Goal: Information Seeking & Learning: Find specific fact

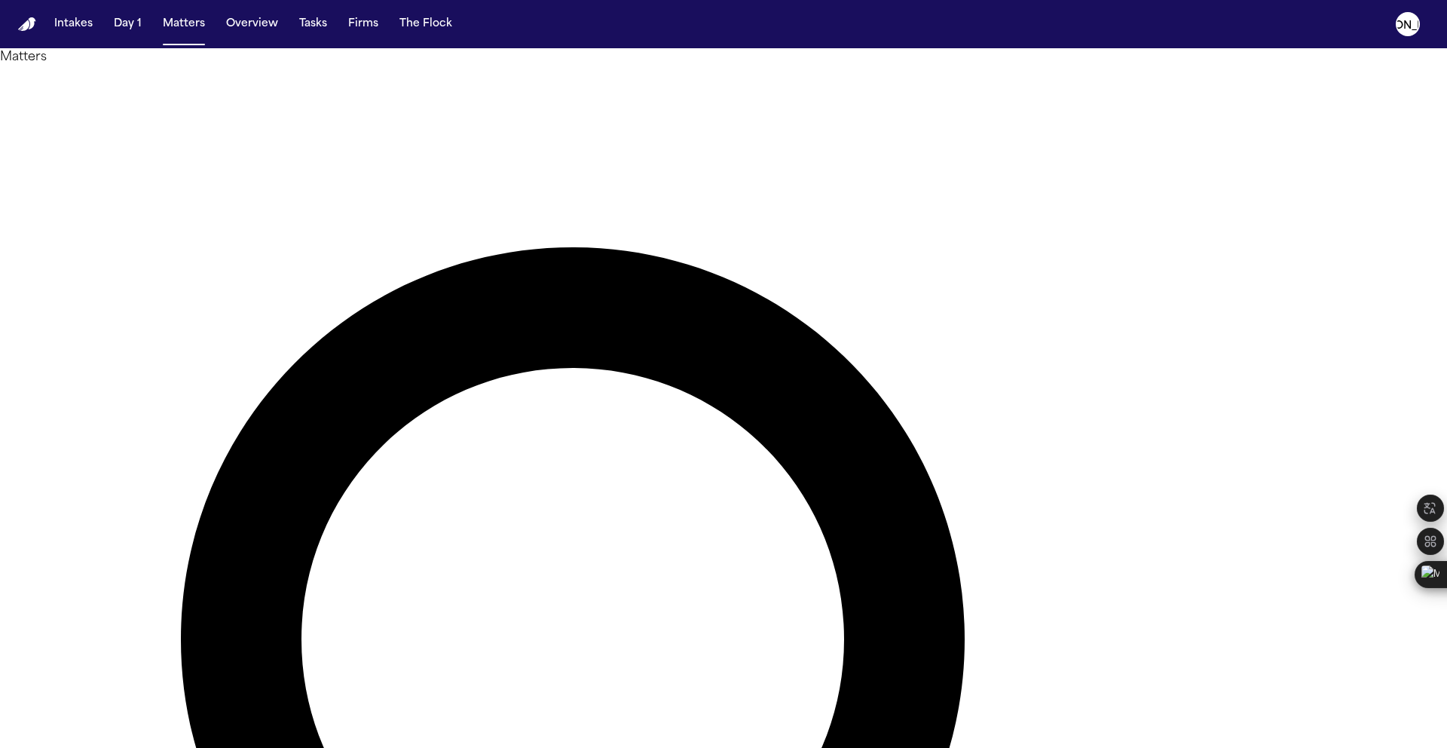
type input "**********"
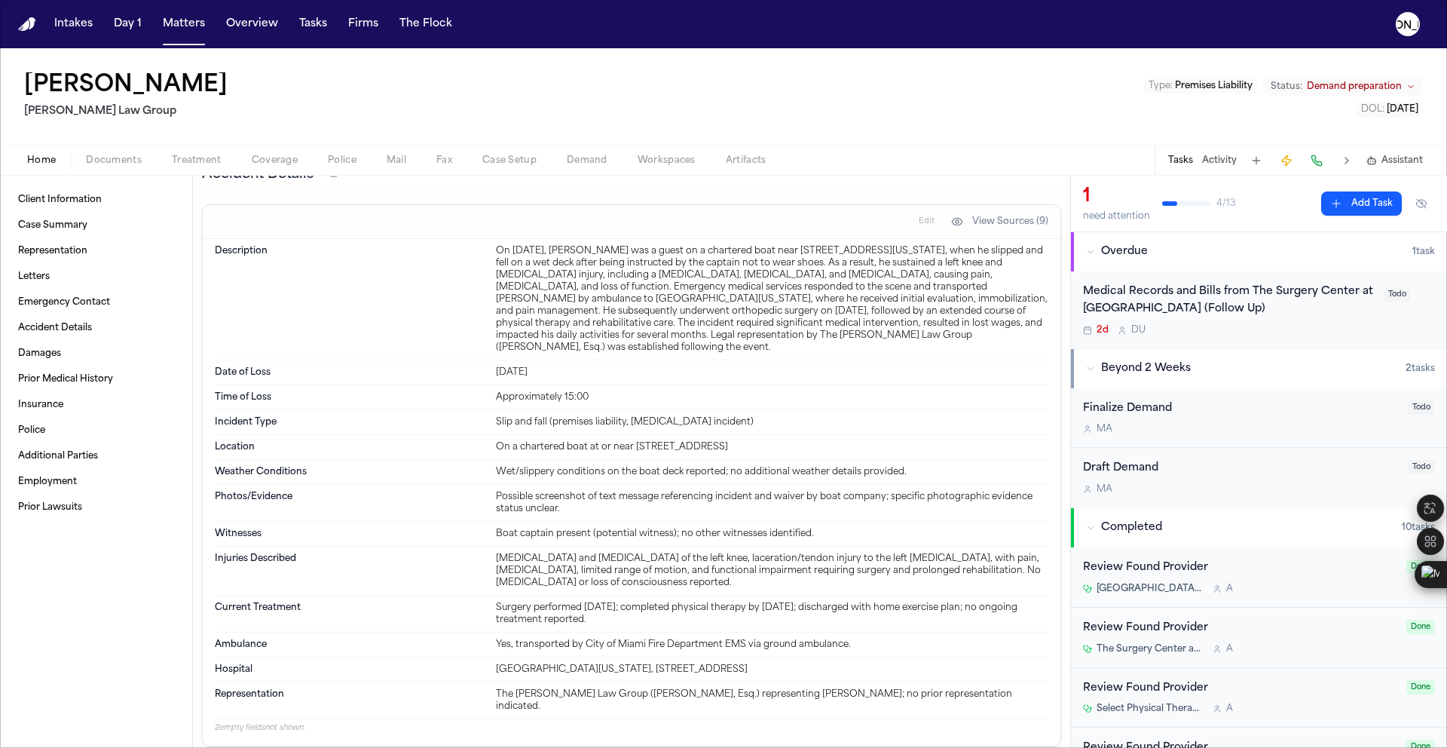
scroll to position [526, 0]
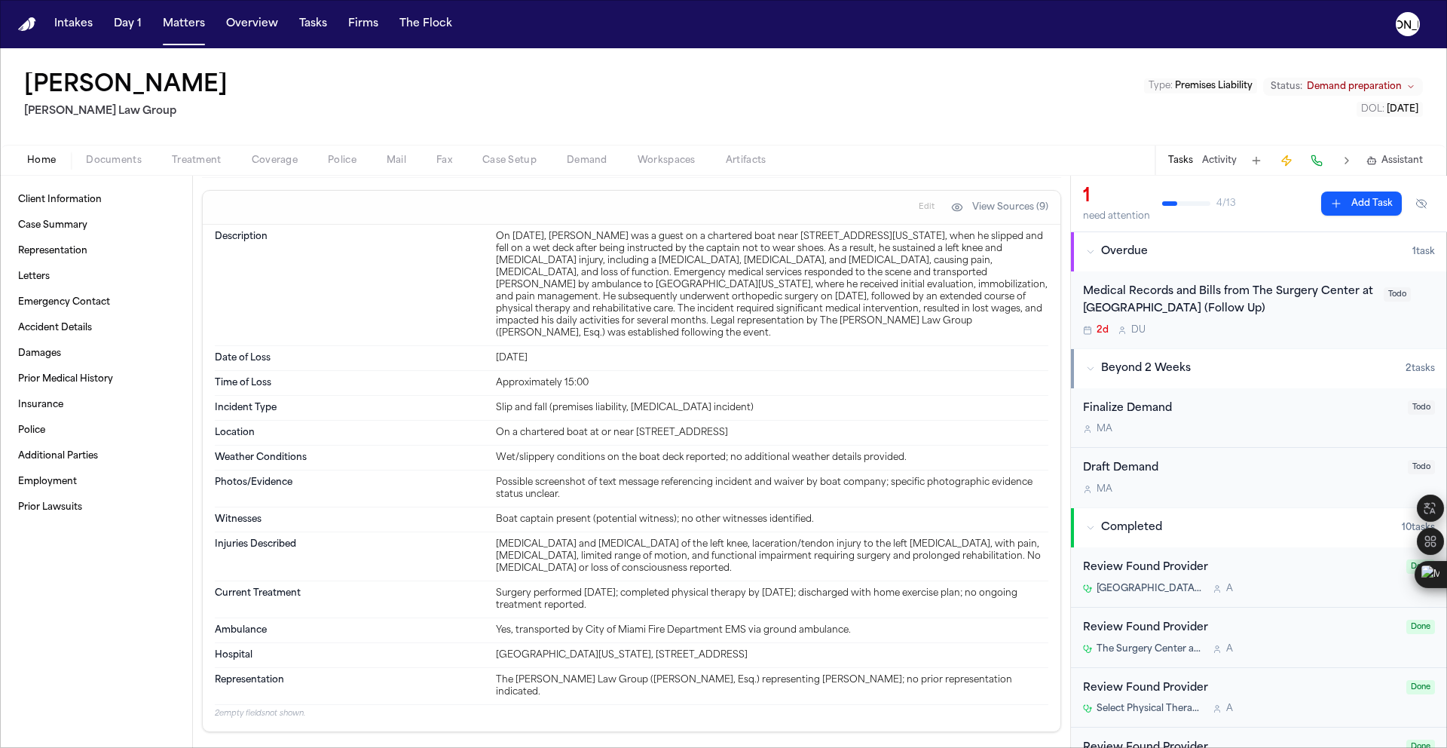
drag, startPoint x: 840, startPoint y: 453, endPoint x: 478, endPoint y: 455, distance: 361.8
click at [476, 445] on div "Location On a chartered boat at or near [STREET_ADDRESS]" at bounding box center [632, 433] width 834 height 25
copy div "On a chartered boat at or near [STREET_ADDRESS]"
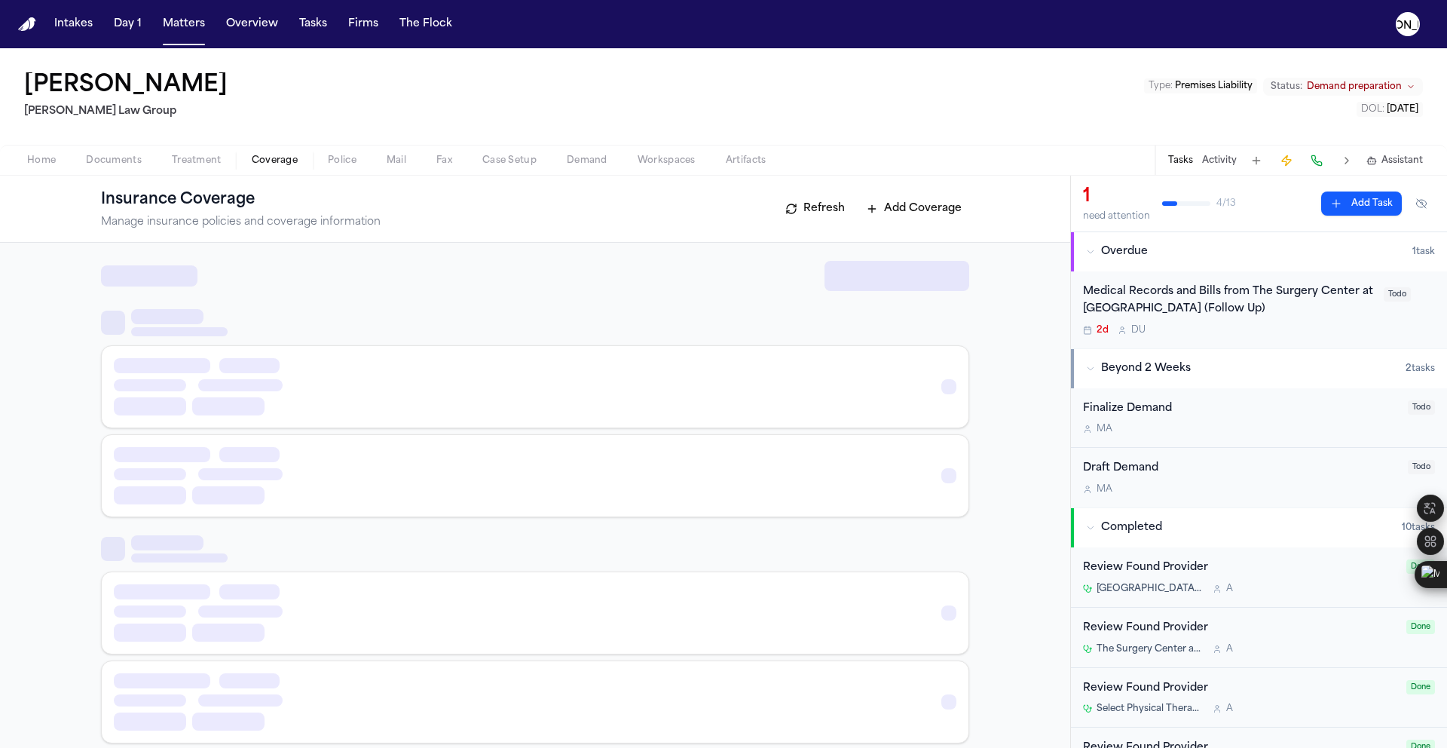
click at [259, 158] on span "Coverage" at bounding box center [275, 161] width 46 height 12
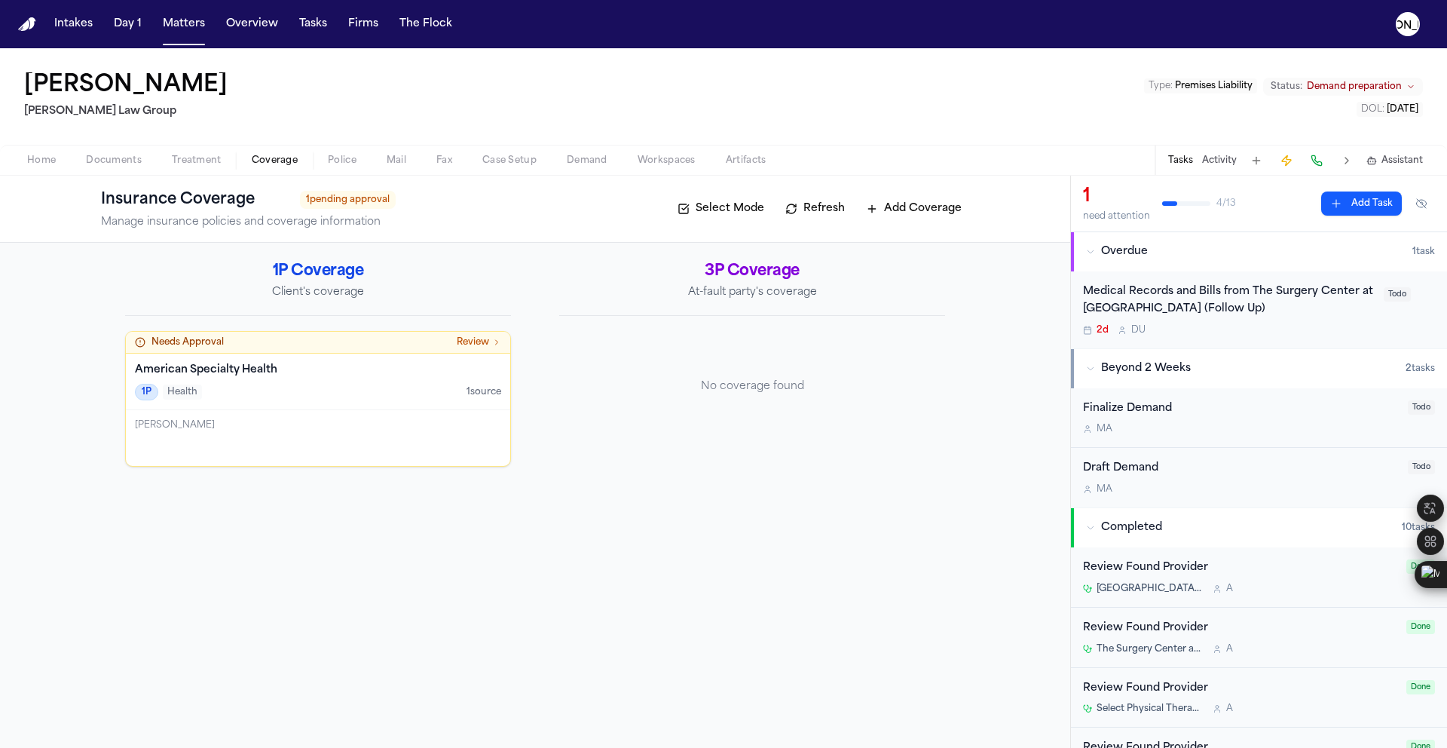
click at [38, 166] on span "Home" at bounding box center [41, 161] width 29 height 12
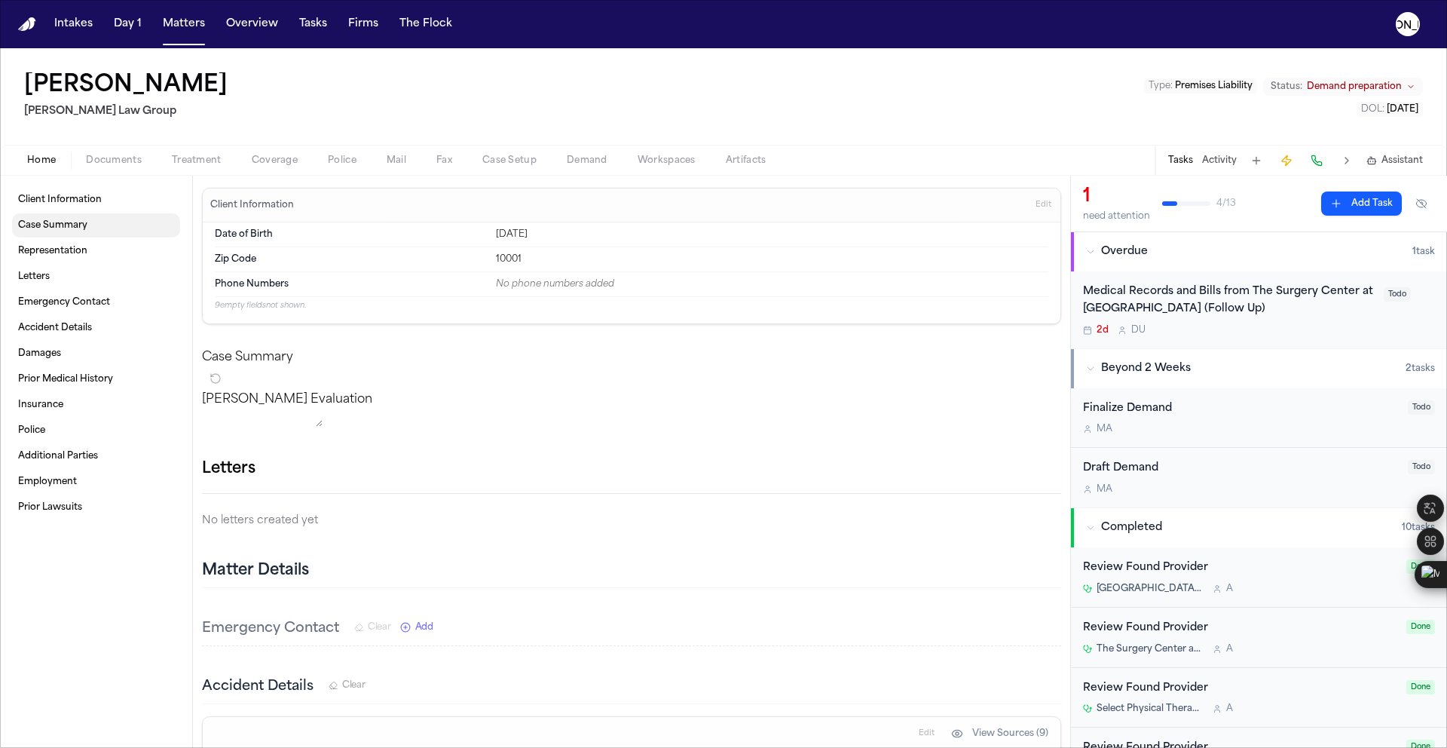
click at [58, 227] on span "Case Summary" at bounding box center [52, 225] width 69 height 12
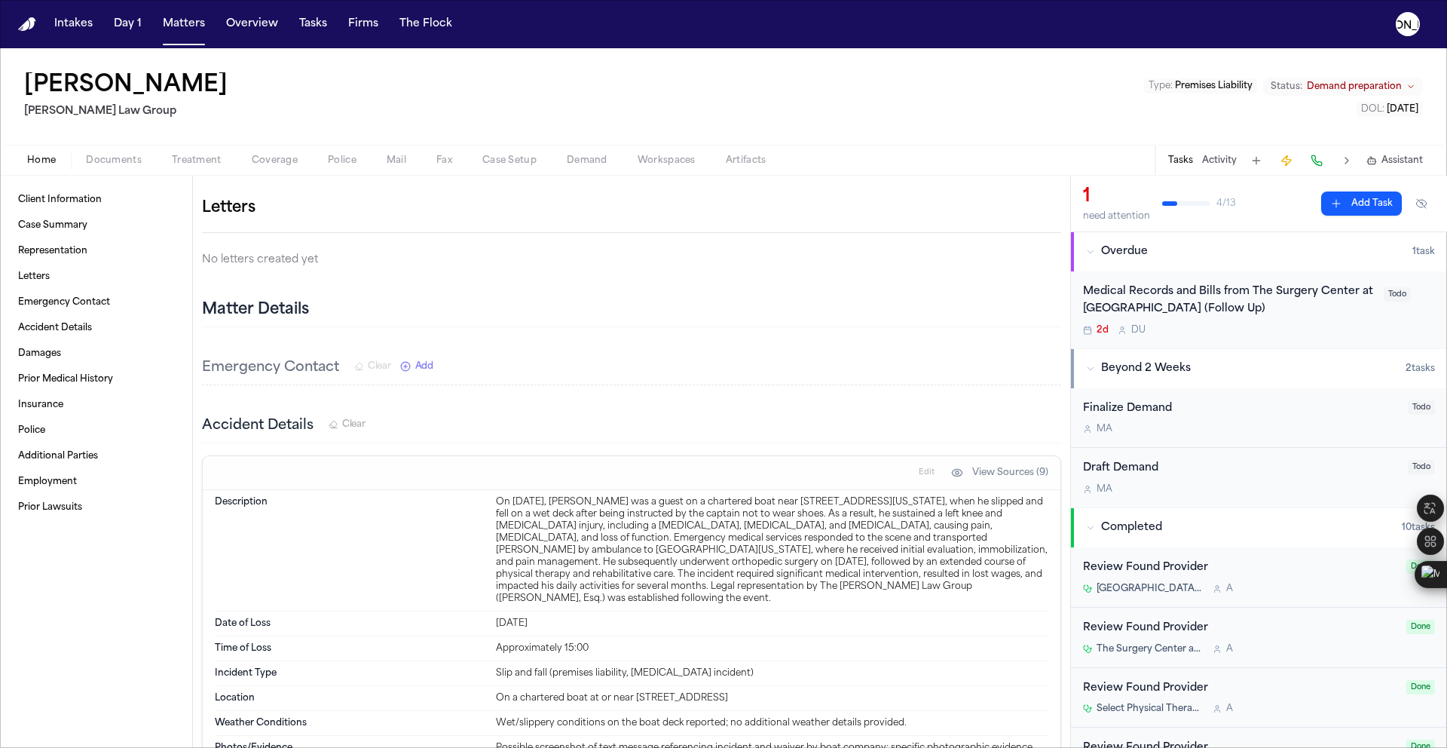
scroll to position [363, 0]
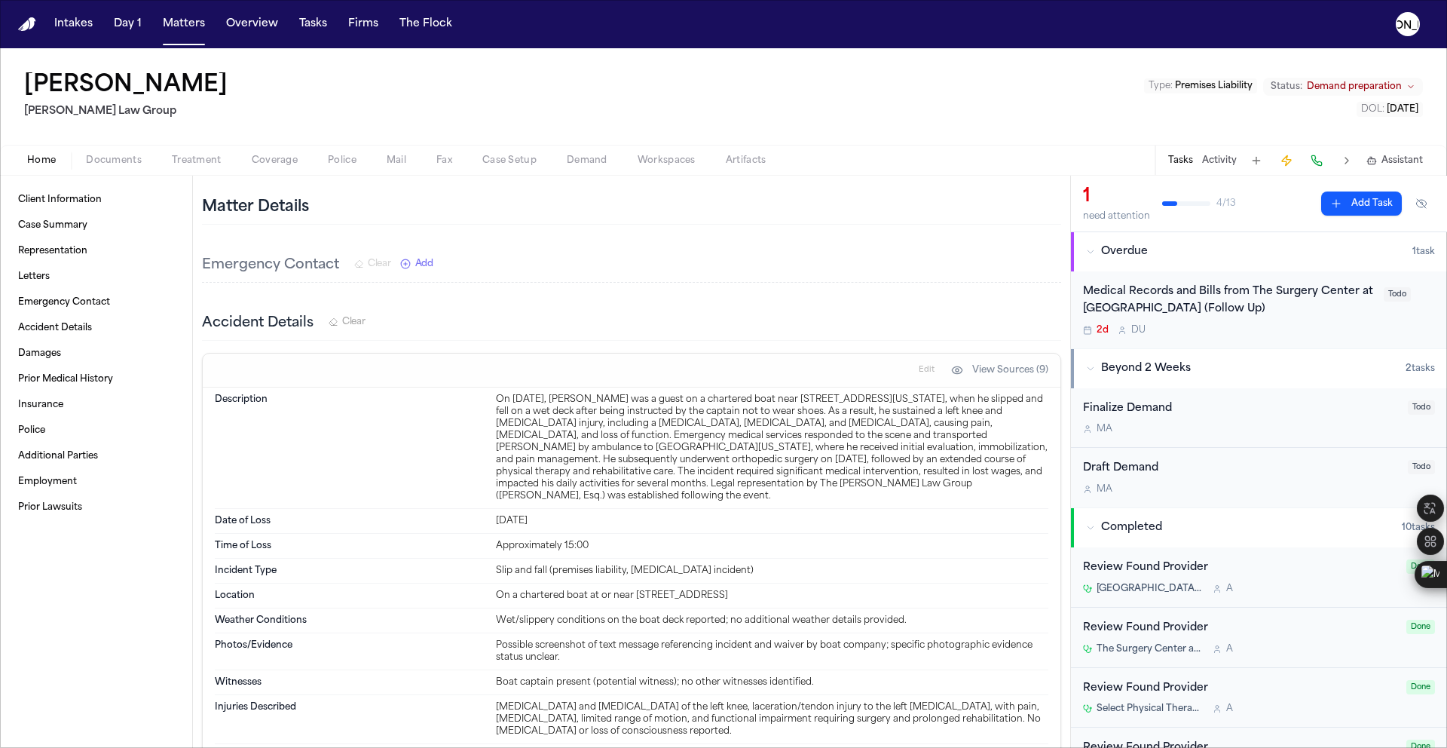
drag, startPoint x: 534, startPoint y: 520, endPoint x: 490, endPoint y: 421, distance: 108.3
click at [490, 421] on div "Description On [DATE], [PERSON_NAME] was a guest on a chartered boat near [STRE…" at bounding box center [632, 447] width 834 height 121
copy div "On [DATE], [PERSON_NAME] was a guest on a chartered boat near [STREET_ADDRESS][…"
click at [47, 277] on span "Letters" at bounding box center [34, 277] width 32 height 12
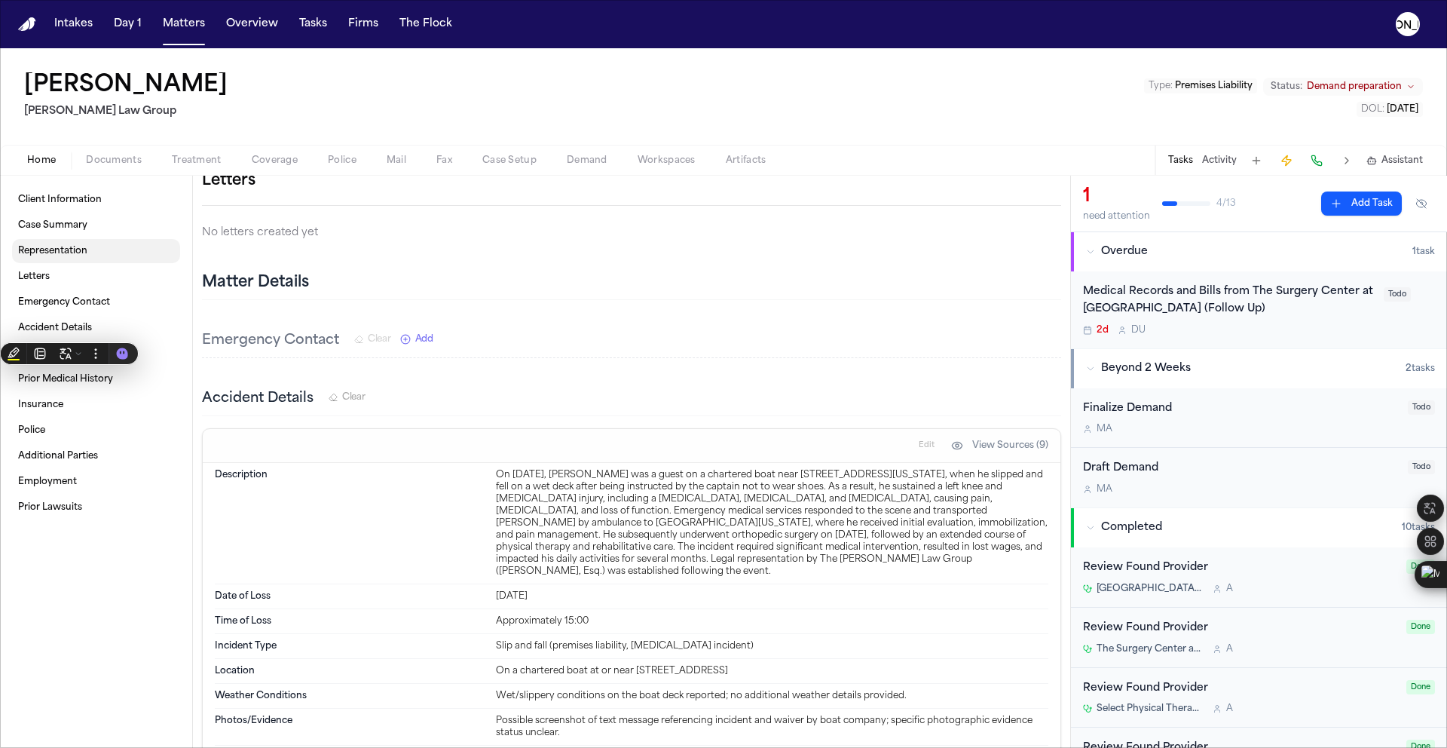
scroll to position [276, 0]
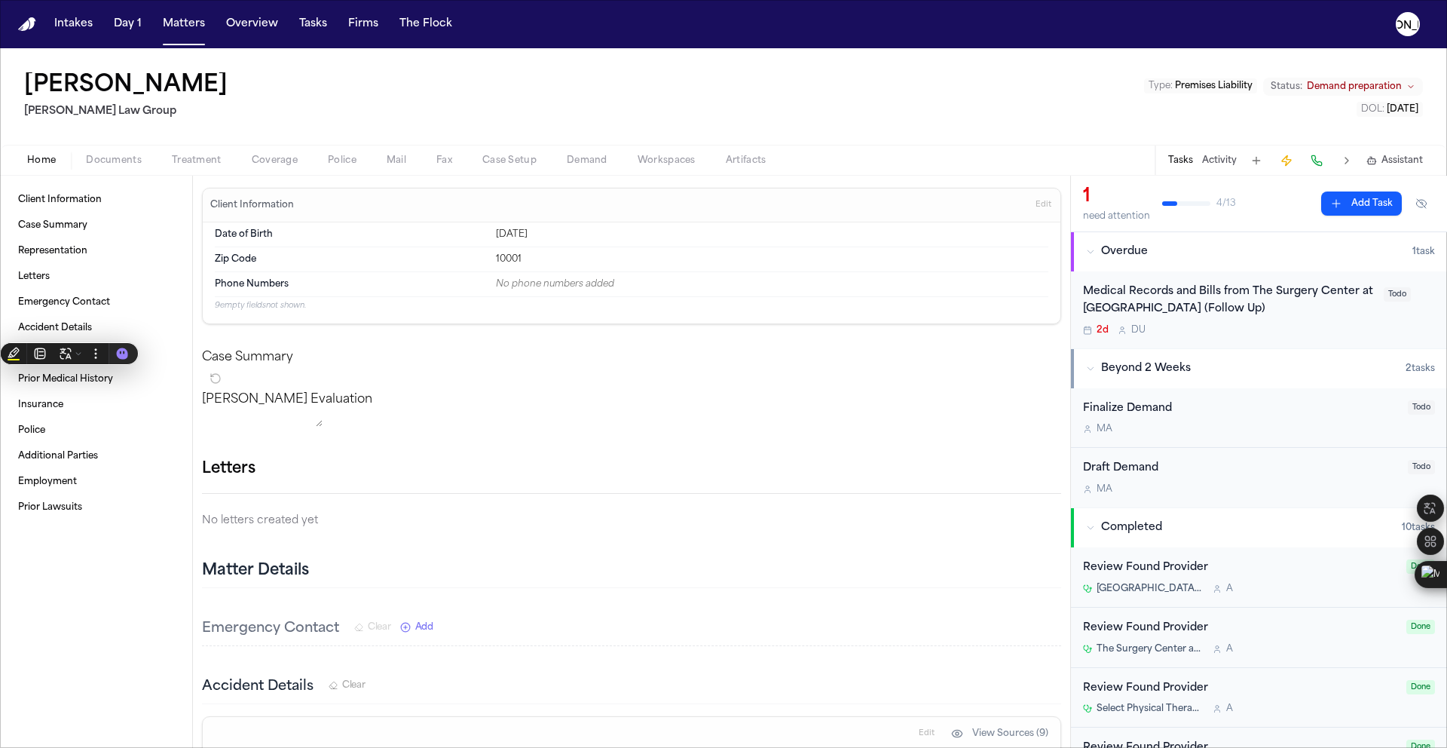
click at [104, 164] on span "Documents" at bounding box center [114, 161] width 56 height 12
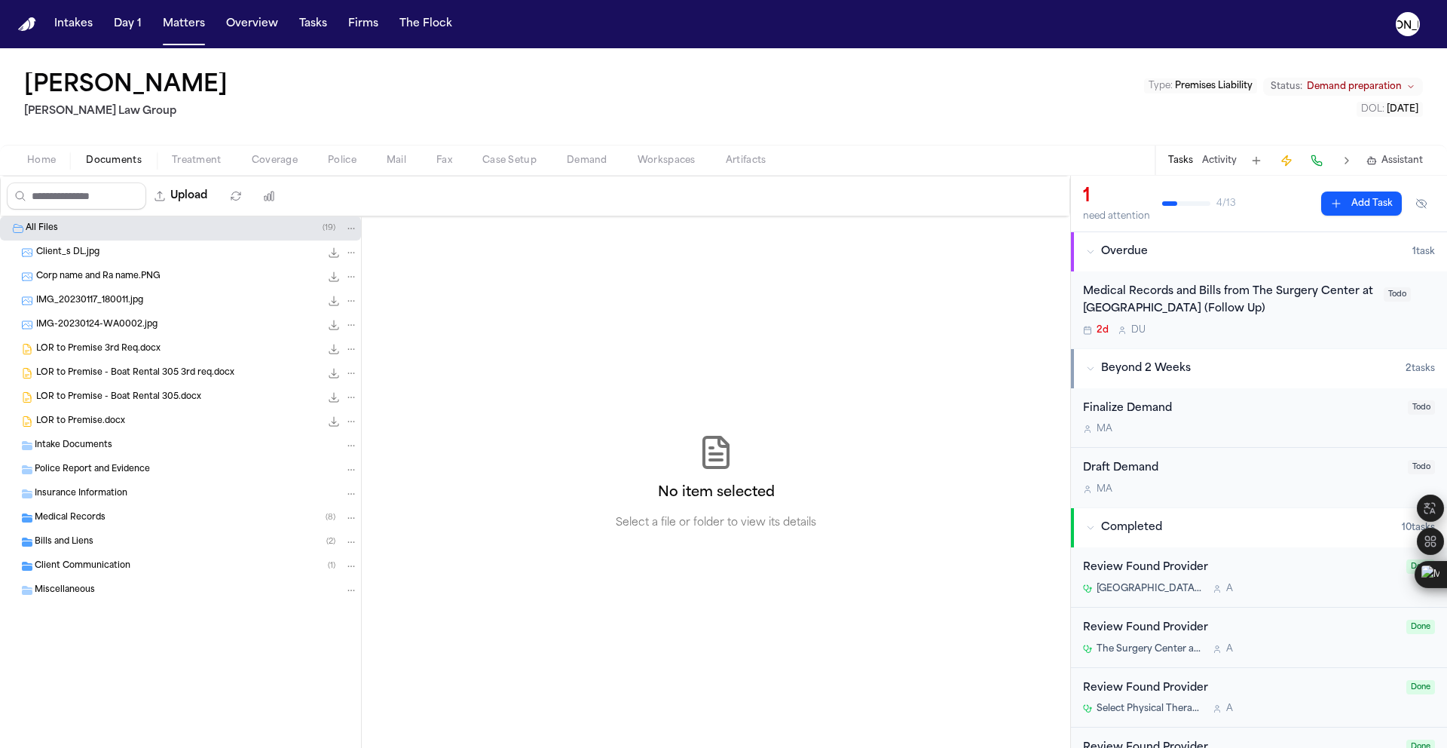
click at [114, 350] on span "LOR to Premise 3rd Req.docx" at bounding box center [98, 349] width 124 height 13
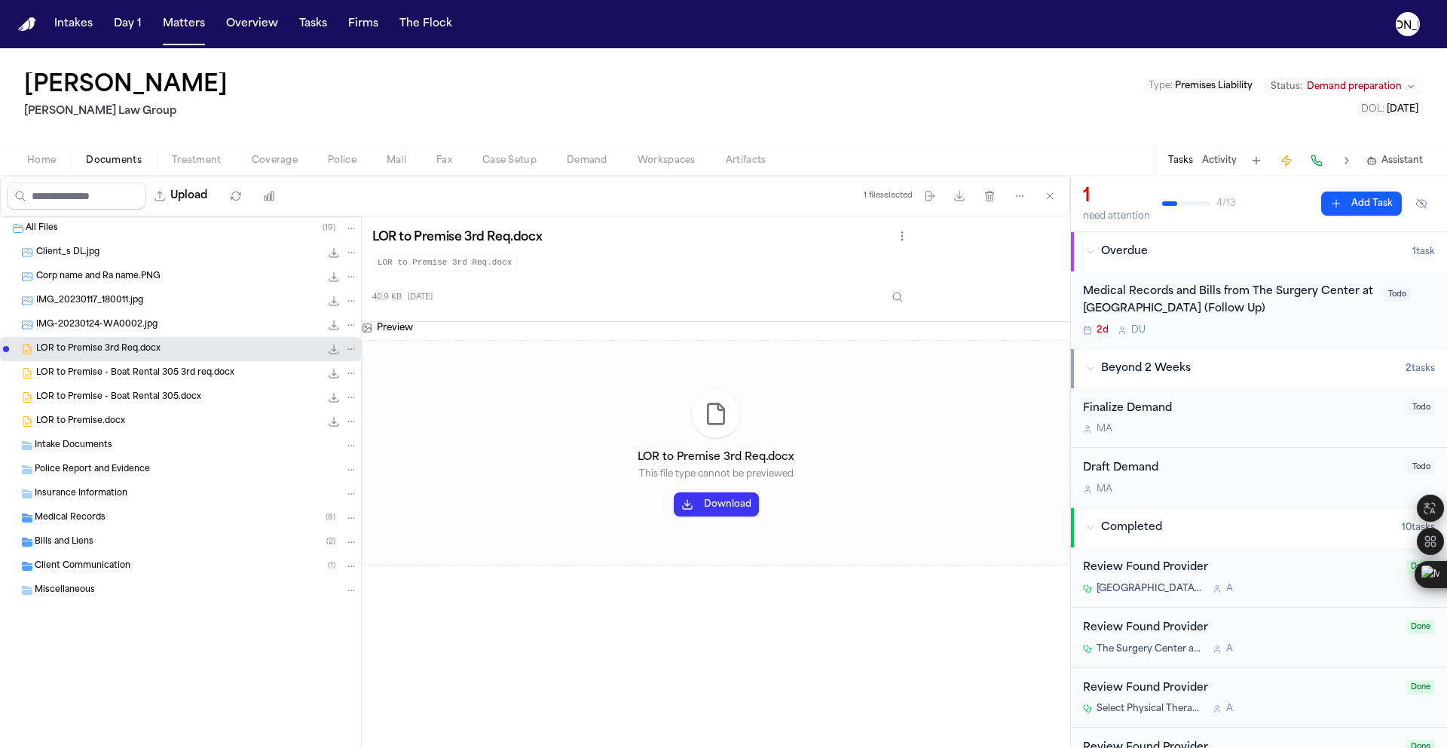
click at [139, 372] on span "LOR to Premise - Boat Rental 305 3rd req.docx" at bounding box center [135, 373] width 198 height 13
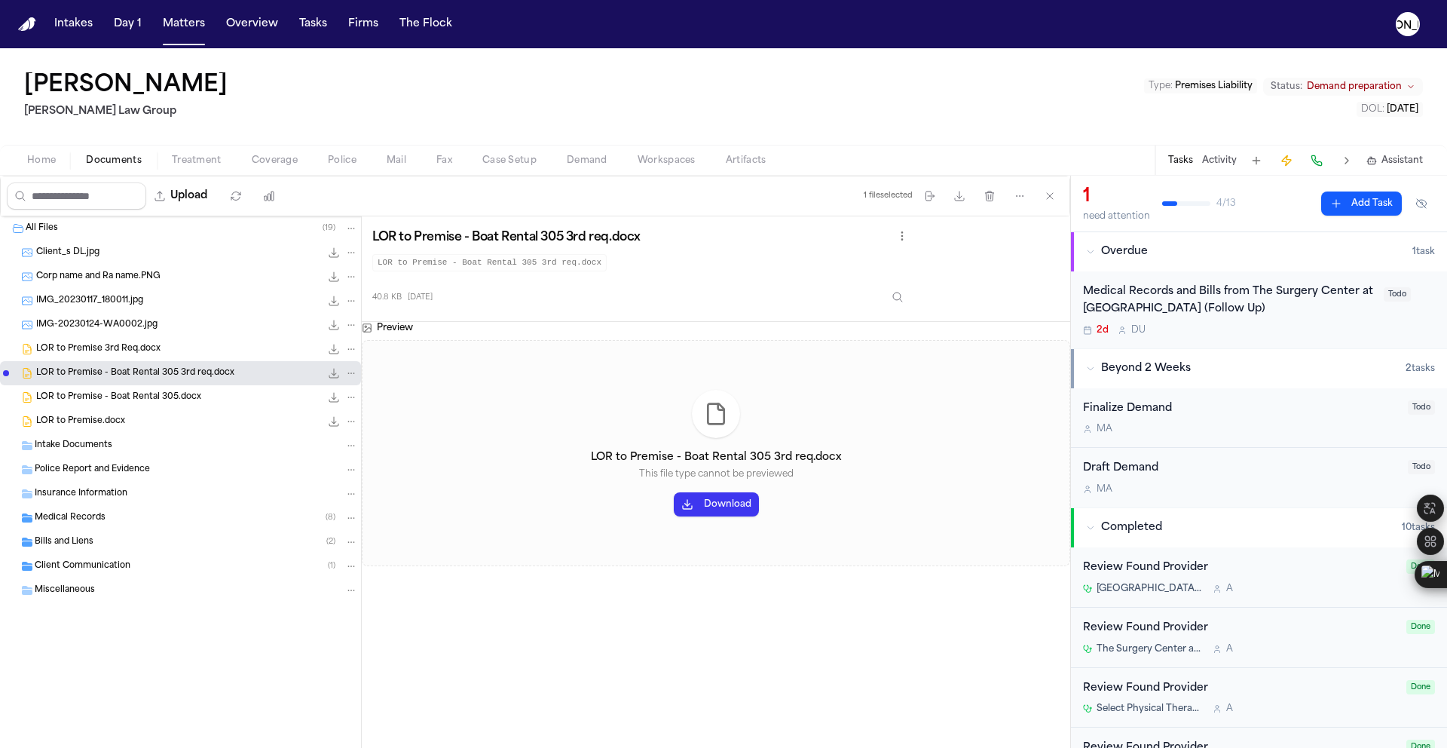
click at [127, 405] on div "LOR to Premise - Boat Rental 305.docx 40.5 KB • DOCX" at bounding box center [180, 397] width 361 height 24
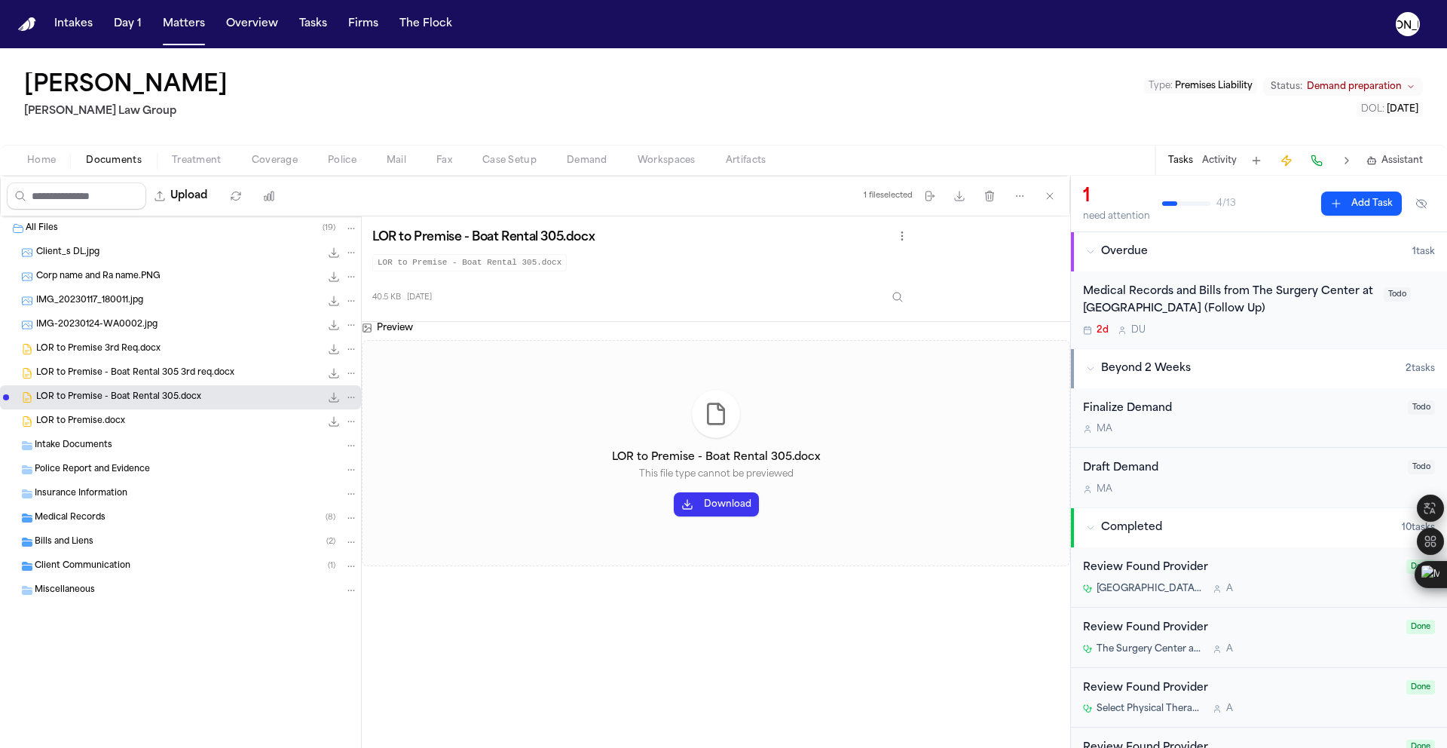
click at [90, 431] on div "LOR to Premise.docx 41.1 KB • DOCX" at bounding box center [180, 421] width 361 height 24
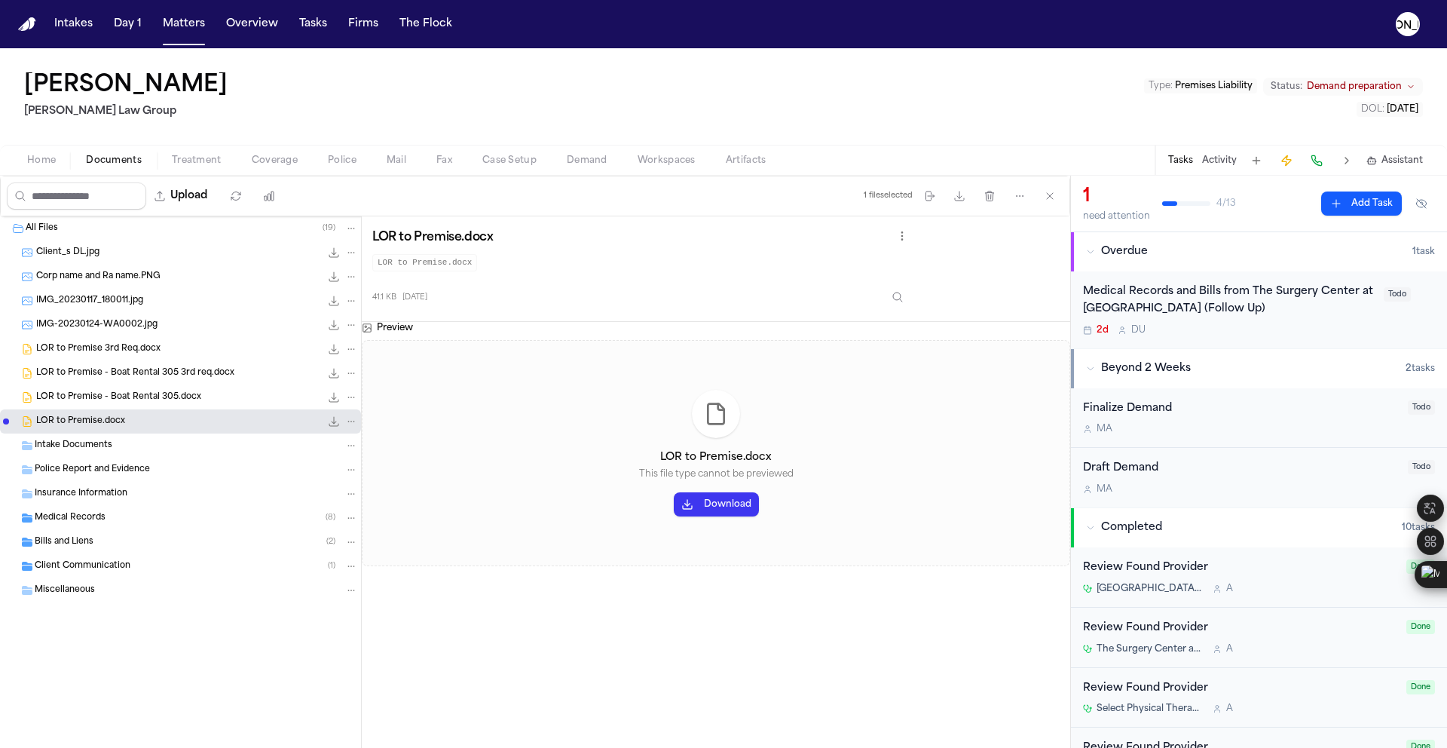
click at [98, 391] on span "LOR to Premise - Boat Rental 305.docx" at bounding box center [118, 397] width 165 height 13
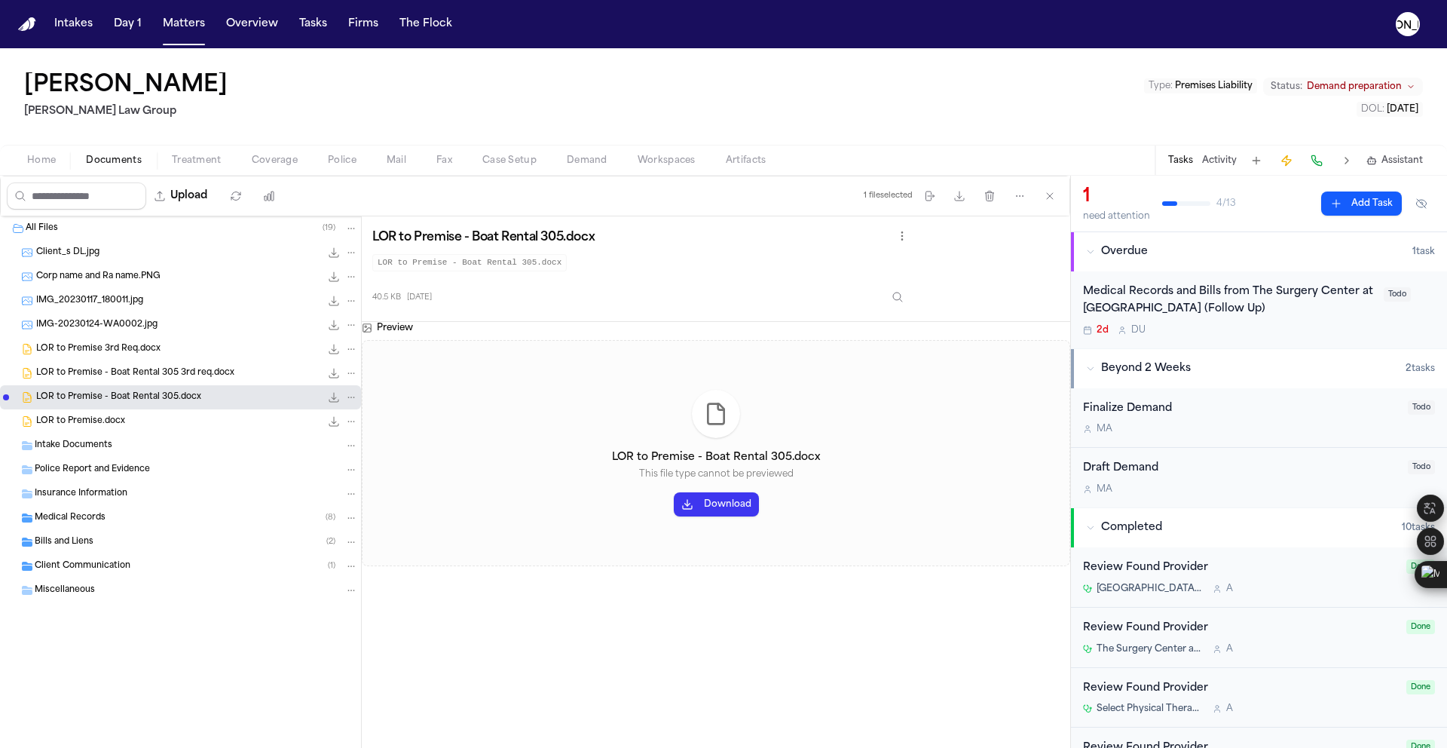
click at [705, 510] on button "Download" at bounding box center [716, 504] width 85 height 24
click at [192, 371] on span "LOR to Premise - Boat Rental 305 3rd req.docx" at bounding box center [135, 373] width 198 height 13
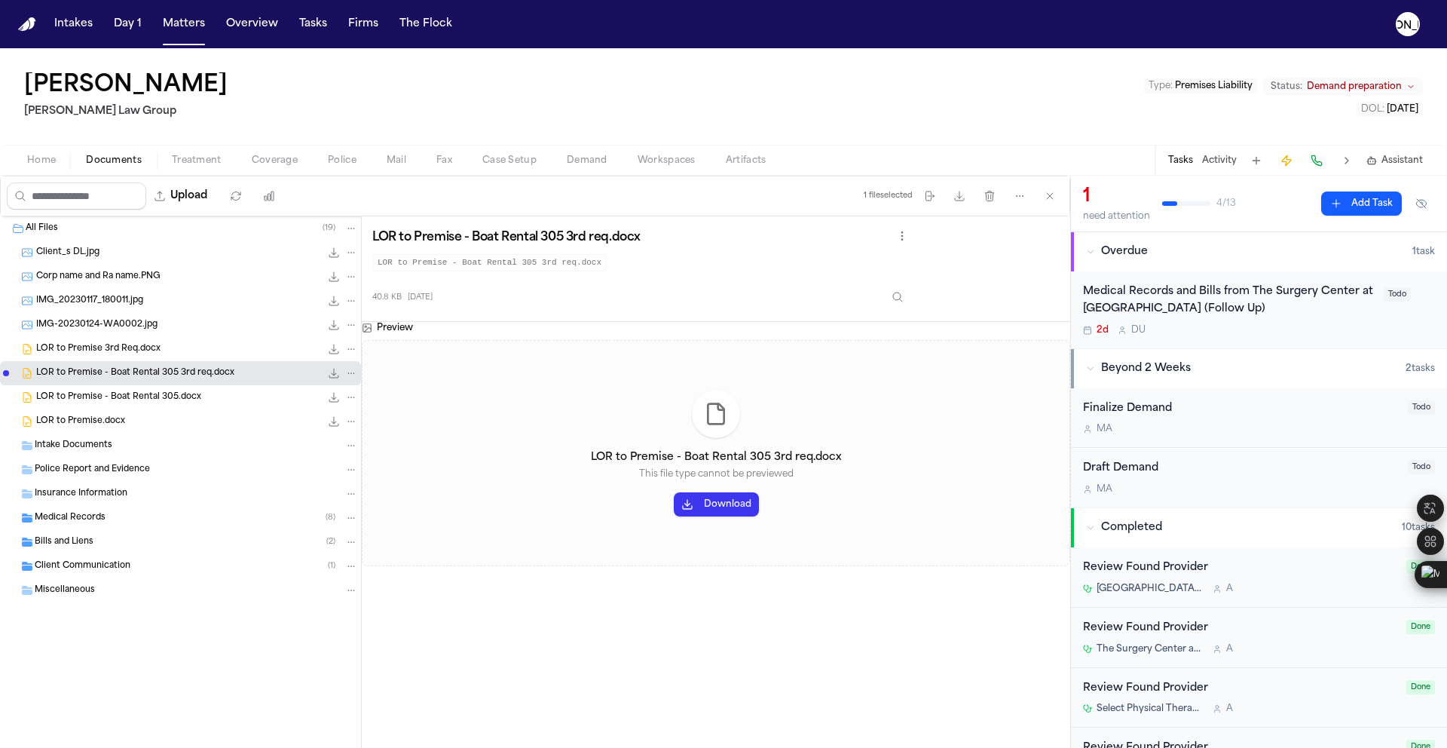
click at [110, 352] on span "LOR to Premise 3rd Req.docx" at bounding box center [98, 349] width 124 height 13
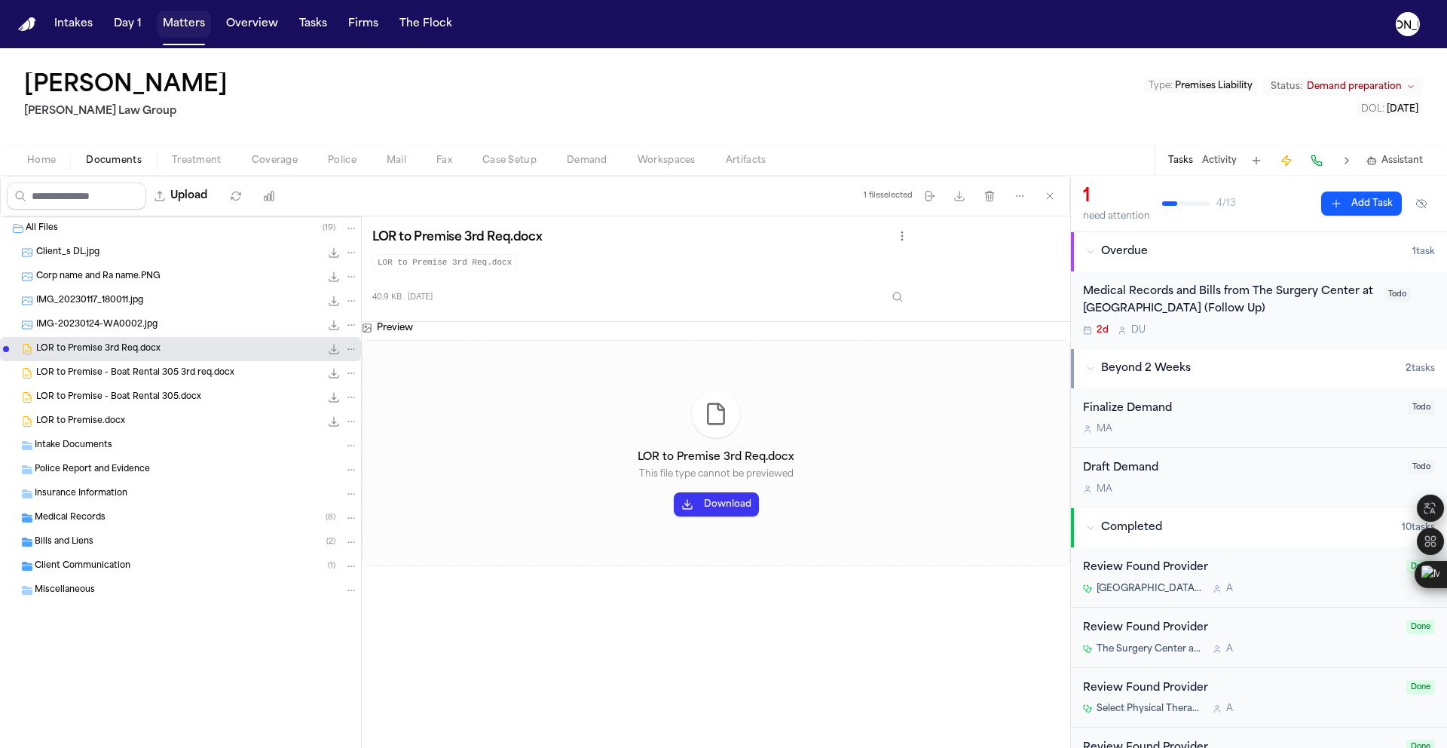
click at [174, 26] on button "Matters" at bounding box center [184, 24] width 54 height 27
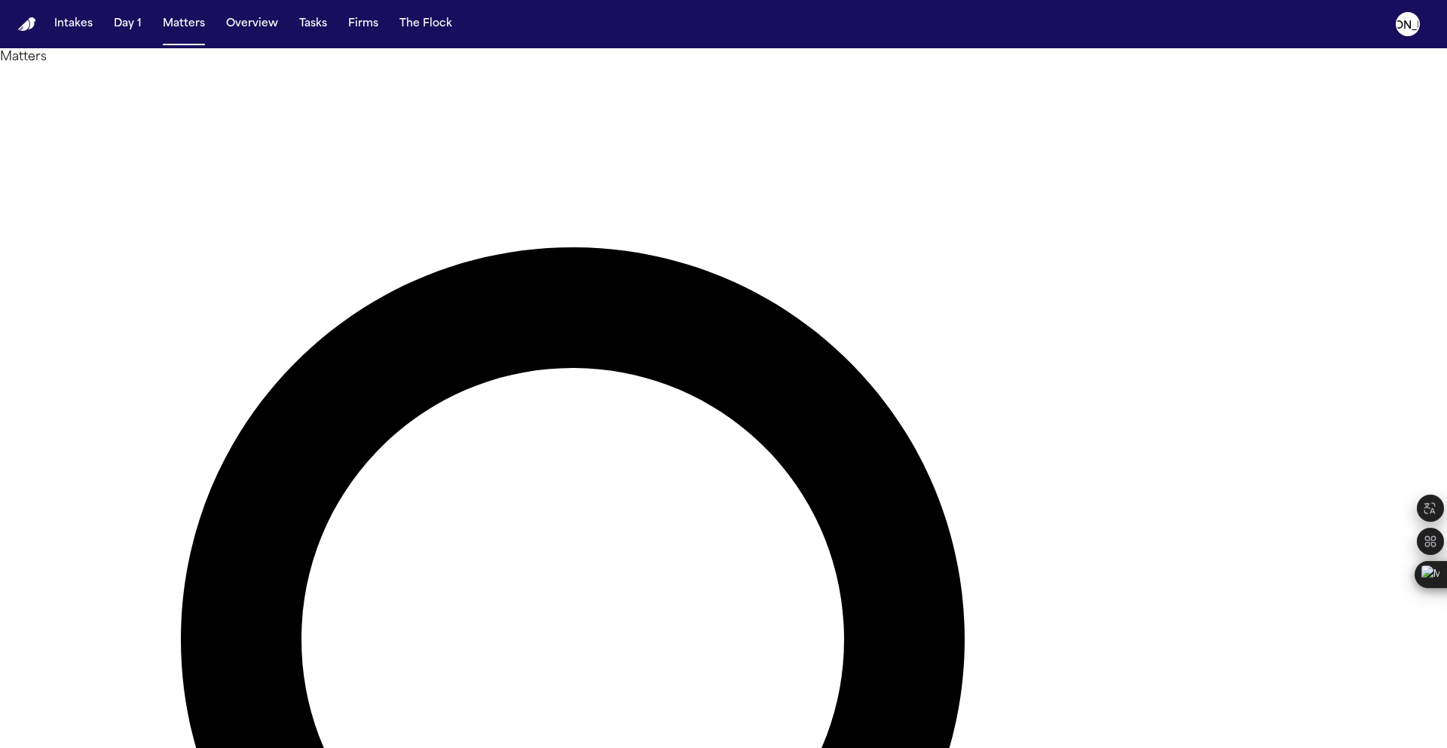
drag, startPoint x: 894, startPoint y: 95, endPoint x: 604, endPoint y: 81, distance: 289.8
type input "*******"
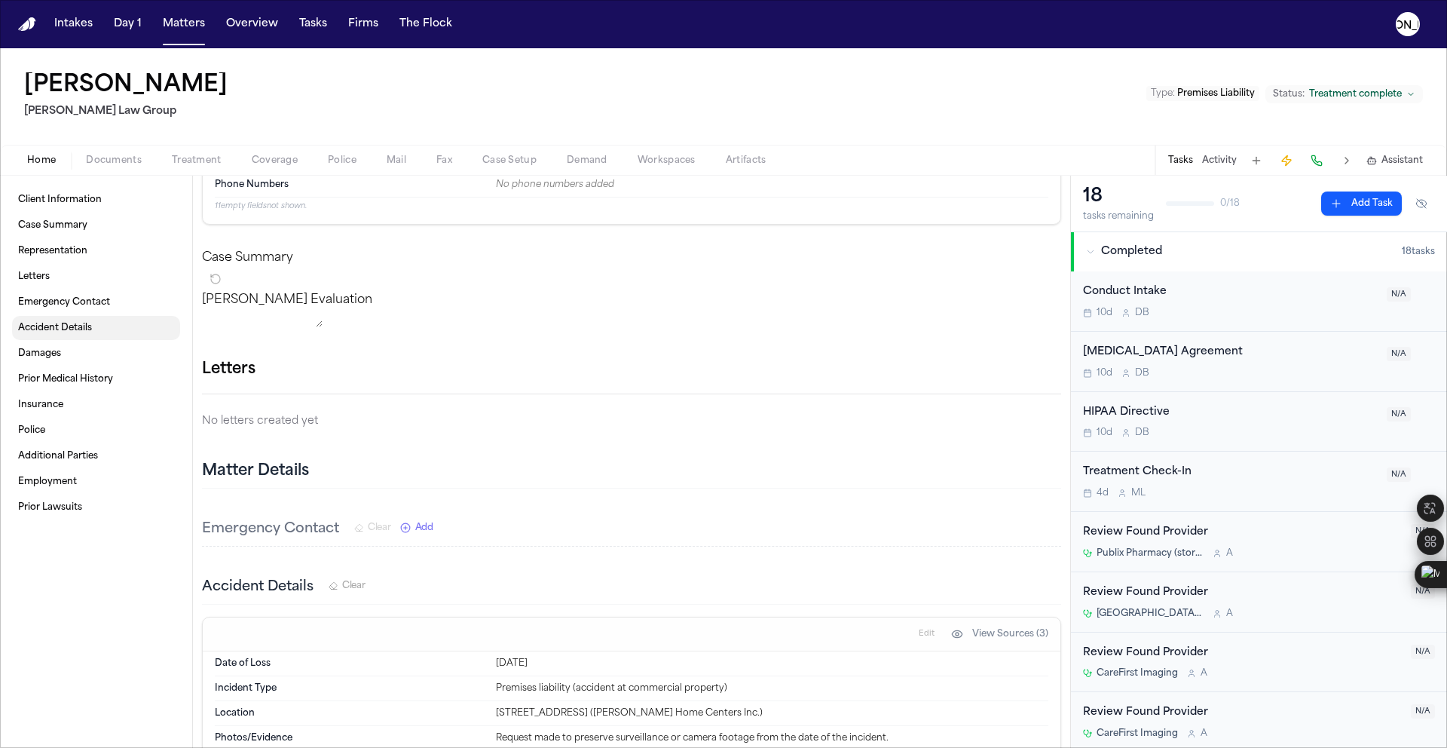
scroll to position [66, 0]
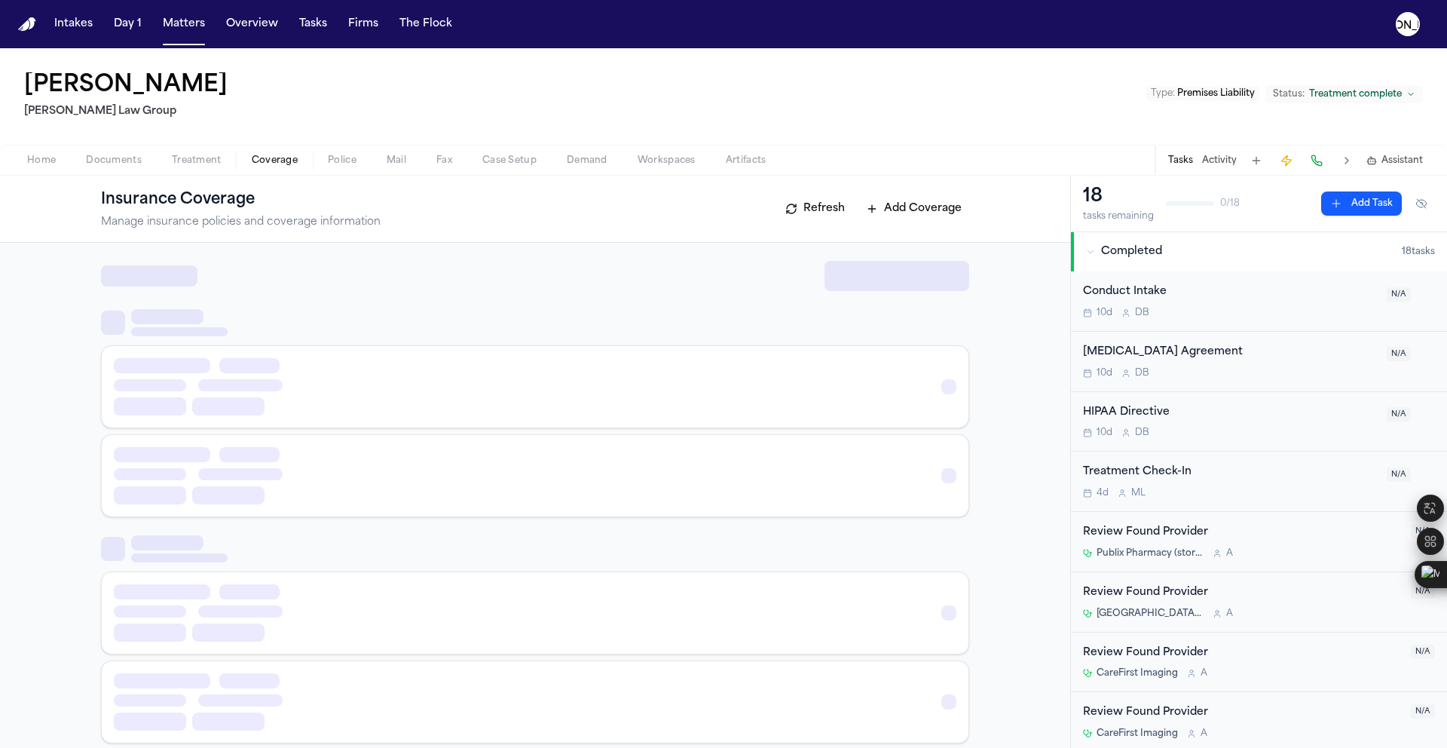
click at [265, 164] on span "Coverage" at bounding box center [275, 161] width 46 height 12
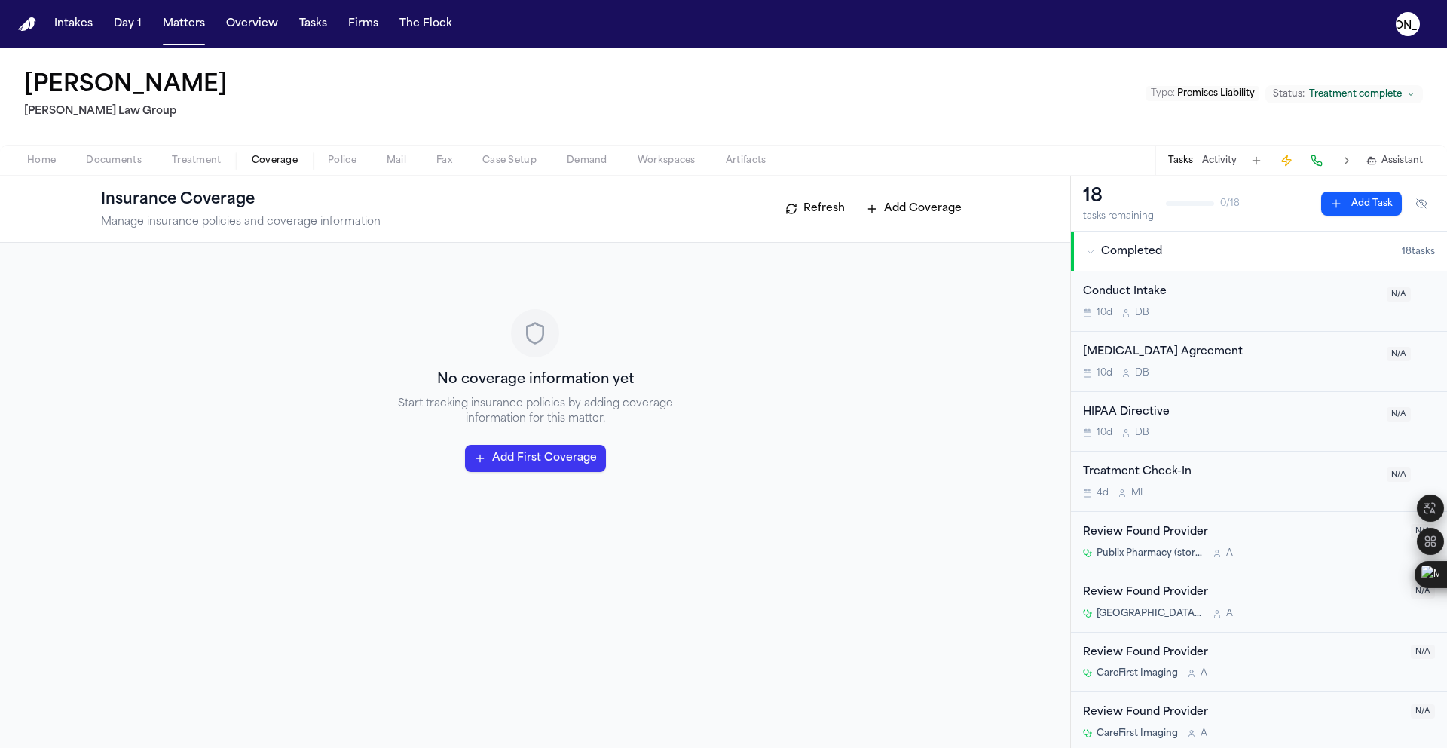
click at [47, 161] on span "Home" at bounding box center [41, 161] width 29 height 12
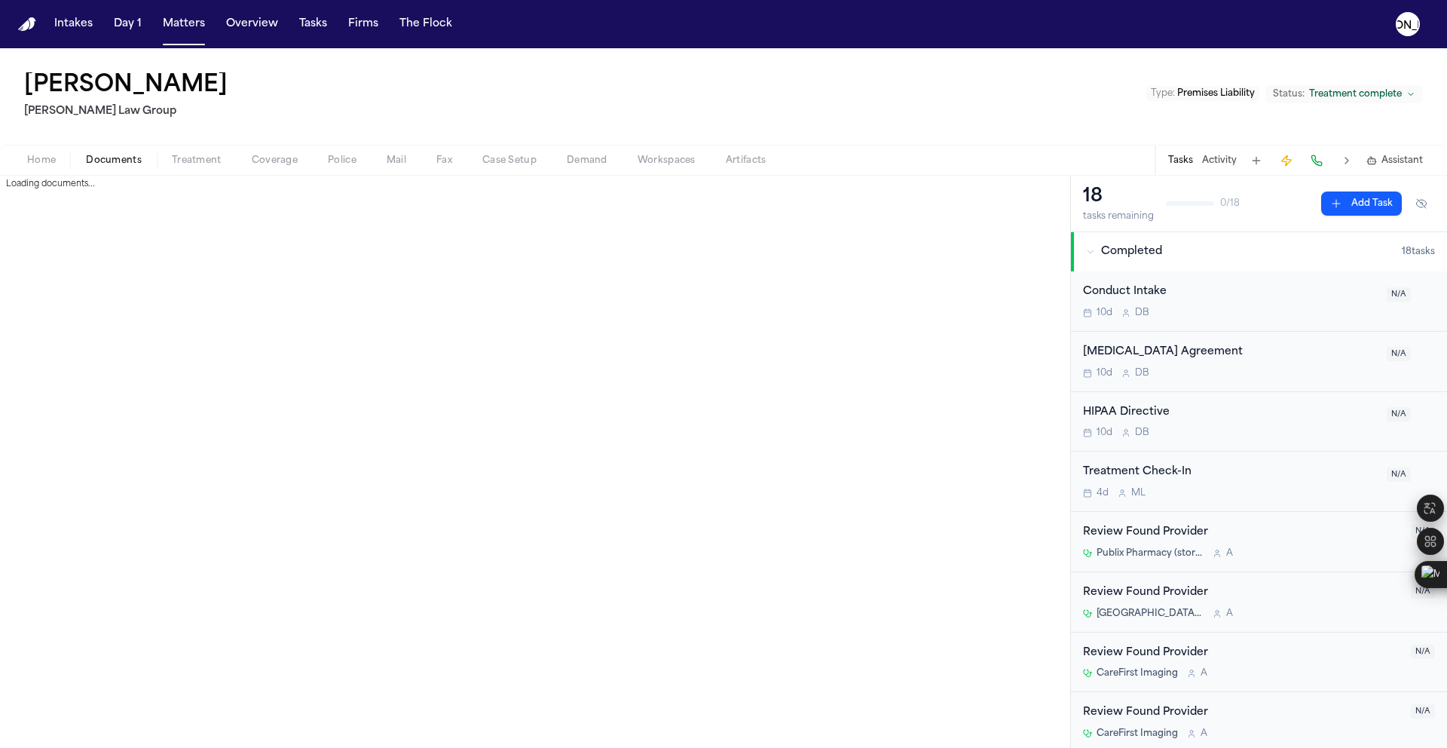
click at [101, 161] on span "Documents" at bounding box center [114, 161] width 56 height 12
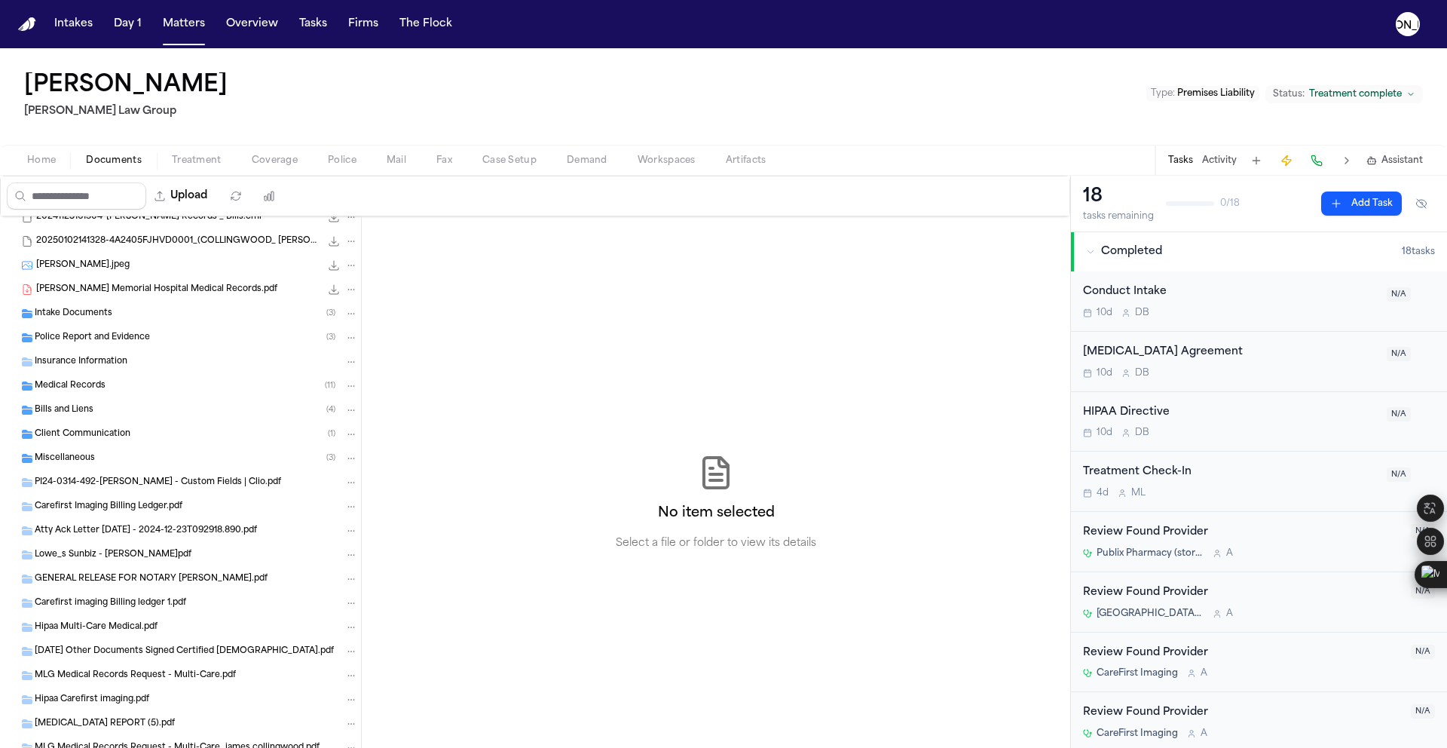
scroll to position [468, 0]
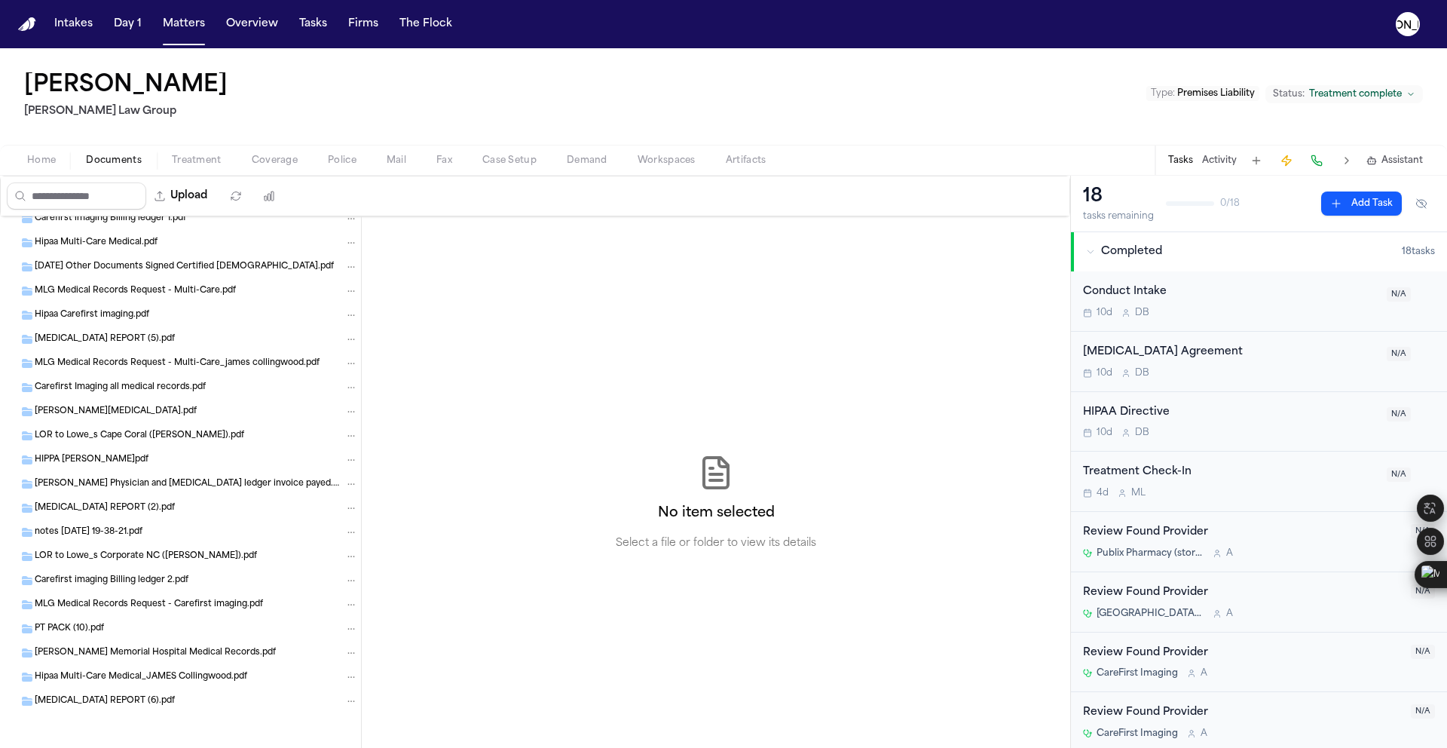
click at [127, 564] on div "LOR to Lowe_s Corporate NC ([PERSON_NAME]).pdf" at bounding box center [180, 556] width 361 height 24
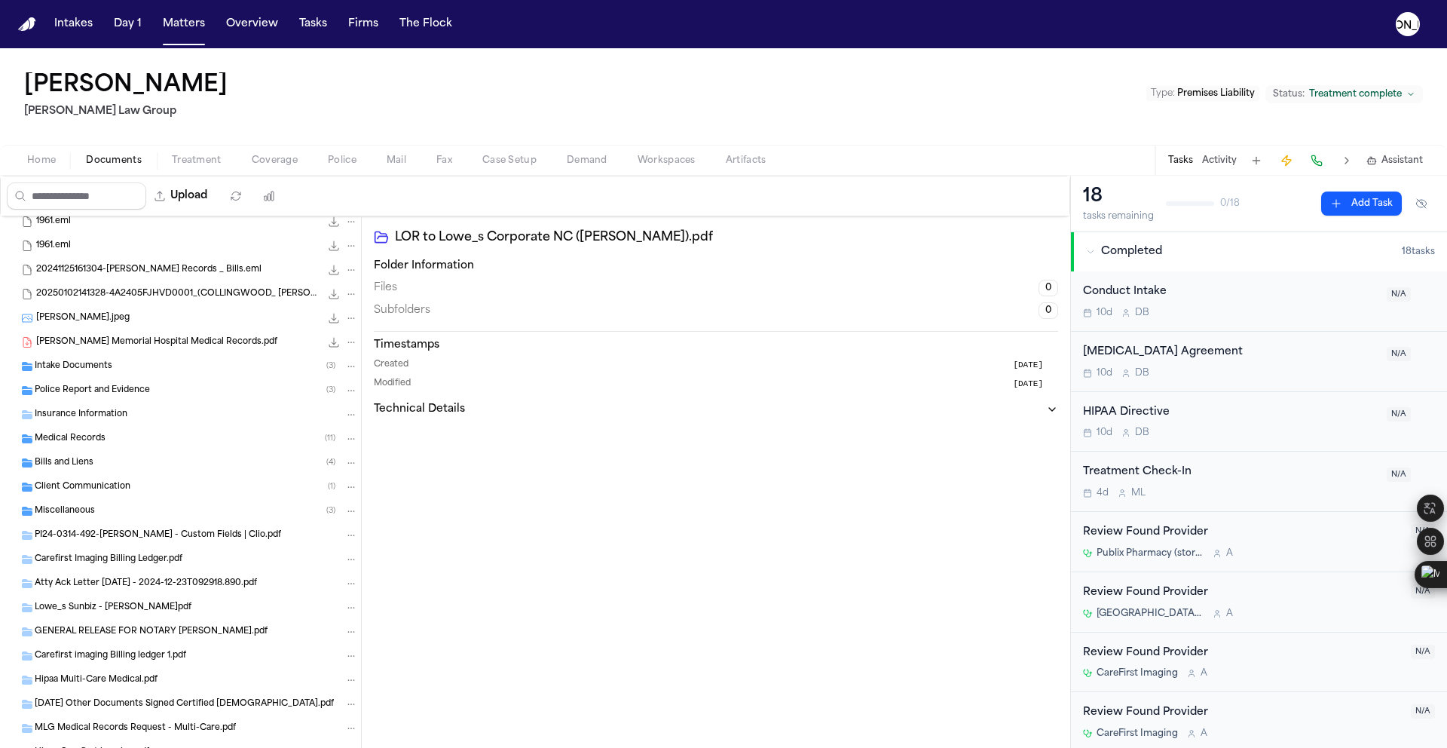
scroll to position [0, 0]
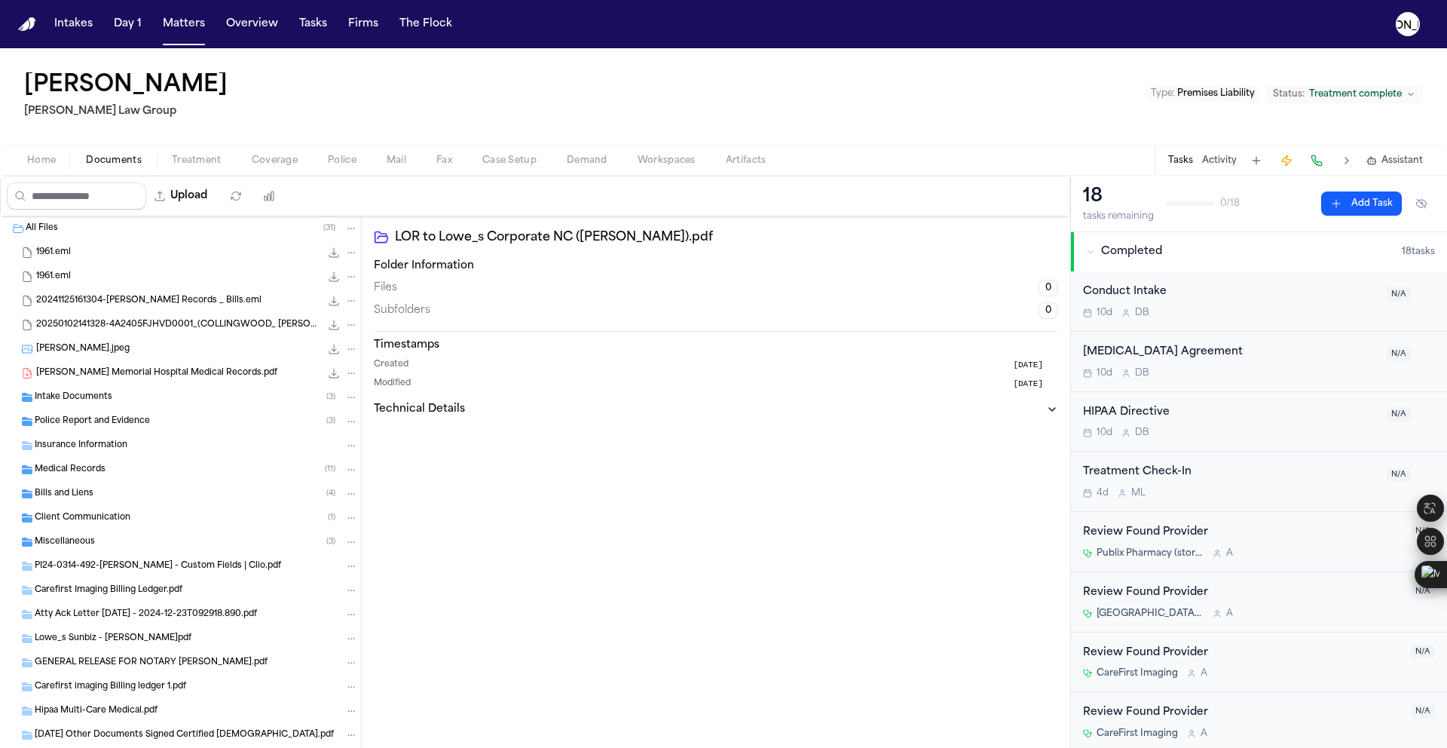
click at [96, 378] on span "[PERSON_NAME] Memorial Hospital Medical Records.pdf" at bounding box center [156, 373] width 241 height 13
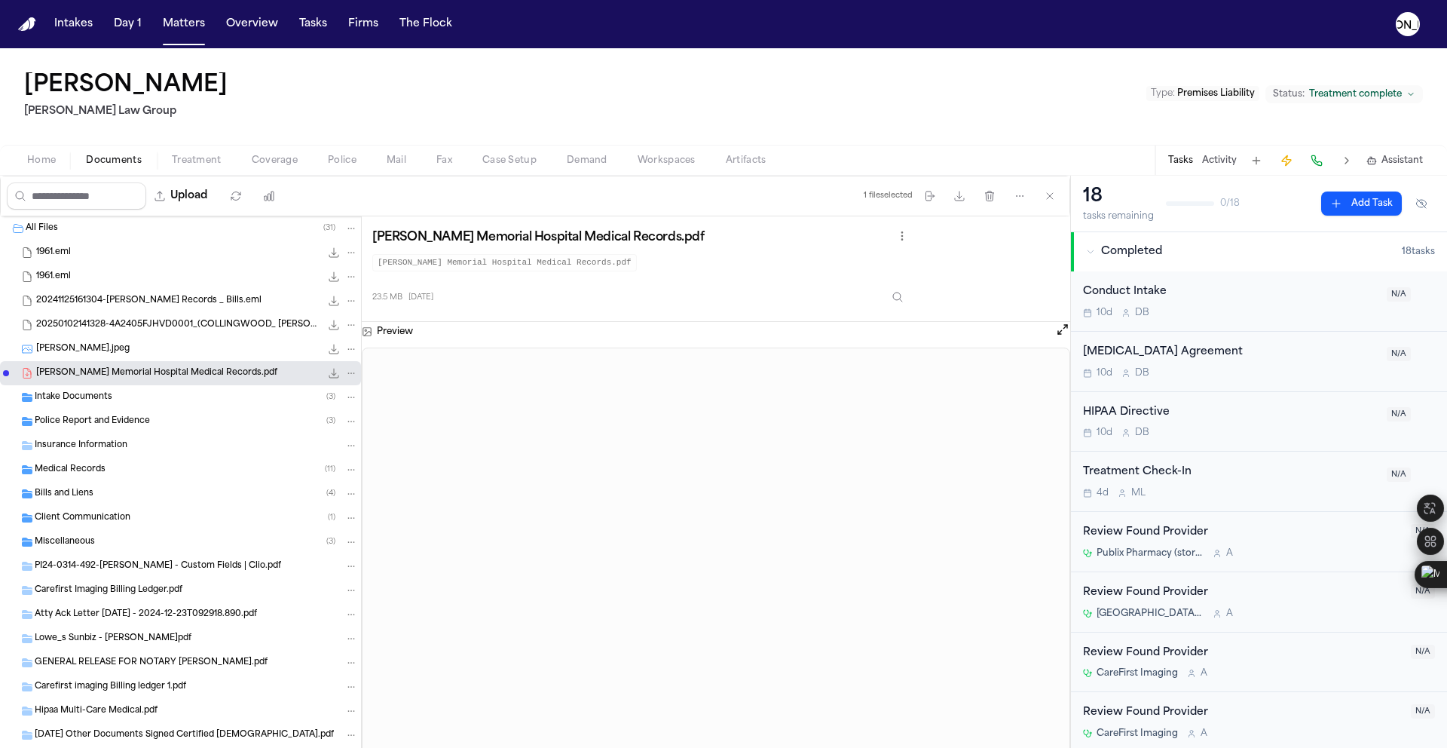
click at [84, 448] on span "Insurance Information" at bounding box center [81, 445] width 93 height 13
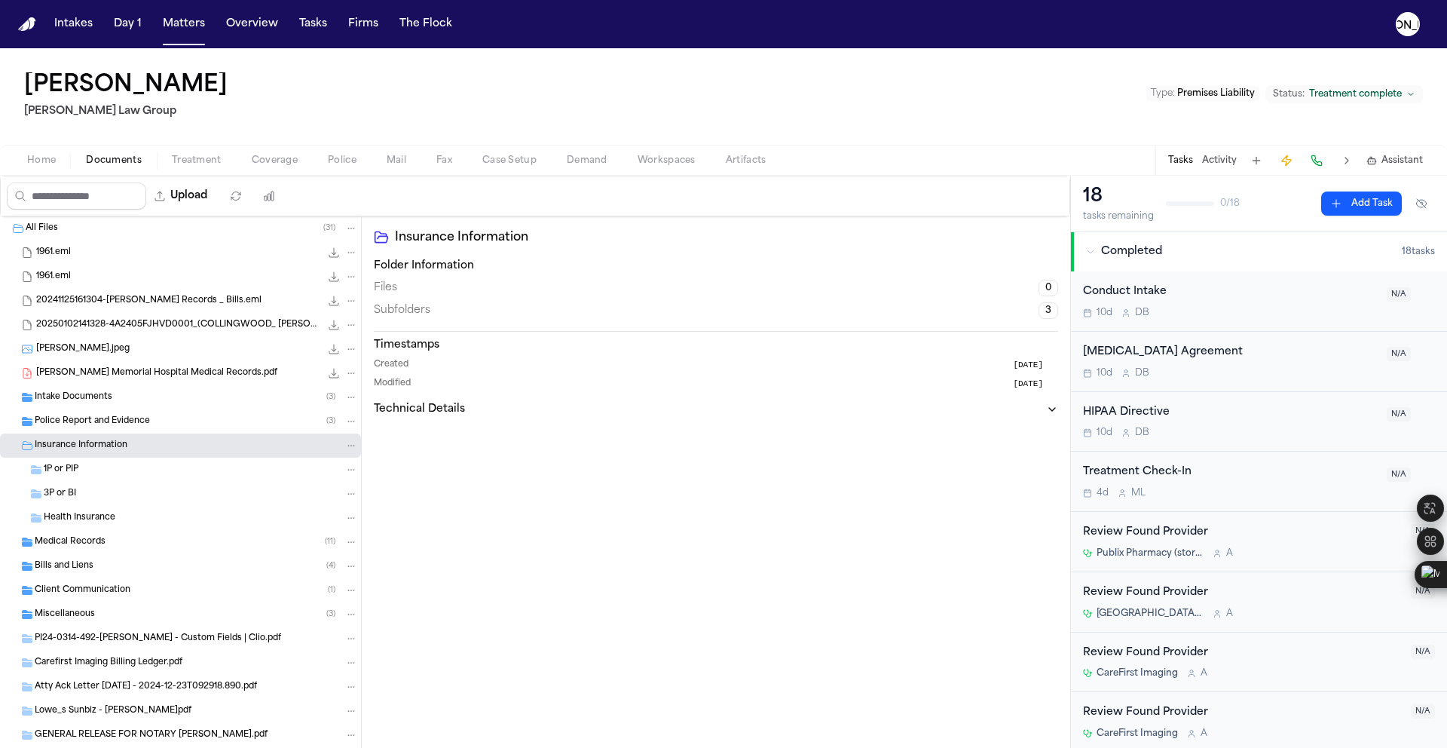
click at [83, 433] on div "Insurance Information" at bounding box center [180, 445] width 361 height 24
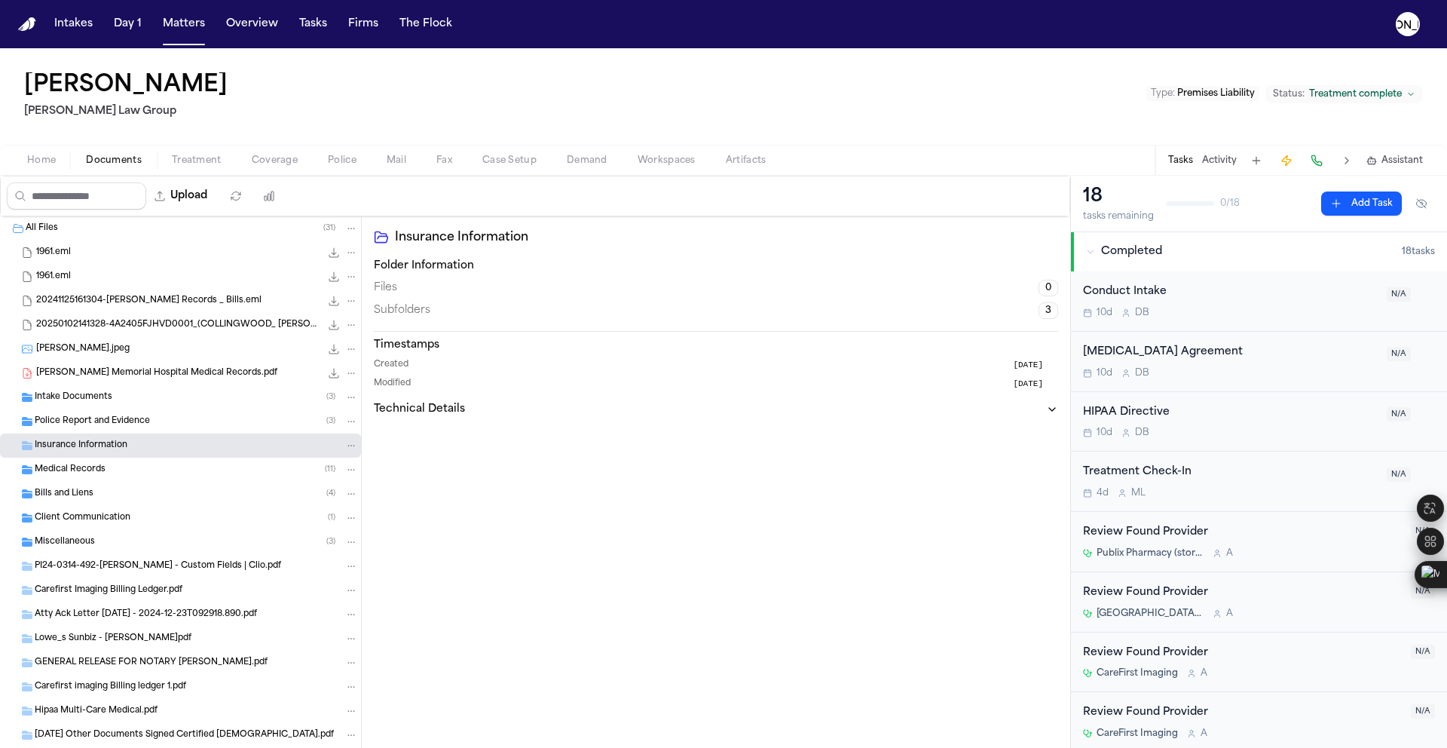
click at [84, 426] on span "Police Report and Evidence" at bounding box center [92, 421] width 115 height 13
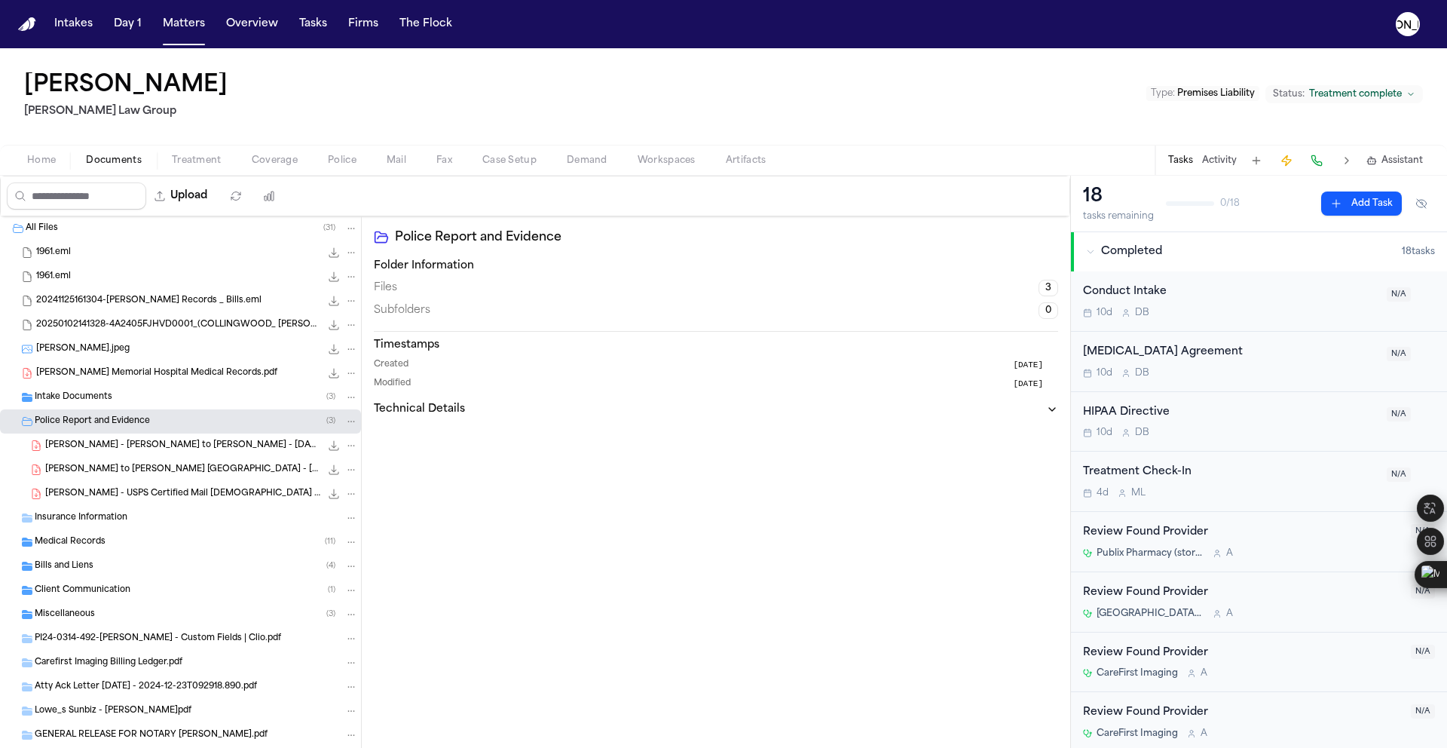
click at [92, 450] on span "[PERSON_NAME] - [PERSON_NAME] to [PERSON_NAME] - [DATE]" at bounding box center [182, 445] width 275 height 13
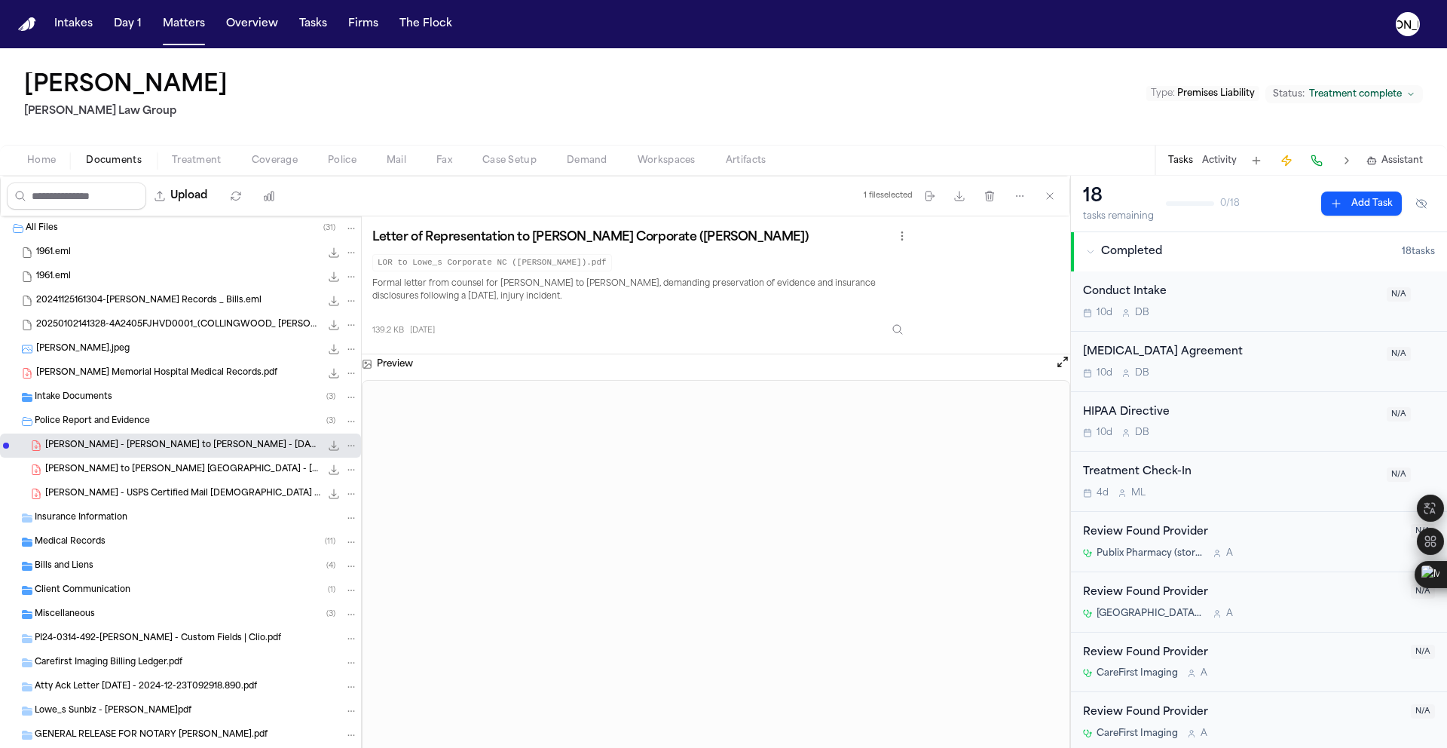
click at [124, 473] on span "[PERSON_NAME] to [PERSON_NAME] [GEOGRAPHIC_DATA] - [DATE]" at bounding box center [182, 470] width 275 height 13
click at [208, 490] on span "[PERSON_NAME] - USPS Certified Mail [DEMOGRAPHIC_DATA] to Lowes - [DATE]" at bounding box center [182, 494] width 275 height 13
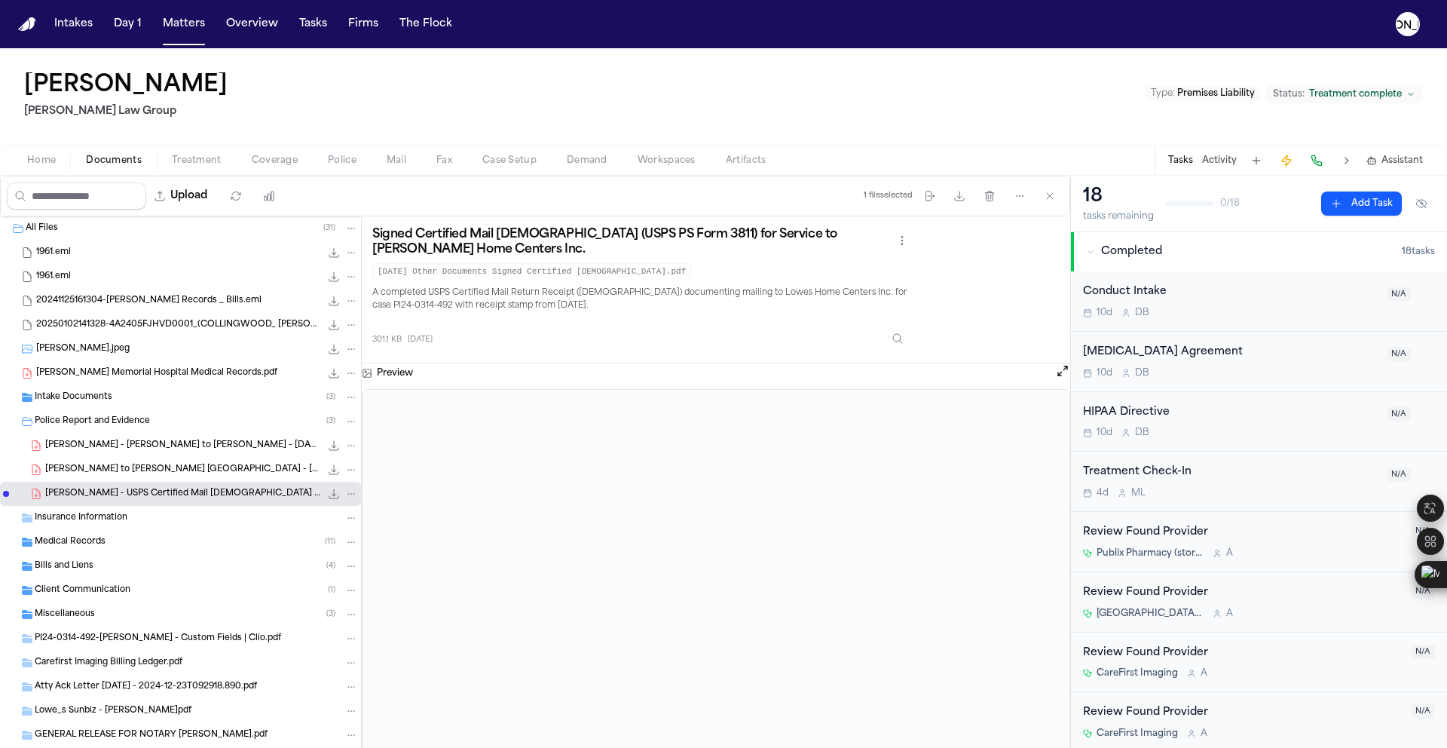
click at [132, 451] on span "[PERSON_NAME] - [PERSON_NAME] to [PERSON_NAME] - [DATE]" at bounding box center [182, 445] width 275 height 13
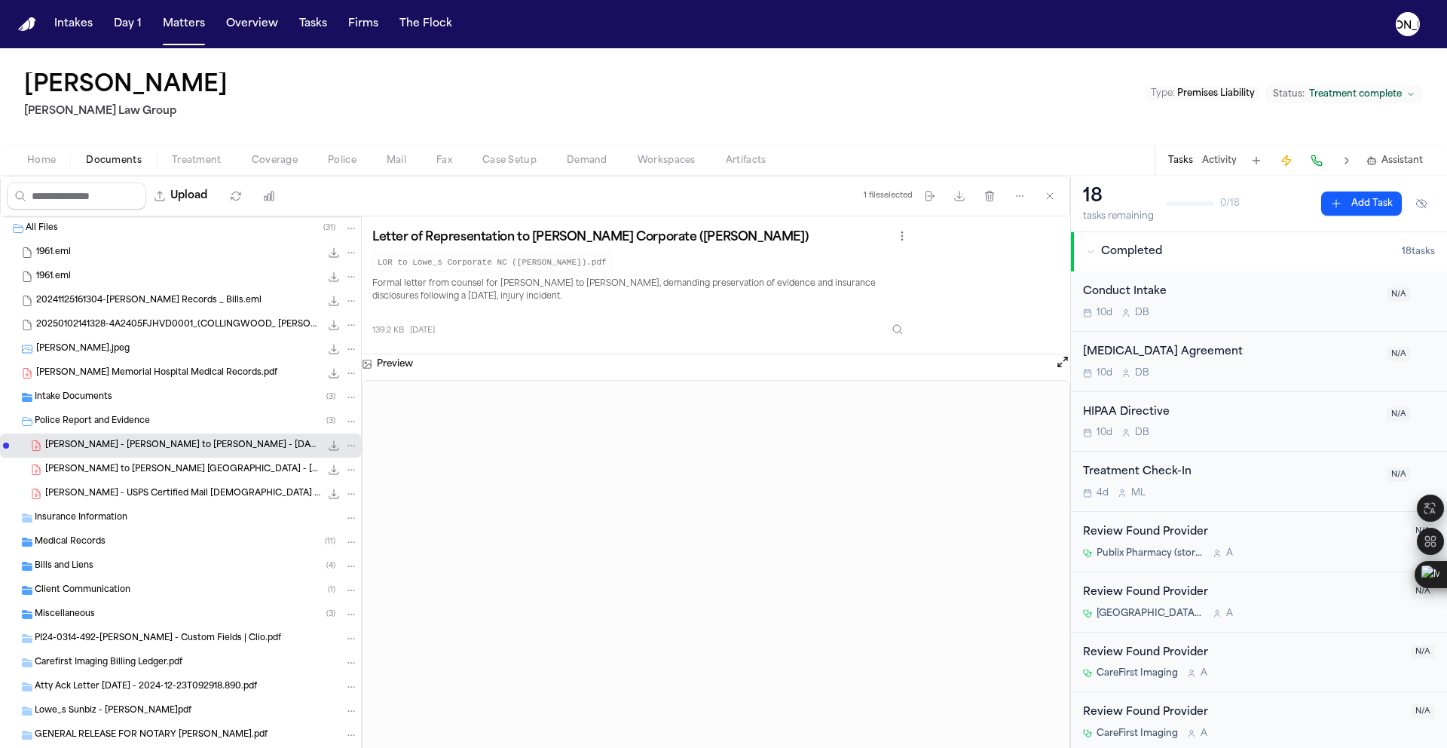
click at [346, 447] on icon "File: J. Collingwood Jr. - LOR to Lowe's - 12.18.24" at bounding box center [351, 445] width 11 height 11
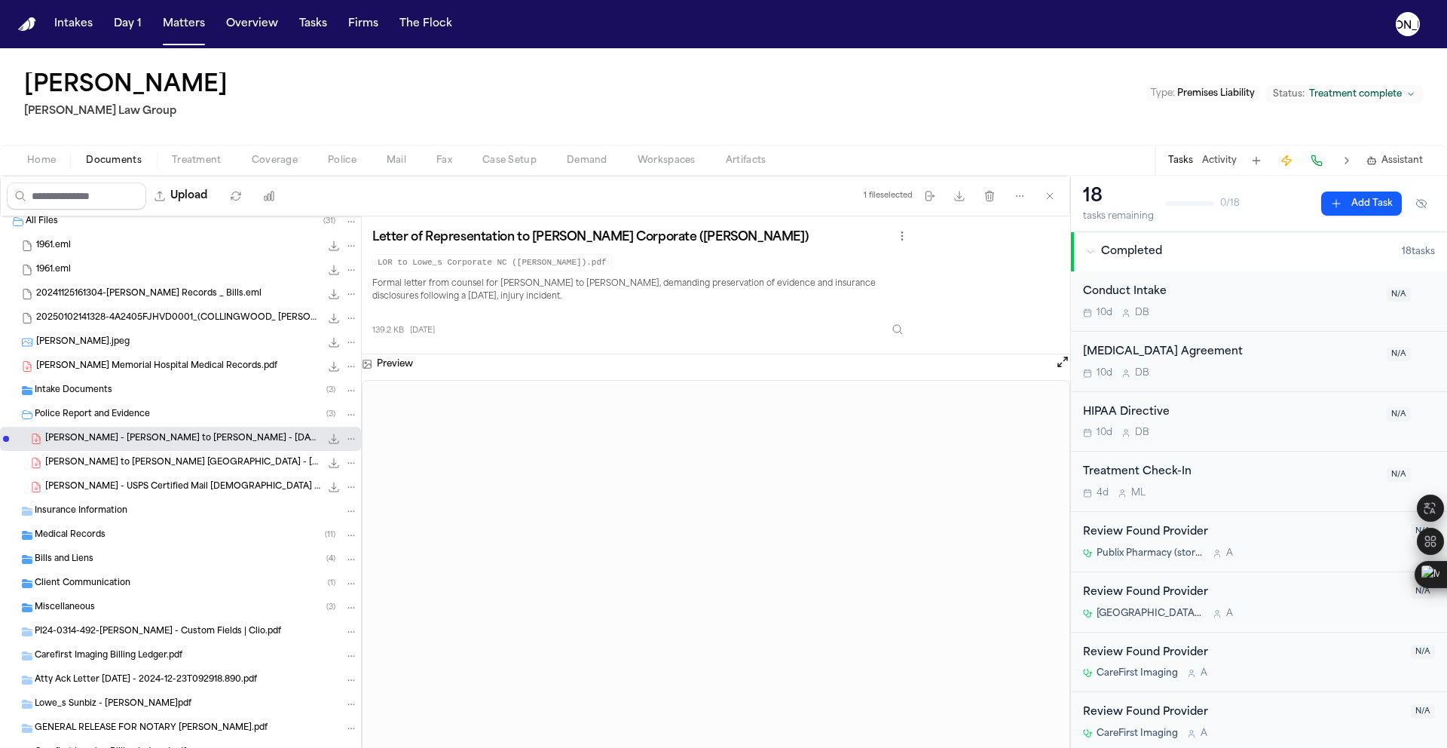
scroll to position [5, 0]
click at [346, 442] on icon "File: J. Collingwood Jr. - LOR to Lowe's - 12.18.24" at bounding box center [351, 440] width 11 height 11
click at [329, 493] on button "Move" at bounding box center [340, 496] width 103 height 27
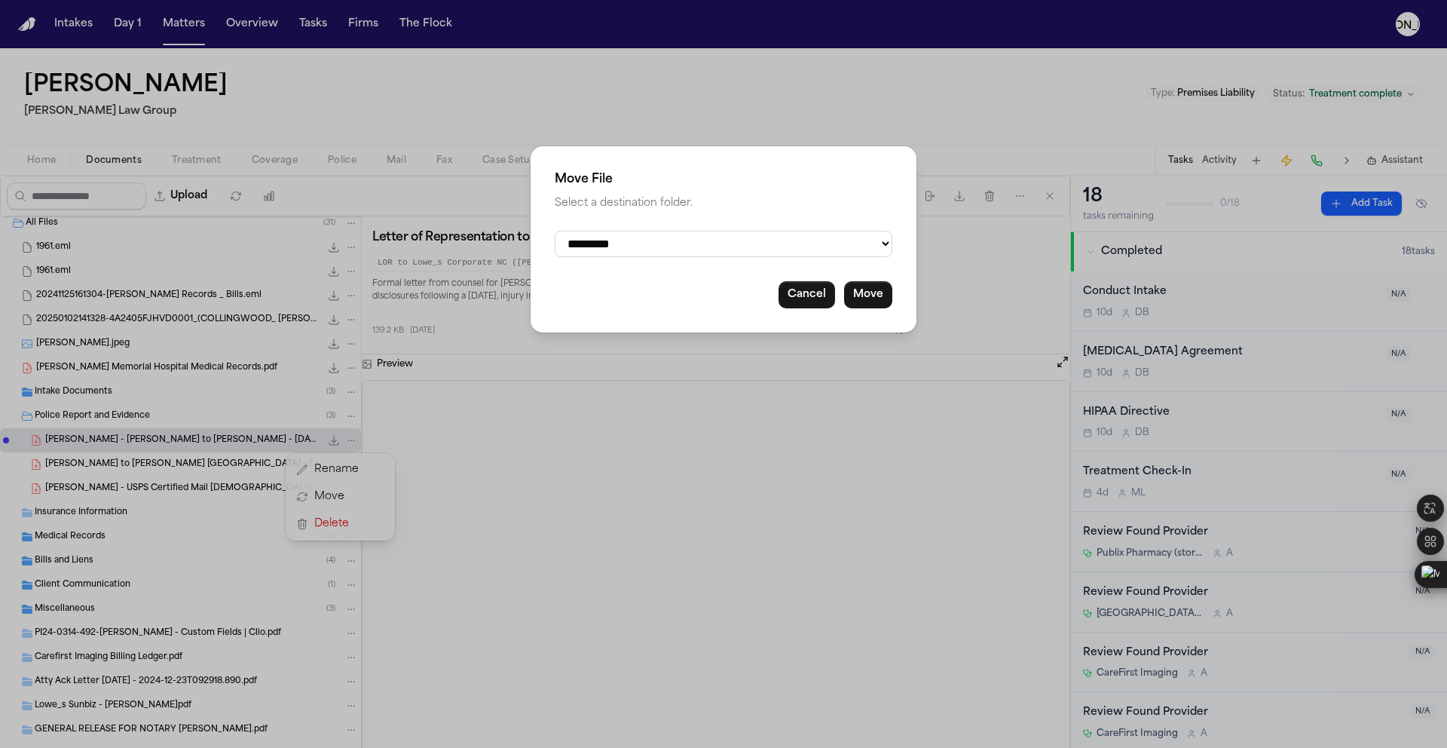
click at [871, 257] on select "**********" at bounding box center [724, 244] width 338 height 26
select select "**********"
click at [555, 231] on select "**********" at bounding box center [724, 244] width 338 height 26
click at [882, 308] on button "Move" at bounding box center [868, 294] width 48 height 27
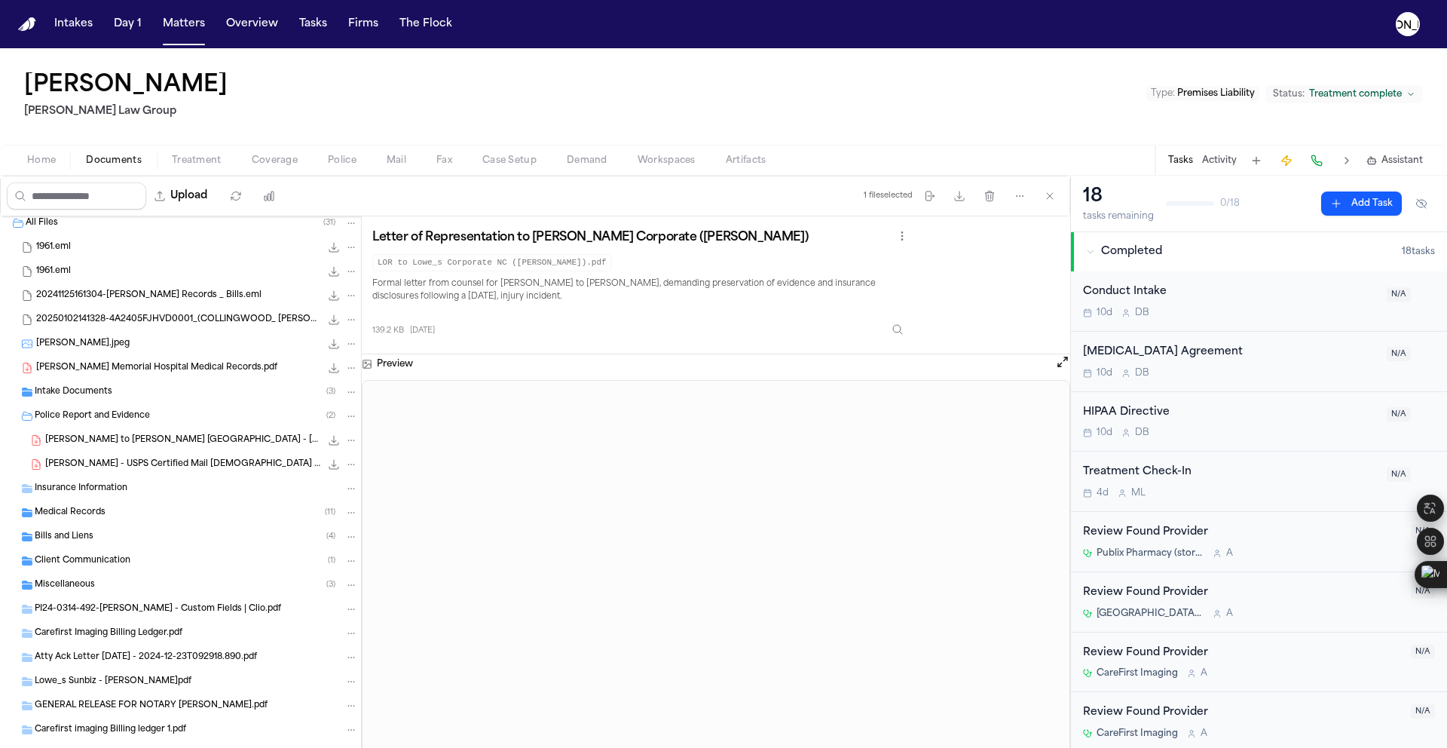
click at [346, 436] on icon "File: J. Collingwood - LOR to Lowe's Cape Coral - 12.18.24" at bounding box center [351, 440] width 11 height 11
click at [329, 500] on button "Move" at bounding box center [340, 496] width 103 height 27
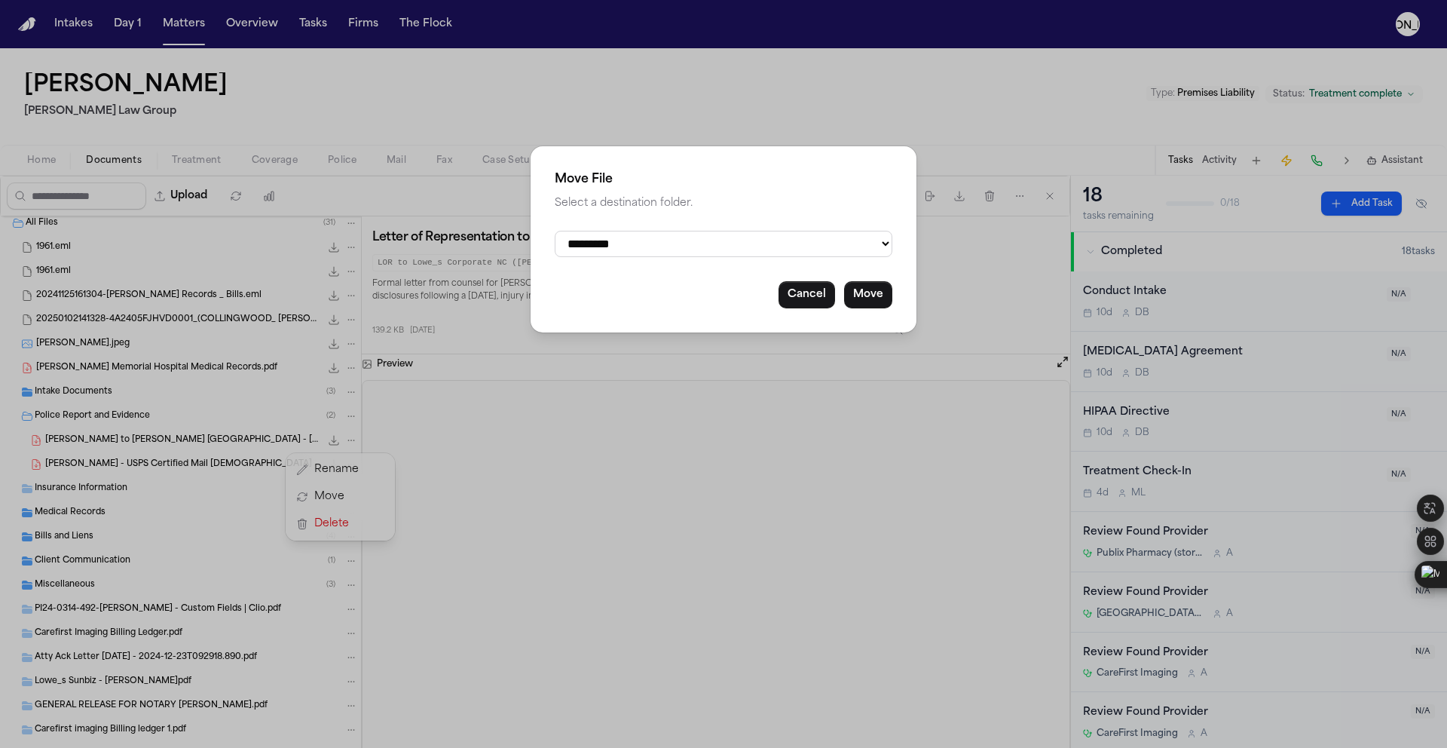
click at [813, 246] on select "**********" at bounding box center [724, 244] width 338 height 26
select select "**********"
click at [555, 231] on select "**********" at bounding box center [724, 244] width 338 height 26
click at [861, 290] on button "Move" at bounding box center [868, 294] width 48 height 27
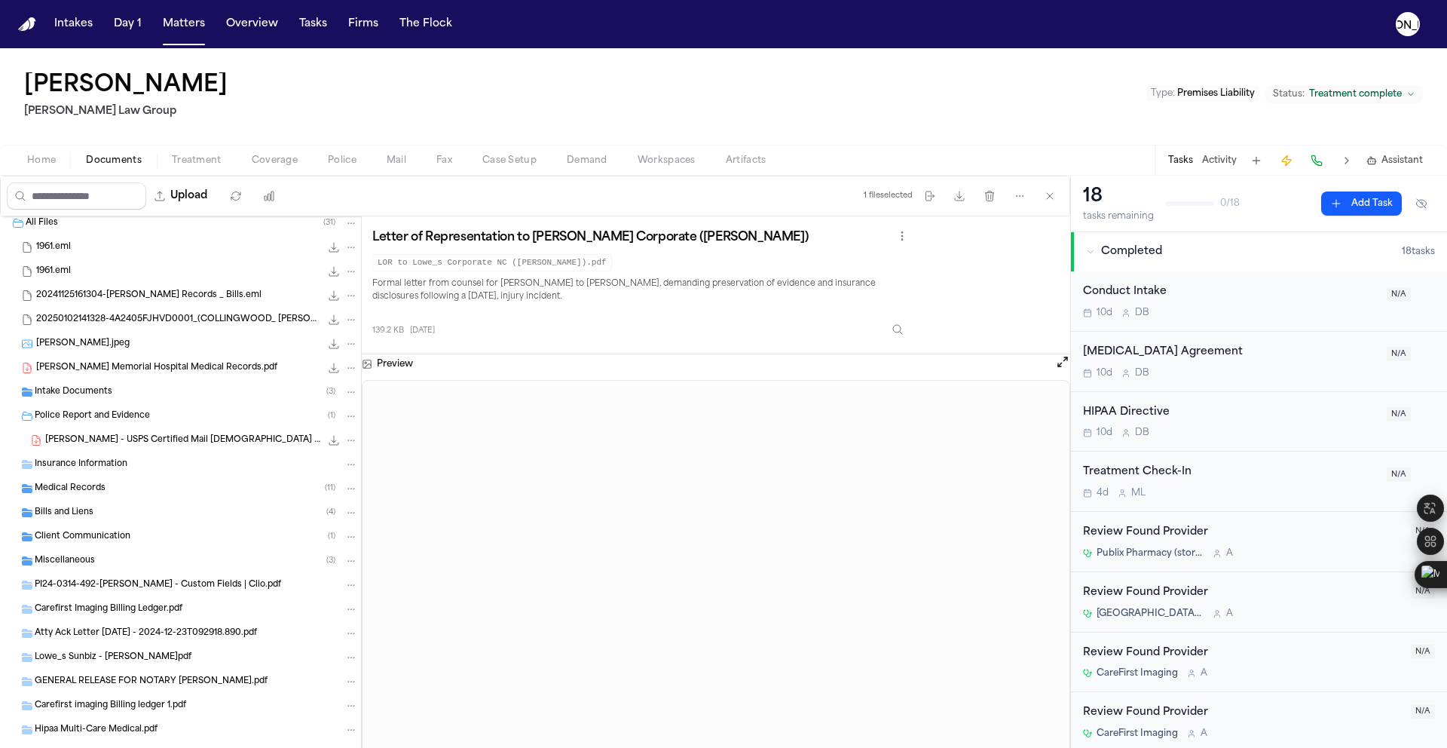
click at [211, 451] on div "[PERSON_NAME] - USPS Certified Mail [DEMOGRAPHIC_DATA] to Lowes - [DATE] 301.1 …" at bounding box center [180, 440] width 361 height 24
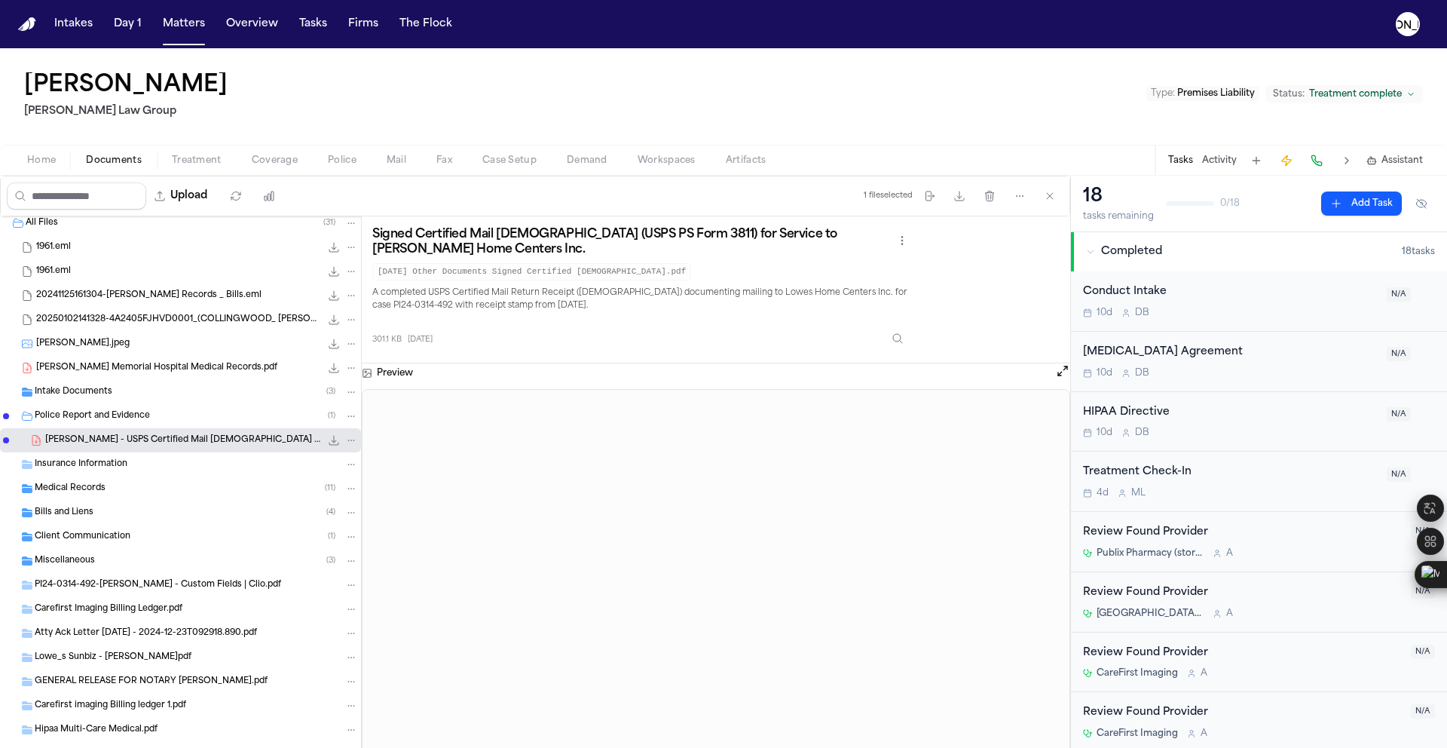
click at [346, 440] on icon "File: J. Collingwood - USPS Certified Mail Green Card to Lowes - 12.23.24" at bounding box center [351, 440] width 11 height 11
click at [326, 499] on button "Move" at bounding box center [340, 496] width 103 height 27
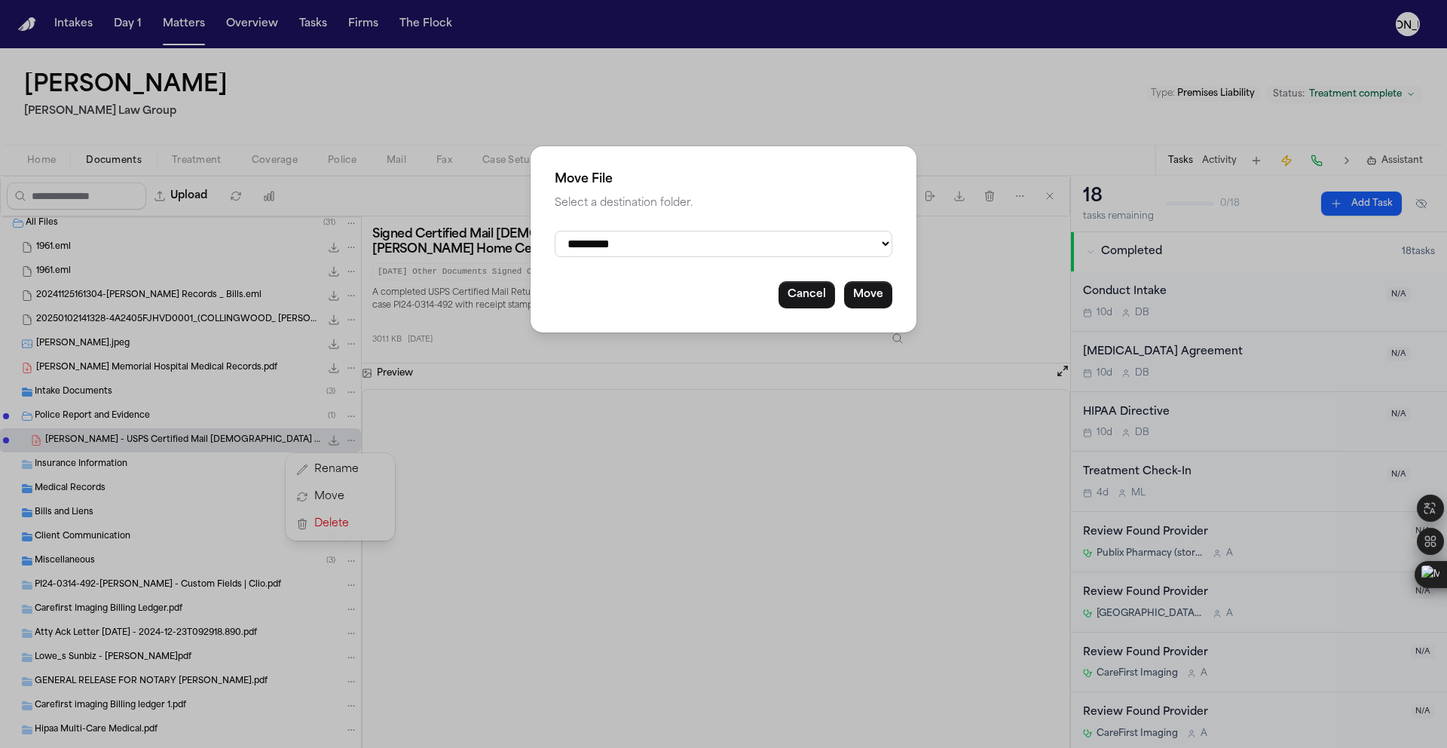
click at [810, 256] on select "**********" at bounding box center [724, 244] width 338 height 26
select select "**********"
click at [555, 231] on select "**********" at bounding box center [724, 244] width 338 height 26
click at [856, 304] on button "Move" at bounding box center [868, 294] width 48 height 27
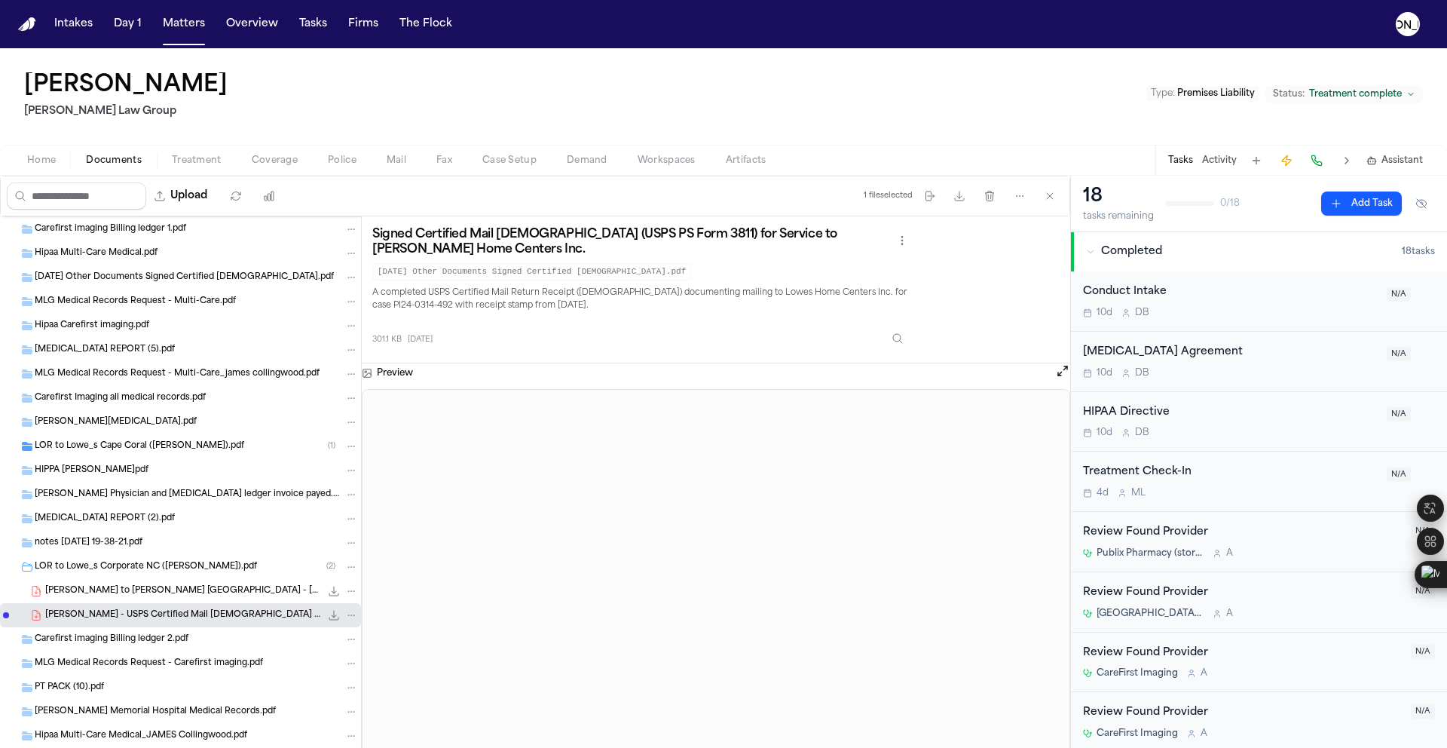
scroll to position [516, 0]
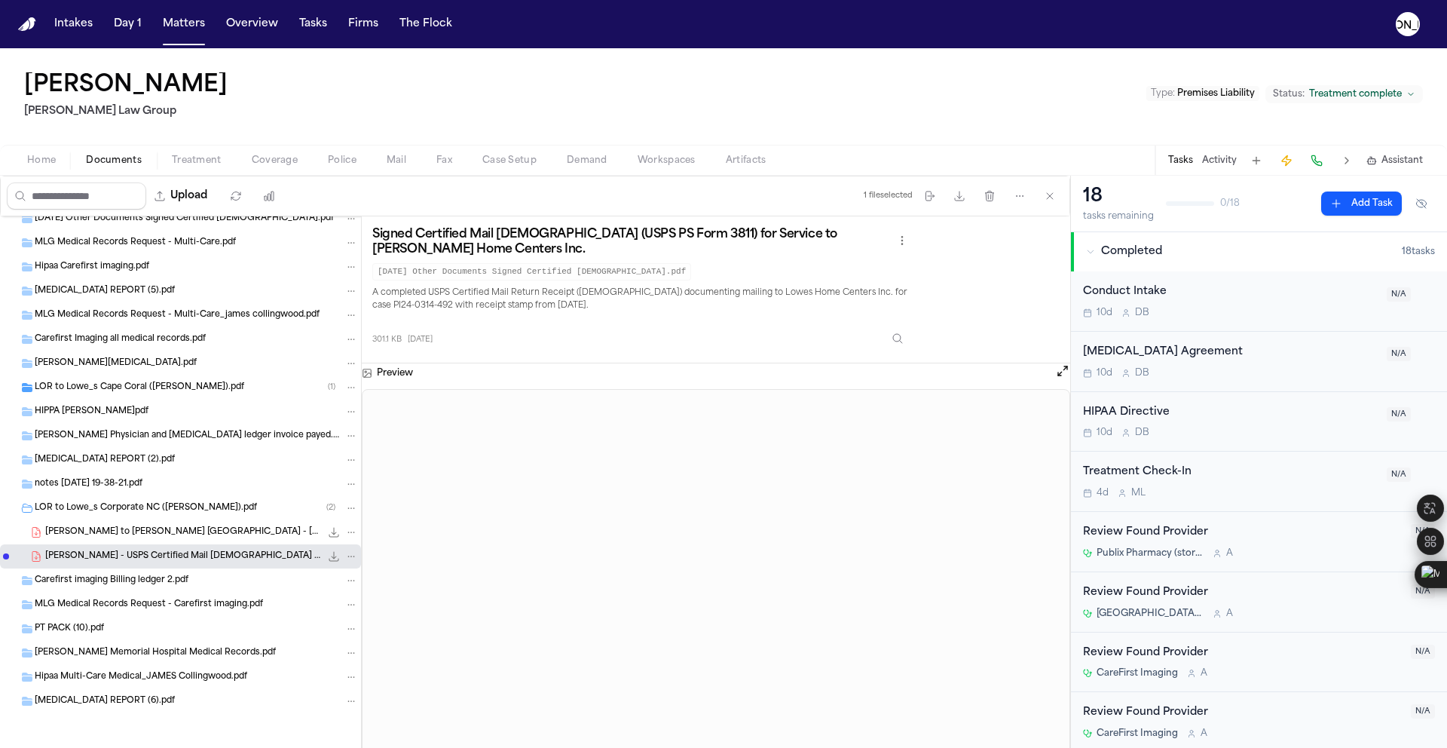
click at [170, 537] on span "[PERSON_NAME] to [PERSON_NAME] [GEOGRAPHIC_DATA] - [DATE]" at bounding box center [182, 532] width 275 height 13
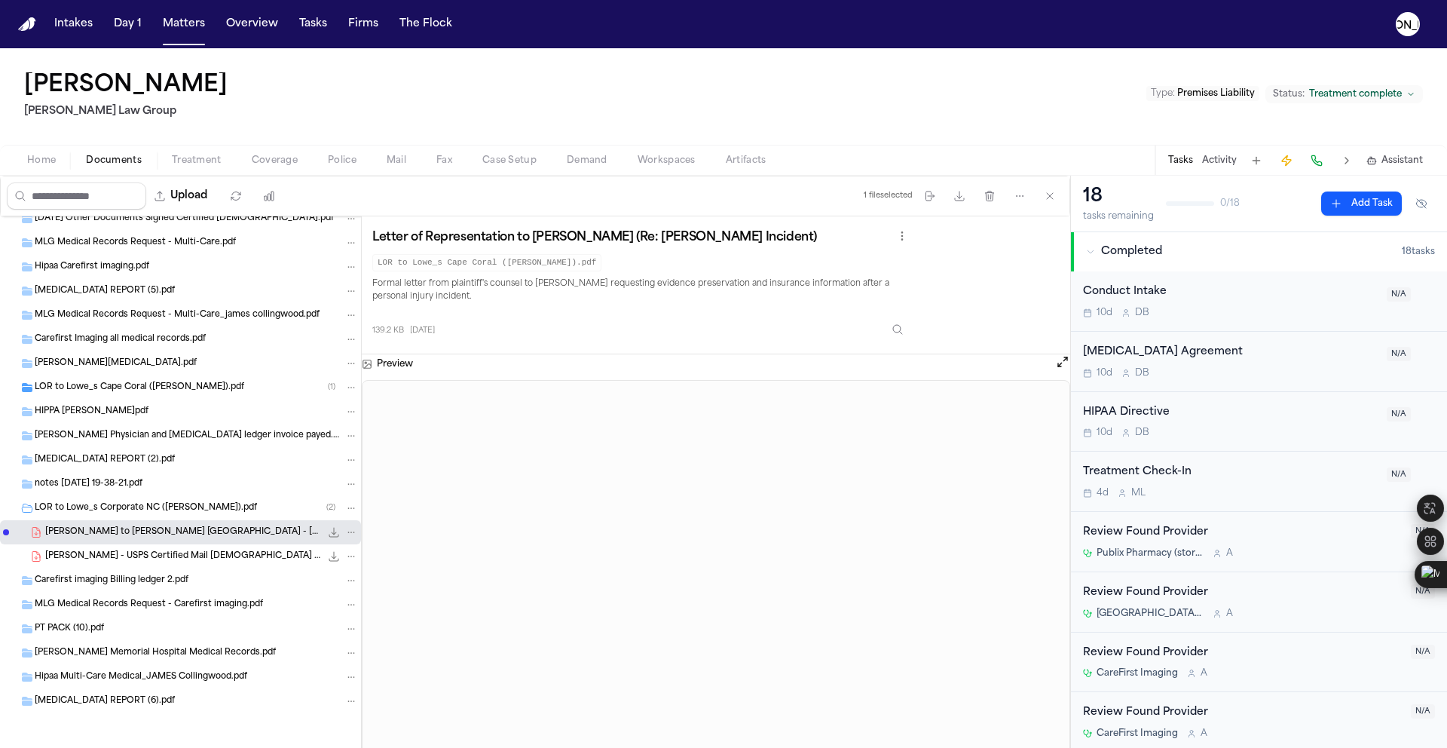
click at [143, 561] on span "[PERSON_NAME] - USPS Certified Mail [DEMOGRAPHIC_DATA] to Lowes - [DATE]" at bounding box center [182, 556] width 275 height 13
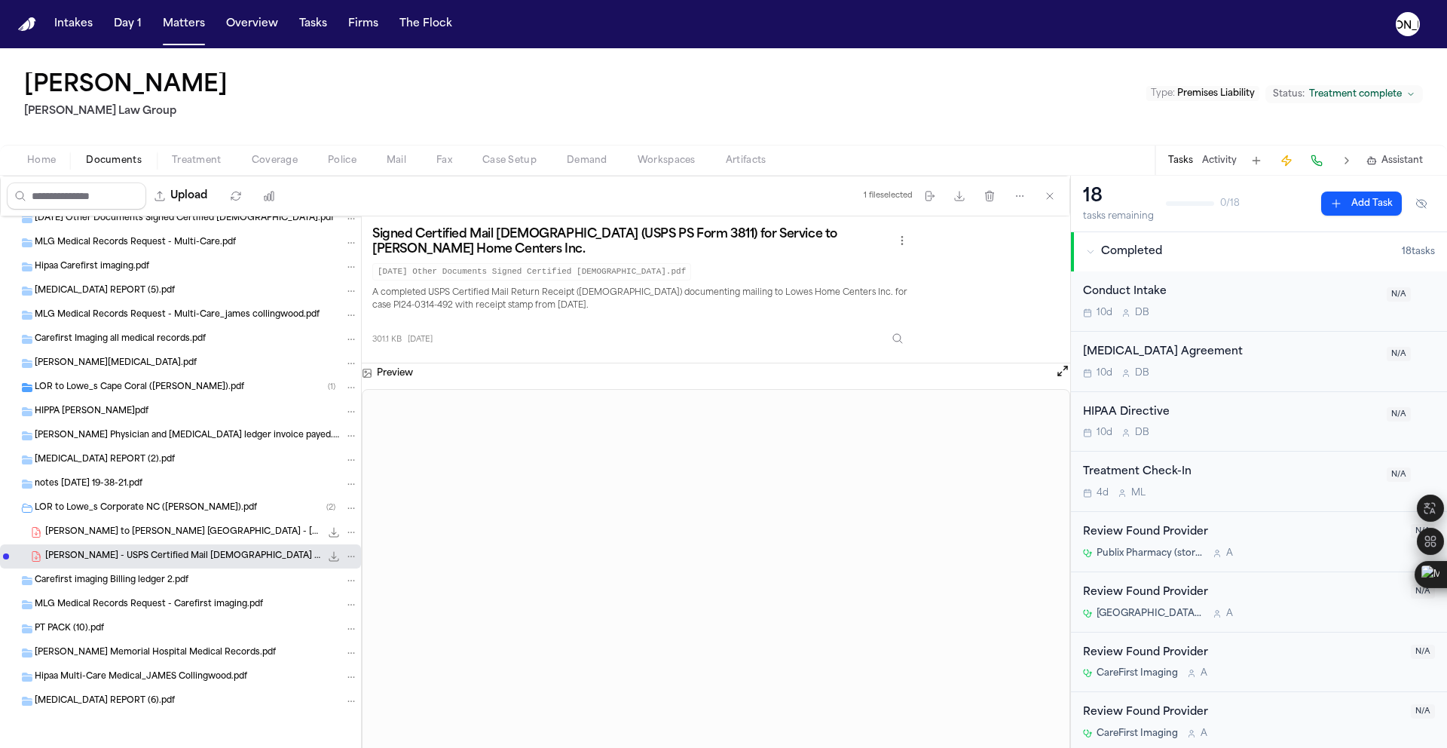
click at [127, 516] on div "LOR to Lowe_s Corporate NC ([PERSON_NAME]).pdf ( 2 )" at bounding box center [180, 508] width 361 height 24
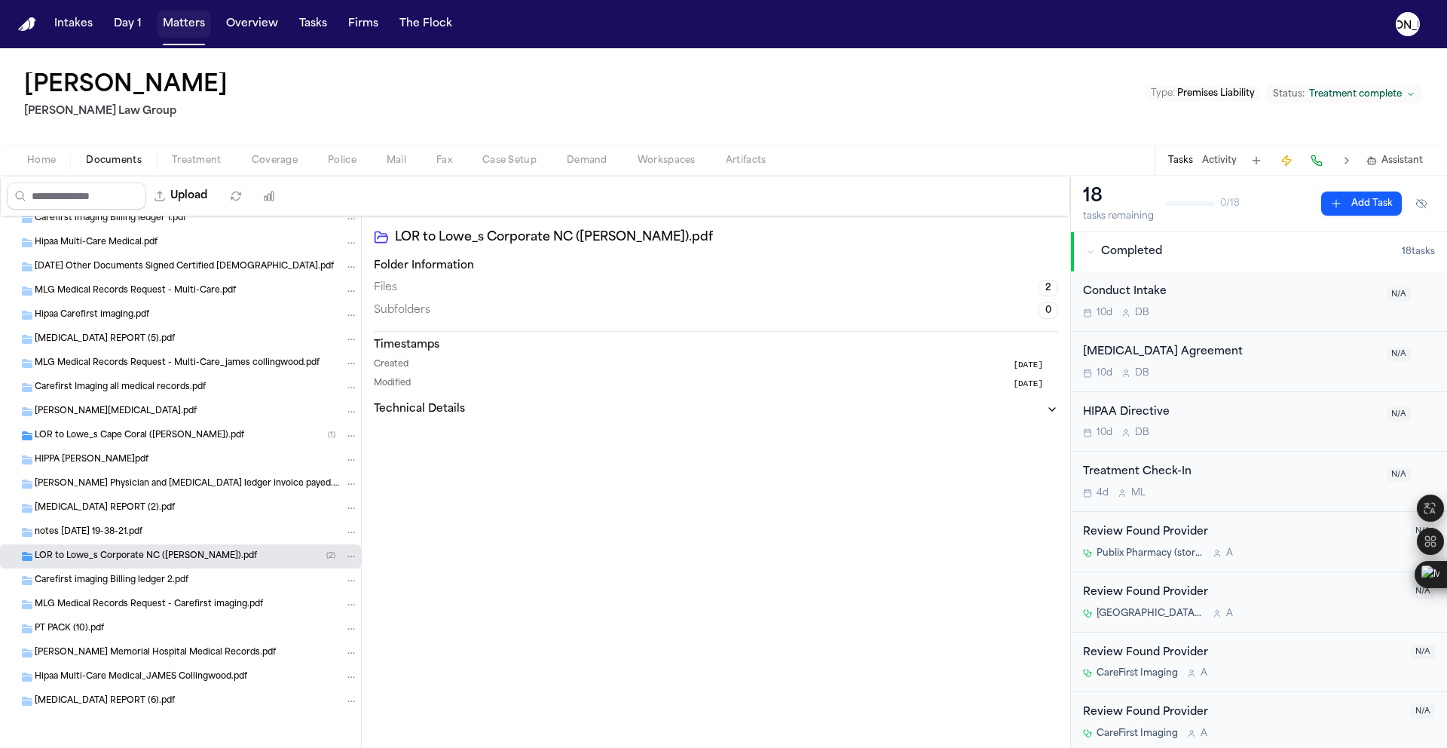
click at [192, 31] on button "Matters" at bounding box center [184, 24] width 54 height 27
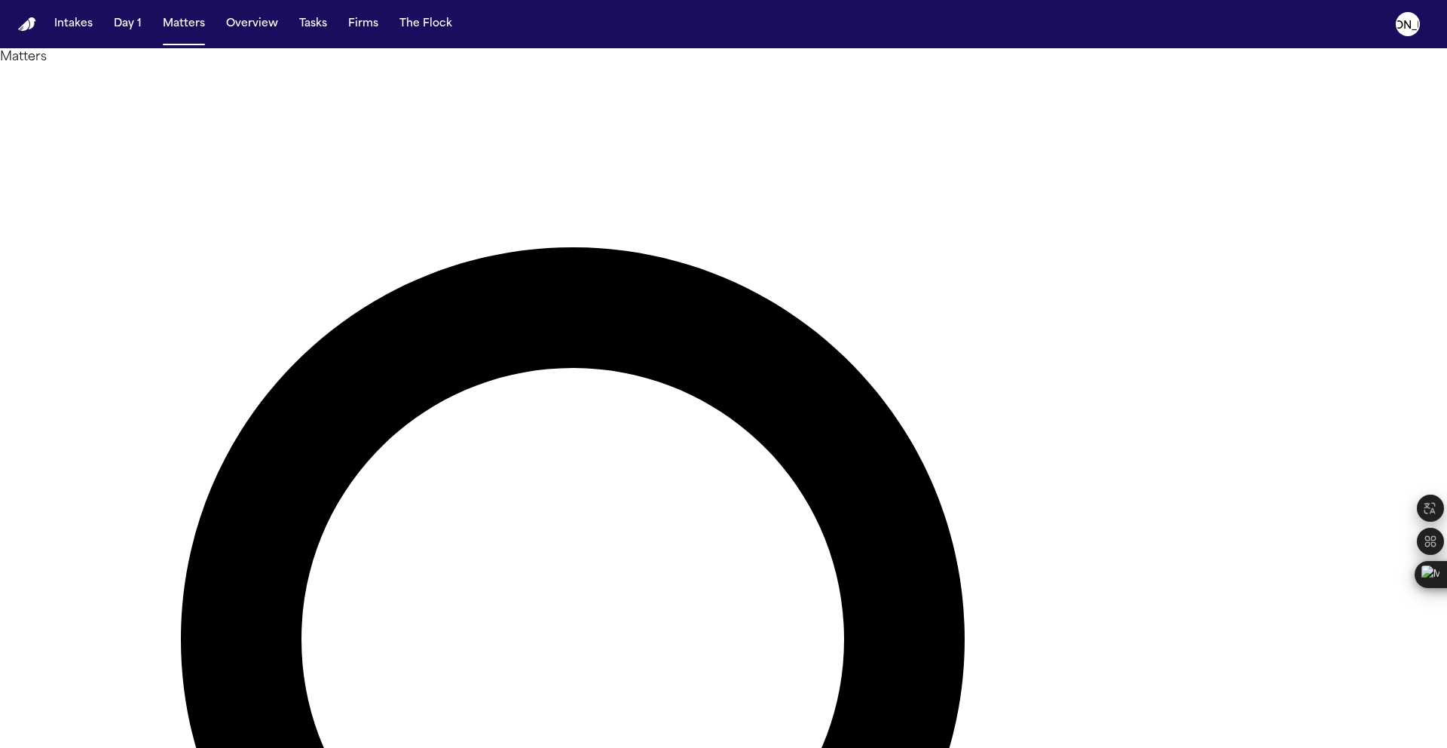
drag, startPoint x: 620, startPoint y: 73, endPoint x: 566, endPoint y: 73, distance: 53.5
paste input "**********"
drag, startPoint x: 893, startPoint y: 83, endPoint x: 356, endPoint y: 30, distance: 540.0
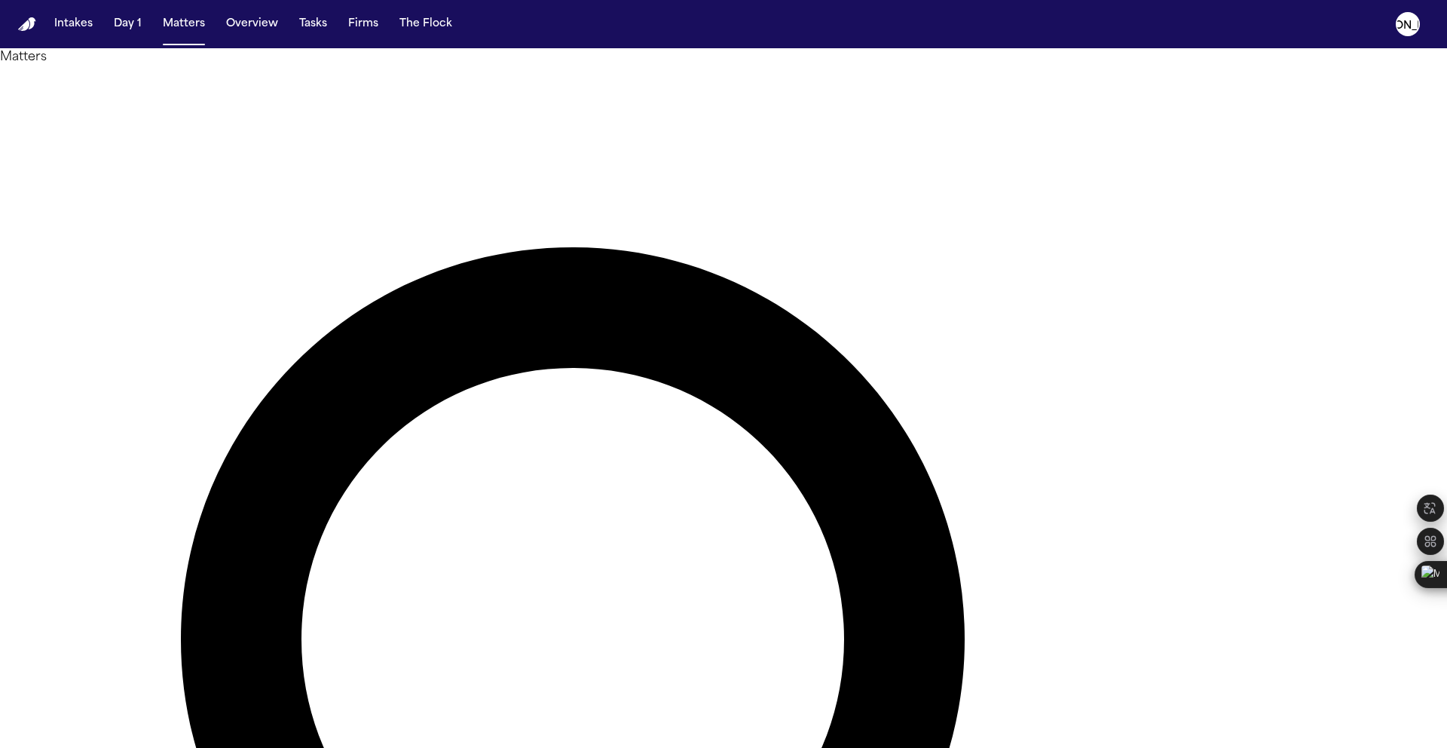
click at [372, 32] on div "**********" at bounding box center [723, 374] width 1447 height 748
type input "**********"
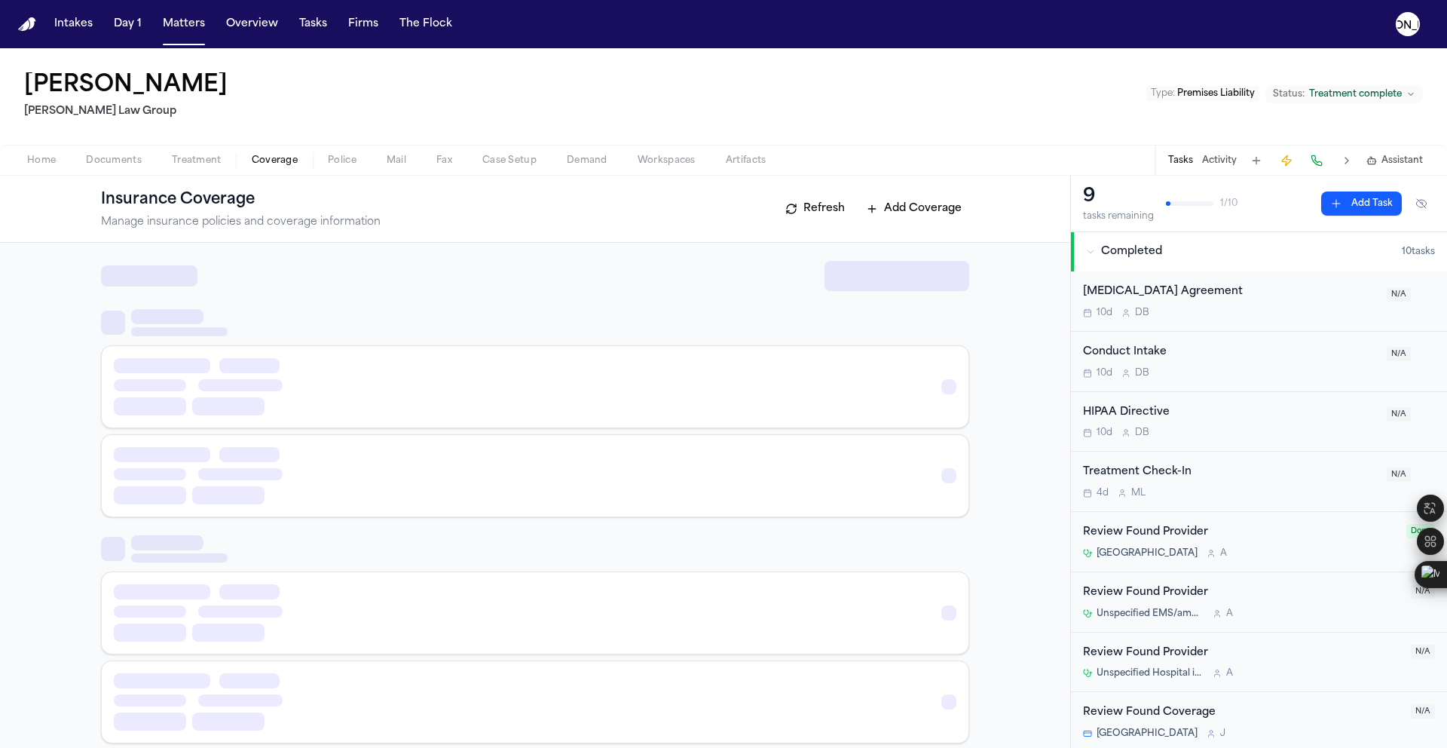
click at [287, 161] on span "Coverage" at bounding box center [275, 161] width 46 height 12
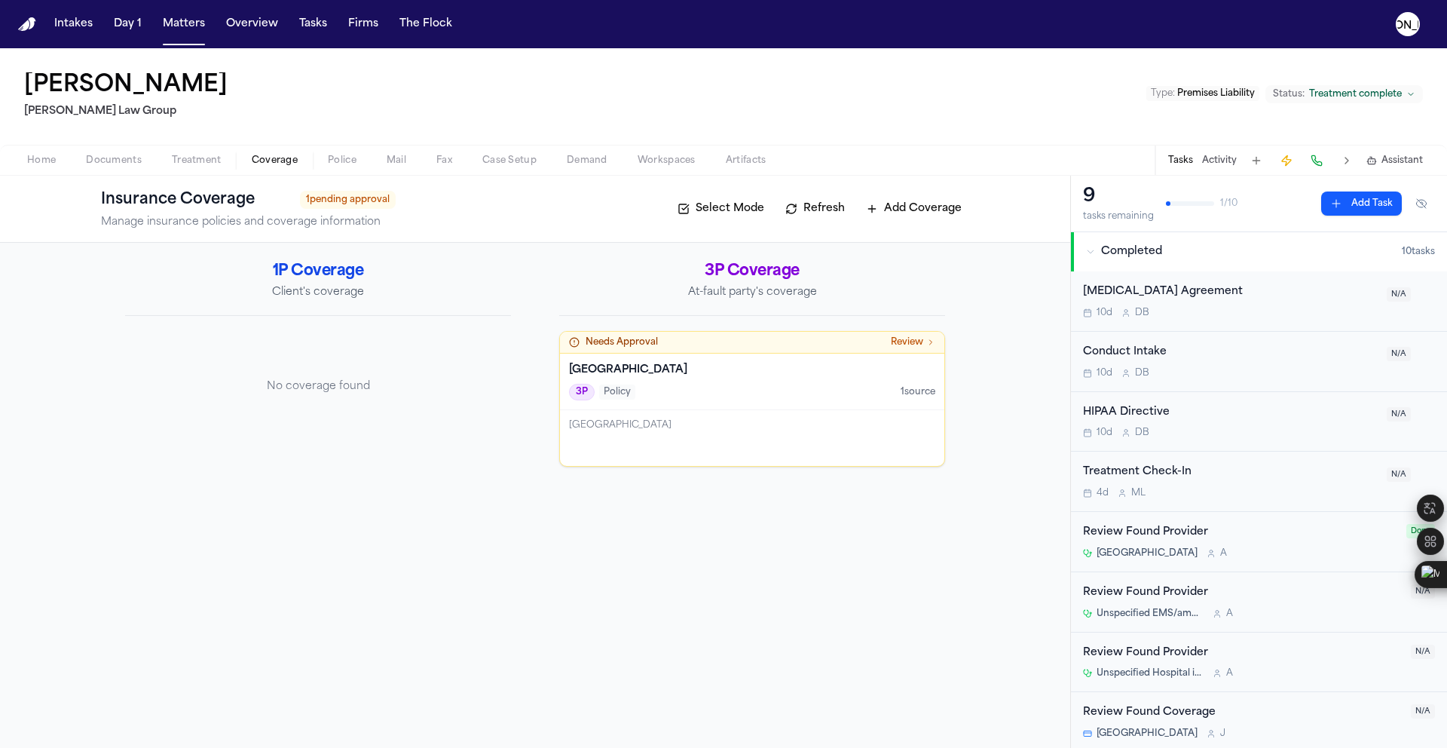
click at [724, 378] on div "Broward County 3P Policy 1 source" at bounding box center [752, 381] width 384 height 57
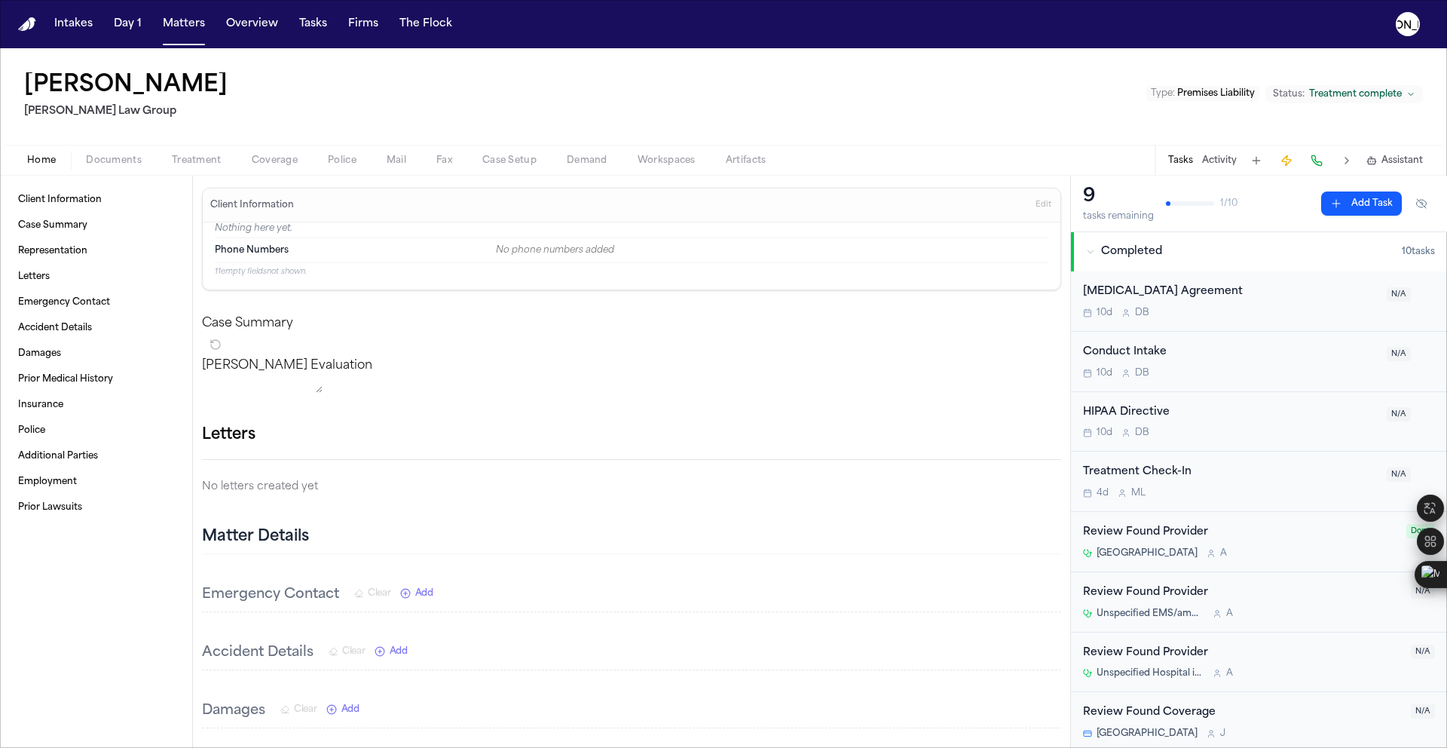
click at [44, 162] on span "Home" at bounding box center [41, 161] width 29 height 12
click at [67, 222] on span "Case Summary" at bounding box center [52, 225] width 69 height 12
click at [271, 162] on span "Coverage" at bounding box center [275, 161] width 46 height 12
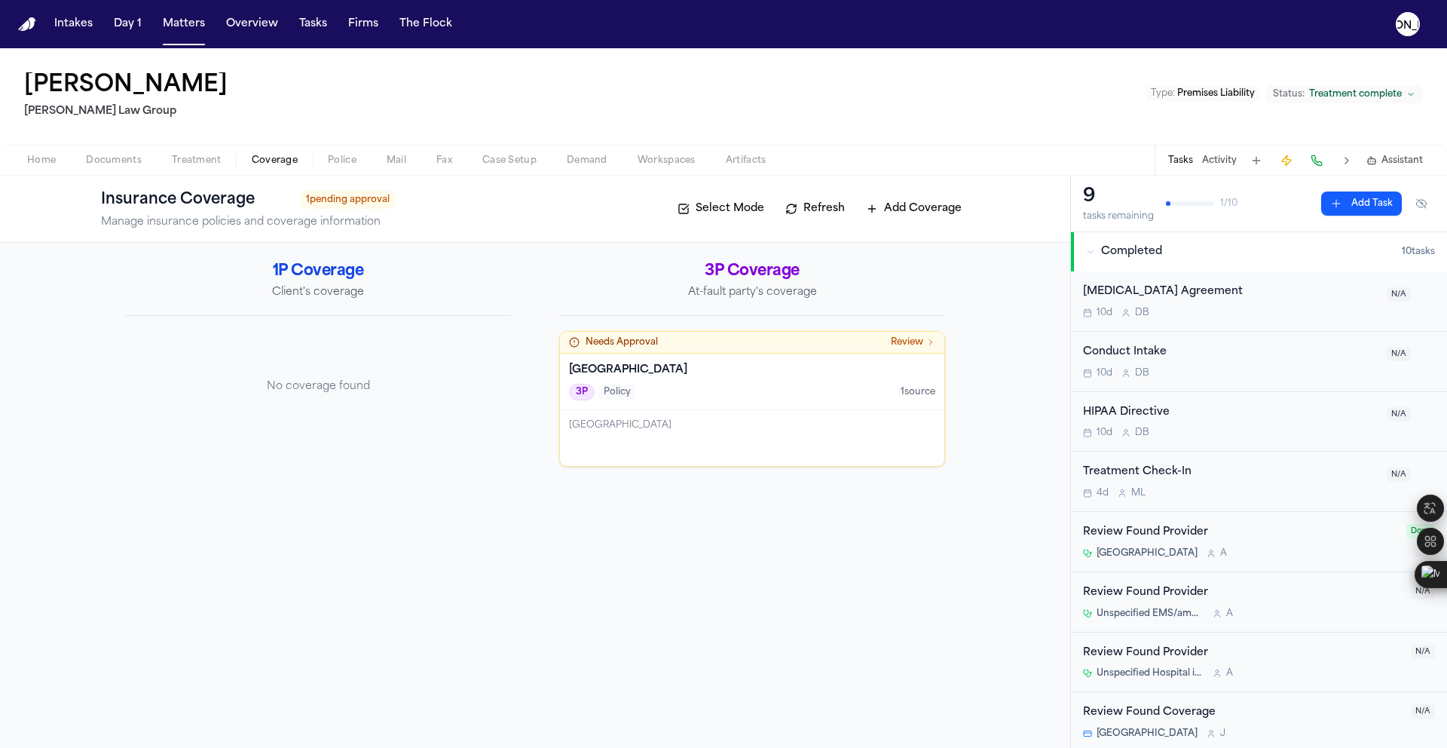
click at [122, 167] on span "Documents" at bounding box center [114, 161] width 56 height 12
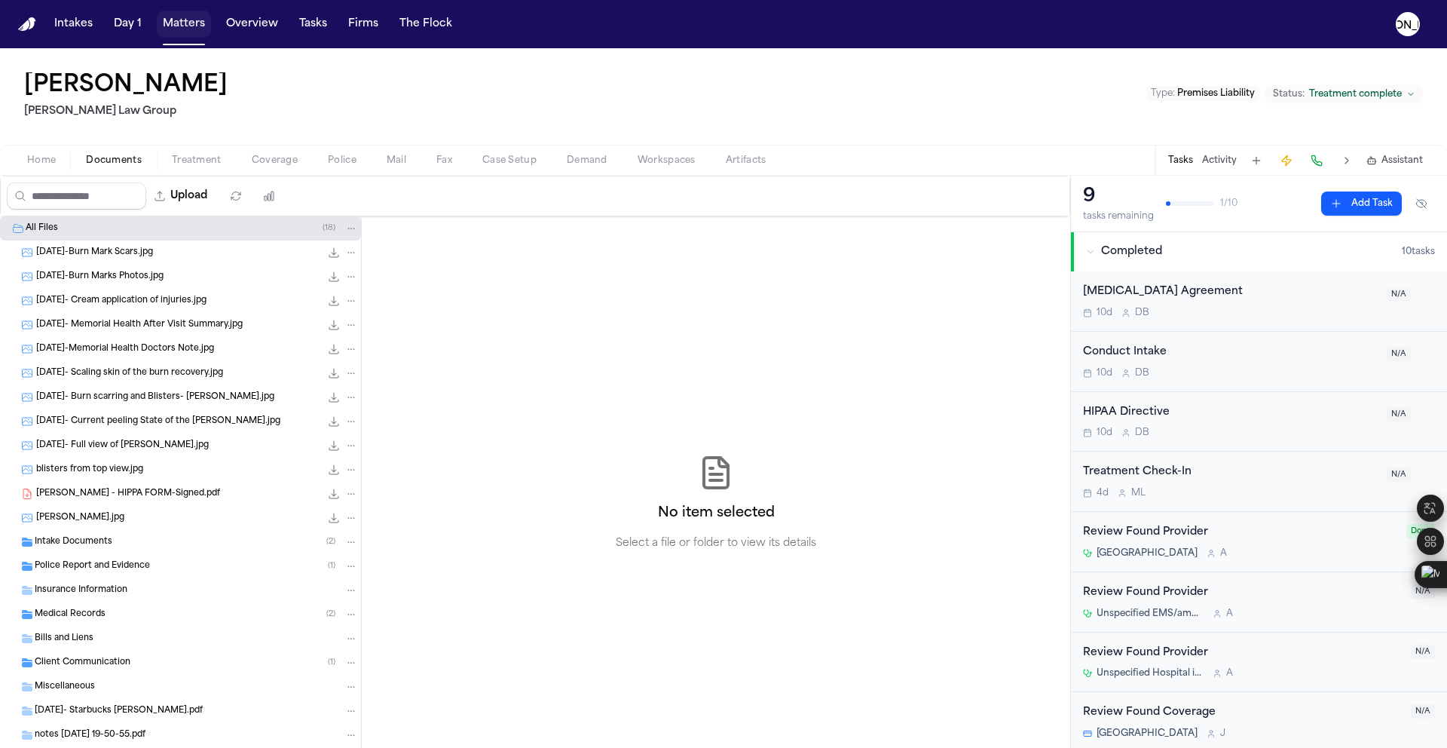
click at [169, 29] on button "Matters" at bounding box center [184, 24] width 54 height 27
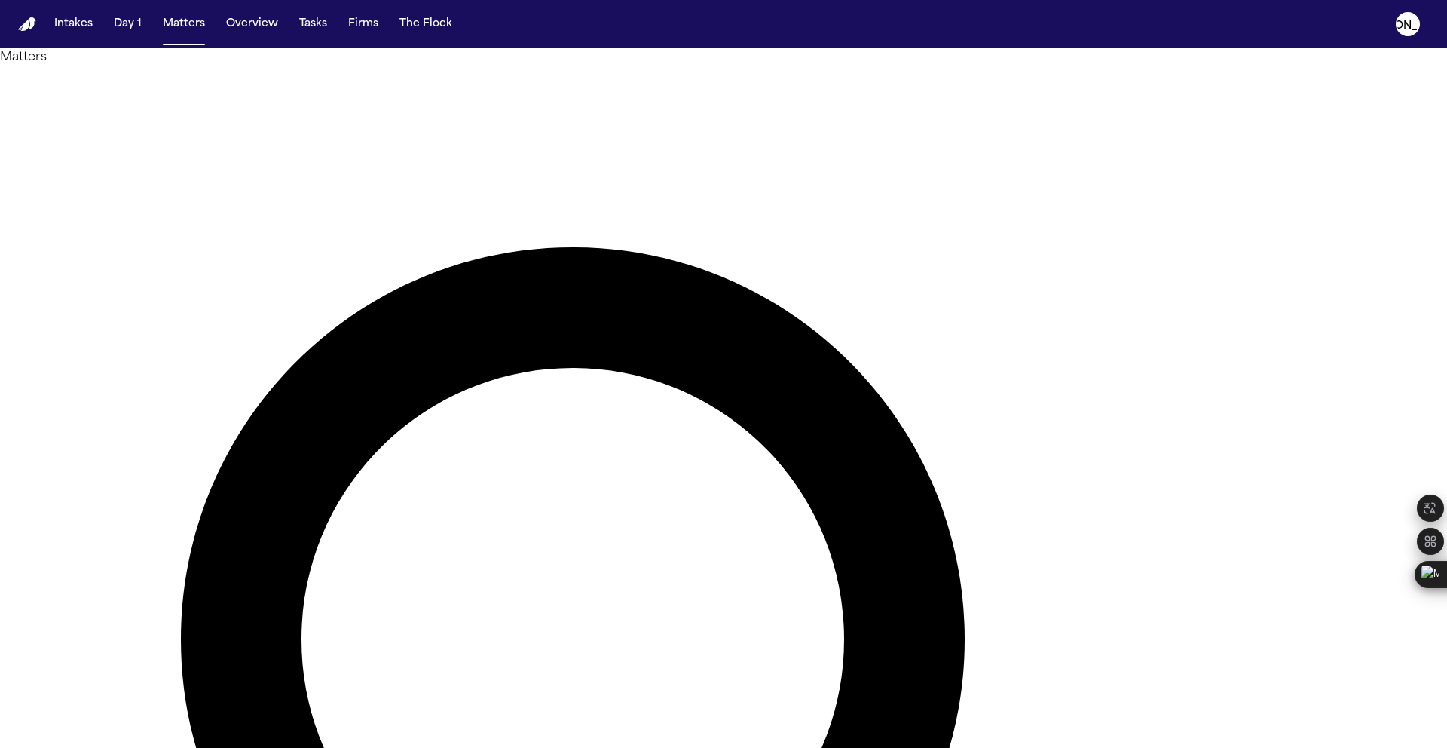
drag, startPoint x: 934, startPoint y: 86, endPoint x: 263, endPoint y: 44, distance: 672.1
click at [264, 44] on div "**********" at bounding box center [723, 374] width 1447 height 748
type input "******"
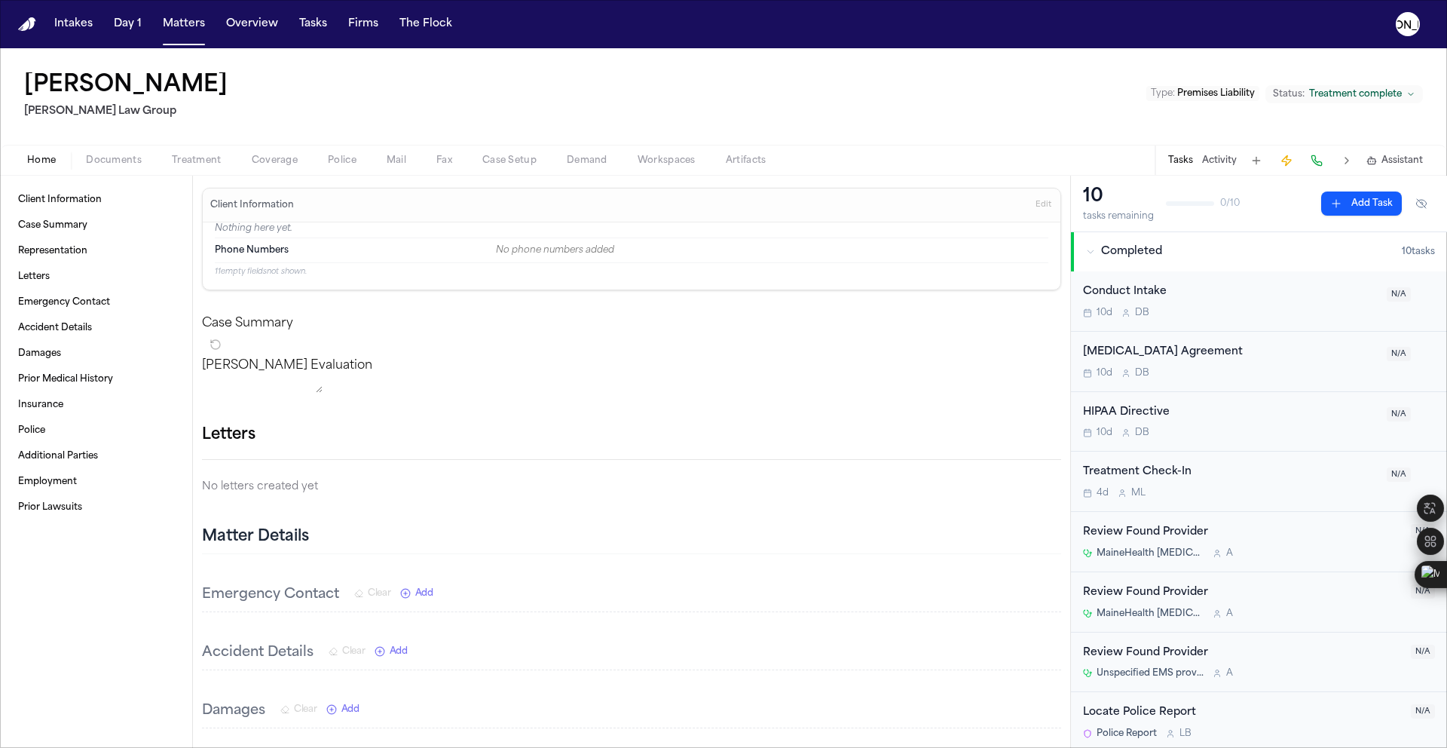
click at [280, 158] on span "Coverage" at bounding box center [275, 161] width 46 height 12
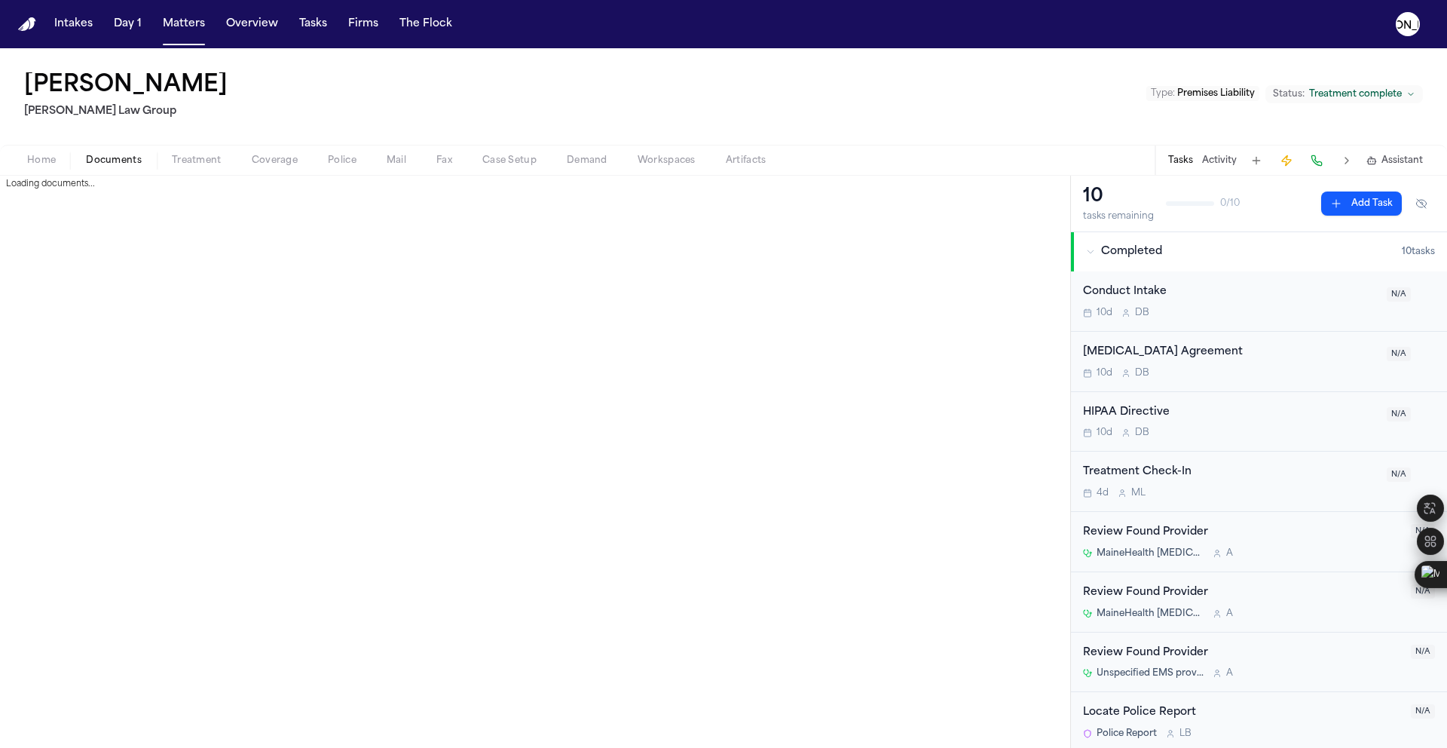
click at [133, 162] on span "Documents" at bounding box center [114, 161] width 56 height 12
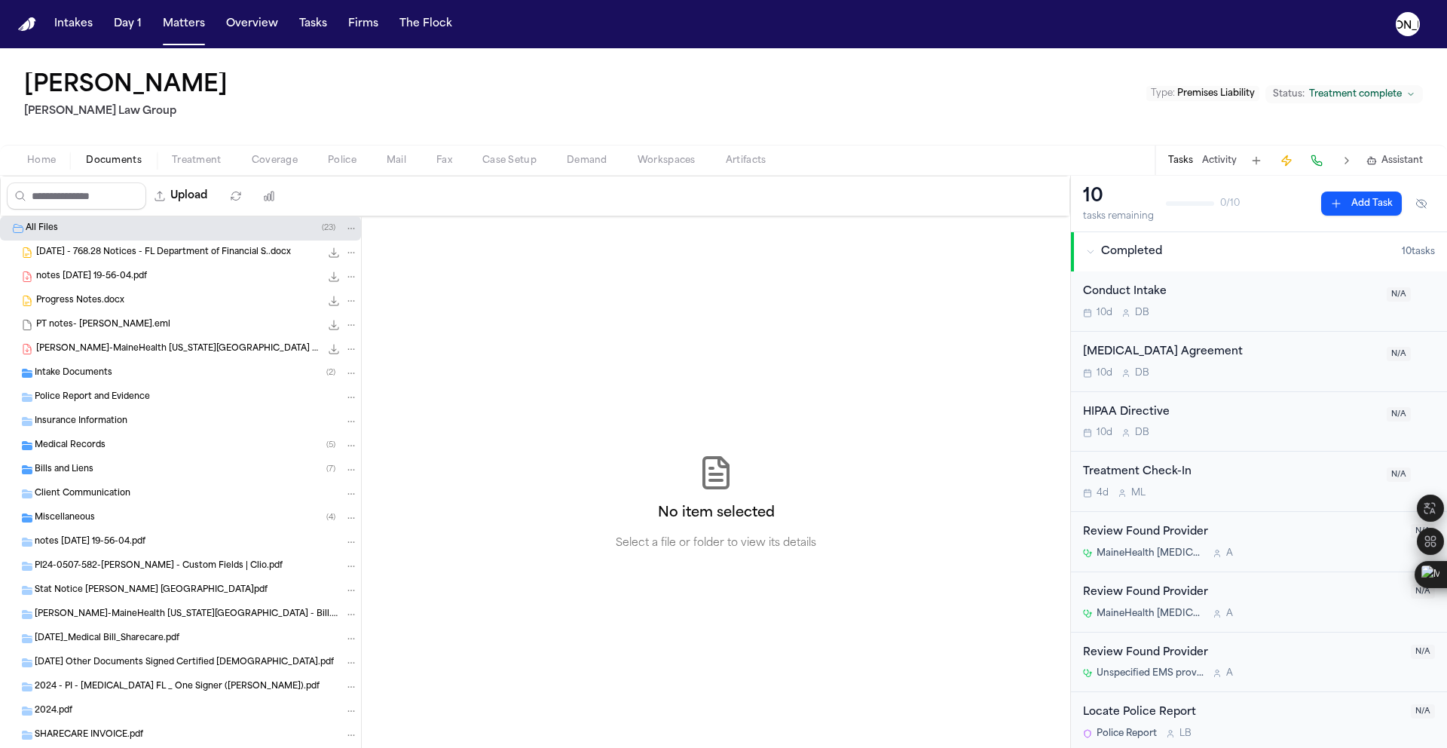
click at [122, 302] on div "Progress Notes.docx 14.5 KB • DOCX" at bounding box center [197, 300] width 322 height 15
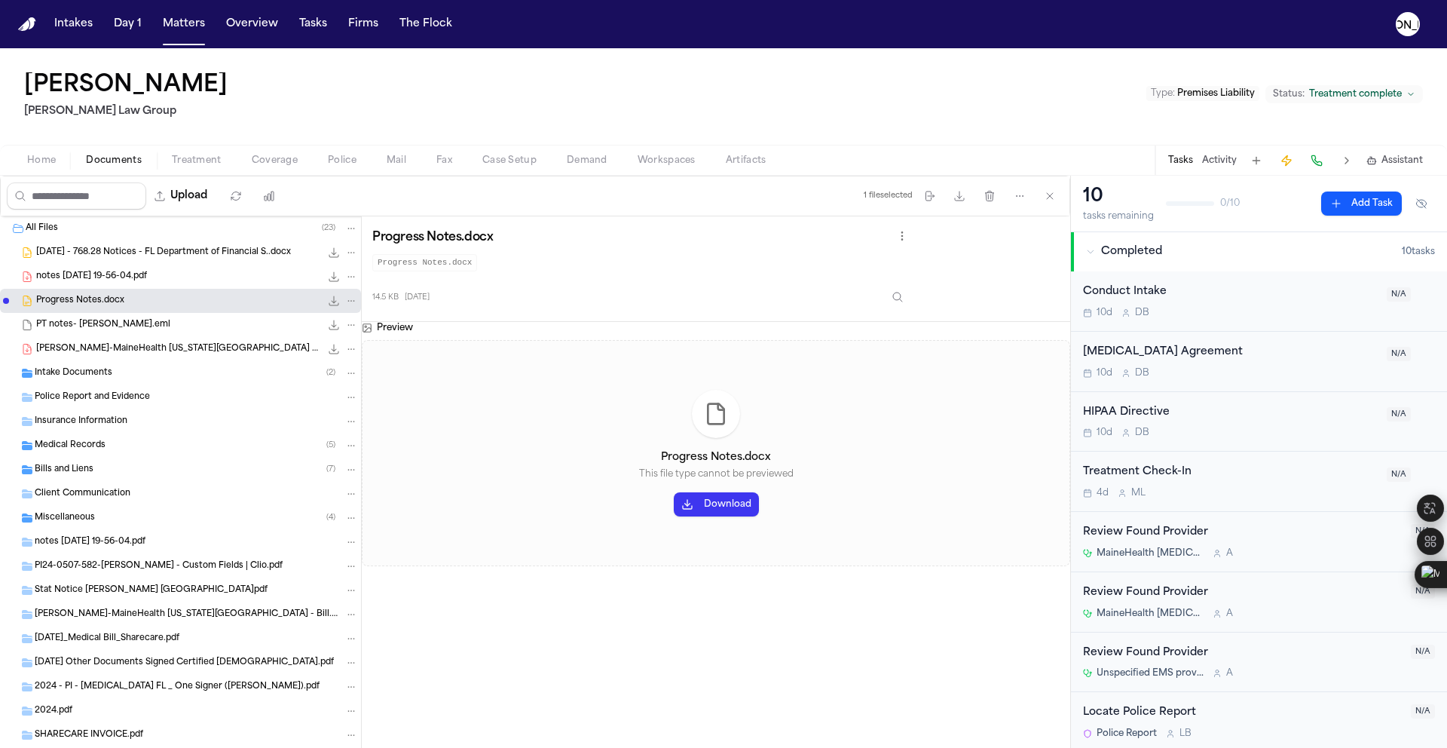
click at [118, 286] on div "notes [DATE] 19-56-04.pdf 78.6 KB • PDF" at bounding box center [180, 277] width 361 height 24
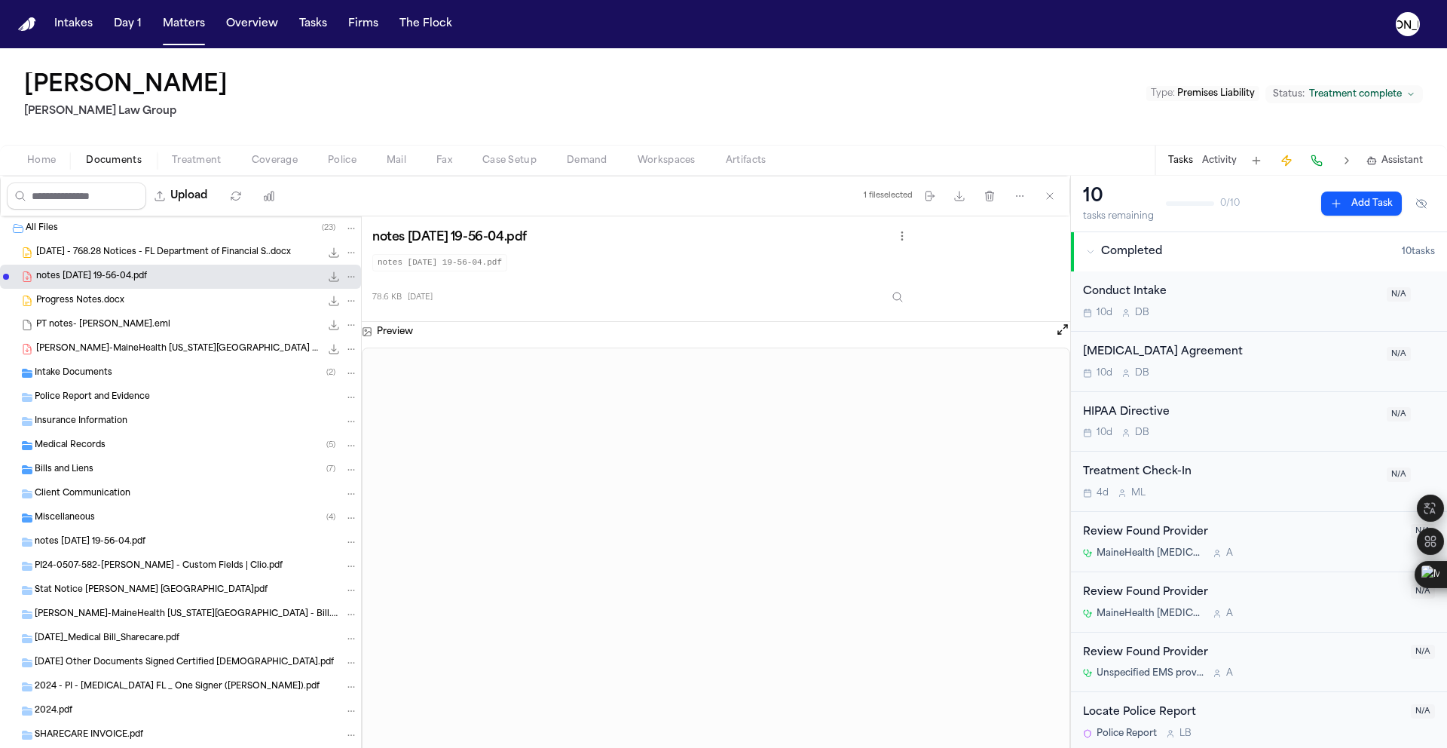
click at [139, 251] on span "[DATE] - 768.28 Notices - FL Department of Financial S..docx" at bounding box center [163, 252] width 255 height 13
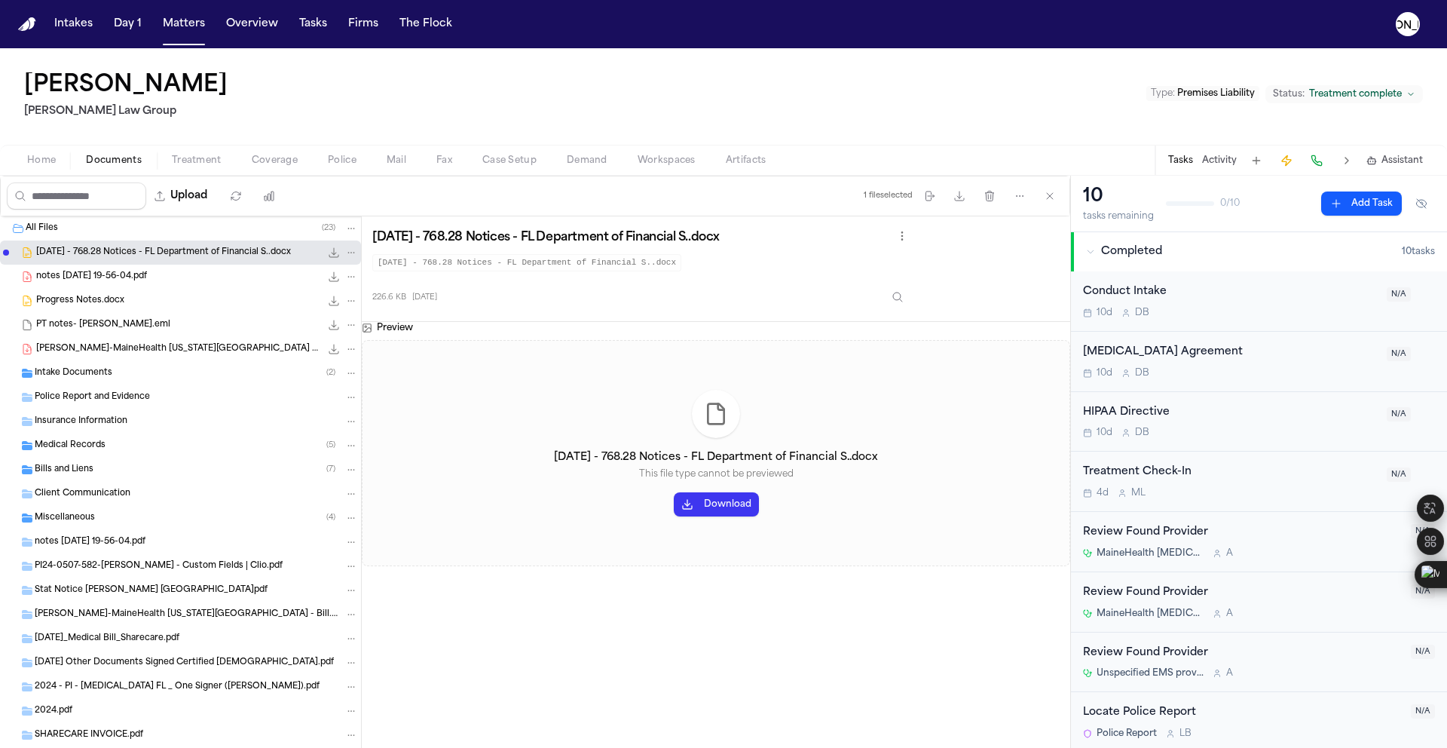
click at [130, 482] on div "Client Communication" at bounding box center [180, 494] width 361 height 24
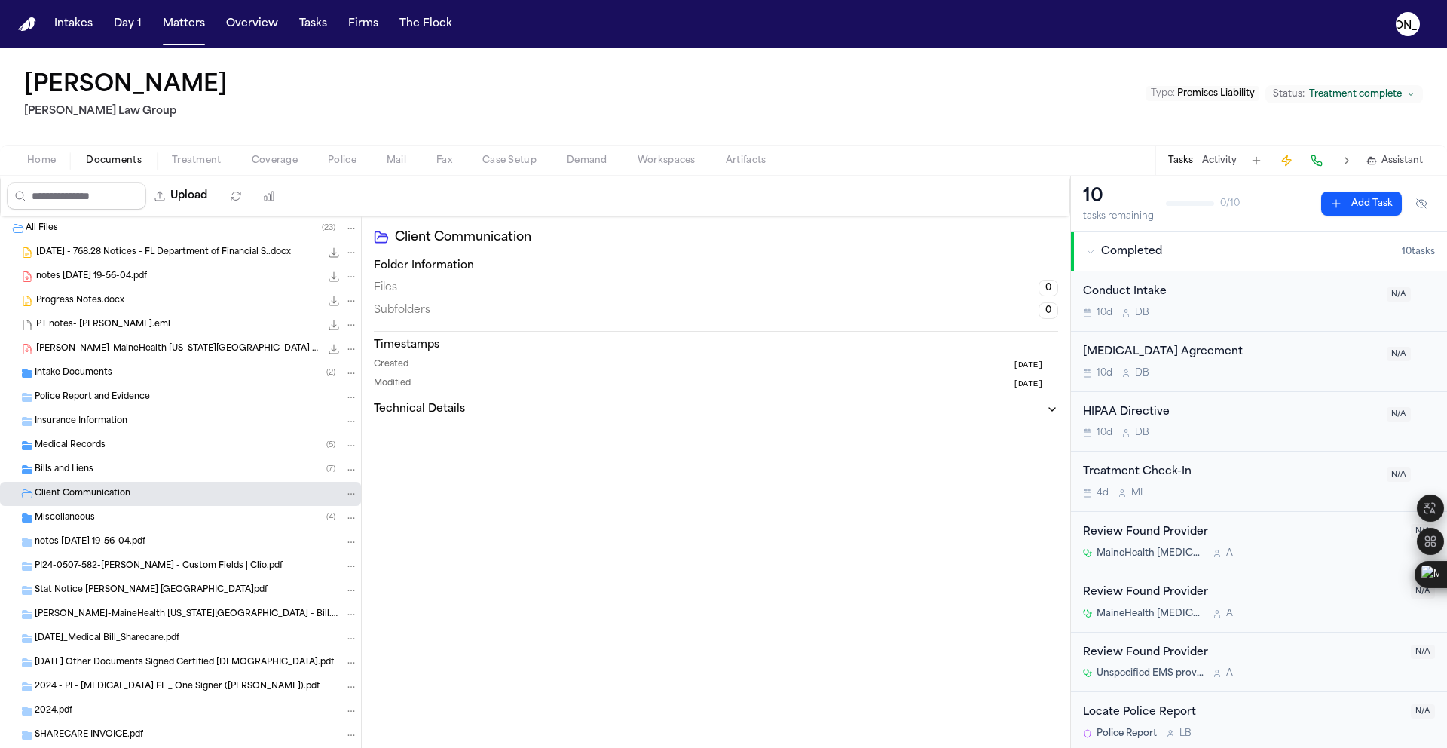
click at [128, 480] on div "Bills and Liens ( 7 )" at bounding box center [180, 469] width 361 height 24
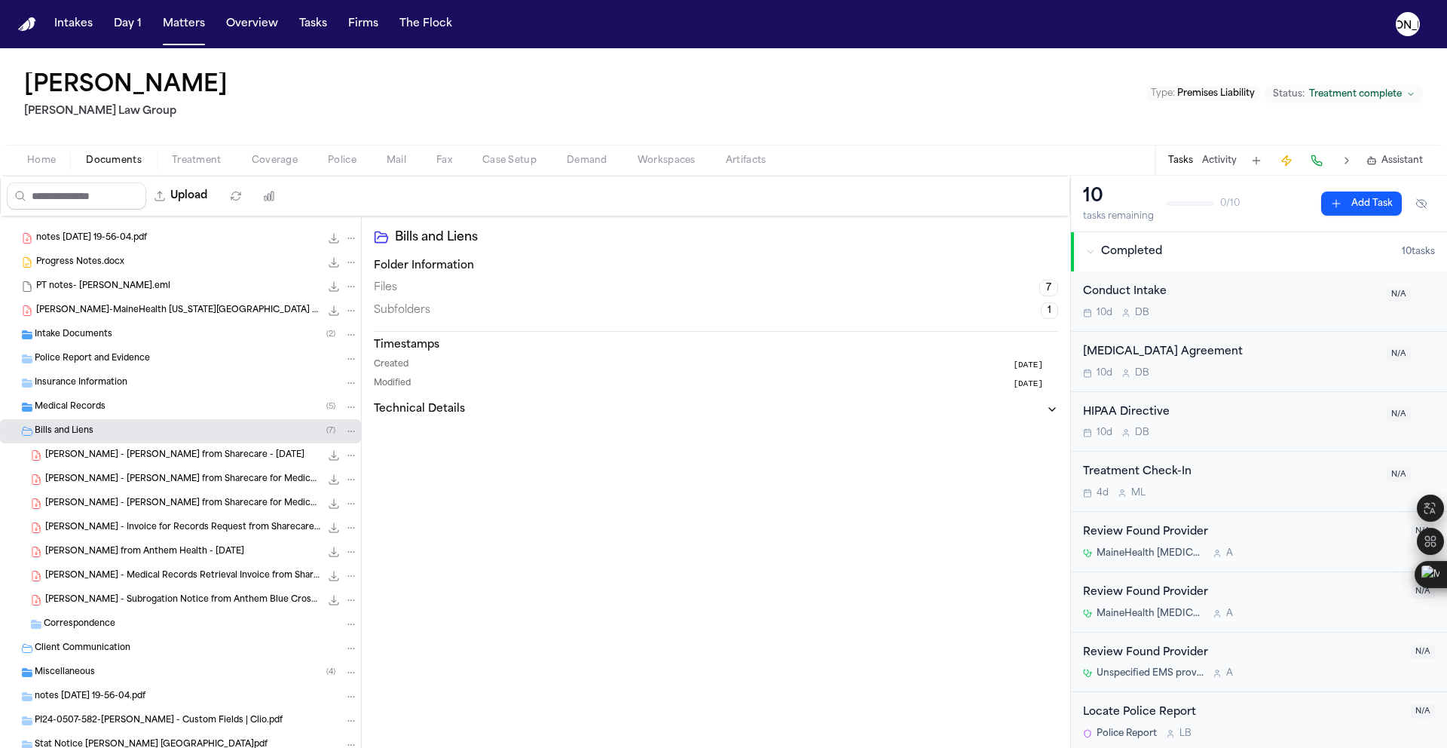
scroll to position [267, 0]
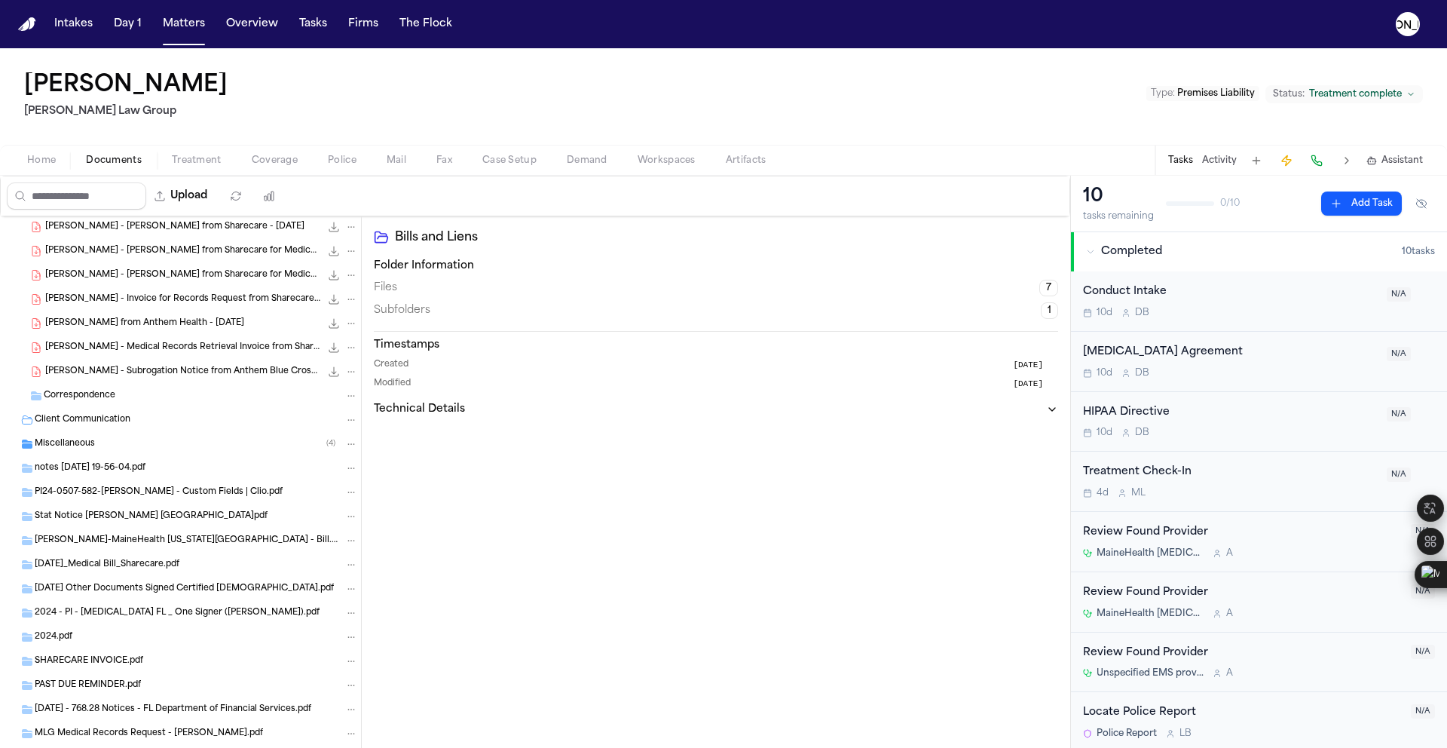
click at [151, 370] on span "[PERSON_NAME] - Subrogation Notice from Anthem Blue Cross - [DATE]" at bounding box center [182, 372] width 275 height 13
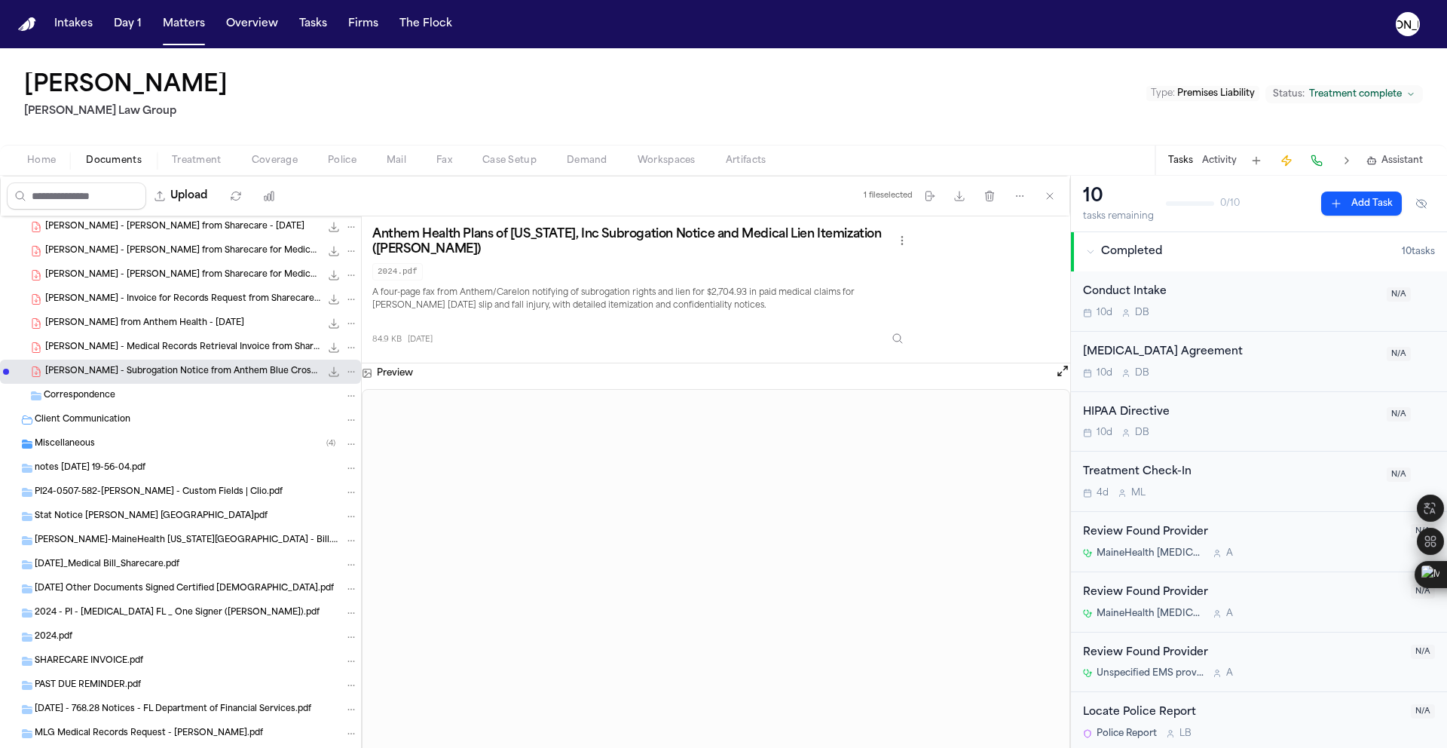
click at [198, 356] on div "[PERSON_NAME] - Medical Records Retrieval Invoice from Sharecare - [DATE] 145.8…" at bounding box center [180, 347] width 361 height 24
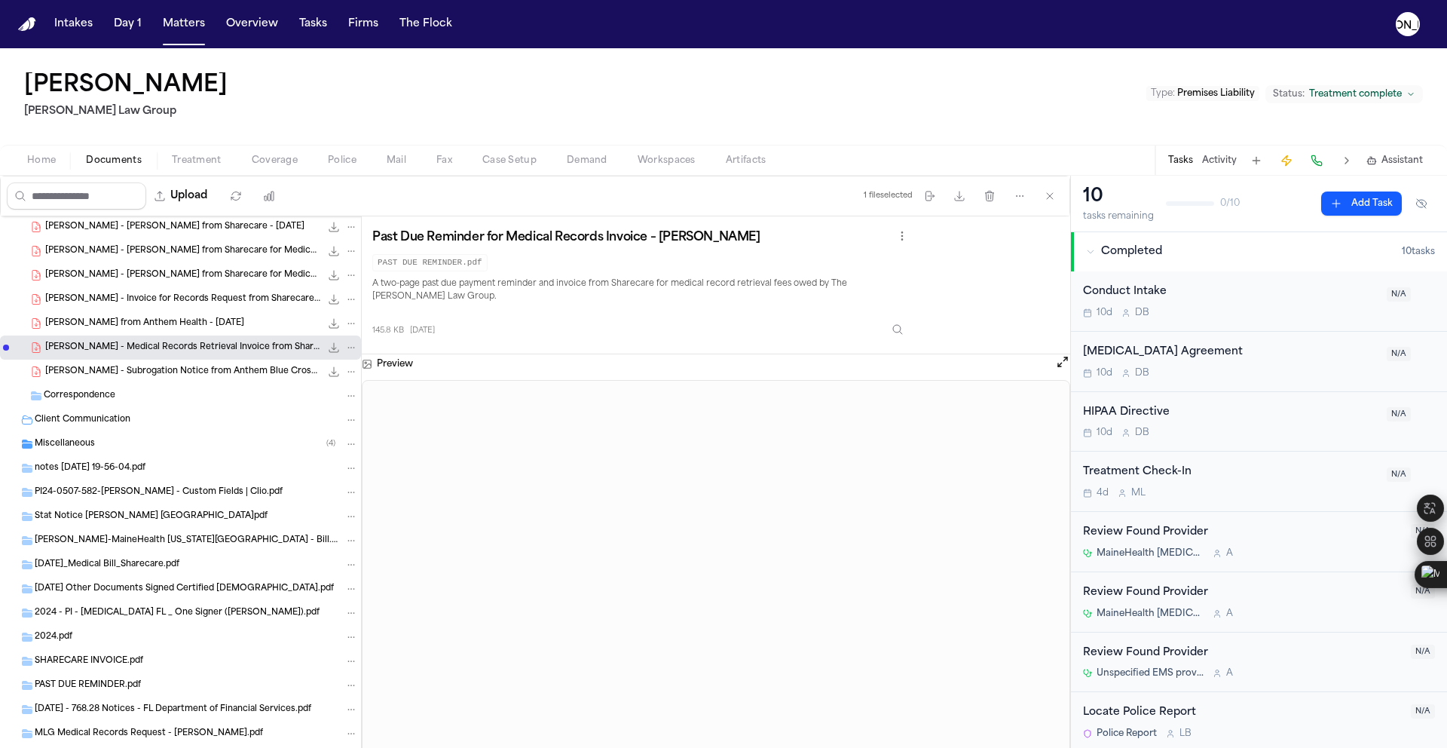
click at [93, 320] on span "[PERSON_NAME] from Anthem Health - [DATE]" at bounding box center [144, 323] width 199 height 13
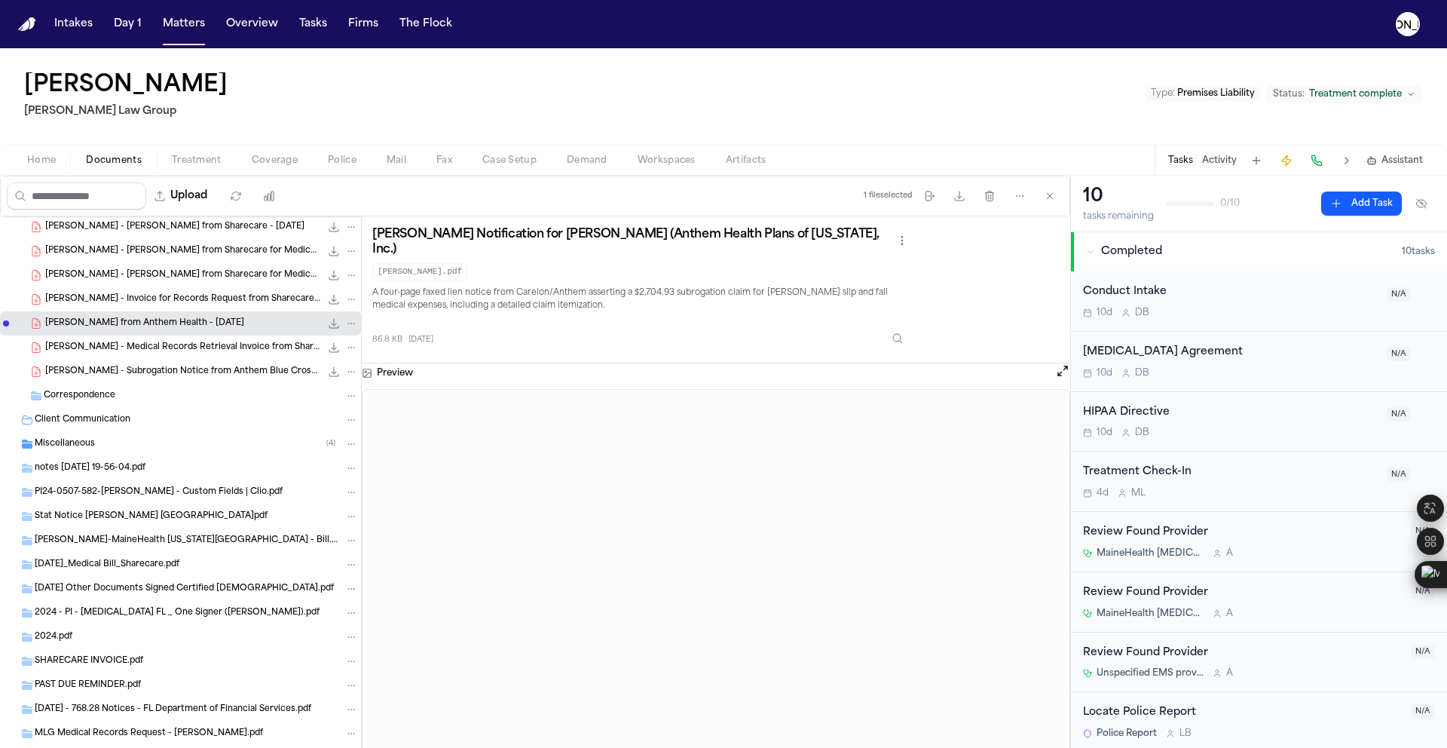
click at [173, 308] on div "[PERSON_NAME] - Invoice for Records Request from Sharecare - [DATE] 145.8 KB • …" at bounding box center [180, 299] width 361 height 24
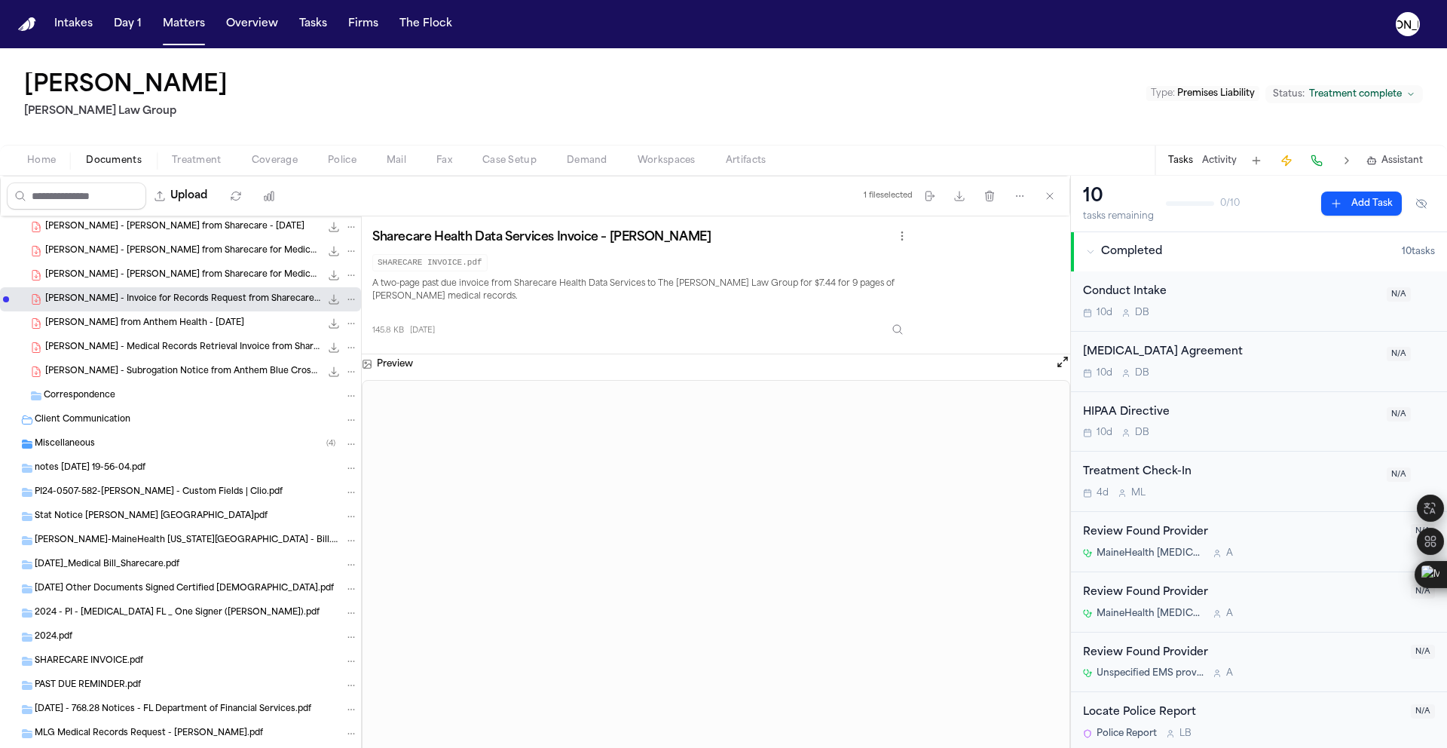
click at [181, 287] on div "[PERSON_NAME] - Invoice for Records Request from Sharecare - [DATE] 145.8 KB • …" at bounding box center [180, 299] width 361 height 24
click at [173, 271] on span "[PERSON_NAME] - [PERSON_NAME] from Sharecare for Medical Records - [DATE]" at bounding box center [182, 275] width 275 height 13
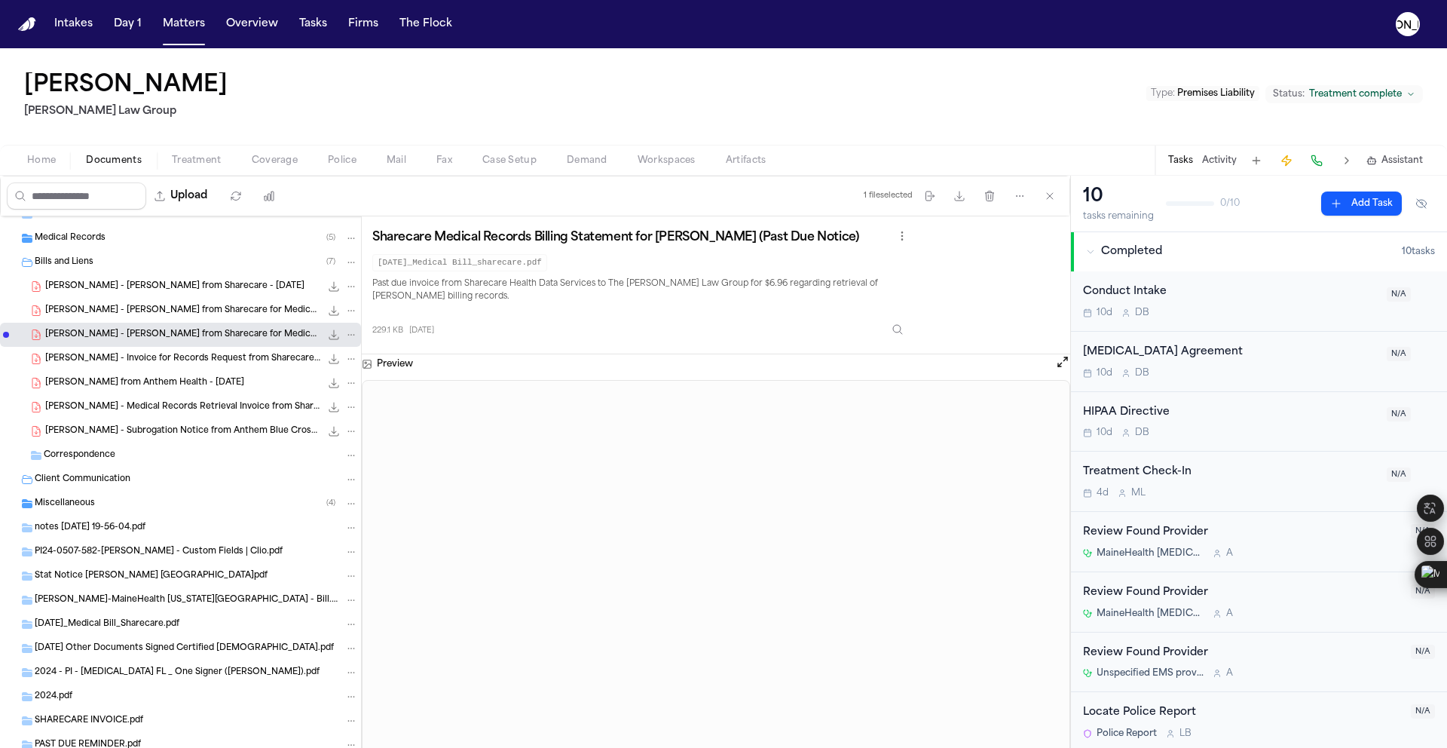
scroll to position [158, 0]
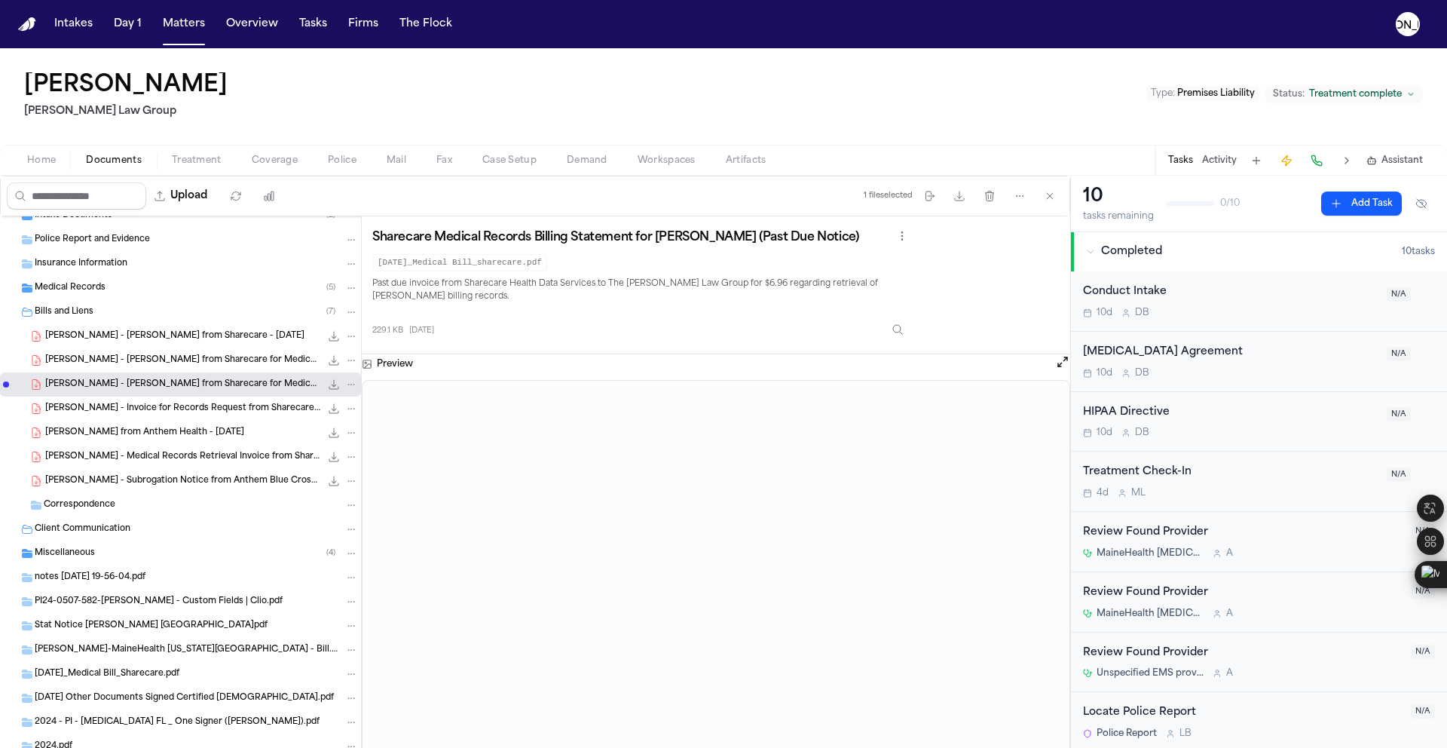
click at [207, 362] on span "[PERSON_NAME] - [PERSON_NAME] from Sharecare for Medical Records - [DATE]" at bounding box center [182, 360] width 275 height 13
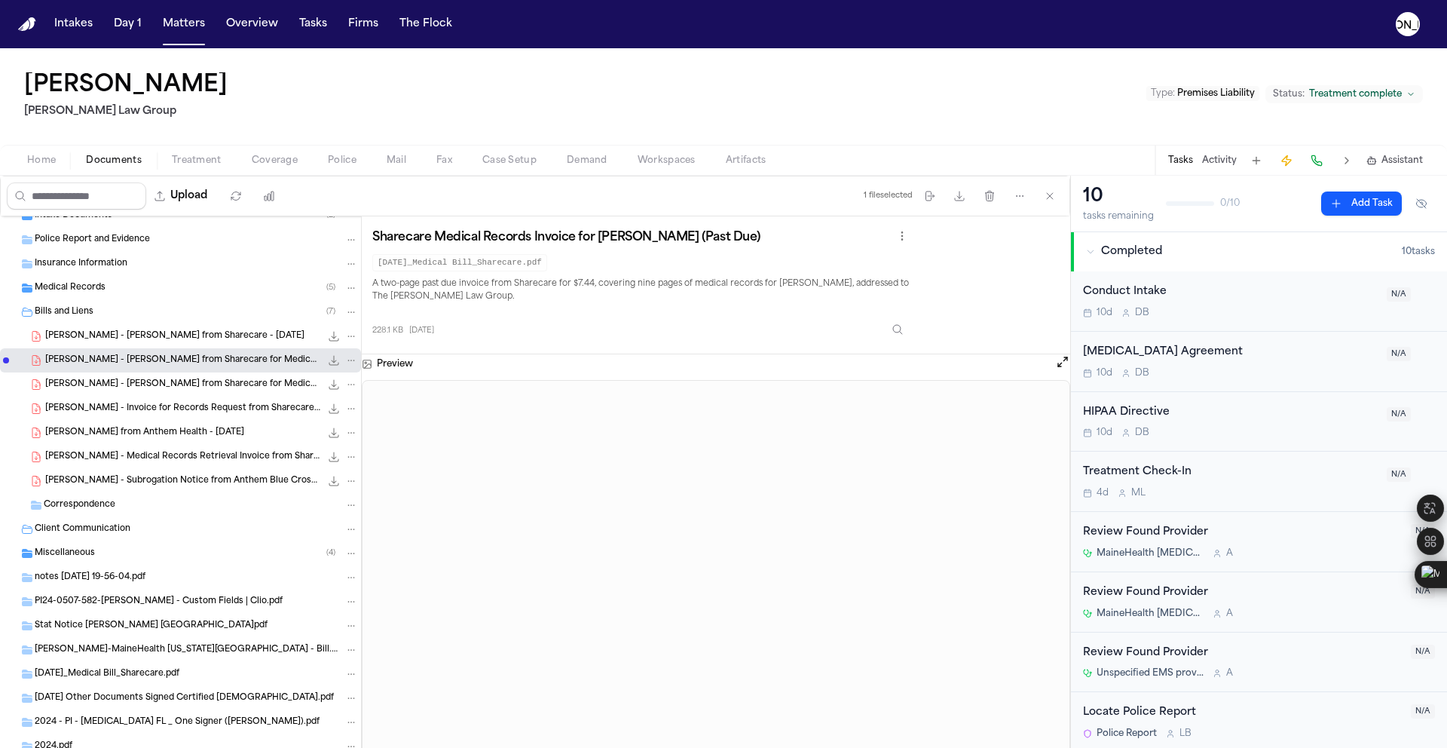
click at [183, 354] on span "[PERSON_NAME] - [PERSON_NAME] from Sharecare for Medical Records - [DATE]" at bounding box center [182, 360] width 275 height 13
click at [142, 326] on div "[PERSON_NAME] - [PERSON_NAME] from Sharecare - [DATE] 229.8 KB • PDF" at bounding box center [180, 336] width 361 height 24
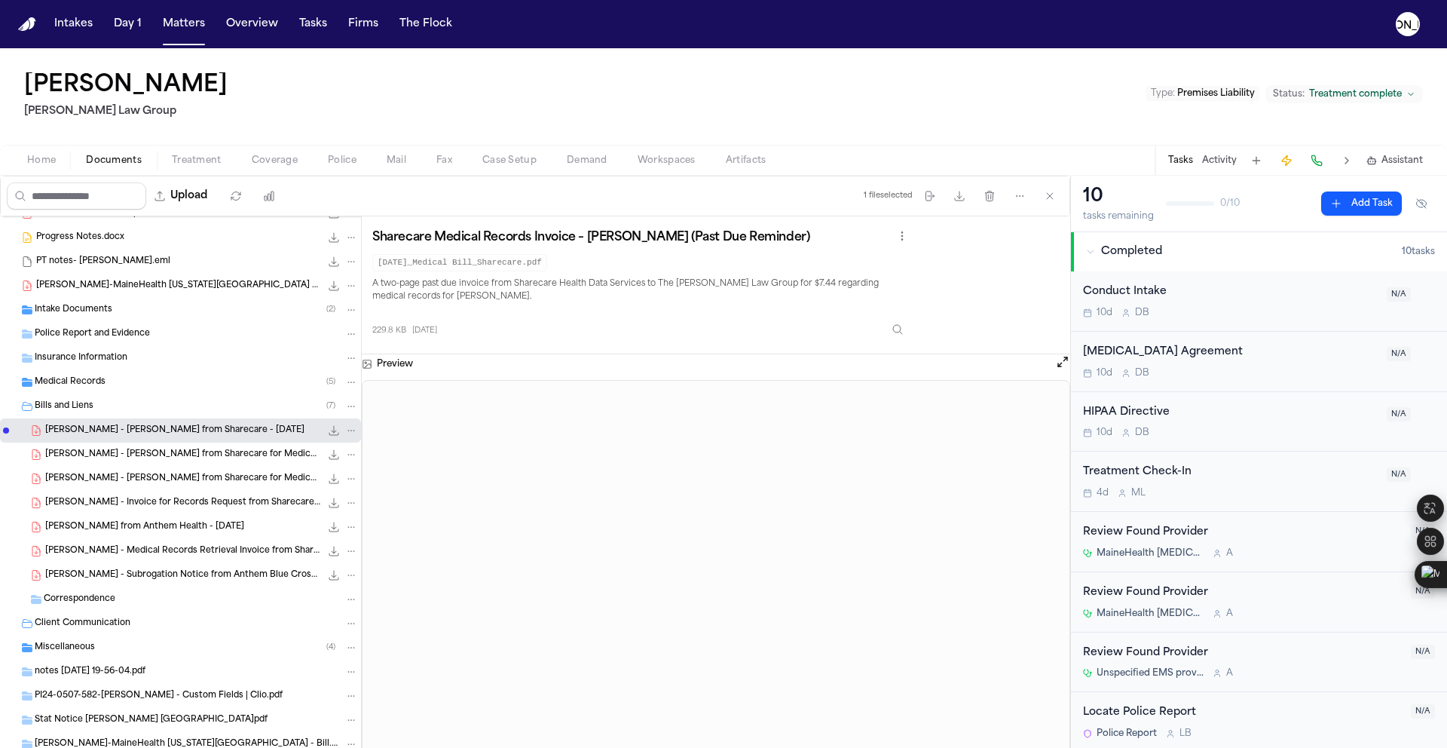
scroll to position [62, 0]
click at [127, 384] on div "Medical Records ( 5 )" at bounding box center [196, 384] width 323 height 14
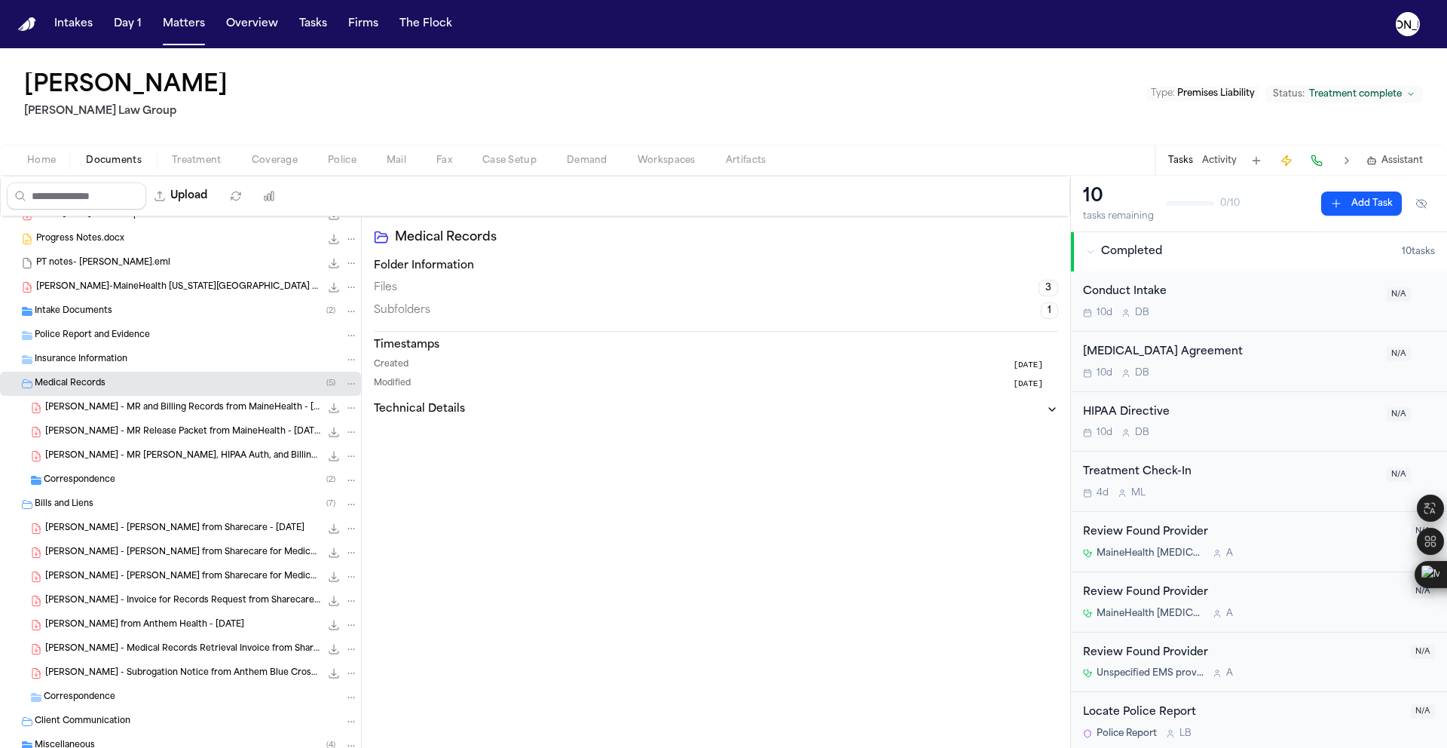
click at [117, 344] on div "Police Report and Evidence" at bounding box center [180, 335] width 361 height 24
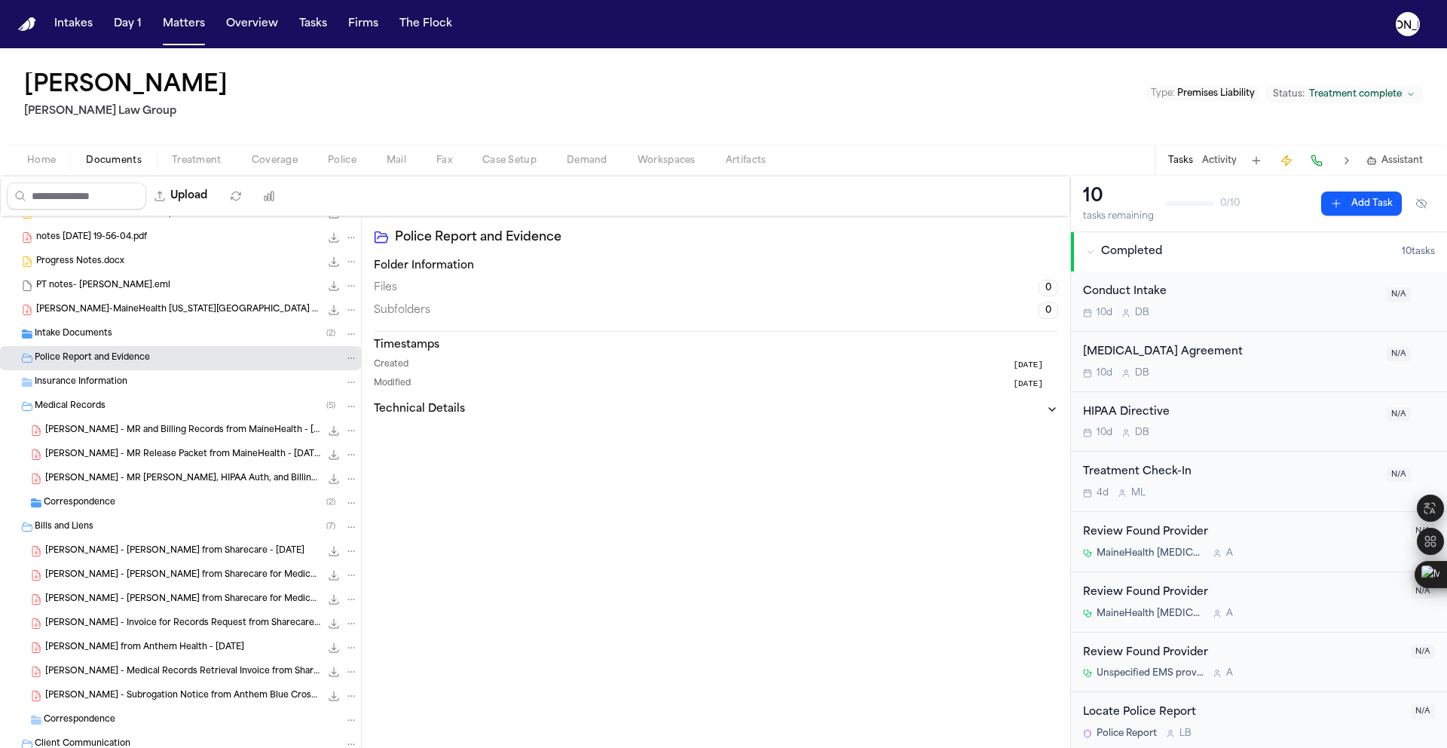
scroll to position [0, 0]
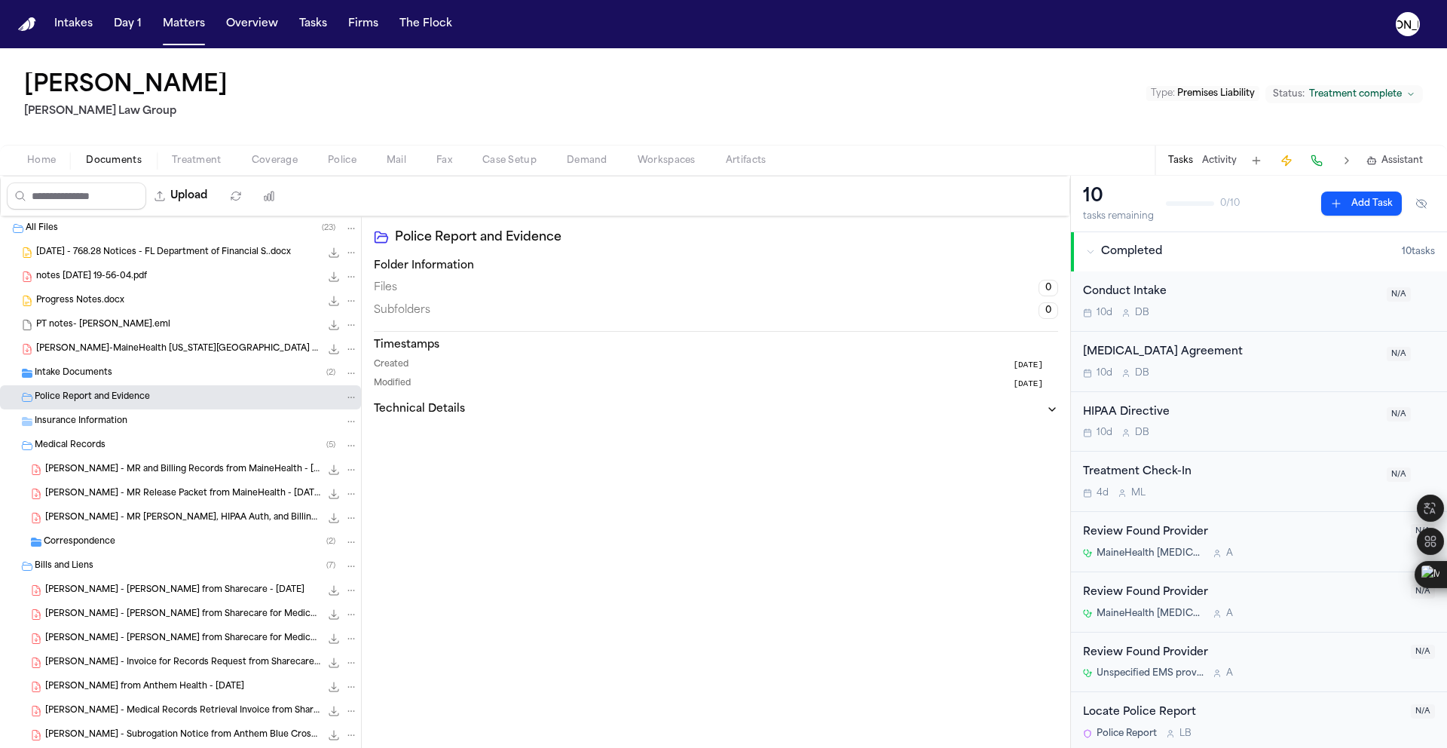
click at [121, 356] on div "[PERSON_NAME]-MaineHealth [US_STATE][GEOGRAPHIC_DATA] - Bill.pdf 523.9 KB • PDF" at bounding box center [197, 348] width 322 height 15
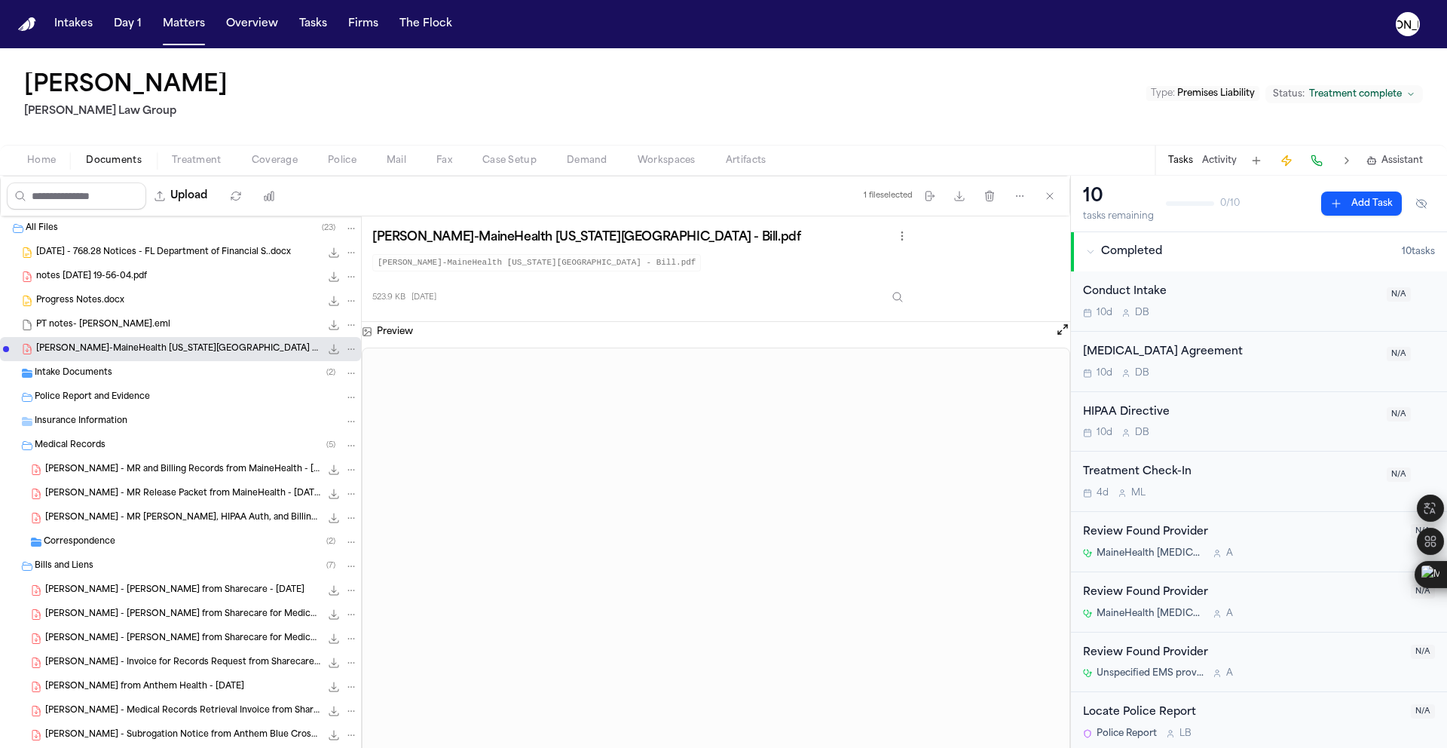
click at [123, 326] on span "PT notes- [PERSON_NAME].eml" at bounding box center [103, 325] width 134 height 13
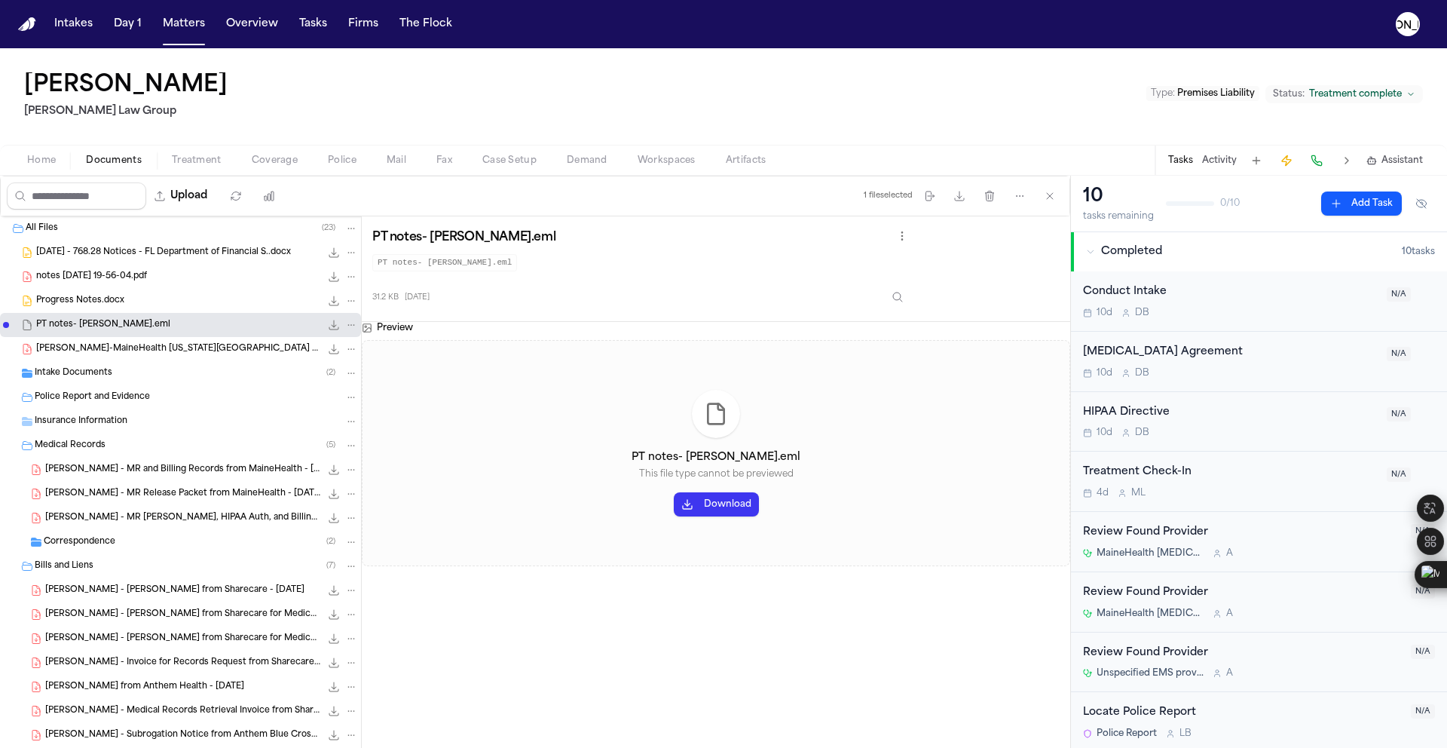
click at [155, 302] on div "Progress Notes.docx 14.5 KB • DOCX" at bounding box center [197, 300] width 322 height 15
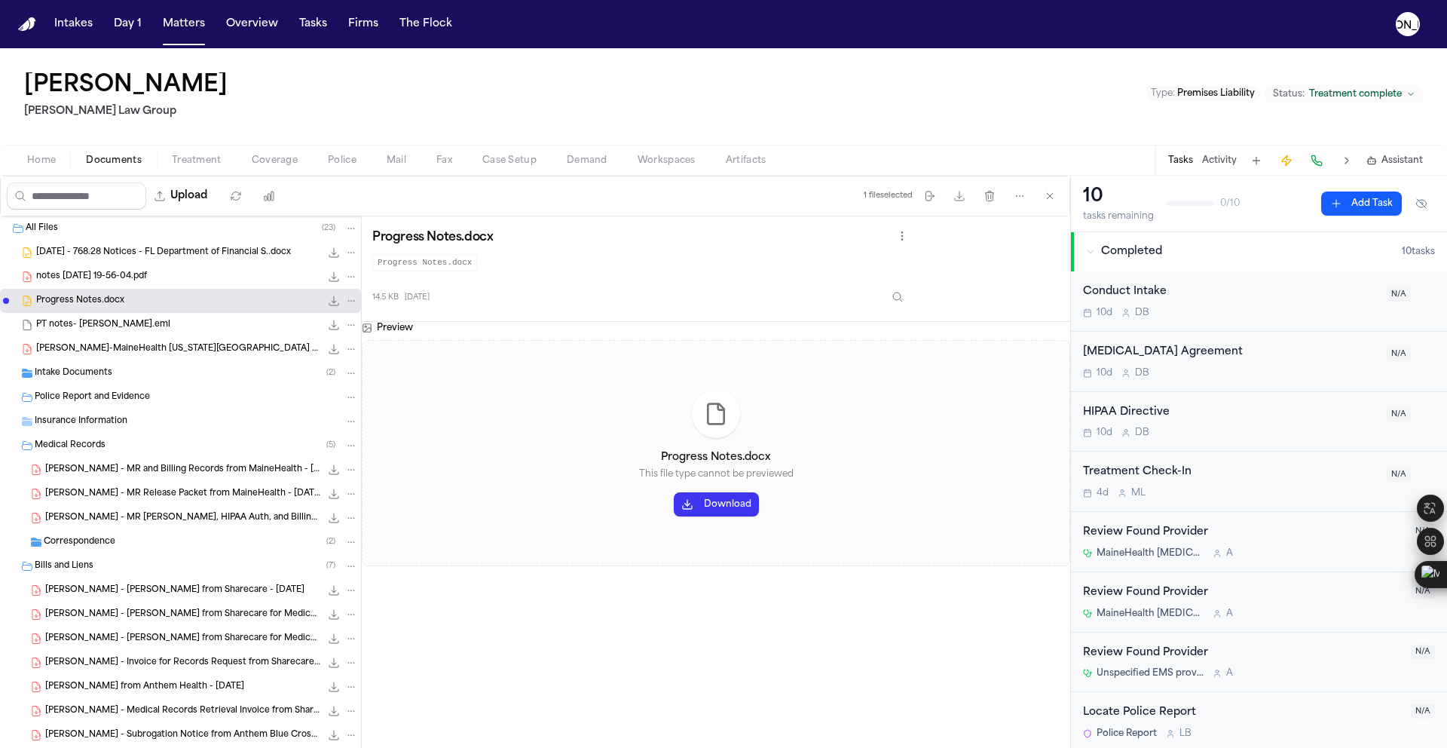
click at [147, 274] on span "notes [DATE] 19-56-04.pdf" at bounding box center [91, 277] width 111 height 13
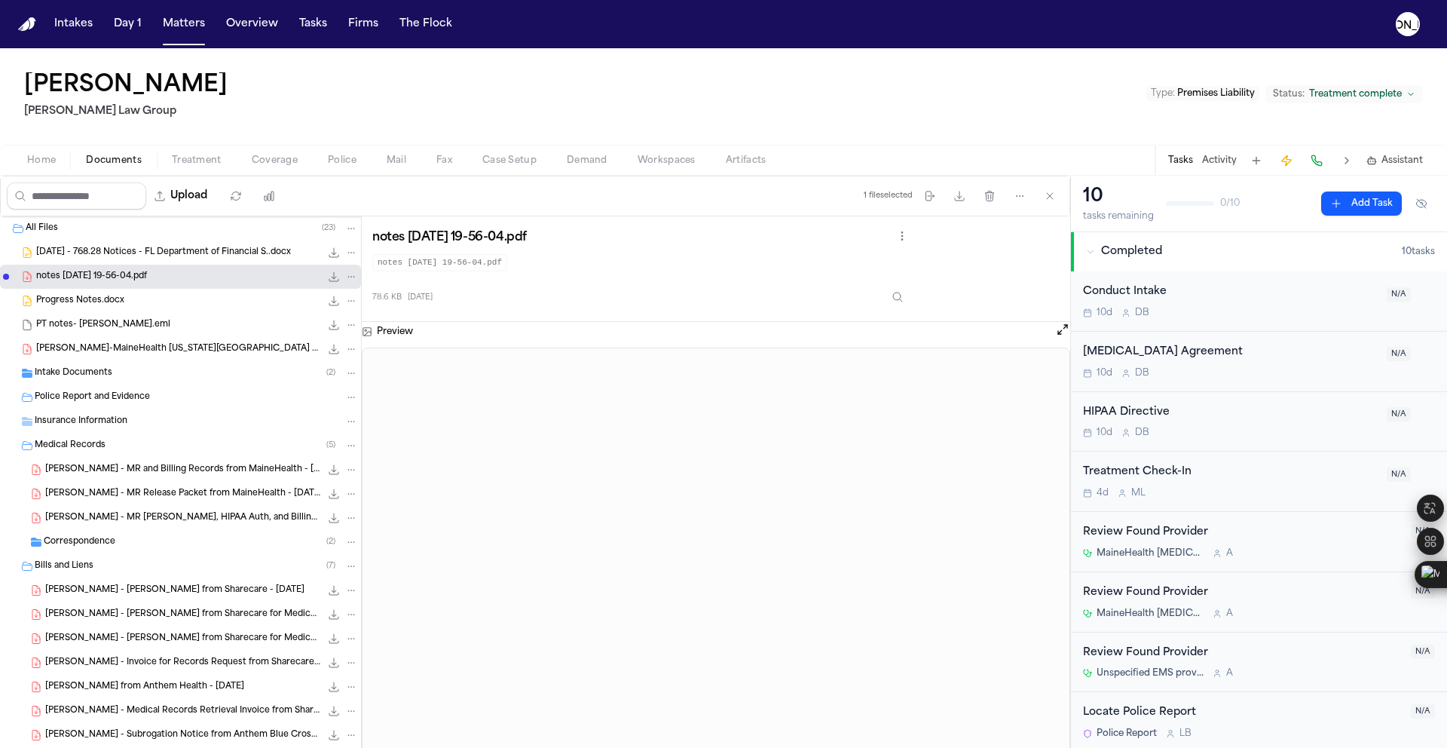
click at [159, 252] on span "[DATE] - 768.28 Notices - FL Department of Financial S..docx" at bounding box center [163, 252] width 255 height 13
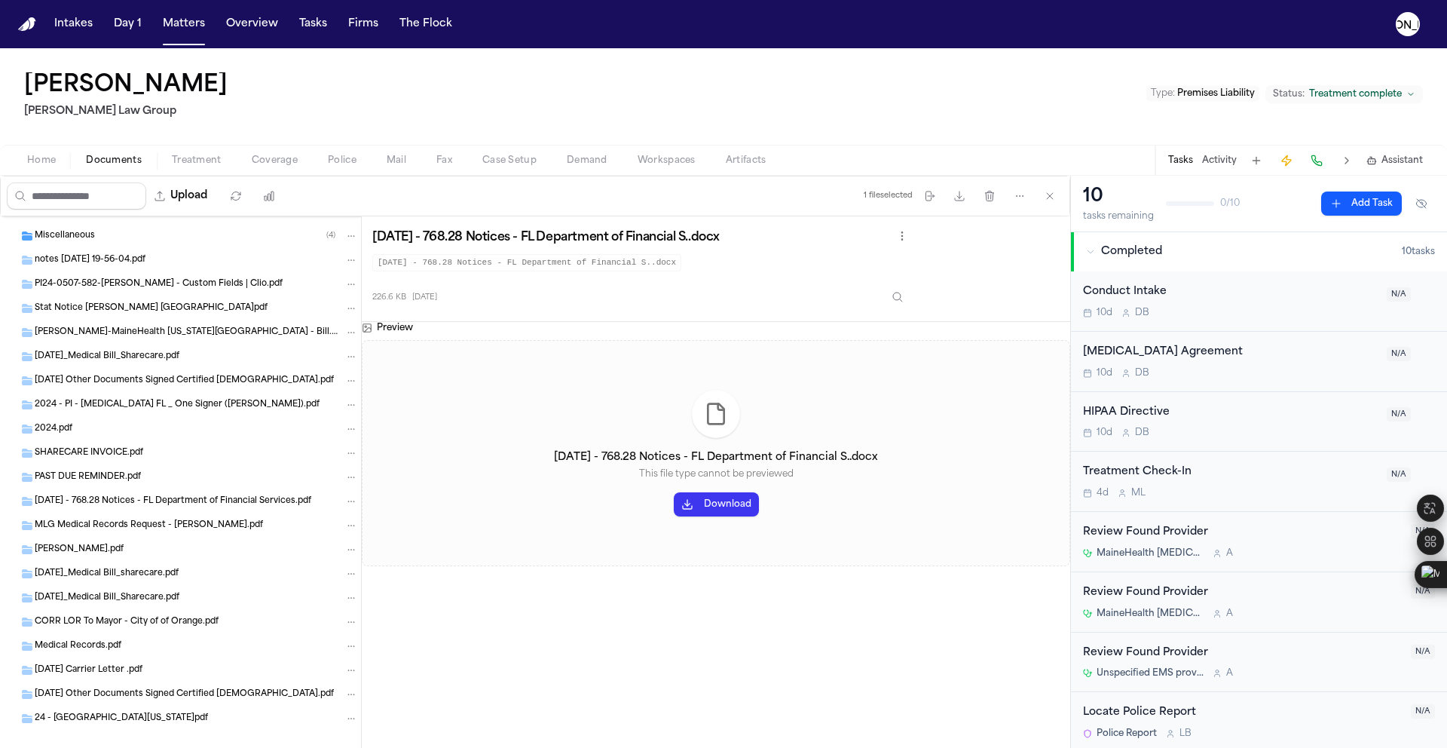
scroll to position [589, 0]
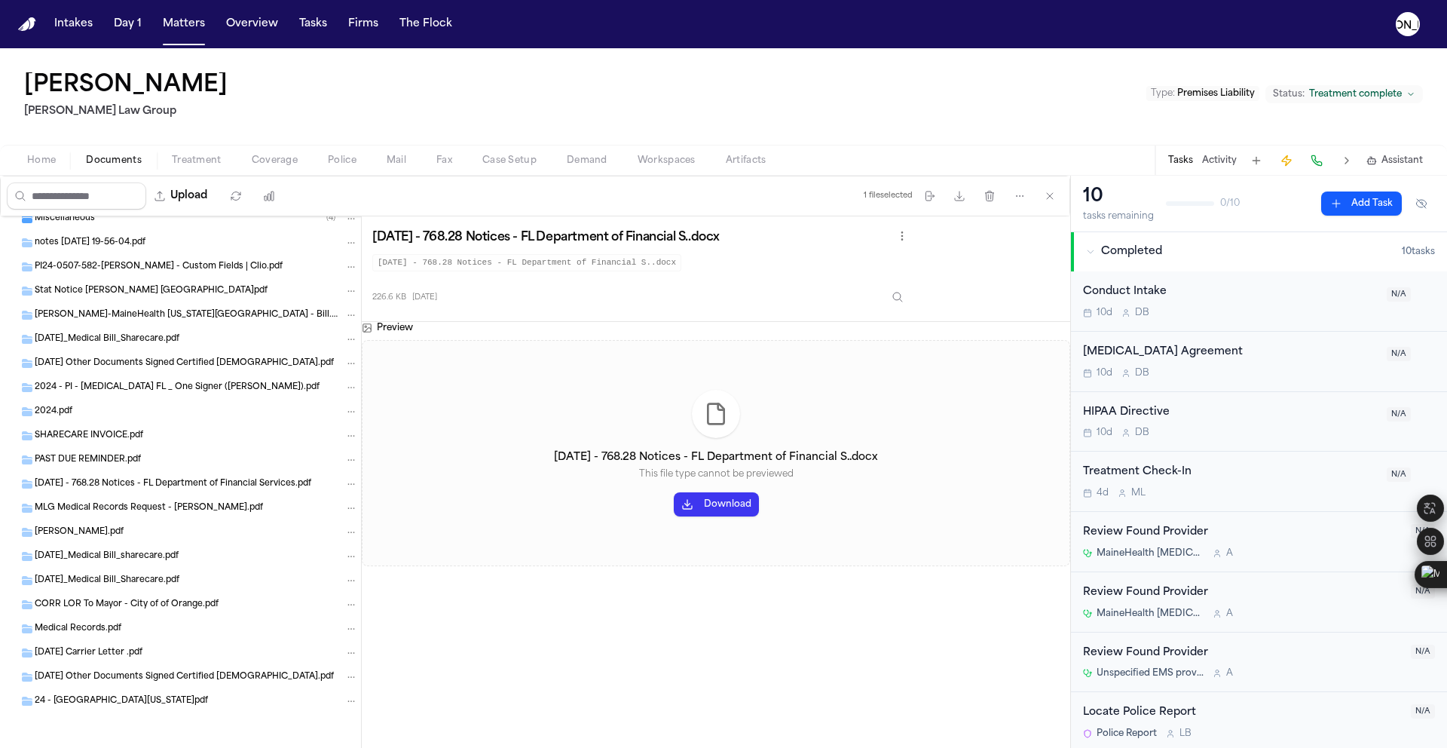
click at [345, 170] on div "Home Documents Treatment Coverage Police Mail Fax Case Setup Demand Workspaces …" at bounding box center [723, 160] width 1447 height 30
click at [344, 168] on span "button" at bounding box center [342, 169] width 47 height 2
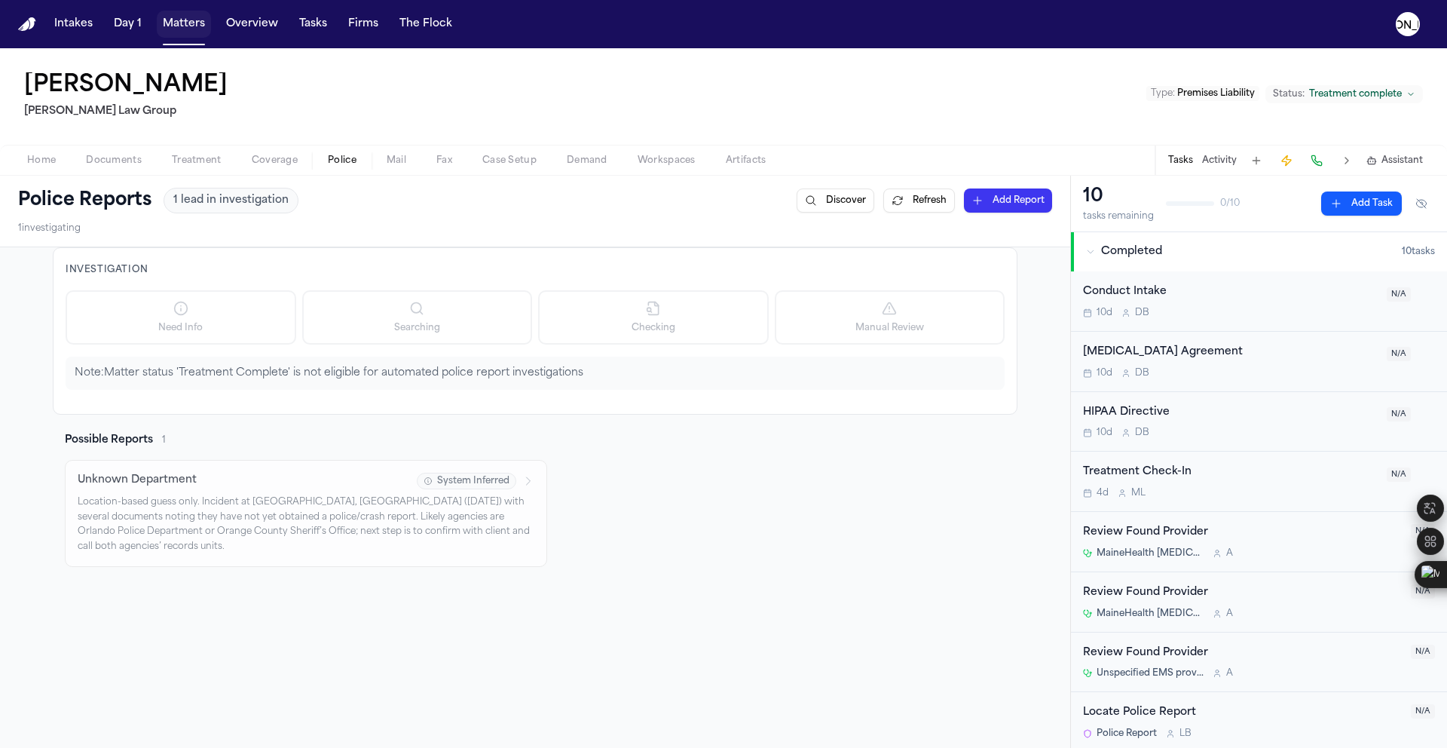
click at [184, 29] on button "Matters" at bounding box center [184, 24] width 54 height 27
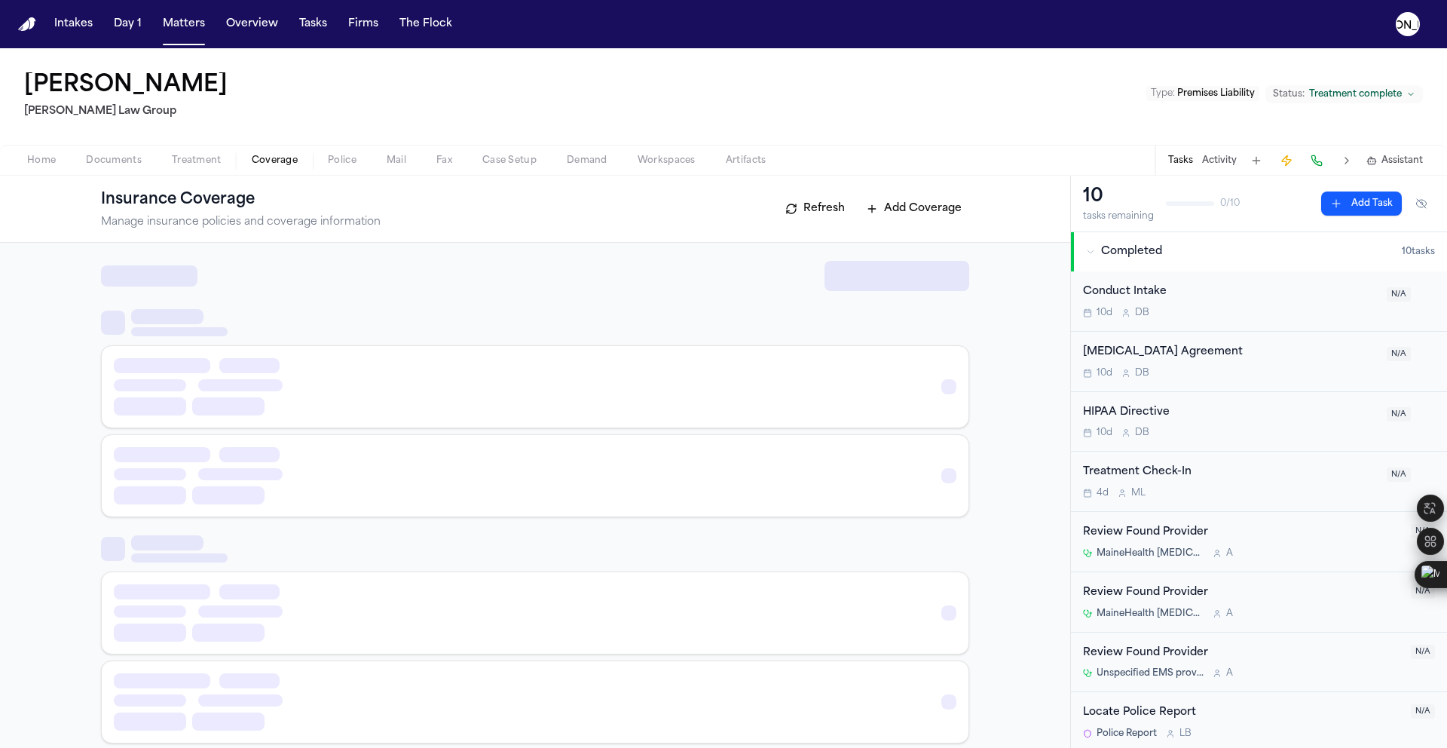
click at [276, 164] on span "Coverage" at bounding box center [275, 161] width 46 height 12
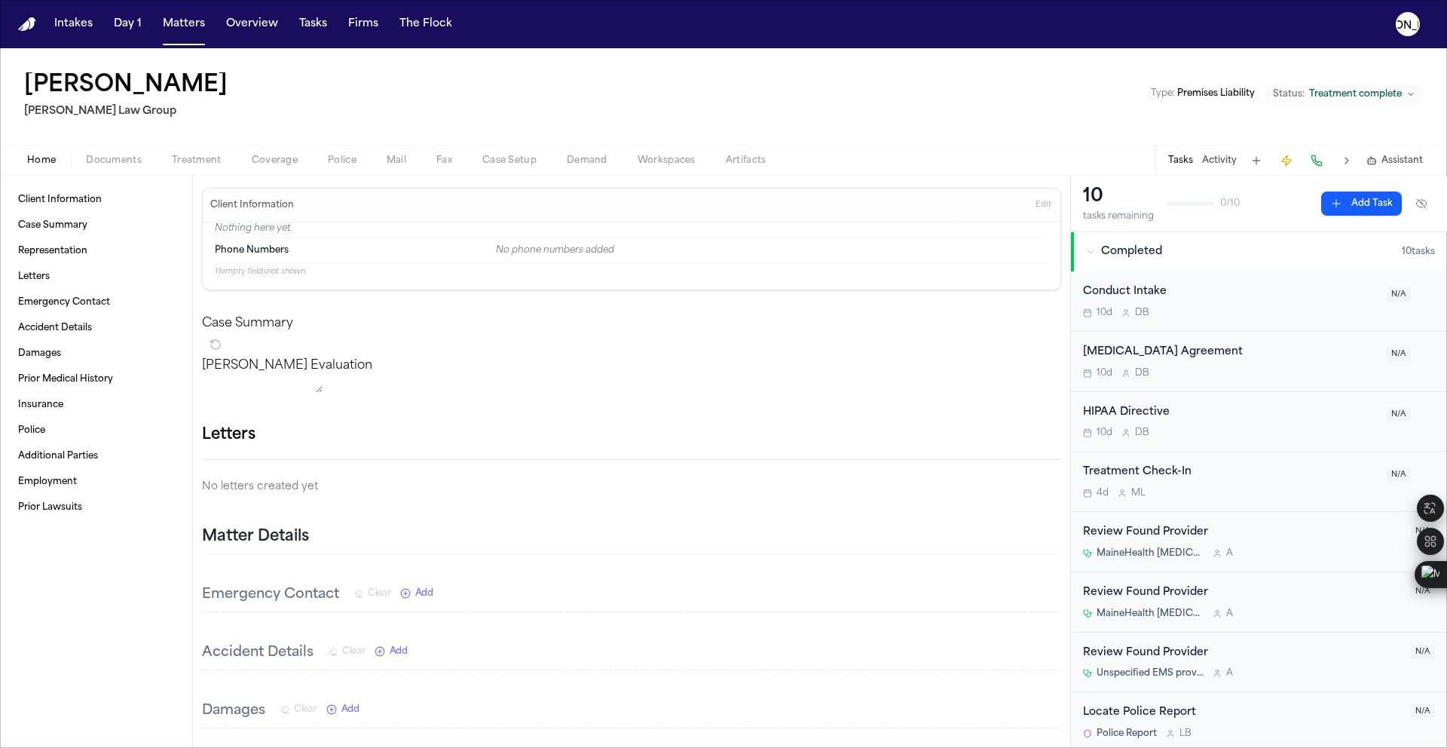
click at [62, 166] on button "Home" at bounding box center [41, 160] width 59 height 18
click at [104, 163] on span "Documents" at bounding box center [114, 161] width 56 height 12
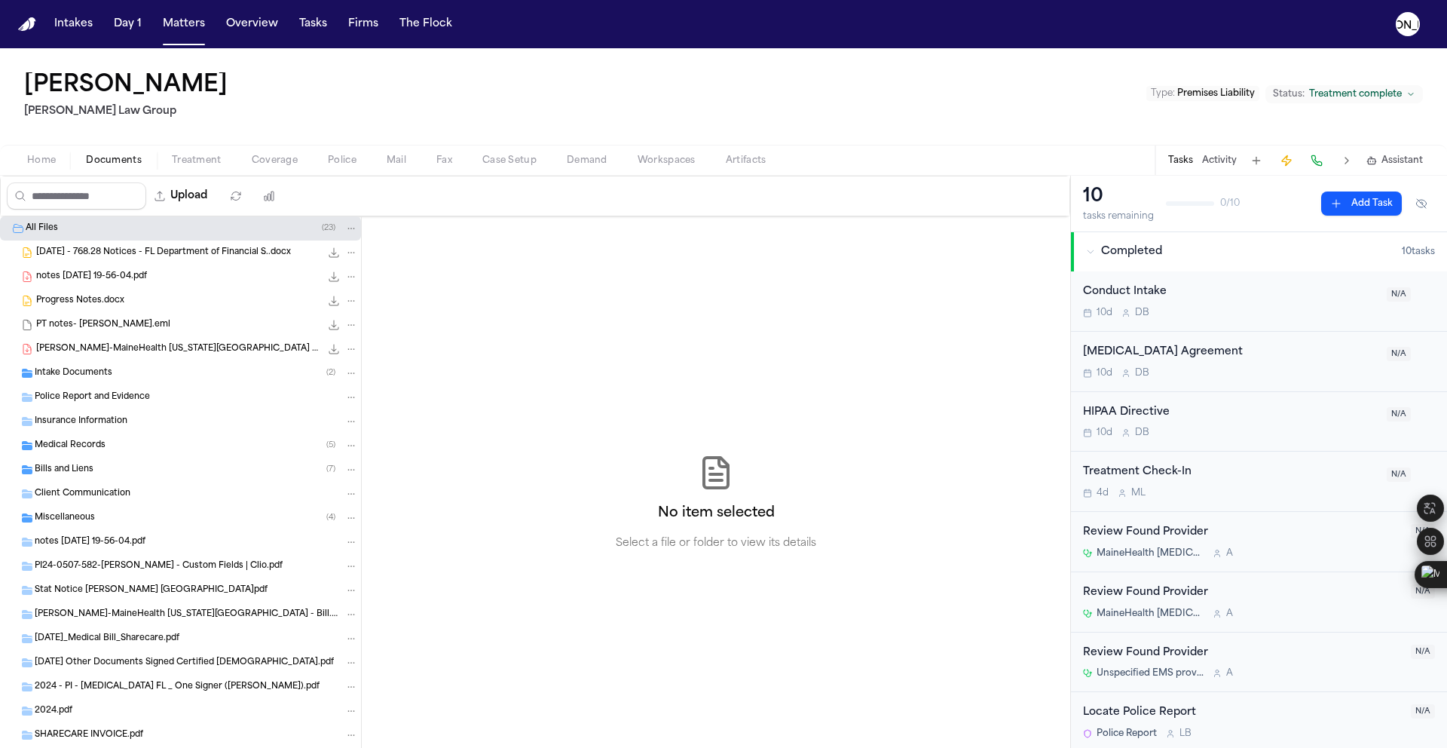
click at [87, 259] on div "[DATE] - 768.28 Notices - FL Department of Financial S..docx 226.6 KB • DOCX" at bounding box center [197, 252] width 322 height 15
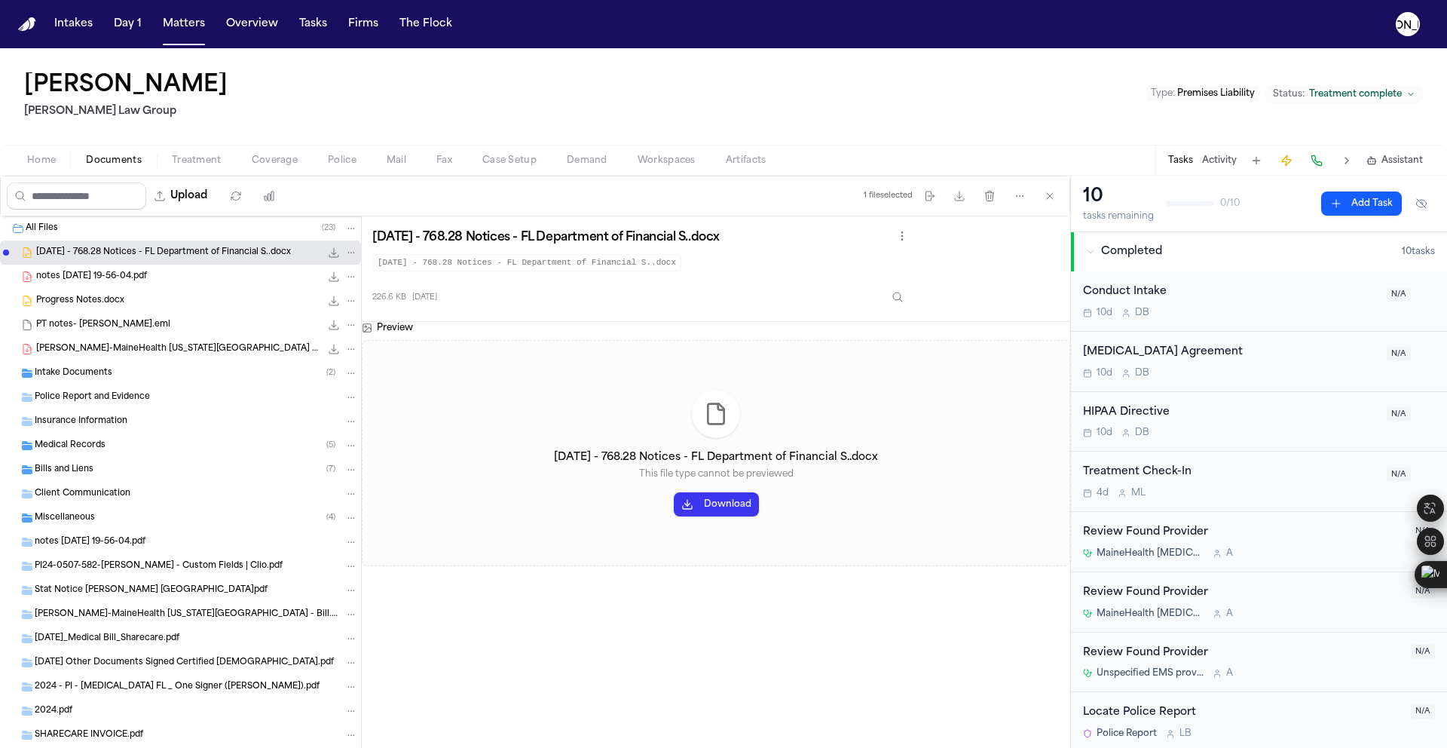
click at [86, 280] on span "notes [DATE] 19-56-04.pdf" at bounding box center [91, 277] width 111 height 13
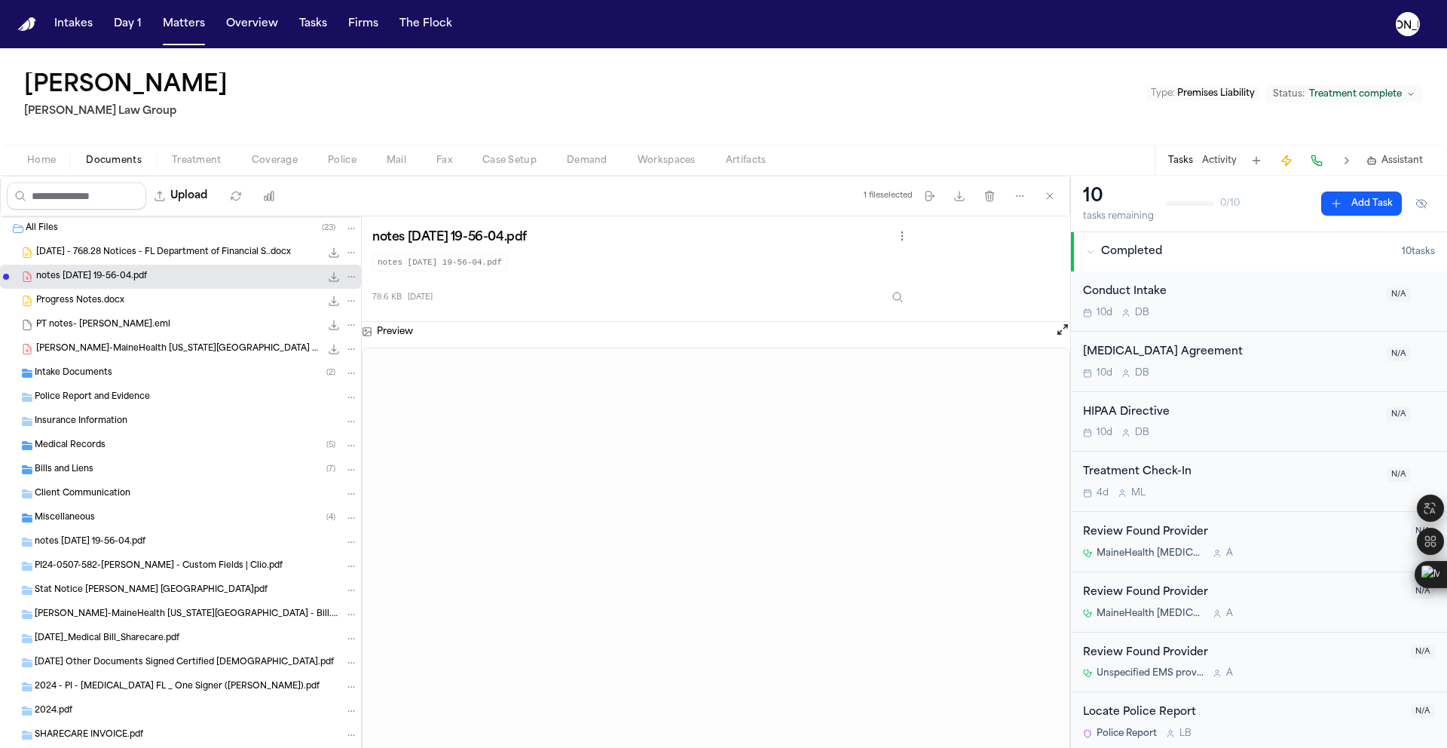
click at [84, 302] on span "Progress Notes.docx" at bounding box center [80, 301] width 88 height 13
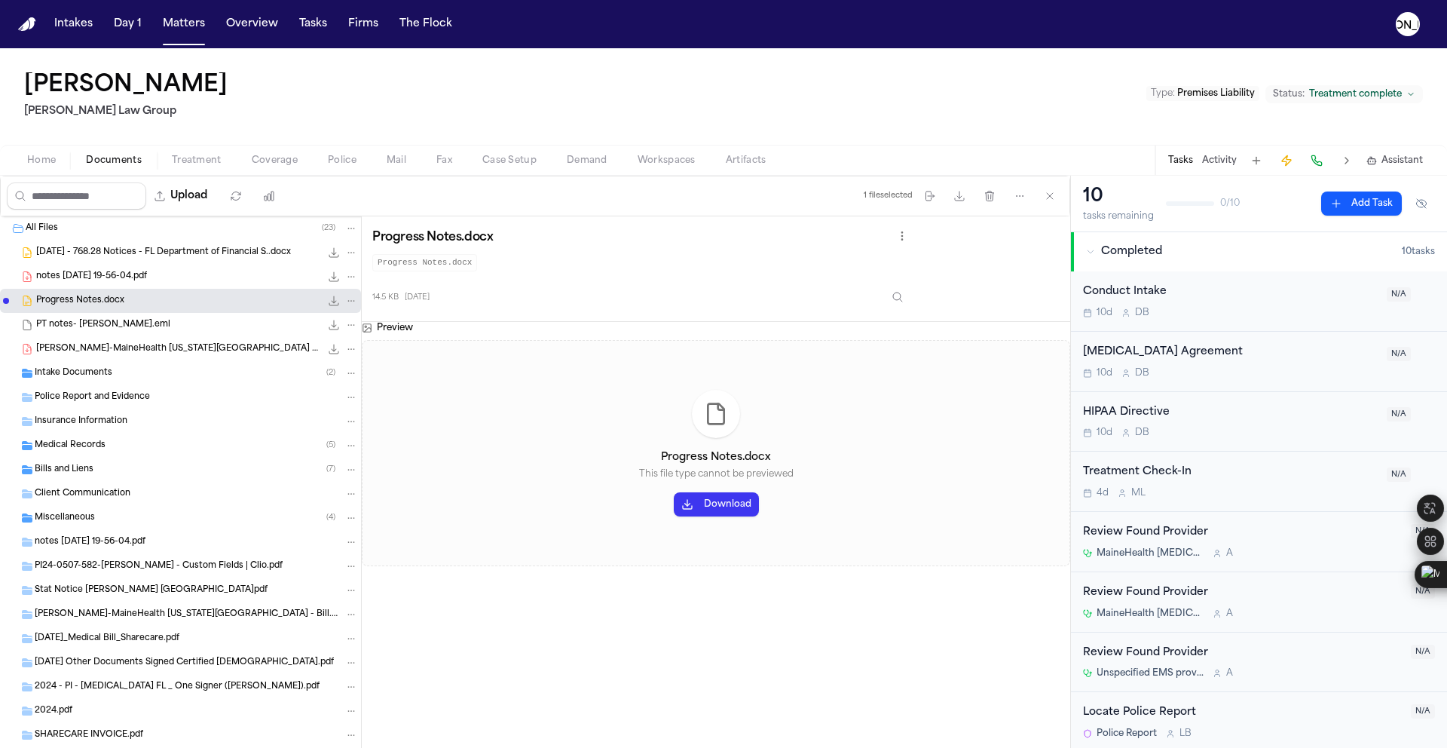
click at [82, 316] on div "PT notes- [PERSON_NAME].eml 31.2 KB • EML" at bounding box center [180, 325] width 361 height 24
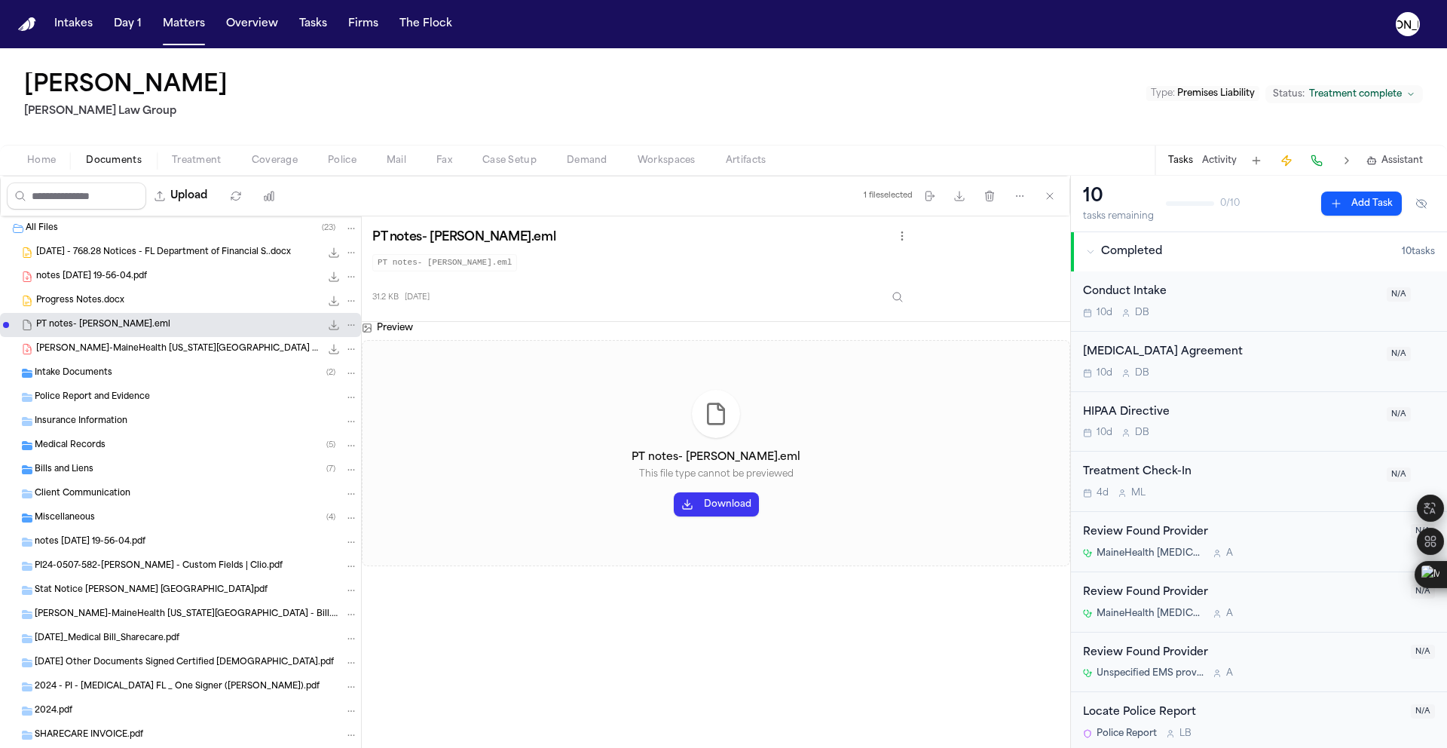
click at [72, 353] on span "[PERSON_NAME]-MaineHealth [US_STATE][GEOGRAPHIC_DATA] - Bill.pdf" at bounding box center [178, 349] width 284 height 13
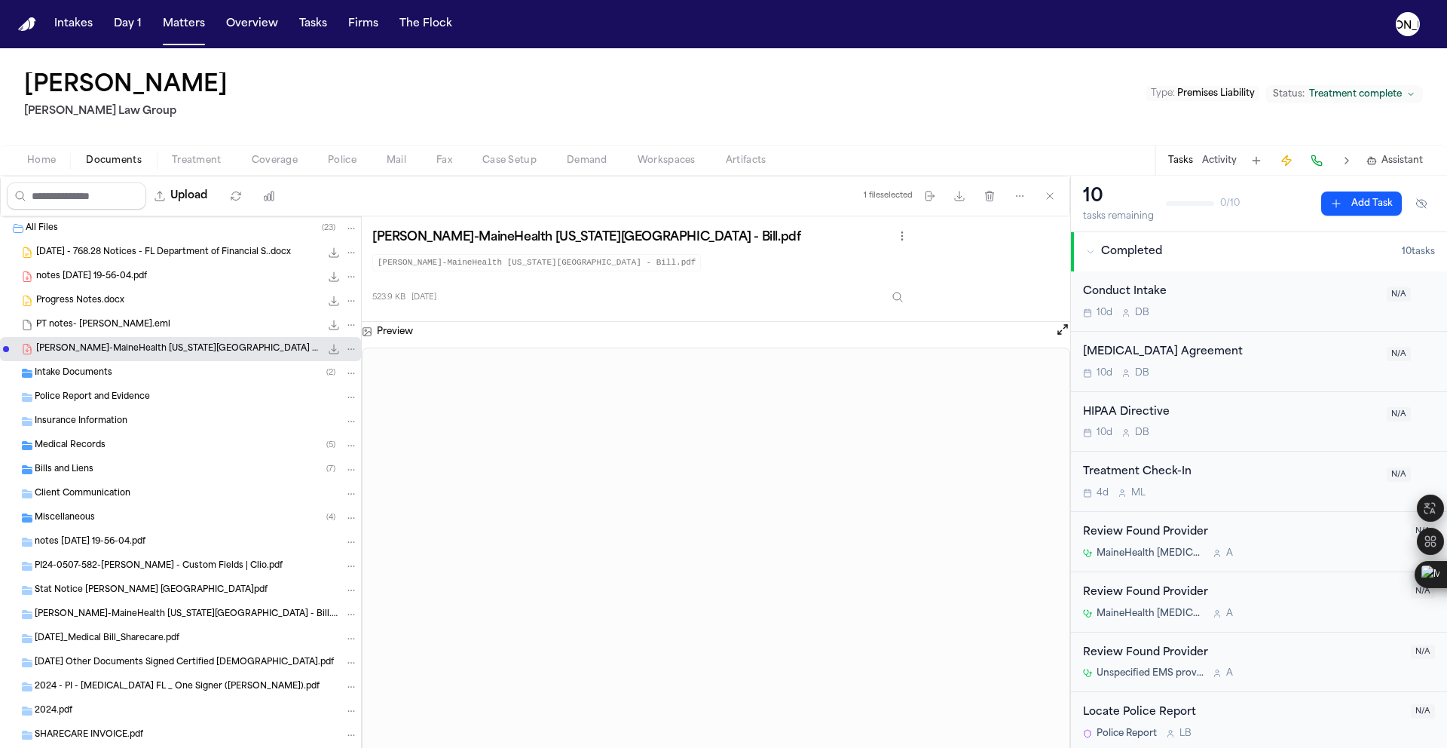
click at [139, 421] on div "Insurance Information" at bounding box center [196, 422] width 323 height 14
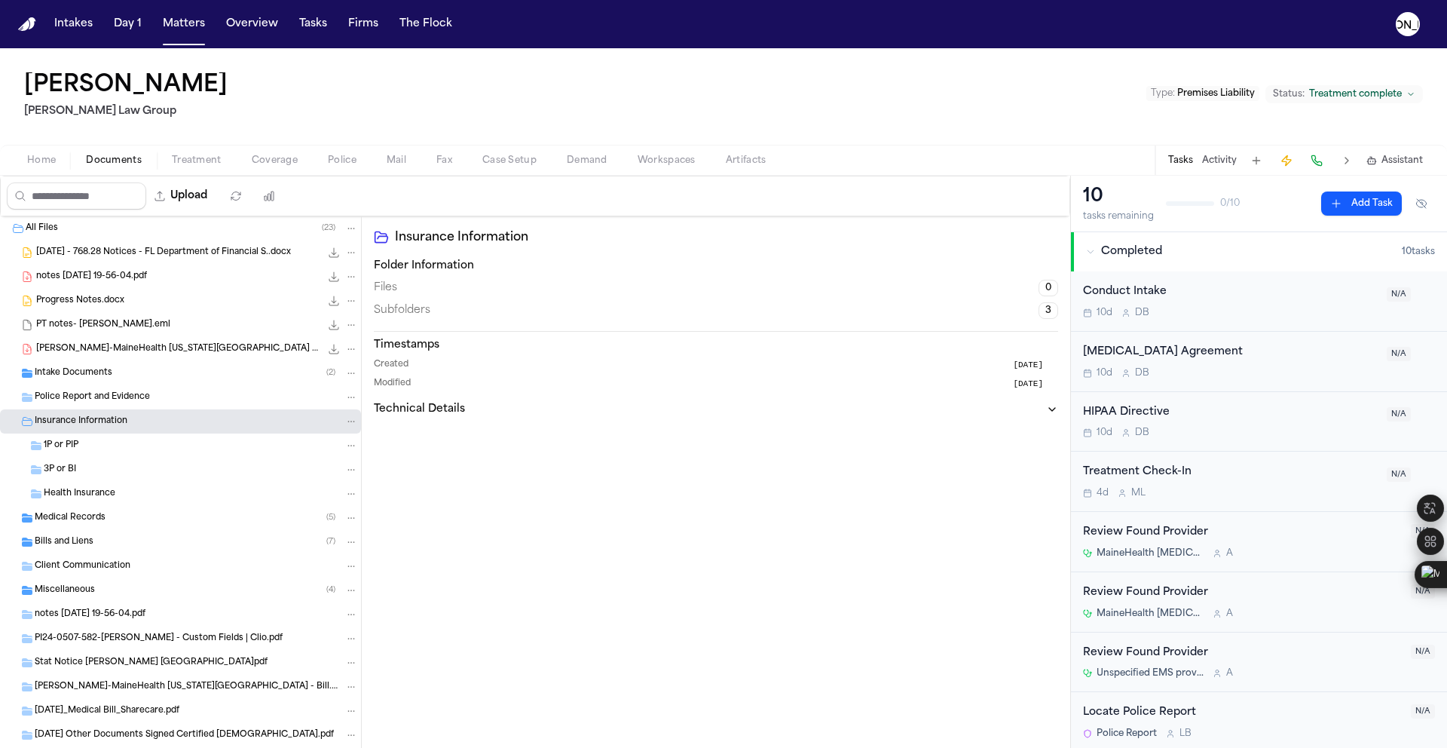
click at [117, 473] on div "3P or BI" at bounding box center [201, 470] width 314 height 14
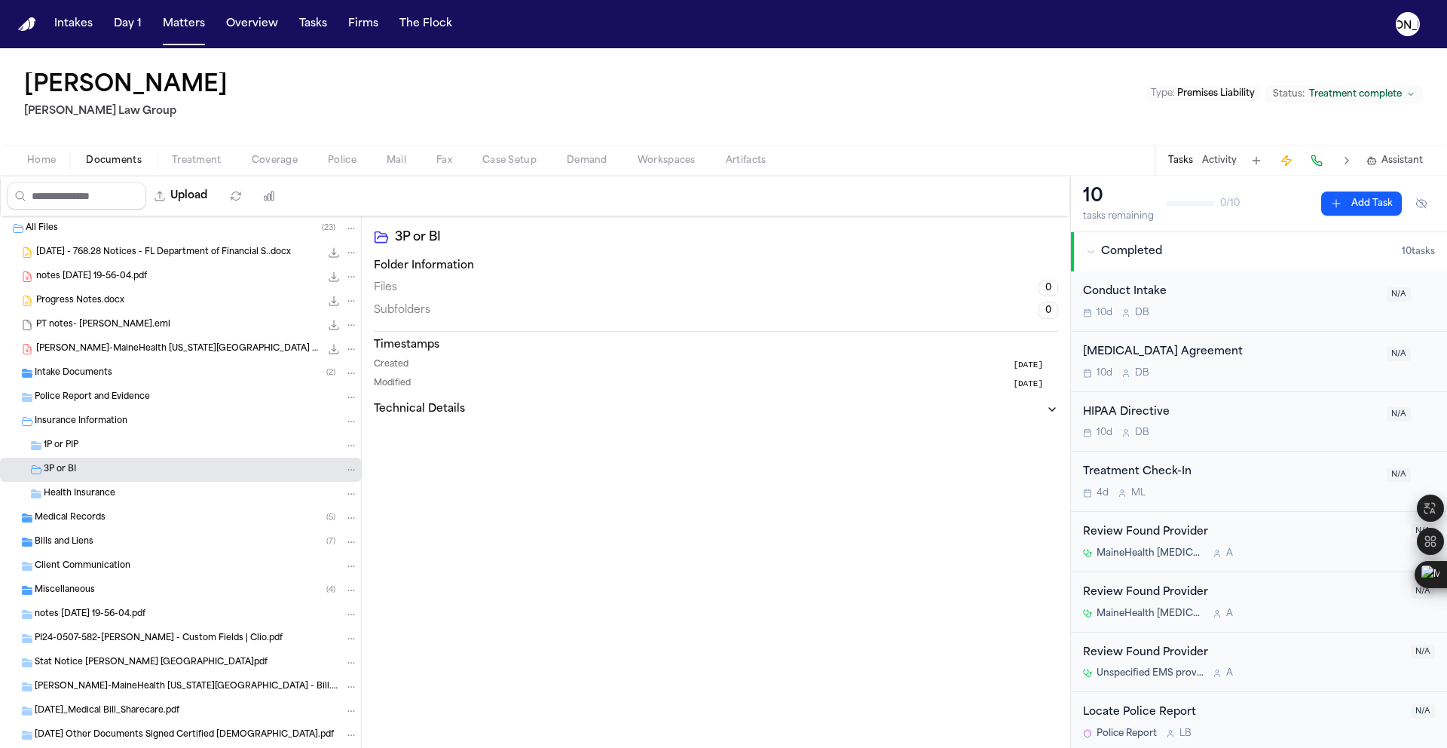
click at [110, 497] on span "Health Insurance" at bounding box center [80, 494] width 72 height 13
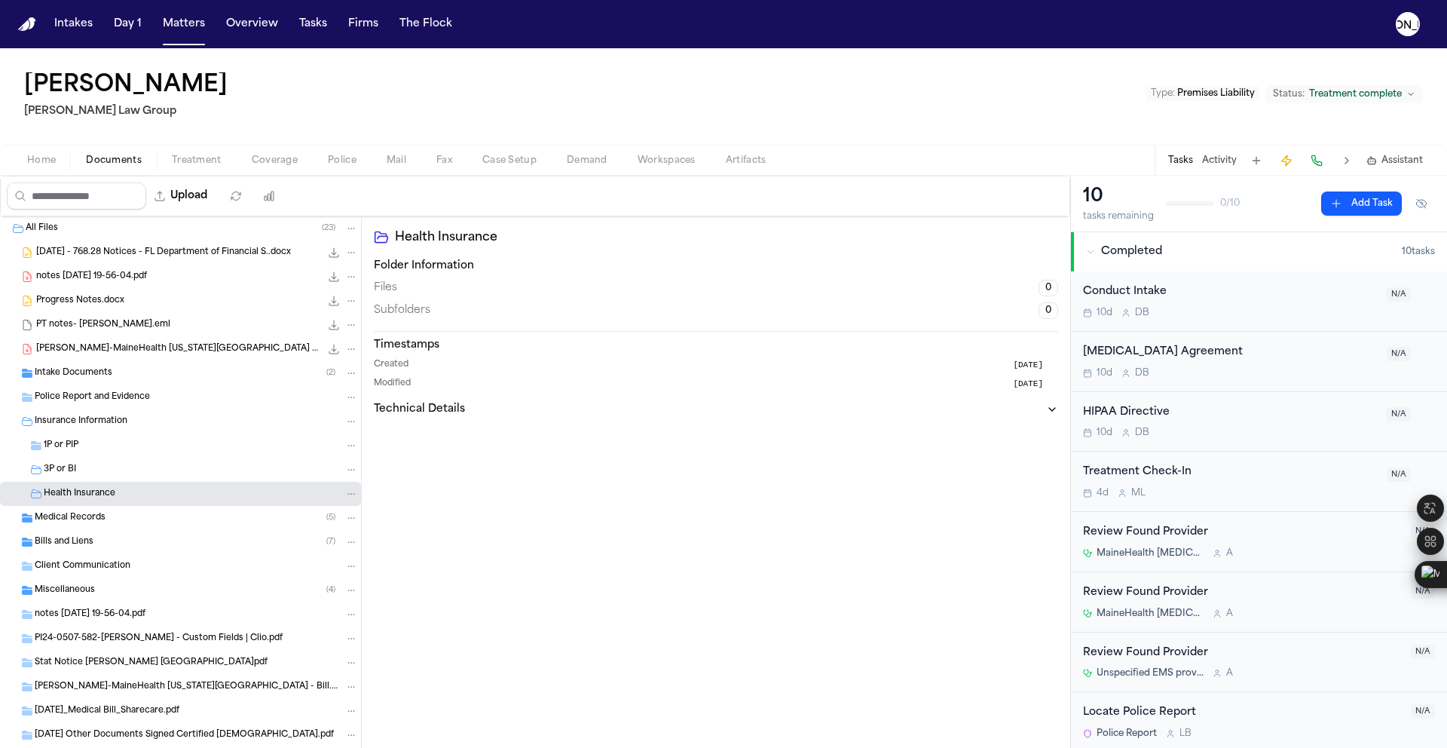
click at [90, 454] on div "1P or PIP" at bounding box center [180, 445] width 361 height 24
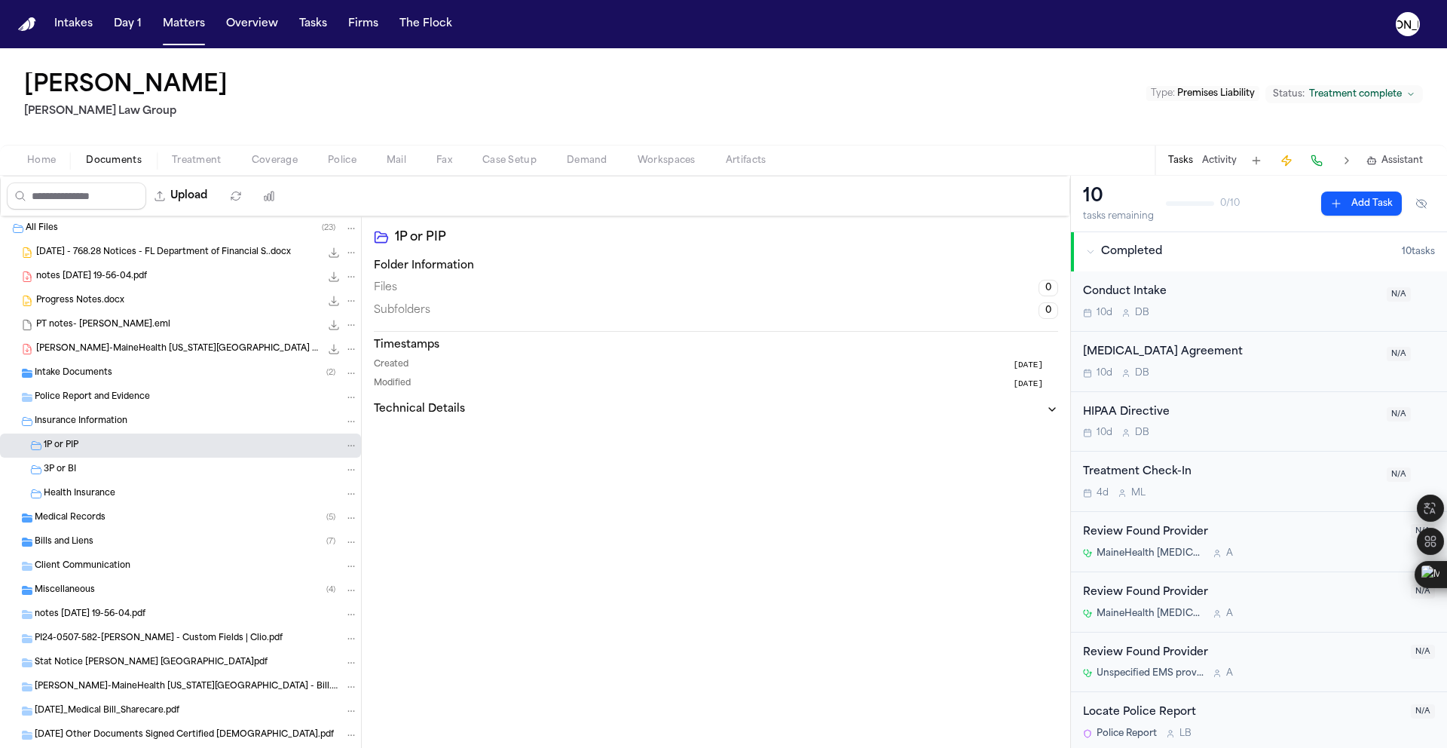
click at [86, 537] on span "Bills and Liens" at bounding box center [64, 542] width 59 height 13
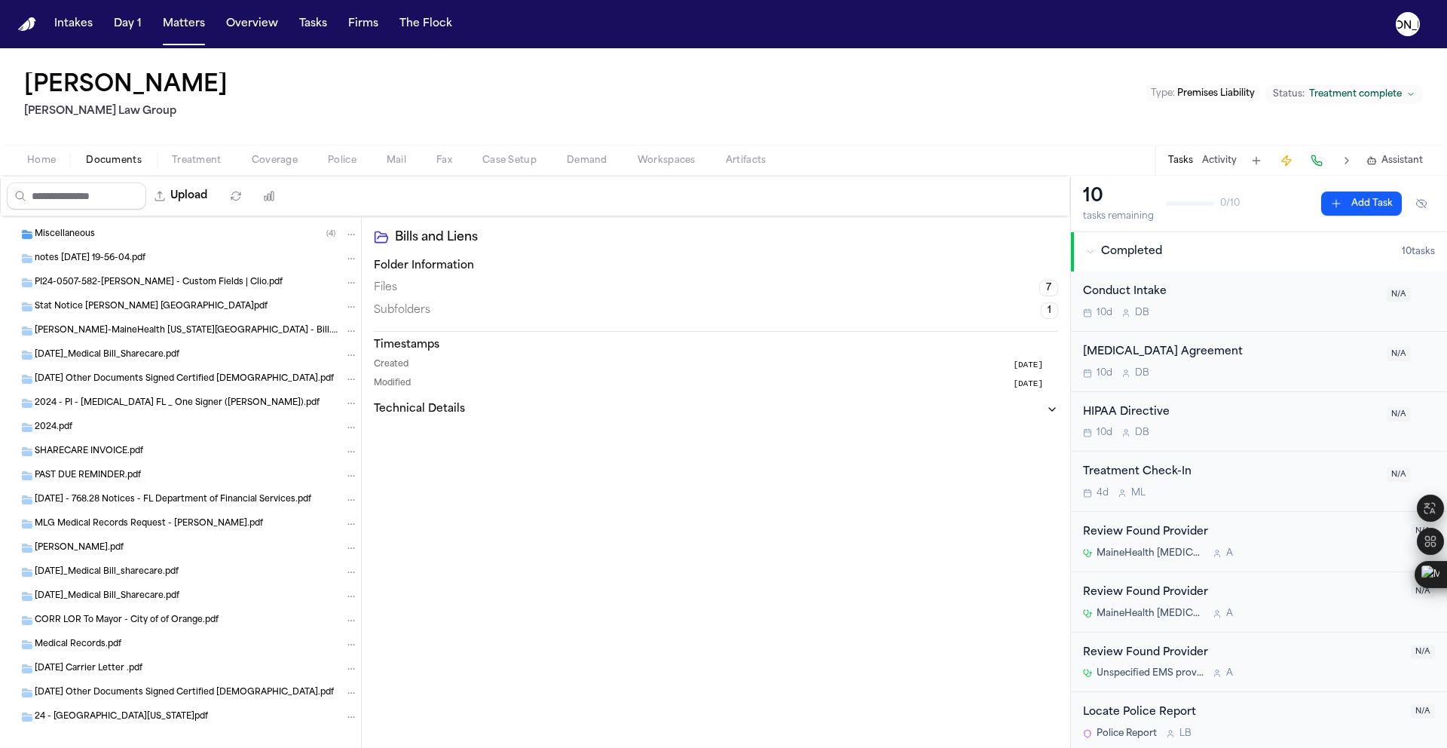
scroll to position [565, 0]
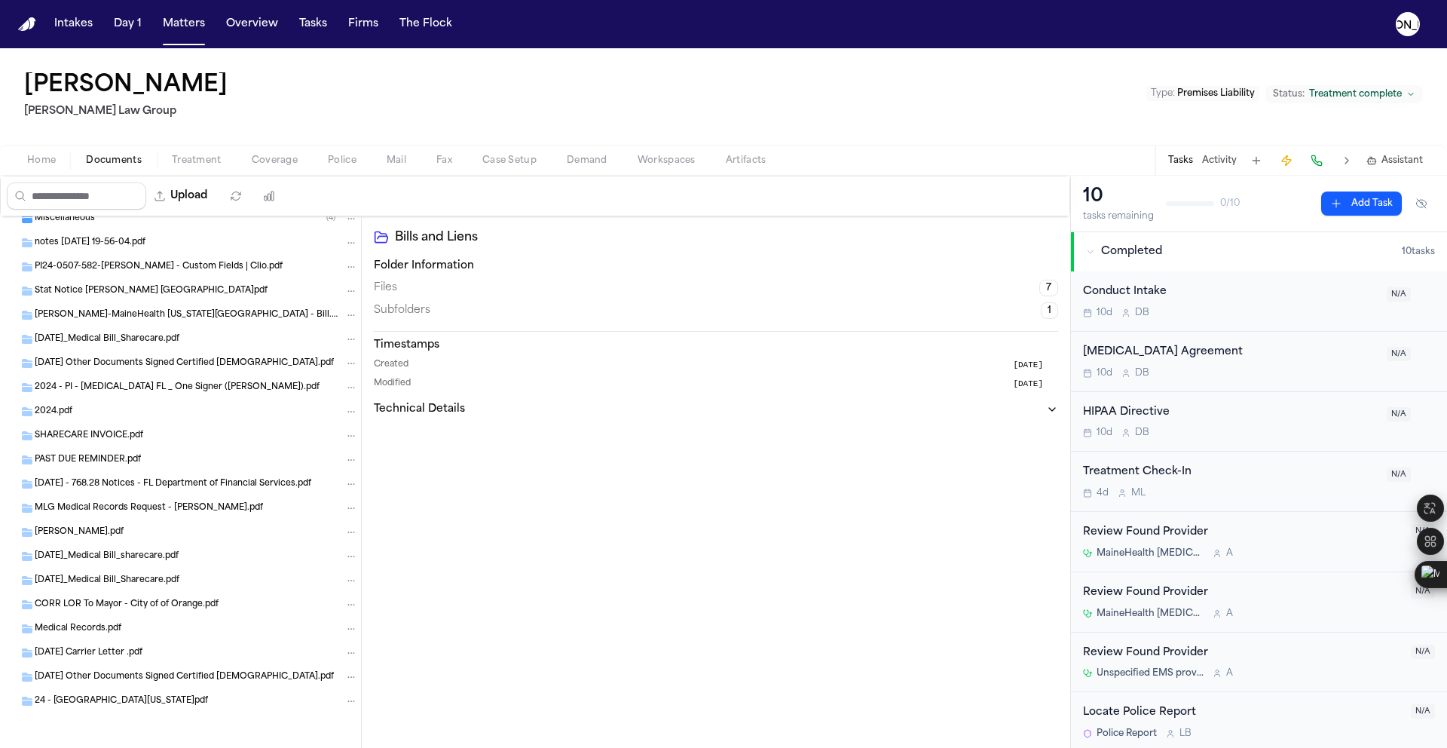
click at [153, 708] on div "24 - [GEOGRAPHIC_DATA][US_STATE]pdf" at bounding box center [180, 701] width 361 height 24
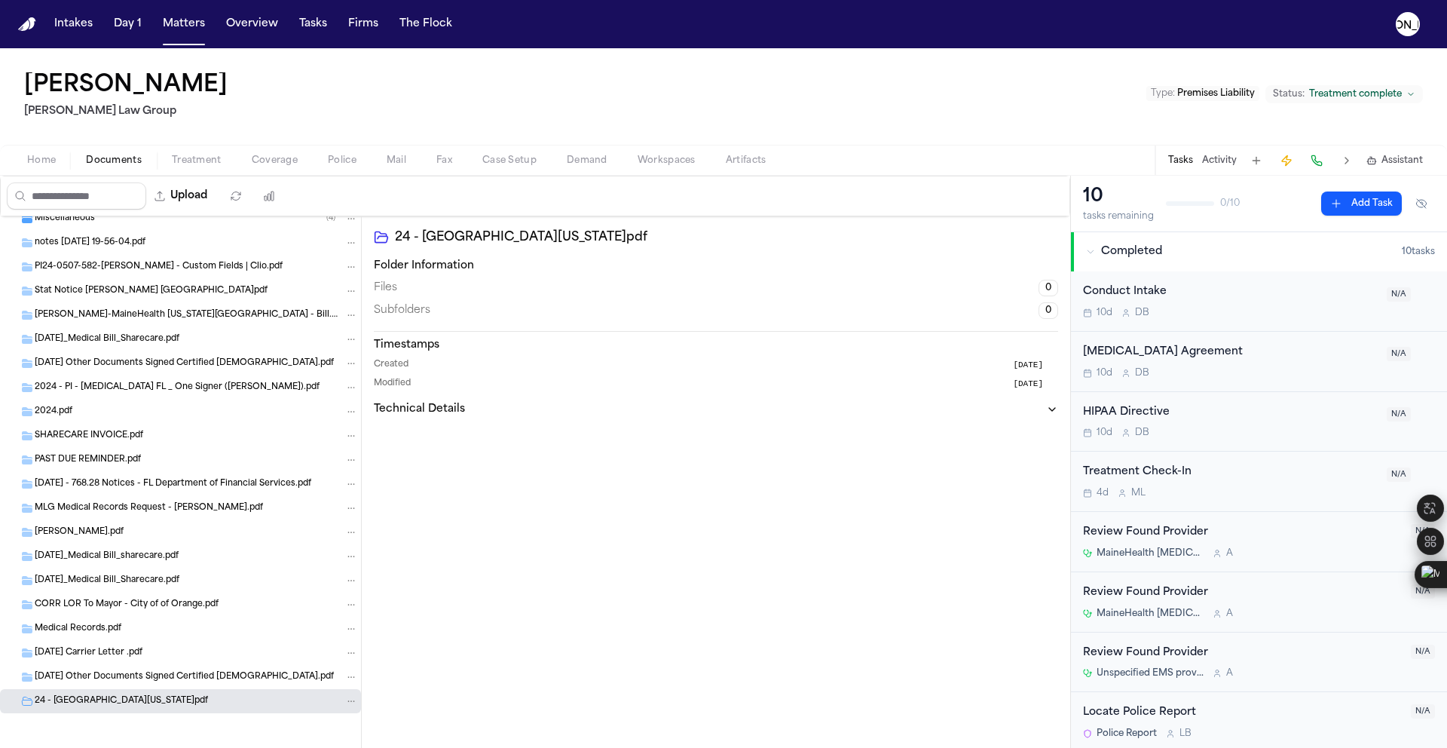
click at [148, 685] on div "[DATE] Other Documents Signed Certified [DEMOGRAPHIC_DATA].pdf" at bounding box center [180, 677] width 361 height 24
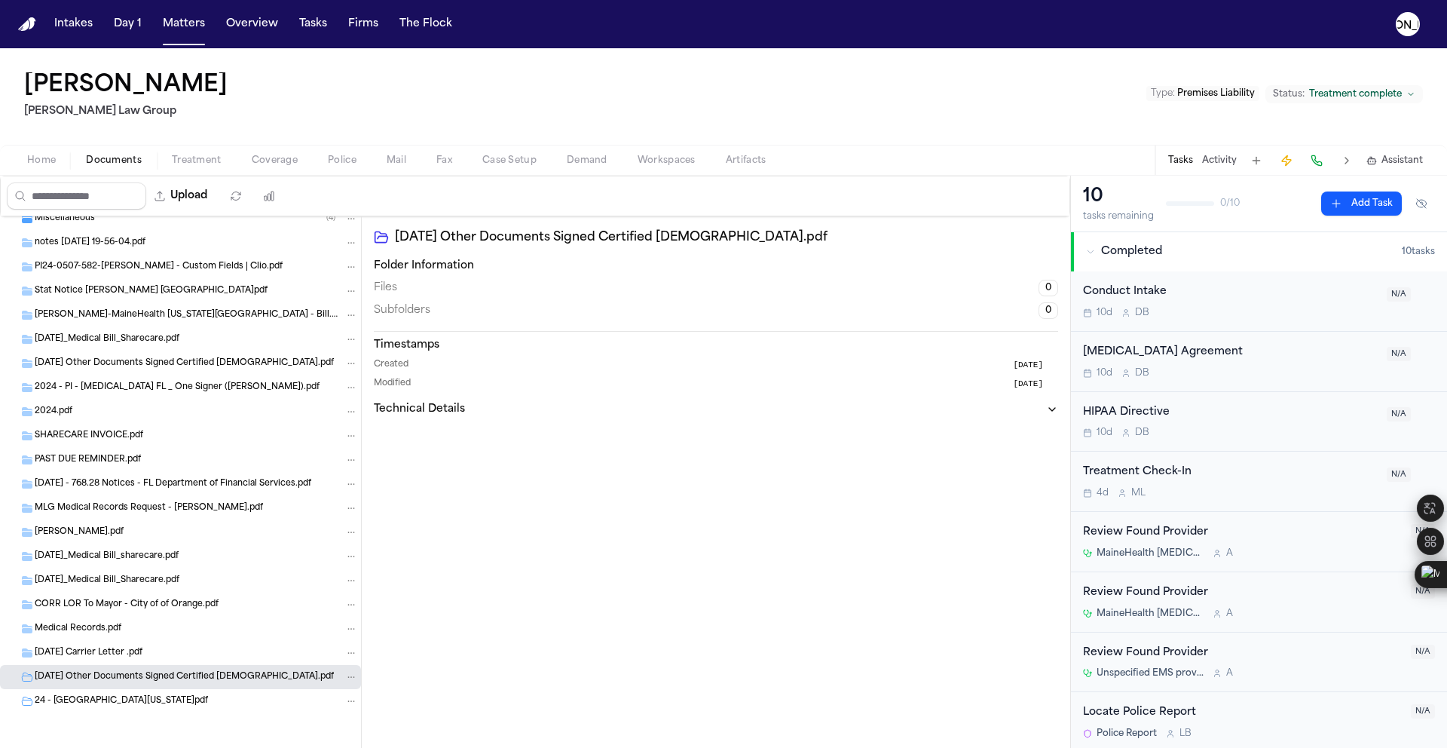
click at [142, 658] on span "[DATE] Carrier Letter .pdf" at bounding box center [89, 653] width 108 height 13
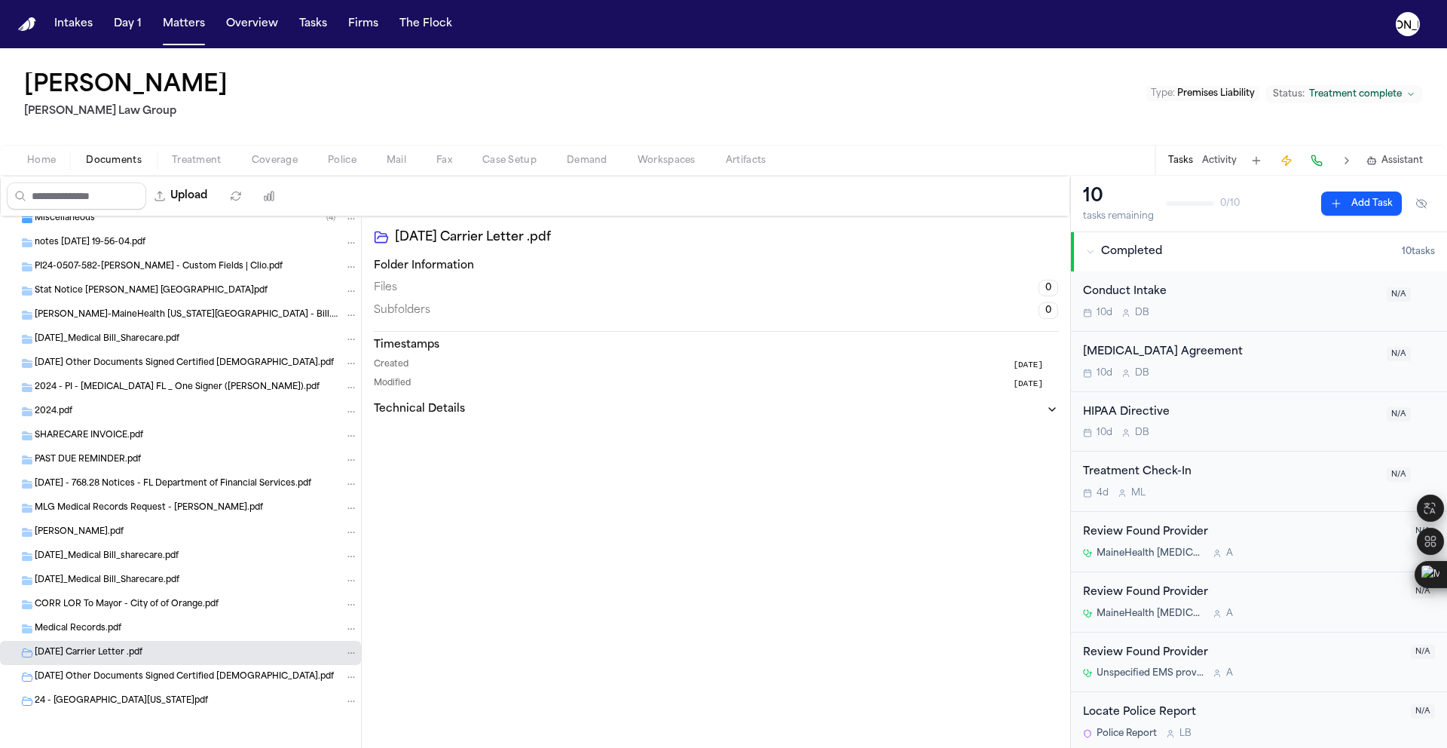
click at [135, 629] on div "Medical Records.pdf" at bounding box center [196, 629] width 323 height 14
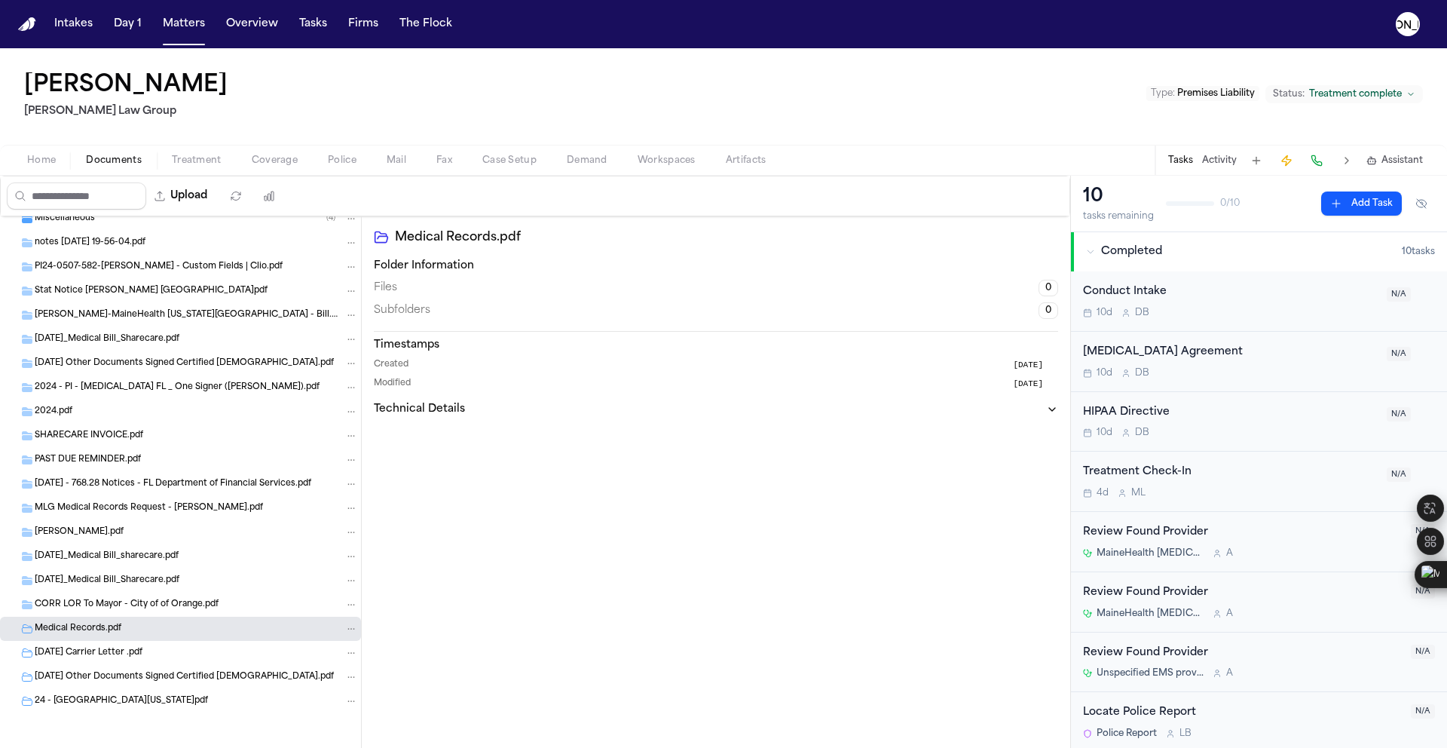
click at [127, 617] on div "Medical Records.pdf" at bounding box center [180, 629] width 361 height 24
click at [122, 605] on span "CORR LOR To Mayor - City of of Orange.pdf" at bounding box center [127, 604] width 184 height 13
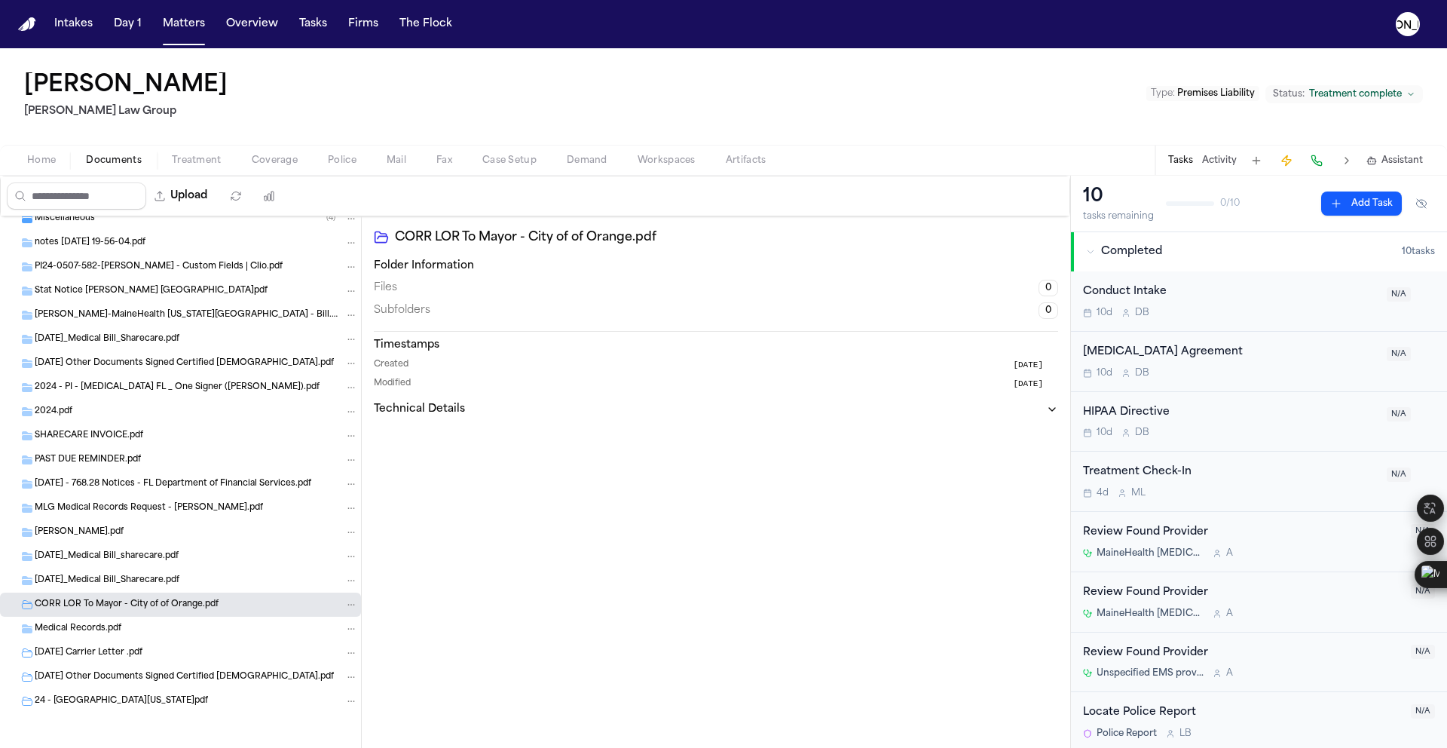
click at [134, 577] on span "[DATE]_Medical Bill_Sharecare.pdf" at bounding box center [107, 580] width 145 height 13
click at [136, 558] on span "[DATE]_Medical Bill_sharecare.pdf" at bounding box center [107, 556] width 144 height 13
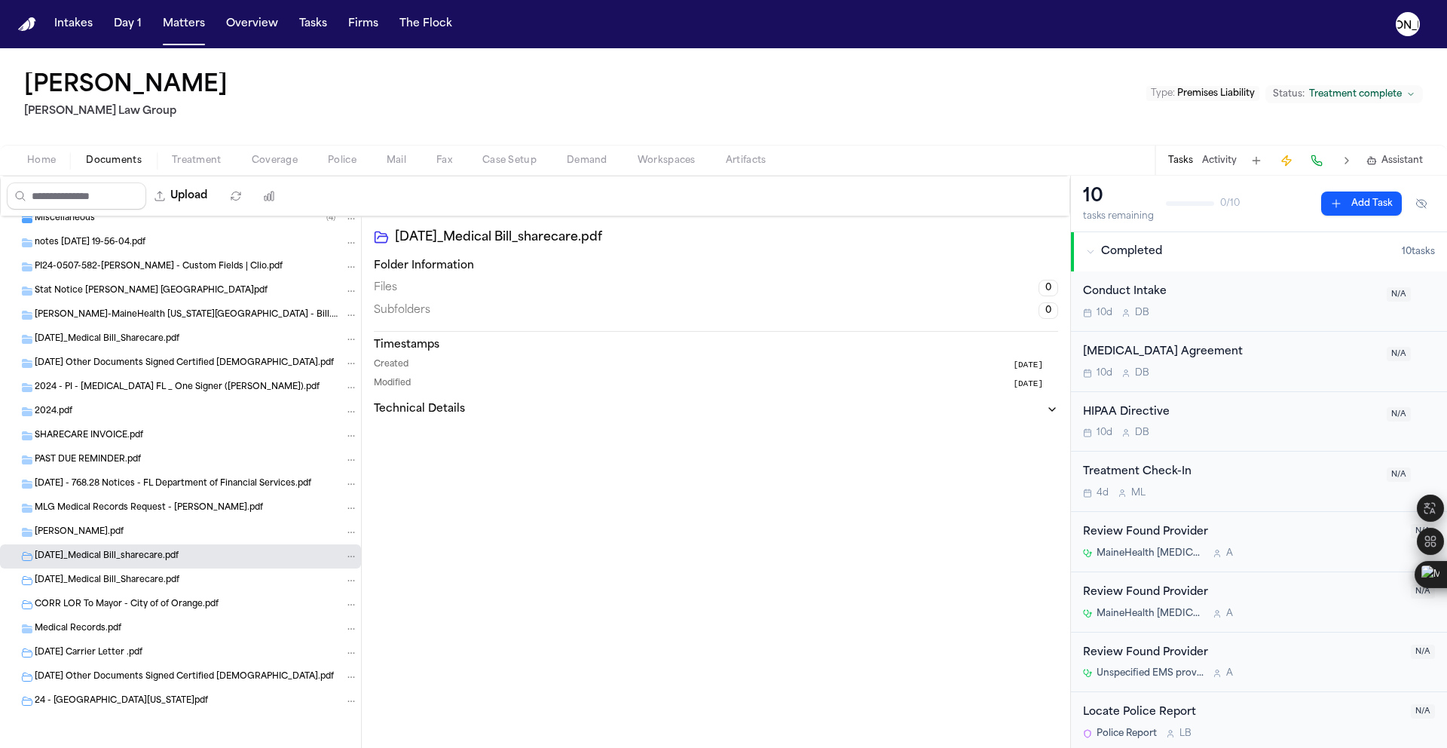
click at [145, 522] on div "[PERSON_NAME].pdf" at bounding box center [180, 532] width 361 height 24
click at [148, 510] on span "MLG Medical Records Request - [PERSON_NAME].pdf" at bounding box center [149, 508] width 228 height 13
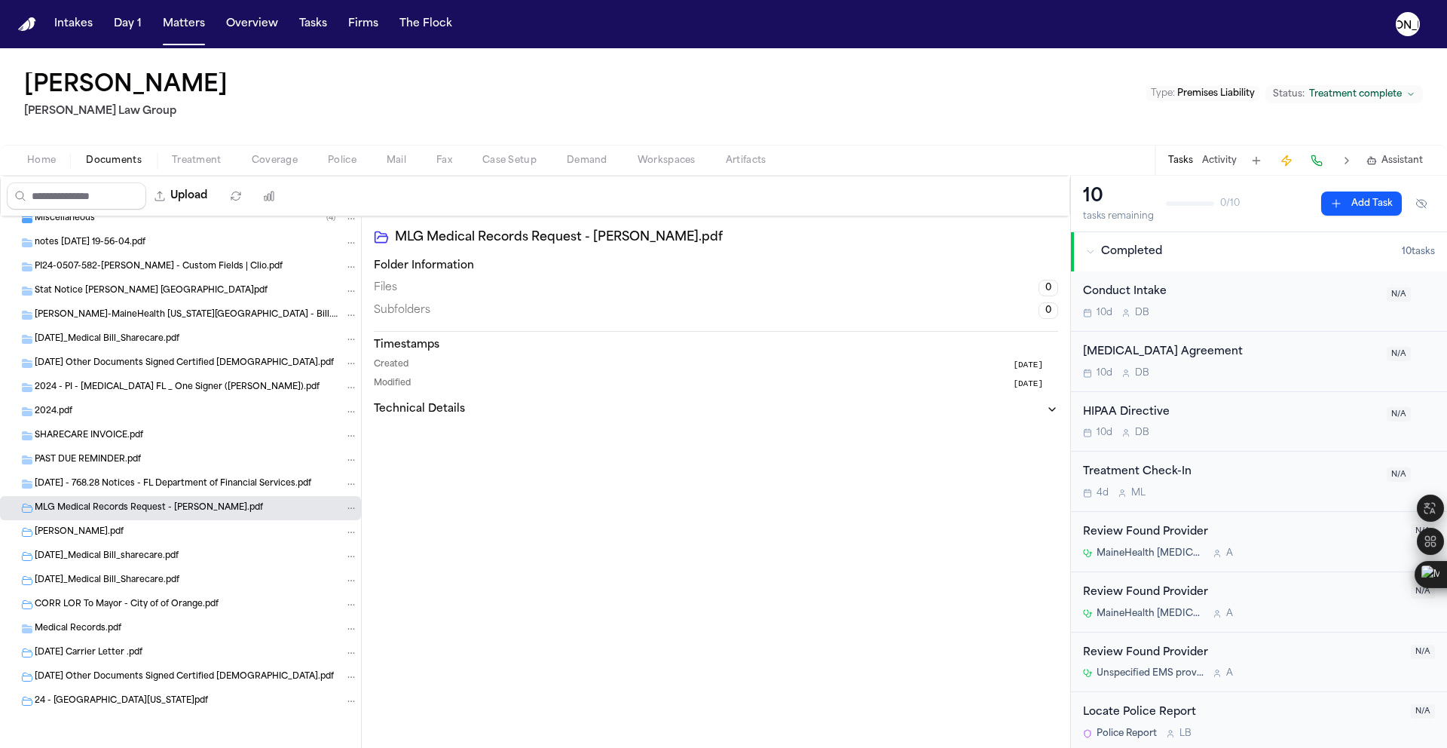
click at [158, 467] on div "PAST DUE REMINDER.pdf" at bounding box center [180, 460] width 361 height 24
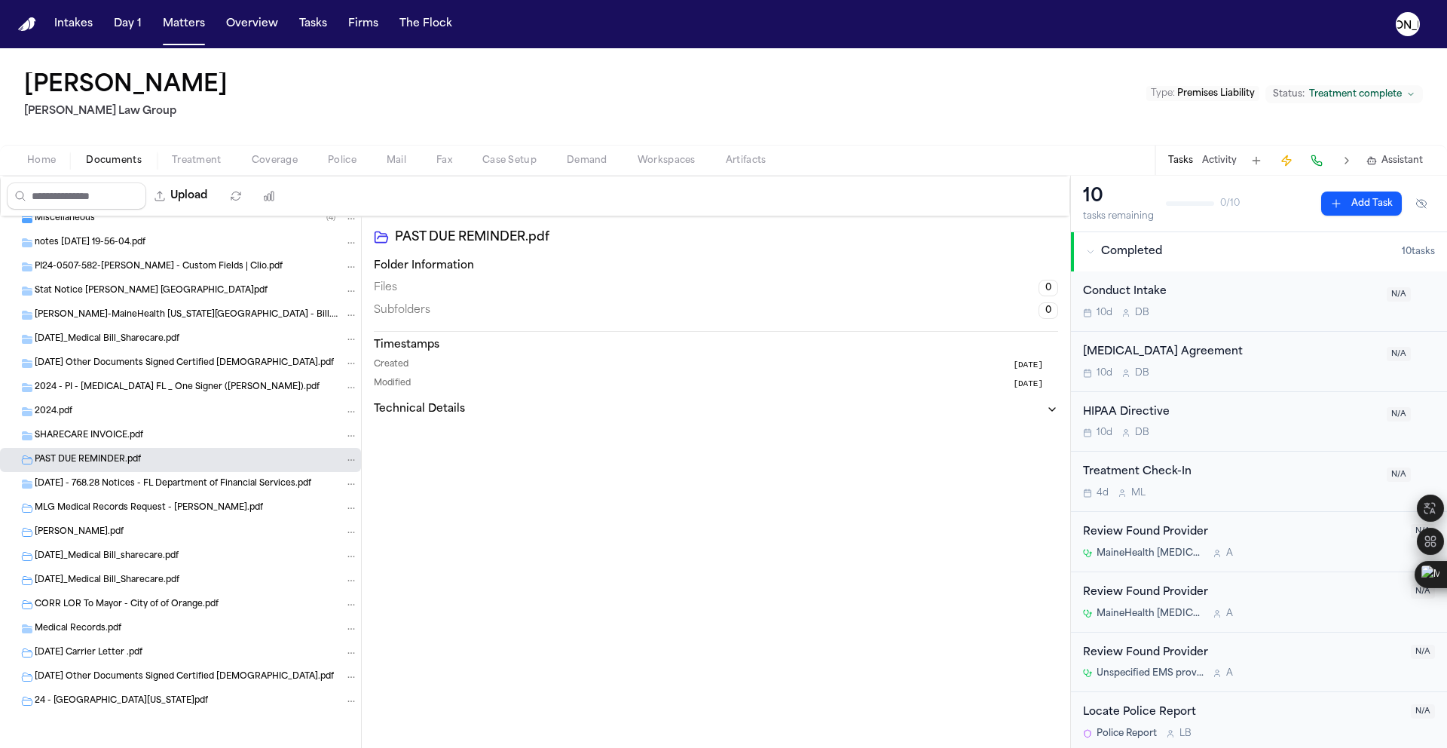
click at [151, 402] on div "2024.pdf" at bounding box center [180, 411] width 361 height 24
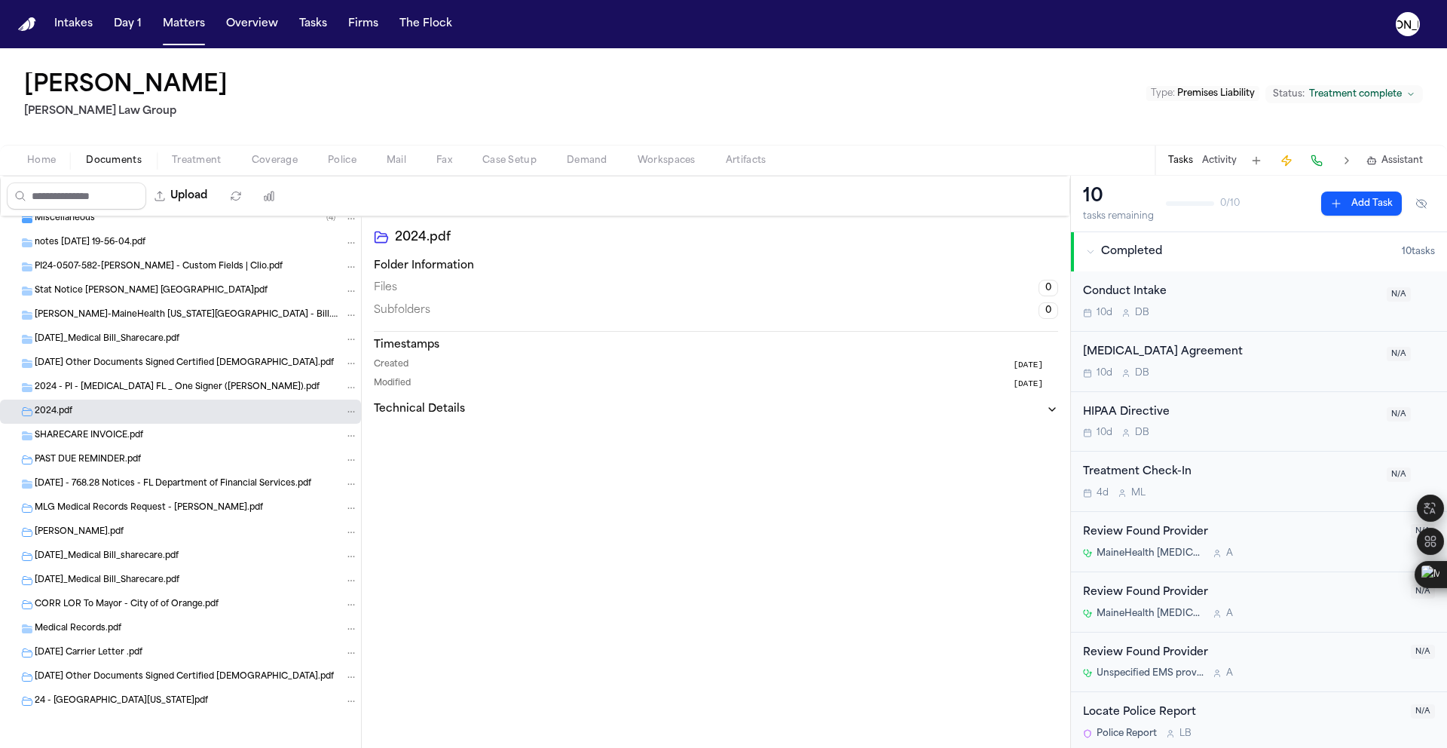
click at [153, 390] on span "2024 - PI - [MEDICAL_DATA] FL _ One Signer ([PERSON_NAME]).pdf" at bounding box center [177, 387] width 285 height 13
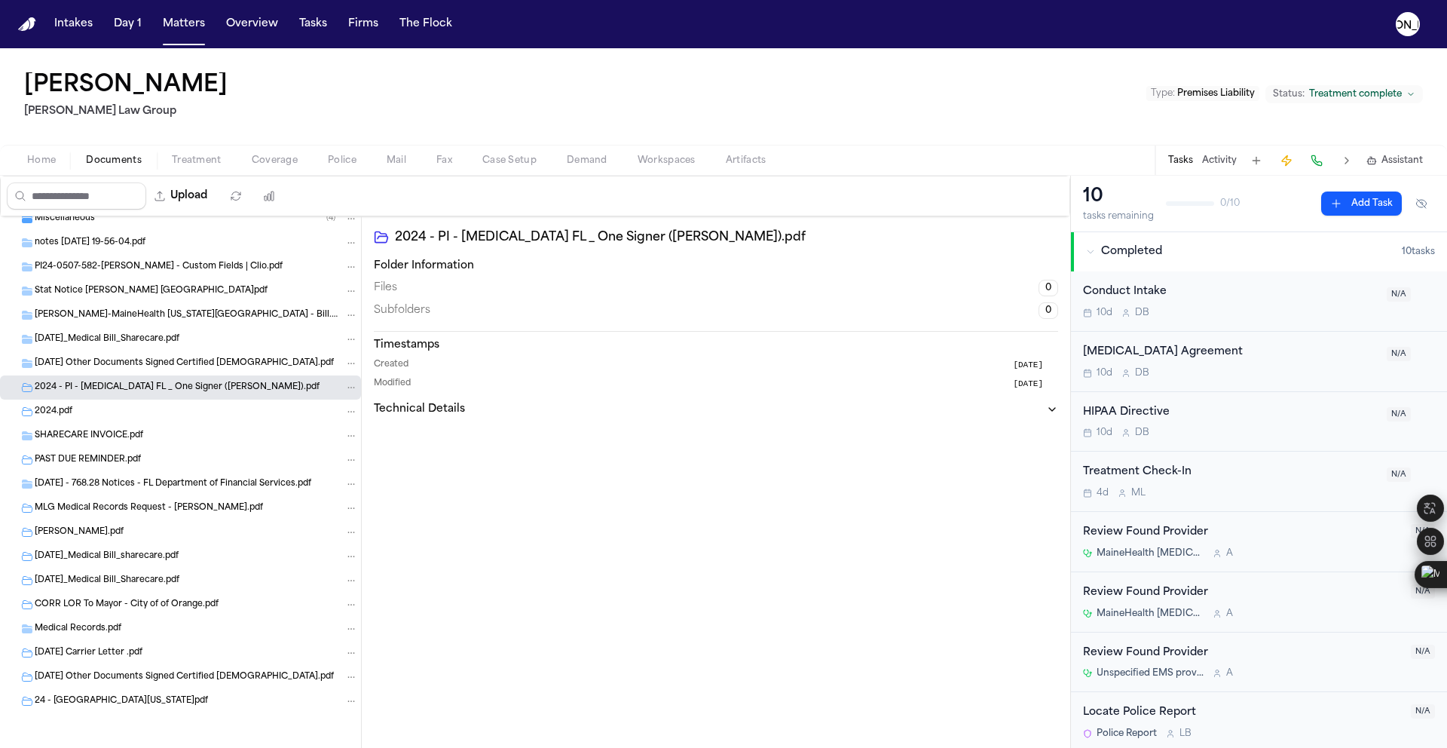
click at [160, 371] on div "[DATE] Other Documents Signed Certified [DEMOGRAPHIC_DATA].pdf" at bounding box center [180, 363] width 361 height 24
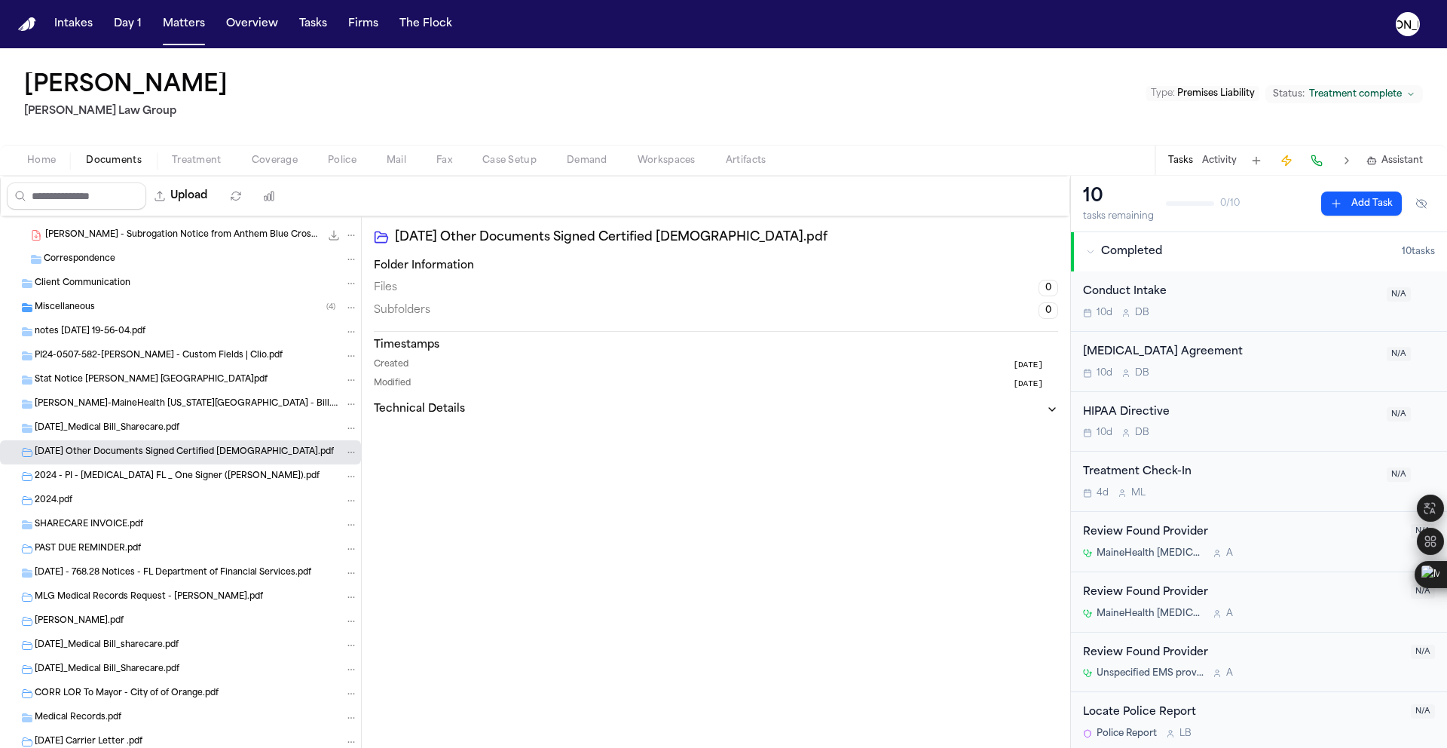
scroll to position [453, 0]
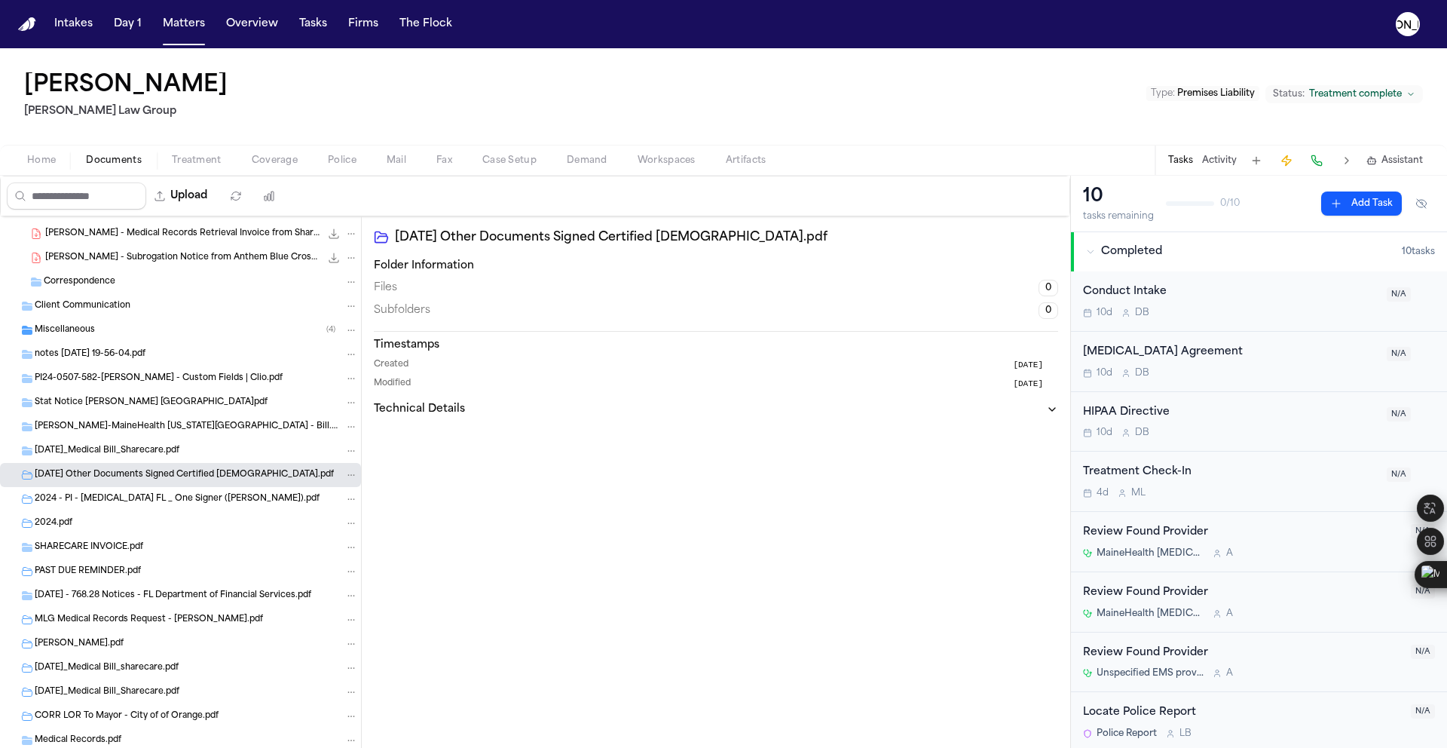
click at [119, 455] on span "[DATE]_Medical Bill_Sharecare.pdf" at bounding box center [107, 451] width 145 height 13
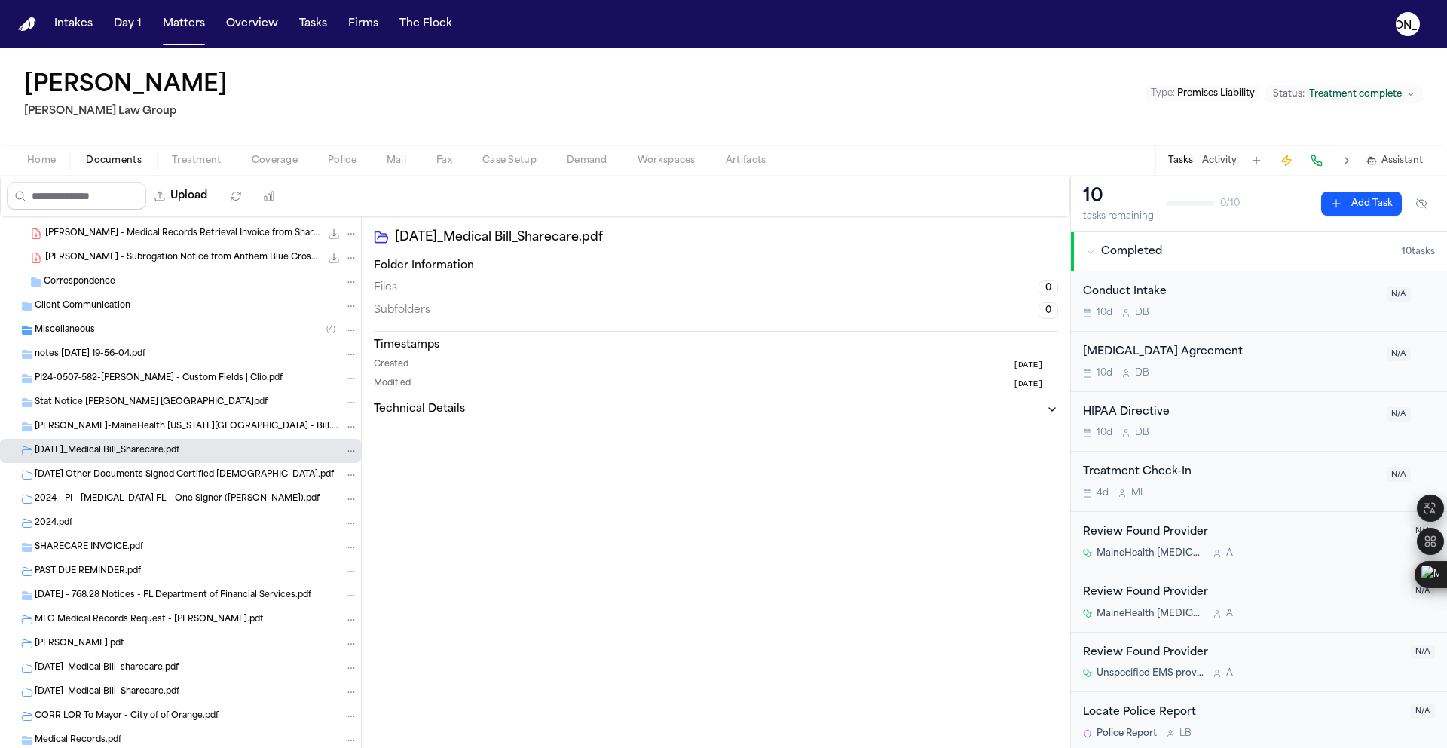
click at [69, 427] on span "[PERSON_NAME]-MaineHealth [US_STATE][GEOGRAPHIC_DATA] - Bill.pdf" at bounding box center [188, 427] width 307 height 13
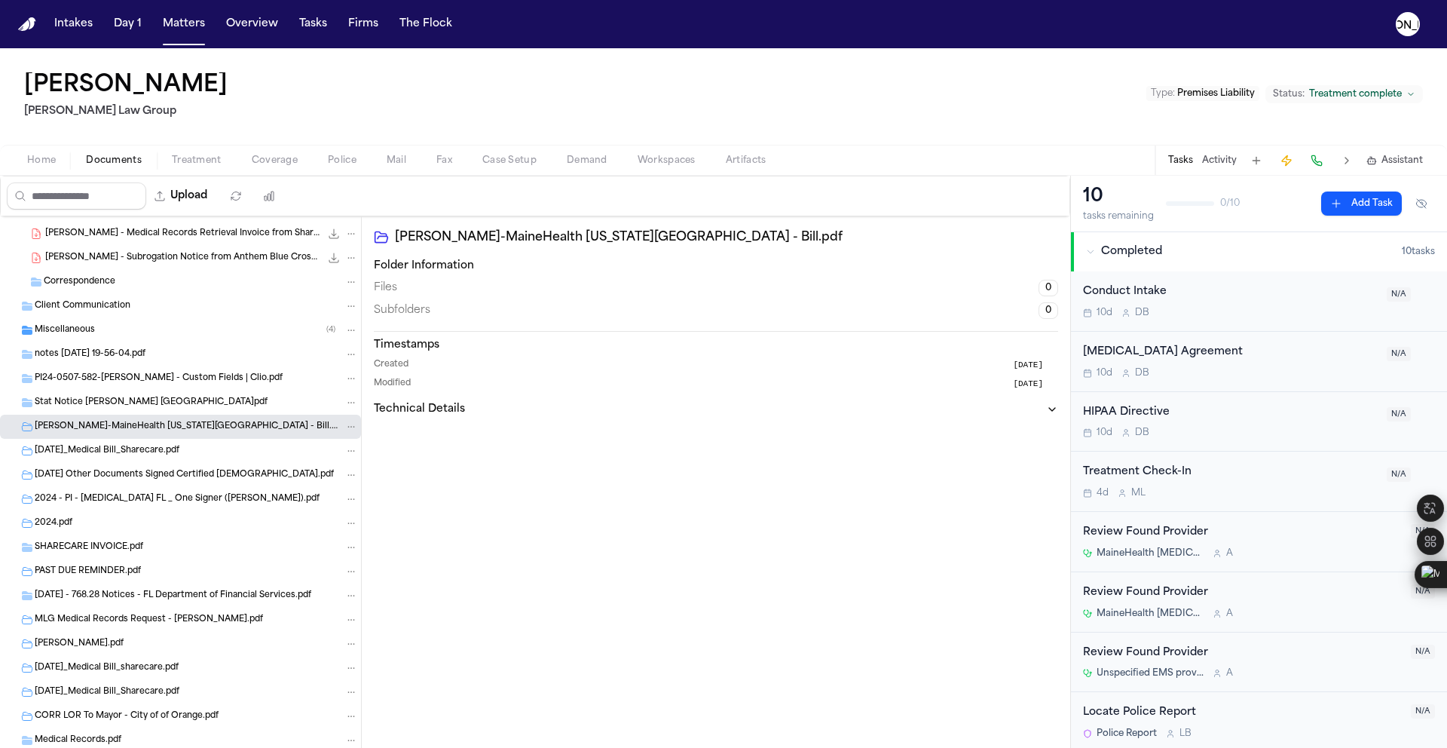
click at [74, 409] on div "Stat Notice [PERSON_NAME] [GEOGRAPHIC_DATA]pdf" at bounding box center [196, 403] width 323 height 14
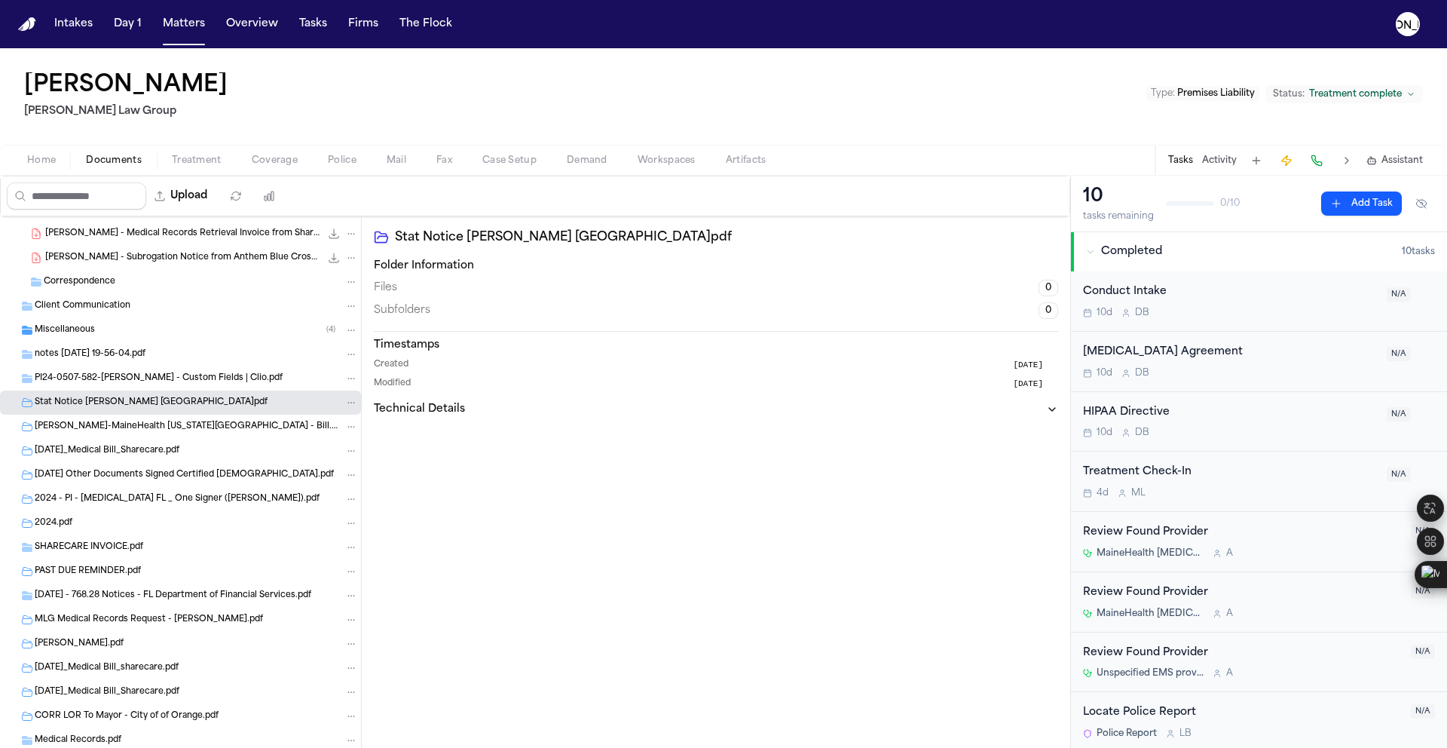
click at [89, 375] on span "PI24-0507-582-[PERSON_NAME] - Custom Fields | Clio.pdf" at bounding box center [159, 378] width 248 height 13
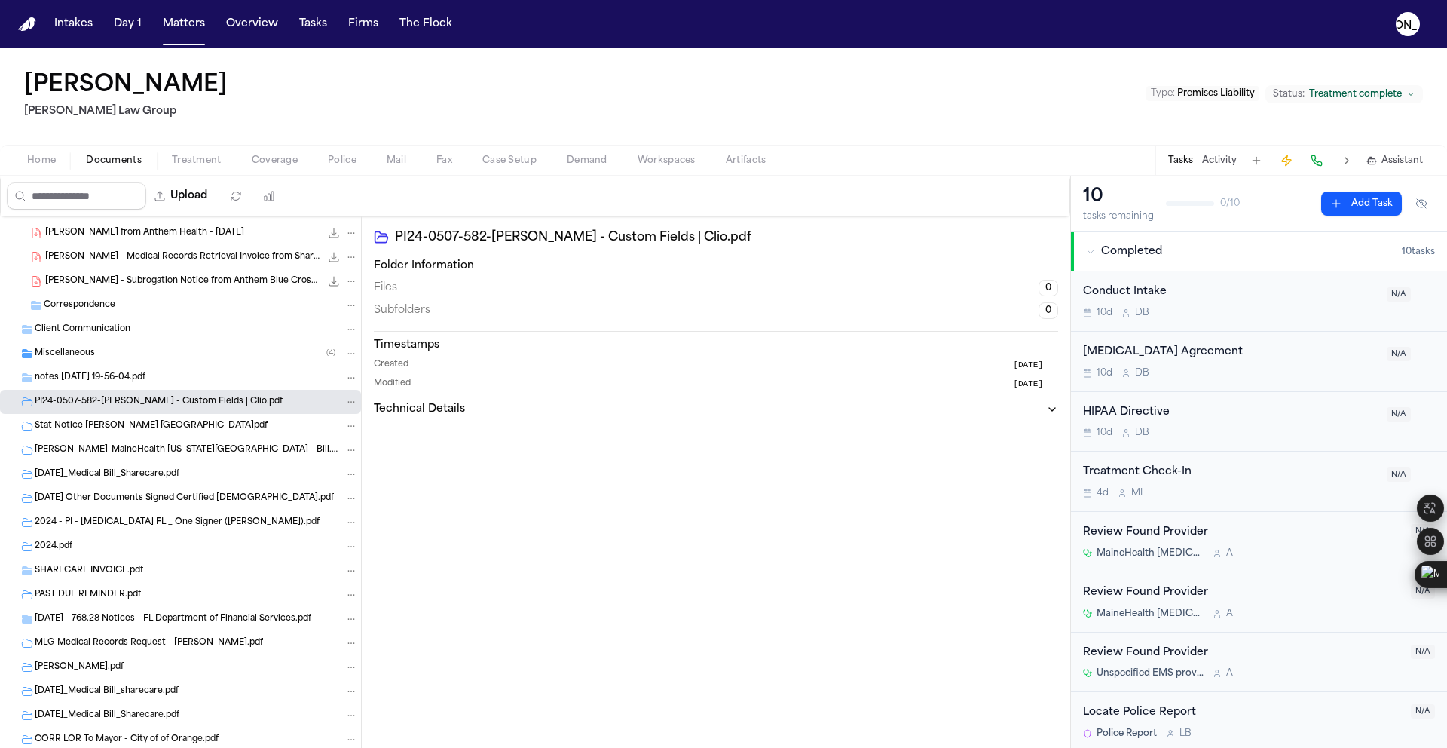
scroll to position [428, 0]
click at [91, 366] on div "Miscellaneous ( 4 )" at bounding box center [180, 355] width 361 height 24
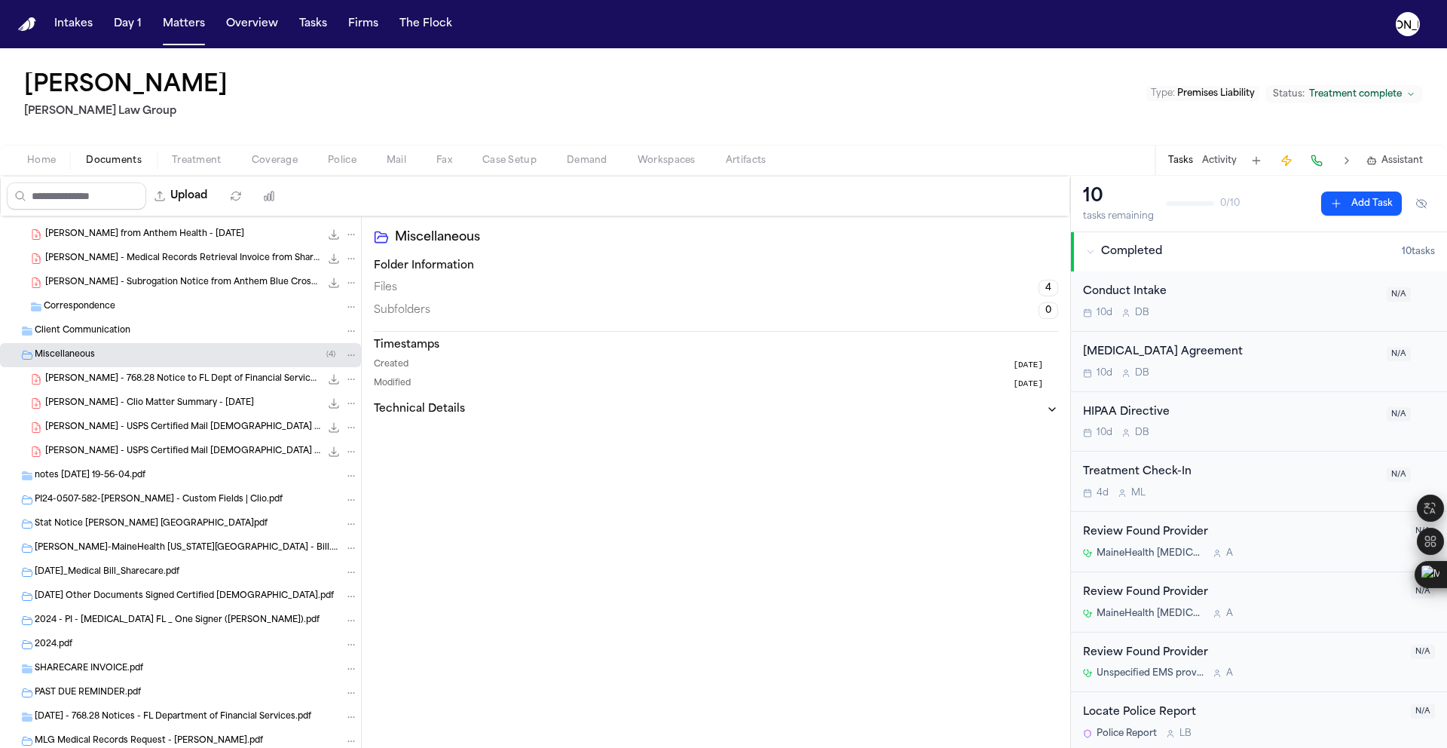
click at [96, 378] on span "[PERSON_NAME] - 768.28 Notice to FL Dept of Financial Services - [DATE]" at bounding box center [182, 379] width 275 height 13
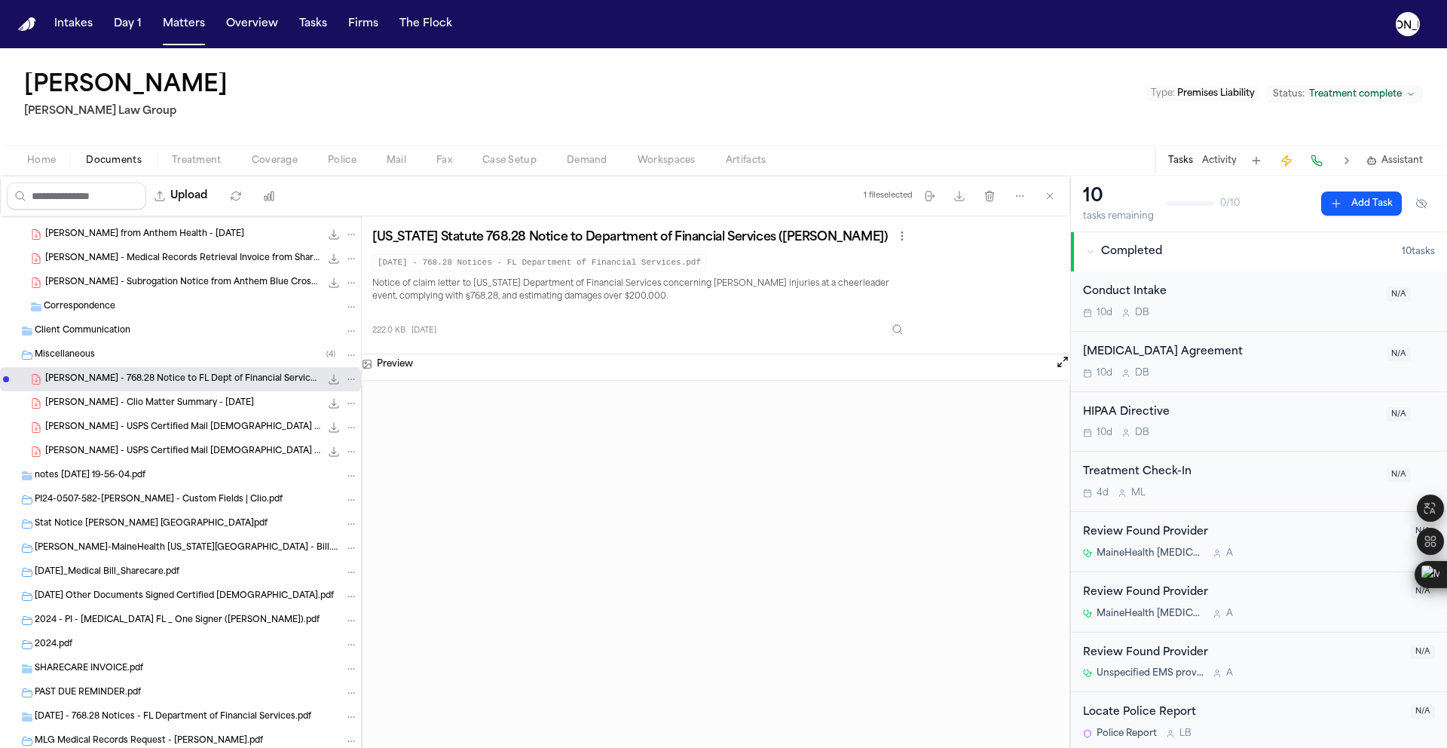
click at [96, 404] on span "[PERSON_NAME] - Clio Matter Summary - [DATE]" at bounding box center [149, 403] width 209 height 13
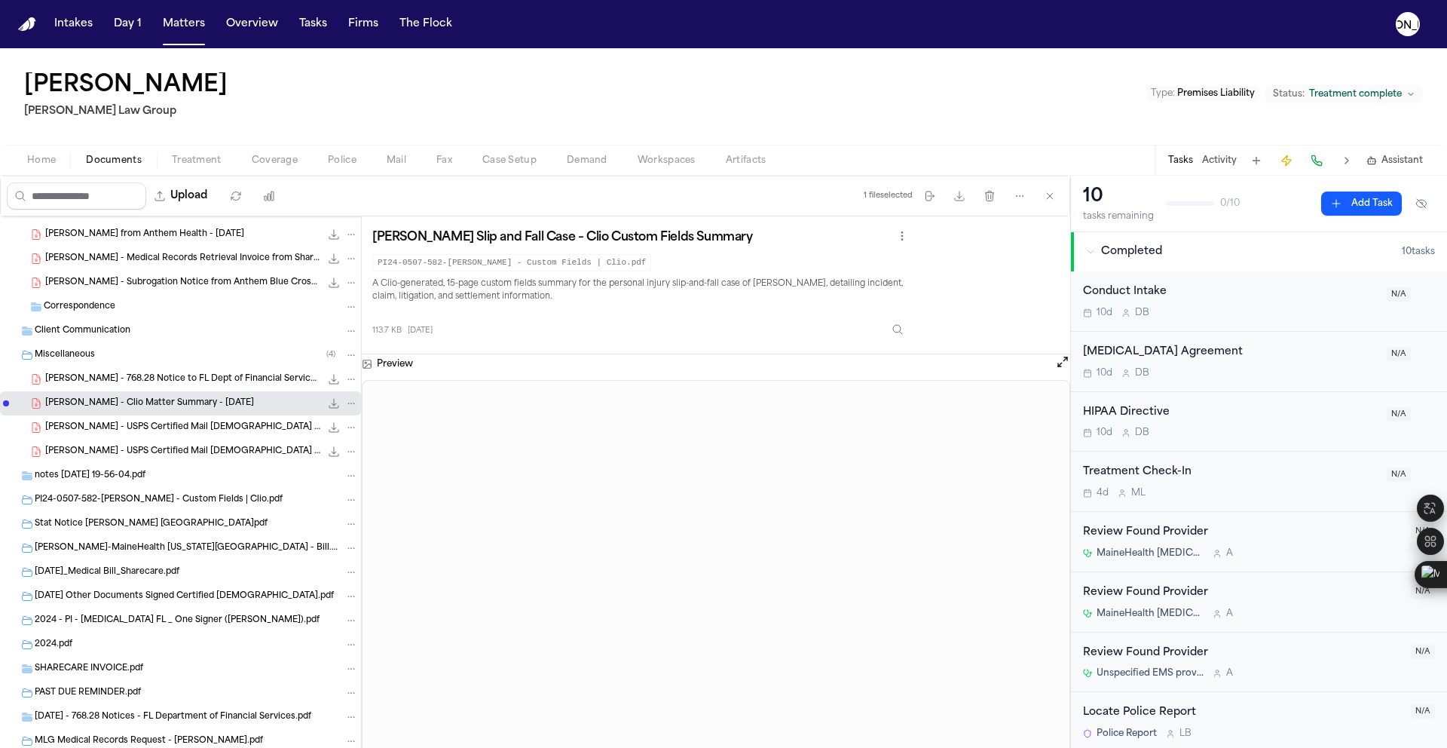
click at [106, 421] on span "[PERSON_NAME] - USPS Certified Mail [DEMOGRAPHIC_DATA] - [DATE]" at bounding box center [182, 427] width 275 height 13
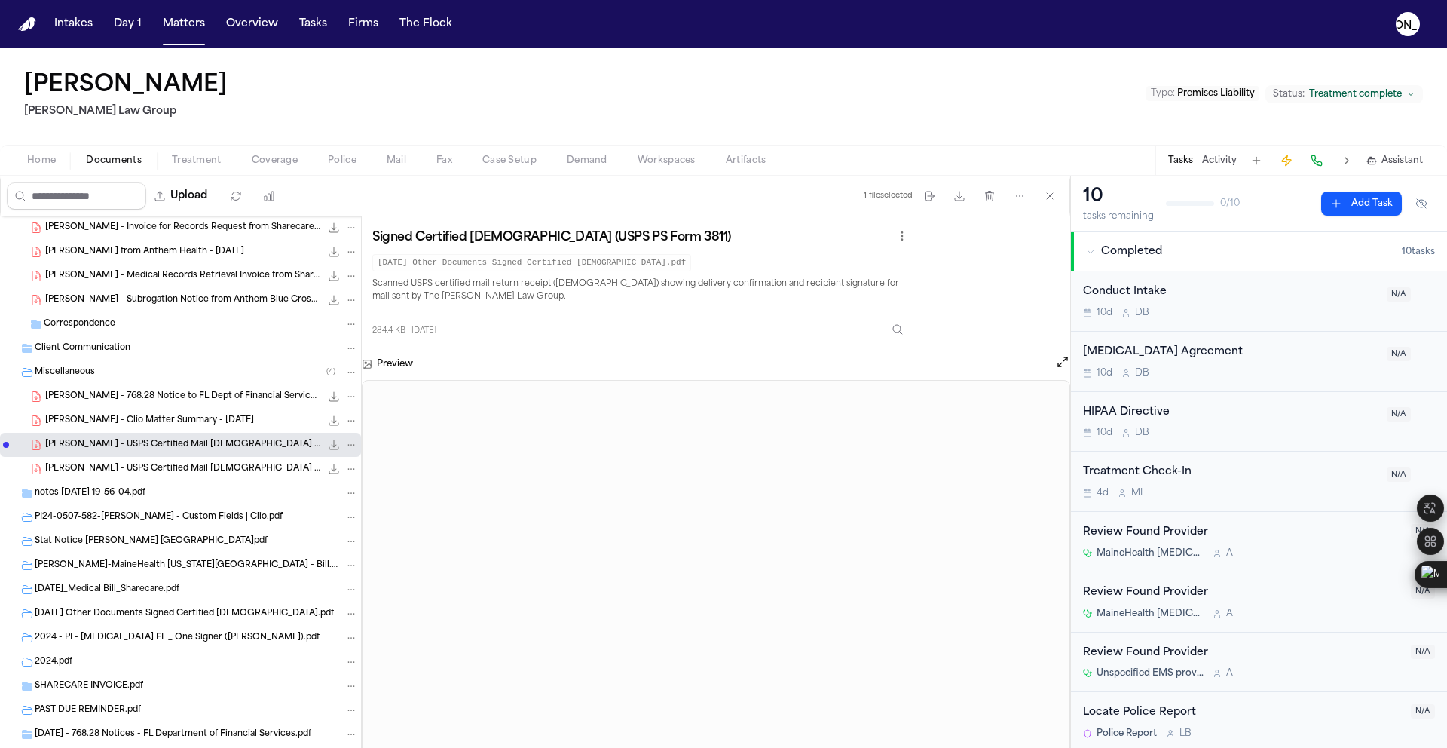
scroll to position [407, 0]
click at [125, 405] on span "[PERSON_NAME] - 768.28 Notice to FL Dept of Financial Services - [DATE]" at bounding box center [182, 400] width 275 height 13
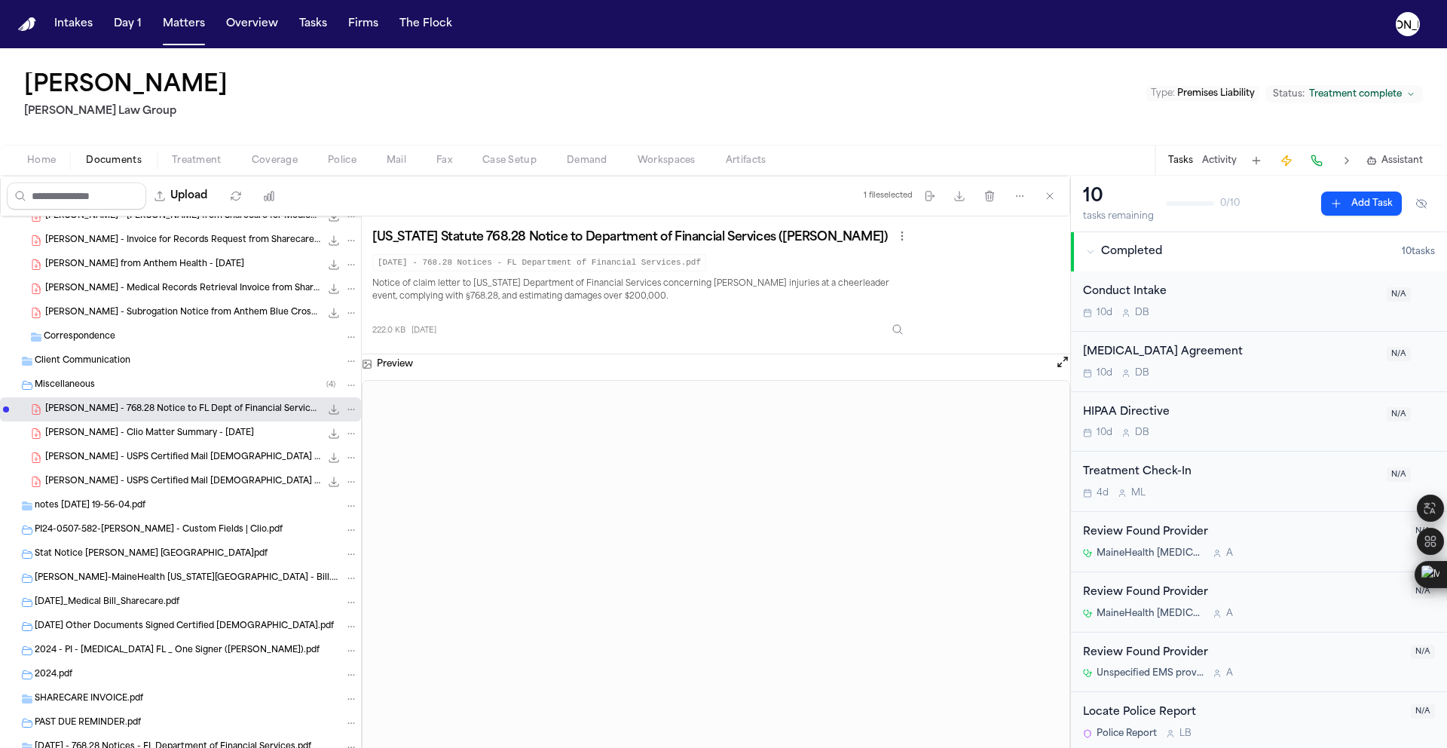
scroll to position [380, 0]
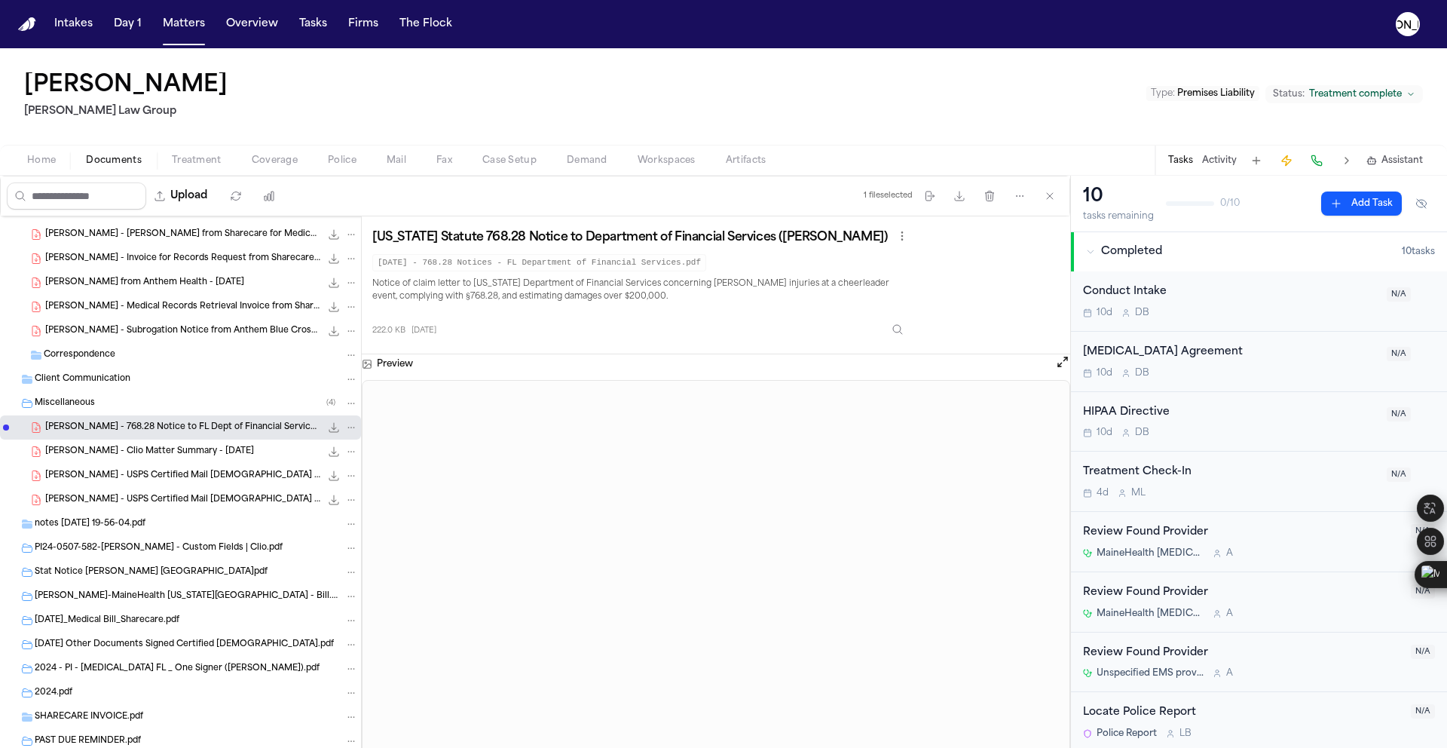
click at [120, 333] on span "[PERSON_NAME] - Subrogation Notice from Anthem Blue Cross - [DATE]" at bounding box center [182, 331] width 275 height 13
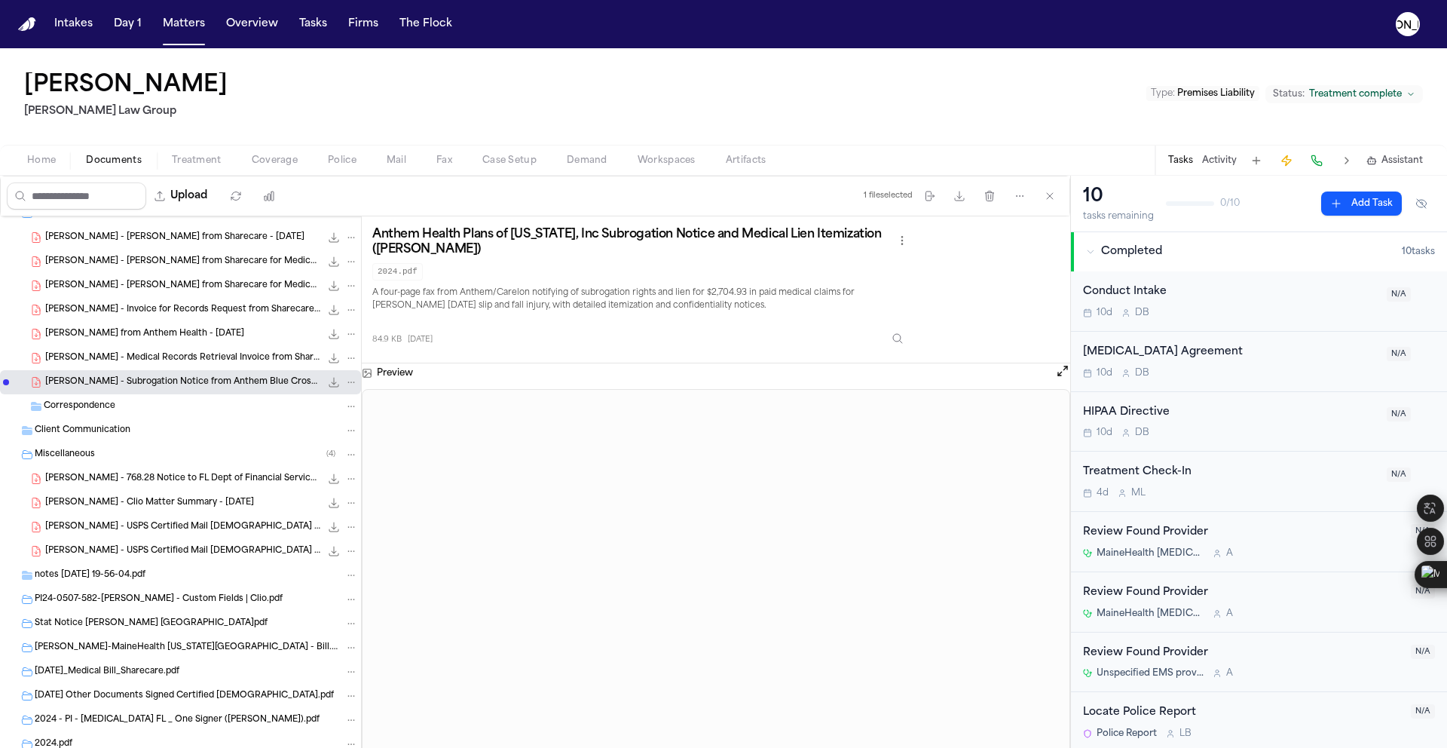
scroll to position [107, 0]
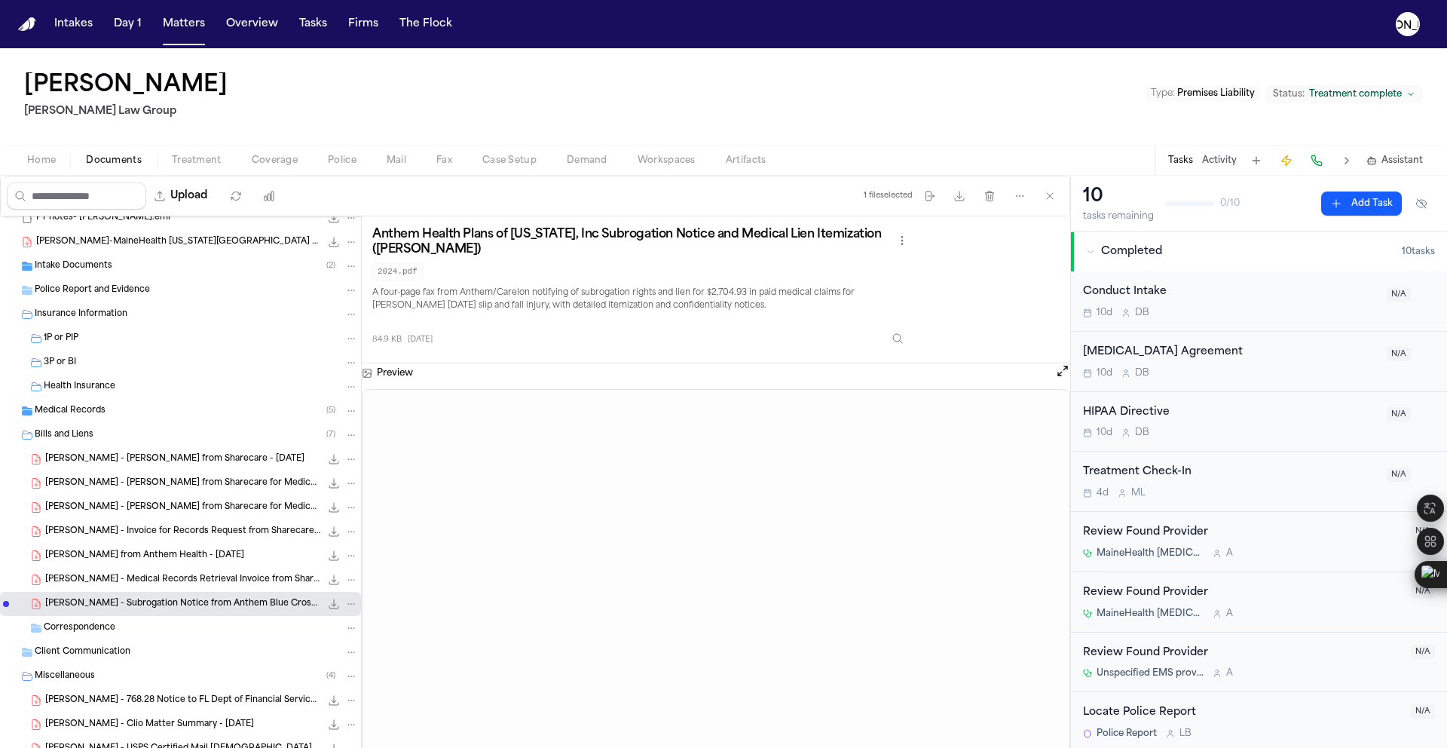
click at [148, 538] on div "[PERSON_NAME] - Invoice for Records Request from Sharecare - [DATE] 145.8 KB • …" at bounding box center [201, 531] width 313 height 15
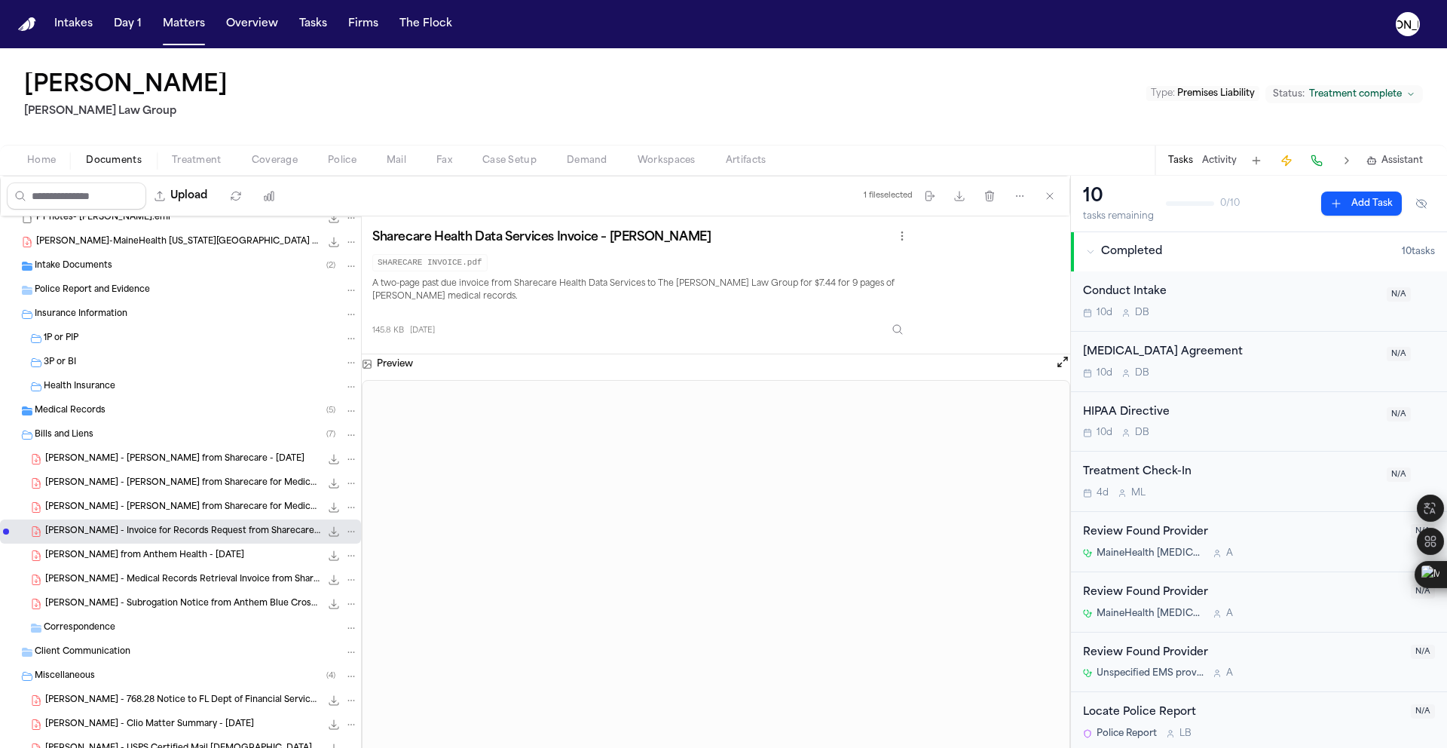
click at [147, 555] on span "[PERSON_NAME] from Anthem Health - [DATE]" at bounding box center [144, 555] width 199 height 13
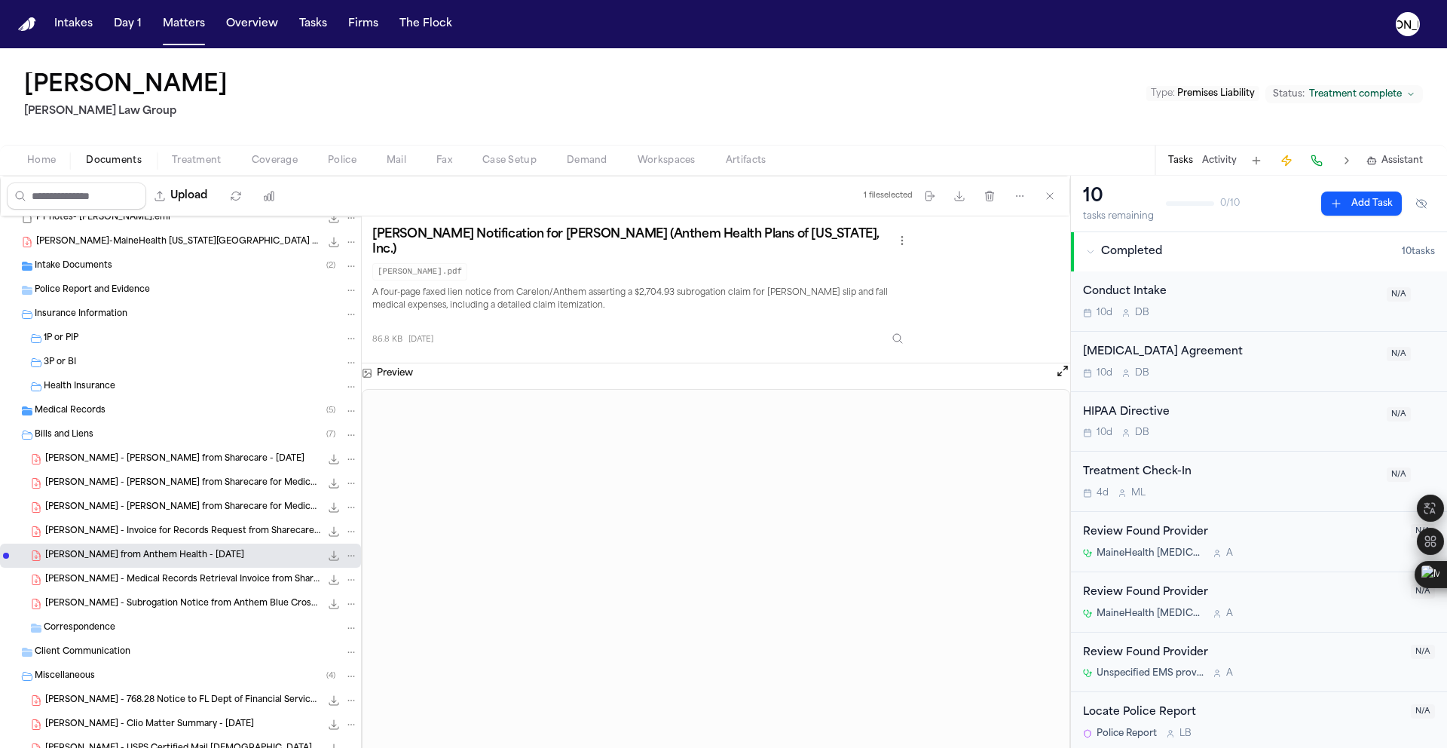
click at [148, 576] on span "[PERSON_NAME] - Medical Records Retrieval Invoice from Sharecare - [DATE]" at bounding box center [182, 580] width 275 height 13
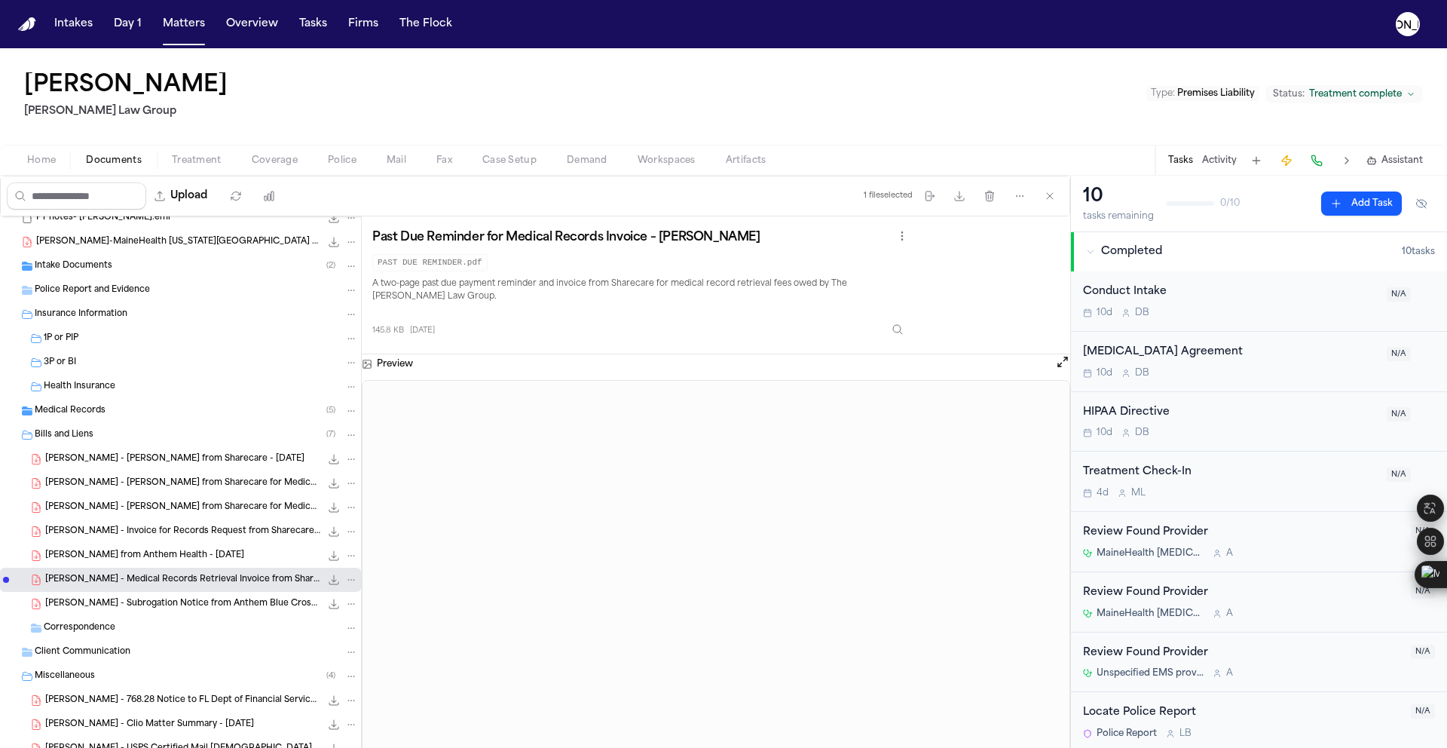
click at [133, 540] on div "[PERSON_NAME] - Invoice for Records Request from Sharecare - [DATE] 145.8 KB • …" at bounding box center [180, 531] width 361 height 24
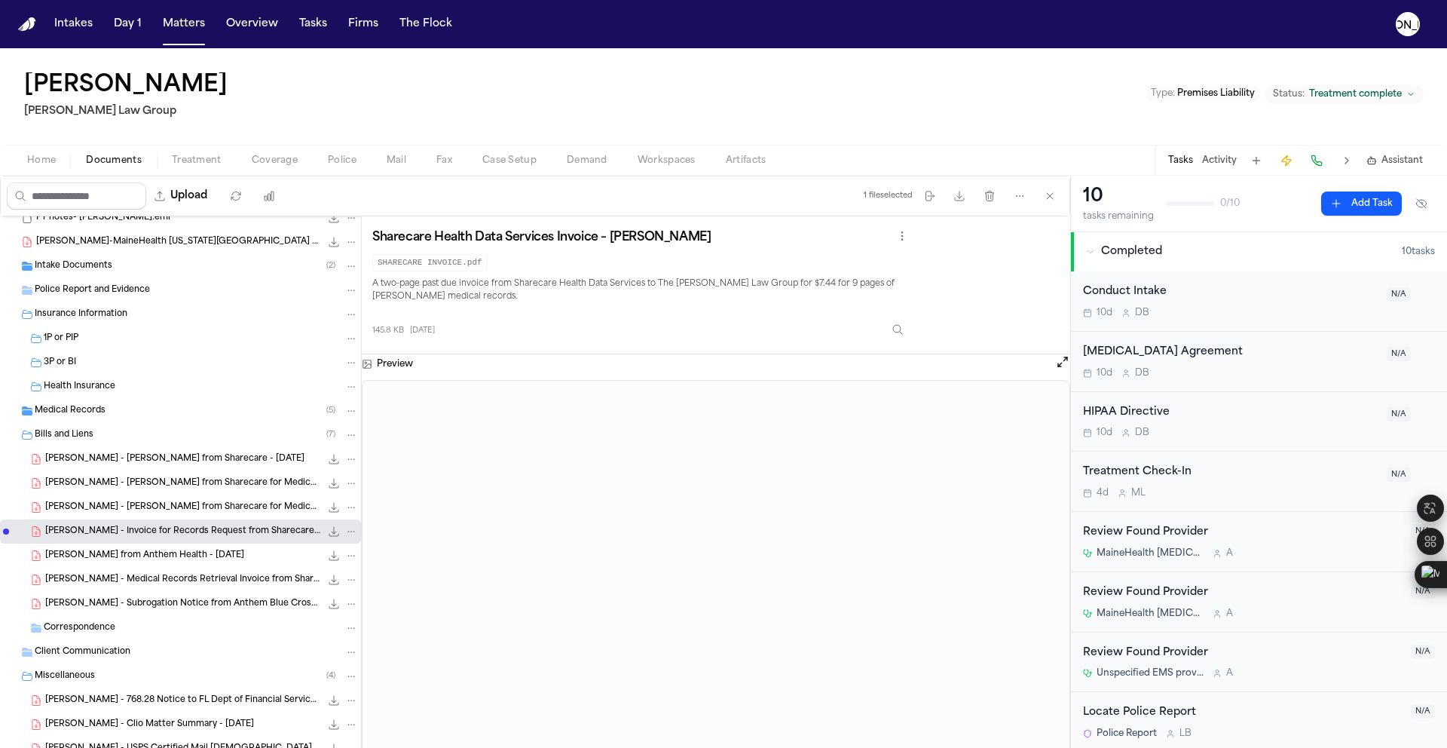
click at [148, 512] on span "[PERSON_NAME] - [PERSON_NAME] from Sharecare for Medical Records - [DATE]" at bounding box center [182, 507] width 275 height 13
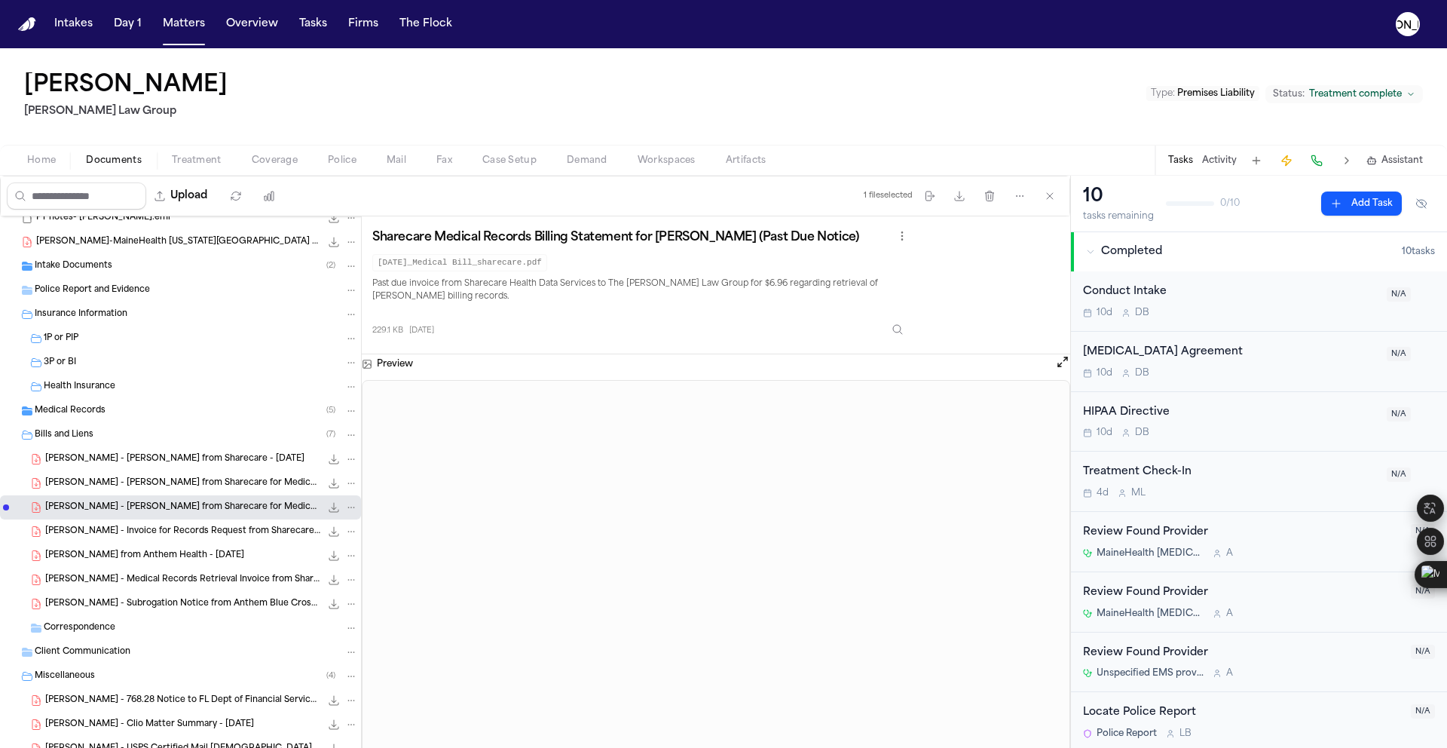
click at [147, 483] on span "[PERSON_NAME] - [PERSON_NAME] from Sharecare for Medical Records - [DATE]" at bounding box center [182, 483] width 275 height 13
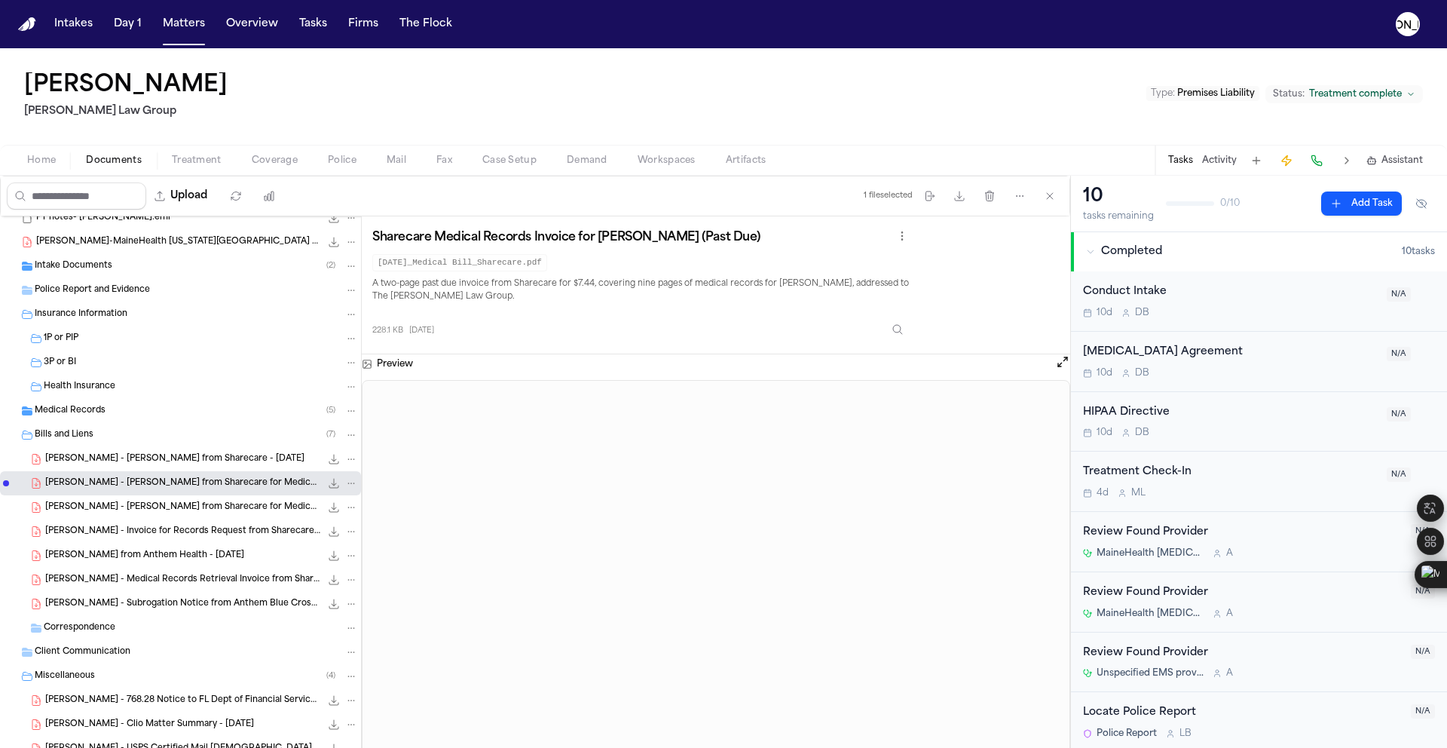
click at [148, 477] on span "[PERSON_NAME] - [PERSON_NAME] from Sharecare for Medical Records - [DATE]" at bounding box center [182, 483] width 275 height 13
click at [152, 460] on span "[PERSON_NAME] - [PERSON_NAME] from Sharecare - [DATE]" at bounding box center [174, 459] width 259 height 13
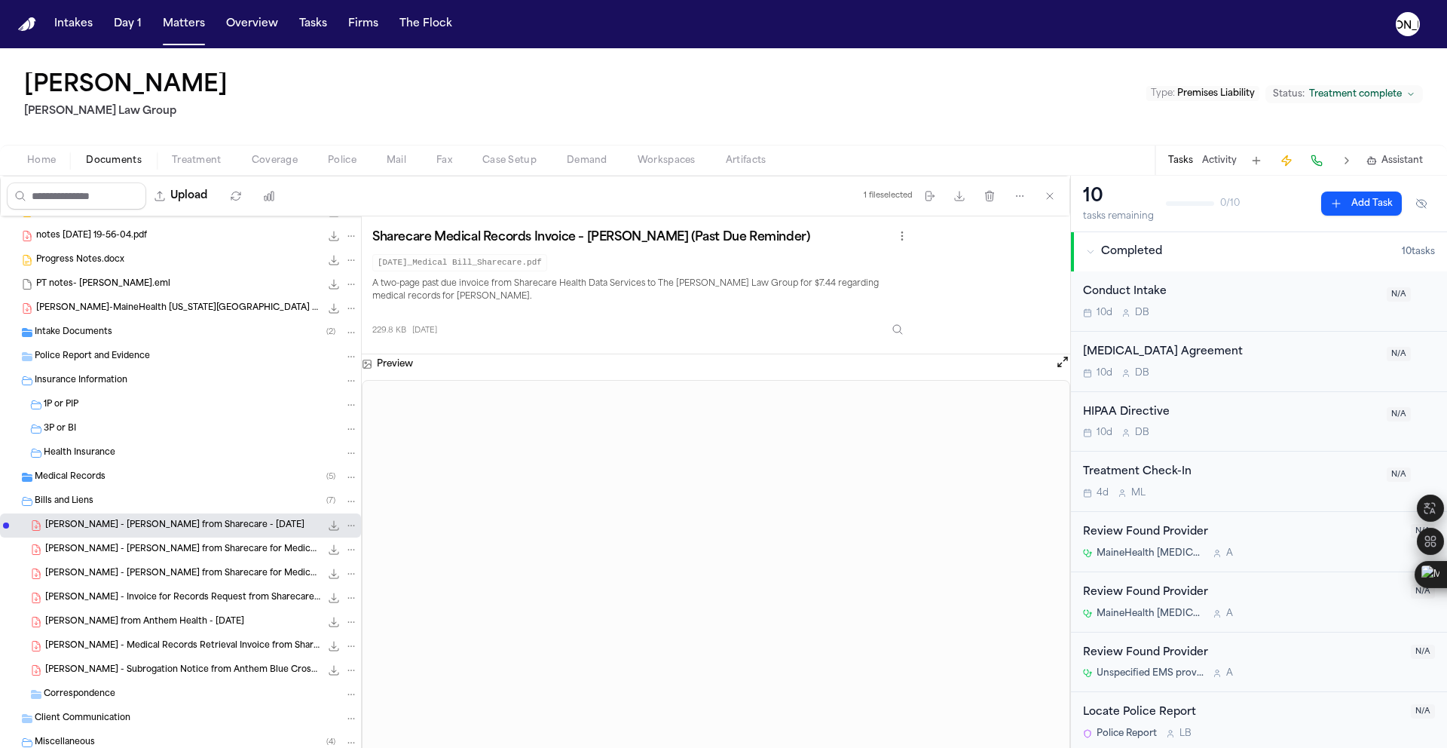
scroll to position [0, 0]
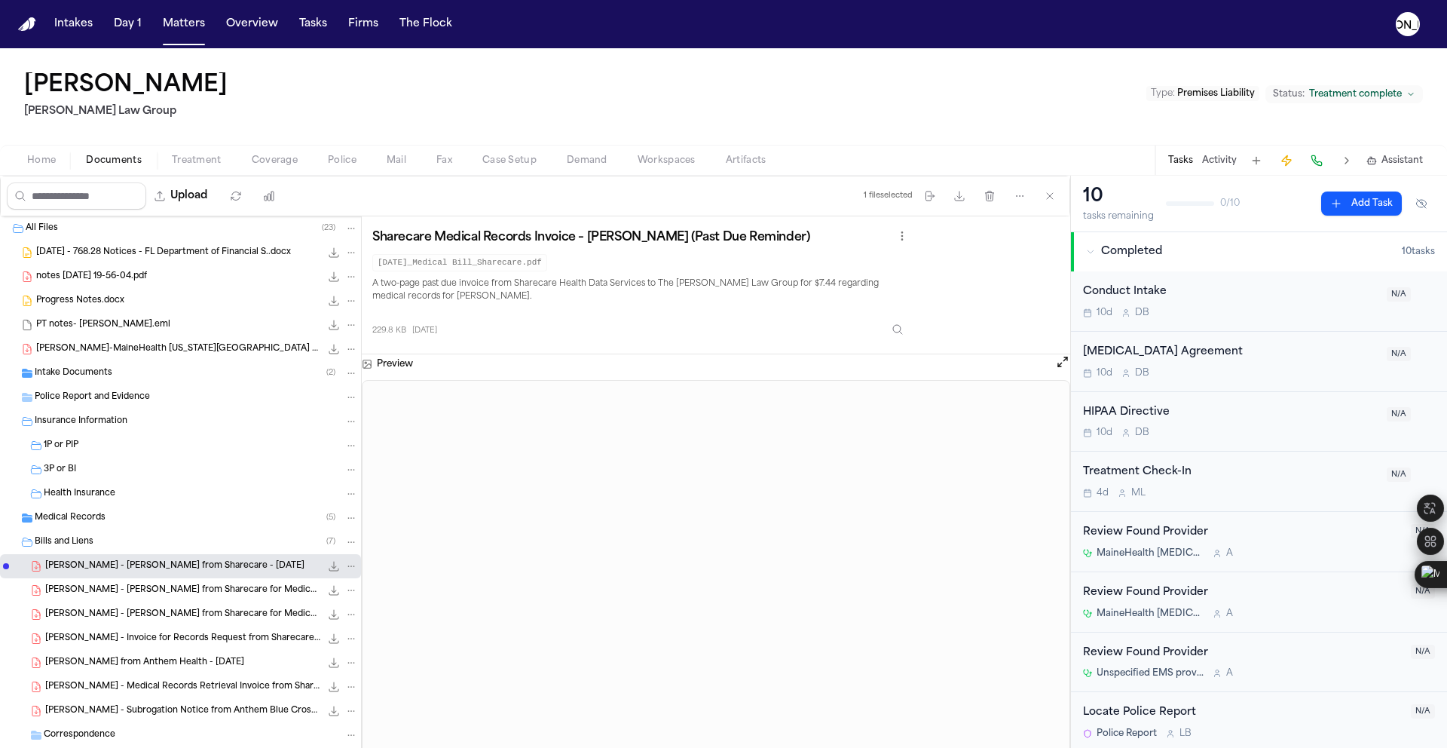
click at [140, 347] on span "[PERSON_NAME]-MaineHealth [US_STATE][GEOGRAPHIC_DATA] - Bill.pdf" at bounding box center [178, 349] width 284 height 13
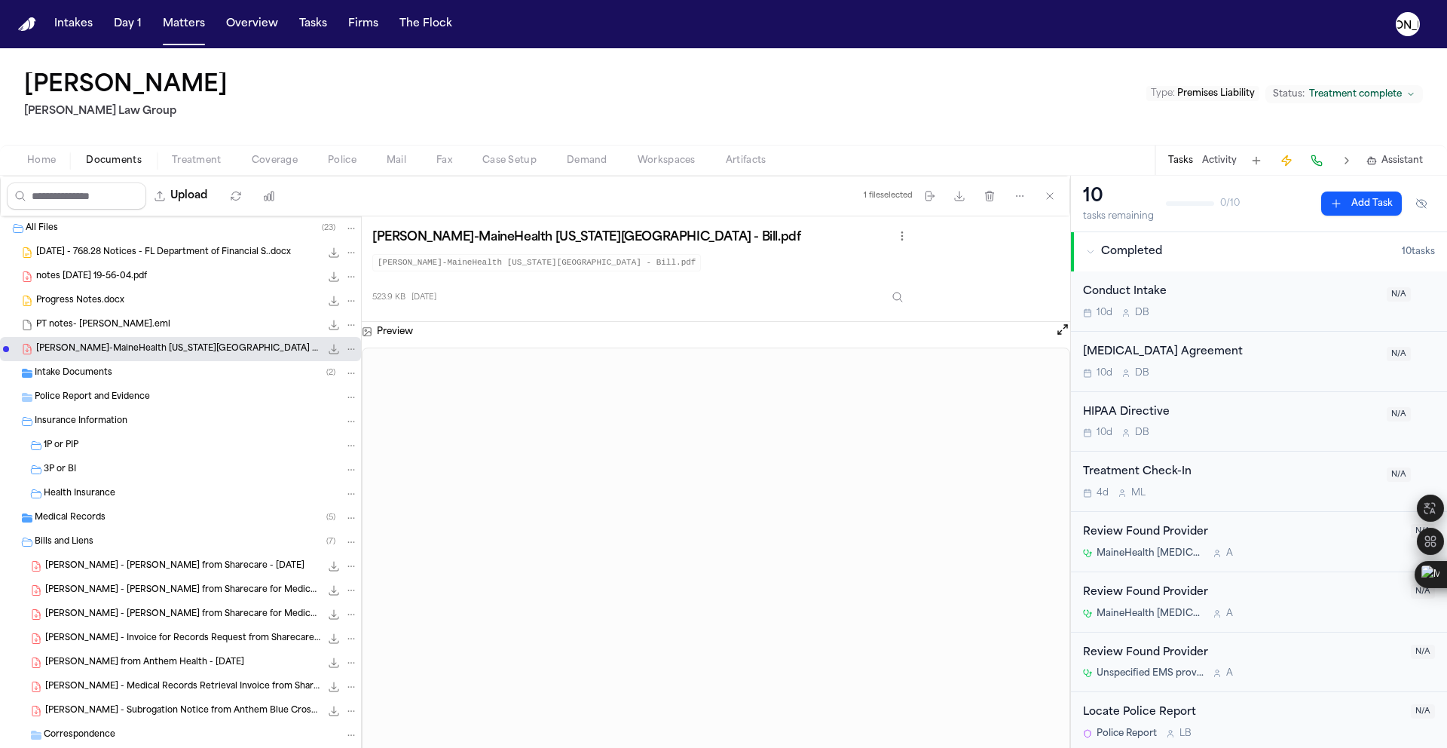
click at [145, 334] on div "PT notes- [PERSON_NAME].eml 31.2 KB • EML" at bounding box center [180, 325] width 361 height 24
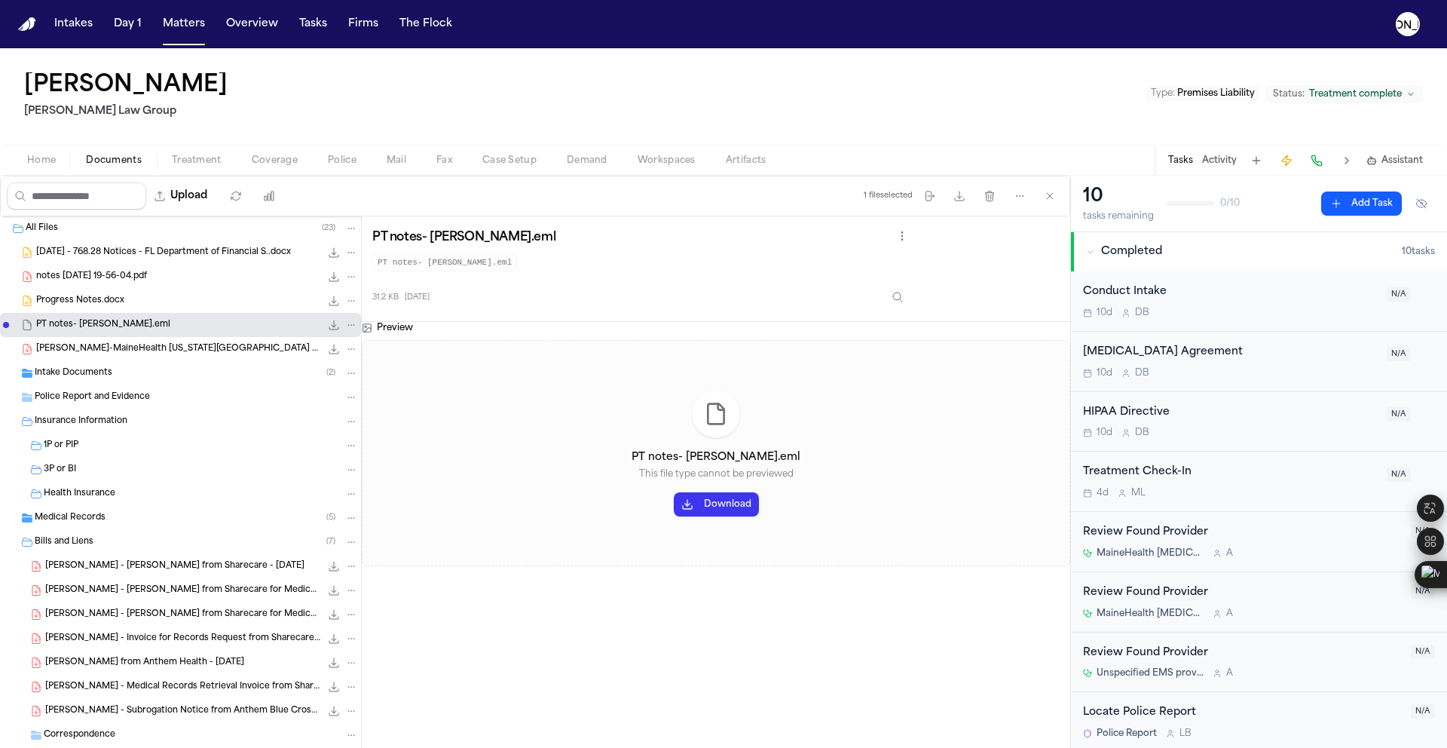
click at [126, 299] on div "Progress Notes.docx 14.5 KB • DOCX" at bounding box center [197, 300] width 322 height 15
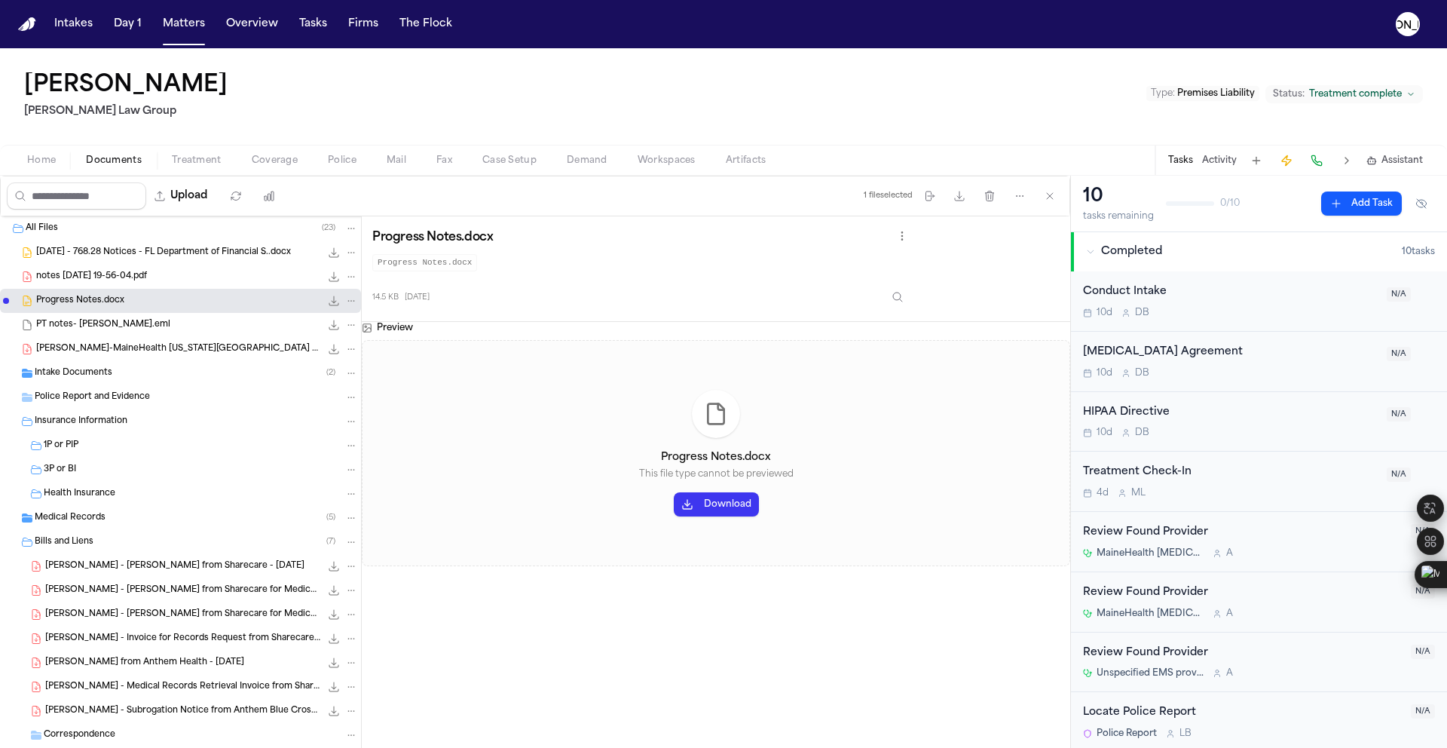
click at [142, 265] on div "notes [DATE] 19-56-04.pdf 78.6 KB • PDF" at bounding box center [180, 277] width 361 height 24
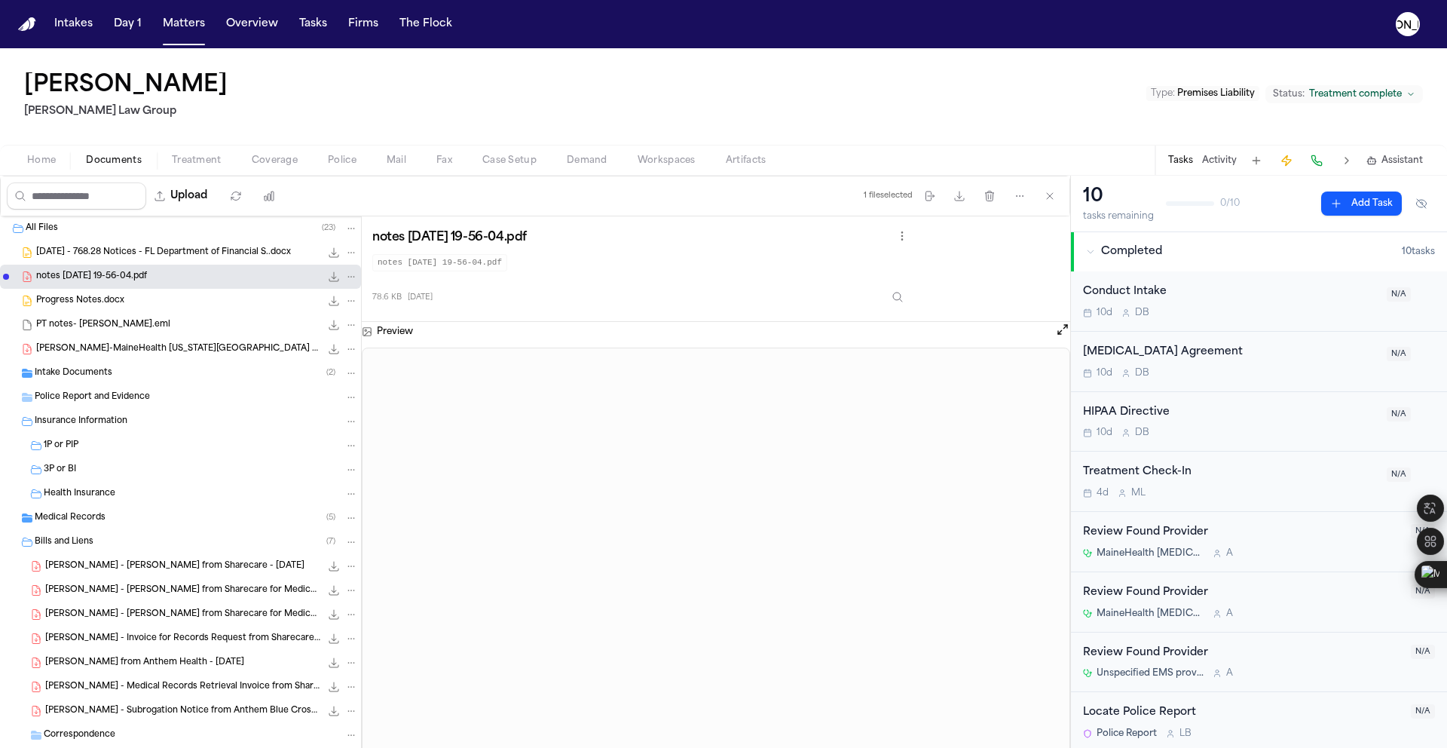
click at [145, 251] on span "[DATE] - 768.28 Notices - FL Department of Financial S..docx" at bounding box center [163, 252] width 255 height 13
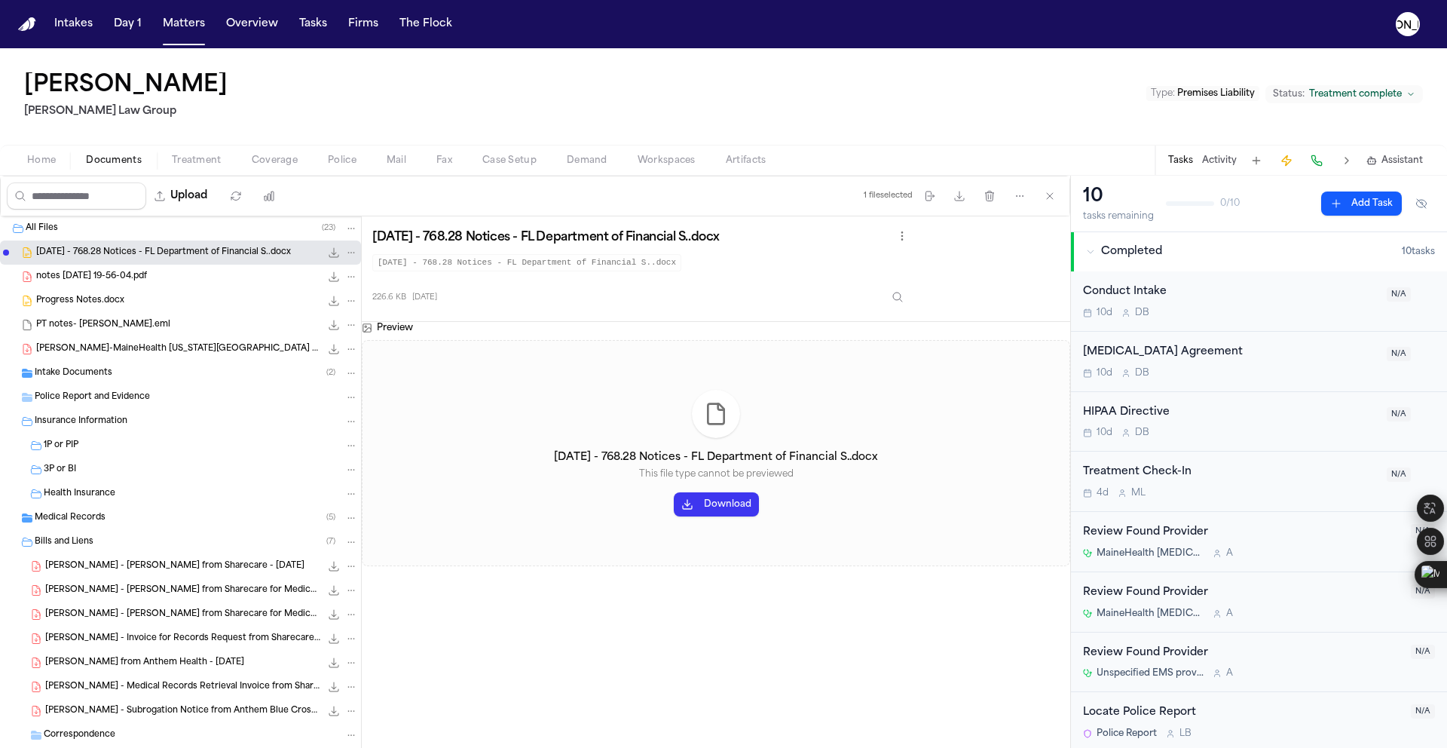
click at [290, 162] on span "Coverage" at bounding box center [275, 161] width 46 height 12
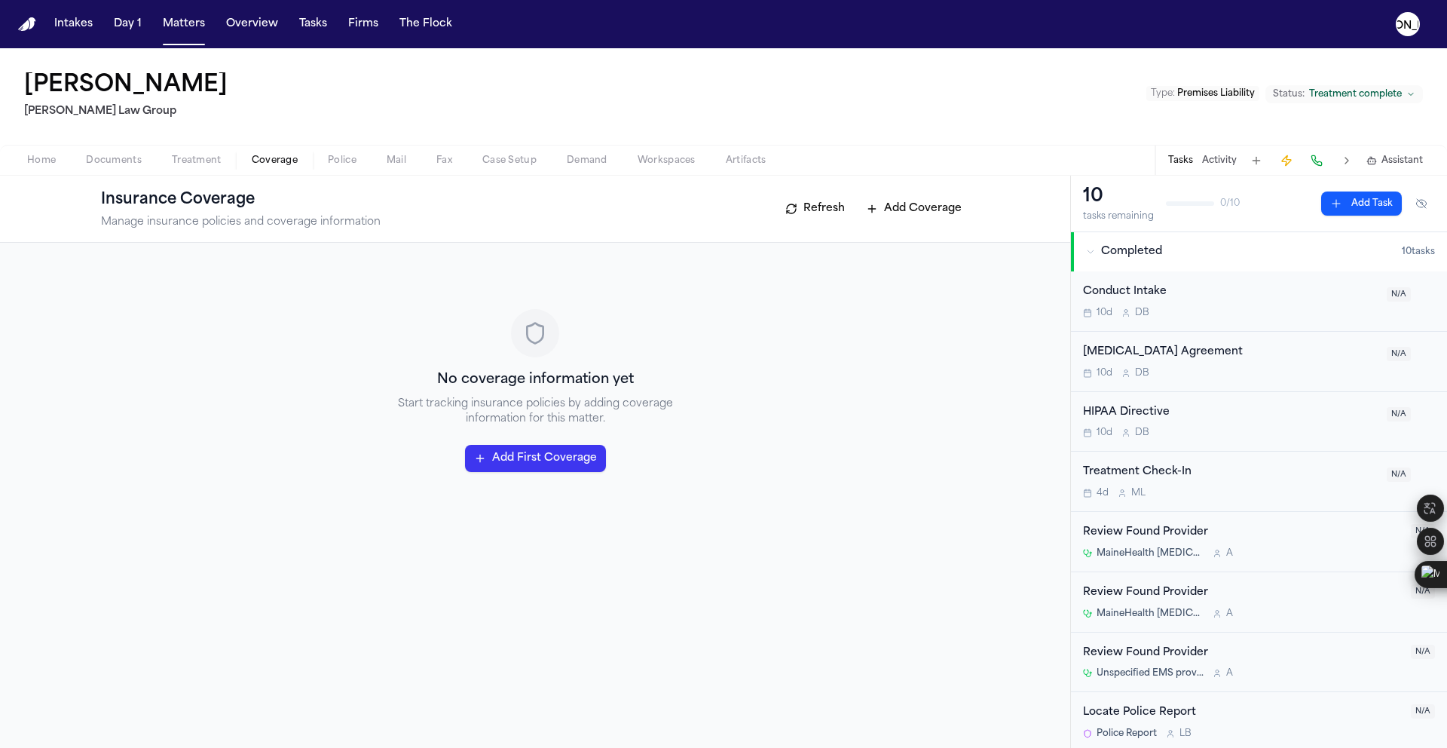
click at [188, 161] on span "Treatment" at bounding box center [197, 161] width 50 height 12
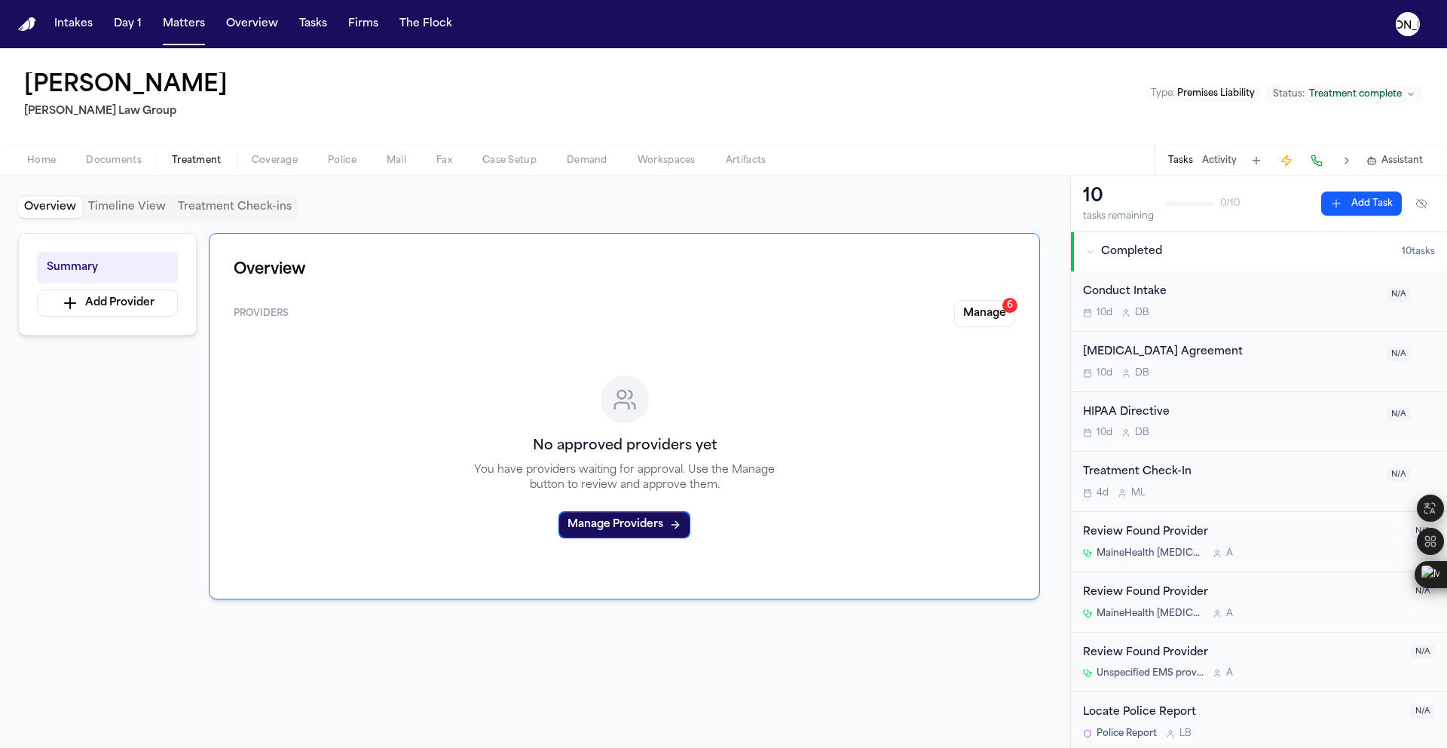
click at [108, 171] on div "Home Documents Treatment Coverage Police Mail Fax Case Setup Demand Workspaces …" at bounding box center [723, 160] width 1447 height 30
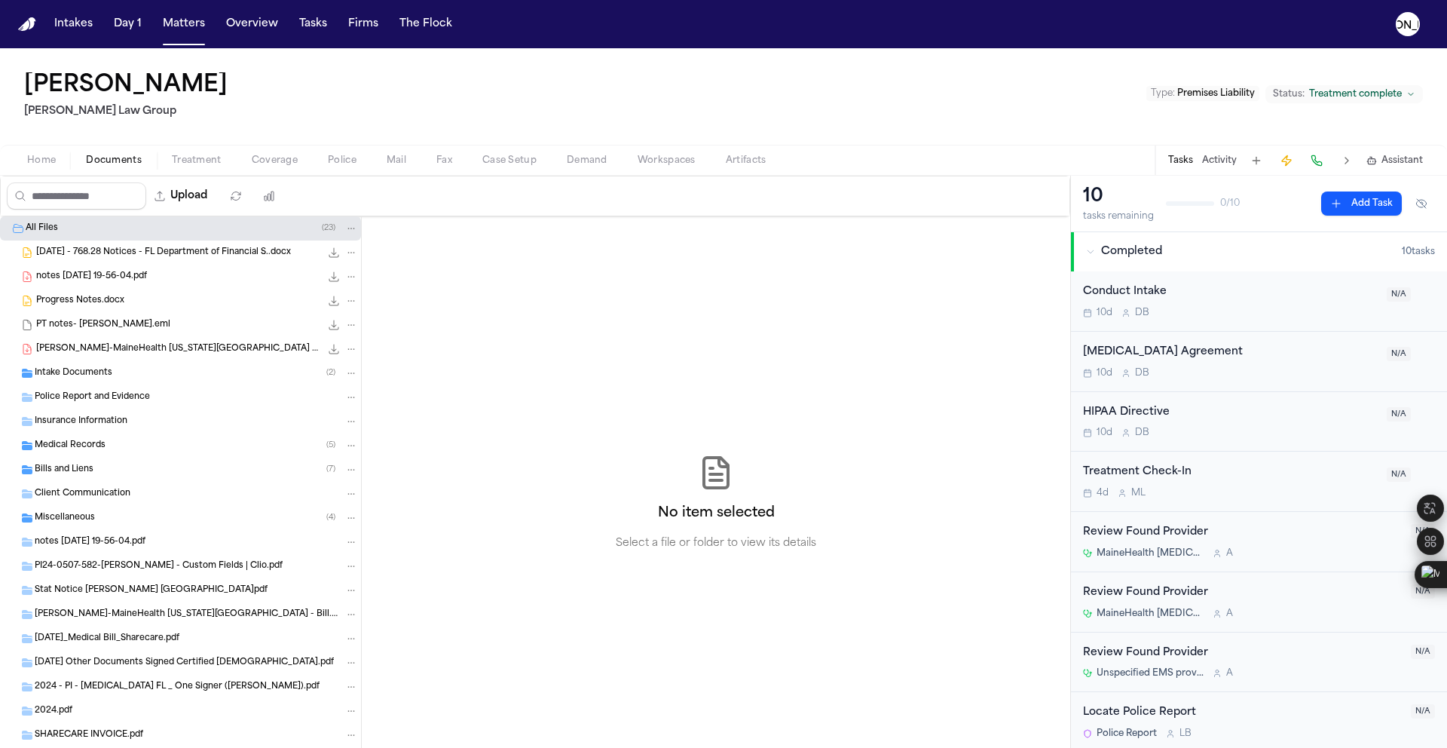
click at [109, 166] on span "Documents" at bounding box center [114, 161] width 56 height 12
click at [125, 262] on div "[DATE] - 768.28 Notices - FL Department of Financial S..docx 226.6 KB • DOCX" at bounding box center [180, 252] width 361 height 24
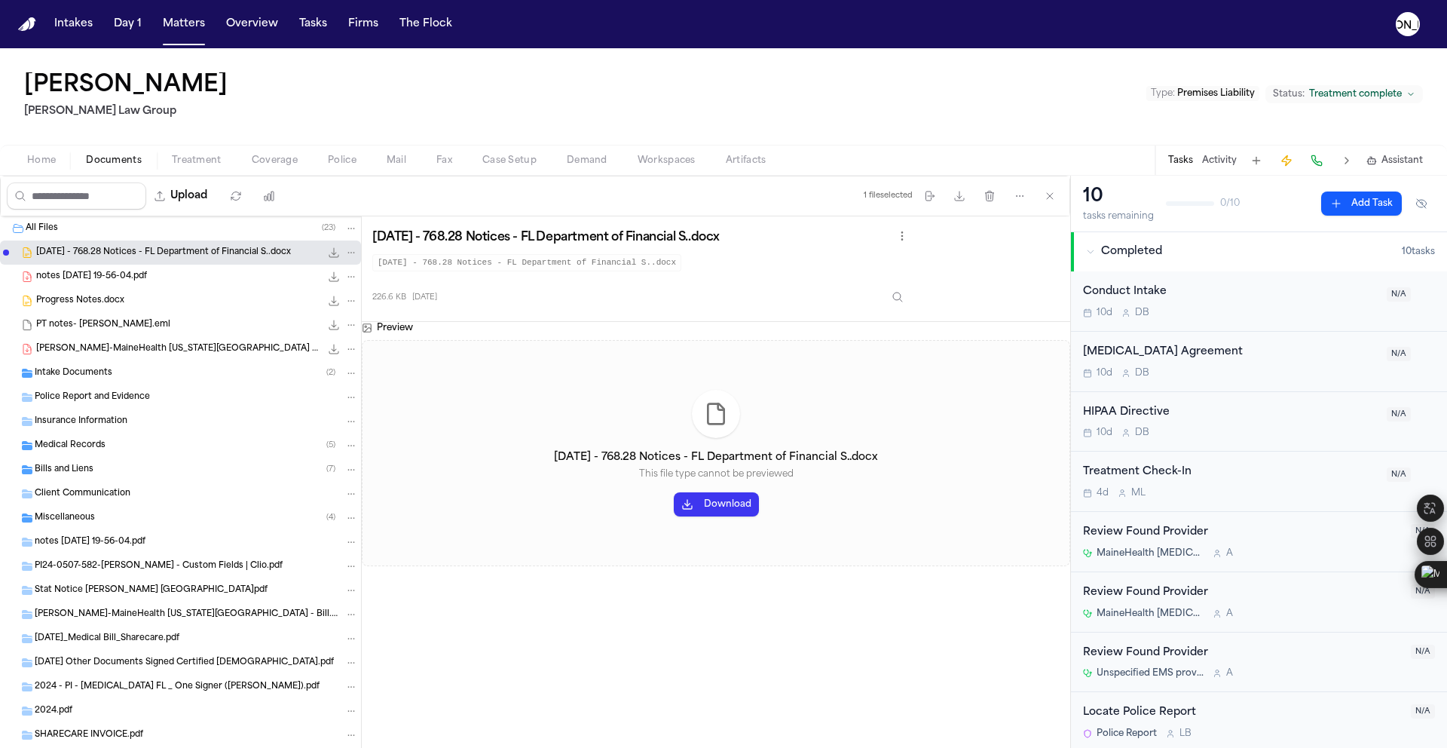
click at [121, 274] on span "notes [DATE] 19-56-04.pdf" at bounding box center [91, 277] width 111 height 13
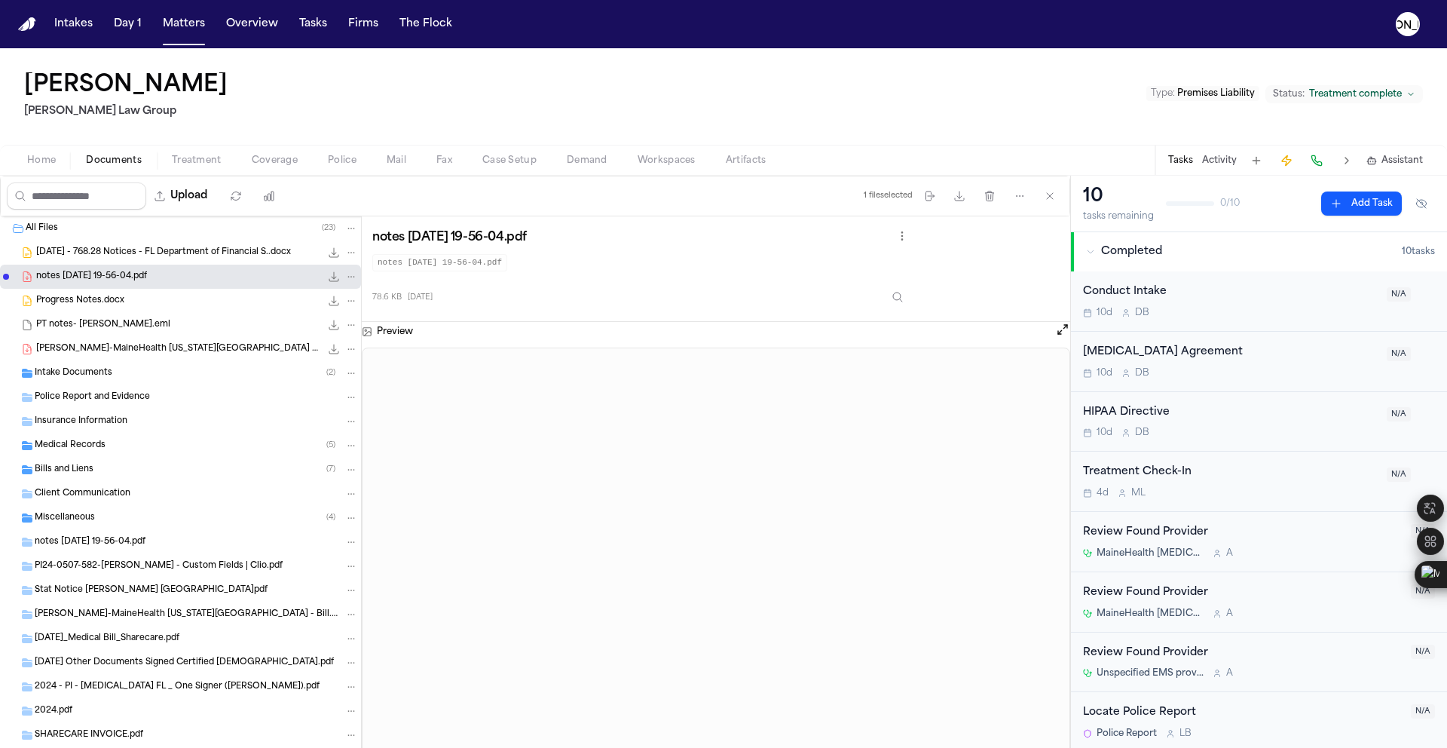
click at [60, 305] on span "Progress Notes.docx" at bounding box center [80, 301] width 88 height 13
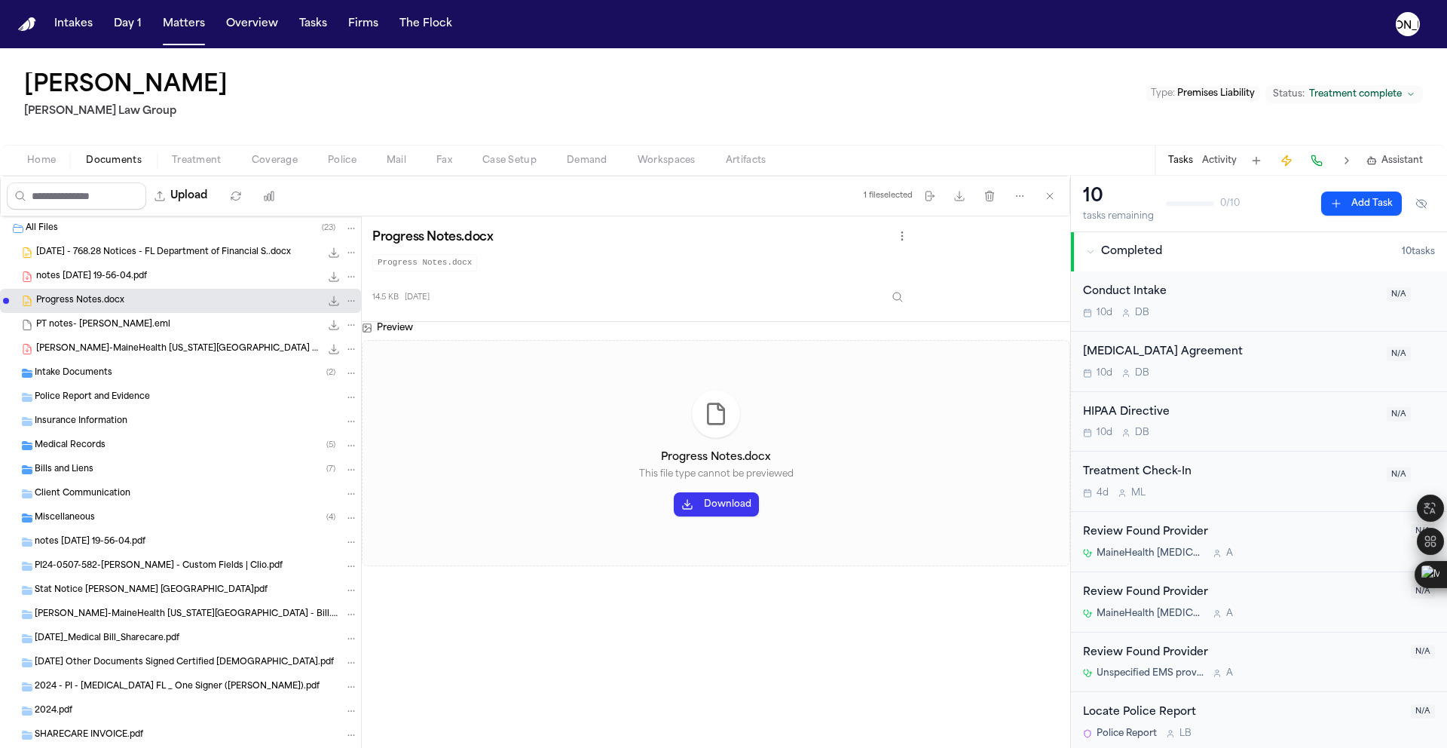
click at [64, 324] on span "PT notes- [PERSON_NAME].eml" at bounding box center [103, 325] width 134 height 13
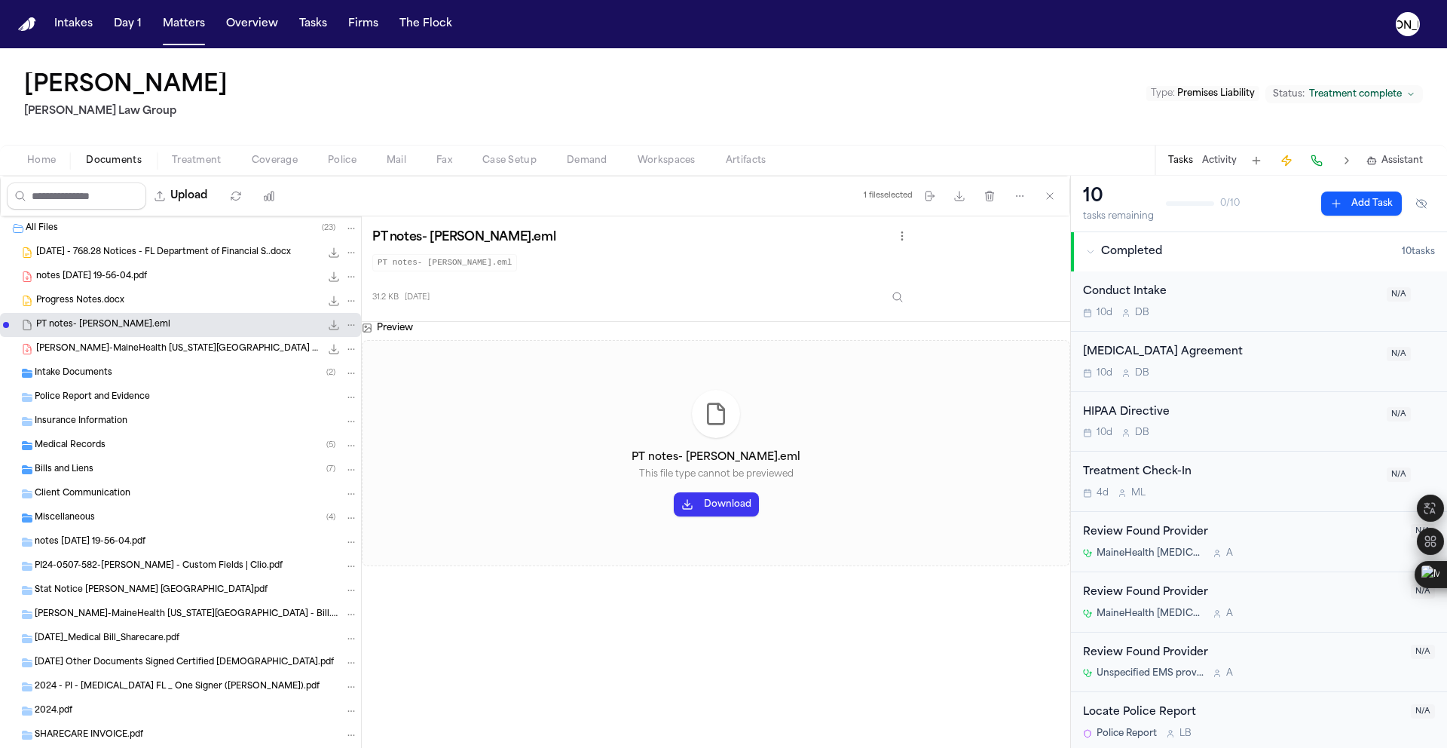
click at [68, 333] on div "PT notes- [PERSON_NAME].eml 31.2 KB • EML" at bounding box center [180, 325] width 361 height 24
click at [93, 343] on span "[PERSON_NAME]-MaineHealth [US_STATE][GEOGRAPHIC_DATA] - Bill.pdf" at bounding box center [178, 349] width 284 height 13
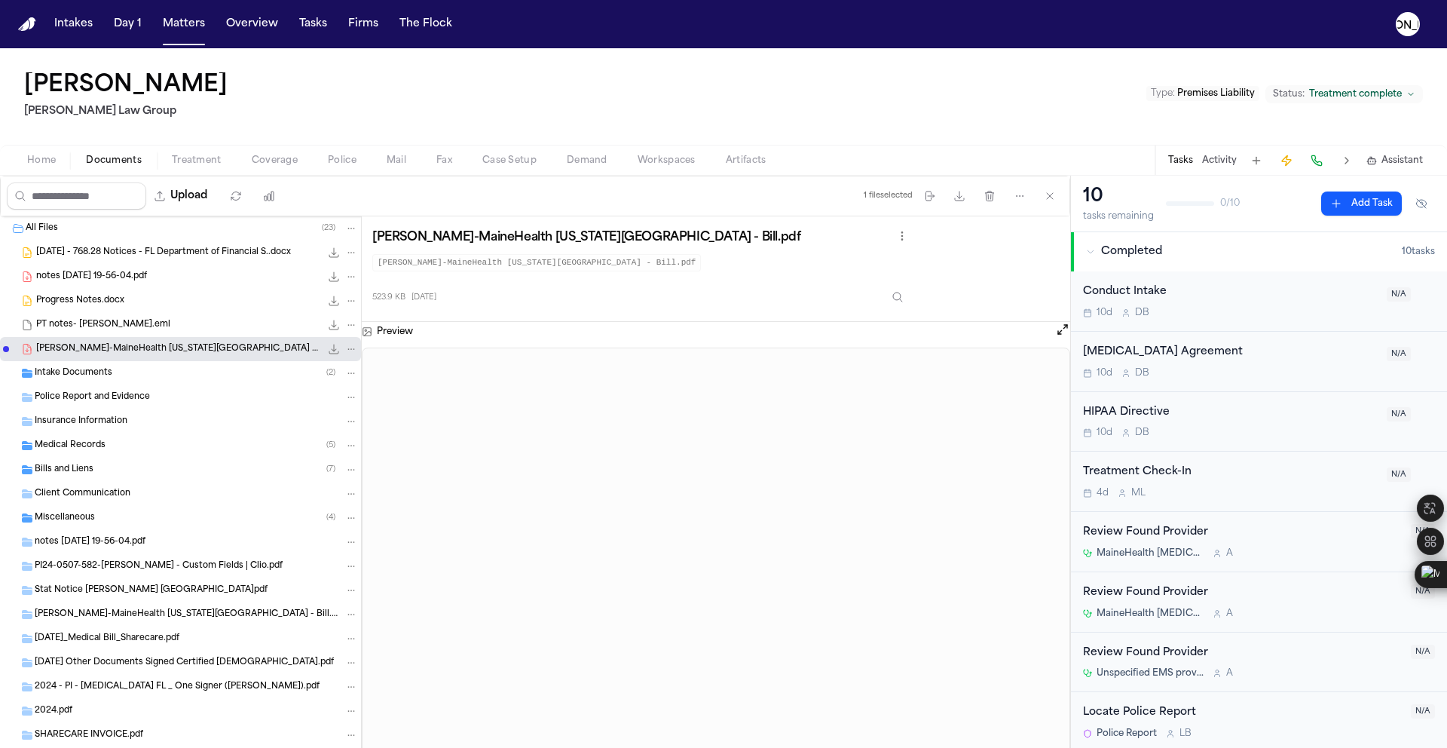
click at [54, 372] on span "Intake Documents" at bounding box center [74, 373] width 78 height 13
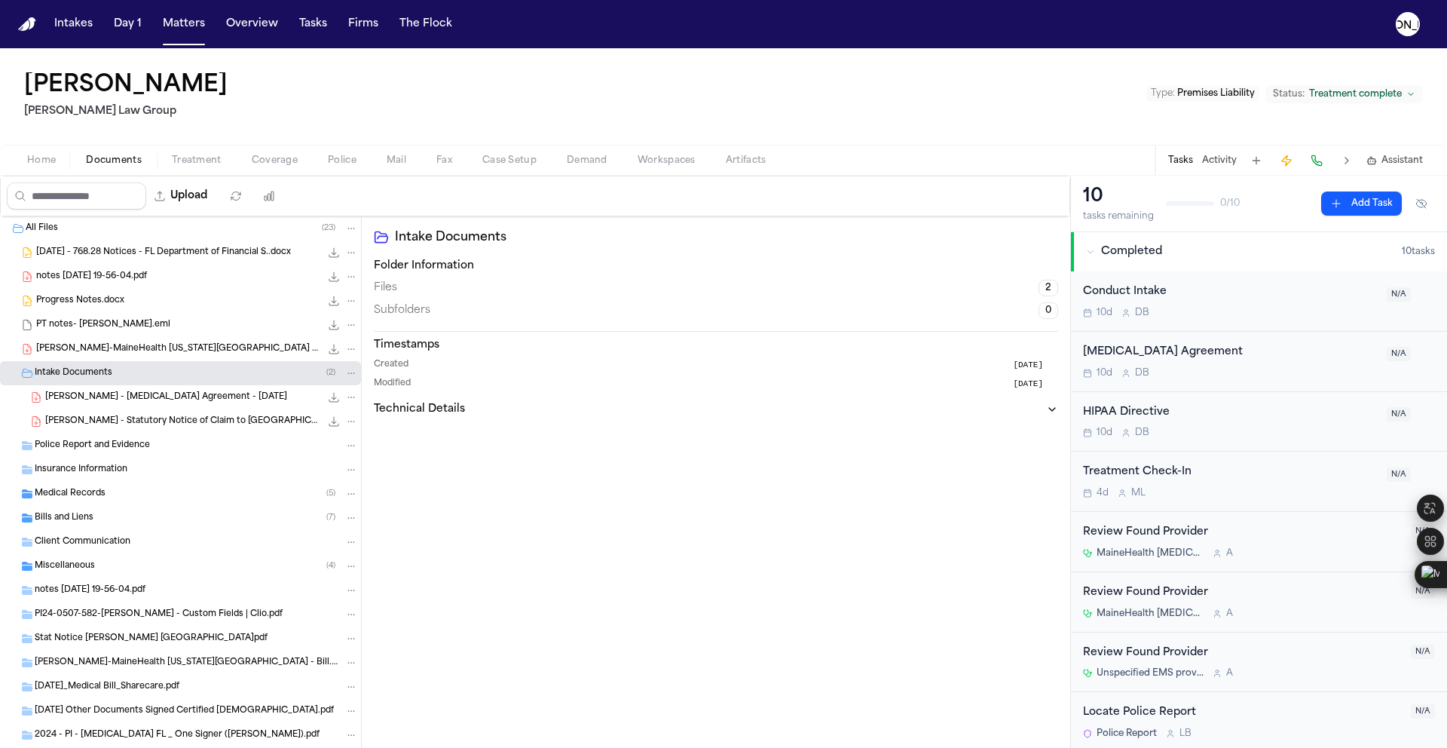
click at [97, 421] on span "[PERSON_NAME] - Statutory Notice of Claim to [GEOGRAPHIC_DATA] - [DATE]" at bounding box center [182, 421] width 275 height 13
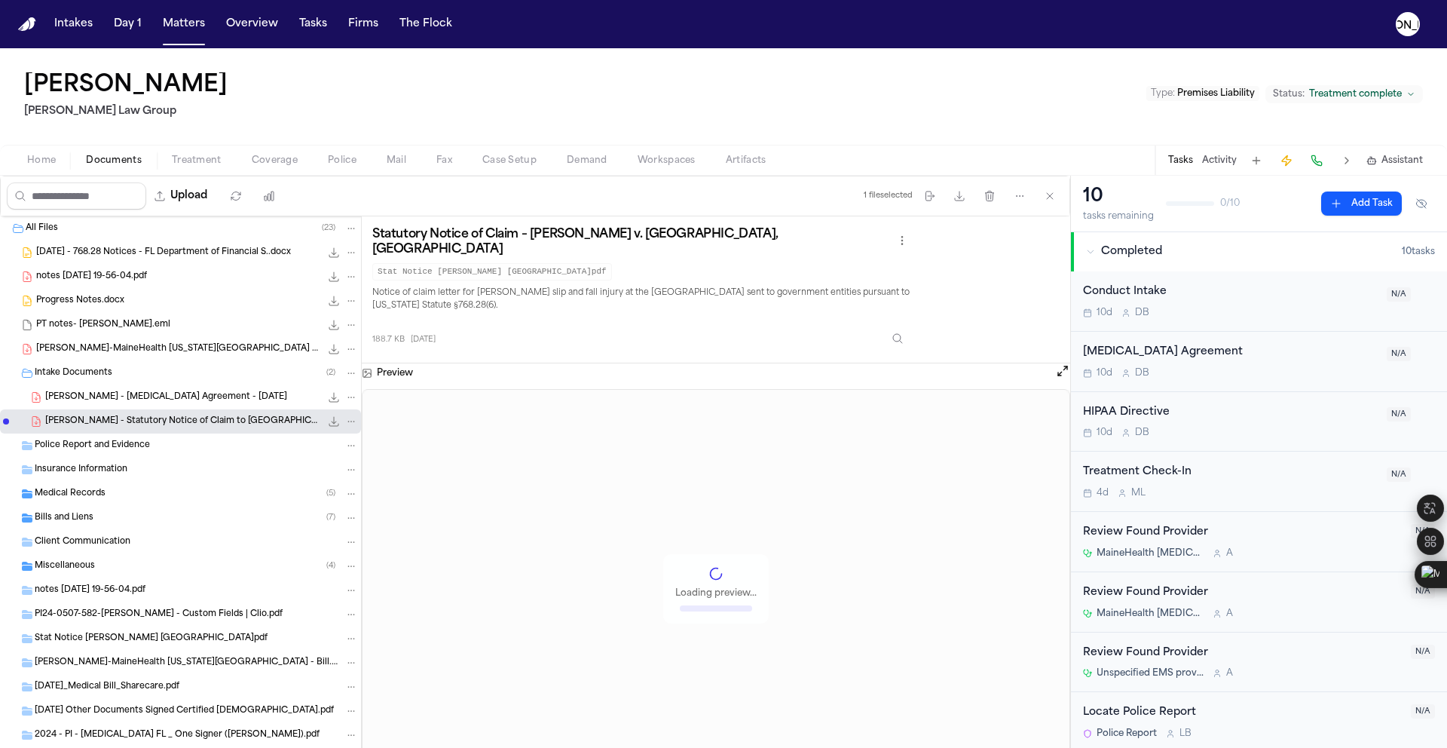
click at [100, 399] on span "[PERSON_NAME] - [MEDICAL_DATA] Agreement - [DATE]" at bounding box center [166, 397] width 242 height 13
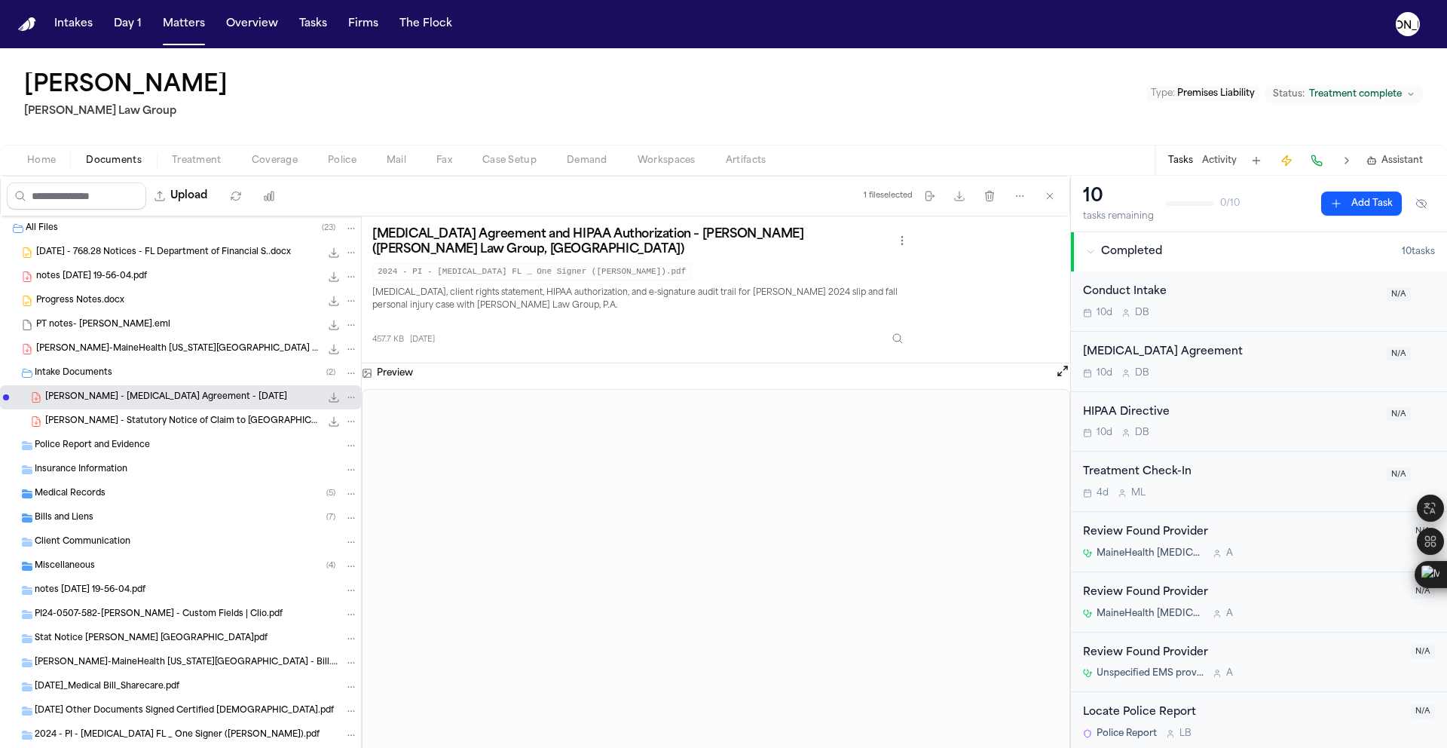
click at [73, 494] on span "Medical Records" at bounding box center [70, 494] width 71 height 13
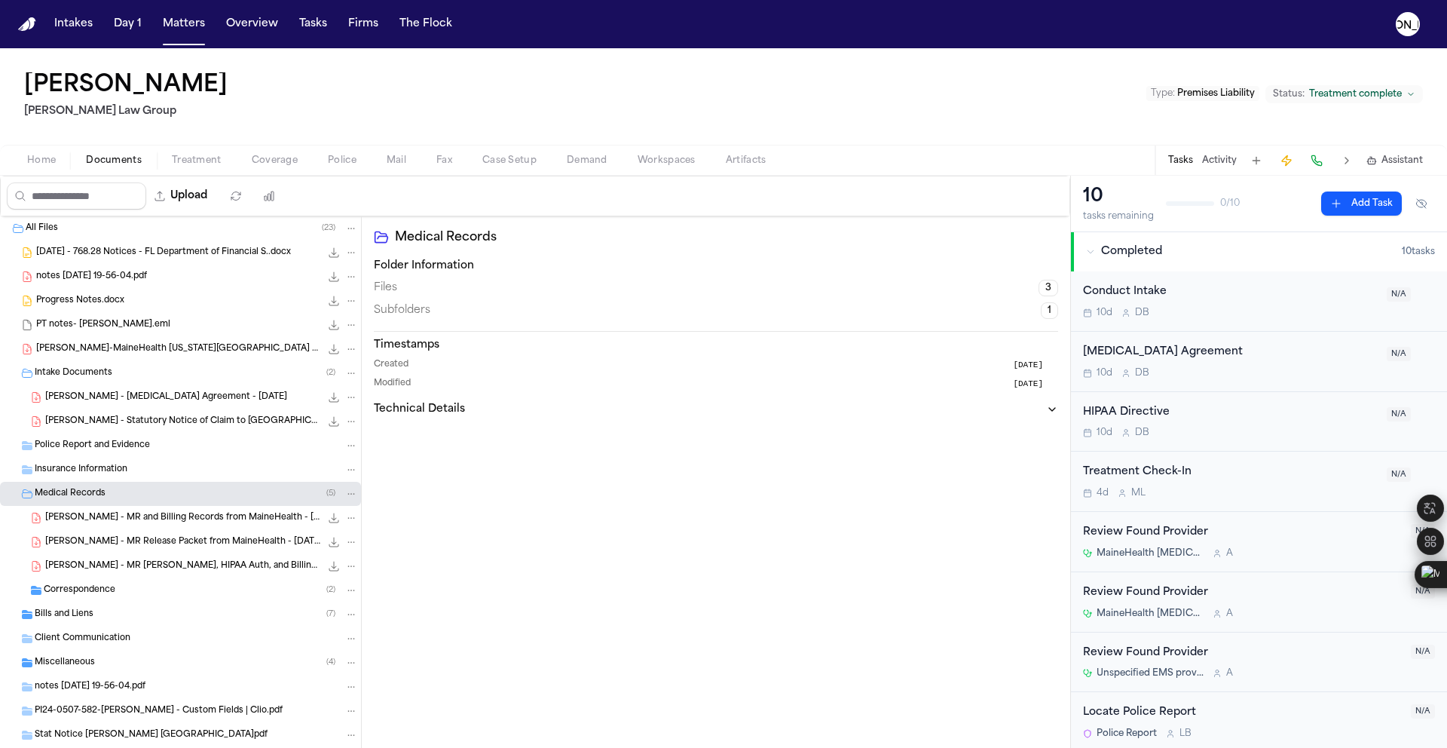
click at [73, 494] on span "Medical Records" at bounding box center [70, 494] width 71 height 13
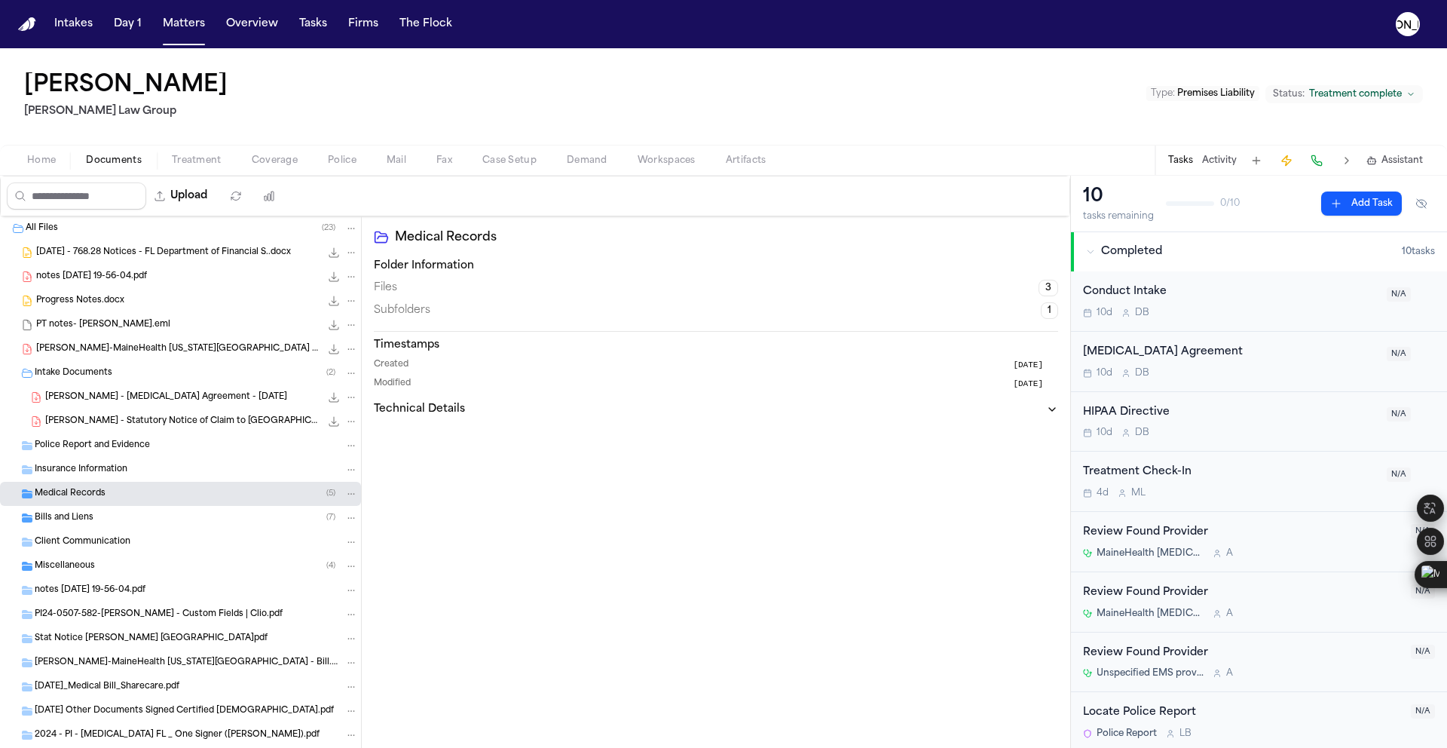
click at [78, 565] on span "Miscellaneous" at bounding box center [65, 566] width 60 height 13
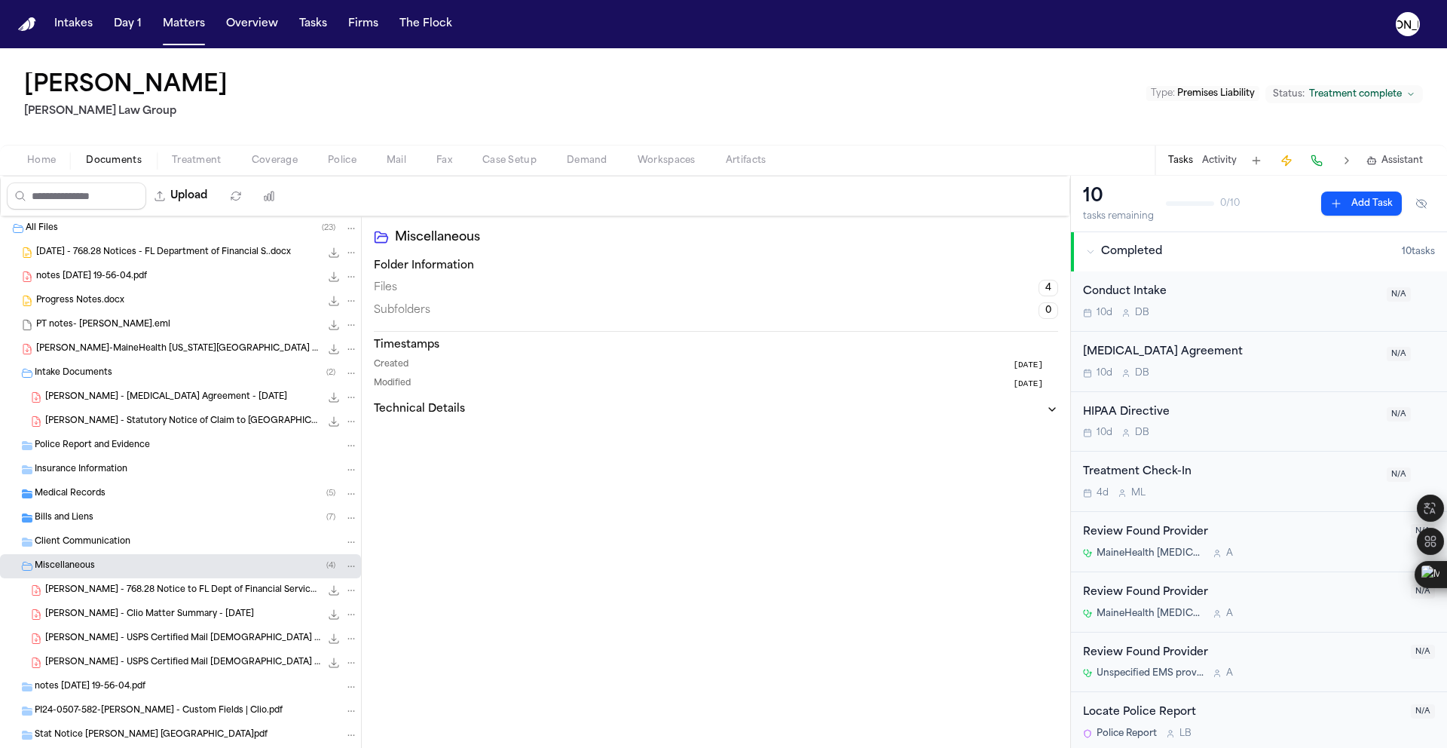
click at [109, 664] on span "[PERSON_NAME] - USPS Certified Mail [DEMOGRAPHIC_DATA] - 7.2020" at bounding box center [182, 662] width 275 height 13
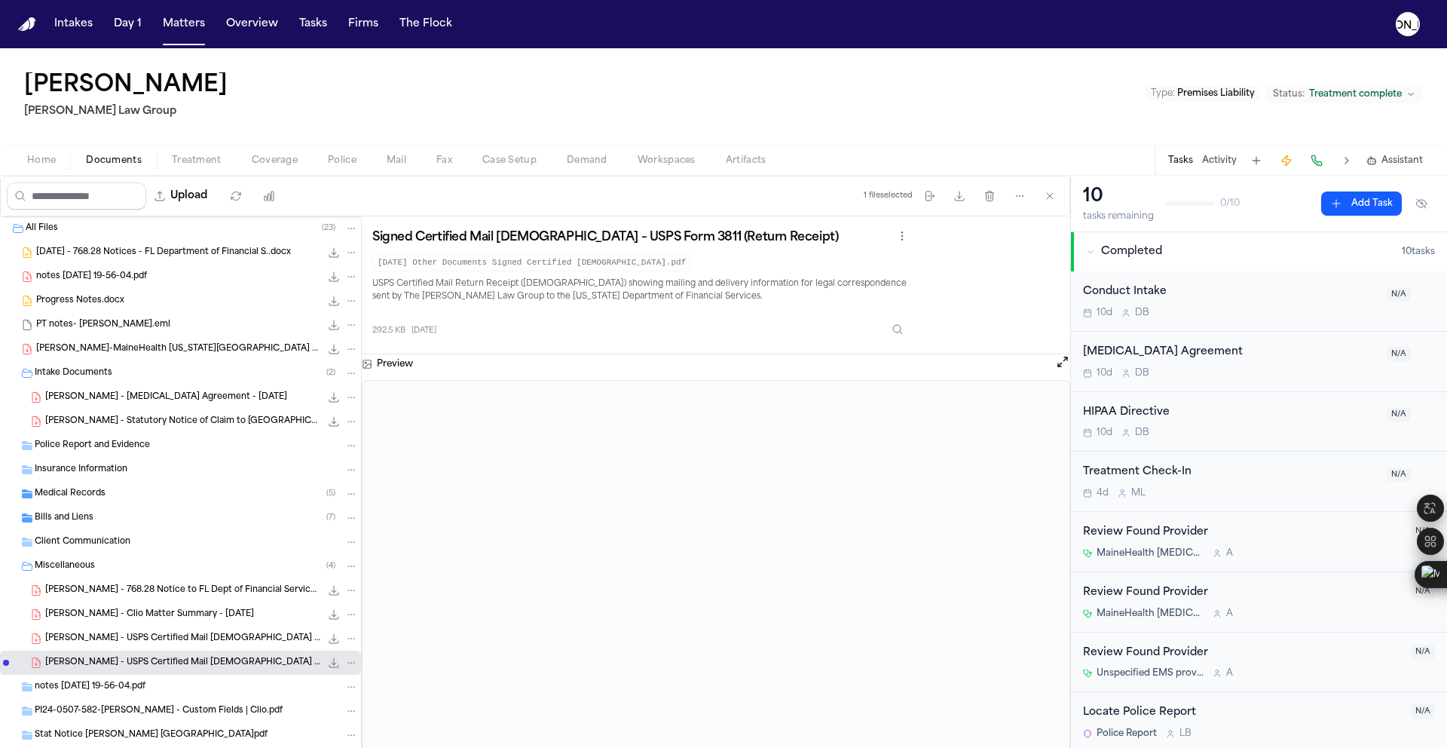
click at [112, 649] on div "[PERSON_NAME] - USPS Certified Mail [DEMOGRAPHIC_DATA] - [DATE] 284.4 KB • PDF" at bounding box center [180, 638] width 361 height 24
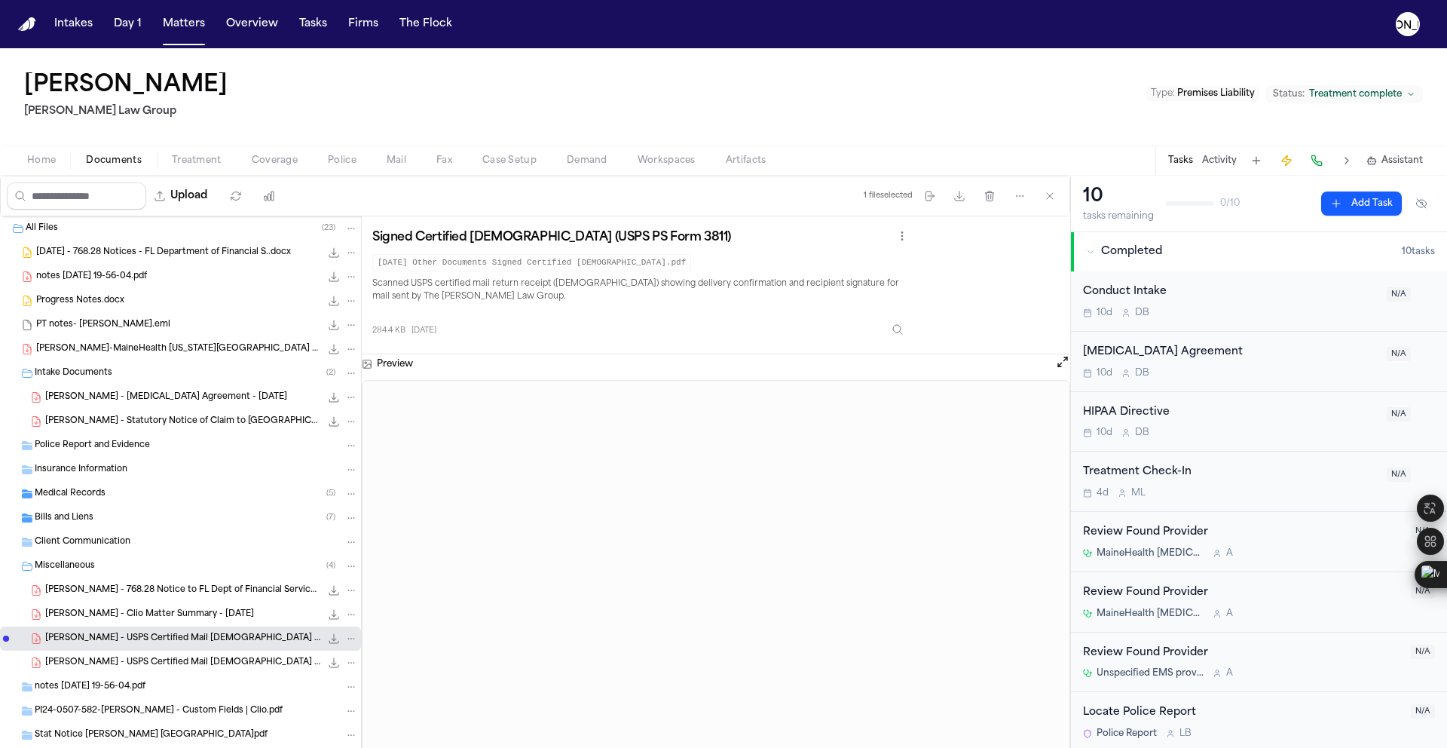
click at [127, 614] on span "[PERSON_NAME] - Clio Matter Summary - [DATE]" at bounding box center [149, 614] width 209 height 13
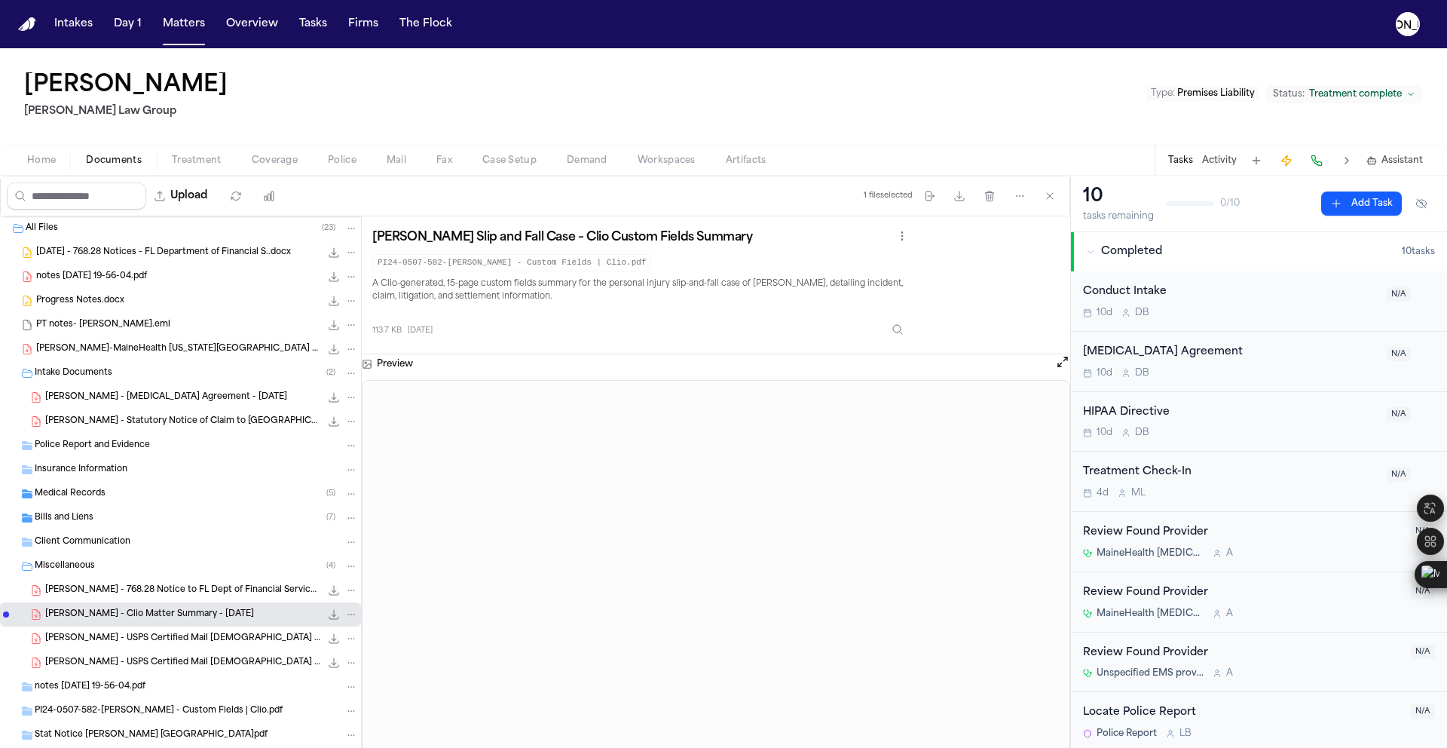
click at [133, 585] on span "[PERSON_NAME] - 768.28 Notice to FL Dept of Financial Services - [DATE]" at bounding box center [182, 590] width 275 height 13
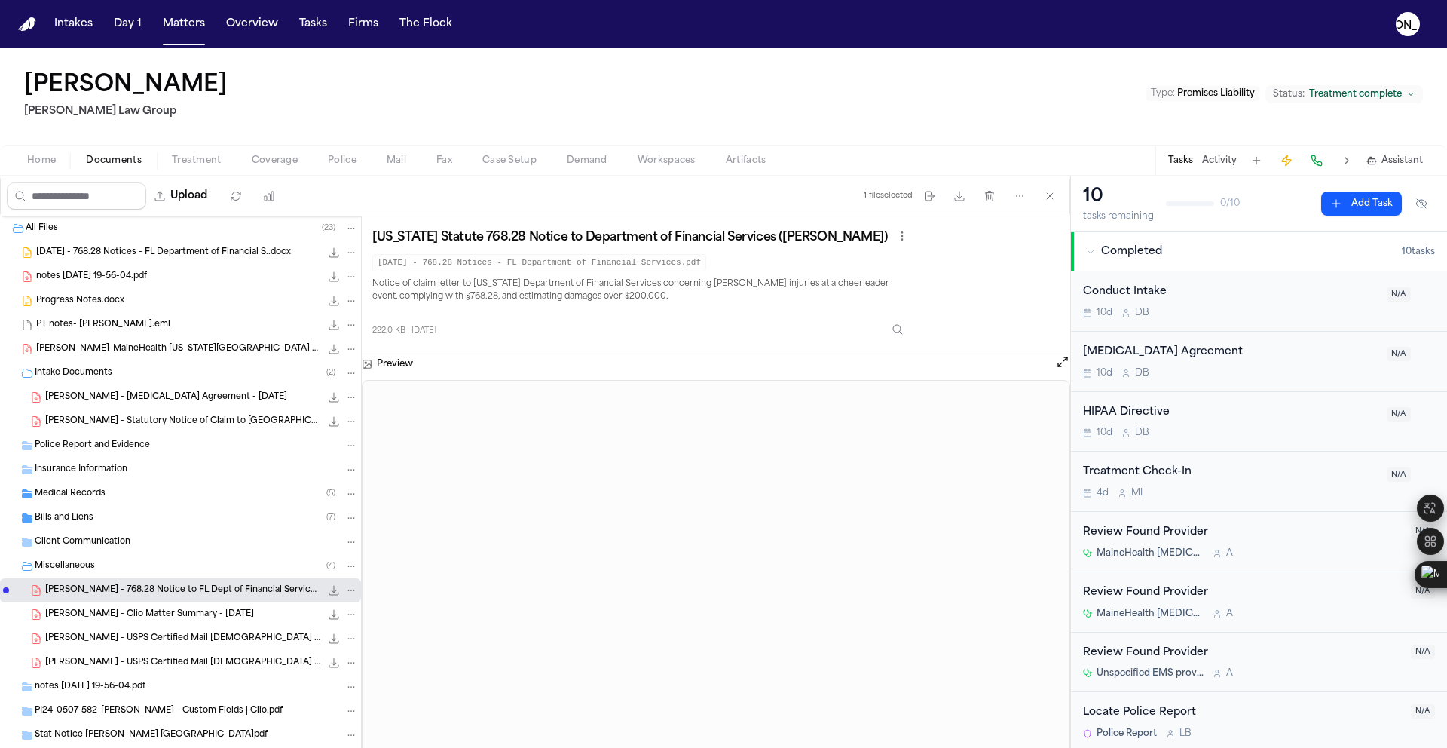
click at [131, 556] on div "Miscellaneous ( 4 )" at bounding box center [180, 566] width 361 height 24
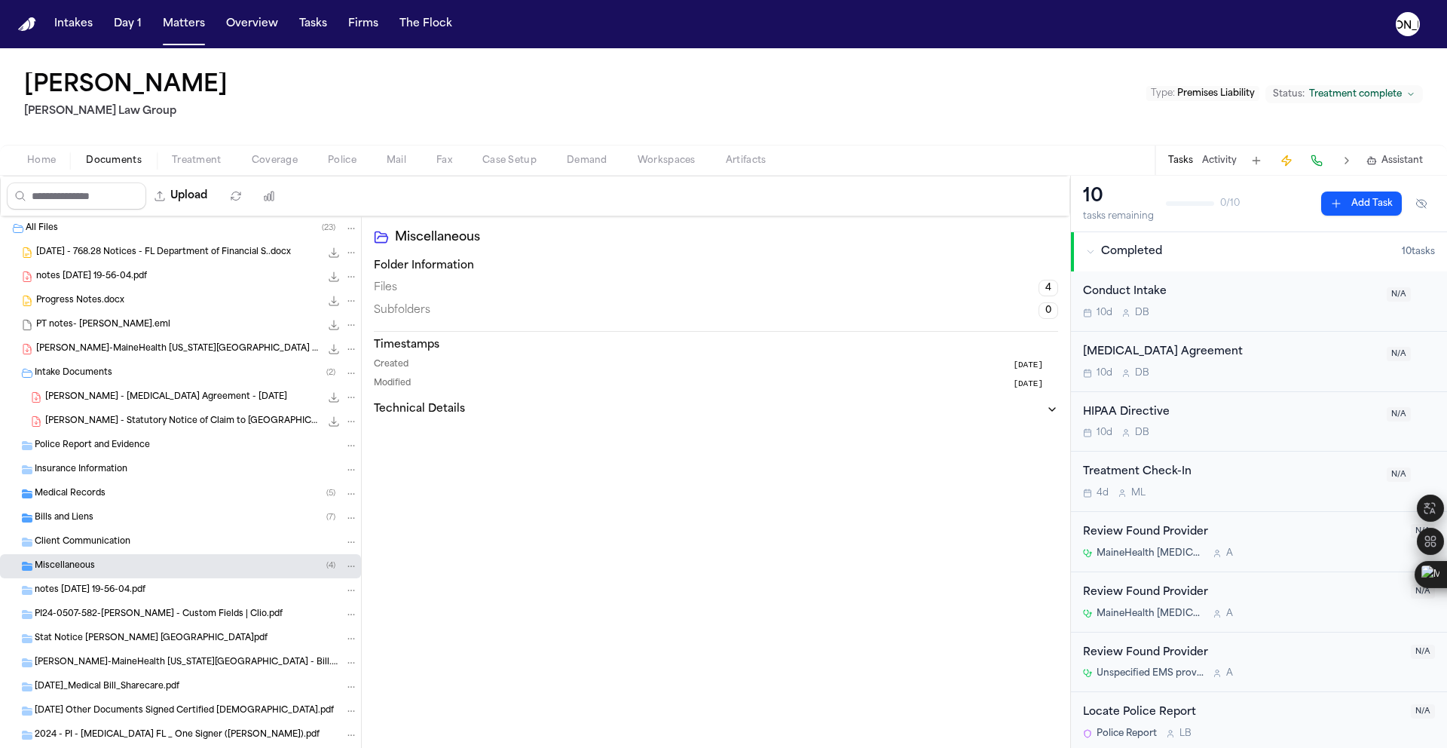
click at [157, 470] on div "Insurance Information" at bounding box center [196, 470] width 323 height 14
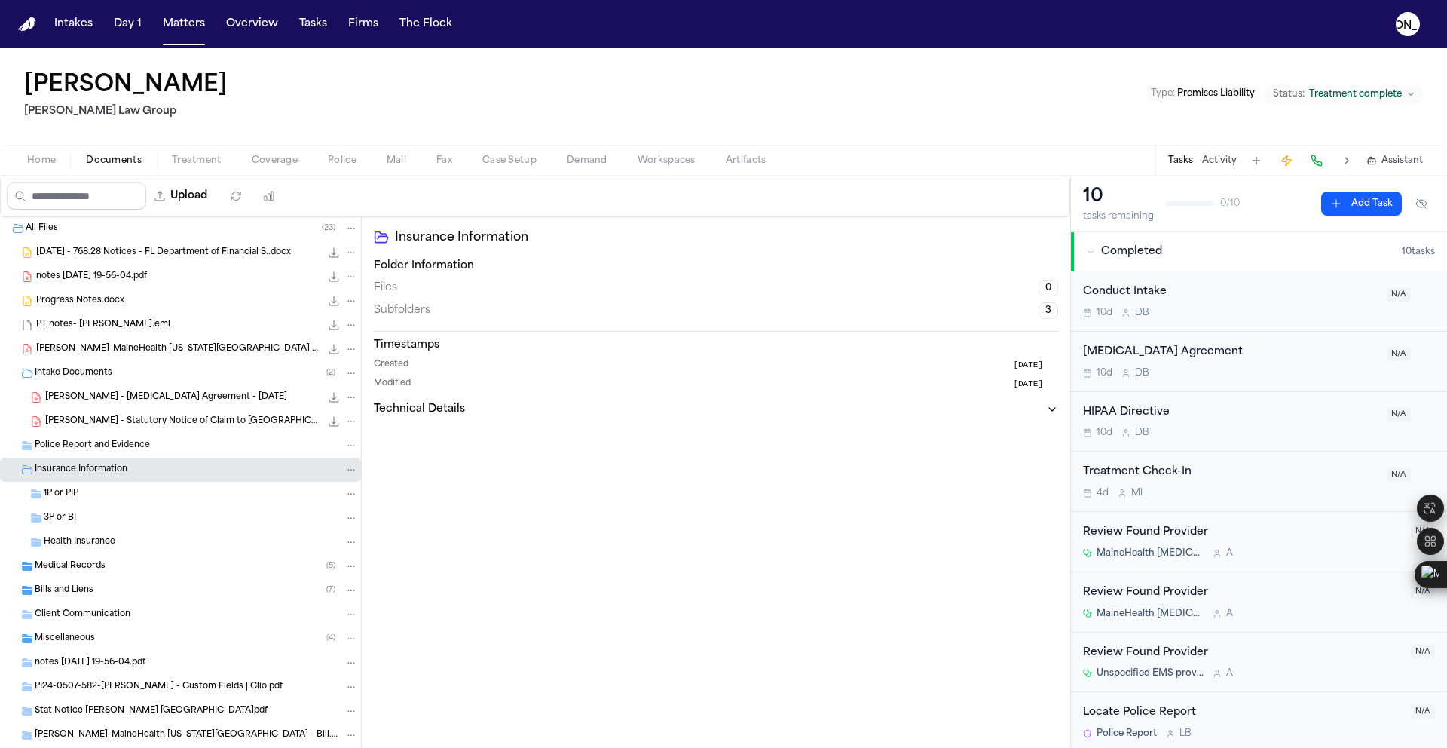
click at [160, 445] on div "Police Report and Evidence" at bounding box center [196, 446] width 323 height 14
click at [169, 426] on span "[PERSON_NAME] - Statutory Notice of Claim to [GEOGRAPHIC_DATA] - [DATE]" at bounding box center [182, 421] width 275 height 13
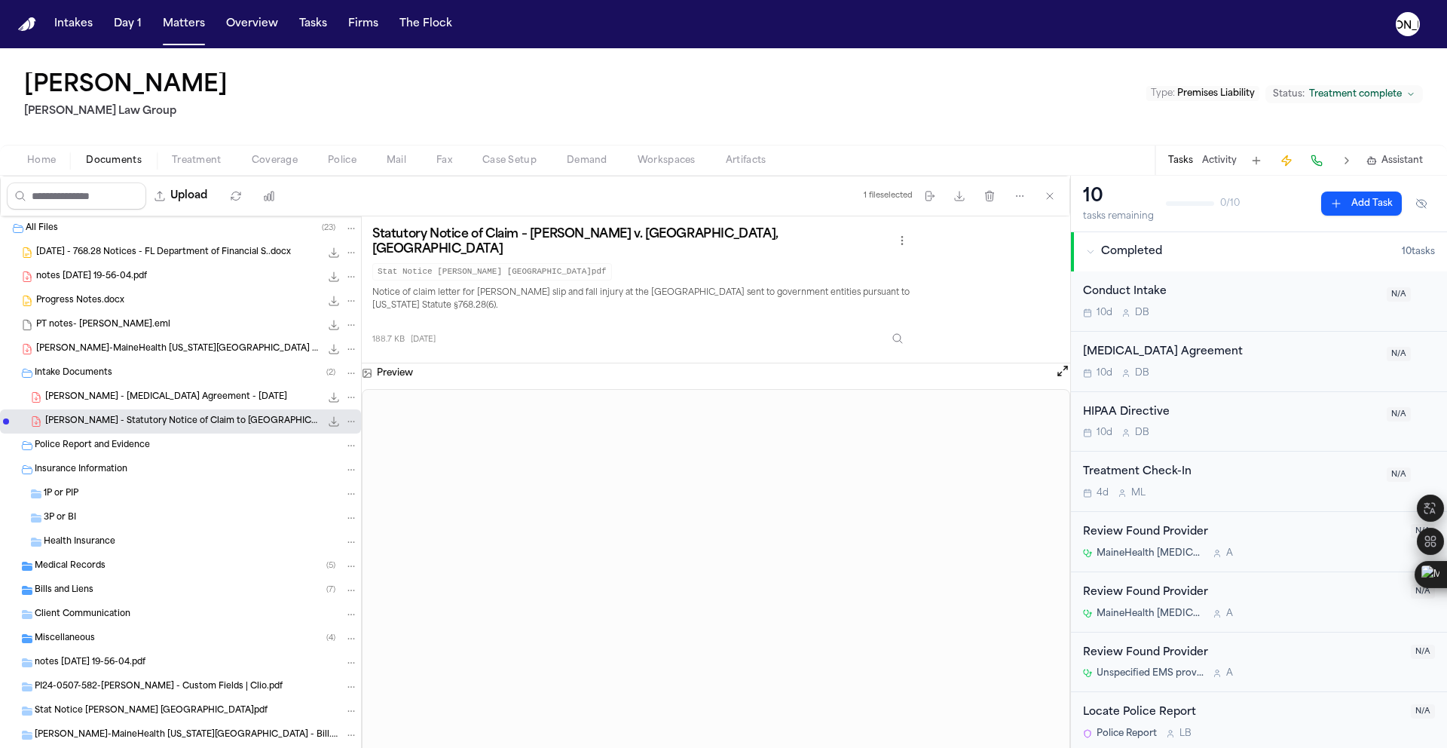
click at [131, 391] on span "[PERSON_NAME] - [MEDICAL_DATA] Agreement - [DATE]" at bounding box center [166, 397] width 242 height 13
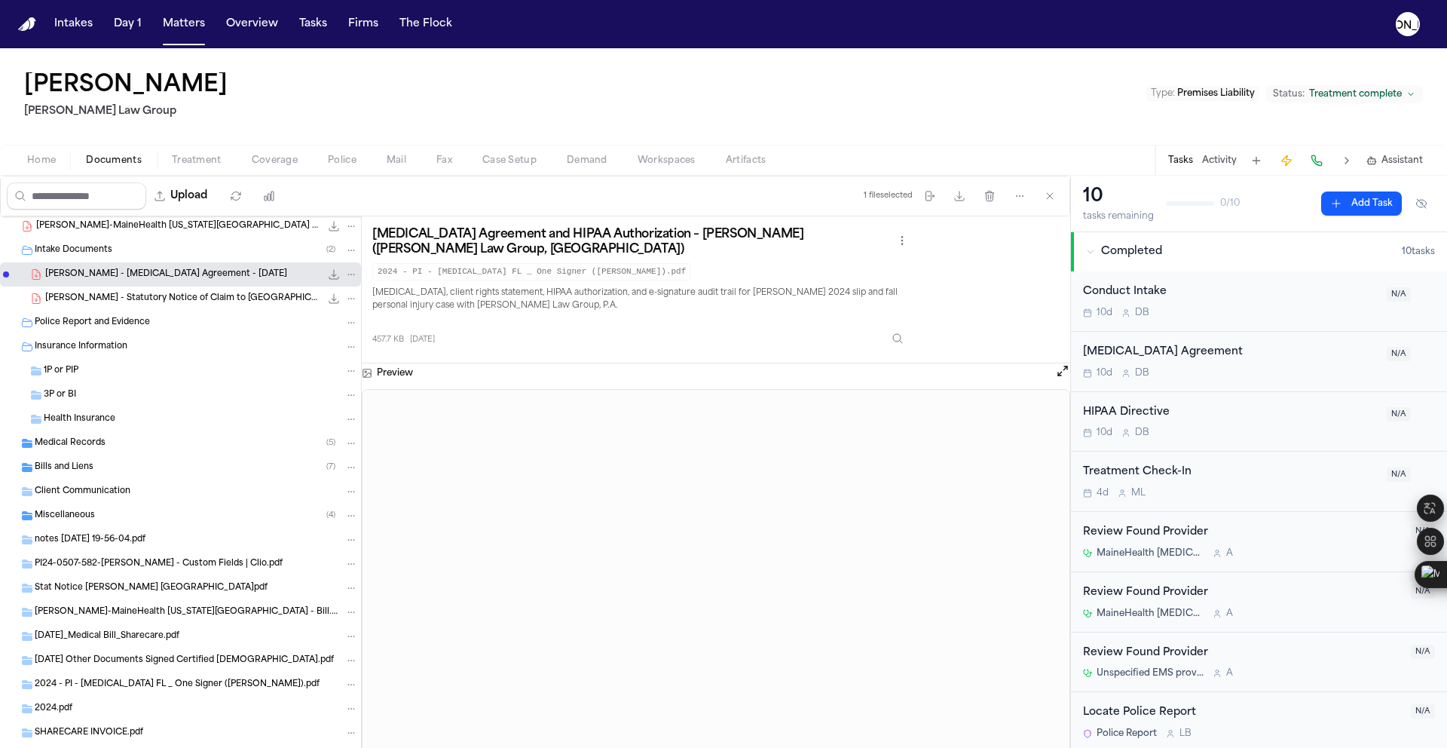
scroll to position [118, 0]
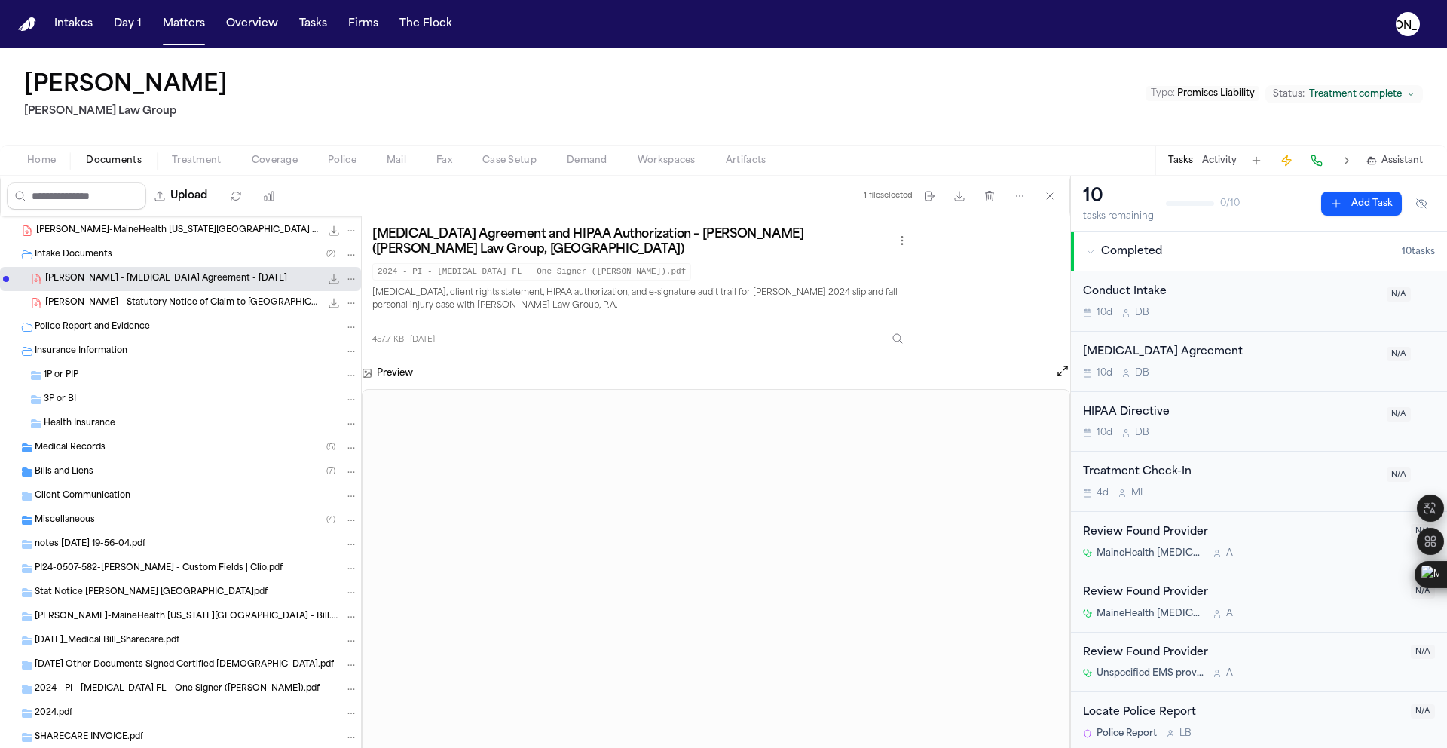
click at [143, 451] on div "Medical Records ( 5 )" at bounding box center [196, 448] width 323 height 14
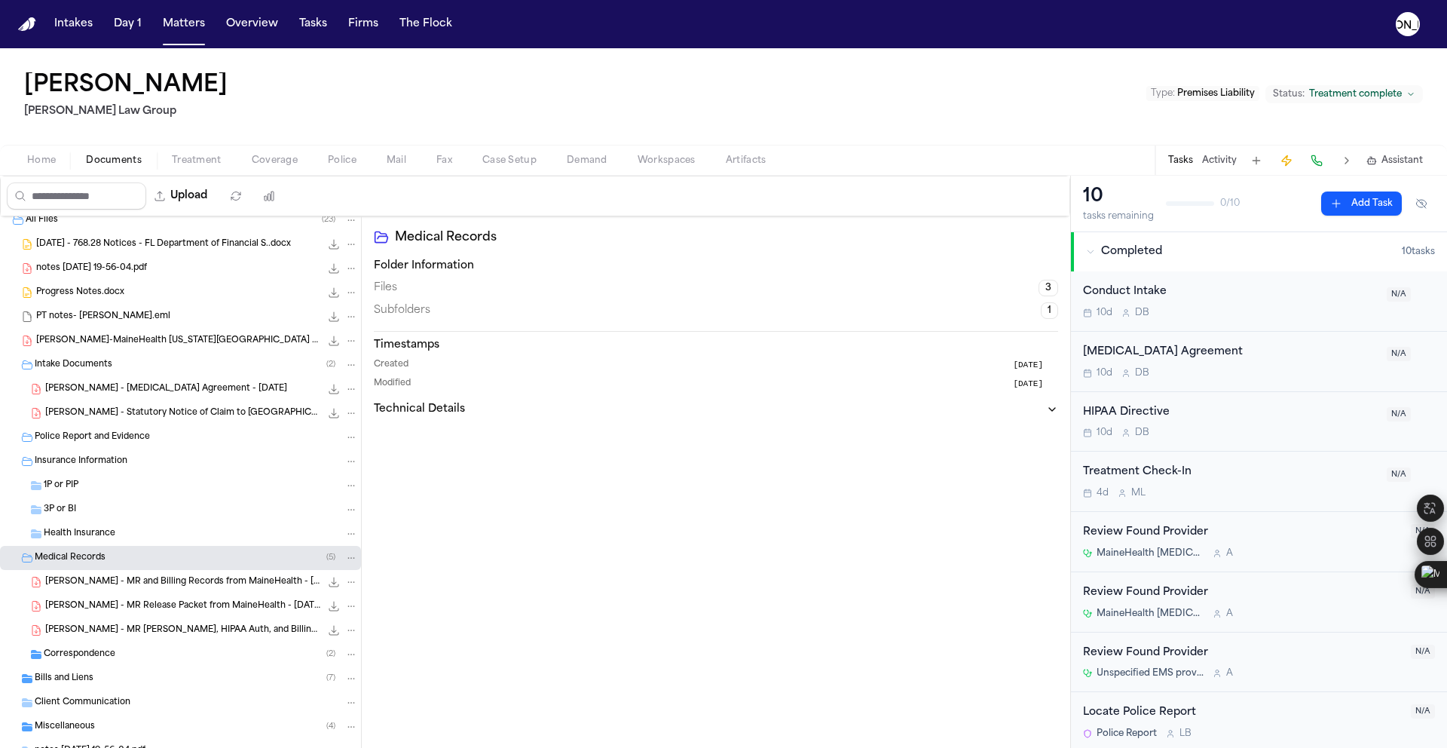
scroll to position [0, 0]
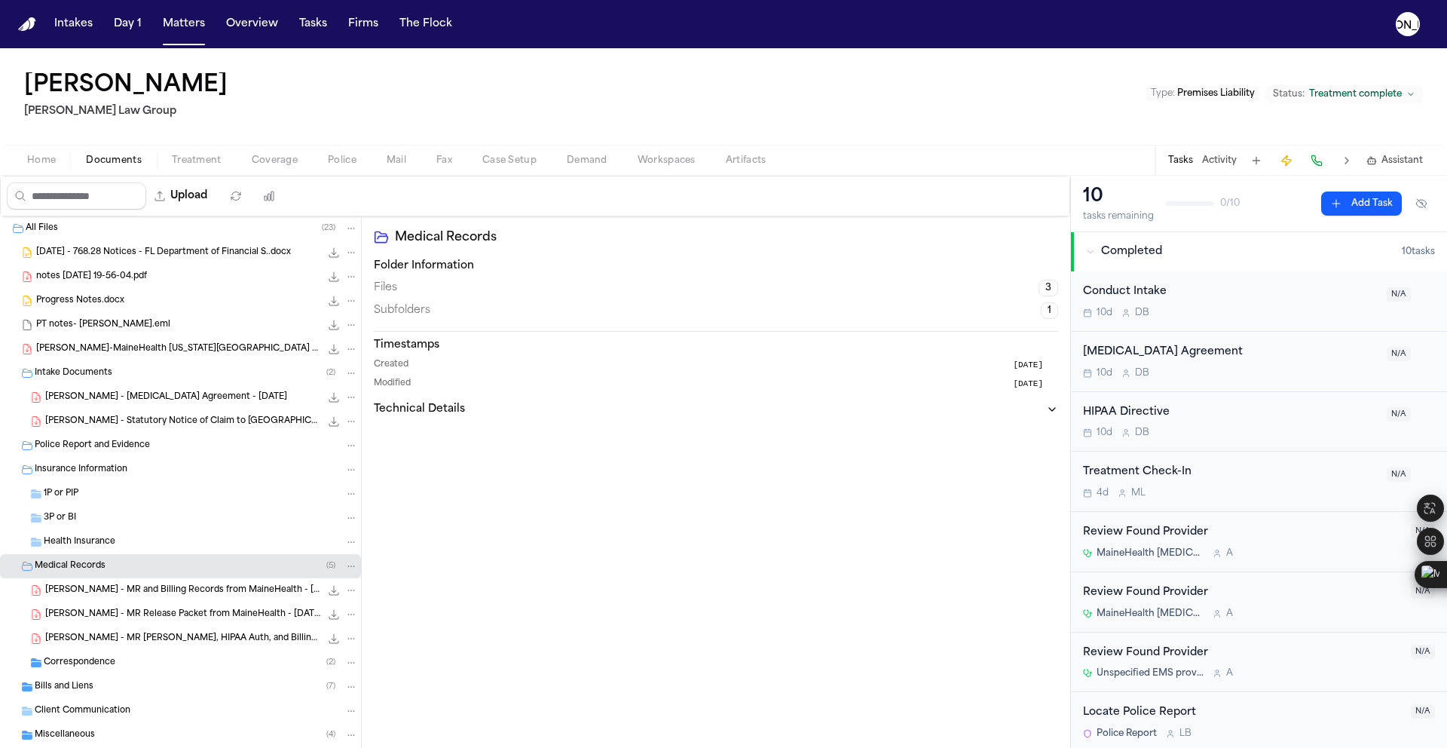
click at [172, 421] on span "[PERSON_NAME] - Statutory Notice of Claim to [GEOGRAPHIC_DATA] - [DATE]" at bounding box center [182, 421] width 275 height 13
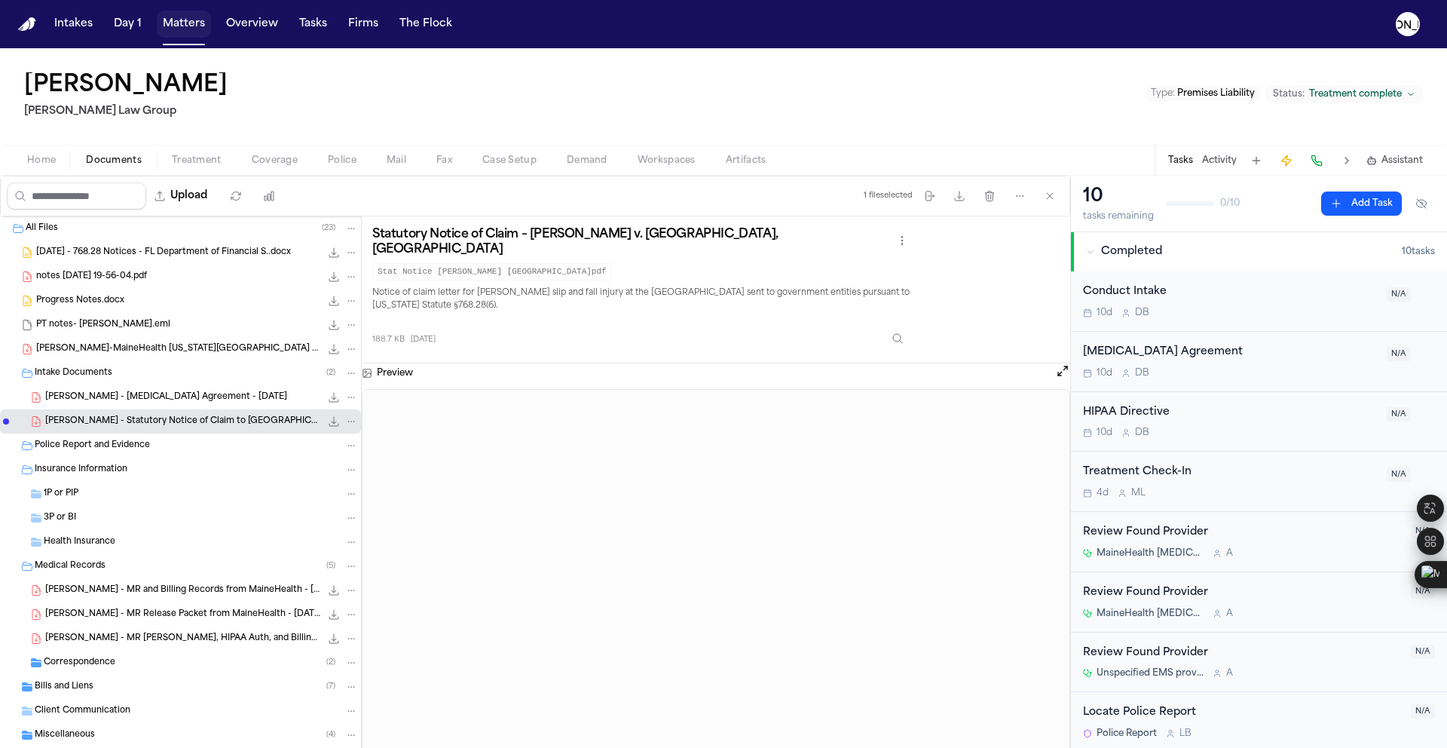
click at [185, 23] on button "Matters" at bounding box center [184, 24] width 54 height 27
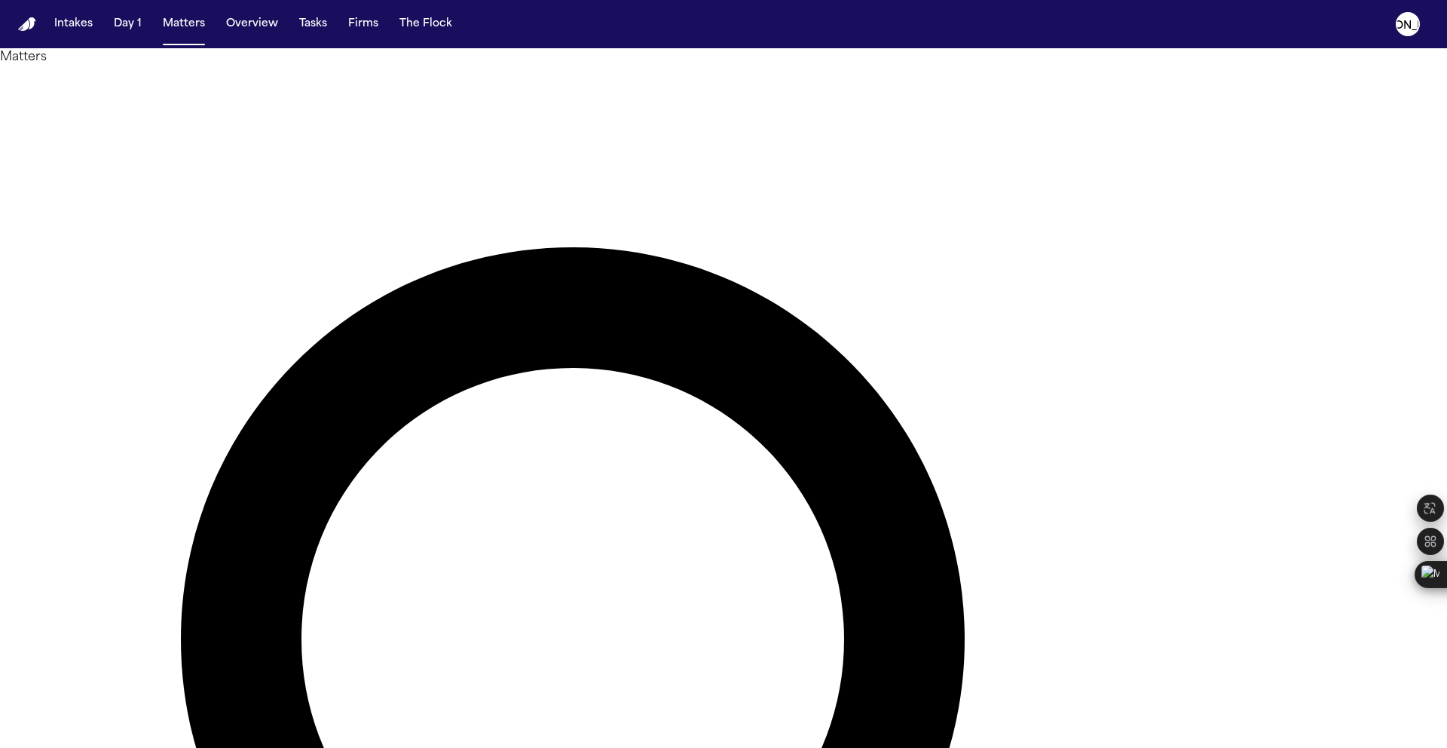
drag, startPoint x: 817, startPoint y: 86, endPoint x: 855, endPoint y: 89, distance: 38.6
drag, startPoint x: 855, startPoint y: 89, endPoint x: 537, endPoint y: 66, distance: 318.9
type input "*"
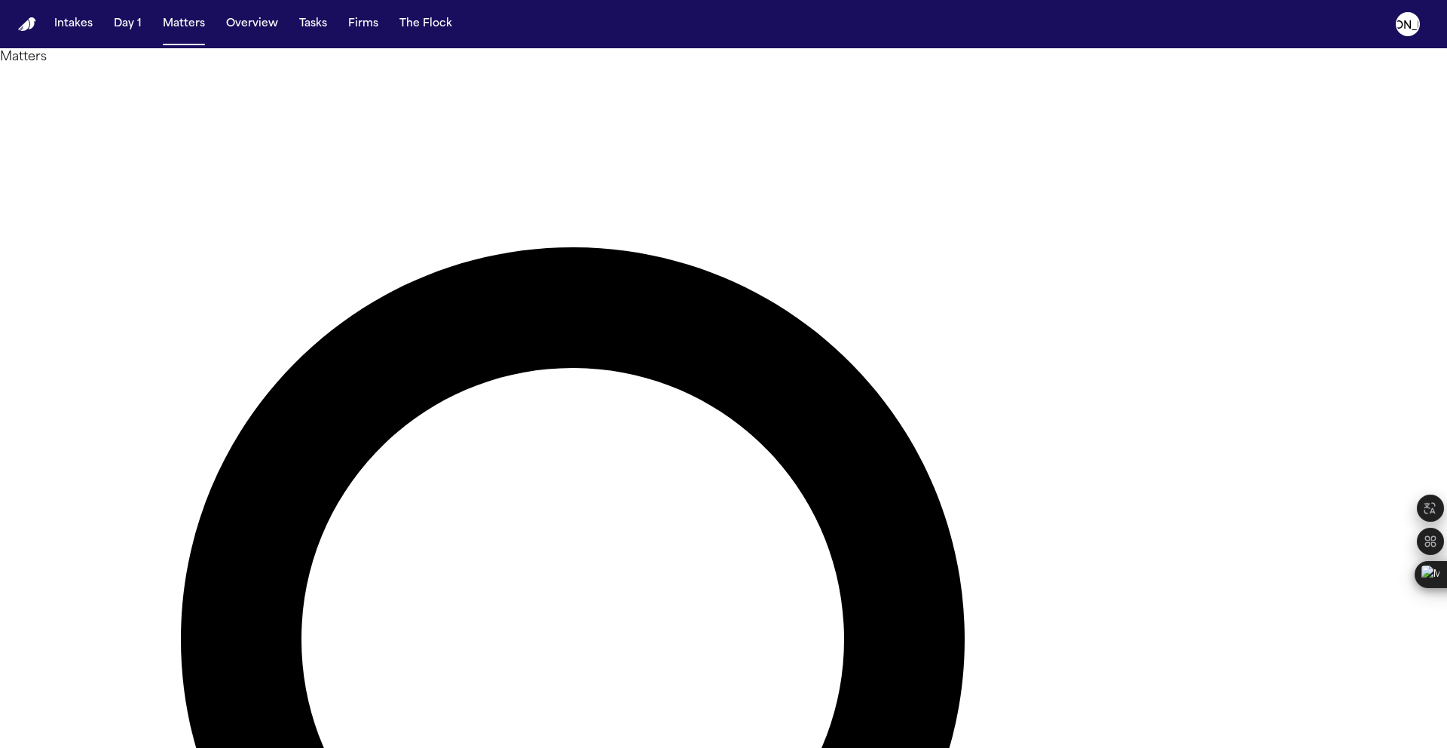
type input "*******"
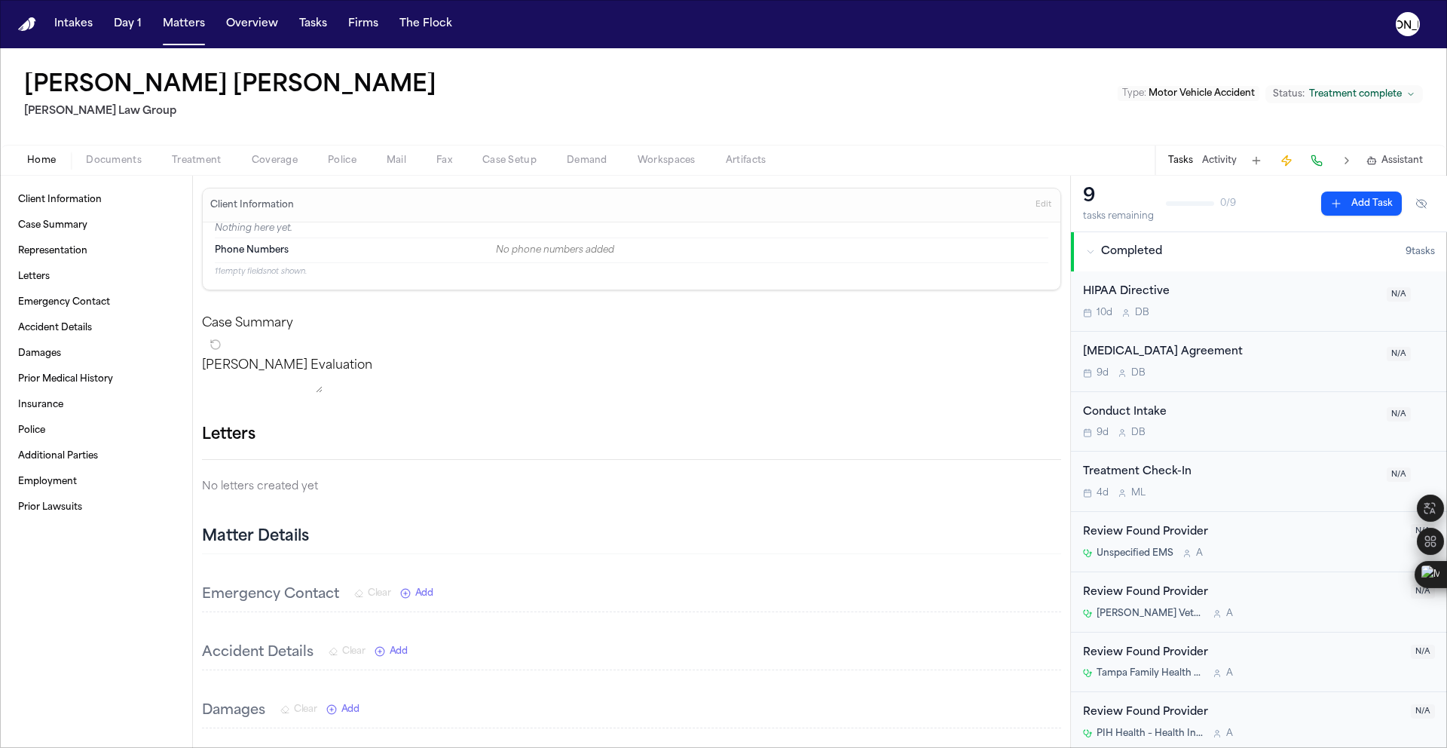
click at [266, 156] on span "Coverage" at bounding box center [275, 161] width 46 height 12
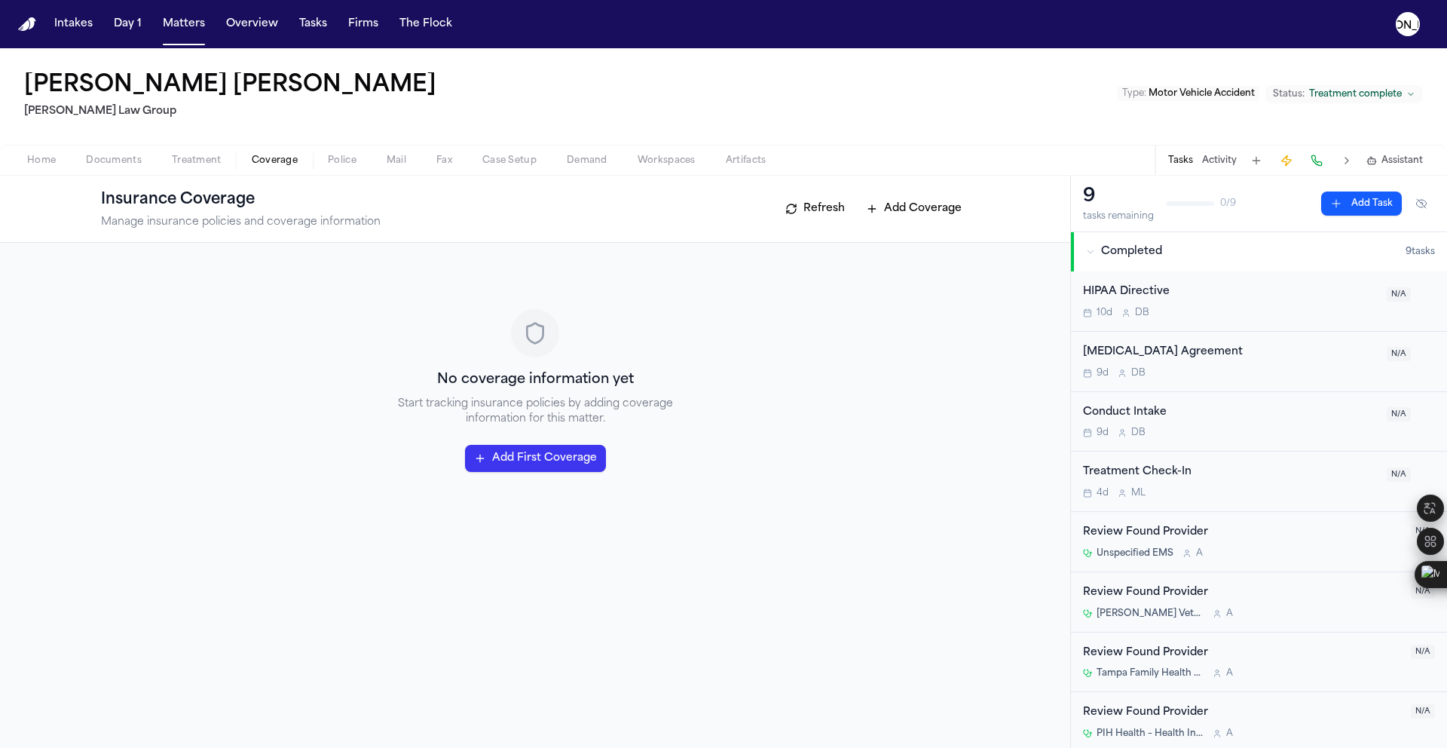
click at [128, 168] on span "button" at bounding box center [114, 169] width 74 height 2
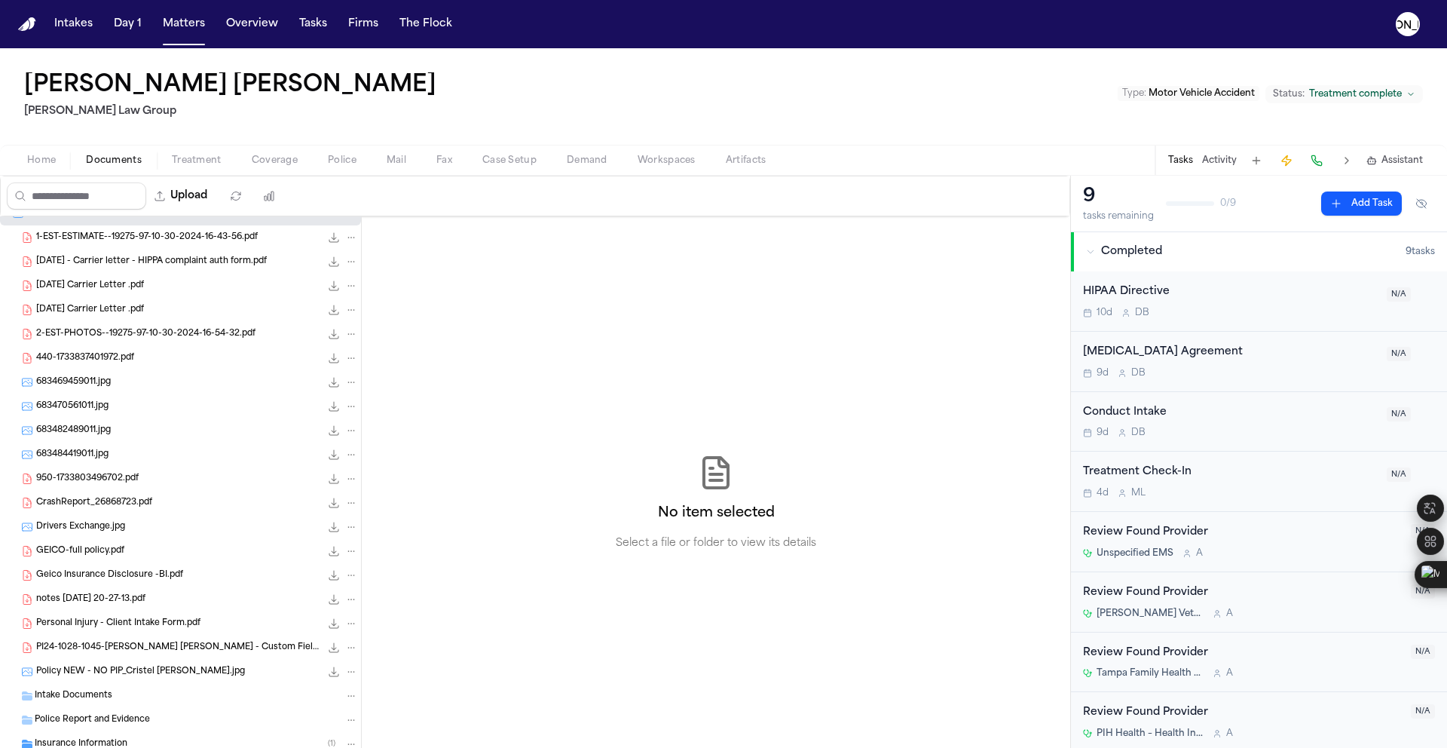
scroll to position [29, 0]
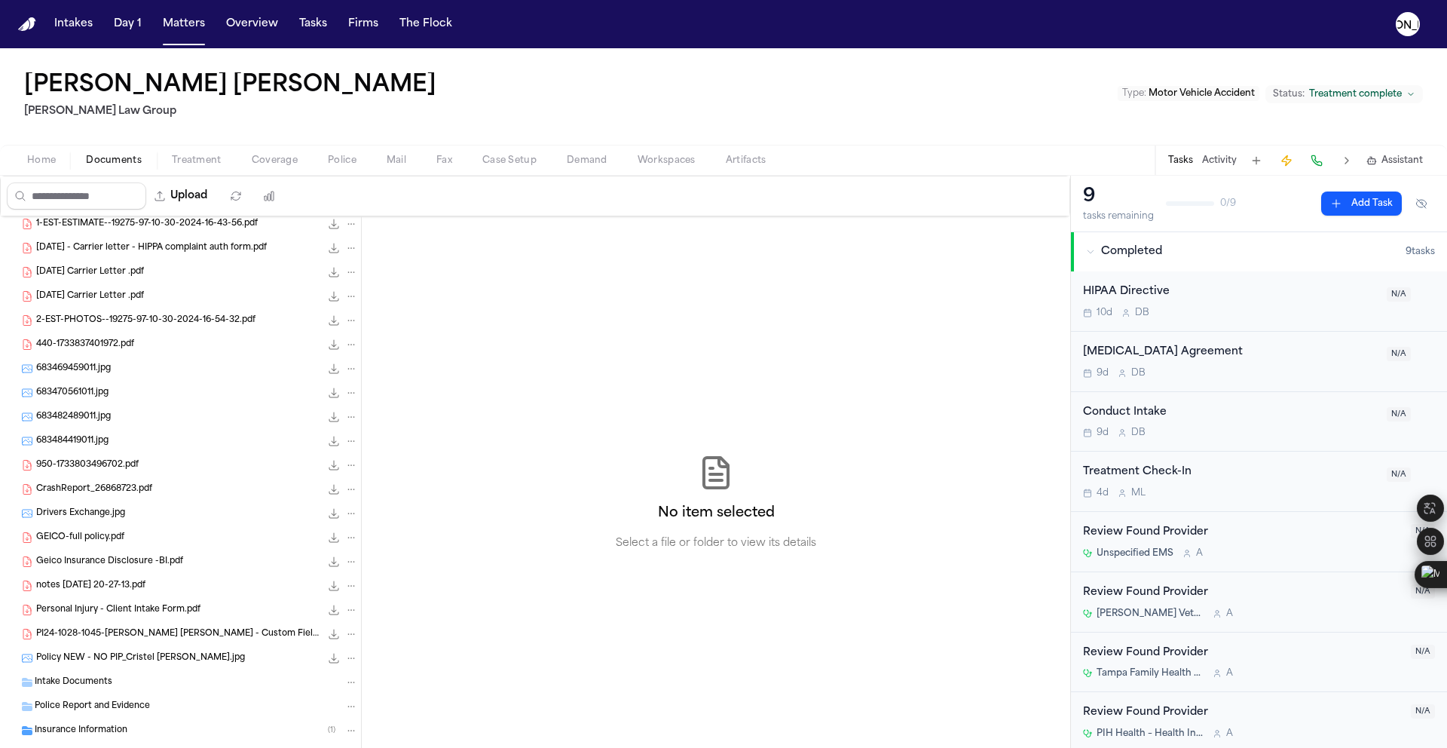
click at [103, 542] on span "GEICO-full policy.pdf" at bounding box center [80, 537] width 88 height 13
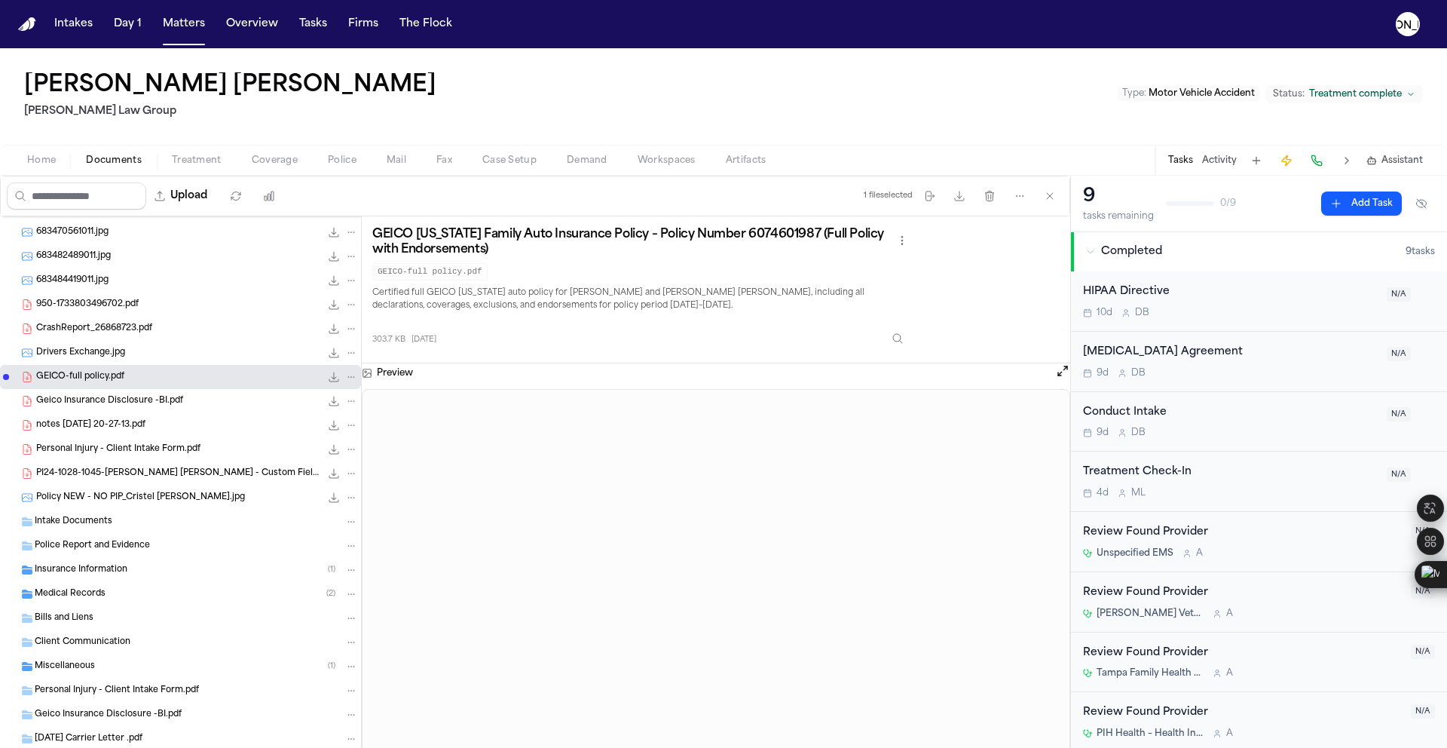
scroll to position [278, 0]
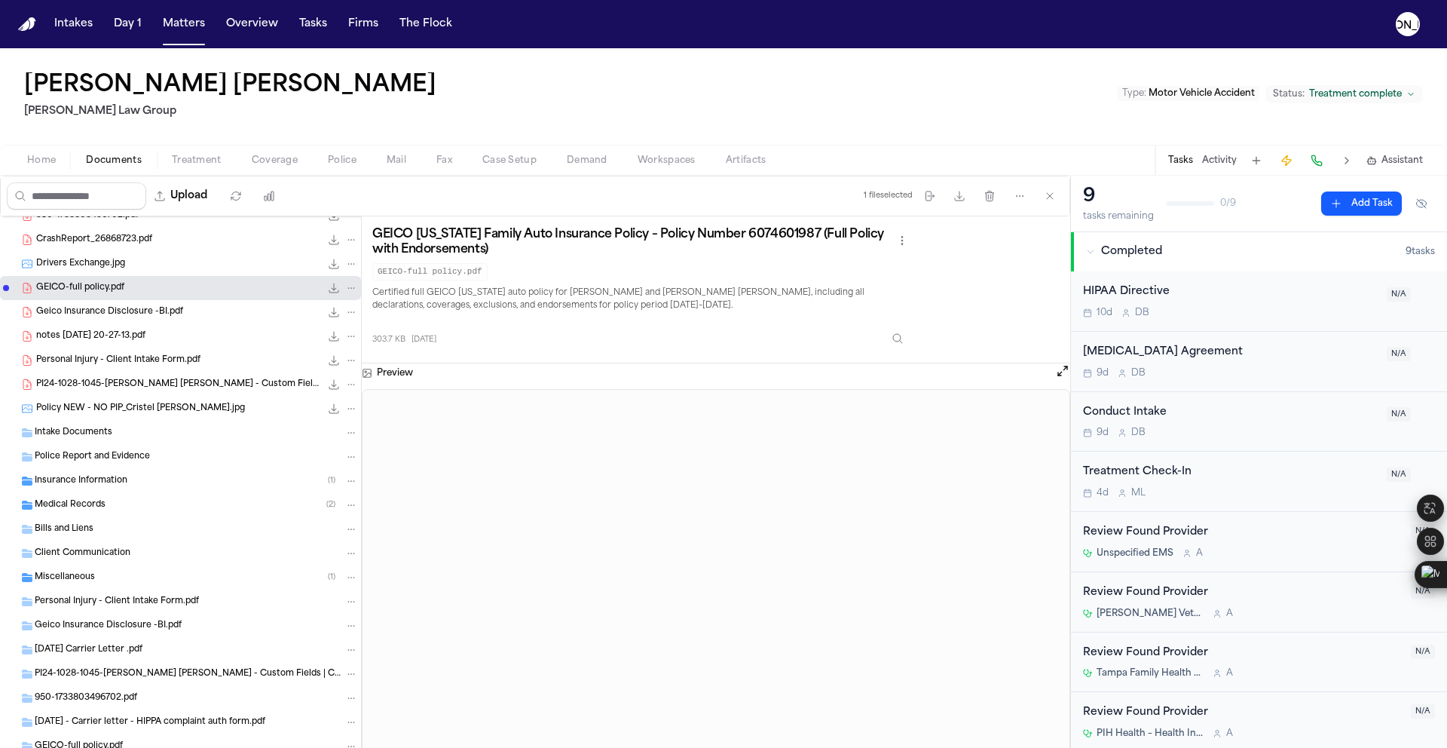
click at [125, 505] on div "Medical Records ( 2 )" at bounding box center [196, 505] width 323 height 14
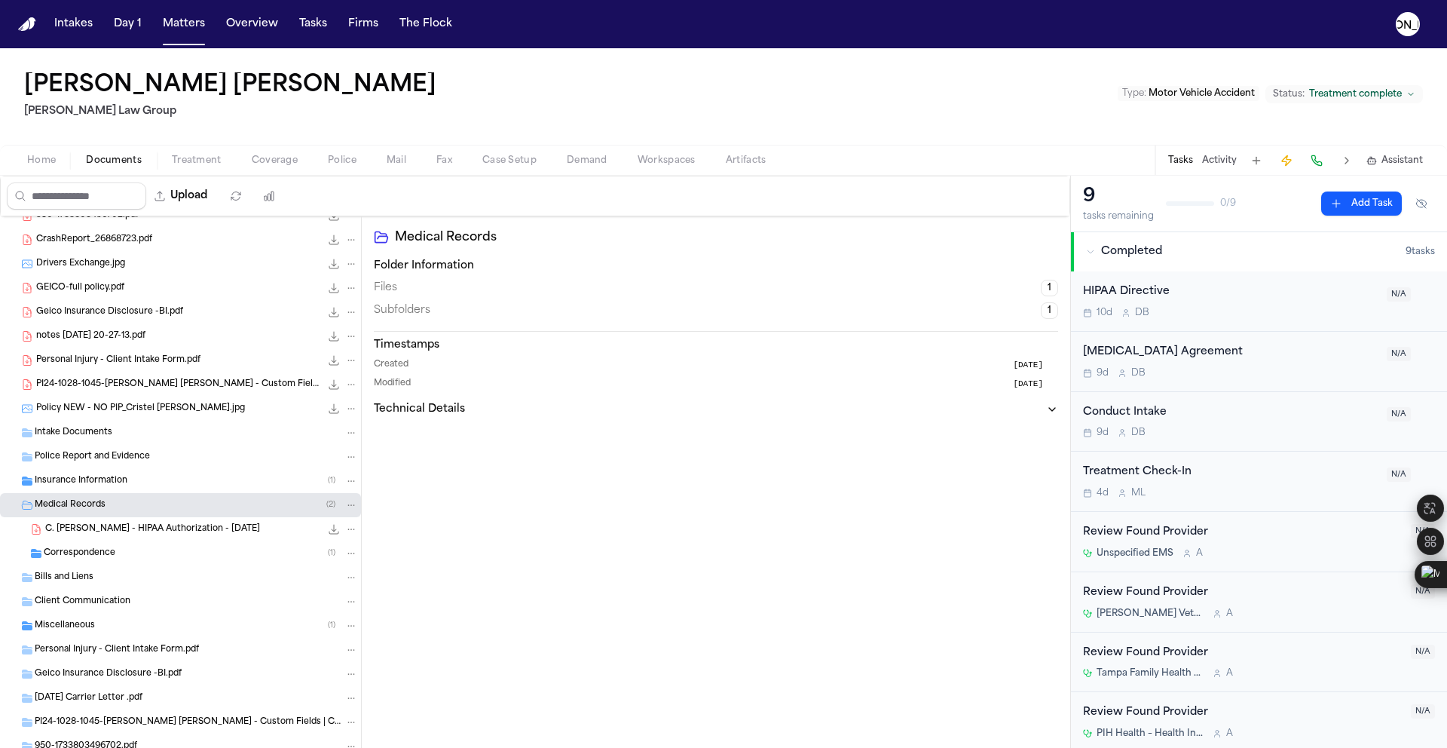
click at [117, 470] on div "Insurance Information ( 1 )" at bounding box center [180, 481] width 361 height 24
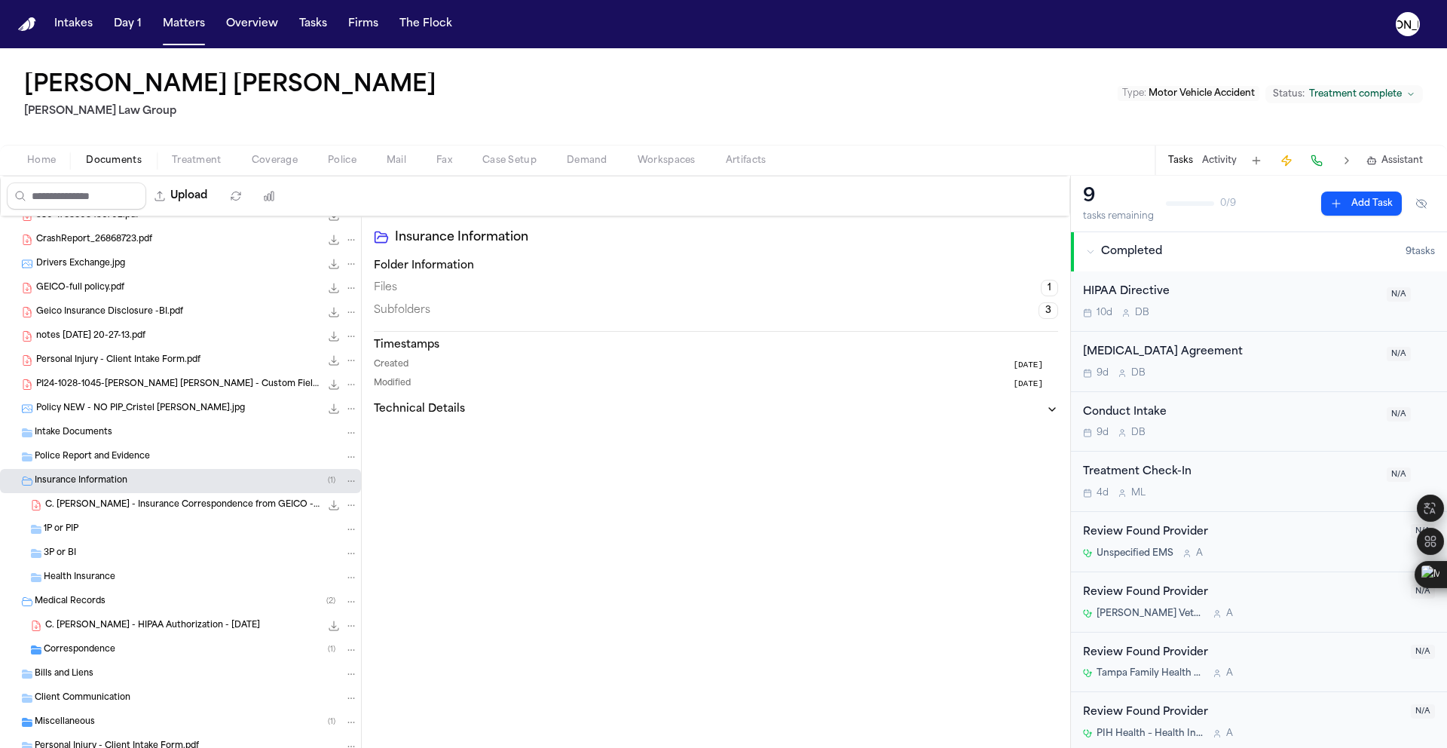
click at [121, 506] on span "C. [PERSON_NAME] - Insurance Correspondence from GEICO - [DATE]" at bounding box center [182, 505] width 275 height 13
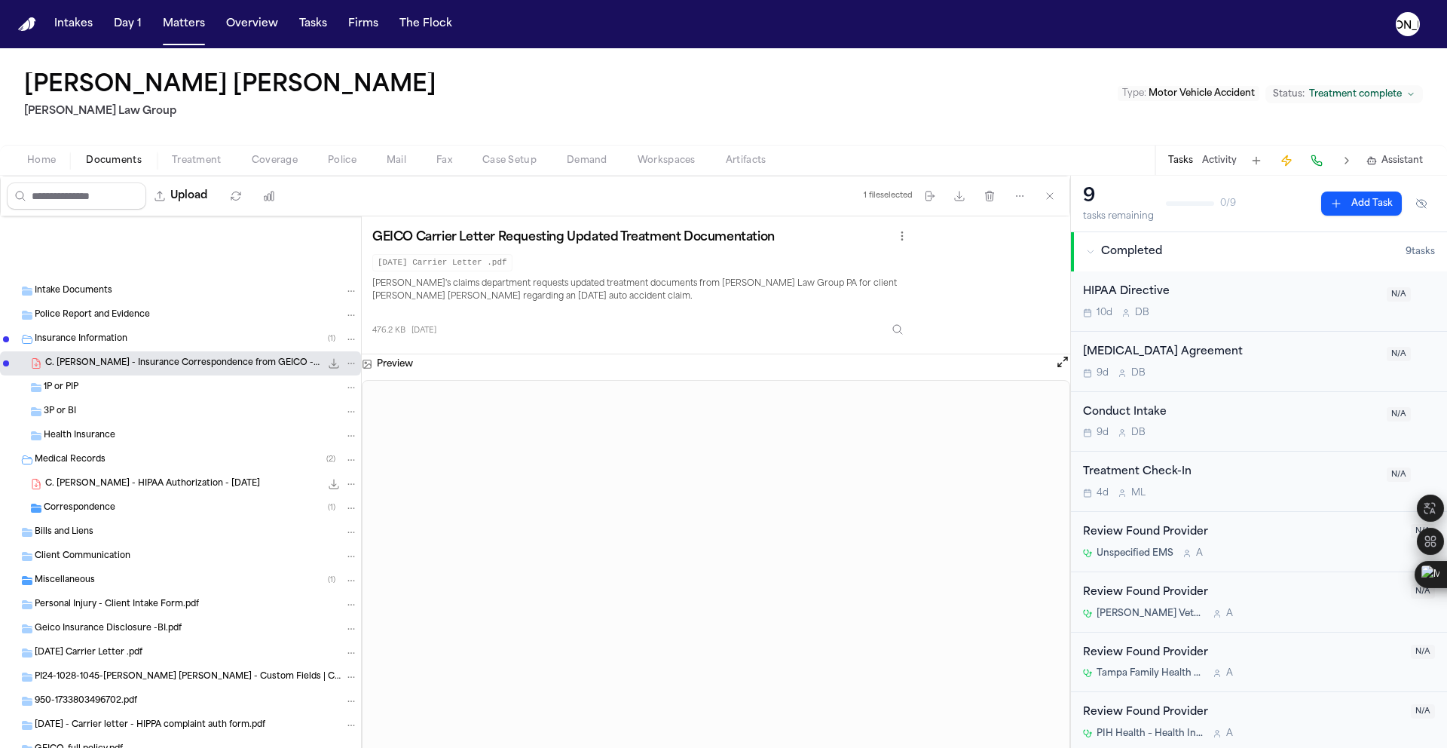
scroll to position [419, 0]
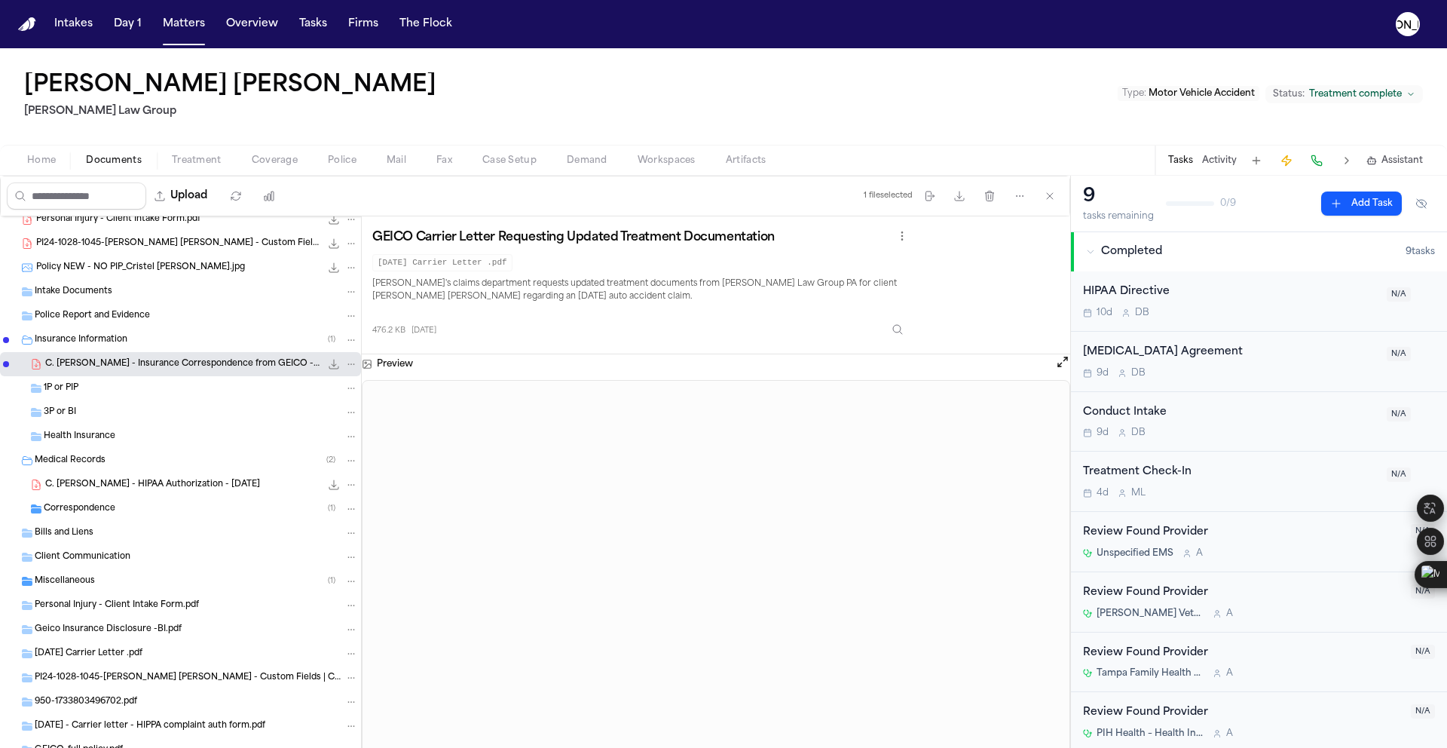
click at [41, 392] on icon "Folder: 1P or PIP" at bounding box center [36, 388] width 12 height 12
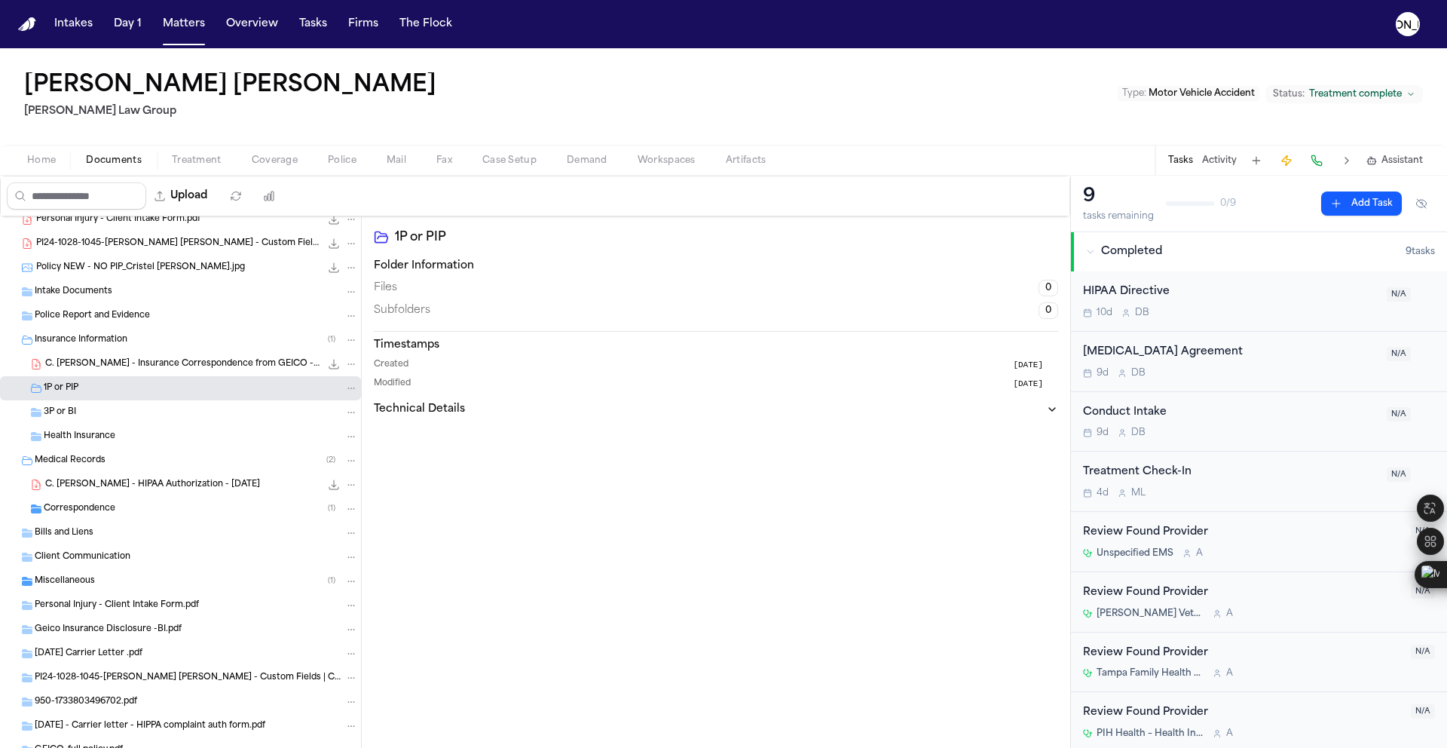
click at [47, 413] on span "3P or BI" at bounding box center [60, 412] width 32 height 13
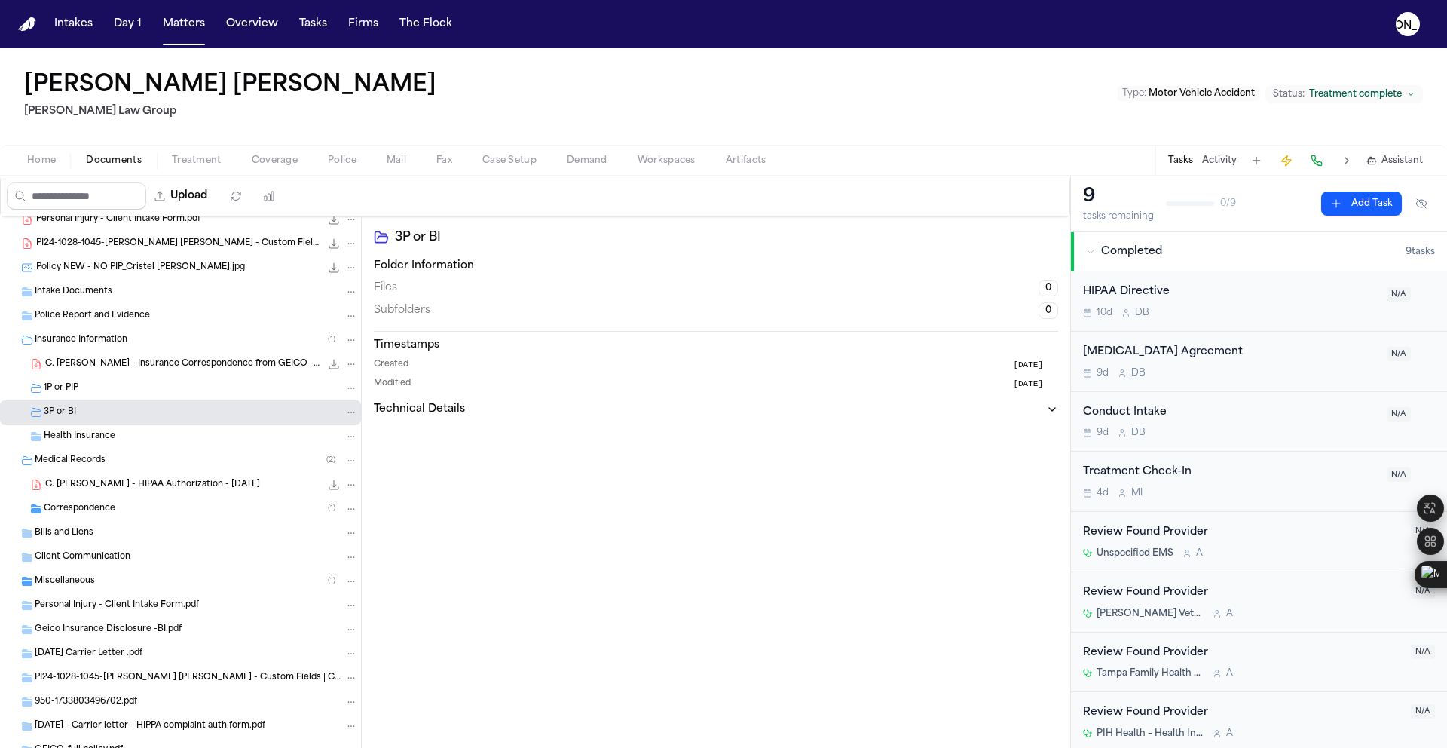
click at [47, 442] on span "Health Insurance" at bounding box center [80, 436] width 72 height 13
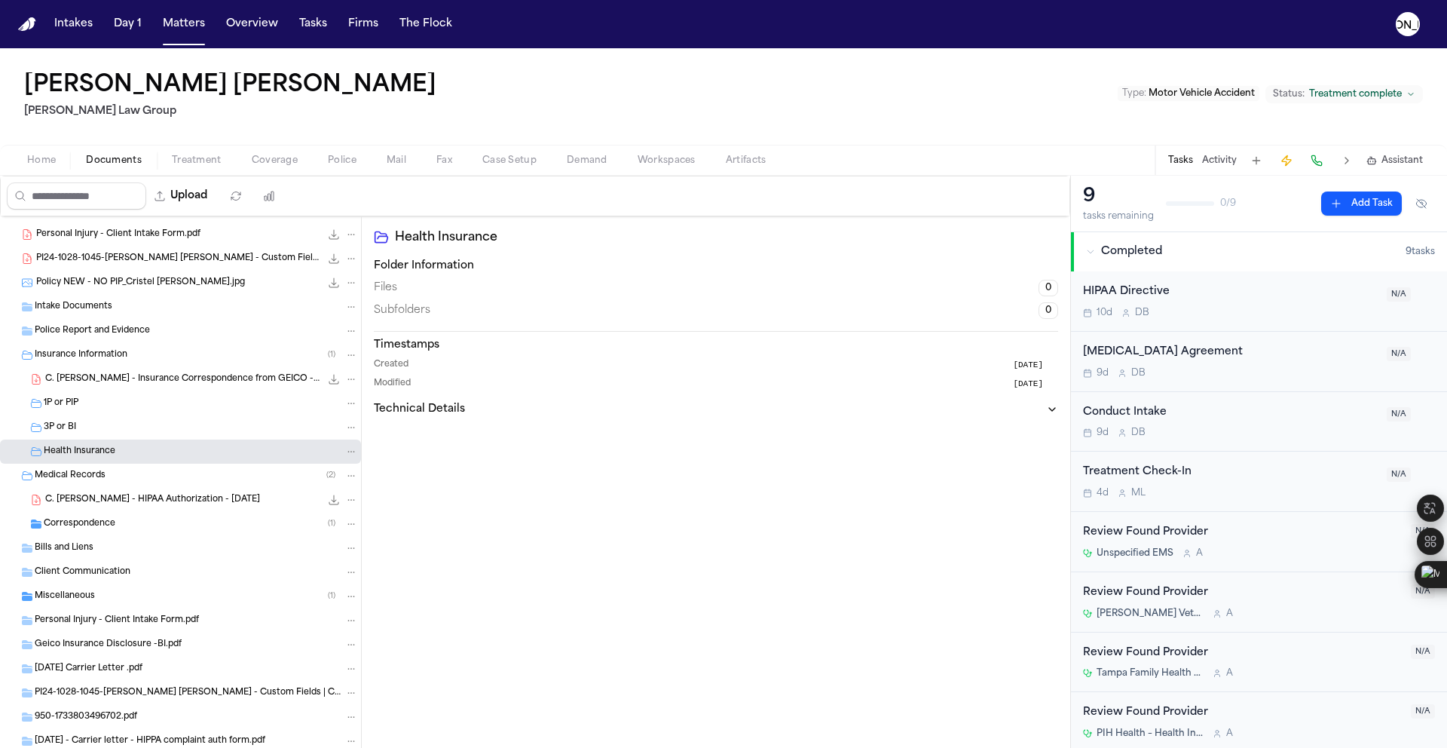
scroll to position [301, 0]
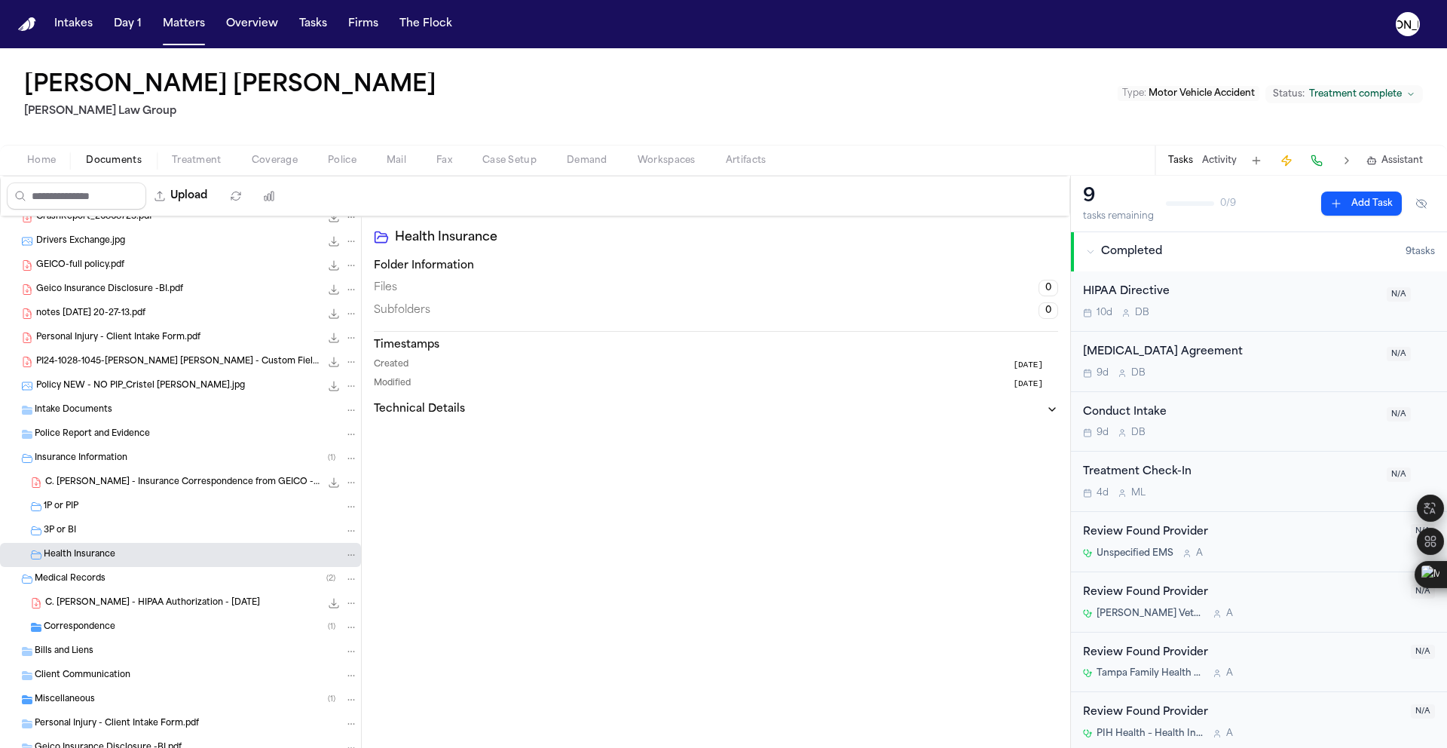
click at [54, 480] on span "C. [PERSON_NAME] - Insurance Correspondence from GEICO - [DATE]" at bounding box center [182, 482] width 275 height 13
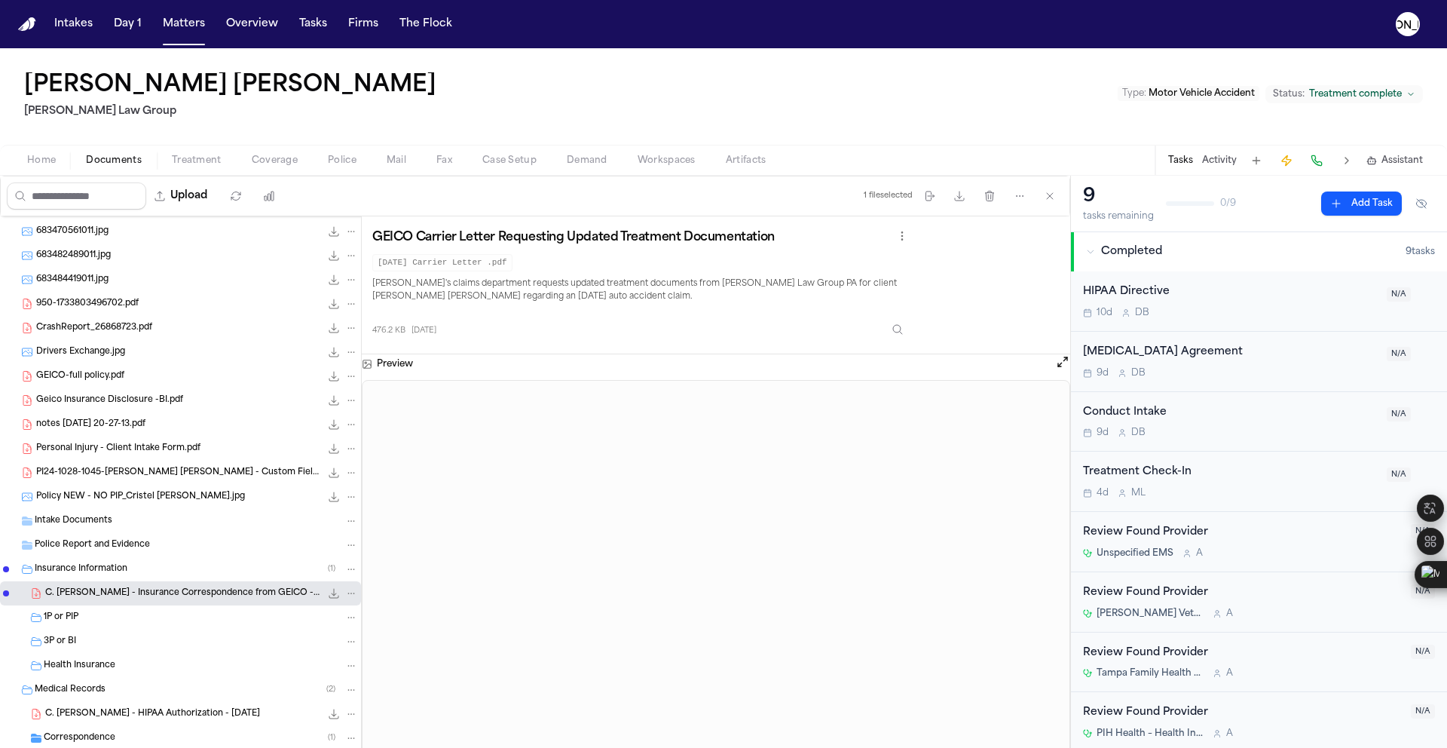
scroll to position [173, 0]
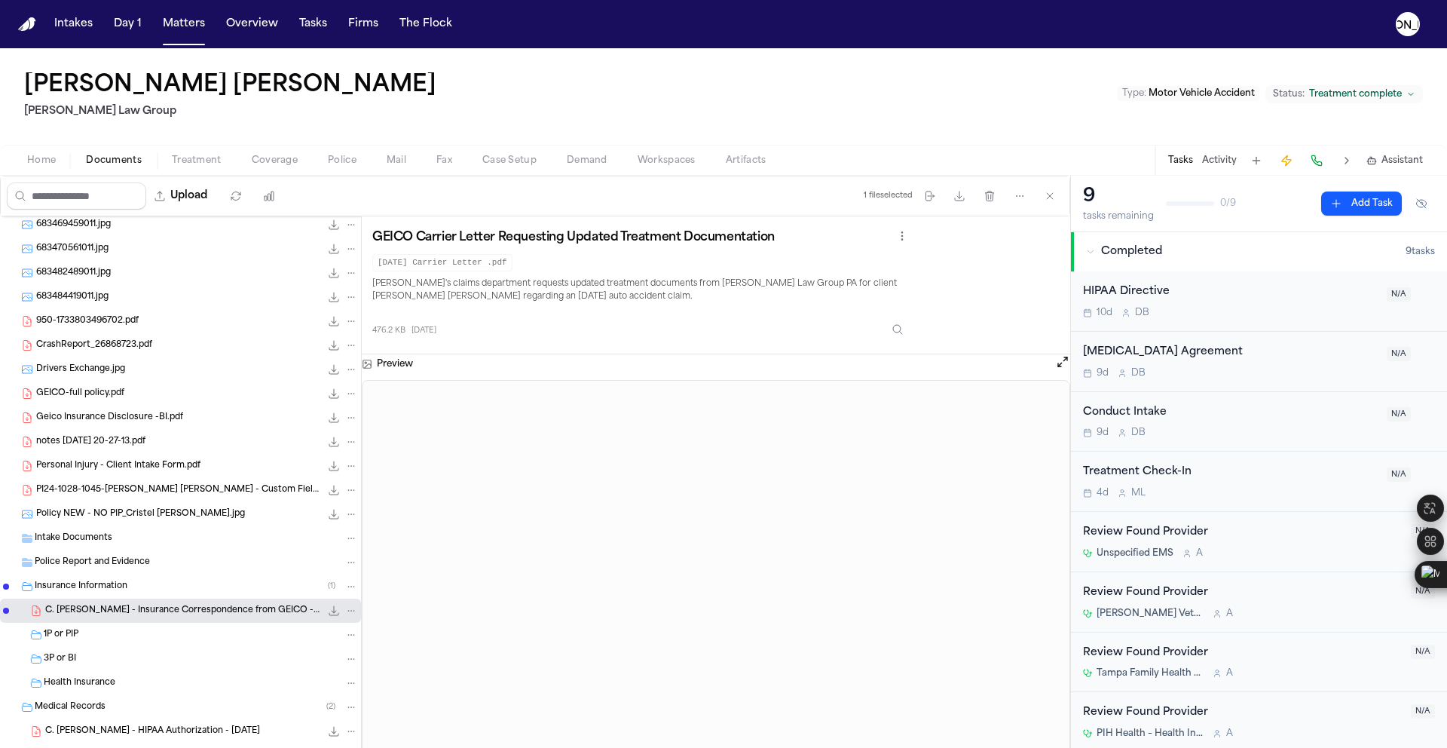
click at [99, 513] on span "Policy NEW - NO PIP_Cristel [PERSON_NAME].jpg" at bounding box center [140, 514] width 209 height 13
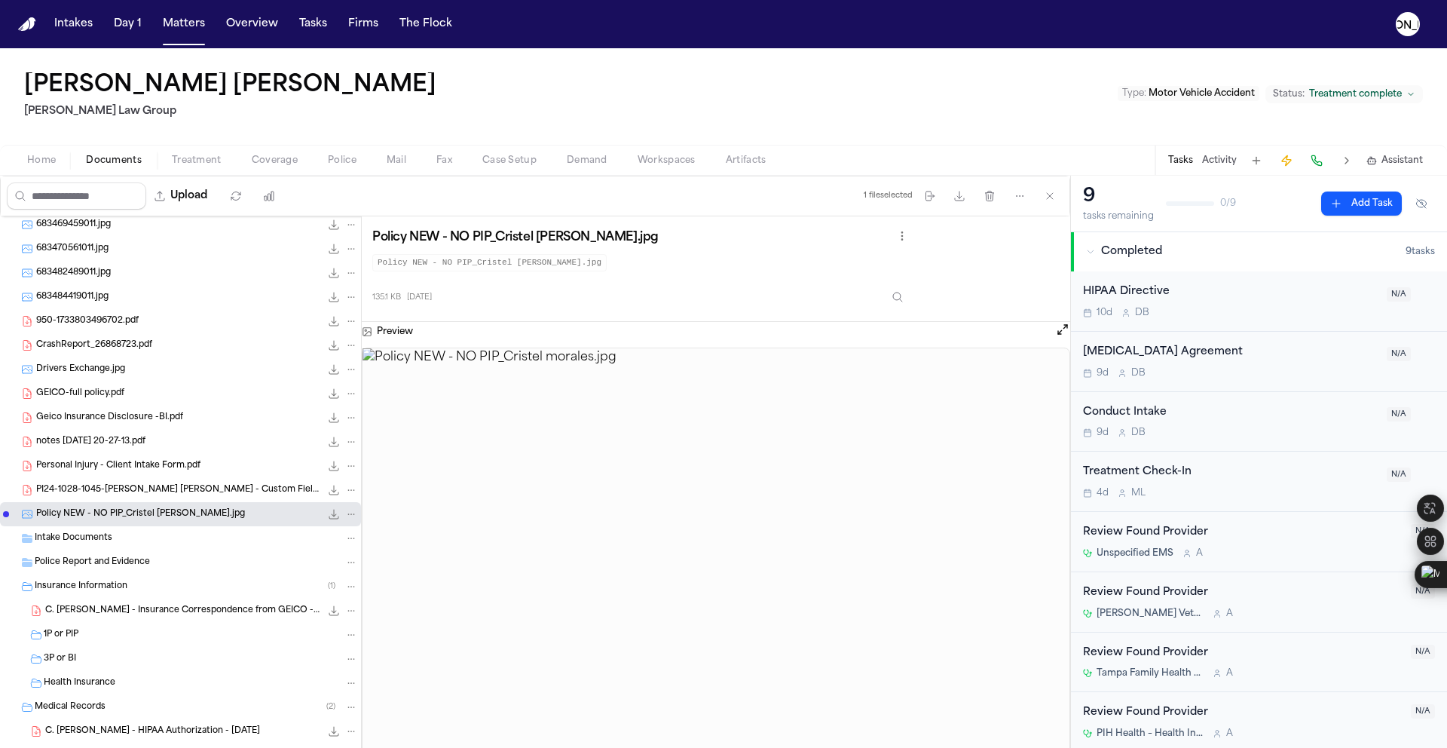
click at [117, 495] on span "PI24-1028-1045-[PERSON_NAME] [PERSON_NAME] - Custom Fields | Clio.pdf" at bounding box center [178, 490] width 284 height 13
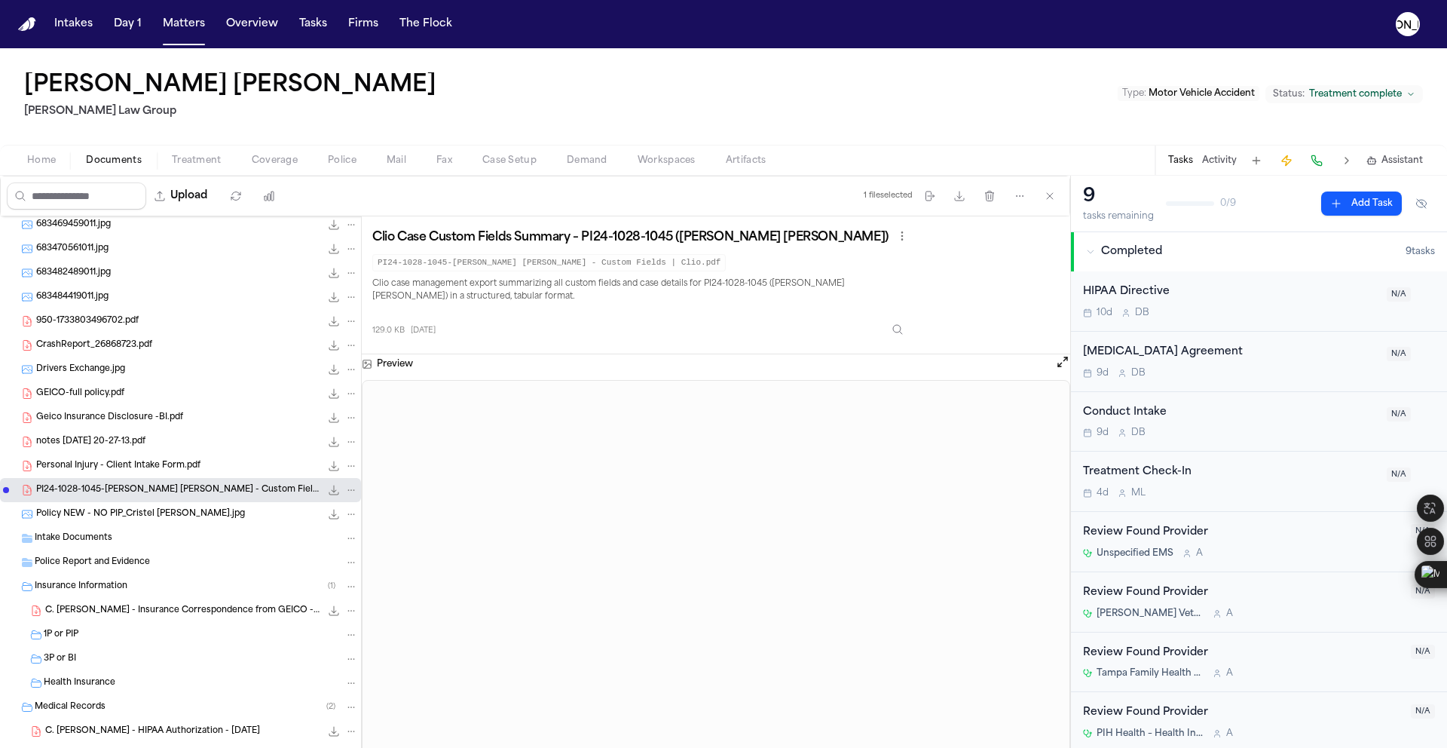
click at [98, 470] on span "Personal Injury - Client Intake Form.pdf" at bounding box center [118, 466] width 164 height 13
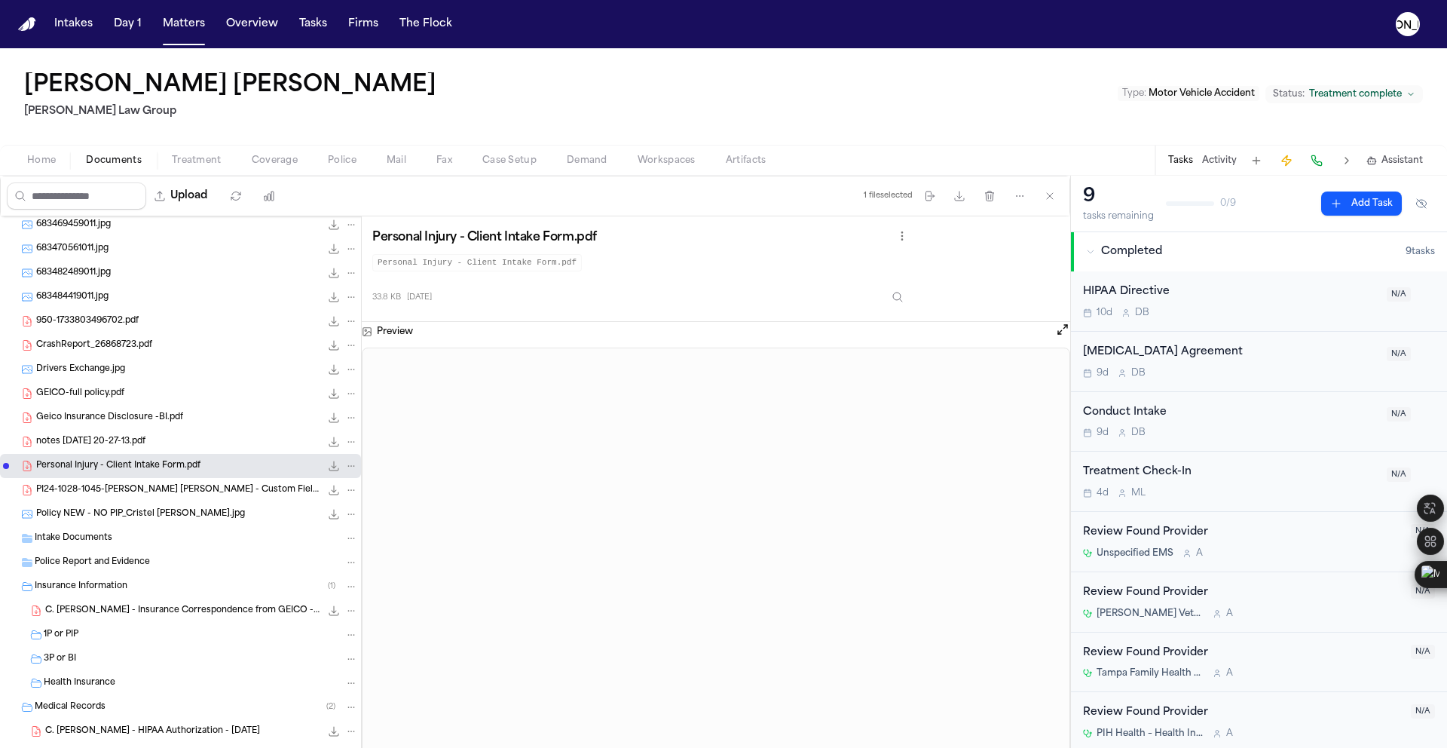
click at [101, 445] on span "notes [DATE] 20-27-13.pdf" at bounding box center [90, 442] width 109 height 13
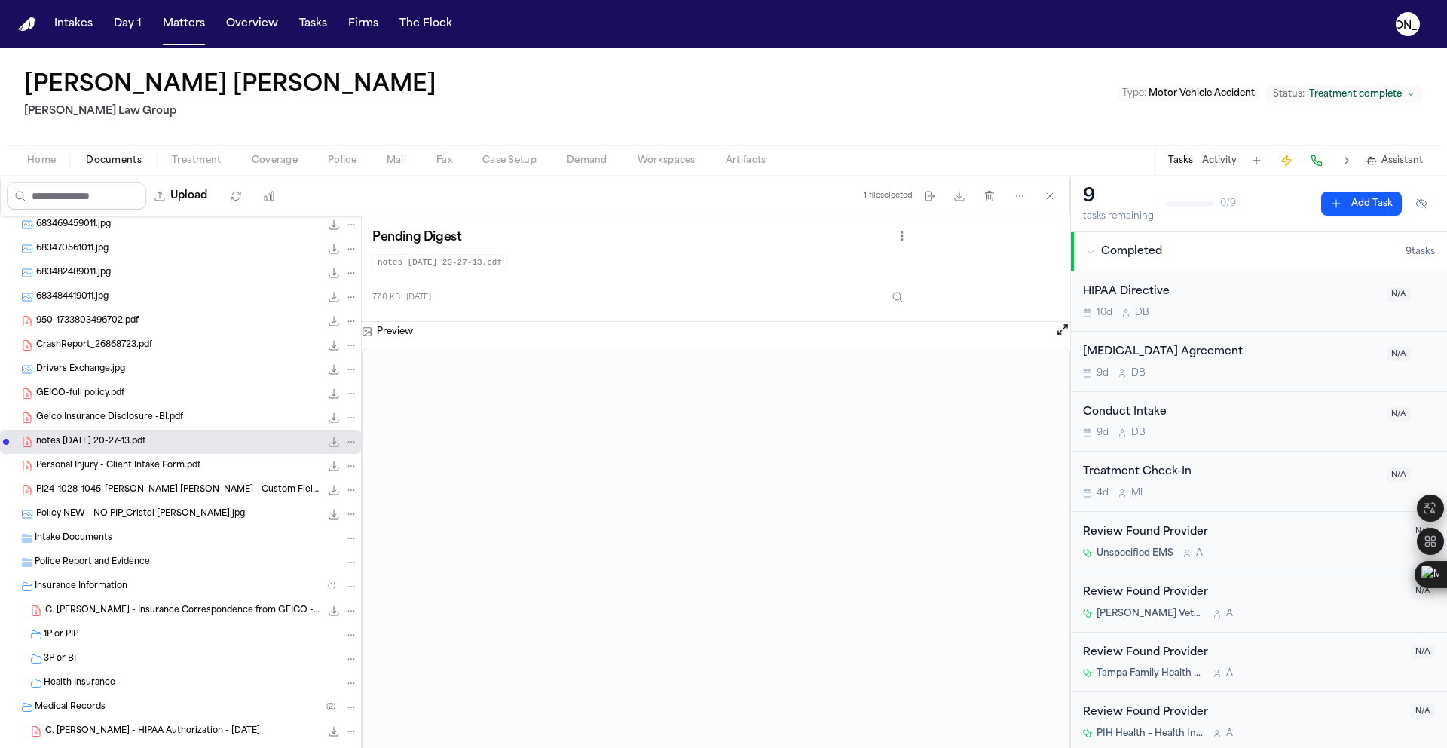
click at [99, 430] on div "notes [DATE] 20-27-13.pdf 77.0 KB • PDF" at bounding box center [180, 442] width 361 height 24
click at [99, 420] on span "Geico Insurance Disclosure -BI.pdf" at bounding box center [109, 418] width 147 height 13
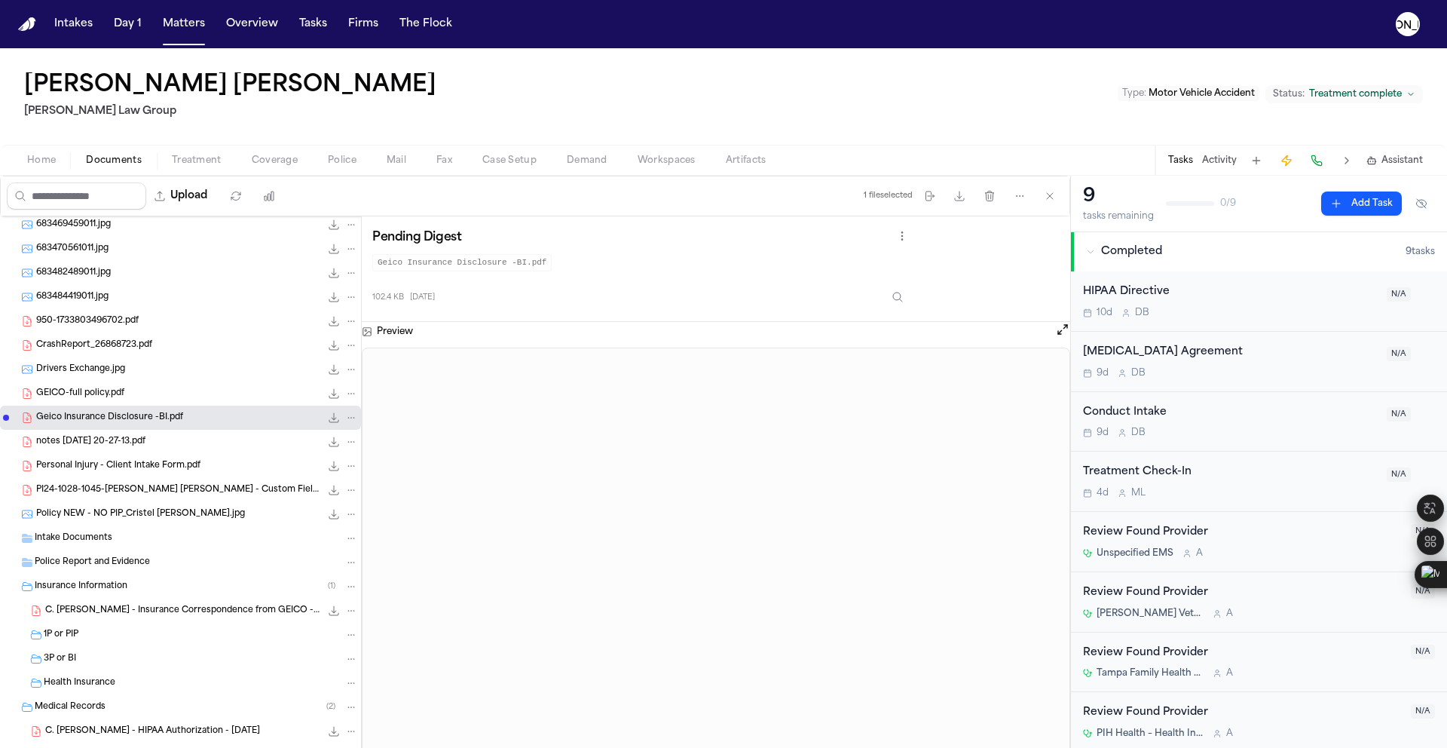
click at [151, 394] on div "GEICO-full policy.pdf 303.7 KB • PDF" at bounding box center [197, 393] width 322 height 15
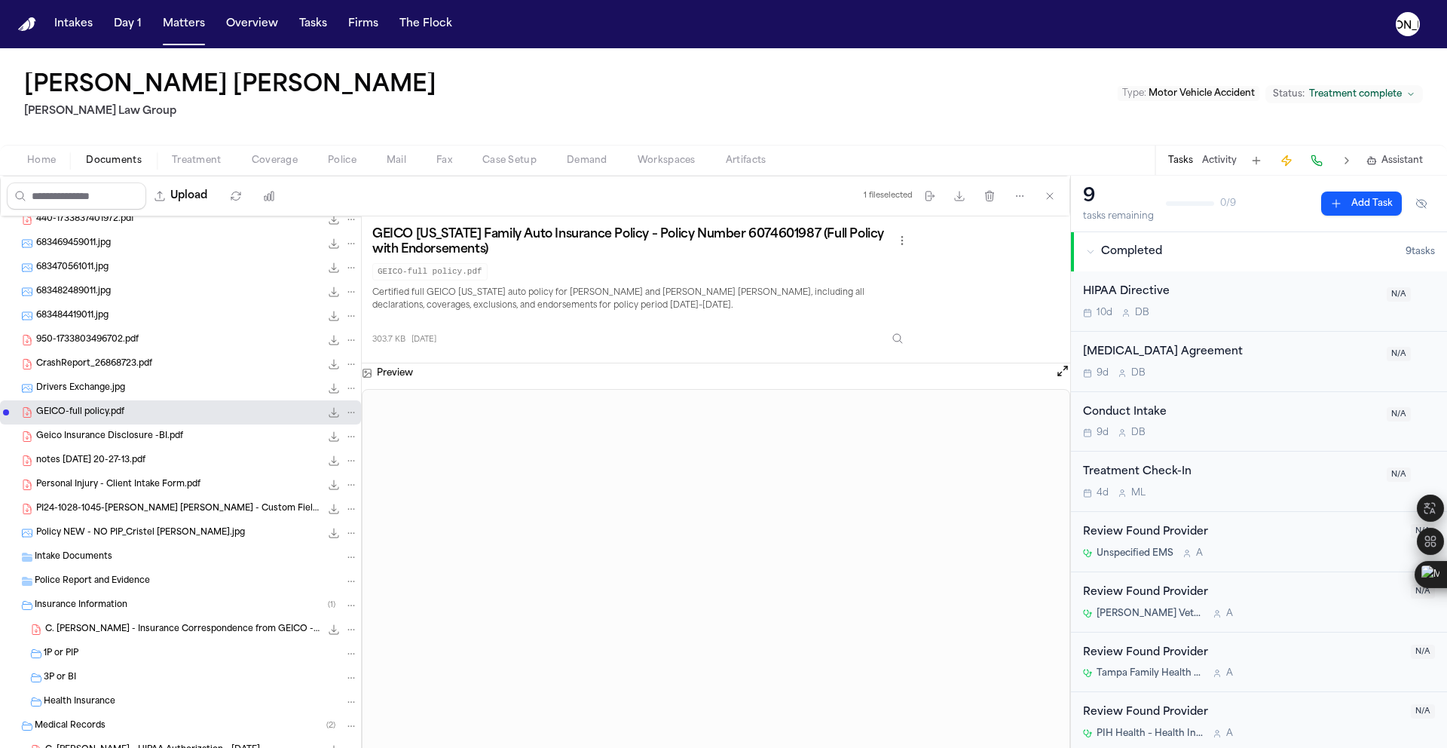
scroll to position [151, 0]
click at [99, 390] on span "Drivers Exchange.jpg" at bounding box center [80, 390] width 89 height 13
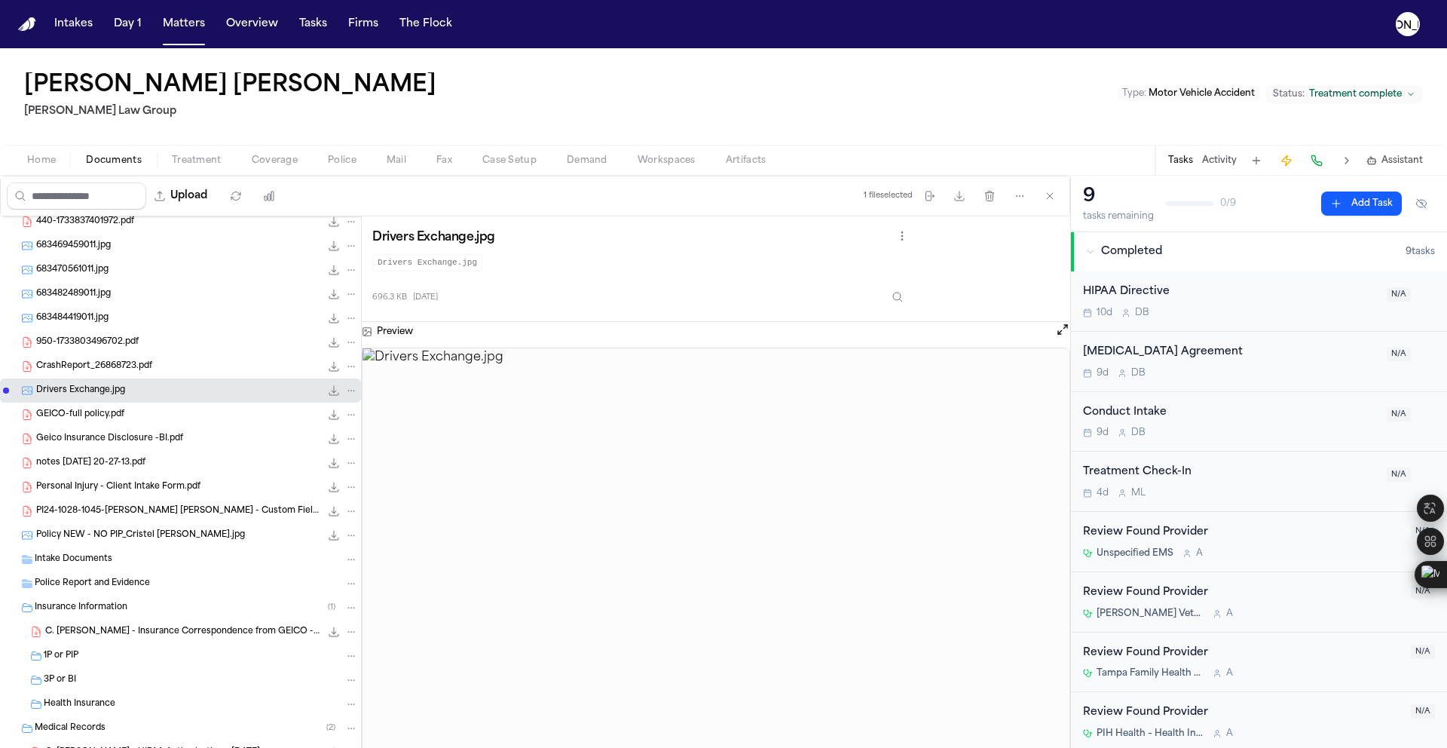
click at [109, 371] on span "CrashReport_26868723.pdf" at bounding box center [94, 366] width 116 height 13
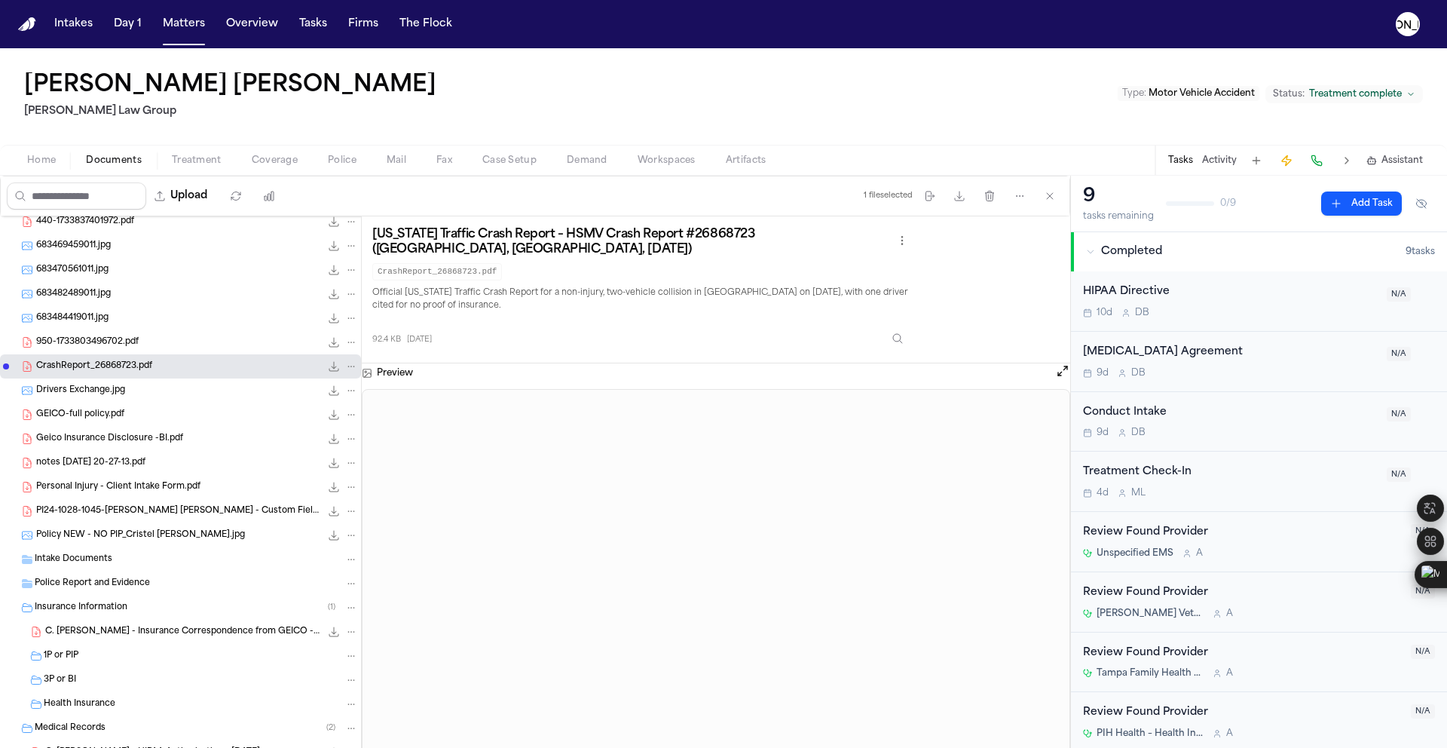
click at [121, 344] on span "950-1733803496702.pdf" at bounding box center [87, 342] width 103 height 13
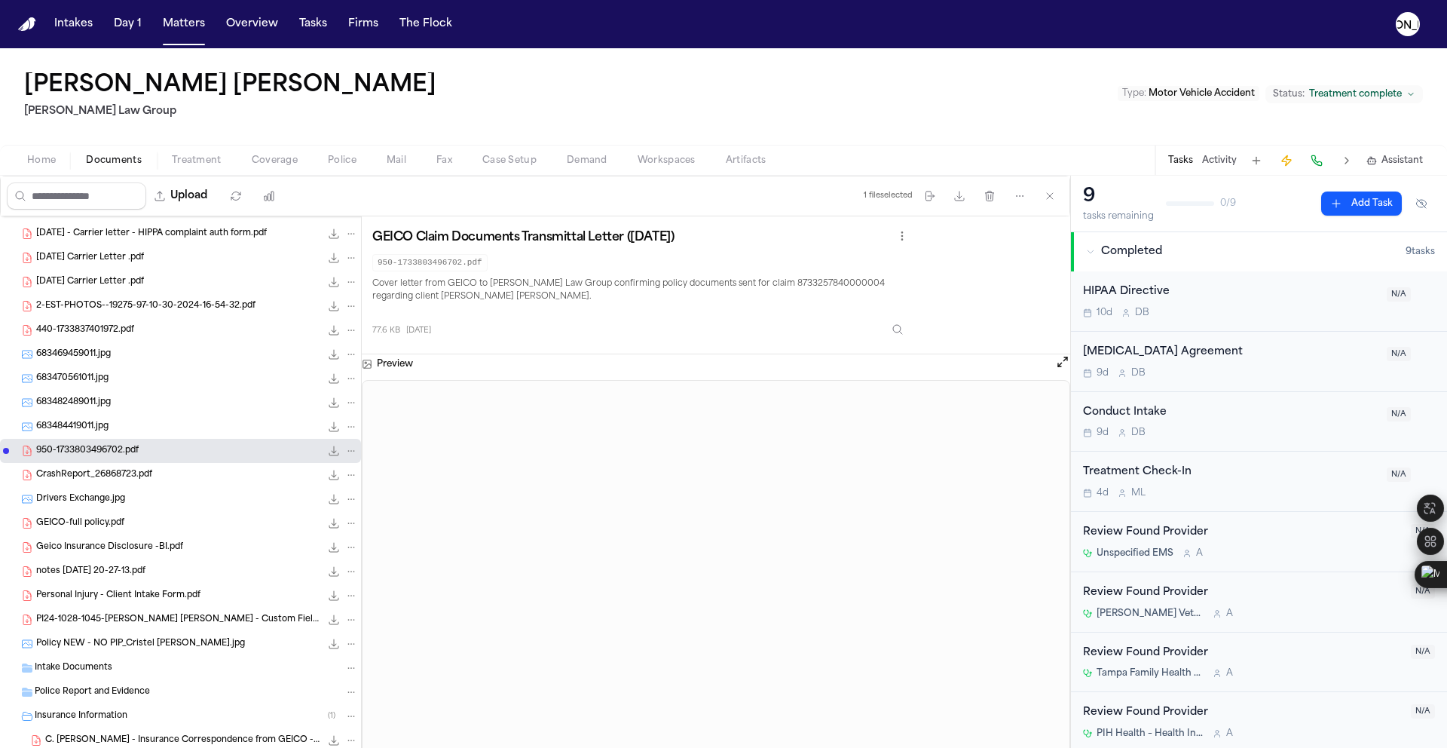
scroll to position [42, 0]
click at [102, 338] on div "440-1733837401972.pdf 102.4 KB • PDF" at bounding box center [197, 330] width 322 height 15
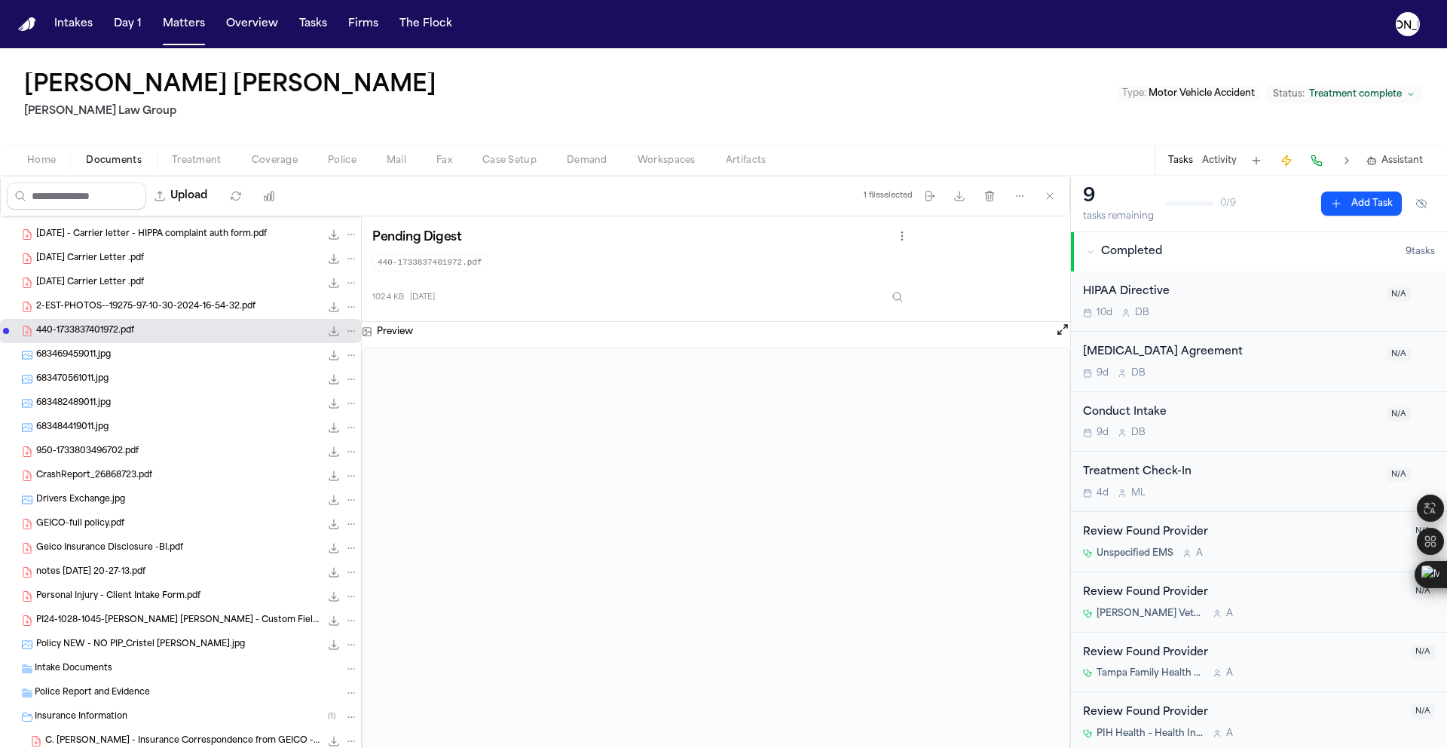
click at [82, 287] on span "[DATE] Carrier Letter .pdf" at bounding box center [90, 283] width 108 height 13
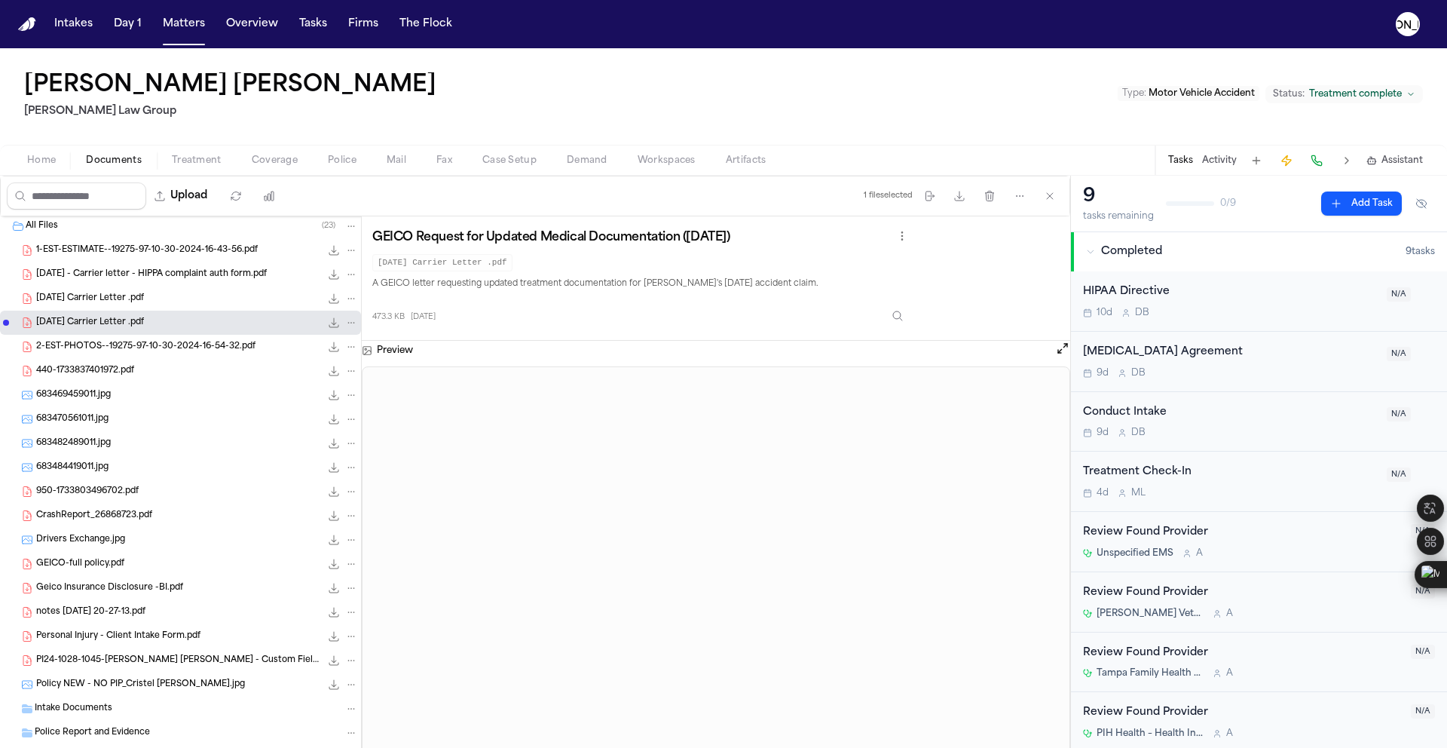
scroll to position [0, 0]
click at [91, 304] on span "[DATE] Carrier Letter .pdf" at bounding box center [90, 301] width 108 height 13
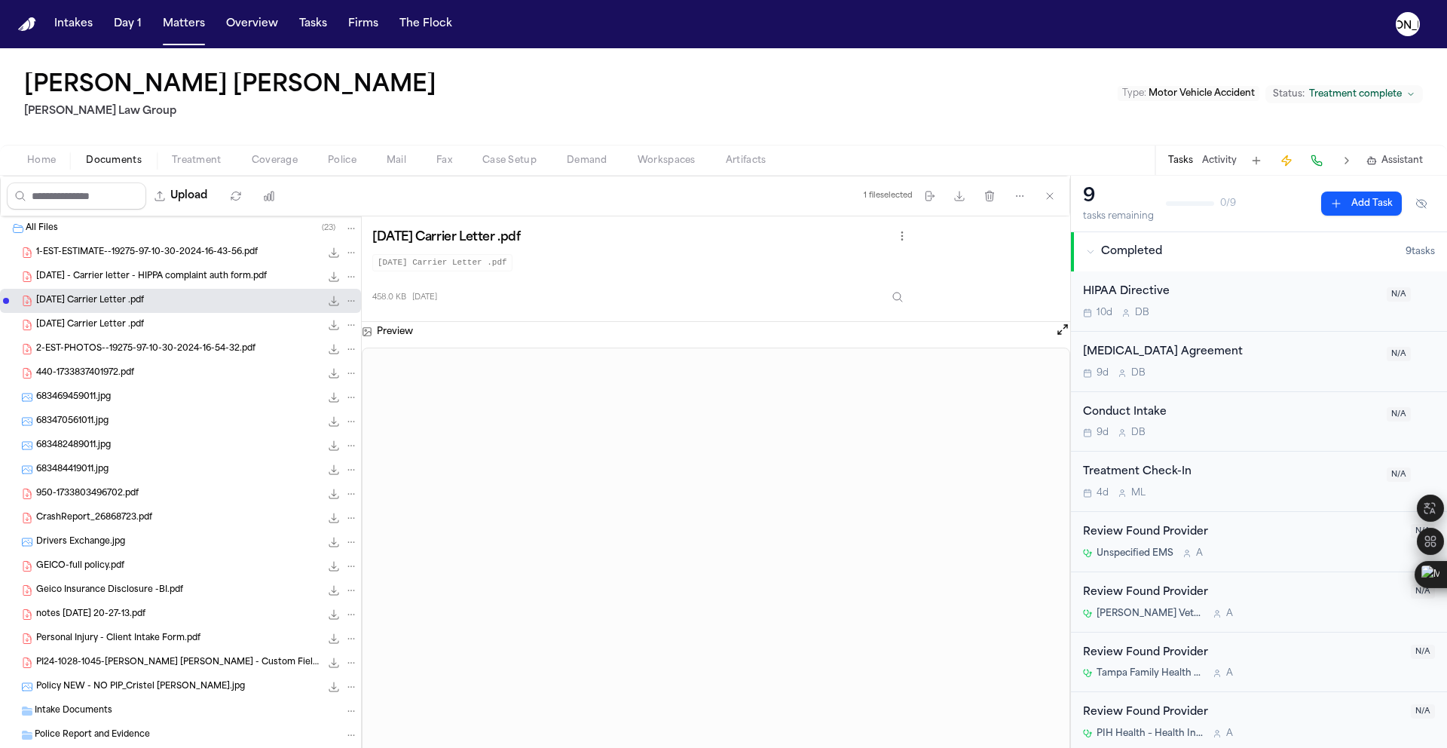
click at [90, 281] on span "[DATE] - Carrier letter - HIPPA complaint auth form.pdf" at bounding box center [151, 277] width 231 height 13
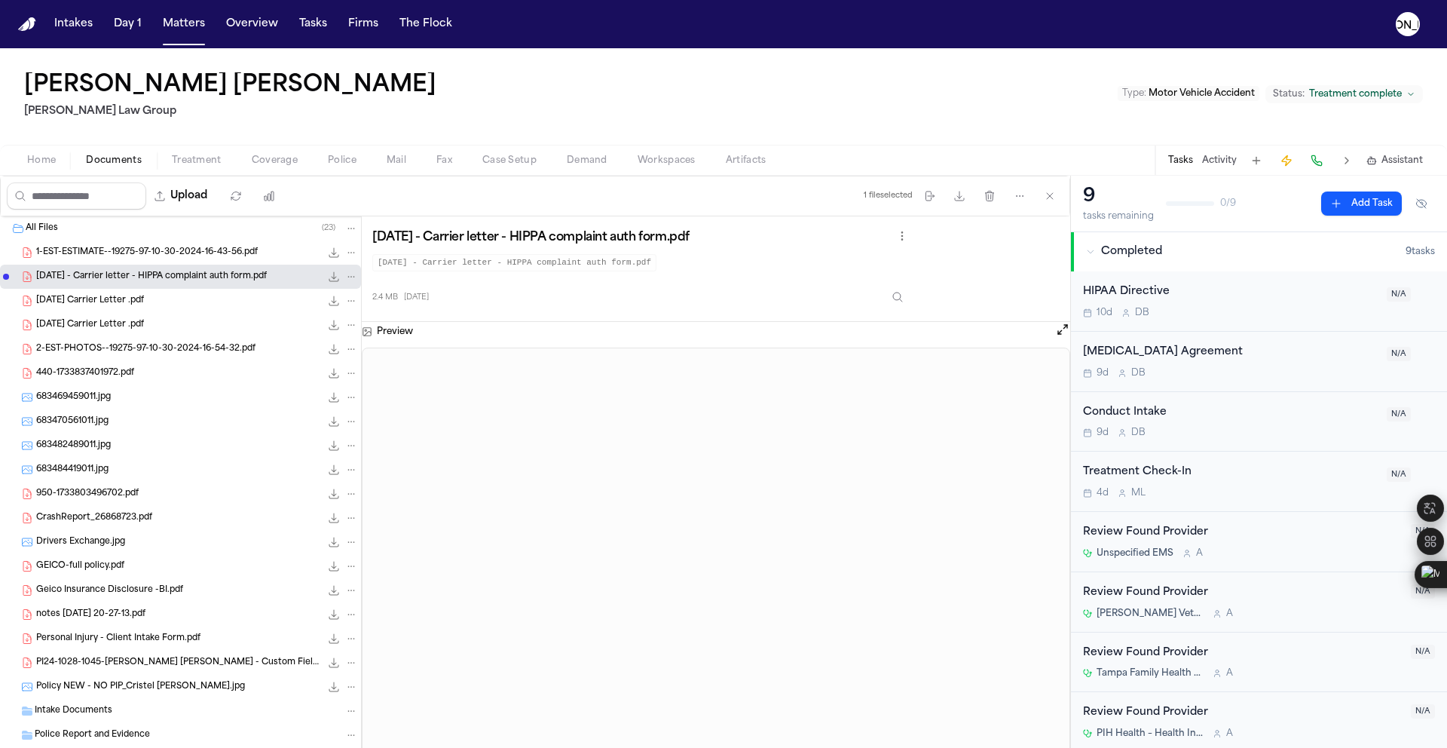
click at [151, 253] on span "1-EST-ESTIMATE--19275-97-10-30-2024-16-43-56.pdf" at bounding box center [147, 252] width 222 height 13
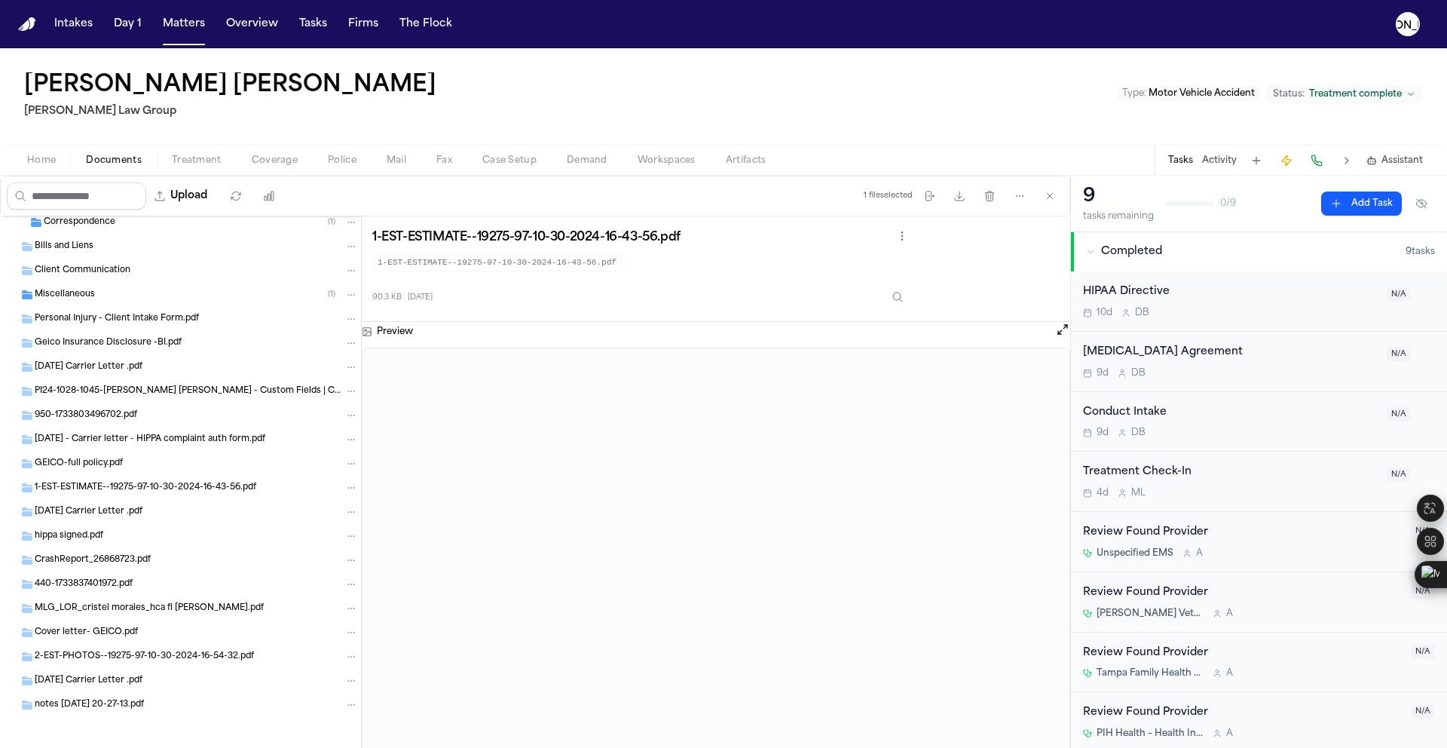
scroll to position [709, 0]
click at [180, 29] on button "Matters" at bounding box center [184, 24] width 54 height 27
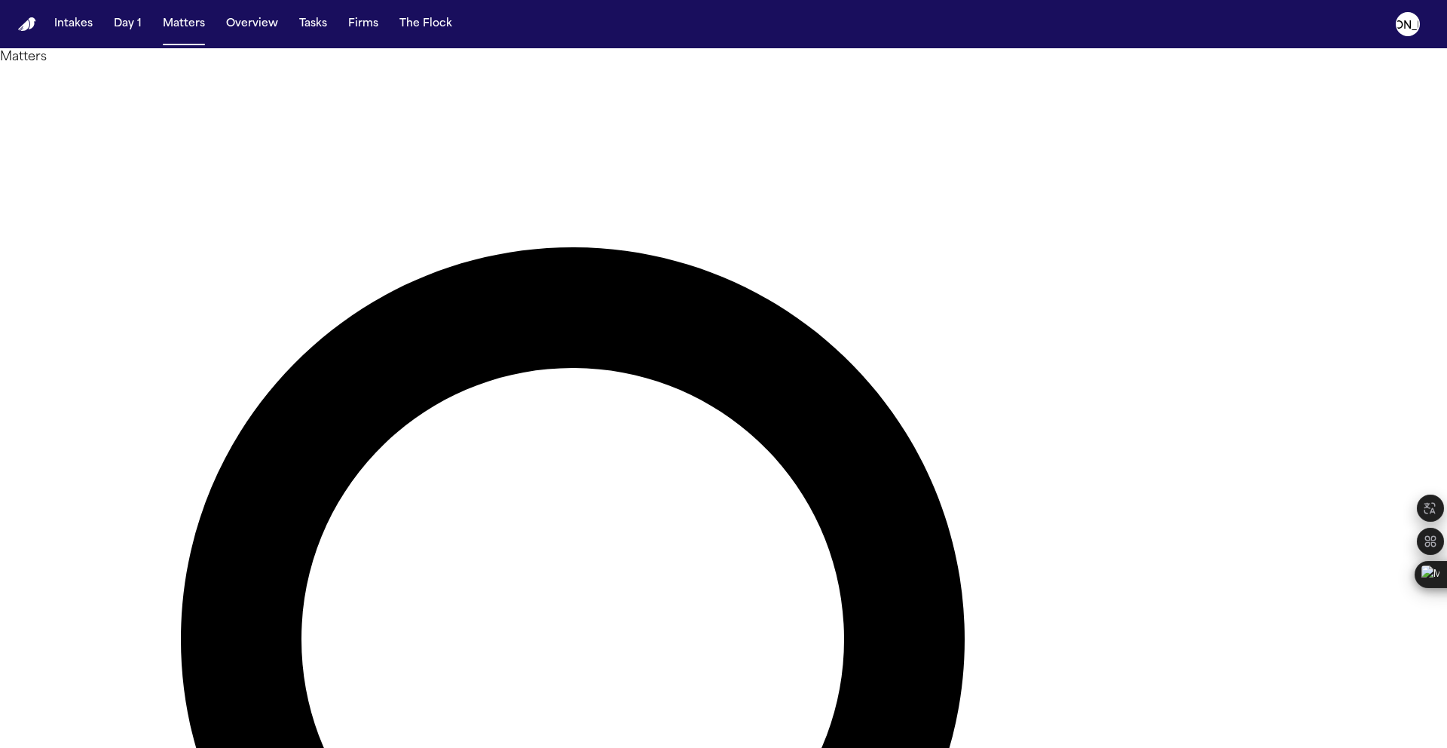
drag, startPoint x: 968, startPoint y: 99, endPoint x: 479, endPoint y: 79, distance: 488.8
type input "*********"
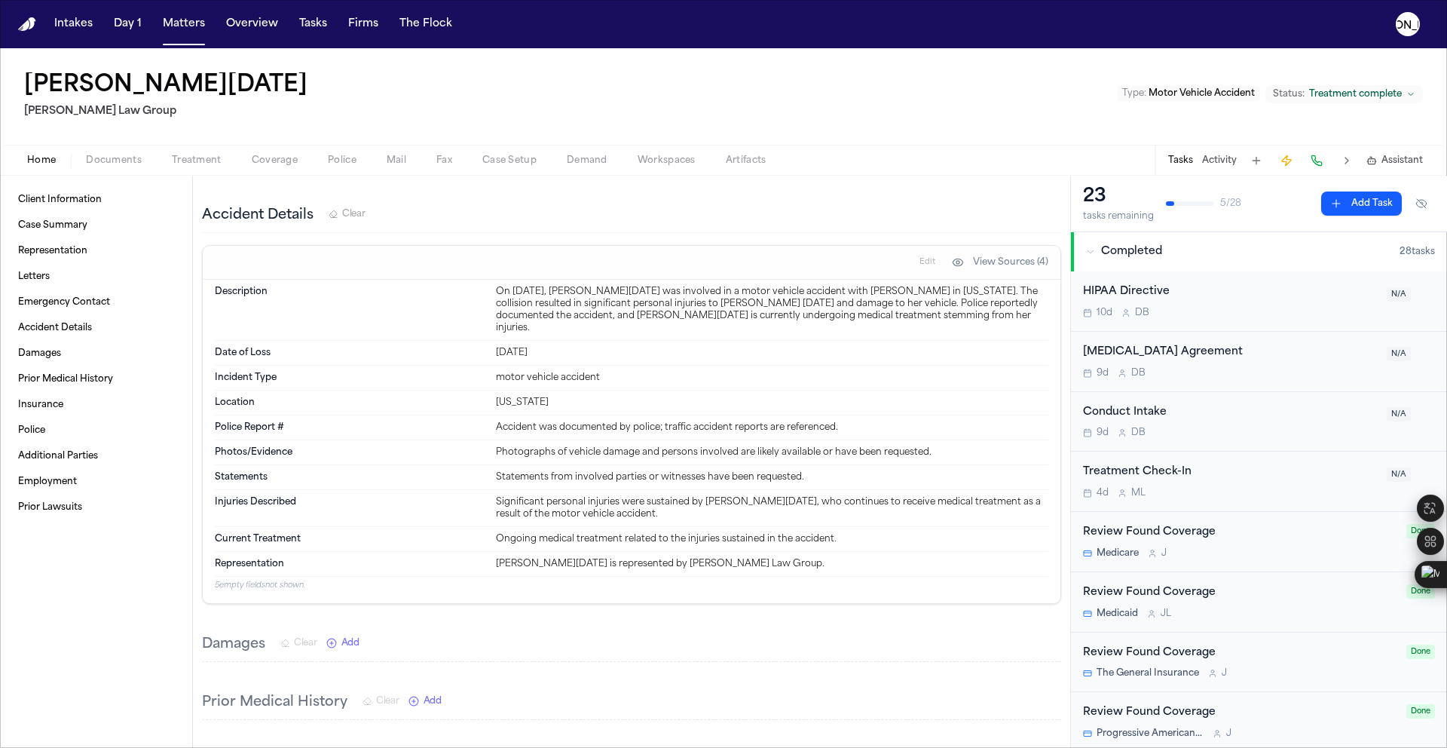
scroll to position [430, 0]
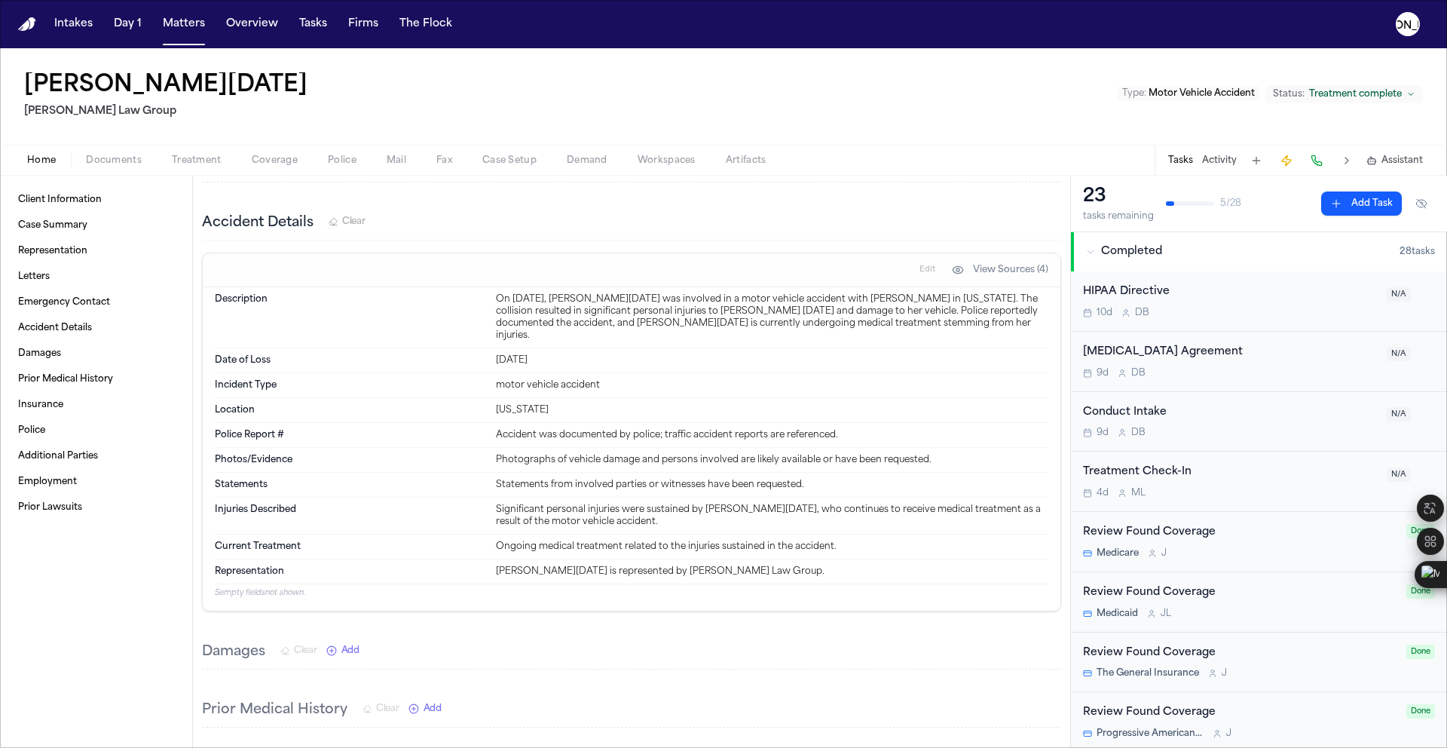
click at [286, 155] on span "Coverage" at bounding box center [275, 161] width 46 height 12
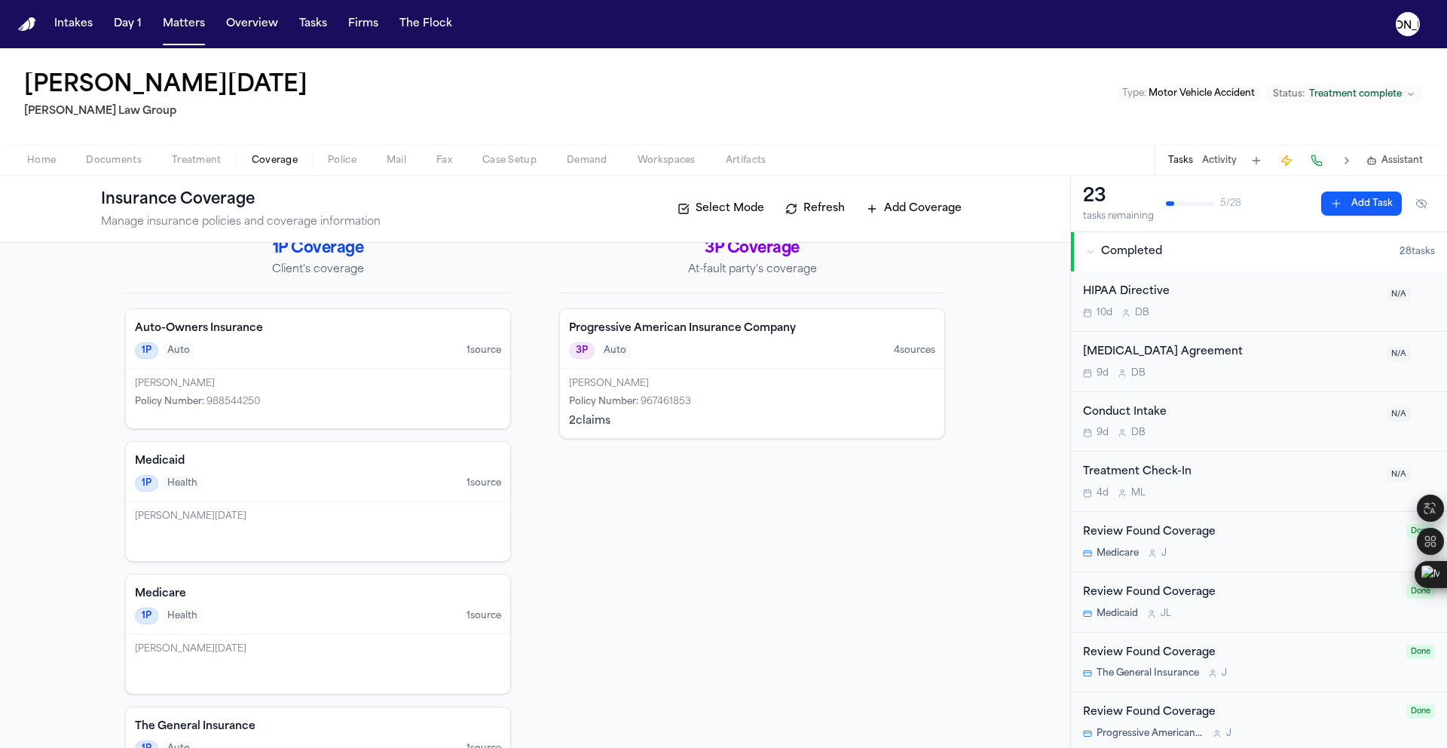
scroll to position [24, 0]
click at [194, 2] on nav "Intakes Day 1 Matters Overview Tasks Firms The [PERSON_NAME]" at bounding box center [723, 24] width 1447 height 48
click at [178, 29] on button "Matters" at bounding box center [184, 24] width 54 height 27
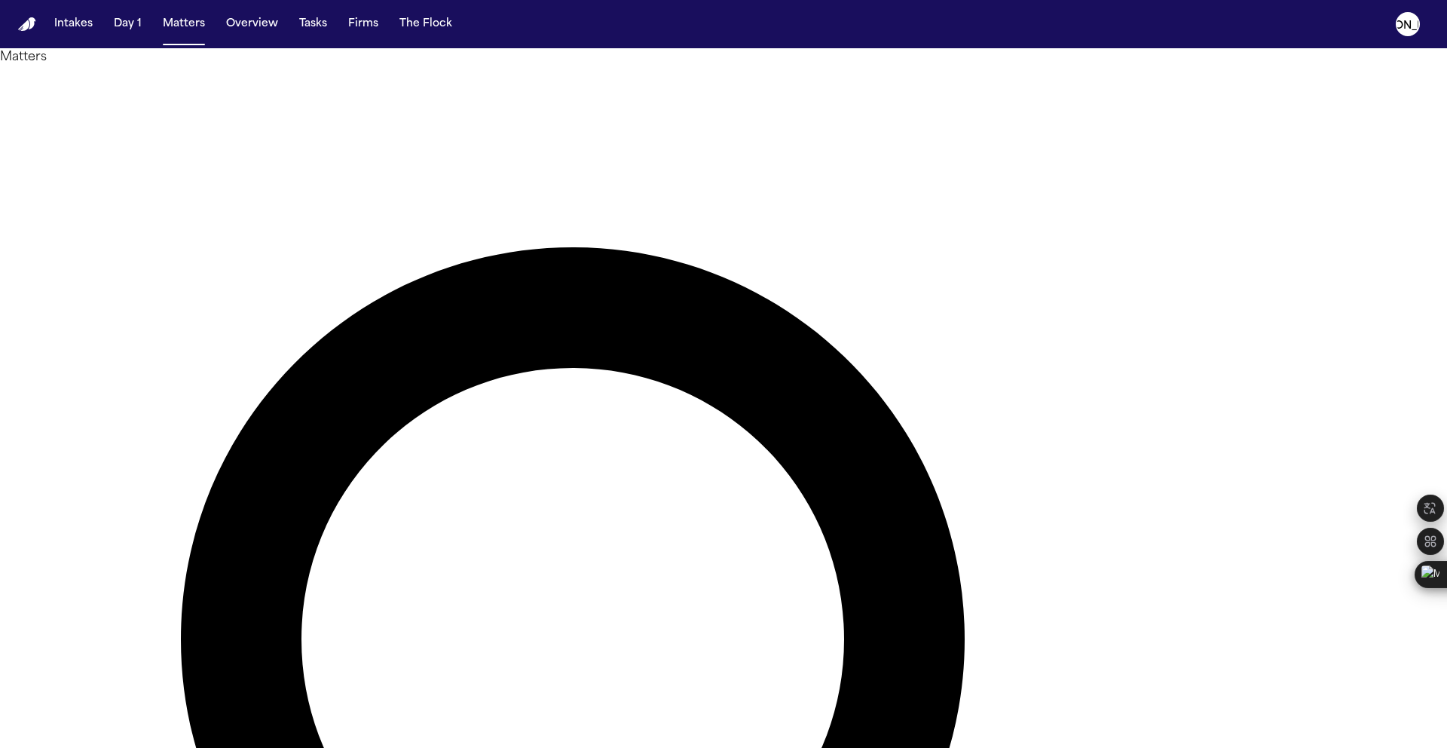
drag, startPoint x: 863, startPoint y: 82, endPoint x: 683, endPoint y: 81, distance: 180.1
type input "*********"
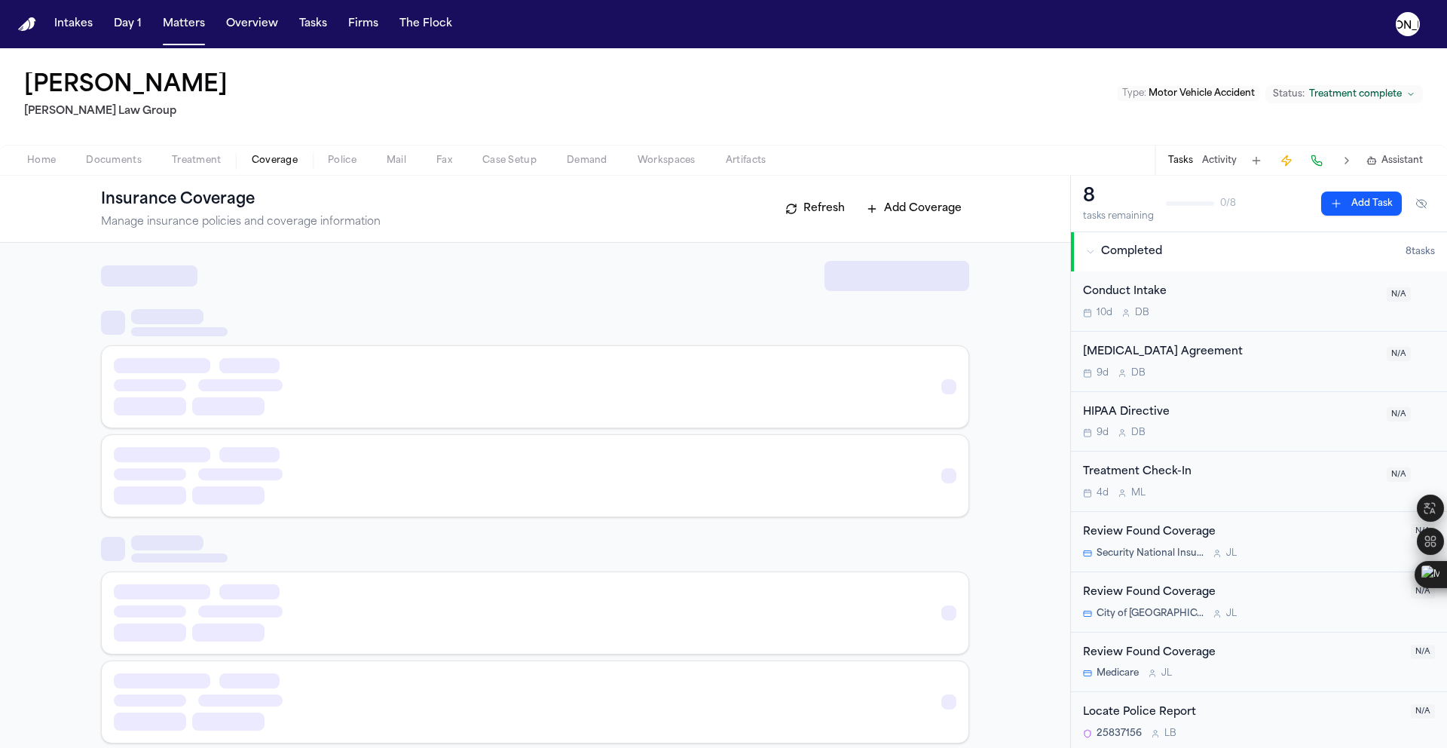
click at [259, 155] on span "Coverage" at bounding box center [275, 161] width 46 height 12
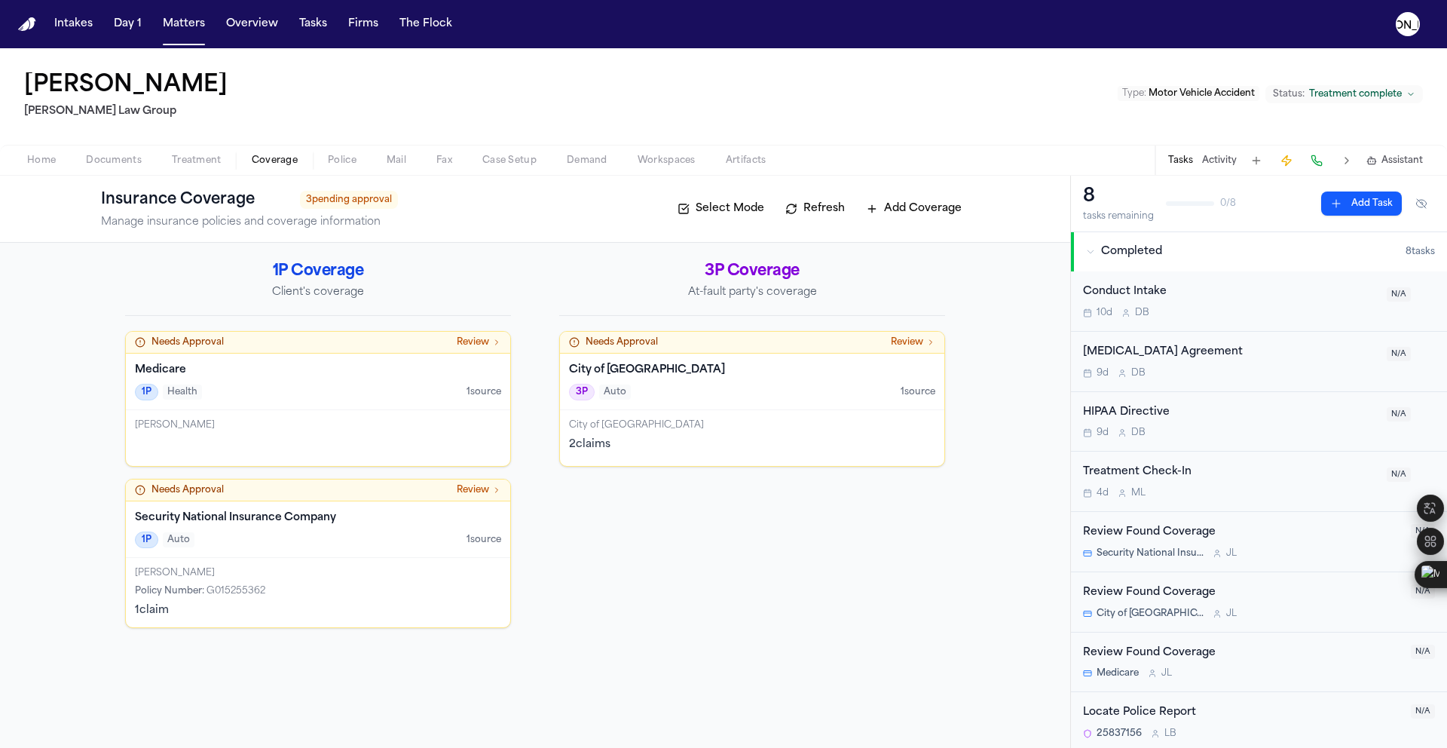
click at [650, 363] on h4 "City of [GEOGRAPHIC_DATA]" at bounding box center [752, 370] width 366 height 15
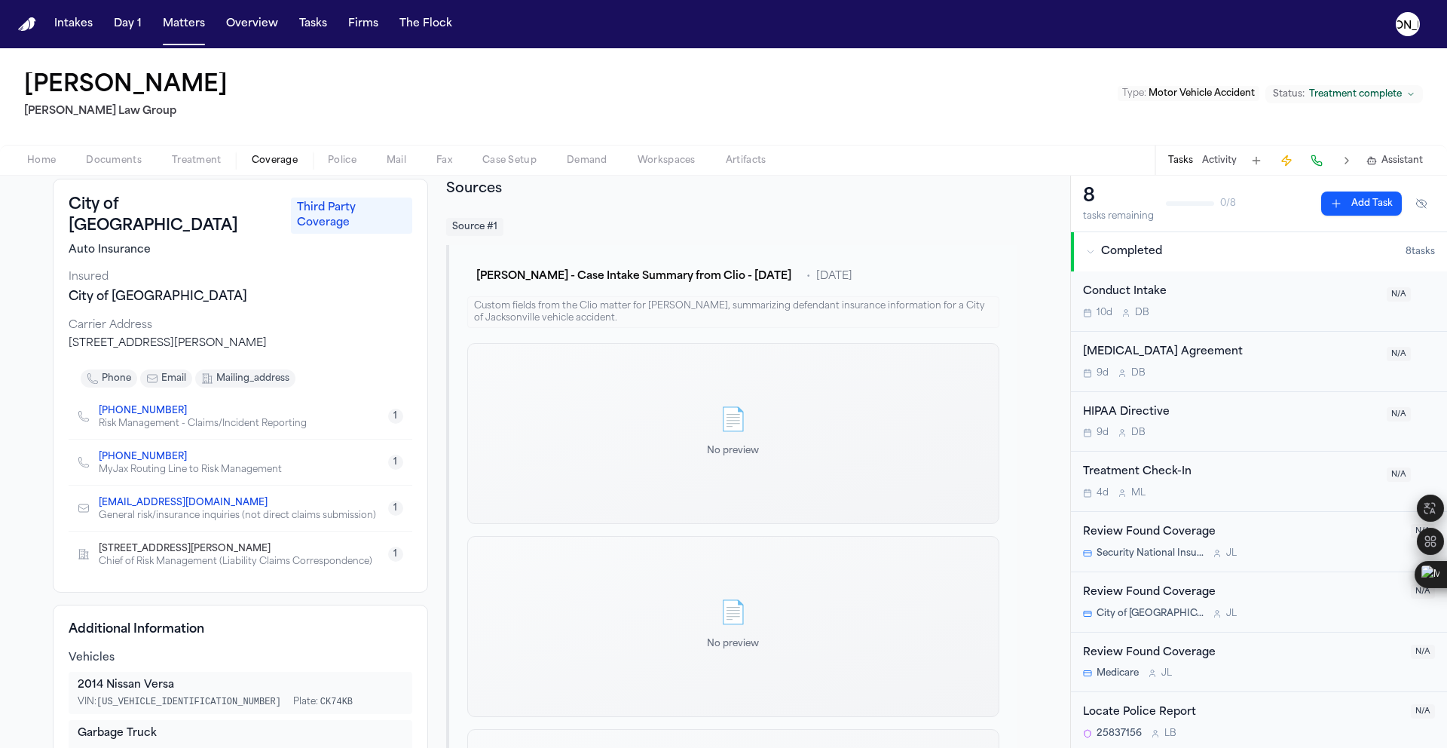
scroll to position [78, 0]
click at [271, 161] on span "Coverage" at bounding box center [275, 161] width 46 height 12
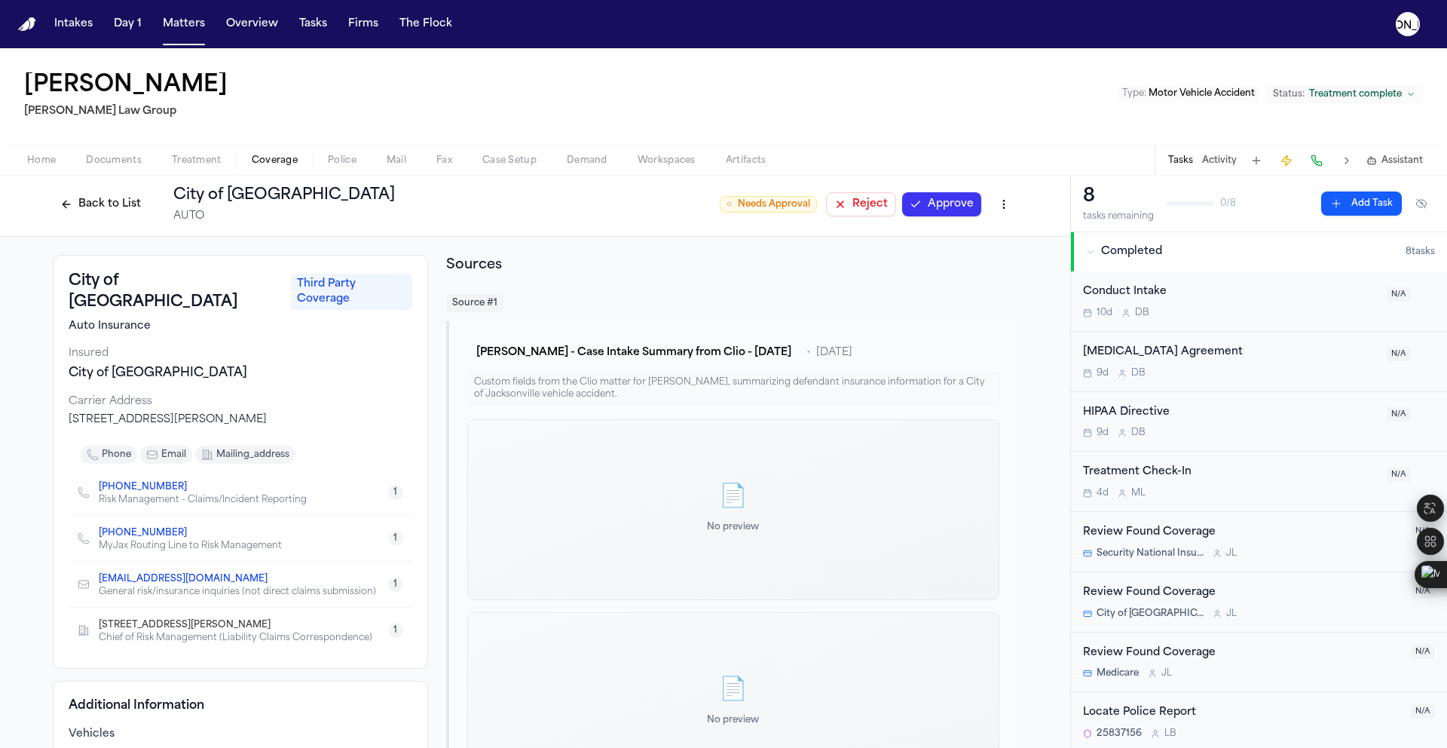
scroll to position [0, 0]
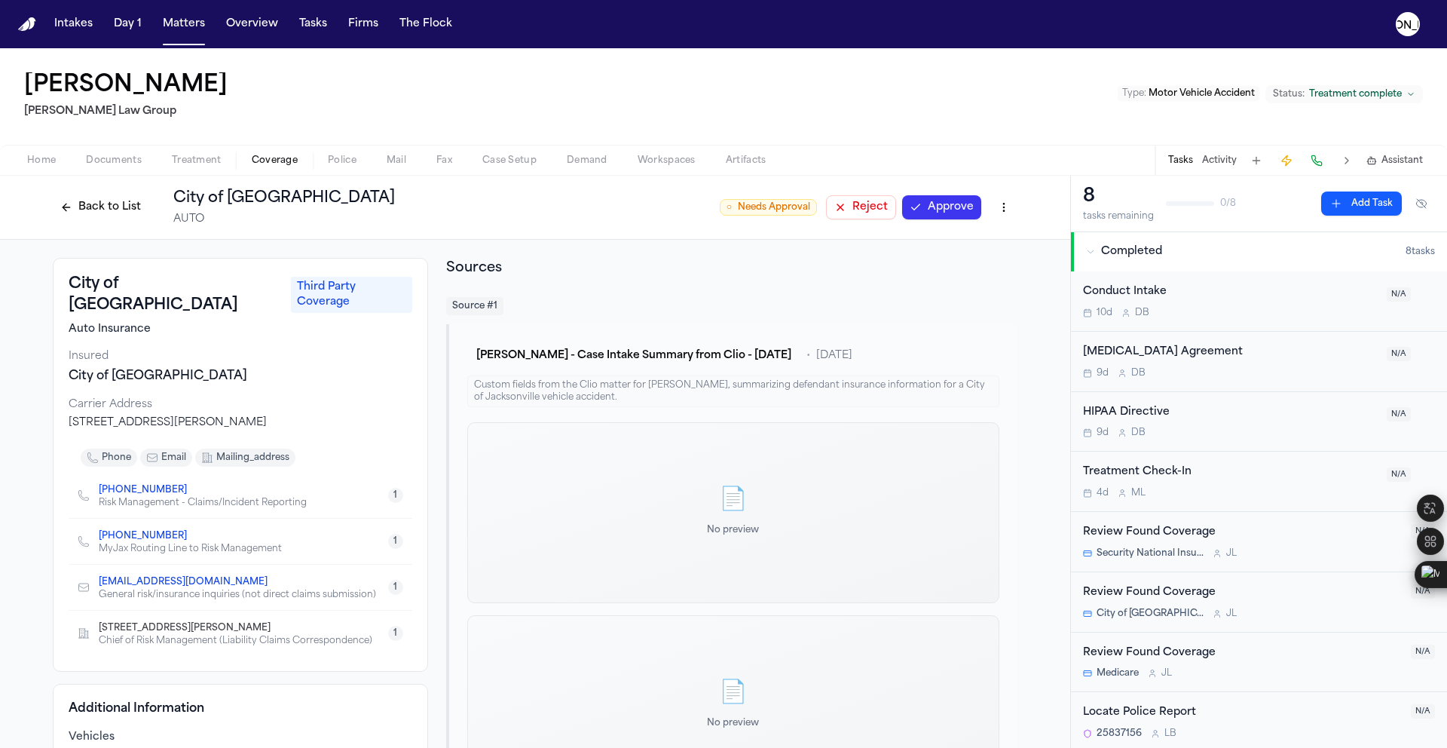
click at [89, 209] on button "Back to List" at bounding box center [101, 207] width 96 height 24
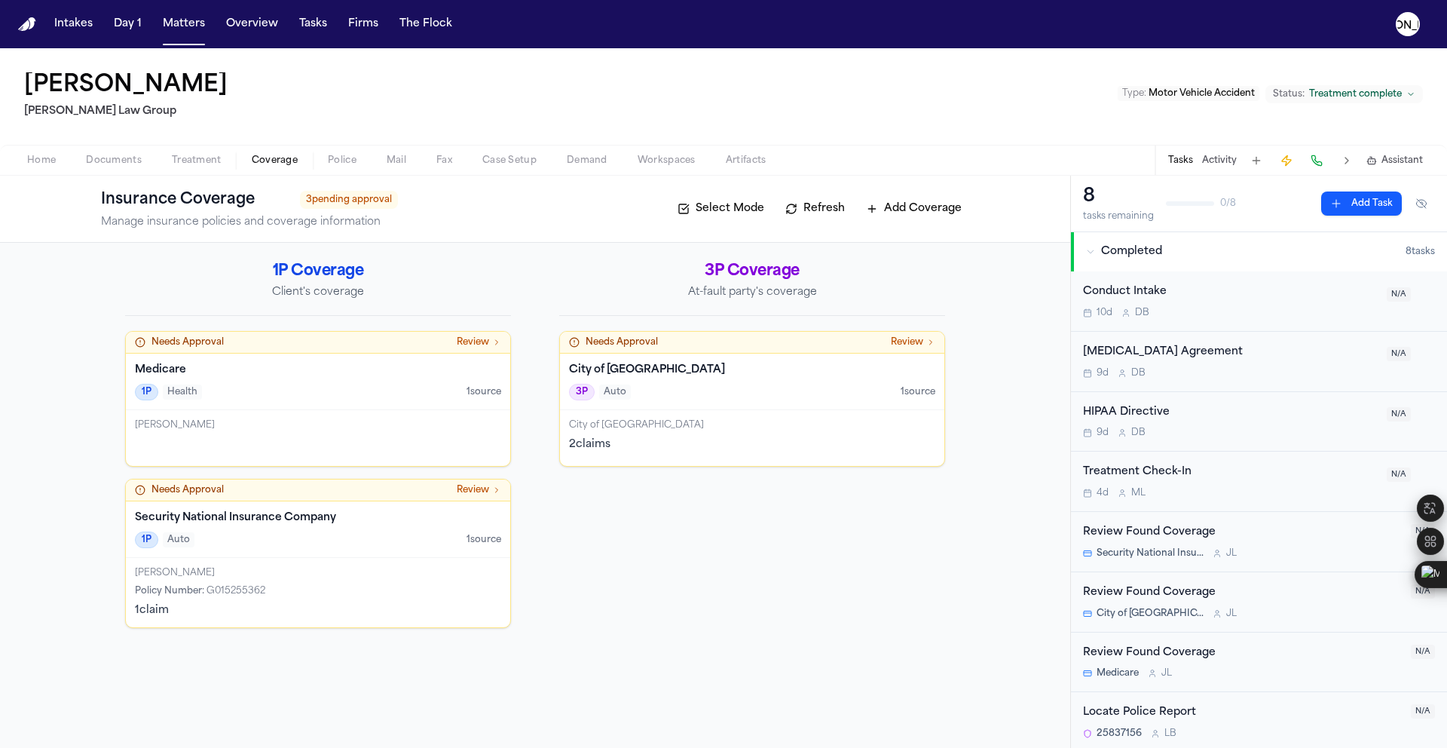
click at [612, 342] on span "Needs Approval" at bounding box center [622, 342] width 72 height 12
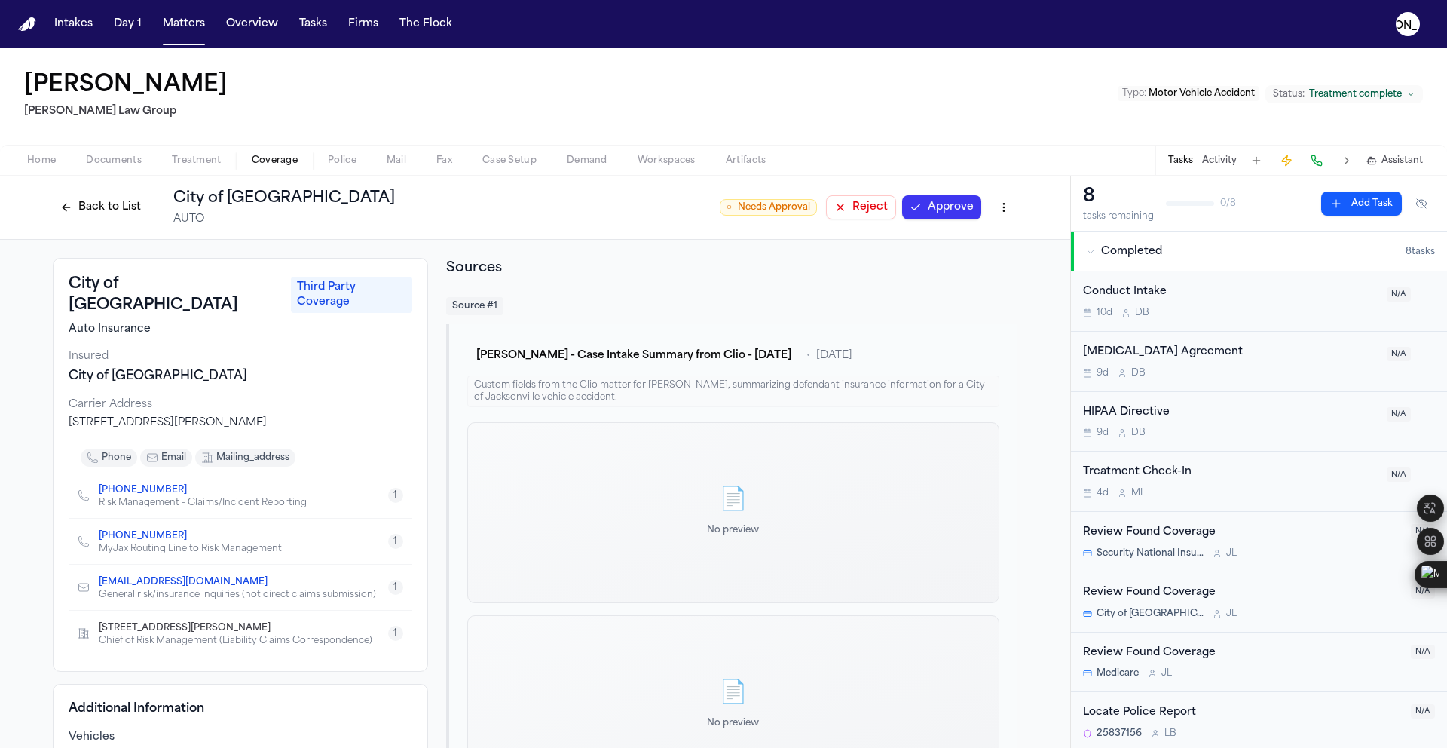
click at [187, 163] on span "Treatment" at bounding box center [197, 161] width 50 height 12
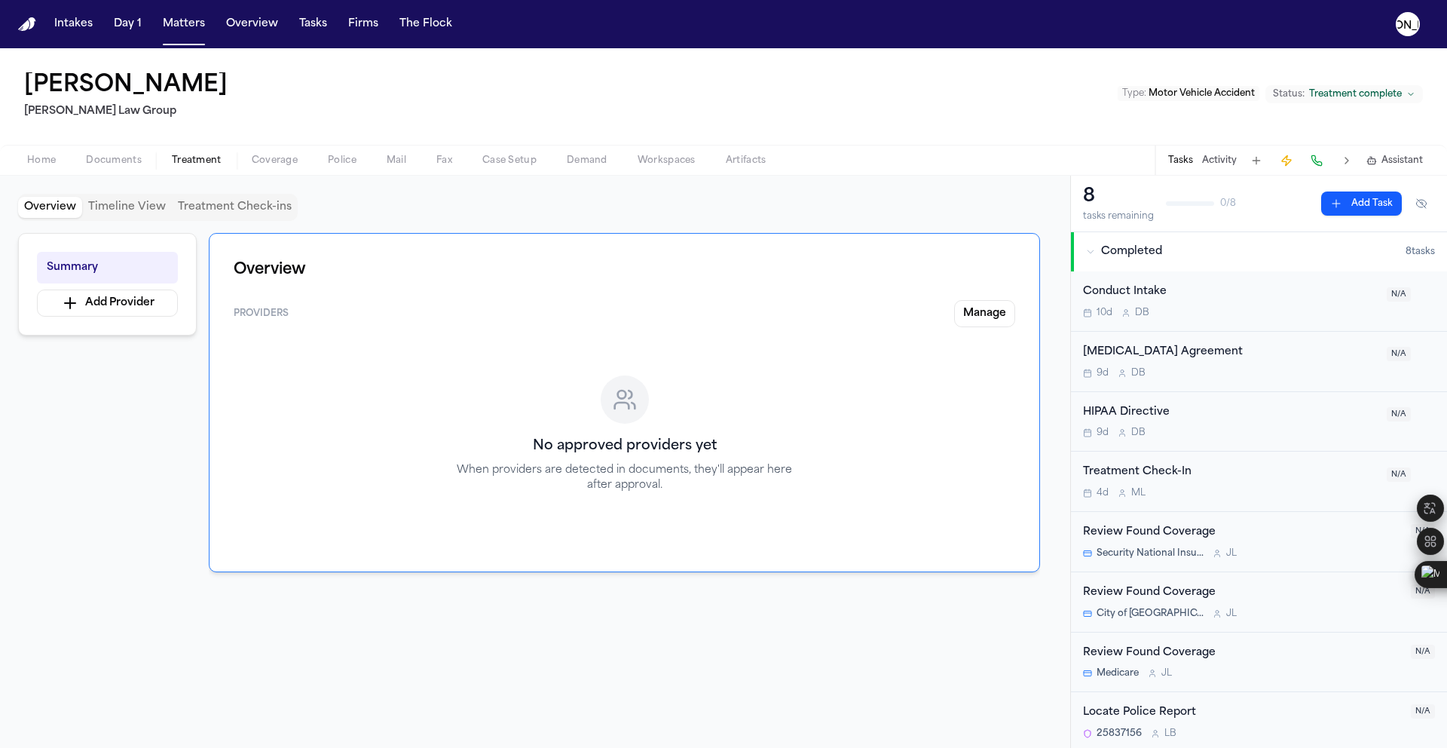
click at [130, 161] on span "Documents" at bounding box center [114, 161] width 56 height 12
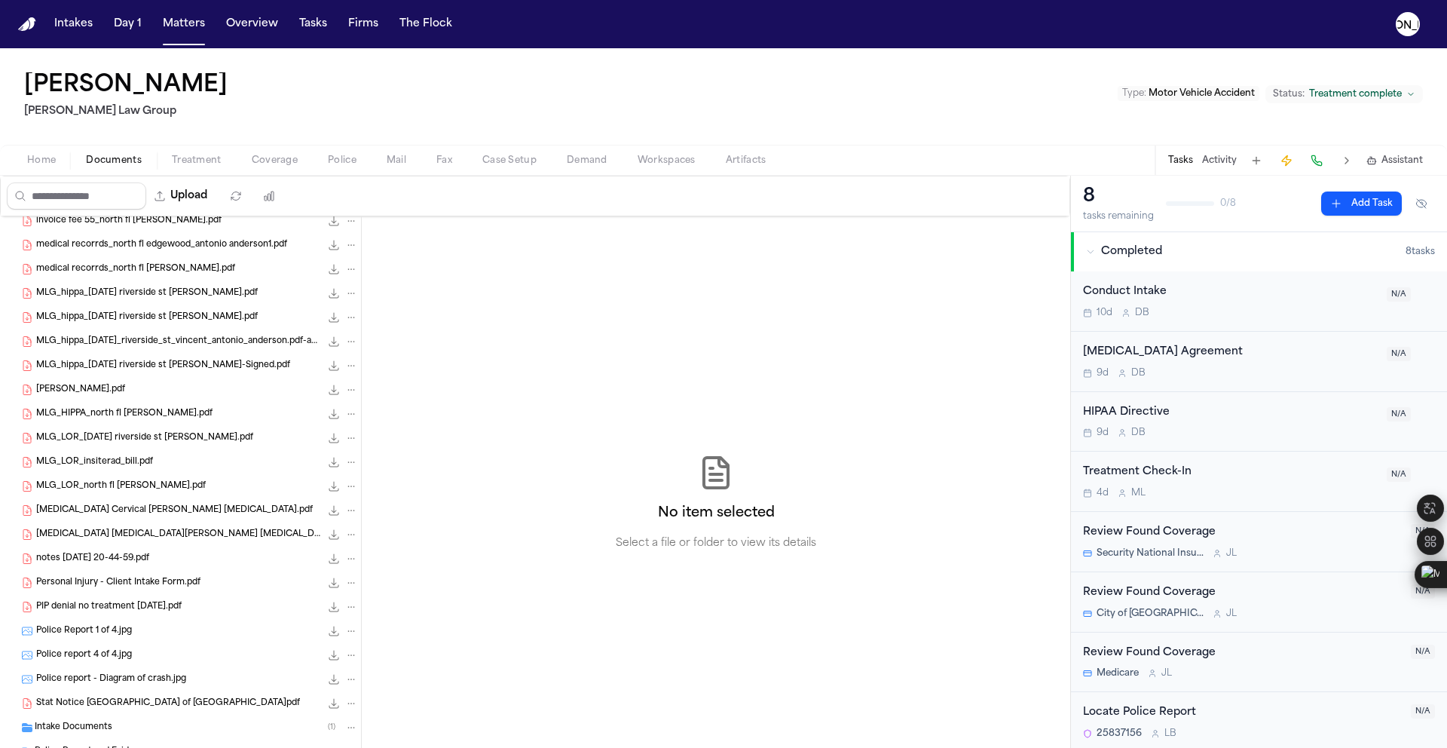
scroll to position [565, 0]
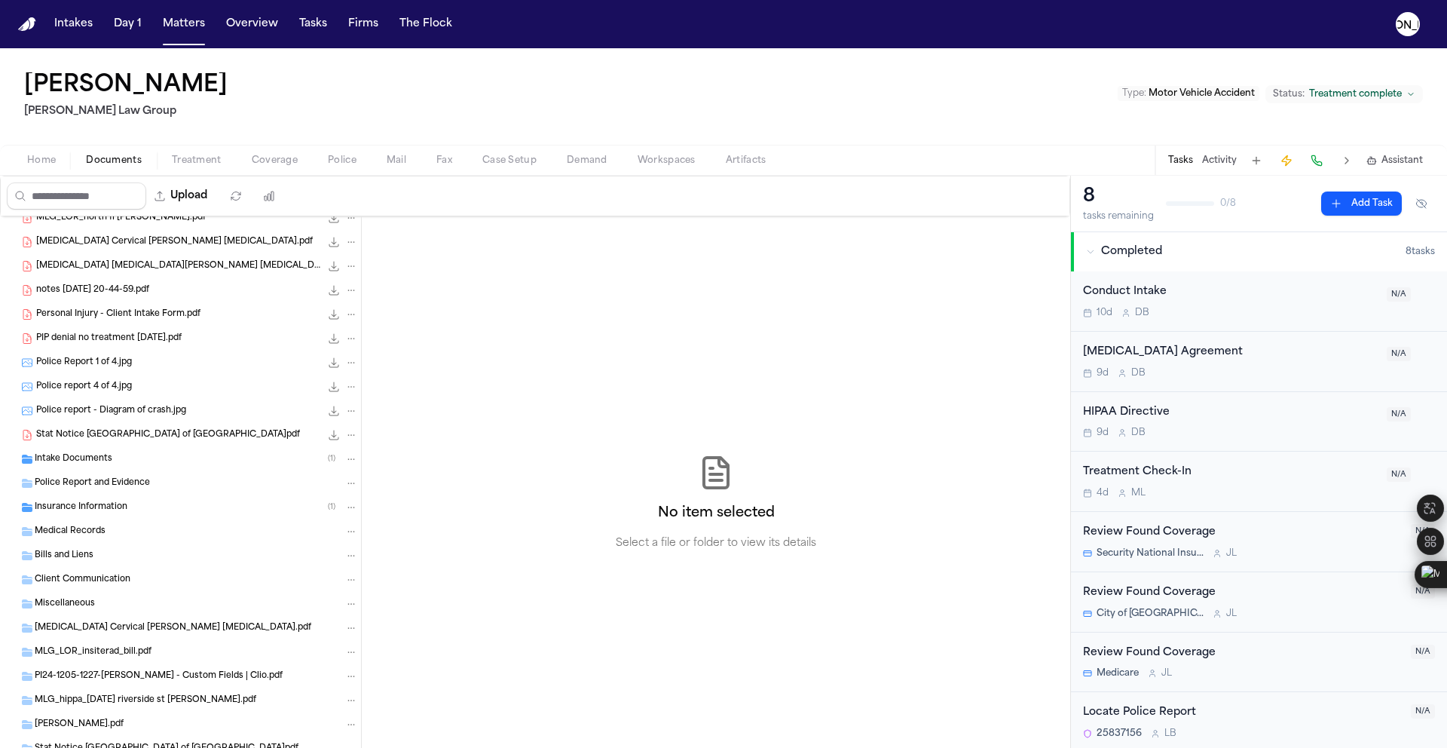
click at [121, 503] on span "Insurance Information" at bounding box center [81, 507] width 93 height 13
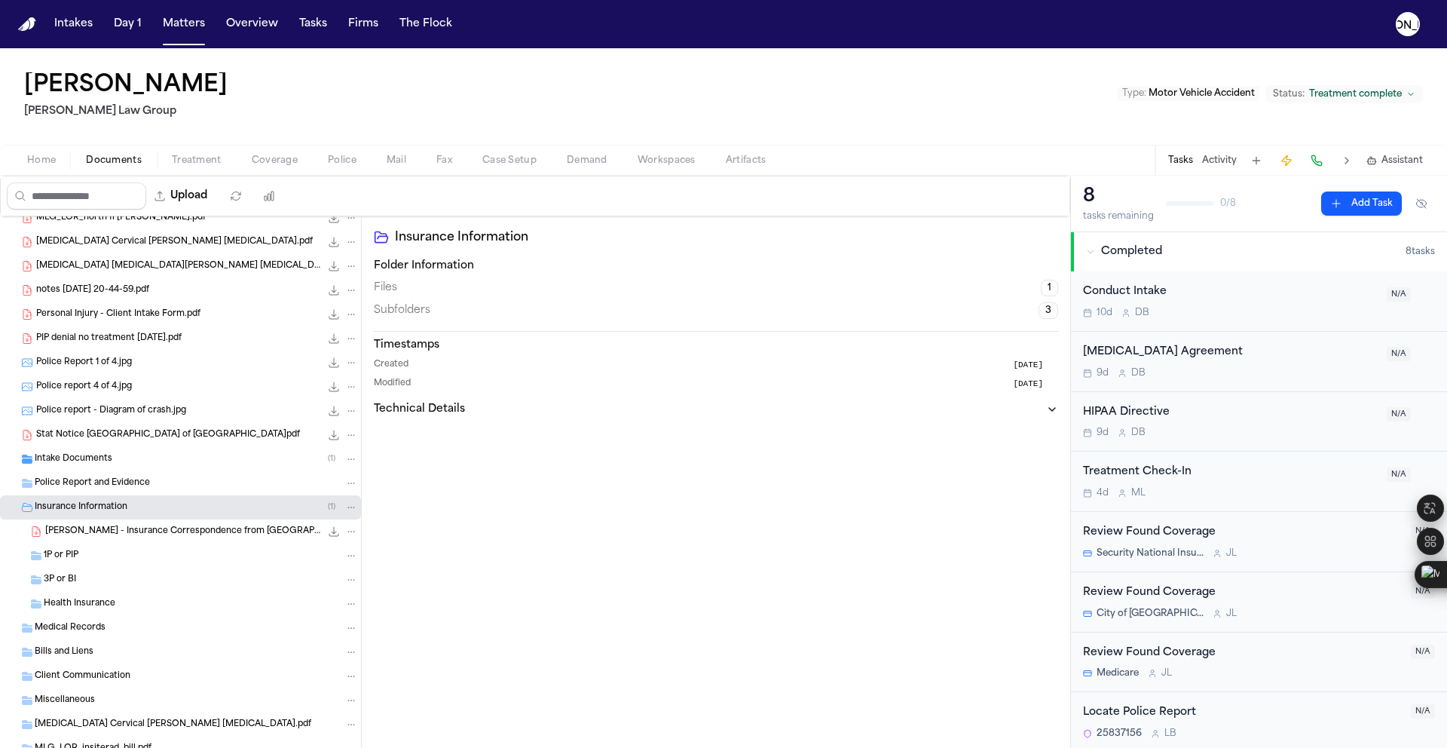
click at [123, 538] on div "[PERSON_NAME] - Insurance Correspondence from [GEOGRAPHIC_DATA] - [DATE] 72.5 K…" at bounding box center [201, 531] width 313 height 15
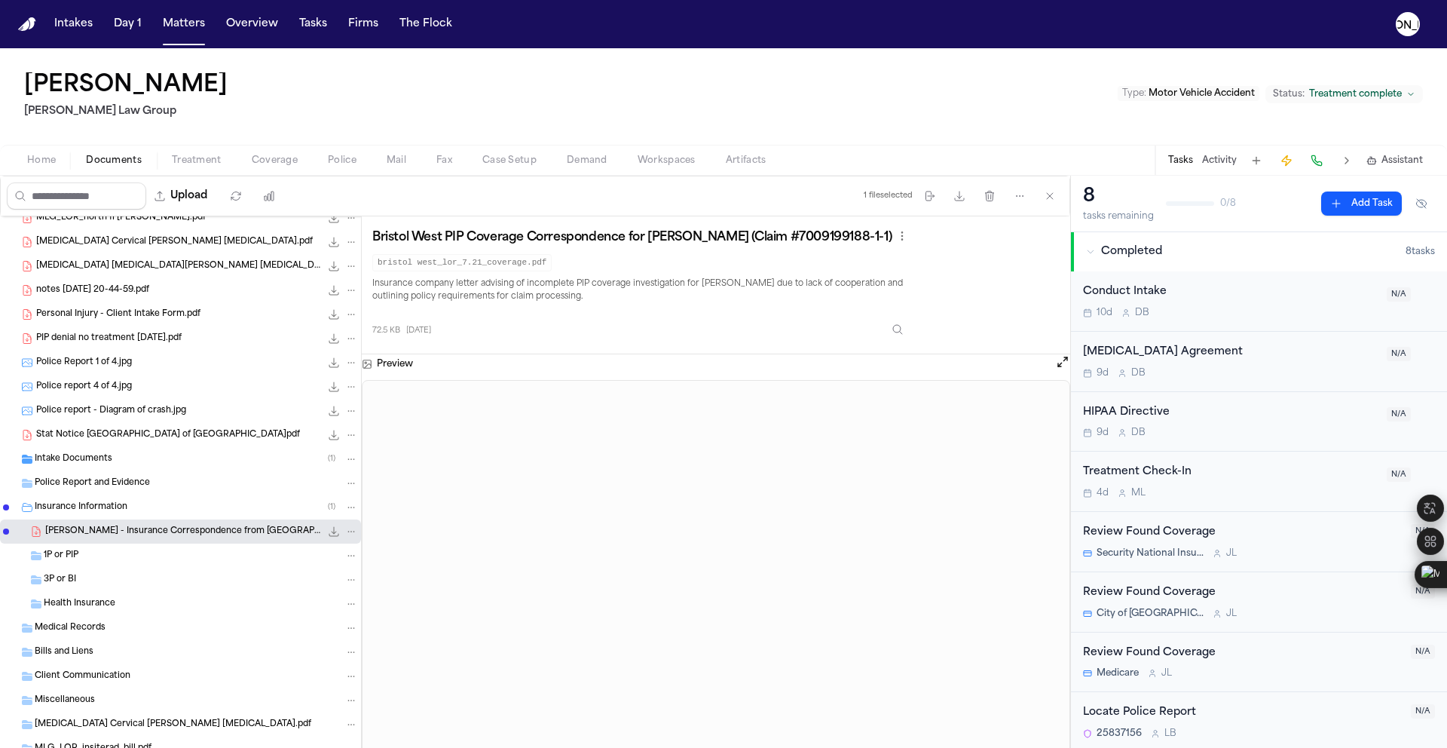
click at [265, 164] on span "Coverage" at bounding box center [275, 161] width 46 height 12
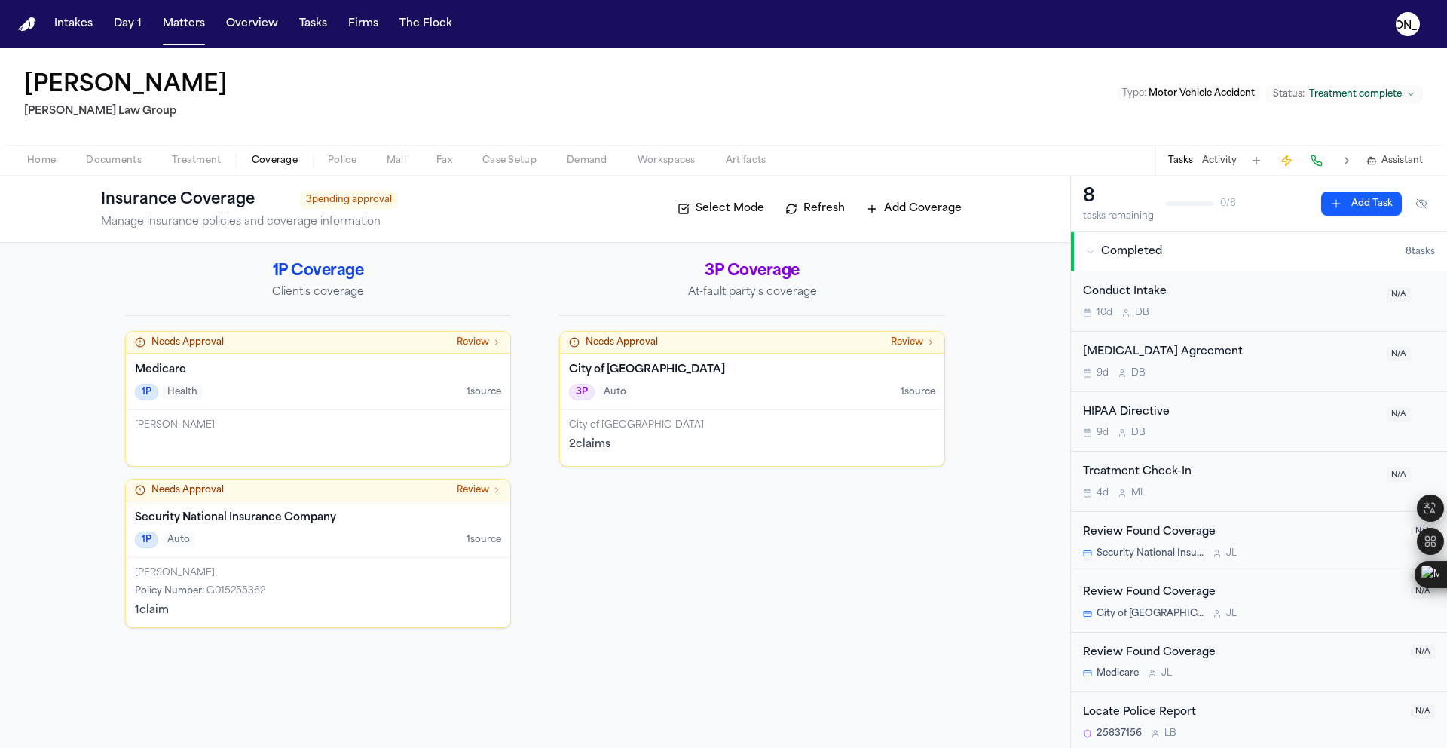
click at [608, 353] on div "City of Jacksonville 3P Auto 1 source" at bounding box center [752, 381] width 384 height 57
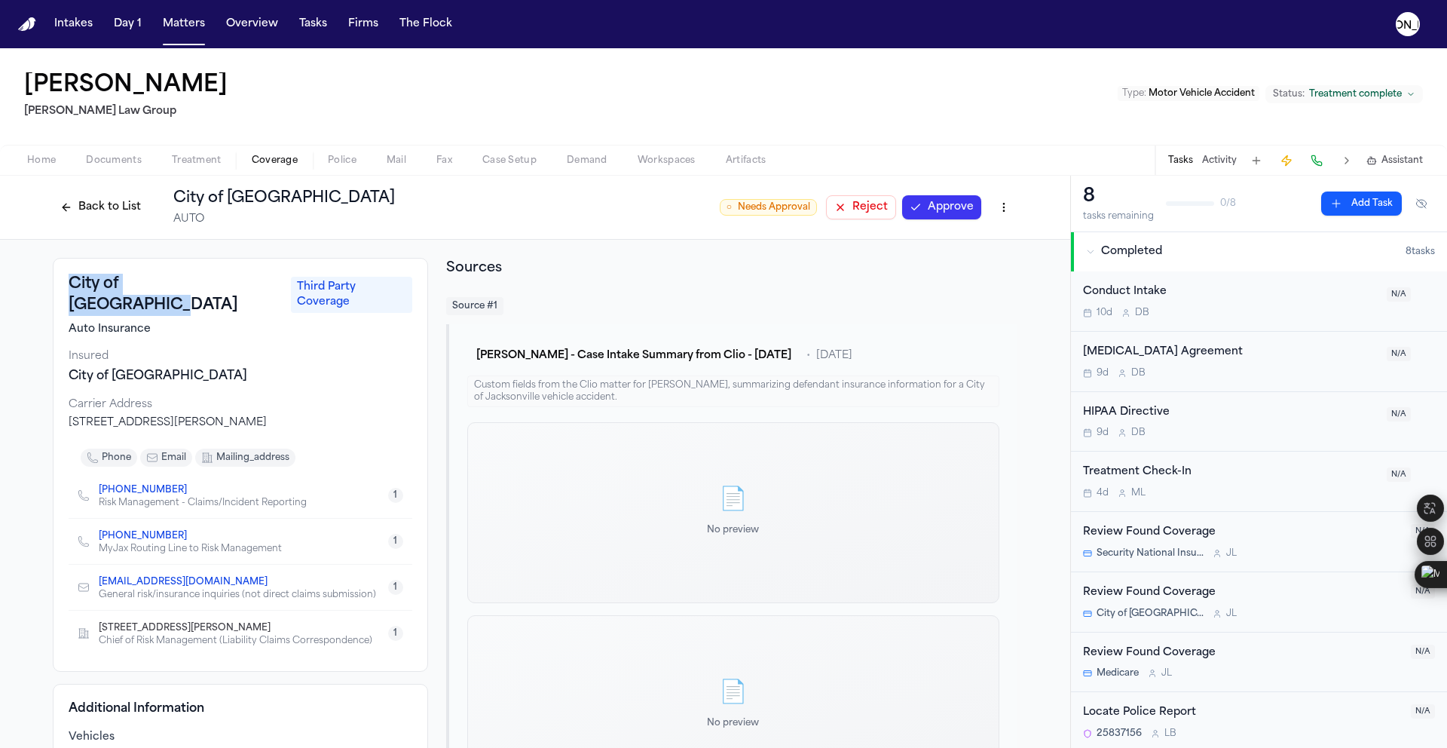
drag, startPoint x: 58, startPoint y: 286, endPoint x: 208, endPoint y: 288, distance: 150.0
click at [208, 288] on div "City of Jacksonville Third Party Coverage Auto Insurance Insured City of [GEOGR…" at bounding box center [240, 465] width 375 height 414
copy h3 "City of [GEOGRAPHIC_DATA]"
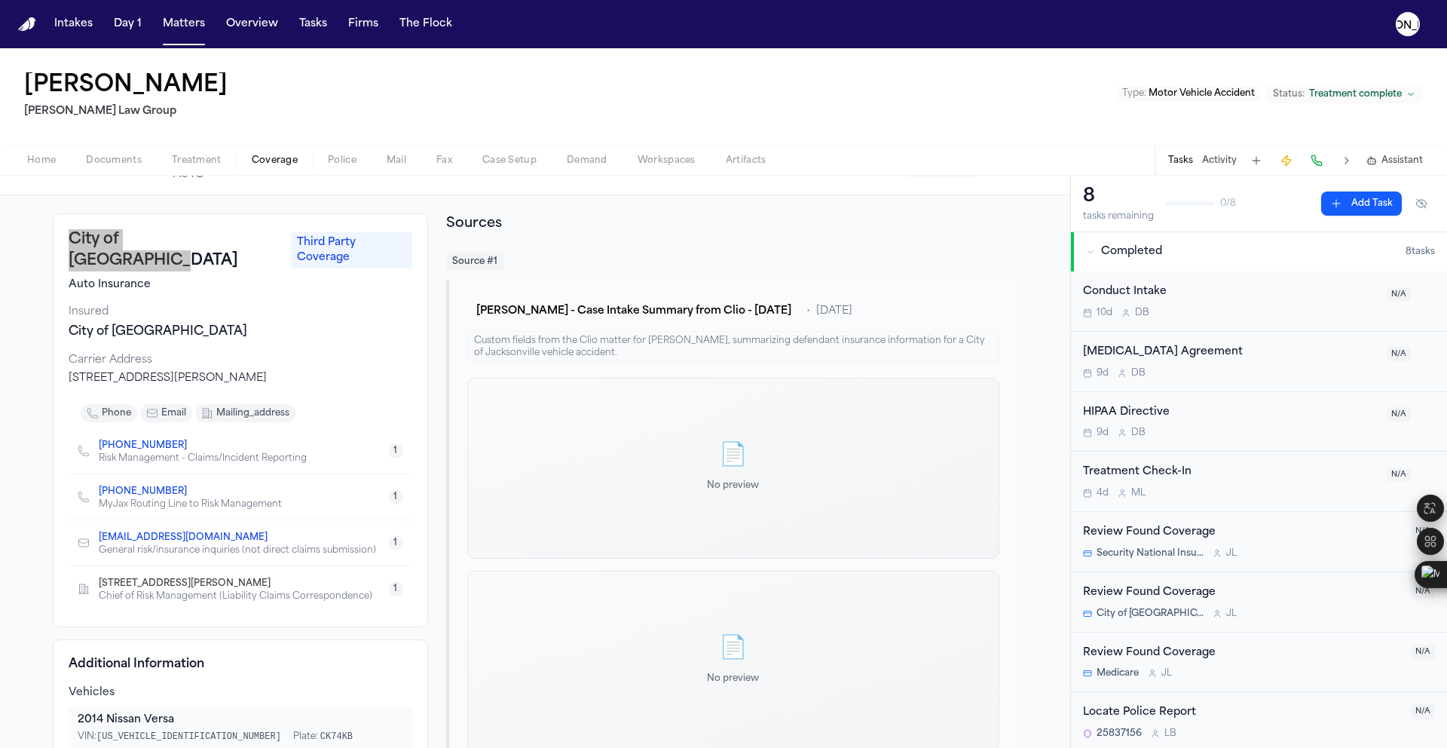
scroll to position [74, 0]
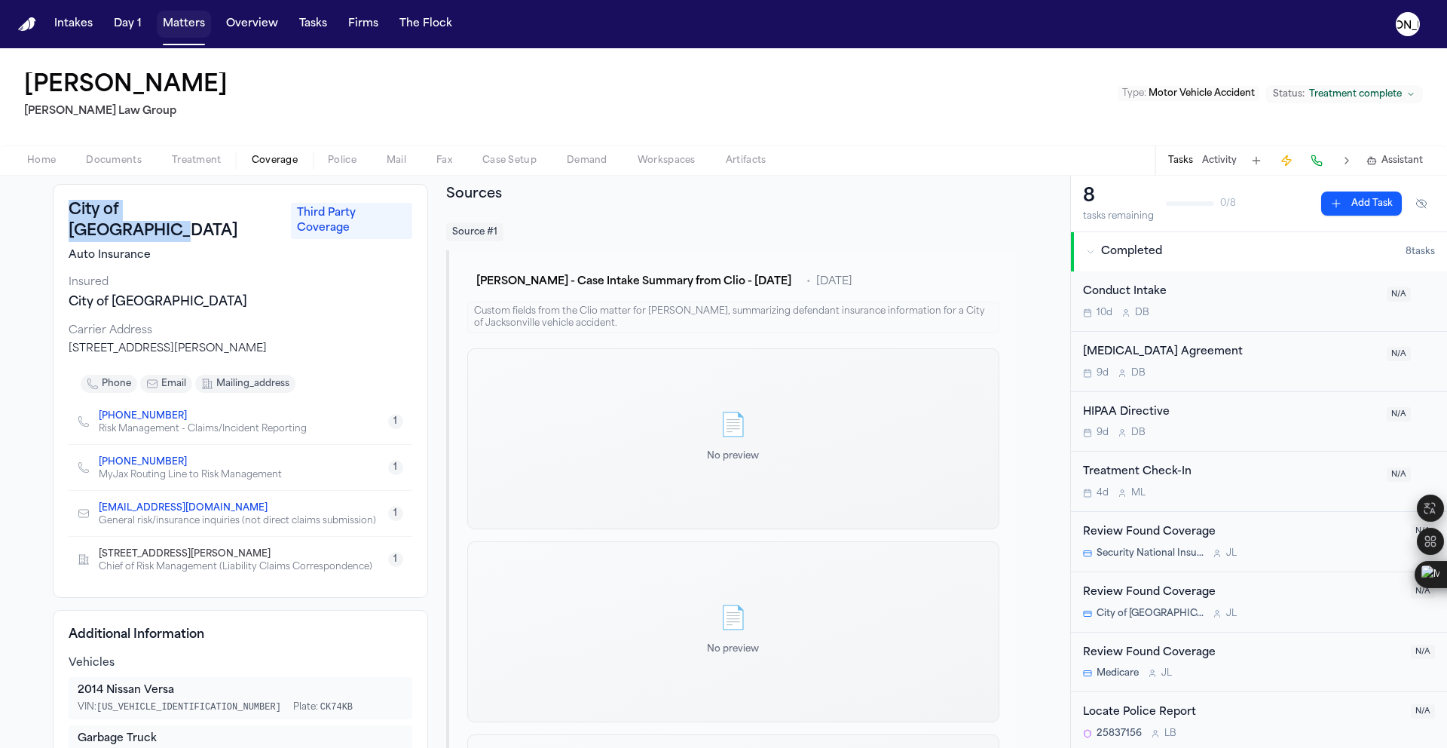
click at [179, 32] on button "Matters" at bounding box center [184, 24] width 54 height 27
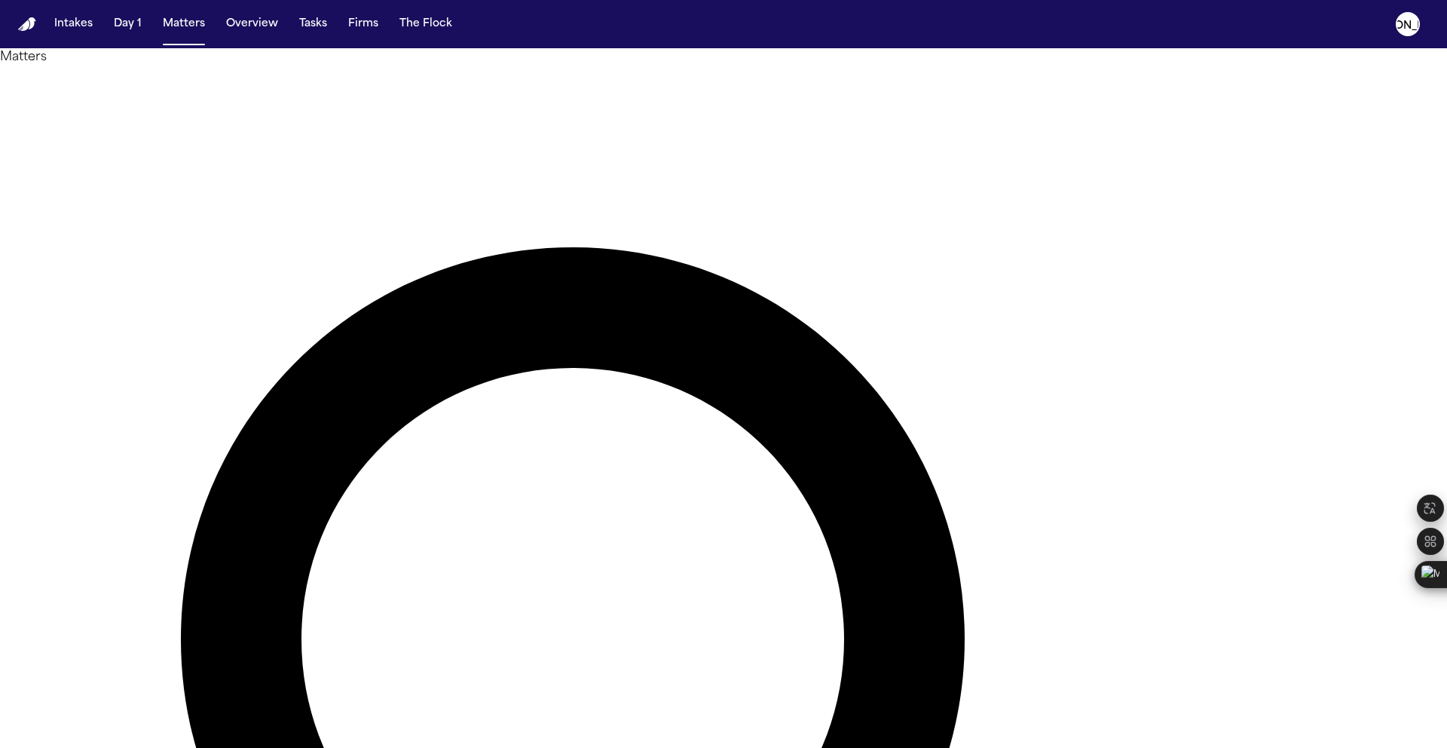
drag, startPoint x: 881, startPoint y: 87, endPoint x: 513, endPoint y: 62, distance: 368.7
type input "**********"
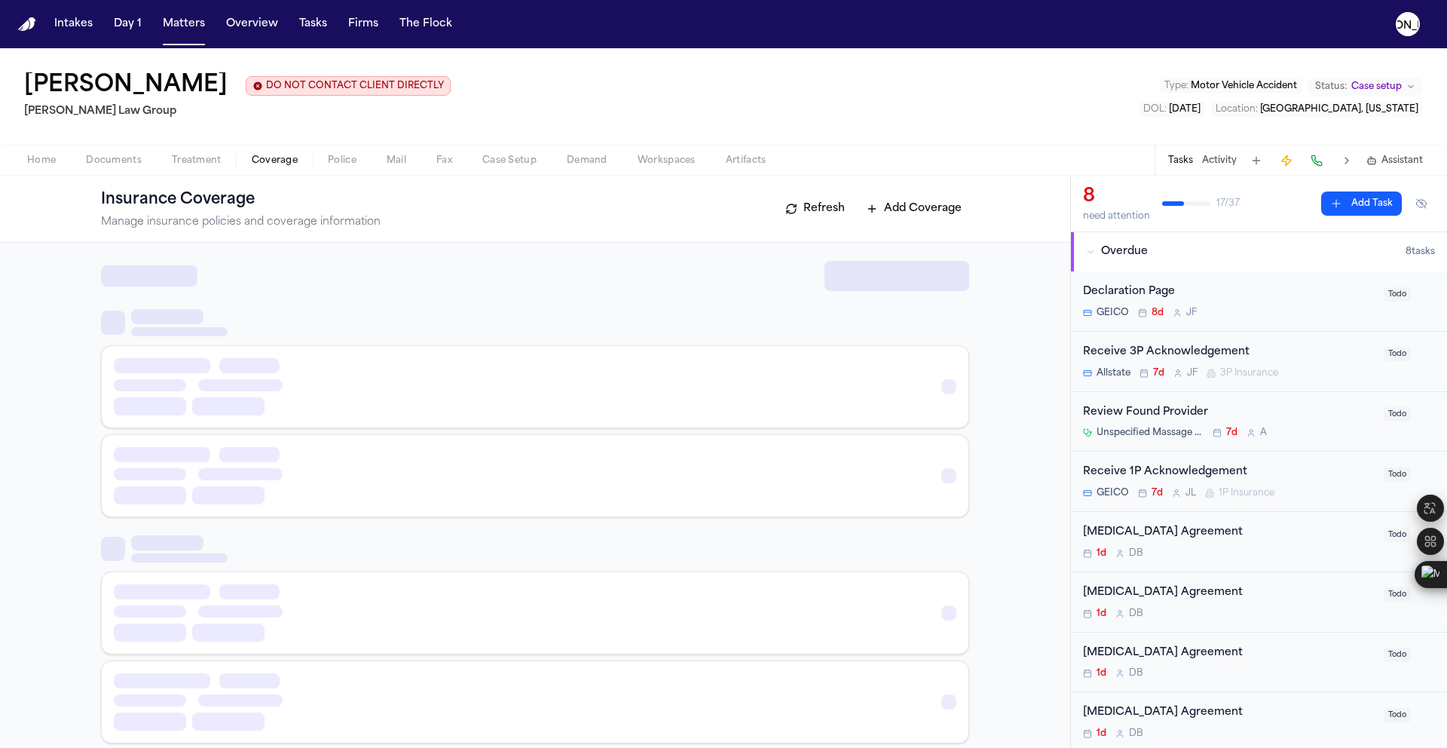
click at [274, 167] on span "Coverage" at bounding box center [275, 161] width 46 height 12
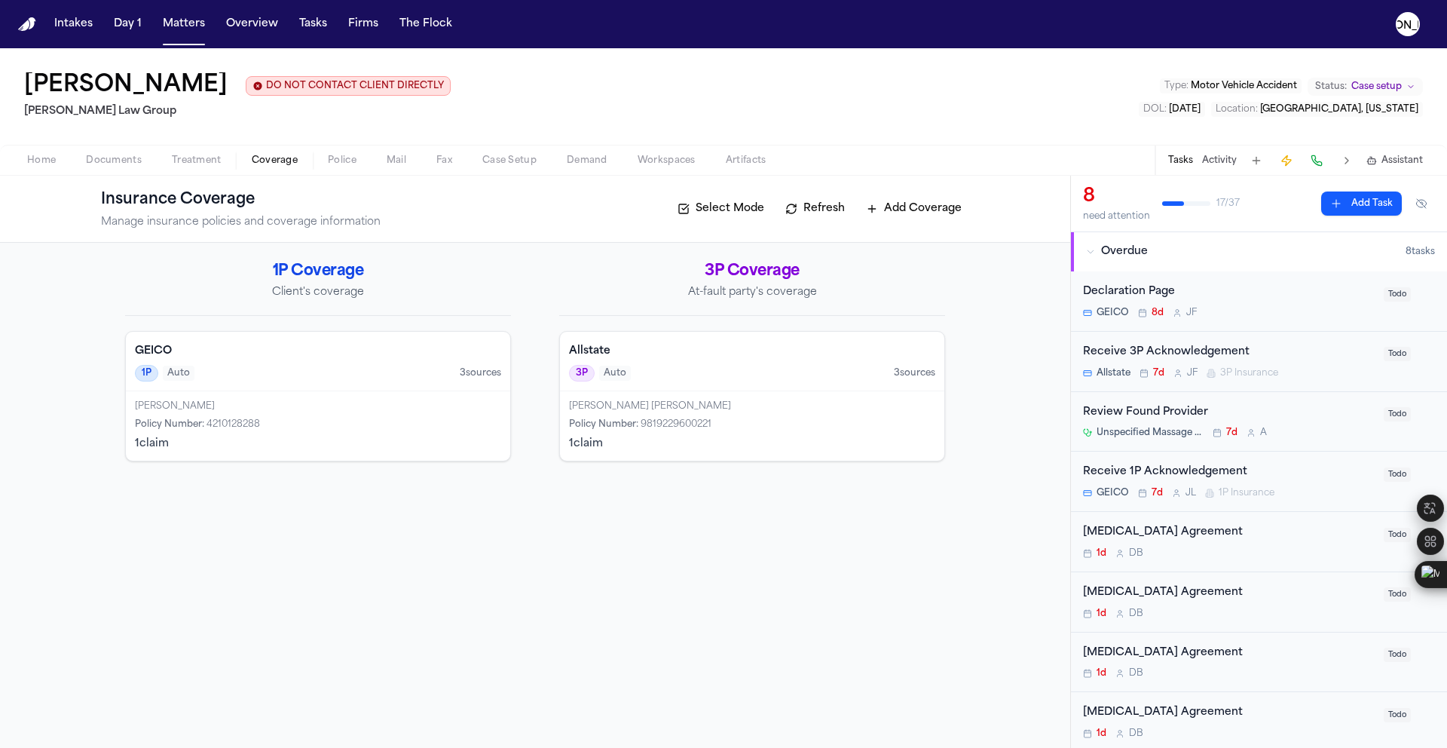
click at [615, 350] on h4 "Allstate" at bounding box center [752, 351] width 366 height 15
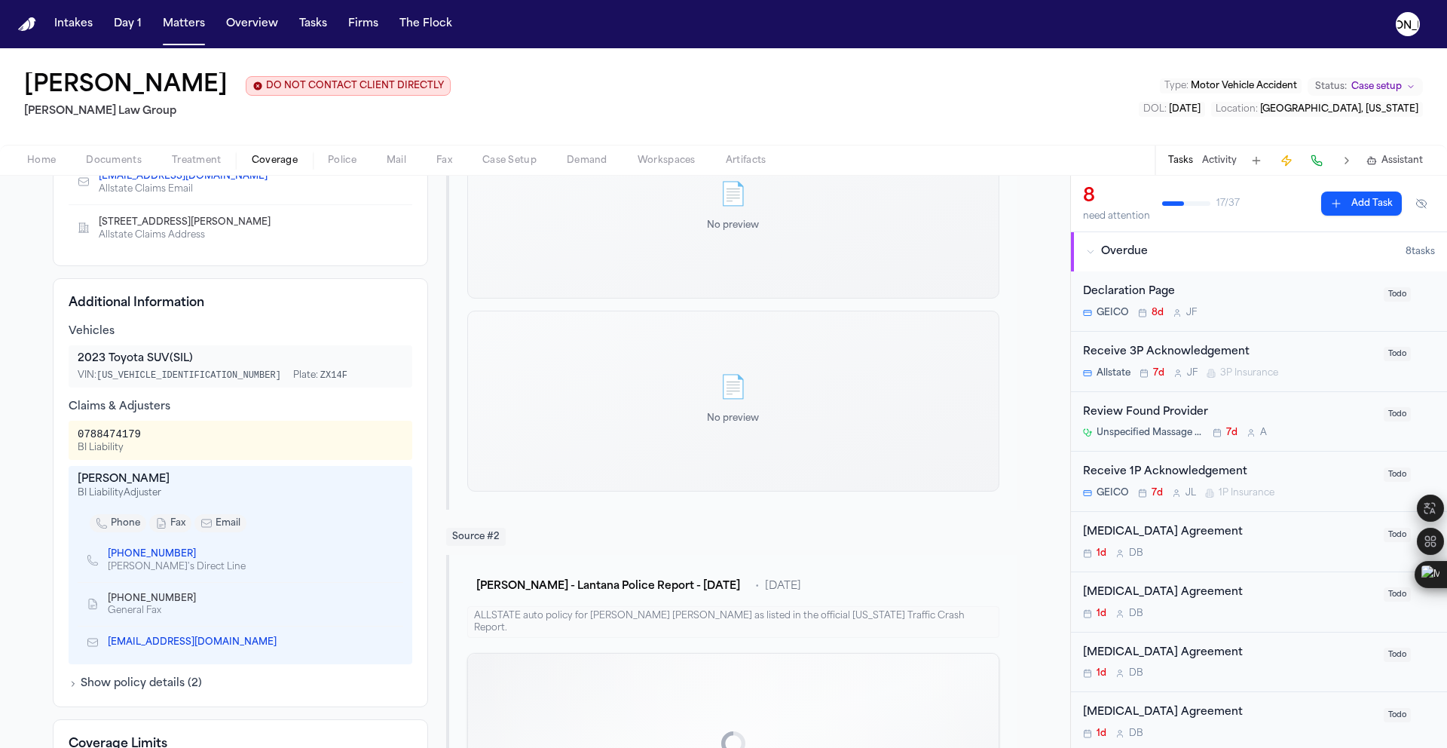
scroll to position [298, 0]
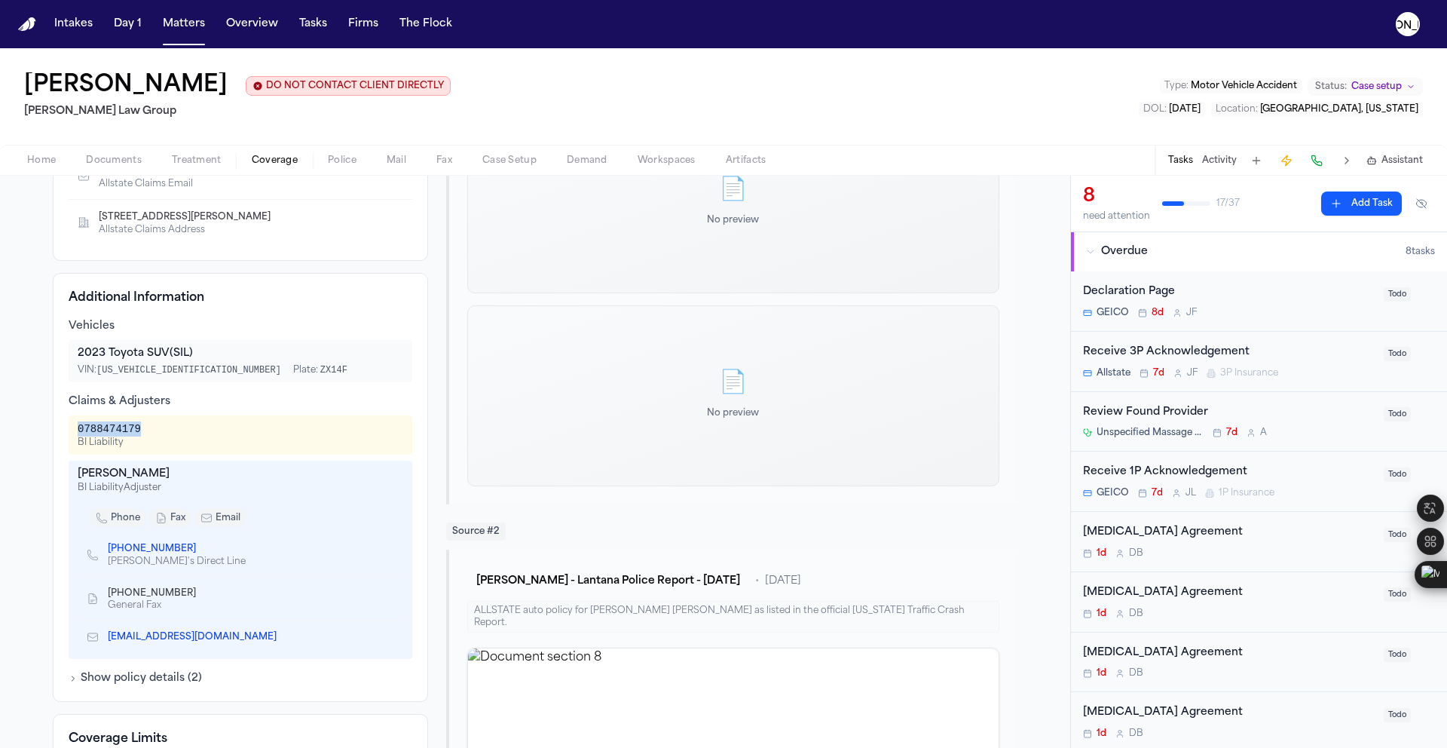
drag, startPoint x: 140, startPoint y: 436, endPoint x: 63, endPoint y: 433, distance: 76.9
click at [69, 433] on div "0788474179 BI Liability" at bounding box center [241, 434] width 344 height 39
copy div "0788474179"
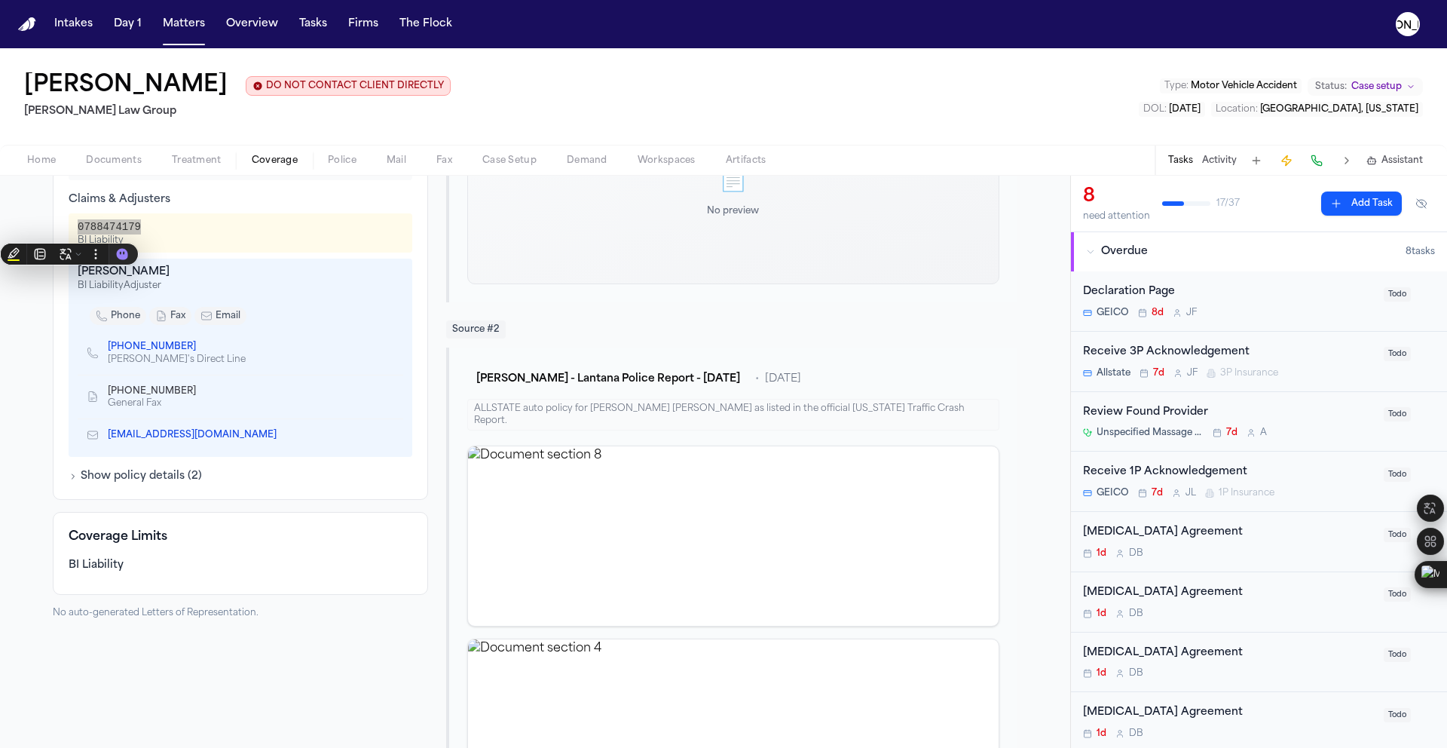
scroll to position [545, 0]
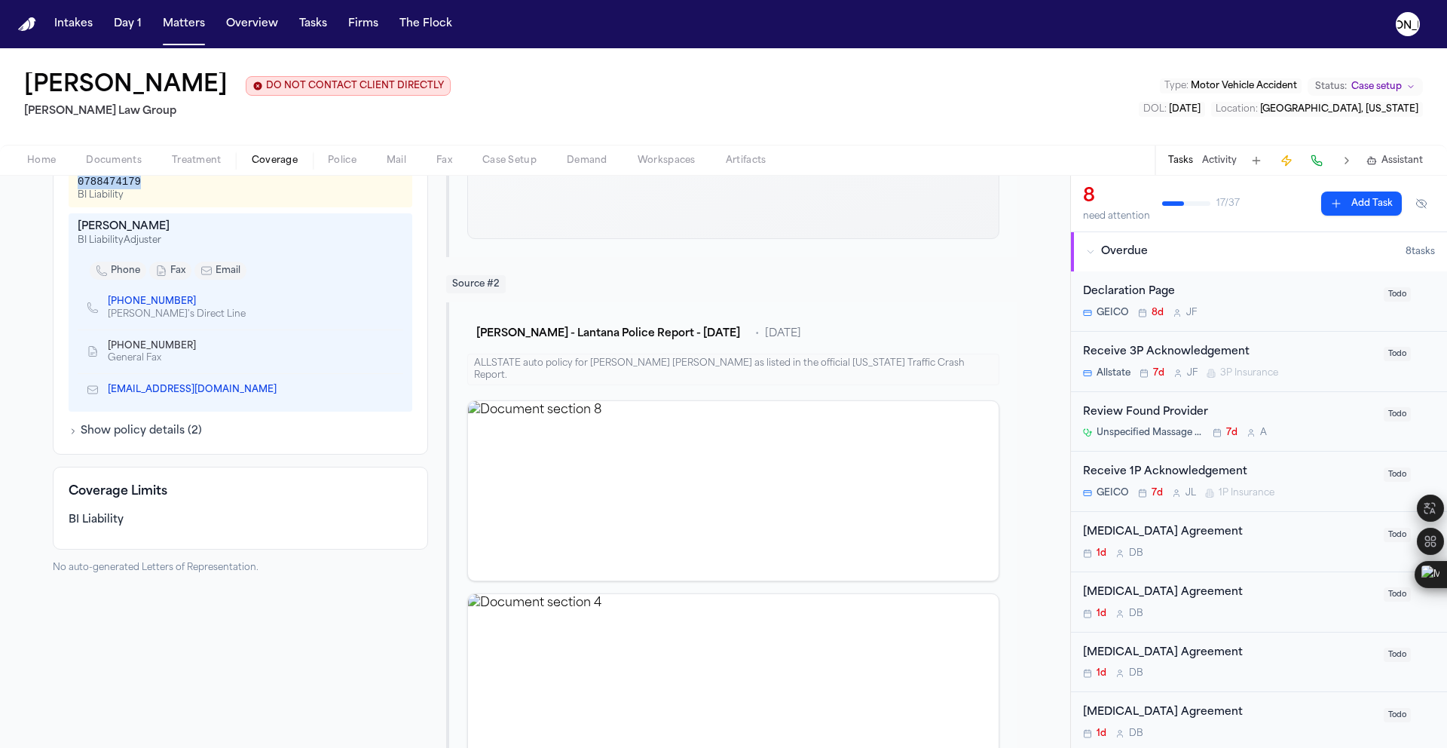
click at [102, 436] on button "Show policy details ( 2 )" at bounding box center [135, 431] width 133 height 15
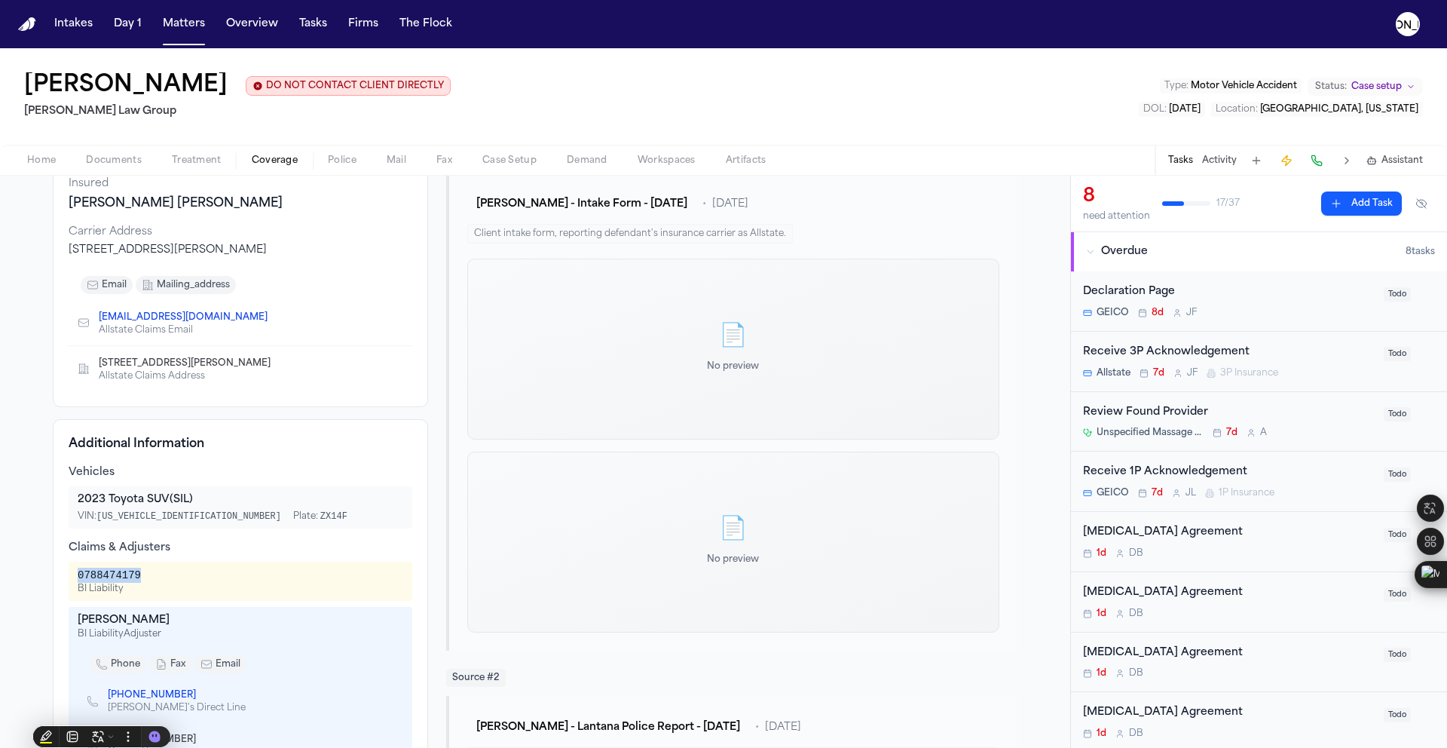
scroll to position [0, 0]
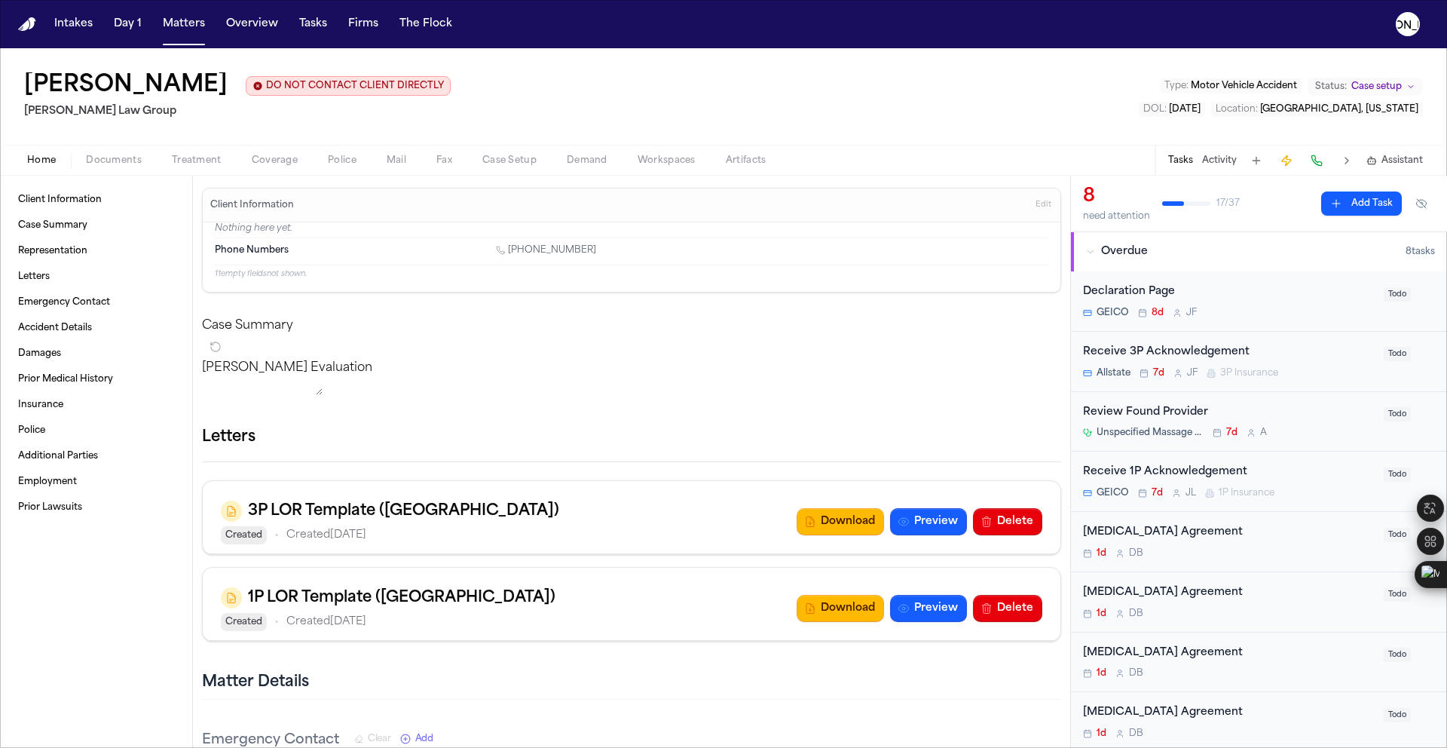
click at [56, 166] on button "Home" at bounding box center [41, 160] width 59 height 18
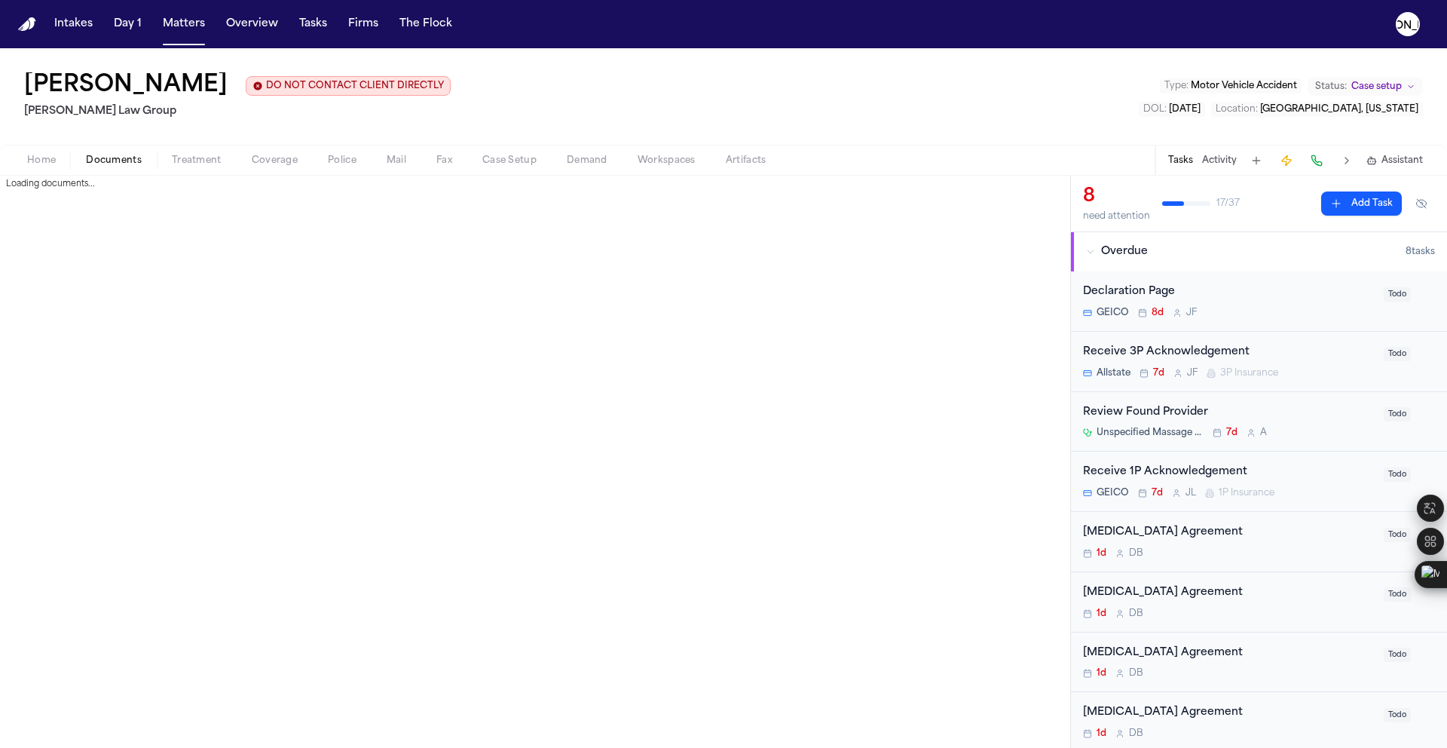
click at [93, 167] on span "Documents" at bounding box center [114, 161] width 56 height 12
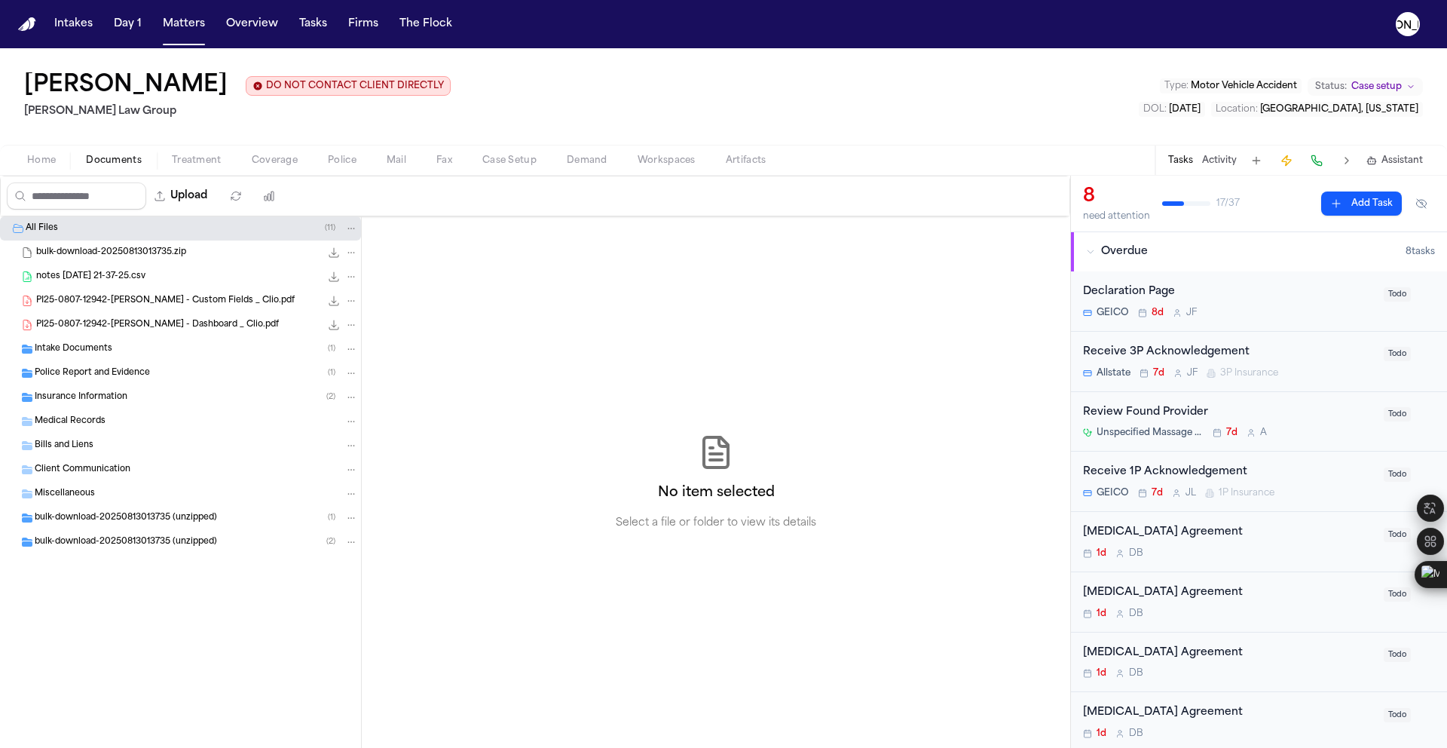
click at [187, 172] on div "Home Documents Treatment Coverage Police Mail Fax Case Setup Demand Workspaces …" at bounding box center [723, 160] width 1447 height 30
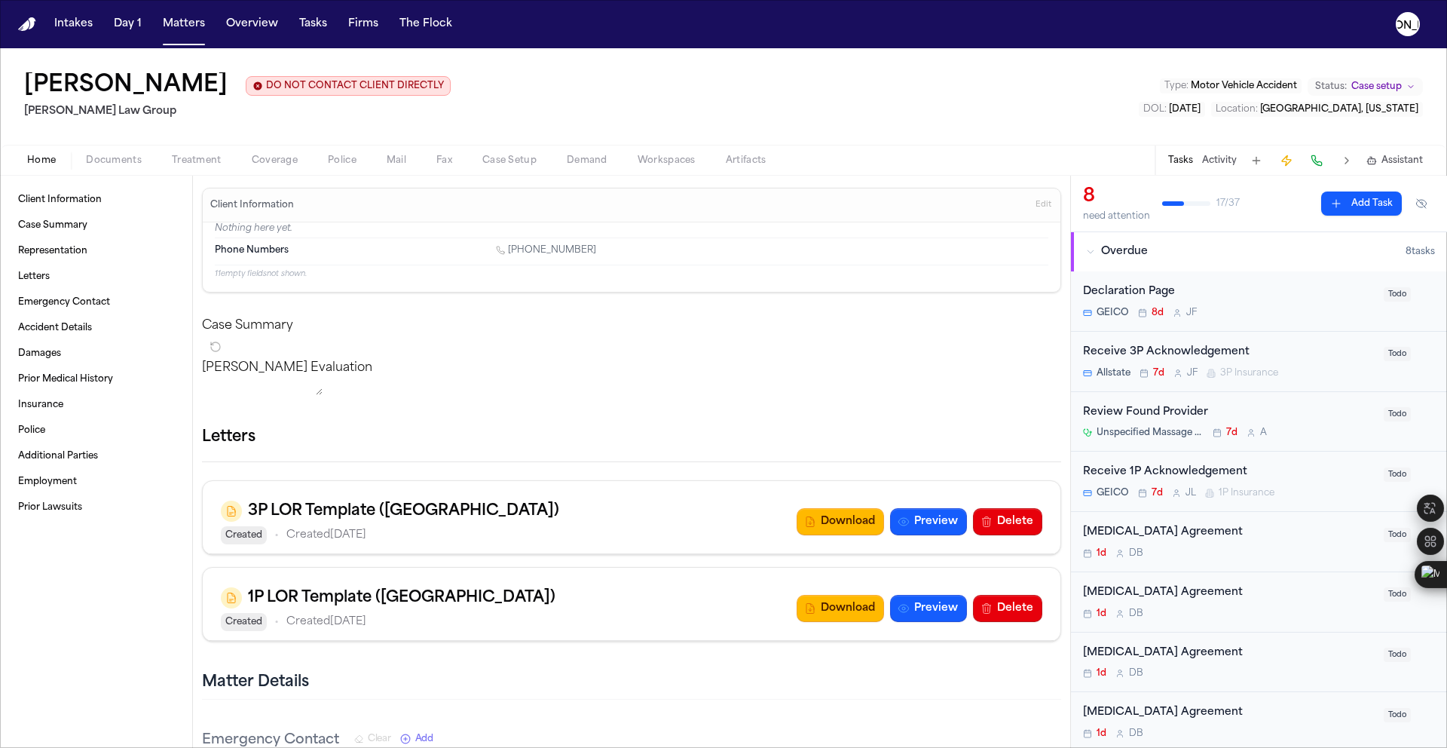
click at [41, 158] on span "Home" at bounding box center [41, 161] width 29 height 12
click at [55, 200] on span "Client Information" at bounding box center [60, 200] width 84 height 12
click at [126, 167] on span "Documents" at bounding box center [114, 161] width 56 height 12
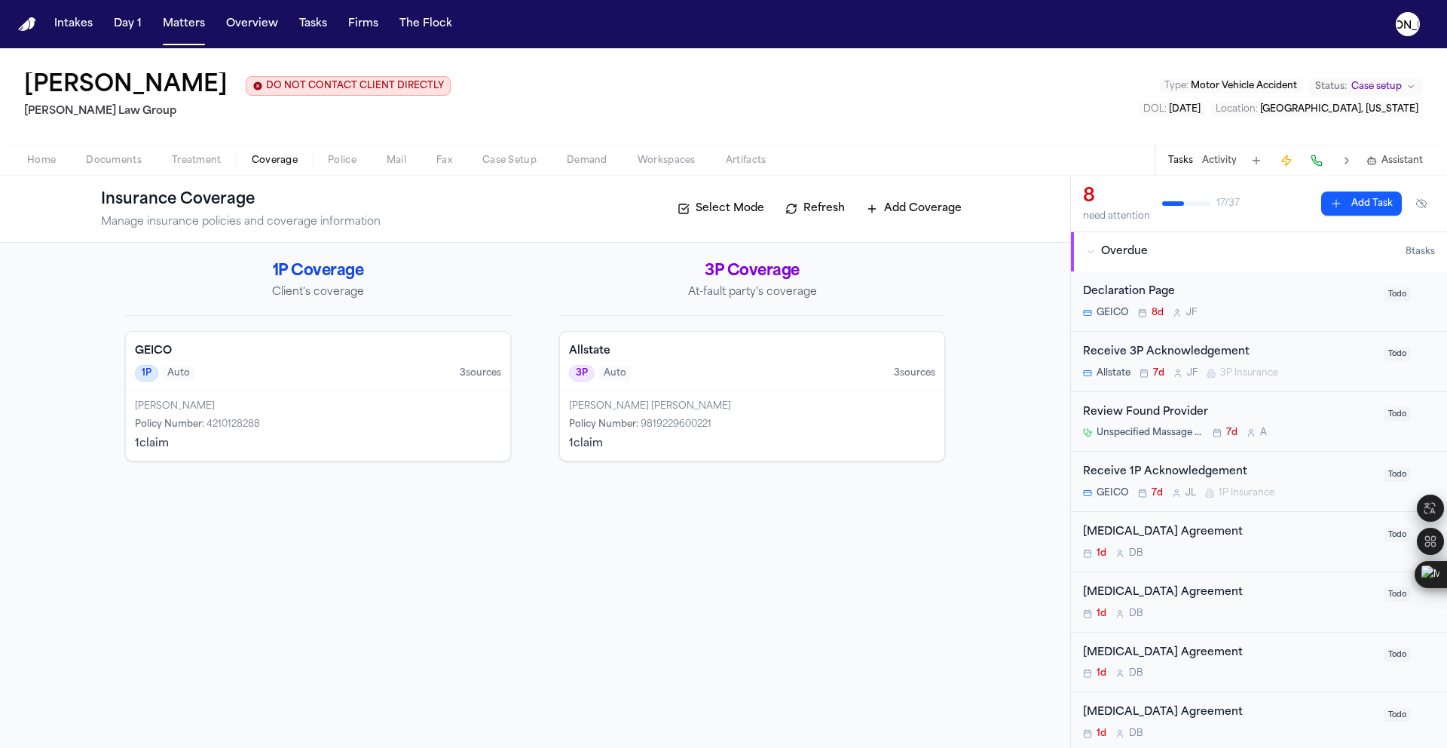
click at [269, 164] on span "Coverage" at bounding box center [275, 161] width 46 height 12
click at [651, 414] on div "[PERSON_NAME] [PERSON_NAME] Policy Number : 9819229600221 1 claim" at bounding box center [752, 425] width 384 height 69
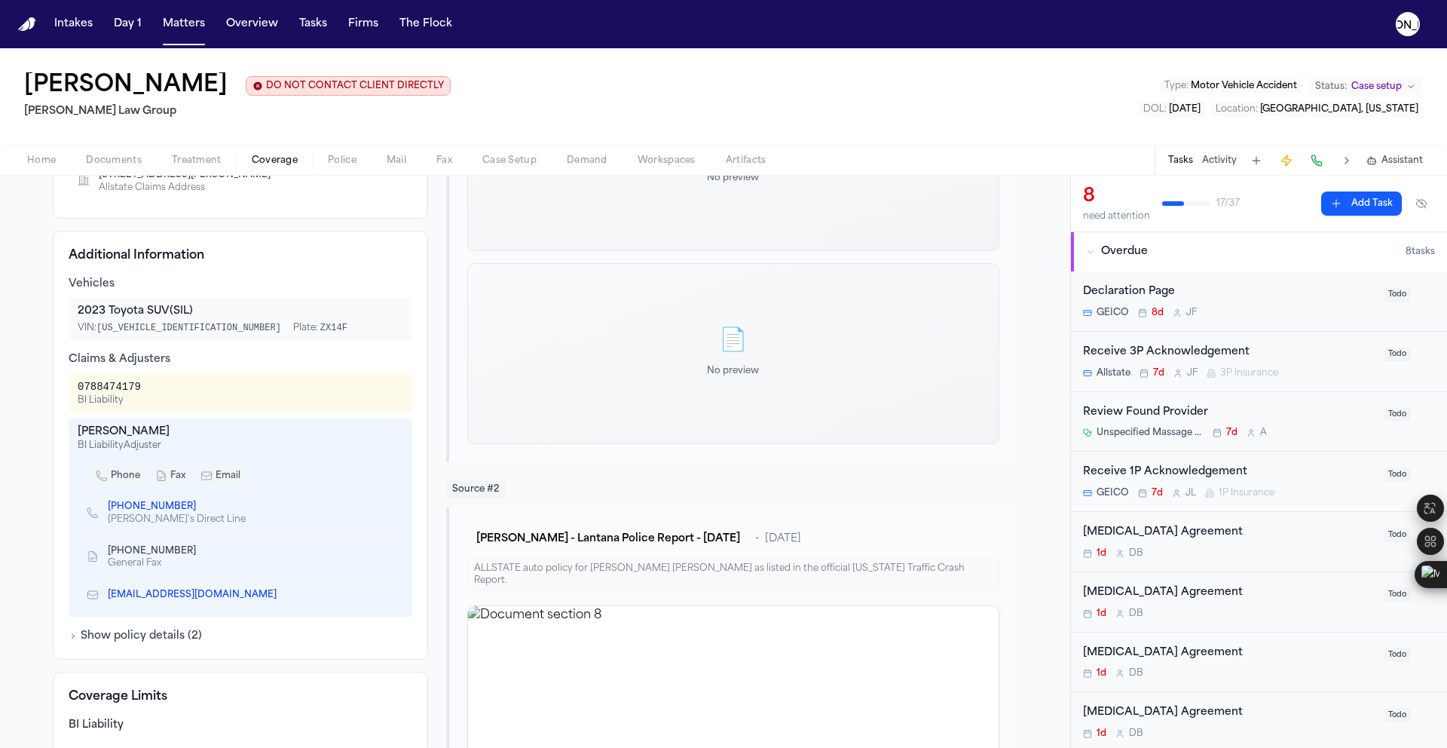
scroll to position [347, 0]
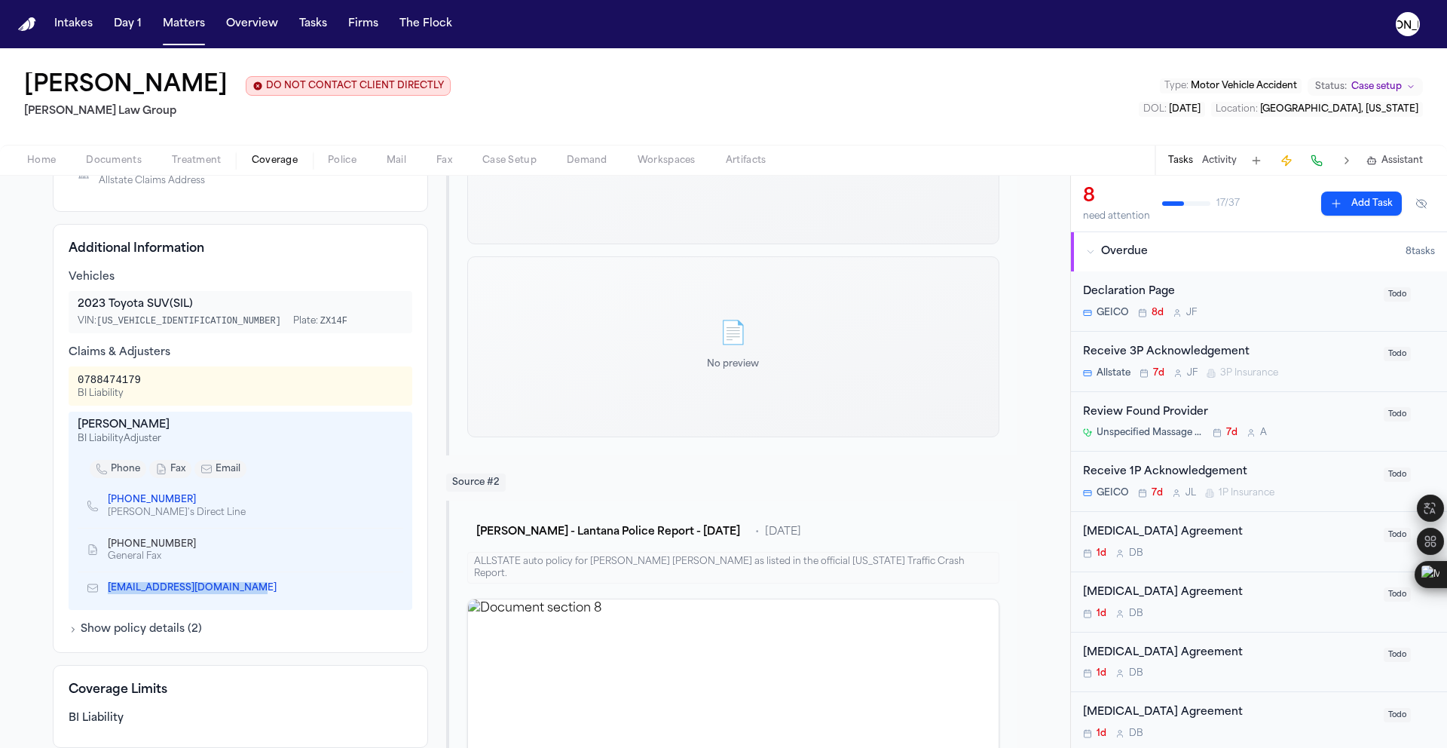
drag, startPoint x: 243, startPoint y: 592, endPoint x: 99, endPoint y: 589, distance: 144.8
click at [99, 589] on div "[EMAIL_ADDRESS][DOMAIN_NAME]" at bounding box center [241, 588] width 326 height 32
copy link "[EMAIL_ADDRESS][DOMAIN_NAME]"
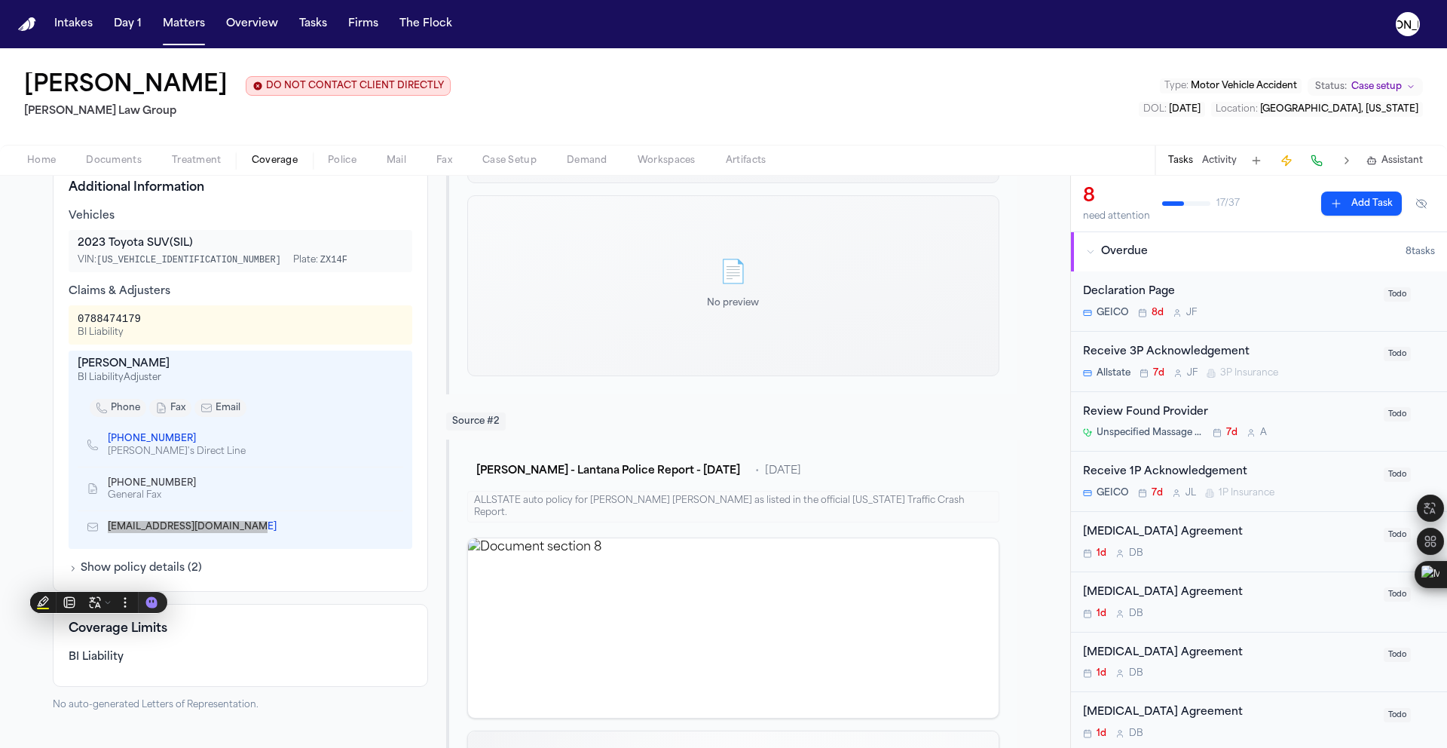
scroll to position [430, 0]
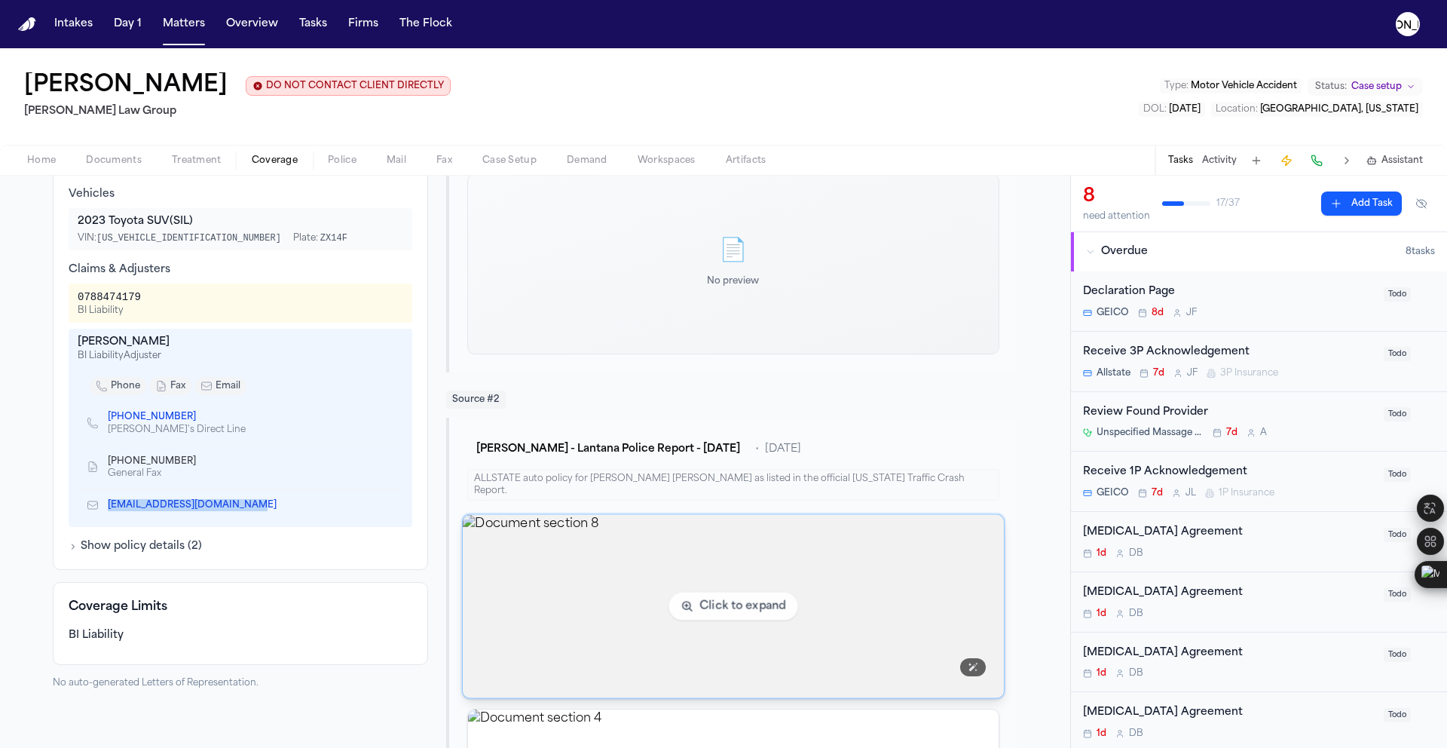
click at [656, 568] on img "View document section 8" at bounding box center [733, 606] width 541 height 183
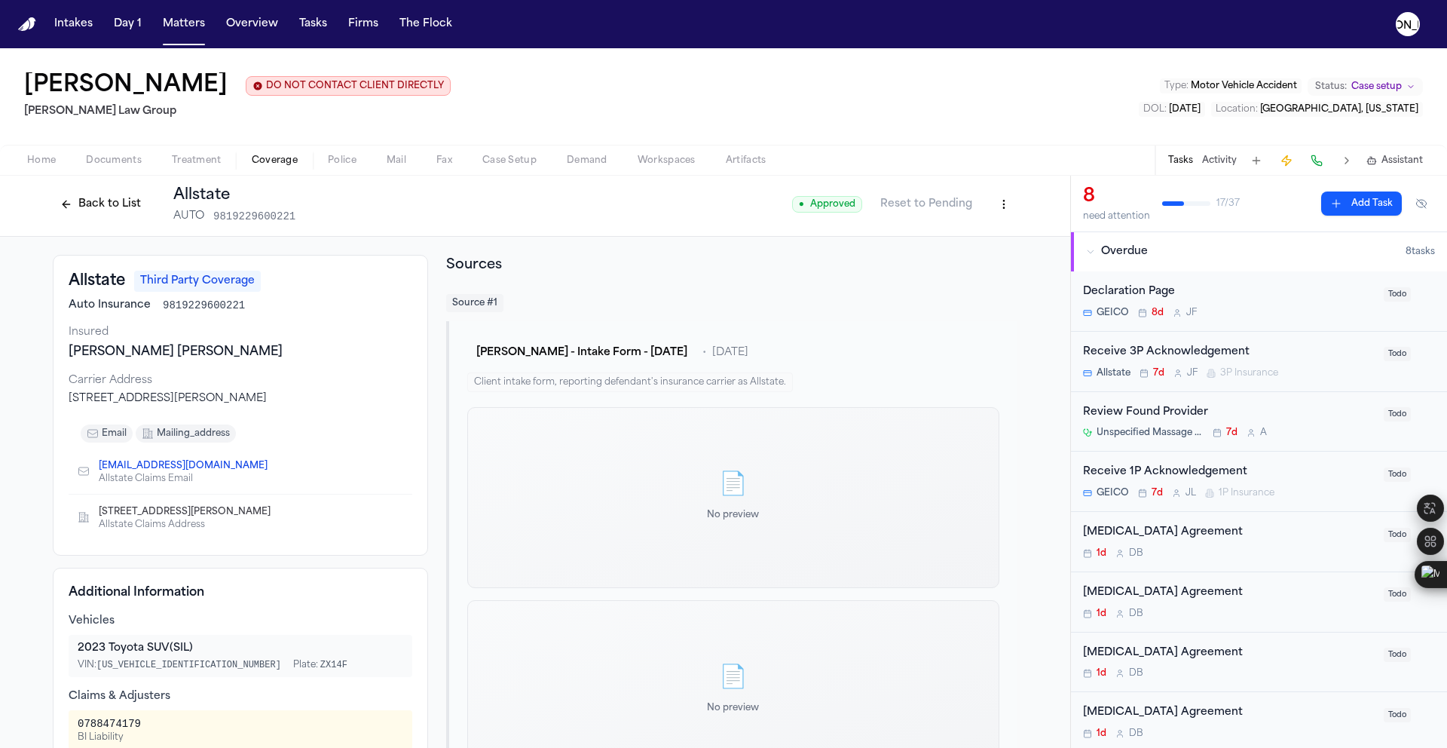
scroll to position [0, 0]
drag, startPoint x: 63, startPoint y: 357, endPoint x: 242, endPoint y: 363, distance: 178.7
click at [242, 363] on div "[PERSON_NAME] [PERSON_NAME]" at bounding box center [241, 355] width 344 height 18
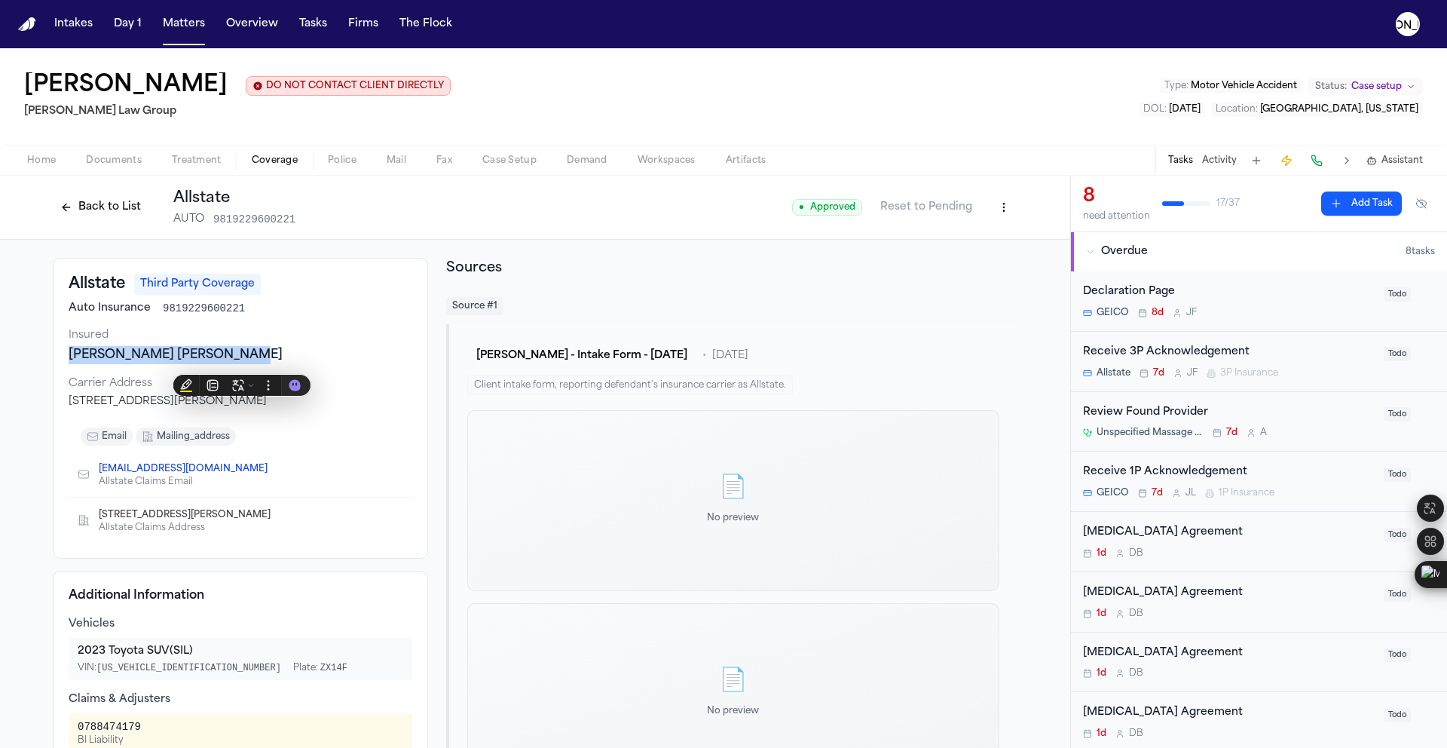
copy div "[PERSON_NAME] [PERSON_NAME]"
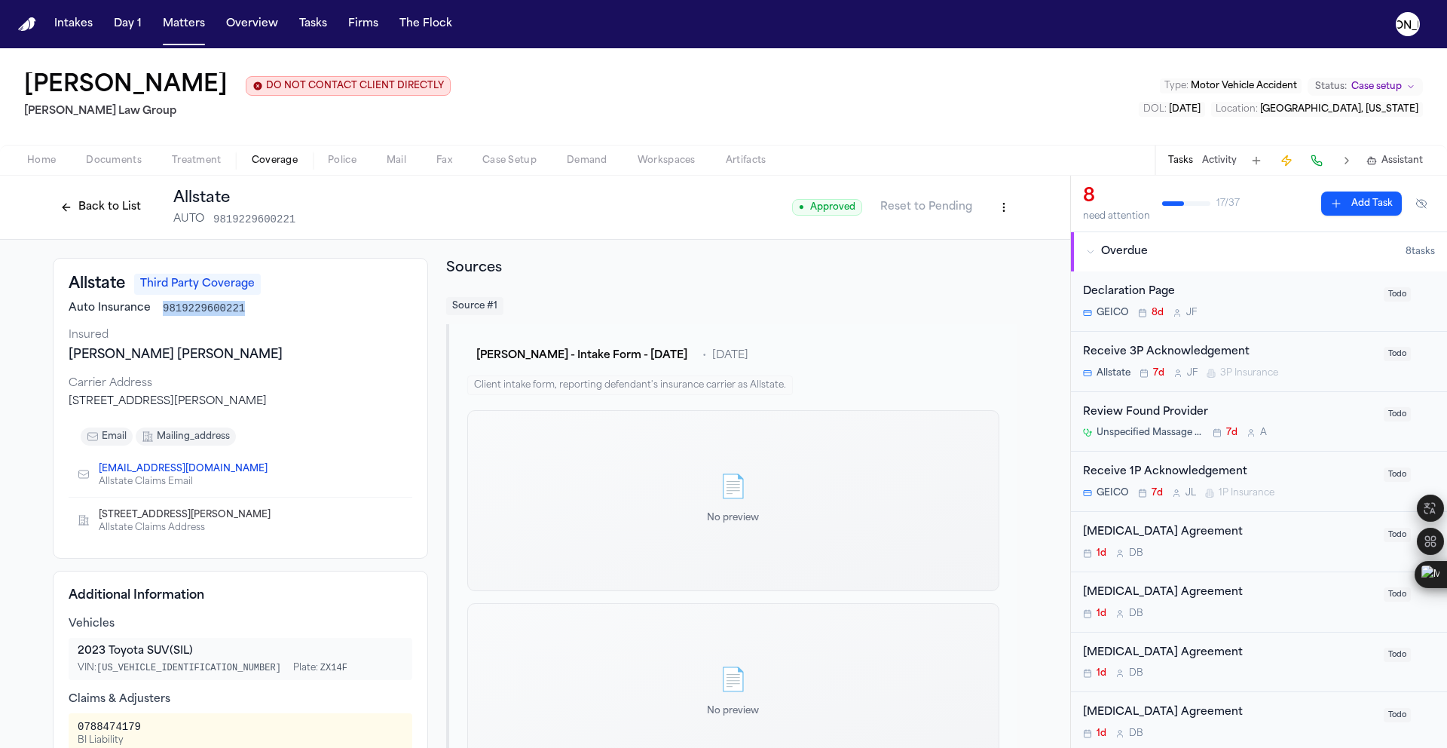
drag, startPoint x: 155, startPoint y: 308, endPoint x: 276, endPoint y: 314, distance: 121.5
click at [276, 314] on div "Auto Insurance 9819229600221" at bounding box center [241, 308] width 344 height 15
copy span "9819229600221"
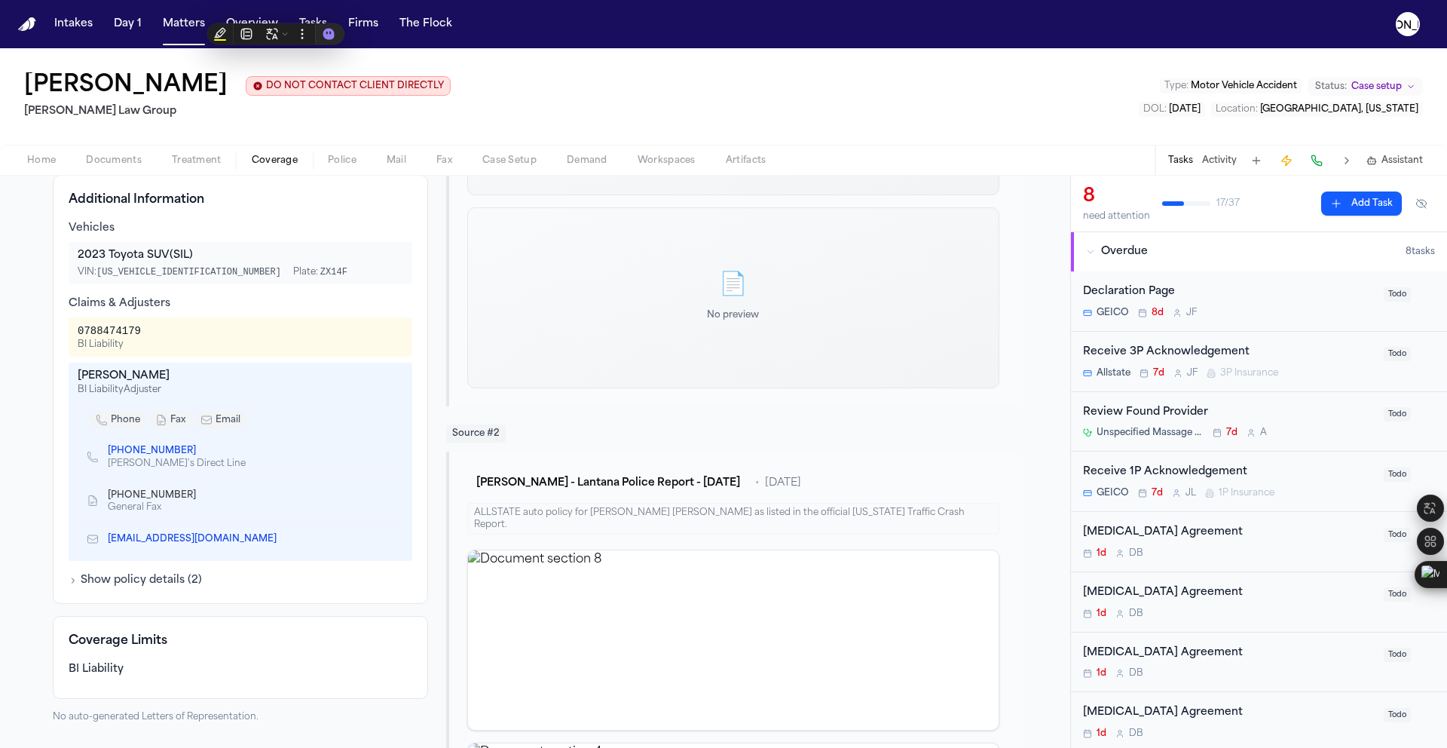
scroll to position [424, 0]
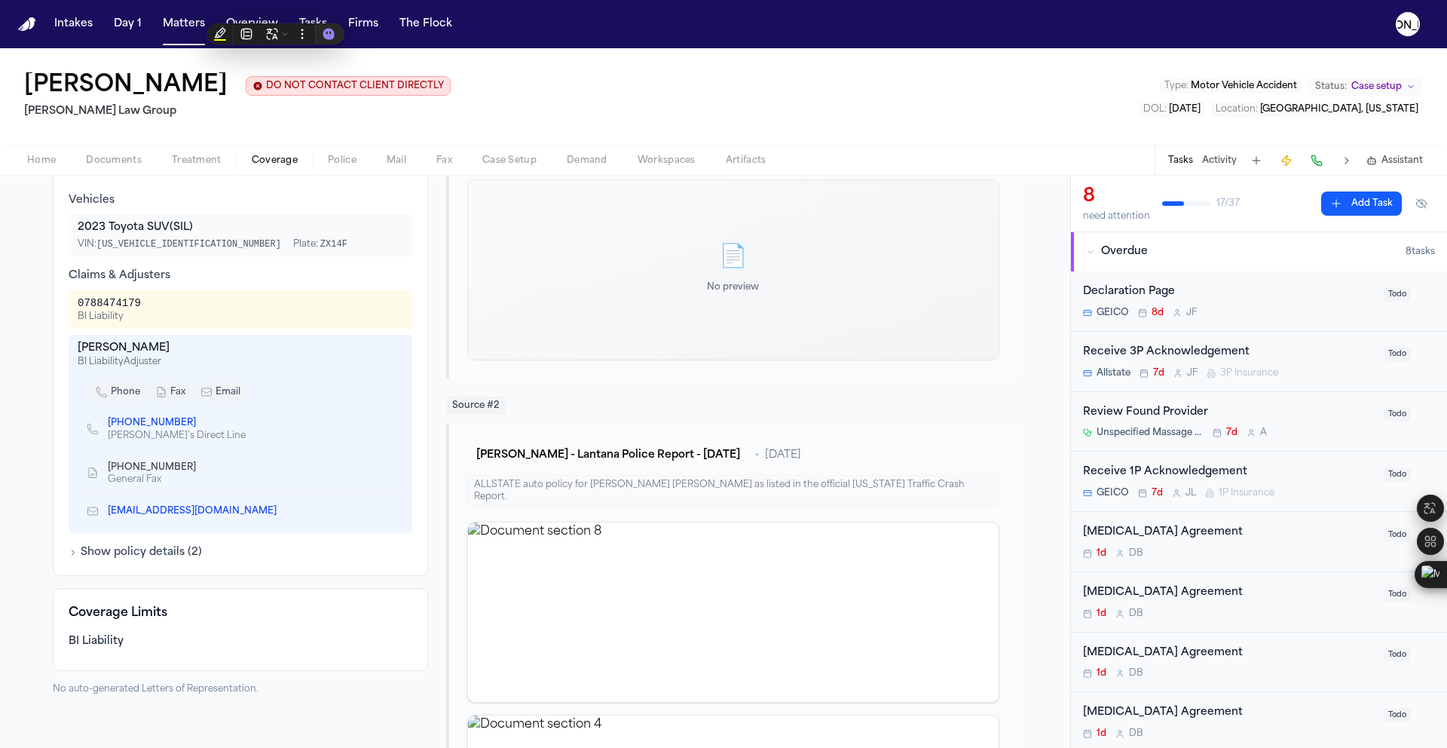
click at [131, 555] on button "Show policy details ( 2 )" at bounding box center [135, 552] width 133 height 15
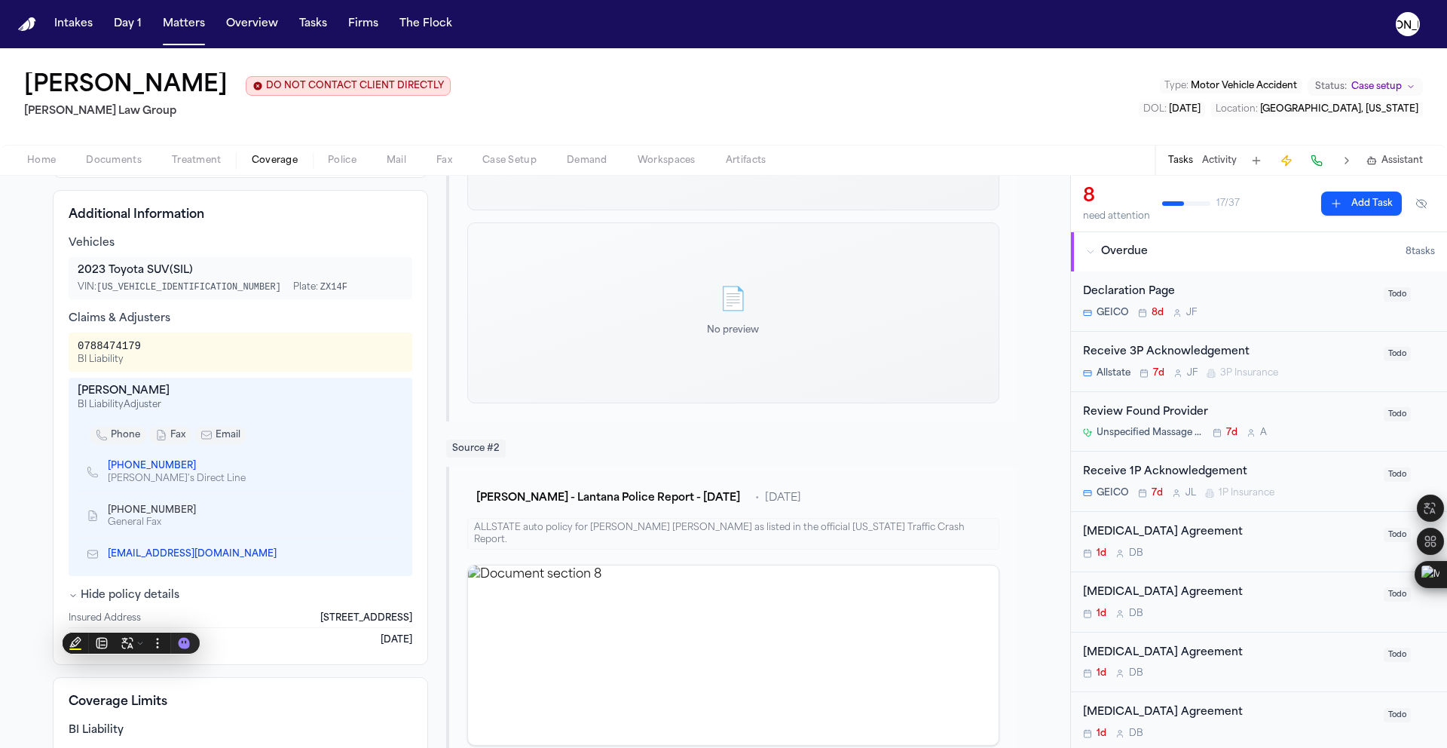
scroll to position [332, 0]
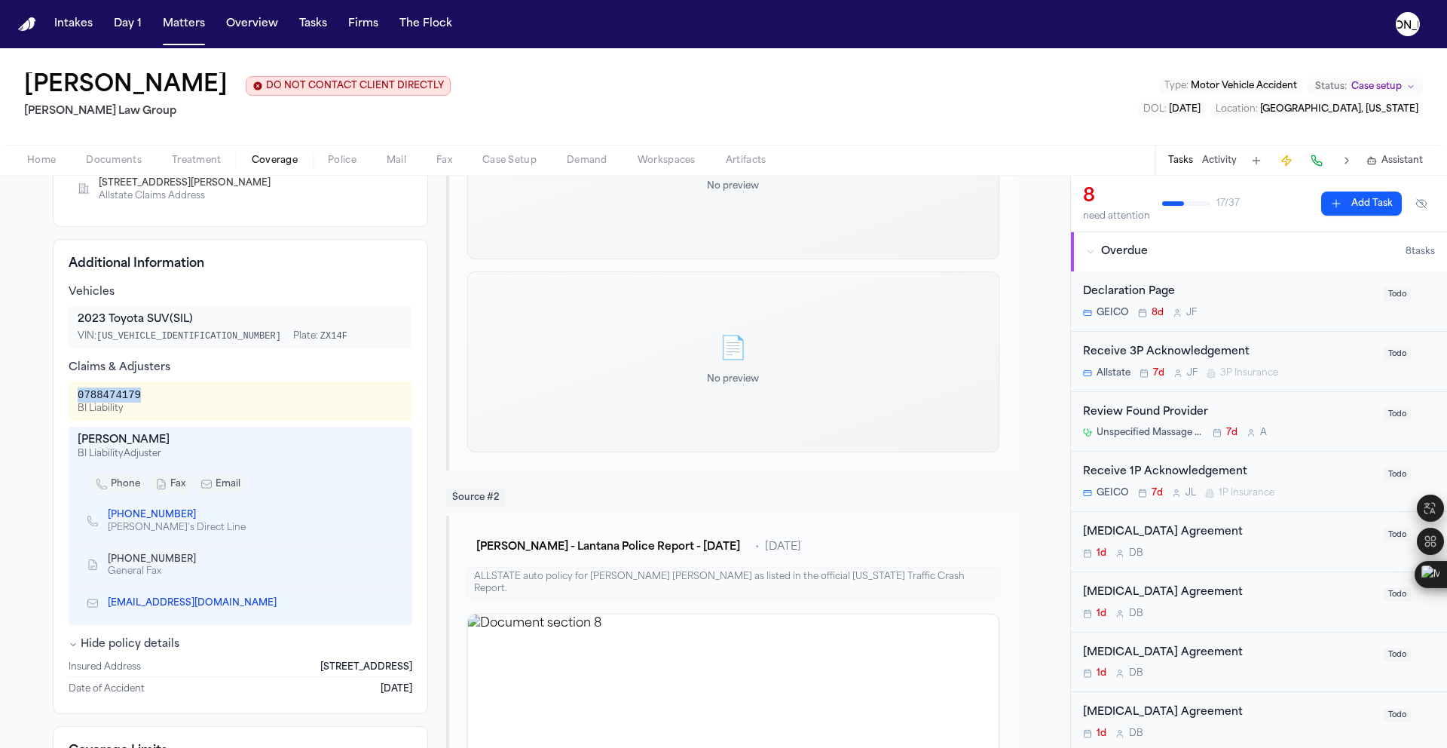
drag, startPoint x: 70, startPoint y: 396, endPoint x: 157, endPoint y: 399, distance: 86.7
click at [157, 399] on div "0788474179 BI Liability" at bounding box center [241, 400] width 344 height 39
copy div "0788474179"
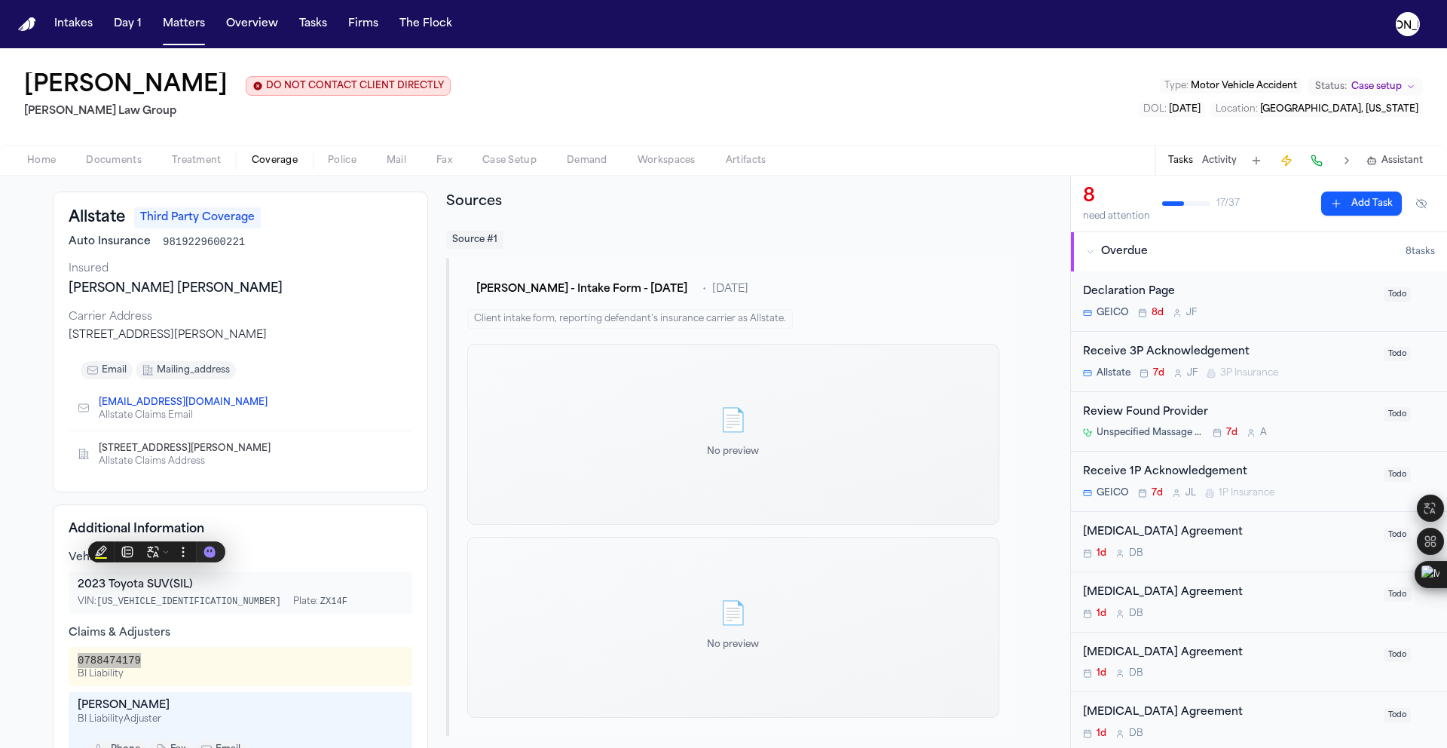
scroll to position [63, 0]
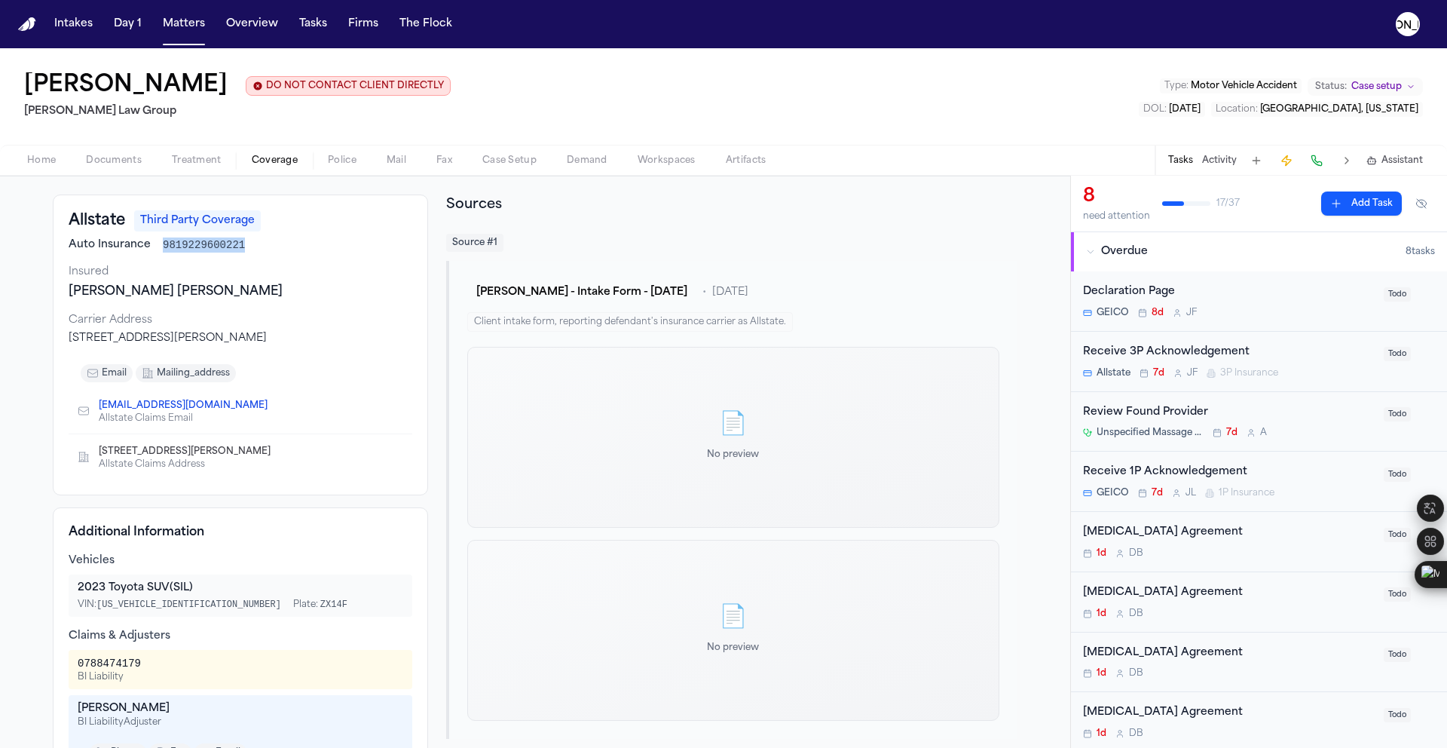
drag, startPoint x: 154, startPoint y: 248, endPoint x: 262, endPoint y: 249, distance: 107.8
click at [262, 249] on div "Auto Insurance 9819229600221" at bounding box center [241, 244] width 344 height 15
copy span "9819229600221"
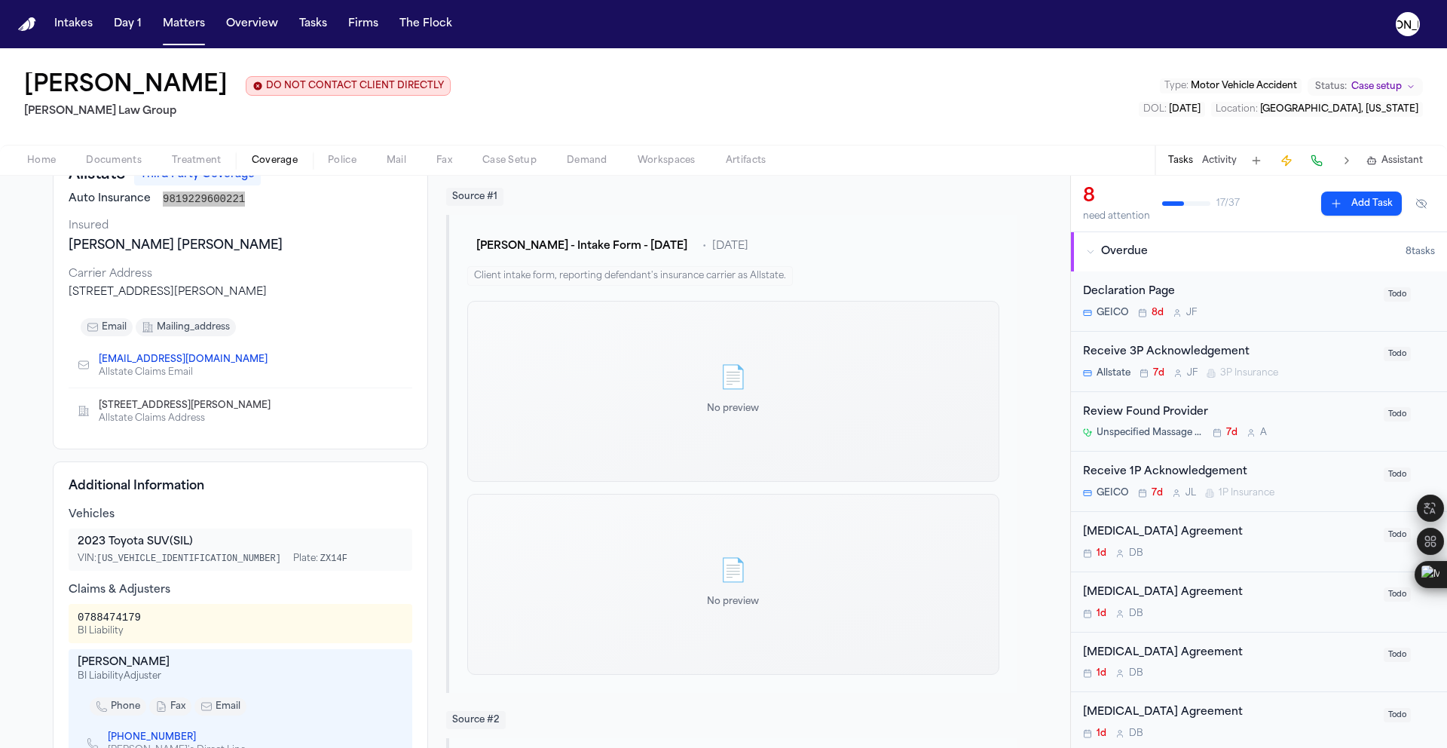
scroll to position [136, 0]
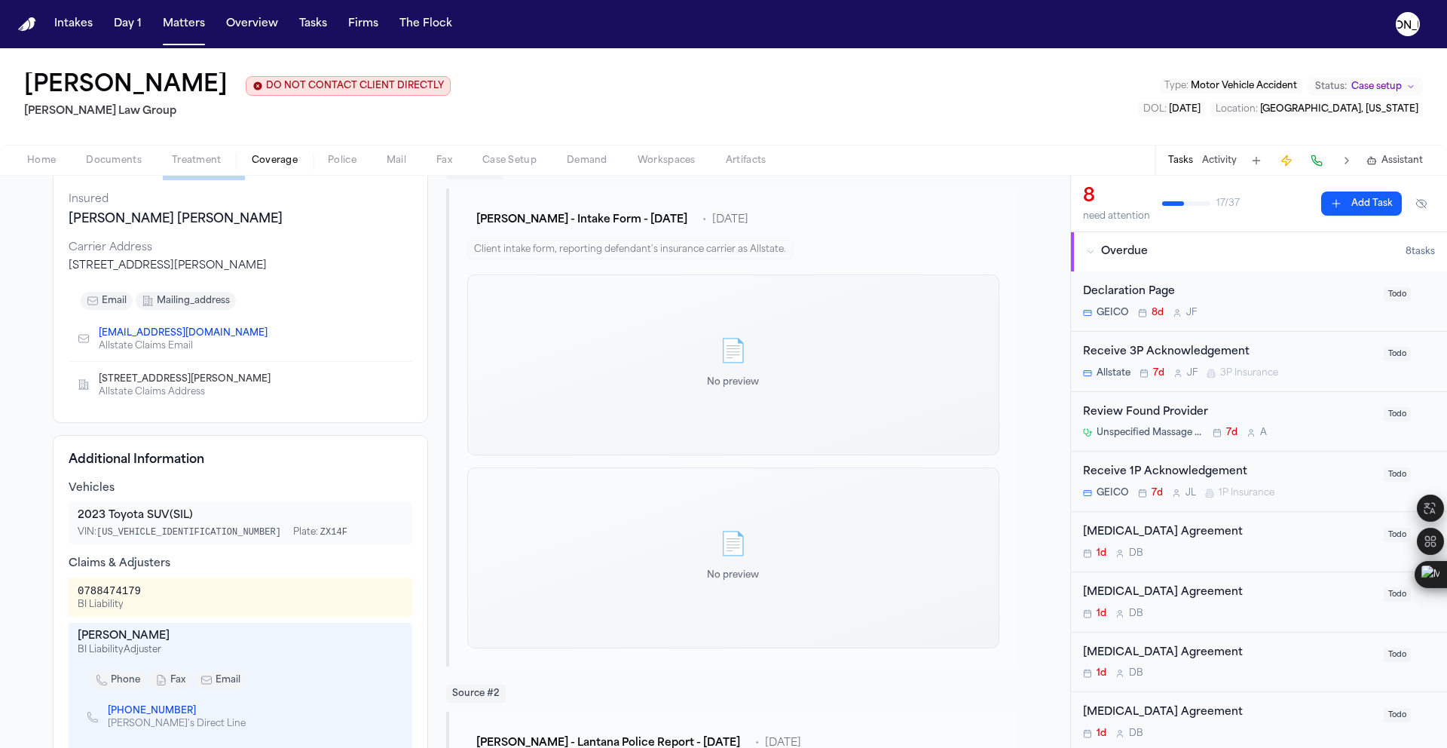
click at [264, 167] on span "Coverage" at bounding box center [275, 161] width 46 height 12
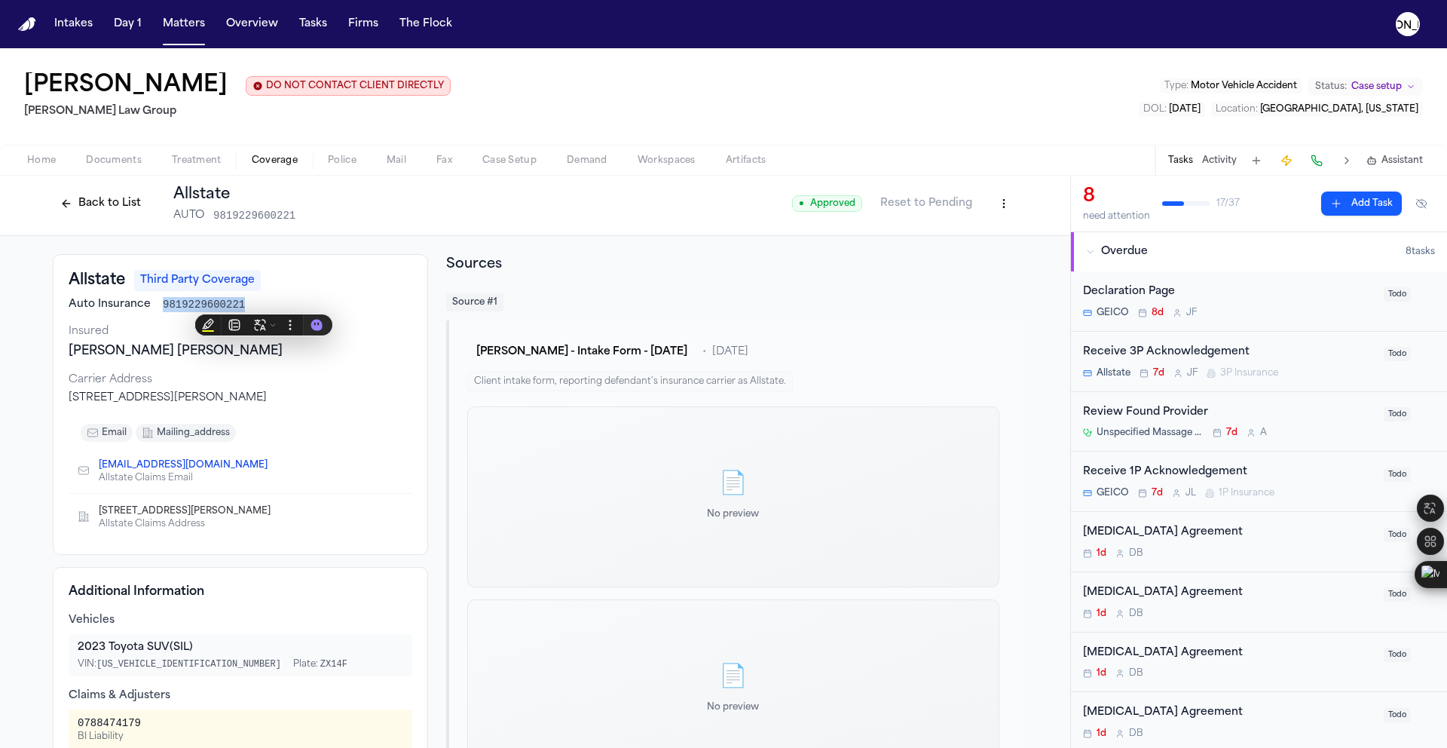
scroll to position [0, 0]
click at [96, 202] on button "Back to List" at bounding box center [101, 207] width 96 height 24
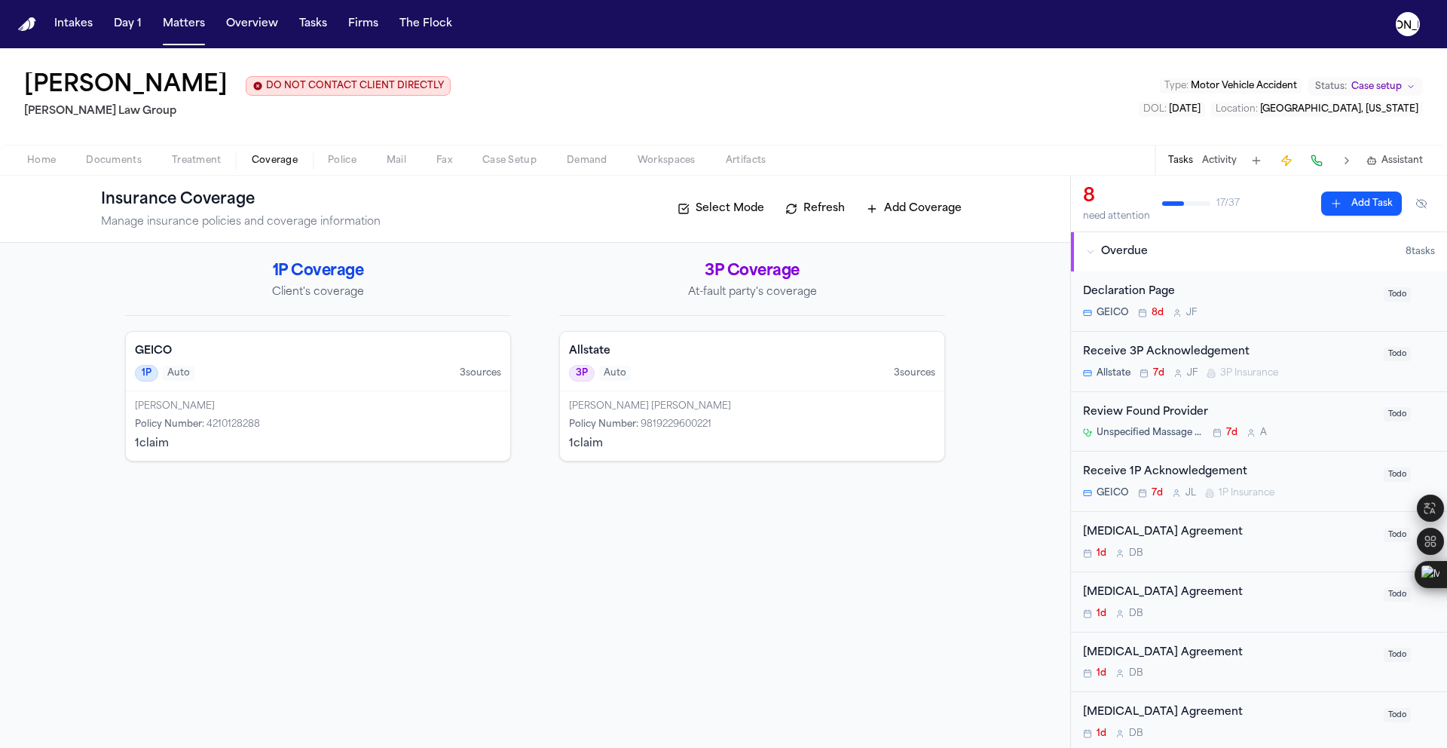
click at [172, 390] on div "GEICO 1P Auto 3 source s" at bounding box center [318, 362] width 384 height 60
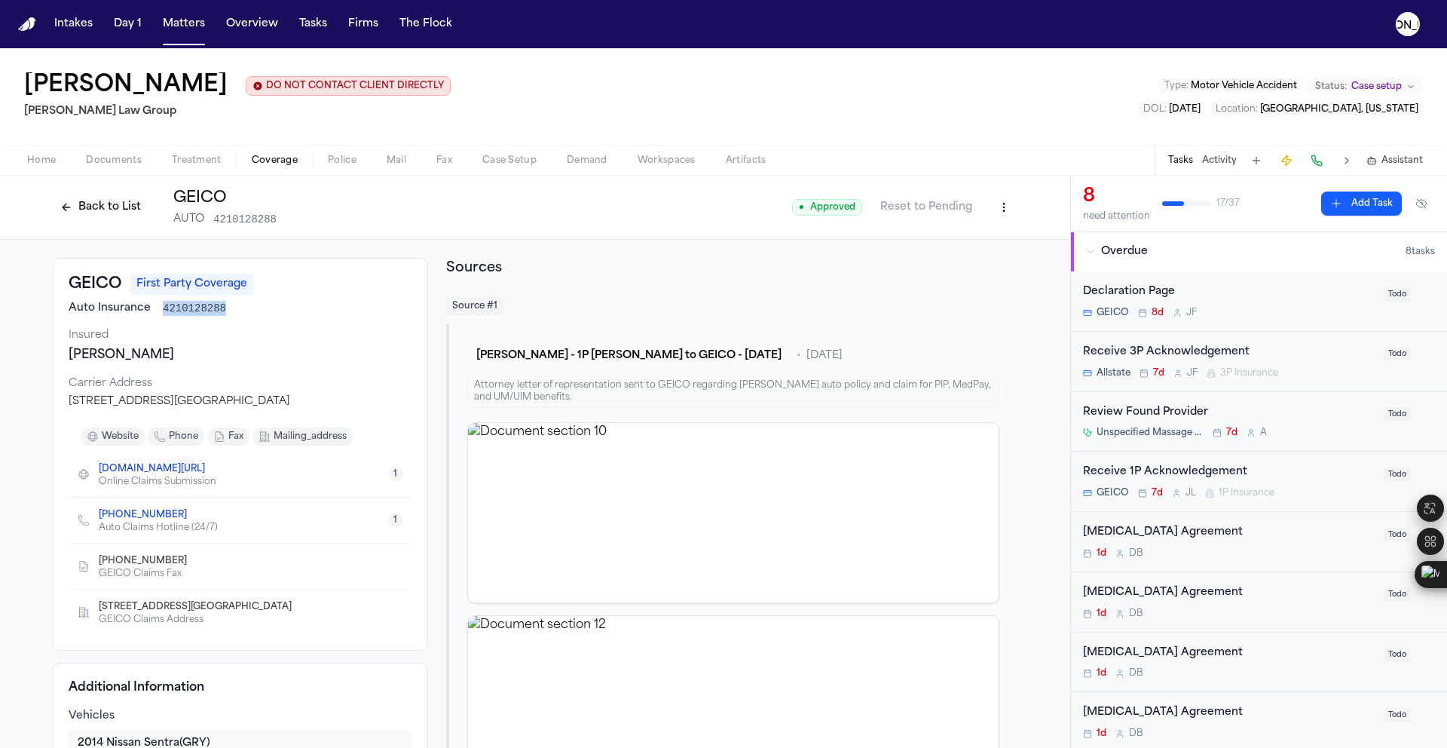
drag, startPoint x: 230, startPoint y: 312, endPoint x: 152, endPoint y: 307, distance: 77.8
click at [152, 307] on div "Auto Insurance 4210128288" at bounding box center [241, 308] width 344 height 15
copy span "4210128288"
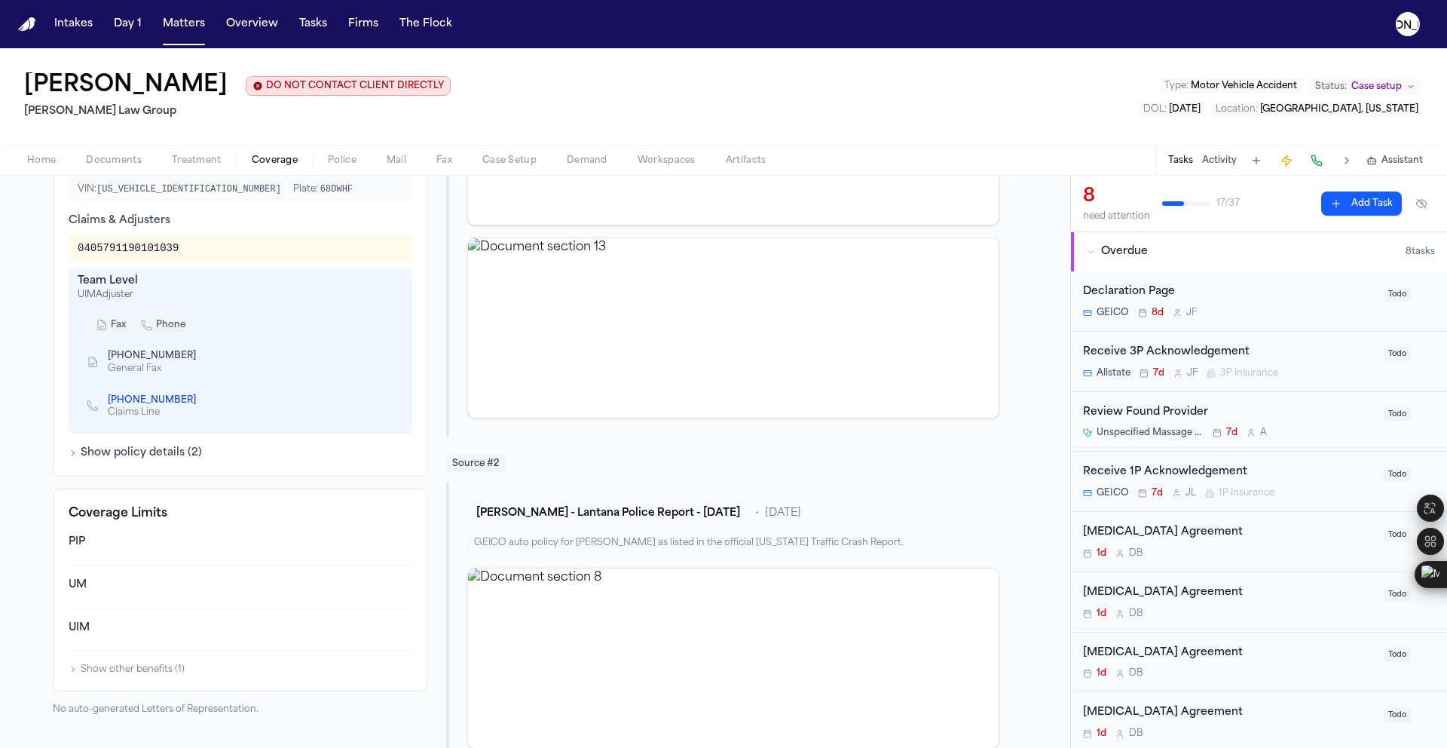
scroll to position [574, 0]
click at [96, 457] on button "Show policy details ( 2 )" at bounding box center [135, 449] width 133 height 15
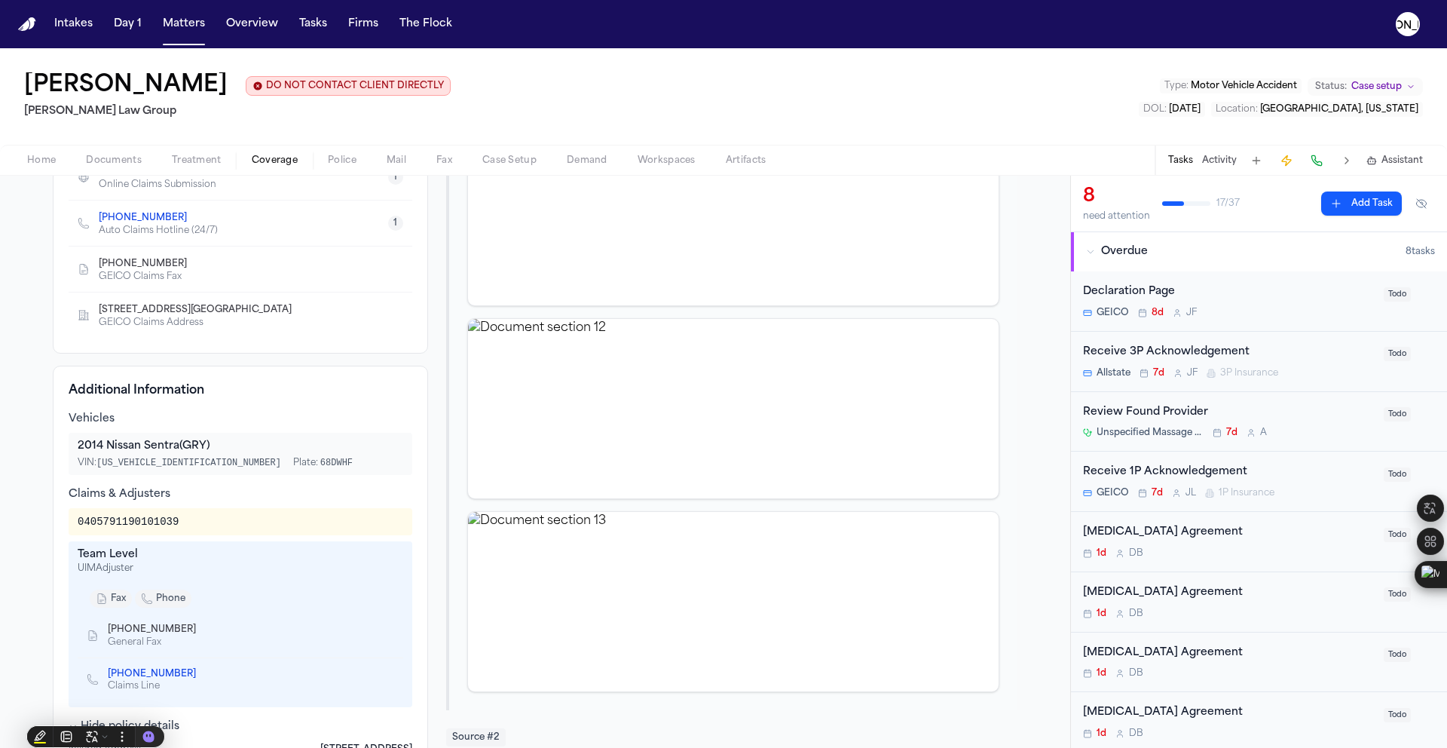
scroll to position [285, 0]
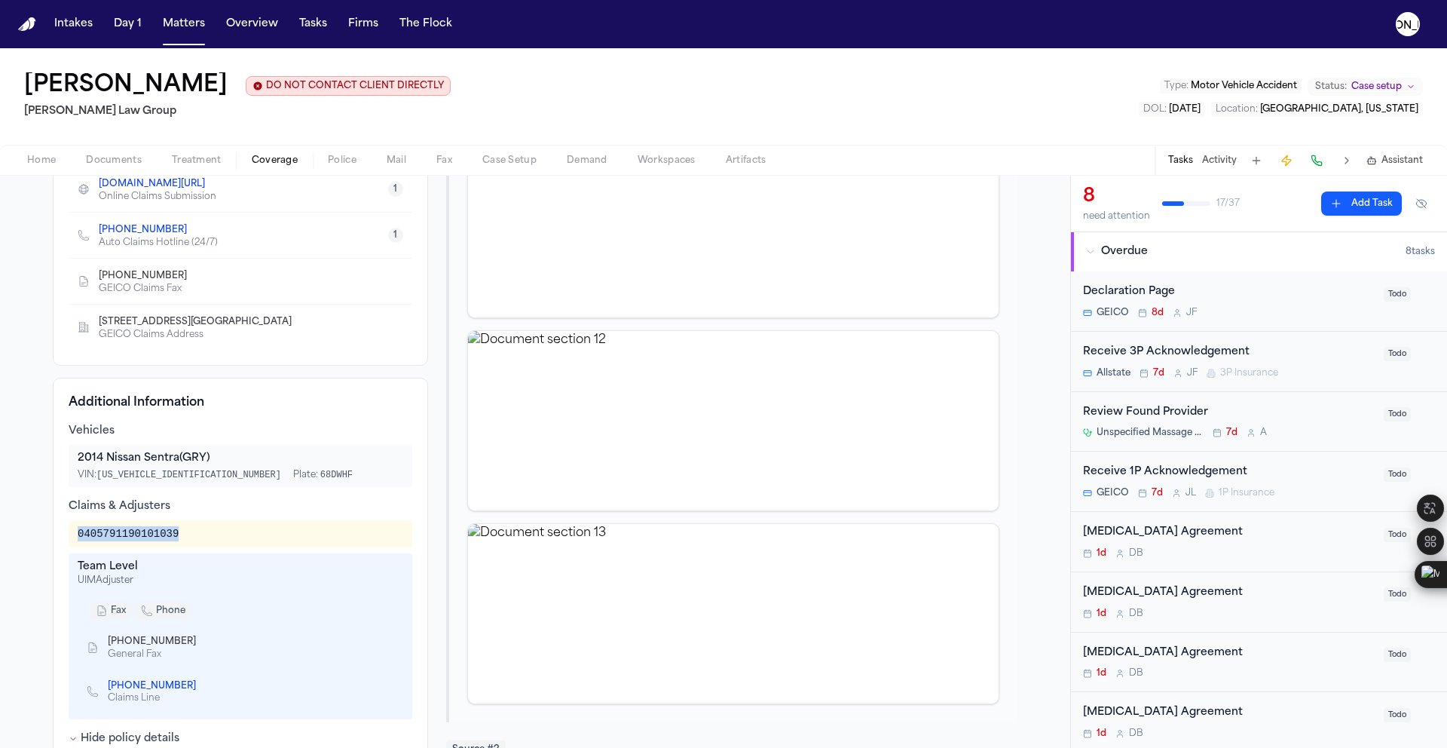
drag, startPoint x: 211, startPoint y: 540, endPoint x: 63, endPoint y: 534, distance: 147.8
click at [69, 534] on div "0405791190101039" at bounding box center [241, 533] width 344 height 27
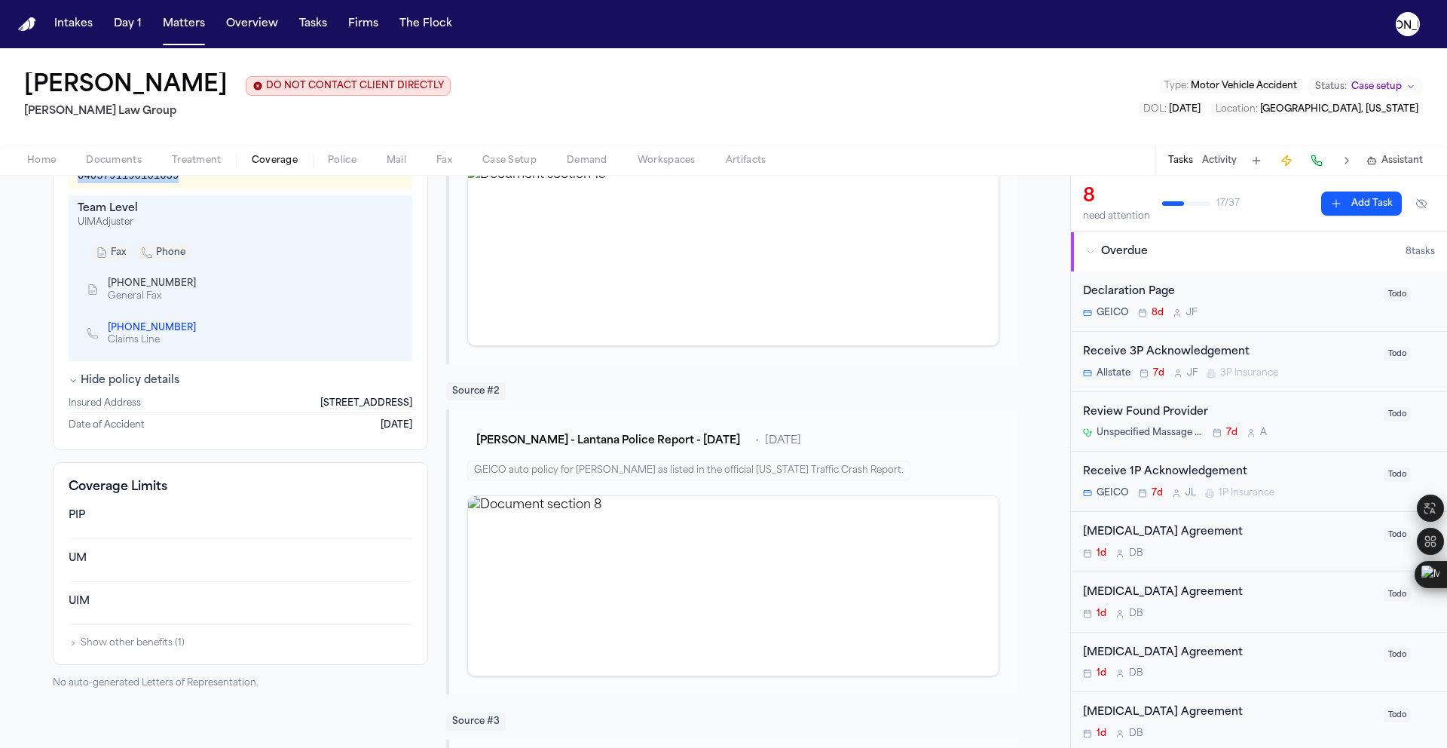
scroll to position [650, 0]
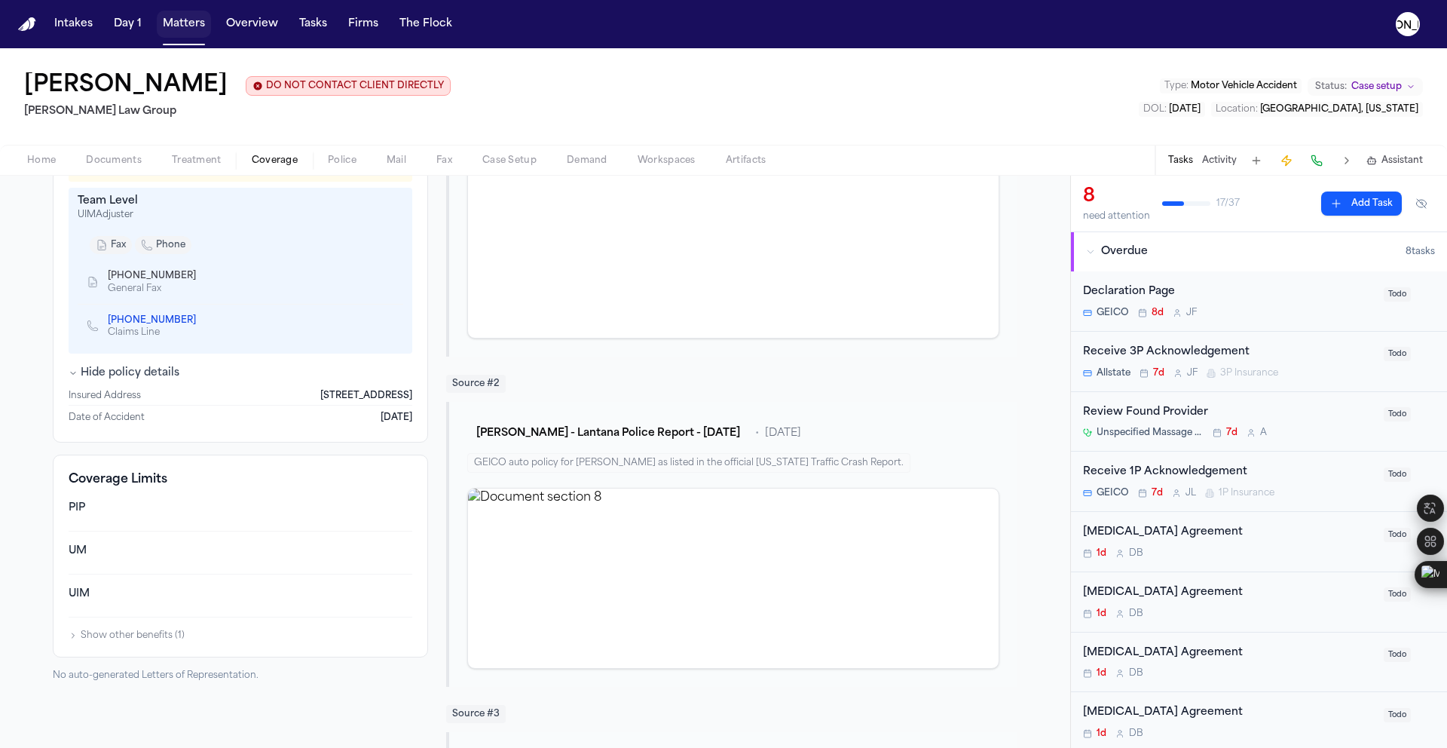
click at [180, 31] on button "Matters" at bounding box center [184, 24] width 54 height 27
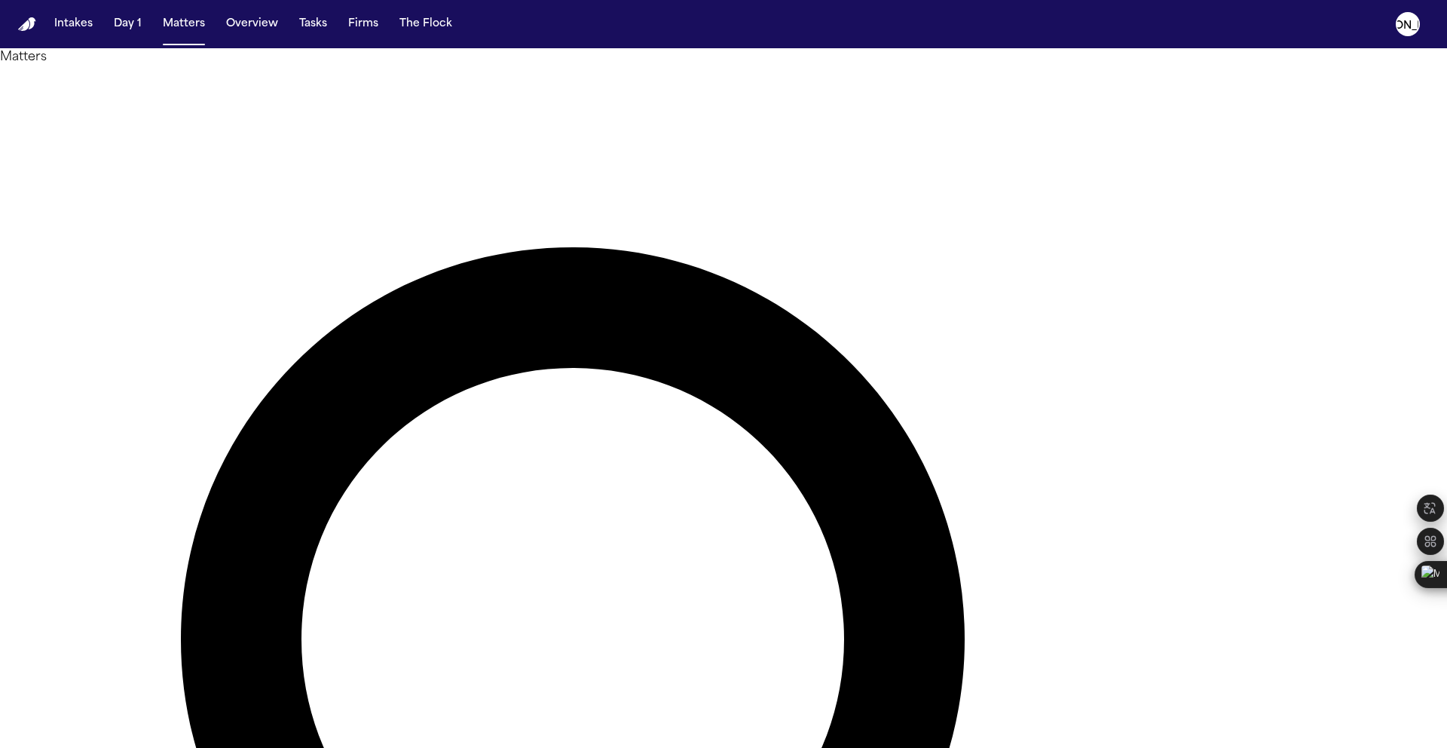
drag, startPoint x: 950, startPoint y: 77, endPoint x: 486, endPoint y: 84, distance: 463.6
paste input "**********"
type input "**********"
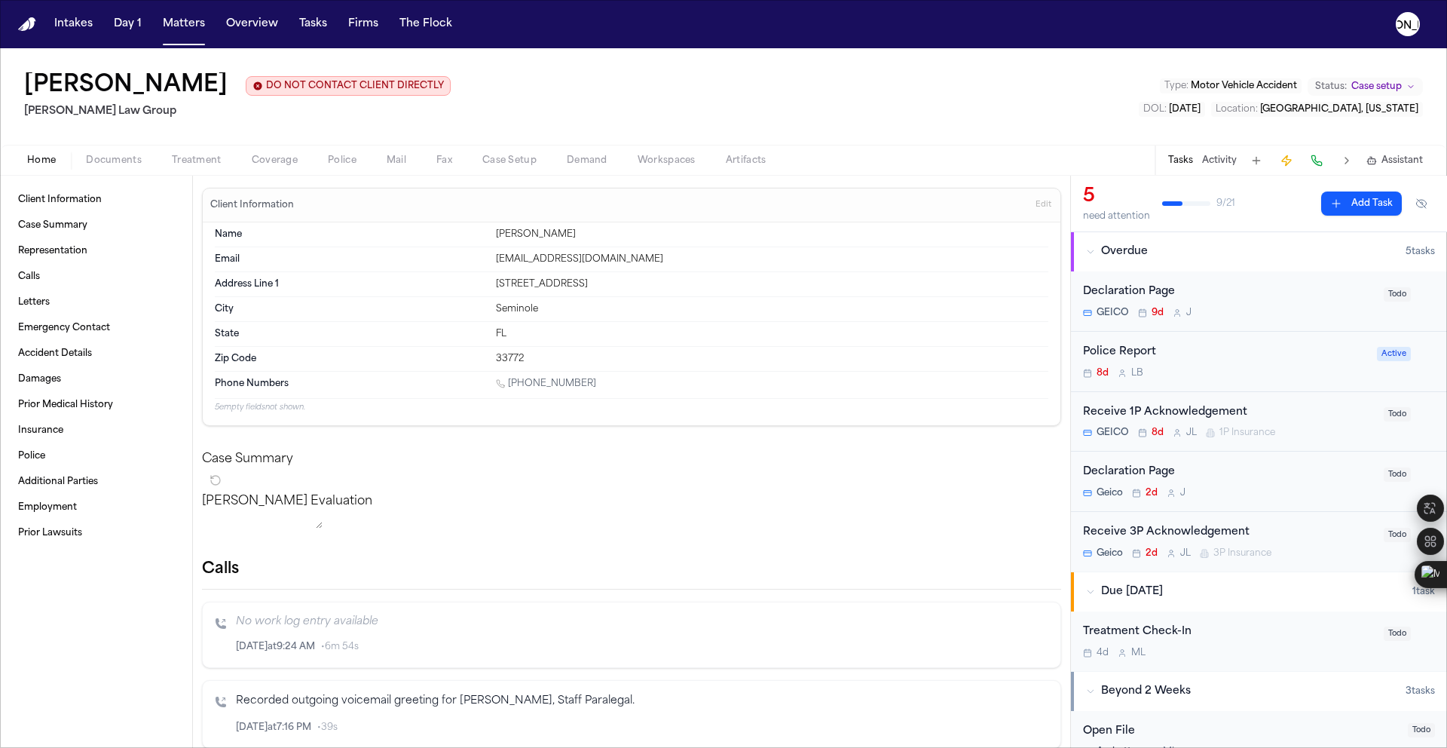
click at [286, 161] on span "Coverage" at bounding box center [275, 161] width 46 height 12
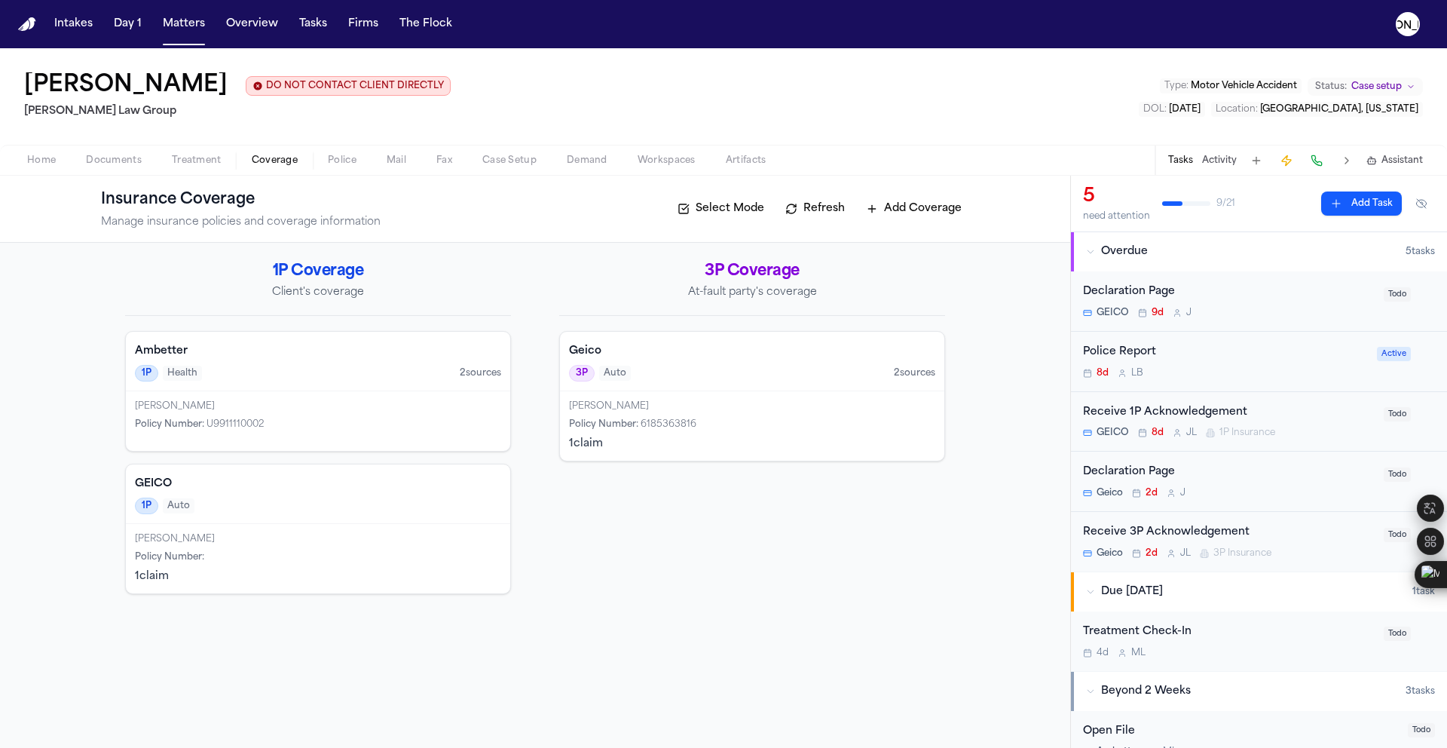
click at [692, 373] on div "3P Auto 2 source s" at bounding box center [752, 373] width 366 height 17
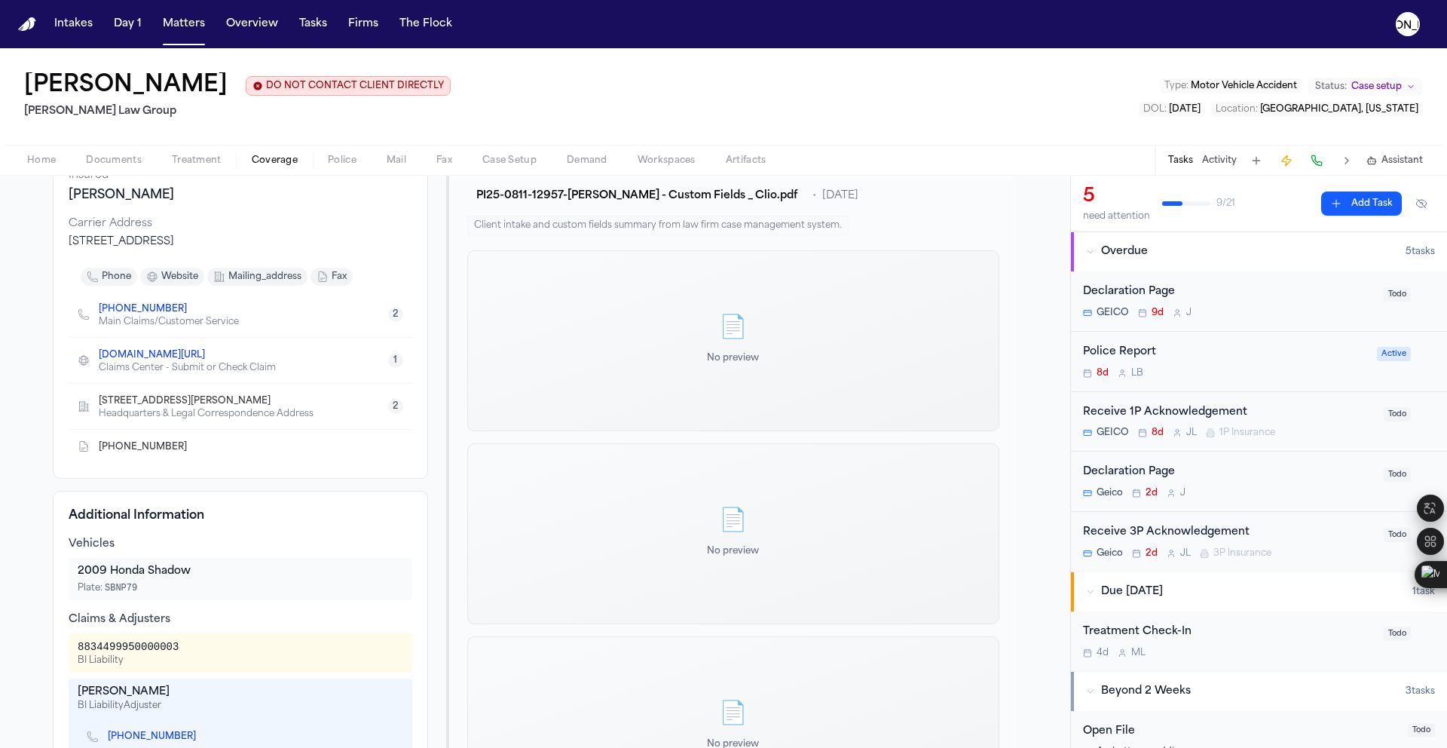
scroll to position [1, 0]
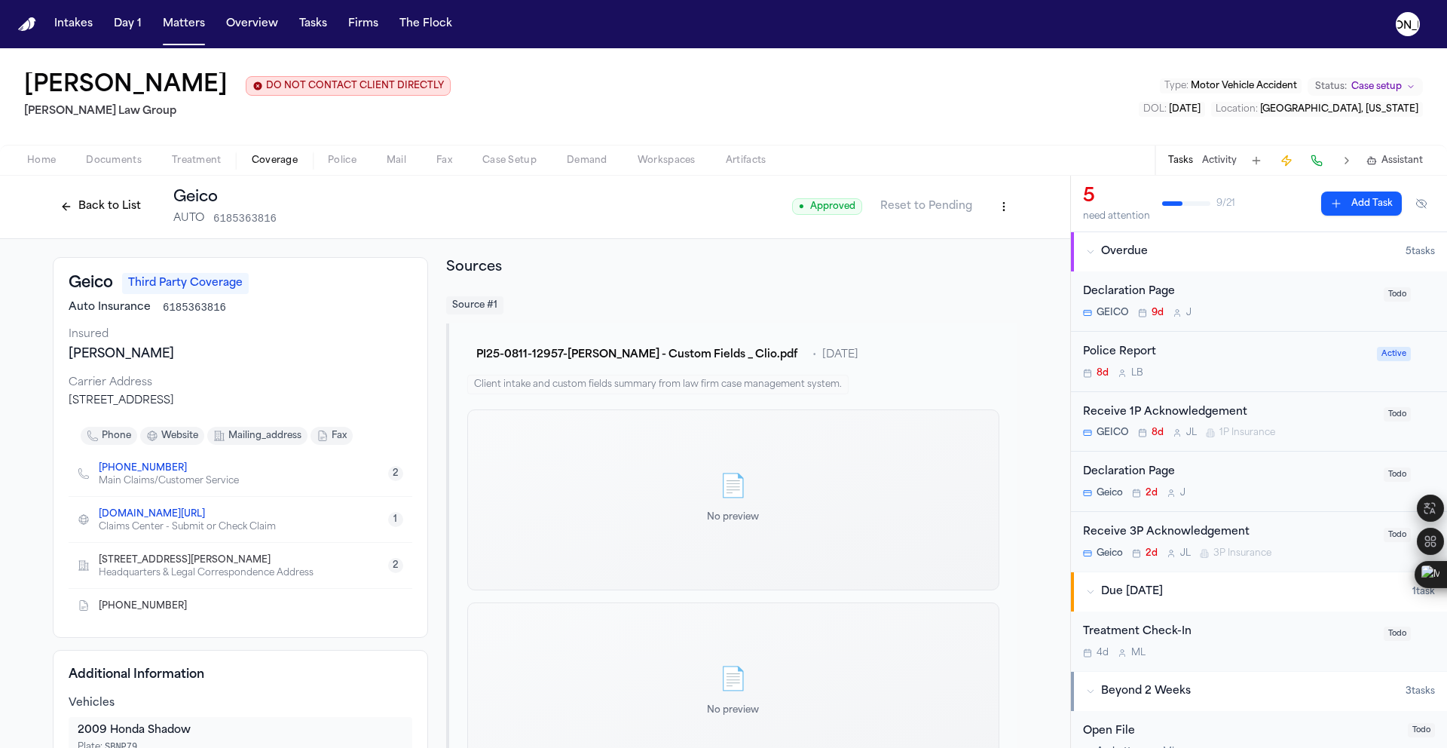
click at [87, 164] on span "Documents" at bounding box center [114, 161] width 56 height 12
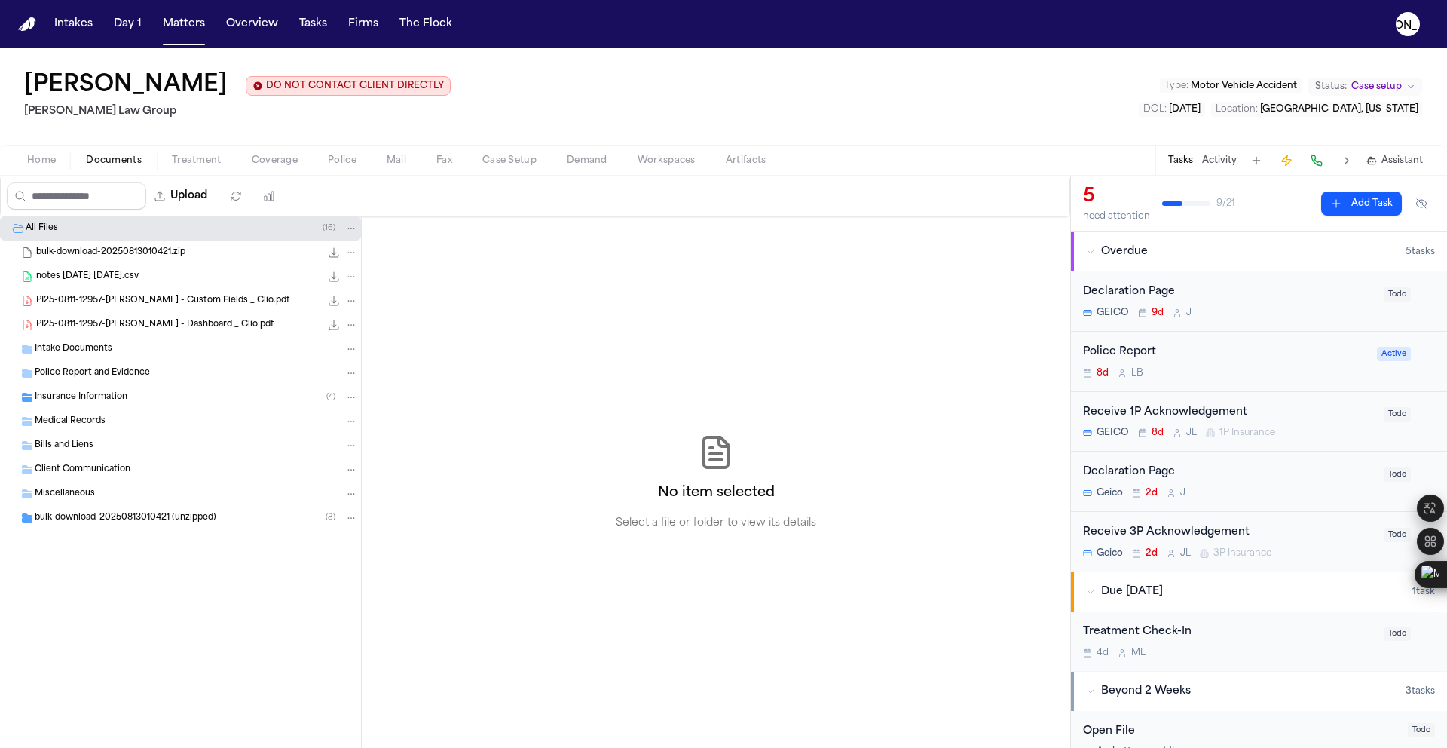
click at [63, 376] on span "Police Report and Evidence" at bounding box center [92, 373] width 115 height 13
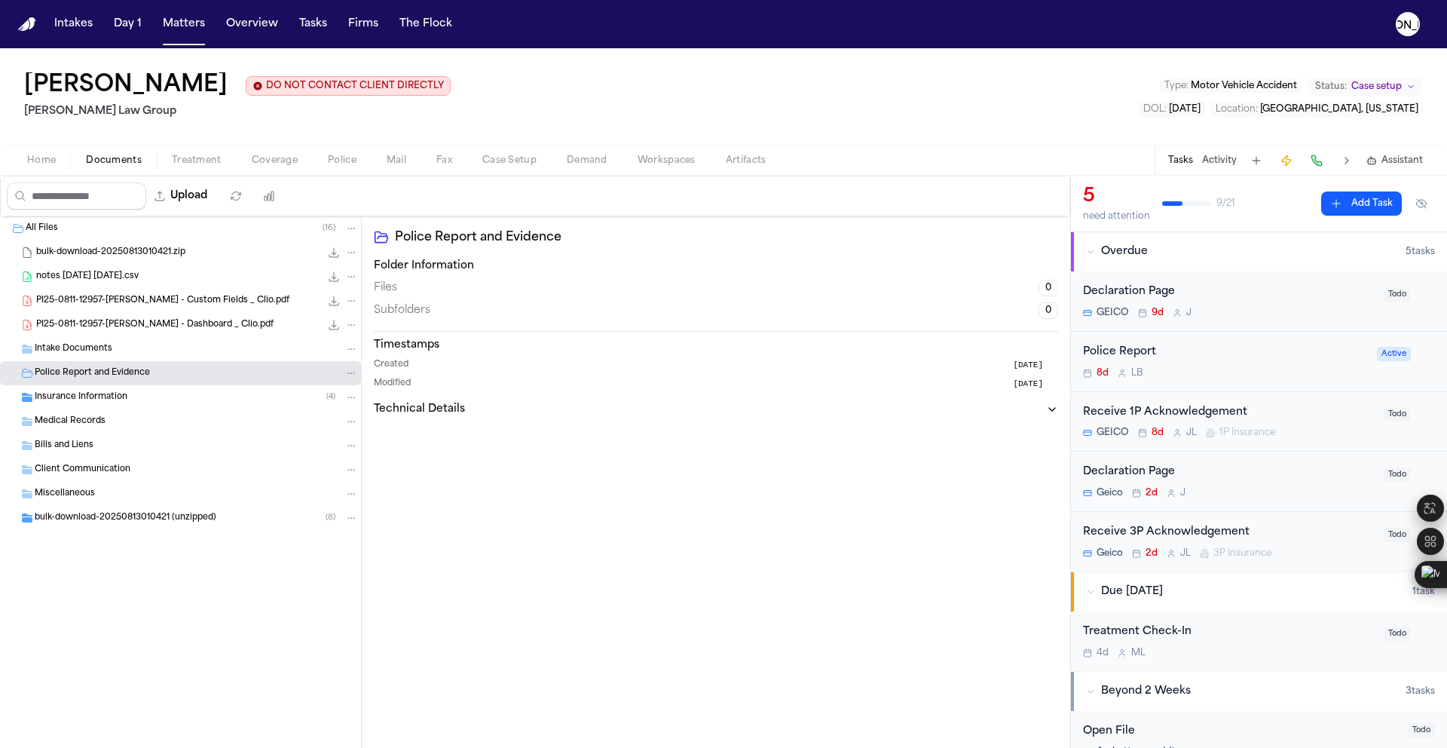
click at [72, 314] on div "PI25-0811-12957-[PERSON_NAME] - Dashboard _ Clio.pdf 325.3 KB • PDF" at bounding box center [180, 325] width 361 height 24
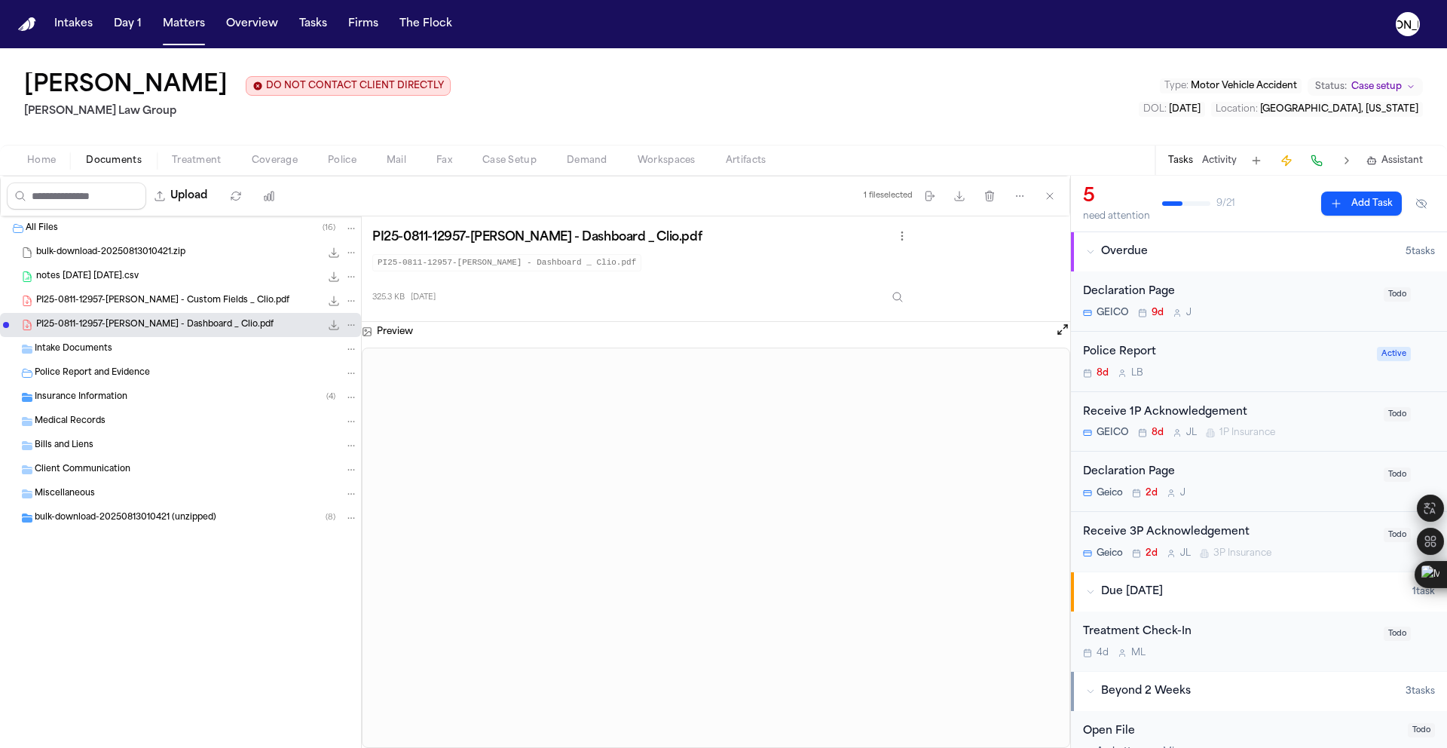
click at [320, 167] on button "Police" at bounding box center [342, 160] width 59 height 18
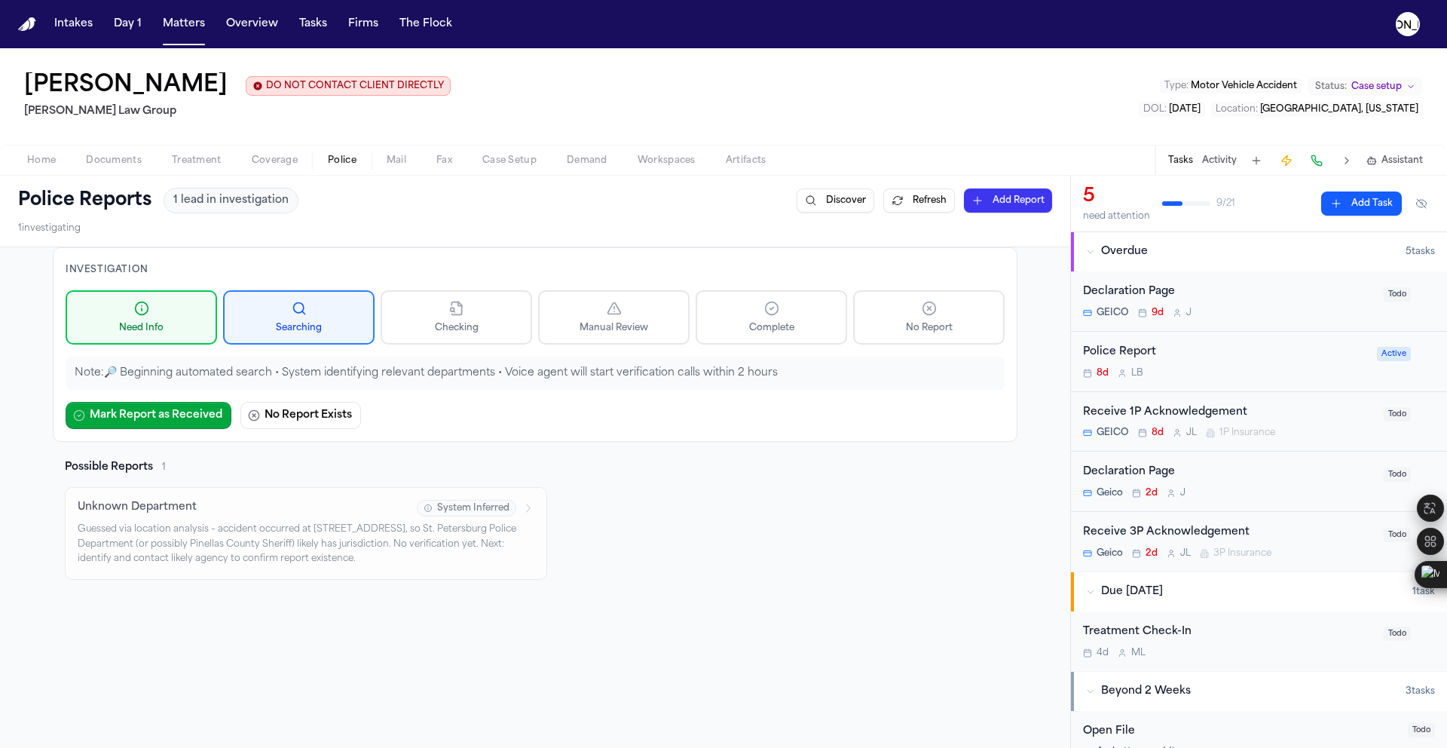
click at [205, 549] on p "Guessed via location analysis – accident occurred at [STREET_ADDRESS], so St. P…" at bounding box center [306, 544] width 457 height 44
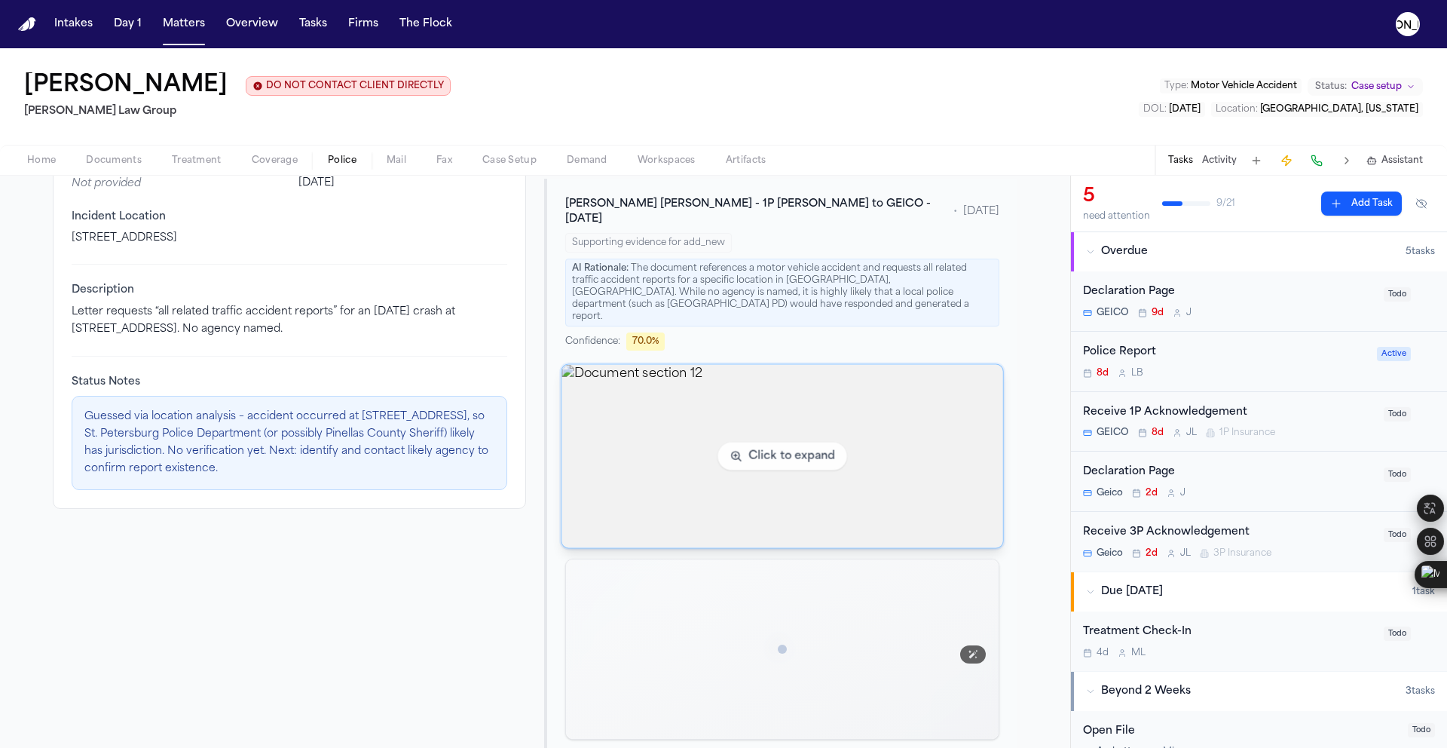
scroll to position [259, 0]
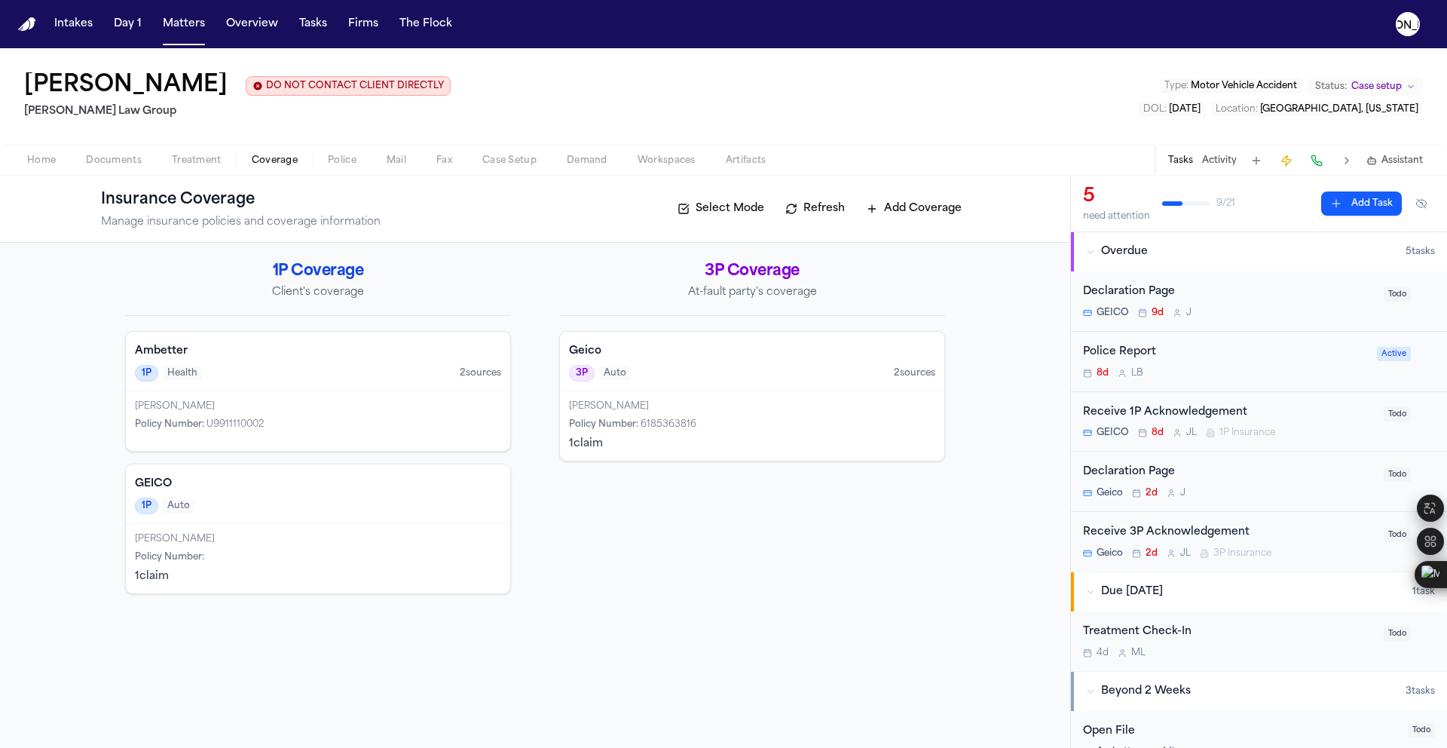
click at [263, 167] on span "Coverage" at bounding box center [275, 161] width 46 height 12
click at [313, 388] on div "Ambetter 1P Health 2 source s" at bounding box center [318, 362] width 384 height 60
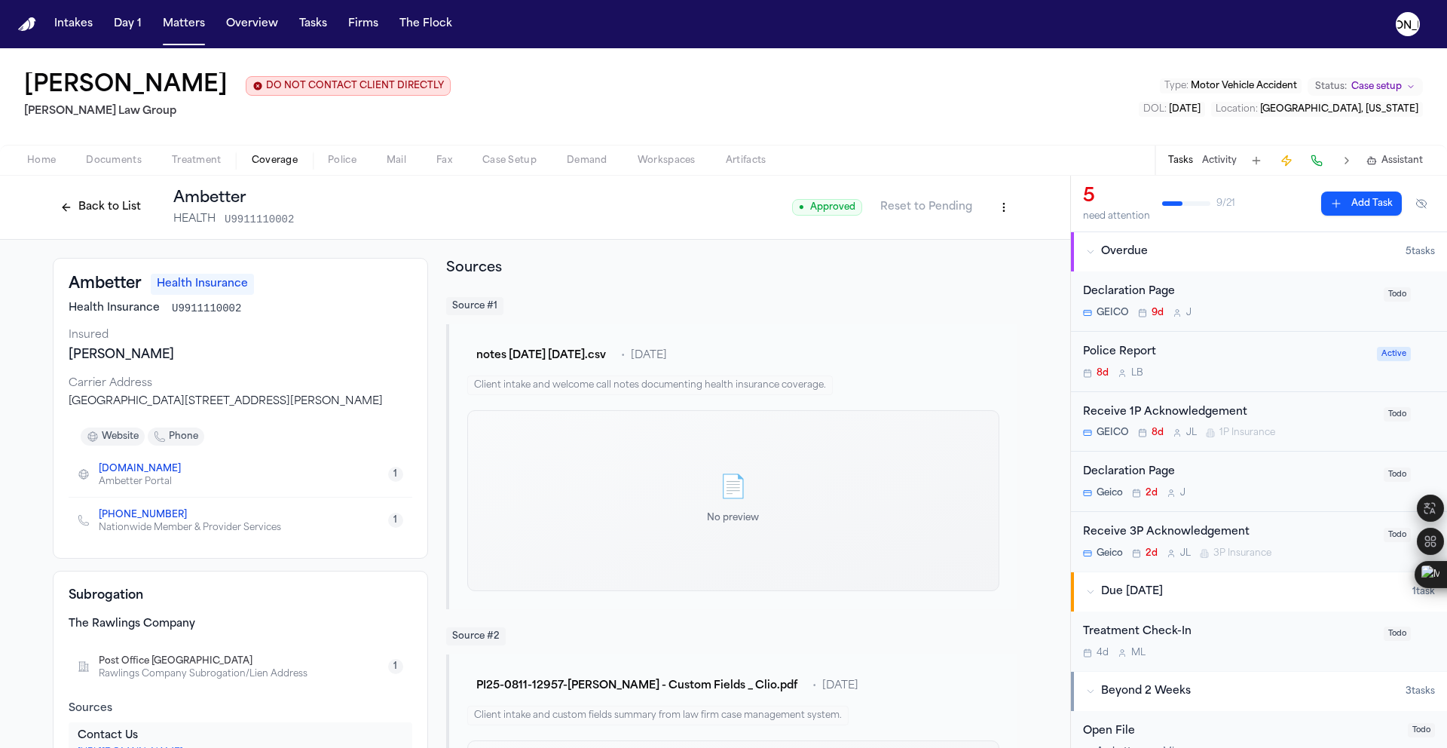
click at [168, 23] on button "Matters" at bounding box center [184, 24] width 54 height 27
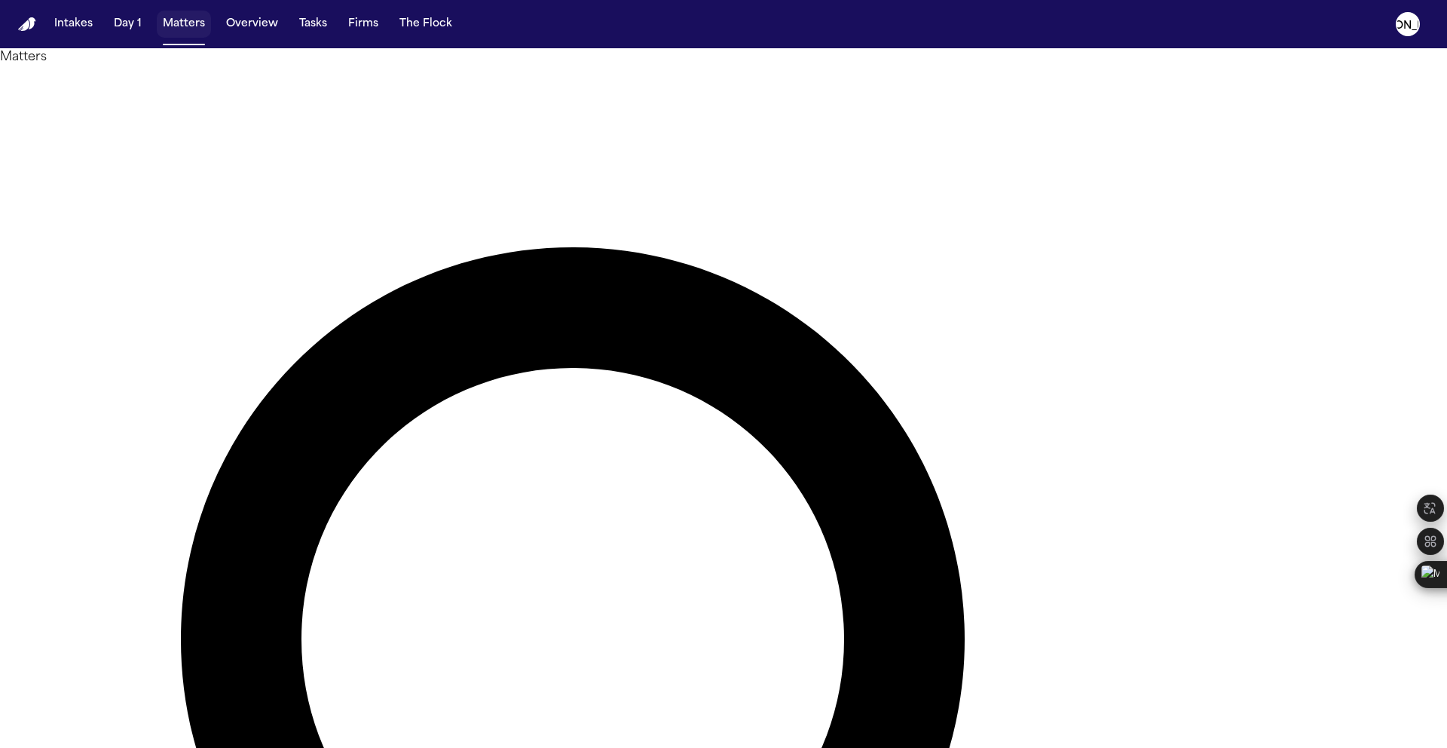
click at [168, 23] on button "Matters" at bounding box center [184, 24] width 54 height 27
drag, startPoint x: 990, startPoint y: 84, endPoint x: 581, endPoint y: 28, distance: 412.3
click at [581, 28] on div "**********" at bounding box center [723, 374] width 1447 height 748
type input "******"
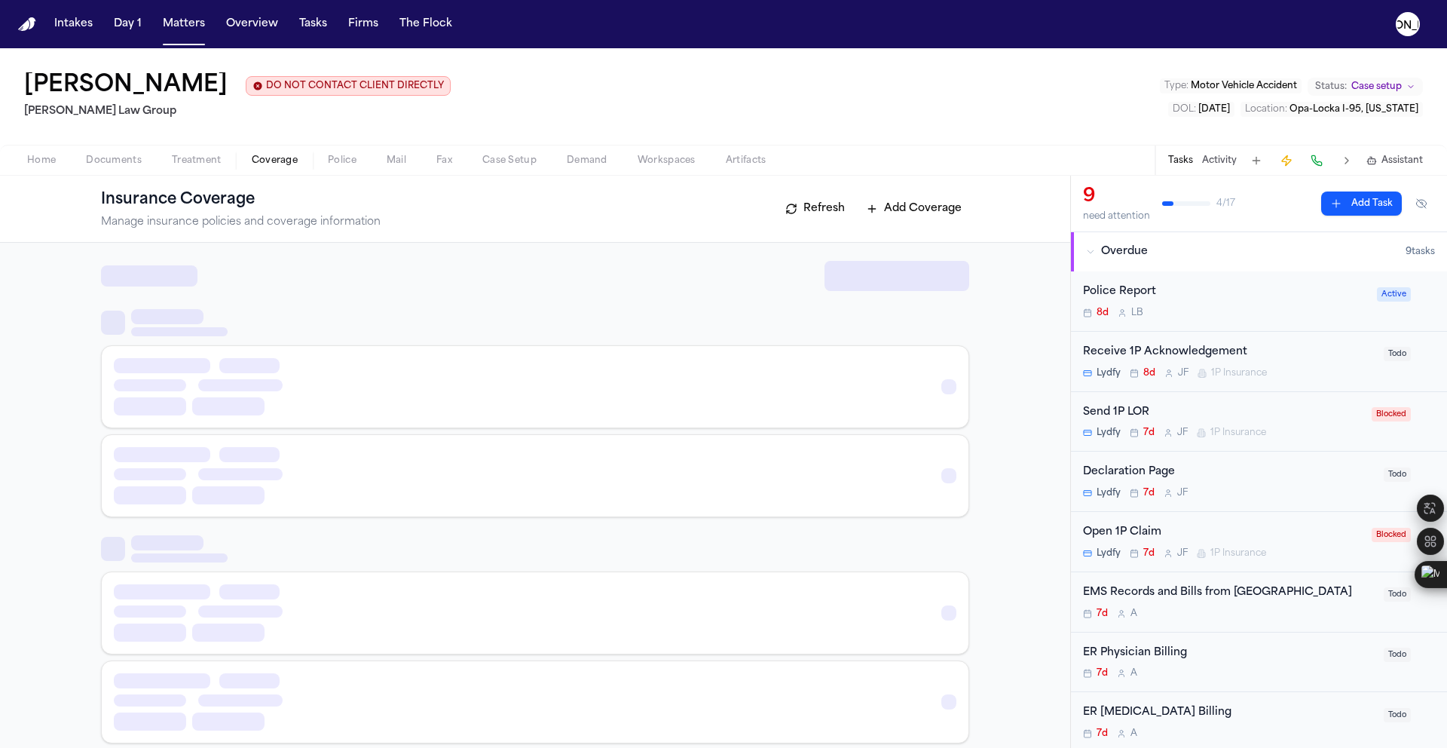
click at [274, 161] on span "Coverage" at bounding box center [275, 161] width 46 height 12
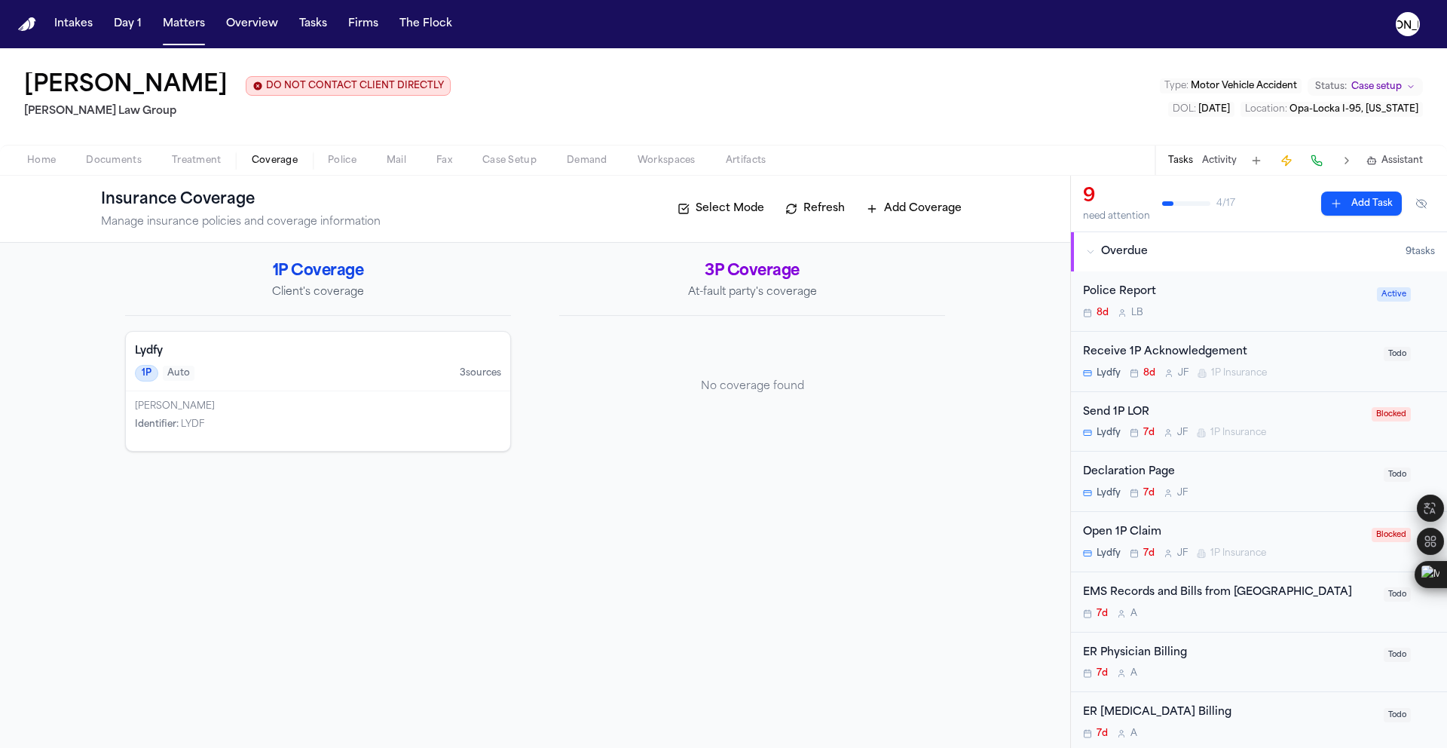
click at [135, 169] on span "button" at bounding box center [114, 169] width 74 height 2
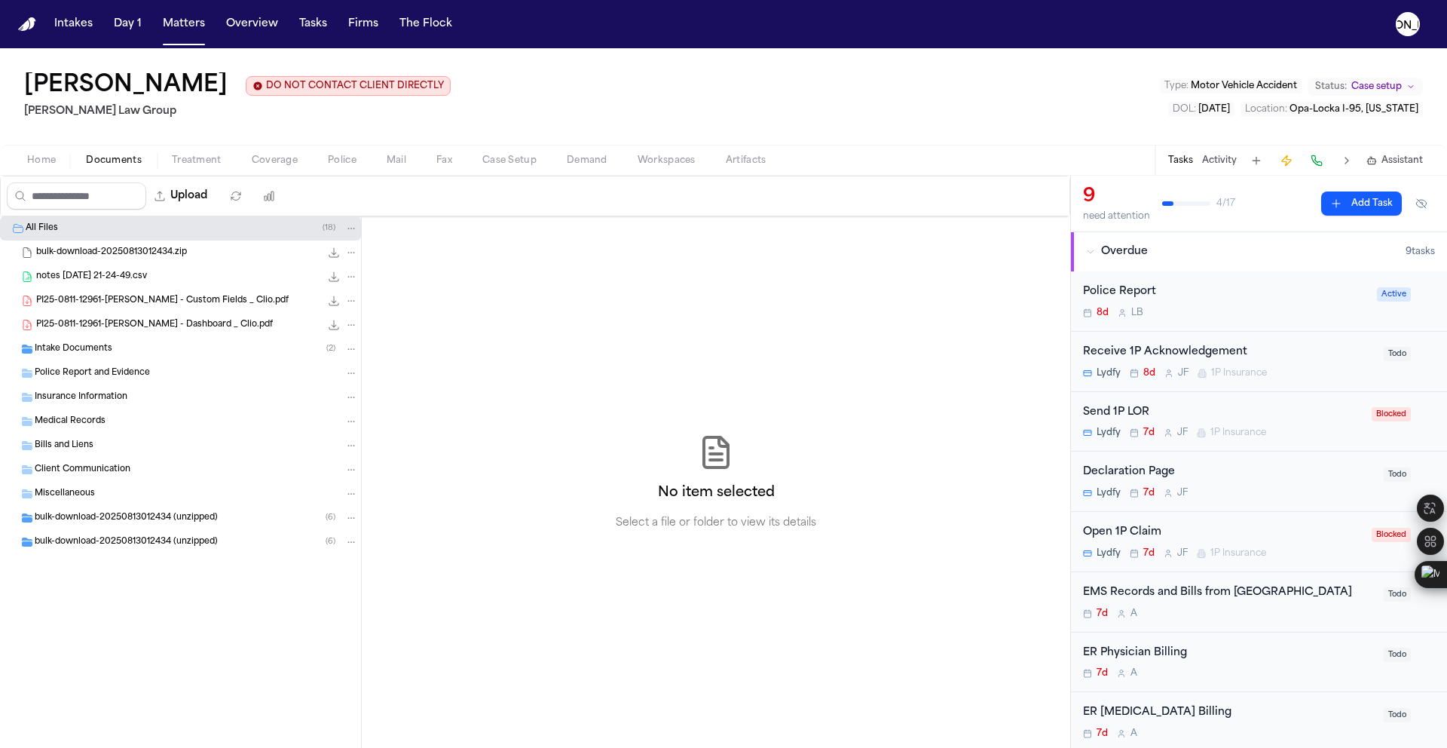
click at [109, 350] on span "Intake Documents" at bounding box center [74, 349] width 78 height 13
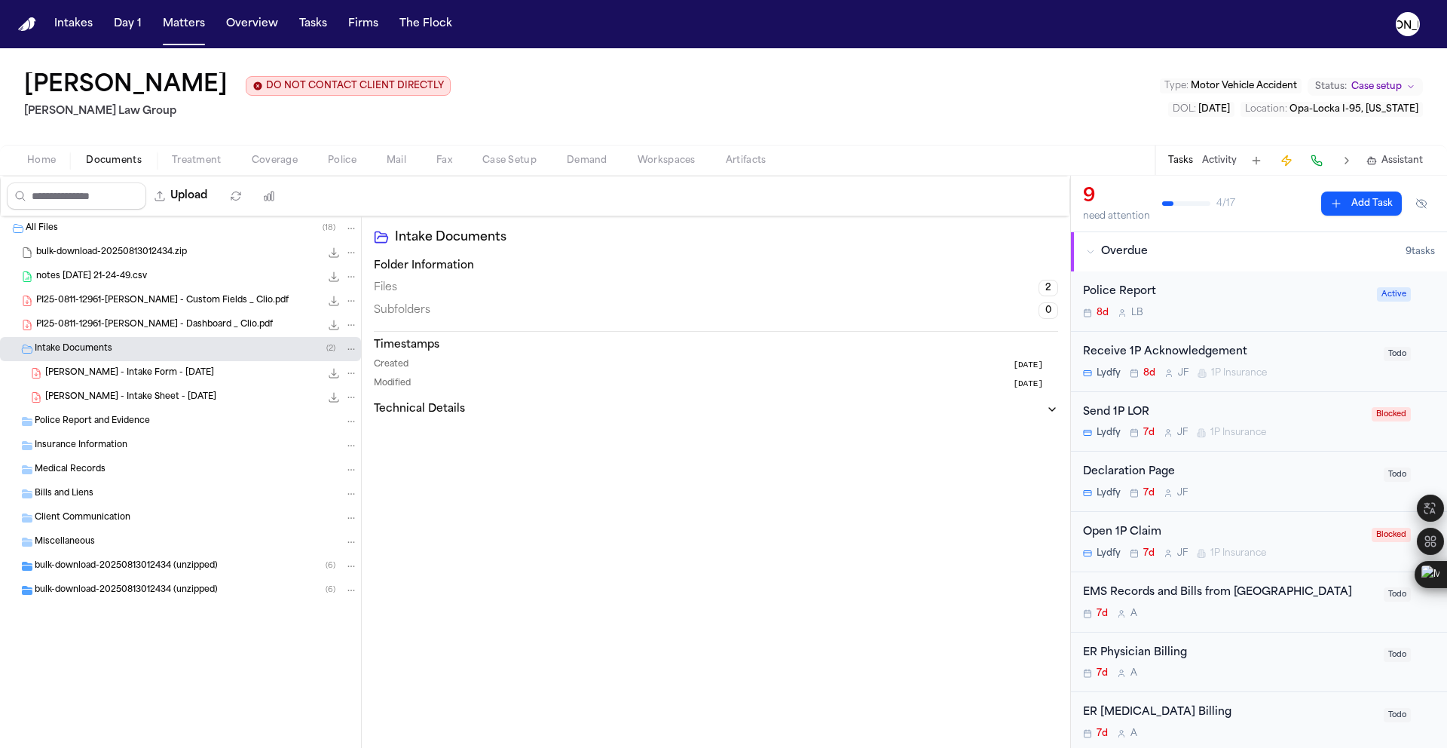
click at [122, 367] on div "[PERSON_NAME] - Intake Form - [DATE] 832.4 KB • PDF" at bounding box center [201, 373] width 313 height 15
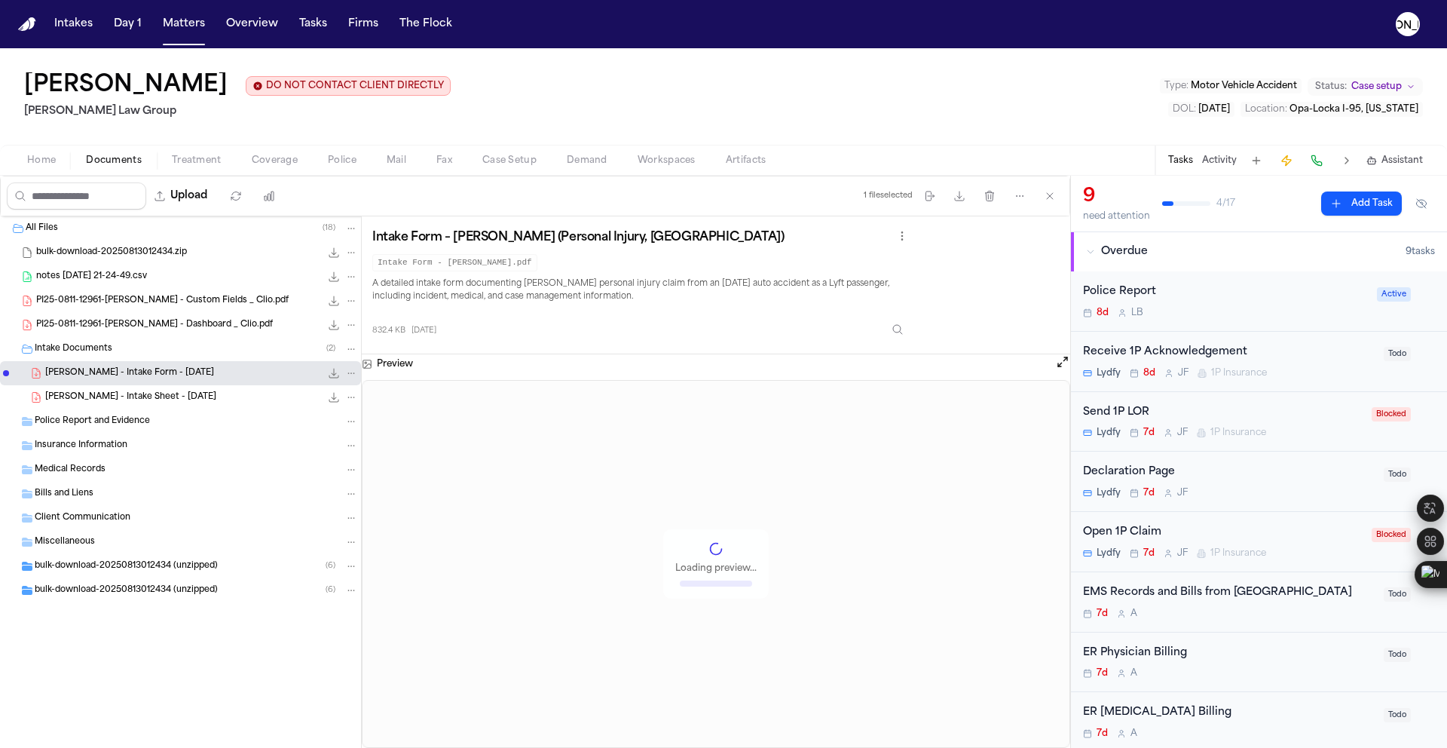
click at [121, 322] on span "PI25-0811-12961-[PERSON_NAME] - Dashboard _ Clio.pdf" at bounding box center [154, 325] width 237 height 13
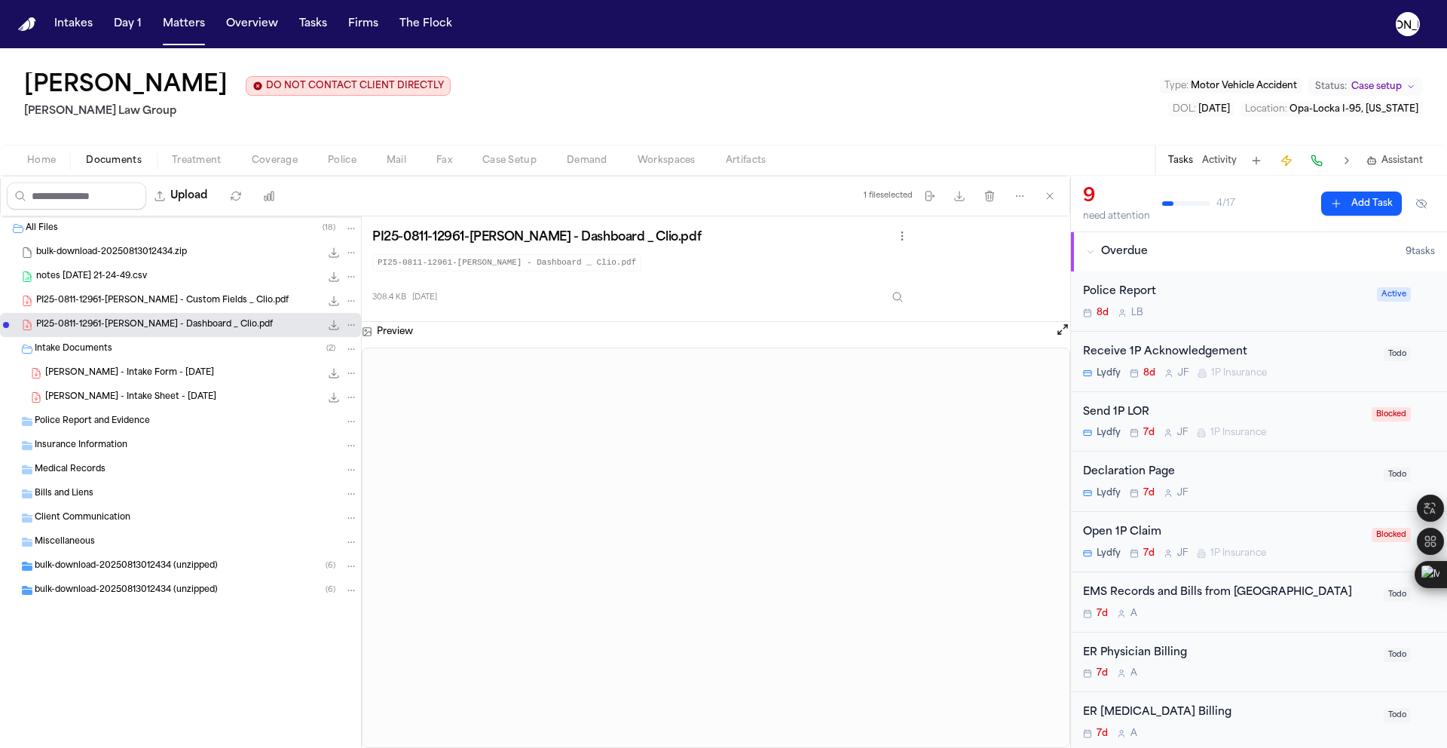
click at [122, 311] on div "PI25-0811-12961-[PERSON_NAME] - Custom Fields _ Clio.pdf 446.9 KB • PDF" at bounding box center [180, 301] width 361 height 24
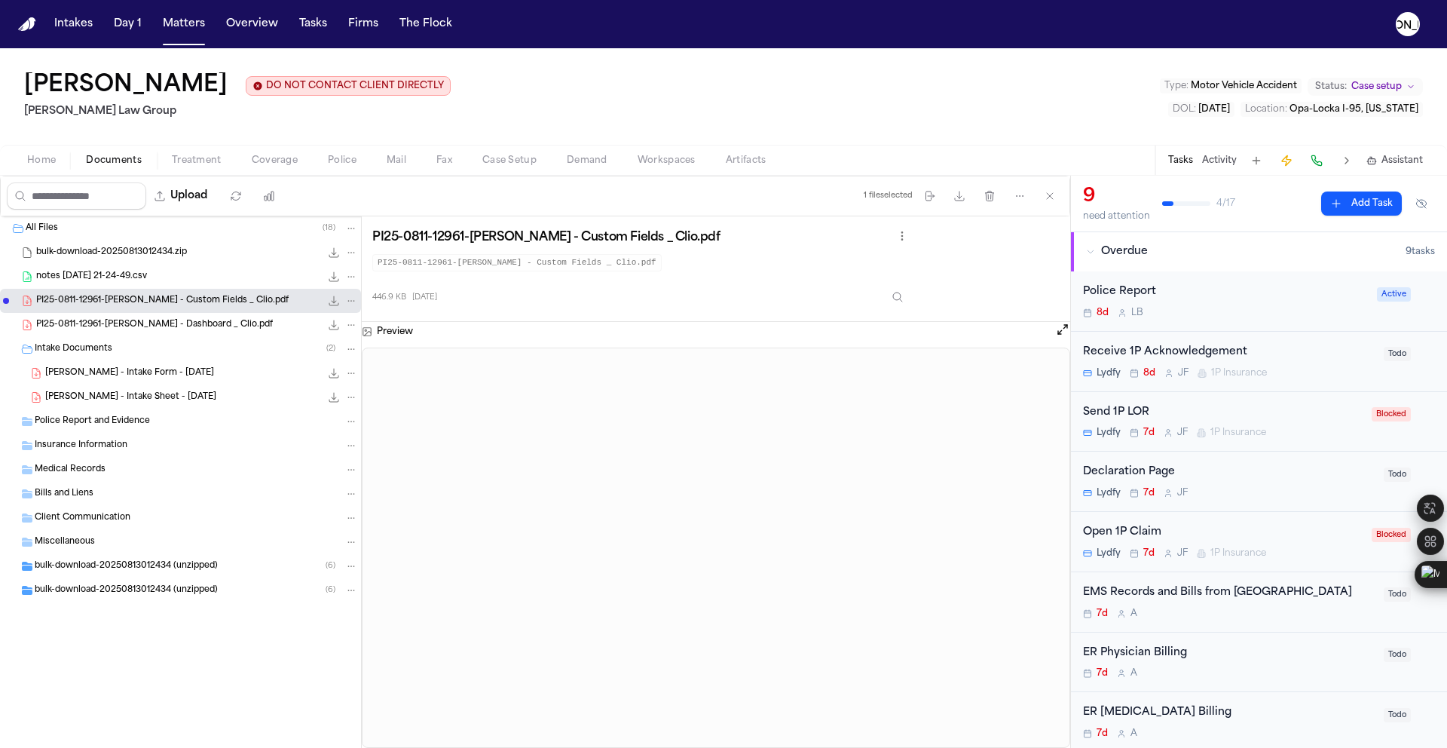
click at [129, 291] on div "PI25-0811-12961-[PERSON_NAME] - Custom Fields _ Clio.pdf 446.9 KB • PDF" at bounding box center [180, 301] width 361 height 24
click at [121, 274] on span "notes [DATE] 21-24-49.csv" at bounding box center [91, 277] width 111 height 13
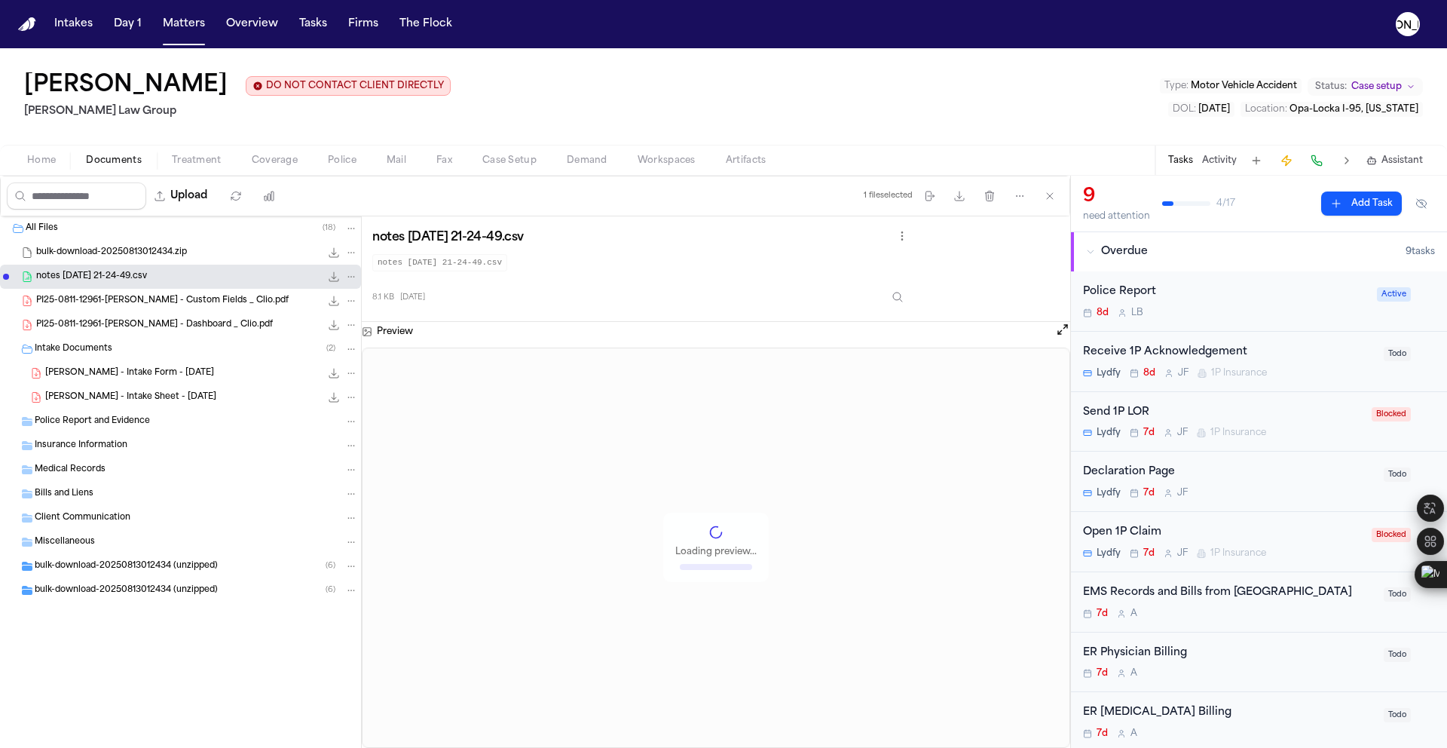
click at [115, 260] on div "bulk-download-20250813012434.zip 15.4 MB • ZIP" at bounding box center [197, 252] width 322 height 15
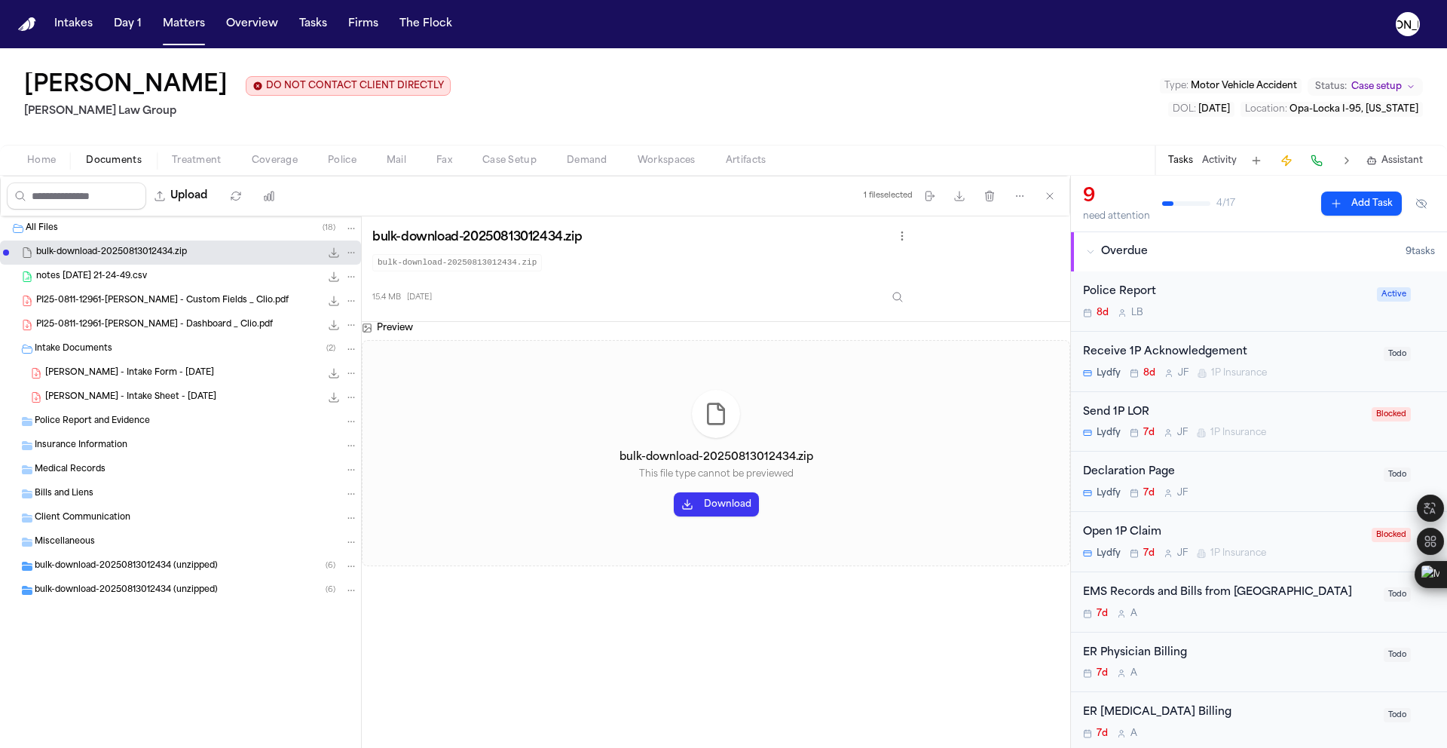
click at [116, 395] on span "[PERSON_NAME] - Intake Sheet - [DATE]" at bounding box center [130, 397] width 171 height 13
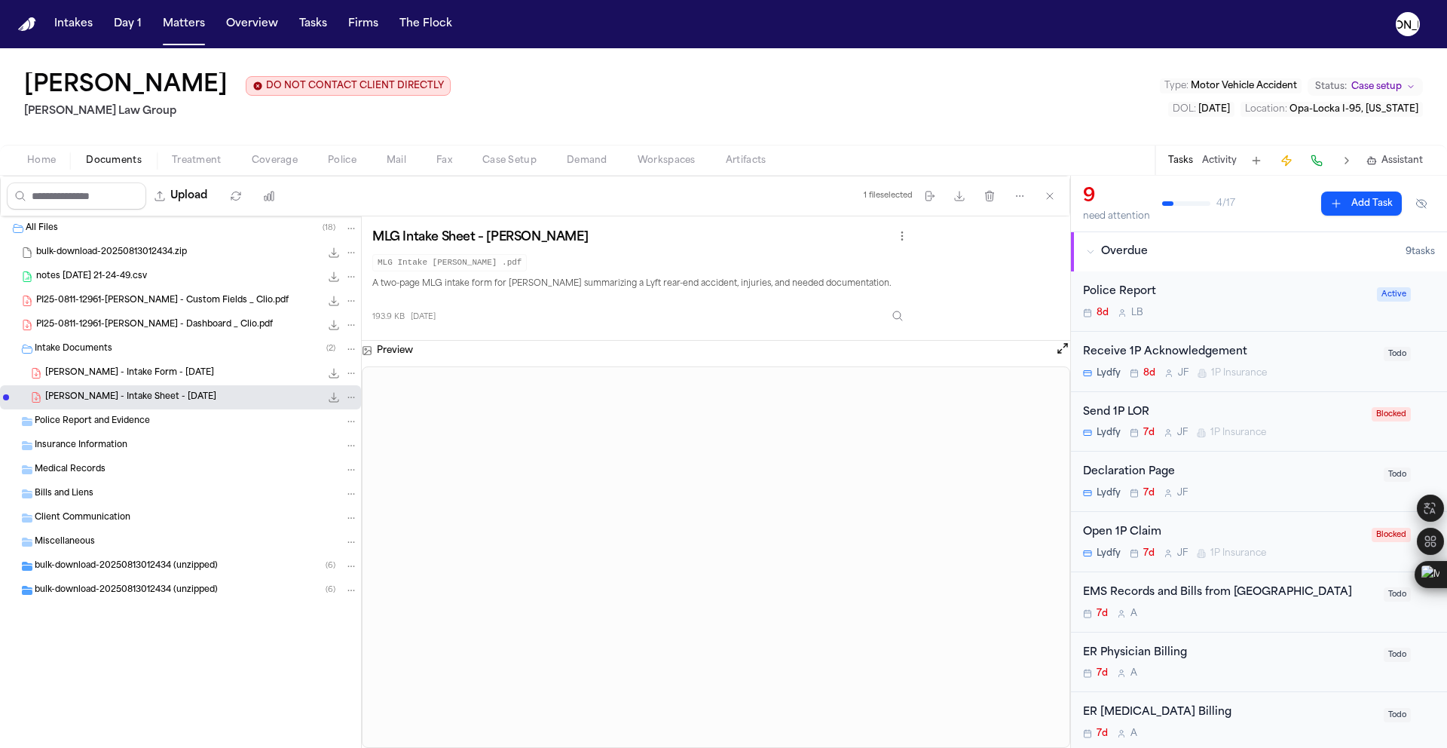
click at [120, 378] on span "[PERSON_NAME] - Intake Form - [DATE]" at bounding box center [129, 373] width 169 height 13
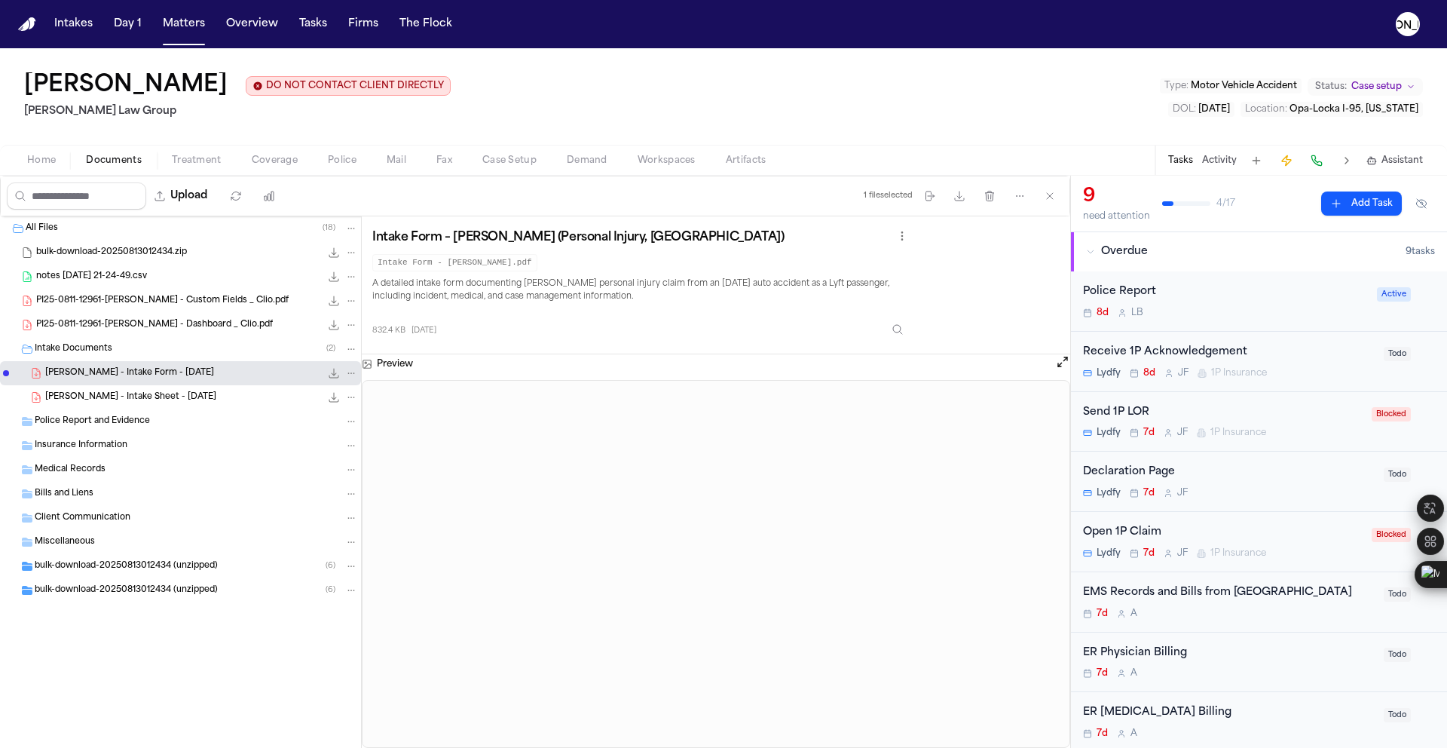
click at [113, 407] on div "[PERSON_NAME] - Intake Sheet - [DATE] 193.9 KB • PDF" at bounding box center [180, 397] width 361 height 24
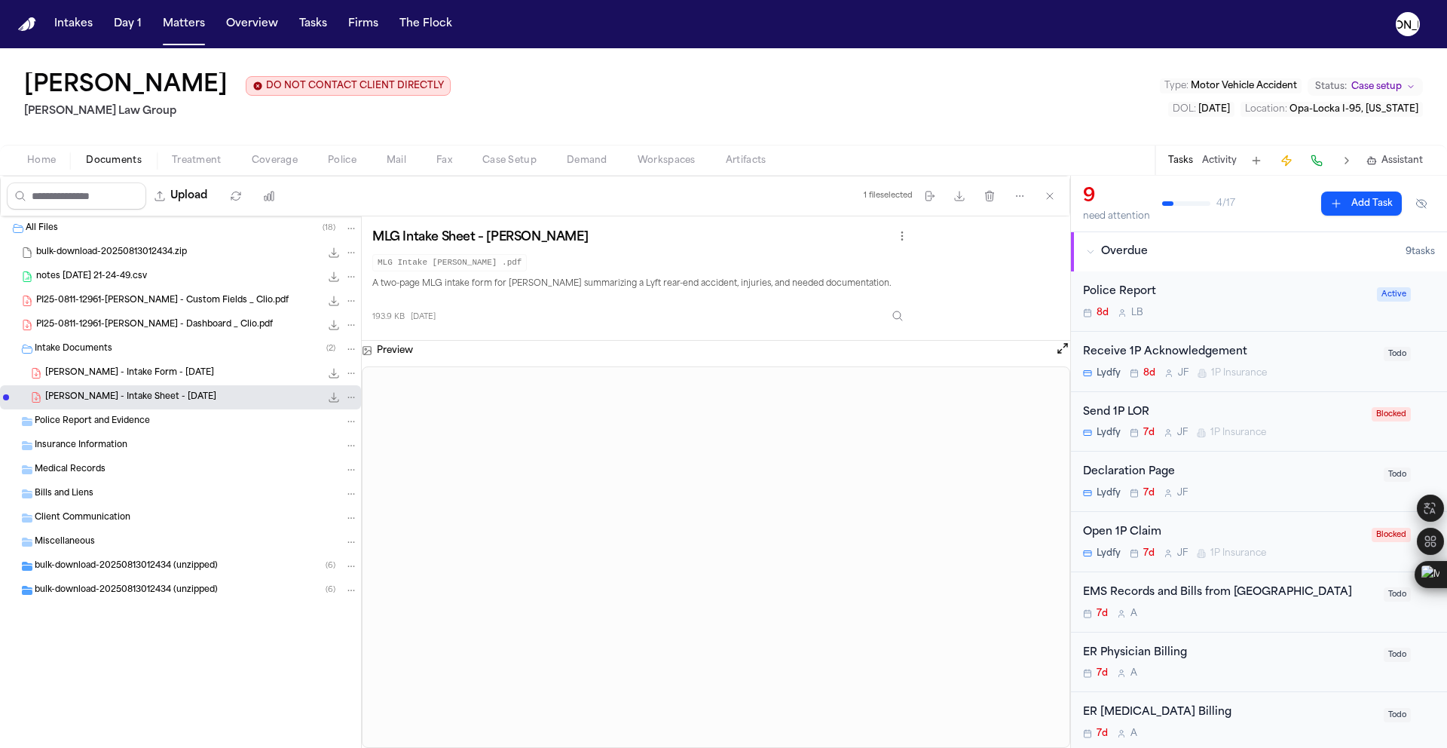
click at [328, 170] on span "button" at bounding box center [342, 169] width 47 height 2
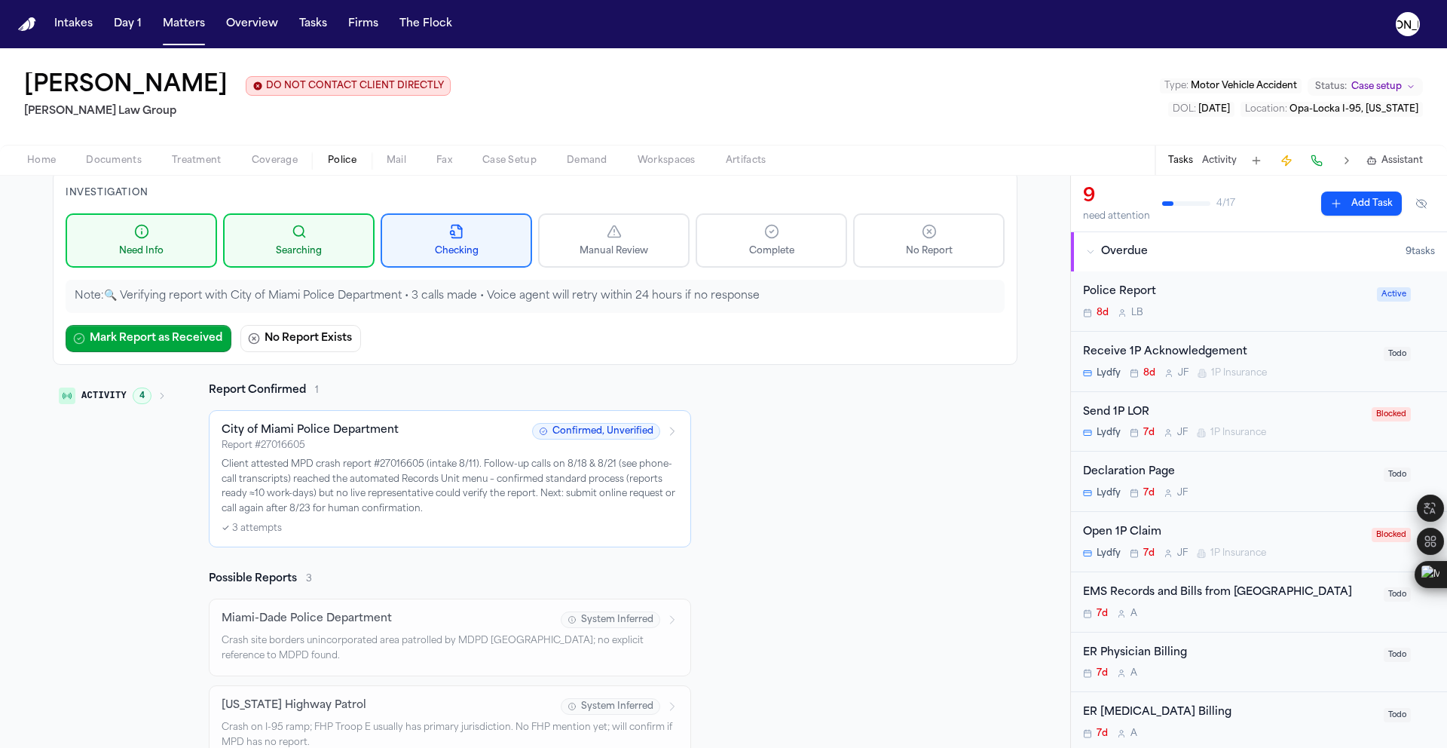
click at [402, 488] on p "Client attested MPD crash report #27016605 (intake 8/11). Follow-up calls on 8/…" at bounding box center [450, 486] width 457 height 59
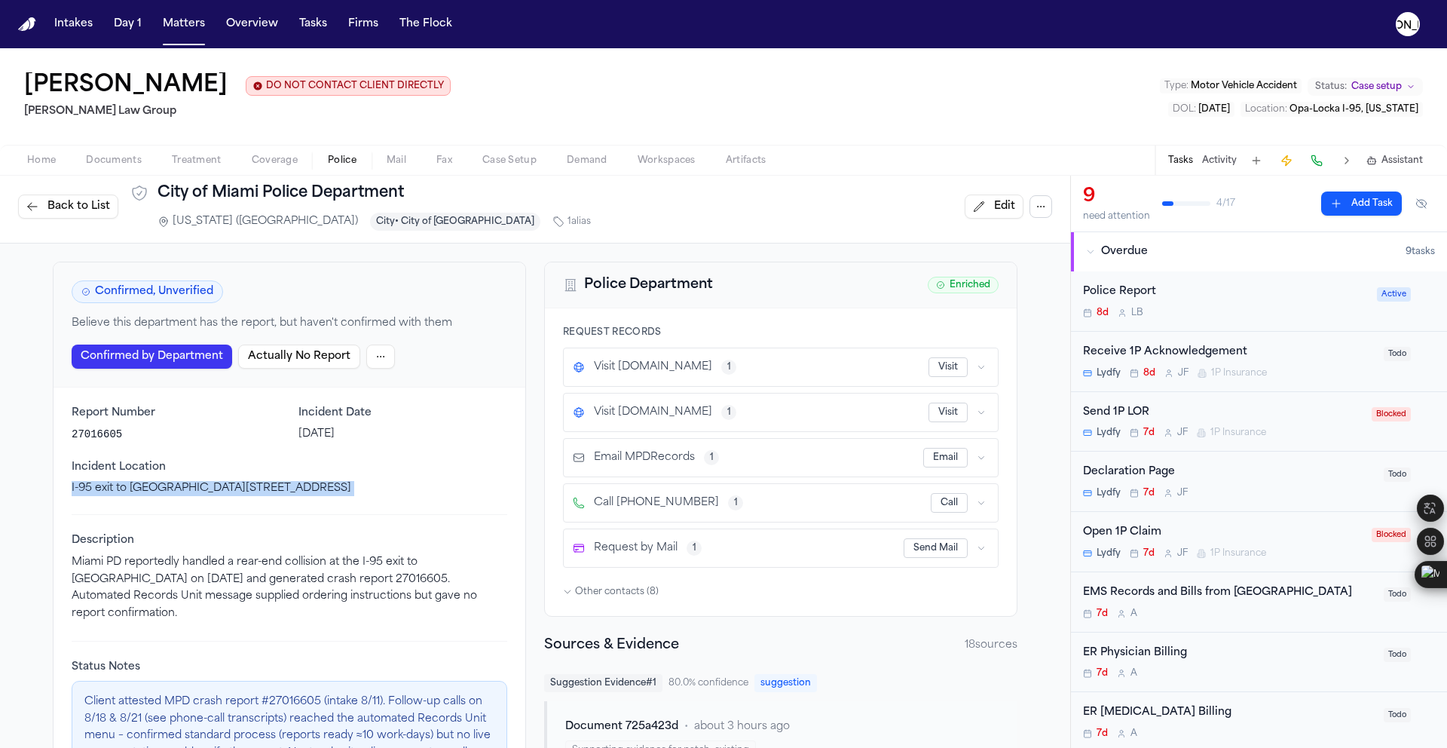
drag, startPoint x: 293, startPoint y: 494, endPoint x: 37, endPoint y: 488, distance: 256.3
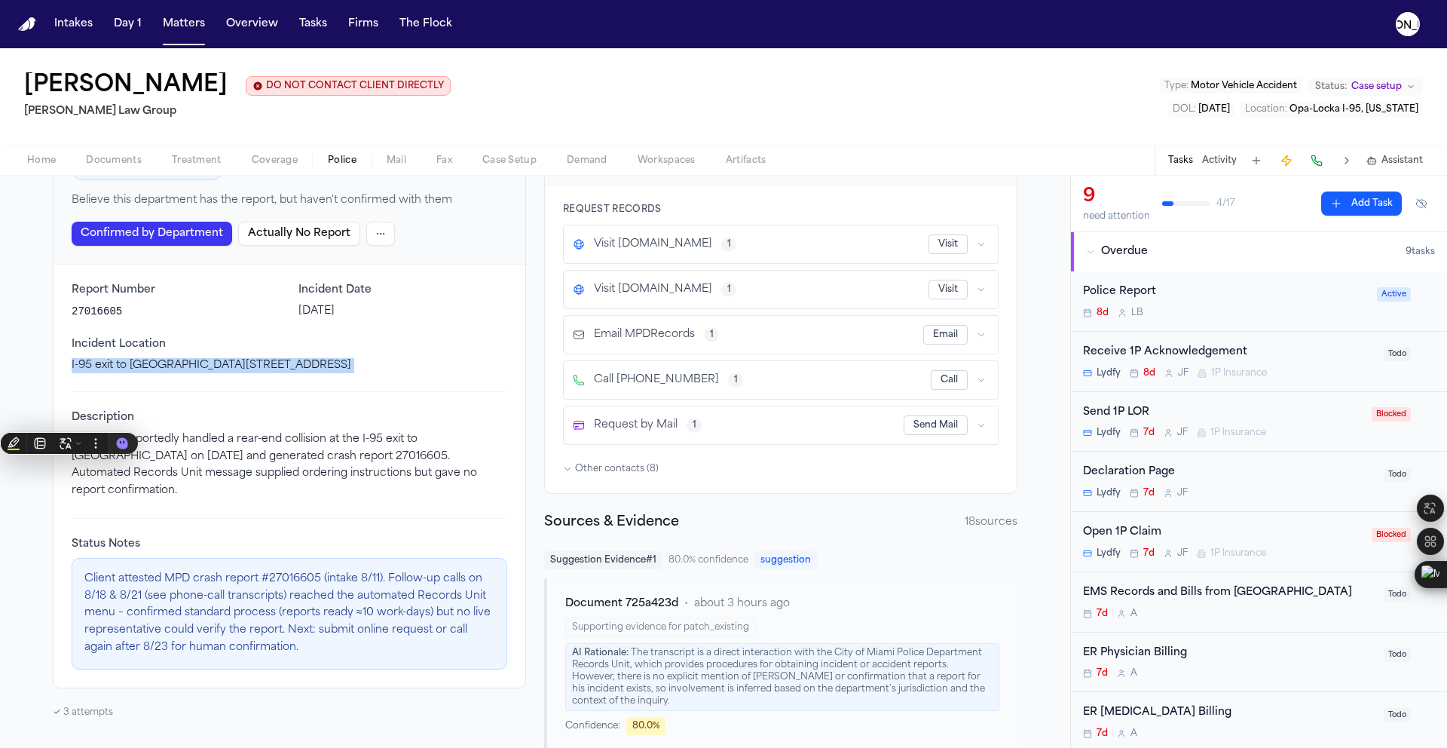
scroll to position [29, 0]
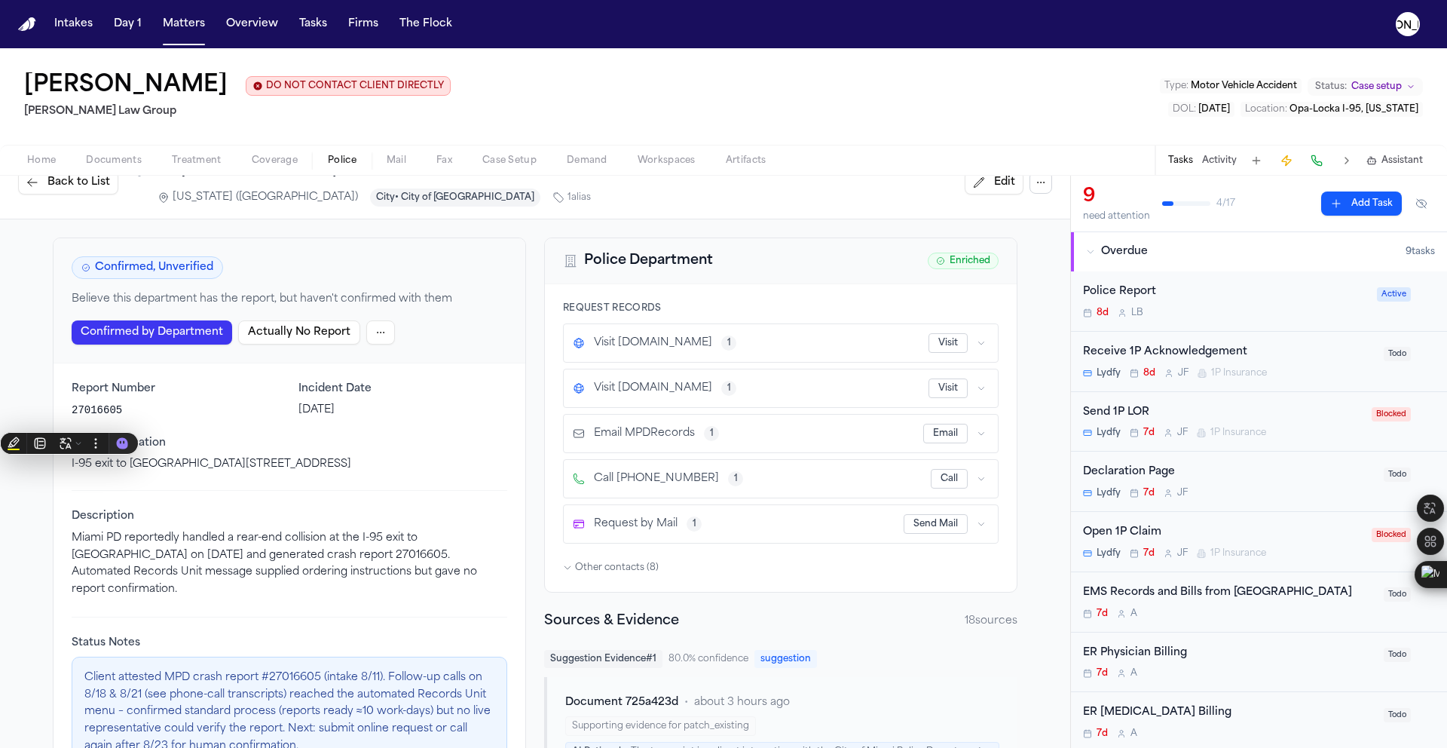
click at [250, 407] on p "27016605" at bounding box center [176, 409] width 209 height 15
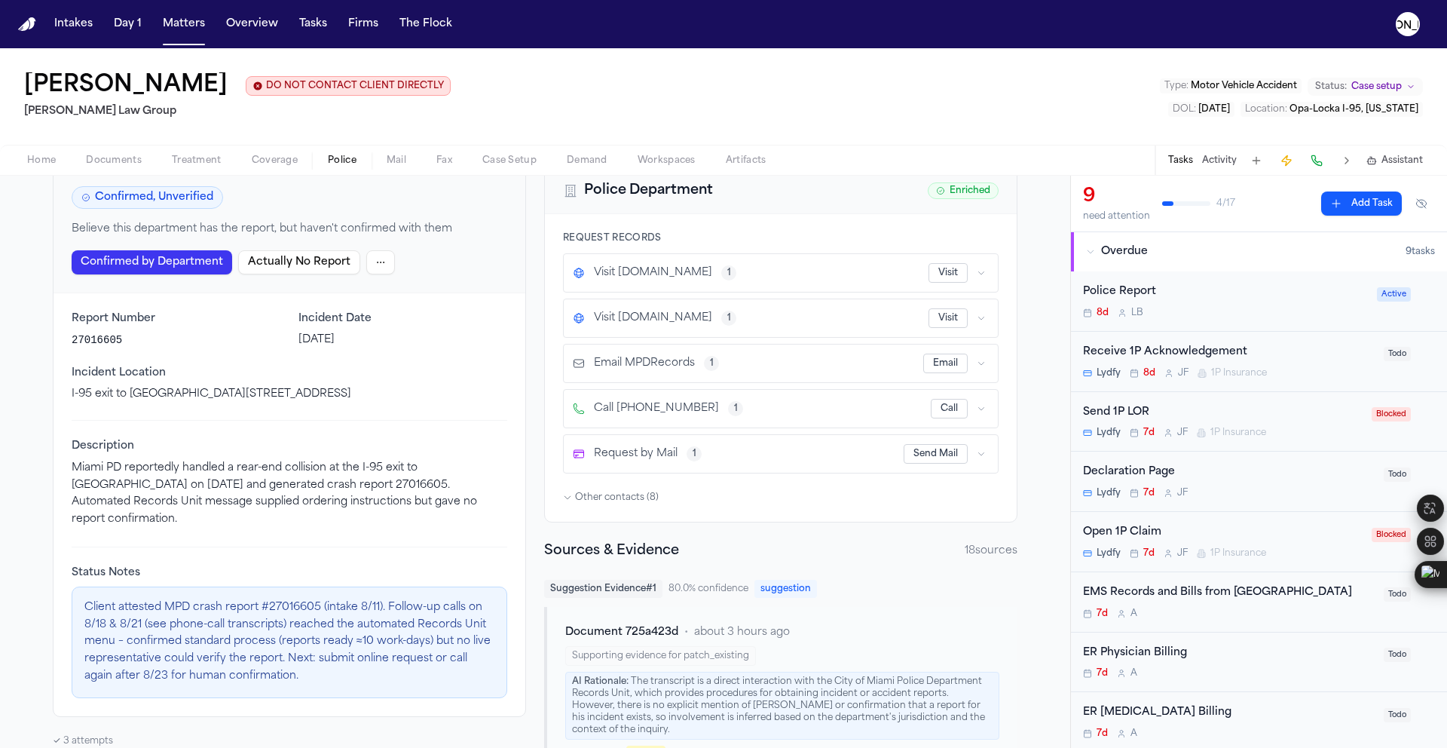
scroll to position [78, 0]
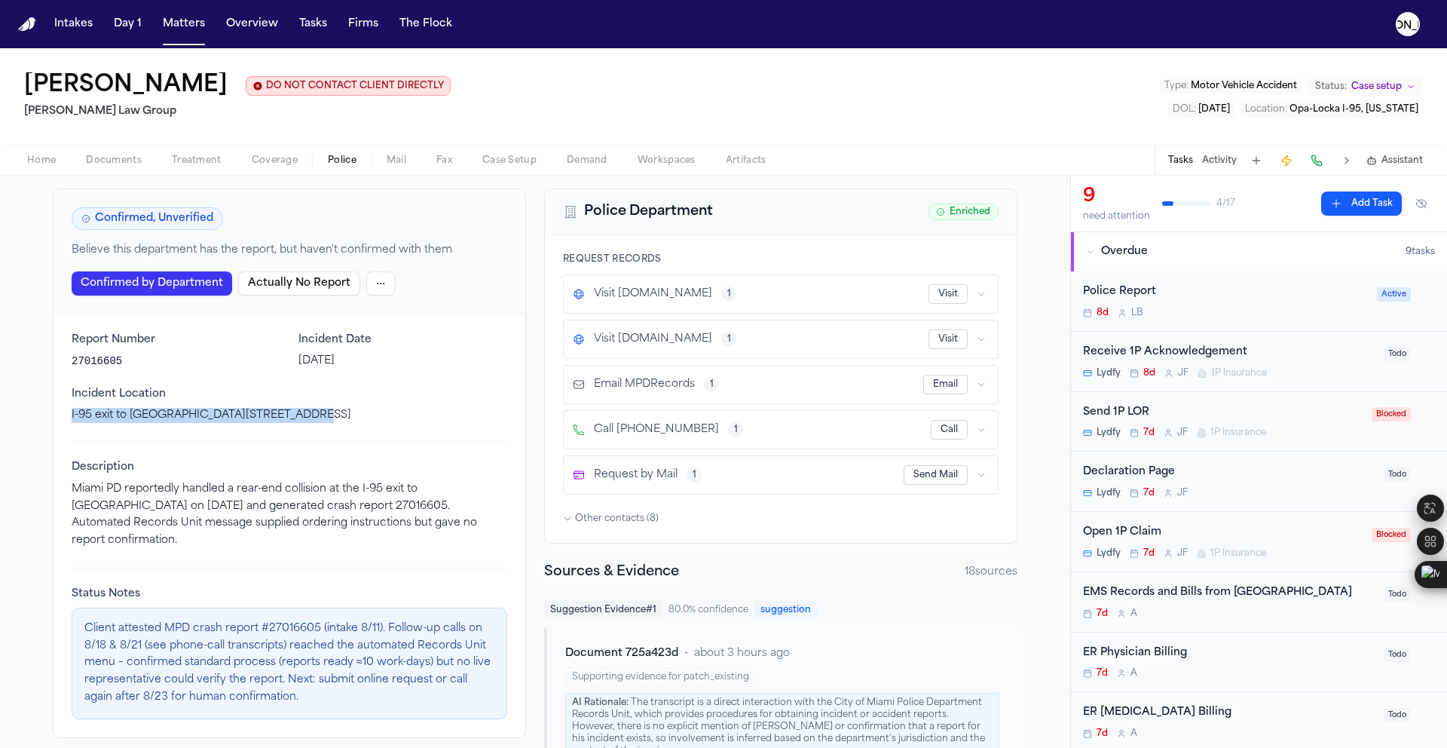
drag, startPoint x: 312, startPoint y: 422, endPoint x: 35, endPoint y: 409, distance: 276.9
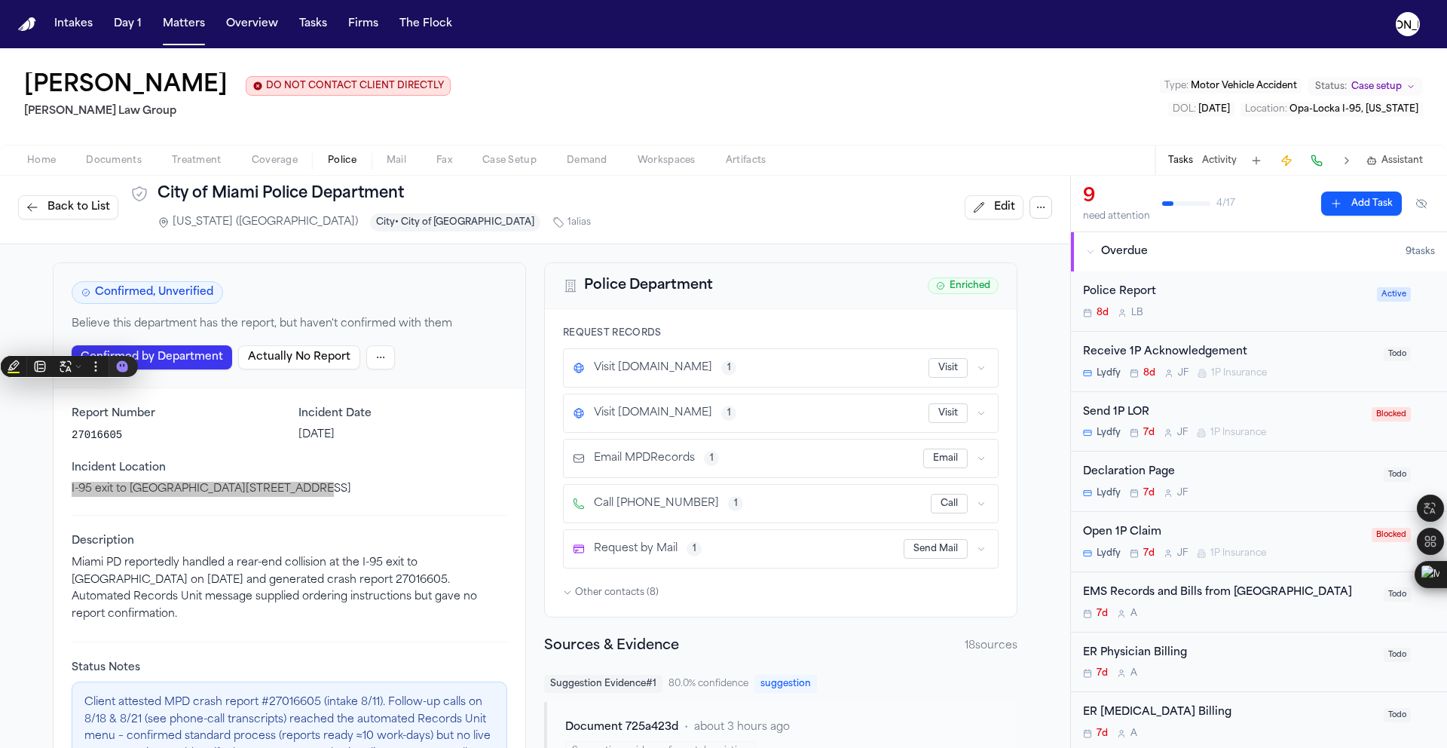
scroll to position [0, 0]
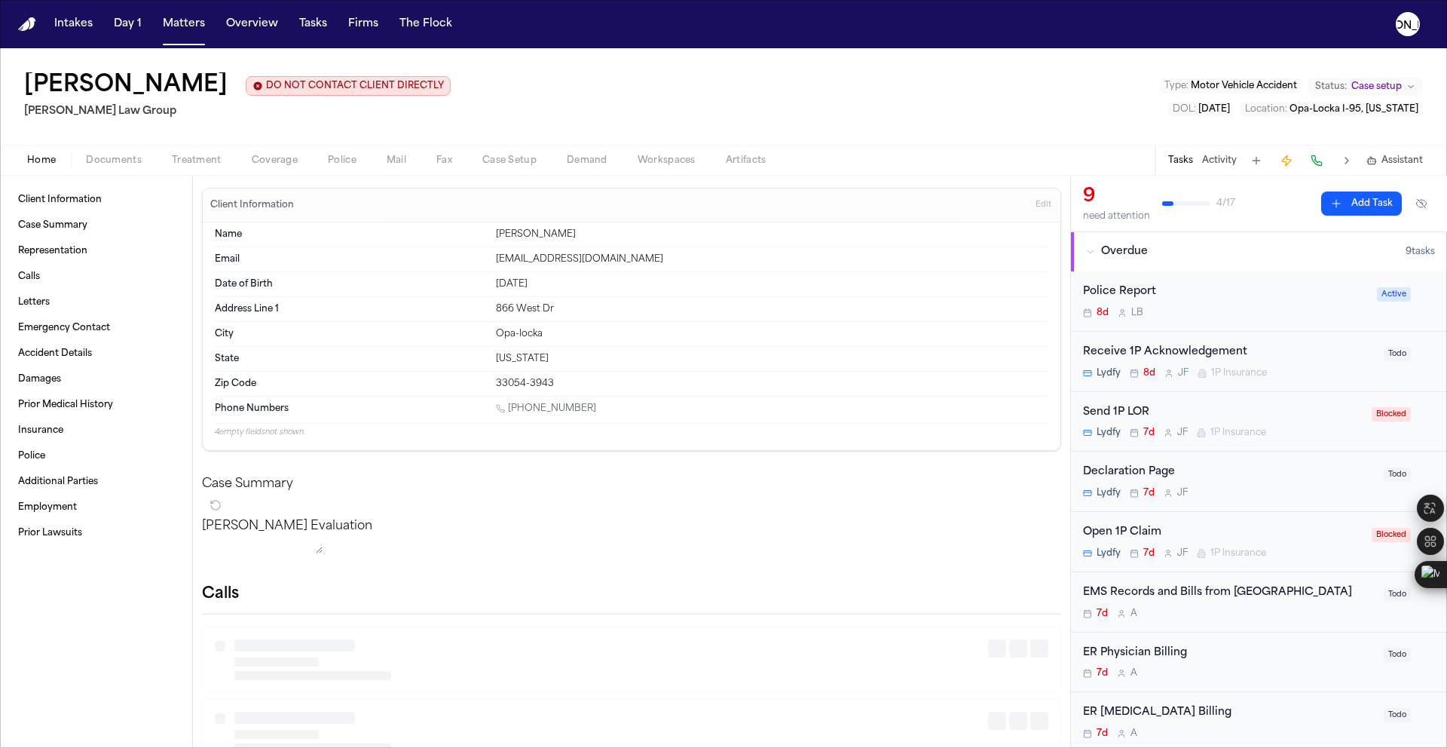
click at [34, 165] on span "Home" at bounding box center [41, 161] width 29 height 12
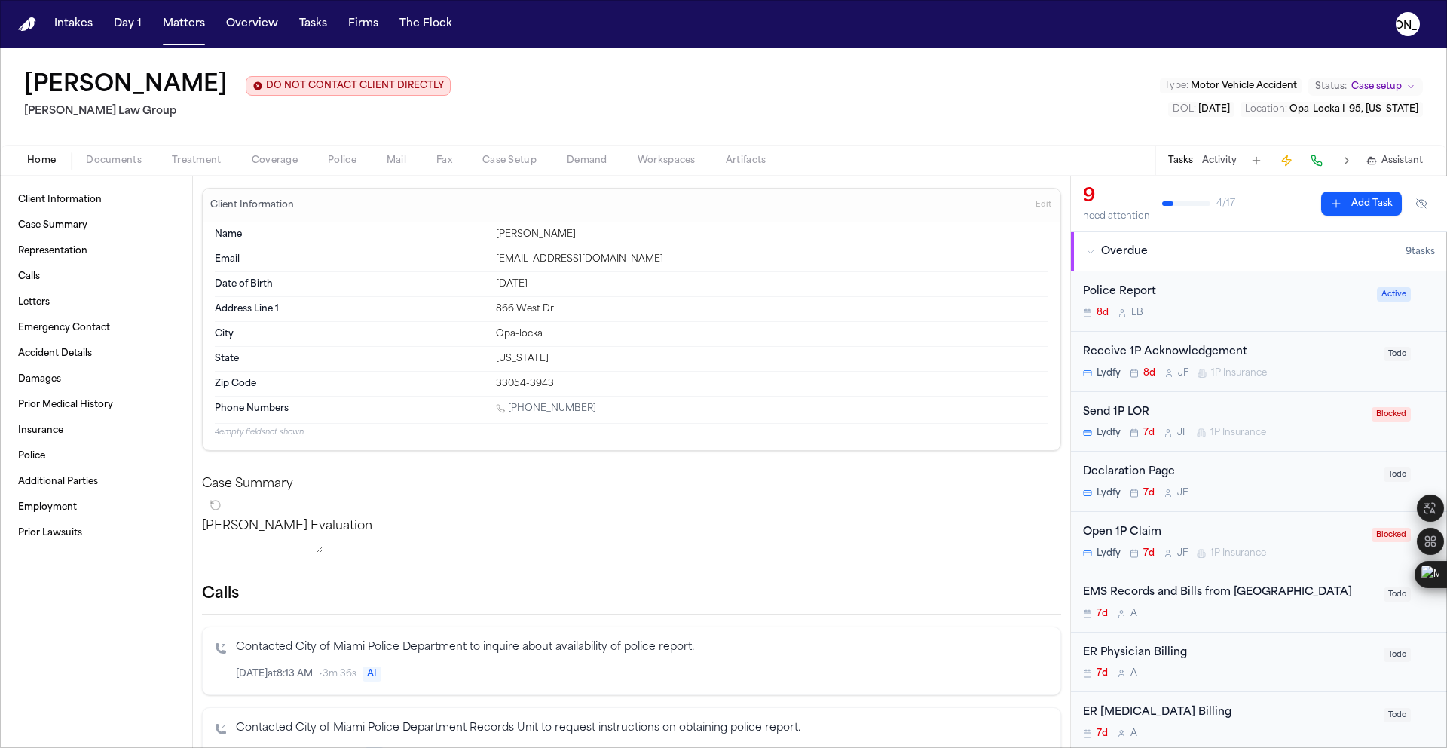
click at [127, 164] on span "Documents" at bounding box center [114, 161] width 56 height 12
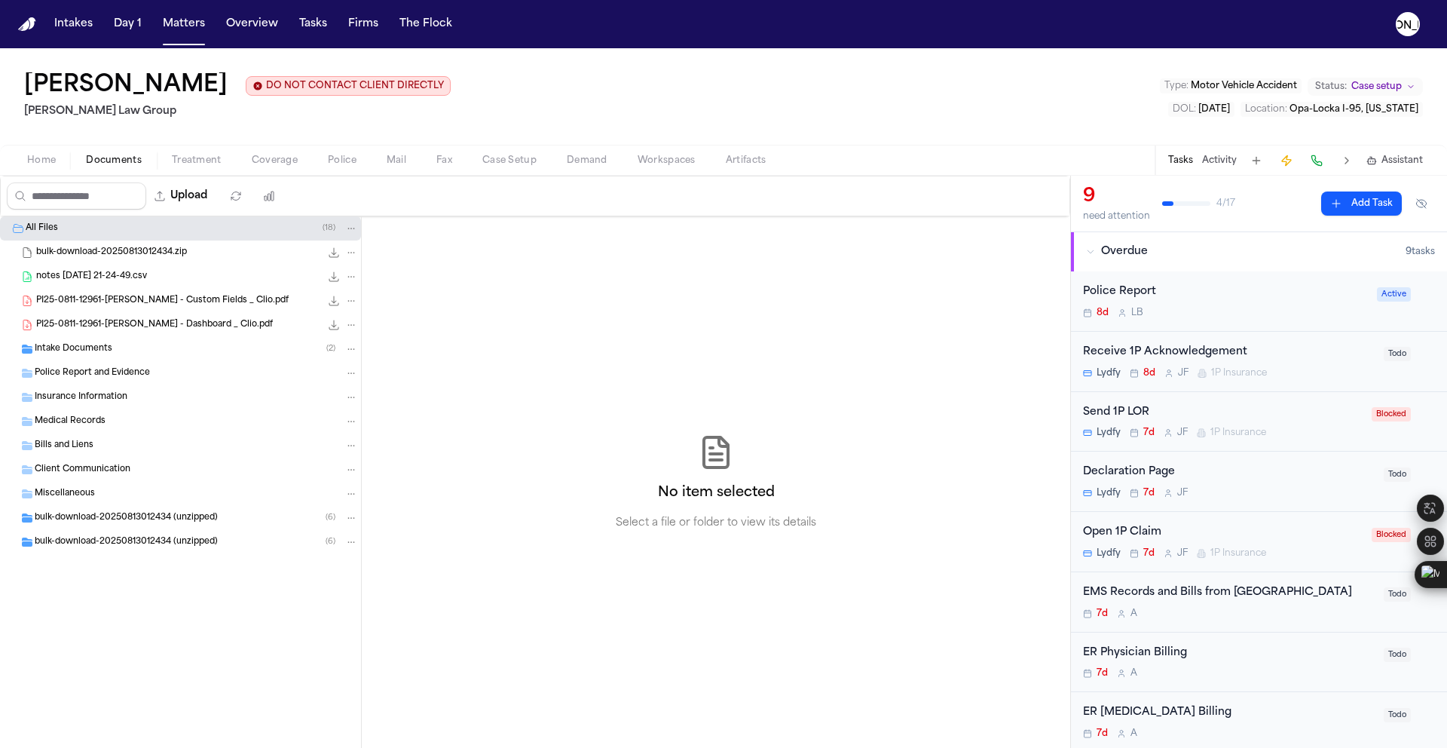
click at [121, 317] on div "PI25-0811-12961-[PERSON_NAME] - Dashboard _ Clio.pdf 308.4 KB • PDF" at bounding box center [180, 325] width 361 height 24
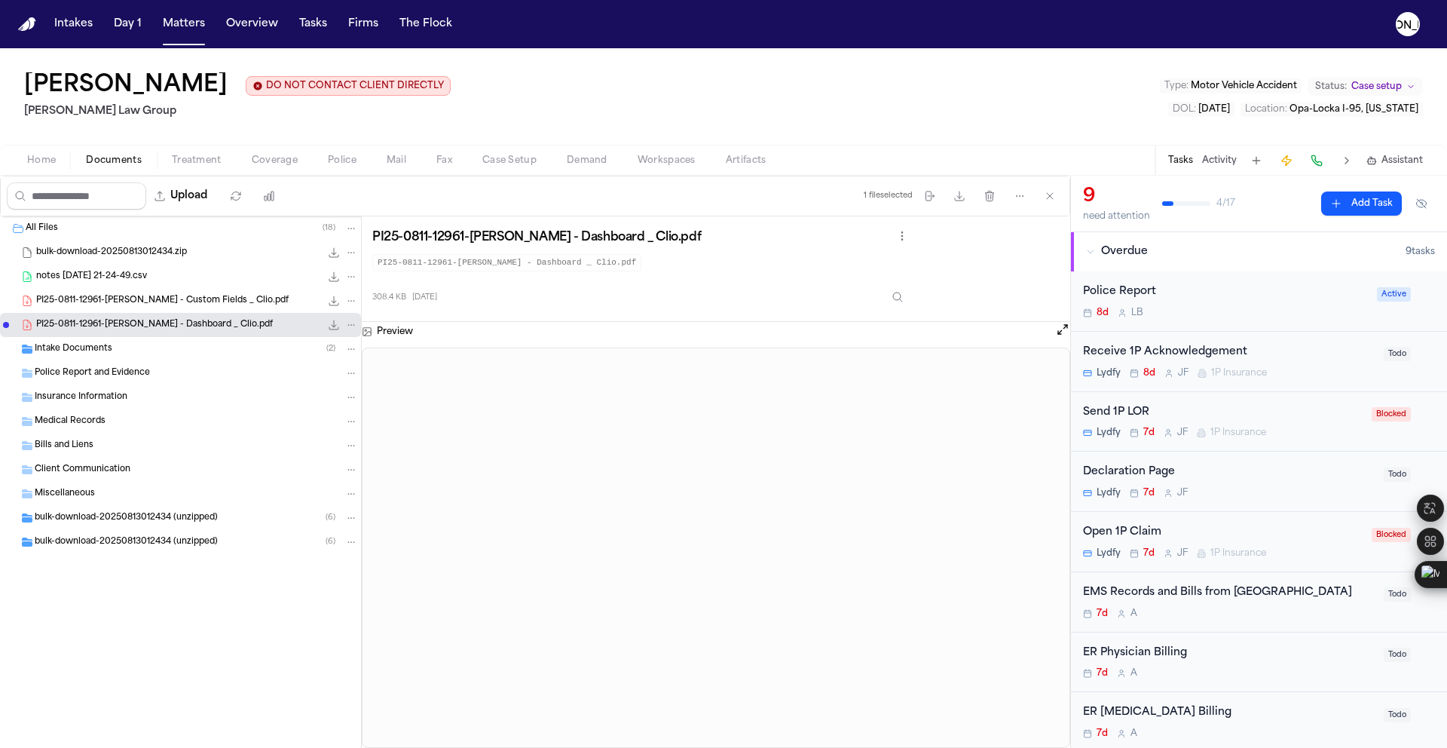
click at [126, 303] on span "PI25-0811-12961-[PERSON_NAME] - Custom Fields _ Clio.pdf" at bounding box center [162, 301] width 252 height 13
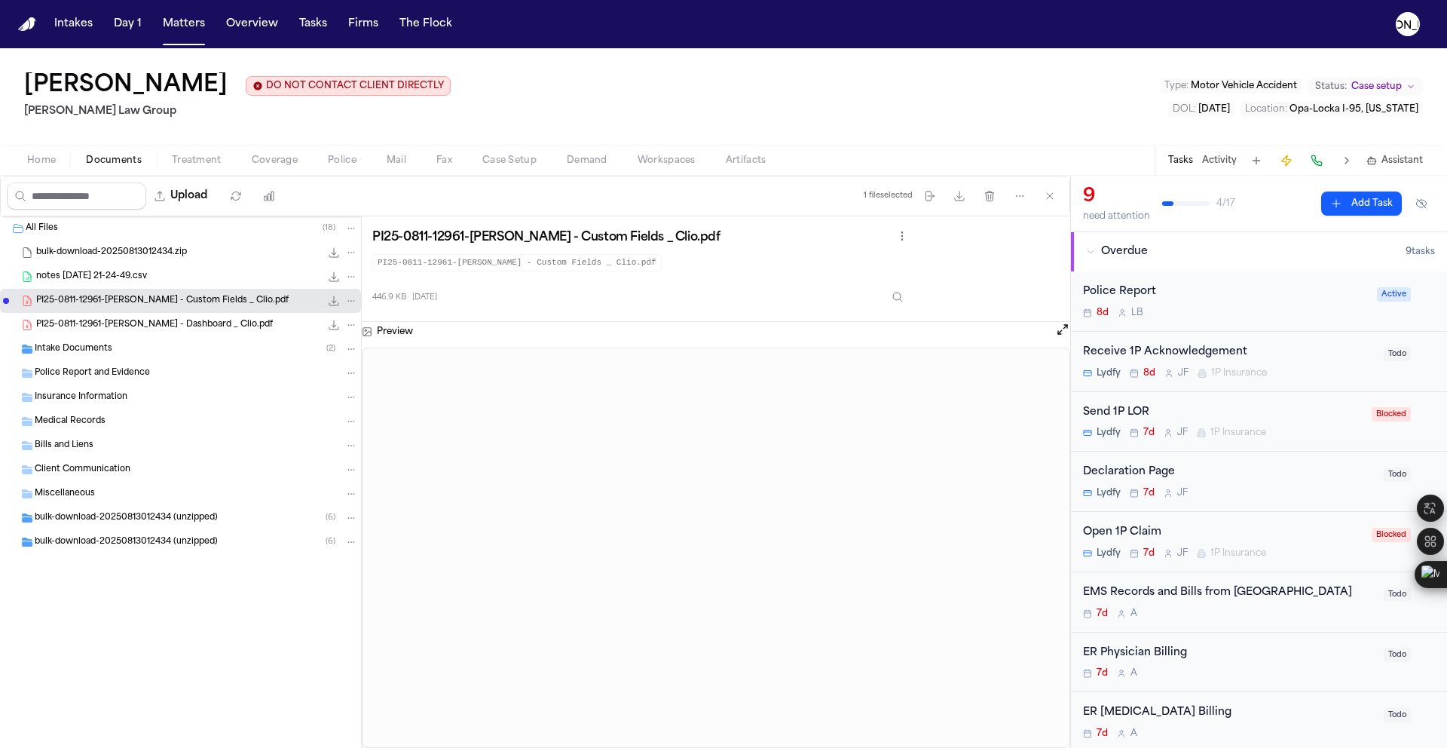
click at [114, 280] on span "notes [DATE] 21-24-49.csv" at bounding box center [91, 277] width 111 height 13
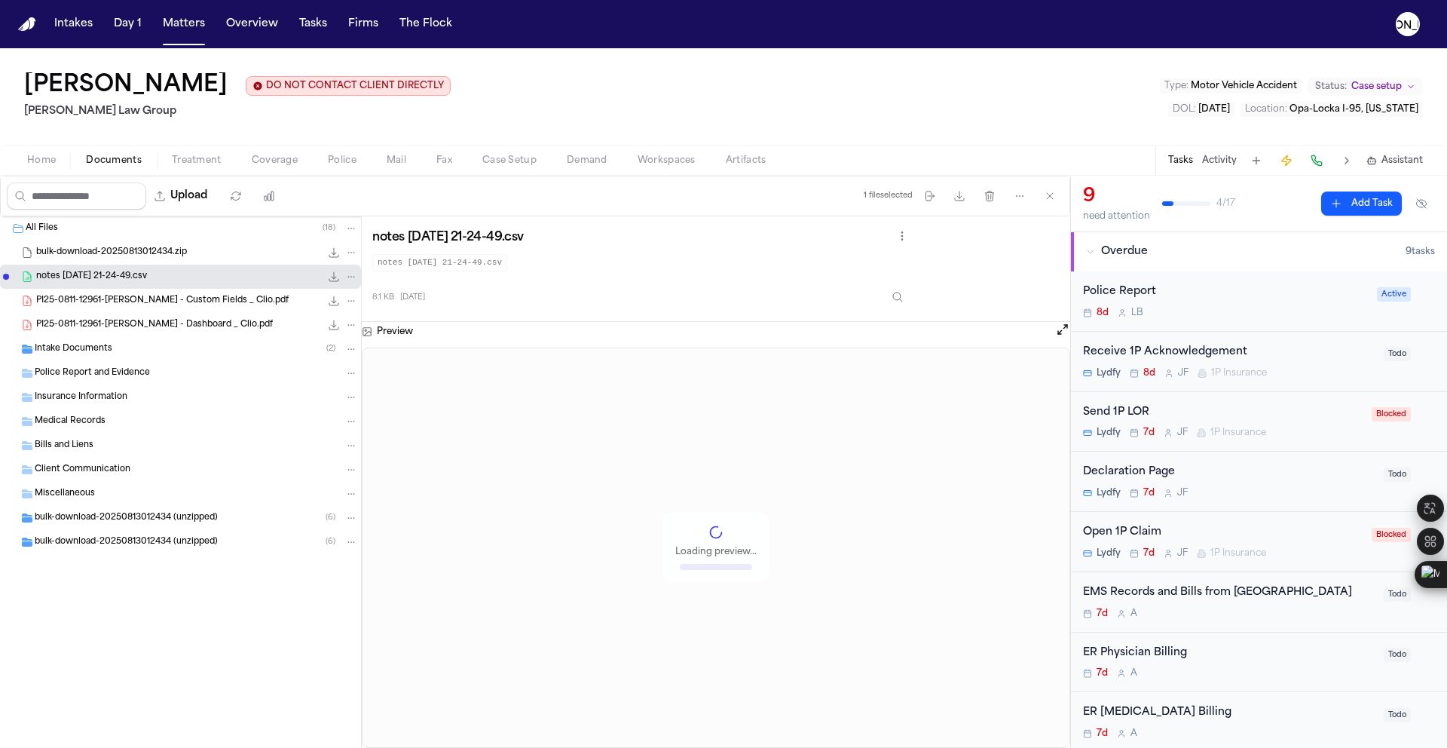
click at [199, 526] on div "bulk-download-20250813012434 (unzipped) ( 6 )" at bounding box center [180, 518] width 361 height 24
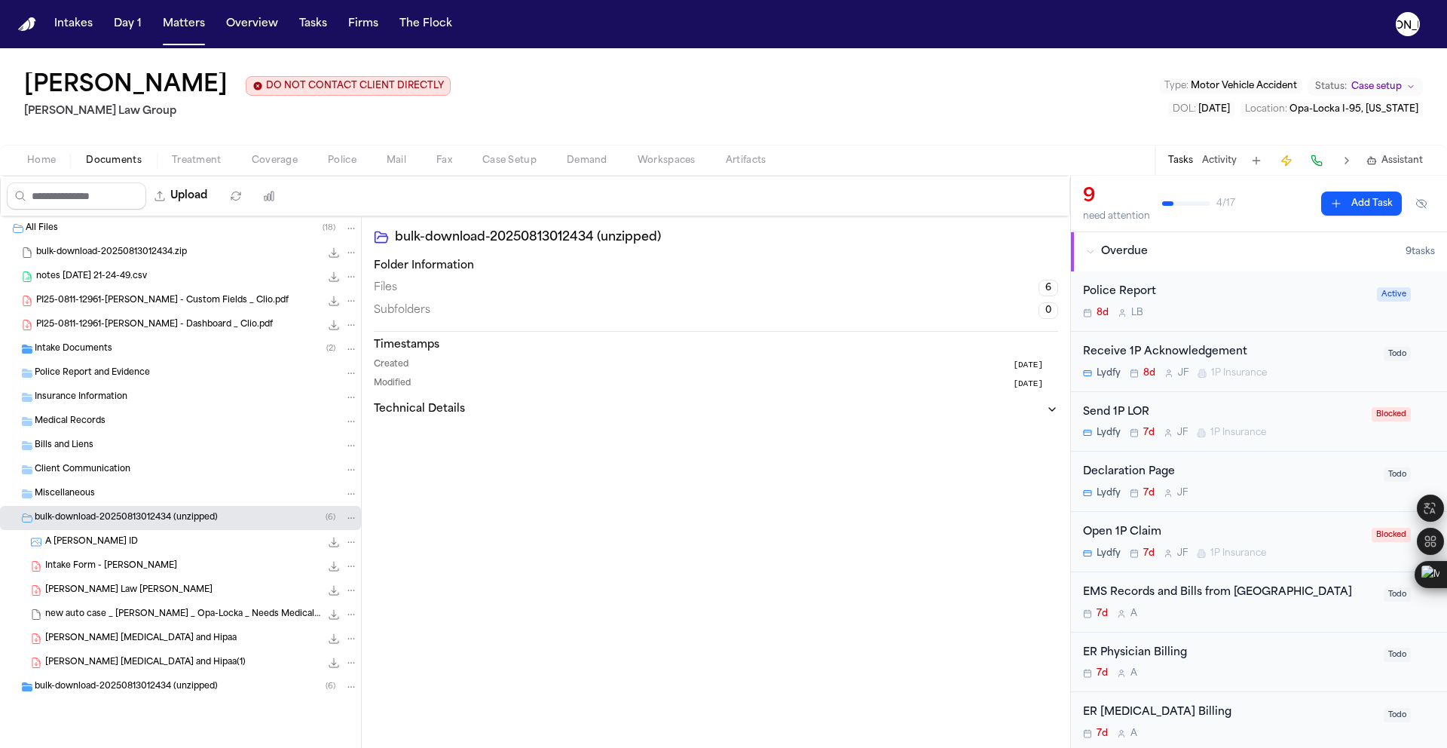
click at [148, 578] on div "Intake Form - [PERSON_NAME] 832.4 KB • PDF" at bounding box center [180, 566] width 361 height 24
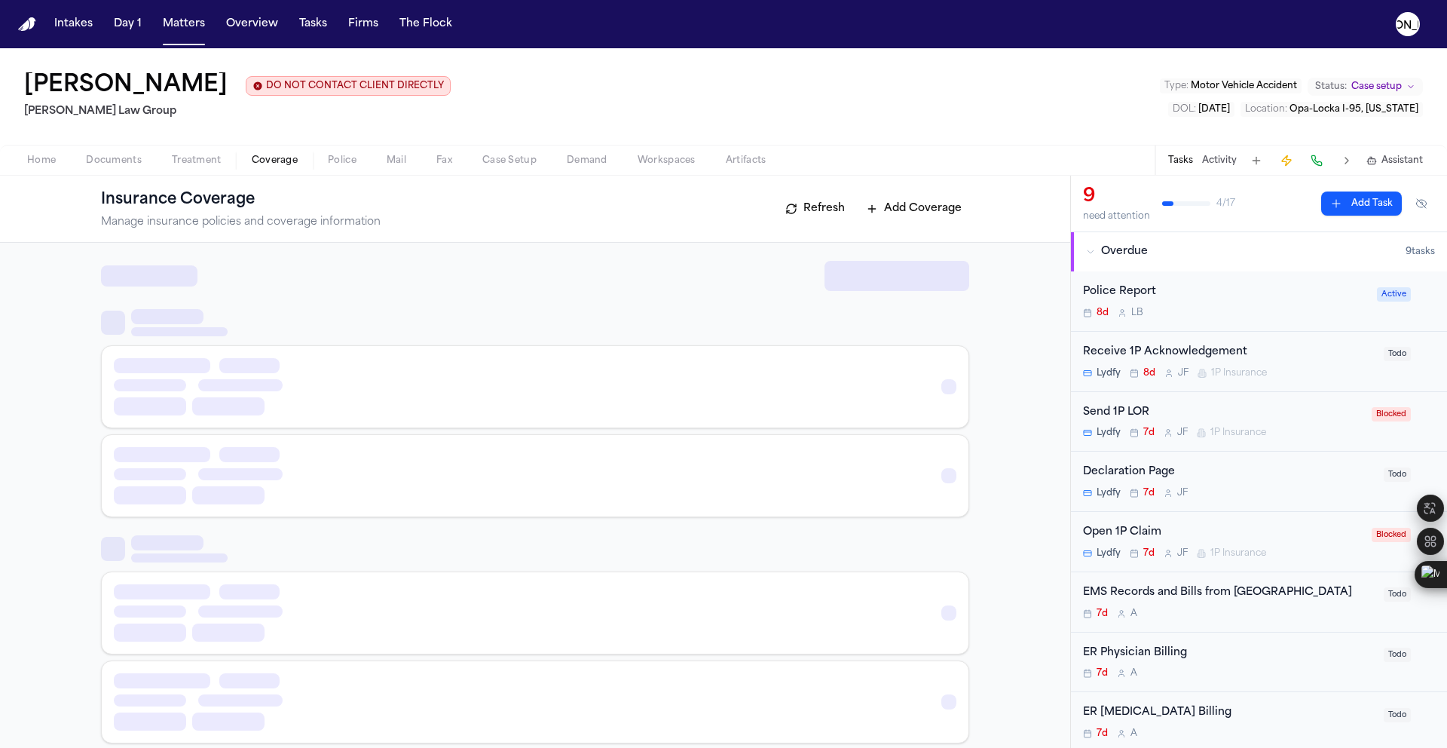
click at [292, 164] on span "Coverage" at bounding box center [275, 161] width 46 height 12
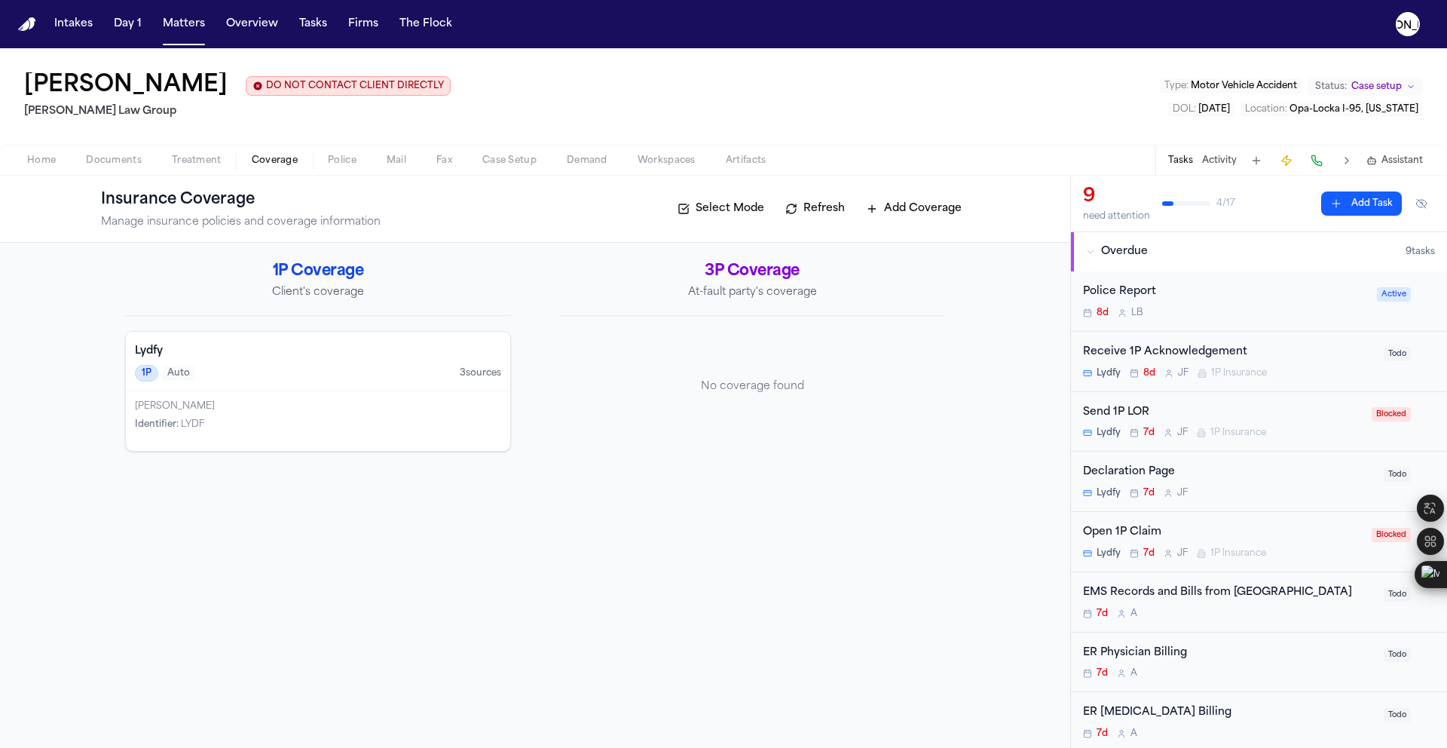
click at [210, 164] on span "Treatment" at bounding box center [197, 161] width 50 height 12
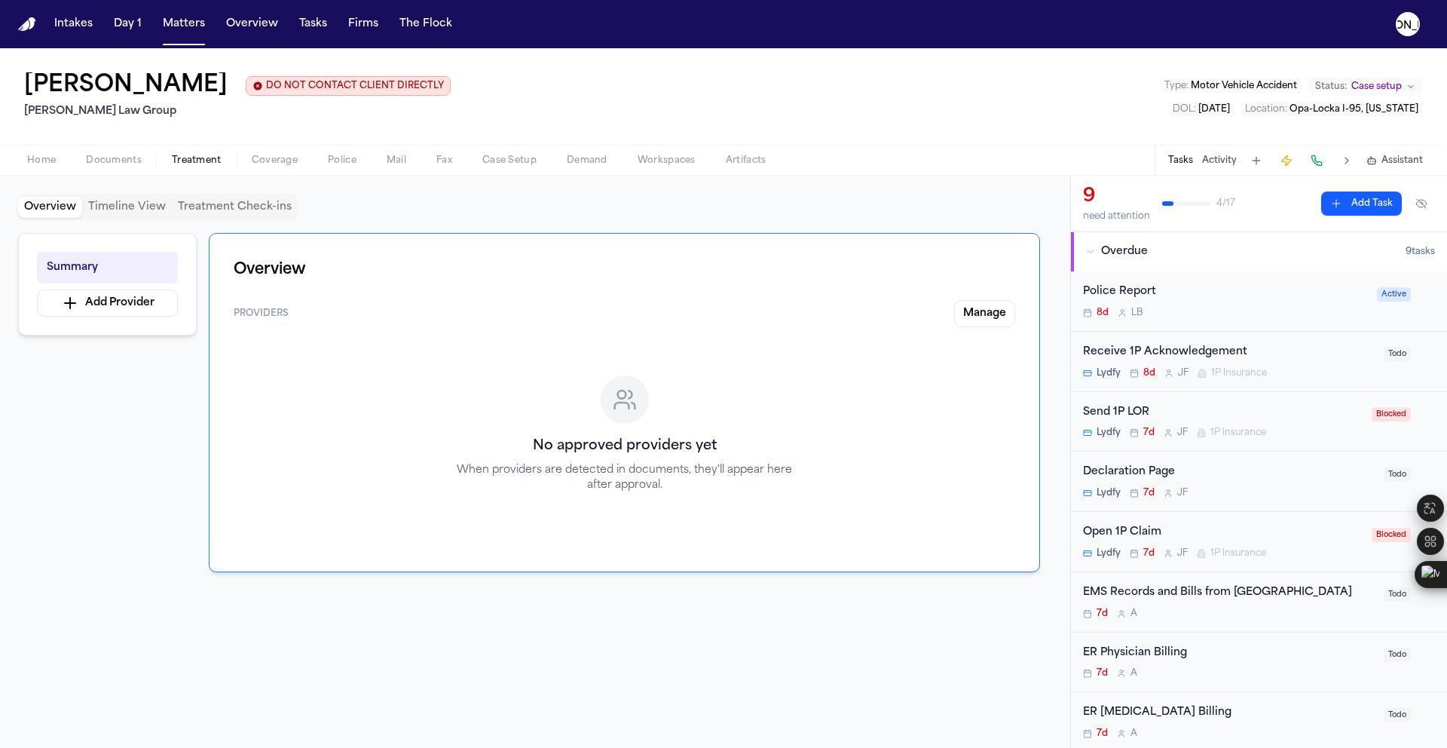
click at [334, 159] on span "Police" at bounding box center [342, 161] width 29 height 12
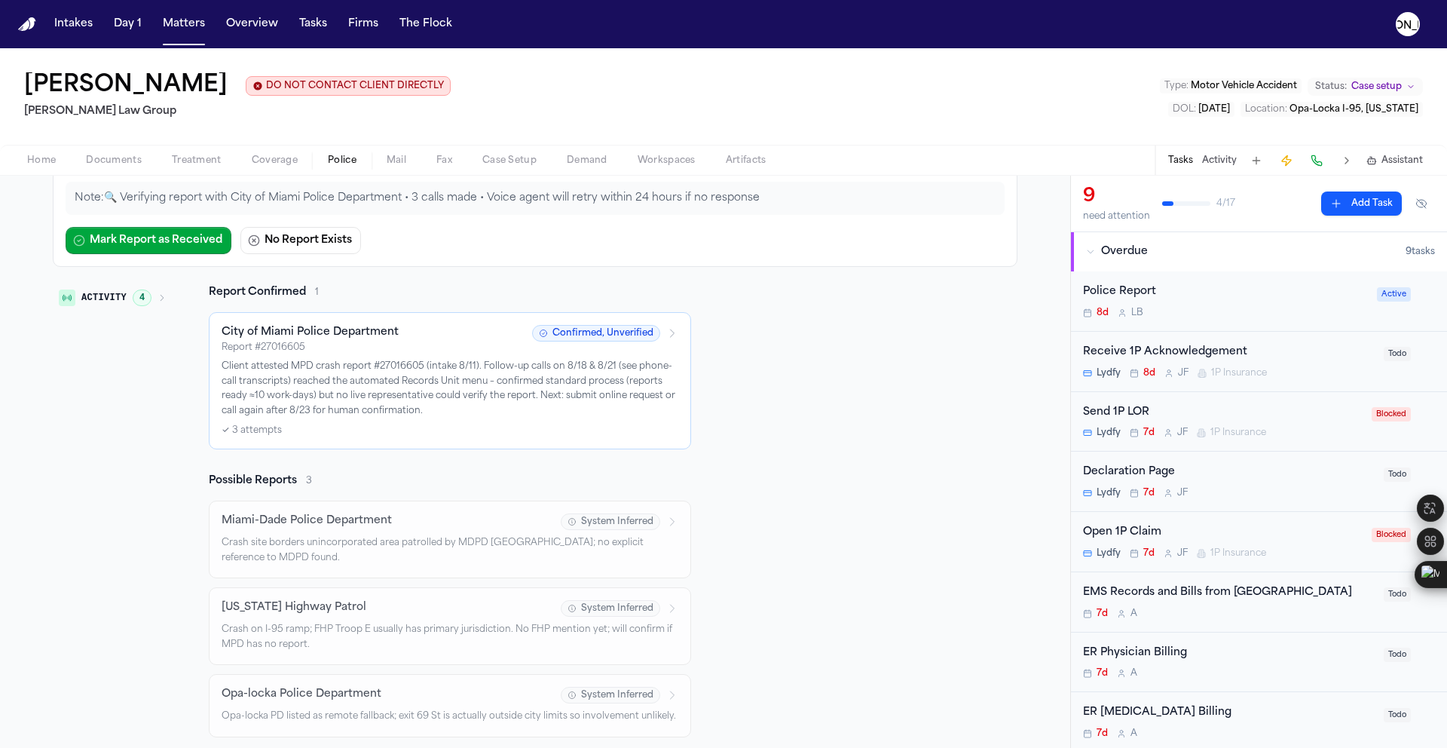
scroll to position [178, 0]
click at [332, 361] on p "Client attested MPD crash report #27016605 (intake 8/11). Follow-up calls on 8/…" at bounding box center [450, 387] width 457 height 59
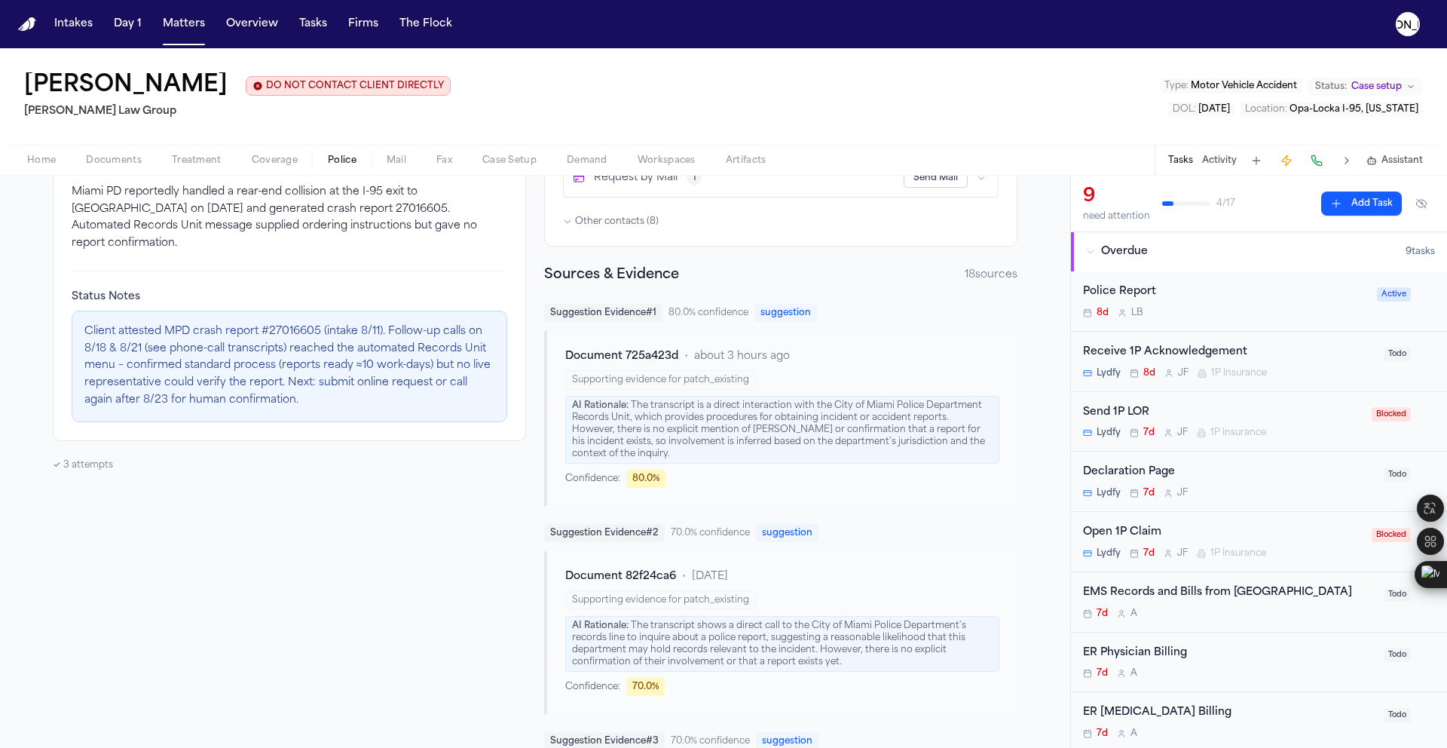
click at [264, 361] on p "Client attested MPD crash report #27016605 (intake 8/11). Follow-up calls on 8/…" at bounding box center [289, 366] width 410 height 86
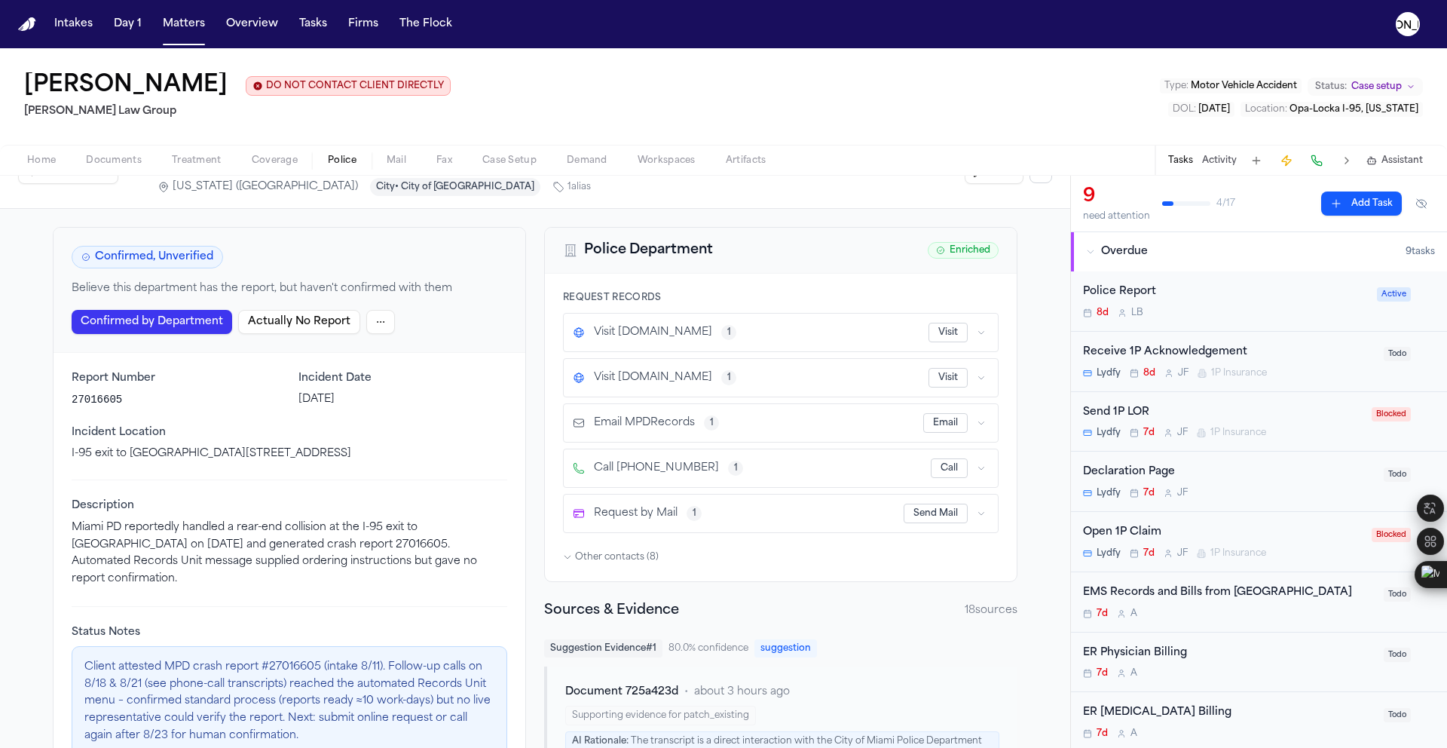
scroll to position [38, 0]
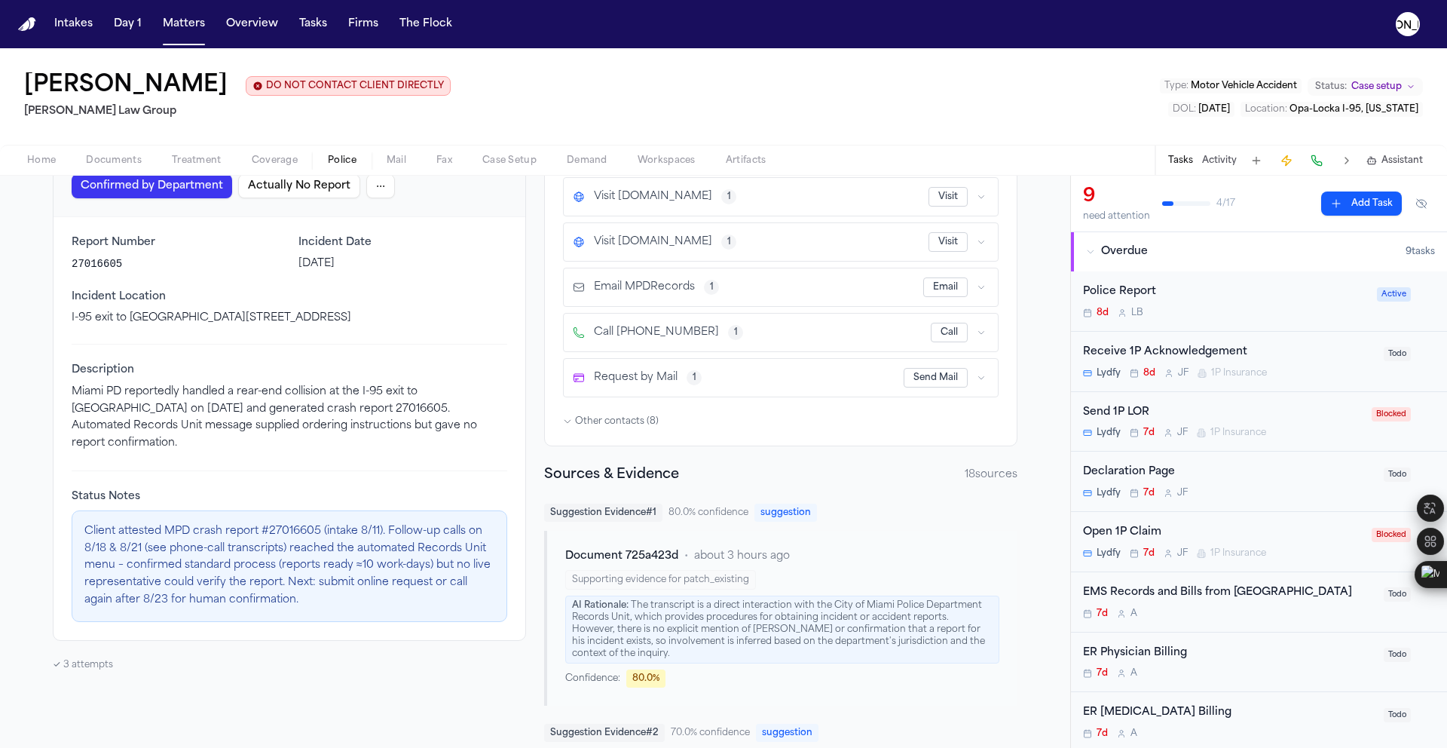
click at [265, 525] on p "Client attested MPD crash report #27016605 (intake 8/11). Follow-up calls on 8/…" at bounding box center [289, 566] width 410 height 86
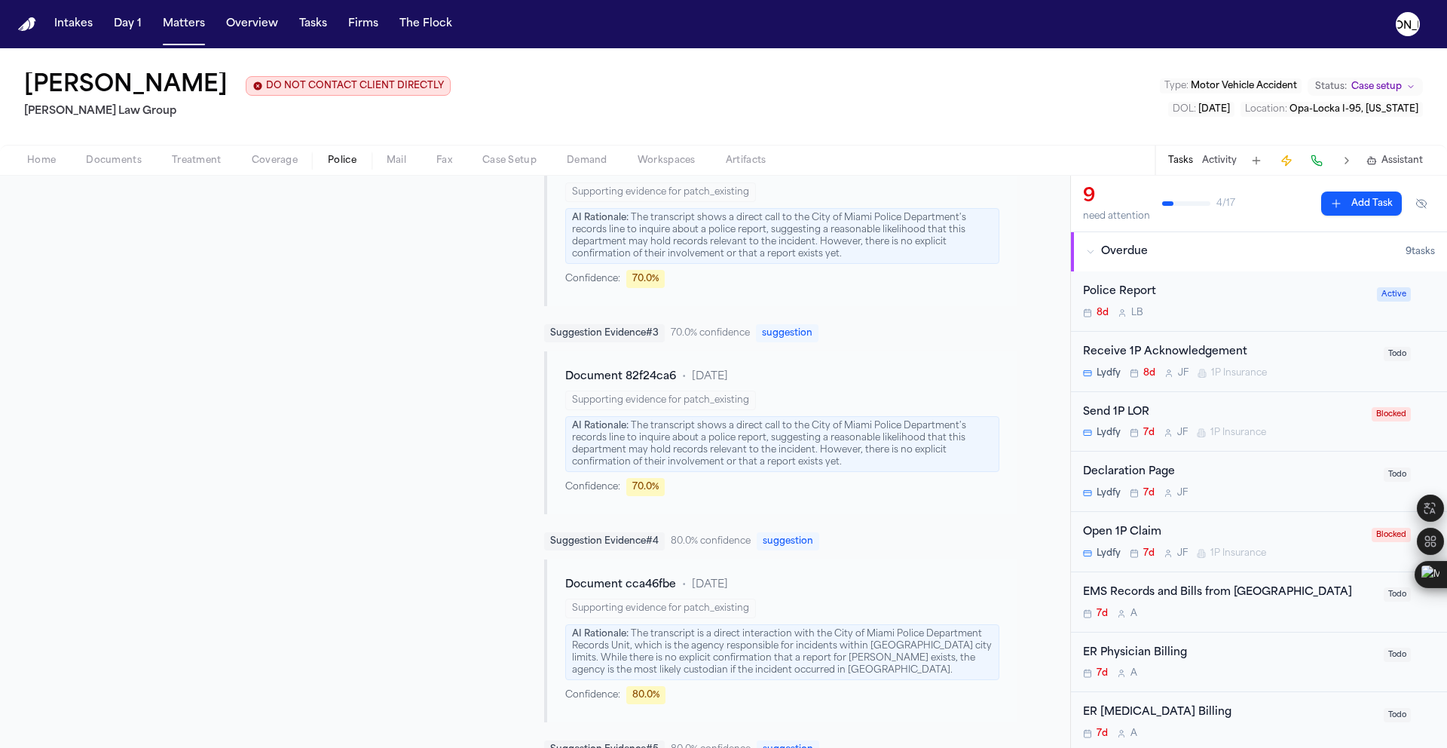
scroll to position [788, 0]
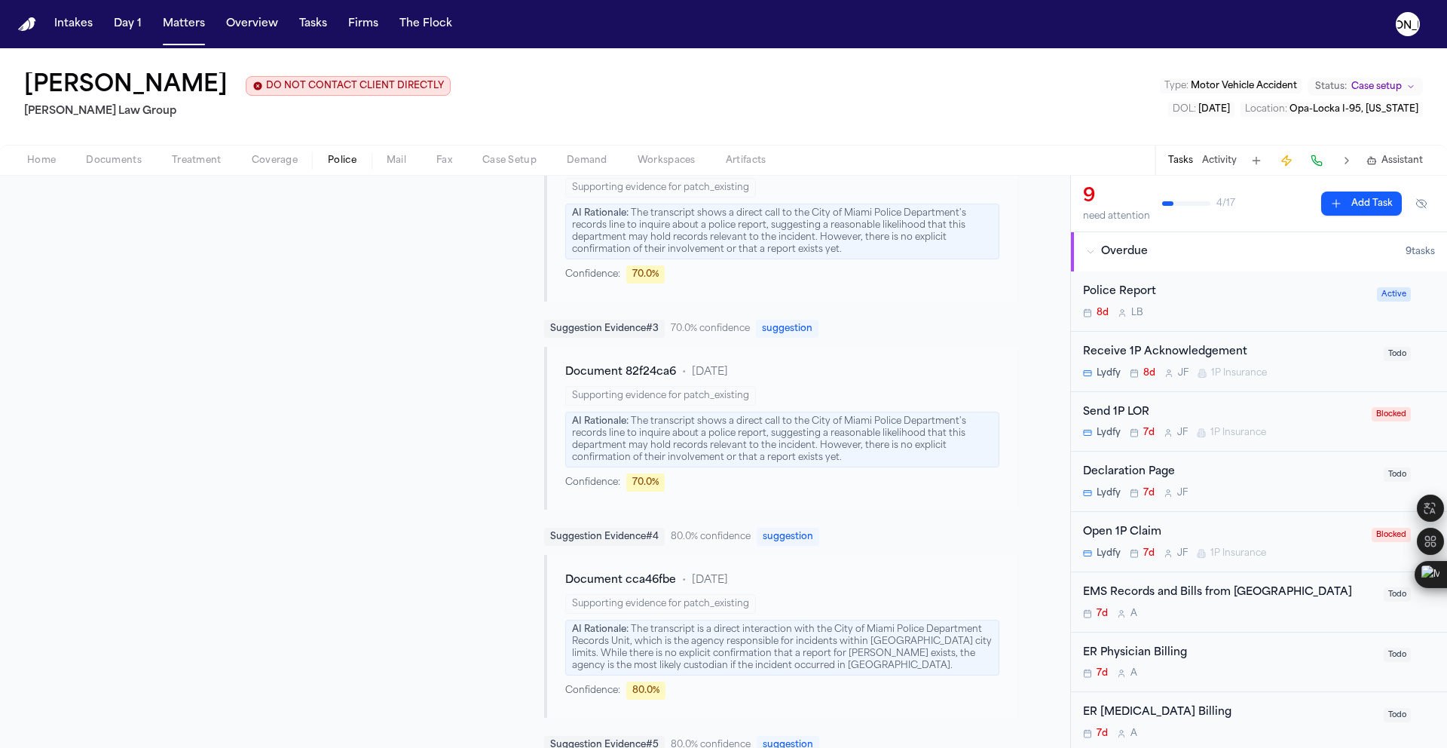
click at [708, 453] on div "AI Rationale: The transcript shows a direct call to the City of Miami Police De…" at bounding box center [782, 440] width 434 height 56
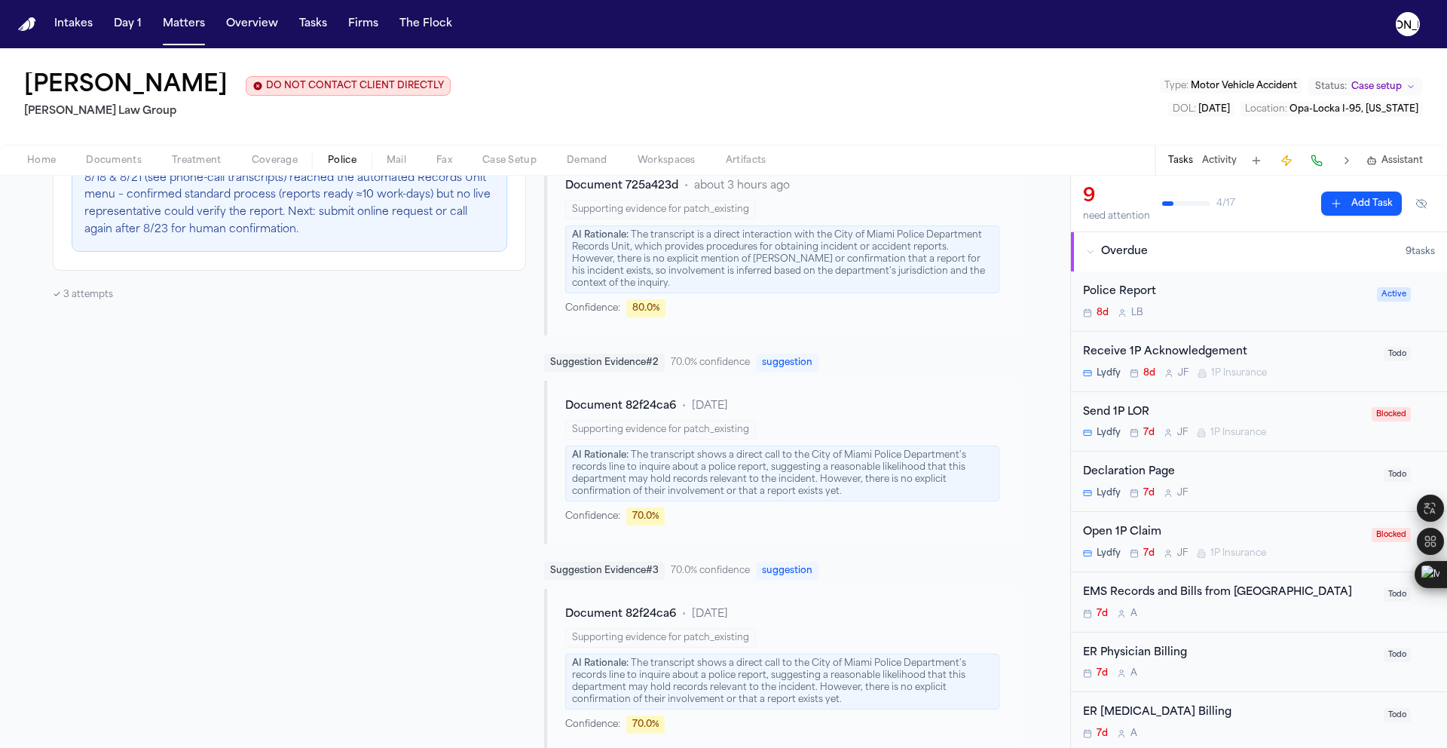
scroll to position [0, 0]
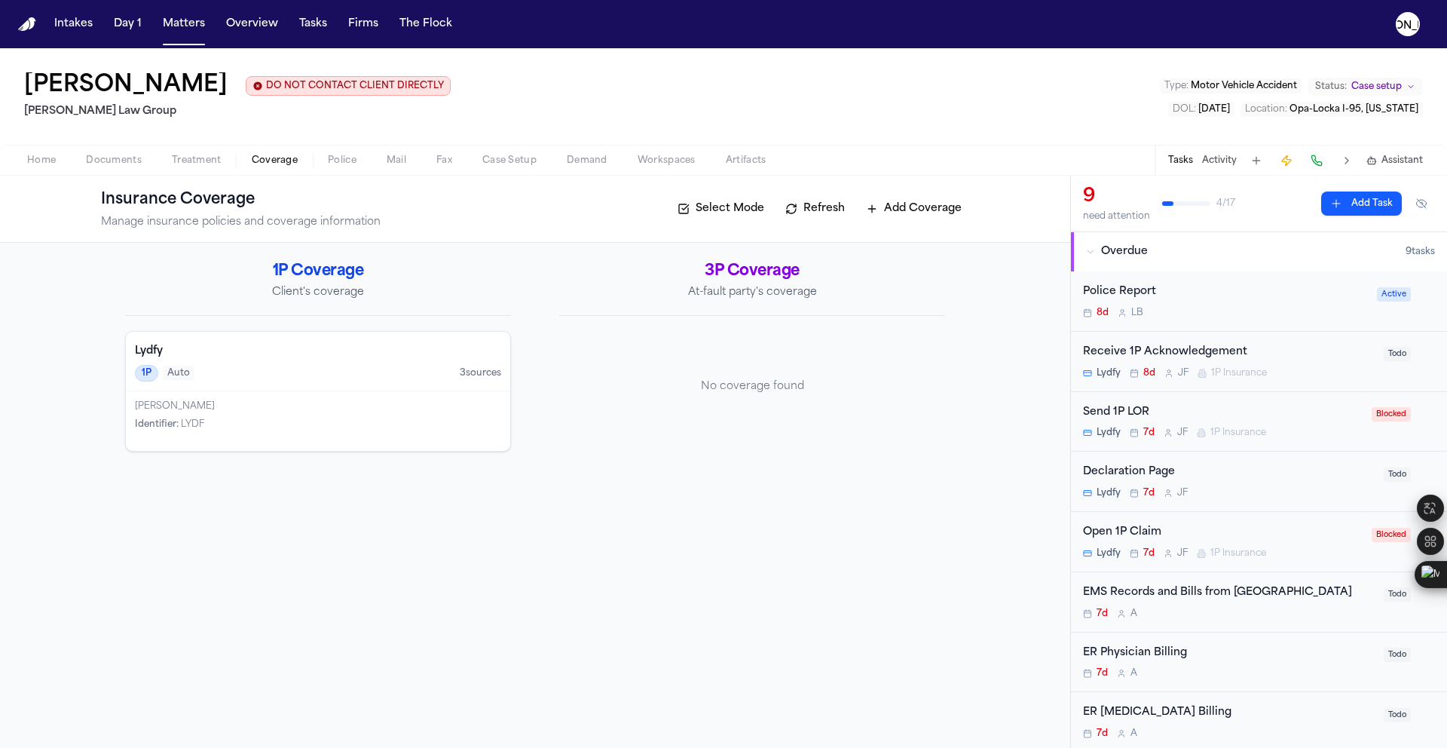
click at [291, 161] on span "Coverage" at bounding box center [275, 161] width 46 height 12
click at [110, 176] on div "Insurance Coverage Manage insurance policies and coverage information Select Mo…" at bounding box center [535, 209] width 1070 height 67
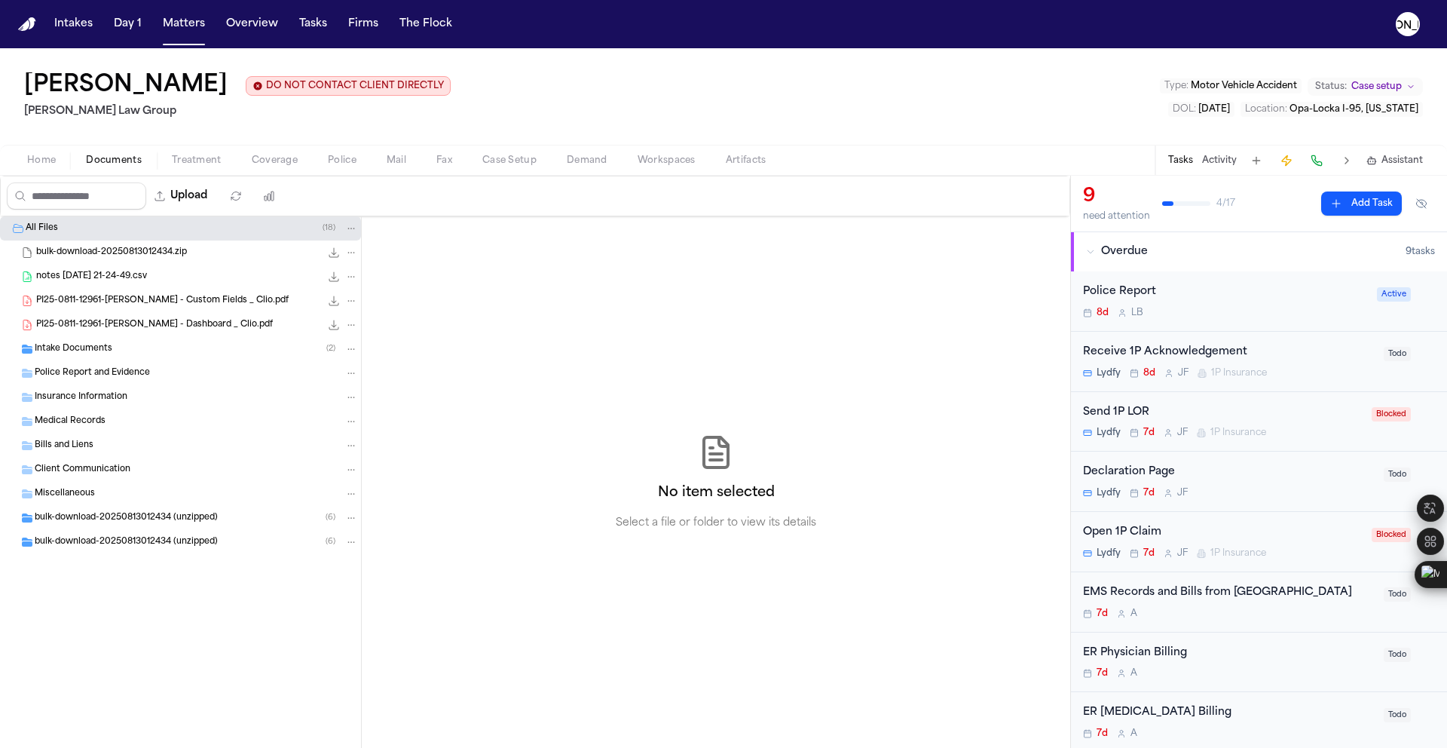
click at [147, 163] on button "Documents" at bounding box center [114, 160] width 86 height 18
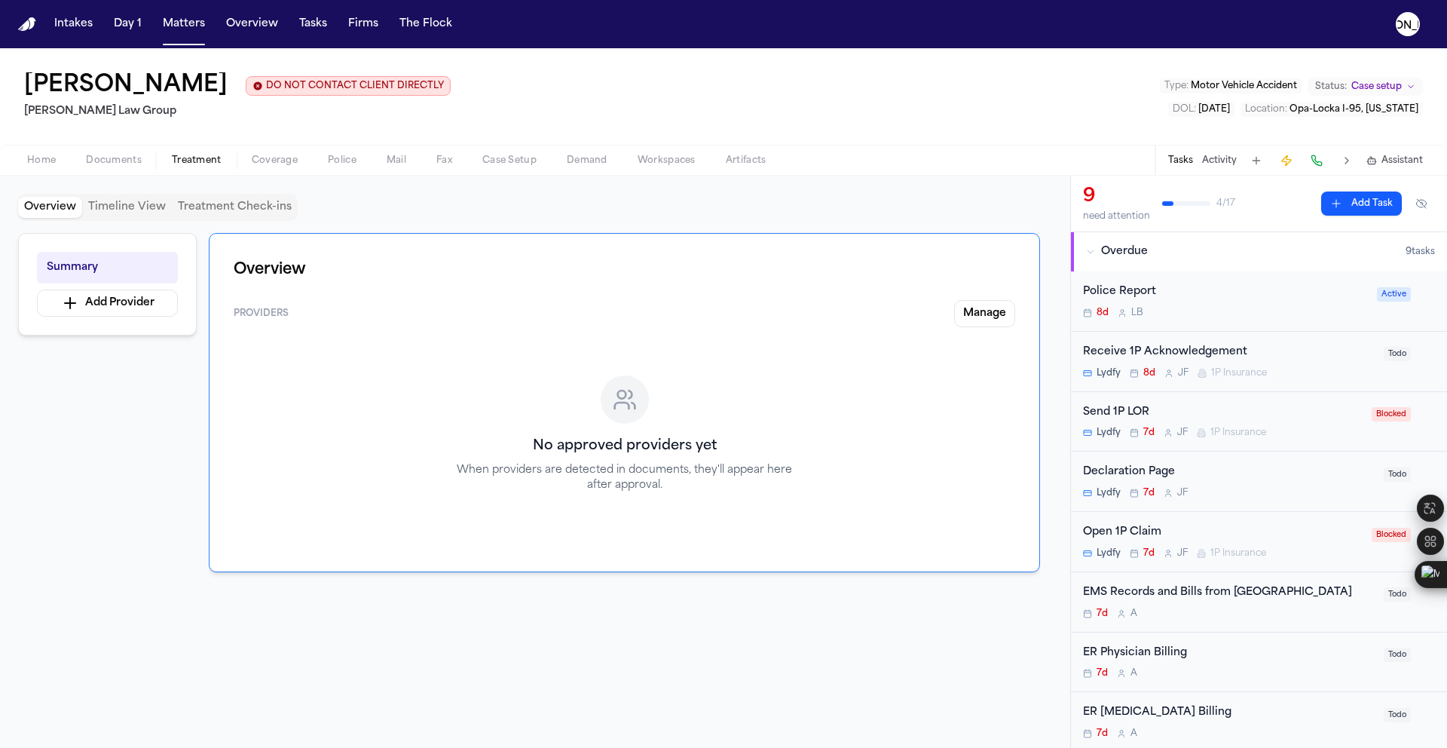
click at [186, 167] on span "Treatment" at bounding box center [197, 161] width 50 height 12
click at [81, 162] on button "Documents" at bounding box center [114, 160] width 86 height 18
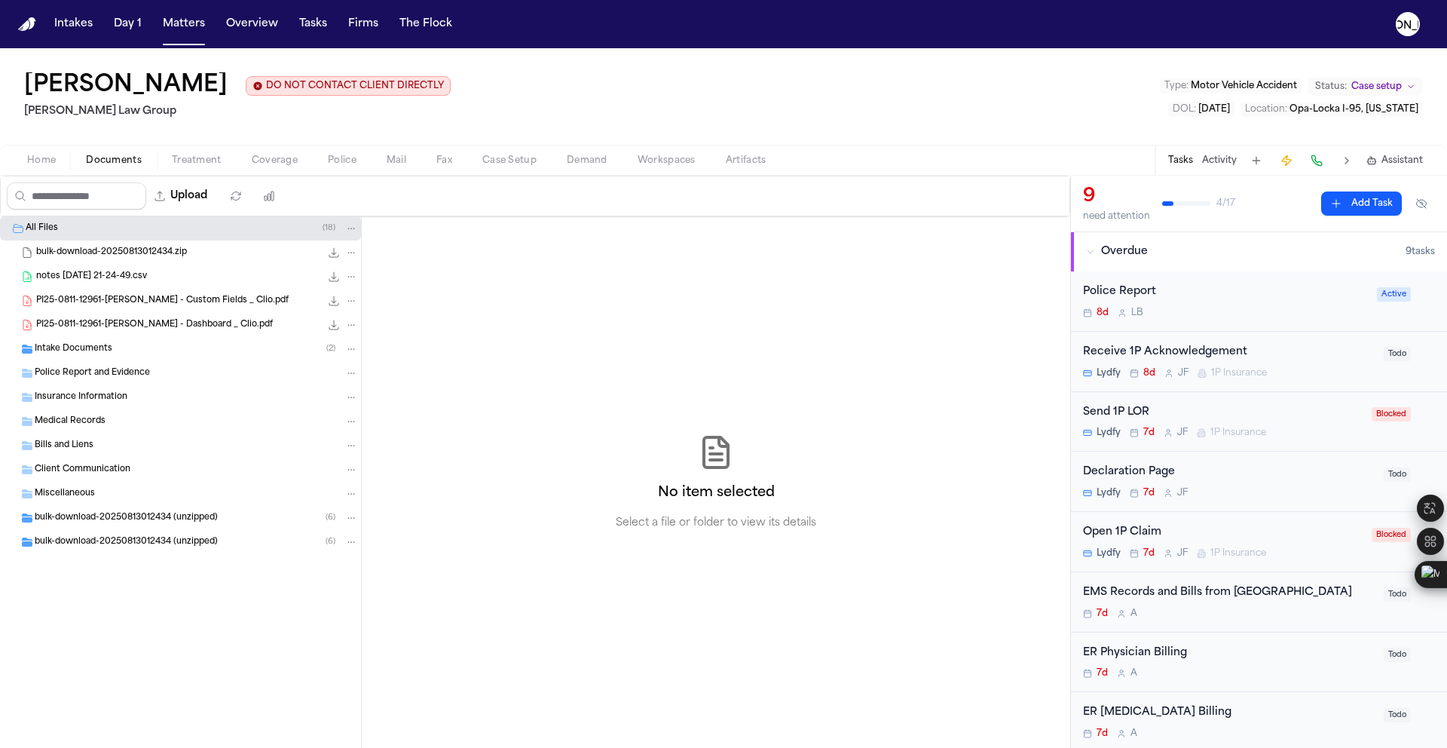
click at [47, 164] on span "Home" at bounding box center [41, 161] width 29 height 12
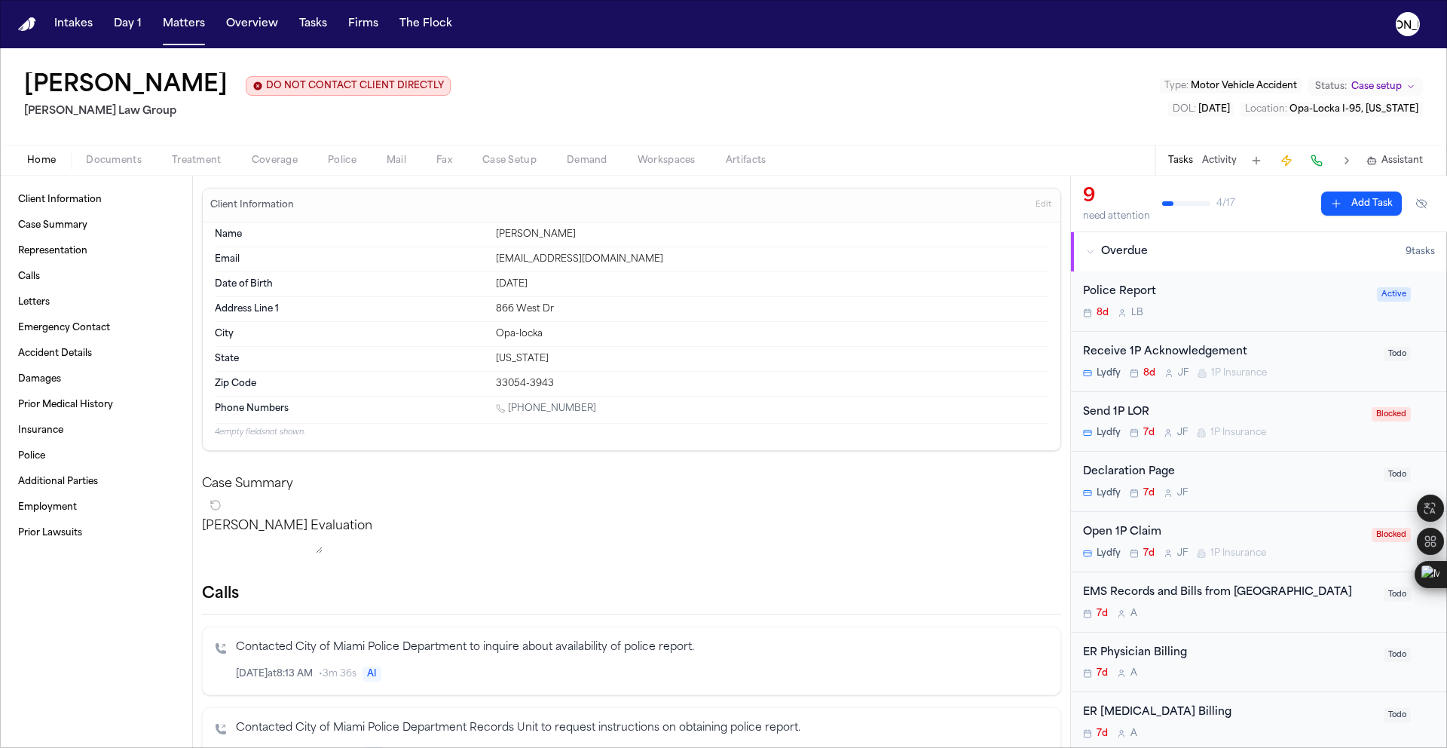
drag, startPoint x: 560, startPoint y: 286, endPoint x: 466, endPoint y: 282, distance: 94.3
click at [466, 282] on div "Date of Birth [DEMOGRAPHIC_DATA]" at bounding box center [632, 284] width 834 height 25
click at [268, 163] on span "Coverage" at bounding box center [275, 161] width 46 height 12
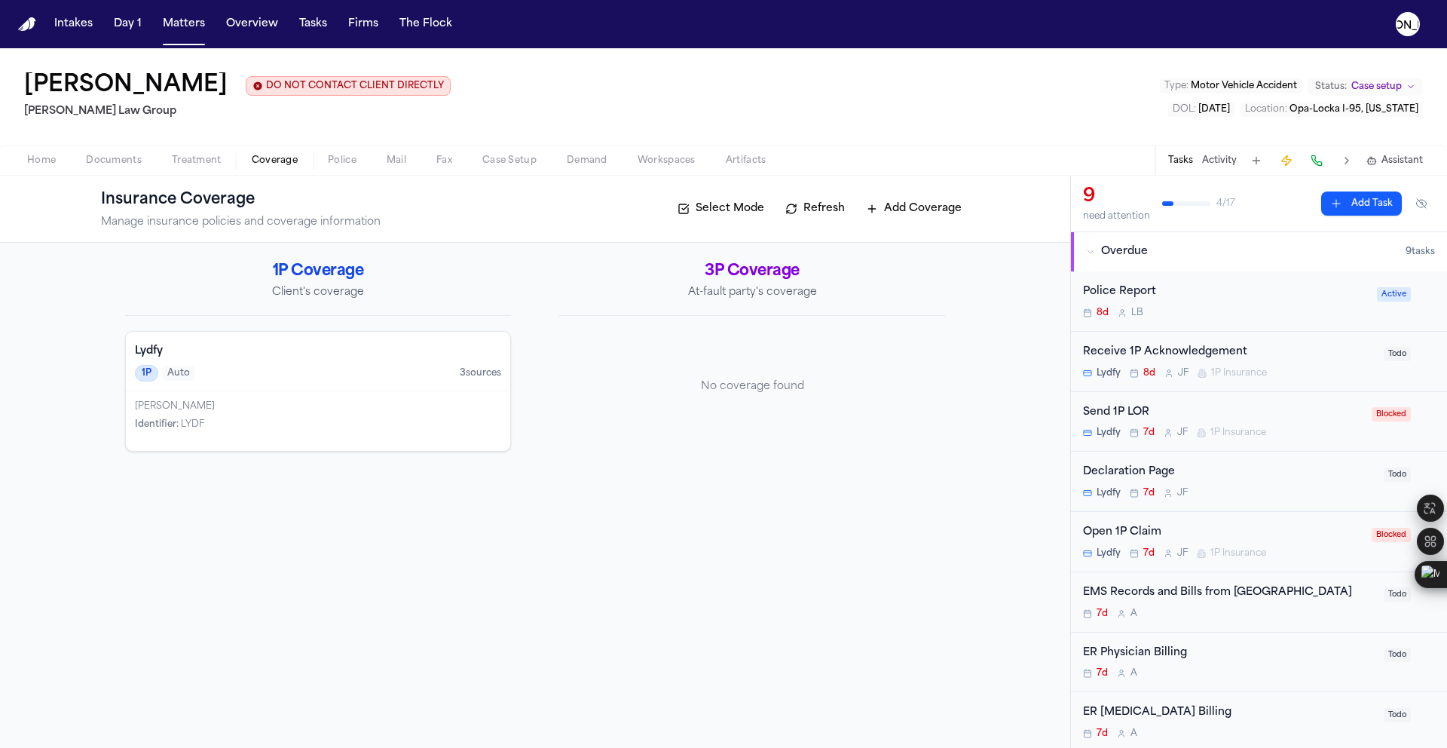
click at [213, 164] on span "Treatment" at bounding box center [197, 161] width 50 height 12
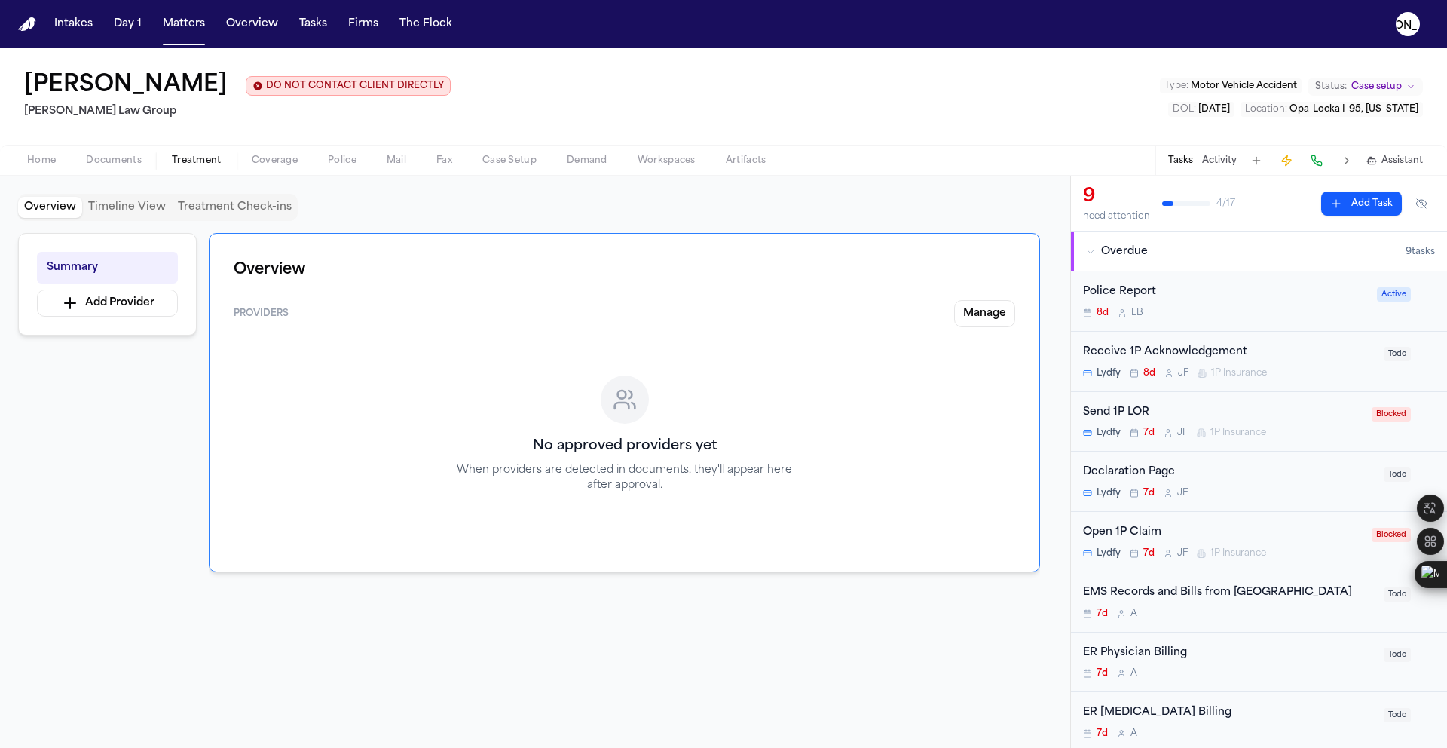
click at [342, 163] on span "Police" at bounding box center [342, 161] width 29 height 12
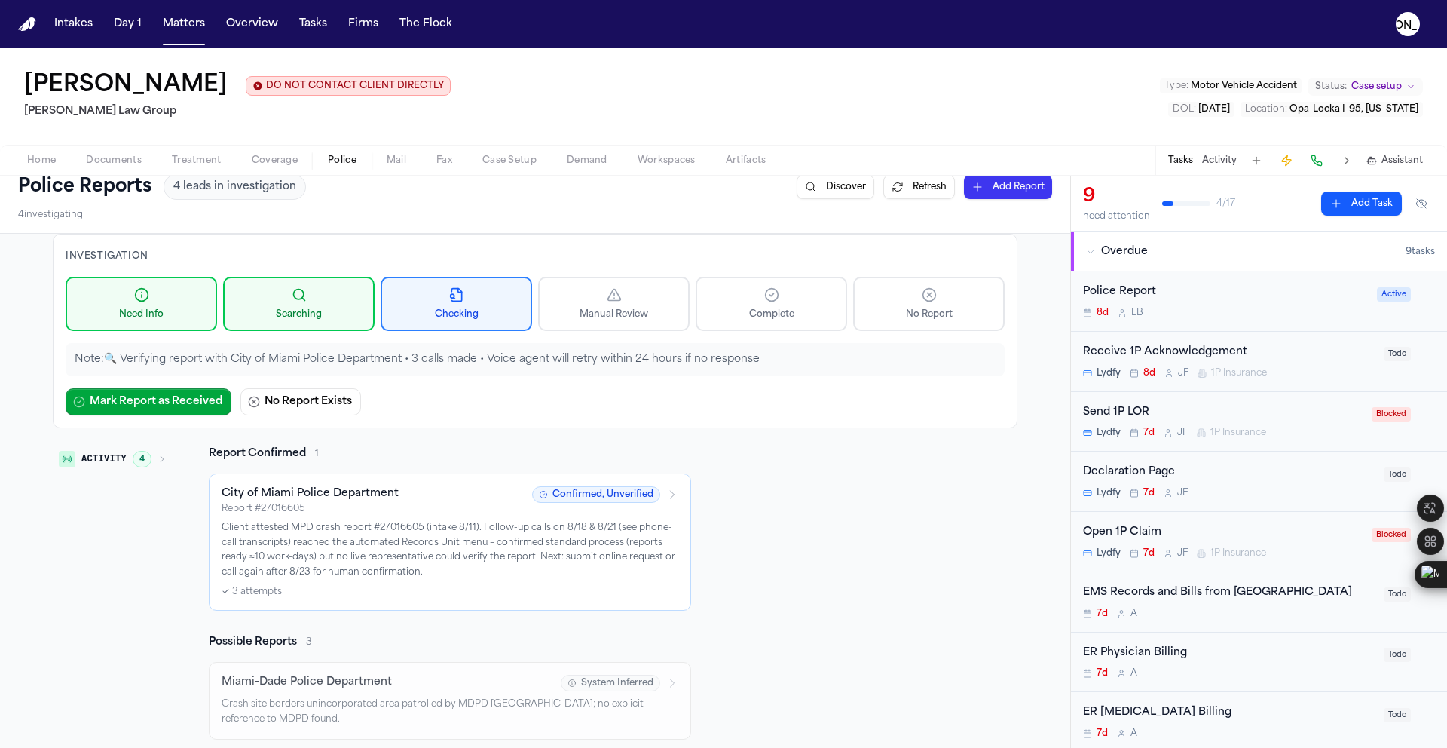
scroll to position [94, 0]
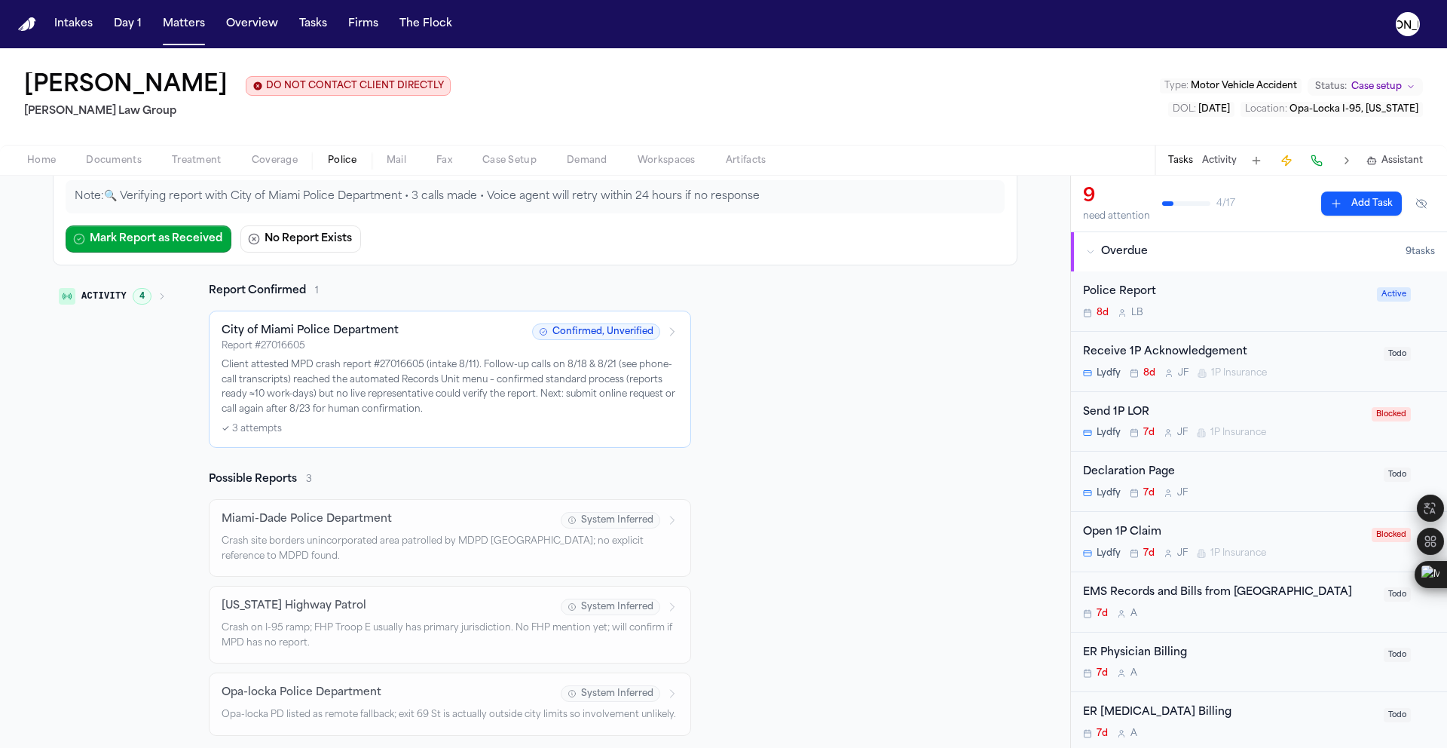
click at [473, 389] on p "Client attested MPD crash report #27016605 (intake 8/11). Follow-up calls on 8/…" at bounding box center [450, 387] width 457 height 59
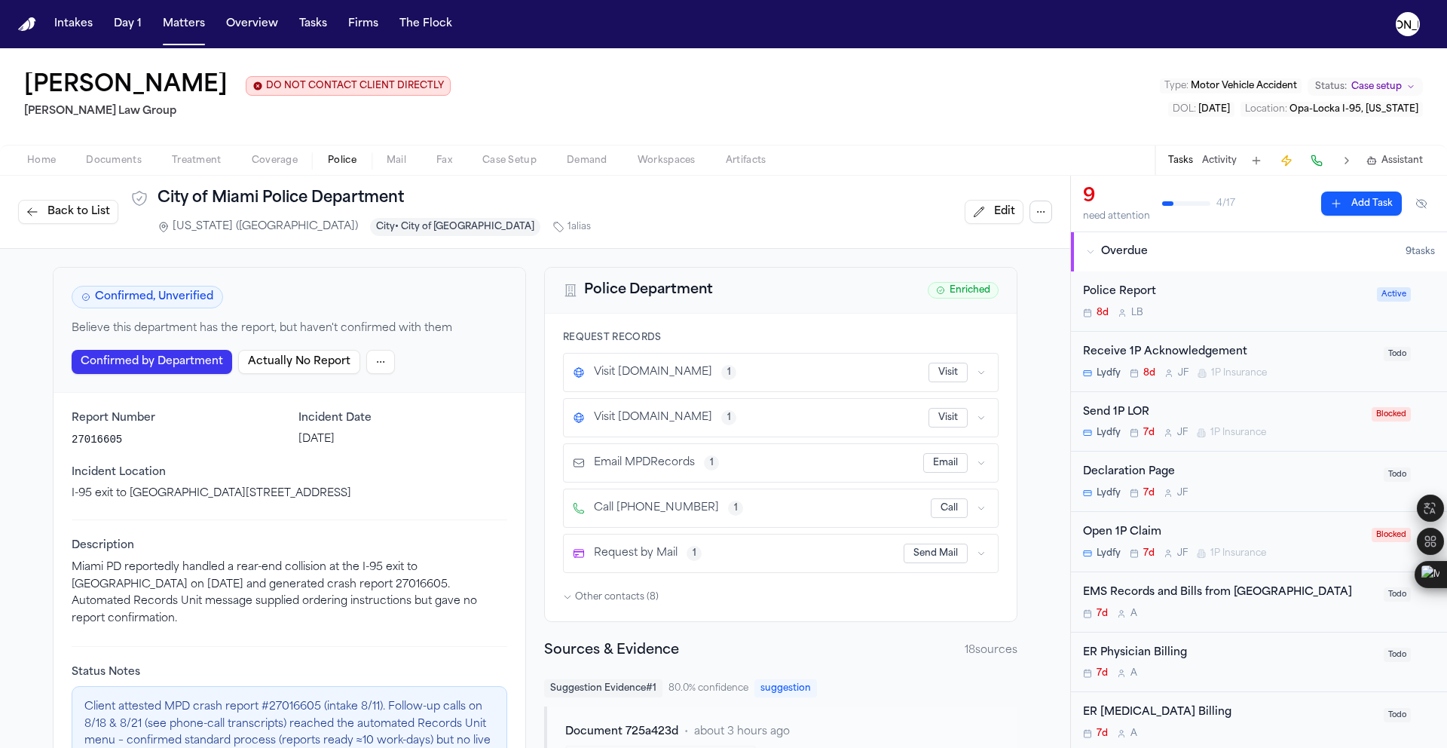
click at [114, 166] on span "Documents" at bounding box center [114, 161] width 56 height 12
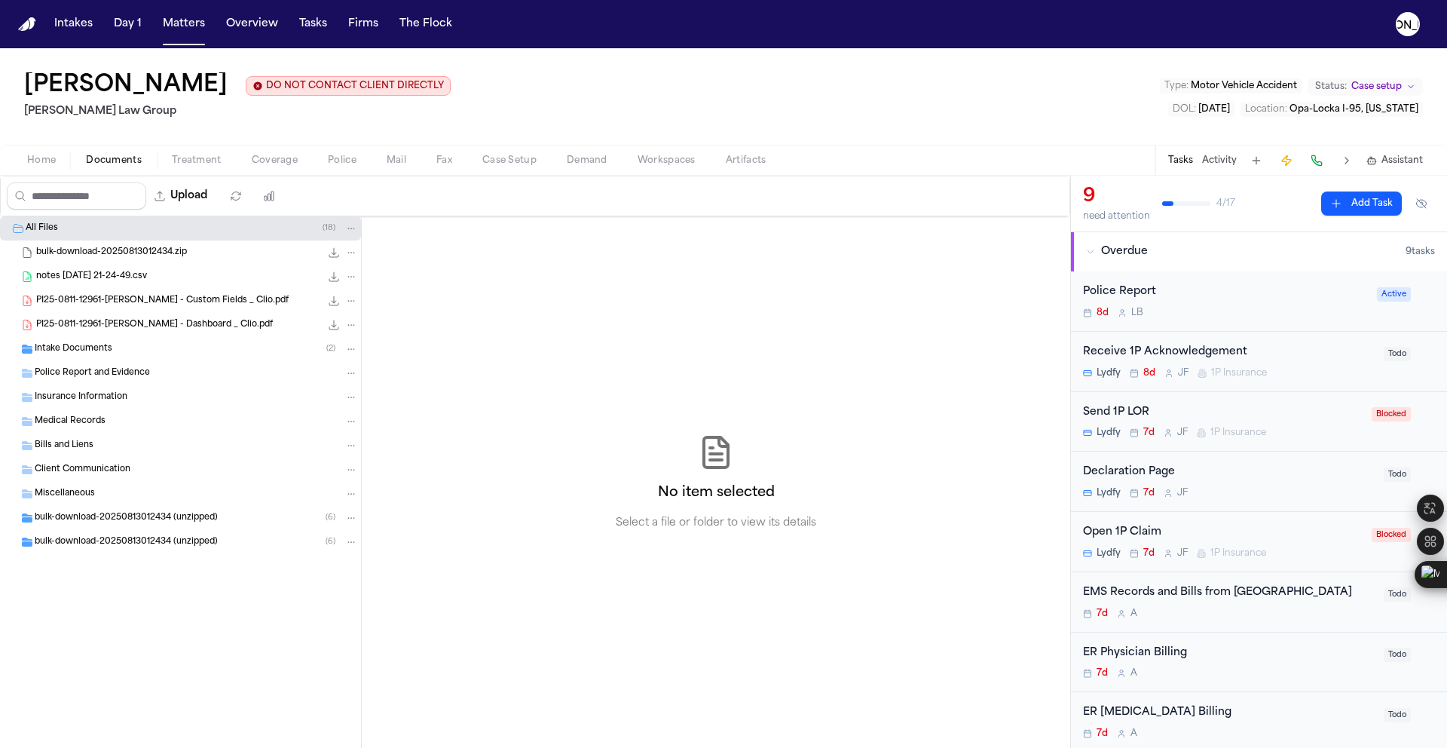
click at [117, 345] on div "Intake Documents ( 2 )" at bounding box center [196, 349] width 323 height 14
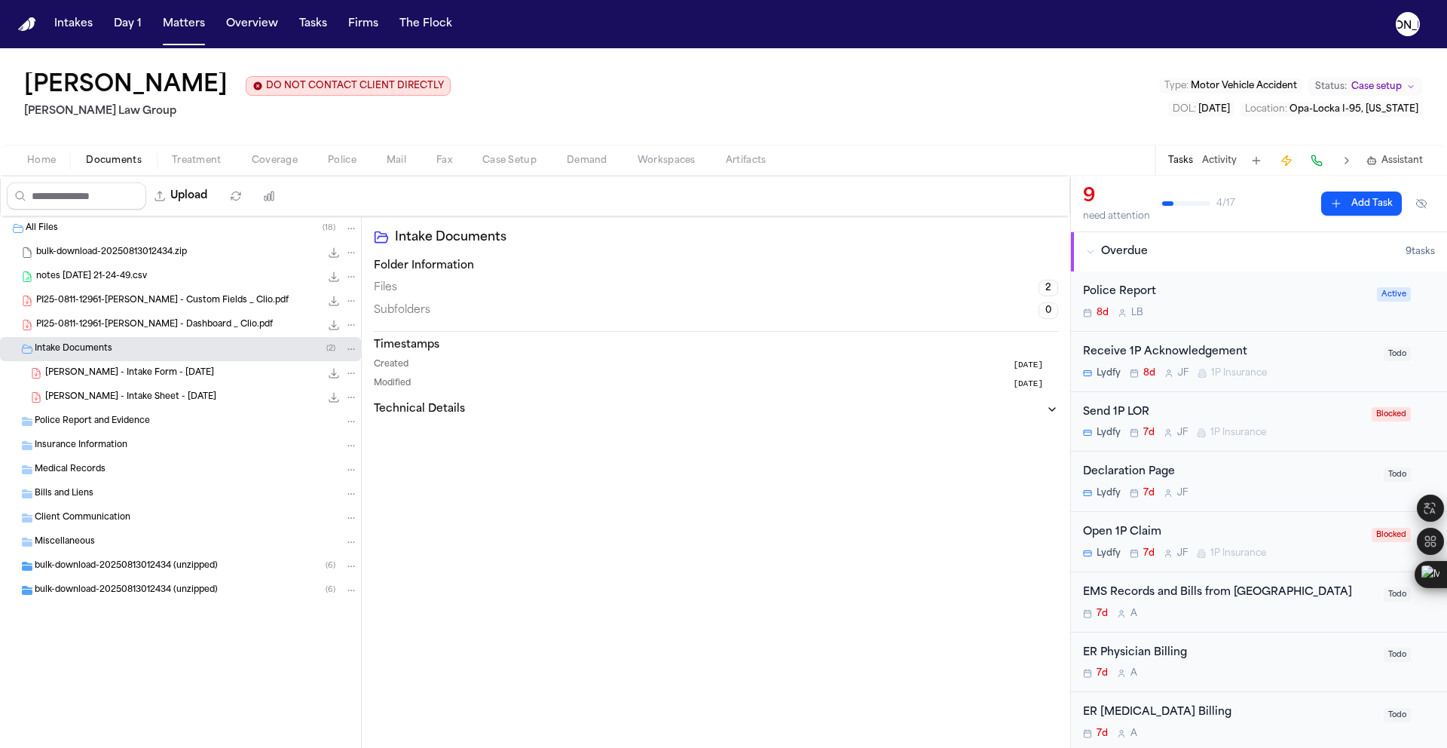
click at [109, 400] on span "[PERSON_NAME] - Intake Sheet - [DATE]" at bounding box center [130, 397] width 171 height 13
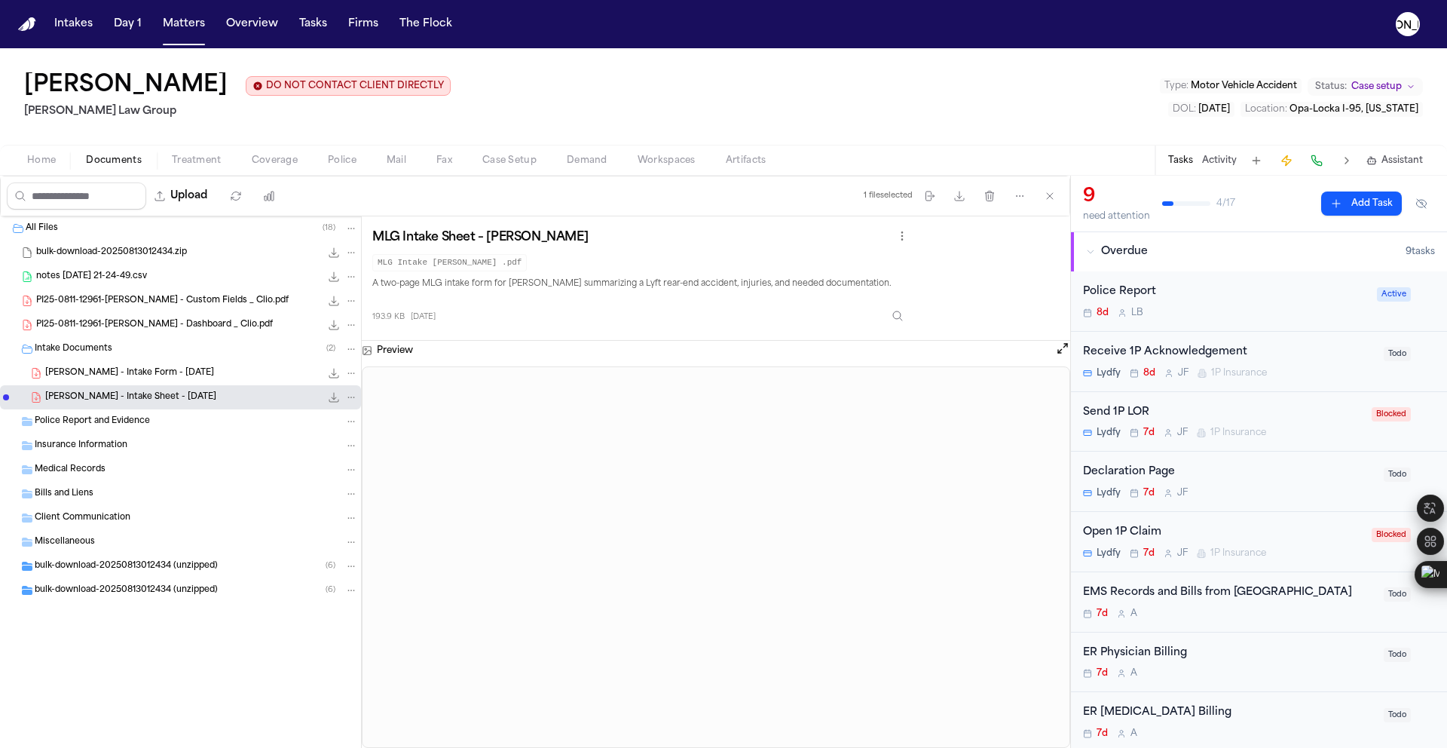
click at [155, 380] on span "[PERSON_NAME] - Intake Form - [DATE]" at bounding box center [129, 373] width 169 height 13
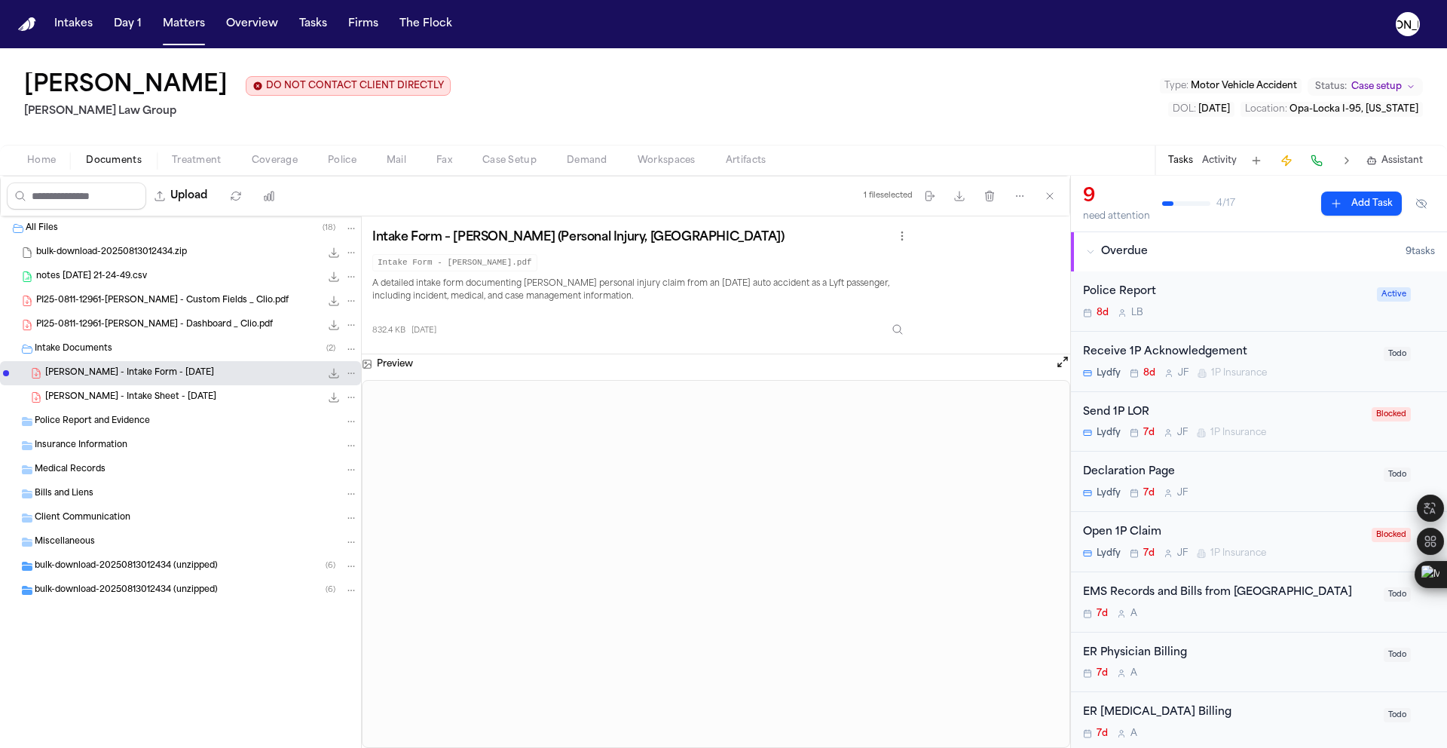
click at [86, 390] on div "[PERSON_NAME] - Intake Sheet - [DATE] 193.9 KB • PDF" at bounding box center [201, 397] width 313 height 15
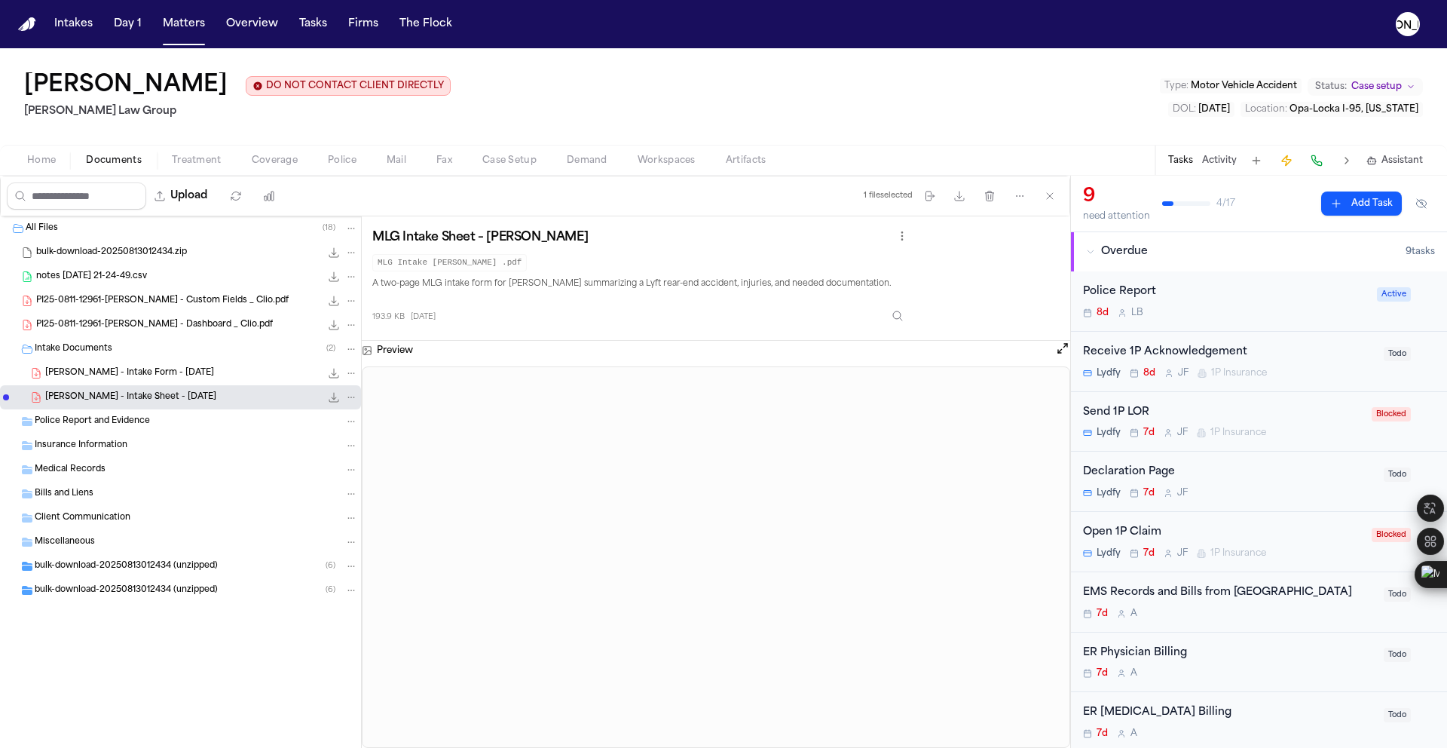
click at [118, 360] on div "Intake Documents ( 2 )" at bounding box center [180, 349] width 361 height 24
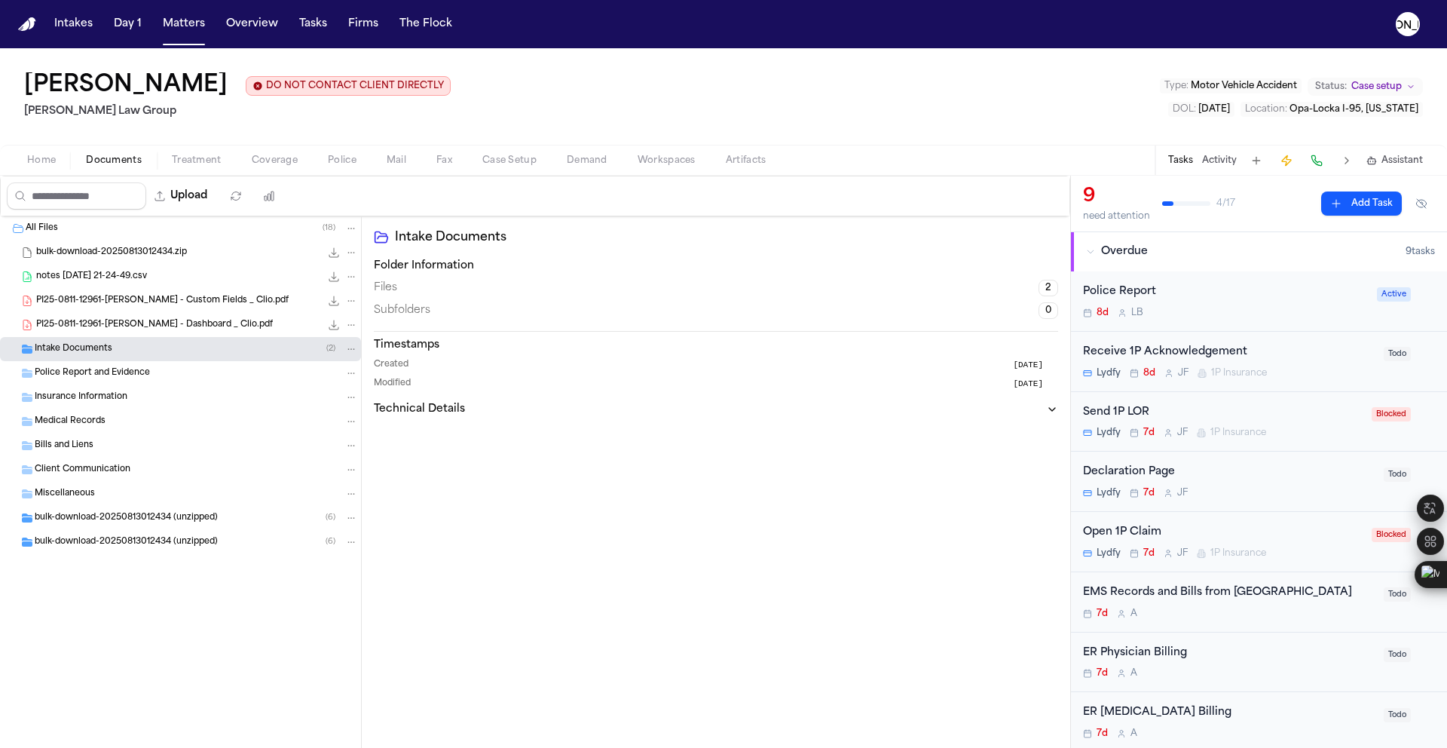
click at [107, 338] on div "Intake Documents ( 2 )" at bounding box center [180, 349] width 361 height 24
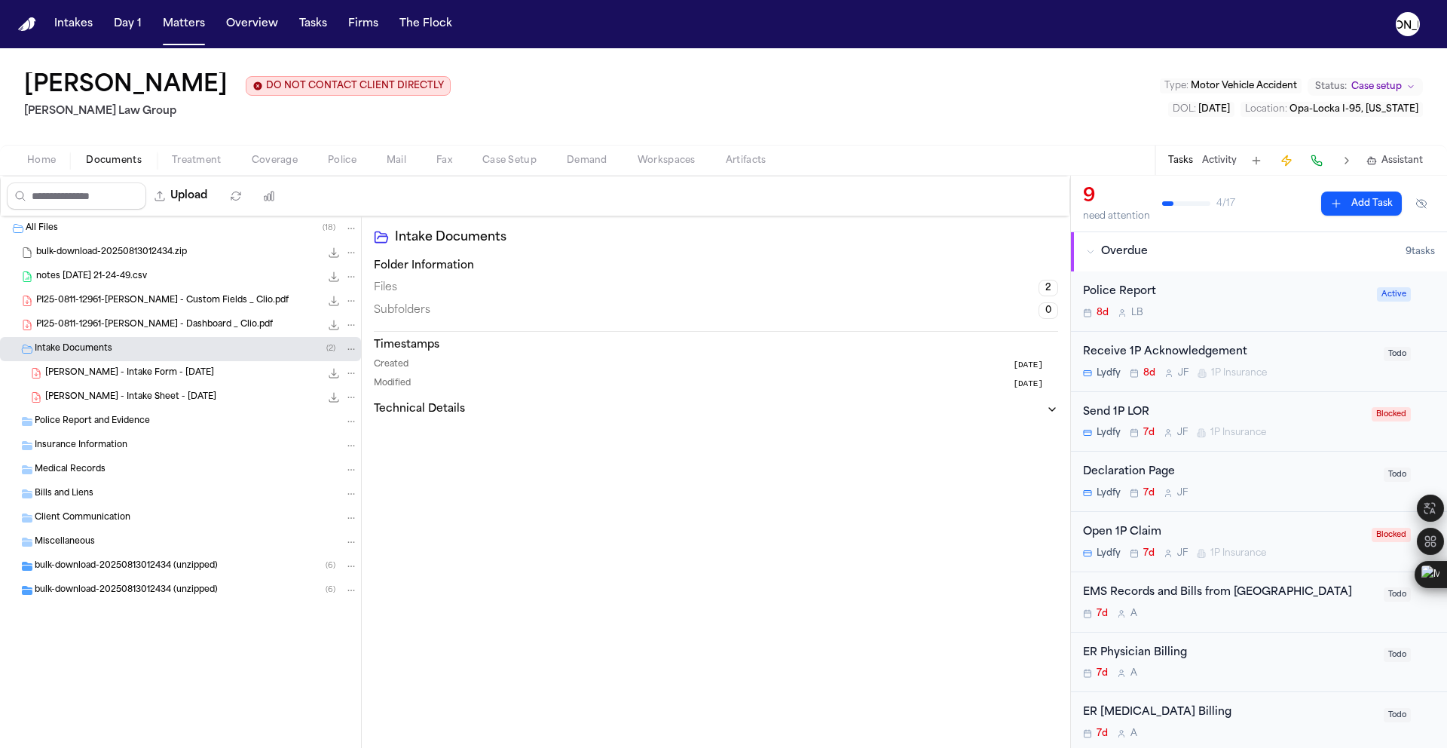
click at [107, 328] on span "PI25-0811-12961-[PERSON_NAME] - Dashboard _ Clio.pdf" at bounding box center [154, 325] width 237 height 13
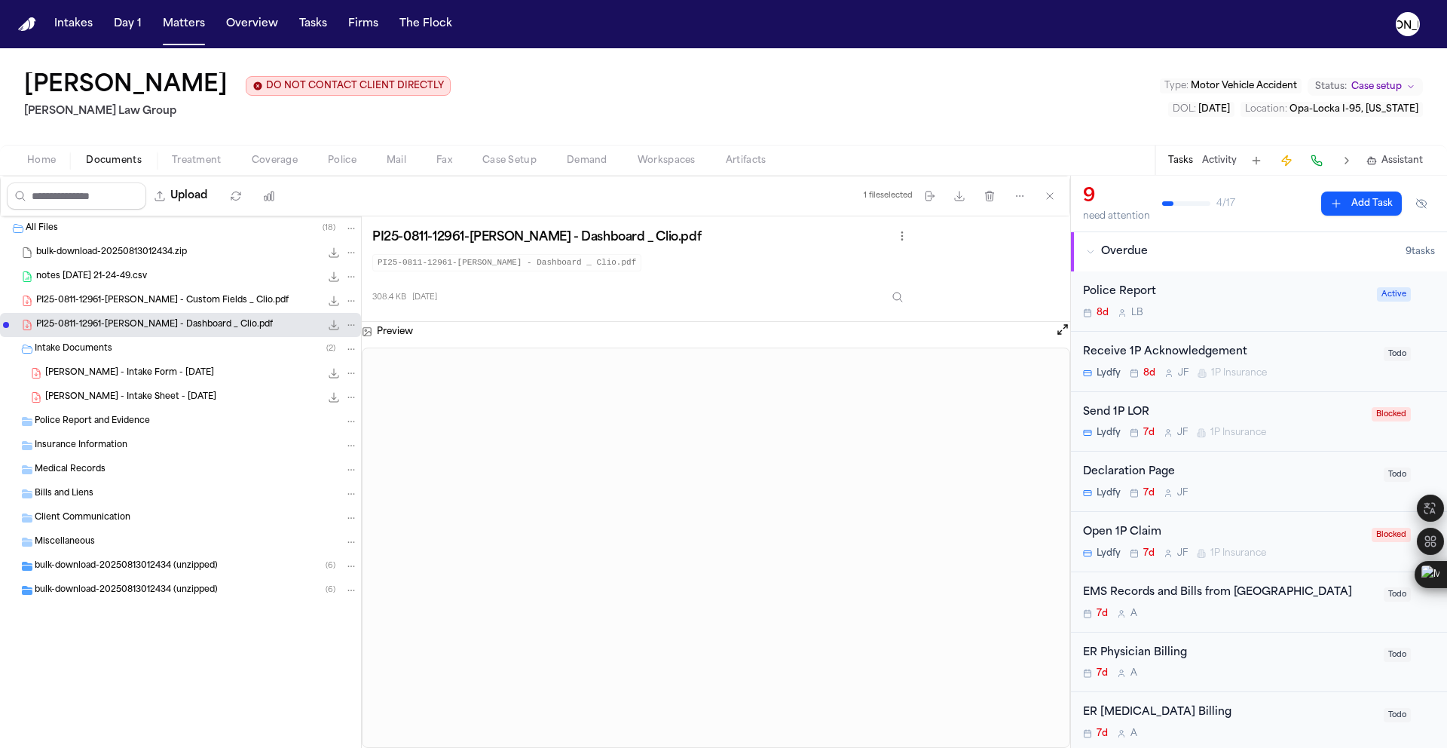
click at [168, 310] on div "PI25-0811-12961-[PERSON_NAME] - Custom Fields _ Clio.pdf 446.9 KB • PDF" at bounding box center [180, 301] width 361 height 24
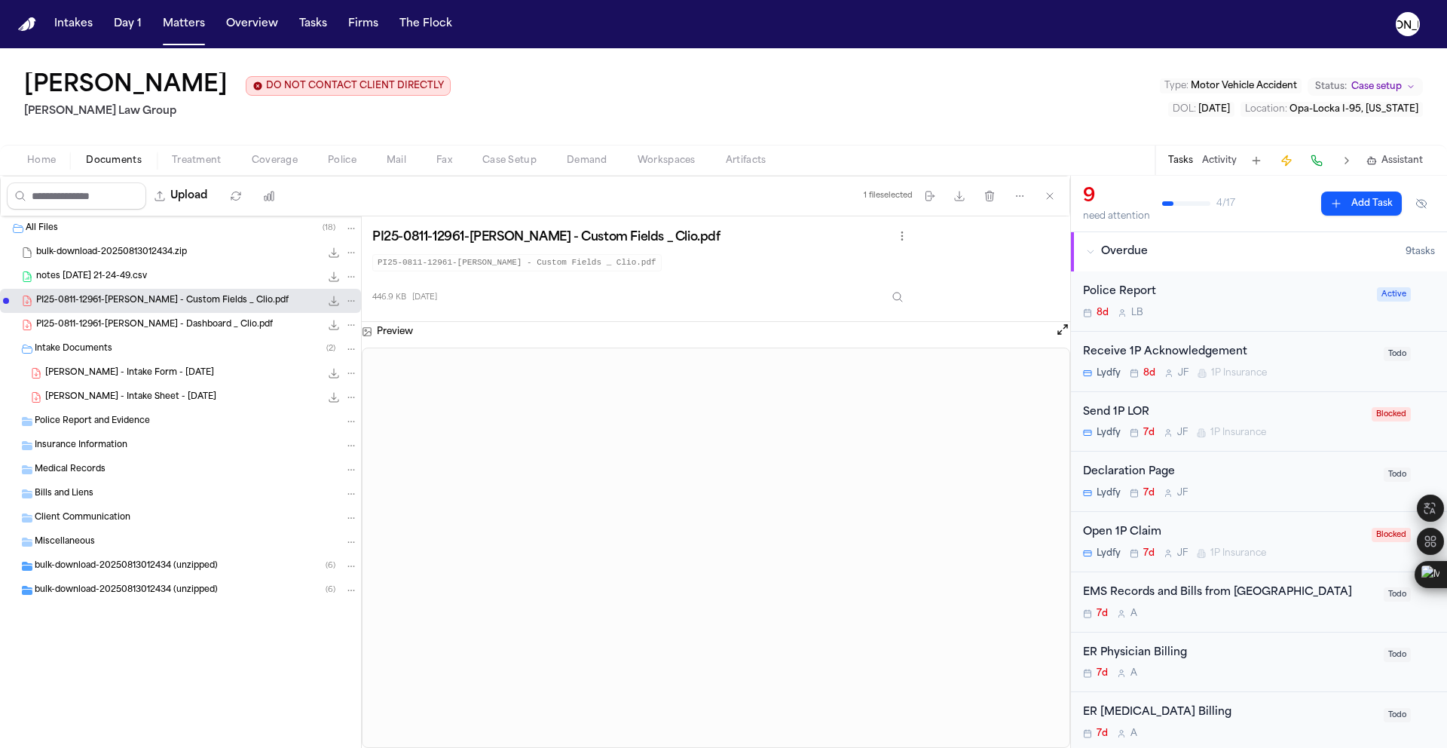
click at [326, 180] on div "Upload 1 file selected Move files Download files Delete files More actions Clea…" at bounding box center [535, 195] width 1069 height 39
click at [353, 167] on span "Police" at bounding box center [342, 161] width 29 height 12
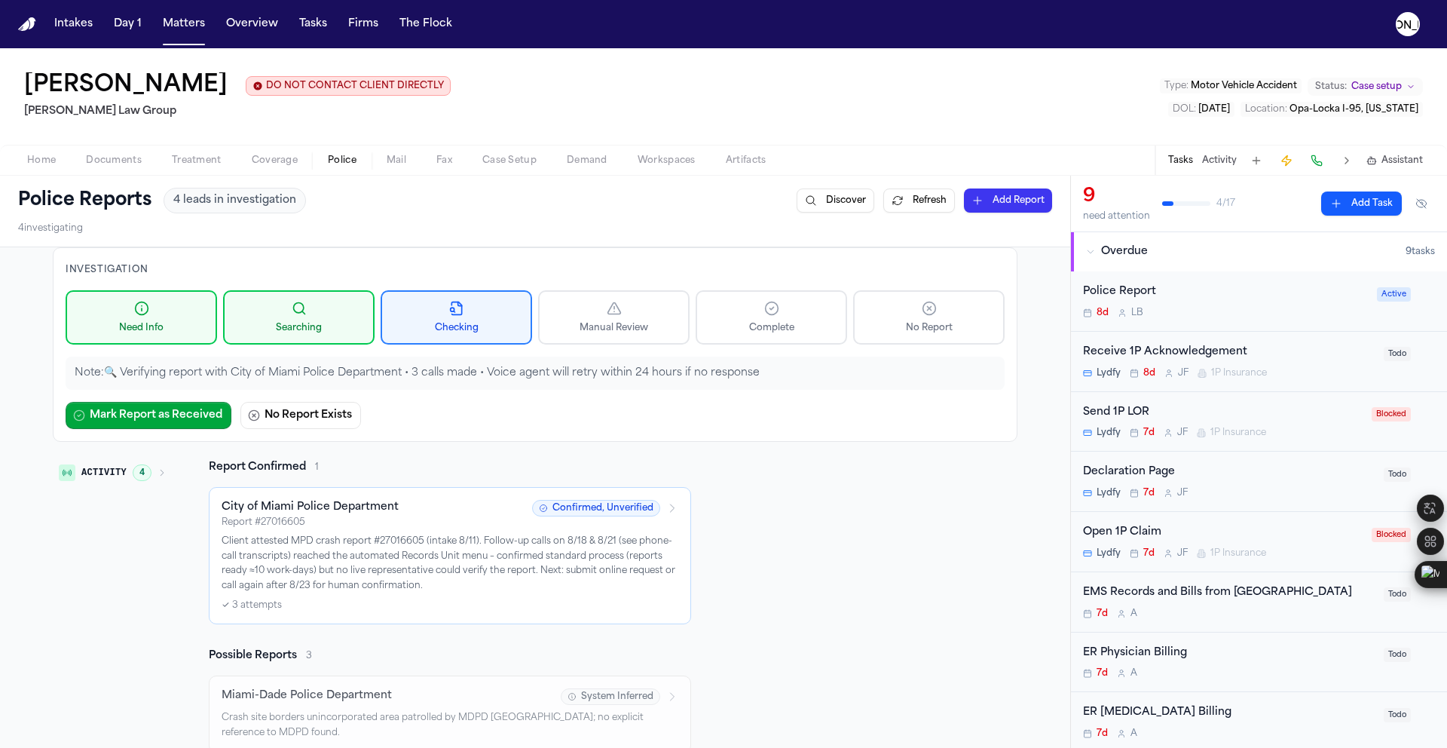
click at [261, 160] on span "Coverage" at bounding box center [275, 161] width 46 height 12
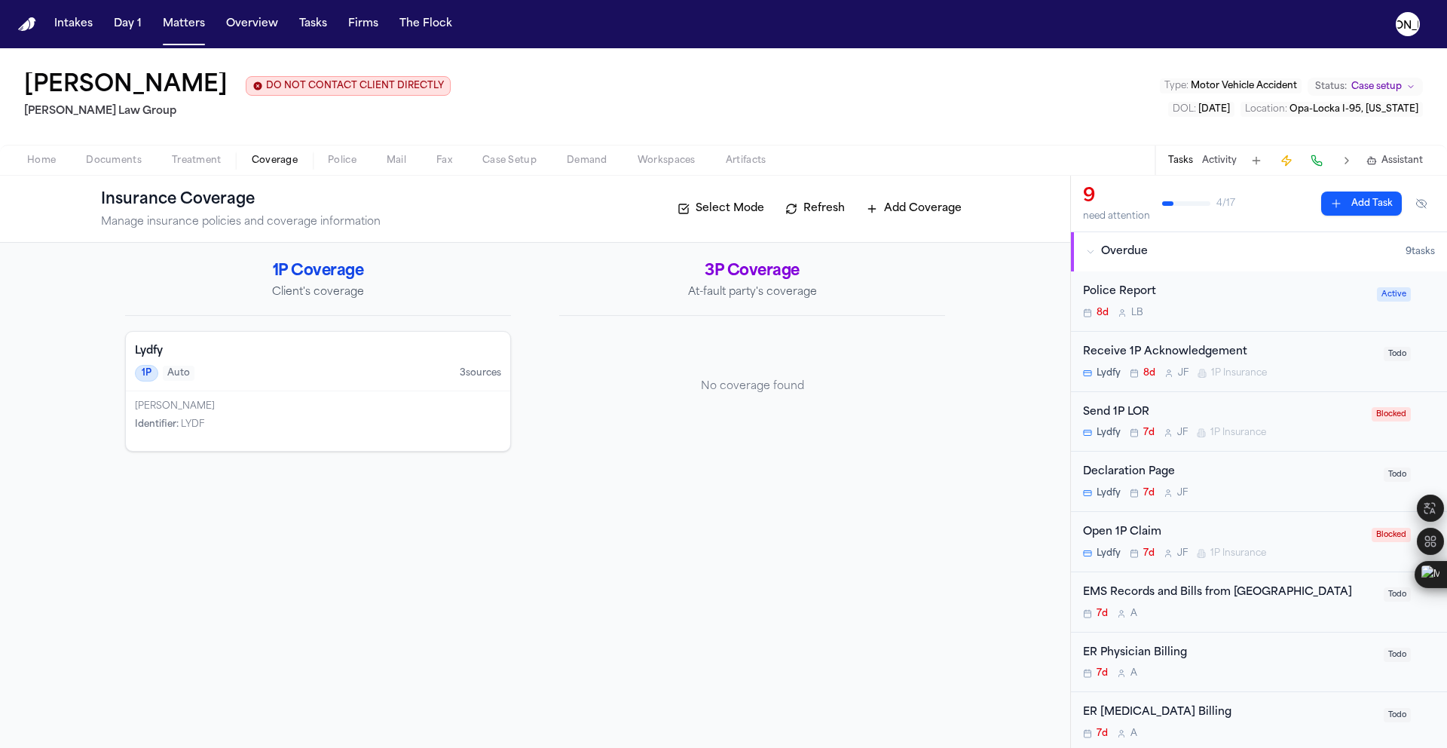
click at [335, 167] on span "Police" at bounding box center [342, 161] width 29 height 12
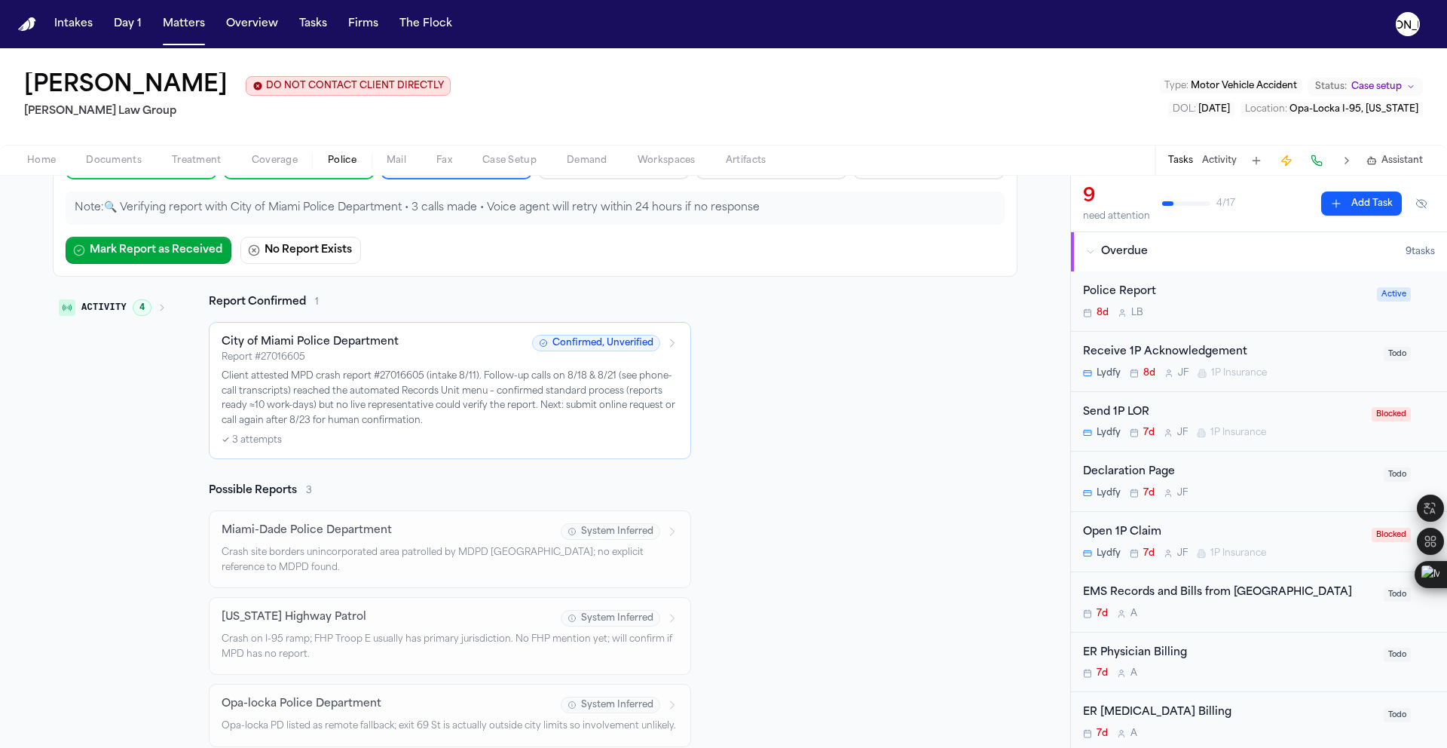
scroll to position [178, 0]
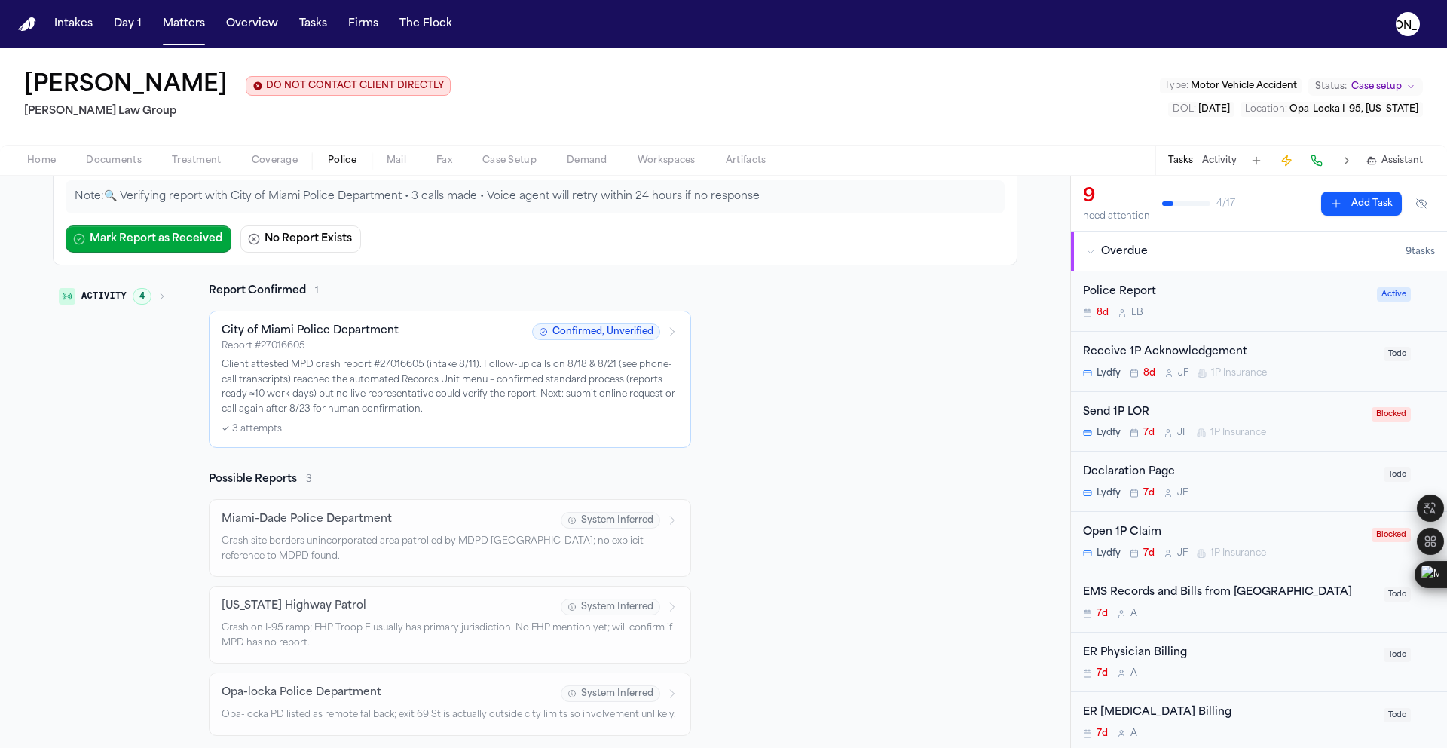
click at [666, 335] on icon at bounding box center [672, 332] width 12 height 12
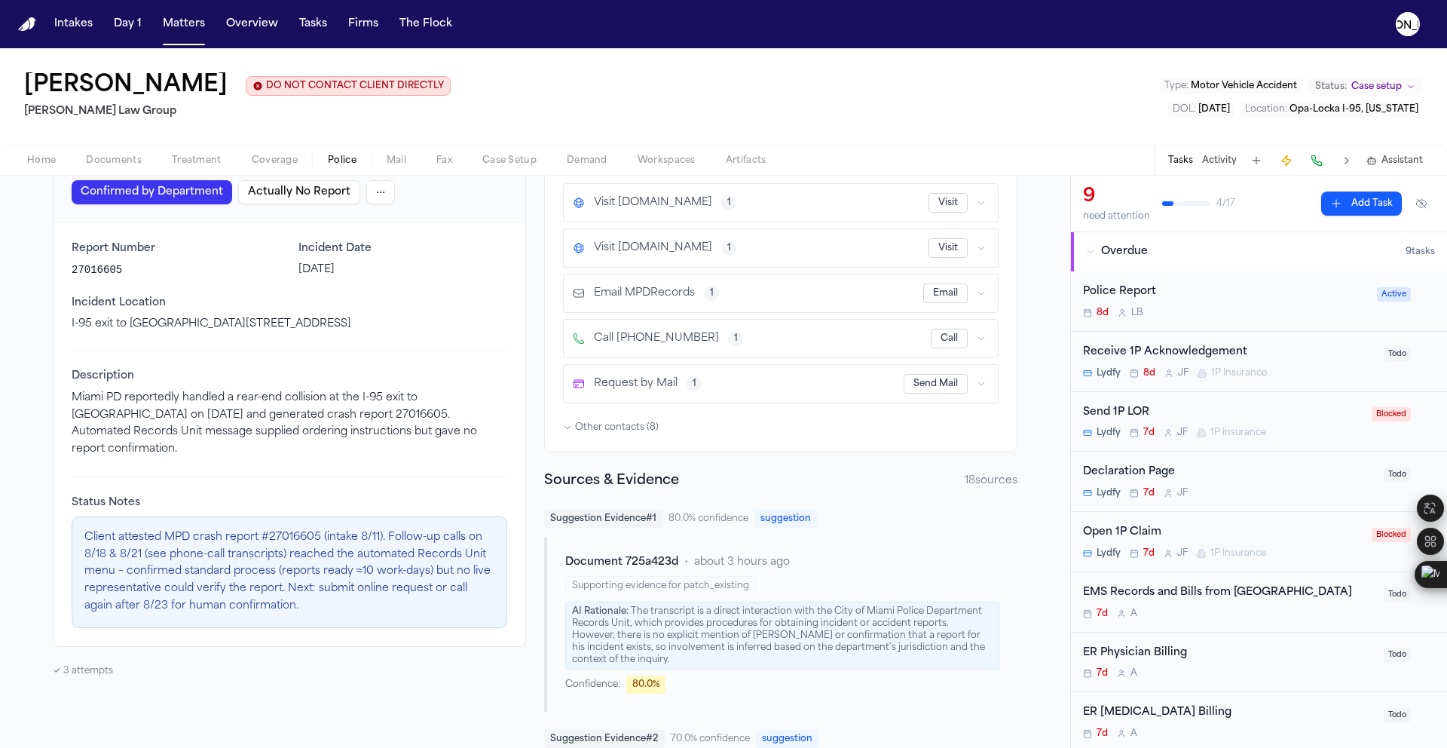
scroll to position [171, 0]
click at [597, 430] on span "Other contacts ( 8 )" at bounding box center [617, 426] width 84 height 12
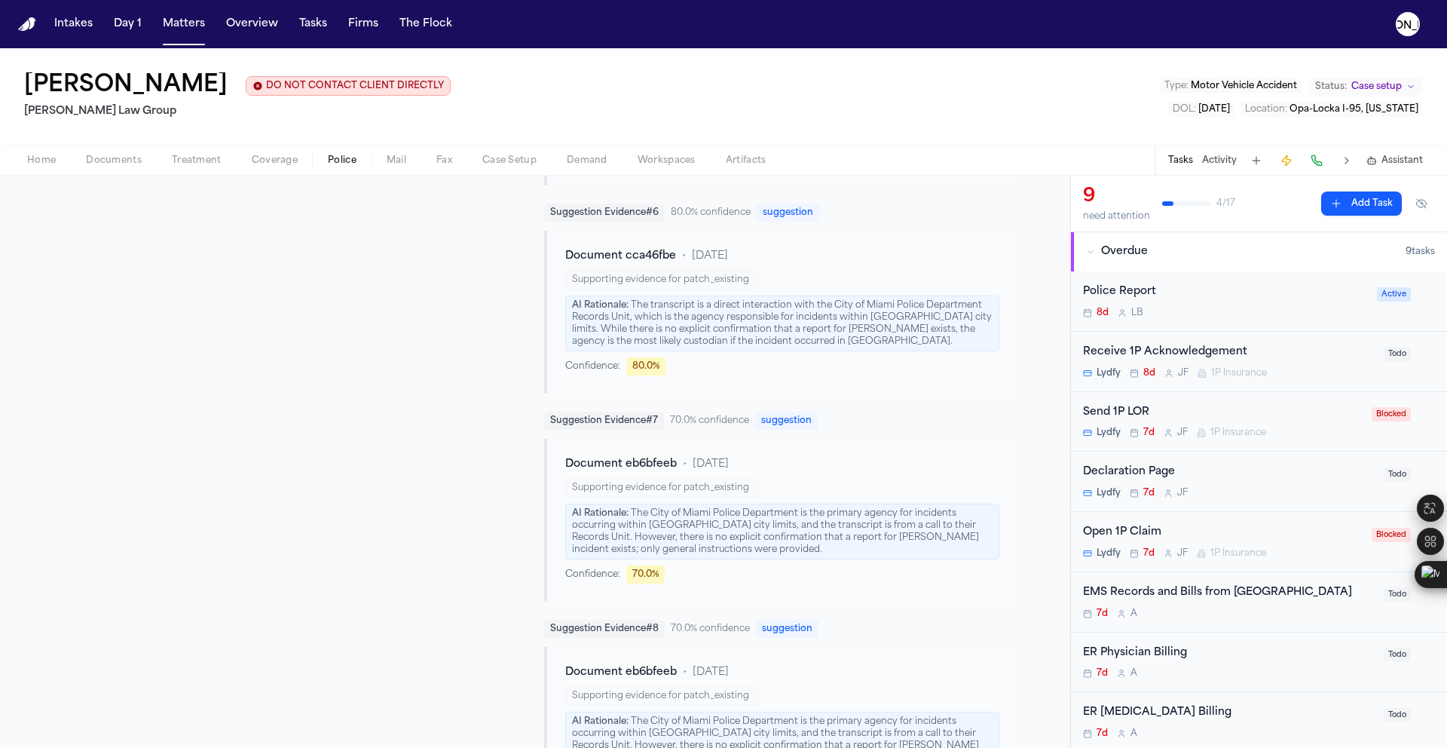
scroll to position [1860, 0]
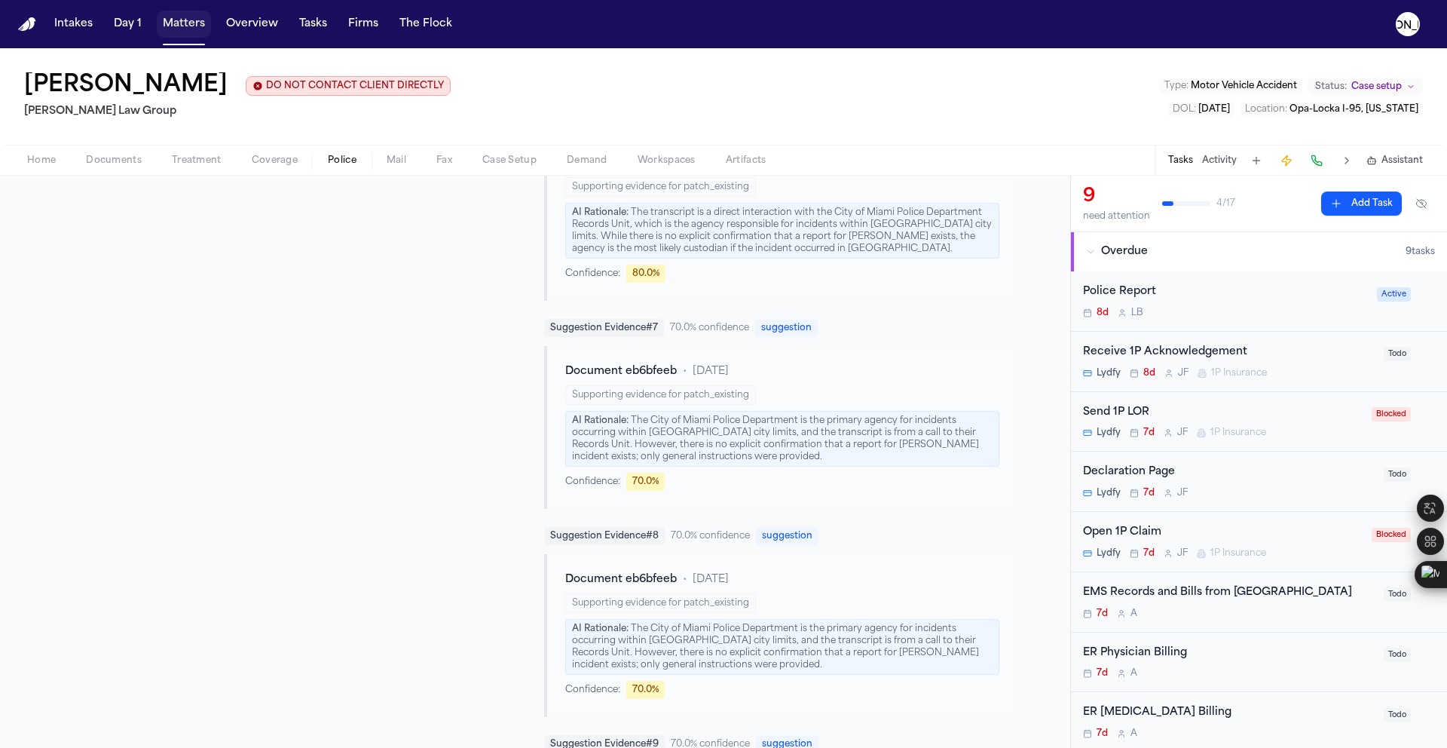
click at [180, 32] on button "Matters" at bounding box center [184, 24] width 54 height 27
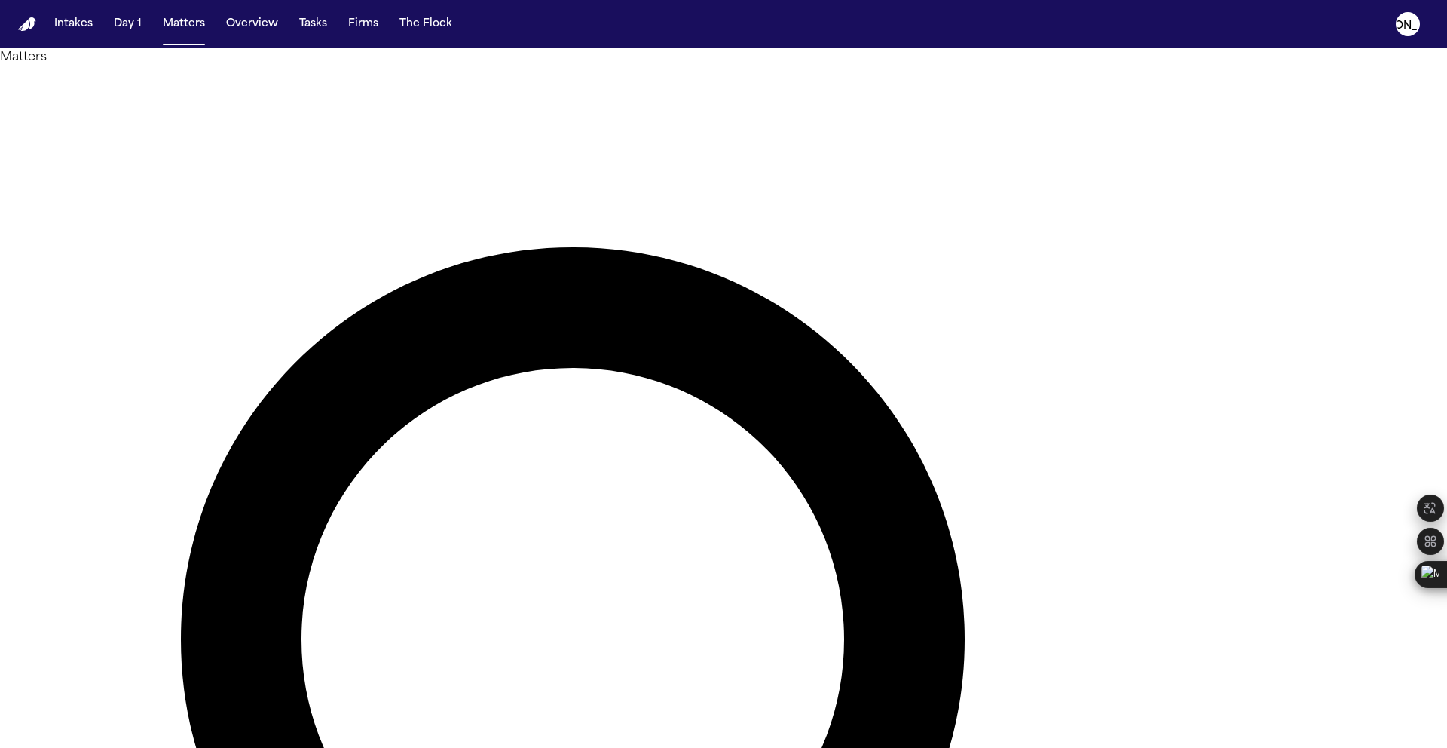
drag, startPoint x: 852, startPoint y: 94, endPoint x: 606, endPoint y: 75, distance: 247.2
paste input "**********"
drag, startPoint x: 892, startPoint y: 90, endPoint x: 317, endPoint y: 64, distance: 575.7
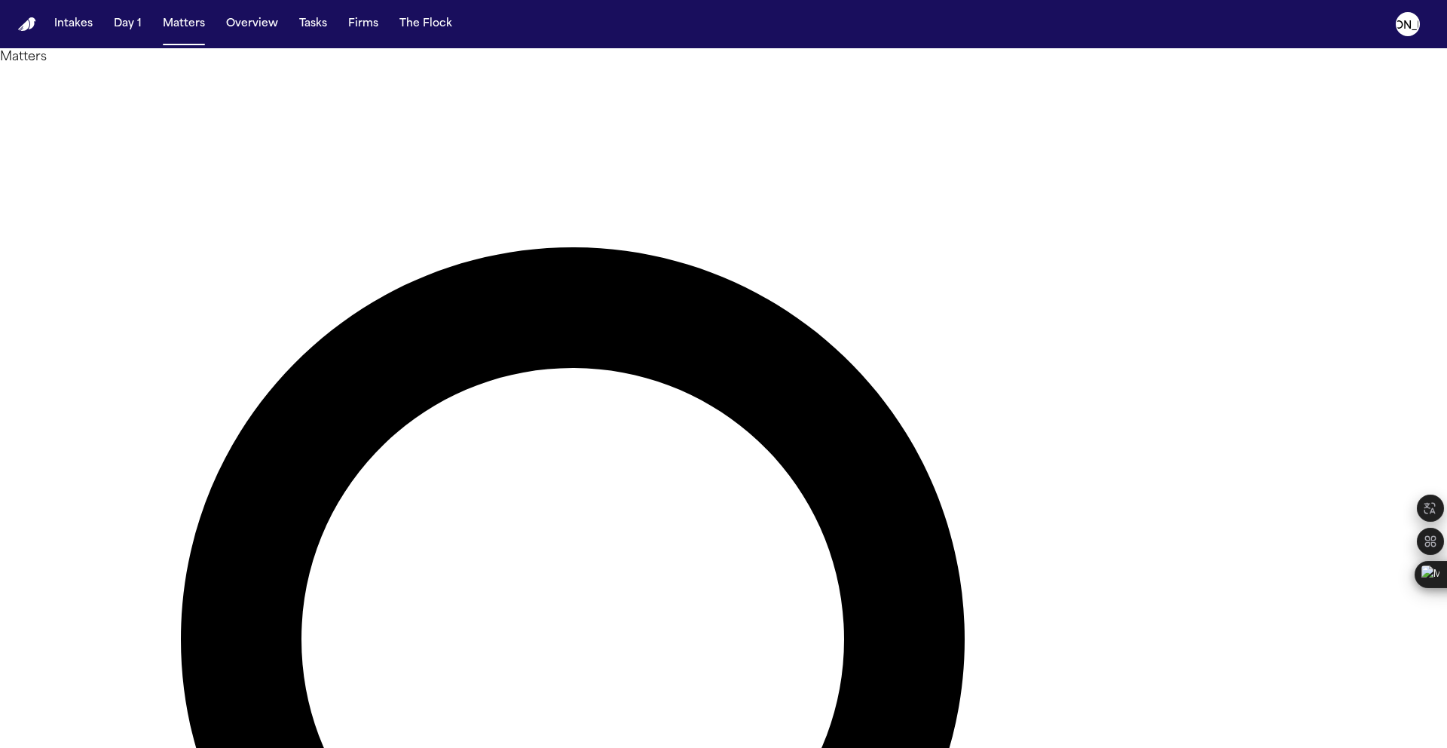
type input "**********"
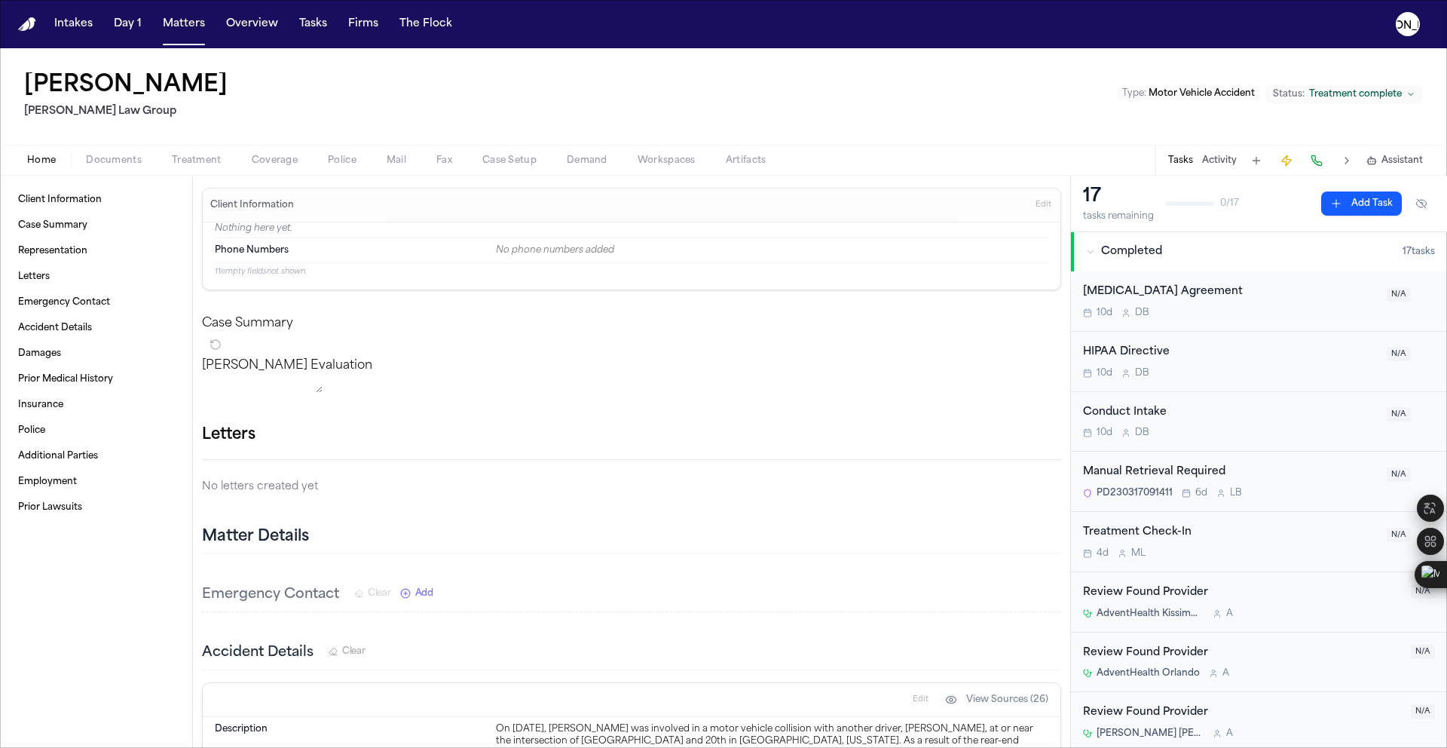
scroll to position [3, 0]
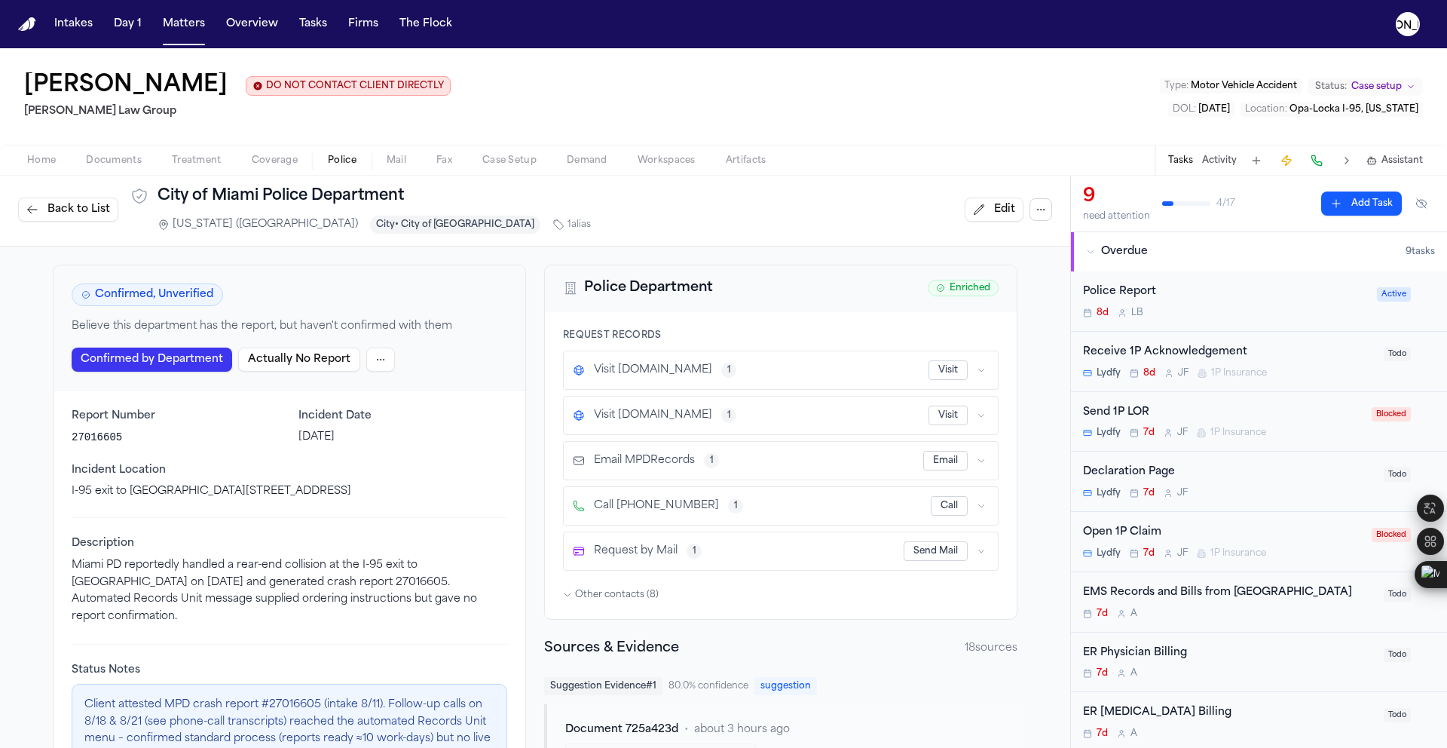
scroll to position [3, 0]
drag, startPoint x: 304, startPoint y: 498, endPoint x: 57, endPoint y: 486, distance: 246.8
click at [57, 486] on div "Report Number 27016605 Incident Date [DATE] Incident Location I-95 exit to [GEO…" at bounding box center [290, 601] width 472 height 423
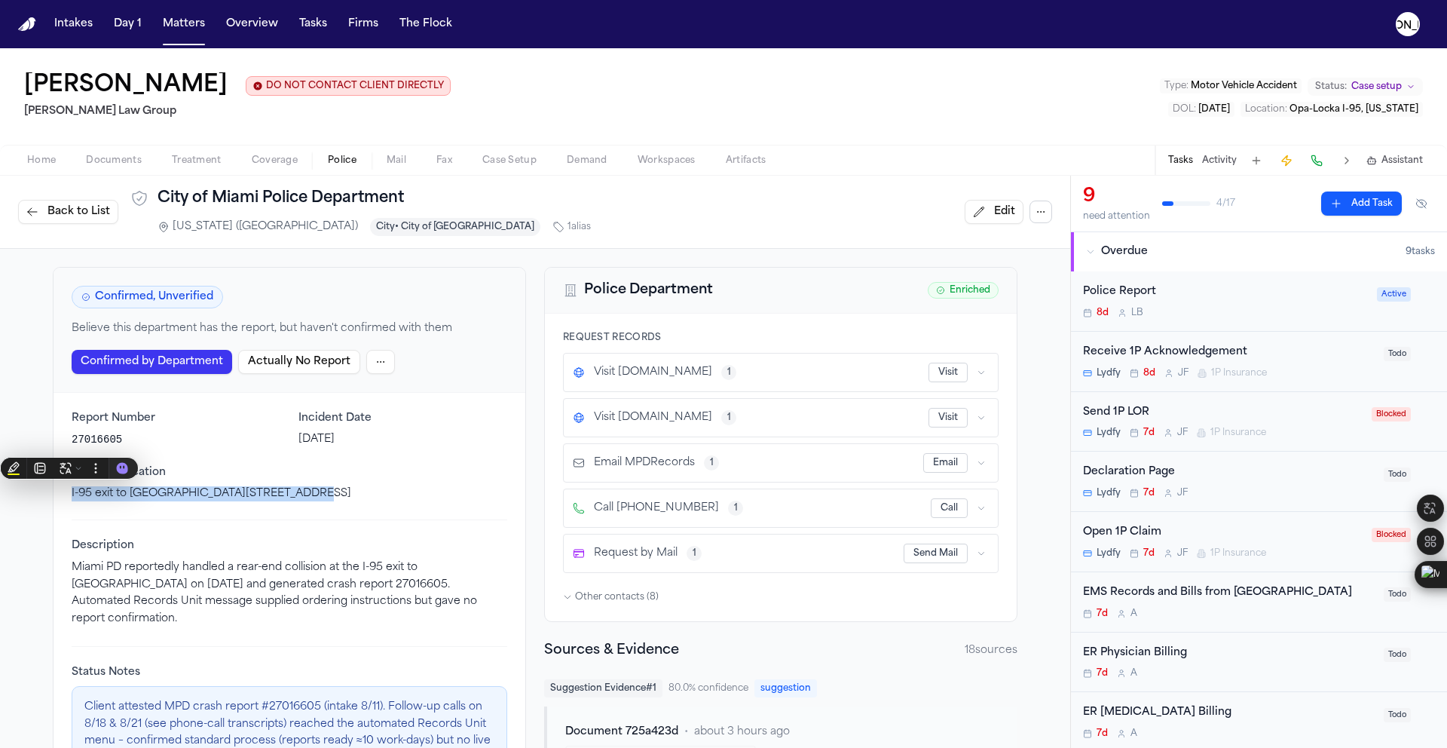
click at [180, 29] on button "Matters" at bounding box center [184, 24] width 54 height 27
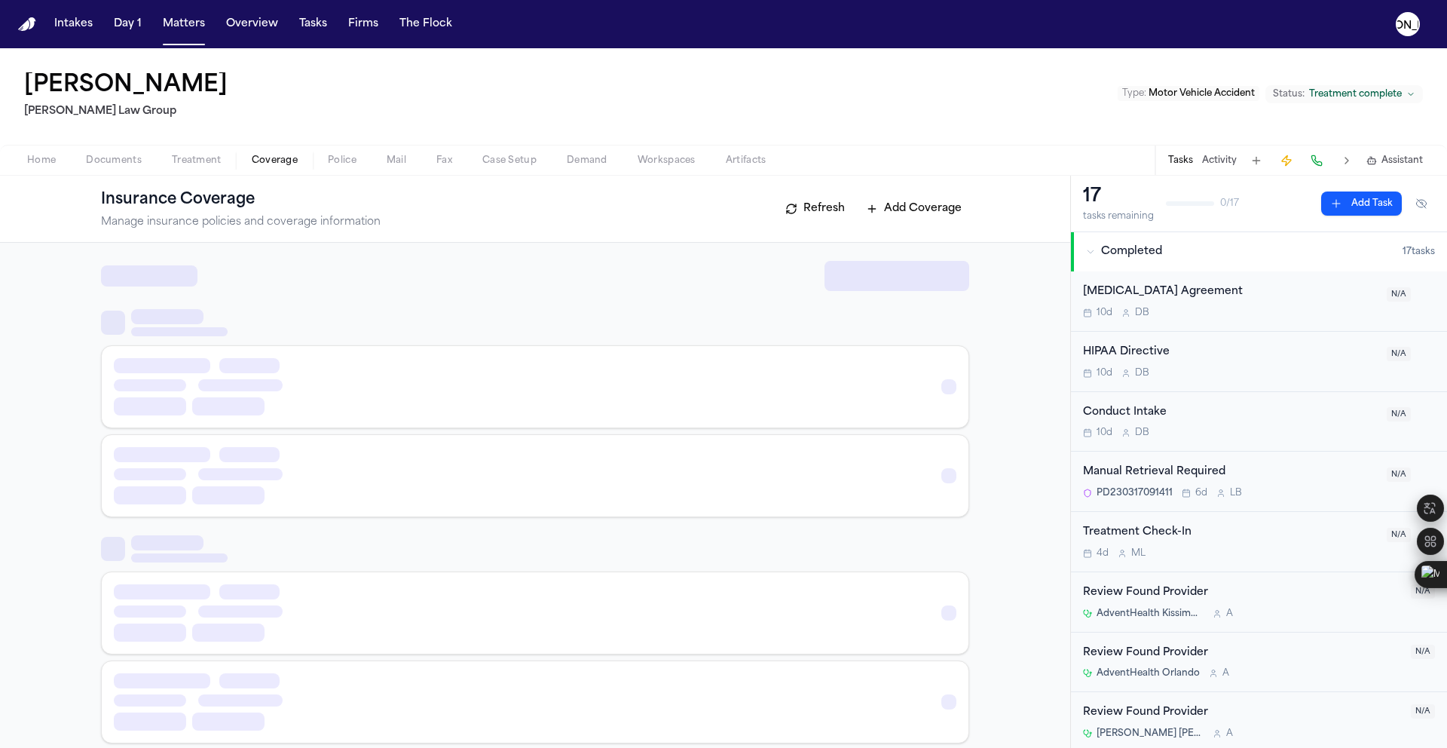
click at [263, 161] on span "Coverage" at bounding box center [275, 161] width 46 height 12
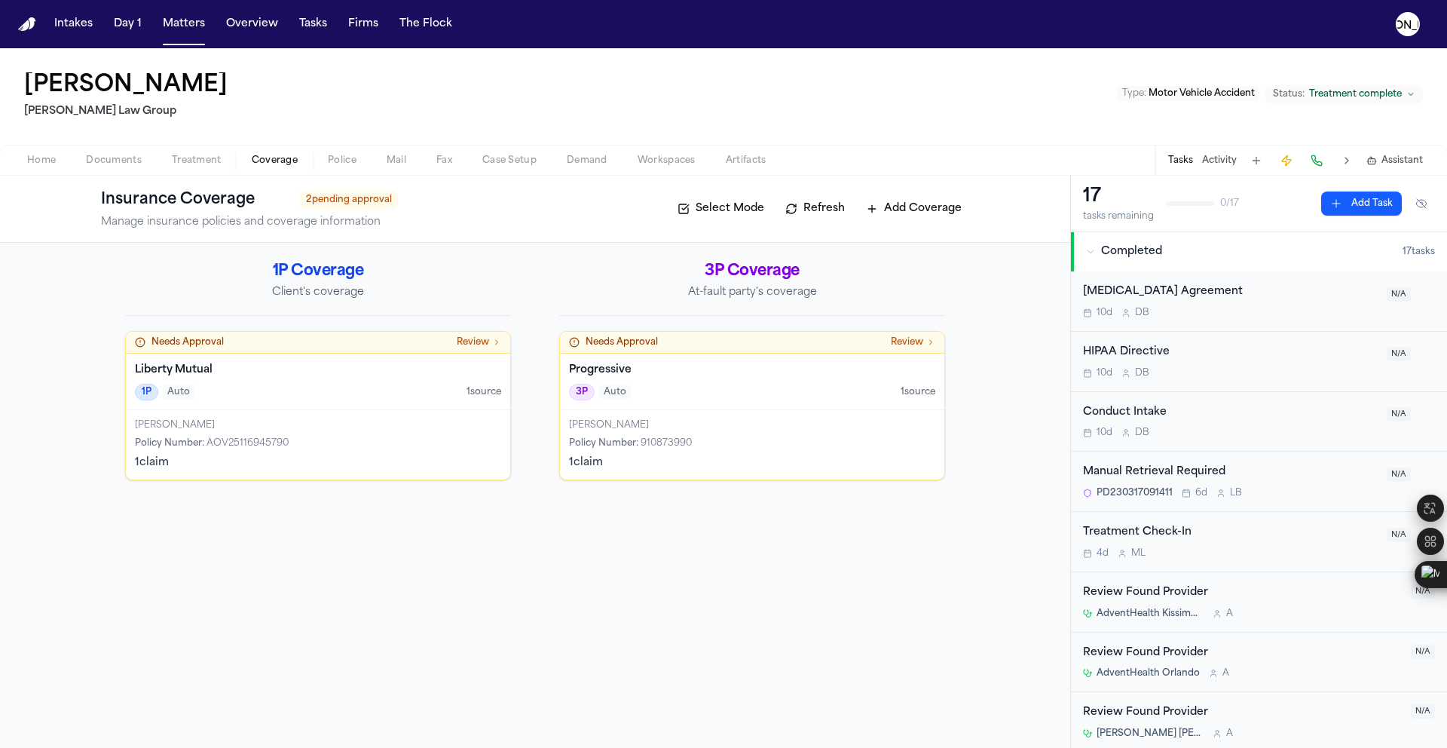
click at [770, 401] on div "Progressive 3P Auto 1 source" at bounding box center [752, 381] width 384 height 57
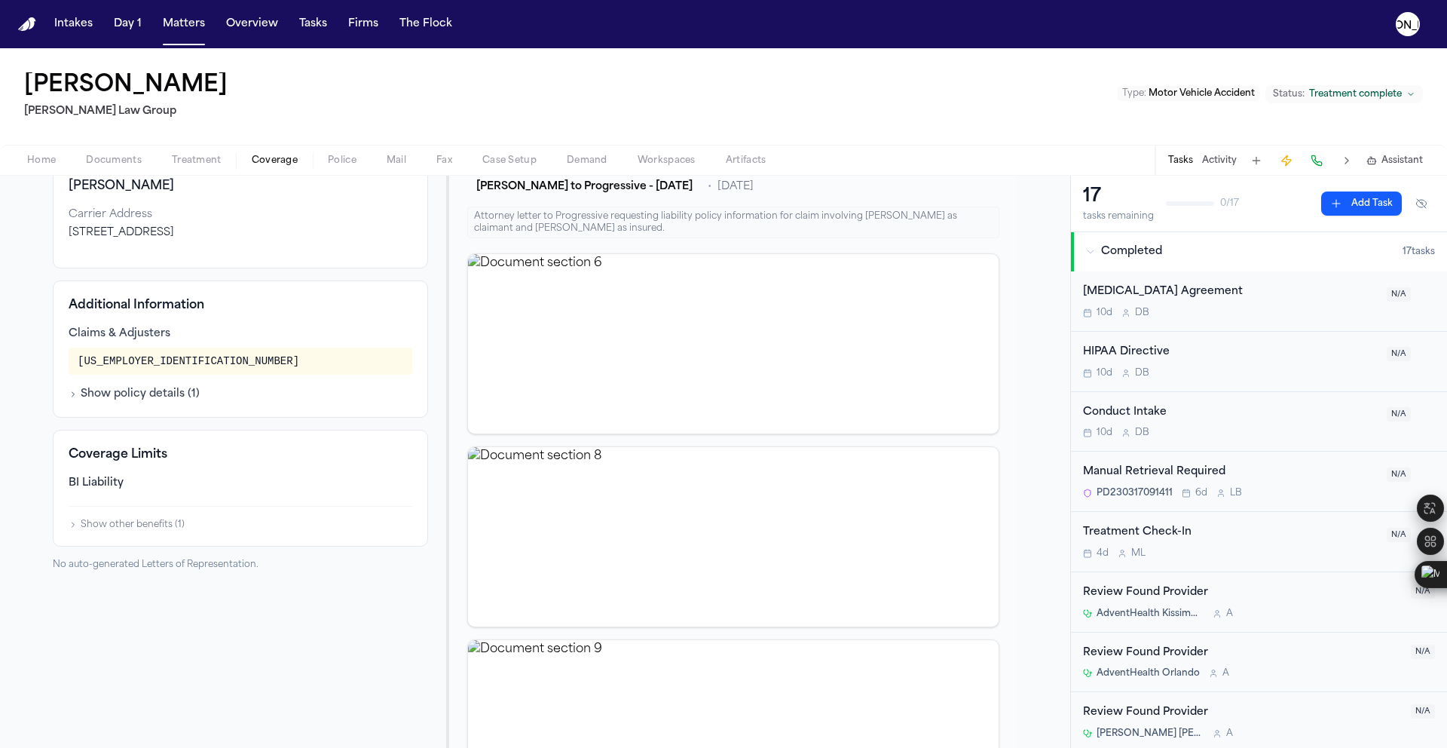
scroll to position [148, 0]
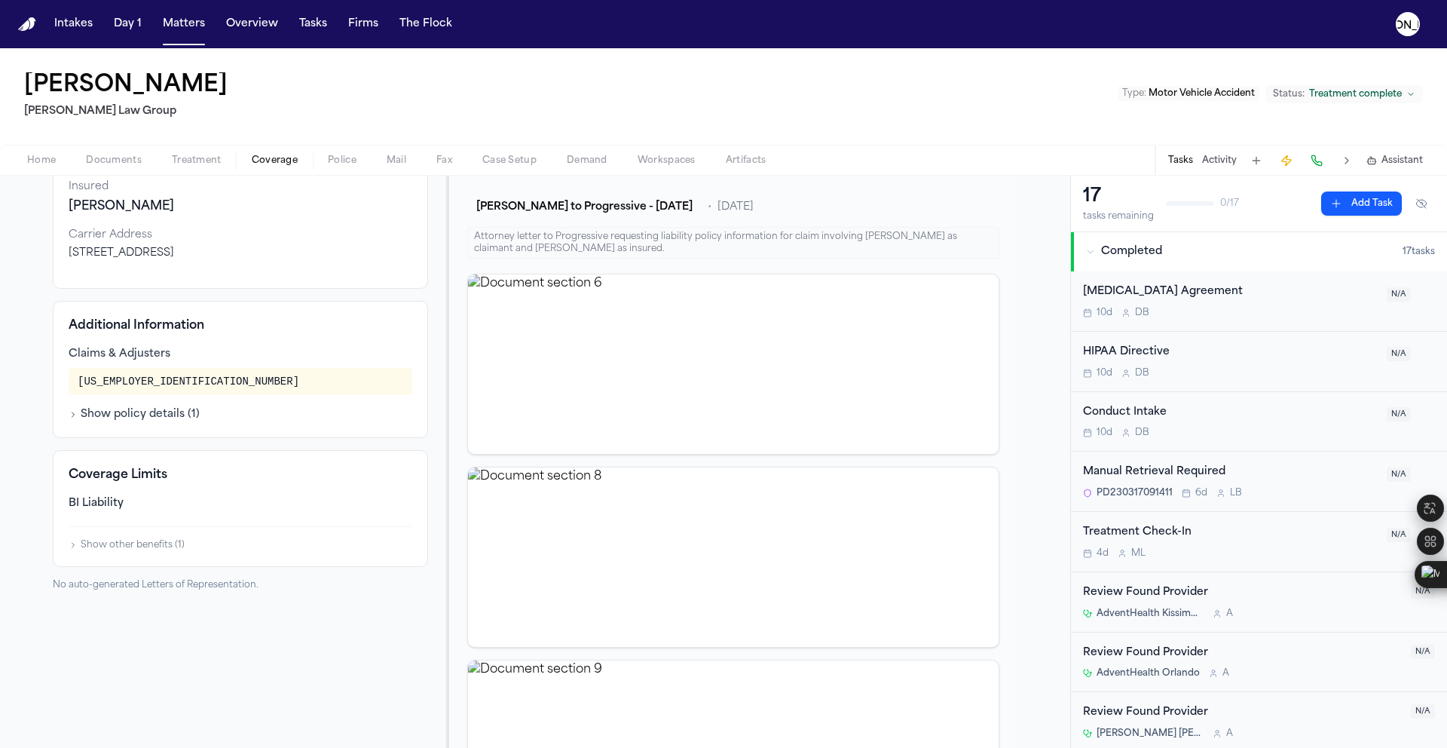
click at [115, 415] on button "Show policy details ( 1 )" at bounding box center [134, 414] width 131 height 15
click at [99, 506] on h4 "Coverage Limits" at bounding box center [241, 499] width 344 height 18
click at [90, 538] on div "BI Liability" at bounding box center [241, 535] width 344 height 31
click at [72, 565] on icon "button" at bounding box center [73, 569] width 9 height 9
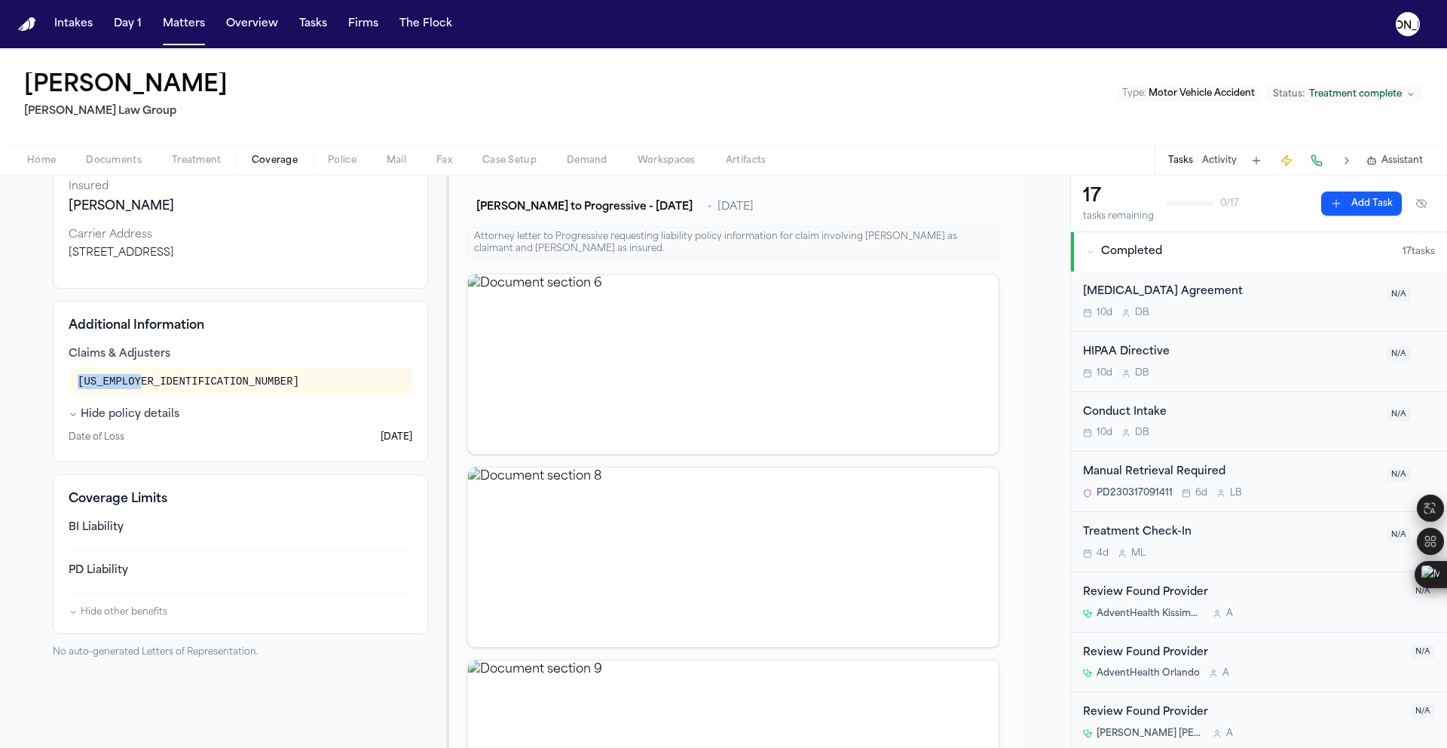
drag, startPoint x: 144, startPoint y: 385, endPoint x: 56, endPoint y: 376, distance: 88.6
click at [56, 376] on div "Additional Information Claims & Adjusters [US_EMPLOYER_IDENTIFICATION_NUMBER] H…" at bounding box center [240, 381] width 375 height 161
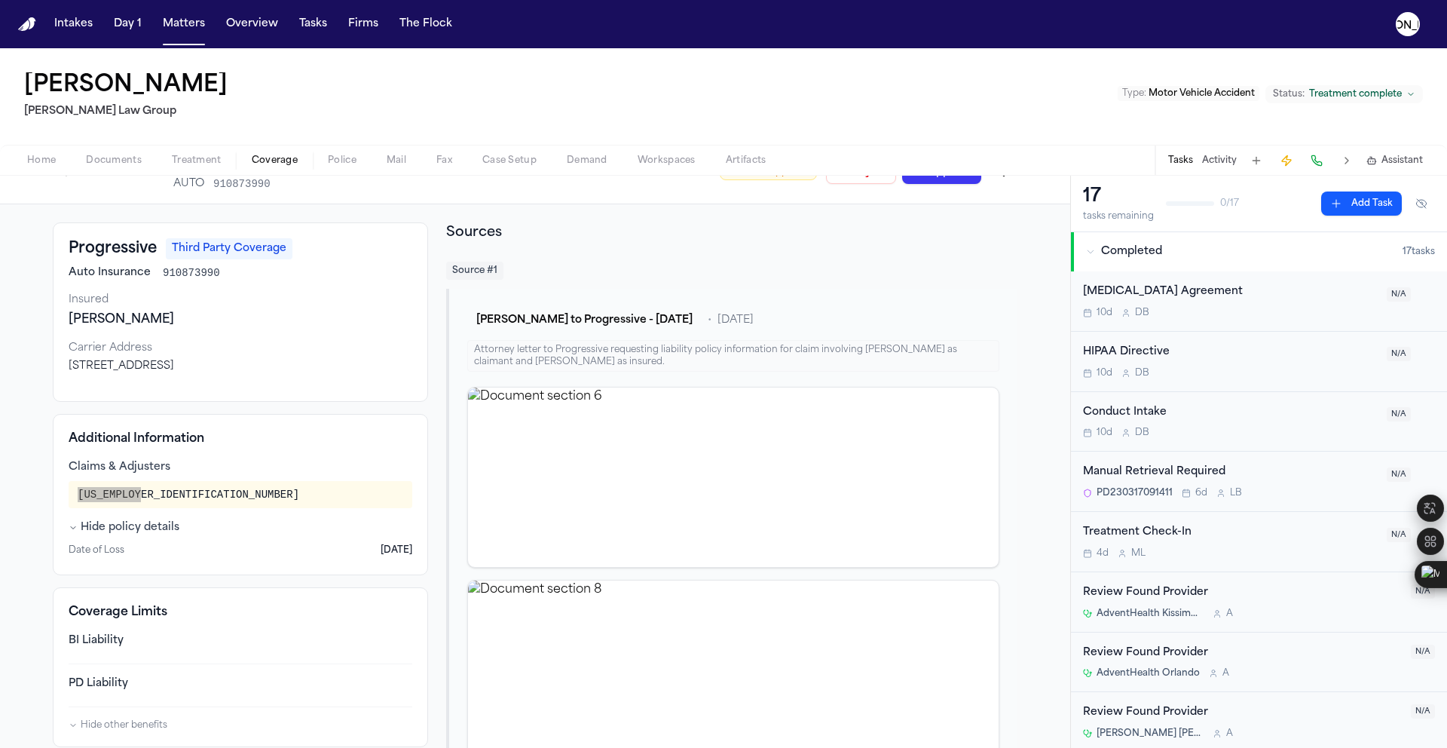
scroll to position [0, 0]
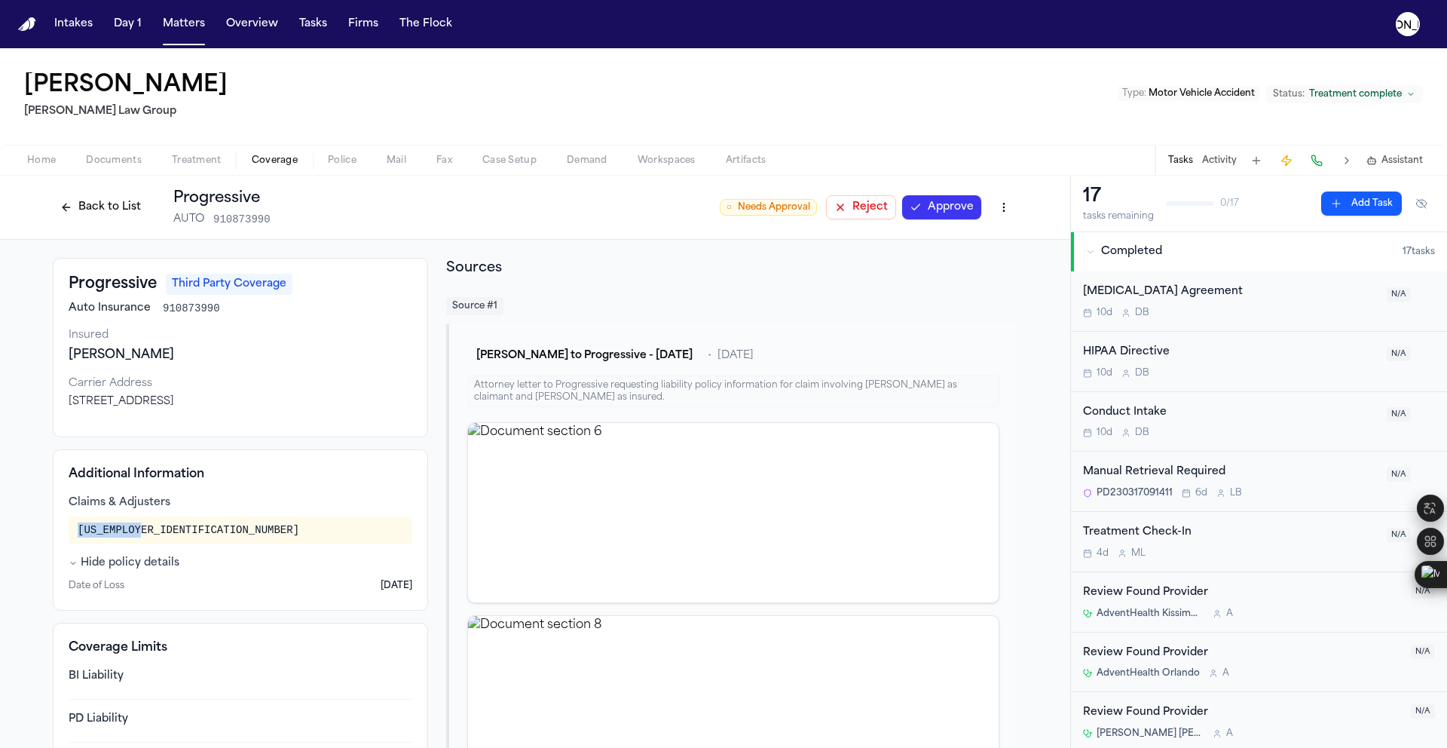
drag, startPoint x: 65, startPoint y: 353, endPoint x: 144, endPoint y: 363, distance: 79.7
click at [144, 363] on div "[PERSON_NAME]" at bounding box center [241, 355] width 344 height 18
click at [160, 367] on div "Progressive Third Party Coverage Auto Insurance 910873990 Insured [PERSON_NAME]…" at bounding box center [240, 347] width 375 height 179
drag, startPoint x: 157, startPoint y: 363, endPoint x: 41, endPoint y: 359, distance: 116.1
click at [41, 359] on div "Progressive Third Party Coverage Auto Insurance 910873990 Insured [PERSON_NAME]…" at bounding box center [535, 632] width 1070 height 785
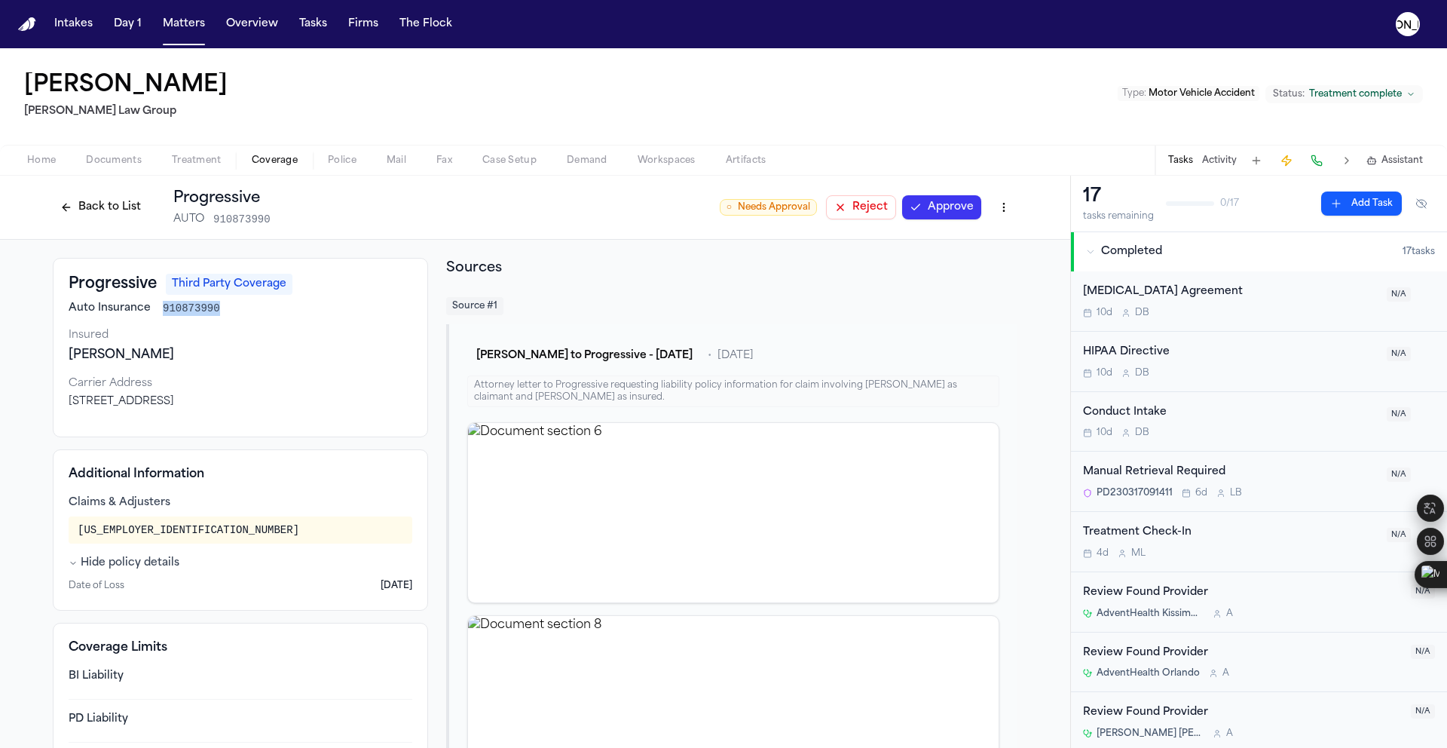
drag, startPoint x: 156, startPoint y: 309, endPoint x: 254, endPoint y: 313, distance: 98.1
click at [254, 313] on div "Auto Insurance 910873990" at bounding box center [241, 308] width 344 height 15
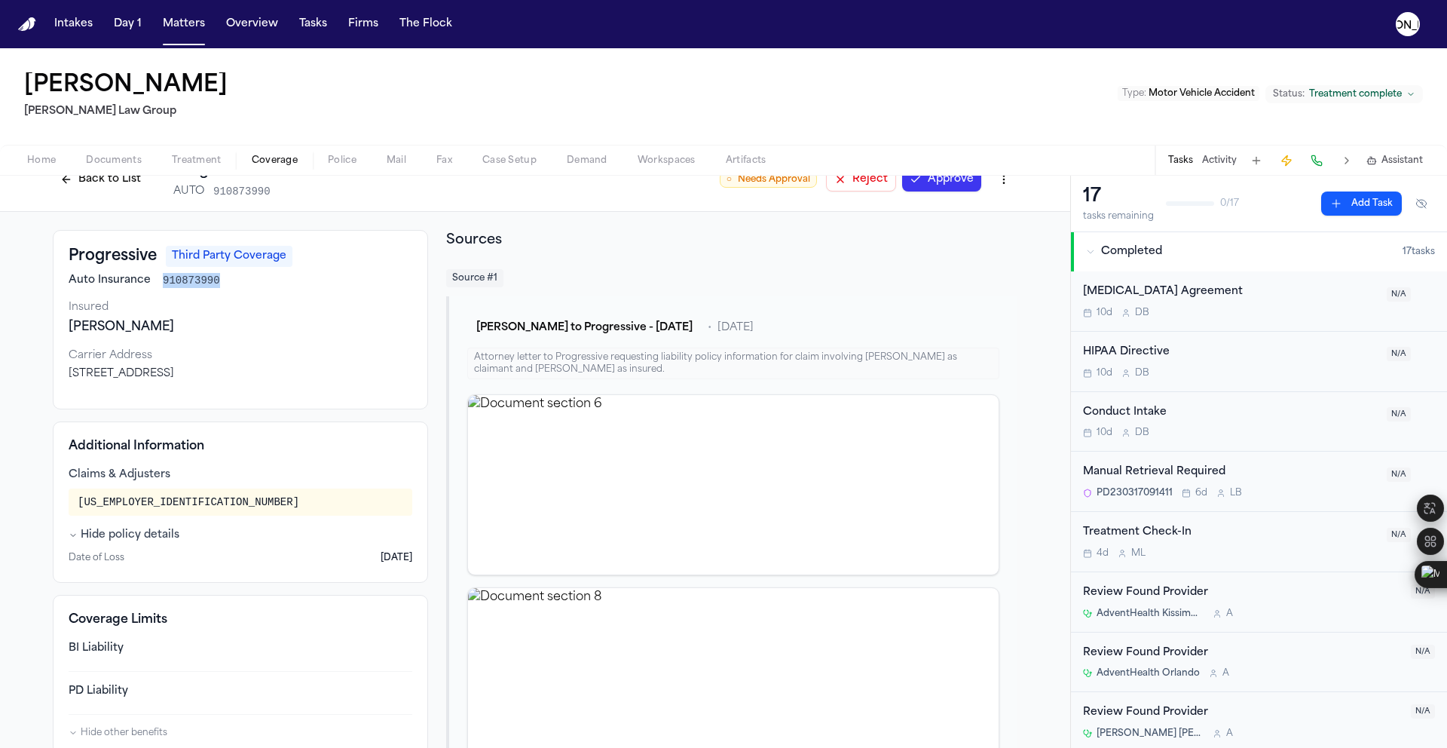
scroll to position [29, 0]
drag, startPoint x: 155, startPoint y: 503, endPoint x: 53, endPoint y: 502, distance: 101.8
click at [53, 502] on div "Additional Information Claims & Adjusters [US_EMPLOYER_IDENTIFICATION_NUMBER] H…" at bounding box center [240, 501] width 375 height 161
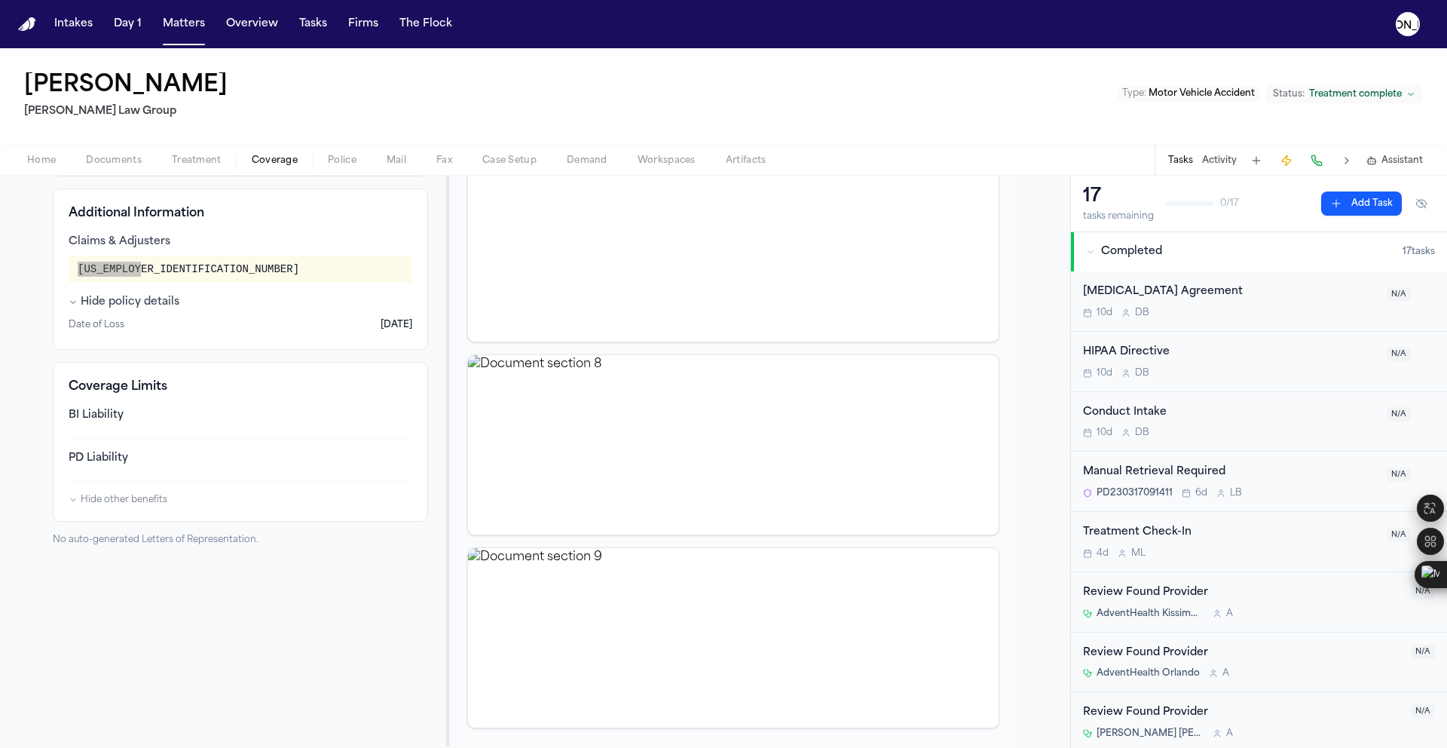
scroll to position [277, 0]
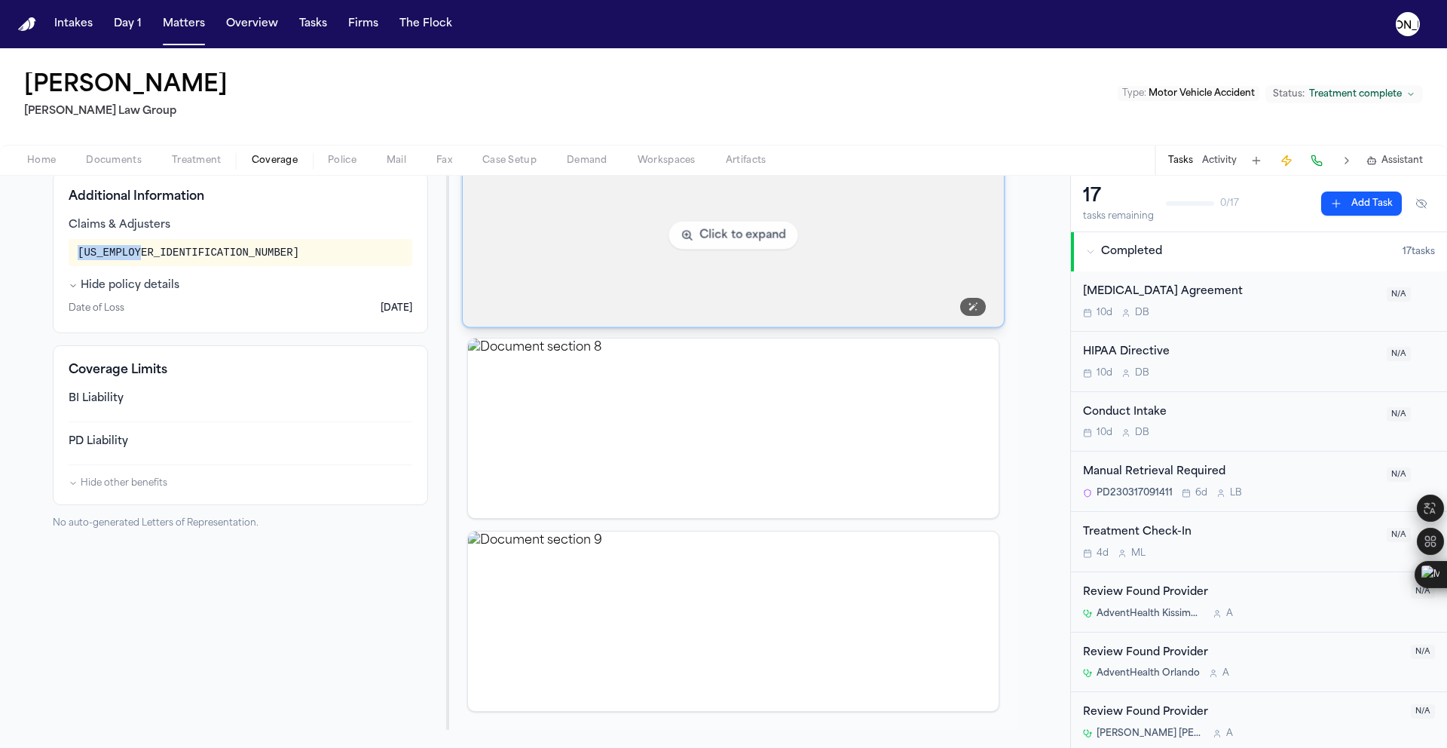
click at [713, 262] on img "View document section 6" at bounding box center [733, 235] width 541 height 183
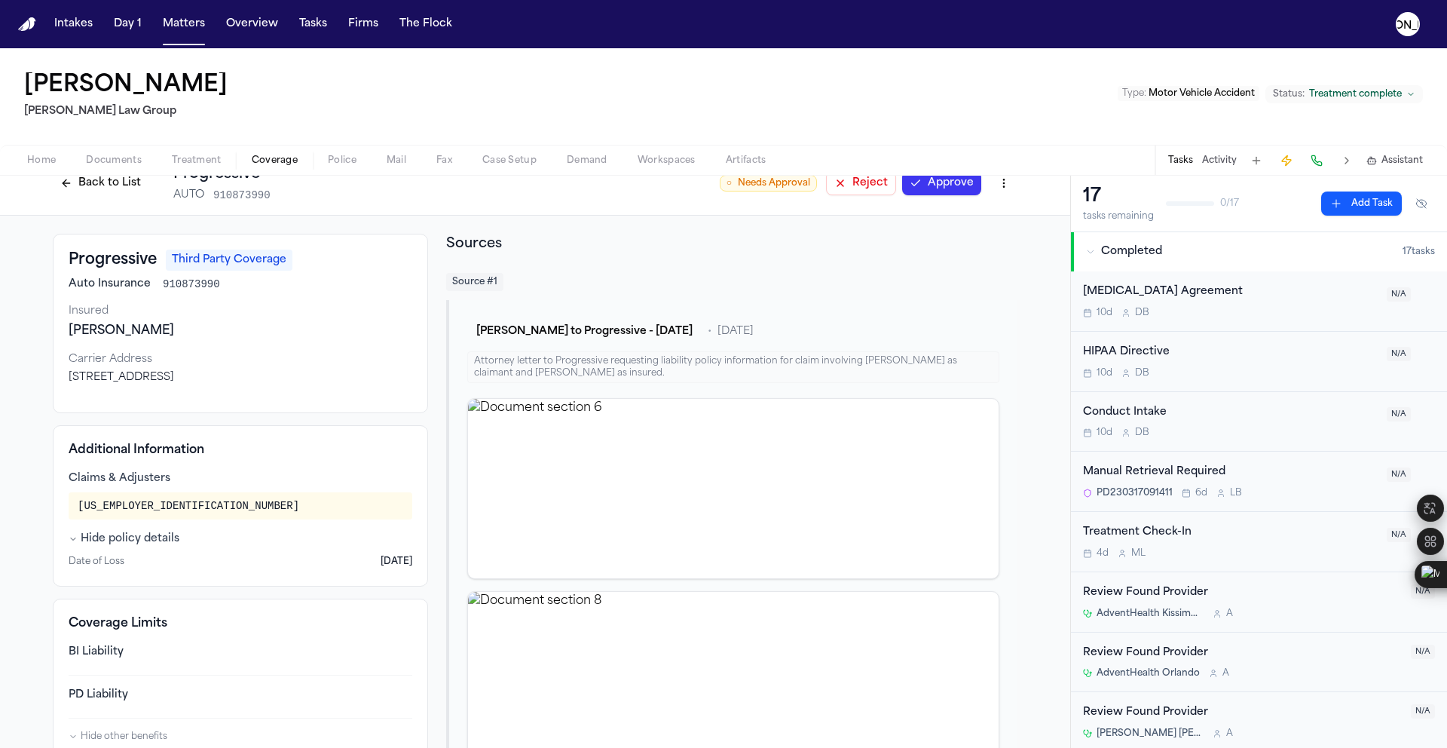
scroll to position [0, 0]
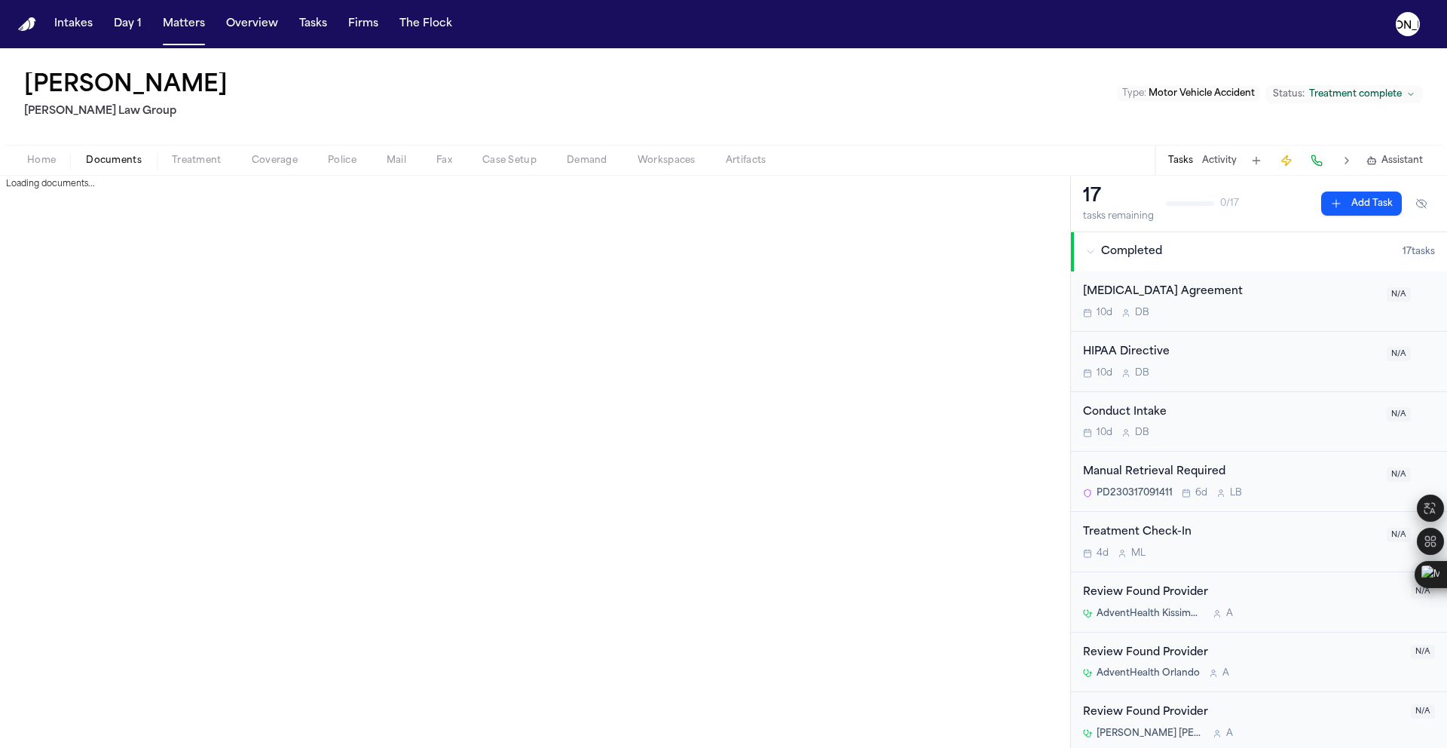
click at [110, 166] on span "Documents" at bounding box center [114, 161] width 56 height 12
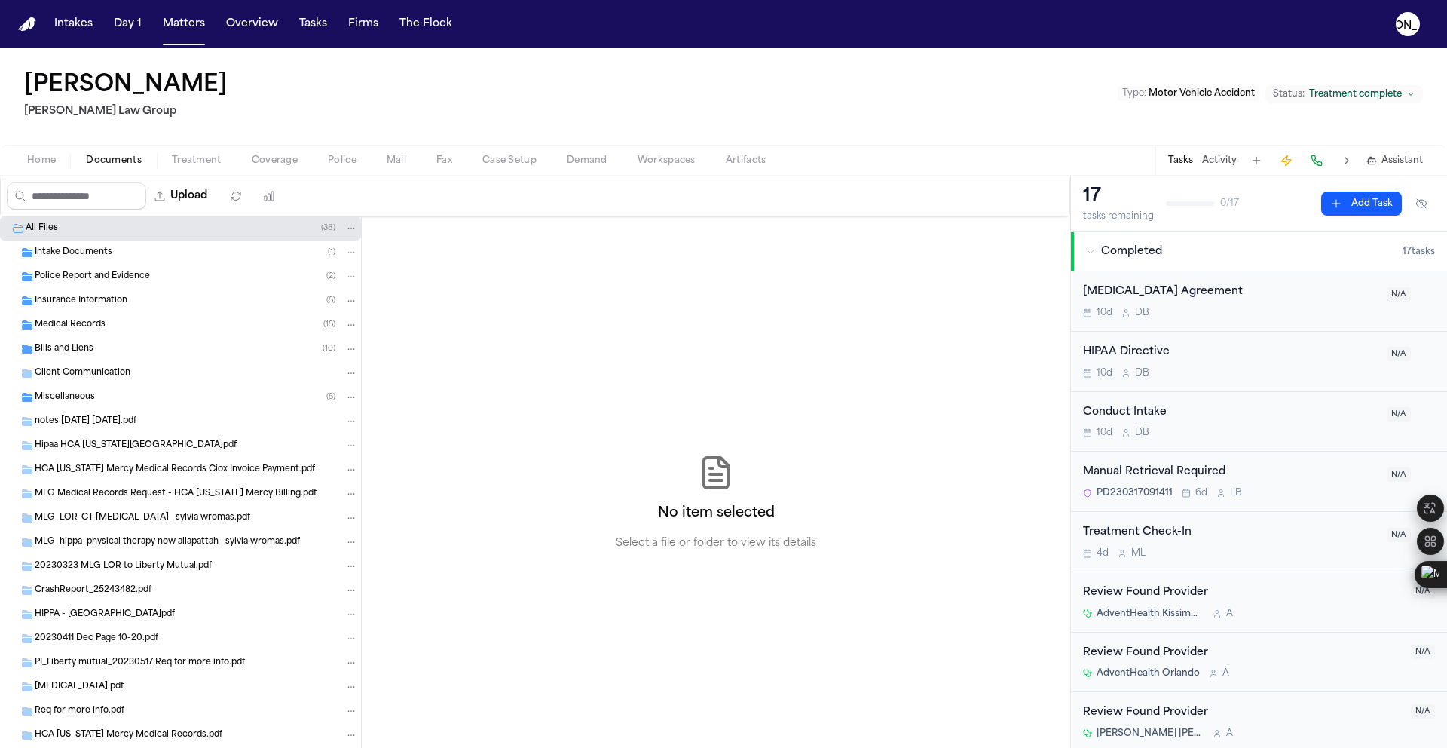
click at [82, 279] on span "Police Report and Evidence" at bounding box center [92, 277] width 115 height 13
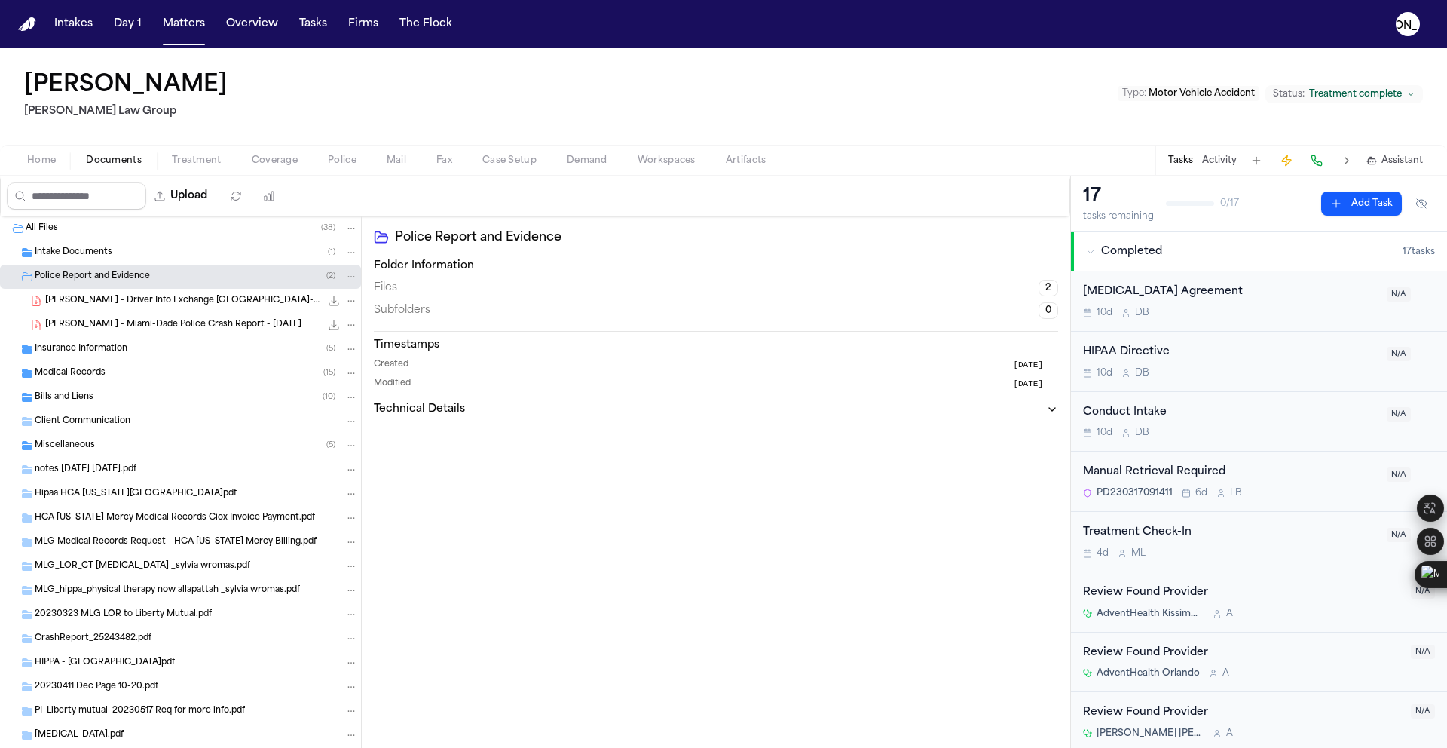
click at [167, 299] on span "[PERSON_NAME] - Driver Info Exchange [GEOGRAPHIC_DATA]-Dade PD - [DATE]" at bounding box center [182, 301] width 275 height 13
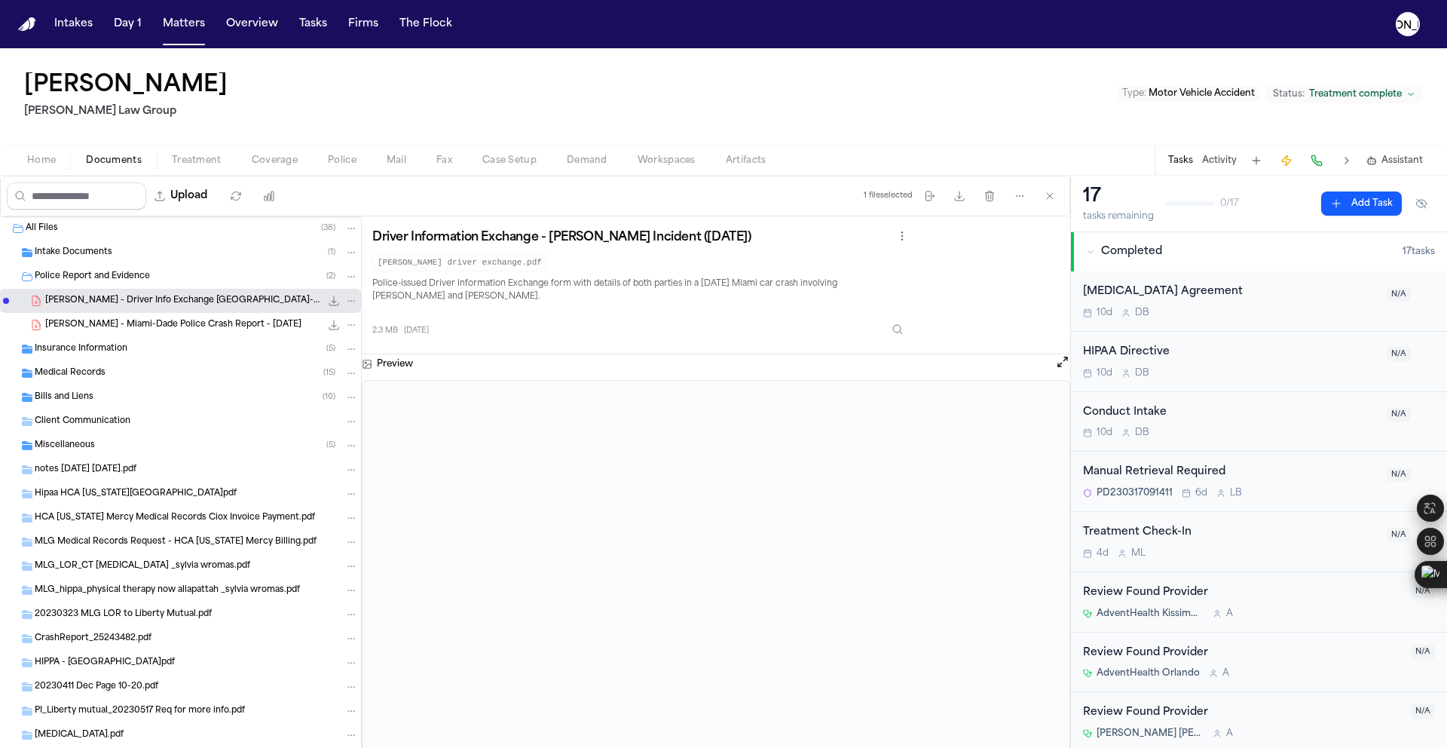
click at [158, 329] on span "[PERSON_NAME] - Miami-Dade Police Crash Report - [DATE]" at bounding box center [173, 325] width 256 height 13
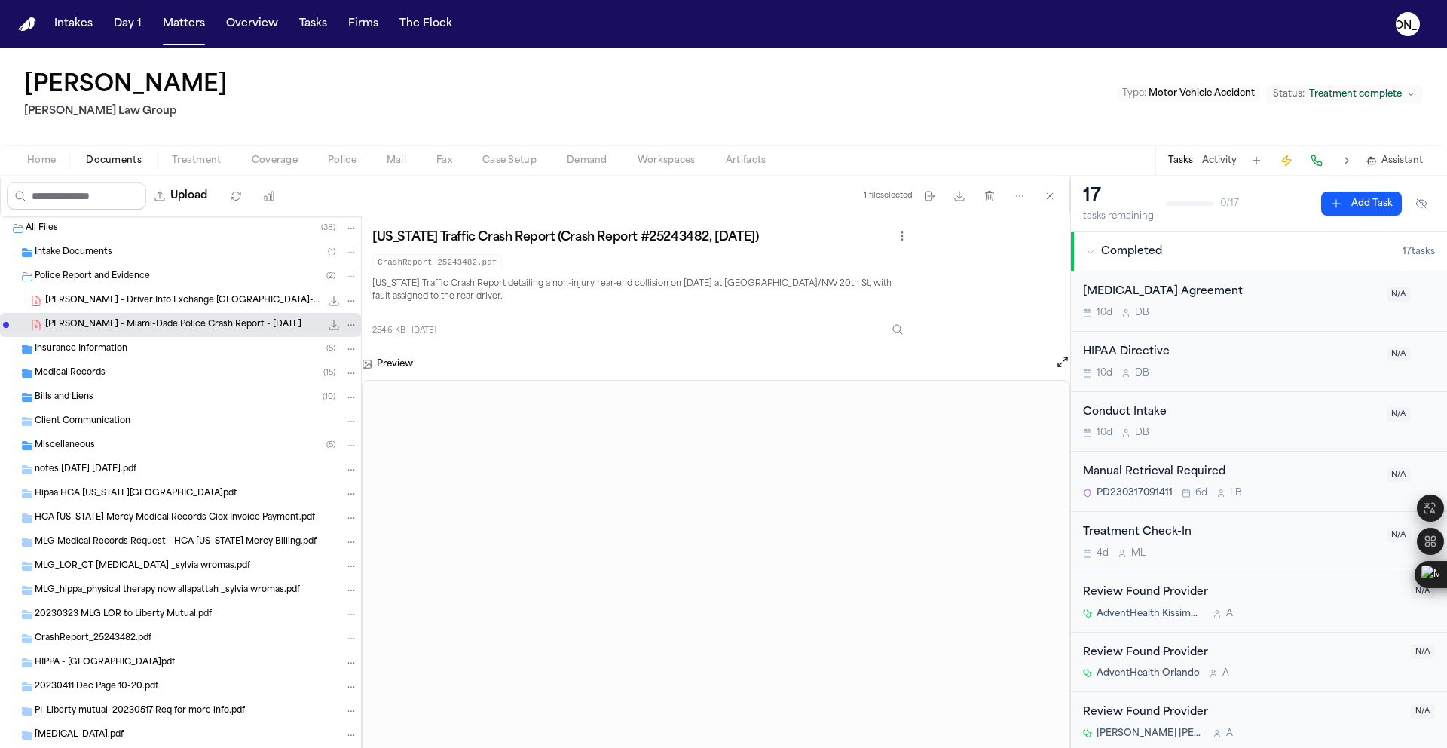
click at [88, 352] on span "Insurance Information" at bounding box center [81, 349] width 93 height 13
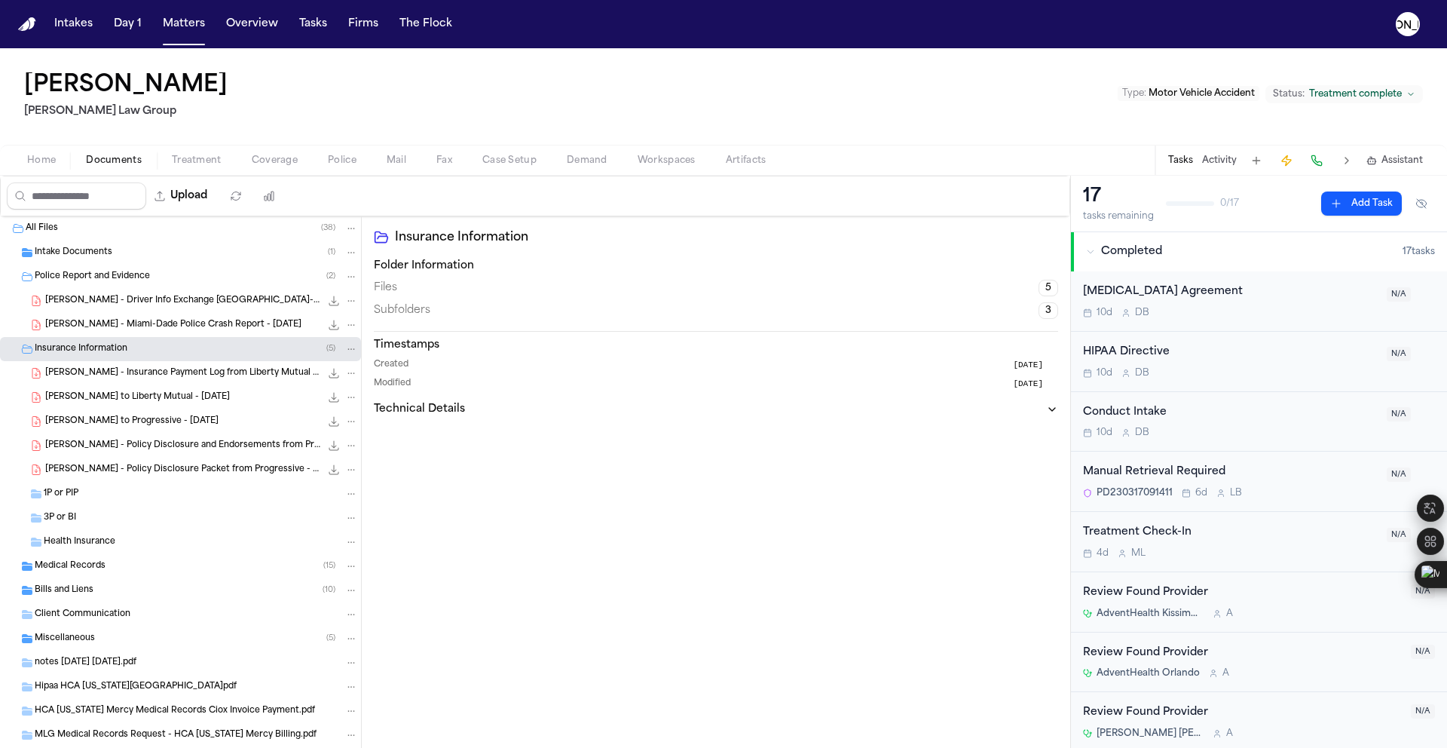
click at [128, 400] on span "[PERSON_NAME] to Liberty Mutual - [DATE]" at bounding box center [137, 397] width 185 height 13
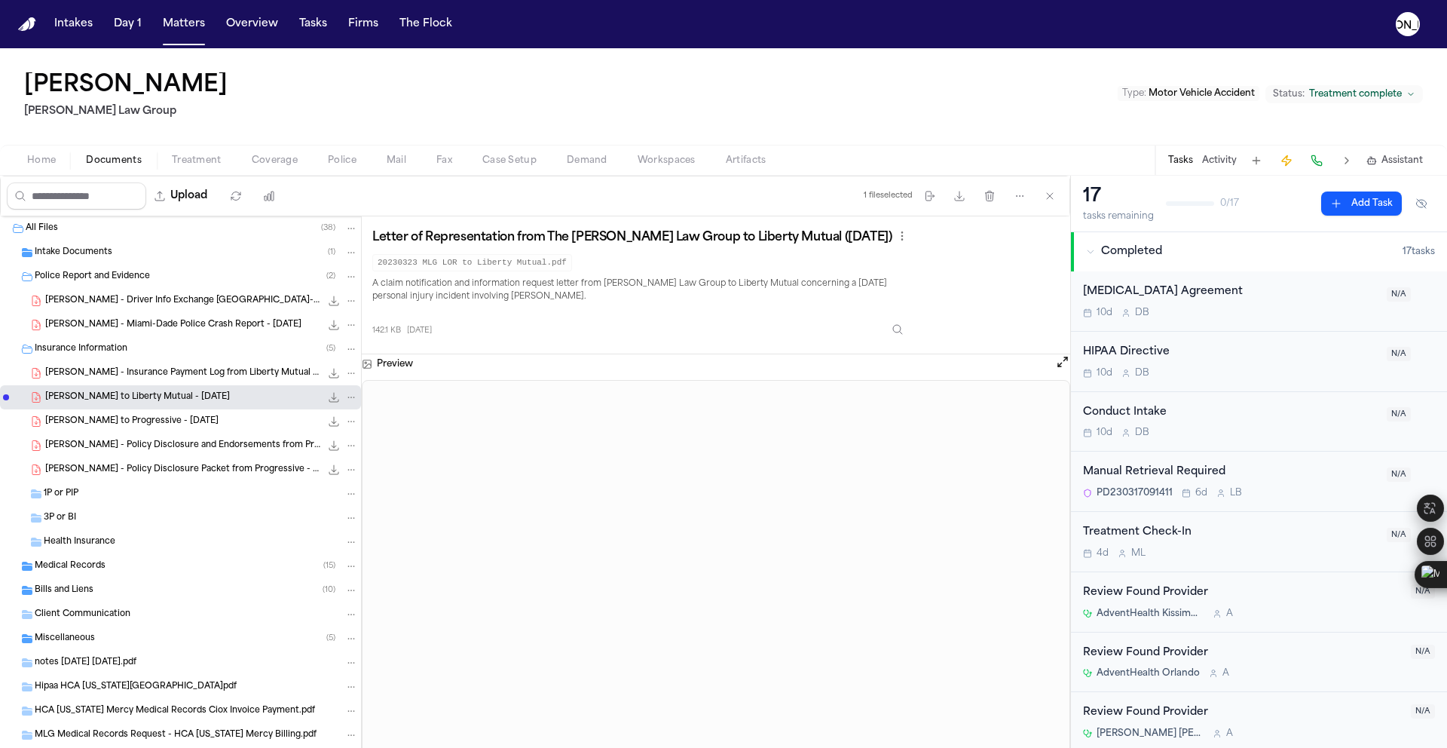
click at [140, 425] on span "[PERSON_NAME] to Progressive - [DATE]" at bounding box center [131, 421] width 173 height 13
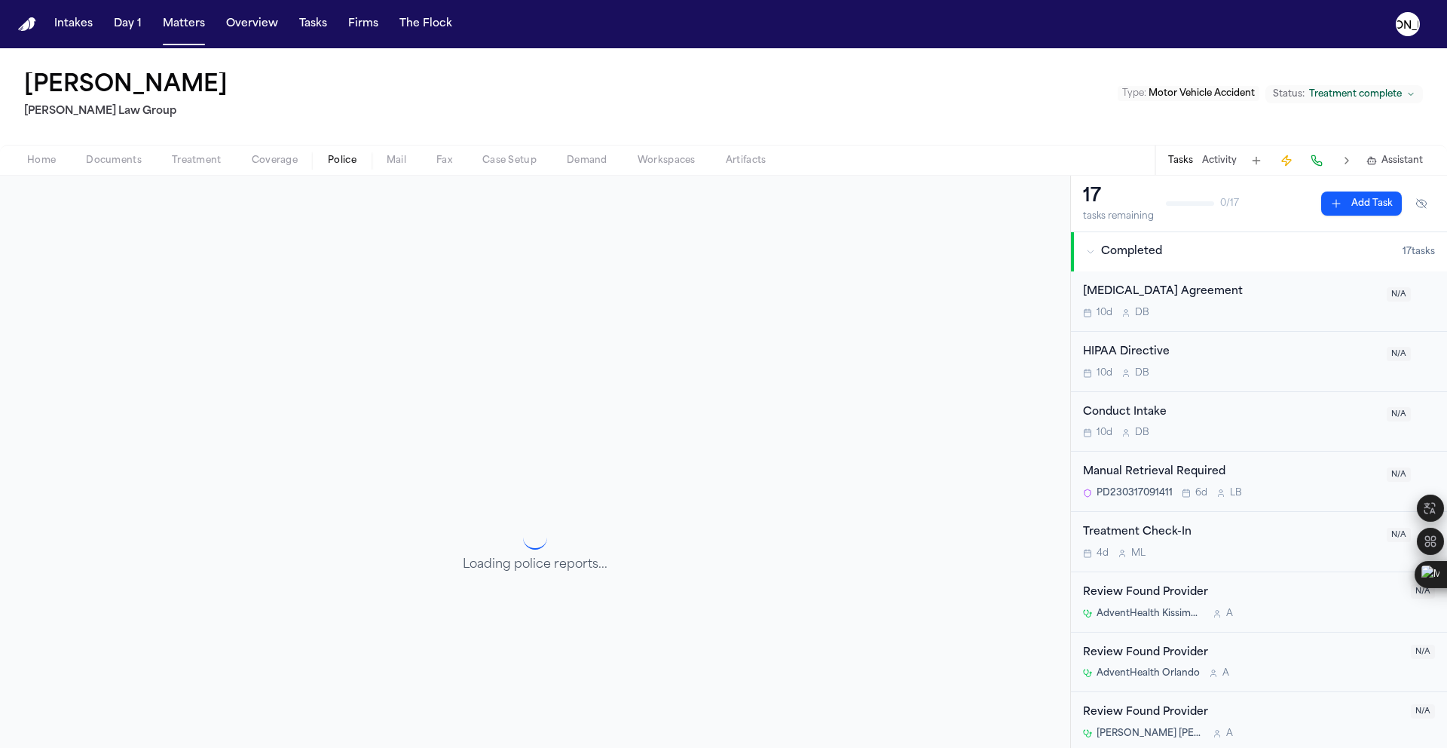
click at [335, 160] on span "Police" at bounding box center [342, 161] width 29 height 12
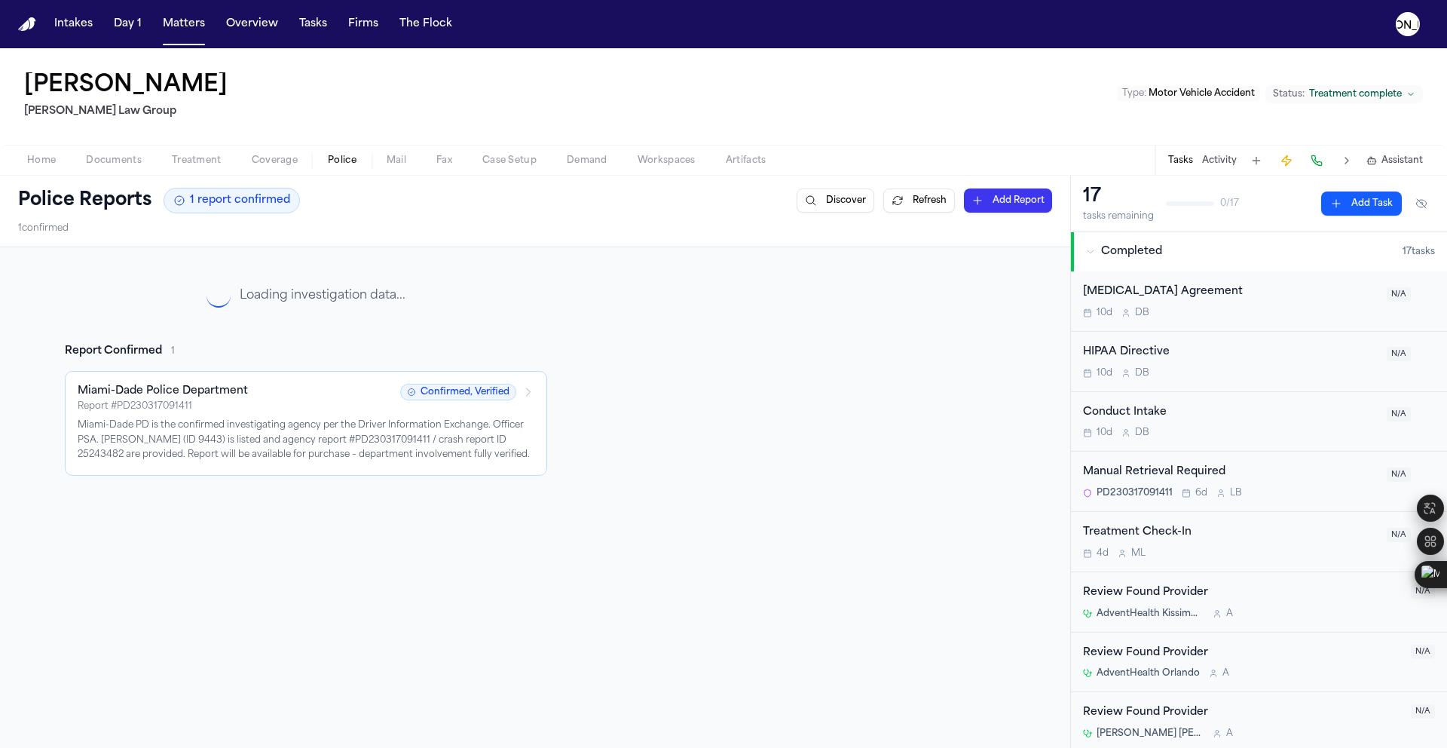
click at [262, 164] on span "Coverage" at bounding box center [275, 161] width 46 height 12
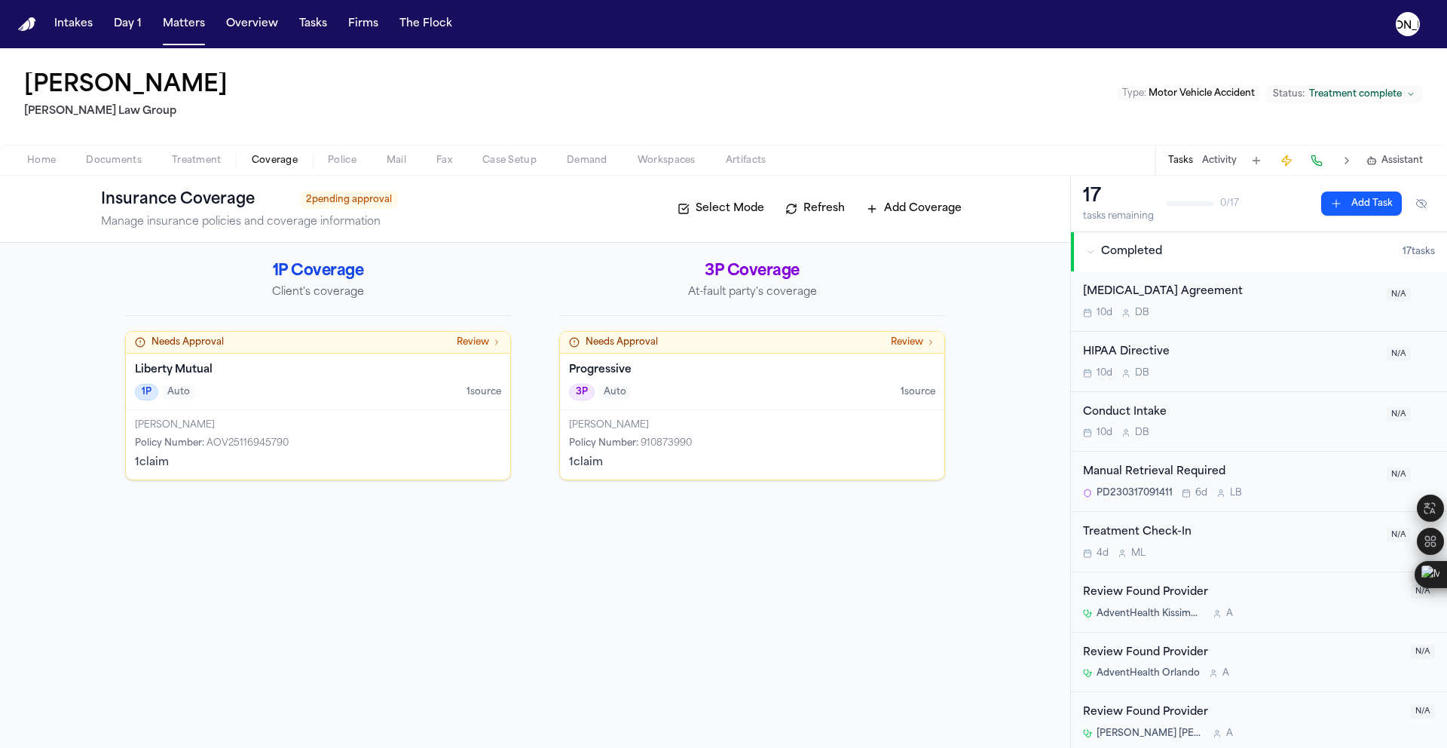
click at [250, 360] on div "Liberty Mutual 1P Auto 1 source" at bounding box center [318, 381] width 384 height 57
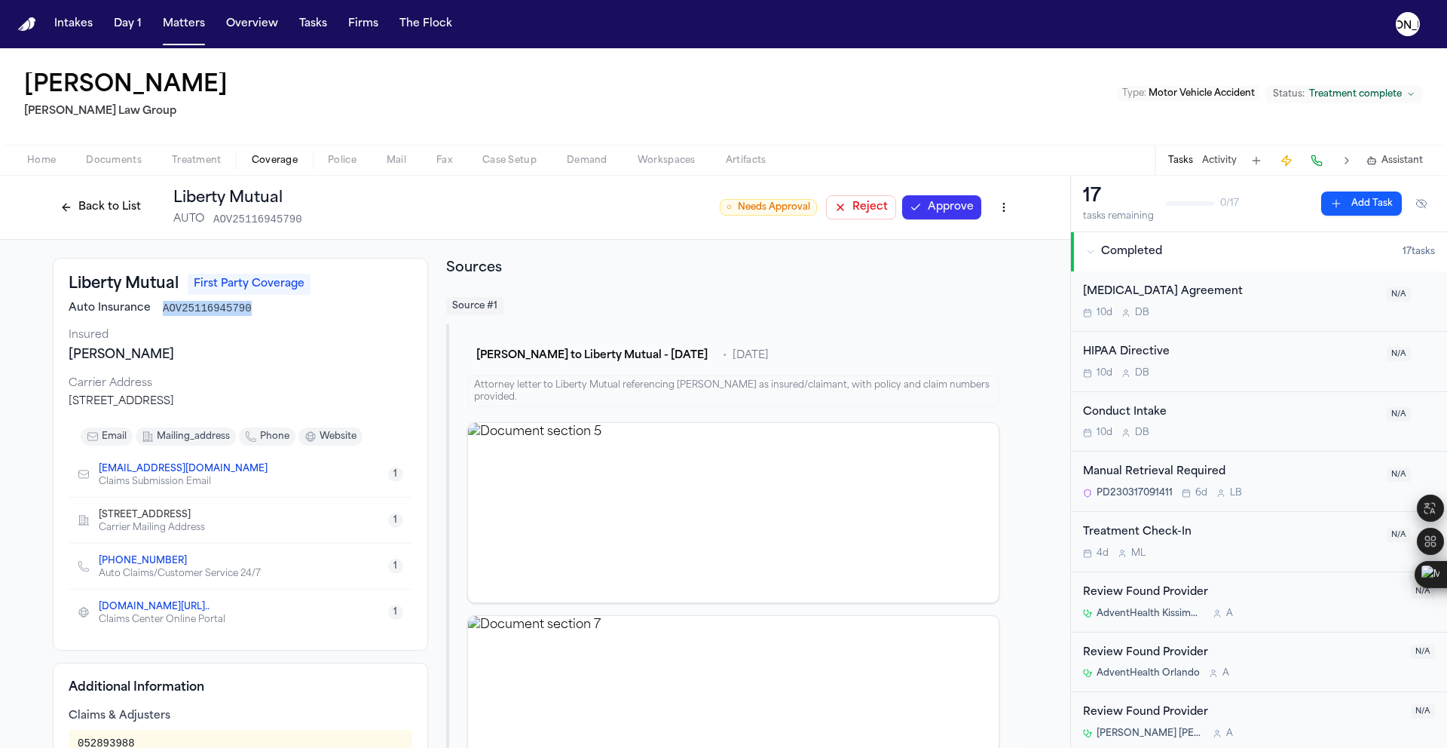
drag, startPoint x: 253, startPoint y: 310, endPoint x: 158, endPoint y: 312, distance: 95.7
click at [158, 312] on div "Auto Insurance AOV25116945790" at bounding box center [241, 308] width 344 height 15
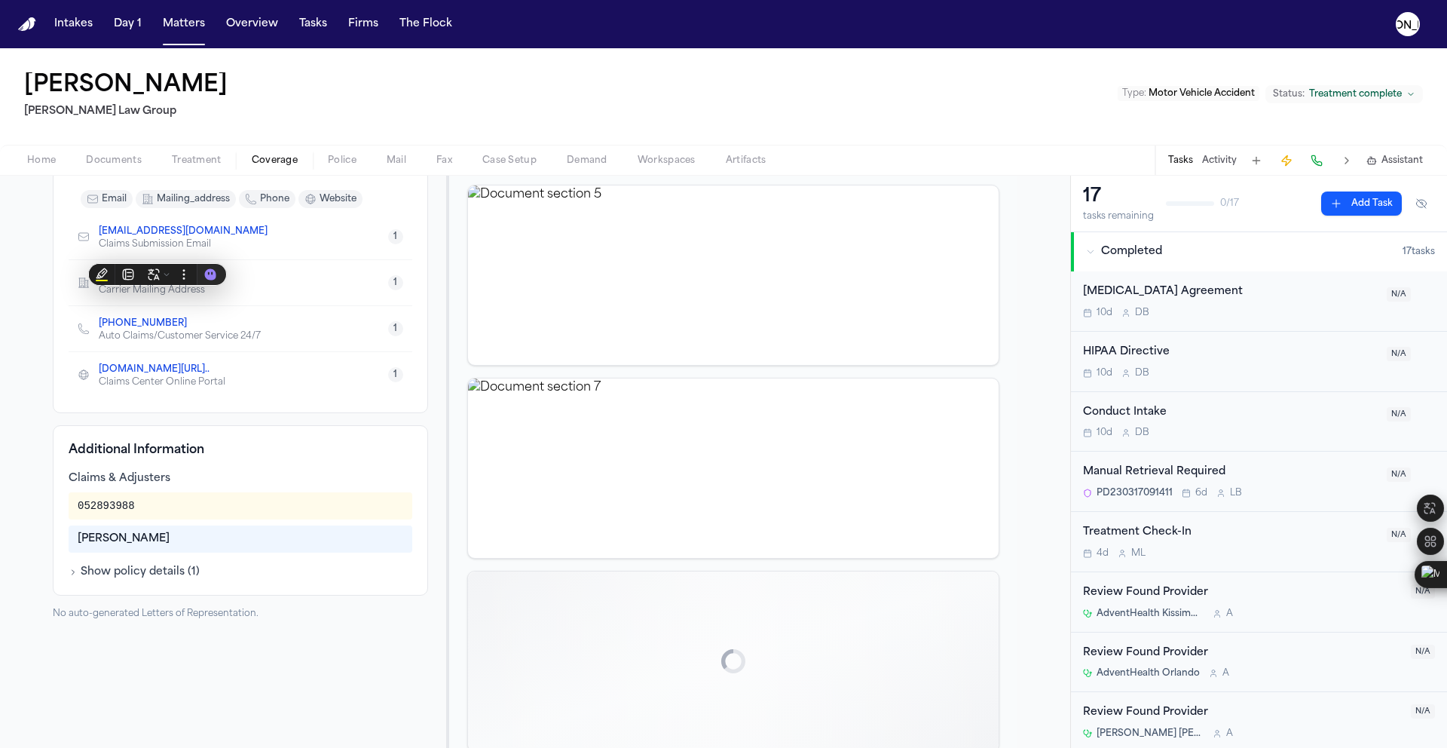
scroll to position [277, 0]
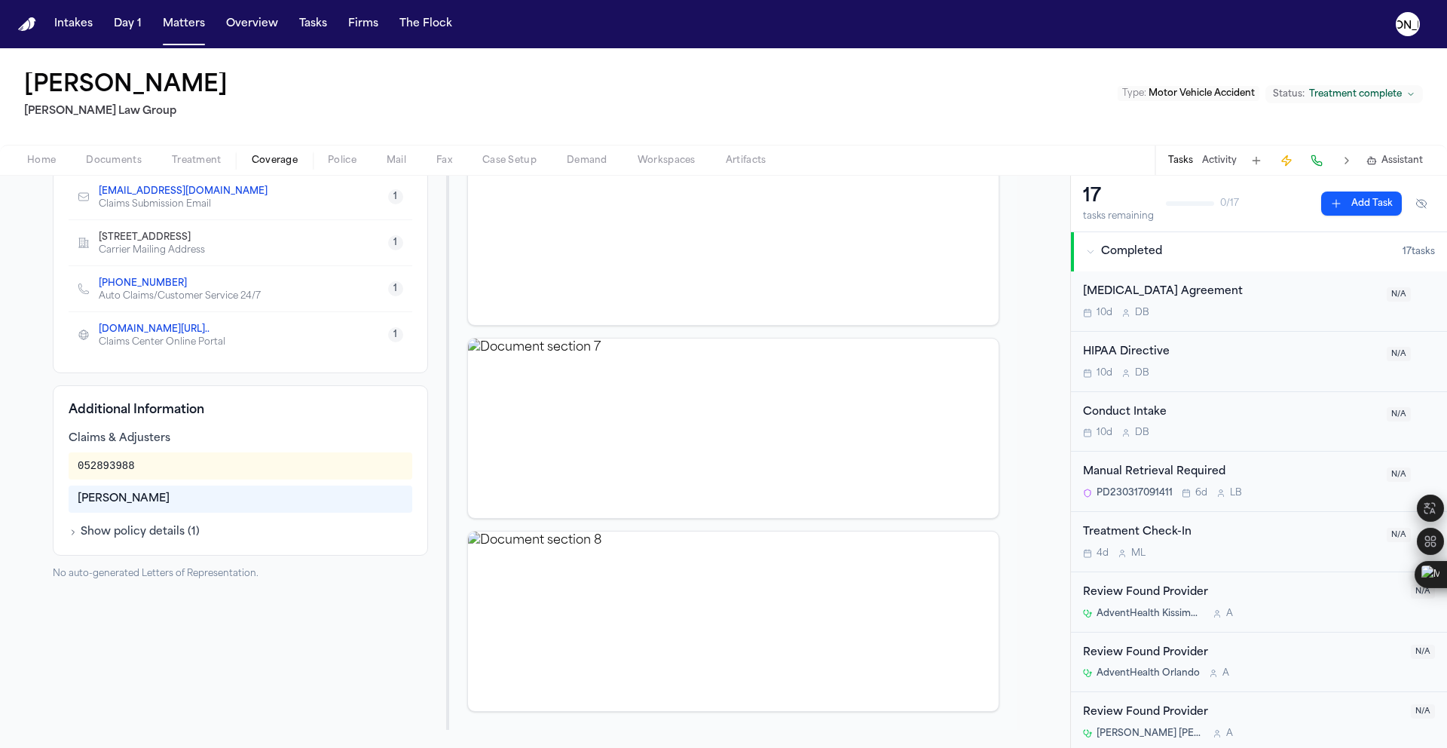
click at [75, 540] on div "Additional Information Claims & Adjusters 052893988 [PERSON_NAME] Show policy d…" at bounding box center [240, 470] width 375 height 170
click at [88, 533] on button "Show policy details ( 1 )" at bounding box center [134, 532] width 131 height 15
drag, startPoint x: 123, startPoint y: 467, endPoint x: 66, endPoint y: 466, distance: 57.3
click at [69, 466] on div "052893988" at bounding box center [241, 465] width 344 height 27
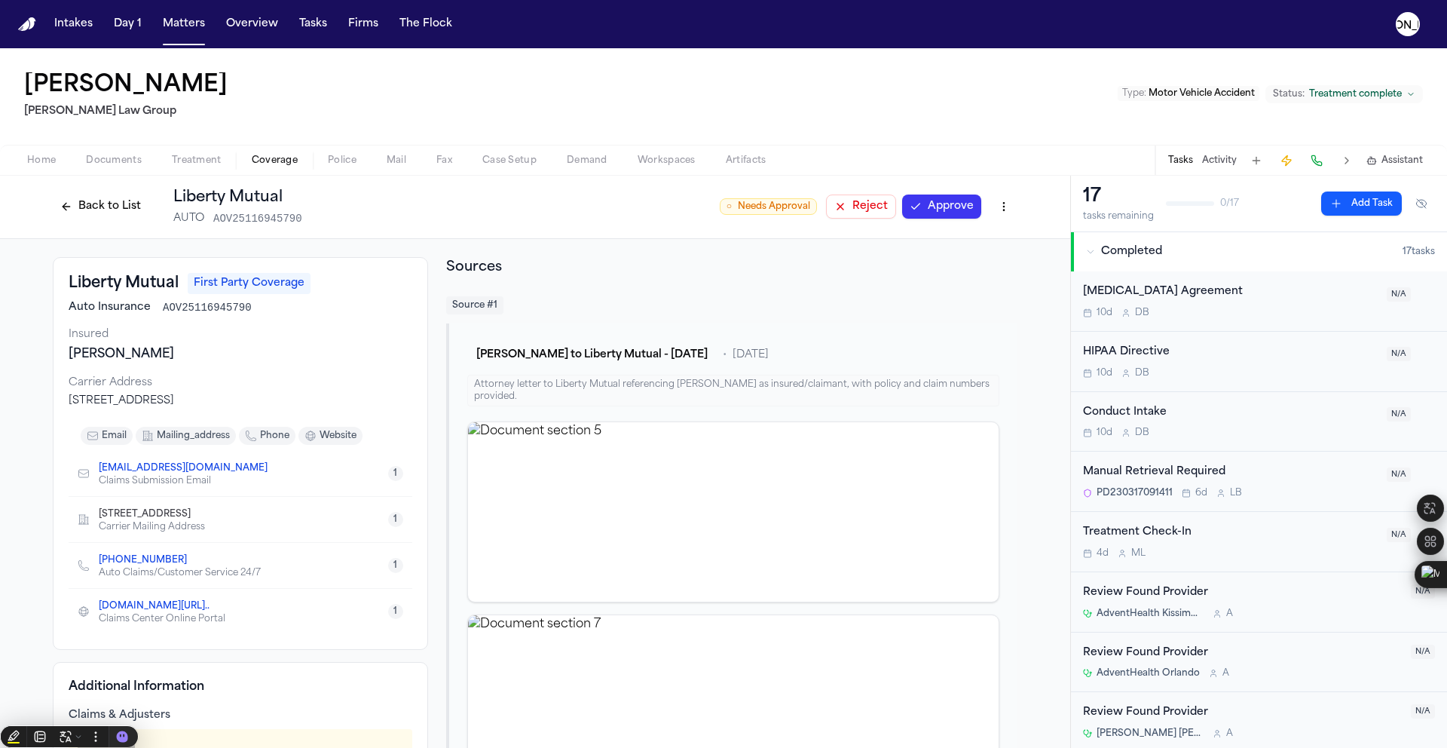
scroll to position [0, 0]
click at [112, 166] on span "Documents" at bounding box center [114, 161] width 56 height 12
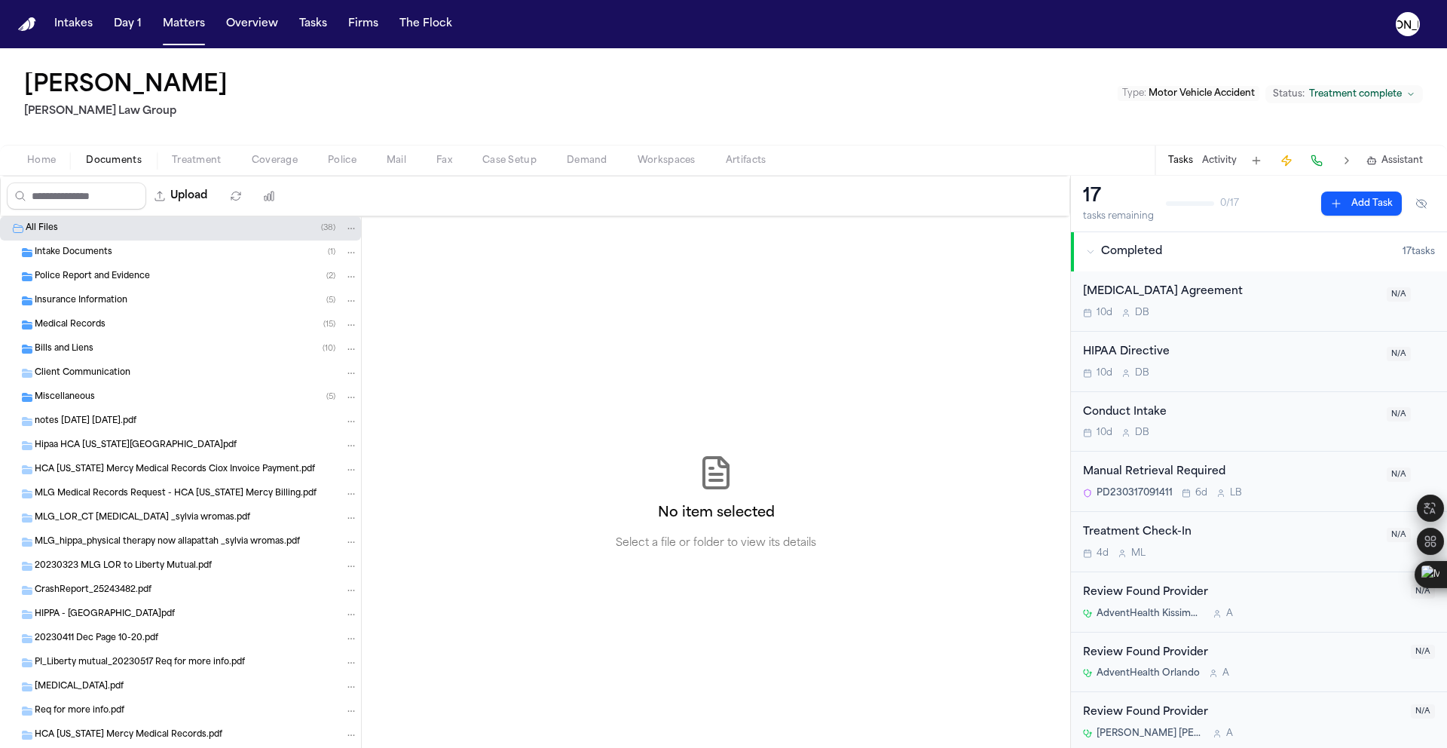
click at [113, 375] on span "Client Communication" at bounding box center [83, 373] width 96 height 13
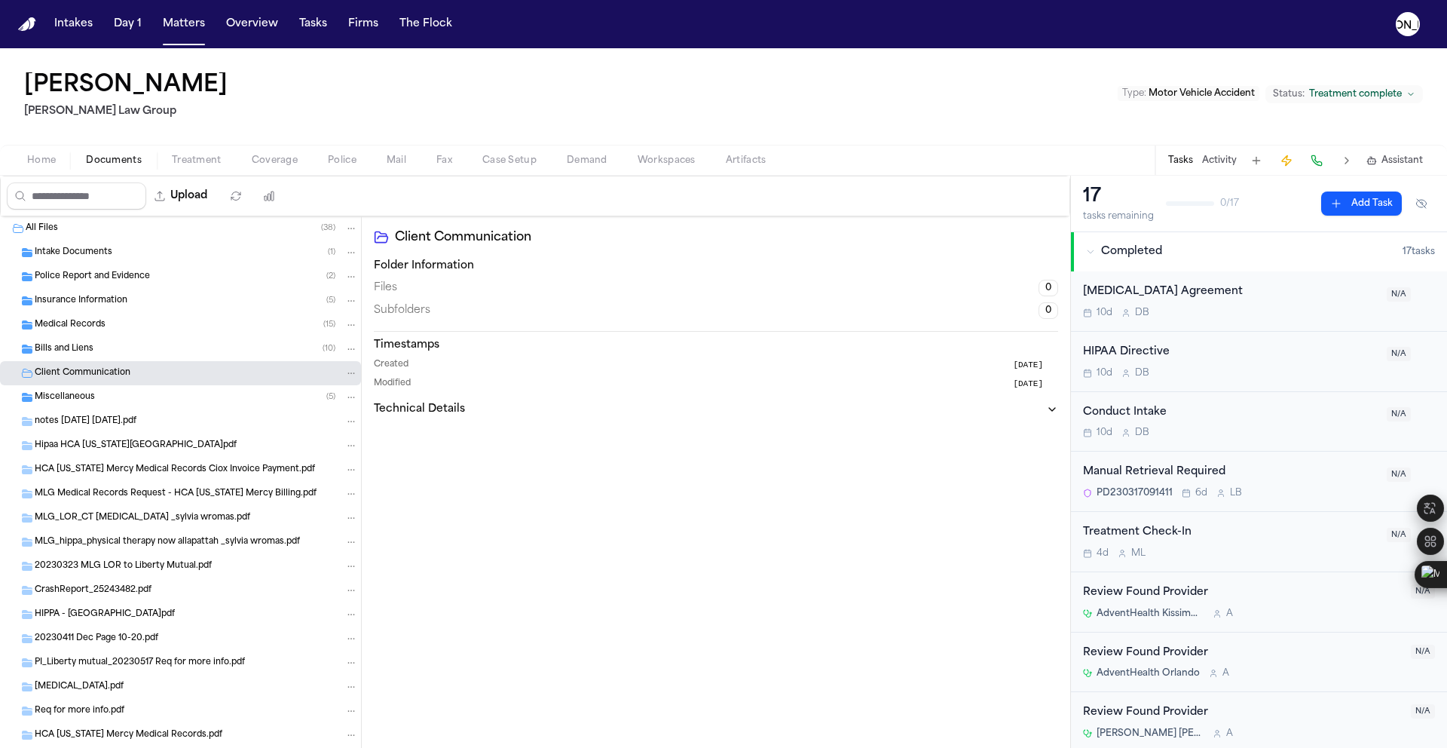
click at [114, 355] on div "Bills and Liens ( 10 )" at bounding box center [196, 349] width 323 height 14
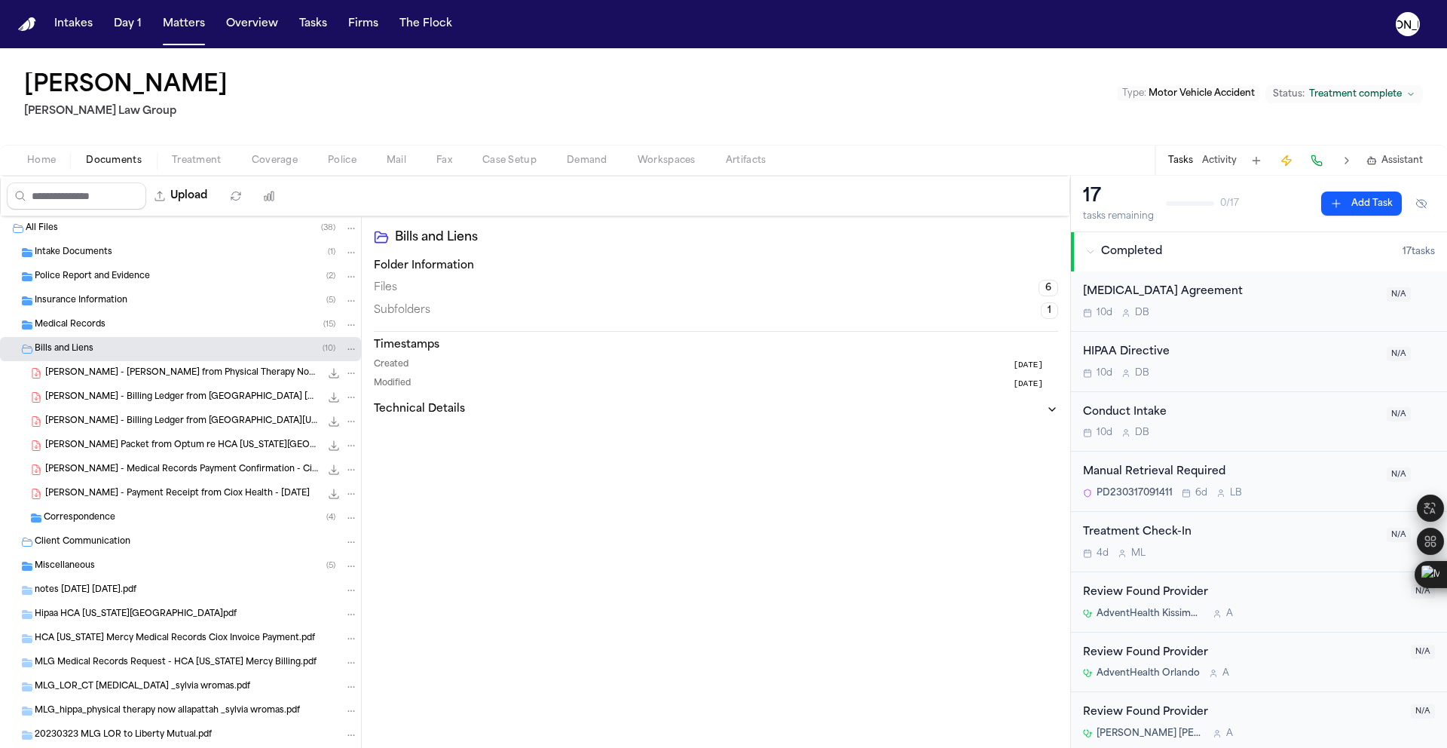
click at [110, 512] on span "Correspondence" at bounding box center [80, 518] width 72 height 13
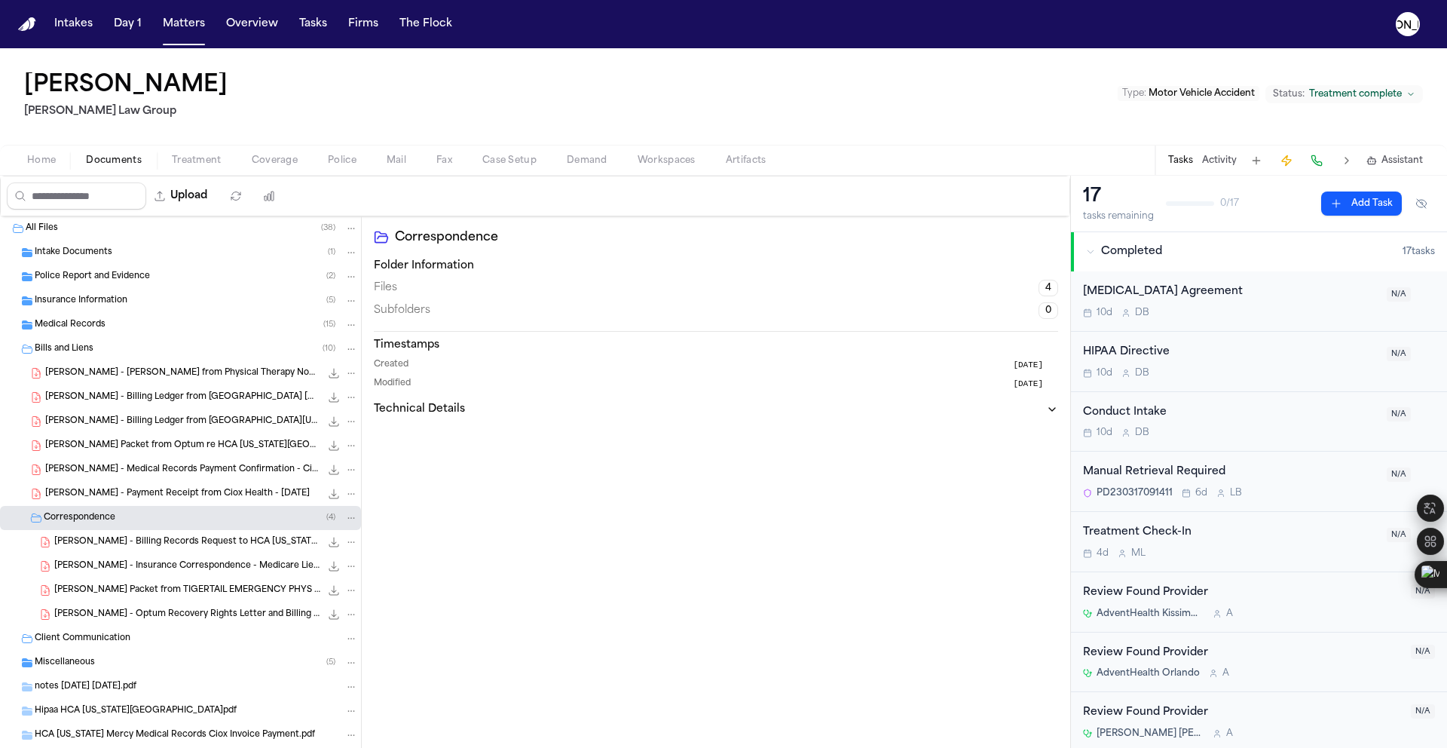
click at [65, 329] on span "Medical Records" at bounding box center [70, 325] width 71 height 13
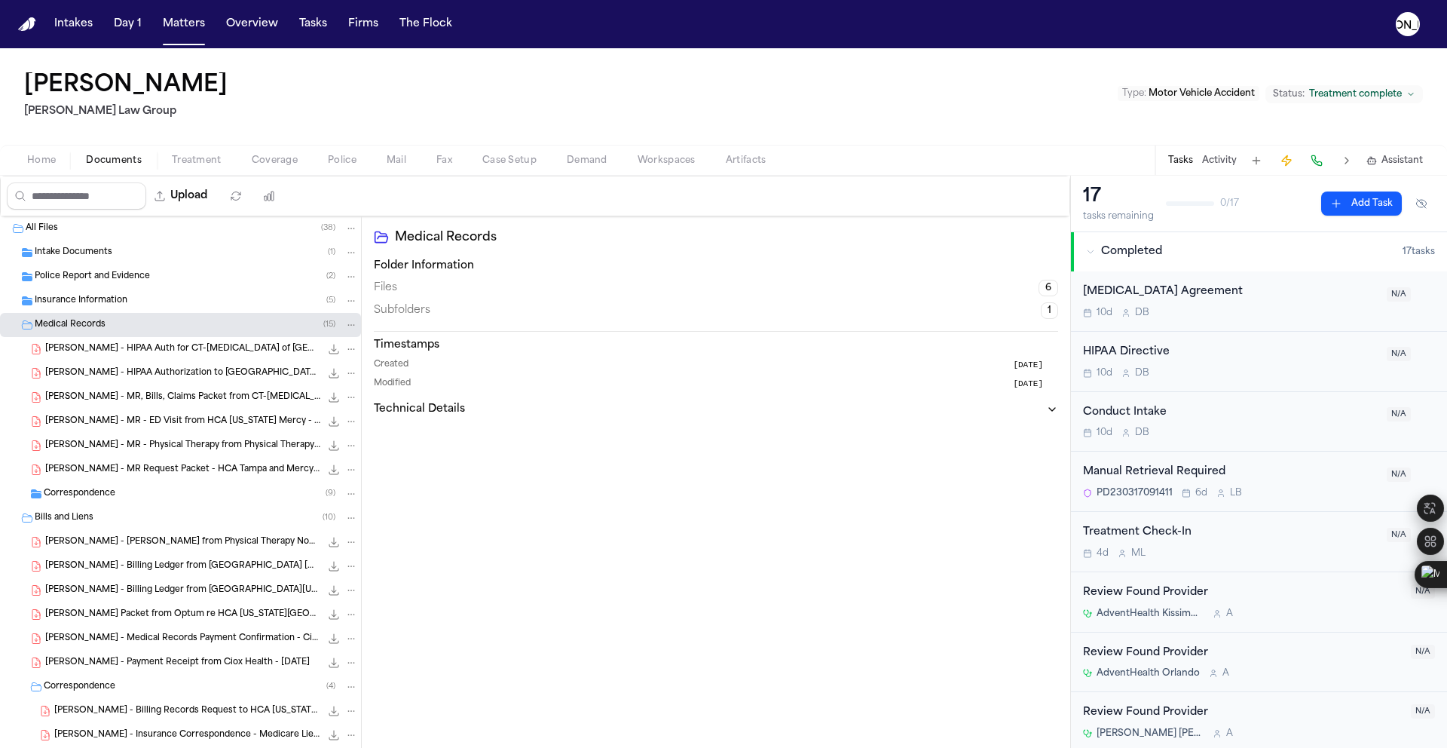
click at [119, 280] on span "Police Report and Evidence" at bounding box center [92, 277] width 115 height 13
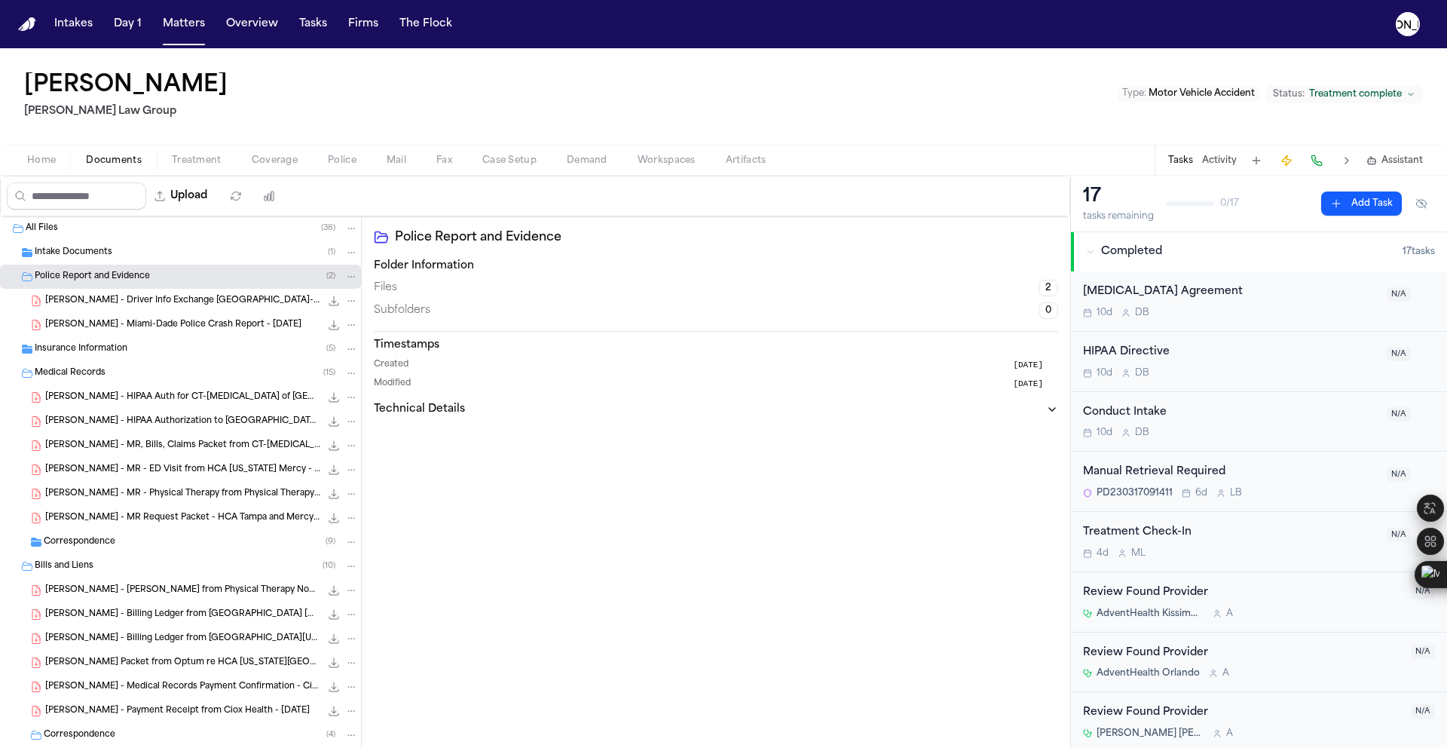
click at [110, 310] on div "[PERSON_NAME] - Driver Info Exchange Miami-Dade PD - [DATE] 2.3 MB • PDF" at bounding box center [180, 301] width 361 height 24
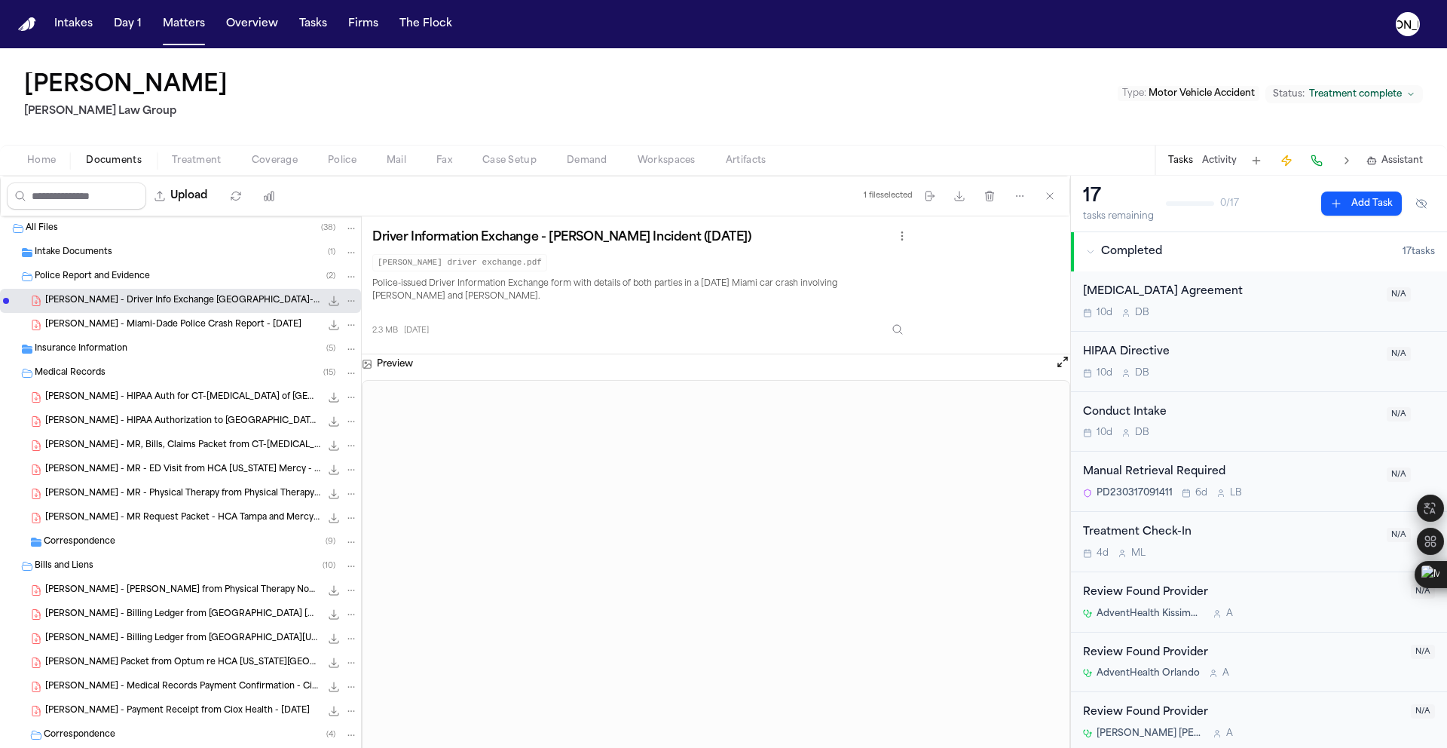
click at [200, 328] on span "[PERSON_NAME] - Miami-Dade Police Crash Report - [DATE]" at bounding box center [173, 325] width 256 height 13
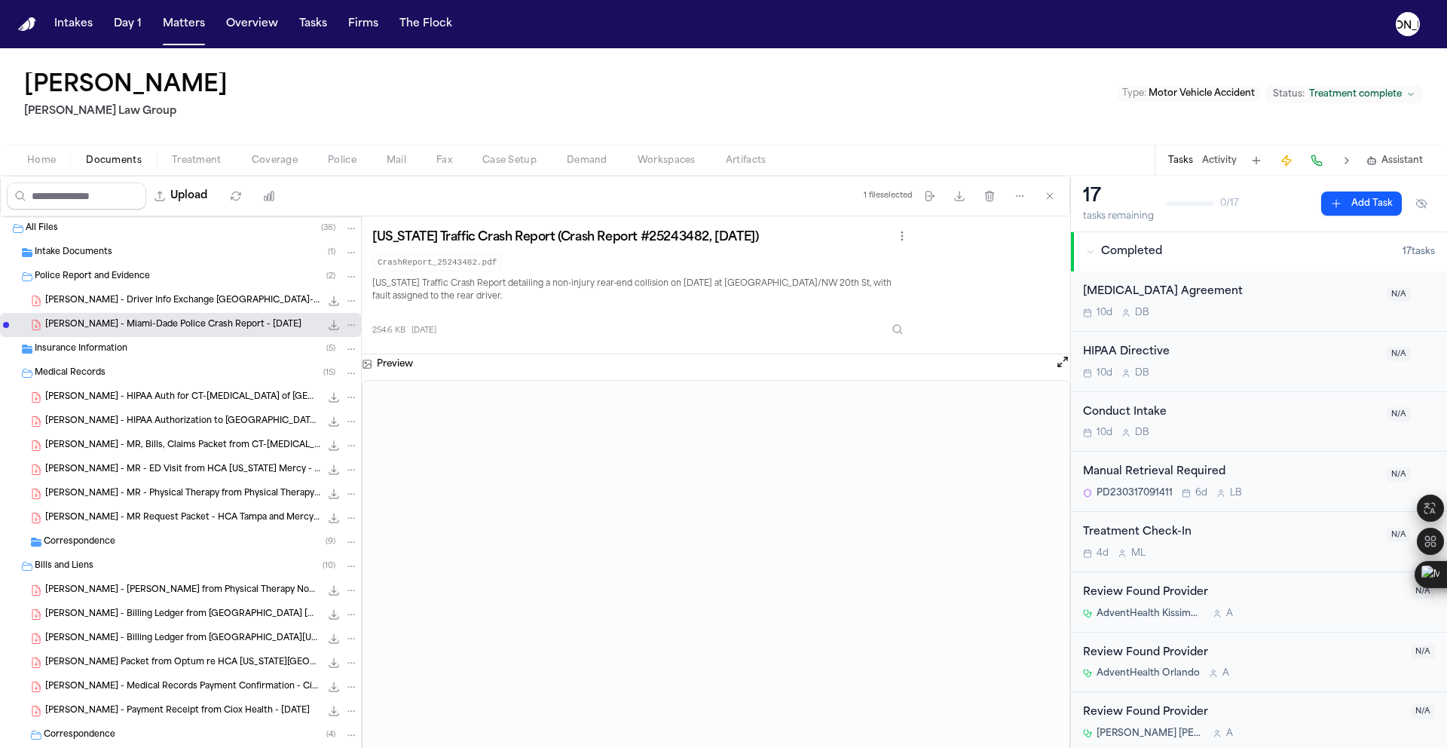
click at [47, 156] on span "Home" at bounding box center [41, 161] width 29 height 12
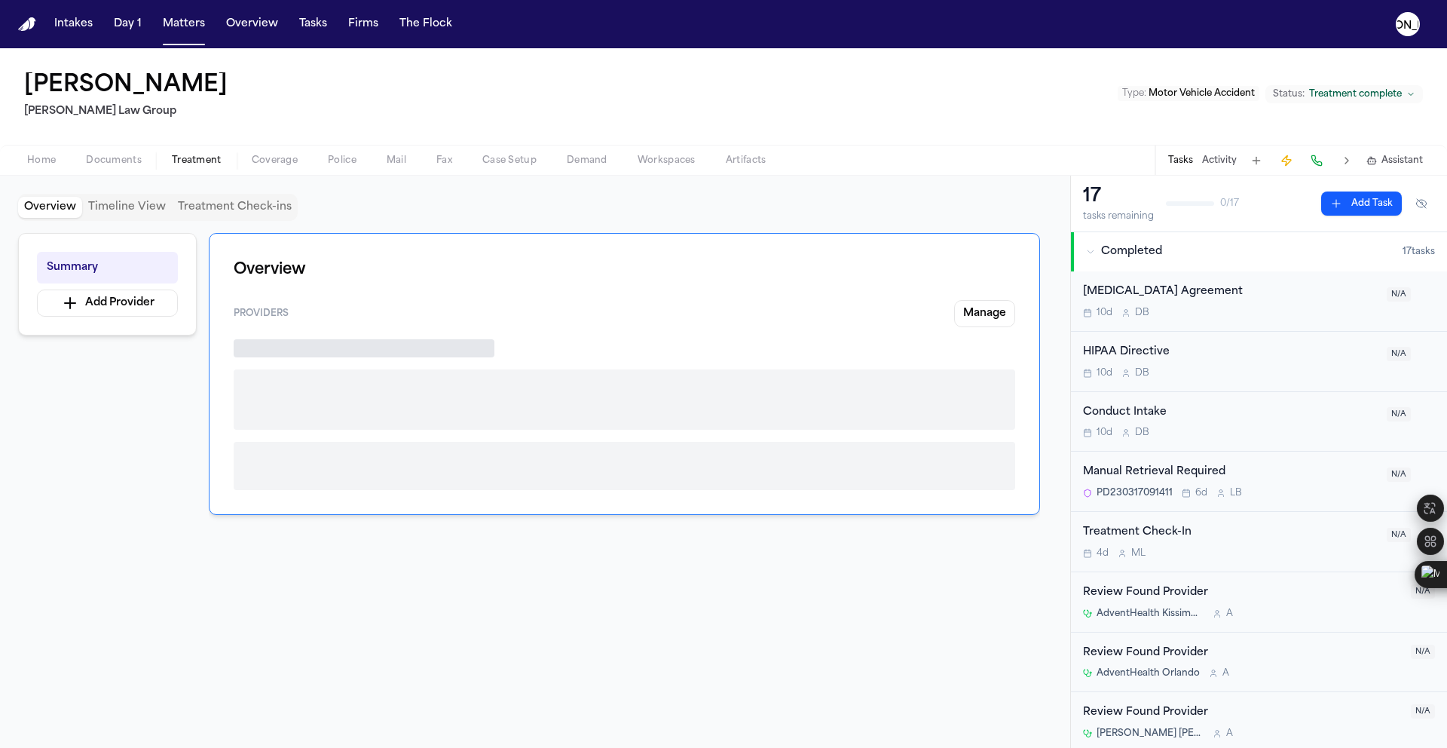
click at [176, 161] on span "Treatment" at bounding box center [197, 161] width 50 height 12
click at [116, 161] on span "Documents" at bounding box center [114, 161] width 56 height 12
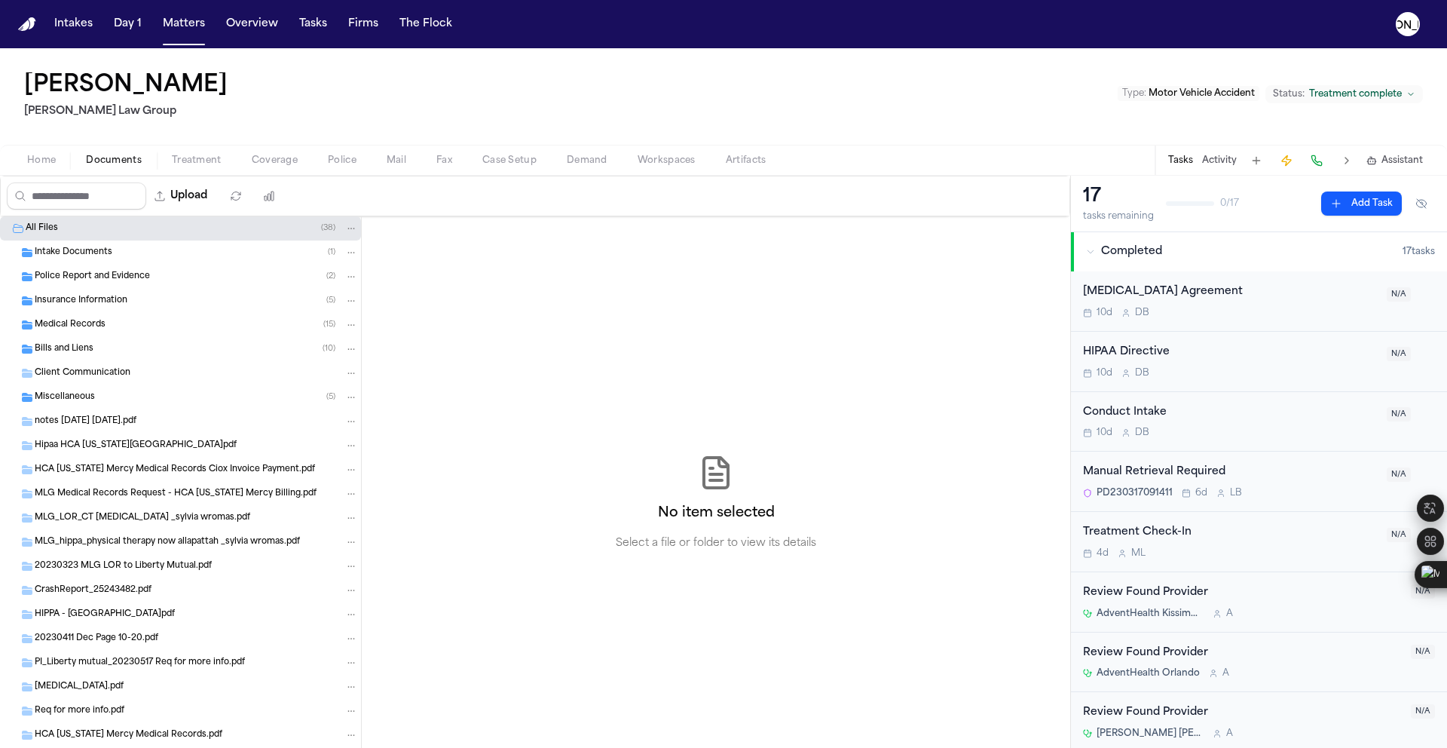
click at [32, 155] on span "Home" at bounding box center [41, 161] width 29 height 12
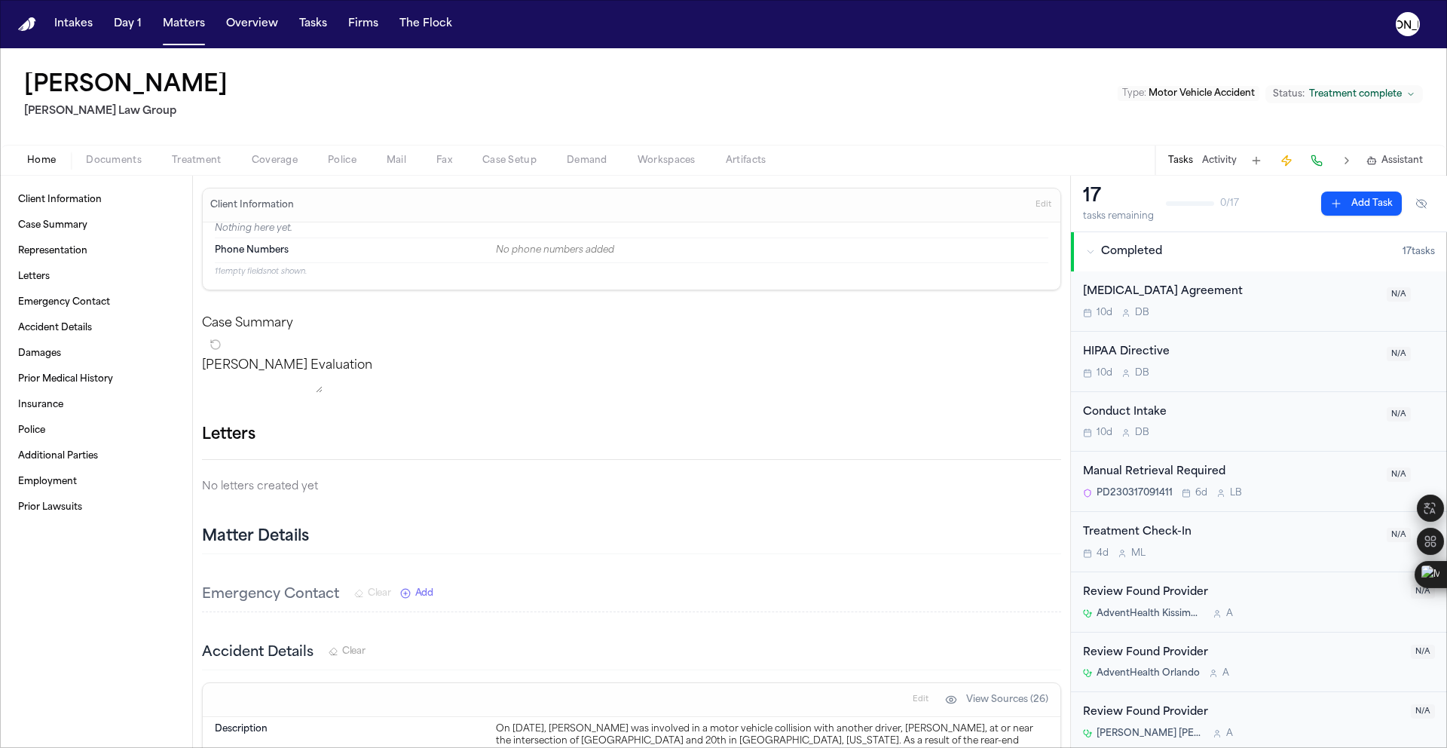
click at [124, 161] on span "Documents" at bounding box center [114, 161] width 56 height 12
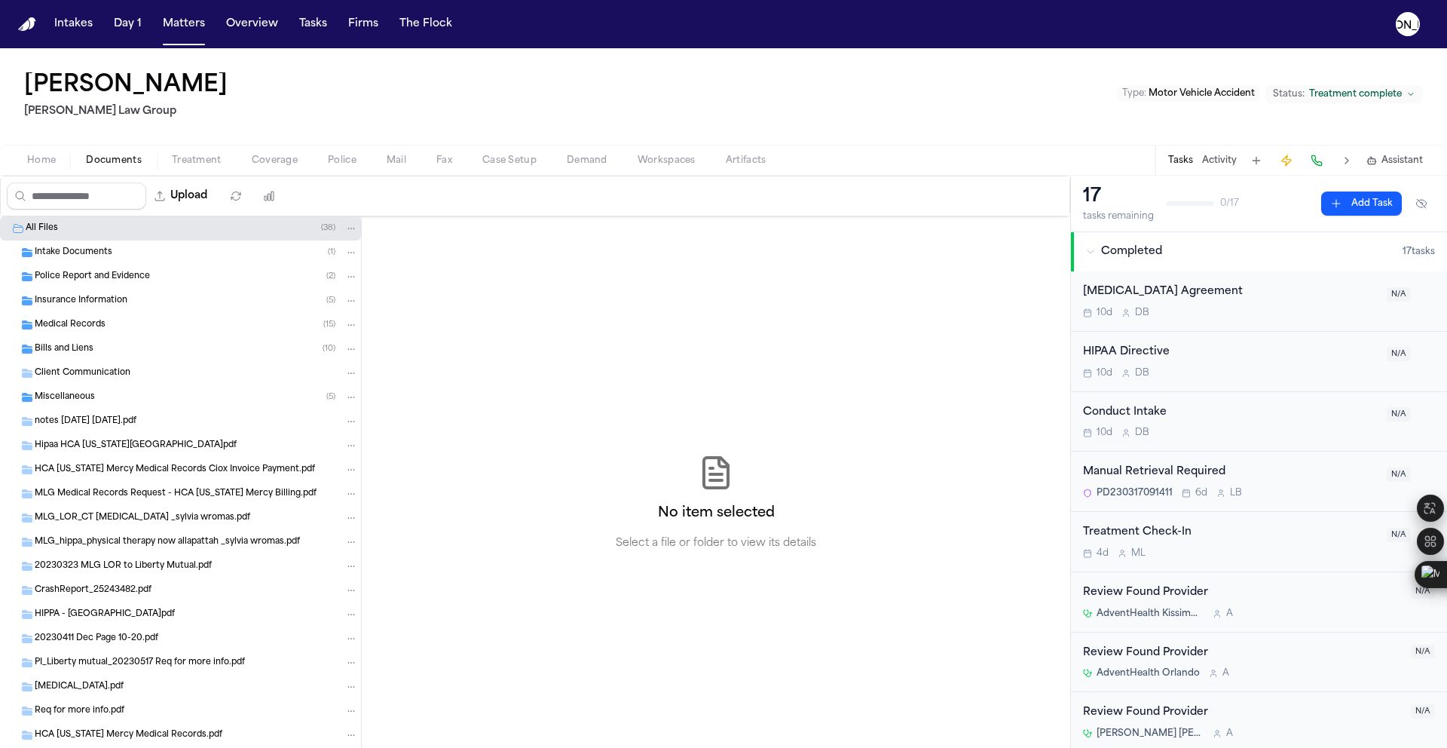
click at [126, 273] on span "Police Report and Evidence" at bounding box center [92, 277] width 115 height 13
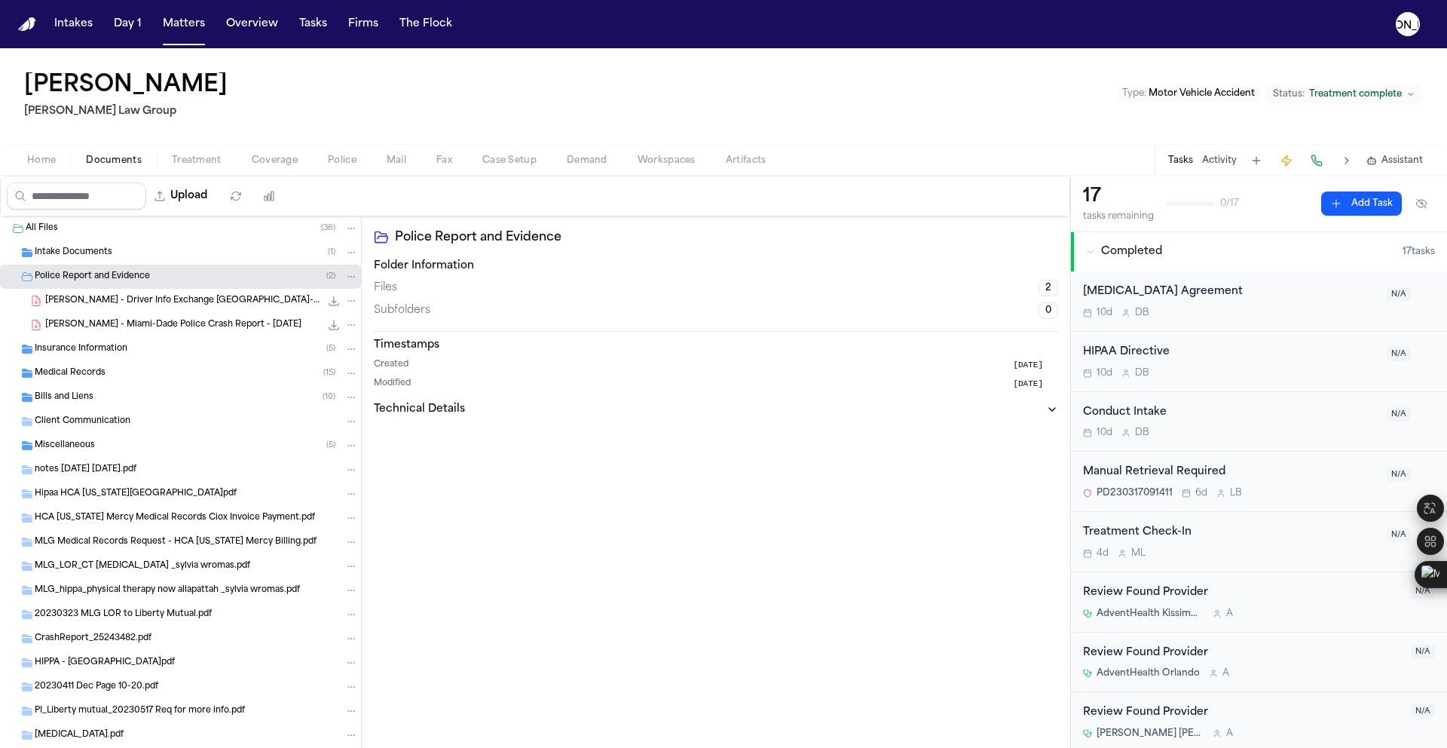
click at [123, 321] on span "[PERSON_NAME] - Miami-Dade Police Crash Report - [DATE]" at bounding box center [173, 325] width 256 height 13
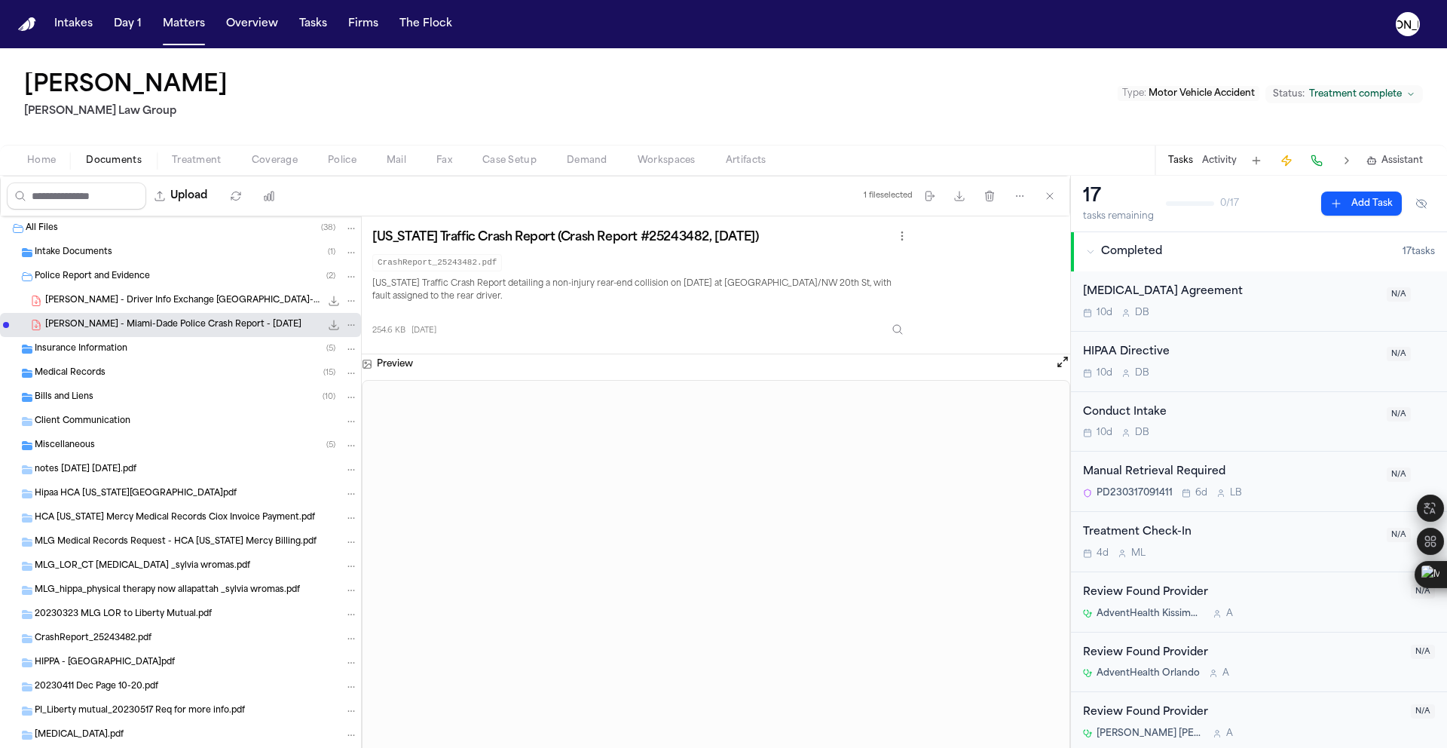
click at [277, 167] on span "Coverage" at bounding box center [275, 161] width 46 height 12
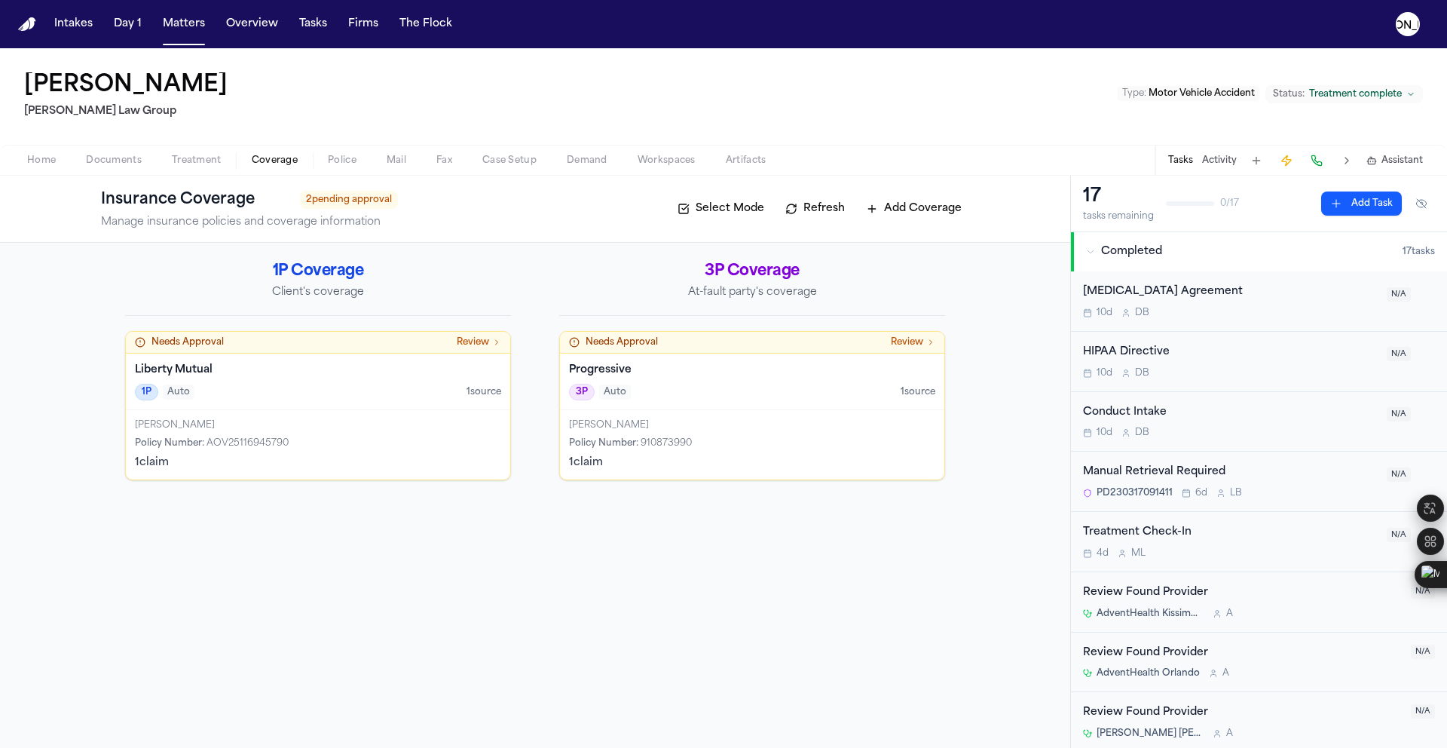
click at [665, 355] on div "Progressive 3P Auto 1 source" at bounding box center [752, 381] width 384 height 57
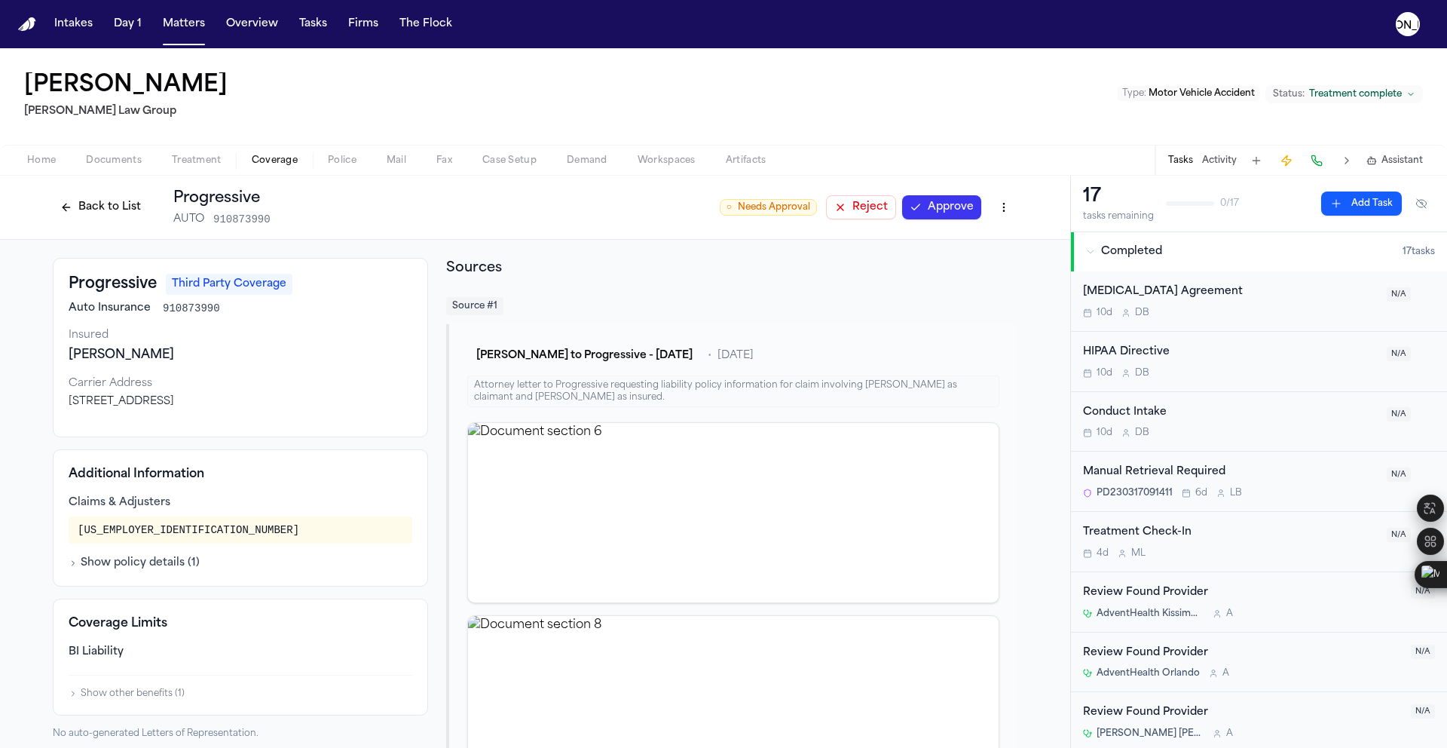
drag, startPoint x: 139, startPoint y: 363, endPoint x: 56, endPoint y: 360, distance: 83.7
click at [56, 360] on div "Progressive Third Party Coverage Auto Insurance 910873990 Insured [PERSON_NAME]…" at bounding box center [240, 347] width 375 height 179
click at [191, 368] on div "Progressive Third Party Coverage Auto Insurance 910873990 Insured [PERSON_NAME]…" at bounding box center [240, 347] width 375 height 179
click at [99, 208] on button "Back to List" at bounding box center [101, 207] width 96 height 24
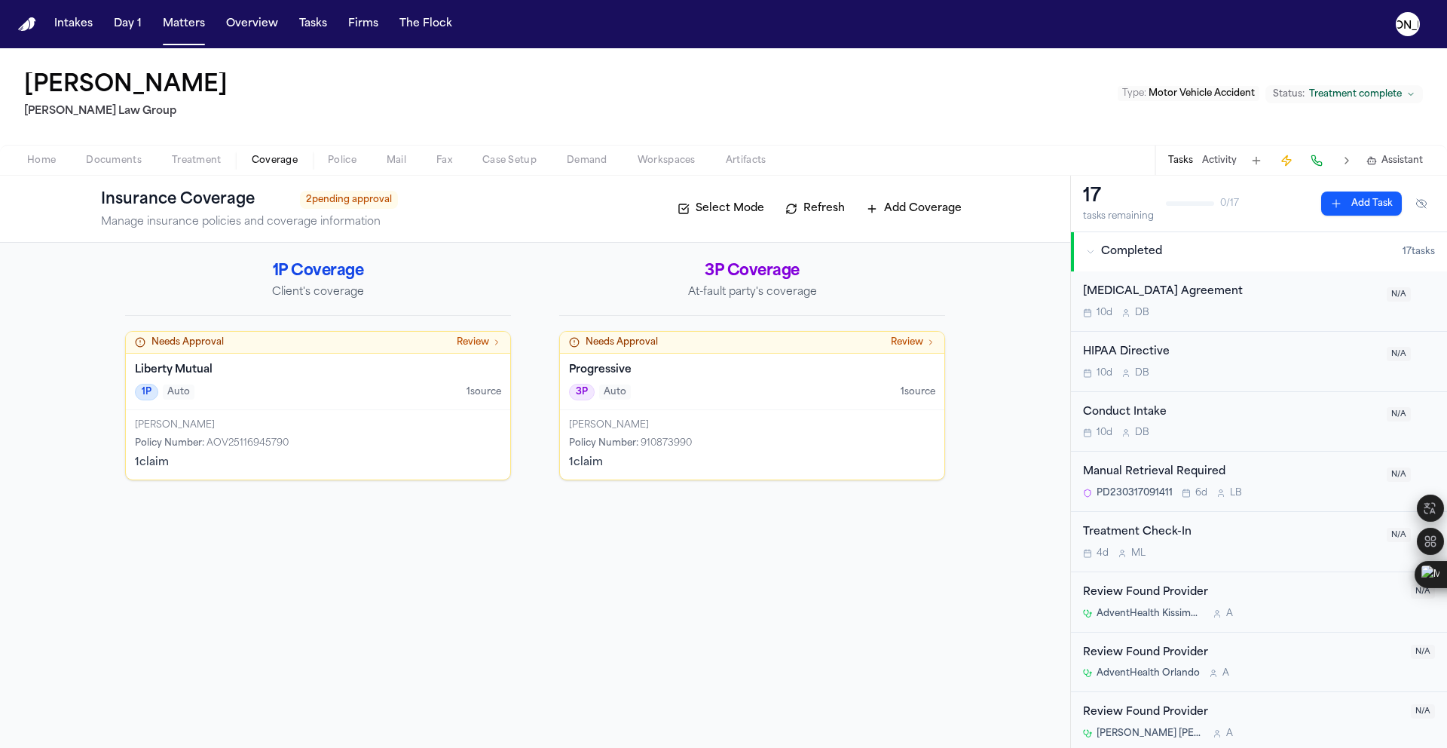
click at [218, 401] on div "Liberty Mutual 1P Auto 1 source" at bounding box center [318, 381] width 384 height 57
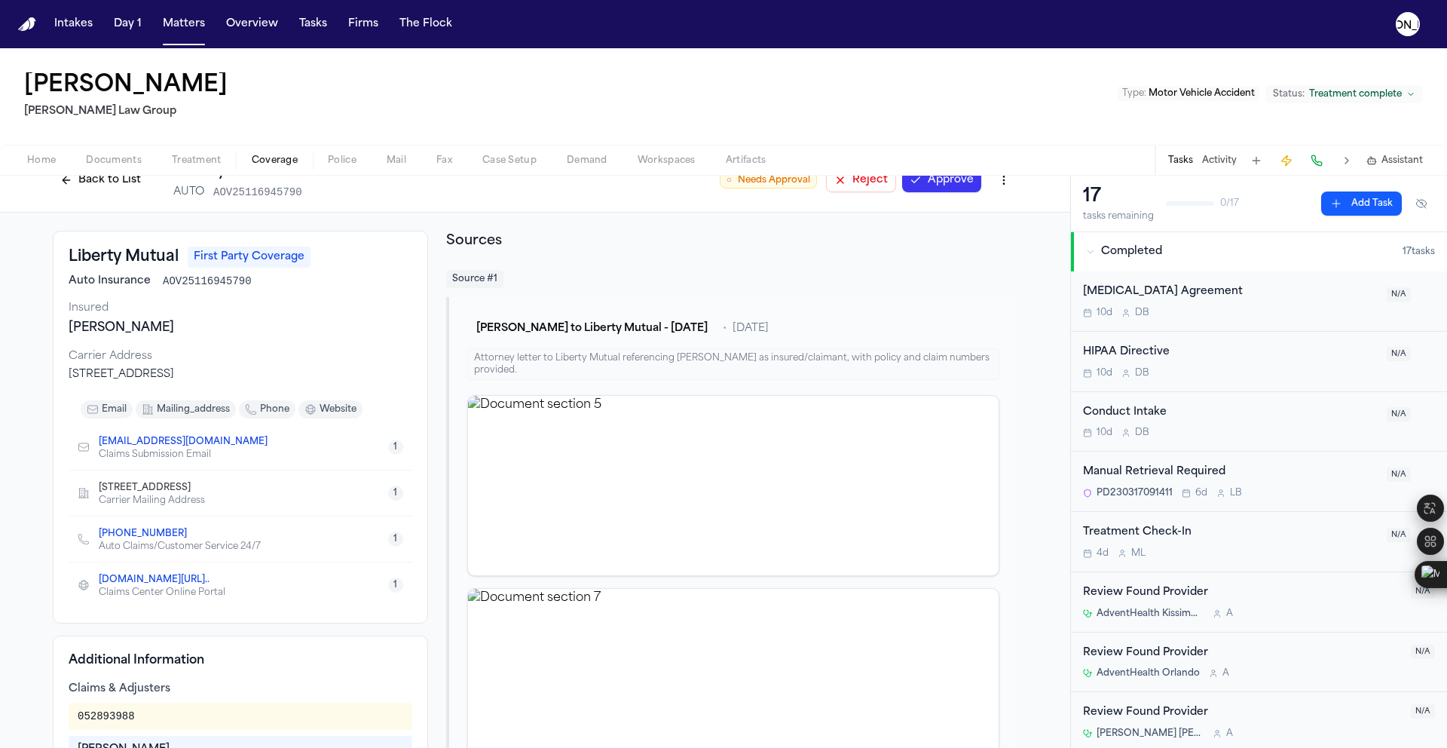
scroll to position [24, 0]
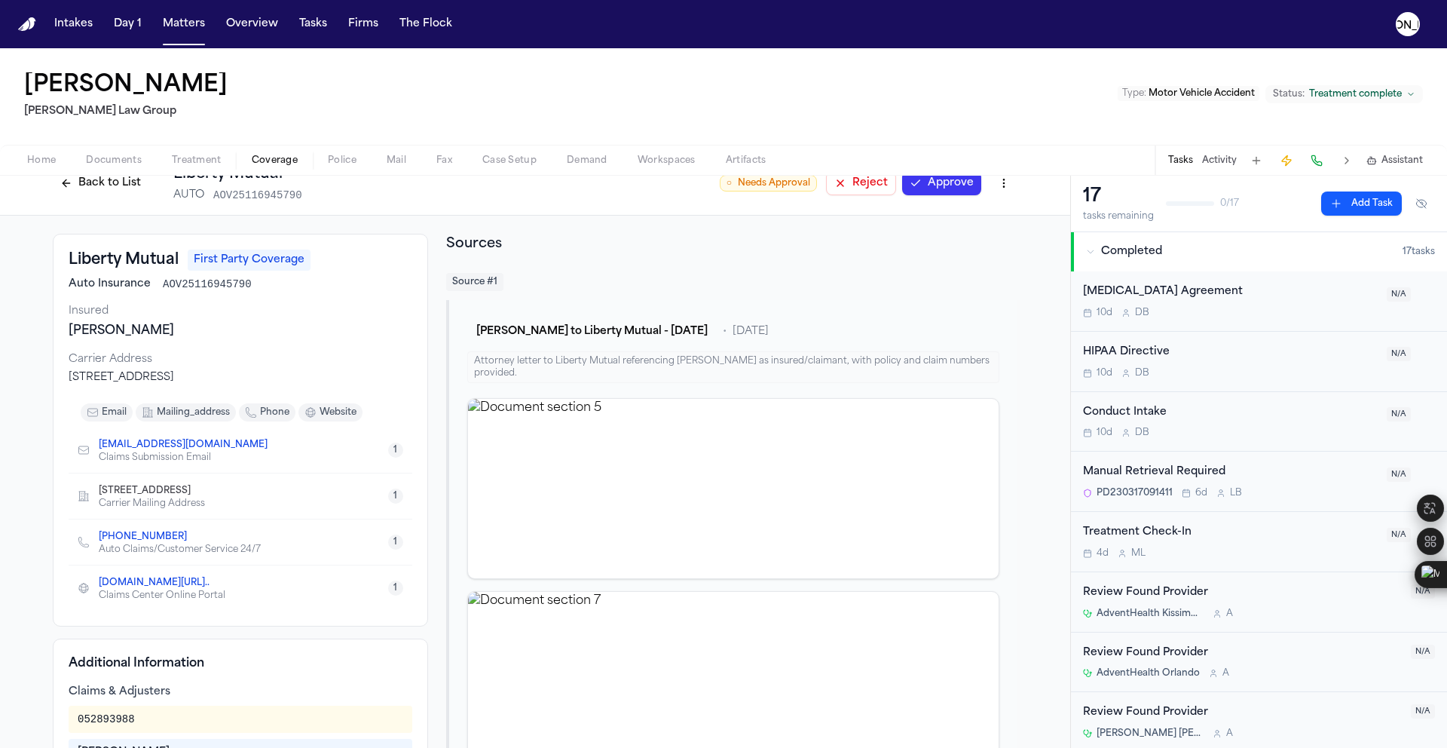
click at [337, 167] on span "Police" at bounding box center [342, 161] width 29 height 12
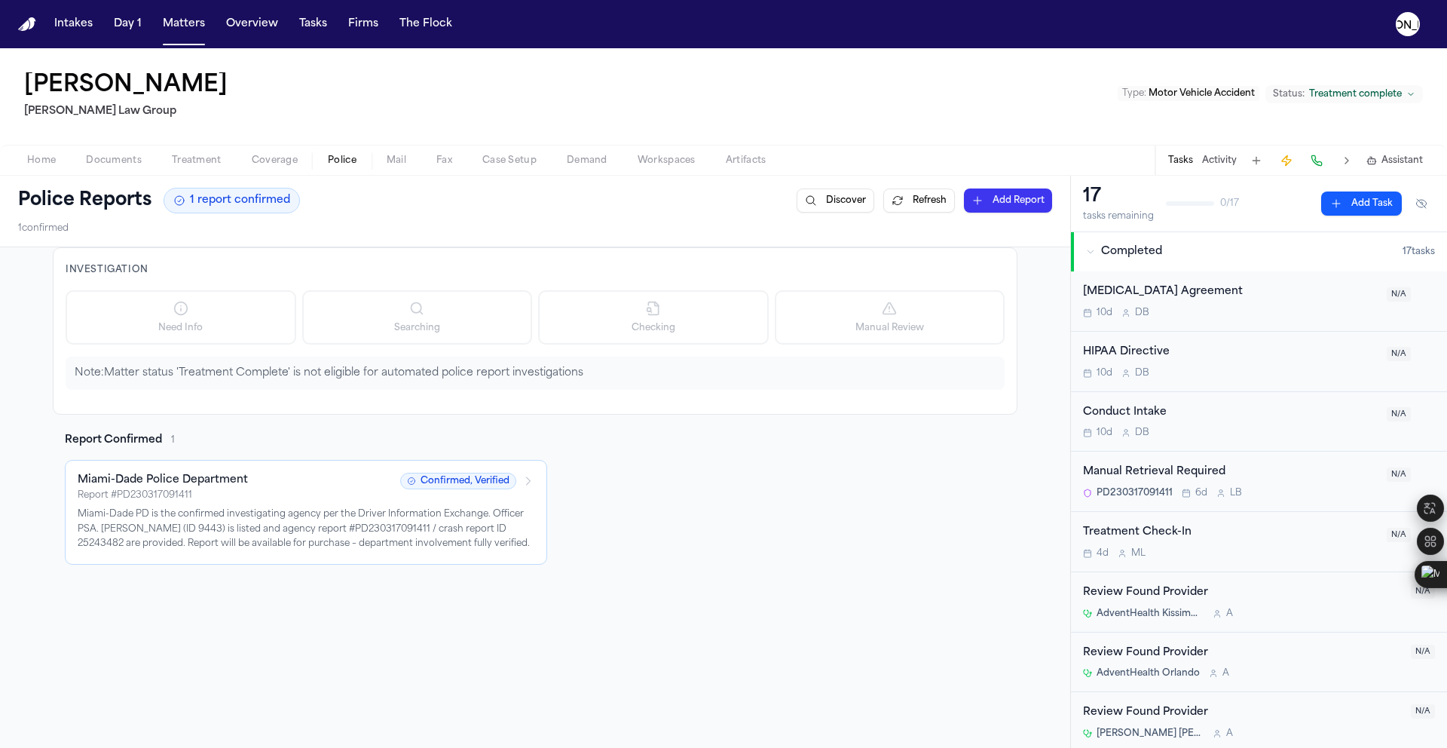
click at [194, 494] on div "Report # PD230317091411" at bounding box center [235, 495] width 314 height 12
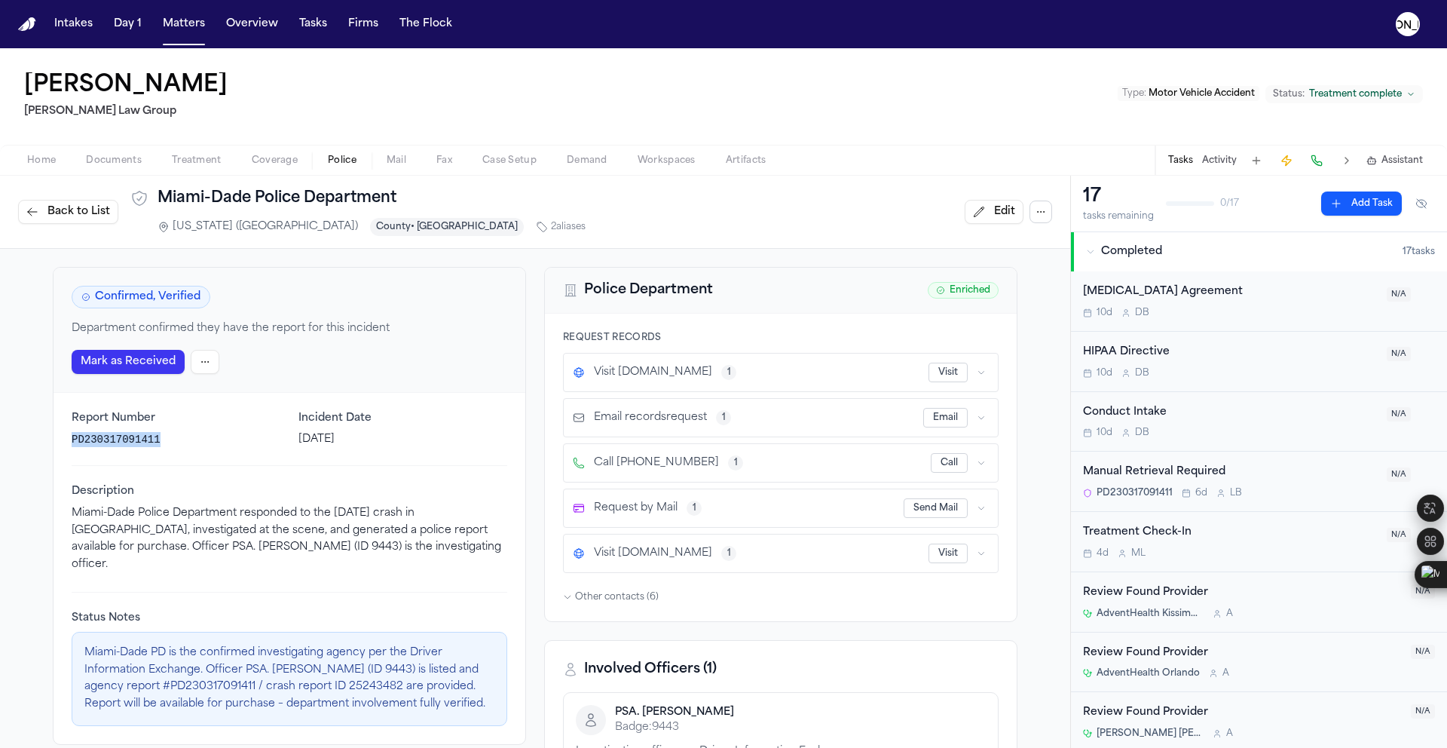
drag, startPoint x: 155, startPoint y: 438, endPoint x: 59, endPoint y: 446, distance: 96.1
click at [59, 446] on div "Report Number PD230317091411 Incident Date [DATE] Description Miami-Dade Police…" at bounding box center [290, 568] width 472 height 351
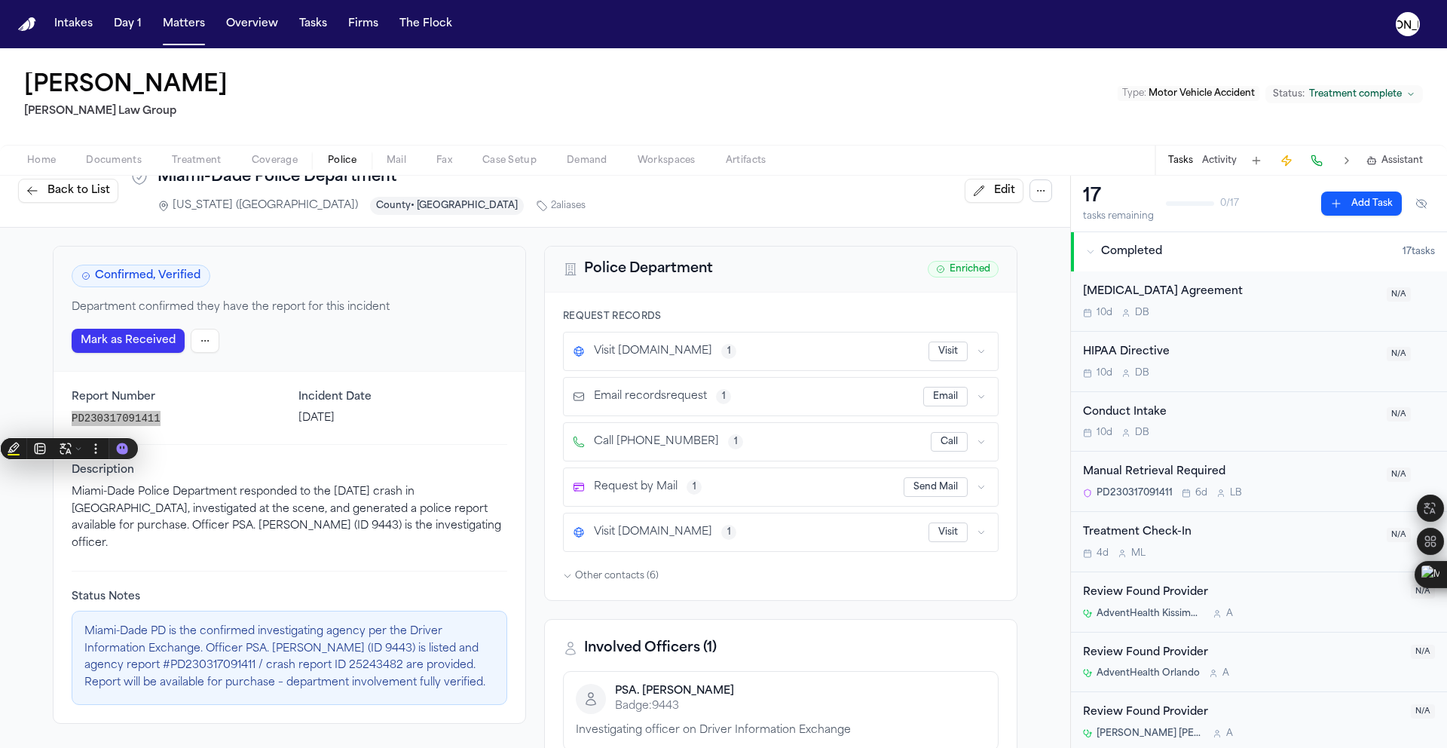
scroll to position [23, 0]
click at [238, 506] on p "Miami-Dade Police Department responded to the [DATE] crash in [GEOGRAPHIC_DATA]…" at bounding box center [290, 516] width 436 height 69
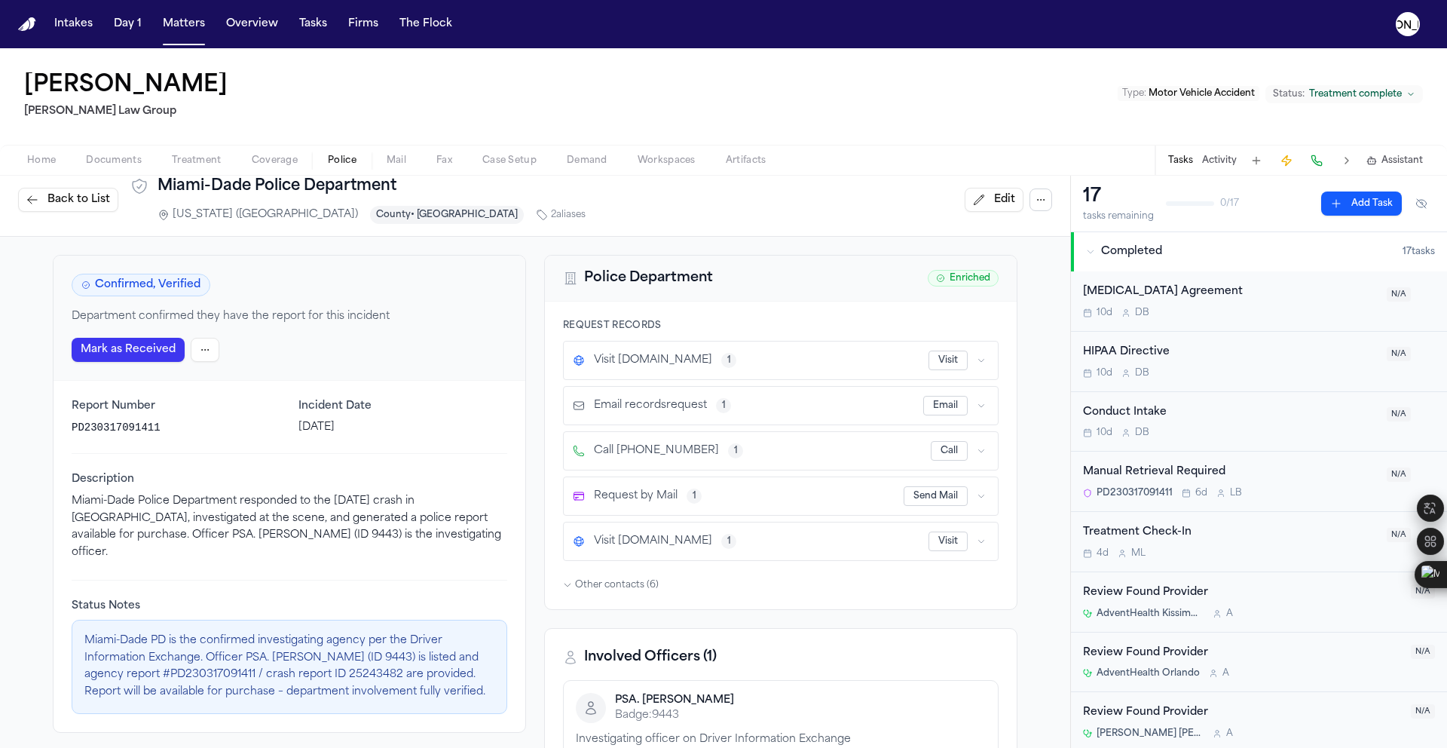
scroll to position [0, 0]
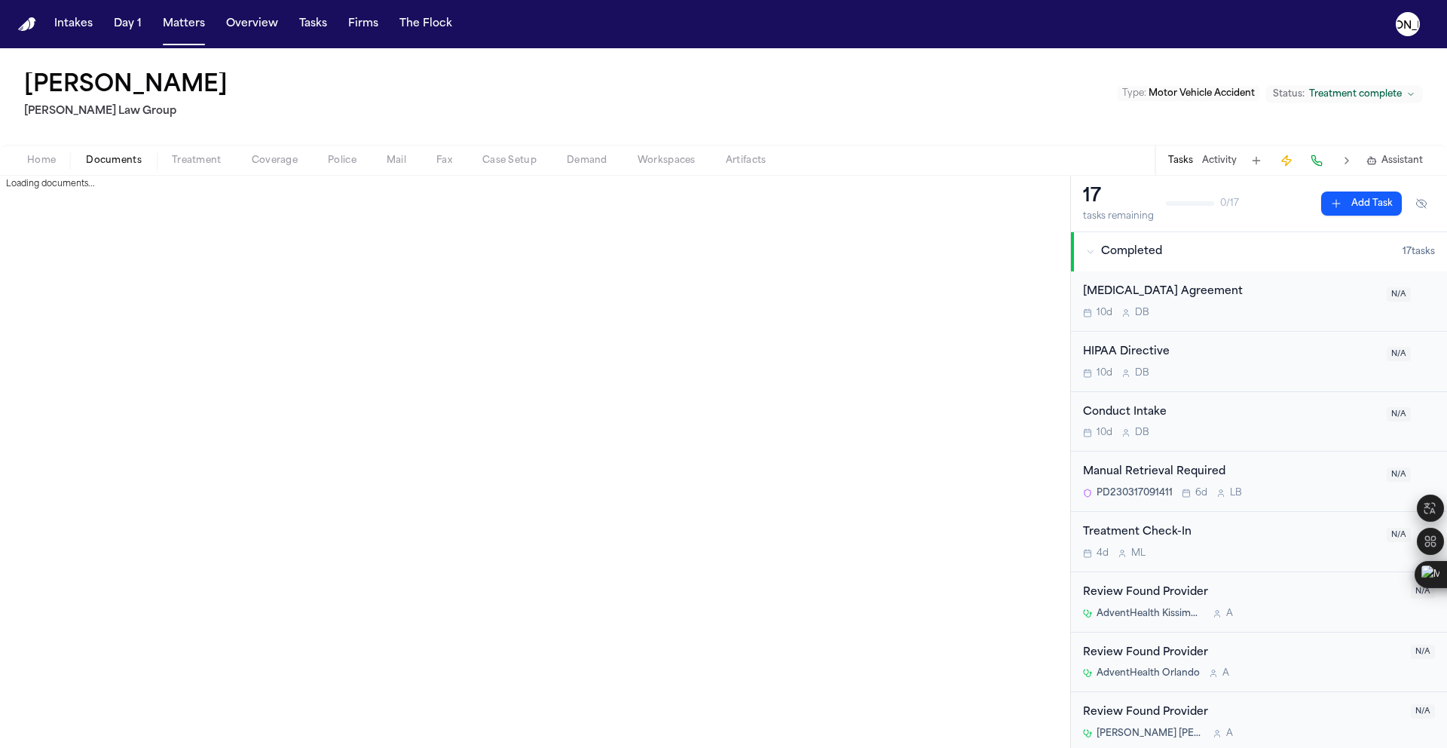
click at [94, 161] on span "Documents" at bounding box center [114, 161] width 56 height 12
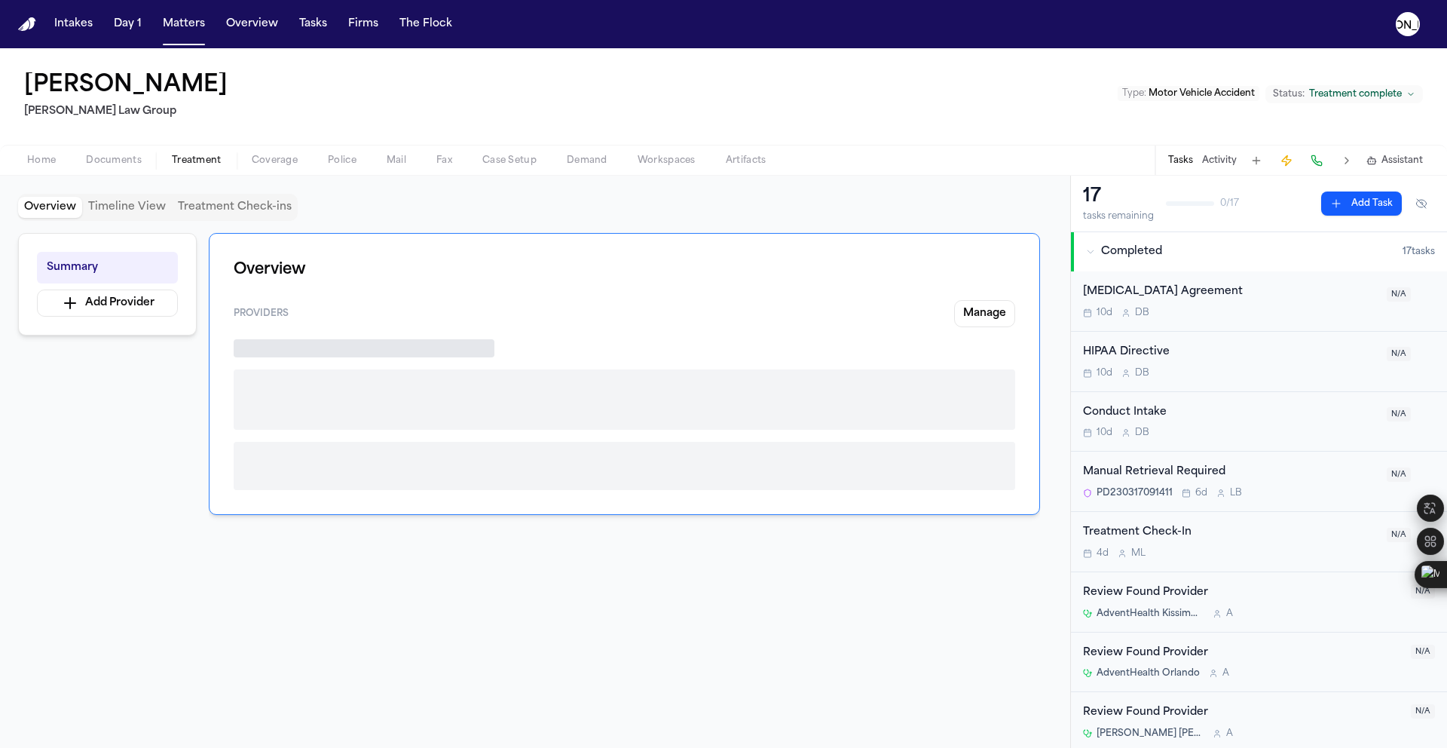
click at [191, 164] on span "Treatment" at bounding box center [197, 161] width 50 height 12
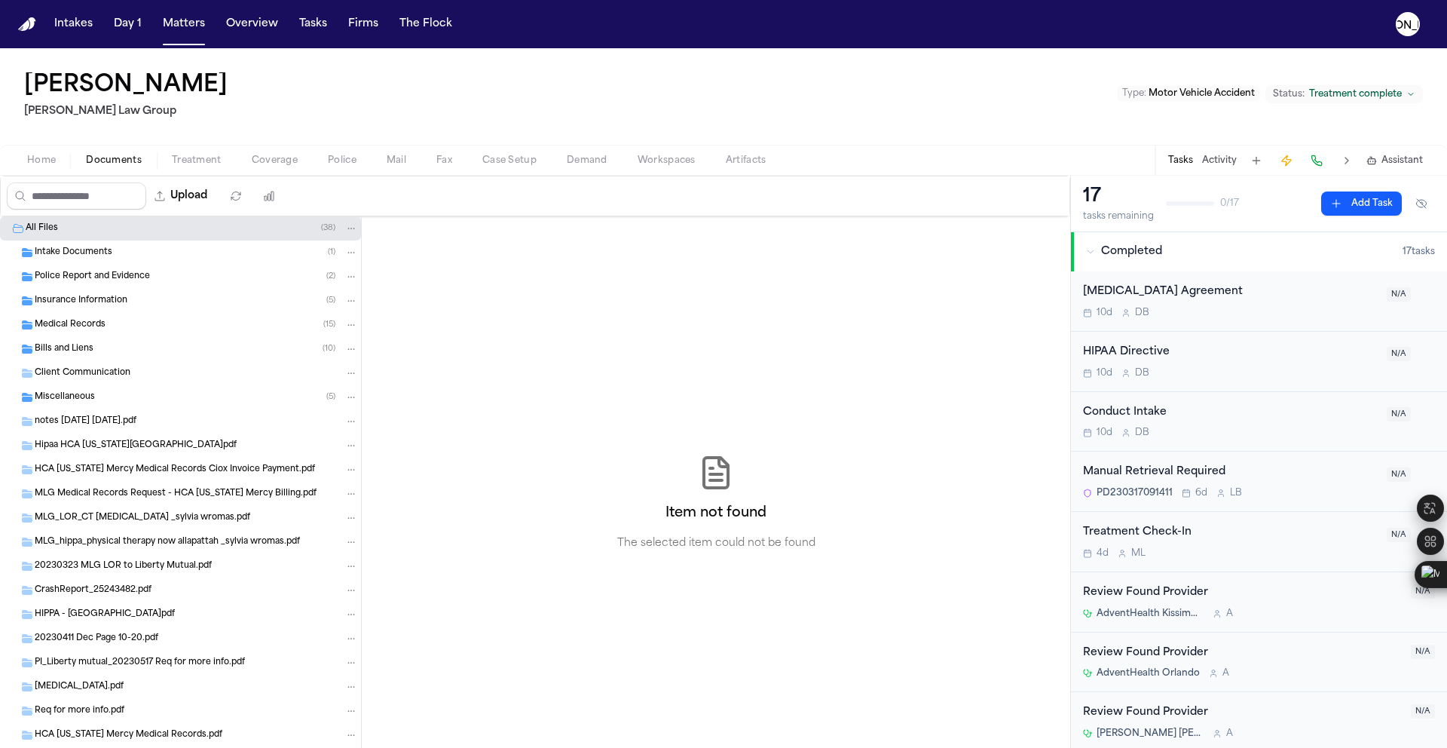
click at [82, 165] on button "Documents" at bounding box center [114, 160] width 86 height 18
click at [20, 164] on button "Home" at bounding box center [41, 160] width 59 height 18
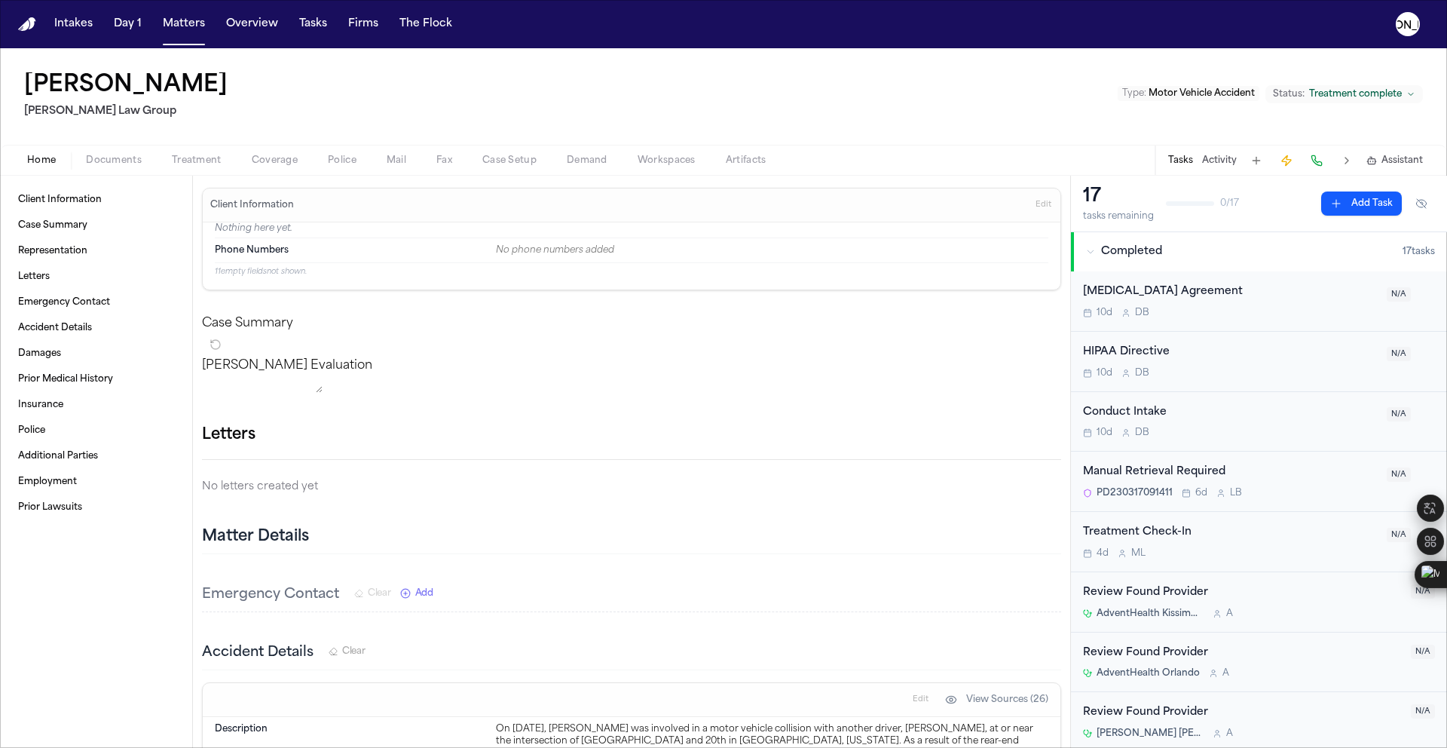
click at [125, 176] on div "Client Information Case Summary Representation Letters Emergency Contact Accide…" at bounding box center [96, 462] width 192 height 572
click at [120, 167] on span "Documents" at bounding box center [114, 161] width 56 height 12
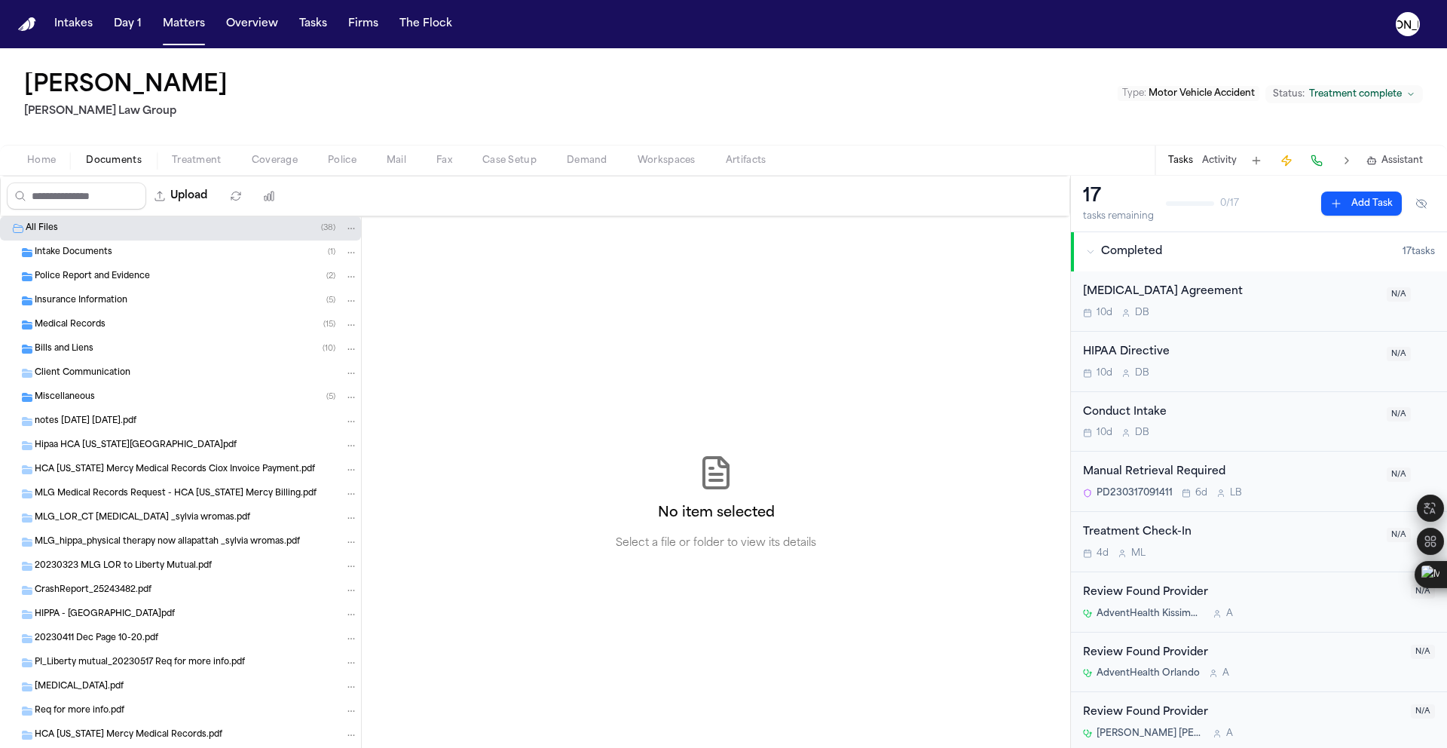
click at [75, 284] on div "Police Report and Evidence ( 2 )" at bounding box center [180, 277] width 361 height 24
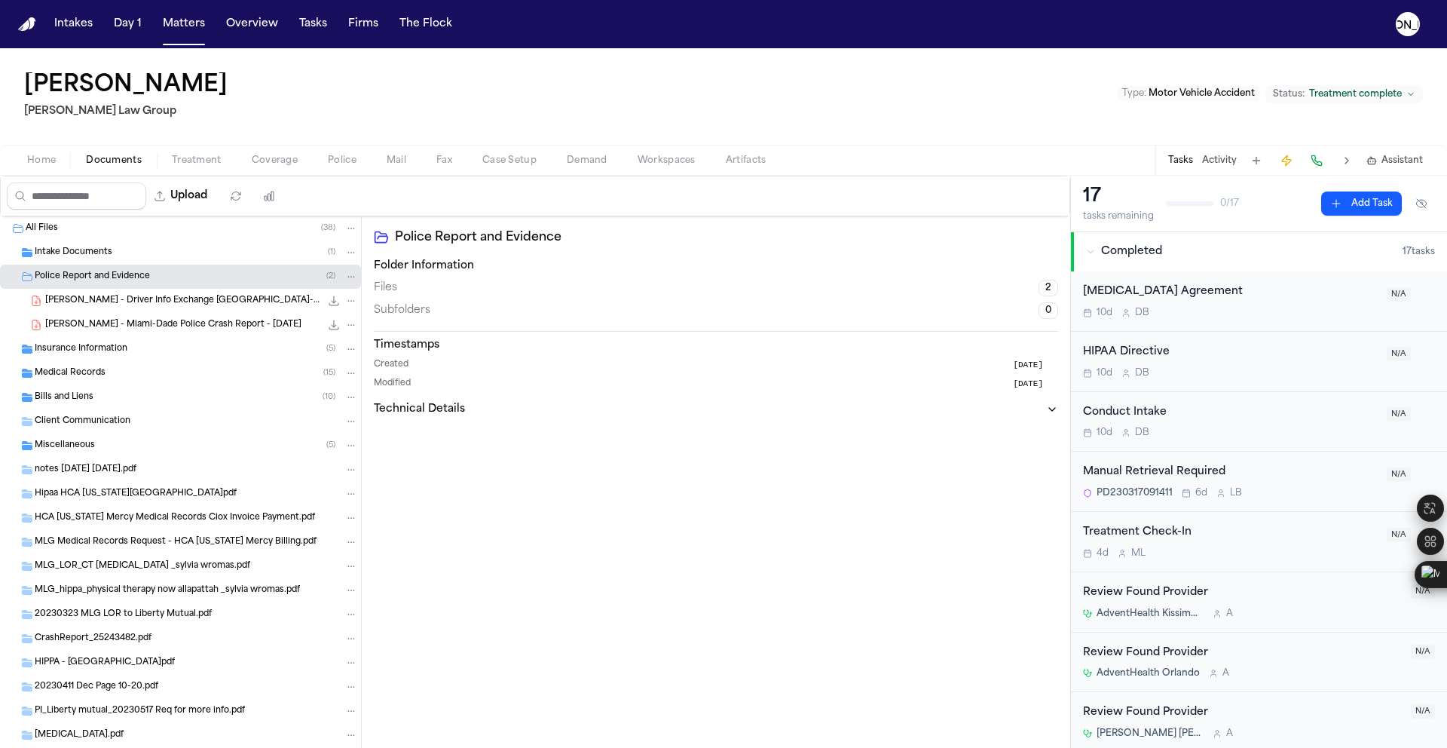
click at [172, 313] on div "[PERSON_NAME] - Miami-Dade Police Crash Report - [DATE] 254.6 KB • PDF" at bounding box center [180, 325] width 361 height 24
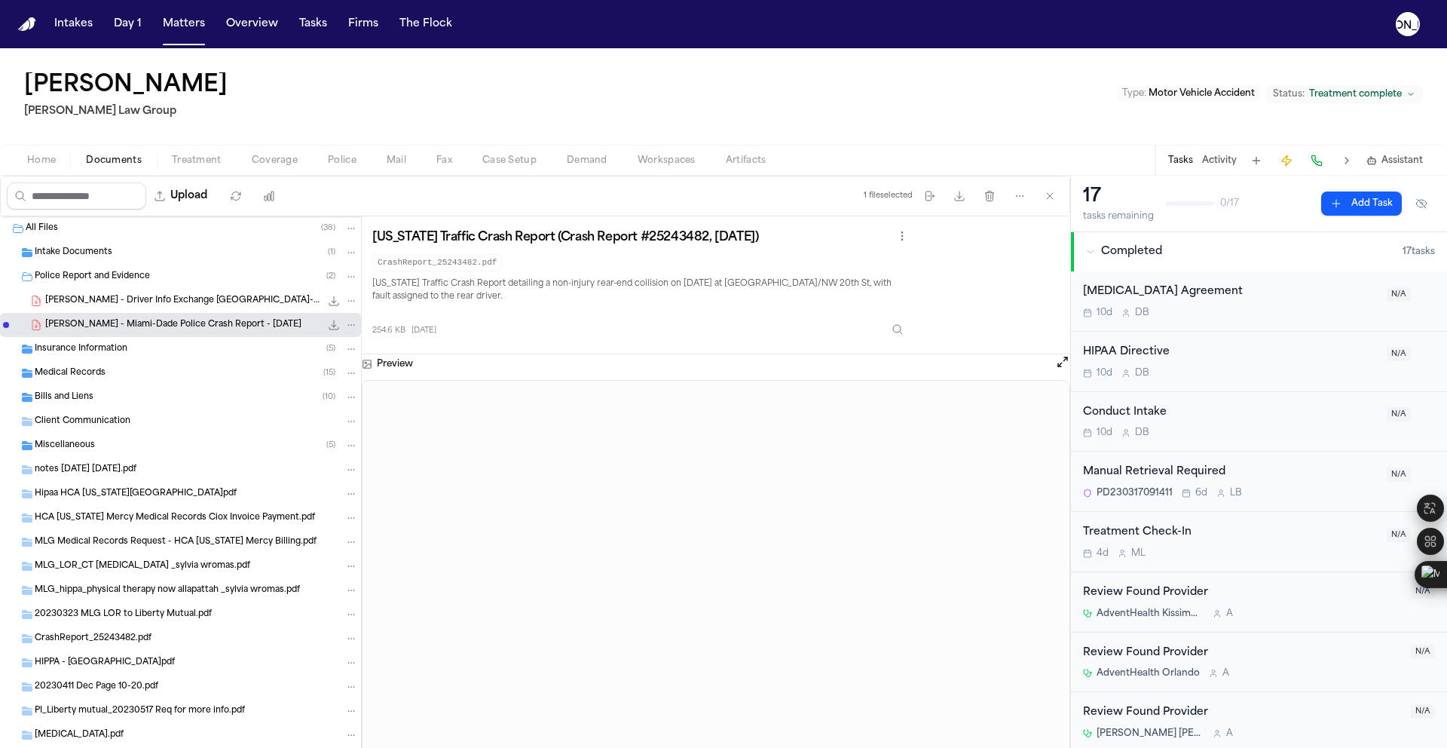
click at [92, 354] on span "Insurance Information" at bounding box center [81, 349] width 93 height 13
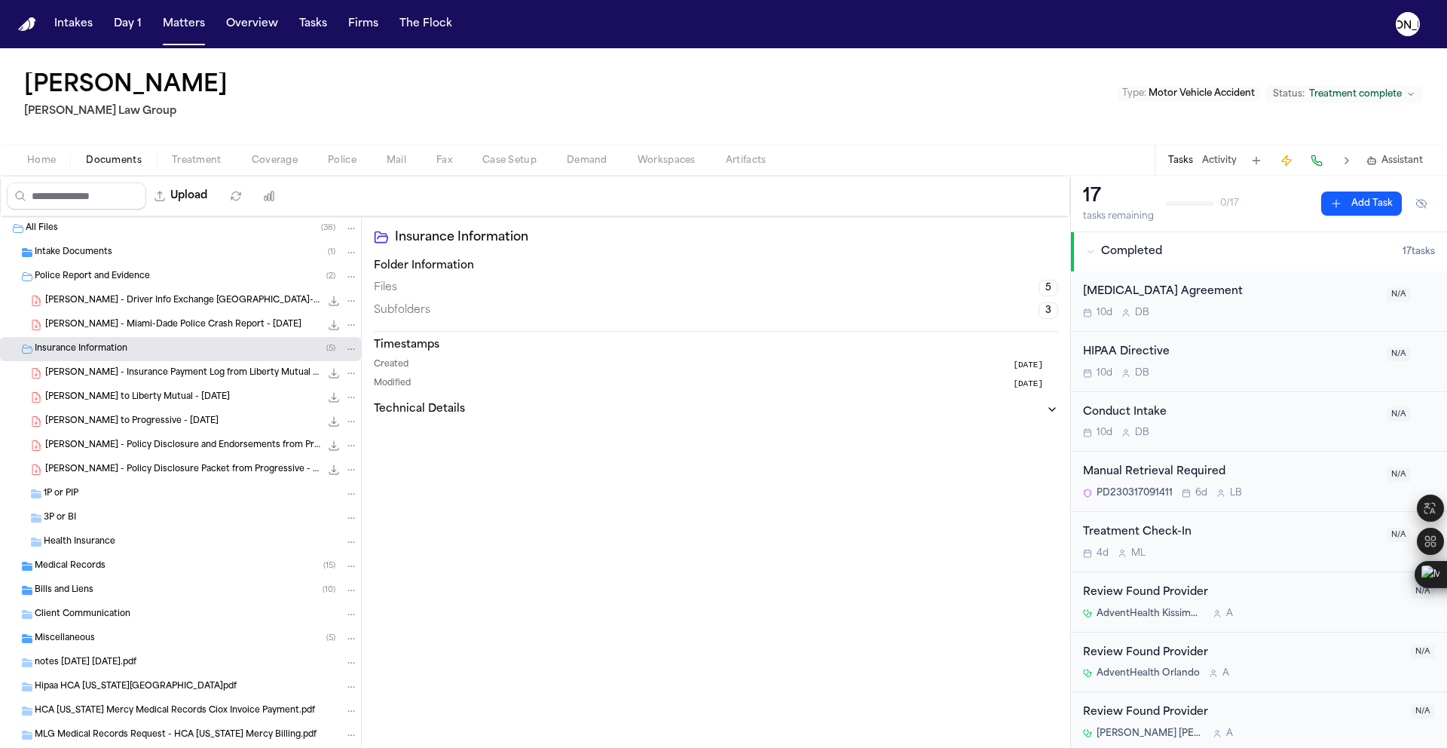
click at [93, 402] on span "[PERSON_NAME] to Liberty Mutual - [DATE]" at bounding box center [137, 397] width 185 height 13
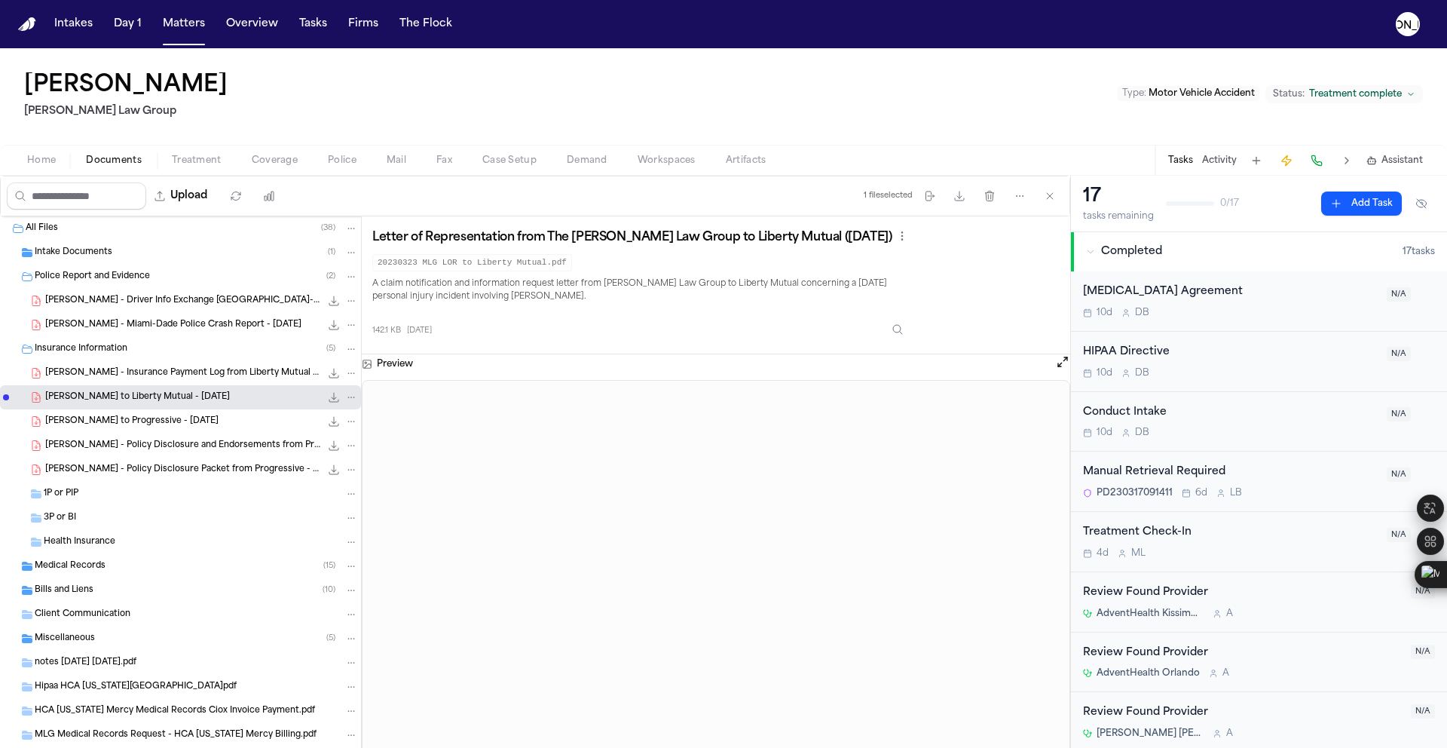
click at [162, 476] on div "[PERSON_NAME] - Policy Disclosure Packet from Progressive - [DATE] 732.8 KB • P…" at bounding box center [201, 469] width 313 height 15
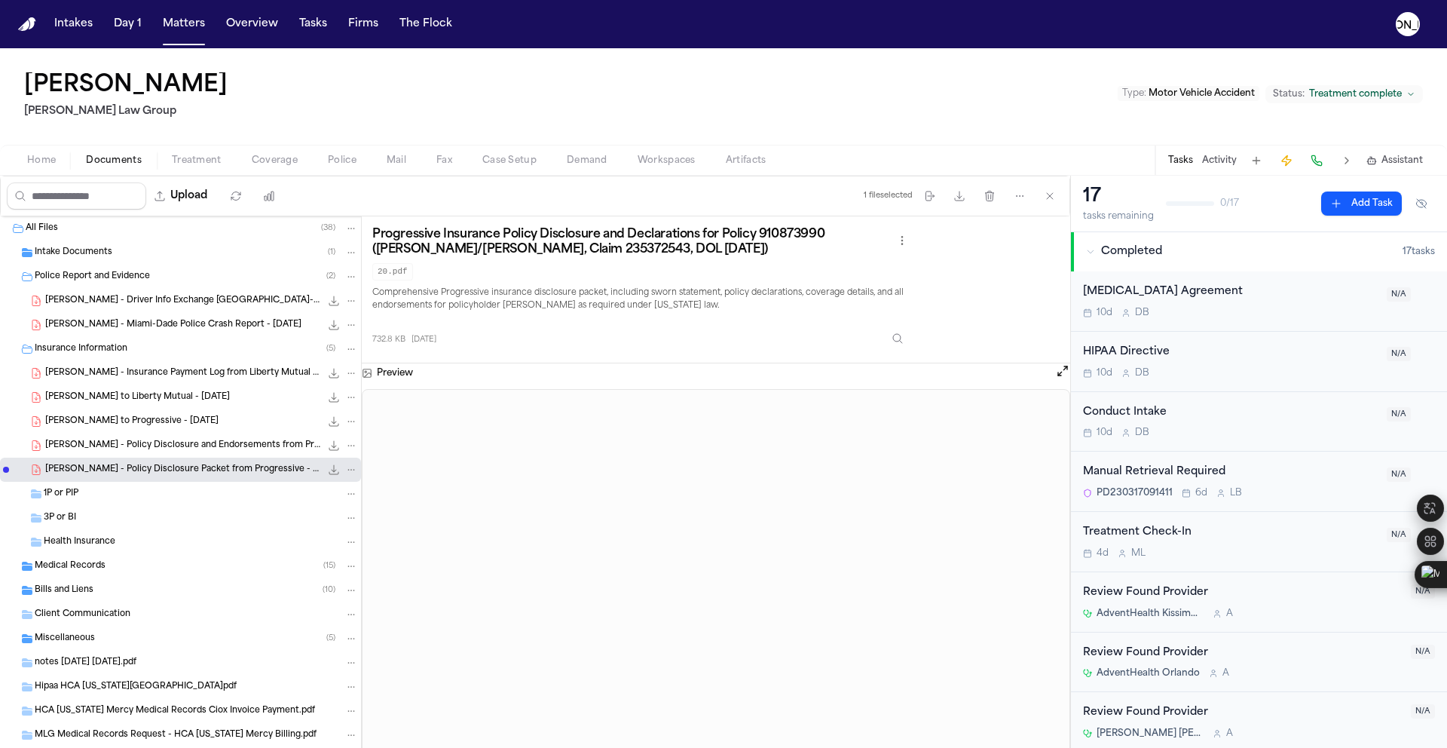
click at [182, 445] on span "[PERSON_NAME] - Policy Disclosure and Endorsements from Progressive - [DATE]" at bounding box center [182, 445] width 275 height 13
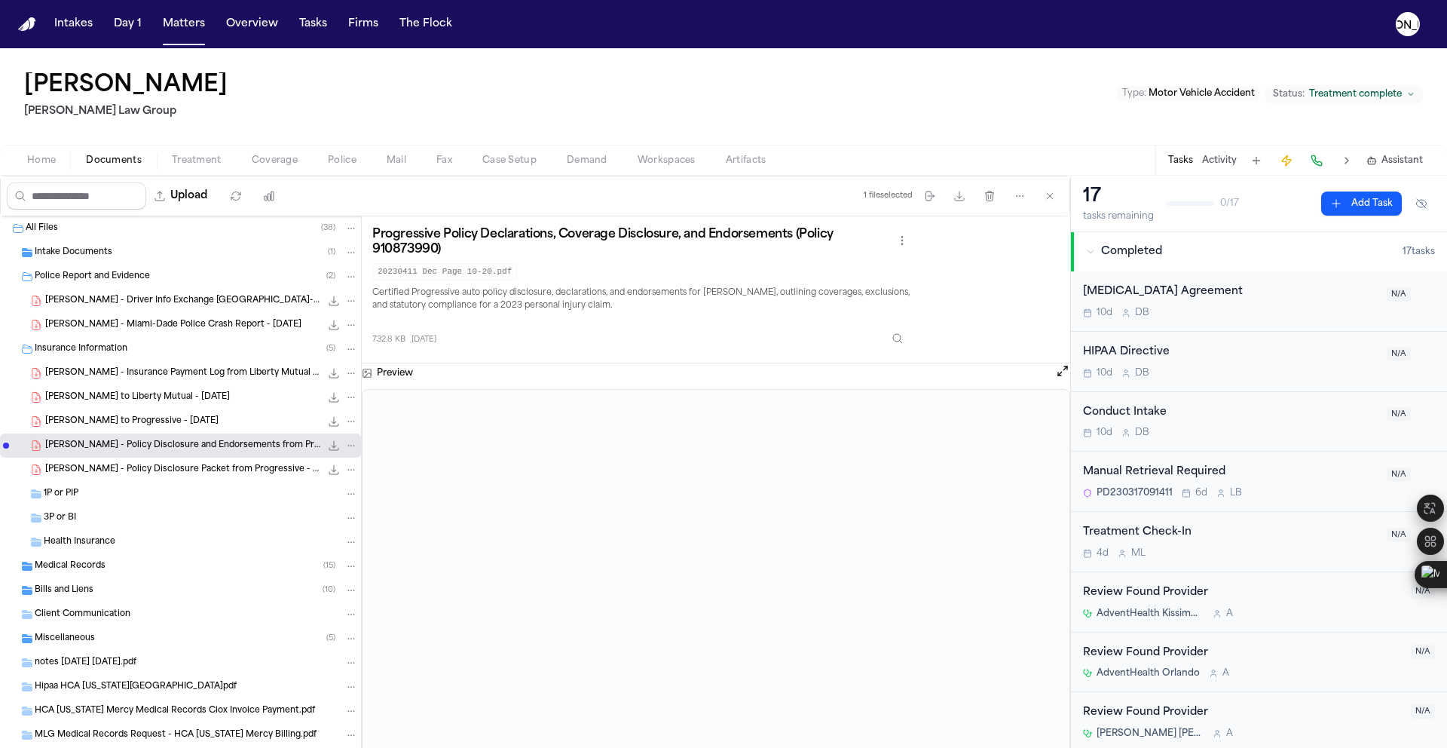
click at [157, 417] on span "[PERSON_NAME] to Progressive - [DATE]" at bounding box center [131, 421] width 173 height 13
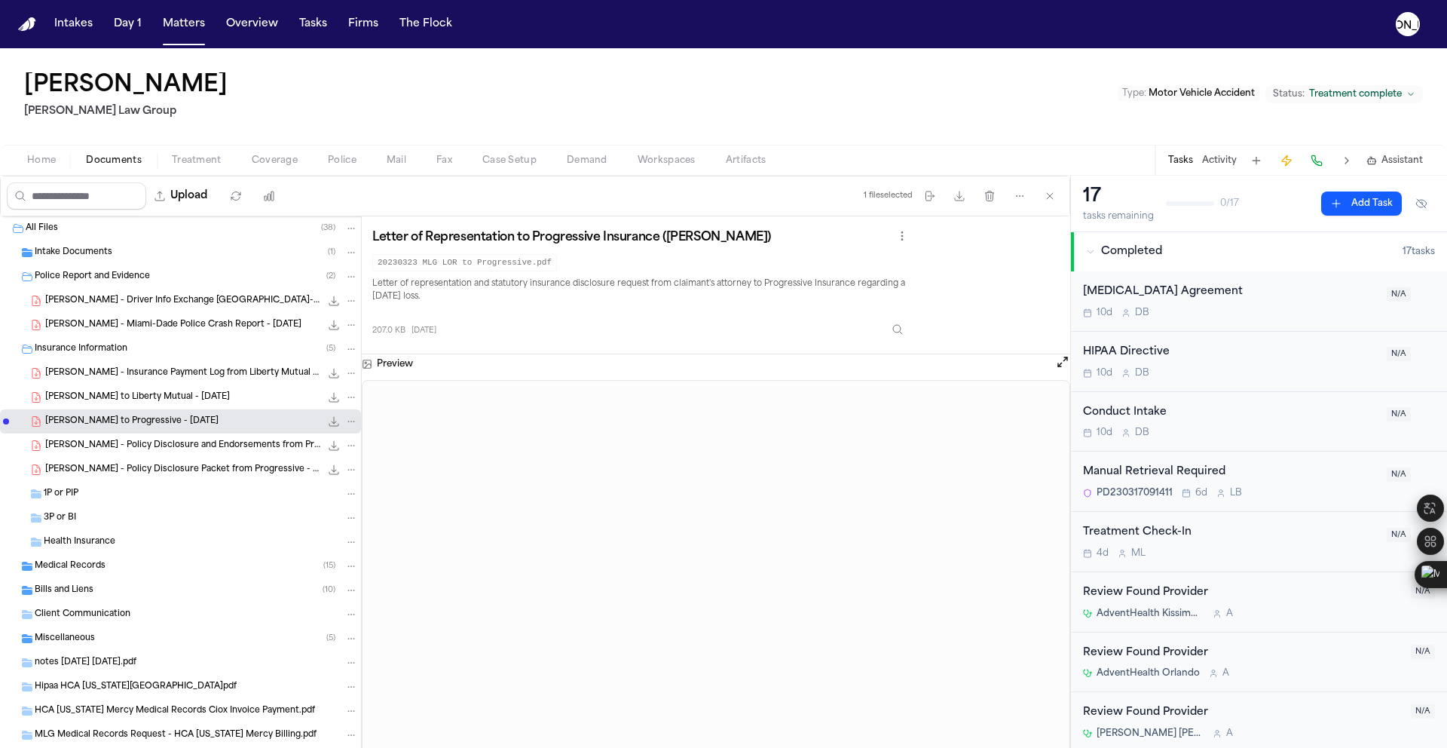
click at [247, 404] on div "[PERSON_NAME] to Liberty Mutual - [DATE] 142.1 KB • PDF" at bounding box center [201, 397] width 313 height 15
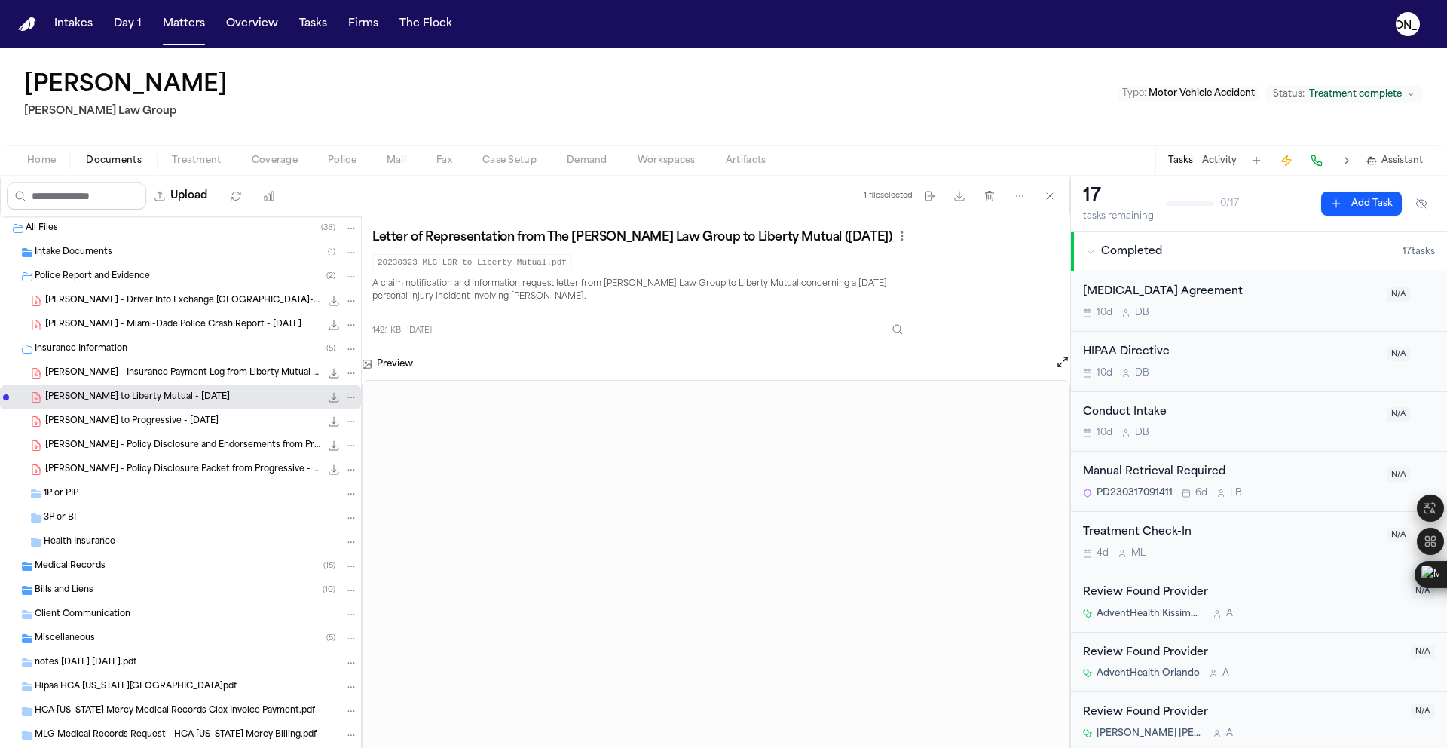
click at [94, 378] on span "[PERSON_NAME] - Insurance Payment Log from Liberty Mutual - [DATE]" at bounding box center [182, 373] width 275 height 13
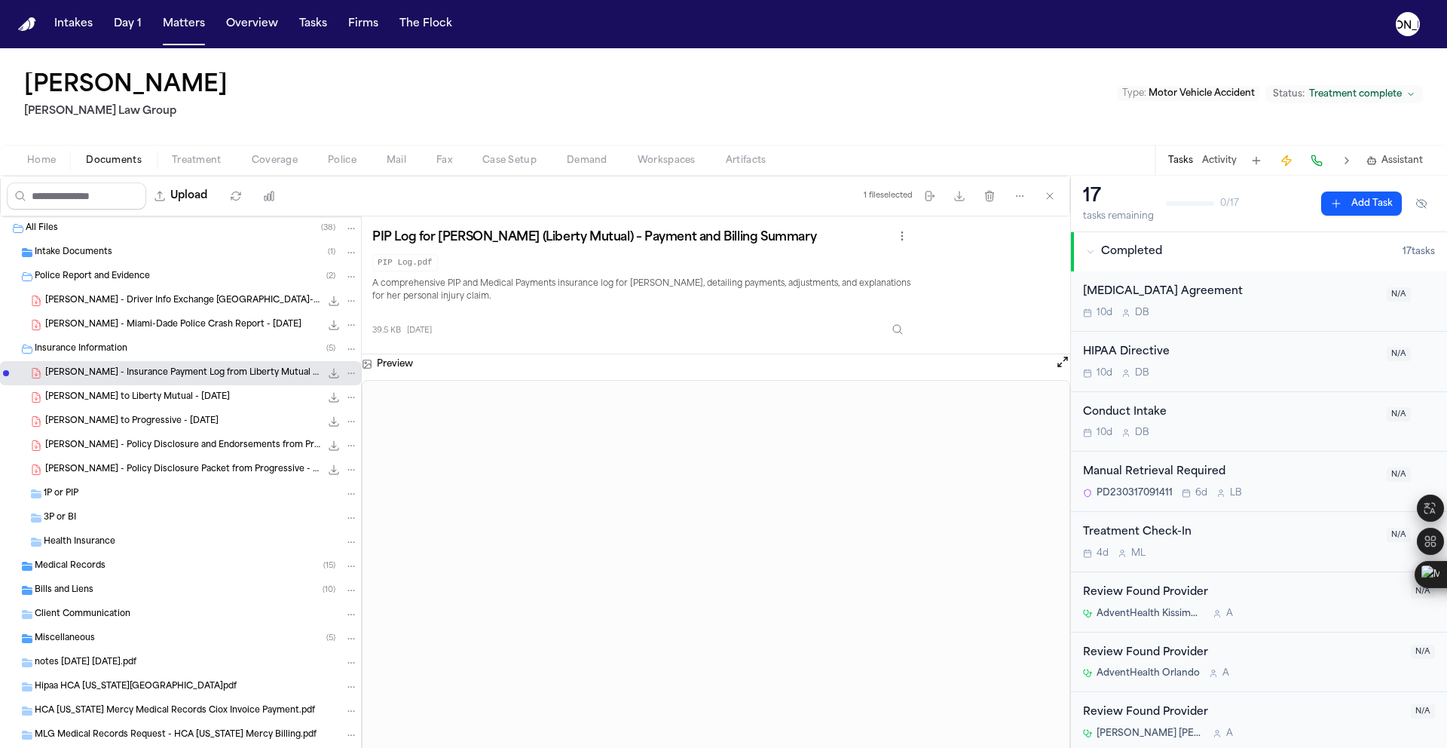
click at [146, 329] on span "[PERSON_NAME] - Miami-Dade Police Crash Report - [DATE]" at bounding box center [173, 325] width 256 height 13
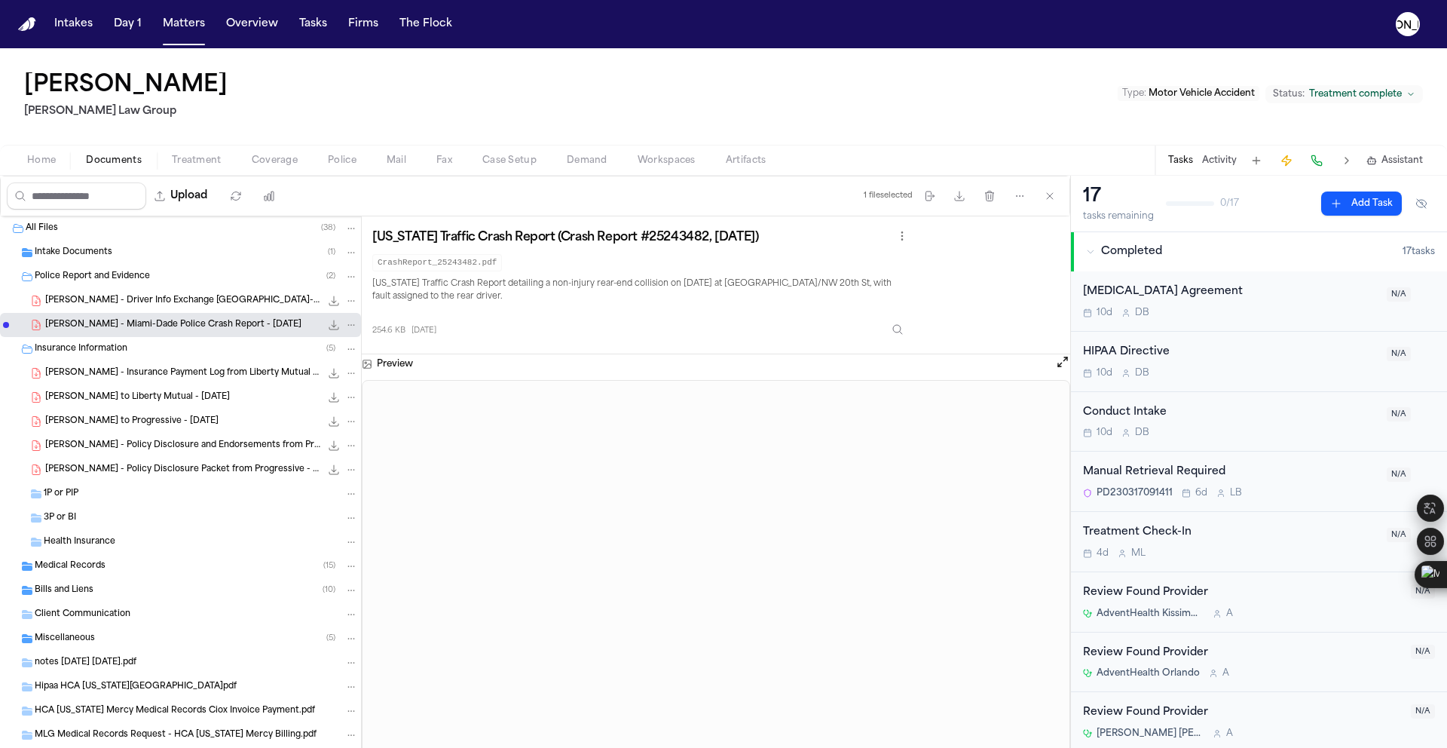
click at [87, 256] on span "Intake Documents" at bounding box center [74, 252] width 78 height 13
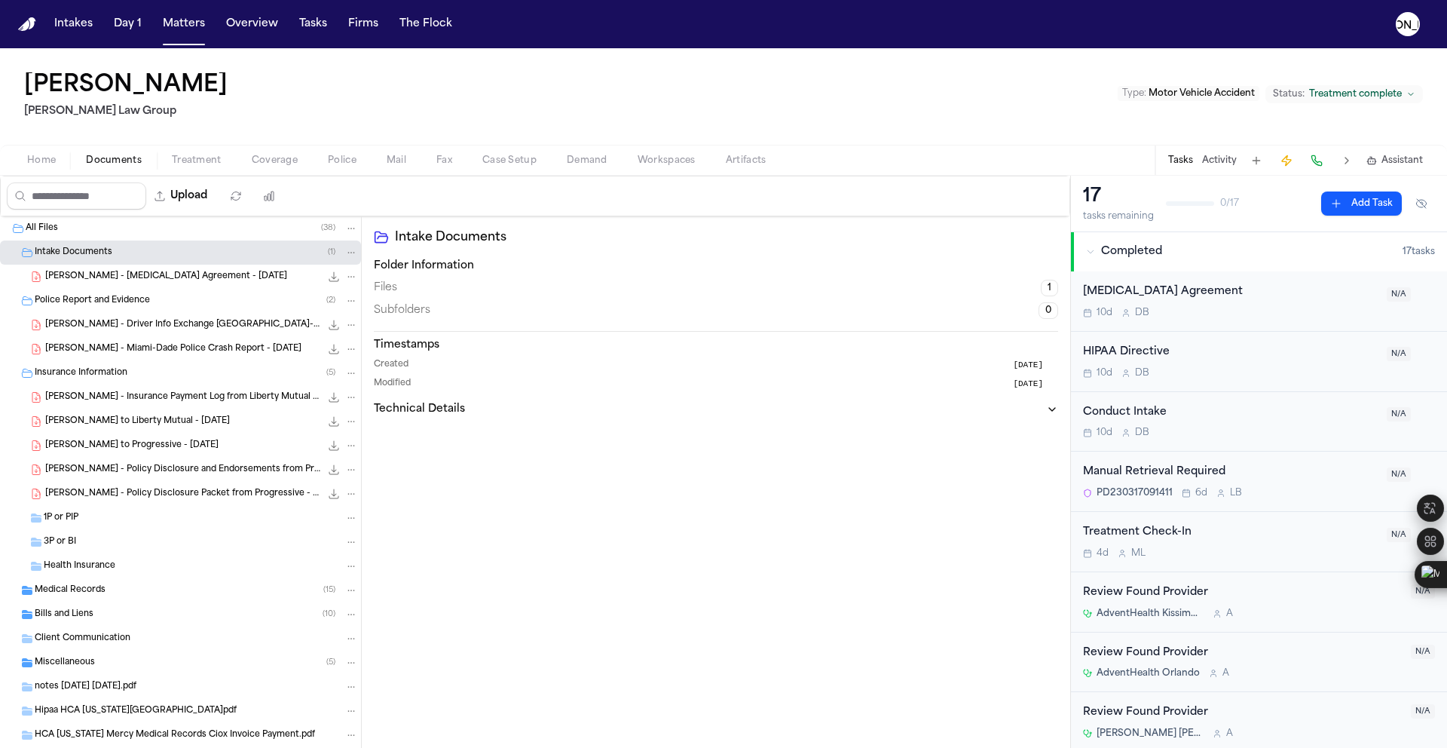
click at [123, 280] on span "[PERSON_NAME] - [MEDICAL_DATA] Agreement - [DATE]" at bounding box center [166, 277] width 242 height 13
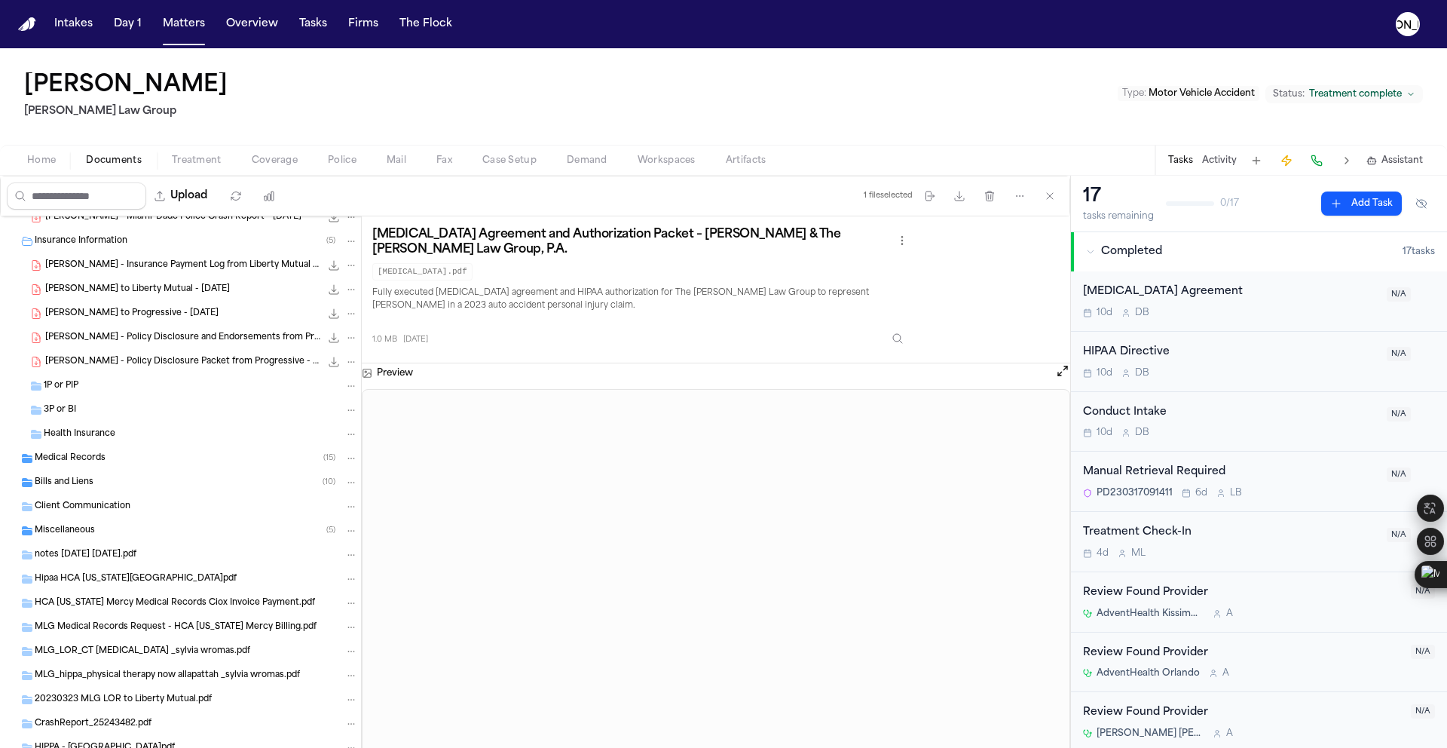
scroll to position [227, 0]
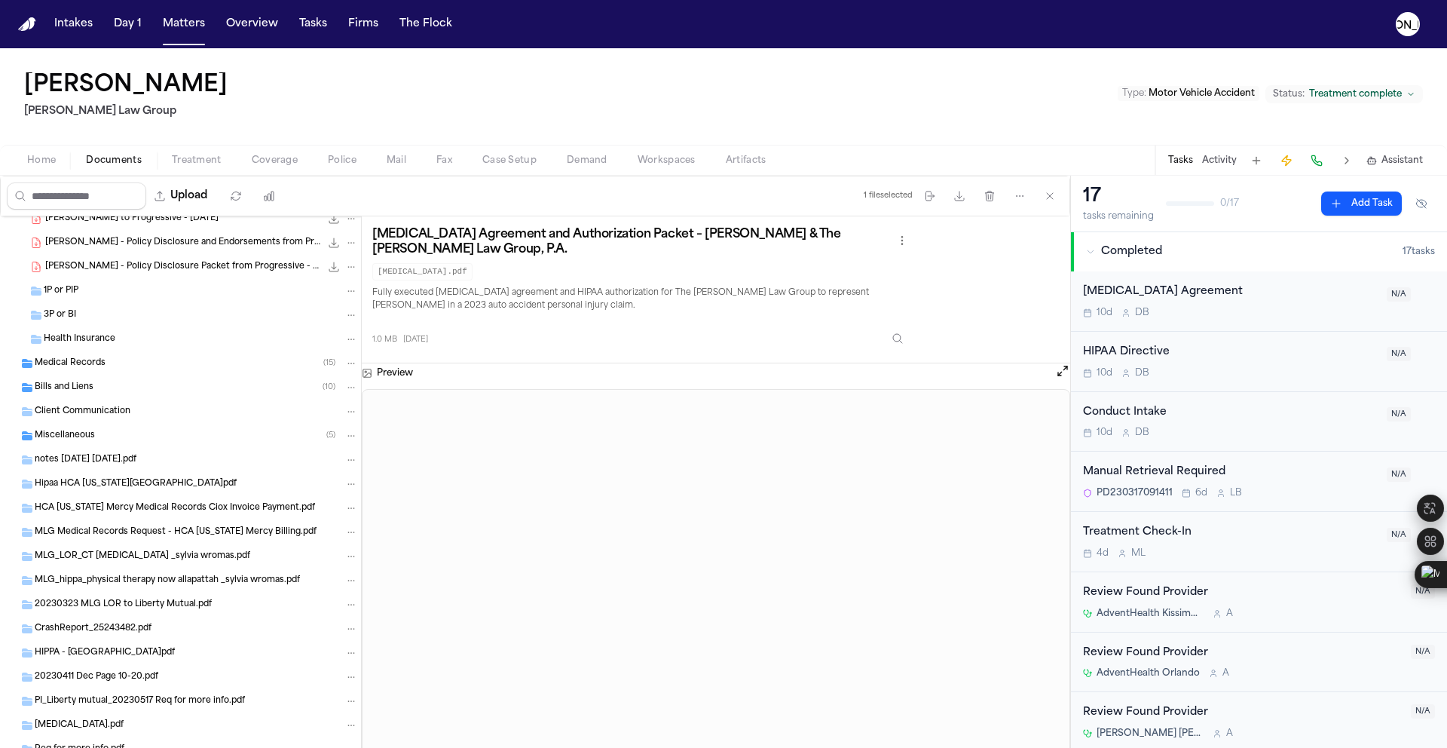
click at [67, 411] on span "Client Communication" at bounding box center [83, 411] width 96 height 13
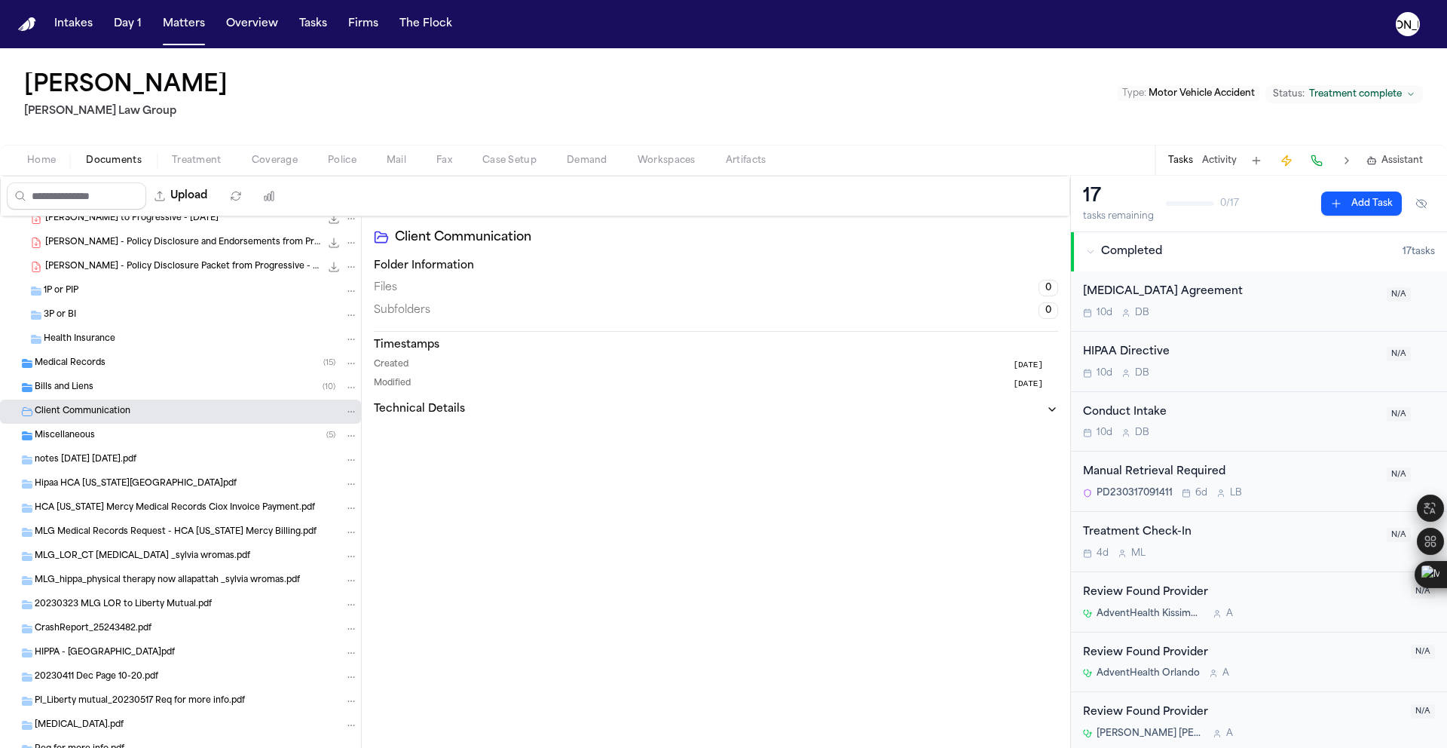
click at [69, 438] on span "Miscellaneous" at bounding box center [65, 436] width 60 height 13
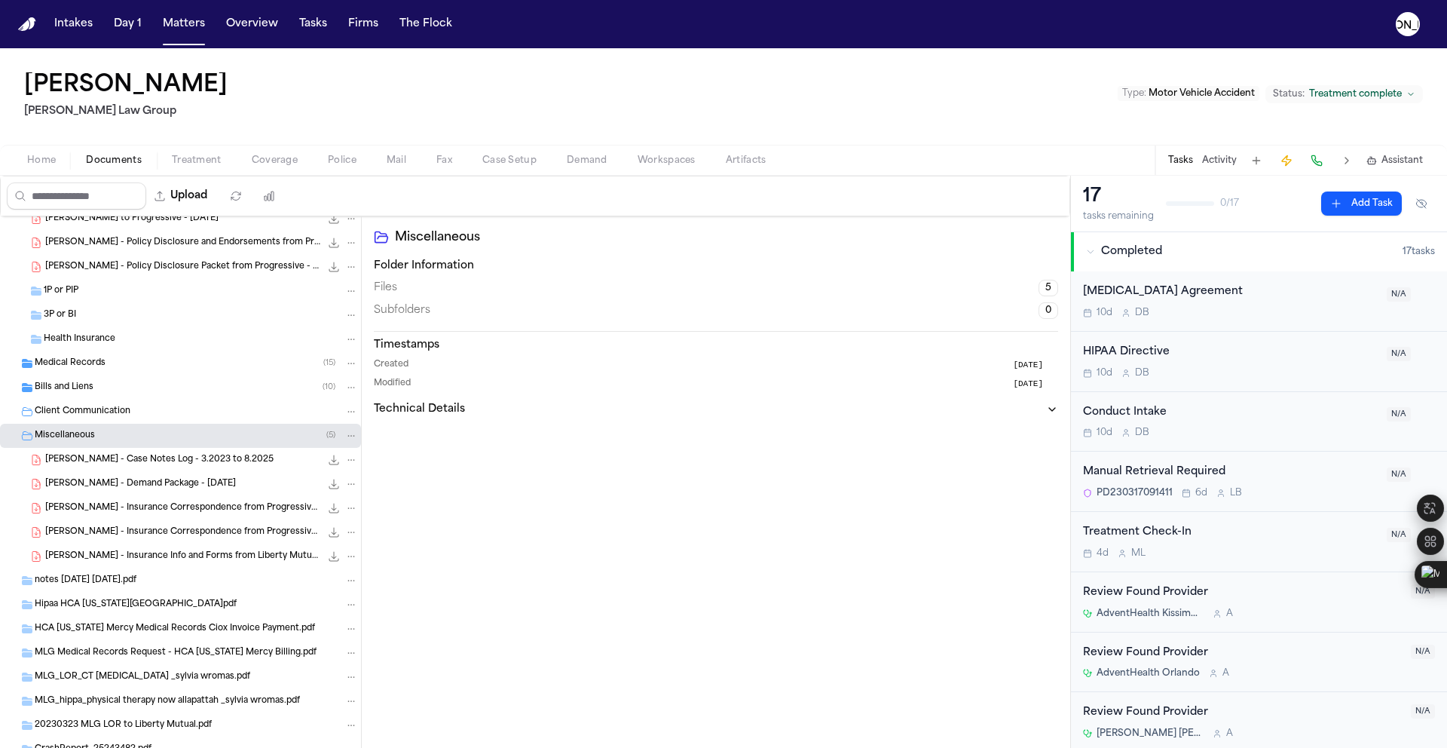
click at [100, 451] on div "[PERSON_NAME] - Case Notes Log - 3.2023 to 8.2025 68.0 KB • PDF" at bounding box center [180, 460] width 361 height 24
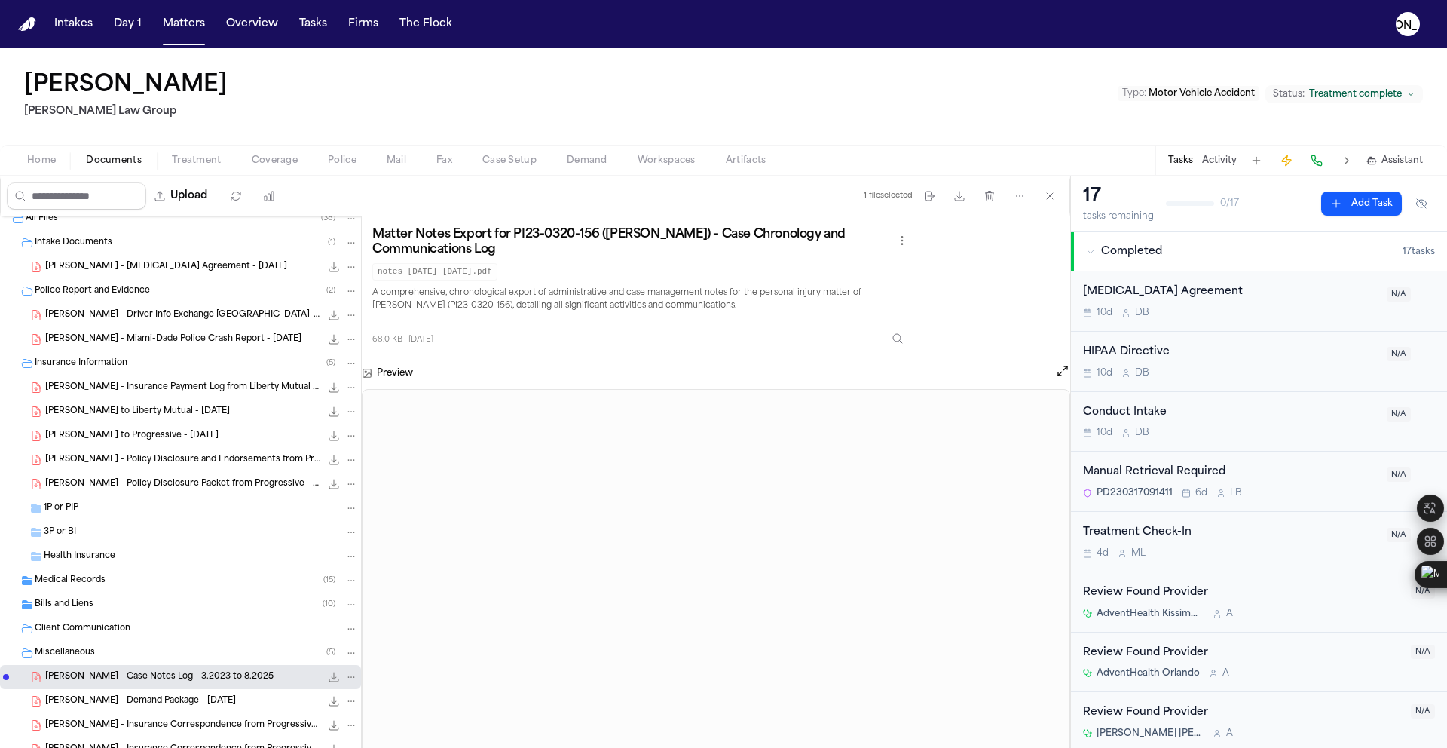
scroll to position [0, 0]
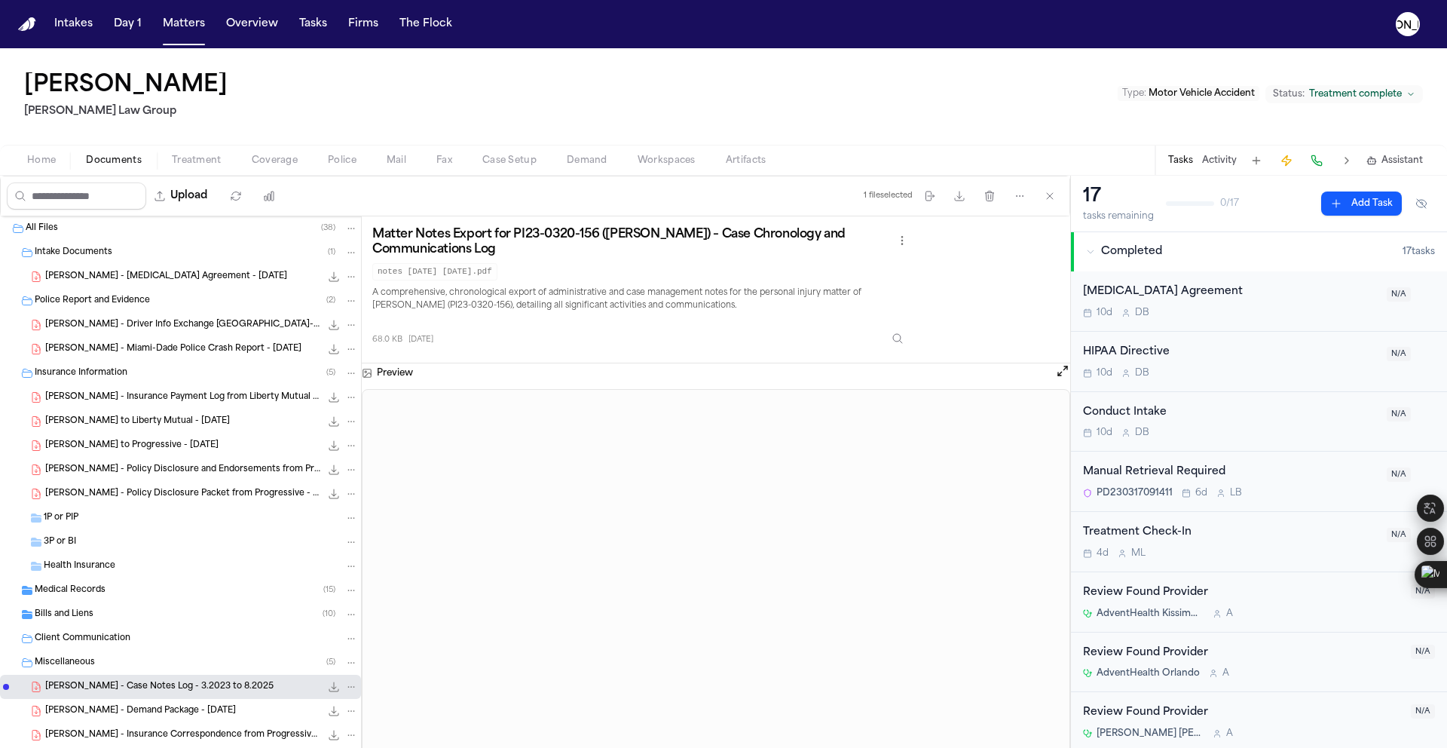
click at [113, 352] on span "[PERSON_NAME] - Miami-Dade Police Crash Report - [DATE]" at bounding box center [173, 349] width 256 height 13
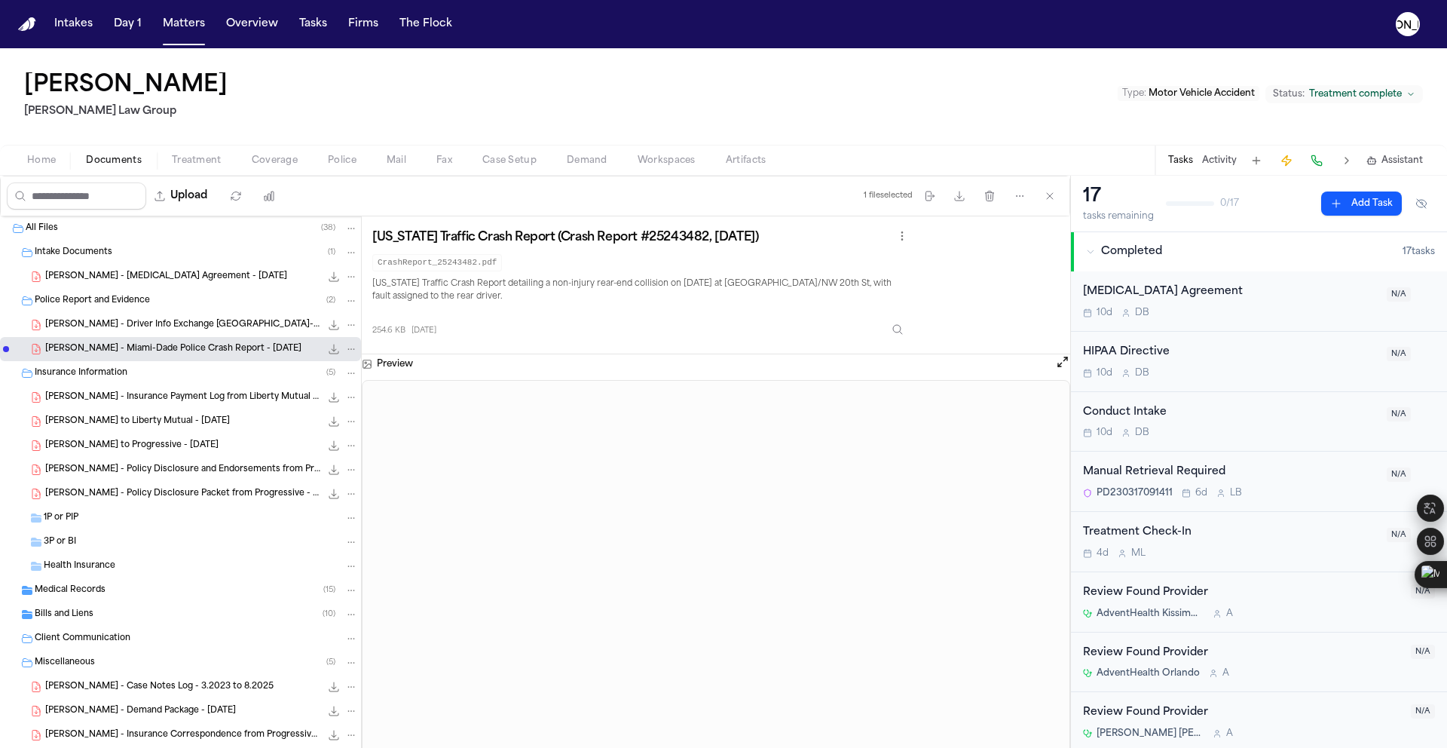
click at [280, 164] on span "Coverage" at bounding box center [275, 161] width 46 height 12
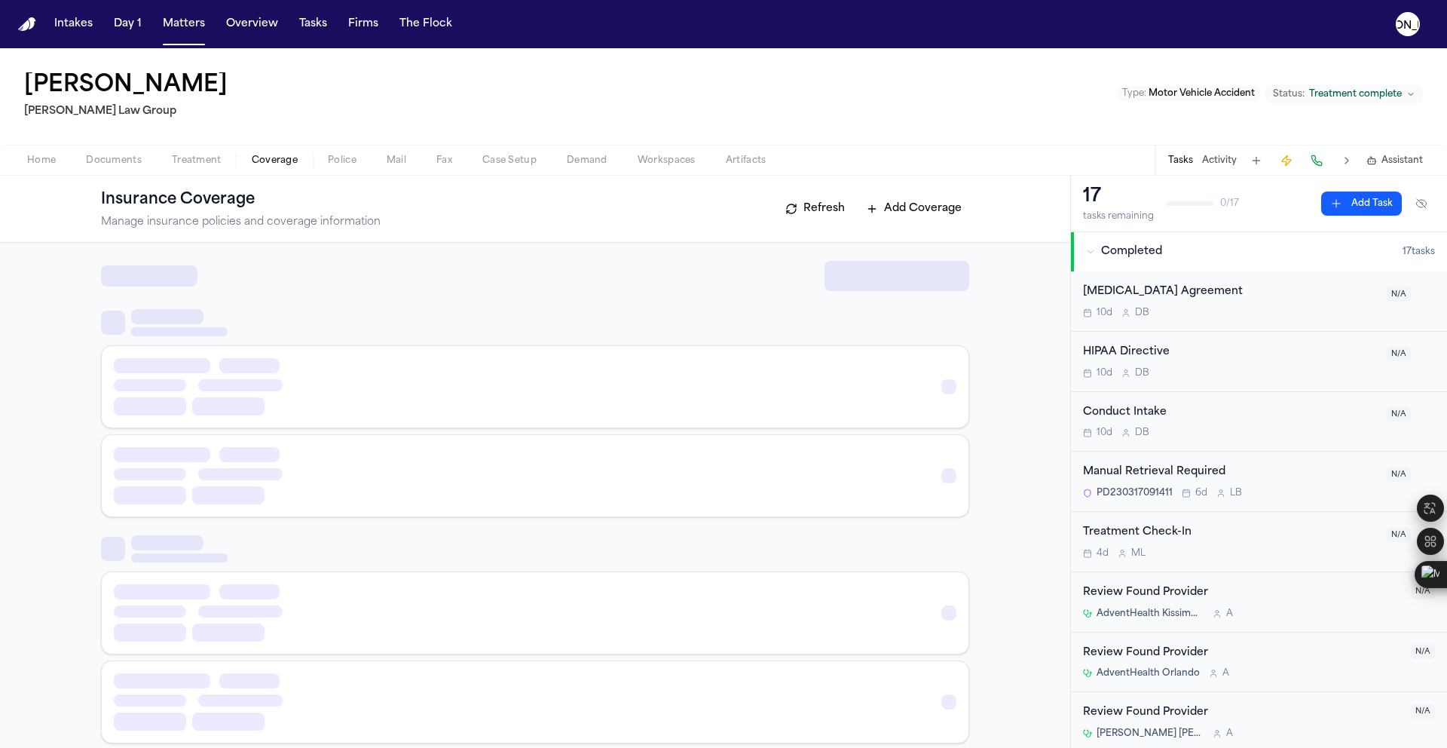
click at [280, 164] on span "Coverage" at bounding box center [275, 161] width 46 height 12
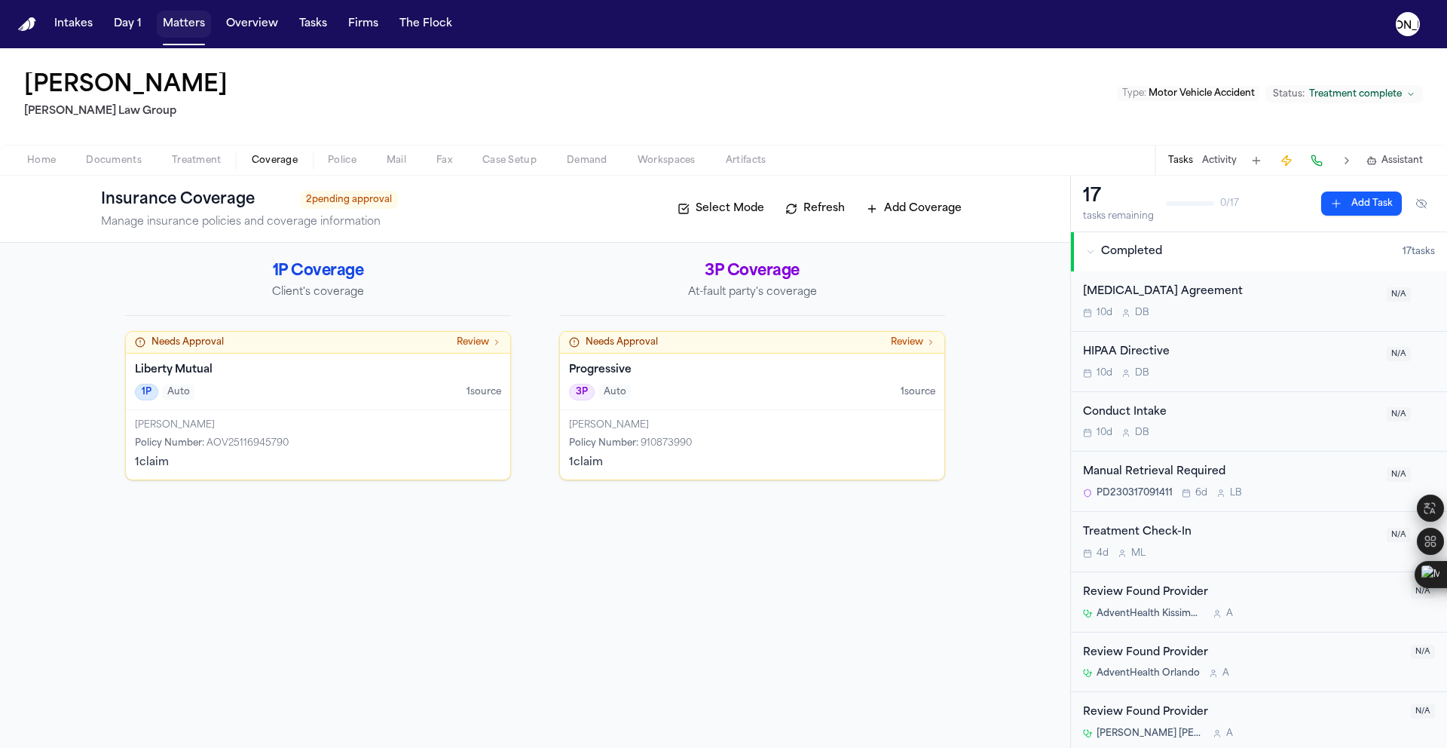
click at [175, 26] on button "Matters" at bounding box center [184, 24] width 54 height 27
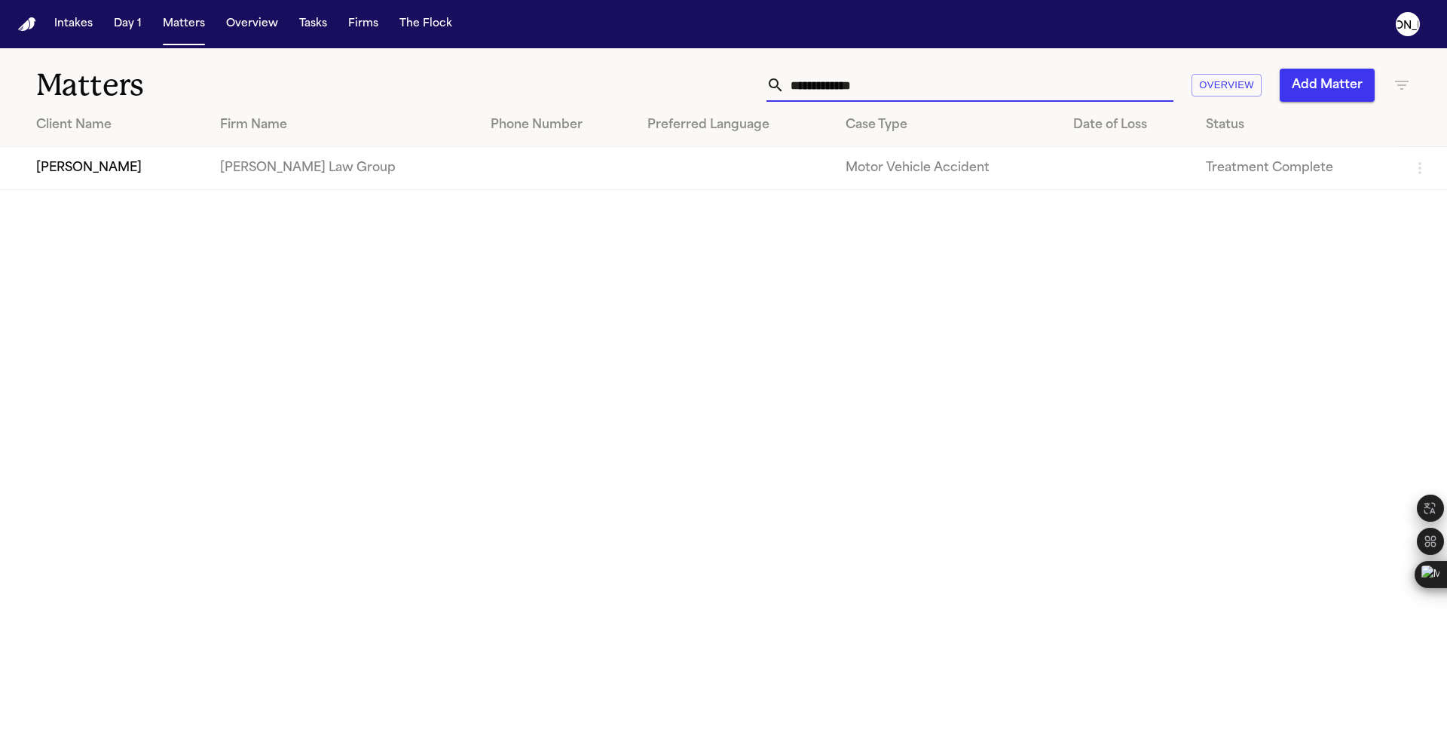
drag, startPoint x: 913, startPoint y: 85, endPoint x: 275, endPoint y: 41, distance: 639.1
click at [275, 41] on div "**********" at bounding box center [723, 374] width 1447 height 748
type input "******"
click at [155, 167] on td "[PERSON_NAME]" at bounding box center [104, 168] width 208 height 43
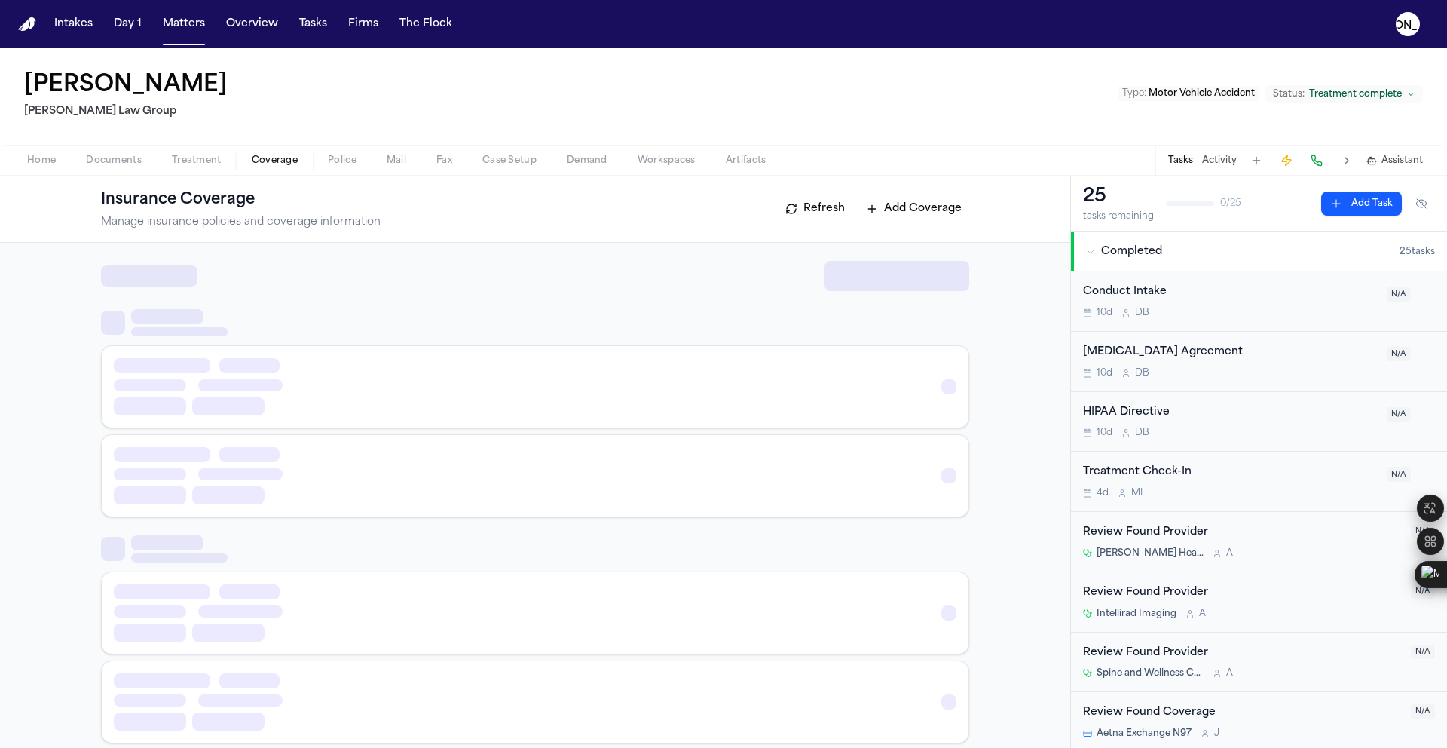
click at [274, 163] on span "Coverage" at bounding box center [275, 161] width 46 height 12
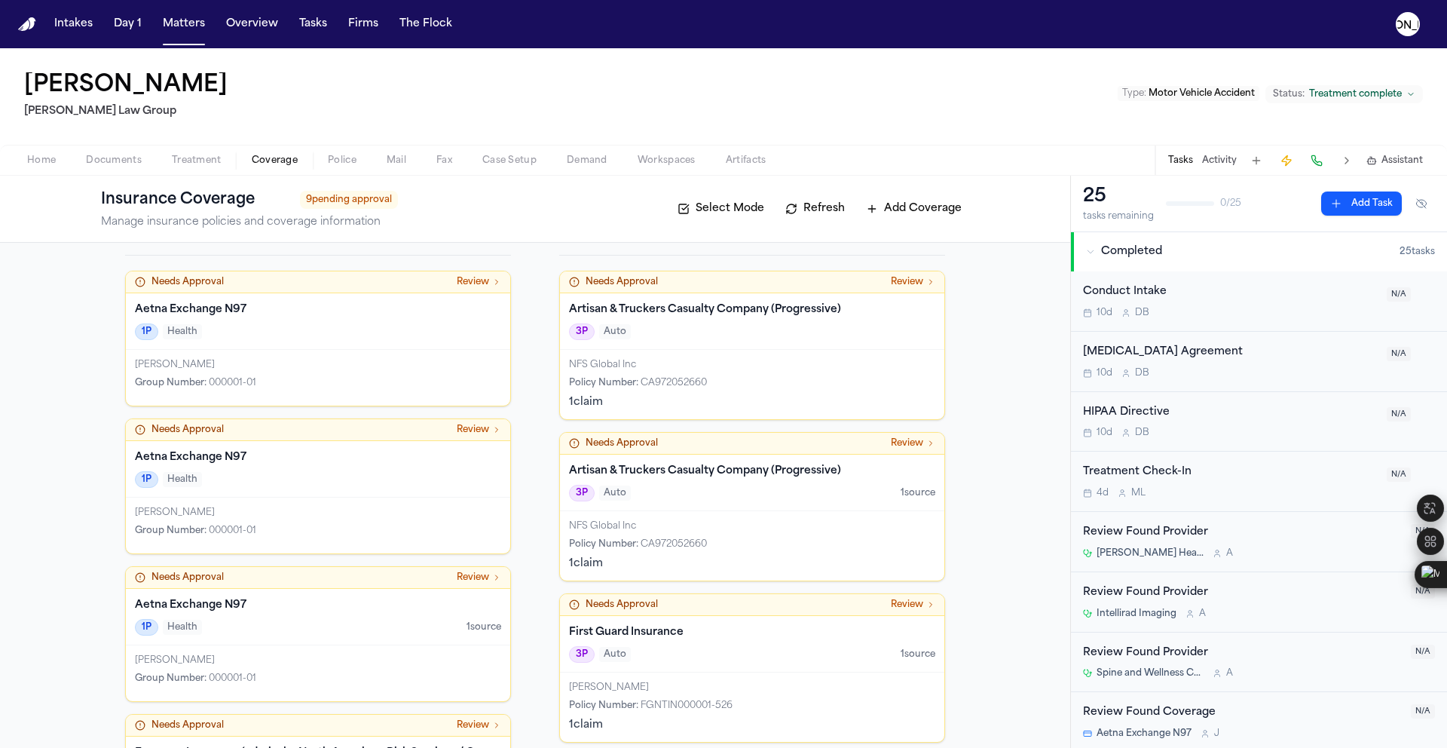
scroll to position [47, 0]
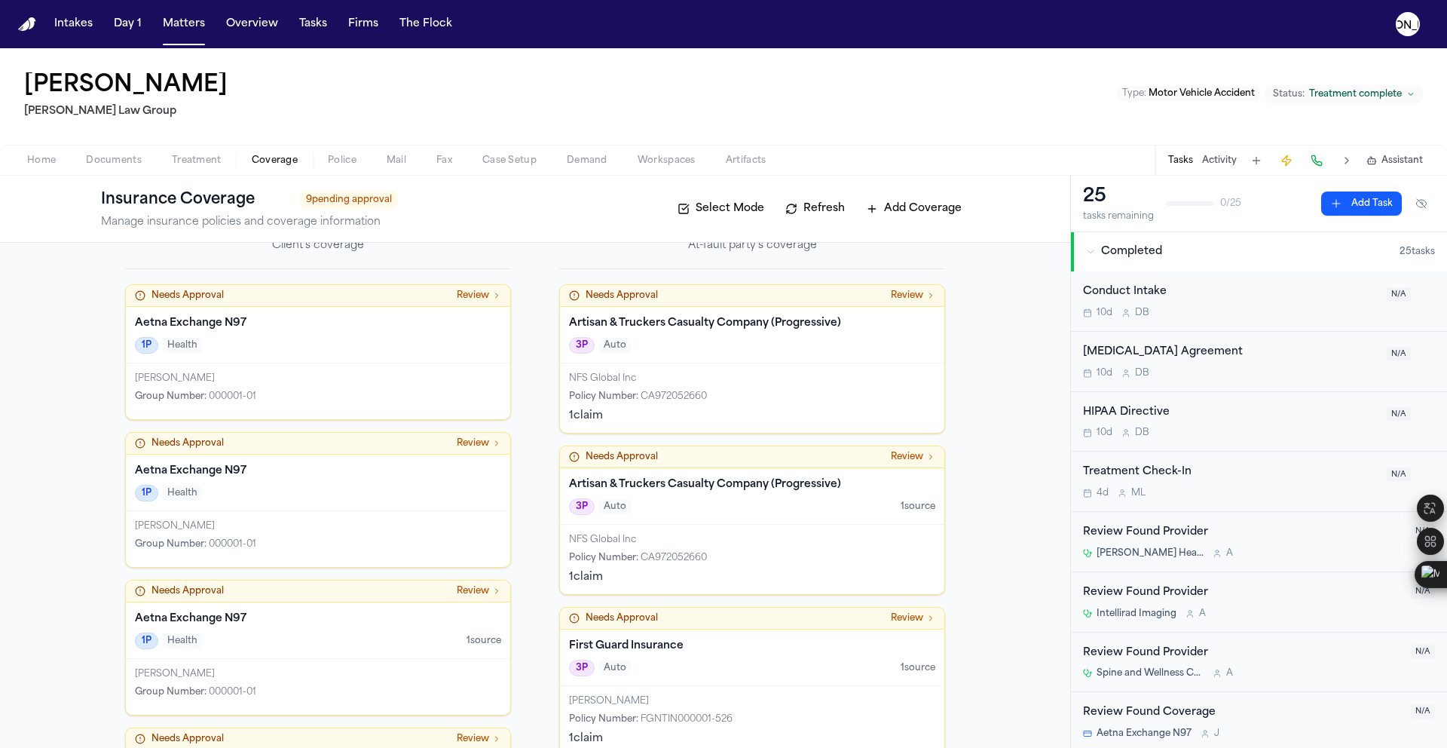
click at [706, 406] on div "NFS Global Inc Policy Number : CA972052660 1 claim" at bounding box center [752, 397] width 384 height 69
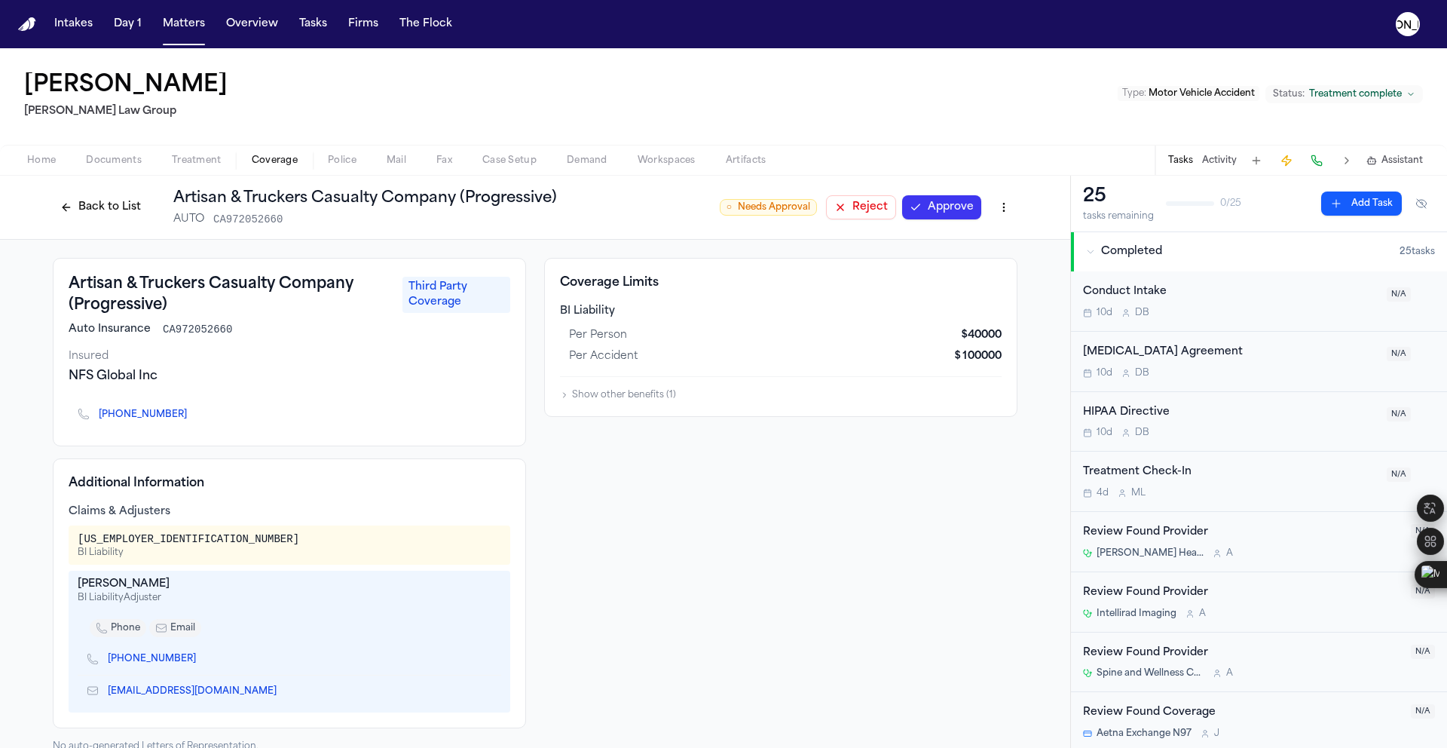
scroll to position [23, 0]
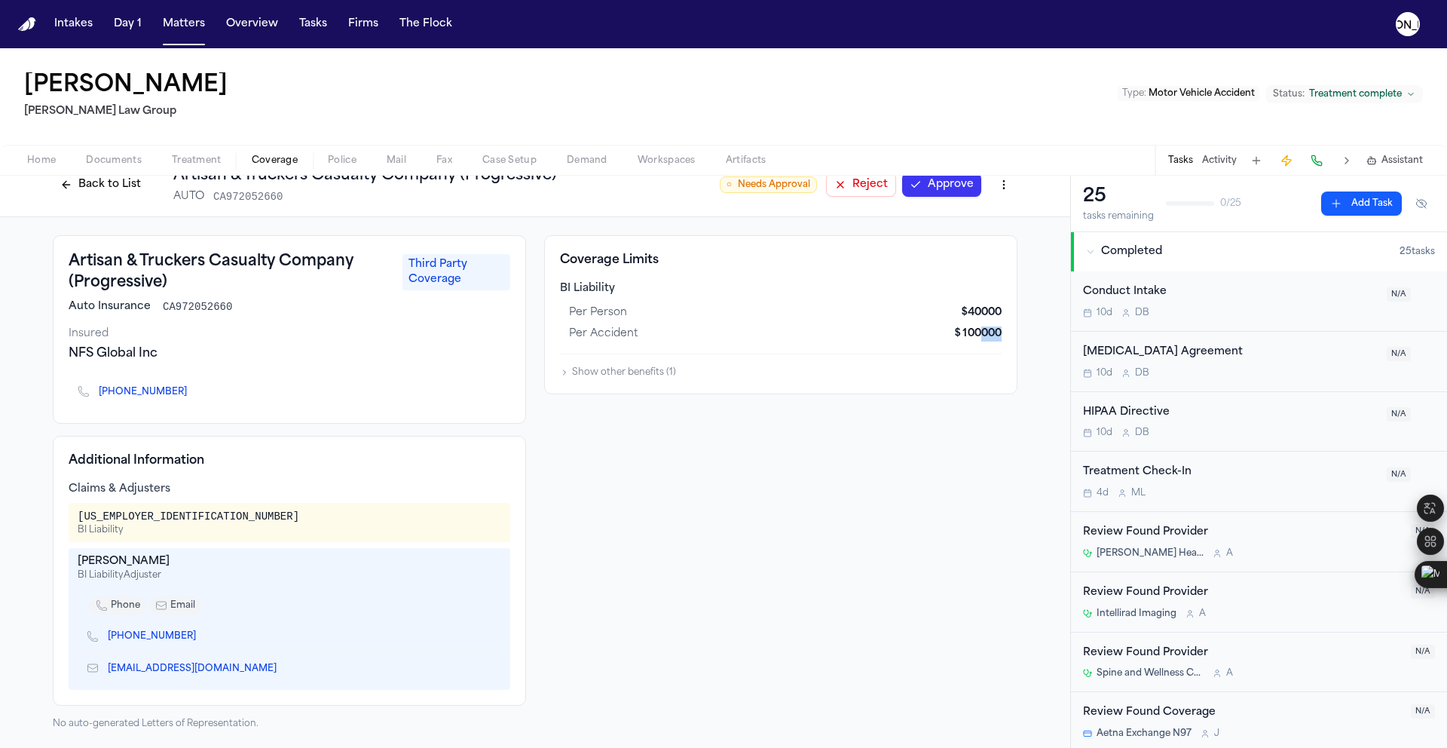
drag, startPoint x: 976, startPoint y: 334, endPoint x: 1036, endPoint y: 337, distance: 60.4
click at [1036, 337] on div "Artisan & Truckers Casualty Company (Progressive) Third Party Coverage Auto Ins…" at bounding box center [535, 482] width 1070 height 531
click at [825, 338] on div "per accident $ 100000" at bounding box center [785, 333] width 433 height 21
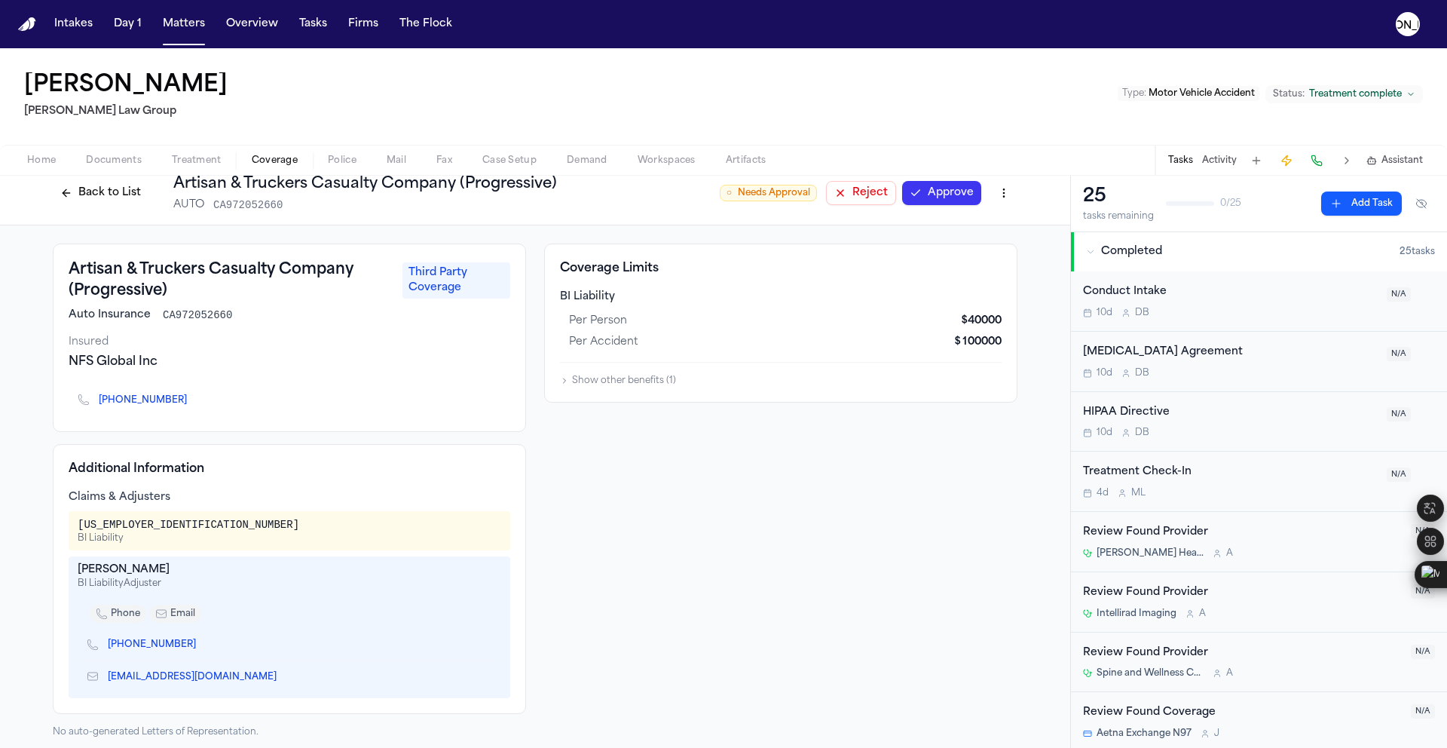
scroll to position [0, 0]
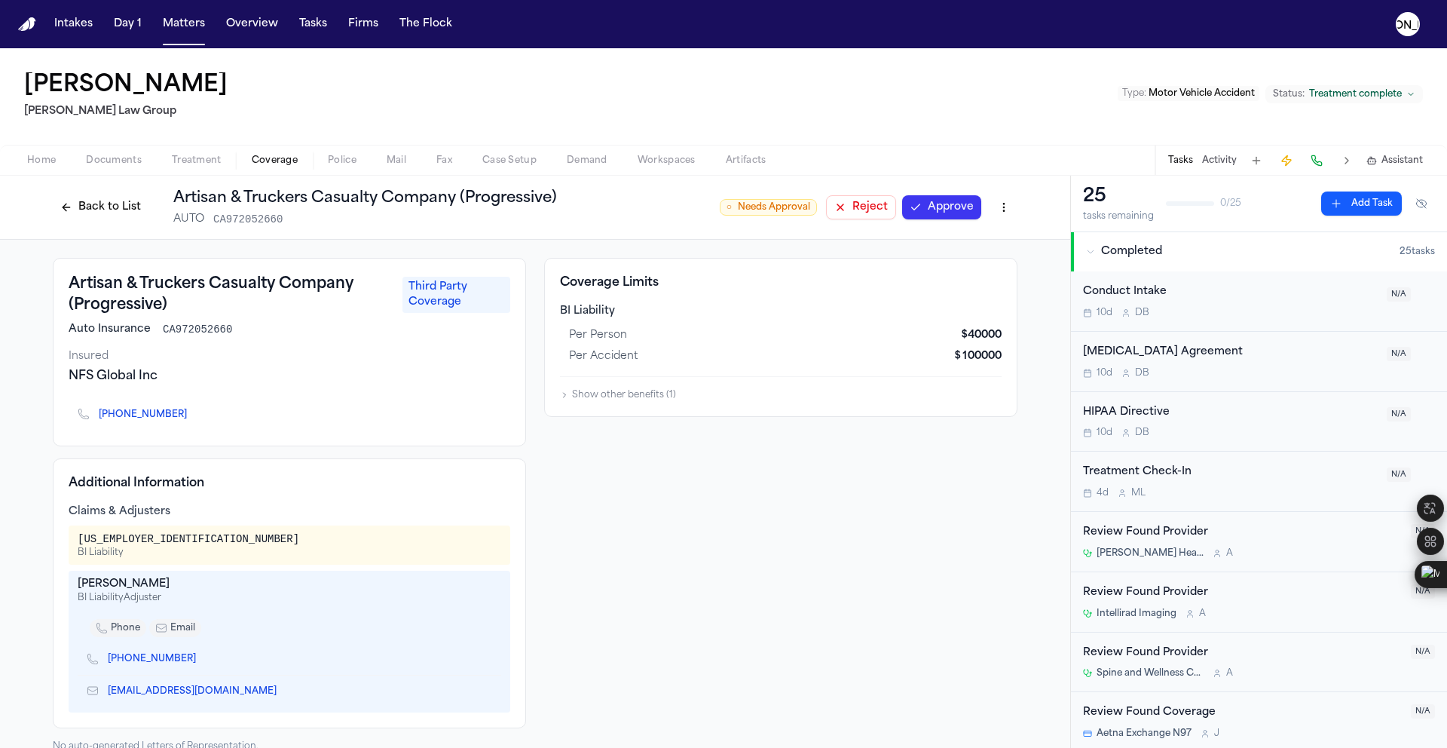
click at [349, 162] on span "Police" at bounding box center [342, 161] width 29 height 12
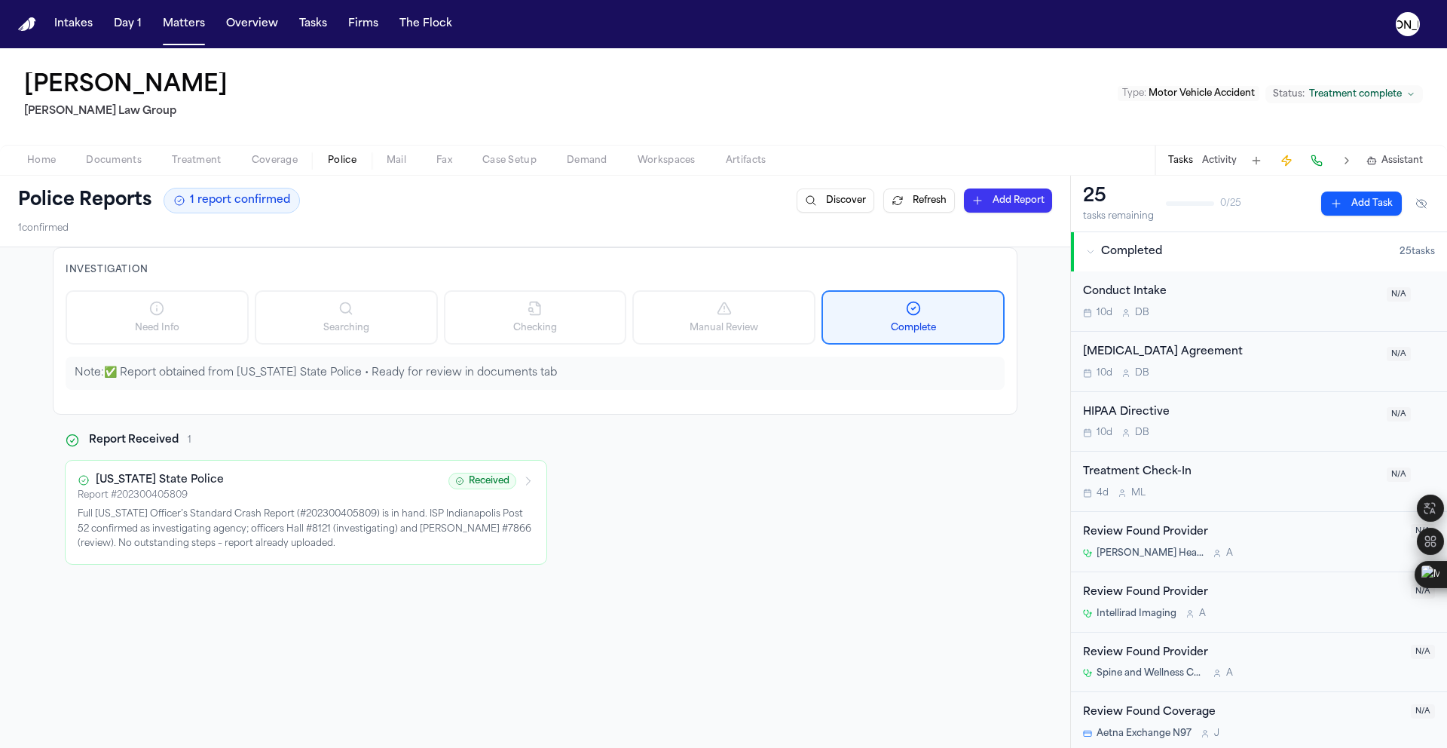
click at [238, 482] on div "Indiana State Police" at bounding box center [259, 480] width 362 height 15
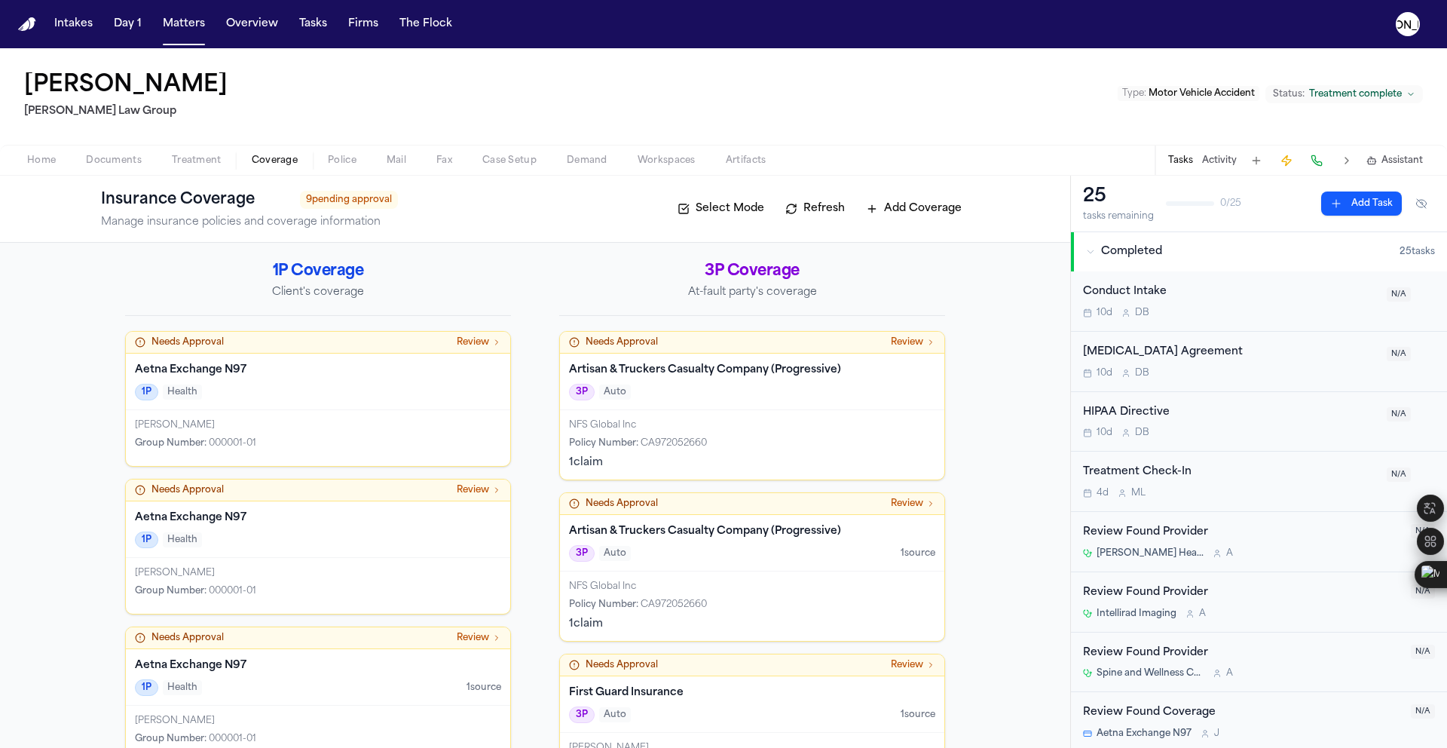
click at [270, 168] on span "button" at bounding box center [275, 169] width 64 height 2
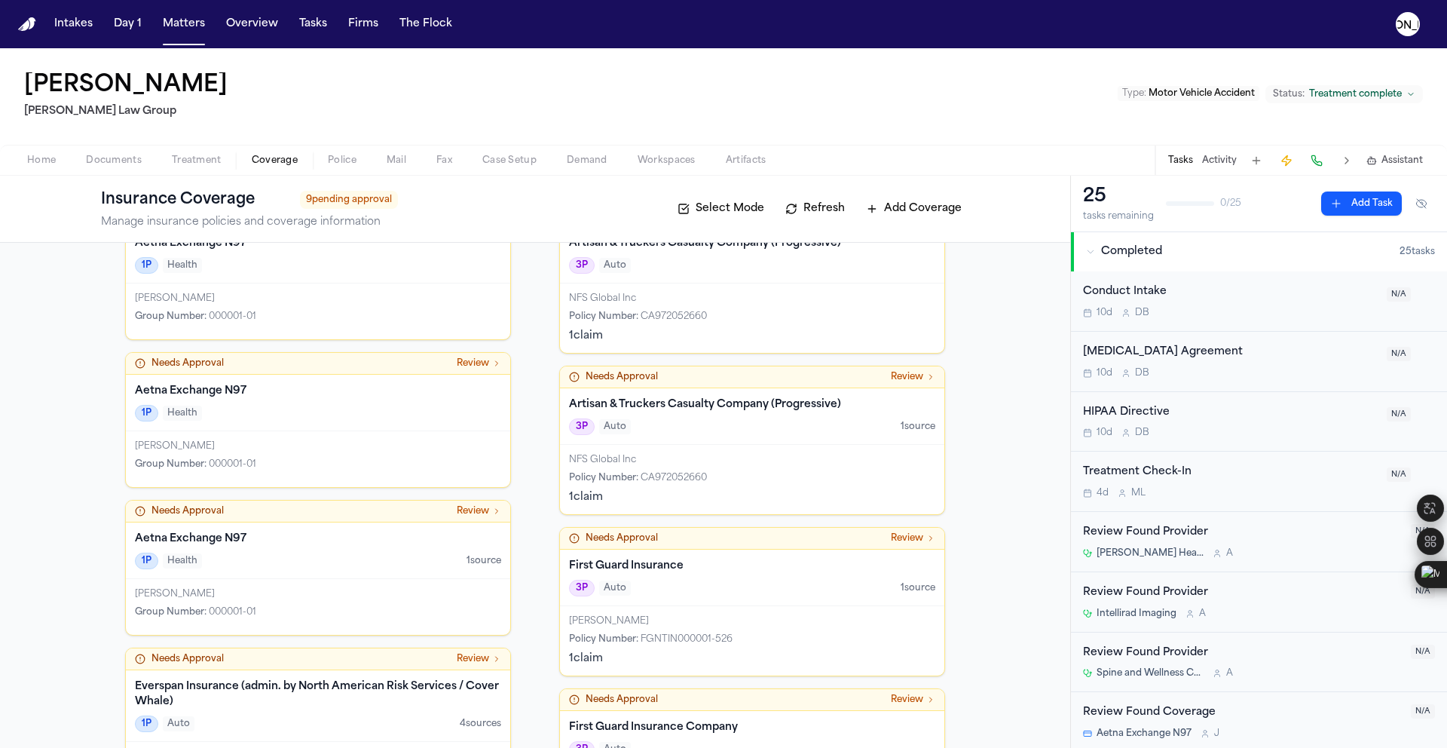
scroll to position [370, 0]
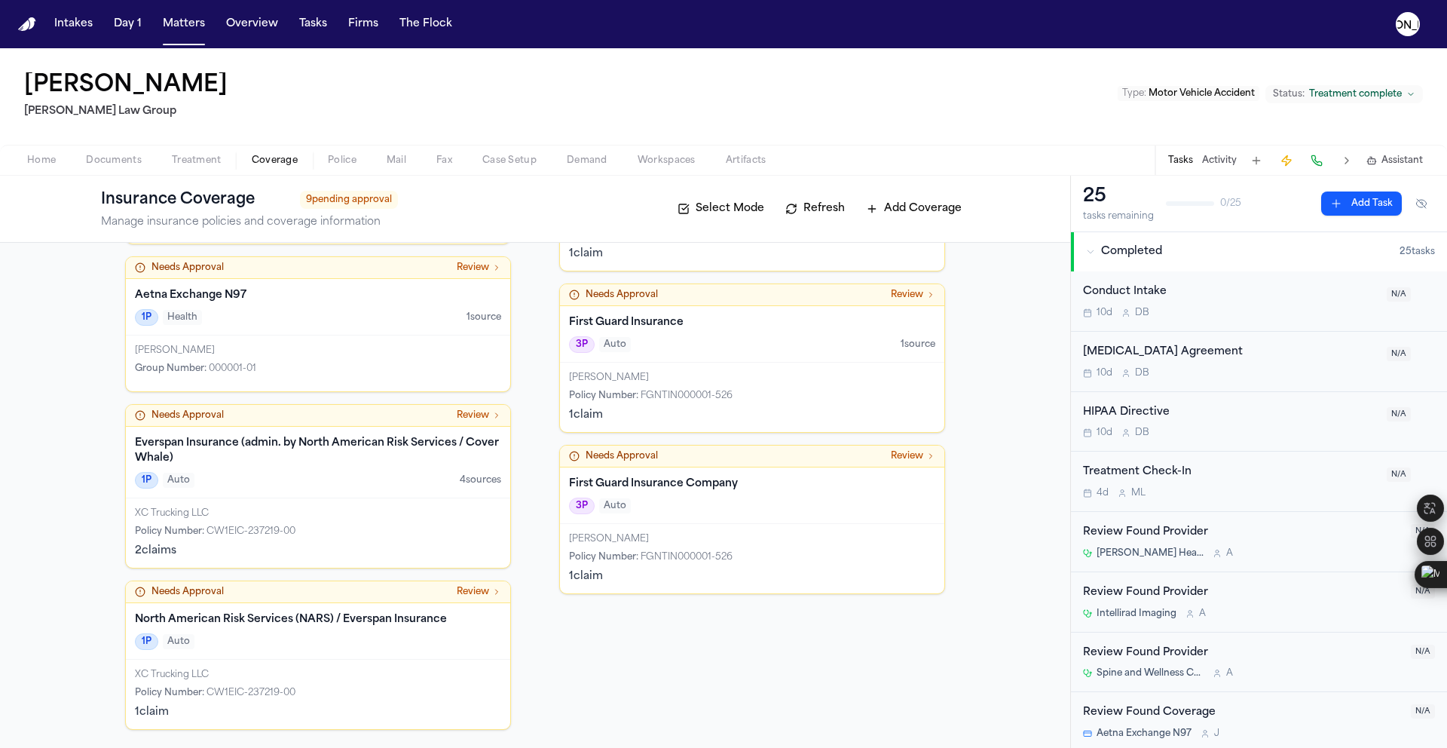
click at [643, 560] on span "FGNTIN000001-526" at bounding box center [687, 556] width 92 height 9
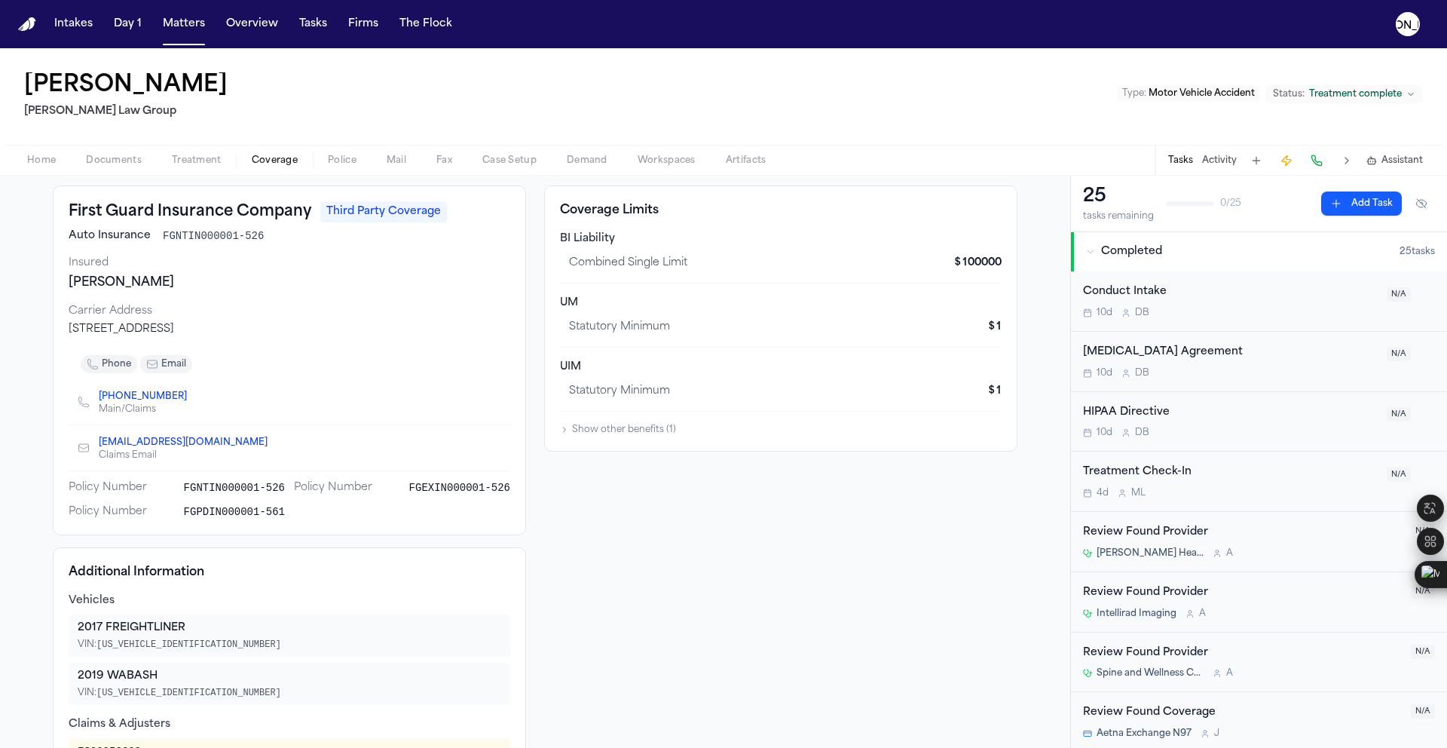
scroll to position [55, 0]
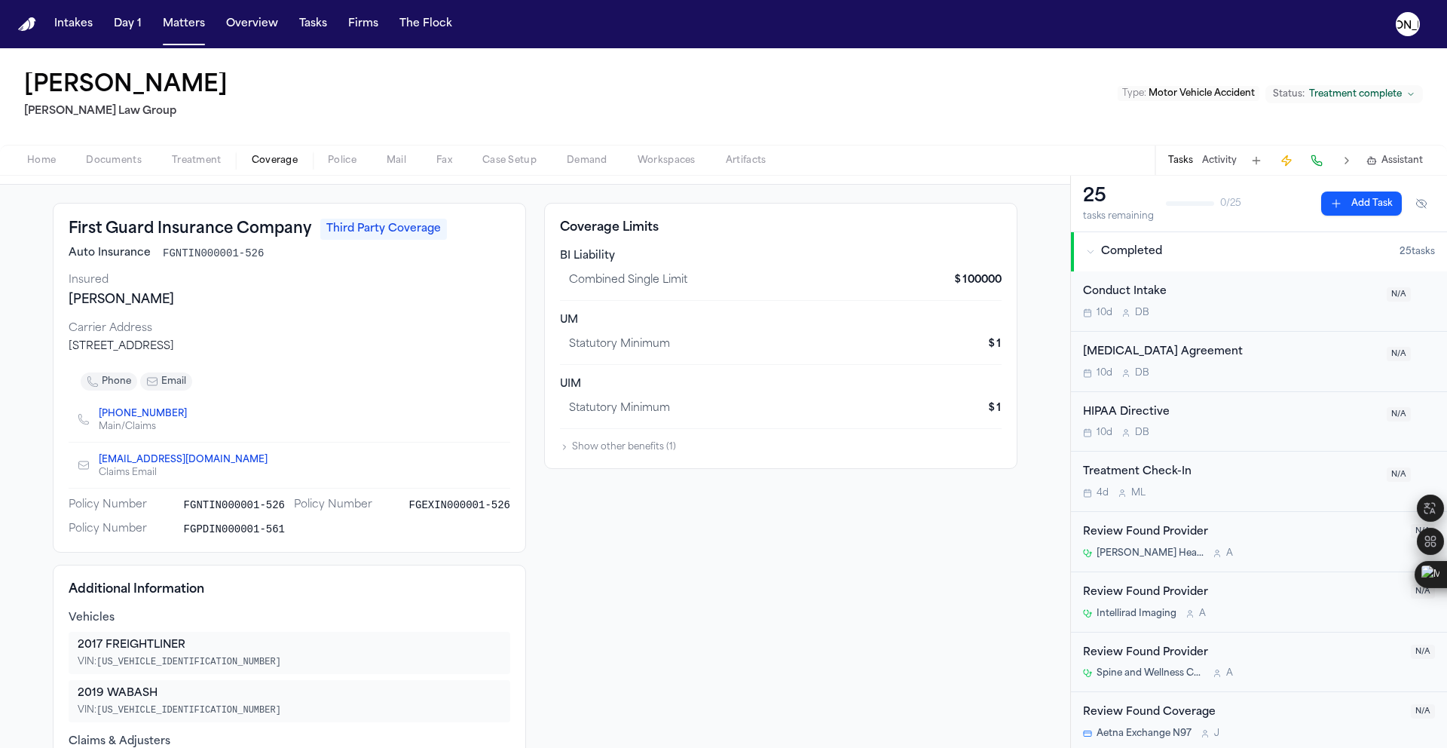
click at [329, 164] on span "Police" at bounding box center [342, 161] width 29 height 12
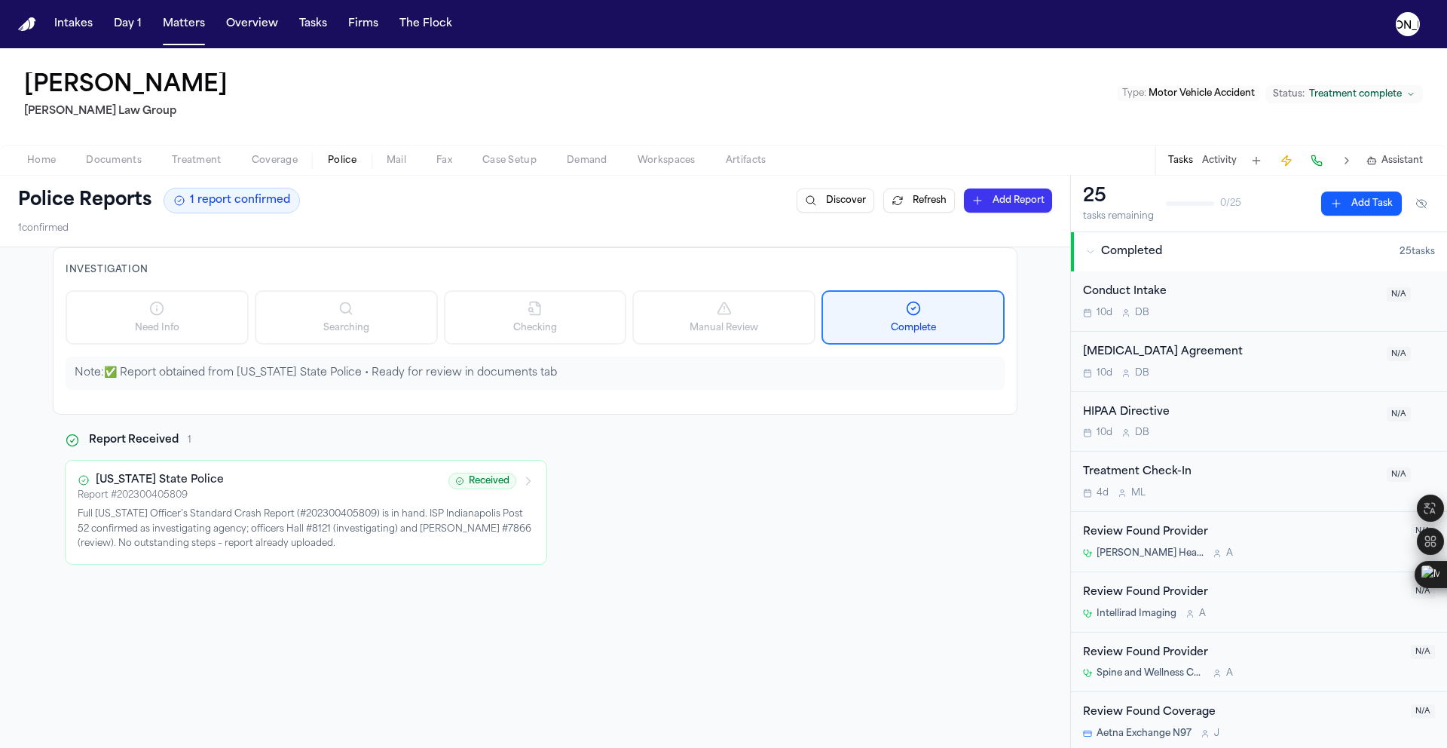
click at [219, 538] on p "Full Indiana Officer’s Standard Crash Report (#202300405809) is in hand. ISP In…" at bounding box center [306, 529] width 457 height 44
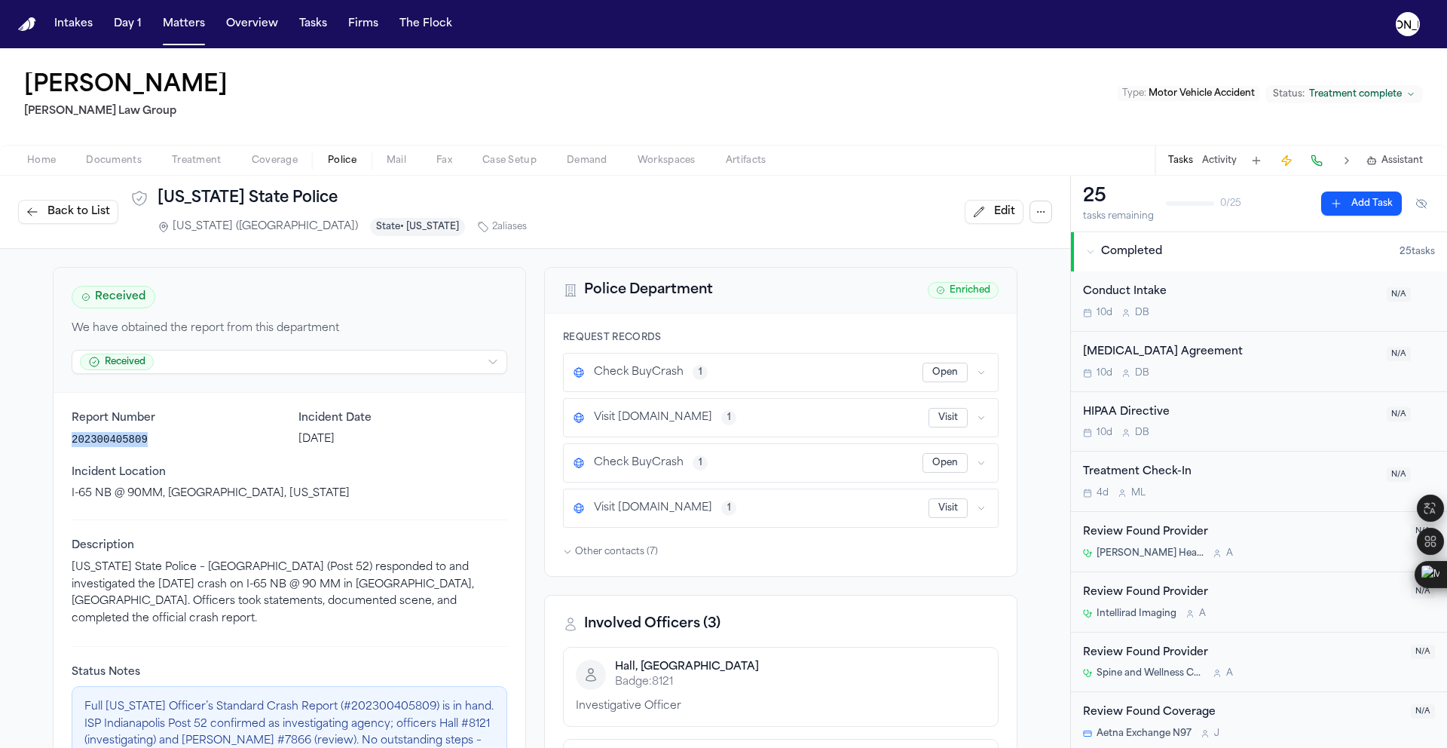
drag, startPoint x: 160, startPoint y: 444, endPoint x: 67, endPoint y: 442, distance: 92.7
click at [72, 442] on p "202300405809" at bounding box center [176, 439] width 209 height 15
copy p "202300405809"
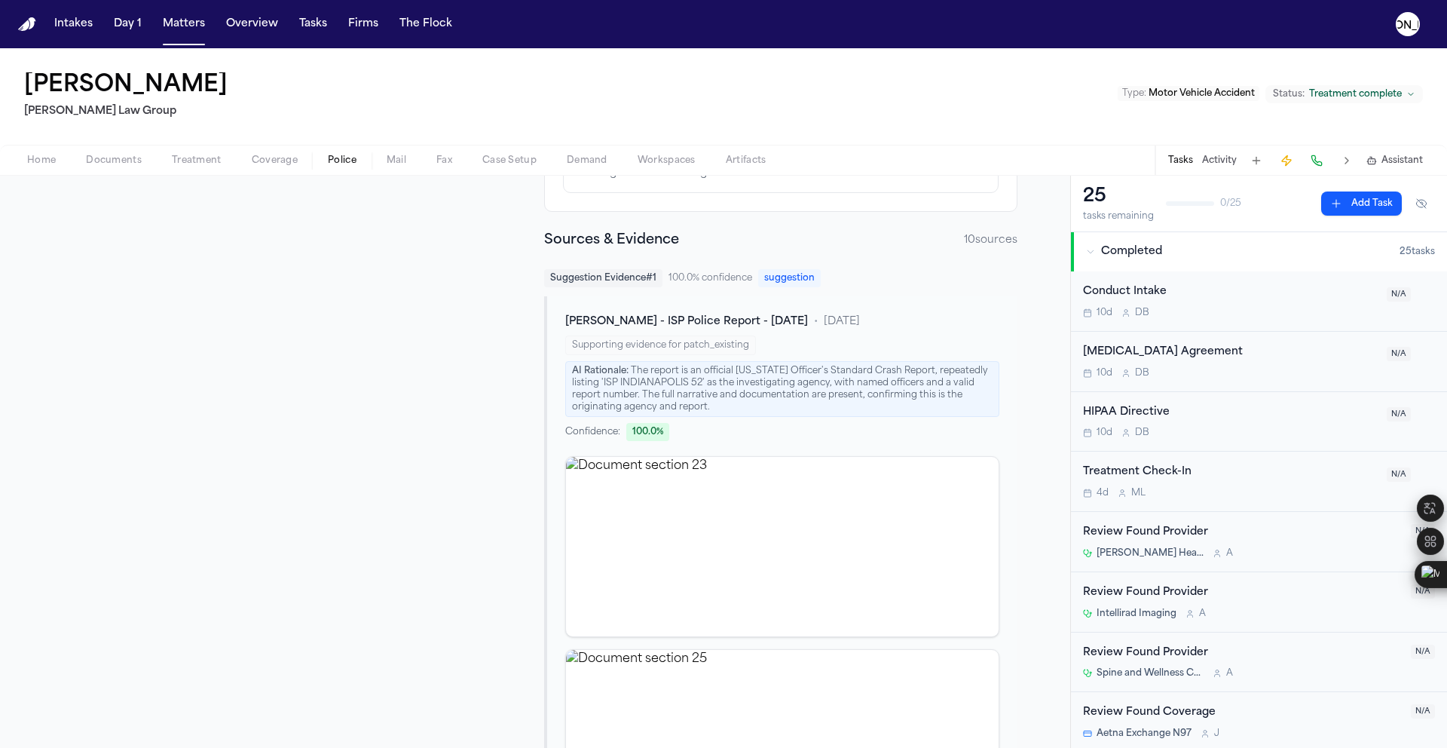
scroll to position [718, 0]
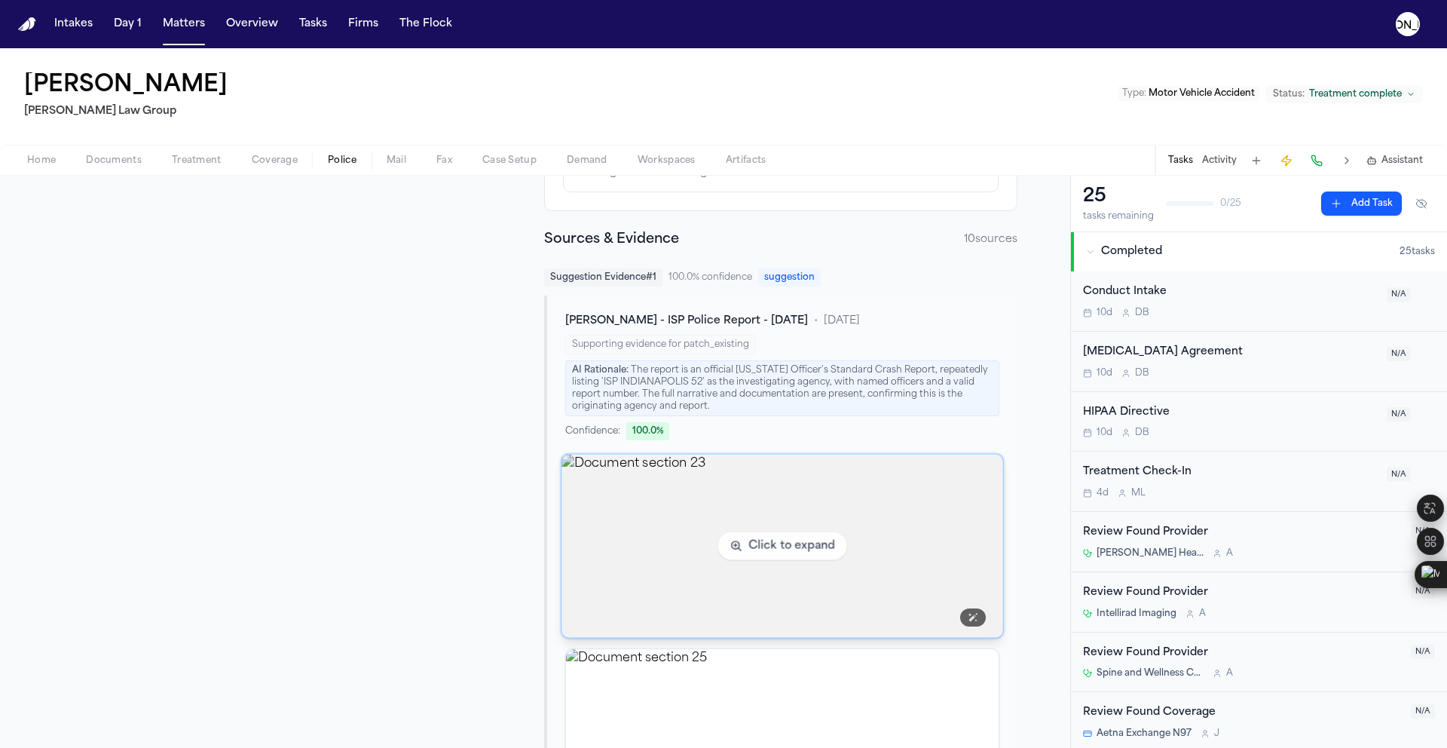
click at [668, 497] on img "View document section 23" at bounding box center [782, 545] width 441 height 183
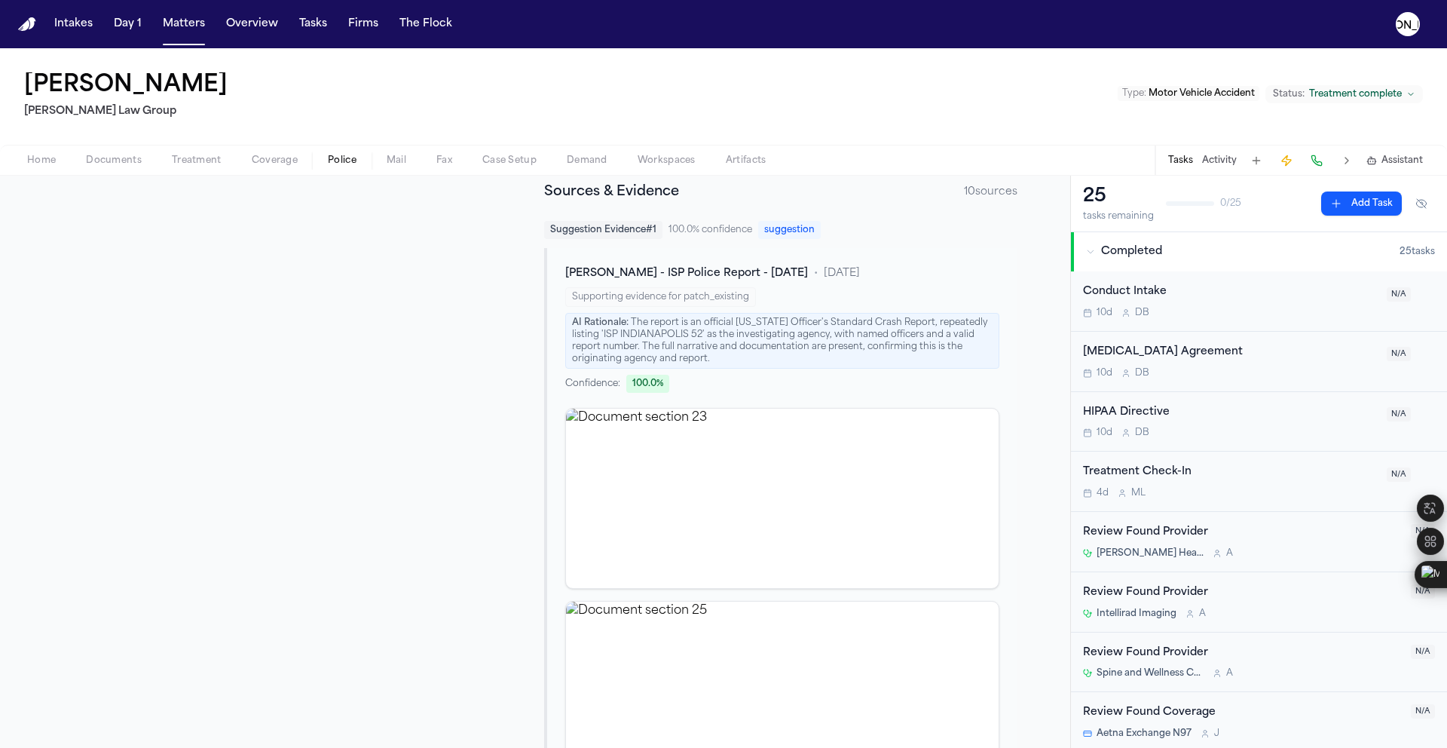
scroll to position [1122, 0]
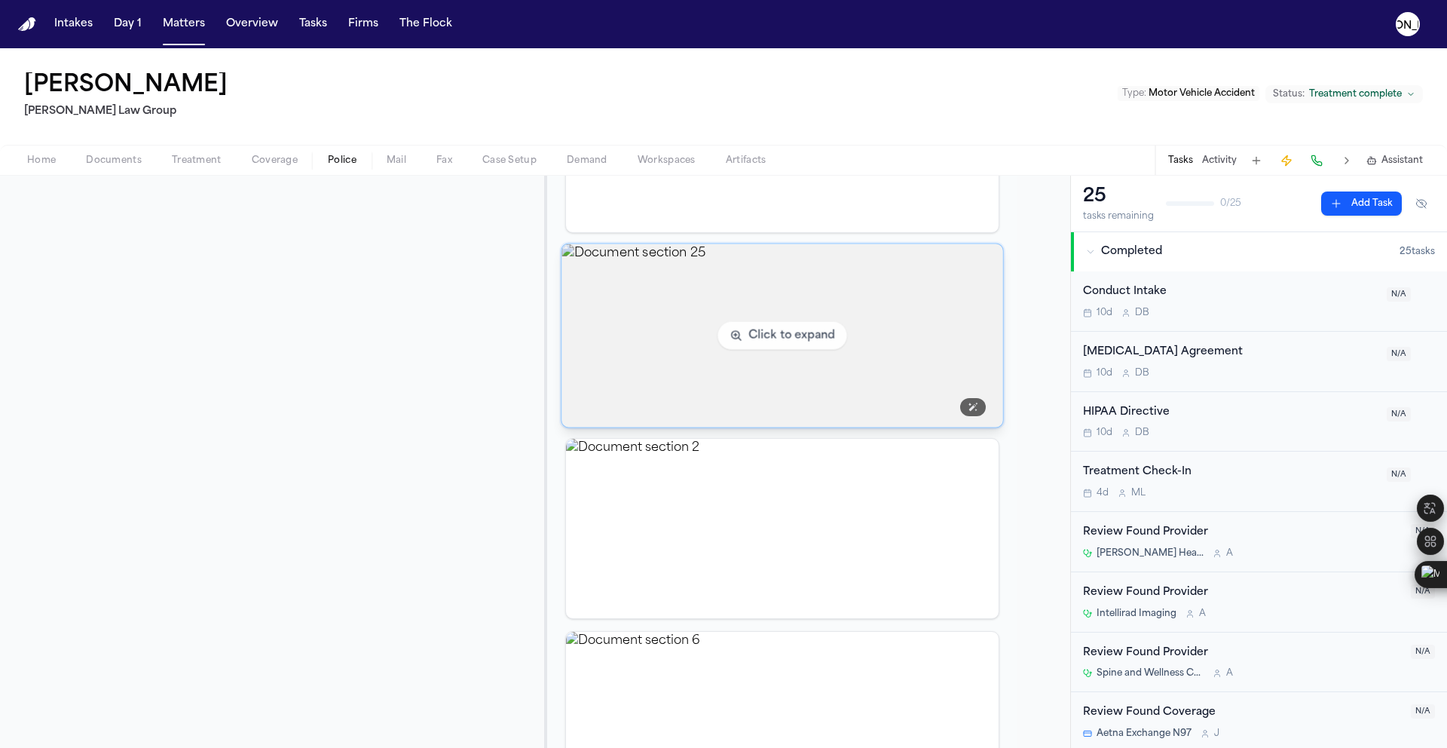
click at [910, 356] on img "View document section 25" at bounding box center [782, 335] width 441 height 183
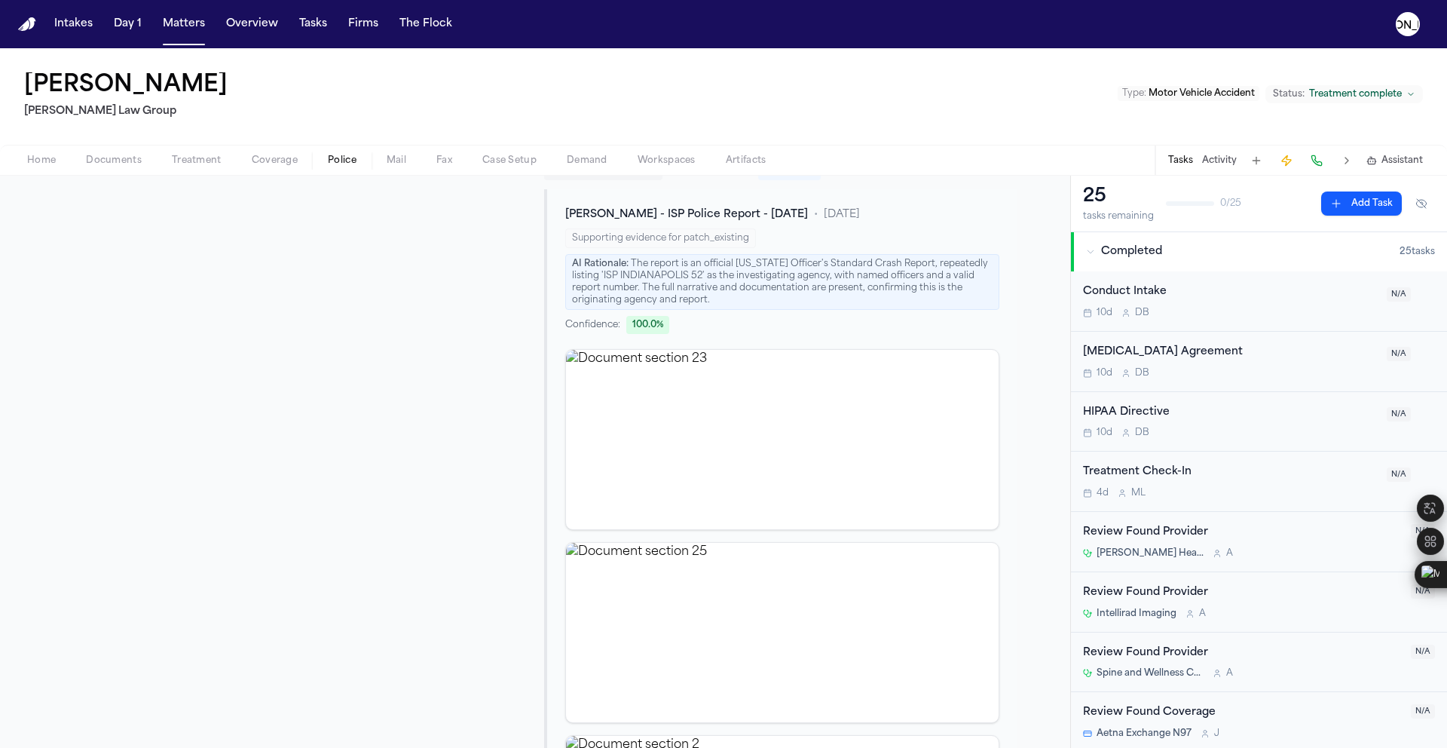
scroll to position [823, 0]
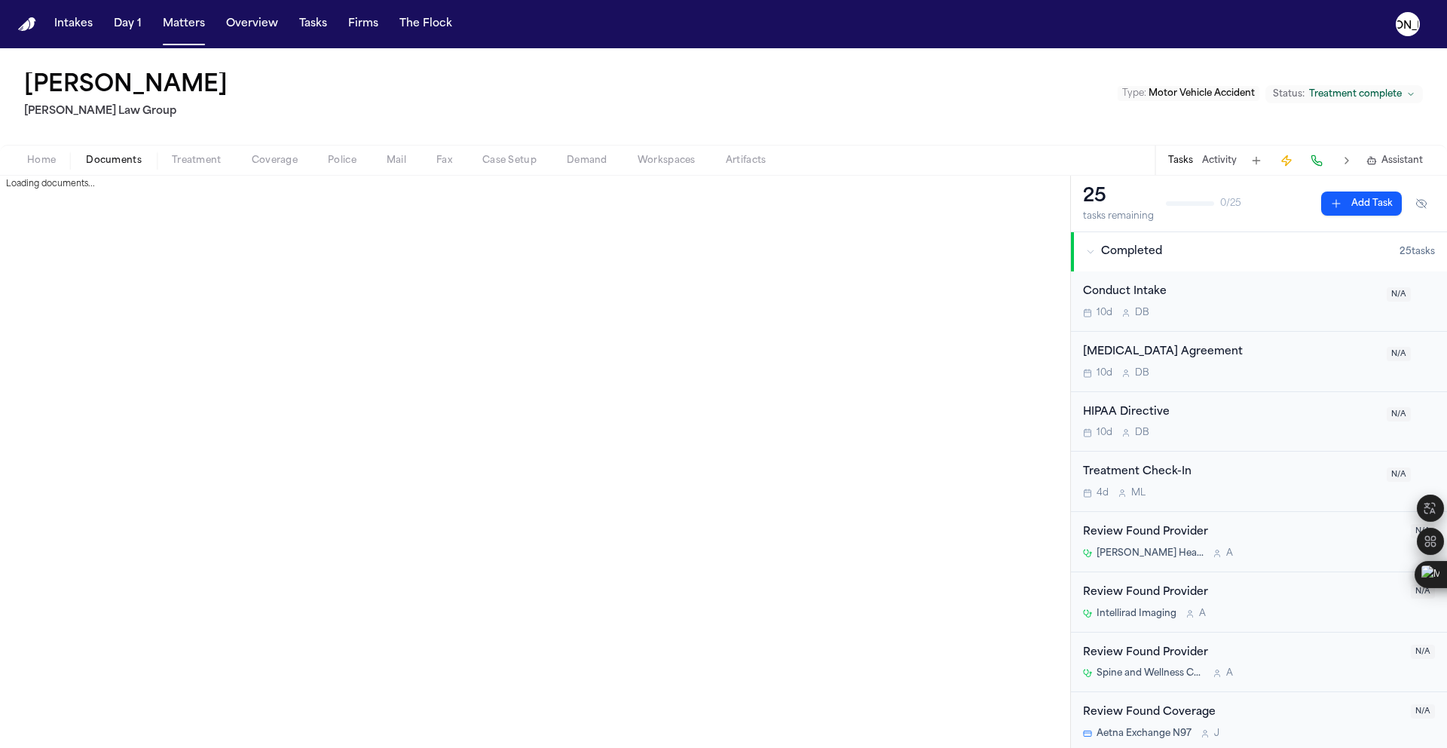
click at [119, 155] on span "Documents" at bounding box center [114, 161] width 56 height 12
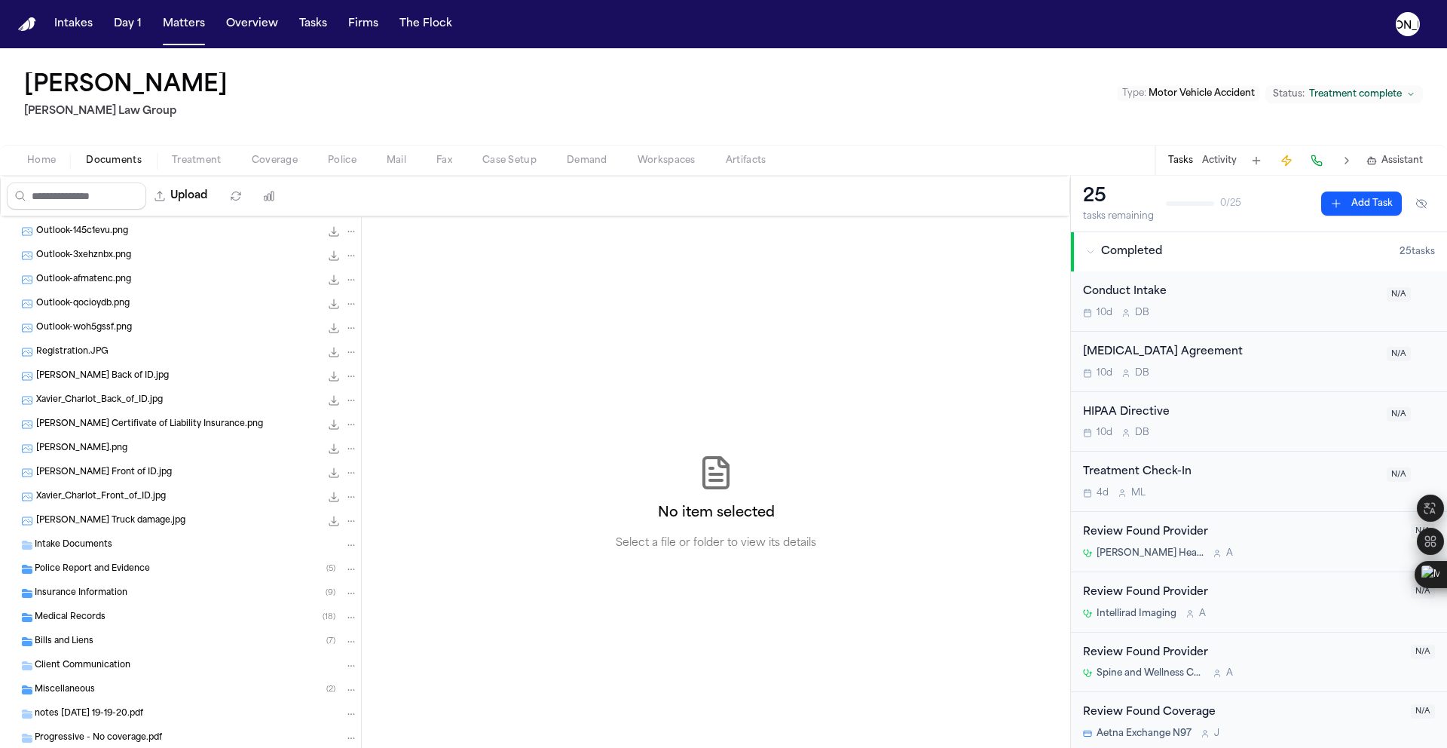
scroll to position [408, 0]
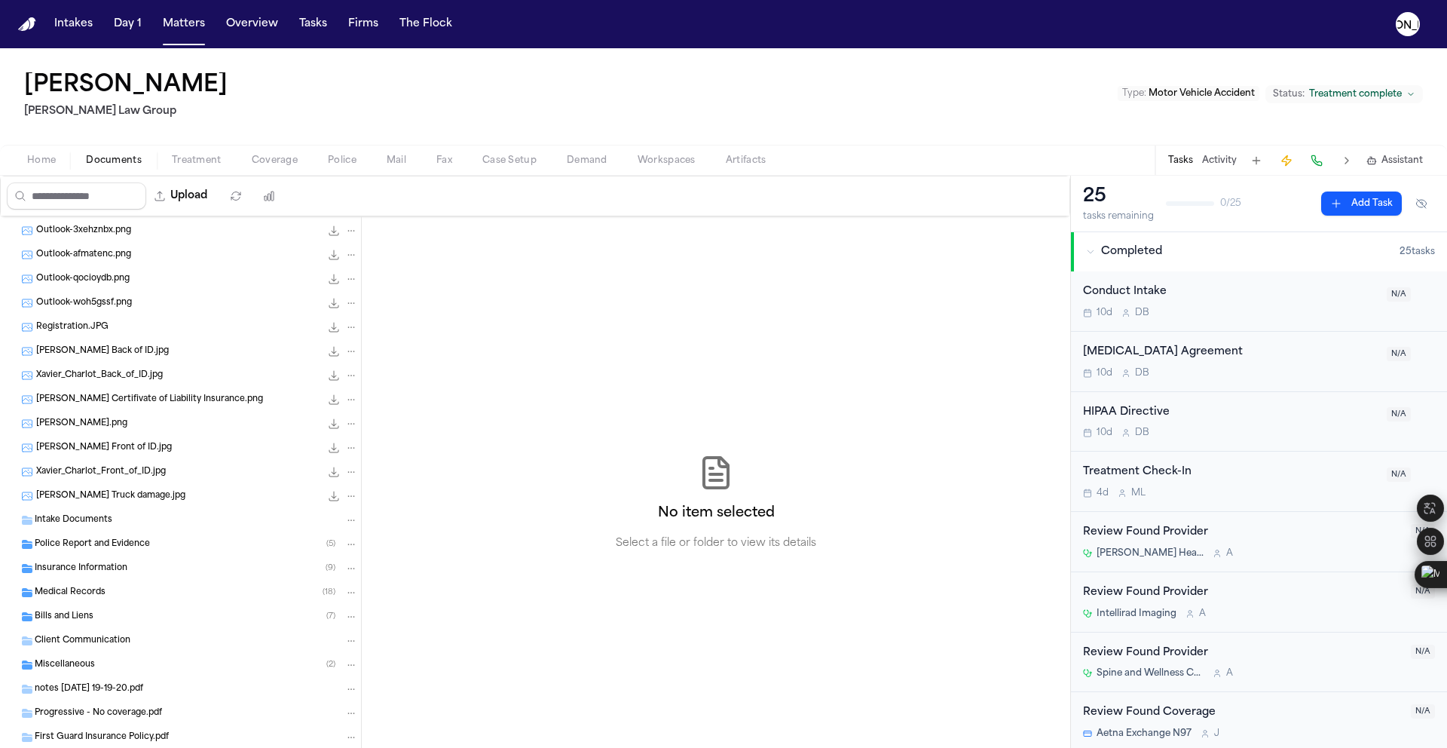
click at [113, 549] on span "Police Report and Evidence" at bounding box center [92, 544] width 115 height 13
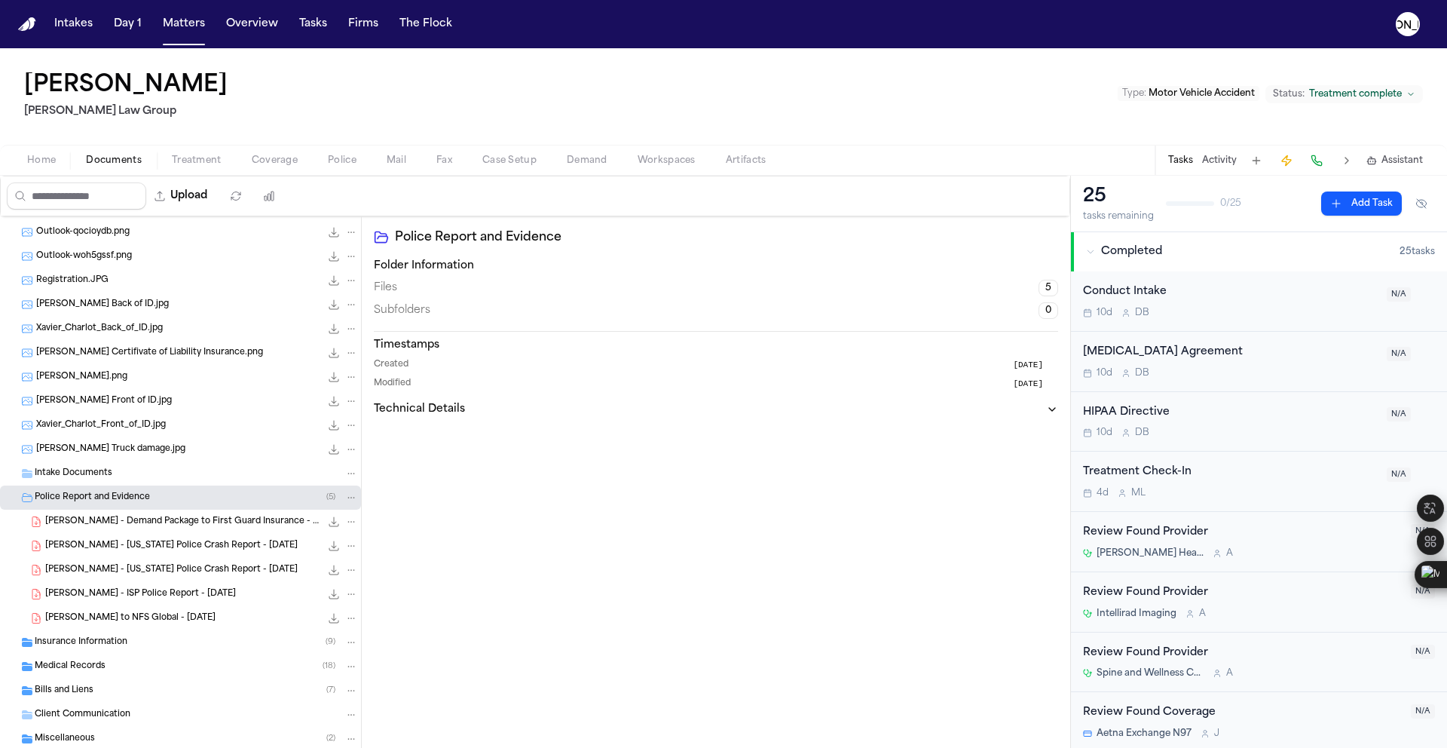
scroll to position [458, 0]
click at [149, 573] on div "X. Charlot - Indiana Police Crash Report - 8.31.23 790.5 KB • PDF" at bounding box center [201, 565] width 313 height 15
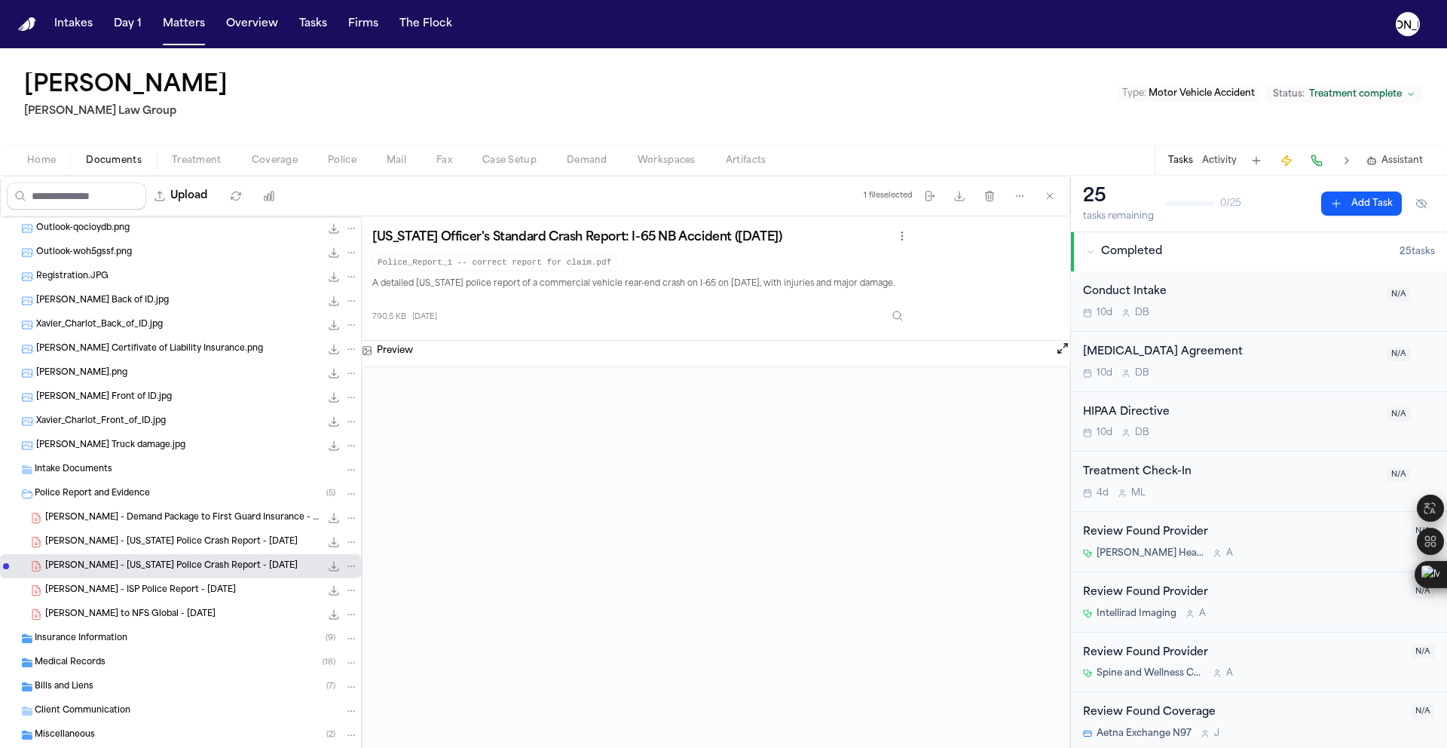
click at [142, 546] on span "X. Charlot - Indiana Police Crash Report - 8.31.23" at bounding box center [171, 542] width 252 height 13
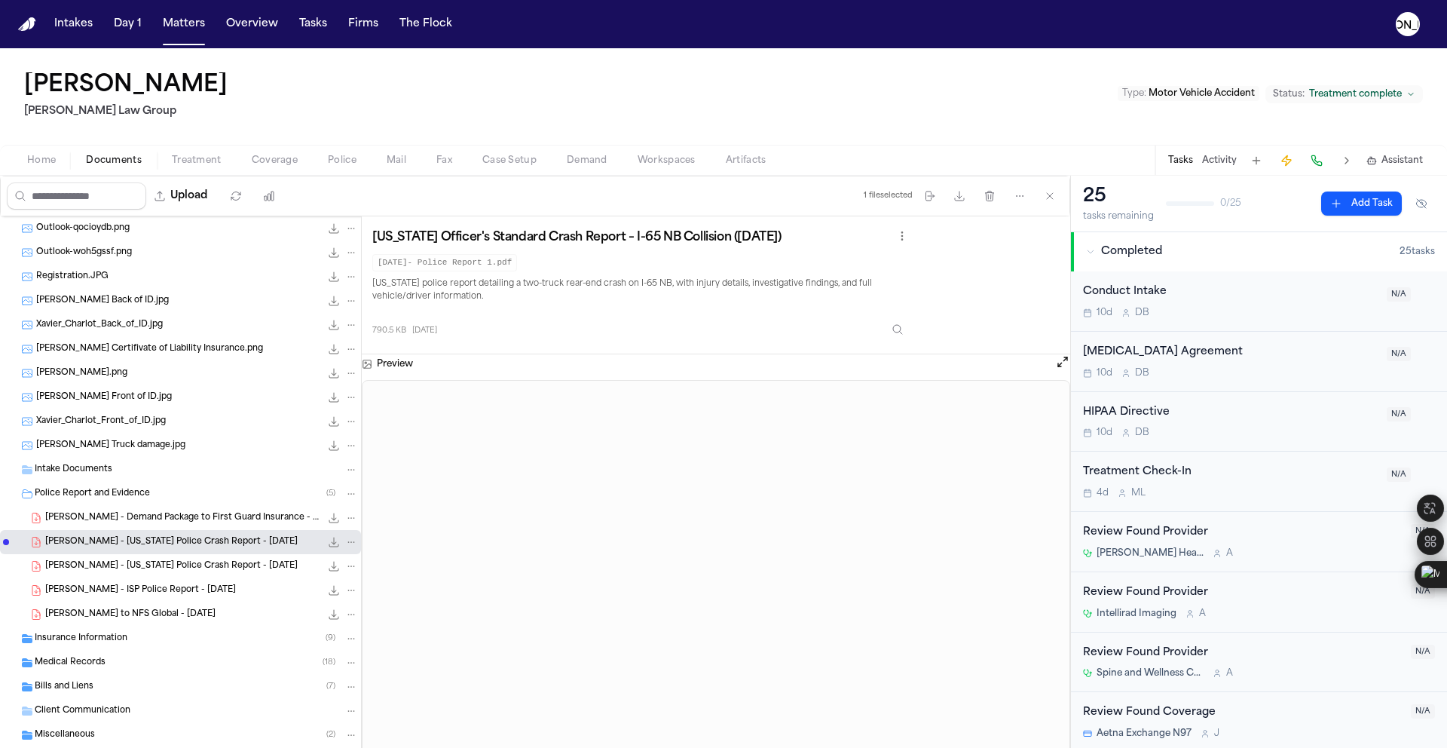
click at [189, 574] on div "X. Charlot - Indiana Police Crash Report - 8.31.23 790.5 KB • PDF" at bounding box center [180, 566] width 361 height 24
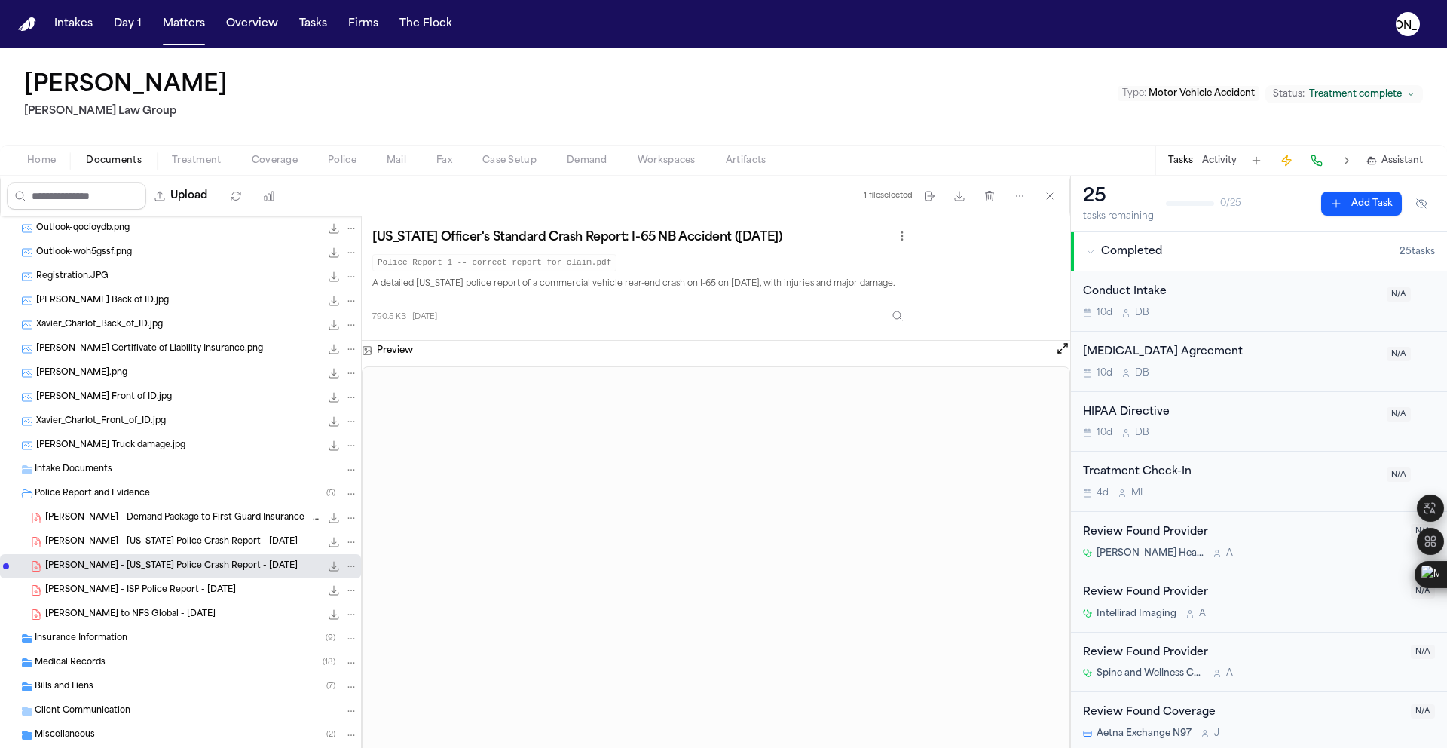
click at [147, 597] on div "X. Charlot - ISP Police Report - 8.31.23 520.6 KB • PDF" at bounding box center [201, 590] width 313 height 15
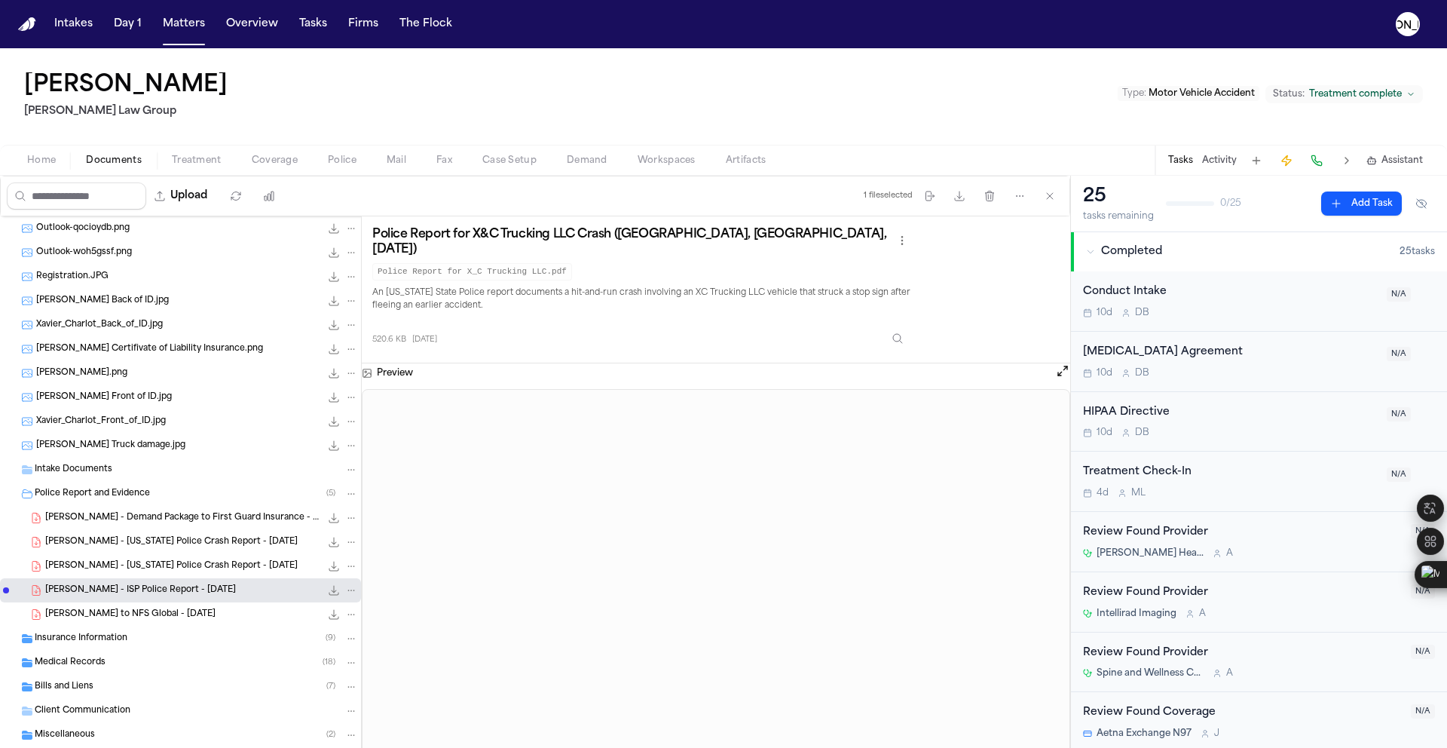
click at [106, 612] on span "X. Charlot - LOR to NFS Global - 1.15.25" at bounding box center [130, 614] width 170 height 13
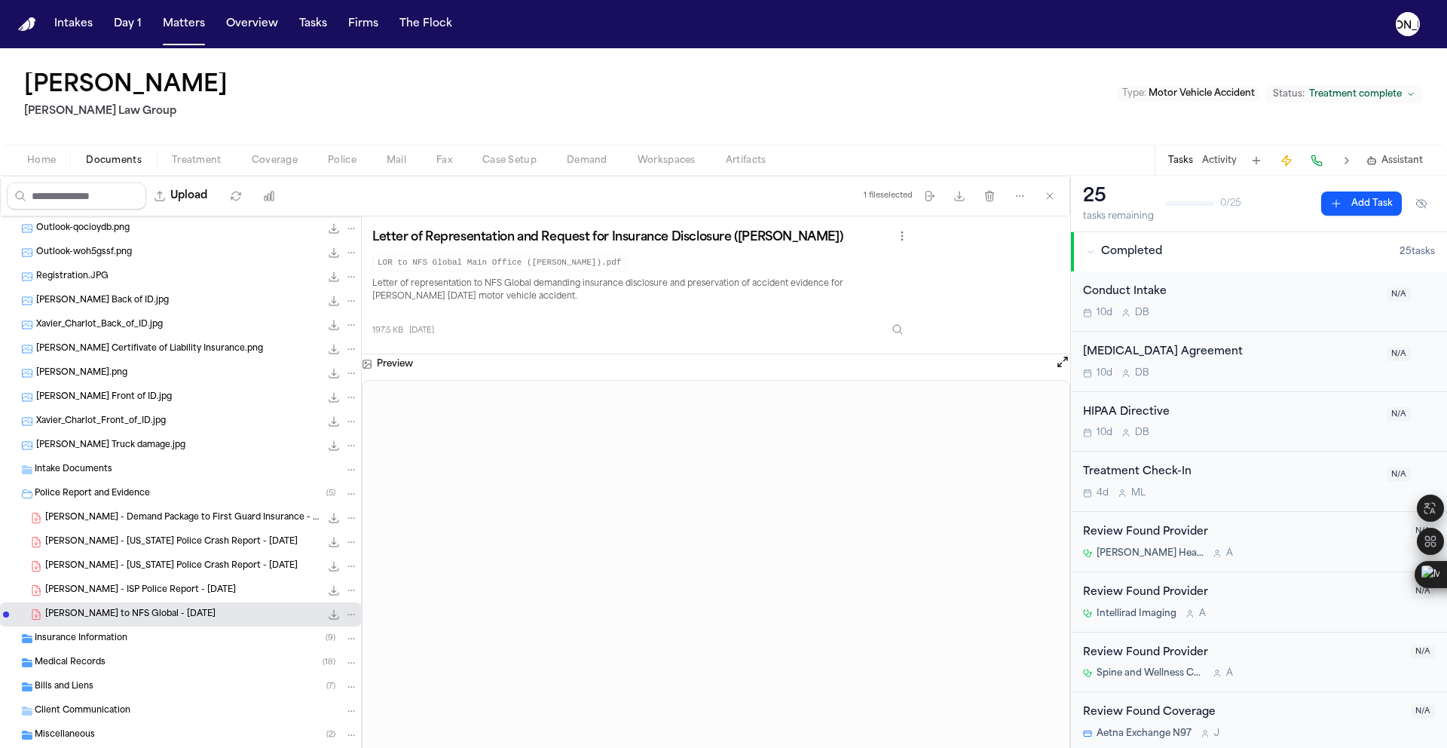
click at [104, 568] on span "X. Charlot - Indiana Police Crash Report - 8.31.23" at bounding box center [171, 566] width 252 height 13
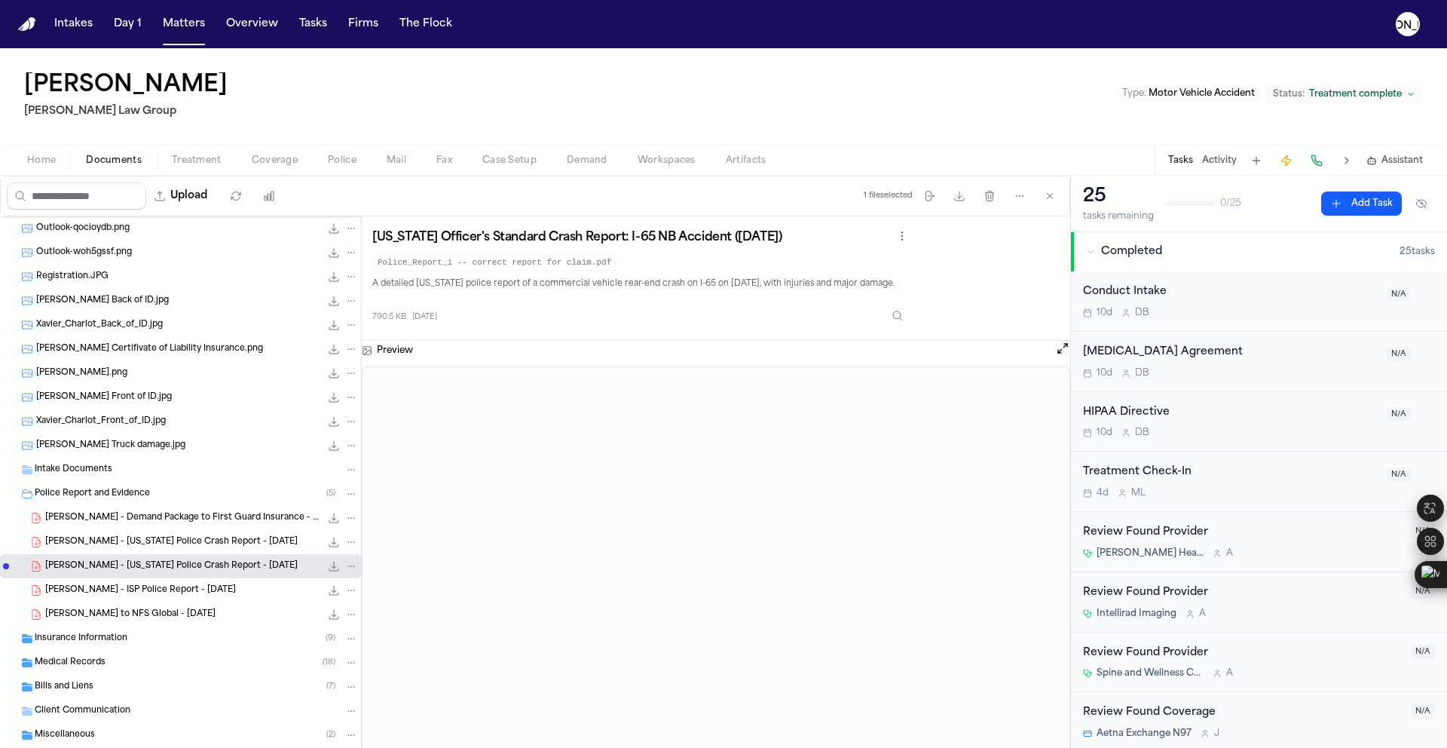
click at [268, 161] on span "Coverage" at bounding box center [275, 161] width 46 height 12
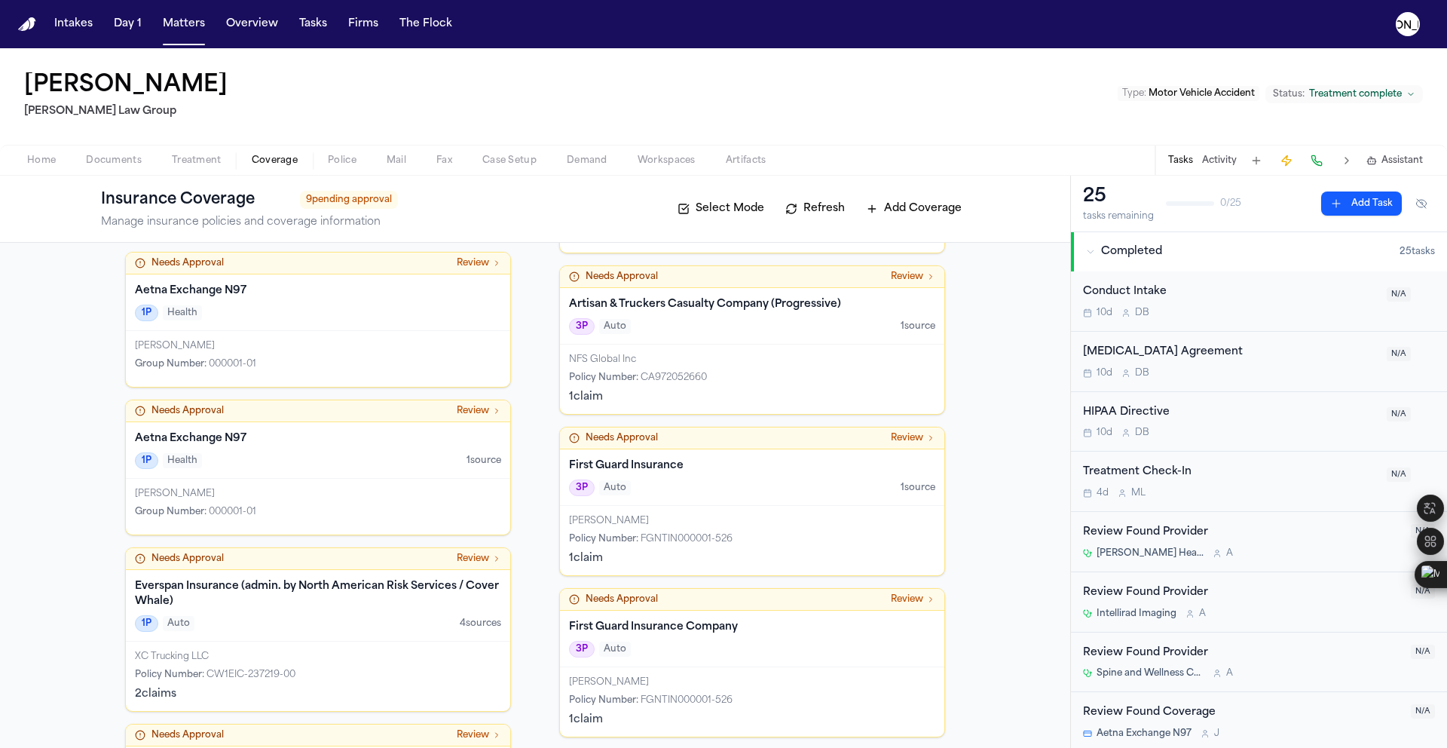
scroll to position [252, 0]
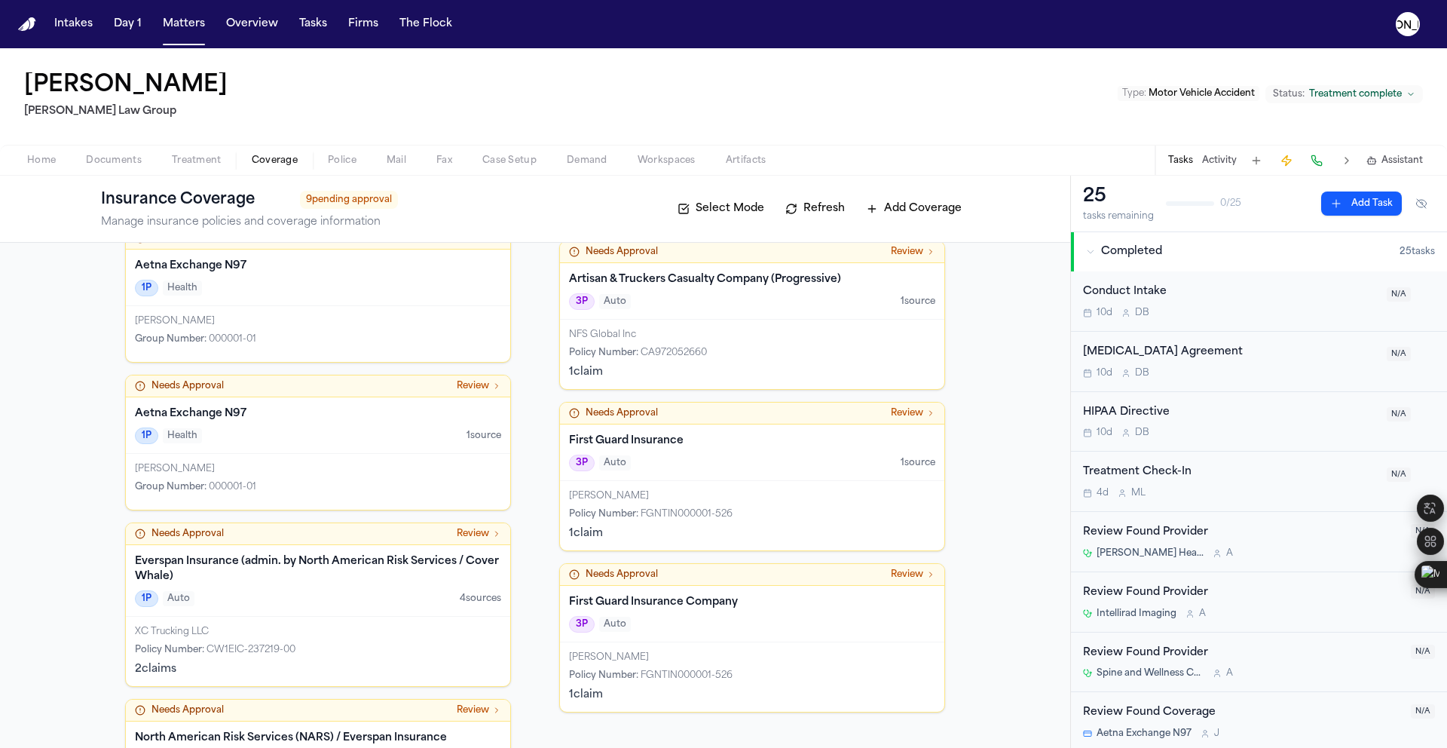
click at [678, 662] on div "Mohamed Digale" at bounding box center [752, 657] width 366 height 12
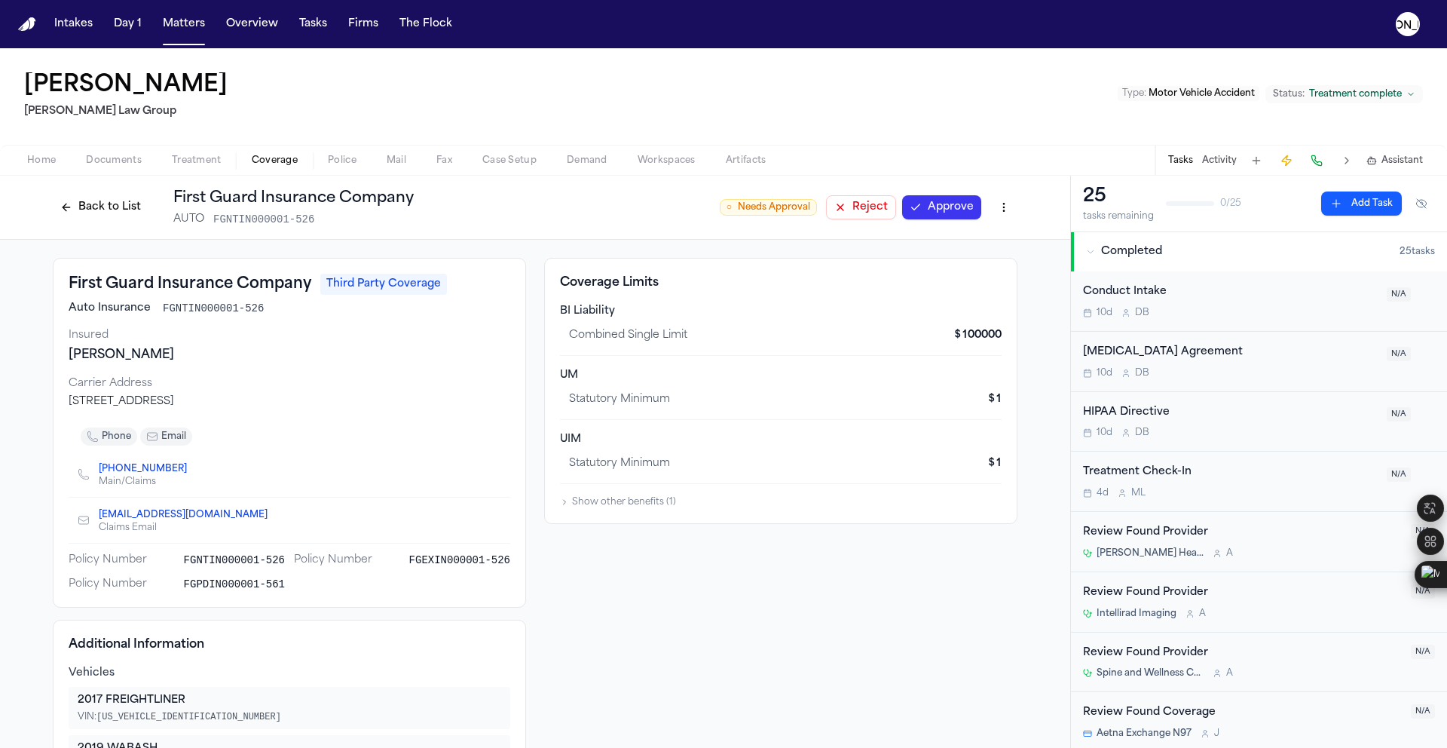
click at [95, 210] on button "Back to List" at bounding box center [101, 207] width 96 height 24
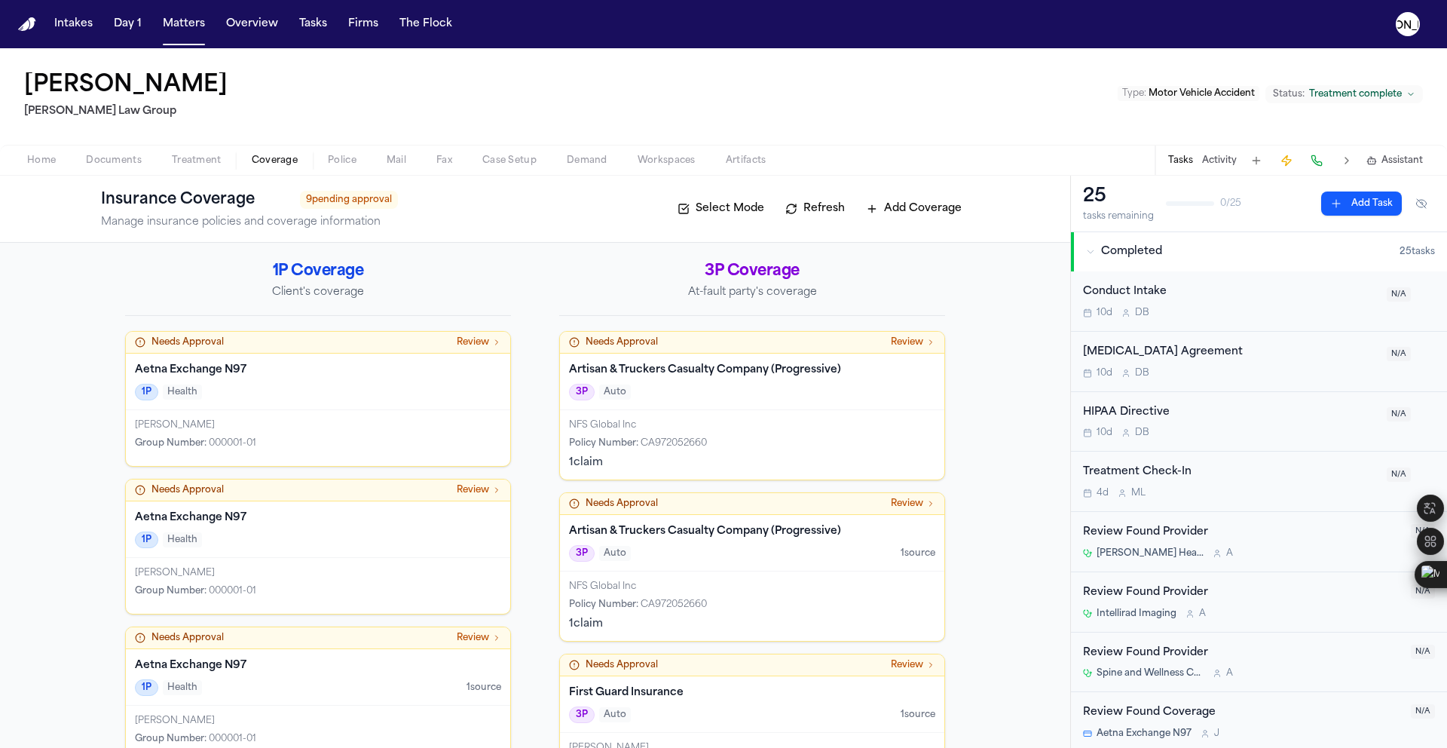
click at [666, 415] on div "NFS Global Inc Policy Number : CA972052660 1 claim" at bounding box center [752, 444] width 384 height 69
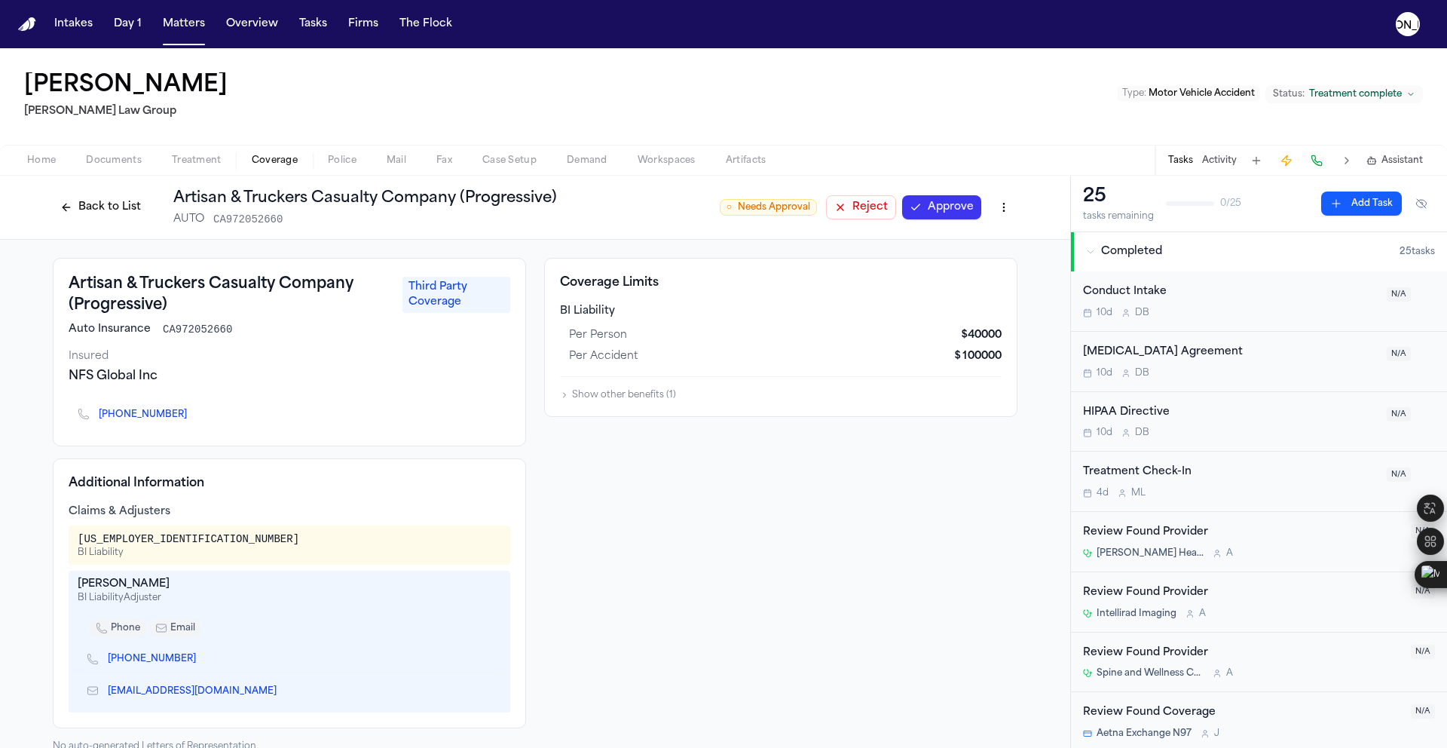
click at [64, 204] on button "Back to List" at bounding box center [101, 207] width 96 height 24
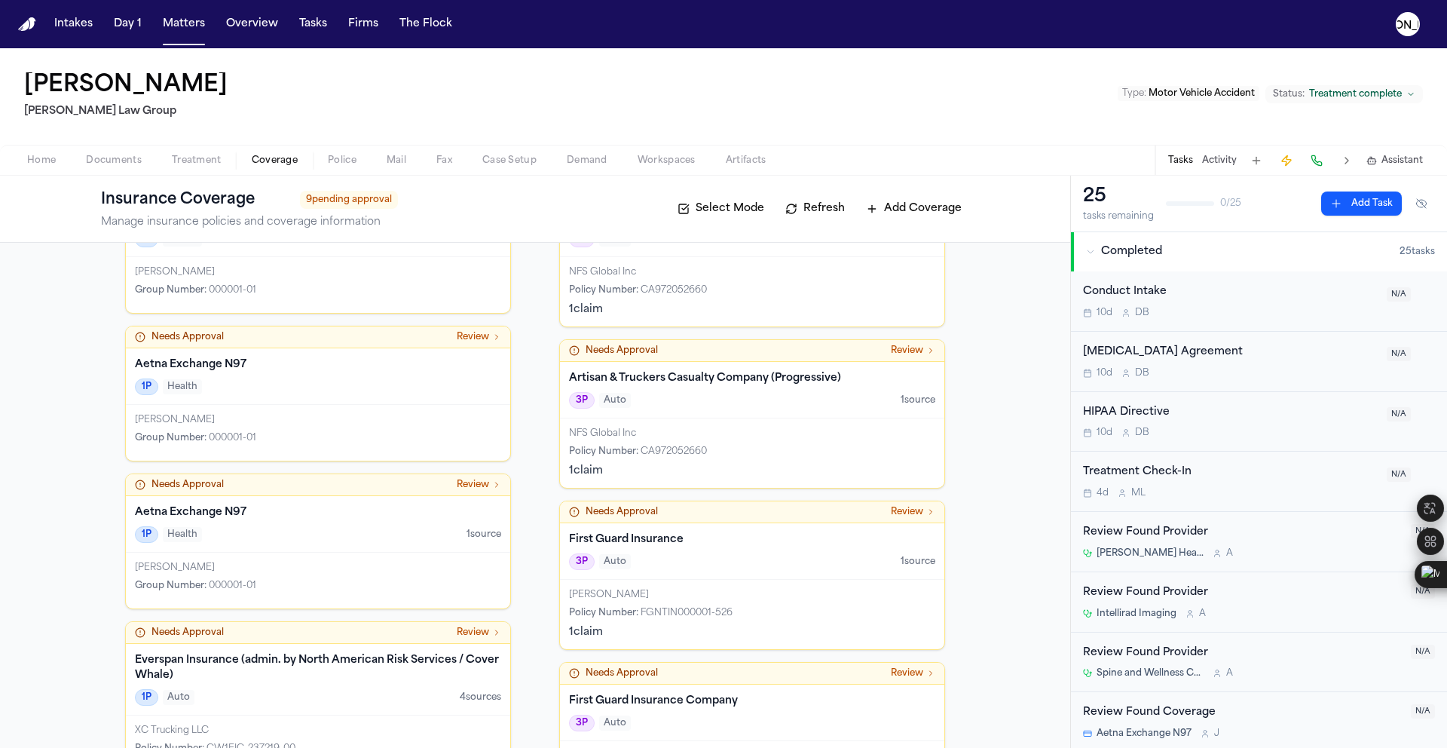
scroll to position [370, 0]
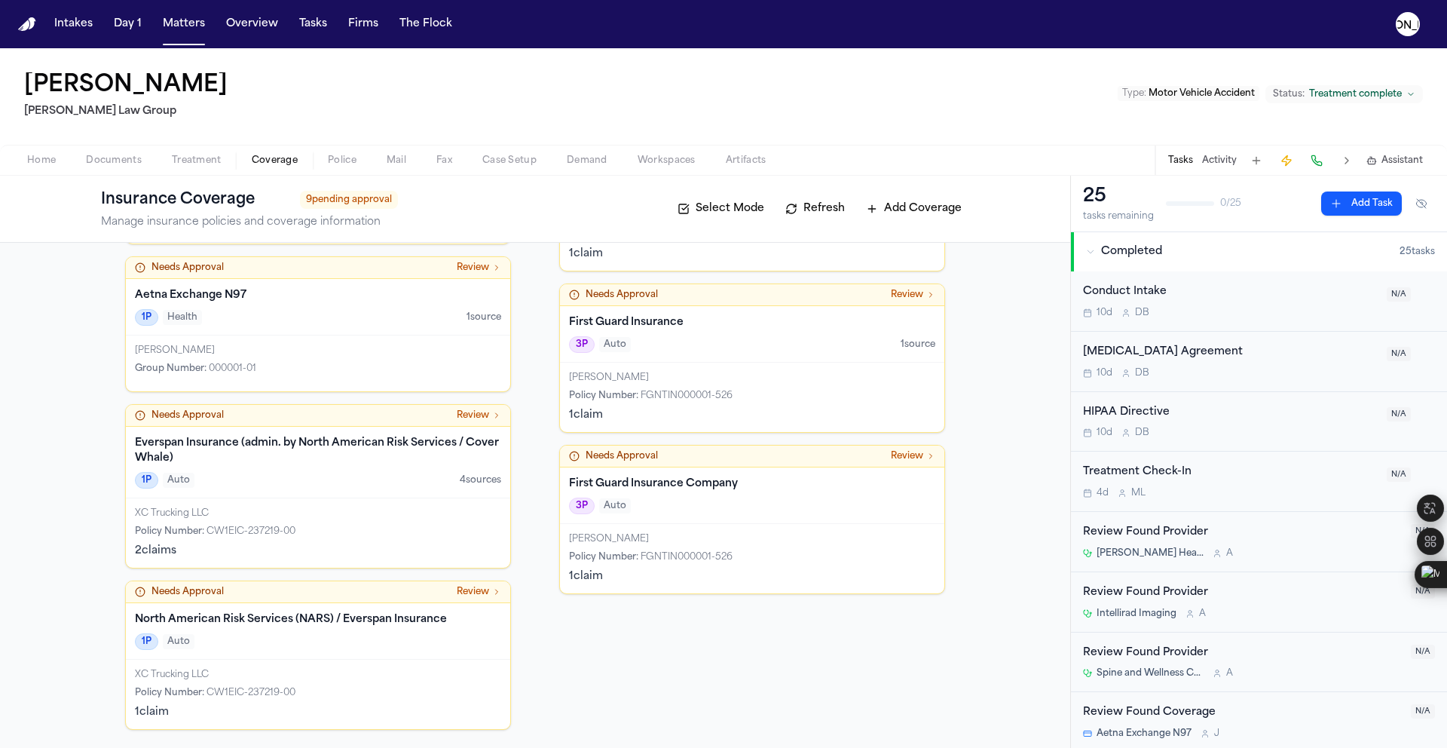
click at [684, 513] on div "3P Auto" at bounding box center [752, 505] width 366 height 17
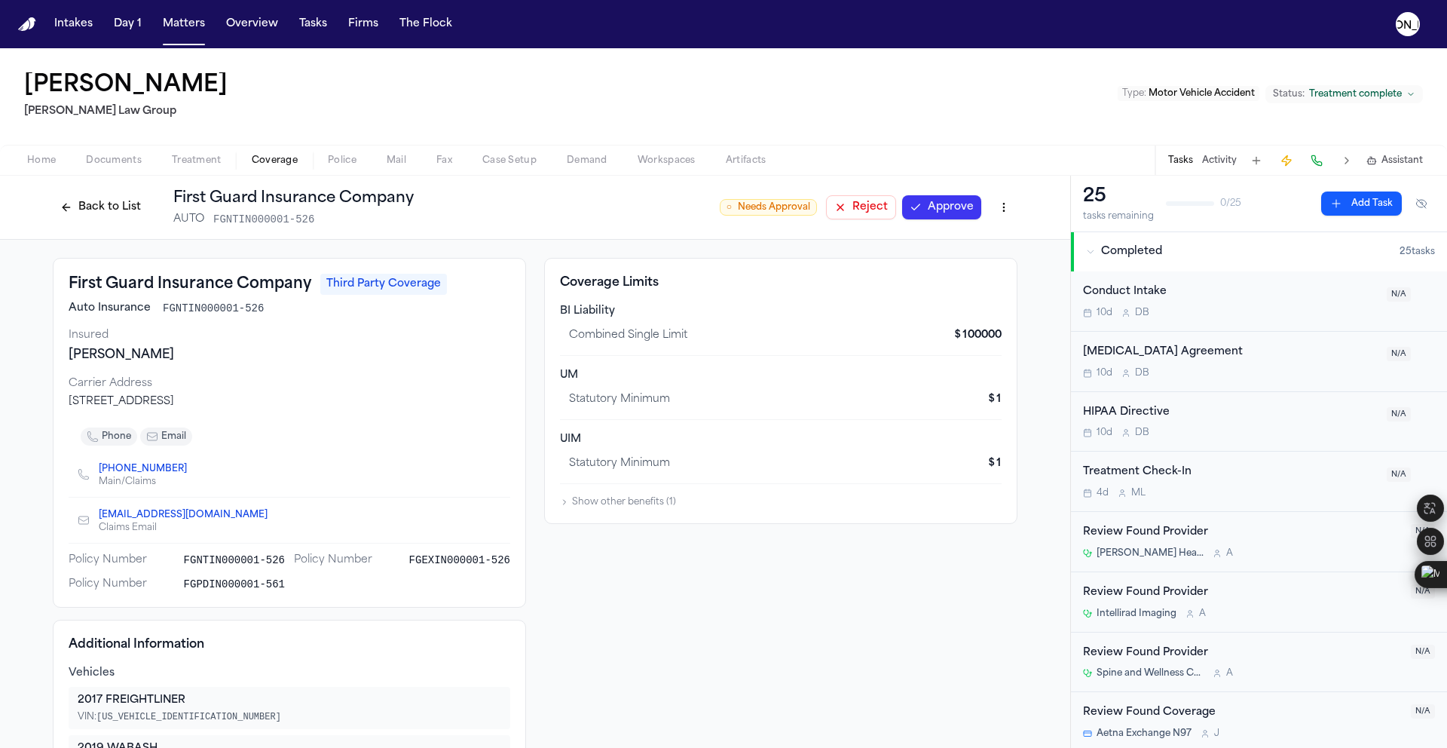
scroll to position [3, 0]
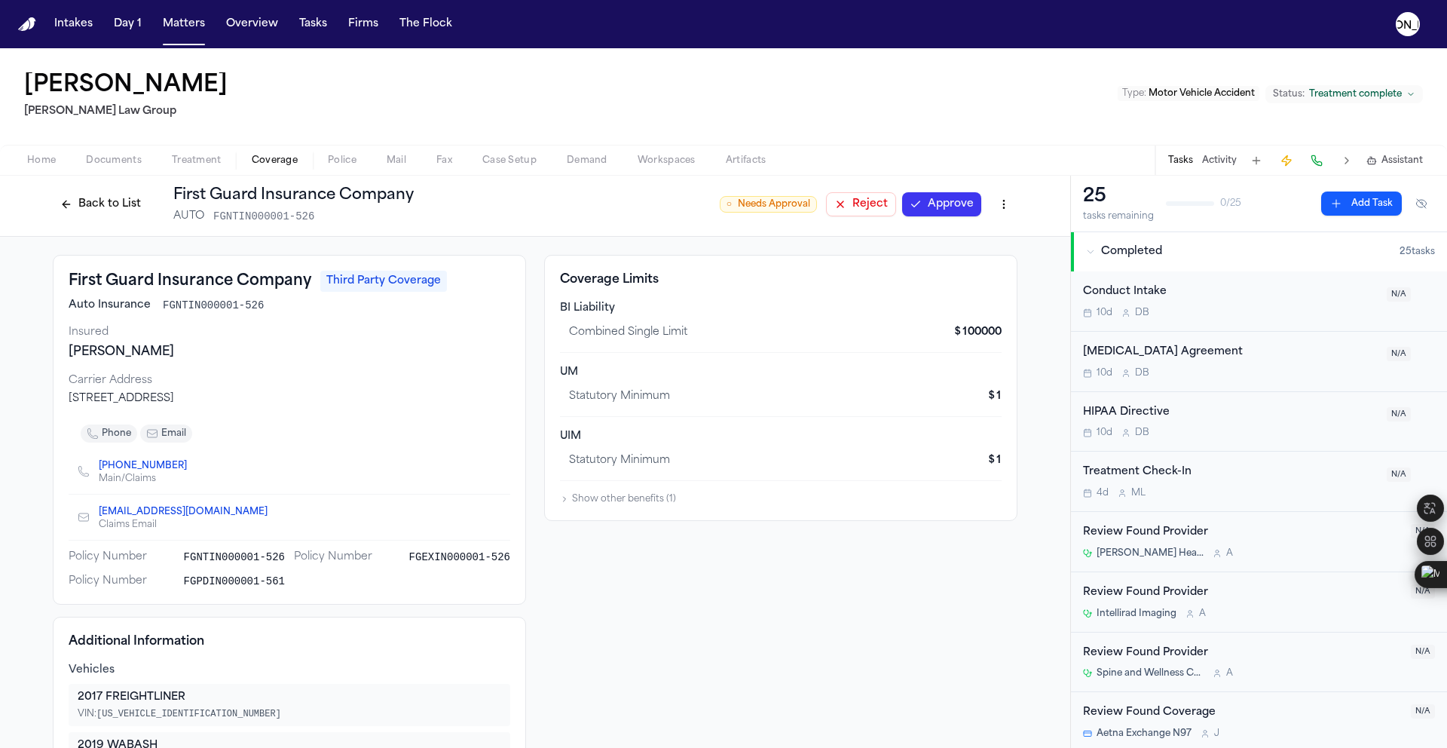
drag, startPoint x: 214, startPoint y: 396, endPoint x: 210, endPoint y: 389, distance: 8.8
click at [199, 393] on div "240 Nokomis Ave S., Venice, FL 34285" at bounding box center [290, 398] width 442 height 15
drag, startPoint x: 281, startPoint y: 311, endPoint x: 151, endPoint y: 304, distance: 130.5
click at [151, 304] on div "Auto Insurance FGNTIN000001-526" at bounding box center [290, 305] width 442 height 15
copy span "FGNTIN000001-526"
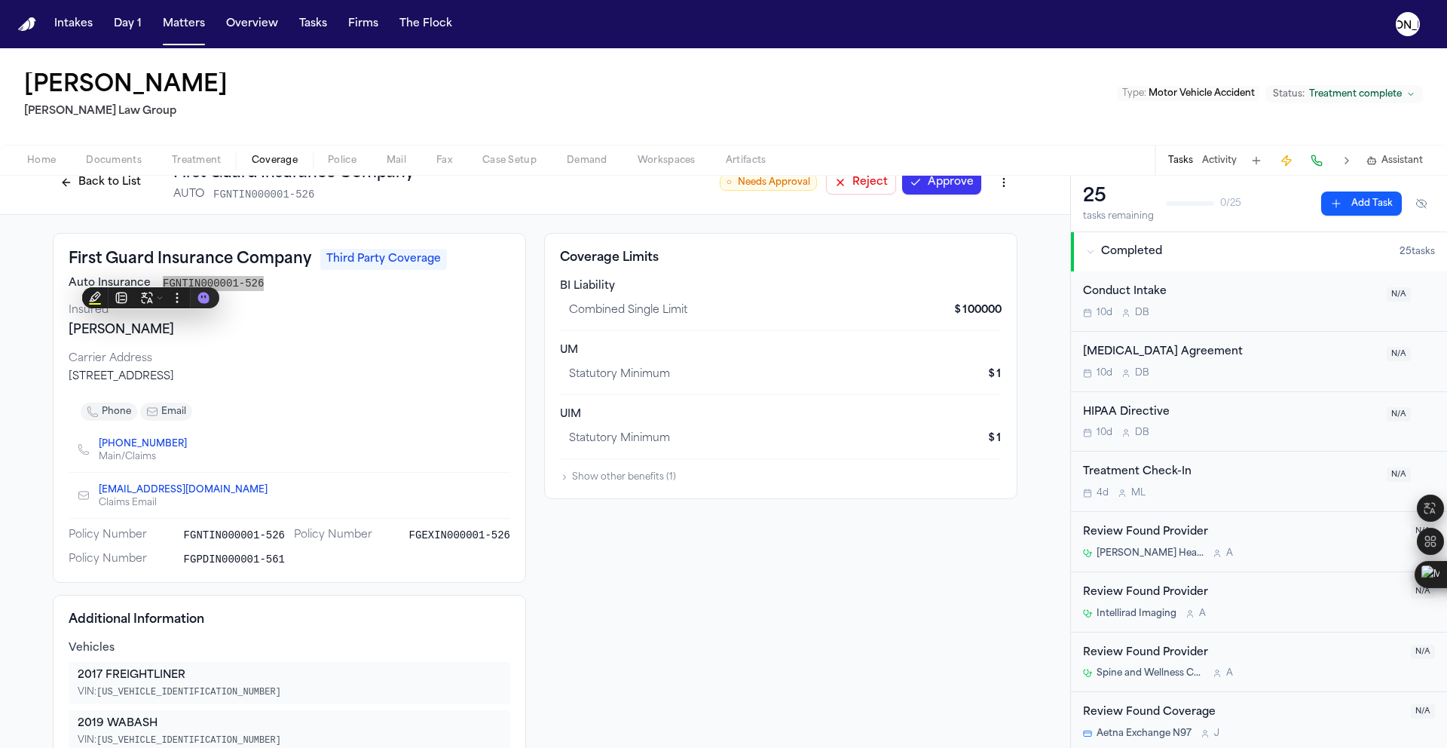
scroll to position [35, 0]
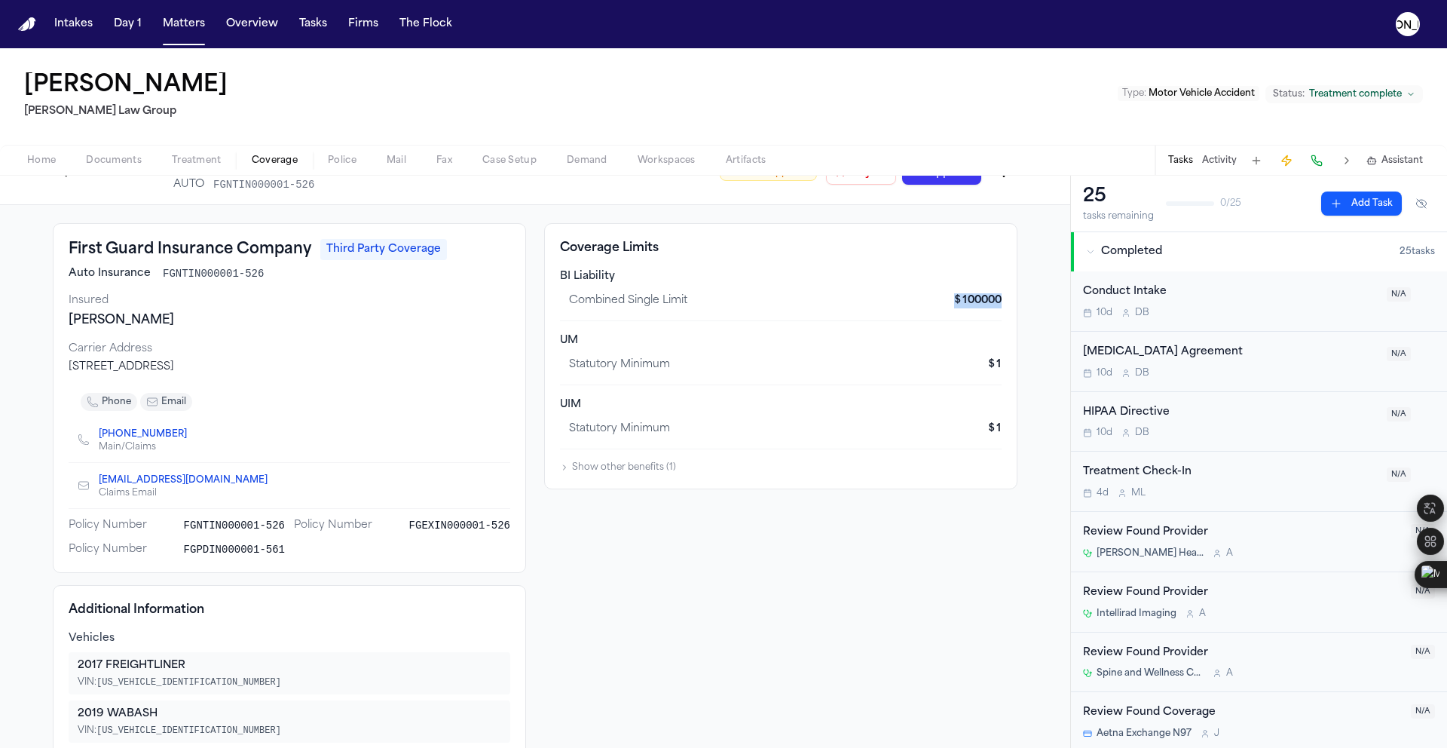
drag, startPoint x: 956, startPoint y: 301, endPoint x: 895, endPoint y: 306, distance: 62.0
click at [895, 306] on div "Coverage Limits BI Liability combined single limit $ 100000 UM statutory minimu…" at bounding box center [780, 356] width 473 height 266
copy span "$ 100000"
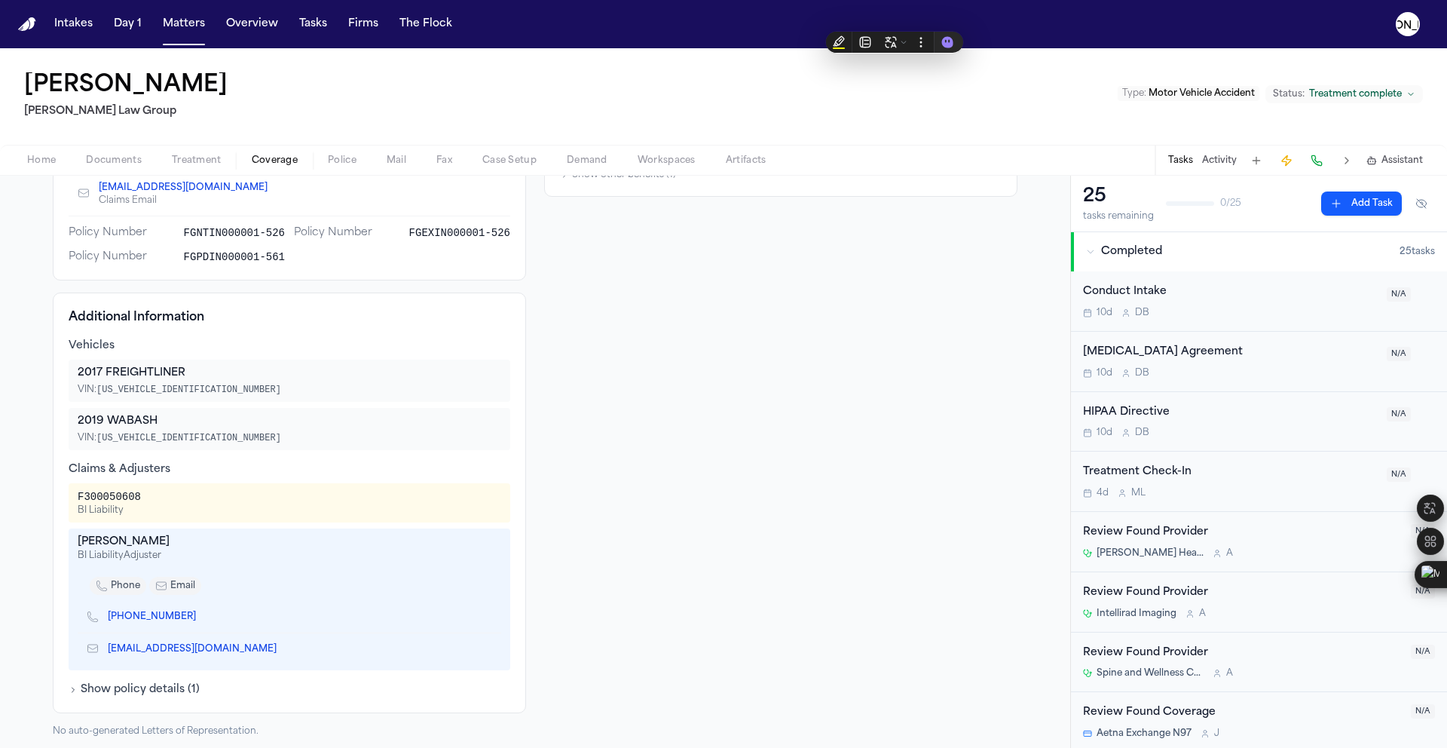
scroll to position [338, 0]
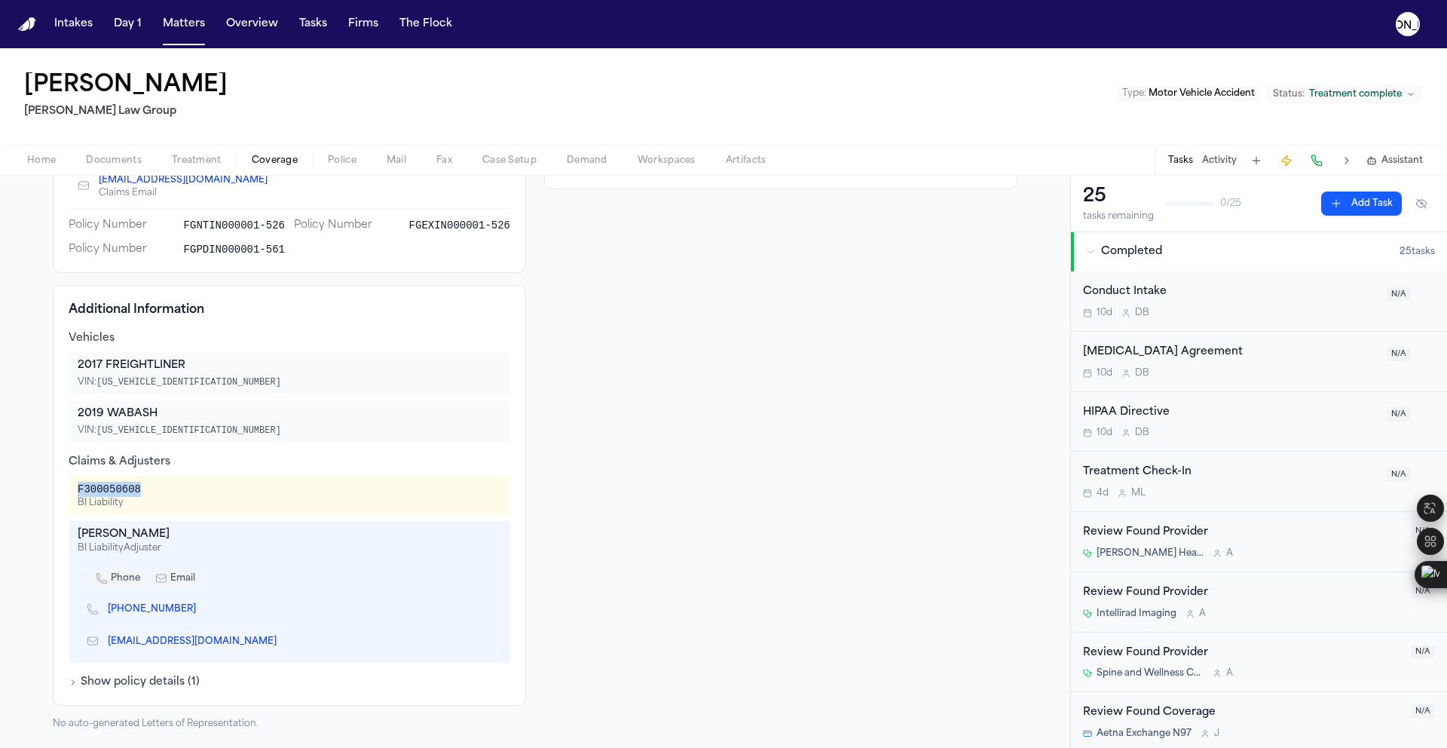
drag, startPoint x: 142, startPoint y: 485, endPoint x: 50, endPoint y: 485, distance: 92.0
click at [53, 485] on div "Additional Information Vehicles 2017 FREIGHTLINER VIN: 1FUJGLDR8HLHH8963 2019 W…" at bounding box center [289, 495] width 473 height 421
copy div "F300050608"
drag, startPoint x: 73, startPoint y: 533, endPoint x: 158, endPoint y: 540, distance: 84.7
click at [158, 540] on div "Nick Loyd" at bounding box center [290, 534] width 424 height 15
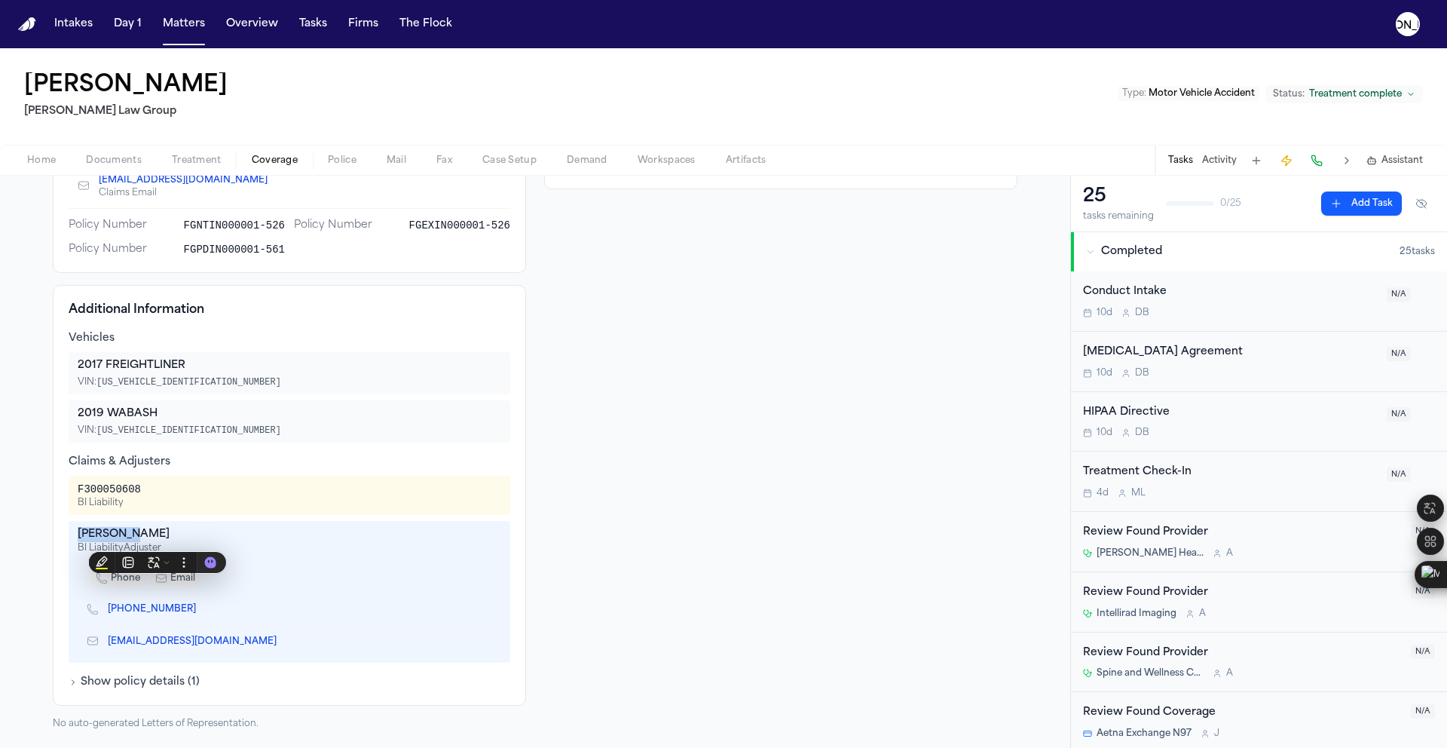
copy div "Nick Loyd"
drag, startPoint x: 182, startPoint y: 610, endPoint x: 98, endPoint y: 614, distance: 83.7
click at [98, 614] on div "(800) 441-4511" at bounding box center [290, 609] width 424 height 32
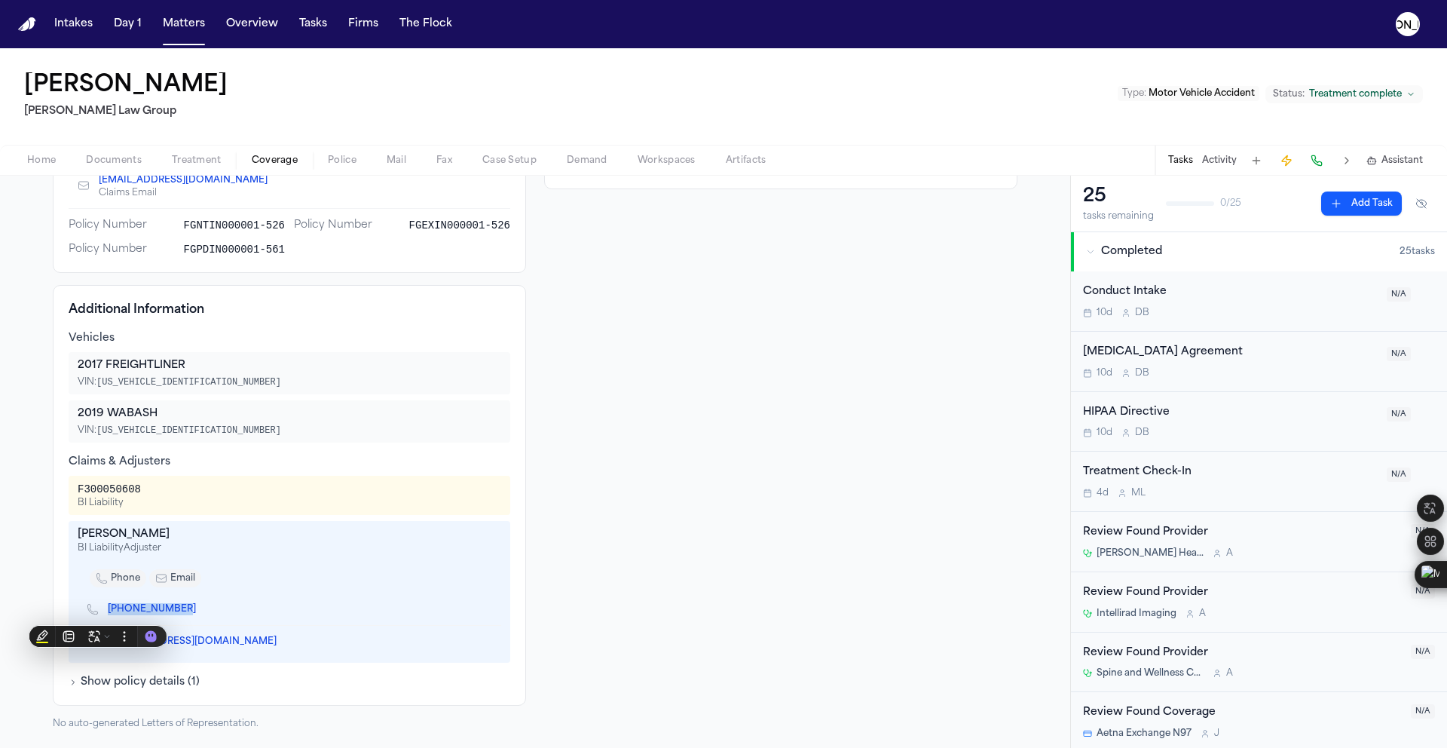
copy link "(800) 441-451"
click at [281, 644] on icon "Copy to clipboard" at bounding box center [283, 642] width 5 height 5
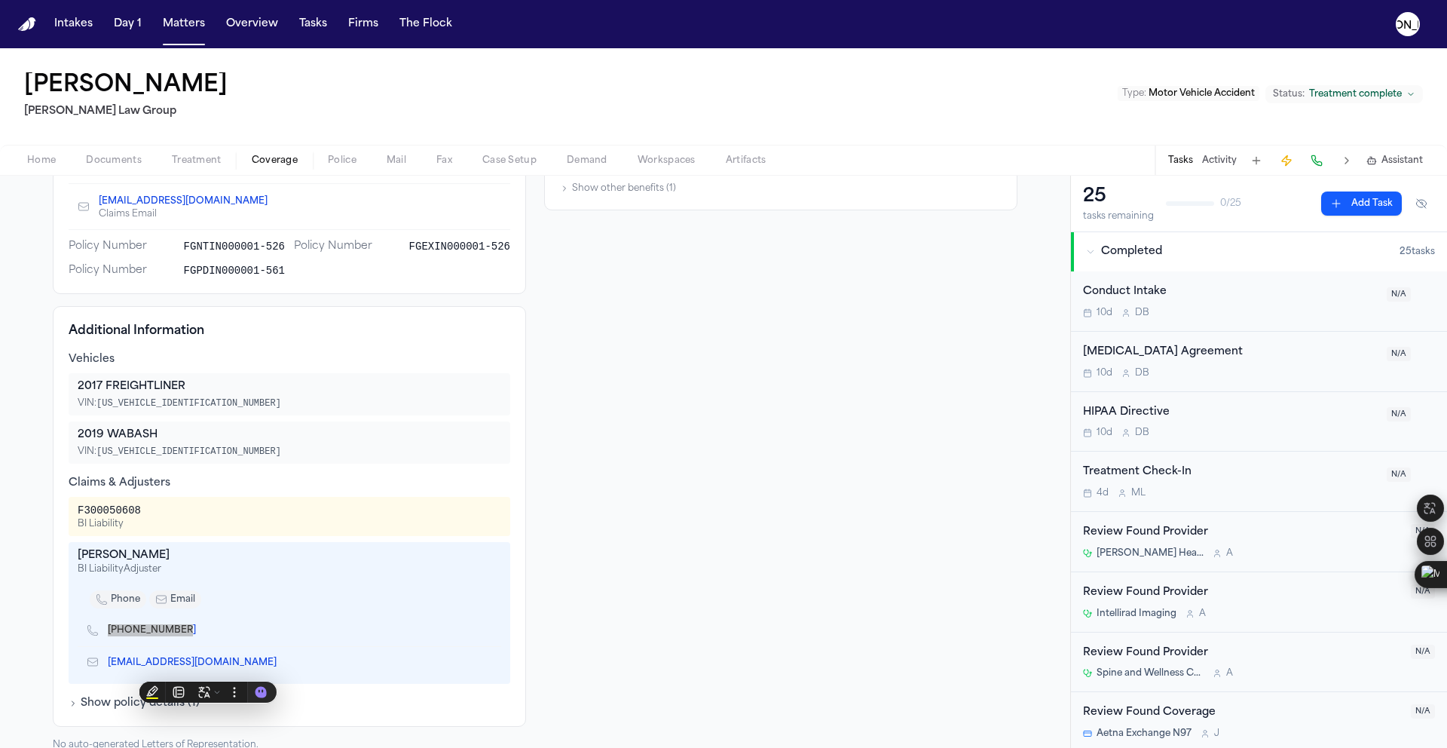
scroll to position [311, 0]
click at [41, 164] on span "Home" at bounding box center [41, 161] width 29 height 12
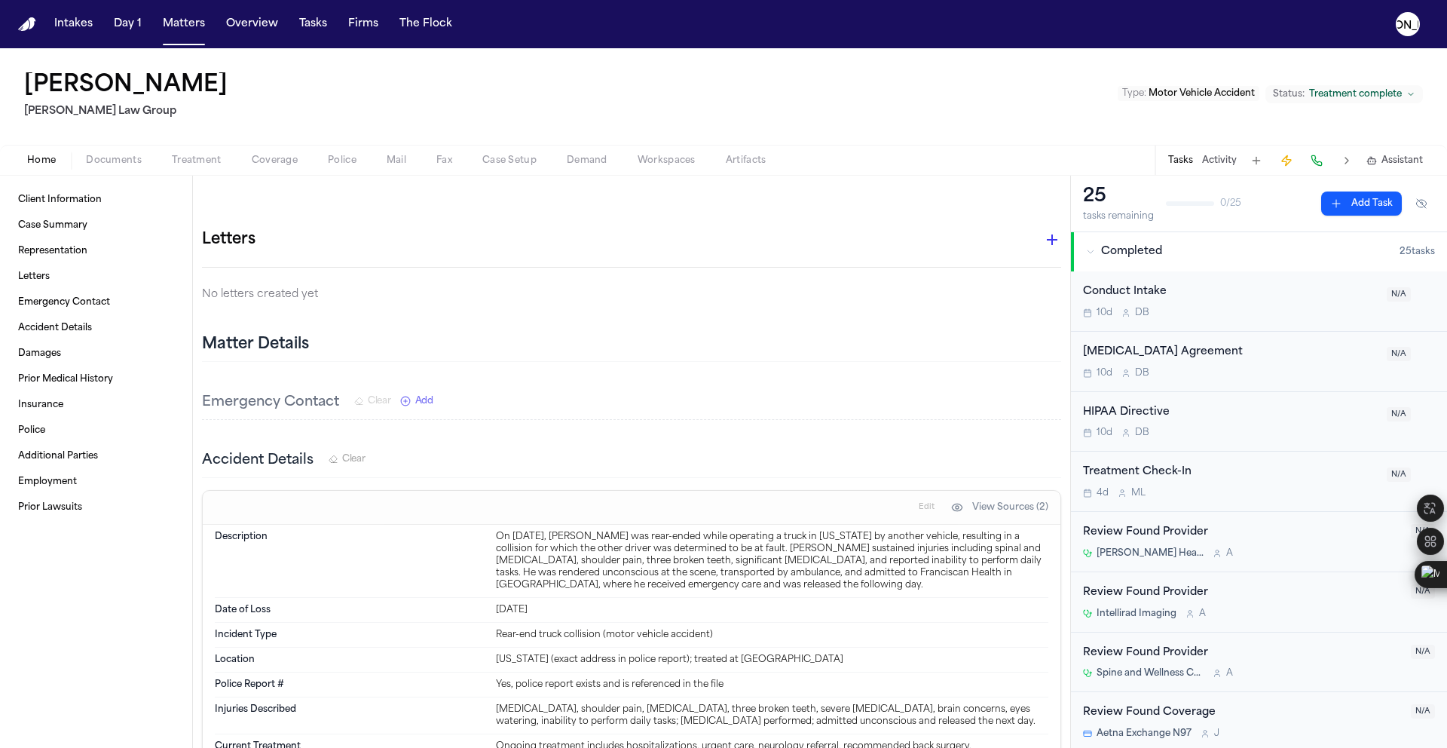
scroll to position [173, 0]
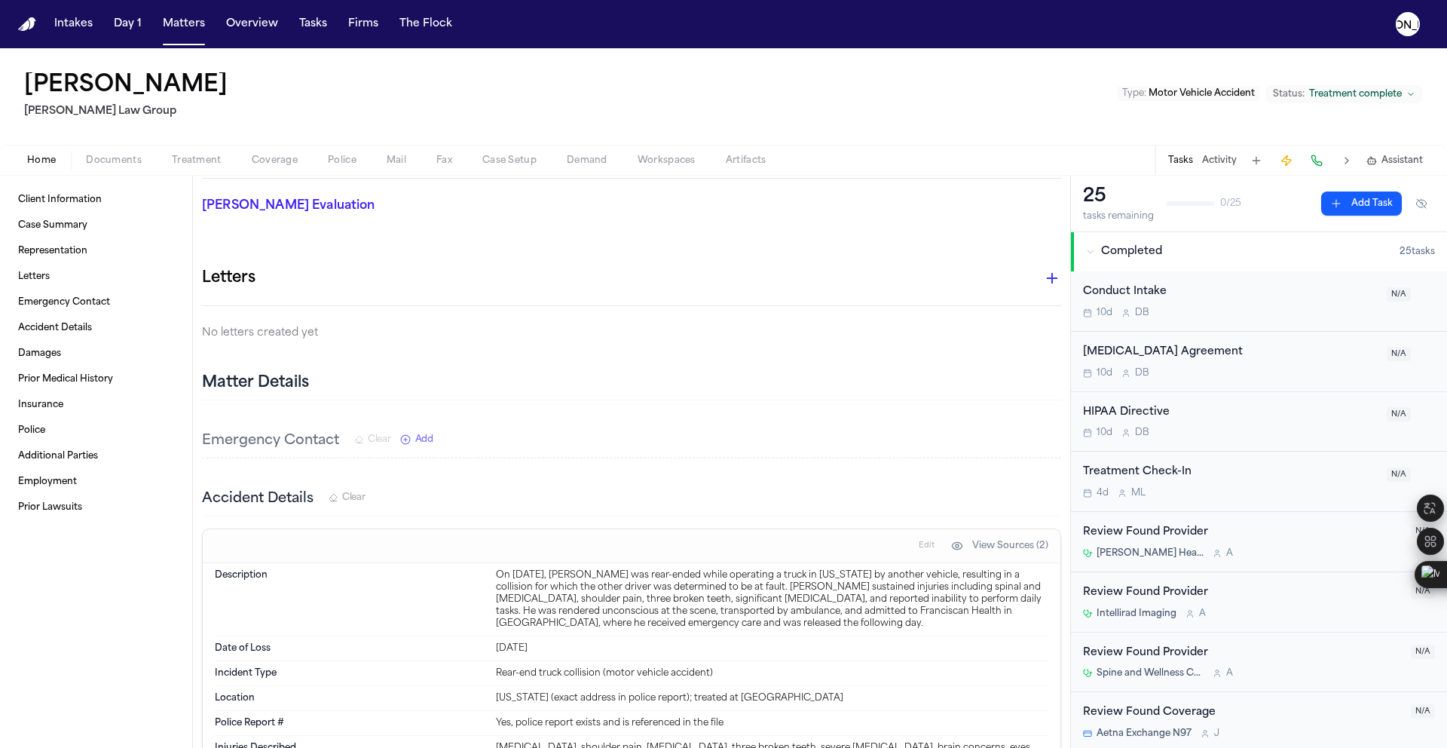
click at [286, 169] on div "Home Documents Treatment Coverage Police Mail Fax Case Setup Demand Workspaces …" at bounding box center [723, 160] width 1447 height 30
click at [335, 171] on div "Home Documents Treatment Coverage Police Mail Fax Case Setup Demand Workspaces …" at bounding box center [723, 160] width 1447 height 30
click at [335, 161] on span "Police" at bounding box center [342, 161] width 29 height 12
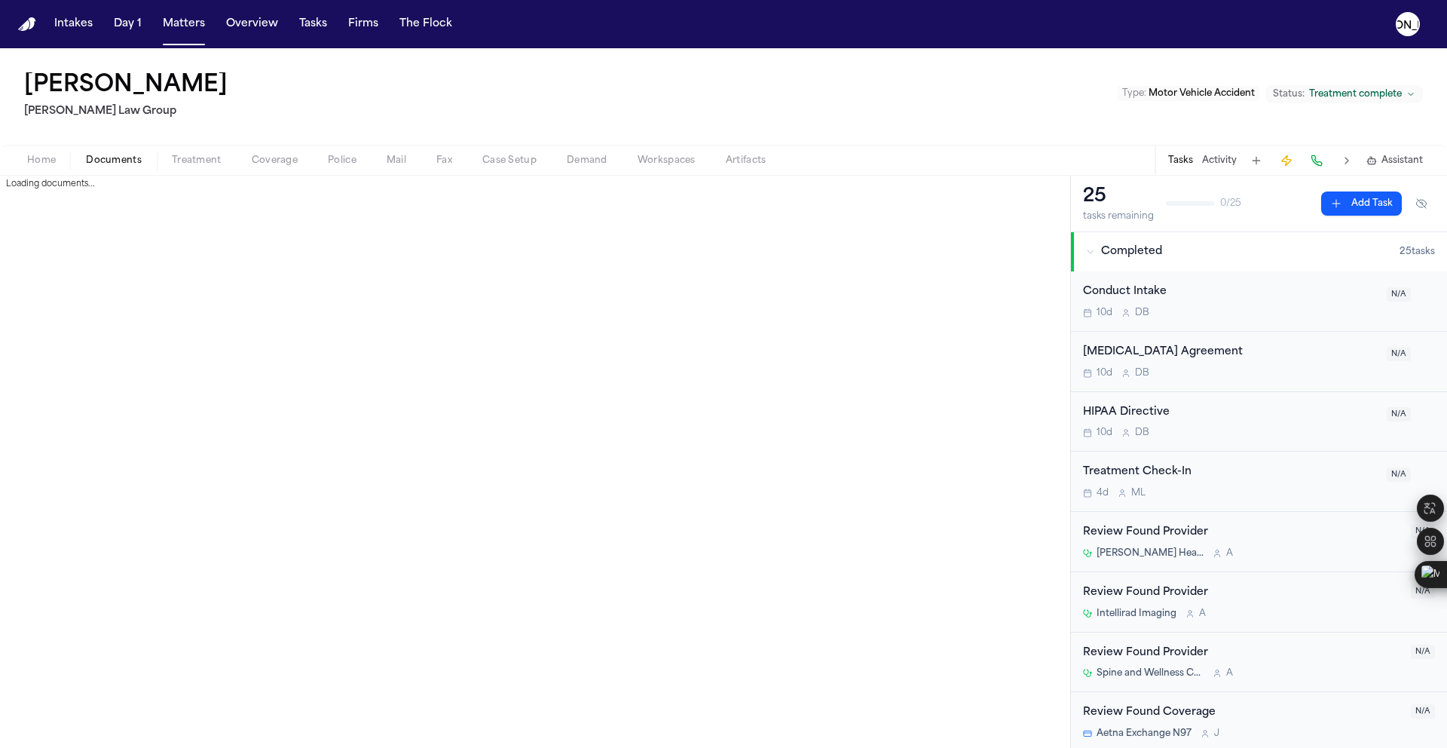
click at [129, 165] on span "Documents" at bounding box center [114, 161] width 56 height 12
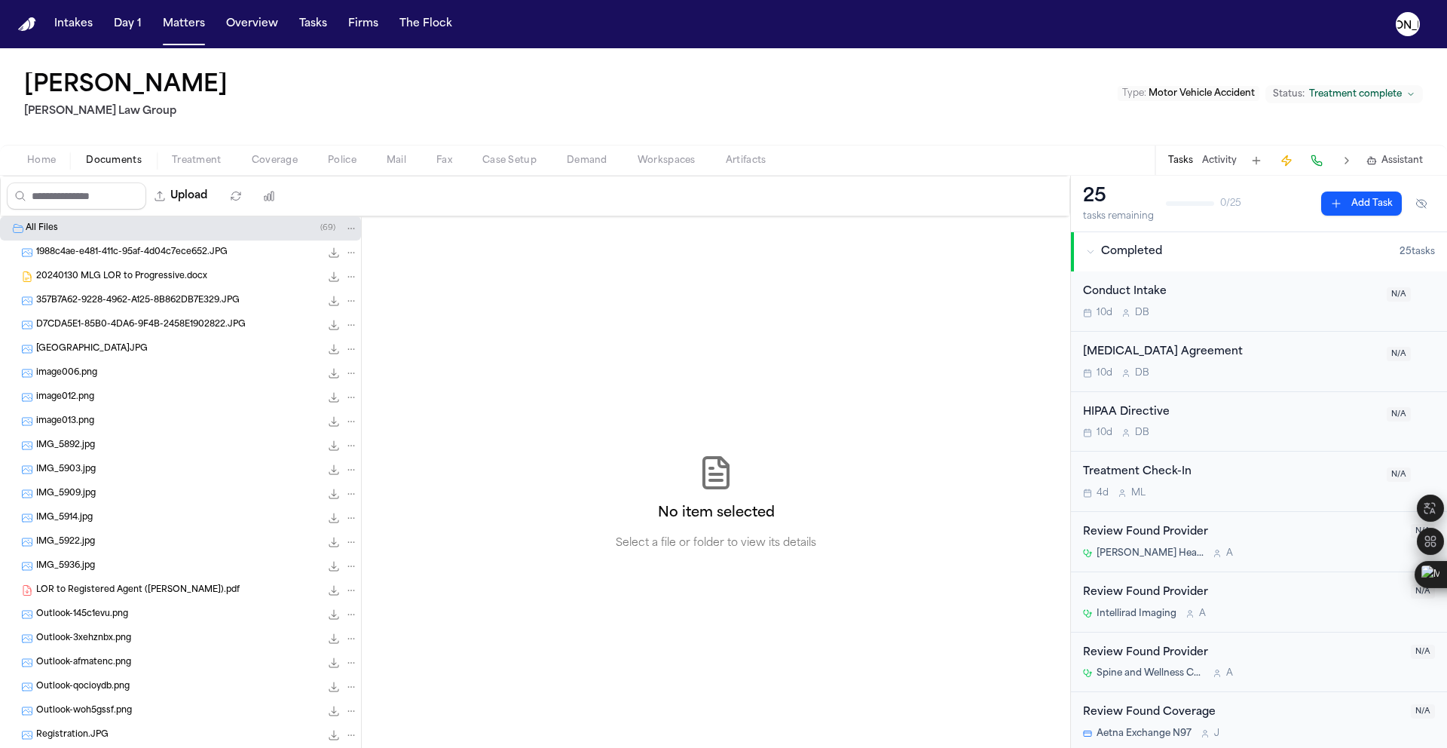
click at [126, 328] on span "D7CDA5E1-85B0-4DA6-9F4B-2458E1902822.JPG" at bounding box center [141, 325] width 210 height 13
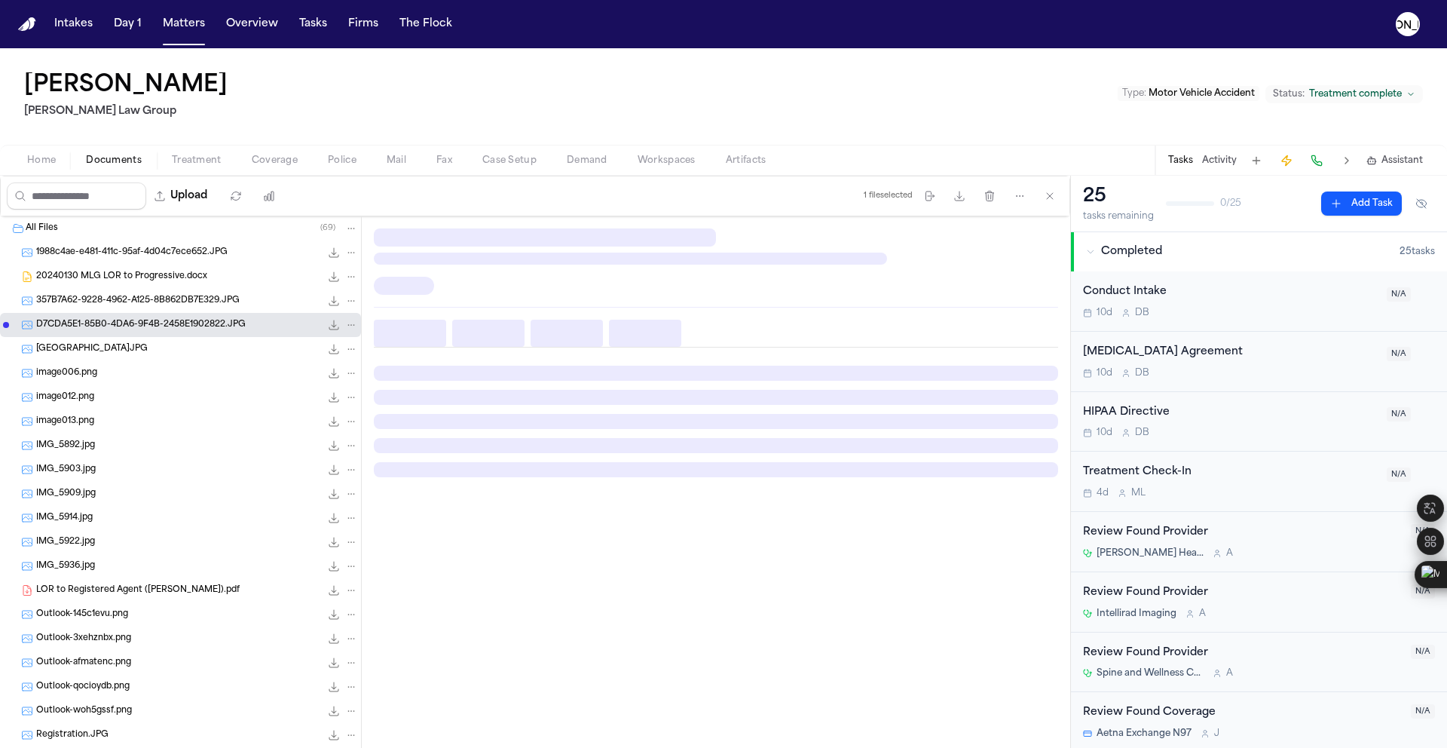
click at [124, 290] on div "357B7A62-9228-4962-A125-8B862DB7E329.JPG 2.5 MB • JPG" at bounding box center [180, 301] width 361 height 24
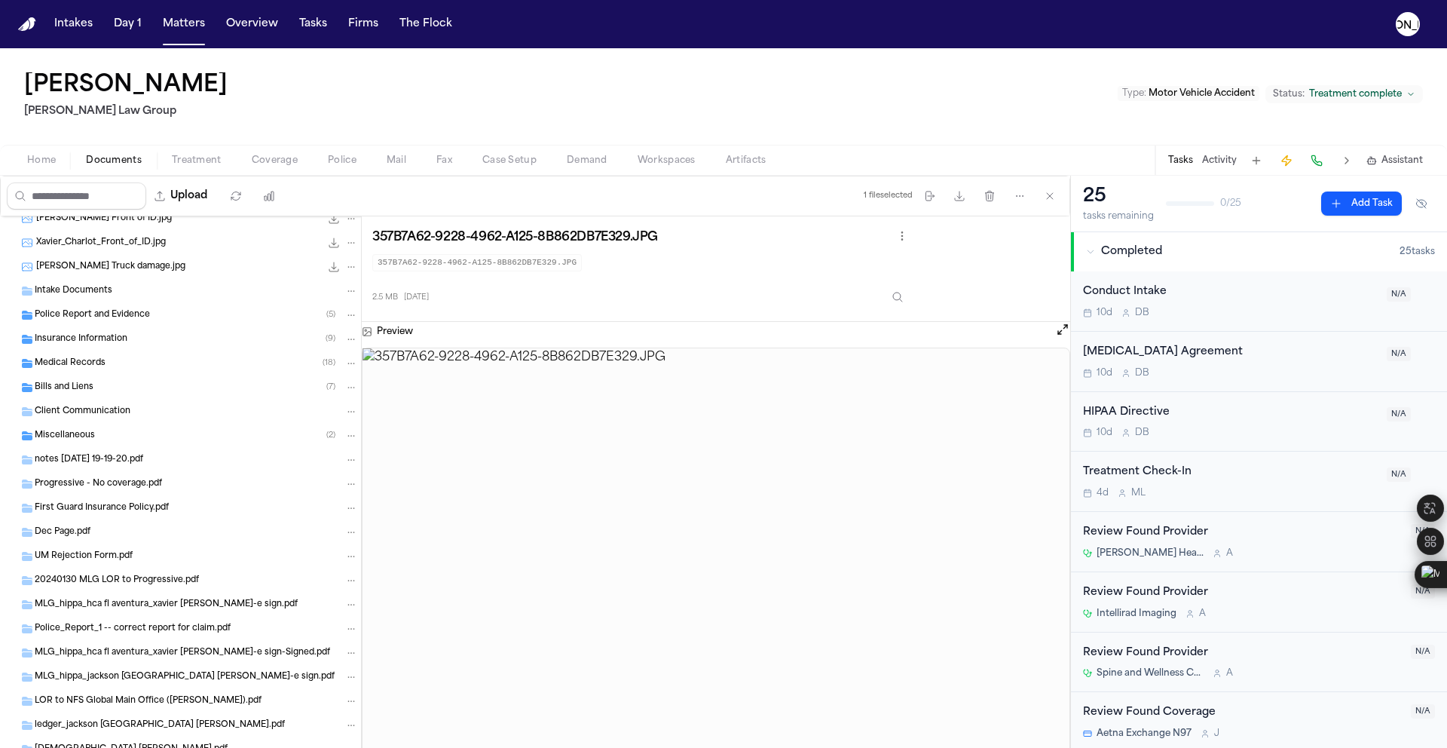
scroll to position [646, 0]
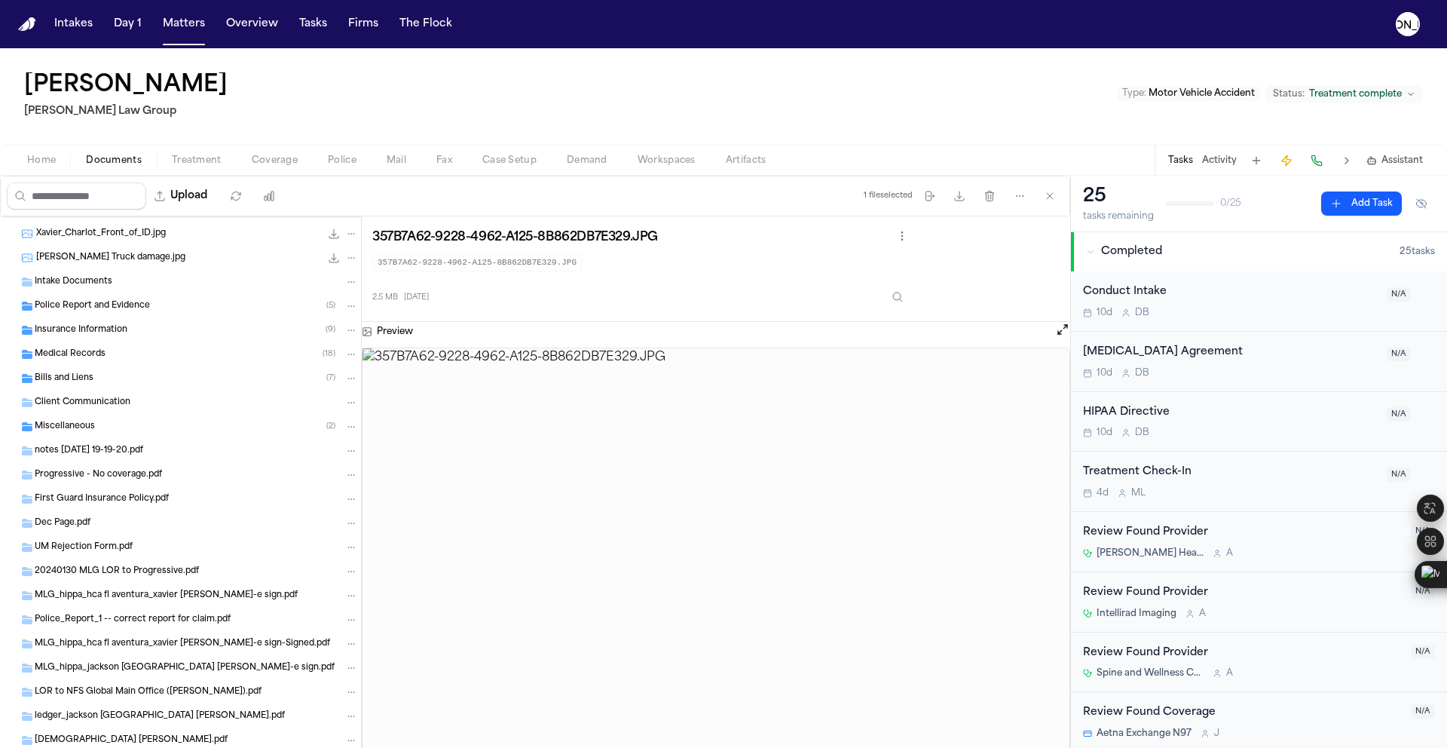
click at [129, 473] on span "Progressive - No coverage.pdf" at bounding box center [98, 475] width 127 height 13
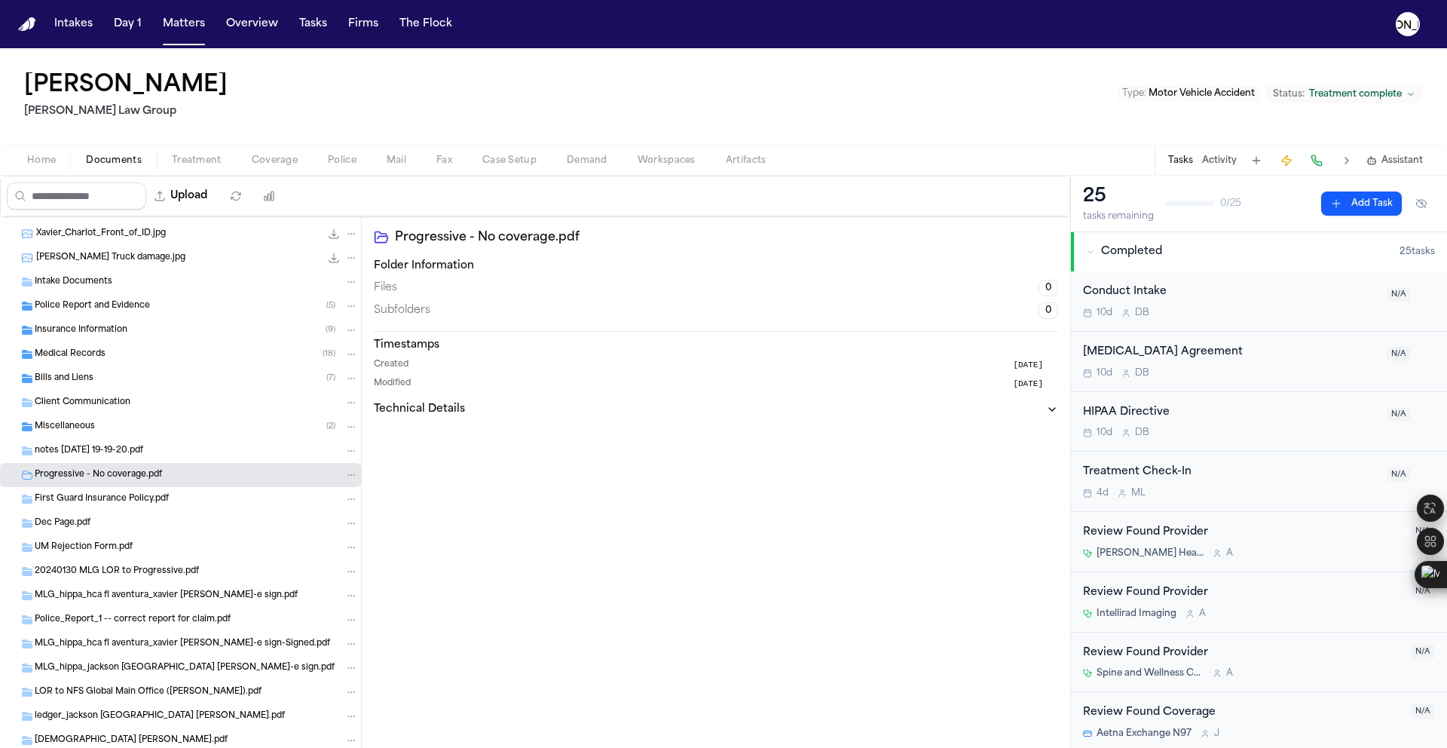
click at [121, 493] on span "First Guard Insurance Policy.pdf" at bounding box center [102, 499] width 134 height 13
click at [114, 547] on span "UM Rejection Form.pdf" at bounding box center [84, 547] width 98 height 13
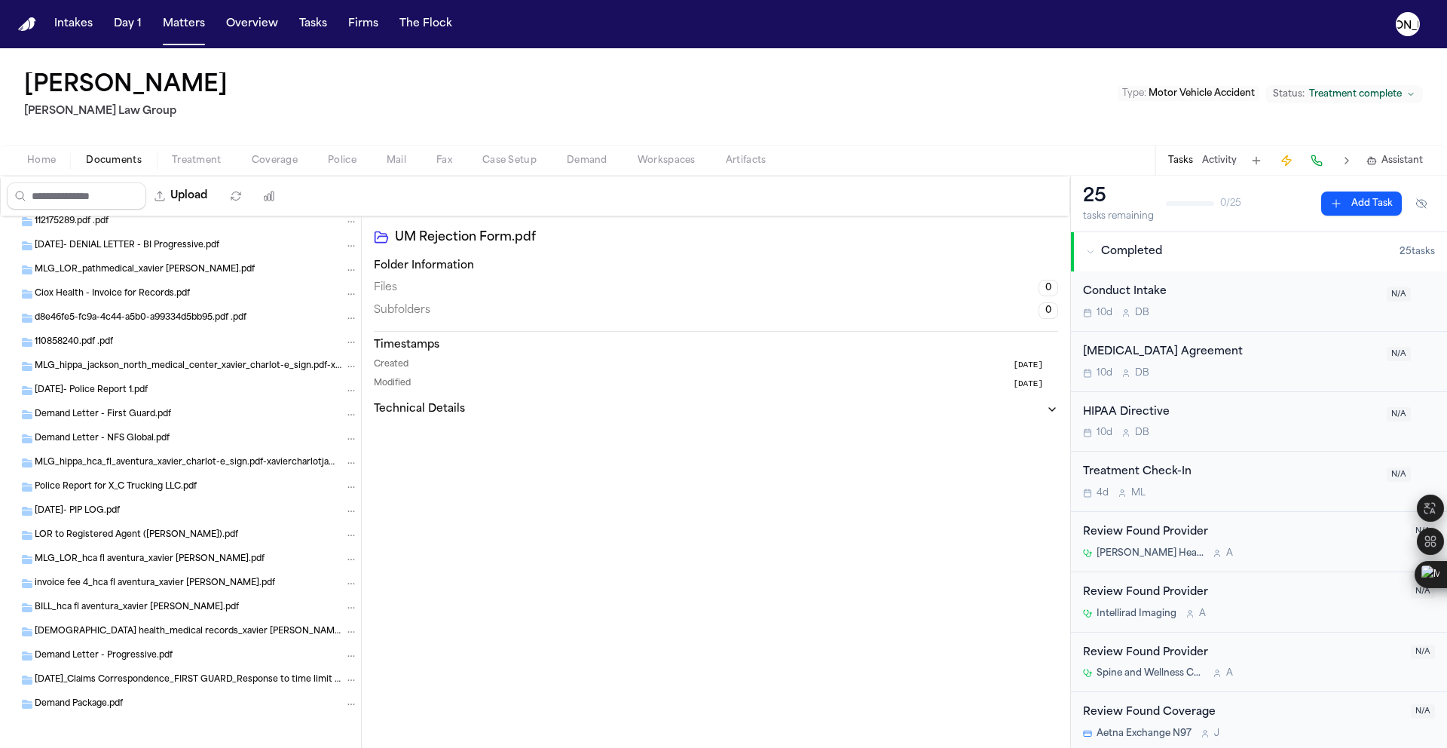
scroll to position [1360, 0]
click at [153, 647] on span "Demand Letter - Progressive.pdf" at bounding box center [104, 653] width 138 height 13
click at [141, 615] on div "BILL_hca fl aventura_xavier charlot.pdf" at bounding box center [180, 604] width 361 height 24
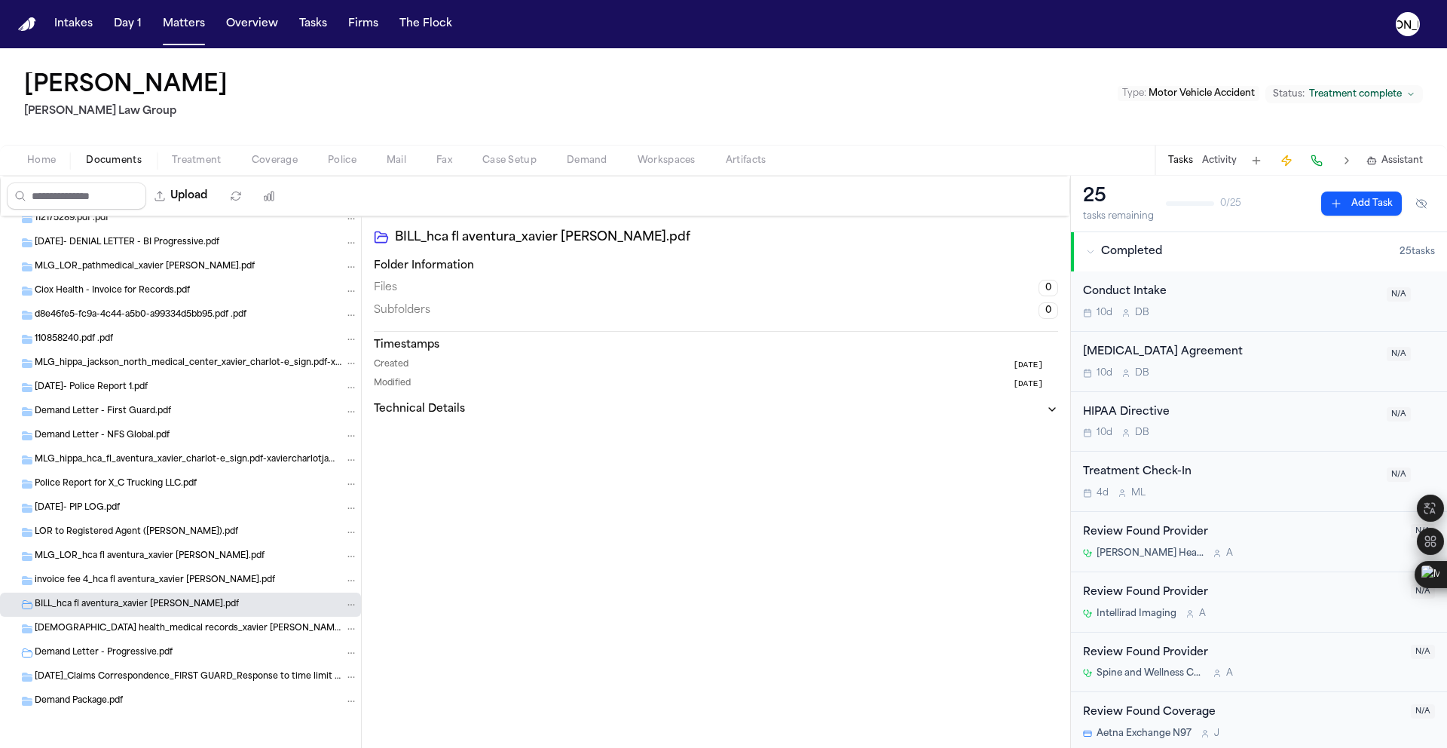
click at [300, 168] on span "button" at bounding box center [275, 169] width 64 height 2
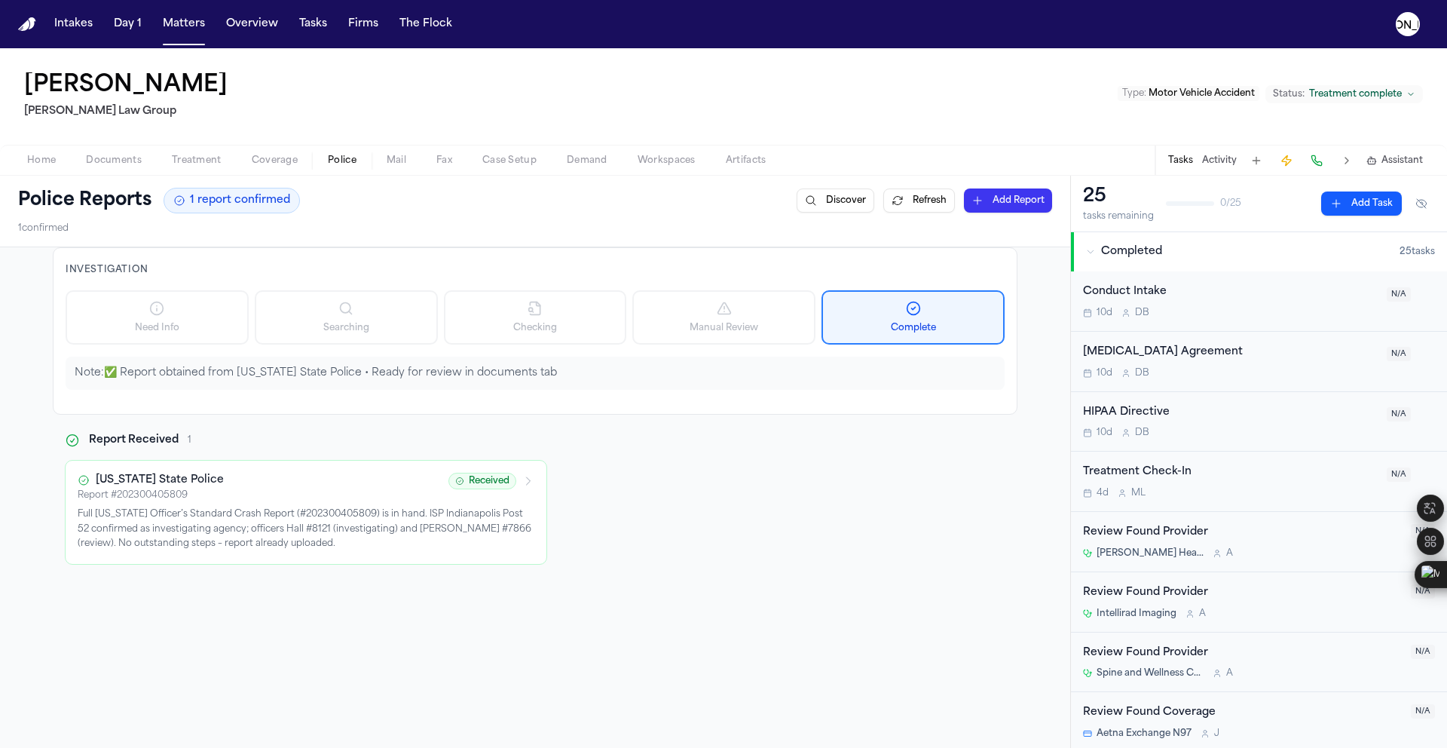
click at [346, 161] on span "Police" at bounding box center [342, 161] width 29 height 12
click at [278, 167] on span "Coverage" at bounding box center [275, 161] width 46 height 12
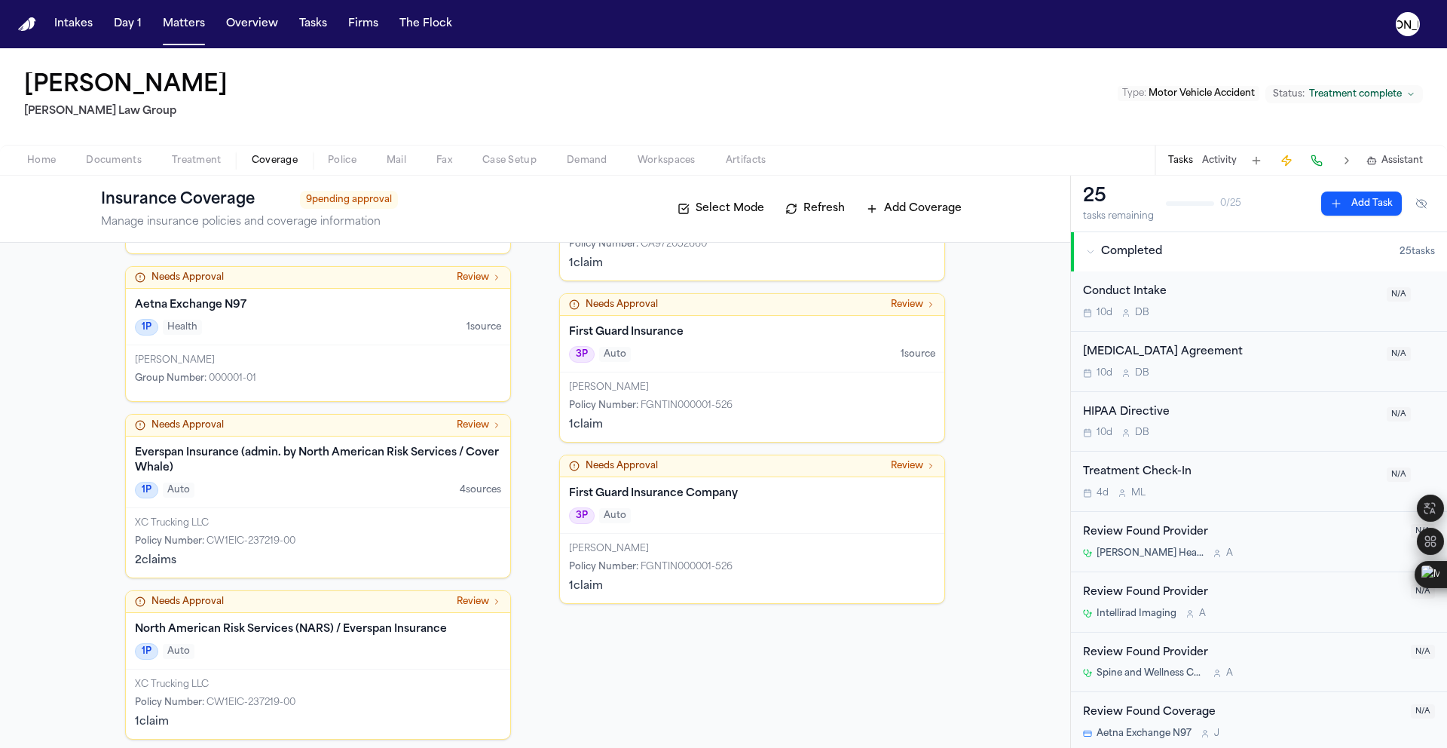
scroll to position [370, 0]
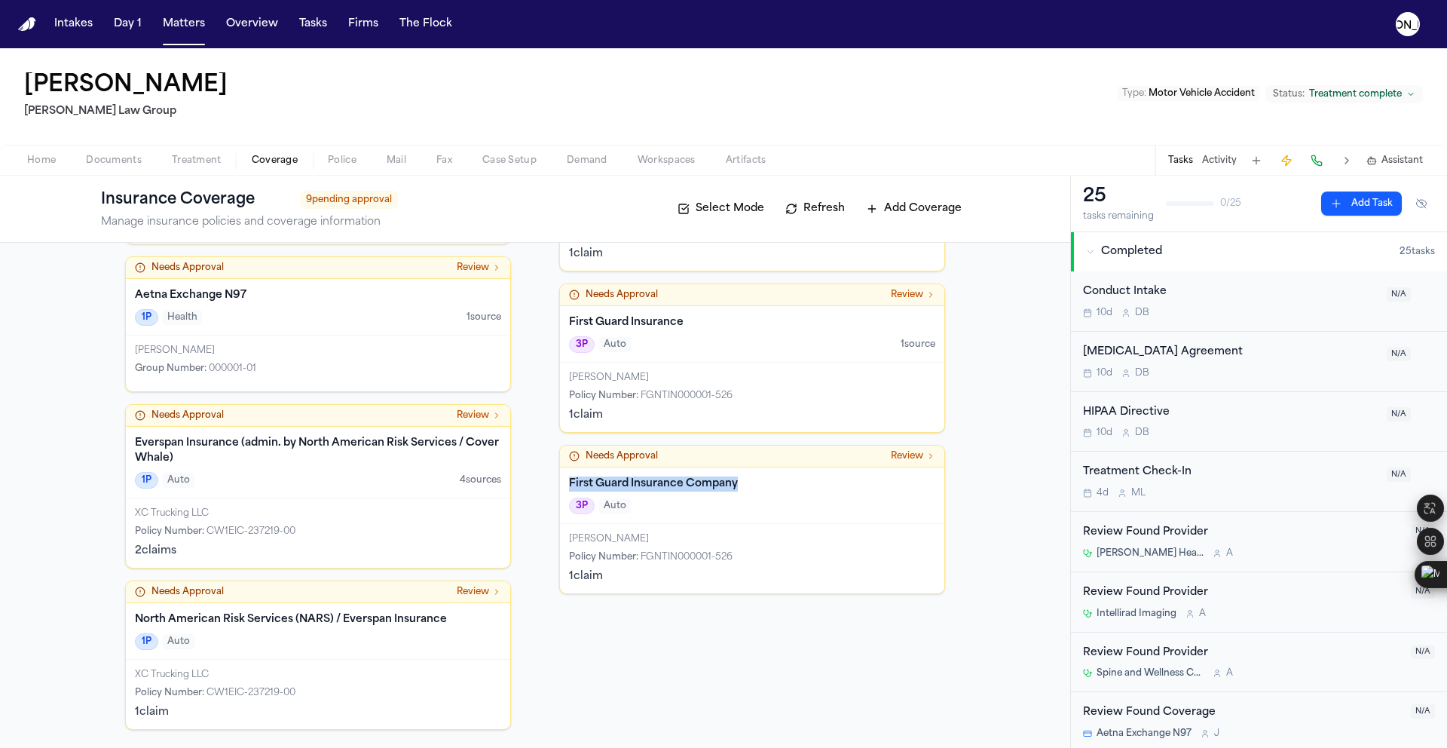
drag, startPoint x: 747, startPoint y: 484, endPoint x: 547, endPoint y: 483, distance: 199.7
click at [547, 483] on div "1P Coverage Client's coverage Needs Approval Review Aetna Exchange N97 1P Healt…" at bounding box center [535, 310] width 820 height 839
copy h4 "First Guard Insurance Company"
click at [727, 555] on div "Policy Number : FGNTIN000001-526" at bounding box center [752, 557] width 366 height 12
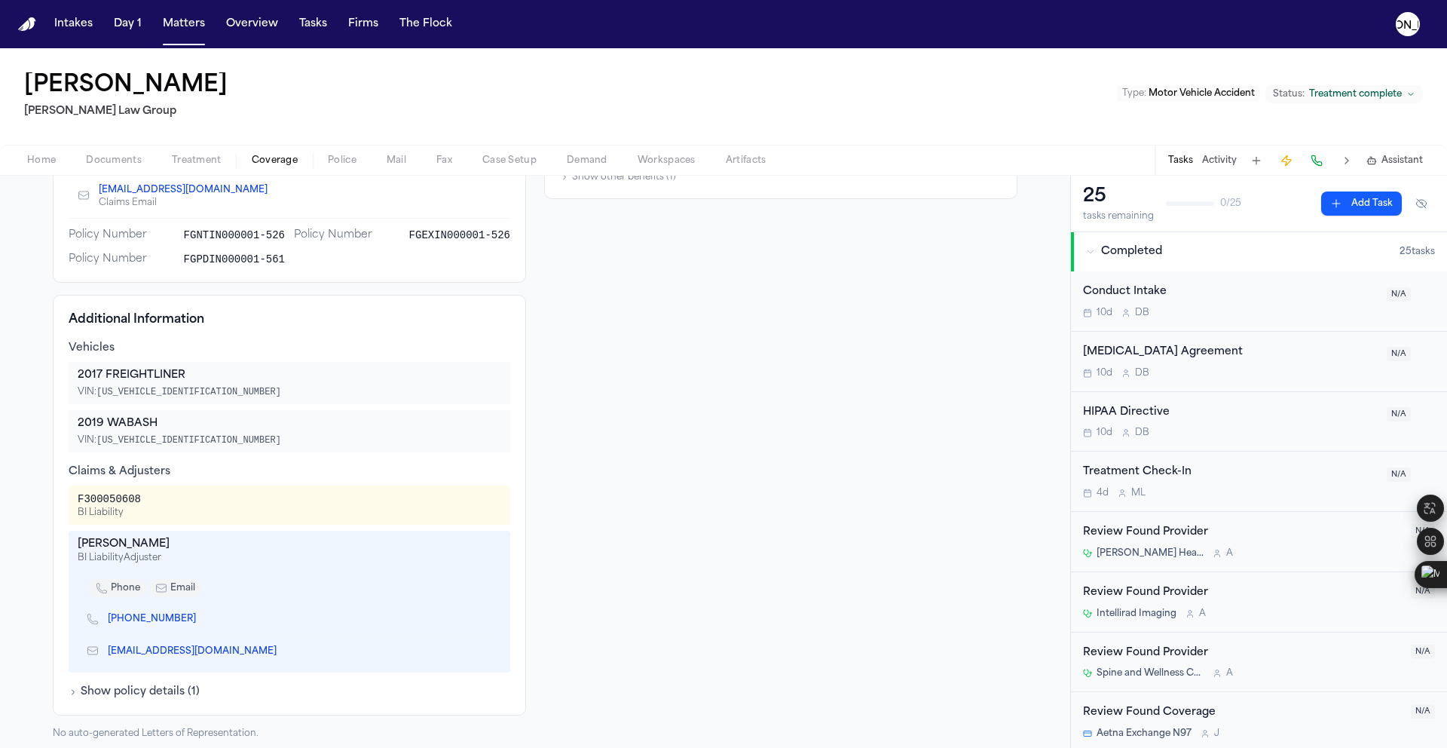
scroll to position [338, 0]
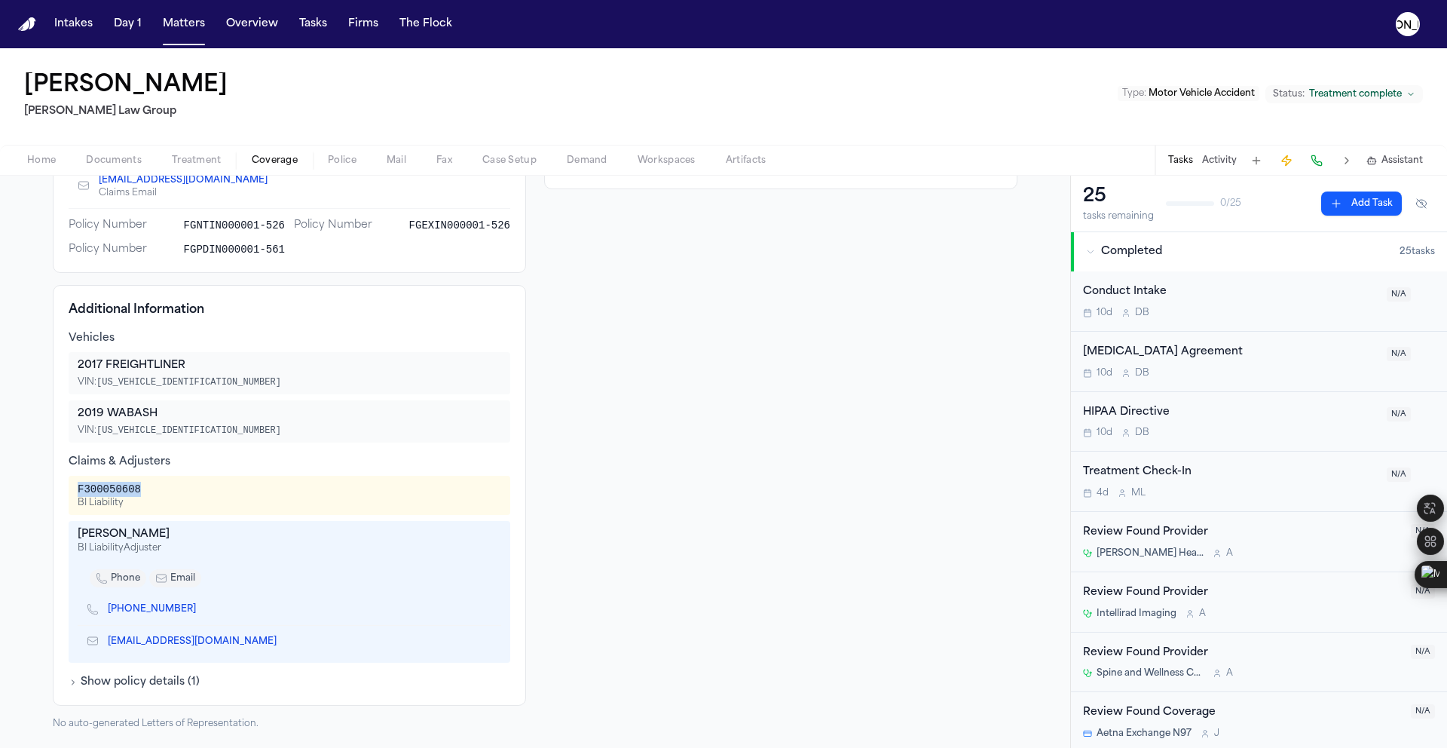
drag, startPoint x: 158, startPoint y: 490, endPoint x: 67, endPoint y: 491, distance: 90.4
click at [69, 491] on div "F300050608 BI Liability" at bounding box center [290, 495] width 442 height 39
copy div "F300050608"
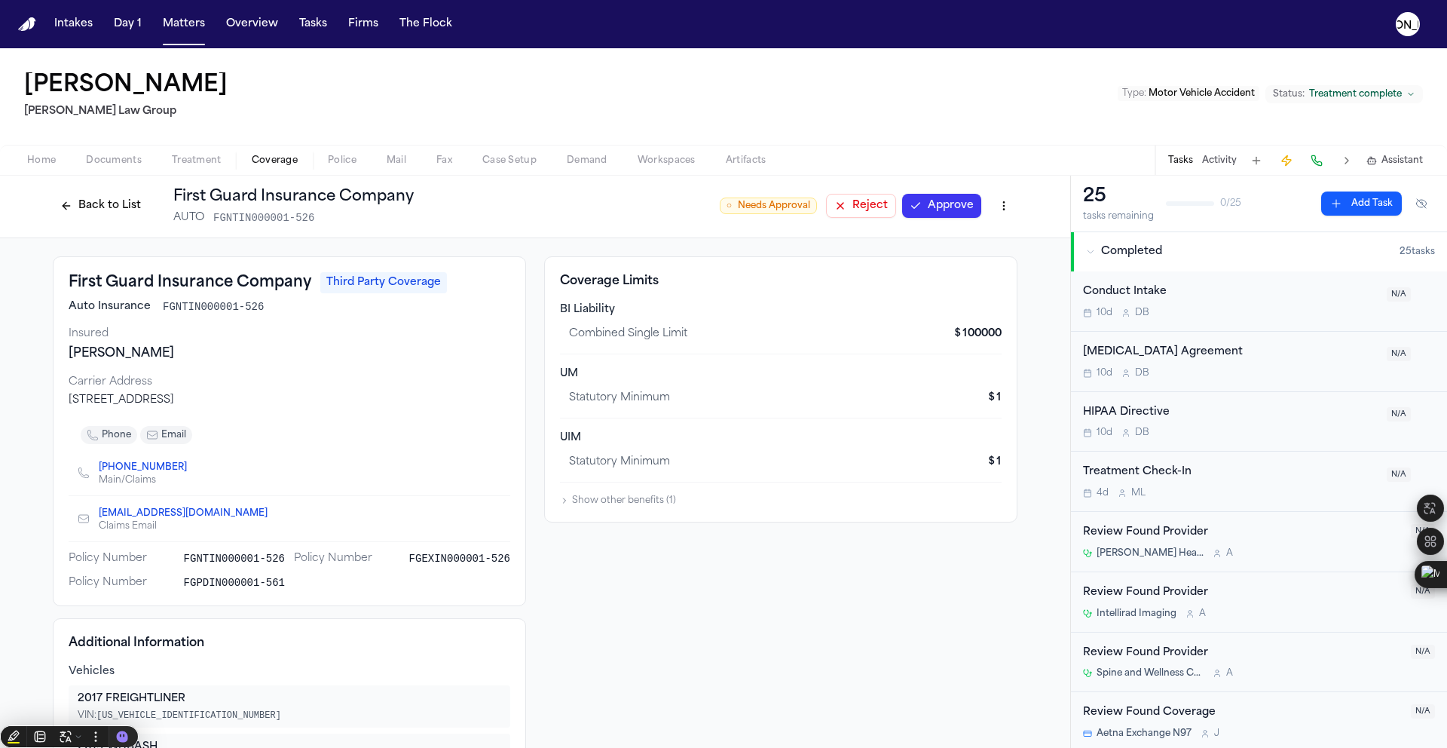
scroll to position [0, 0]
drag, startPoint x: 63, startPoint y: 285, endPoint x: 304, endPoint y: 292, distance: 241.3
click at [304, 292] on div "First Guard Insurance Company Third Party Coverage" at bounding box center [290, 284] width 442 height 21
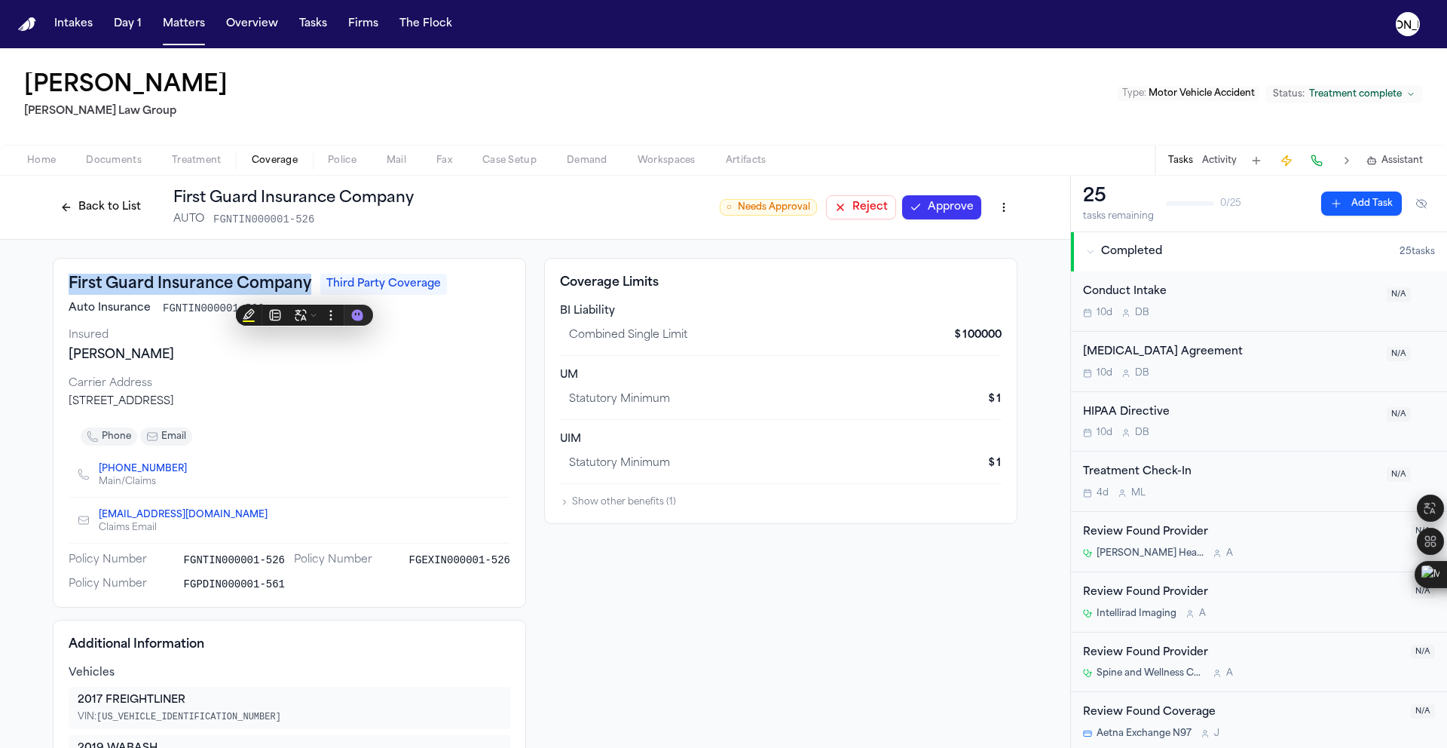
copy h3 "First Guard Insurance Company"
click at [93, 211] on button "Back to List" at bounding box center [101, 207] width 96 height 24
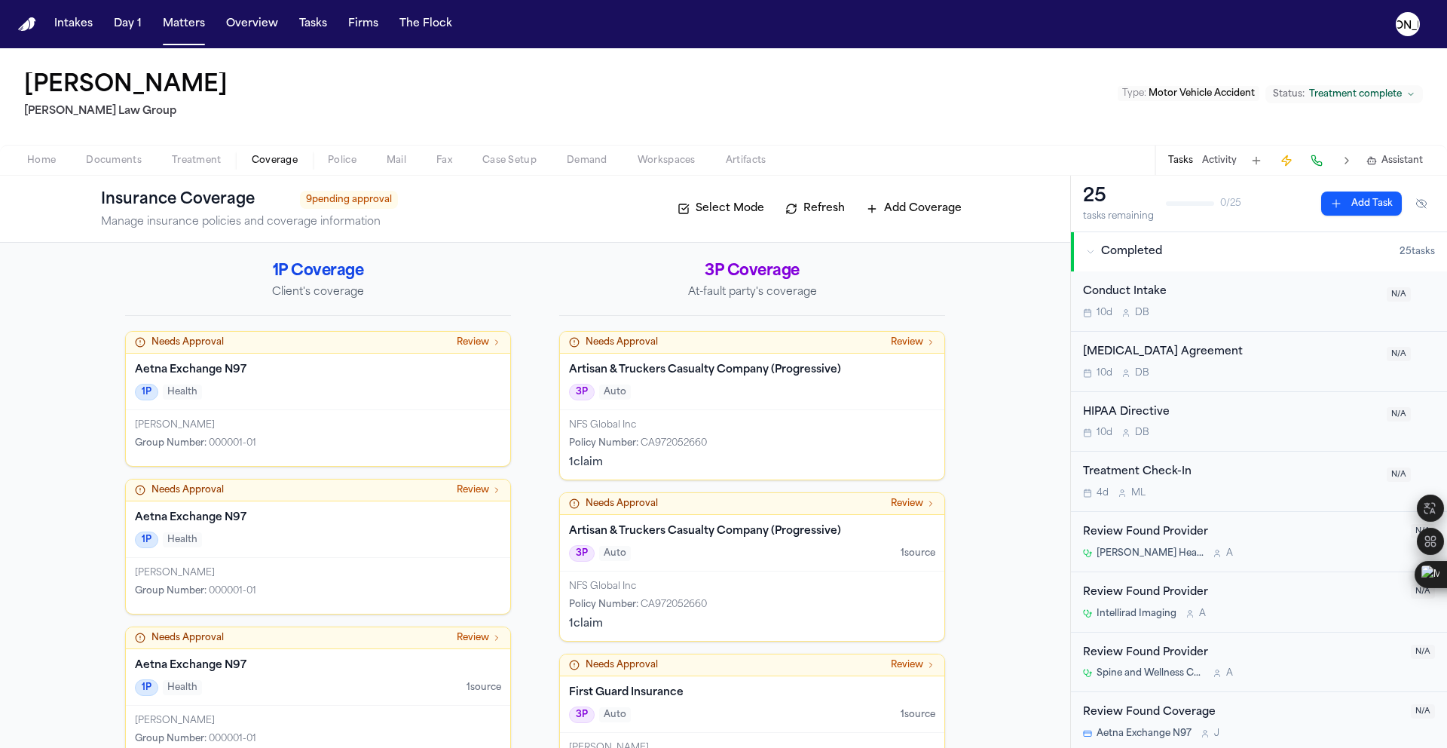
click at [649, 384] on div "3P Auto" at bounding box center [752, 392] width 366 height 17
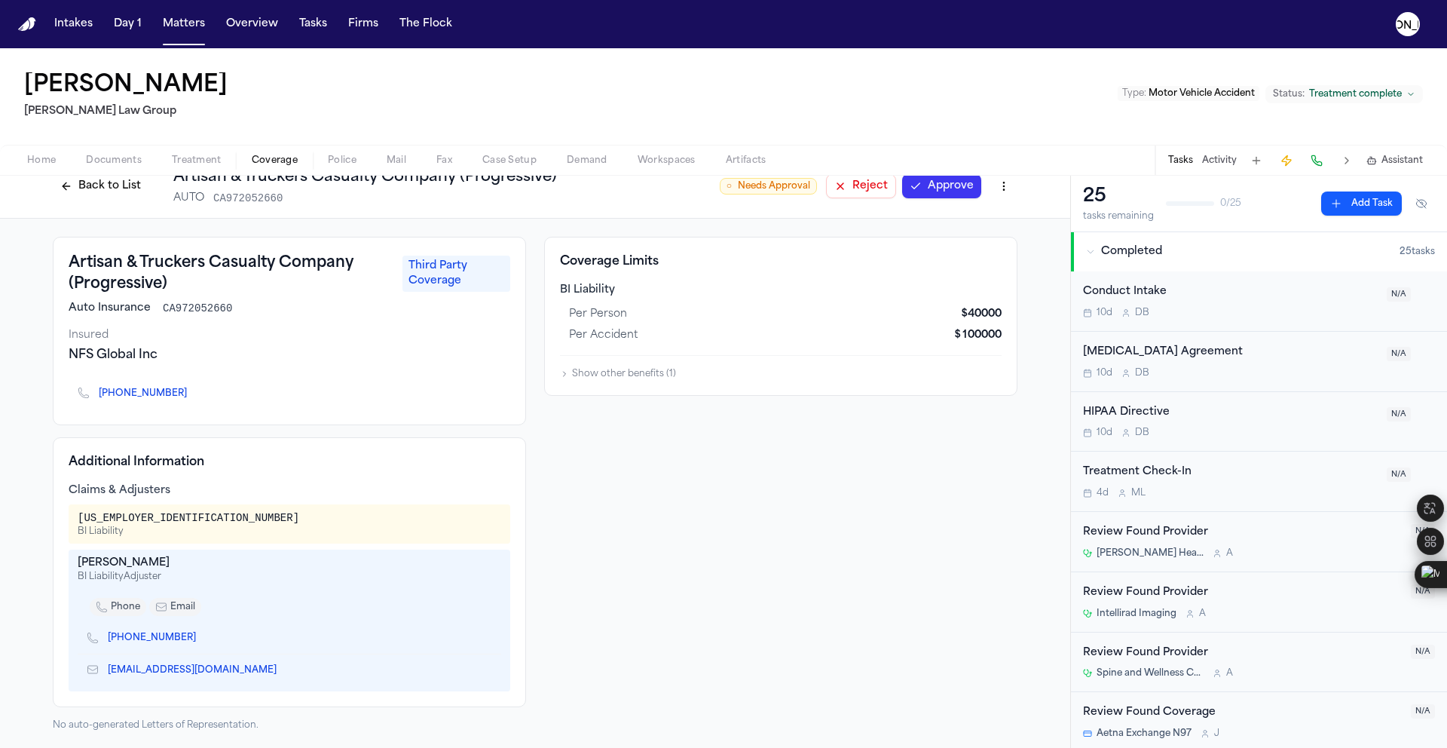
scroll to position [23, 0]
drag, startPoint x: 100, startPoint y: 353, endPoint x: 84, endPoint y: 354, distance: 16.6
click at [84, 354] on div "NFS Global Inc" at bounding box center [290, 353] width 442 height 18
click at [172, 354] on div "NFS Global Inc" at bounding box center [290, 353] width 442 height 18
drag, startPoint x: 167, startPoint y: 359, endPoint x: 27, endPoint y: 356, distance: 140.2
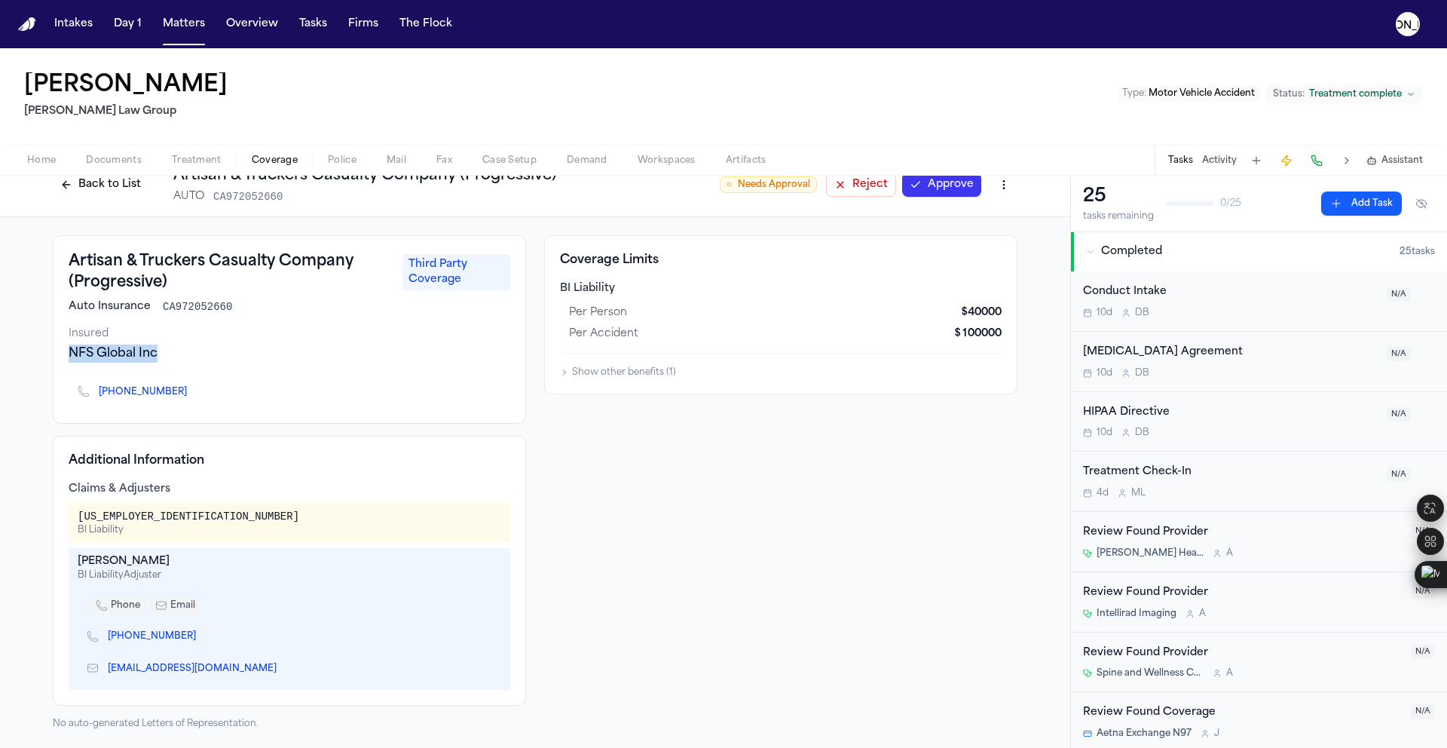
click at [27, 356] on div "Artisan & Truckers Casualty Company (Progressive) Third Party Coverage Auto Ins…" at bounding box center [535, 482] width 1070 height 531
copy div "NFS Global Inc"
drag, startPoint x: 193, startPoint y: 304, endPoint x: 155, endPoint y: 308, distance: 38.6
click at [155, 308] on div "Auto Insurance CA972052660" at bounding box center [290, 306] width 442 height 15
drag, startPoint x: 151, startPoint y: 517, endPoint x: 61, endPoint y: 519, distance: 89.7
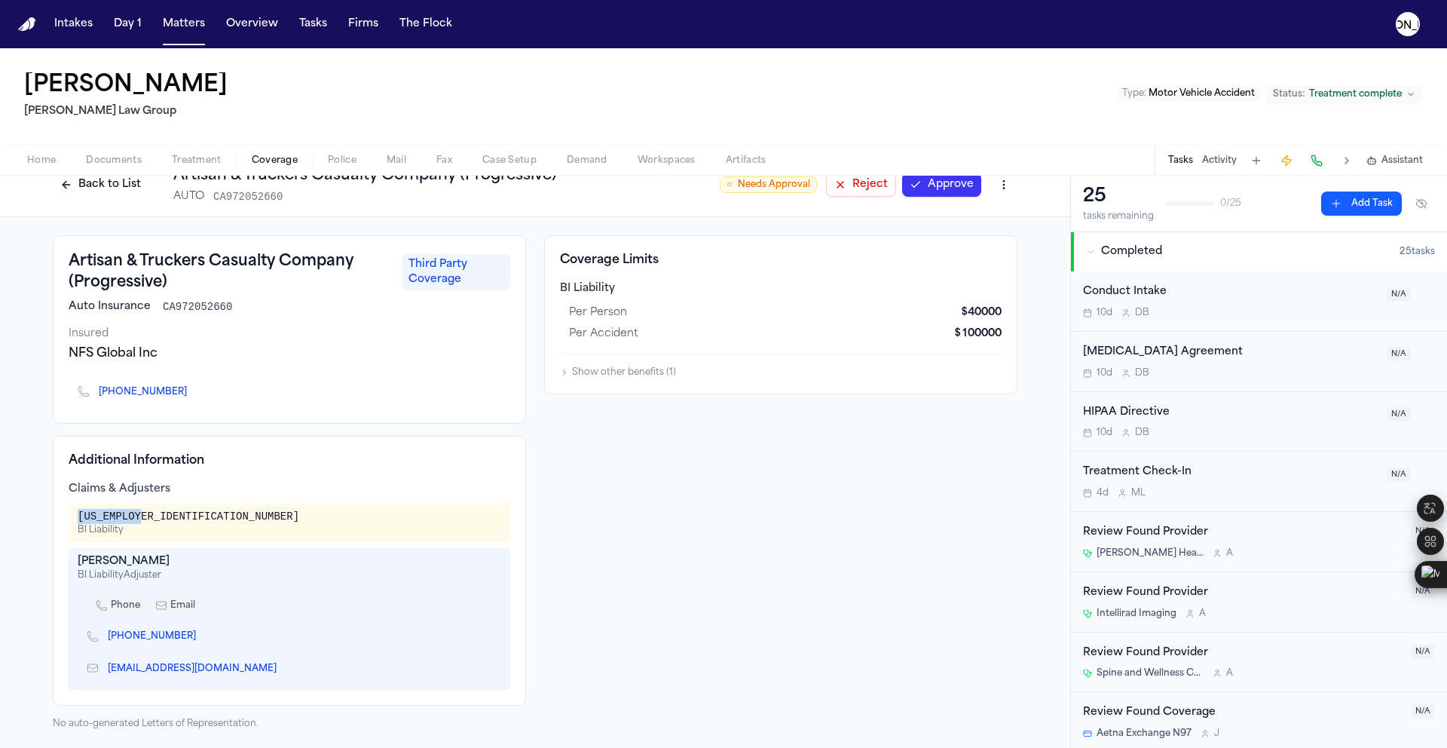
click at [61, 519] on div "Additional Information Claims & Adjusters 23-7079145 BI Liability Jonela Elezov…" at bounding box center [289, 571] width 473 height 270
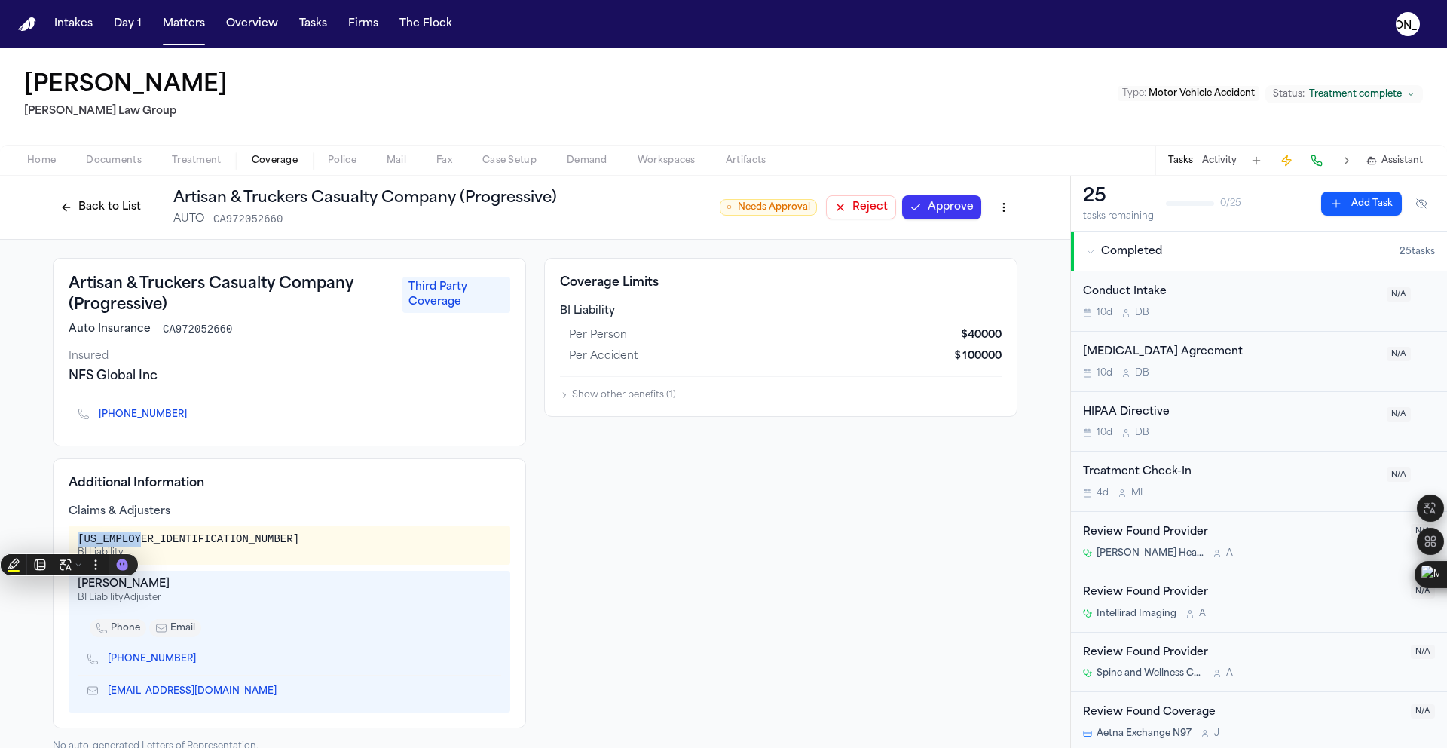
click at [270, 164] on span "Coverage" at bounding box center [275, 161] width 46 height 12
click at [103, 213] on button "Back to List" at bounding box center [101, 207] width 96 height 24
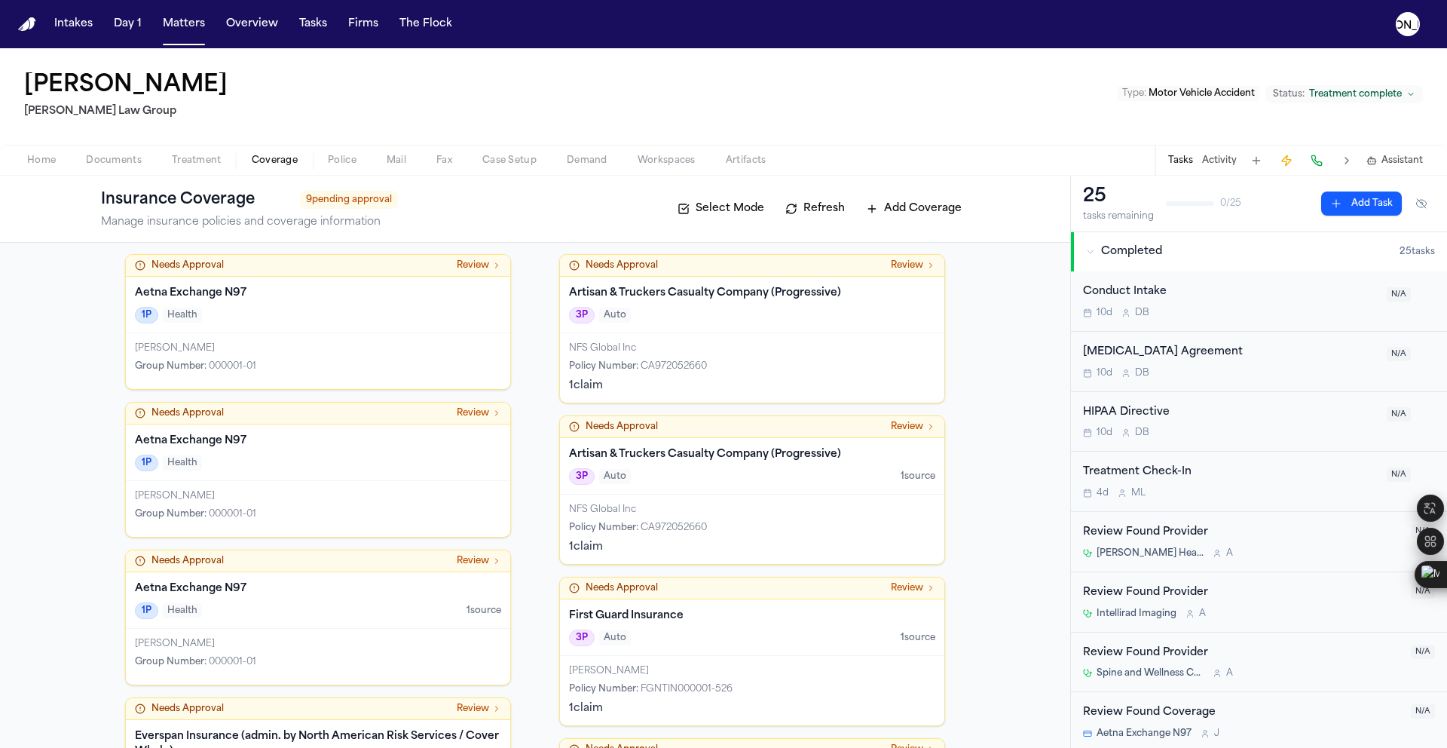
scroll to position [104, 0]
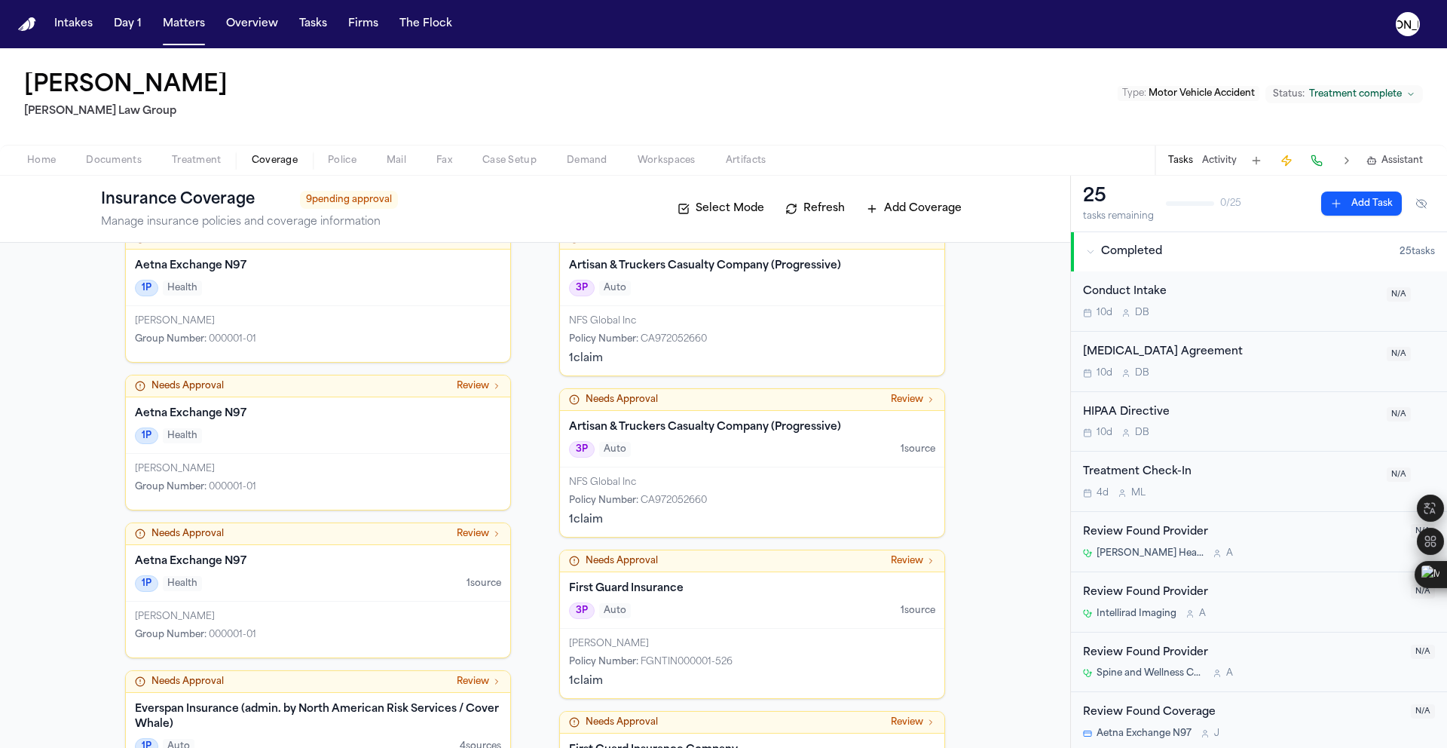
click at [301, 302] on div "Aetna Exchange N97 1P Health" at bounding box center [318, 277] width 384 height 57
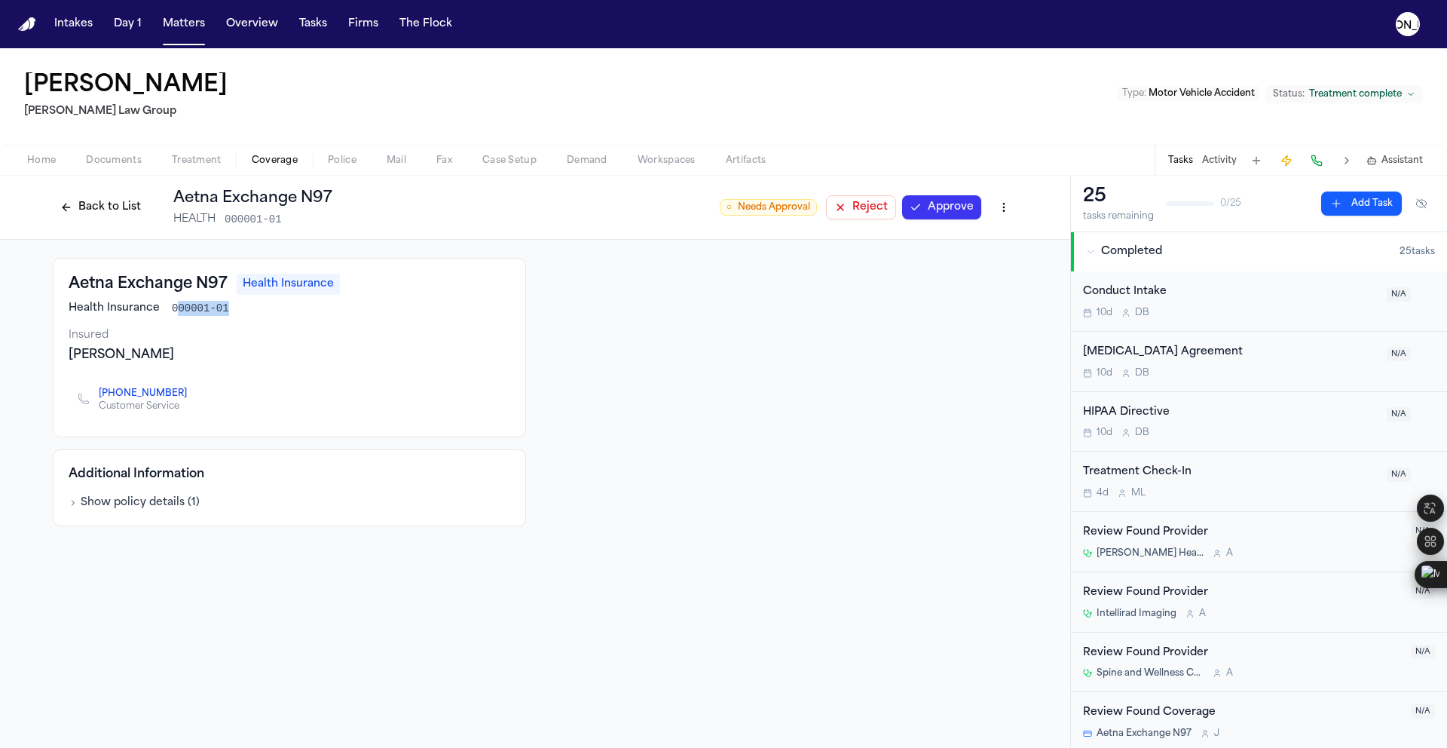
drag, startPoint x: 226, startPoint y: 311, endPoint x: 173, endPoint y: 308, distance: 52.8
click at [173, 308] on div "Health Insurance 000001-01" at bounding box center [290, 308] width 442 height 15
click at [104, 209] on button "Back to List" at bounding box center [101, 207] width 96 height 24
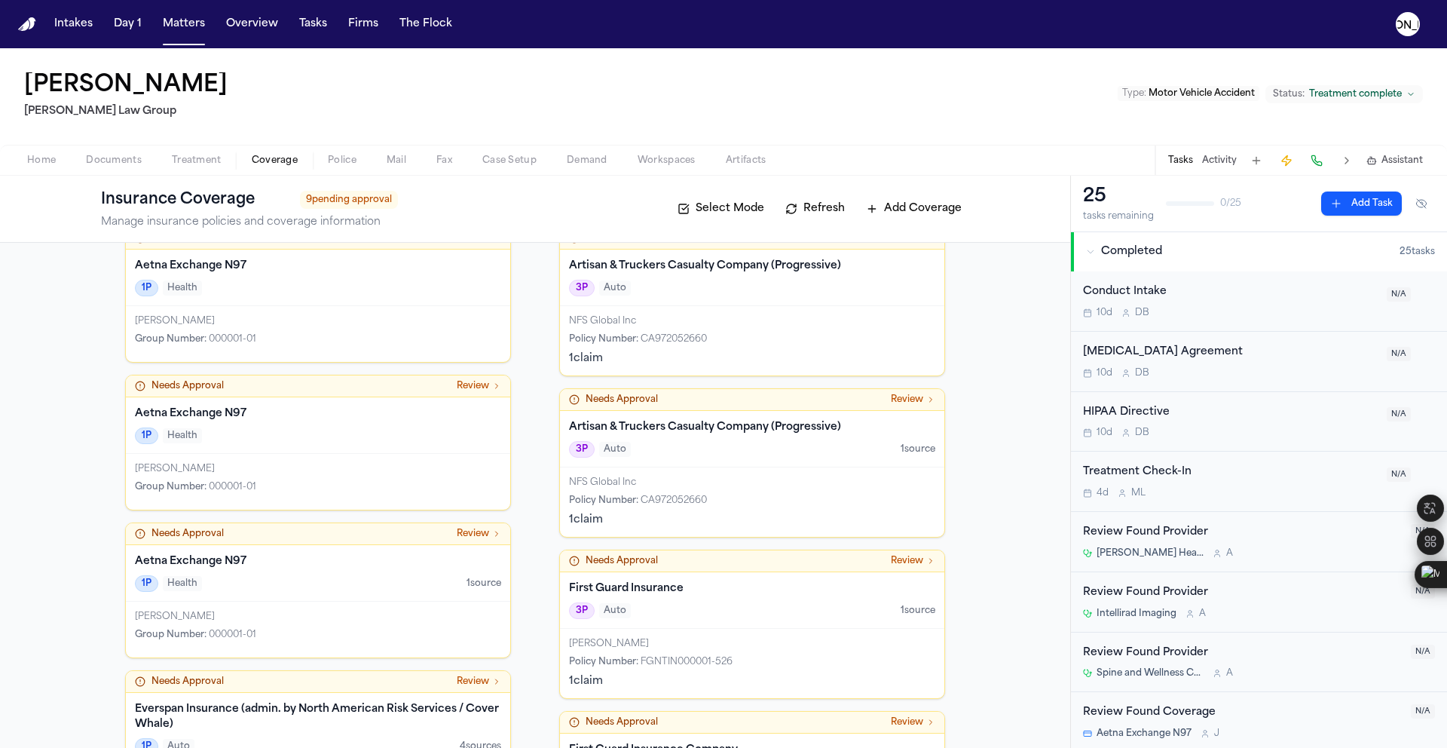
scroll to position [370, 0]
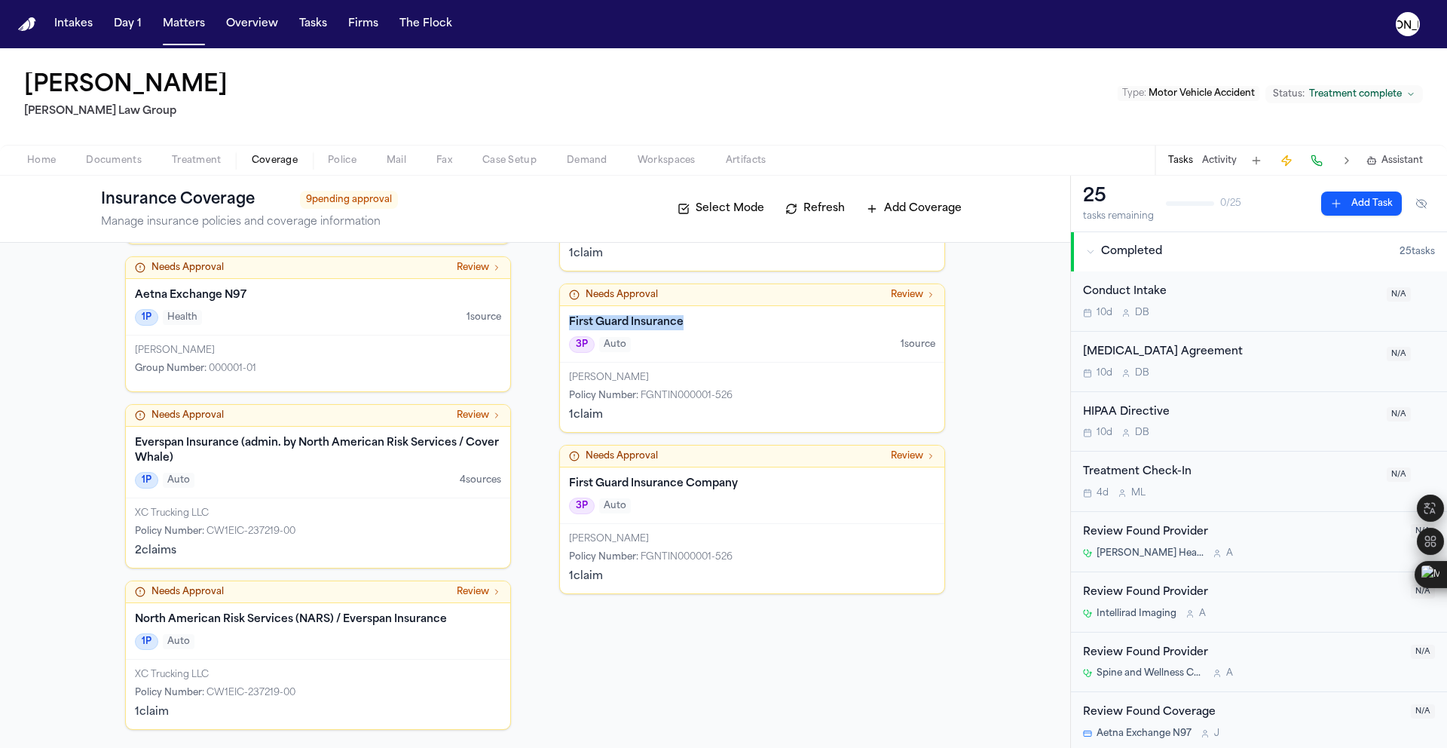
drag, startPoint x: 704, startPoint y: 317, endPoint x: 563, endPoint y: 319, distance: 141.0
click at [569, 319] on h4 "First Guard Insurance" at bounding box center [752, 322] width 366 height 15
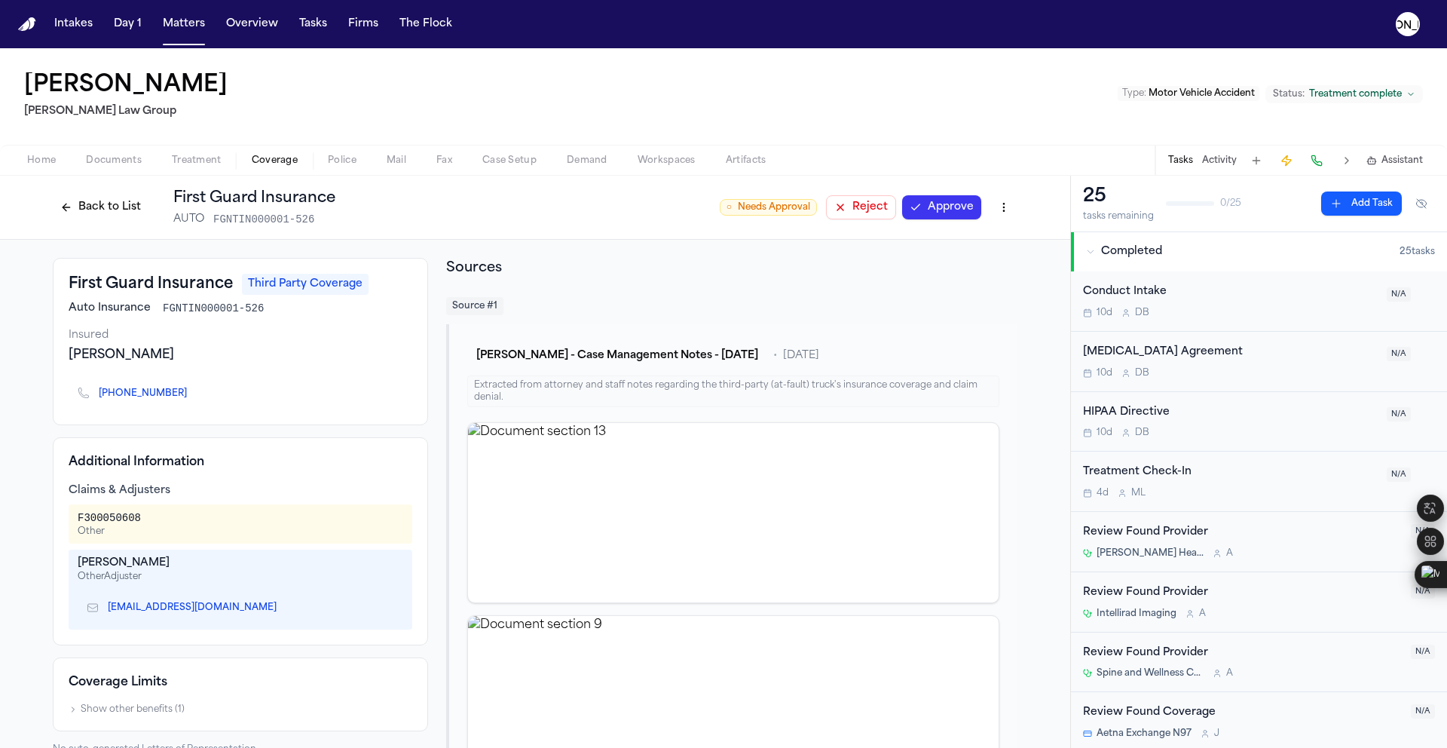
click at [99, 210] on button "Back to List" at bounding box center [101, 207] width 96 height 24
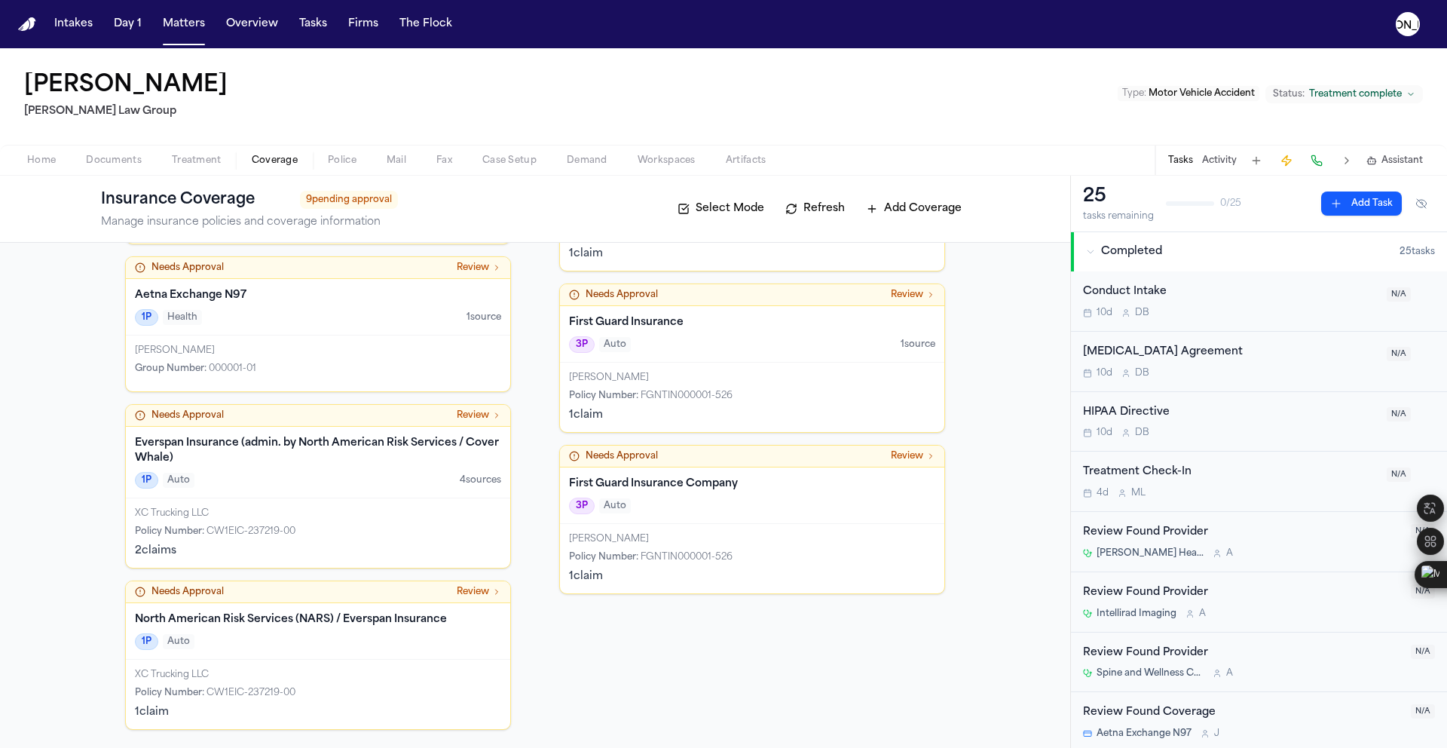
scroll to position [370, 0]
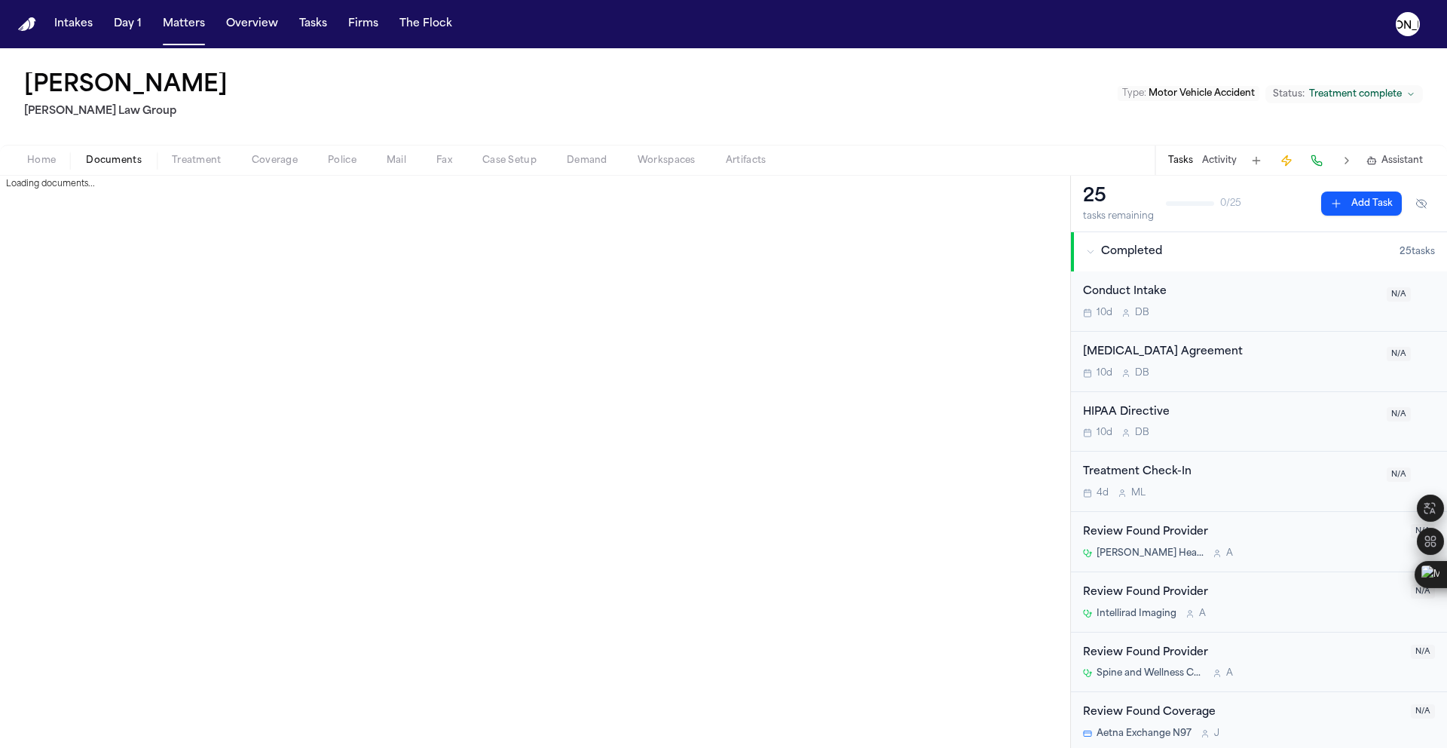
click at [98, 159] on span "Documents" at bounding box center [114, 161] width 56 height 12
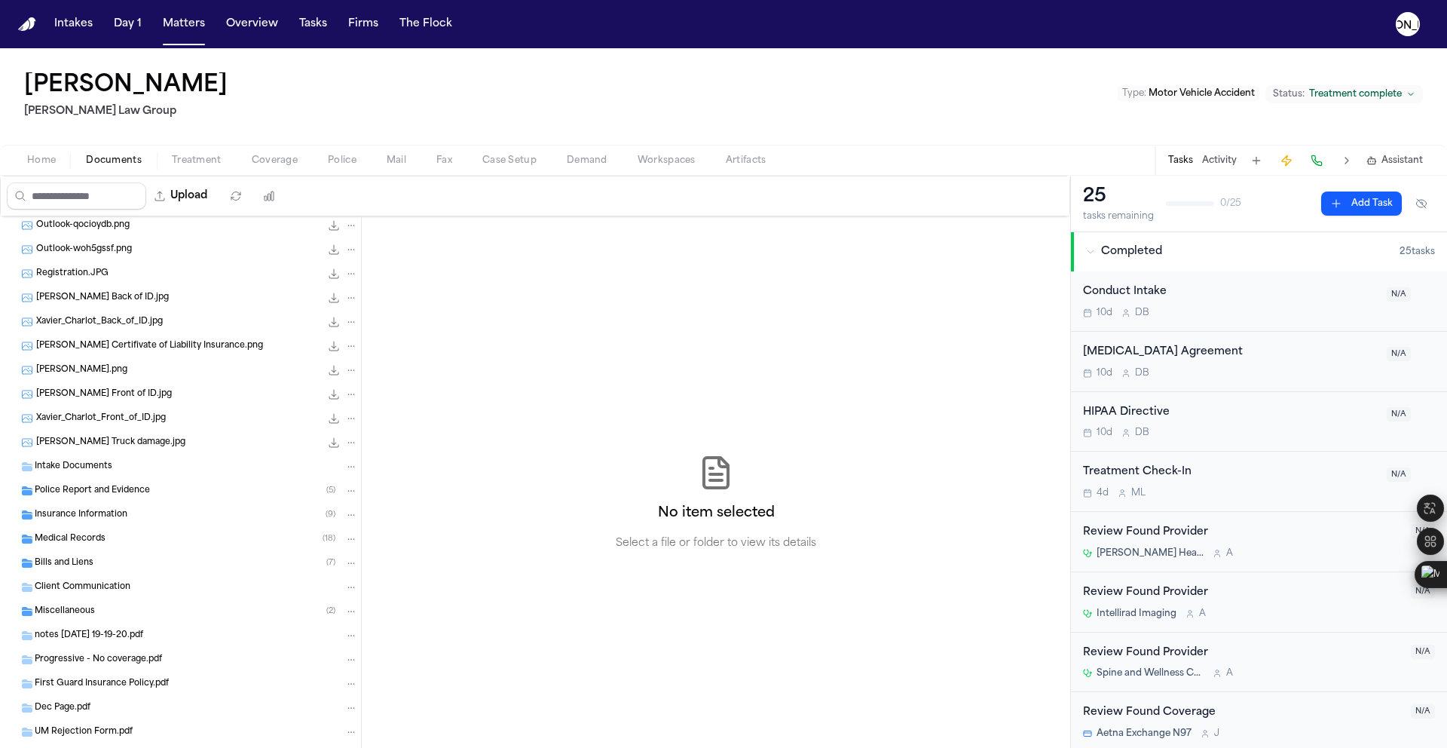
scroll to position [462, 0]
click at [143, 499] on div "Police Report and Evidence ( 5 )" at bounding box center [180, 490] width 361 height 24
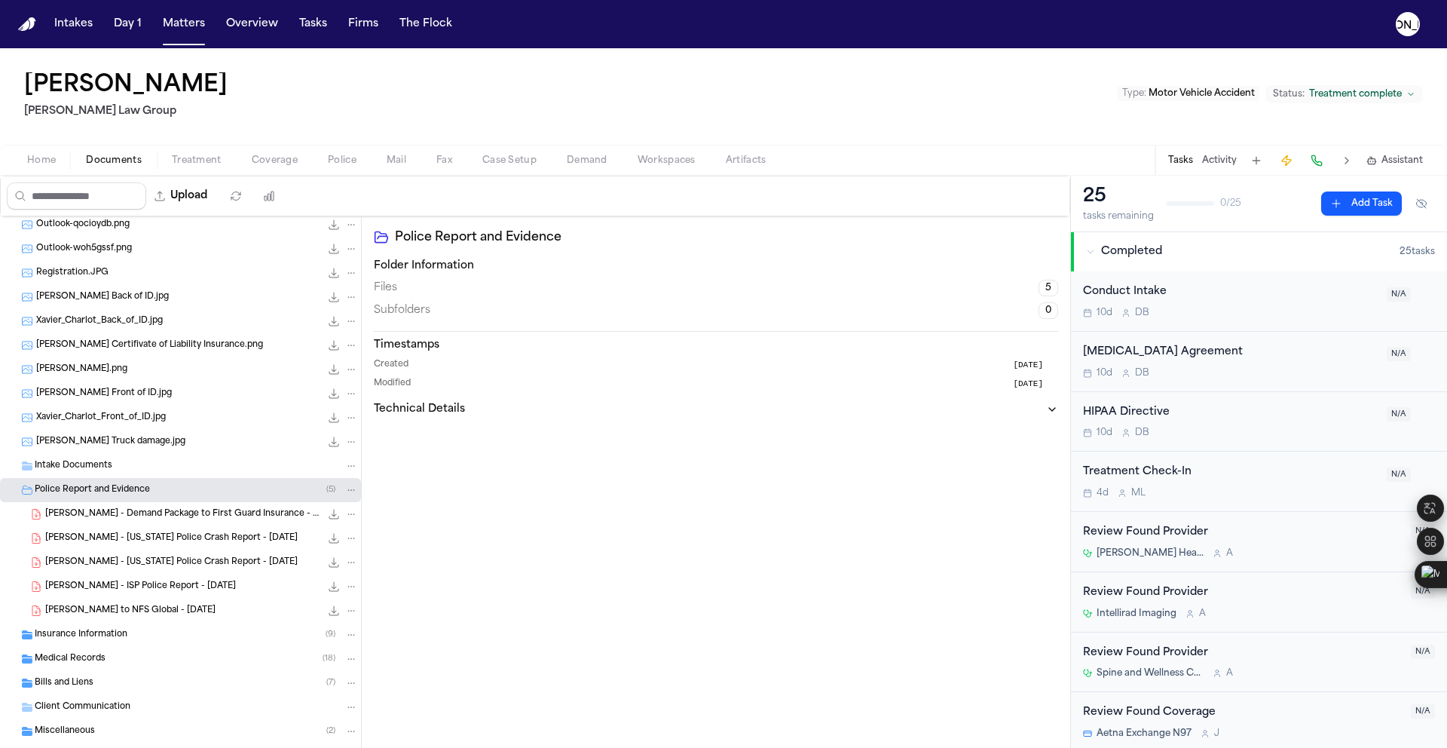
click at [147, 534] on span "X. Charlot - Indiana Police Crash Report - 8.31.23" at bounding box center [171, 538] width 252 height 13
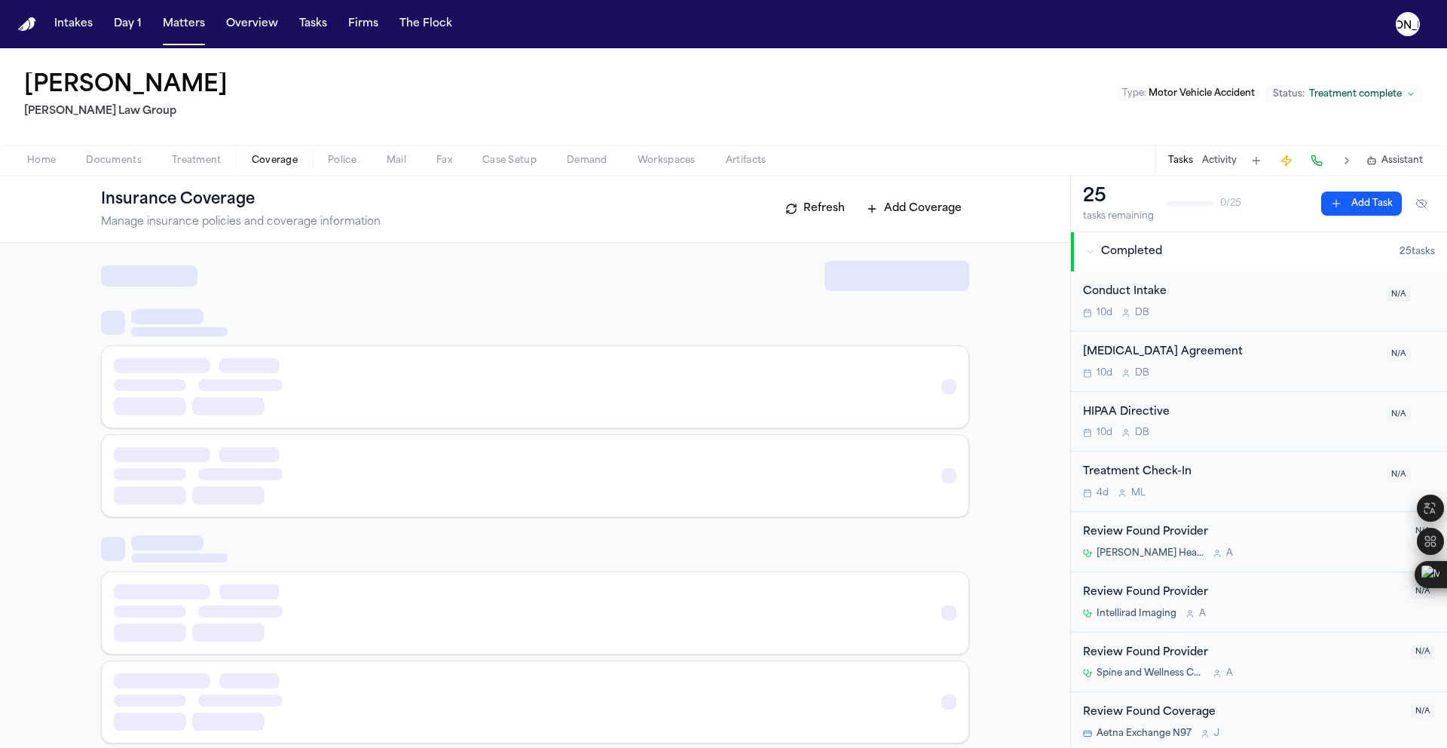
click at [267, 162] on span "Coverage" at bounding box center [275, 161] width 46 height 12
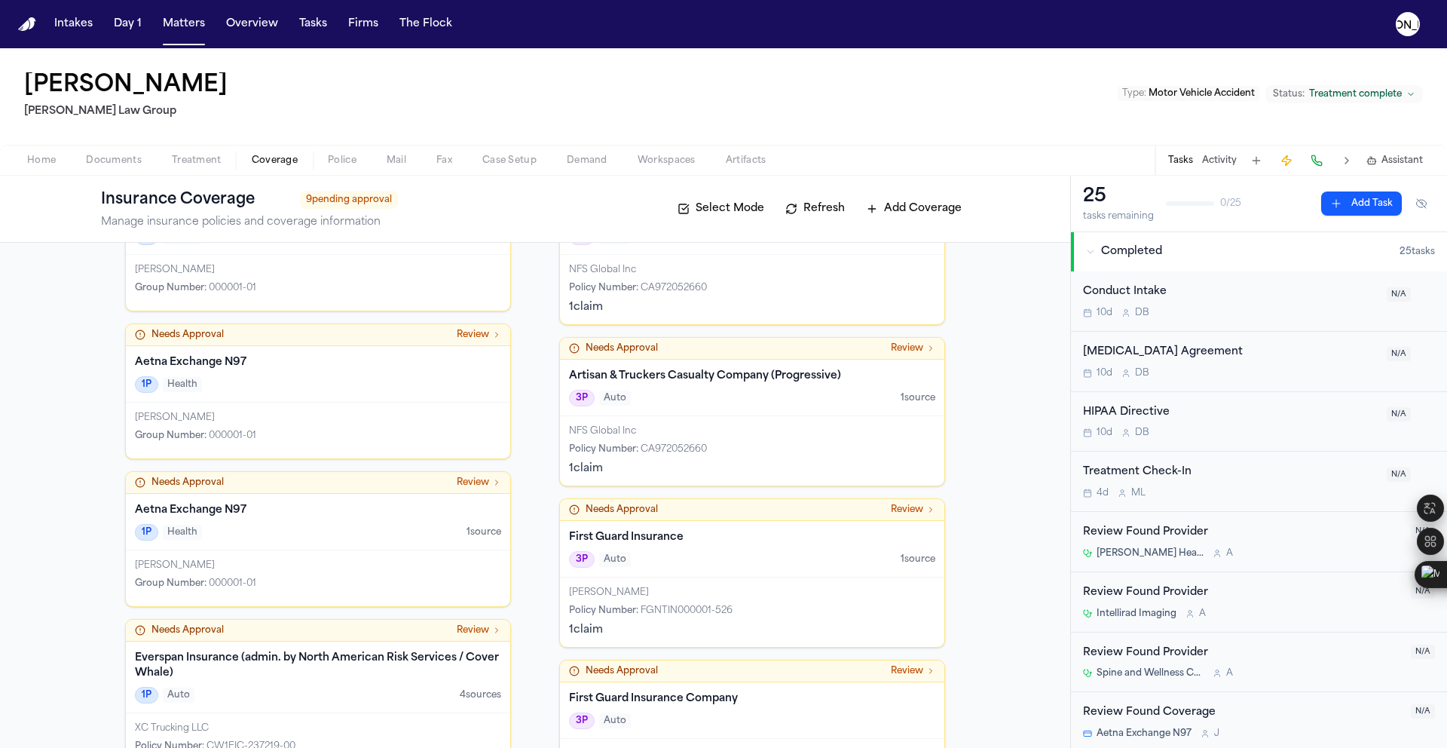
scroll to position [370, 0]
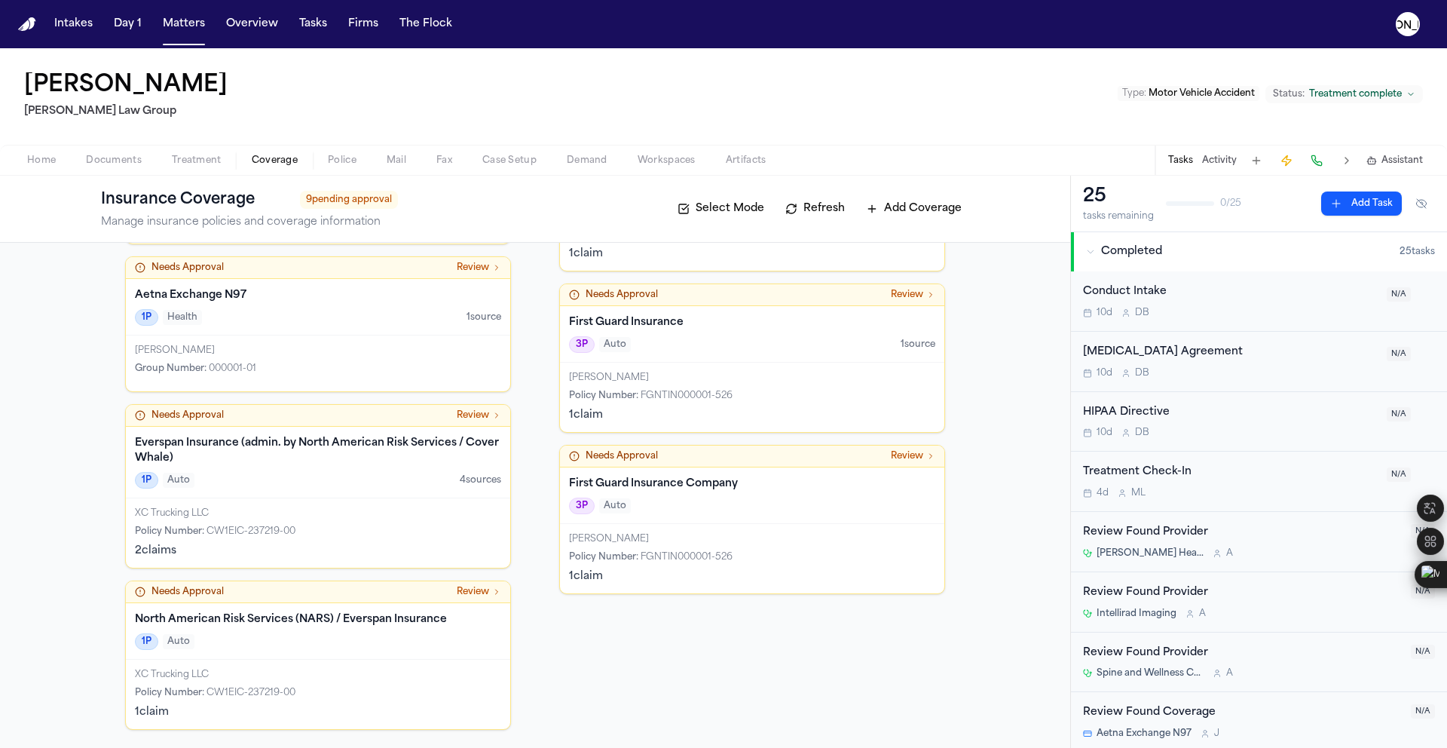
click at [268, 641] on div "1P Auto" at bounding box center [318, 641] width 366 height 17
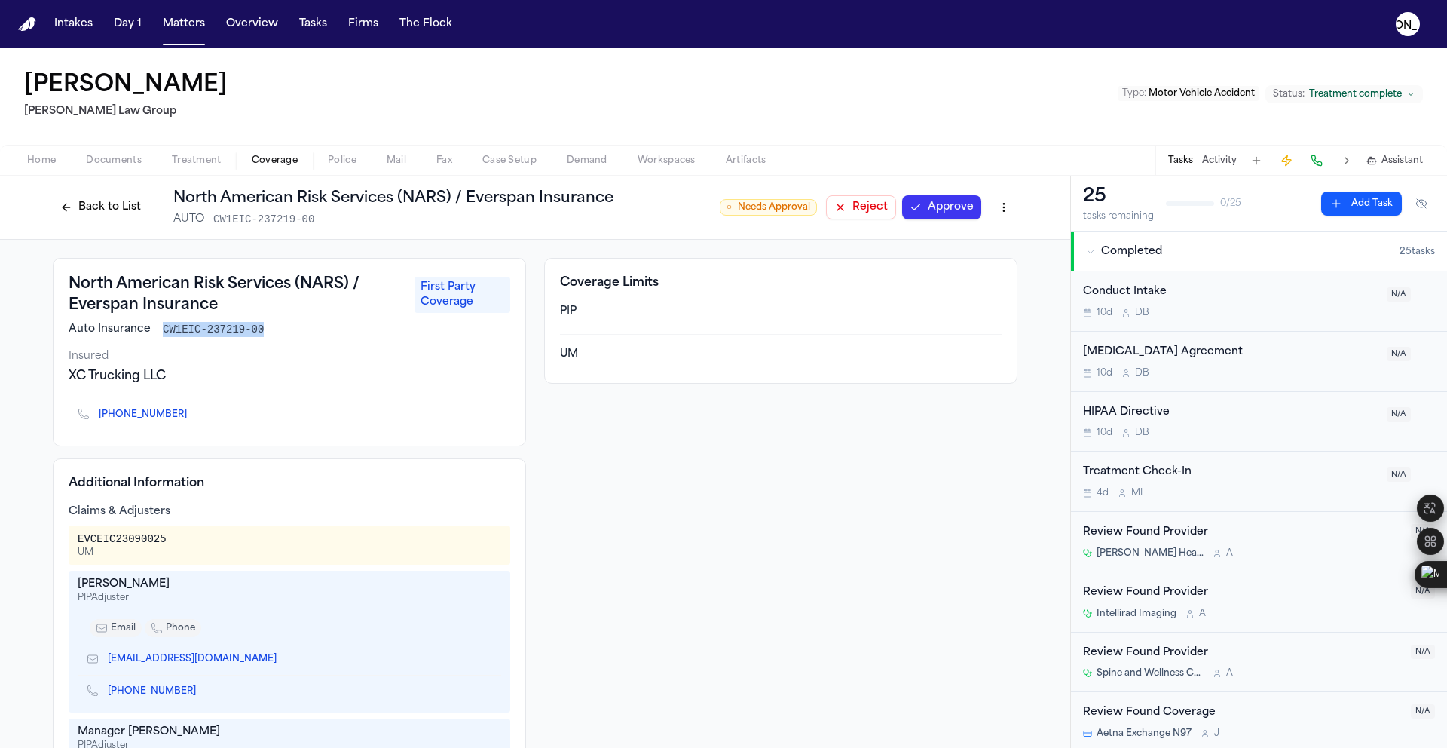
drag, startPoint x: 269, startPoint y: 333, endPoint x: 154, endPoint y: 328, distance: 115.4
click at [154, 328] on div "Auto Insurance CW1EIC-237219-00" at bounding box center [290, 329] width 442 height 15
click at [194, 34] on button "Matters" at bounding box center [184, 24] width 54 height 27
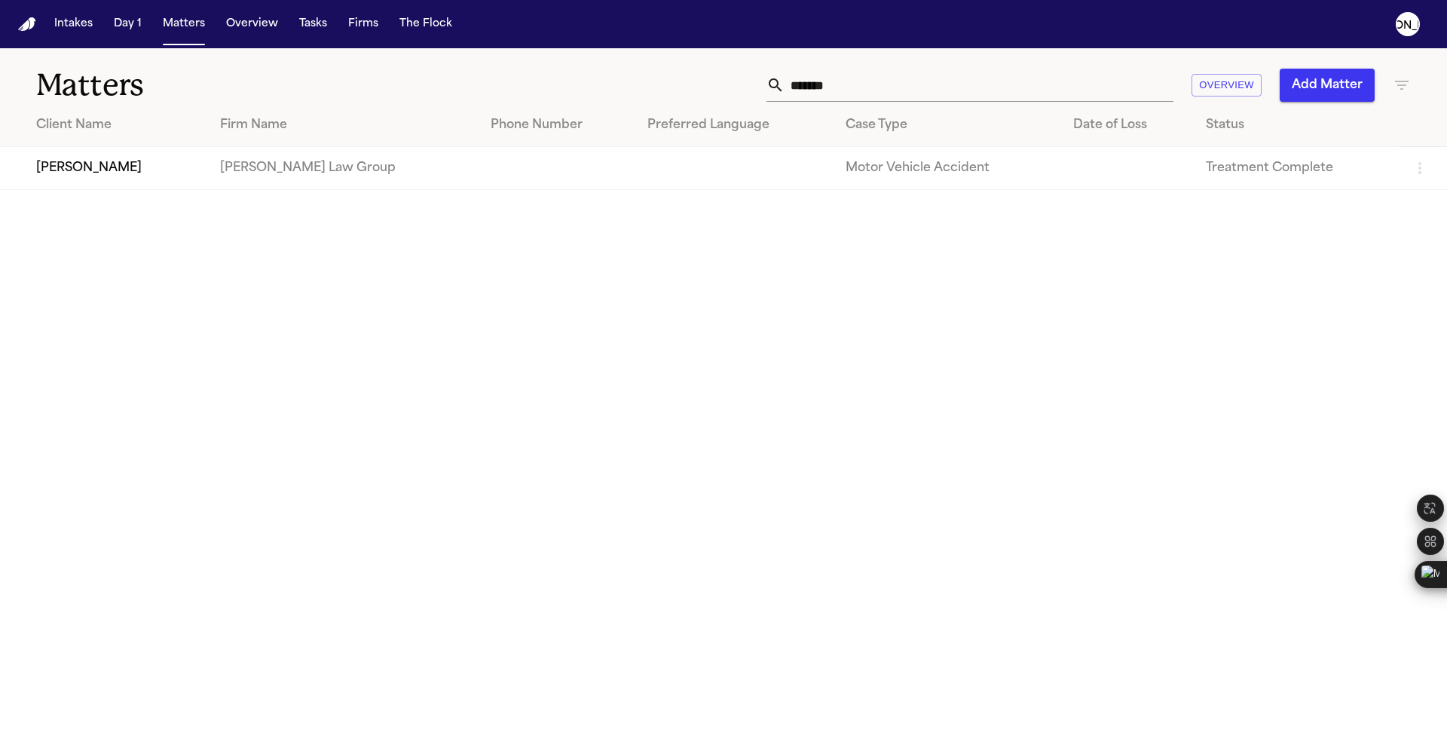
click at [867, 106] on th "Case Type" at bounding box center [948, 125] width 228 height 43
drag, startPoint x: 856, startPoint y: 91, endPoint x: 704, endPoint y: 95, distance: 152.3
click at [704, 95] on div "****** Overview Add Matter" at bounding box center [923, 85] width 975 height 33
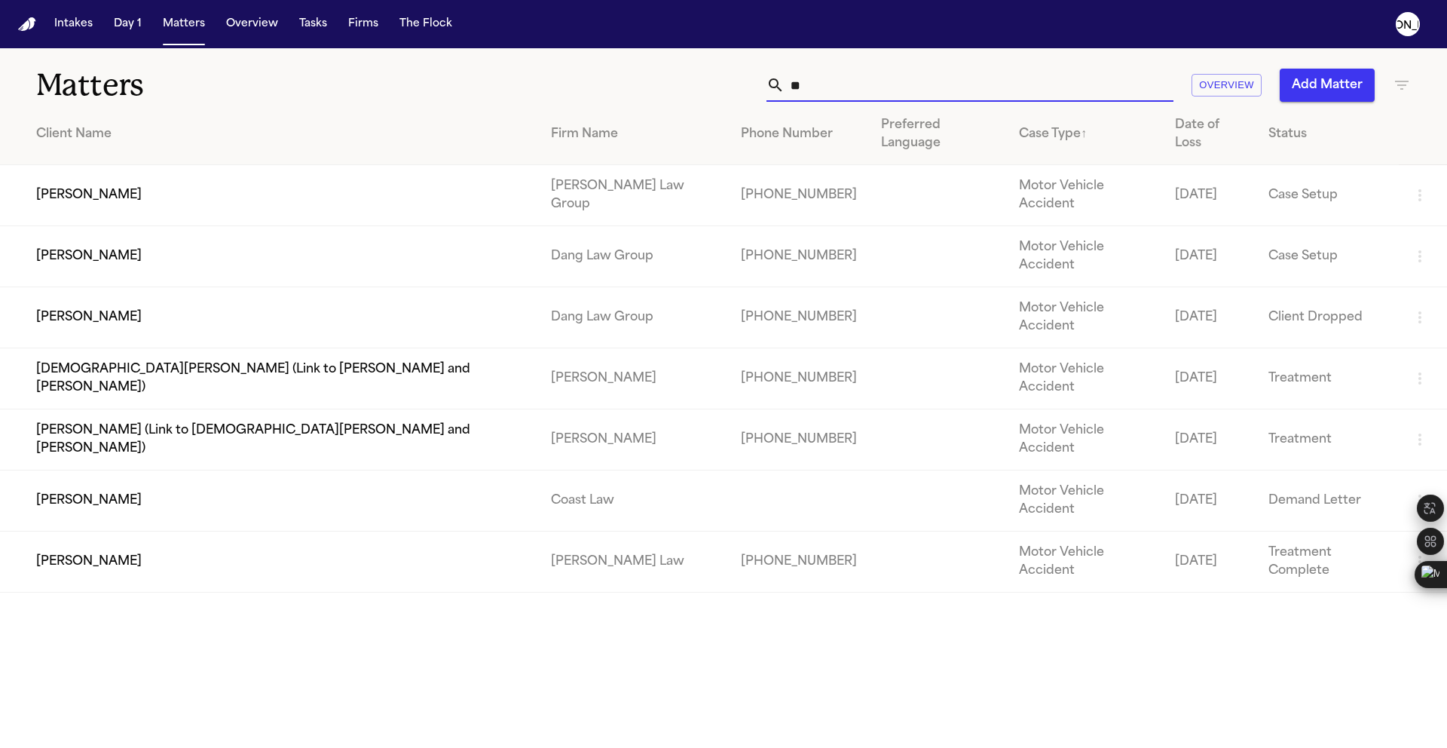
type input "*"
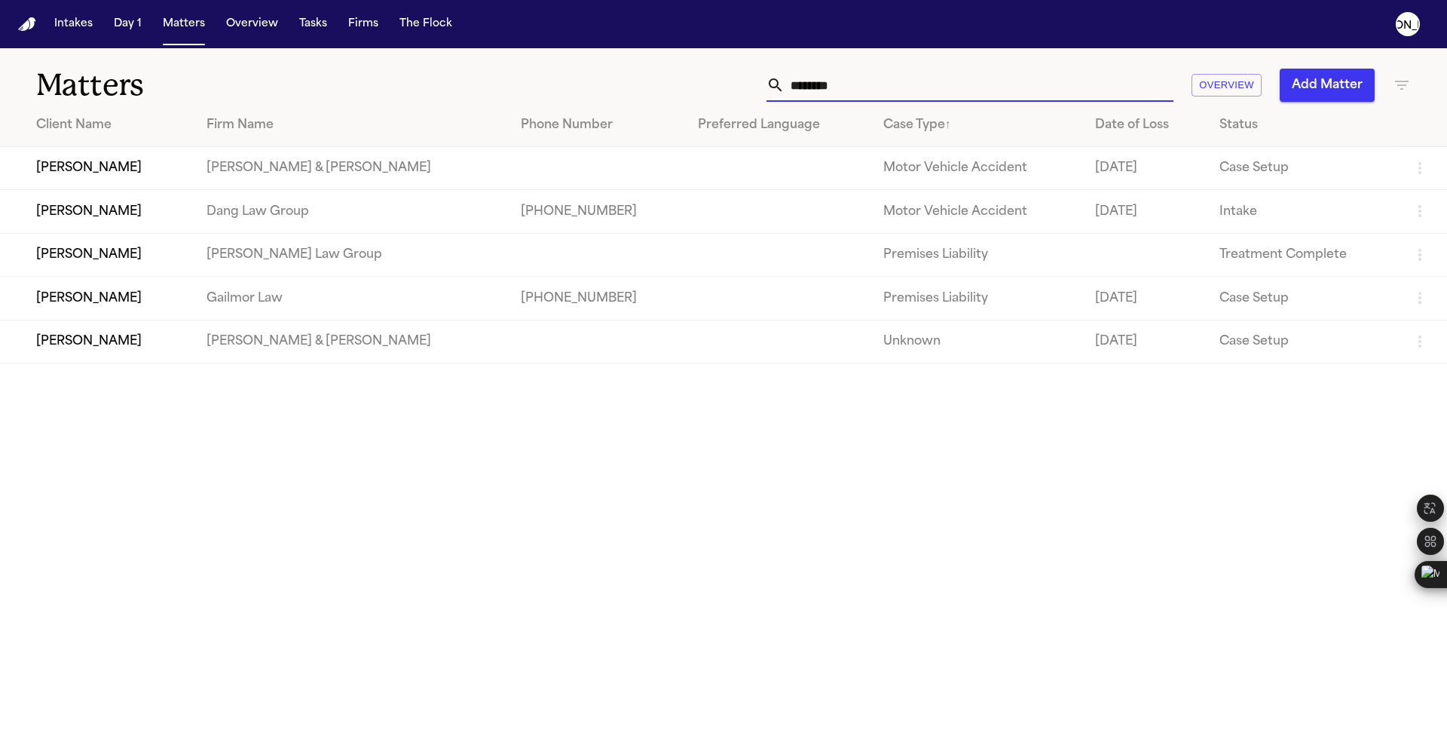
type input "*******"
click at [141, 264] on td "[PERSON_NAME]" at bounding box center [97, 254] width 194 height 43
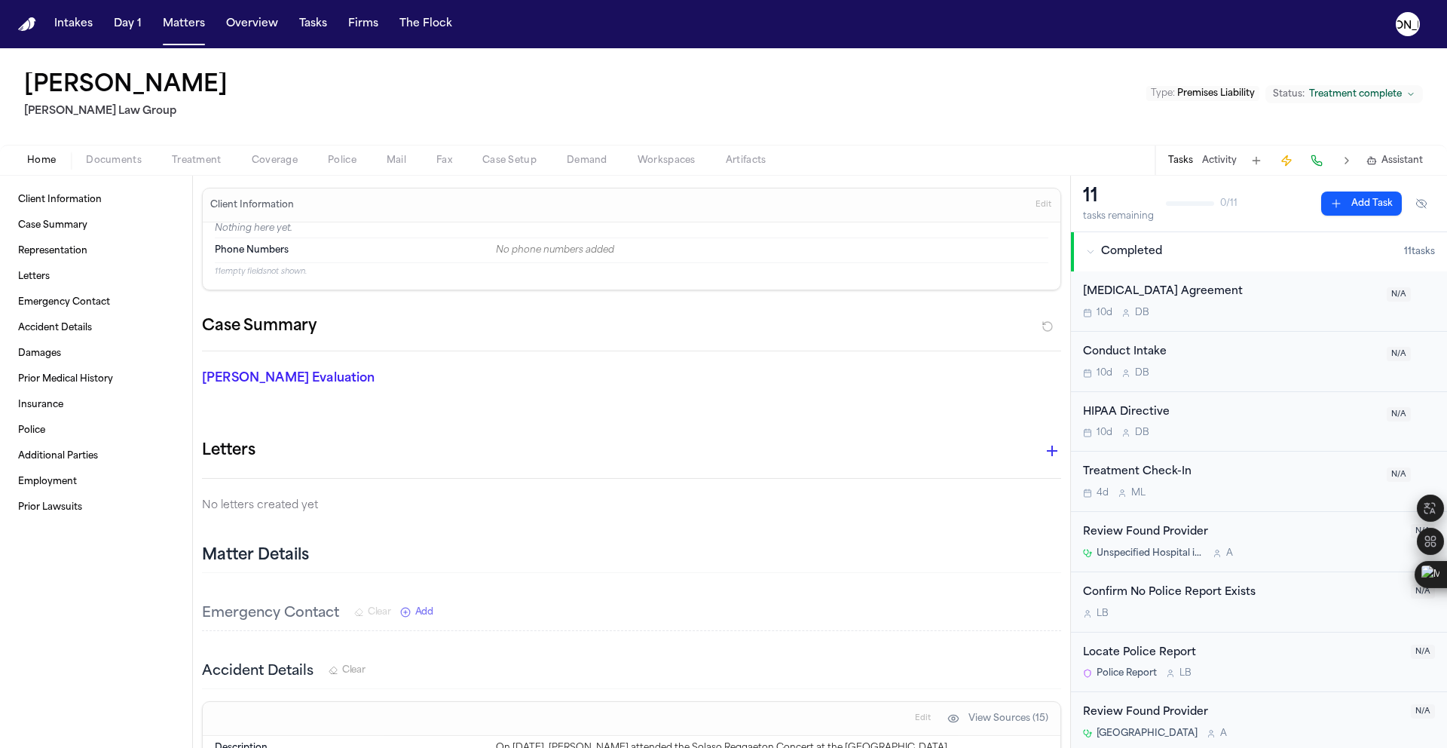
click at [347, 161] on span "Police" at bounding box center [342, 161] width 29 height 12
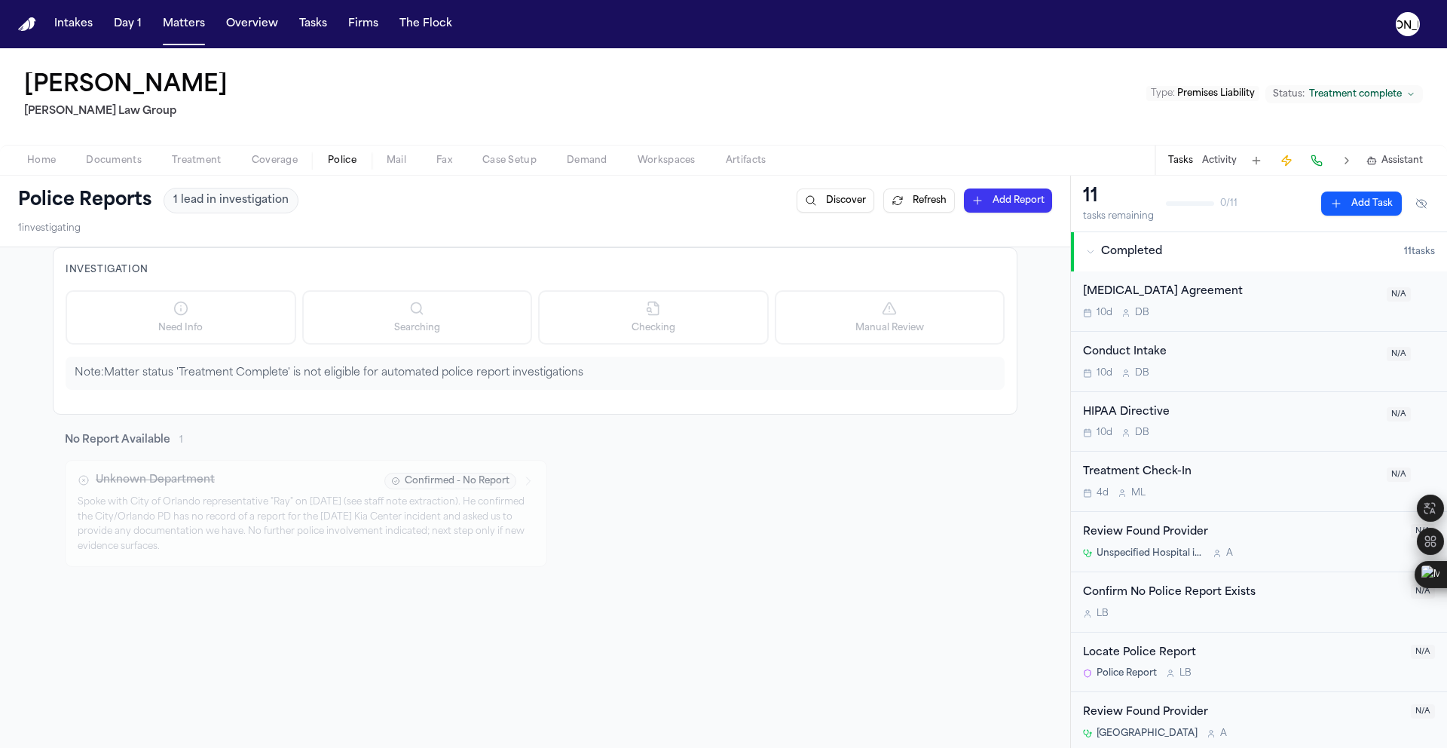
click at [266, 163] on span "Coverage" at bounding box center [275, 161] width 46 height 12
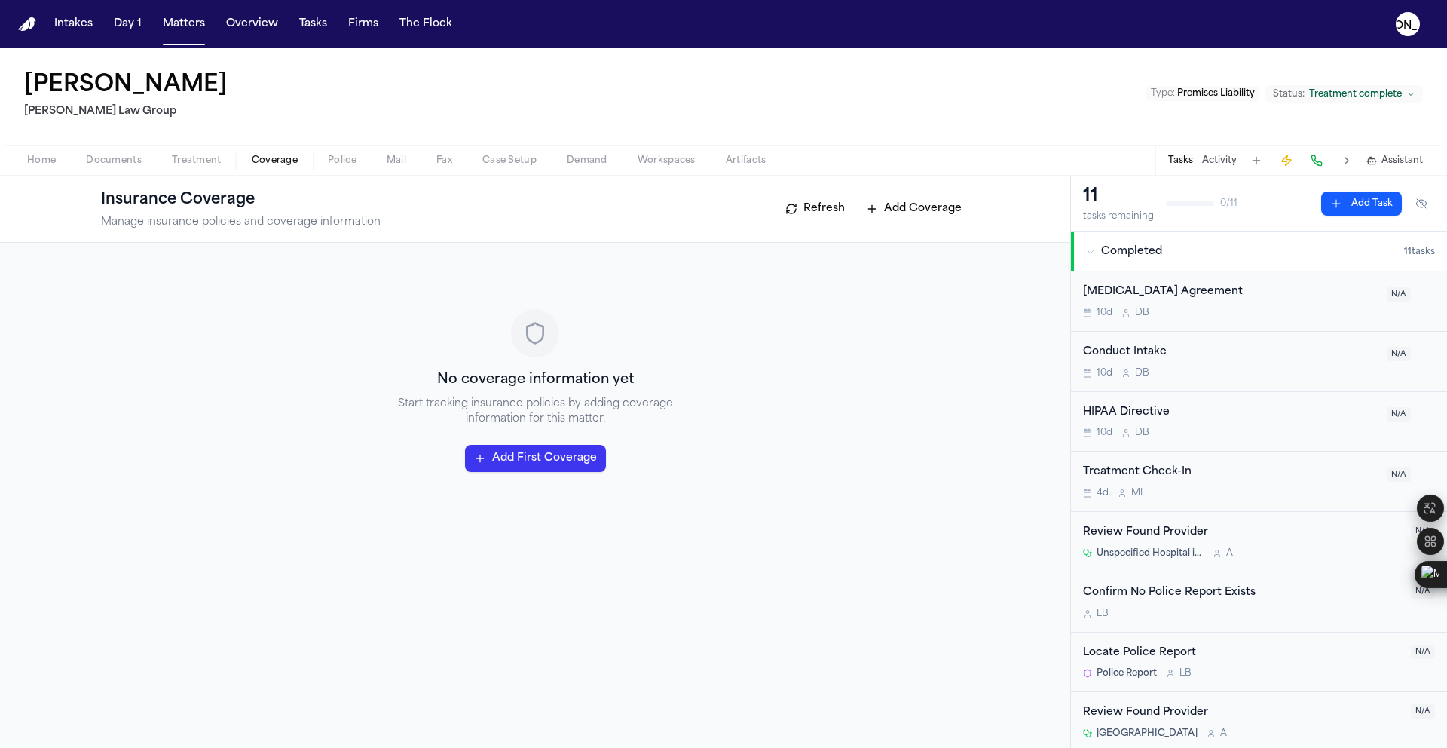
click at [99, 164] on span "Documents" at bounding box center [114, 161] width 56 height 12
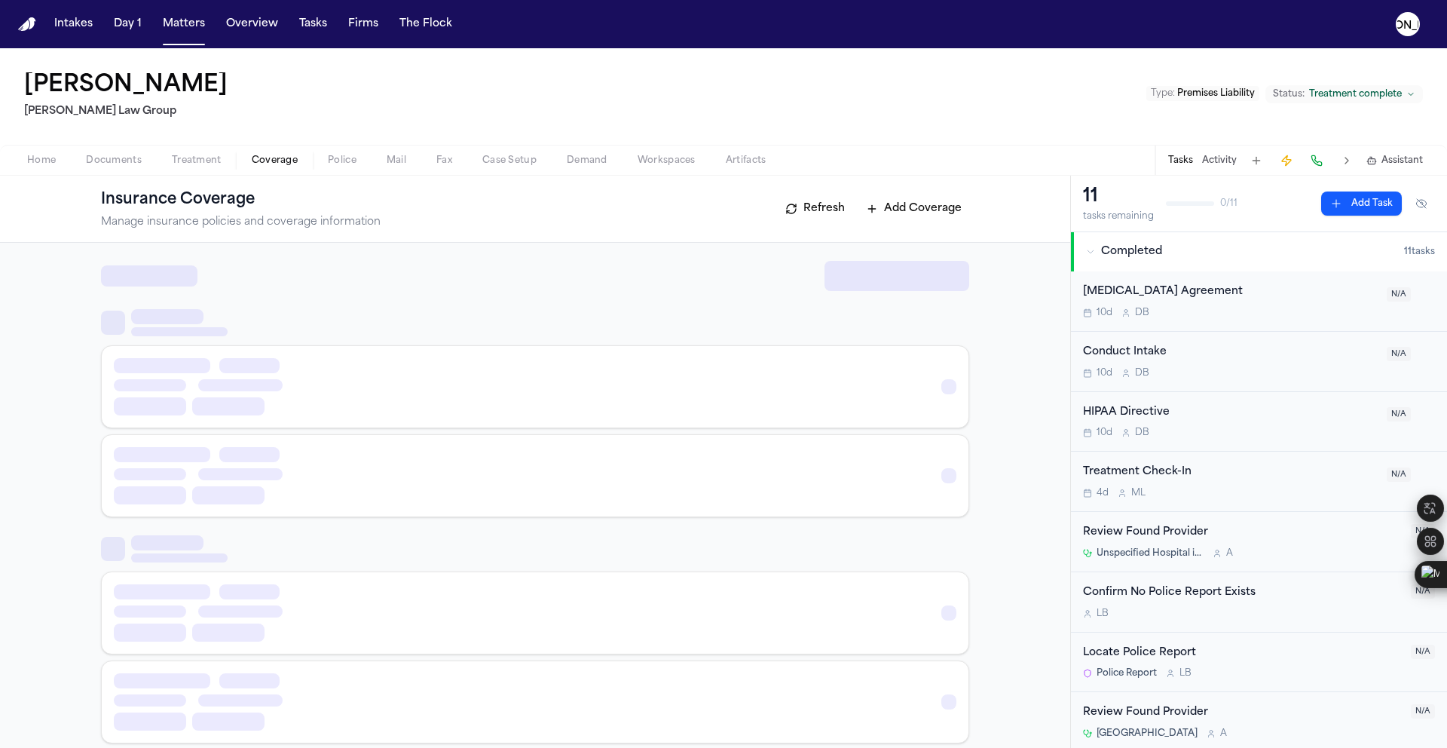
click at [283, 162] on span "Coverage" at bounding box center [275, 161] width 46 height 12
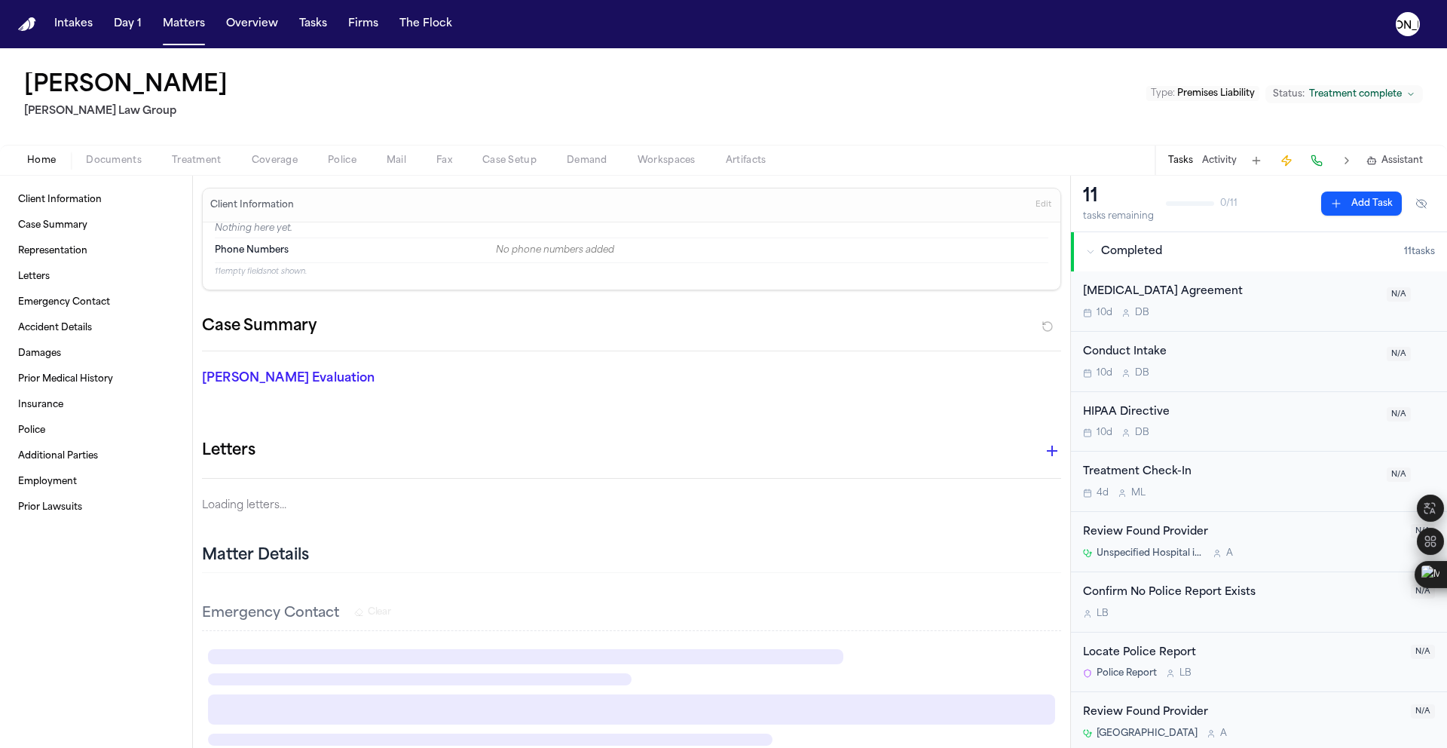
click at [41, 161] on span "Home" at bounding box center [41, 161] width 29 height 12
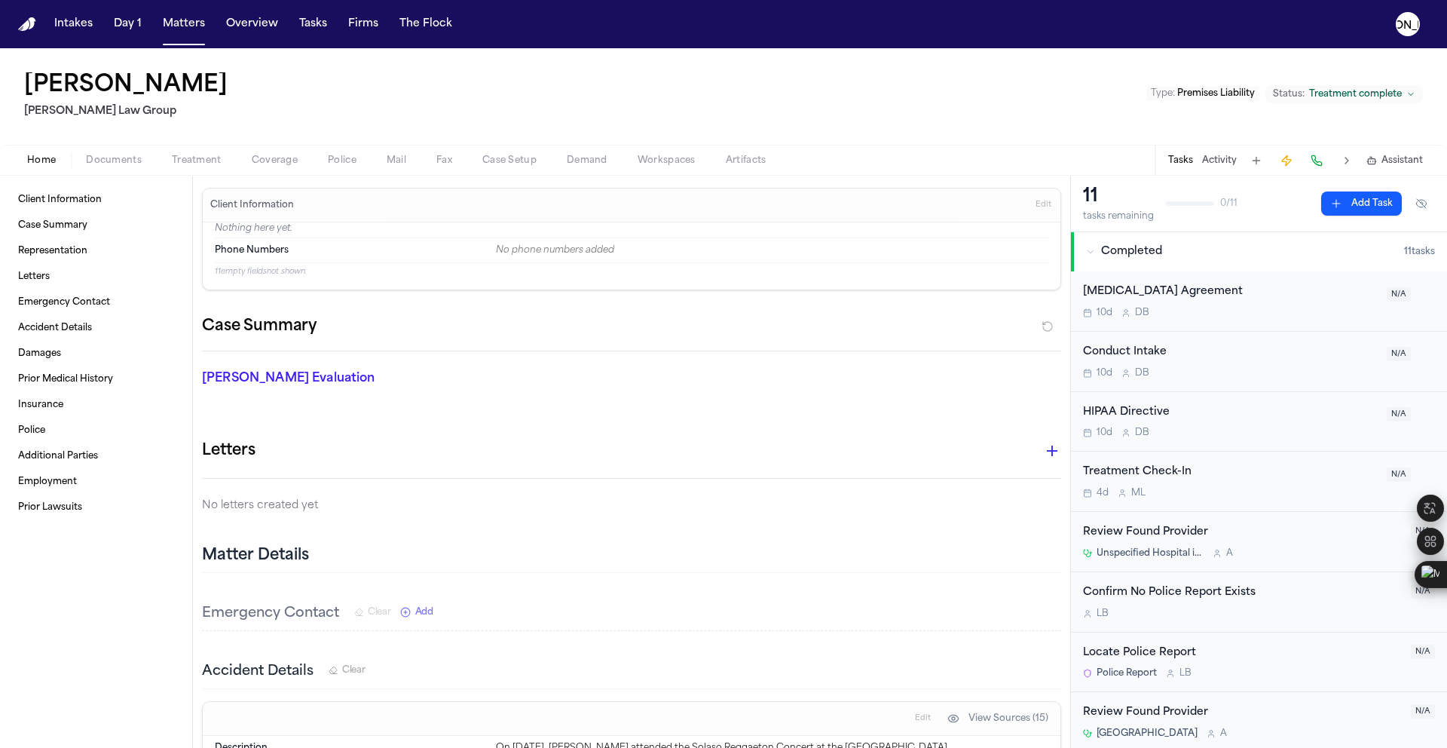
click at [121, 160] on span "Documents" at bounding box center [114, 161] width 56 height 12
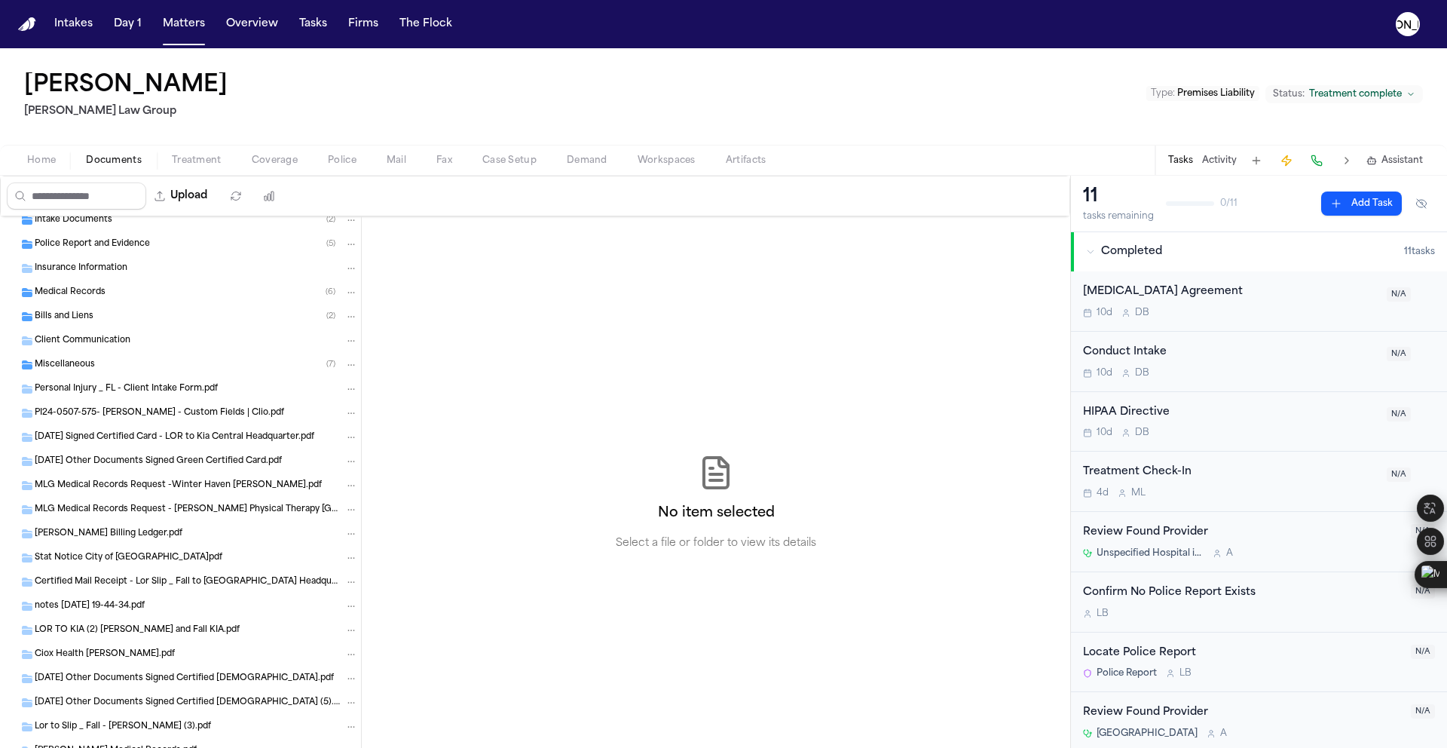
scroll to position [44, 0]
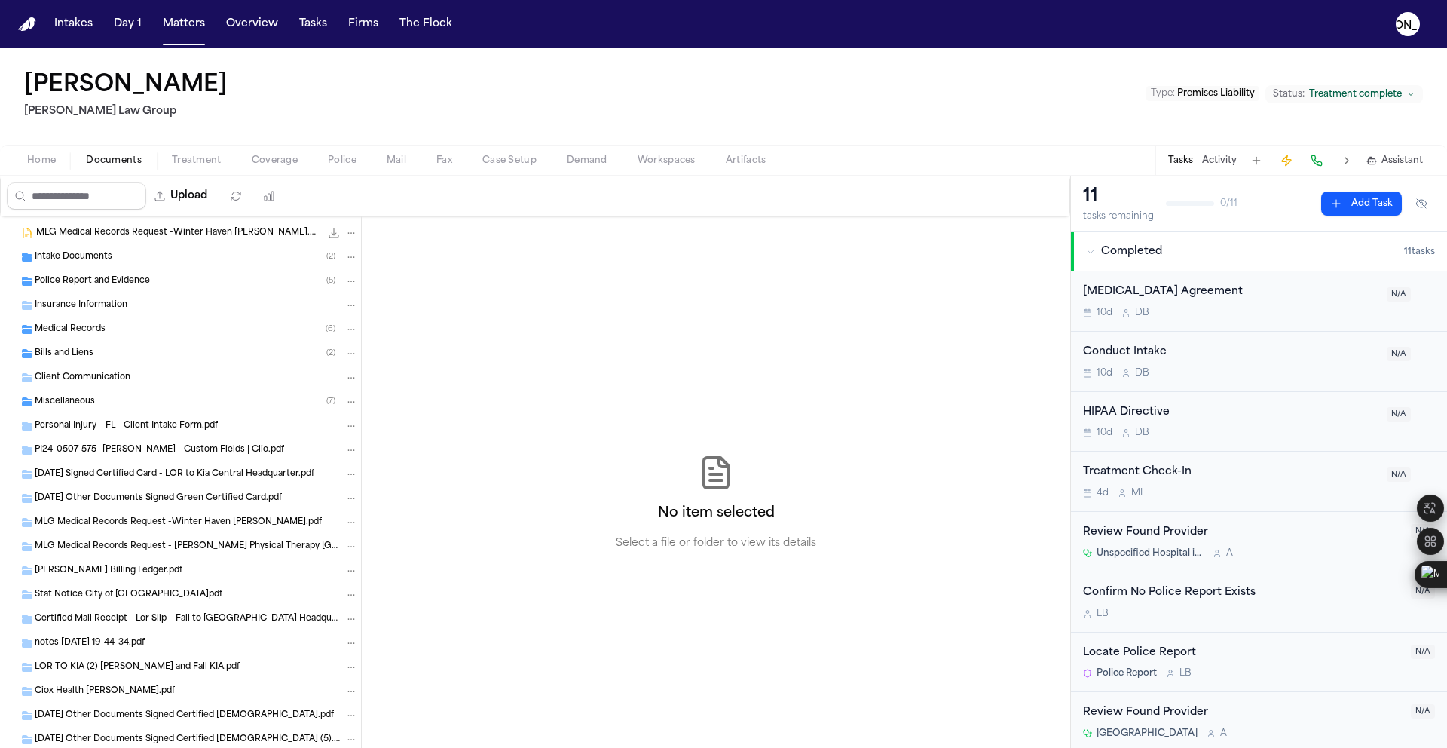
click at [70, 353] on span "Bills and Liens" at bounding box center [64, 353] width 59 height 13
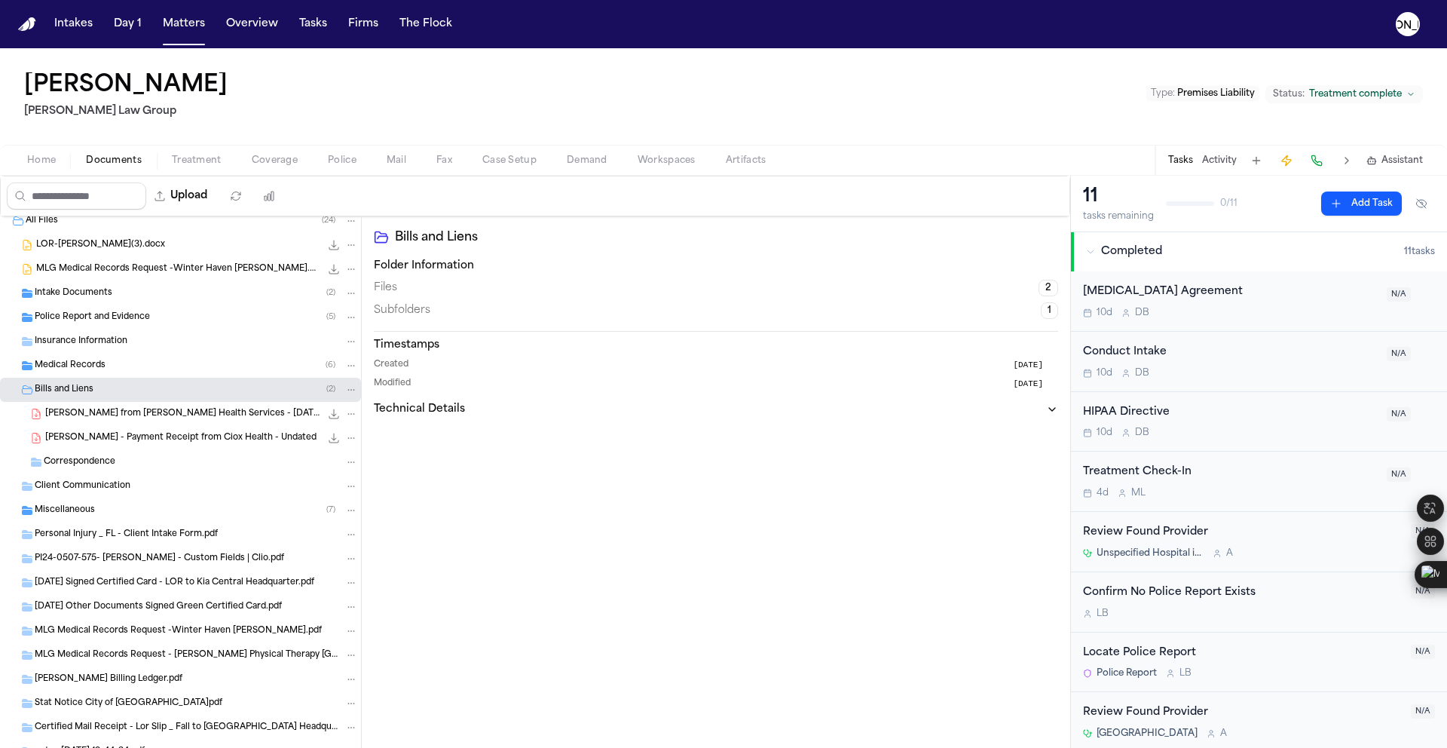
scroll to position [0, 0]
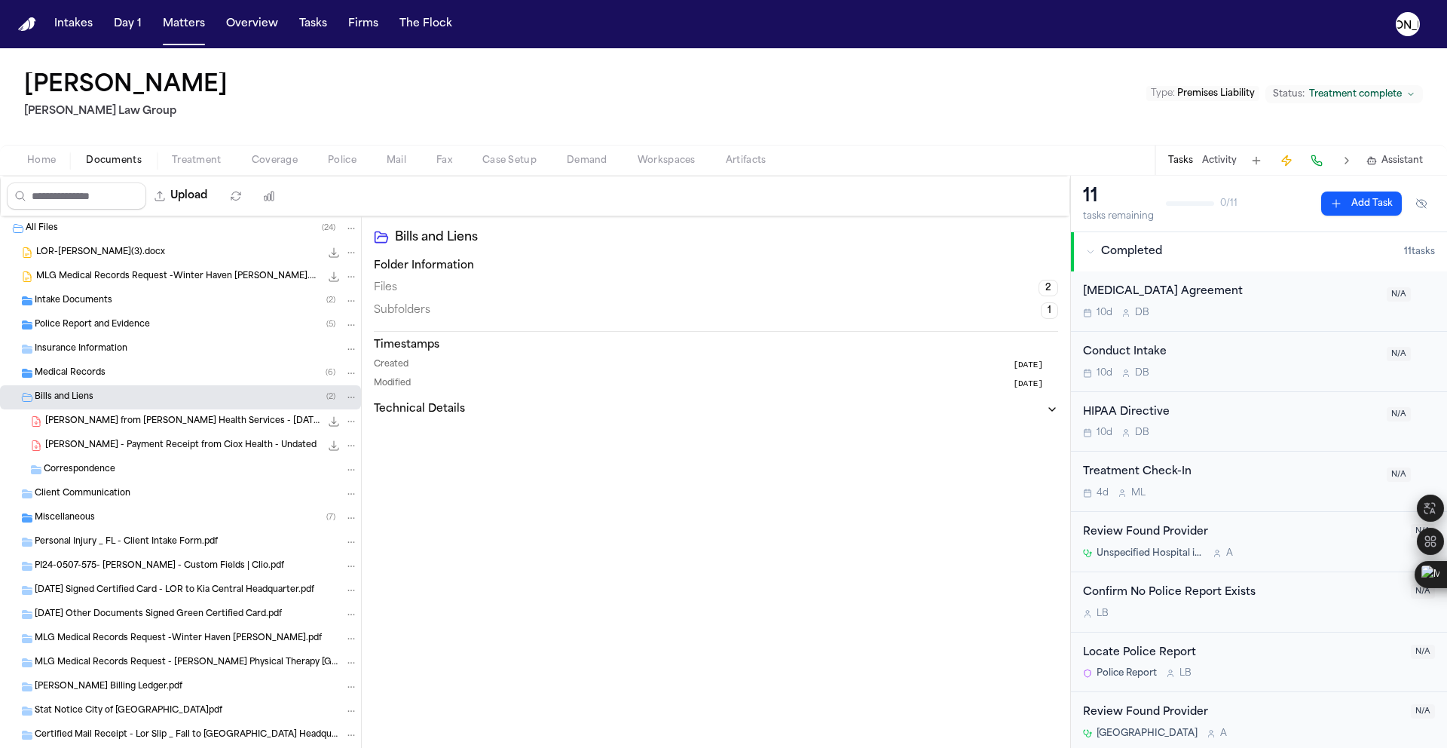
click at [96, 330] on span "Police Report and Evidence" at bounding box center [92, 325] width 115 height 13
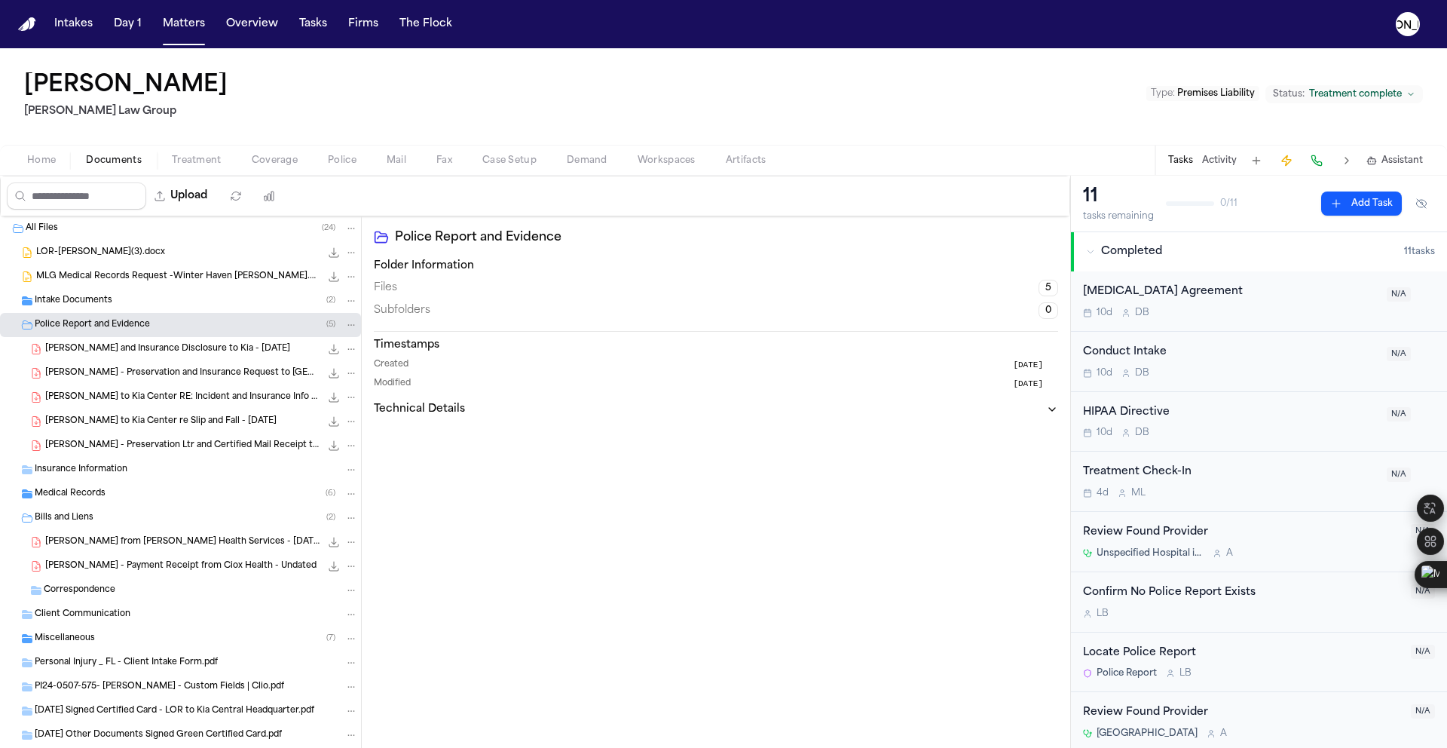
click at [128, 355] on div "M. Rodriguez - LOR and Insurance Disclosure to Kia - 5.27.24 78.0 KB • PDF" at bounding box center [201, 348] width 313 height 15
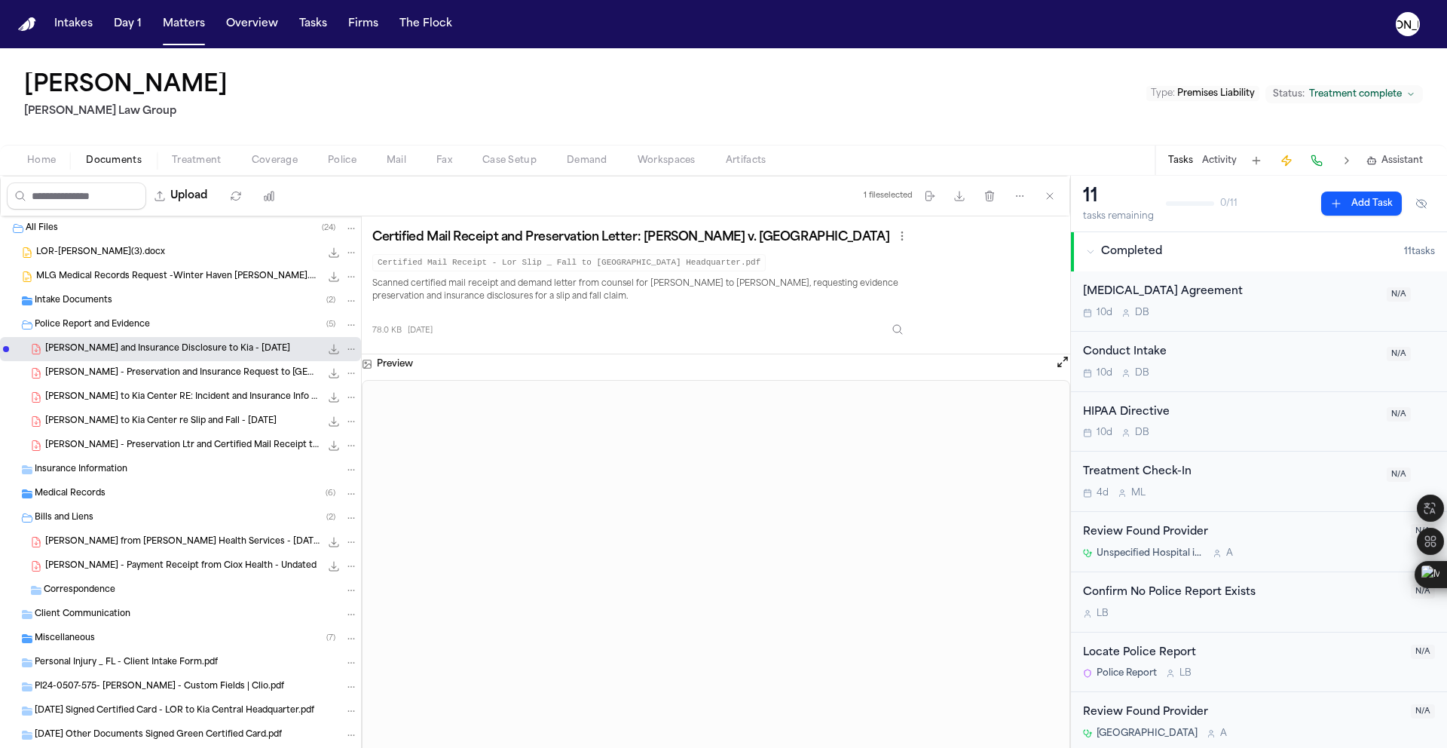
click at [185, 378] on span "M. Rodriguez - LOR - Preservation and Insurance Request to Kia Center - 11.4.24" at bounding box center [182, 373] width 275 height 13
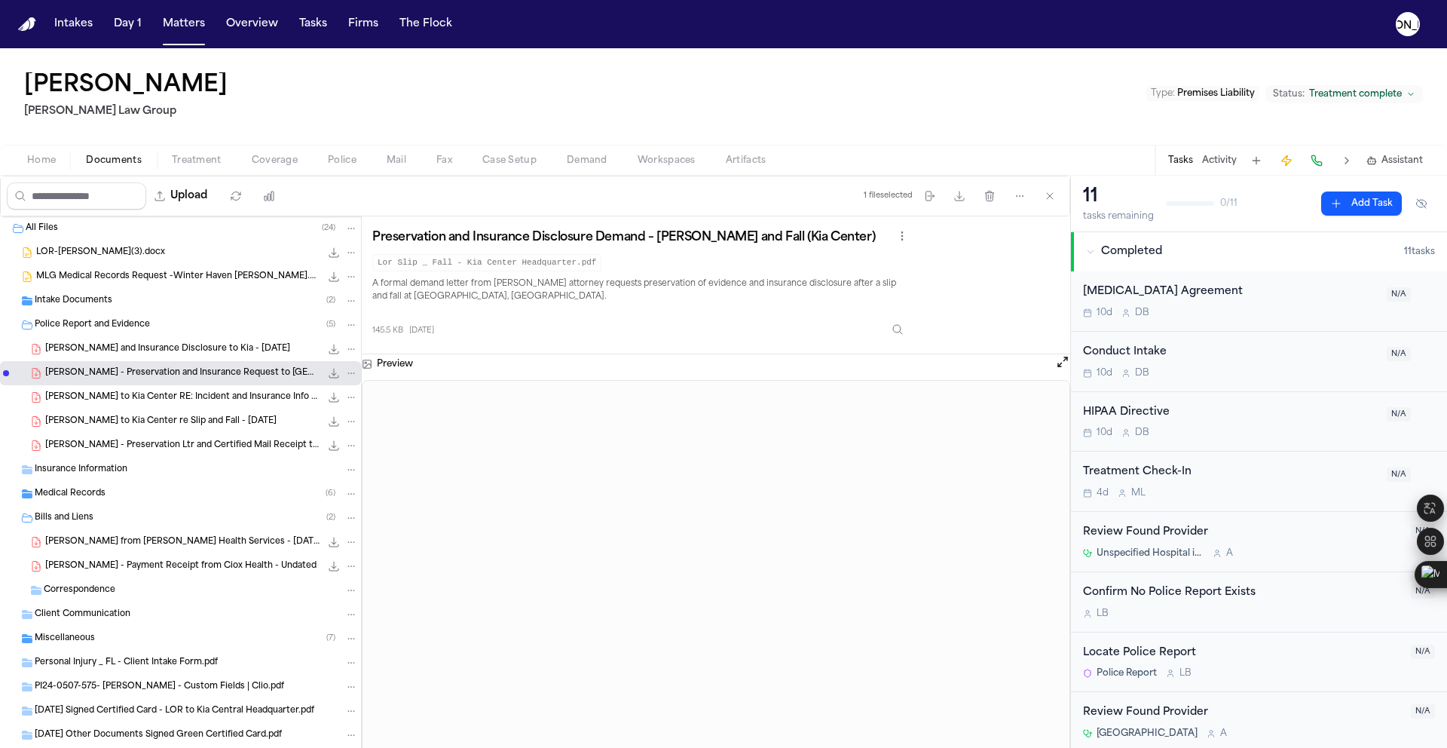
click at [179, 391] on span "M. Rodriguez - LOR to Kia Center RE: Incident and Insurance Info Request - 9.20…" at bounding box center [182, 397] width 275 height 13
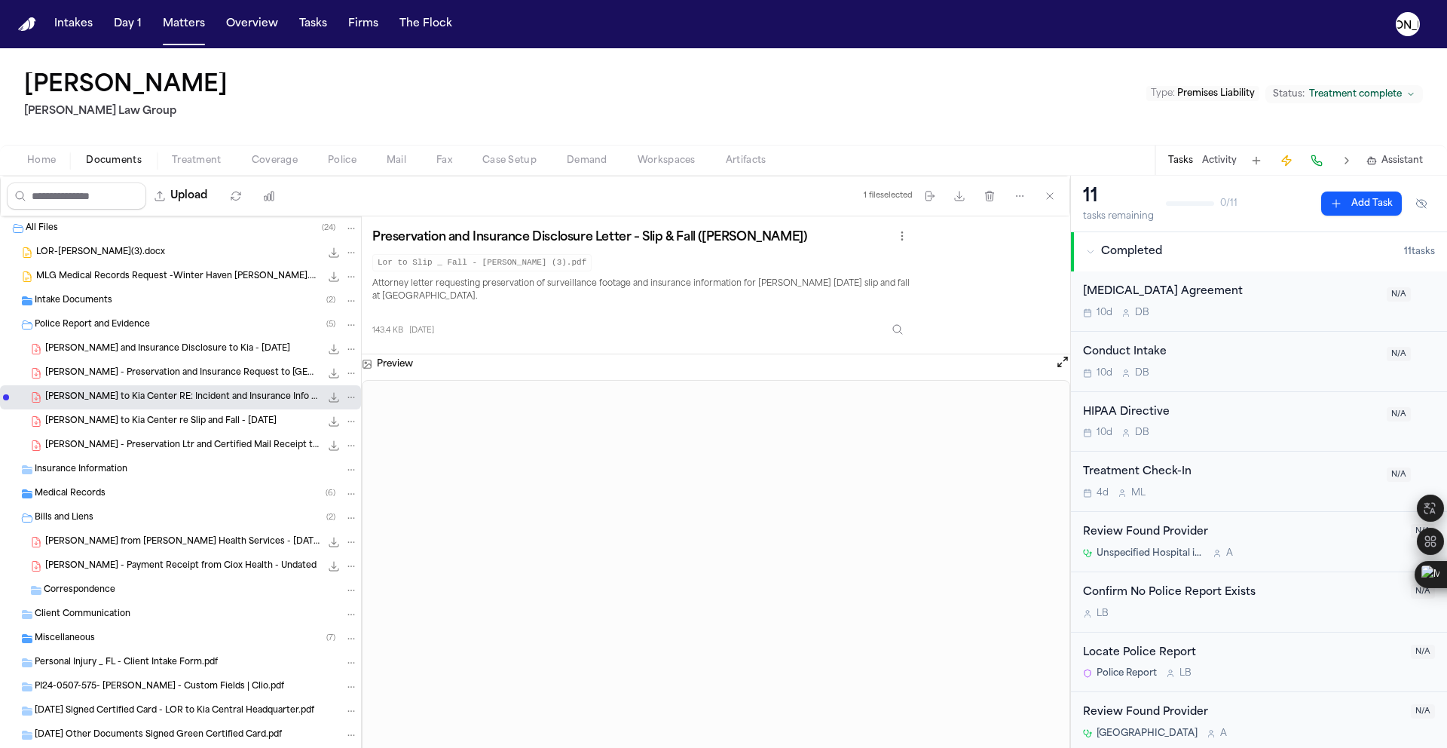
click at [181, 415] on span "M. Rodriguez - LOR to Kia Center re Slip and Fall - 9.20.24" at bounding box center [160, 421] width 231 height 13
click at [241, 440] on span "M. Rodriguez - Preservation Ltr and Certified Mail Receipt to Kia Center - 9.20…" at bounding box center [182, 445] width 275 height 13
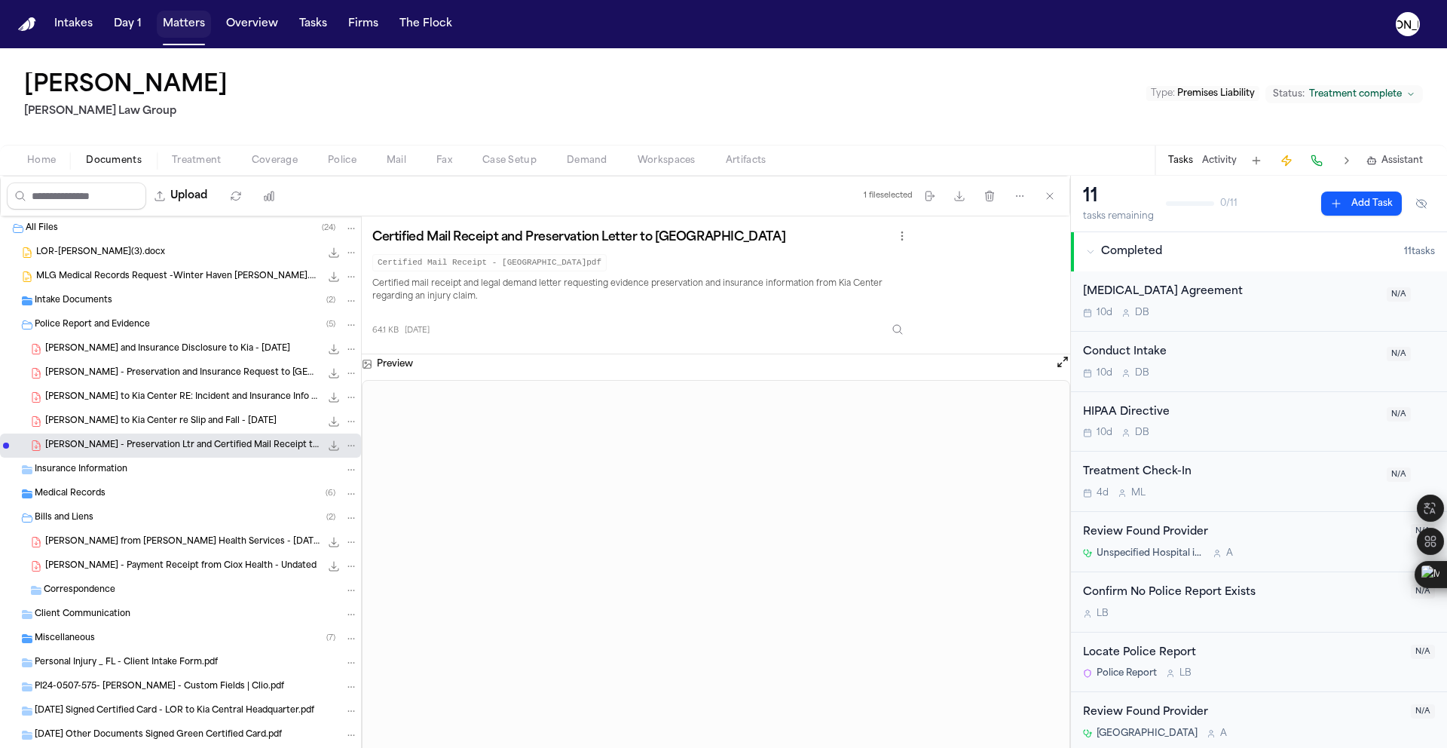
click at [179, 29] on button "Matters" at bounding box center [184, 24] width 54 height 27
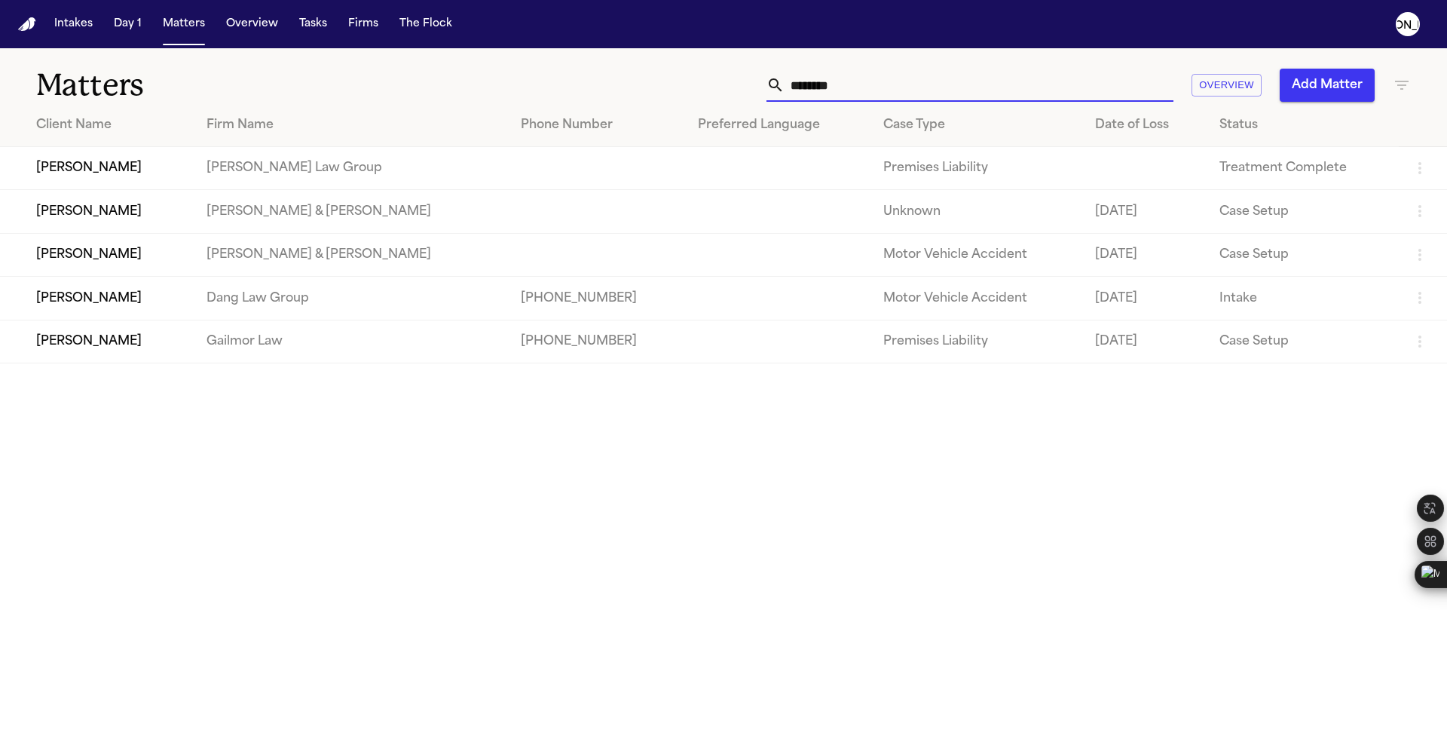
drag, startPoint x: 812, startPoint y: 85, endPoint x: 645, endPoint y: 78, distance: 166.7
click at [645, 78] on div "******* Overview Add Matter" at bounding box center [923, 85] width 975 height 33
paste input "********"
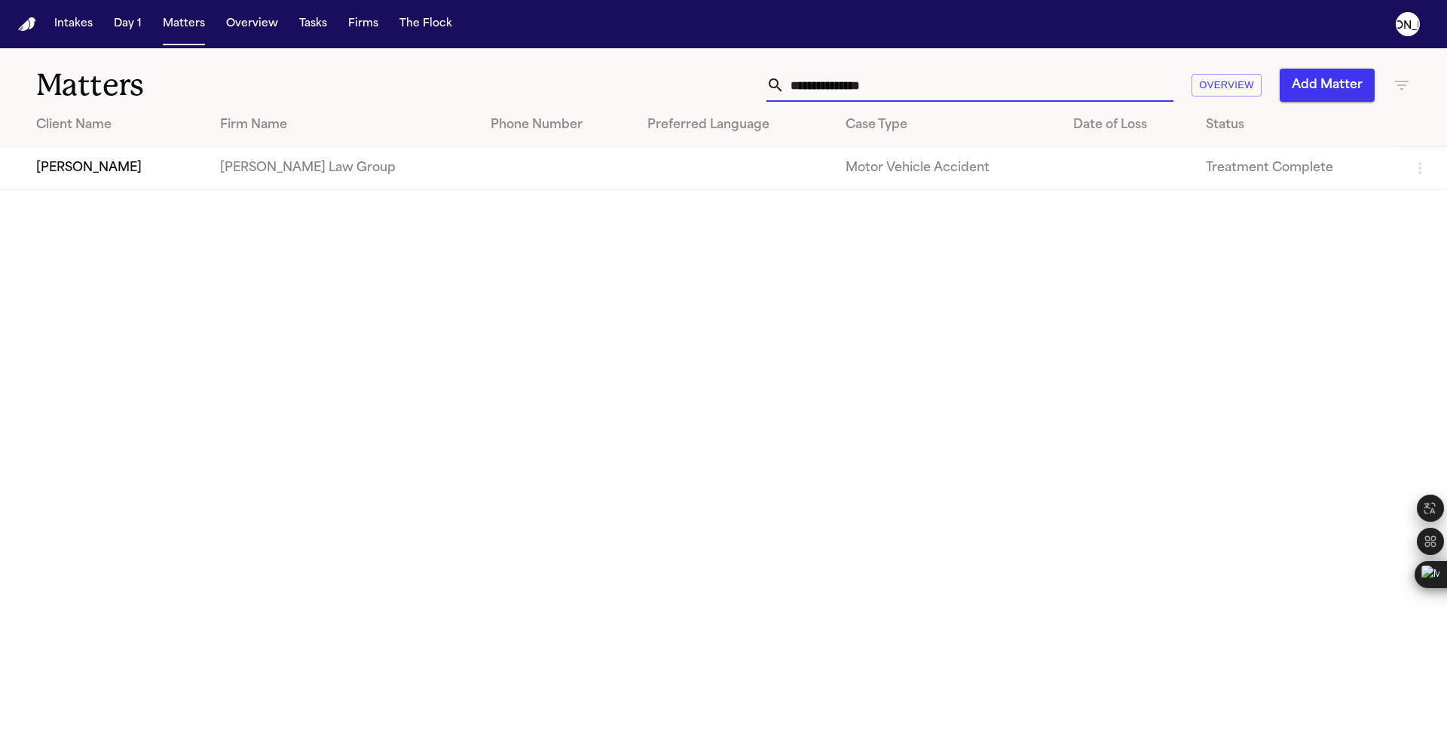
type input "**********"
click at [173, 172] on td "[PERSON_NAME]" at bounding box center [104, 168] width 208 height 43
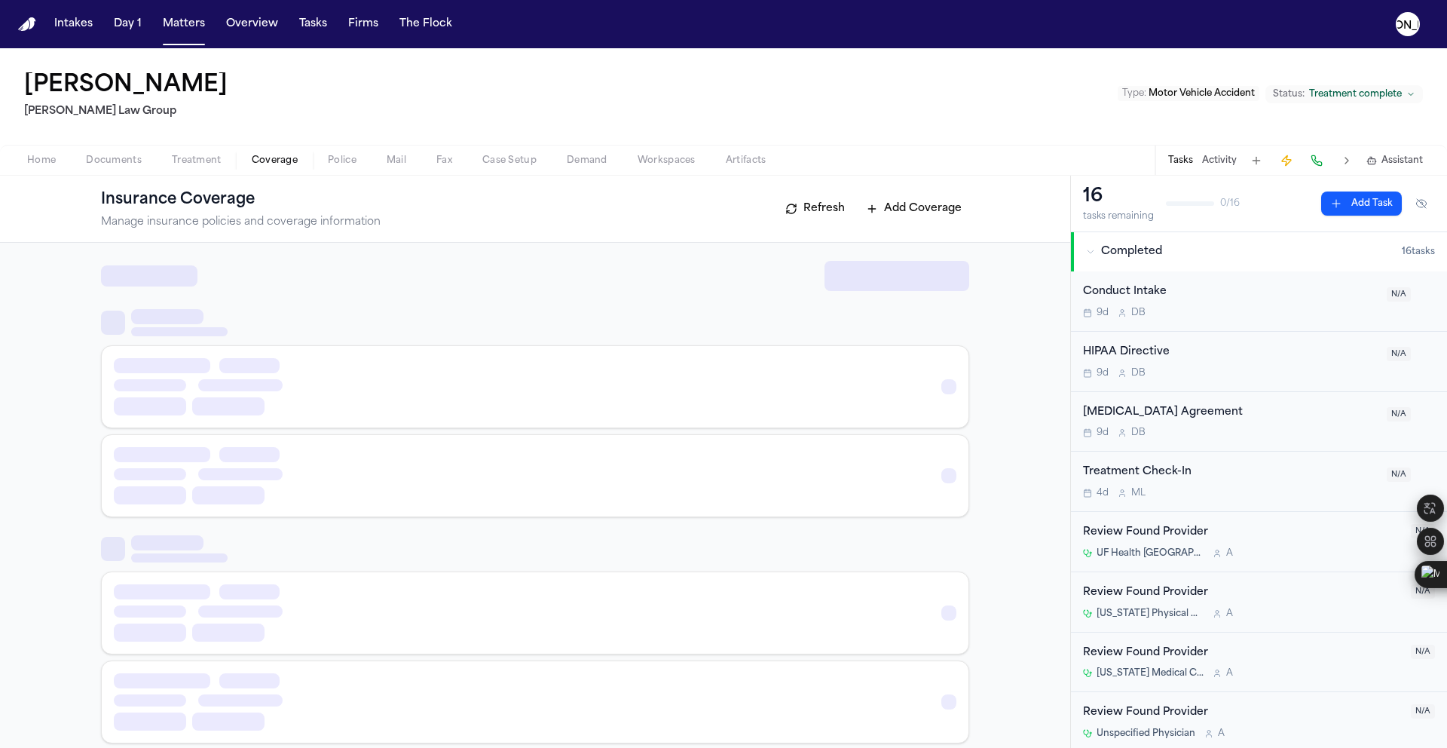
click at [267, 164] on span "Coverage" at bounding box center [275, 161] width 46 height 12
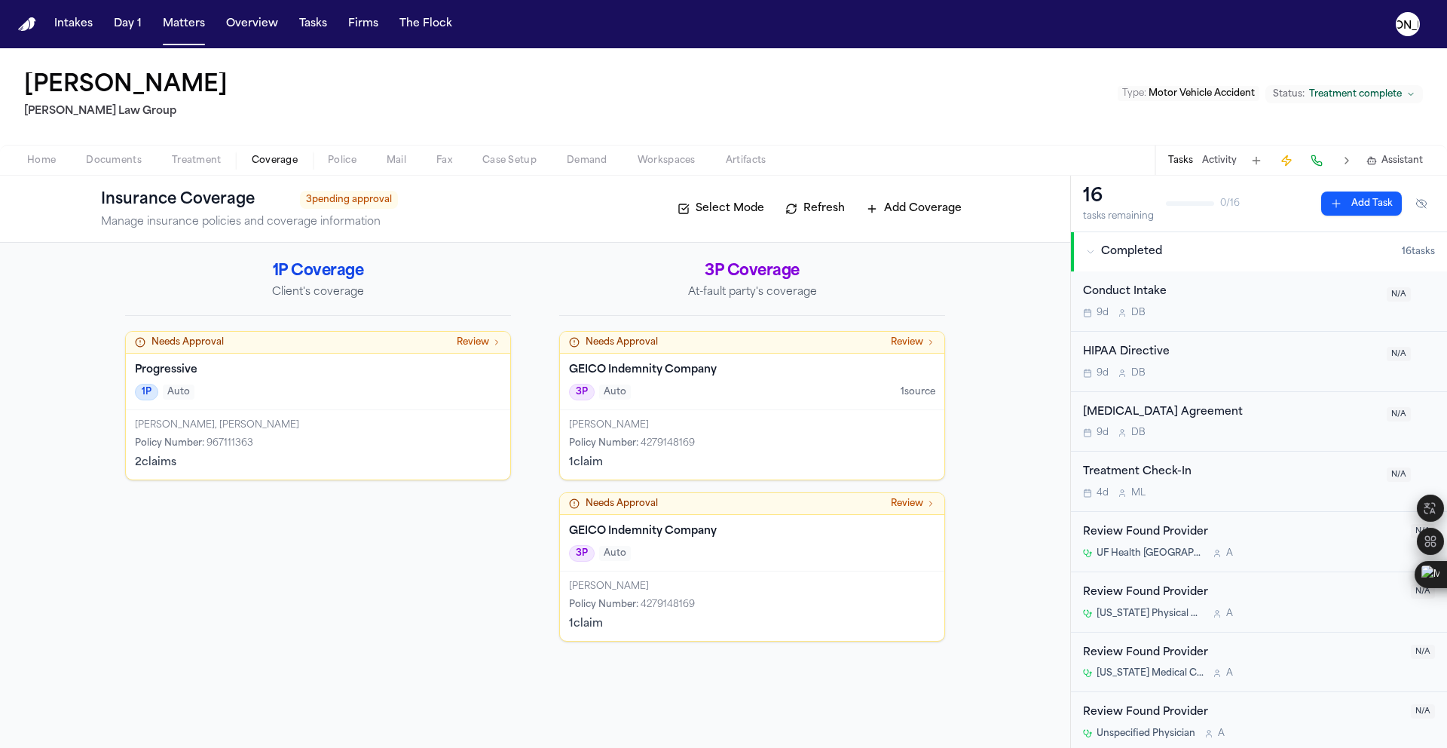
click at [702, 414] on div "Kevin Romanosky Policy Number : 4279148169 1 claim" at bounding box center [752, 444] width 384 height 69
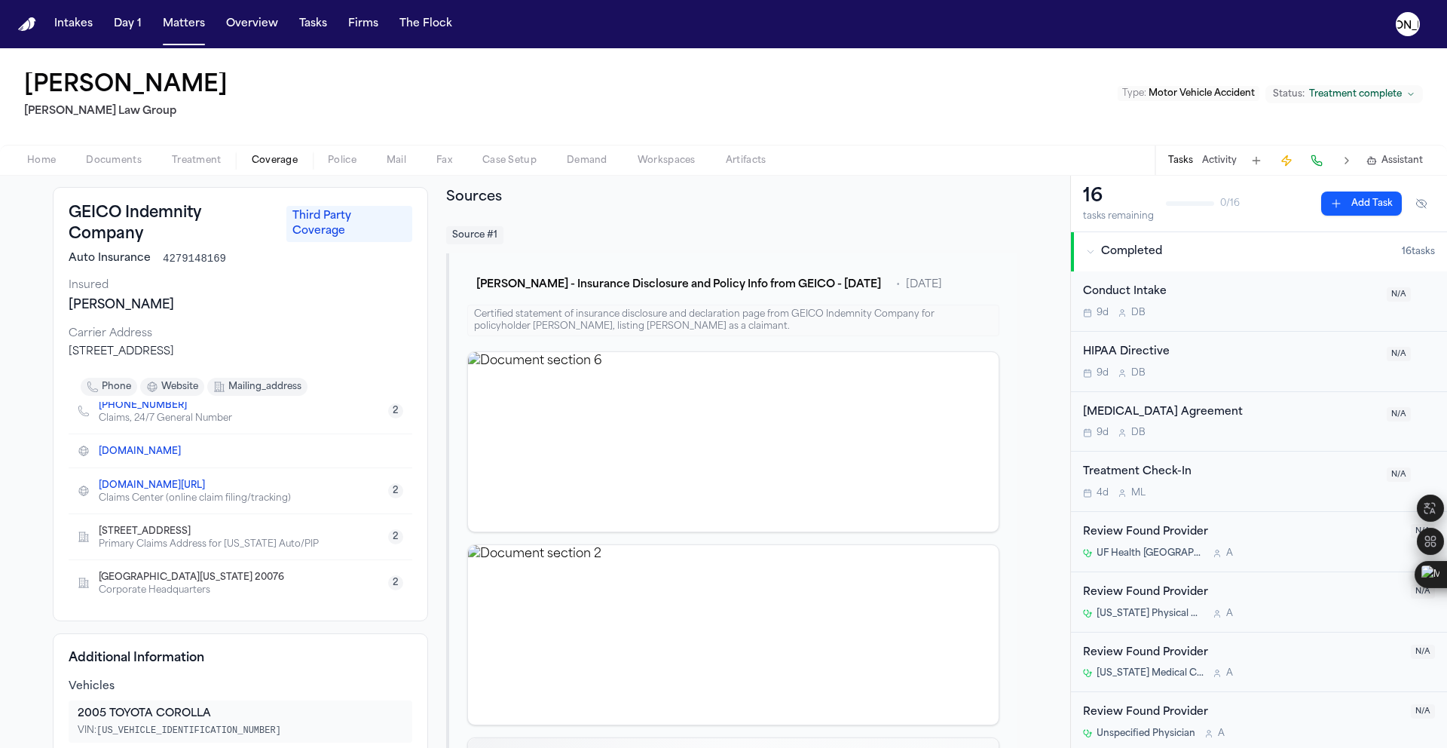
scroll to position [234, 0]
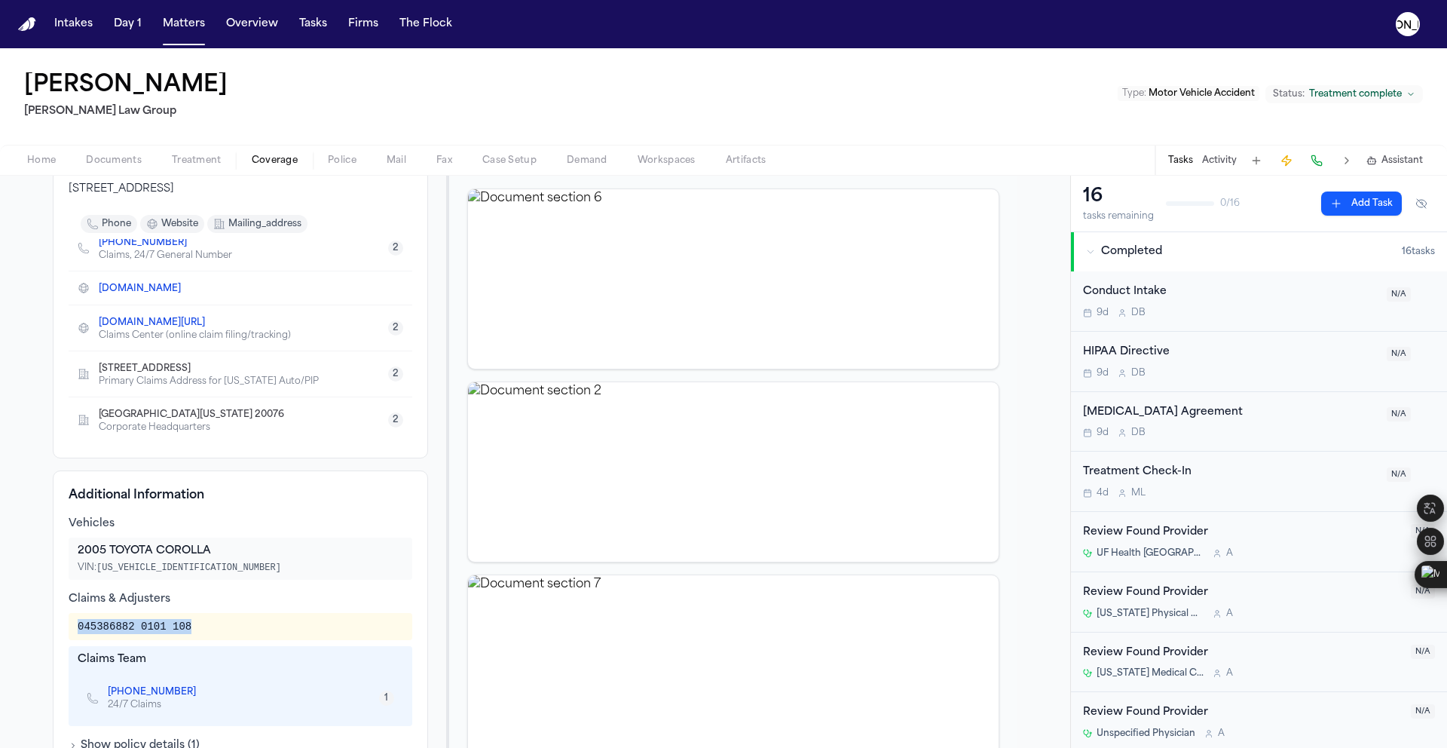
drag, startPoint x: 70, startPoint y: 627, endPoint x: 213, endPoint y: 632, distance: 143.3
click at [213, 633] on div "045386882 0101 108" at bounding box center [241, 626] width 344 height 27
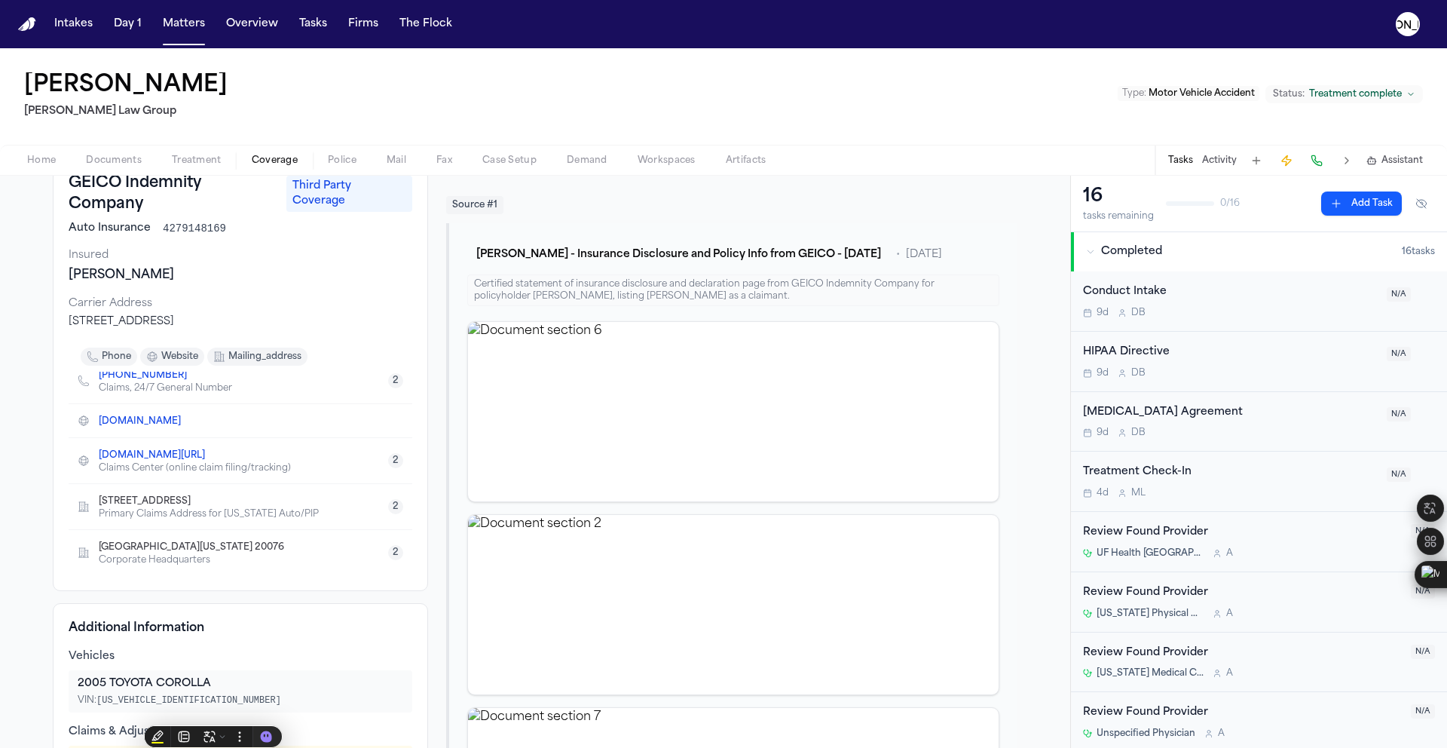
scroll to position [0, 0]
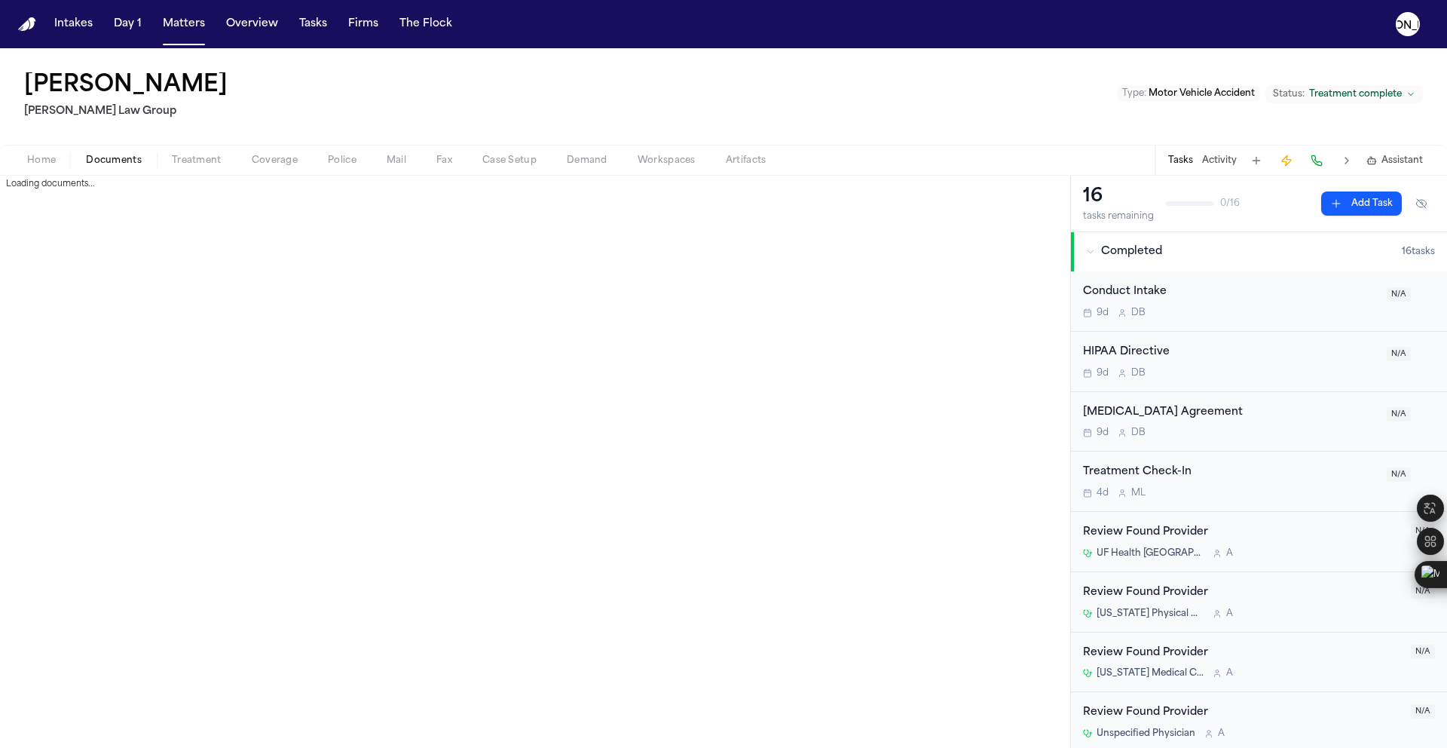
click at [109, 164] on span "Documents" at bounding box center [114, 161] width 56 height 12
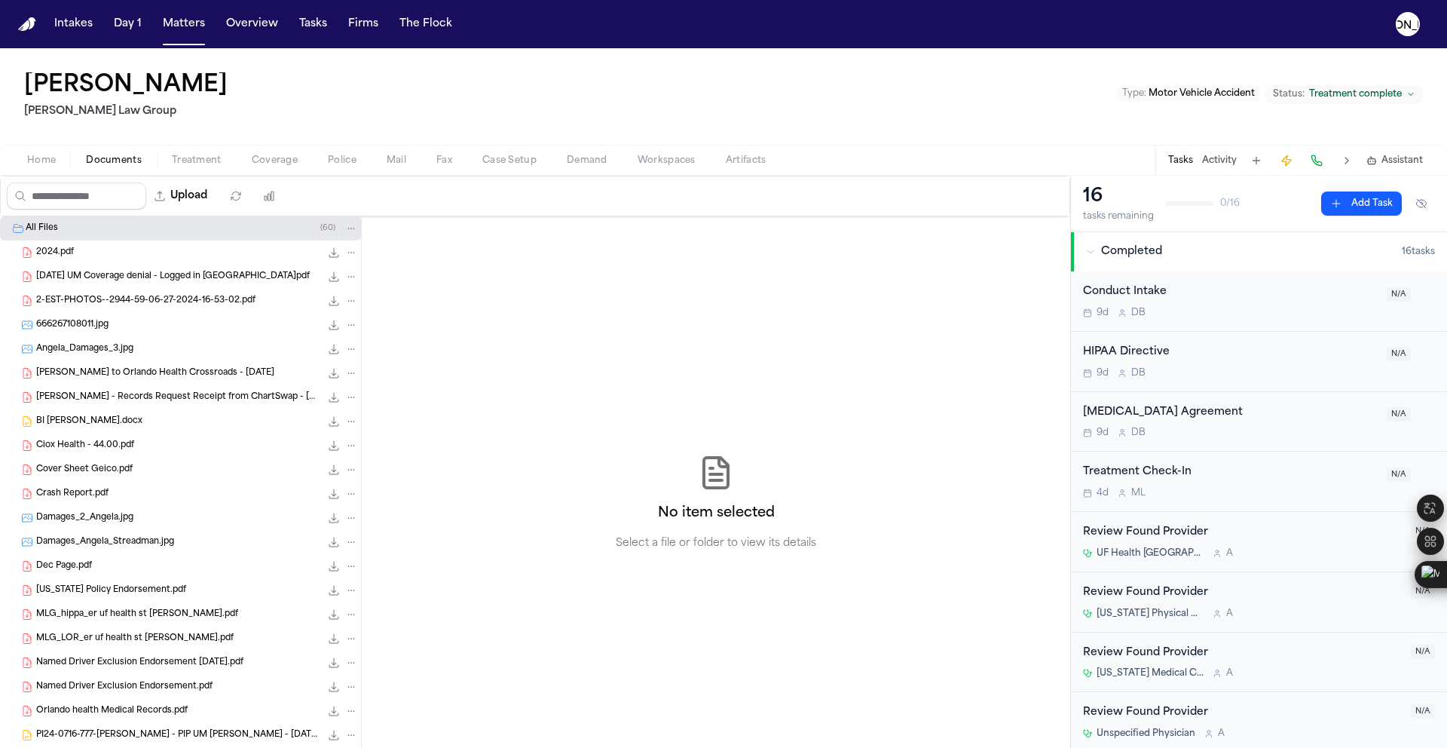
click at [90, 497] on span "Crash Report.pdf" at bounding box center [72, 494] width 72 height 13
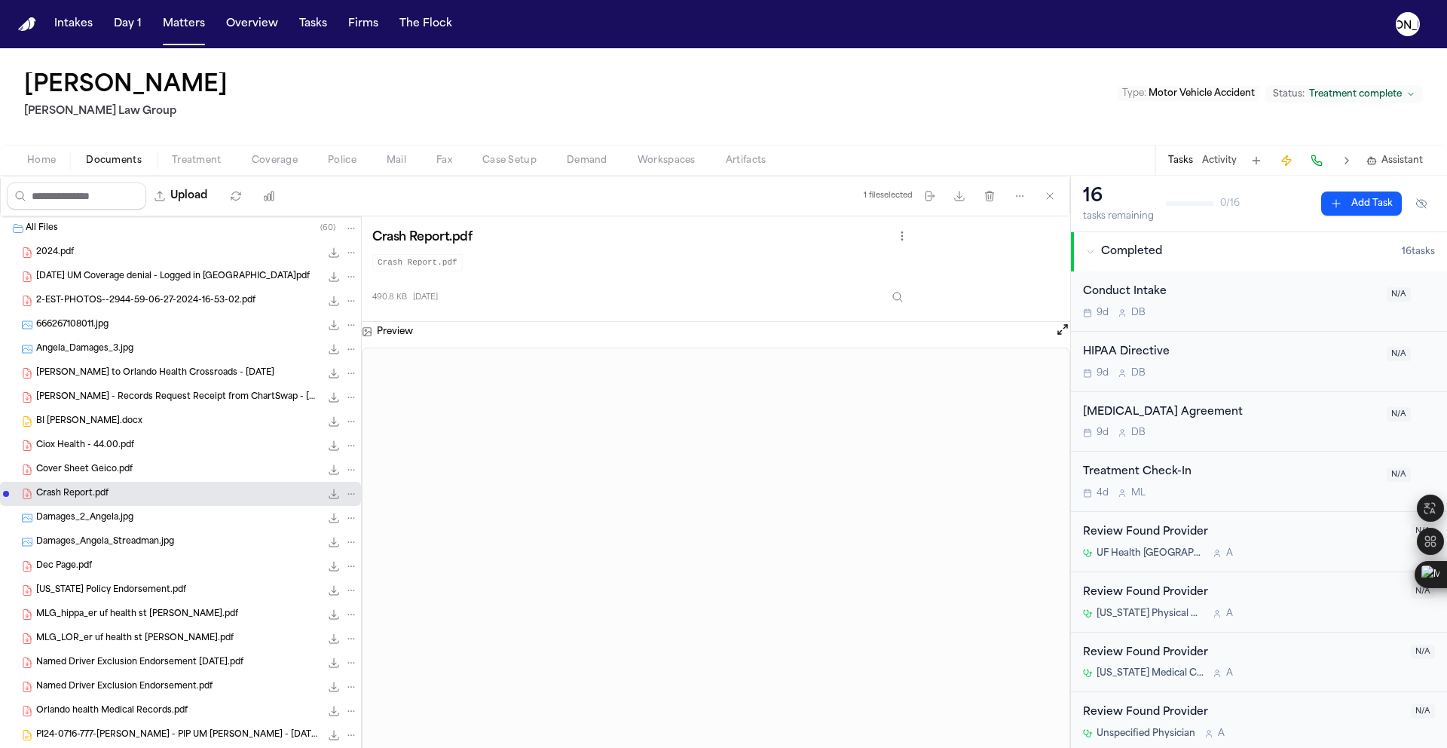
click at [274, 164] on span "Coverage" at bounding box center [275, 161] width 46 height 12
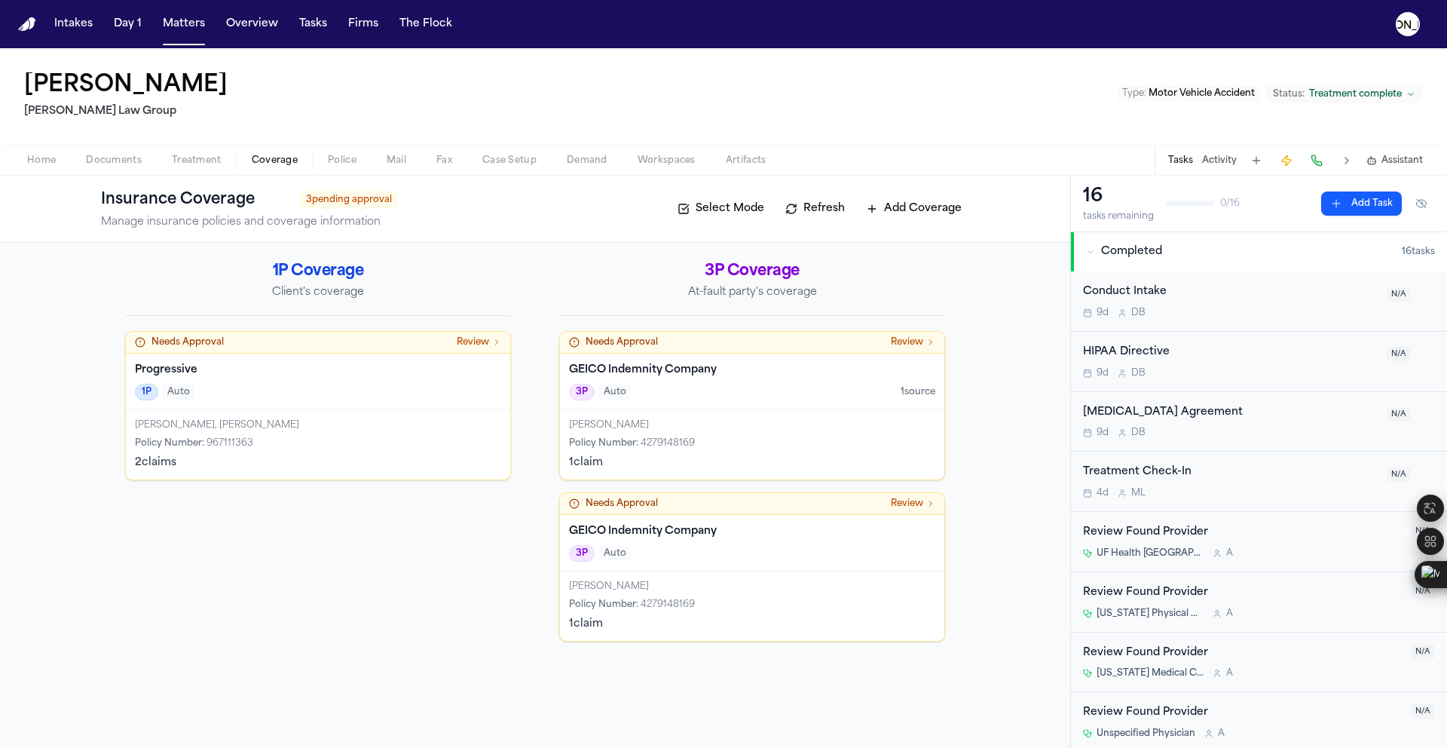
click at [633, 528] on h4 "GEICO Indemnity Company" at bounding box center [752, 531] width 366 height 15
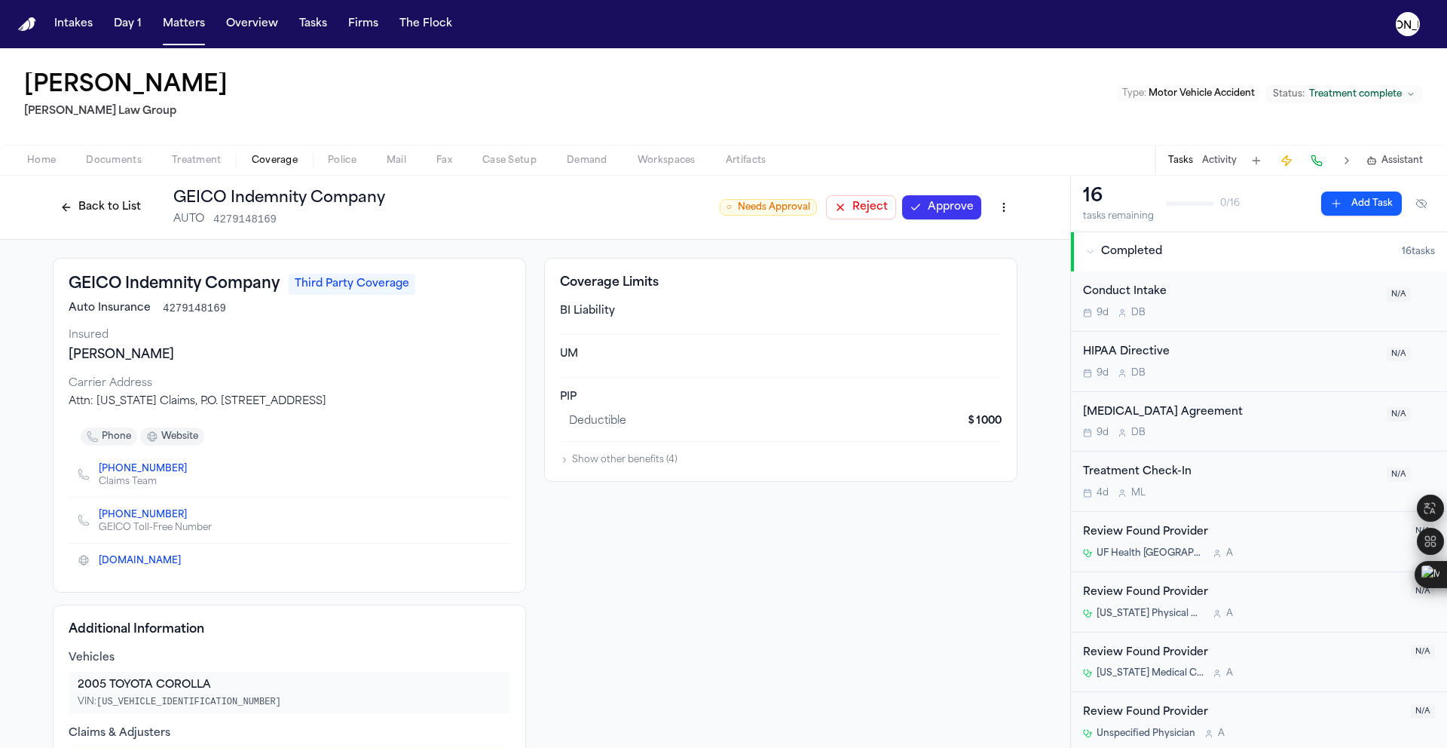
click at [90, 207] on button "Back to List" at bounding box center [101, 207] width 96 height 24
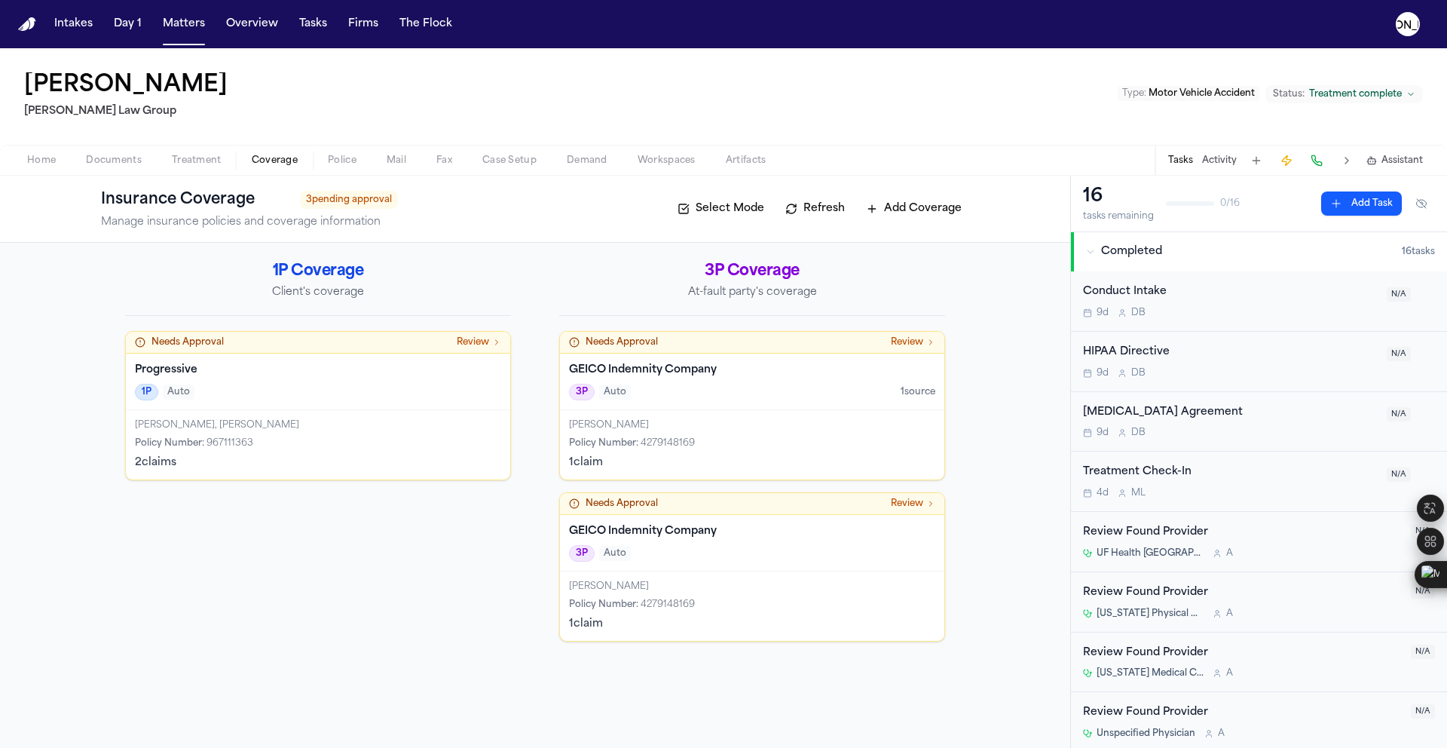
click at [702, 532] on h4 "GEICO Indemnity Company" at bounding box center [752, 531] width 366 height 15
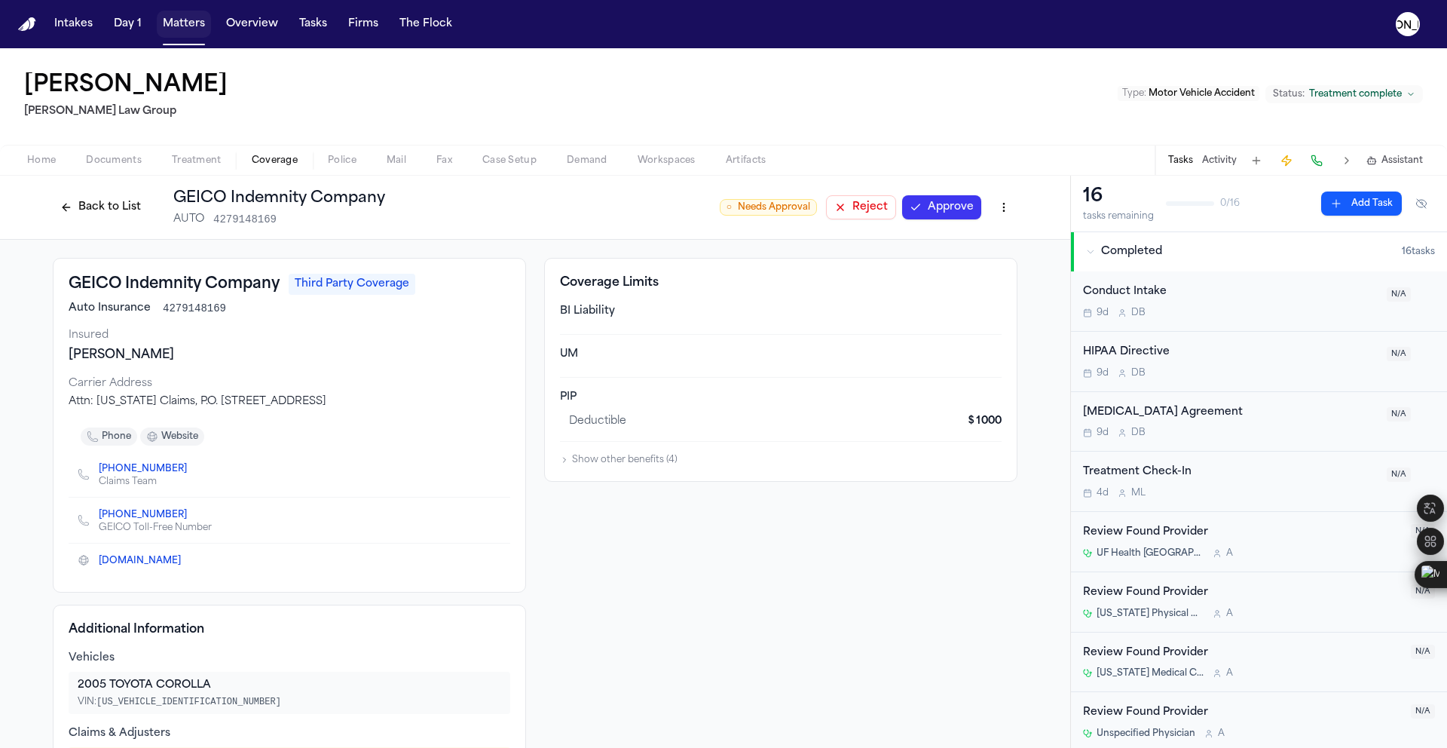
click at [181, 23] on button "Matters" at bounding box center [184, 24] width 54 height 27
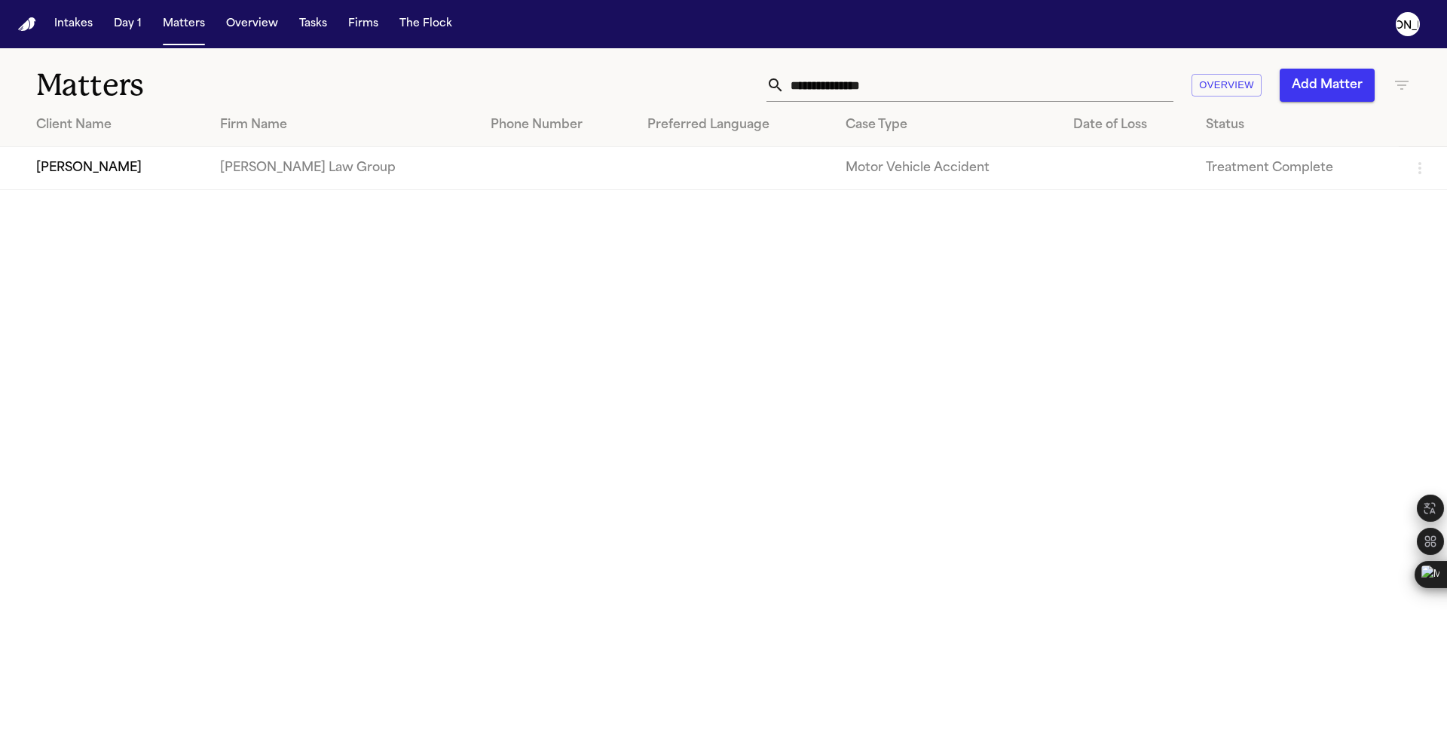
click at [1004, 99] on input "**********" at bounding box center [979, 85] width 389 height 33
drag, startPoint x: 925, startPoint y: 87, endPoint x: 606, endPoint y: 74, distance: 319.1
click at [612, 74] on div "**********" at bounding box center [923, 85] width 975 height 33
paste input "text"
type input "**********"
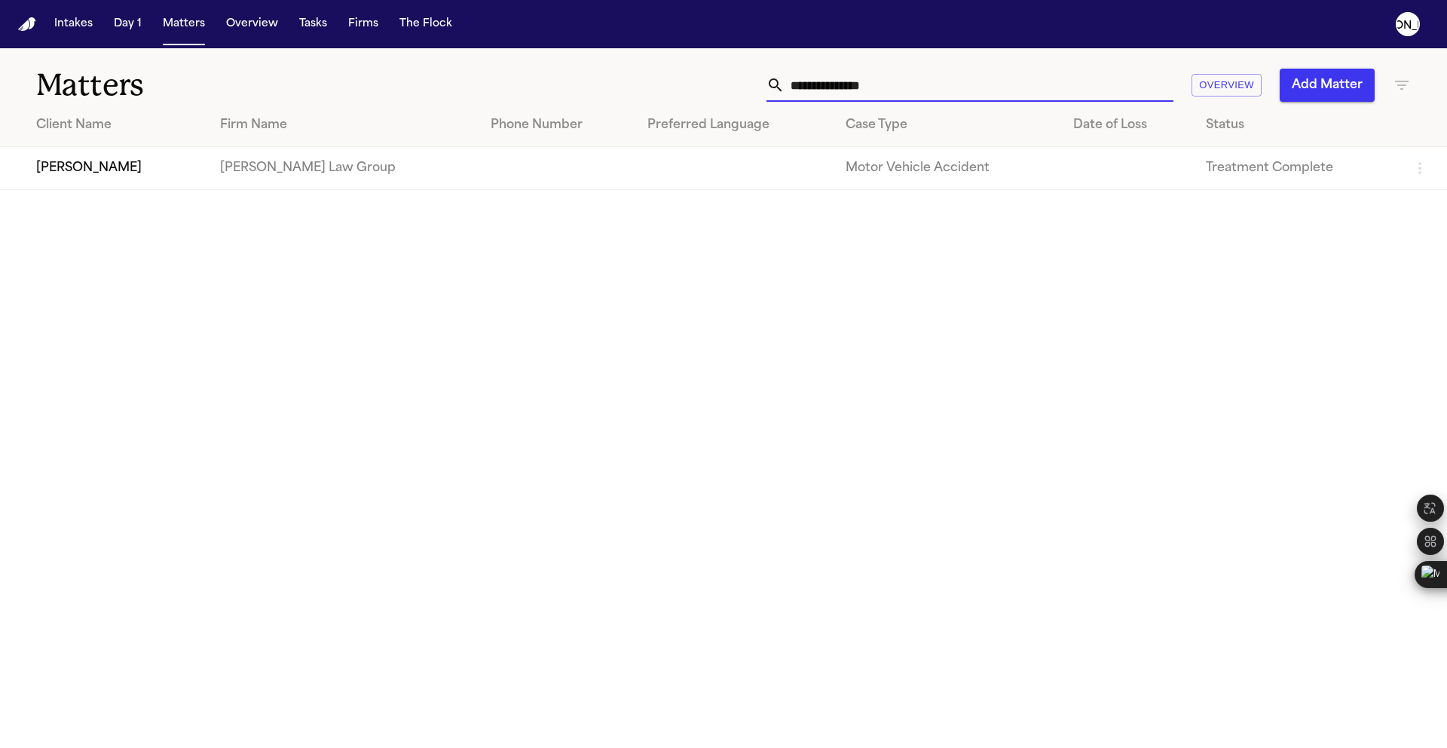
click at [86, 164] on td "[PERSON_NAME]" at bounding box center [104, 168] width 208 height 43
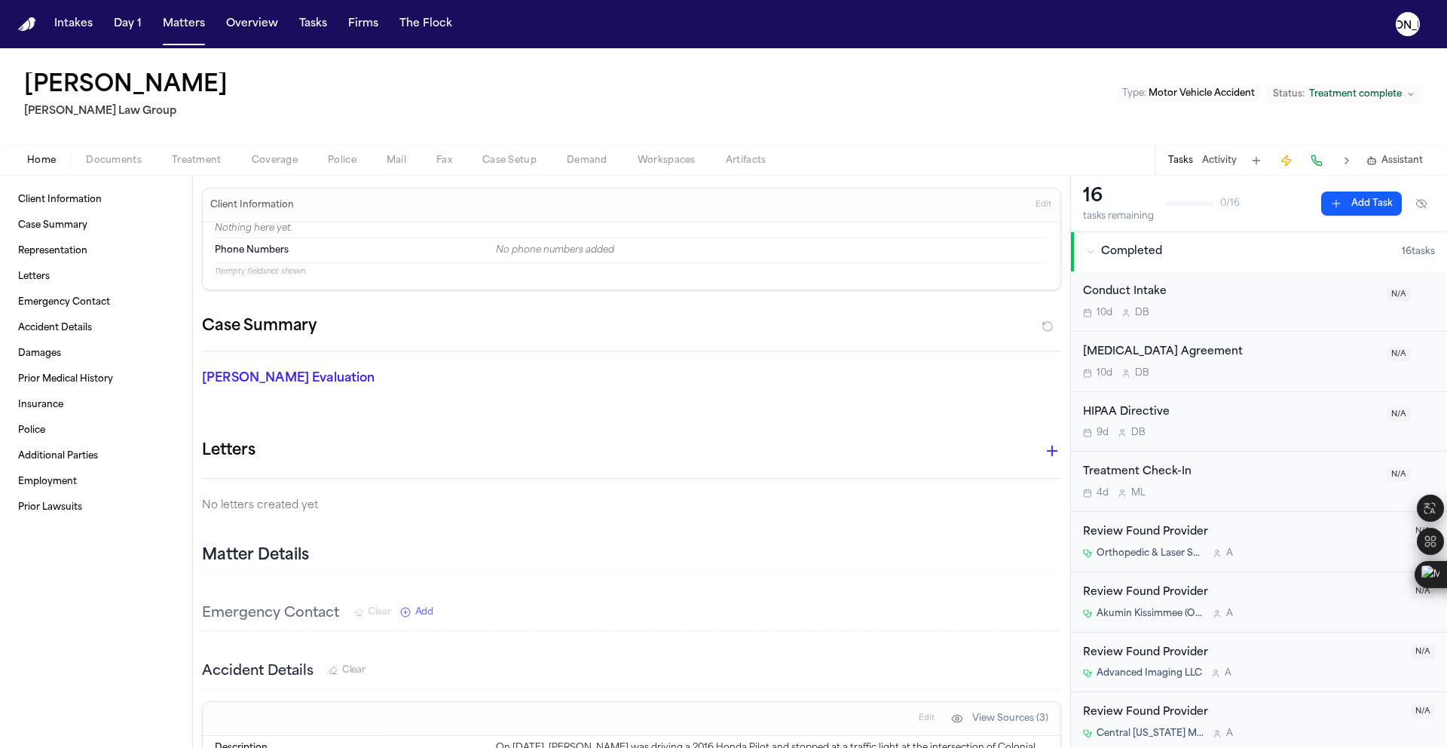
click at [262, 161] on span "Coverage" at bounding box center [275, 161] width 46 height 12
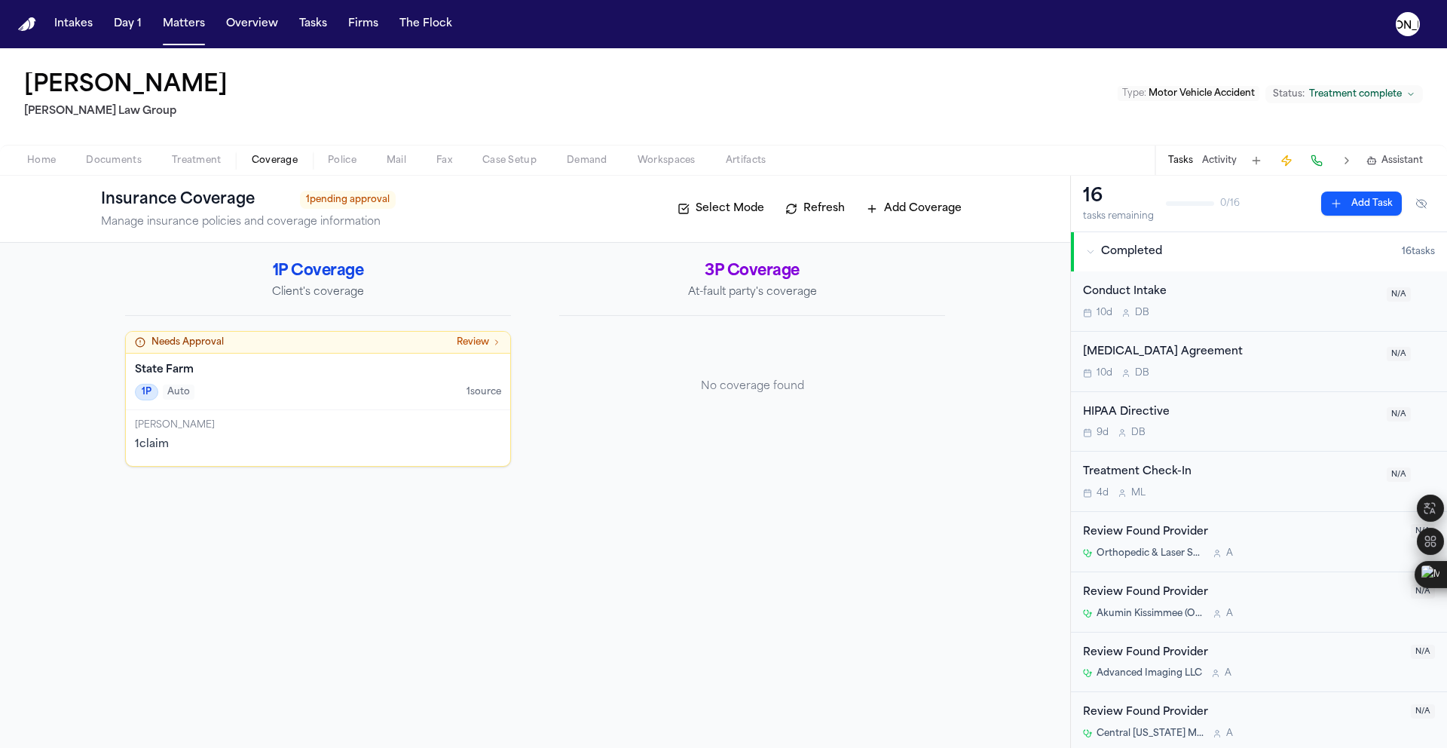
click at [175, 351] on div "Needs Approval Review" at bounding box center [318, 343] width 384 height 22
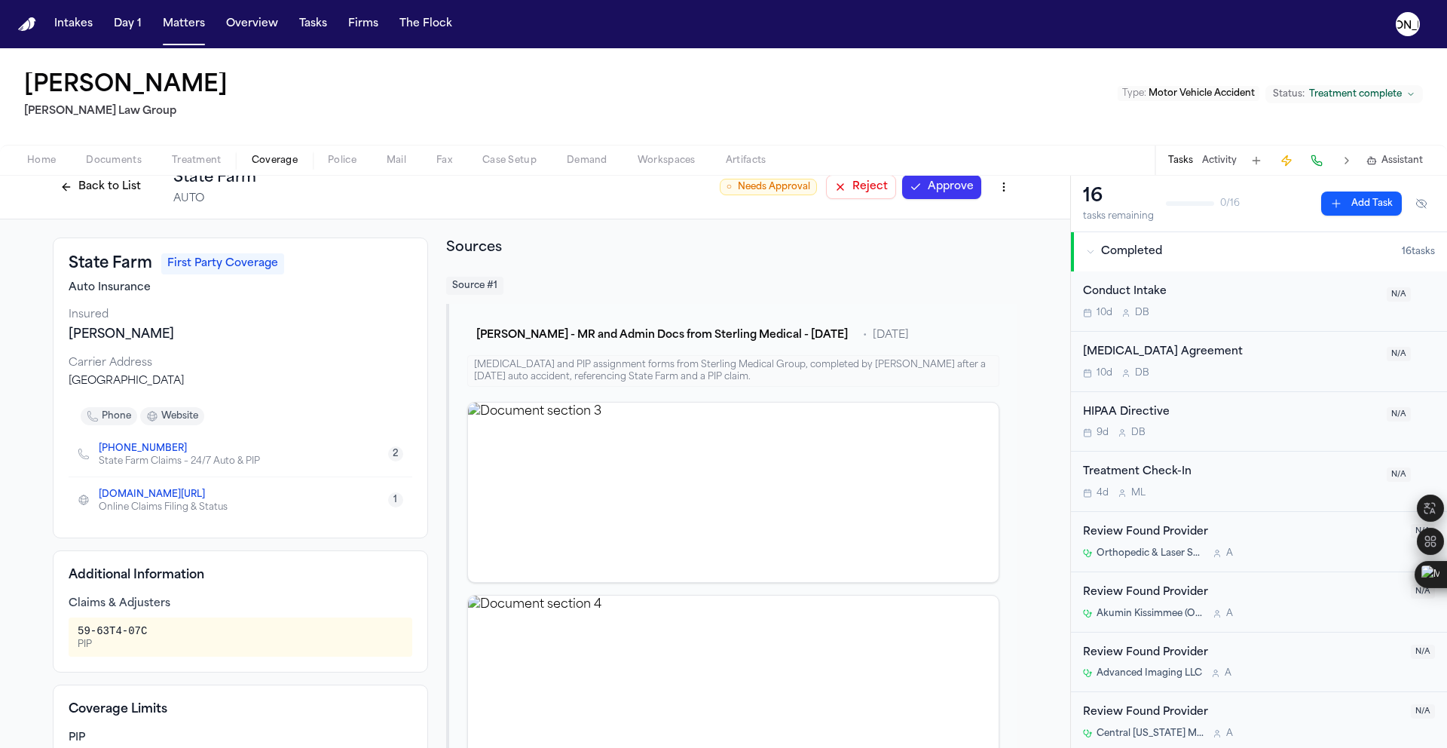
scroll to position [21, 0]
drag, startPoint x: 159, startPoint y: 627, endPoint x: 51, endPoint y: 621, distance: 107.9
click at [53, 621] on div "Additional Information Claims & Adjusters 59-63T4-07C PIP" at bounding box center [240, 610] width 375 height 122
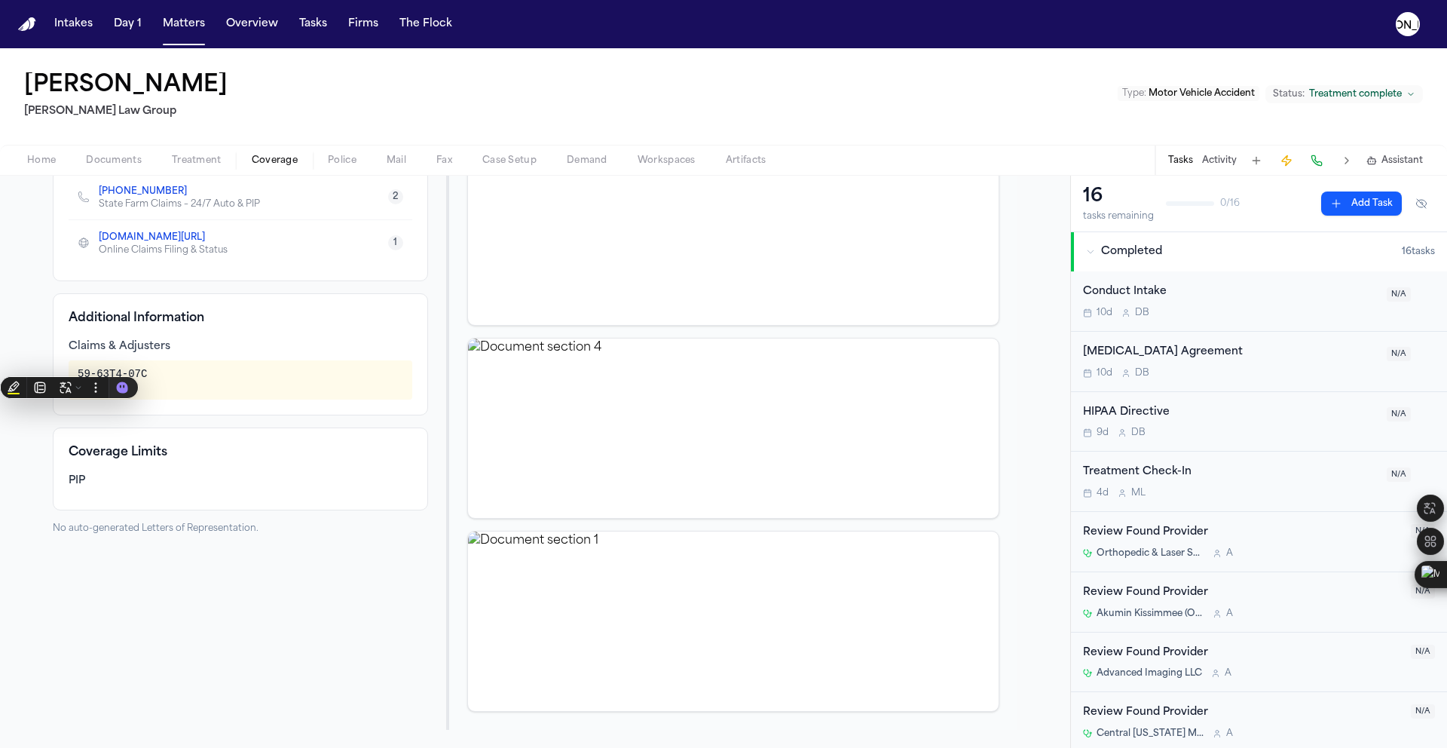
click at [32, 158] on span "Home" at bounding box center [41, 161] width 29 height 12
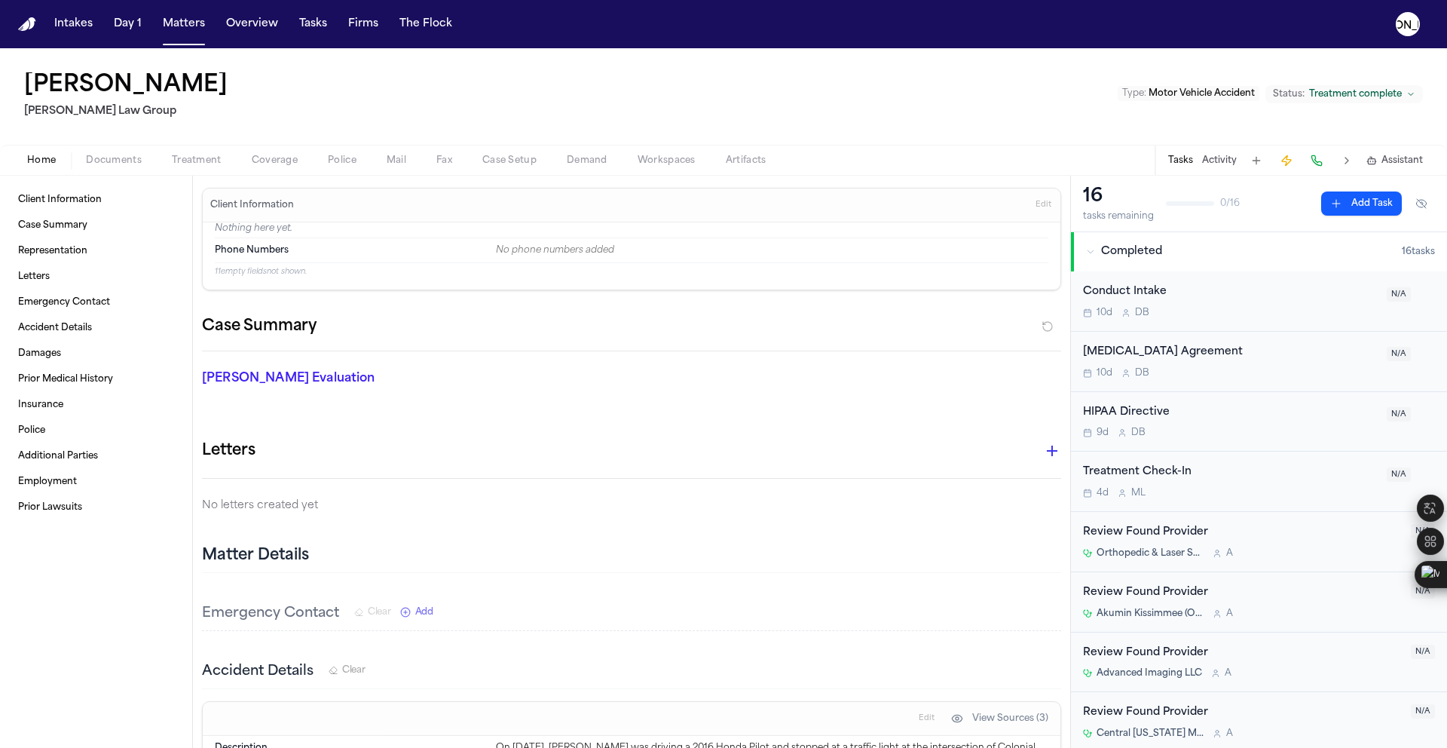
click at [109, 173] on div "Home Documents Treatment Coverage Police Mail Fax Case Setup Demand Workspaces …" at bounding box center [723, 160] width 1447 height 30
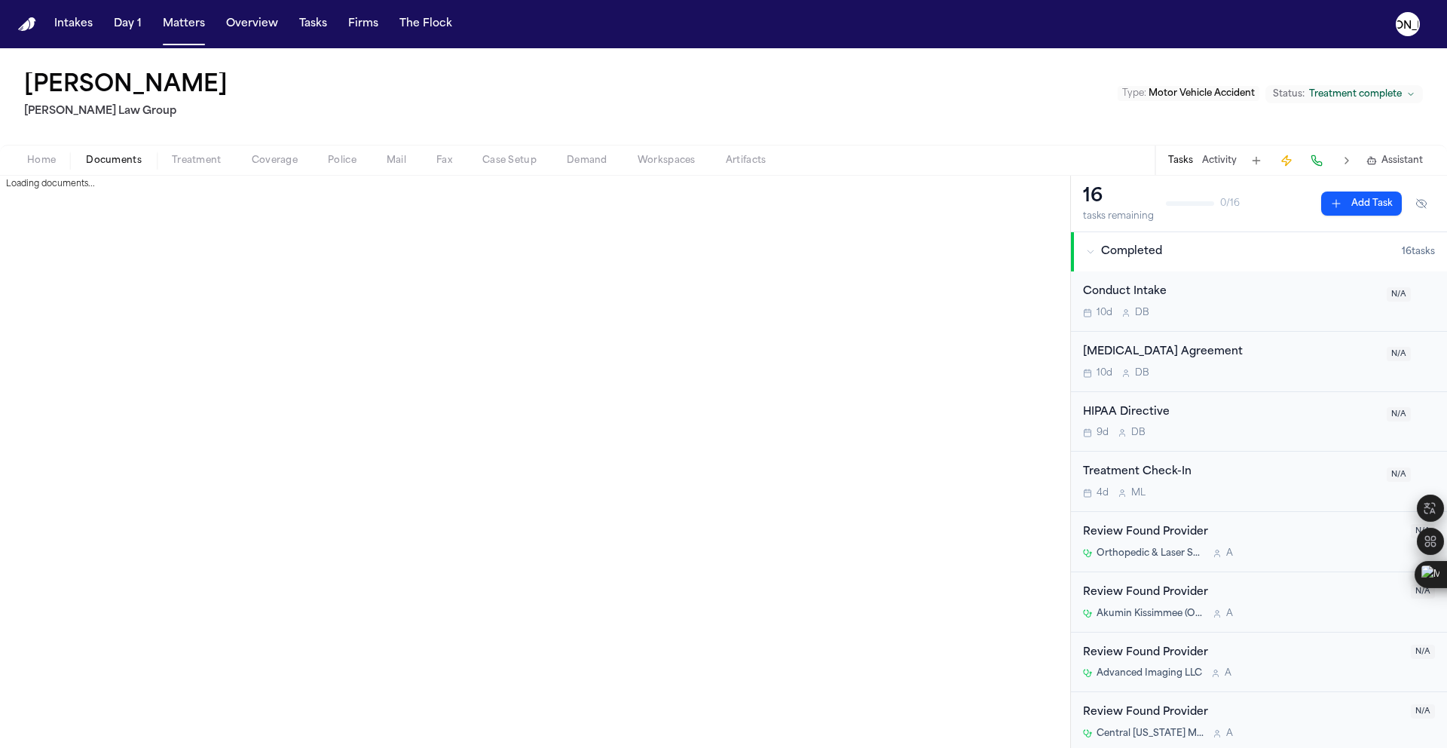
click at [115, 155] on span "Documents" at bounding box center [114, 161] width 56 height 12
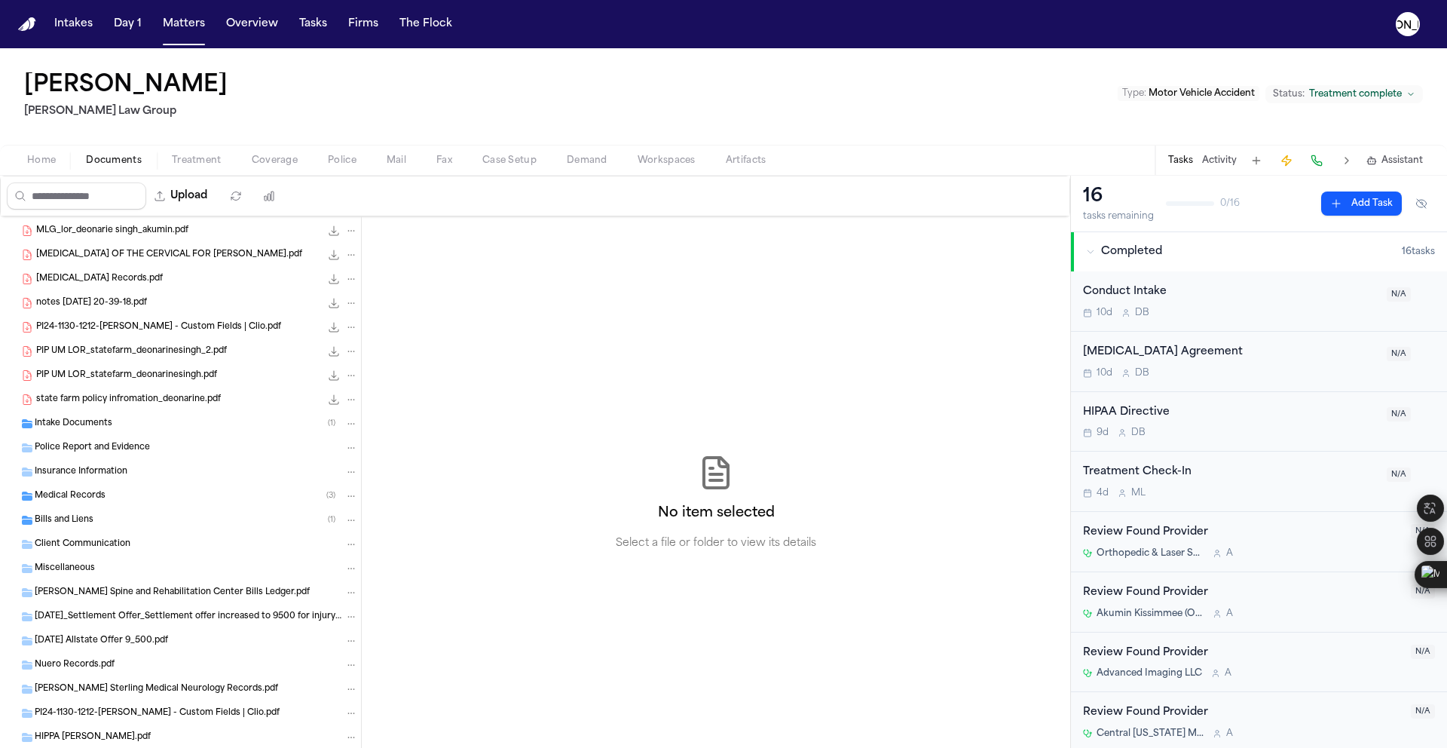
scroll to position [650, 0]
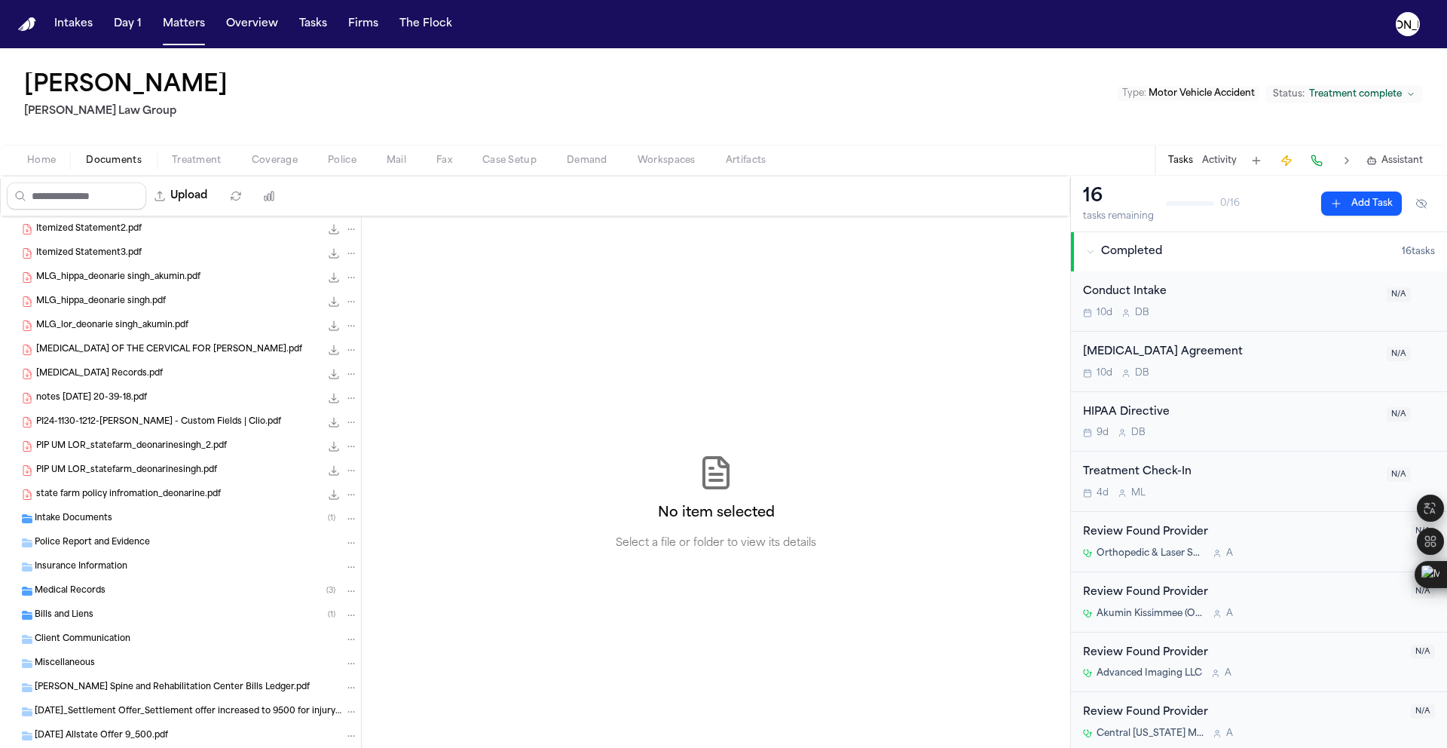
click at [104, 476] on span "PIP UM LOR_statefarm_deonarinesingh.pdf" at bounding box center [126, 470] width 181 height 13
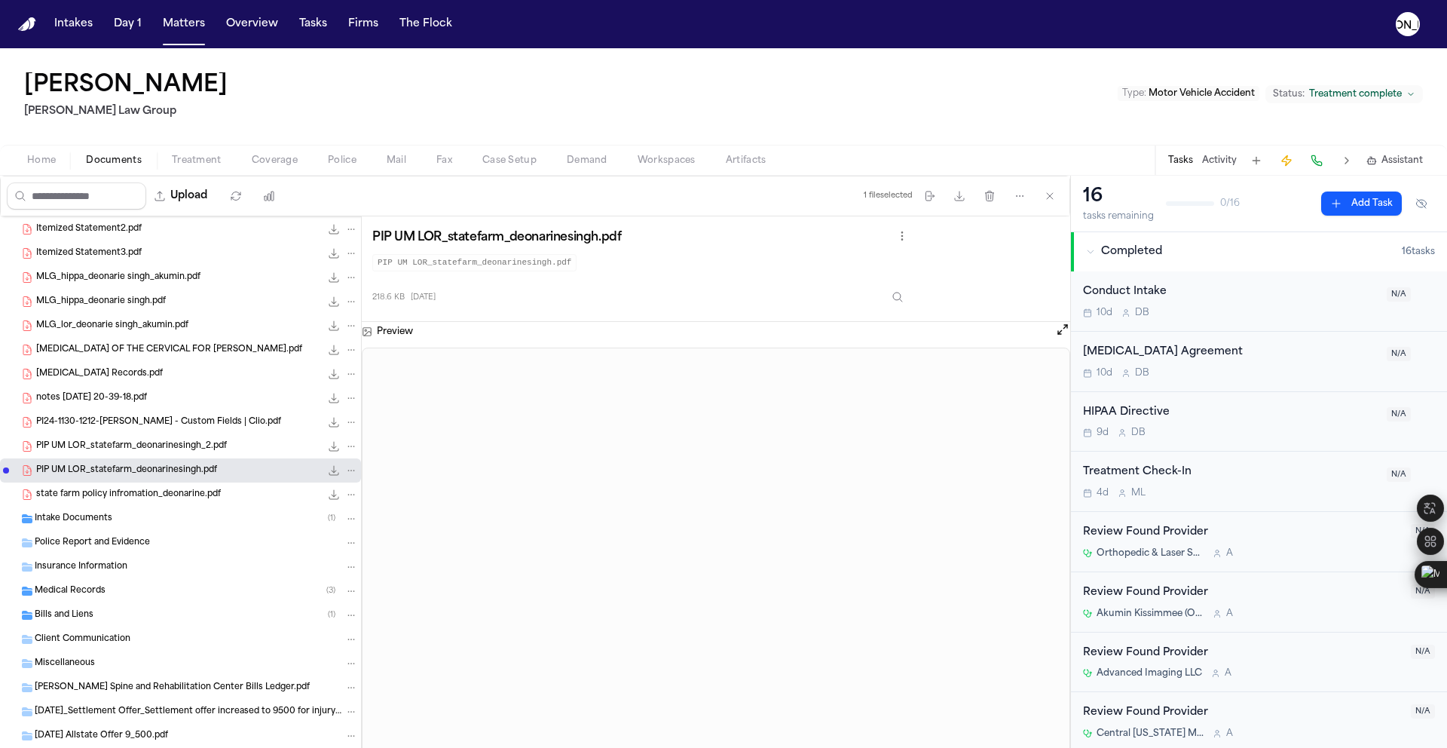
click at [200, 433] on div "PI24-1130-1212-Deonarine Singh - Custom Fields | Clio.pdf 109.5 KB • PDF" at bounding box center [180, 422] width 361 height 24
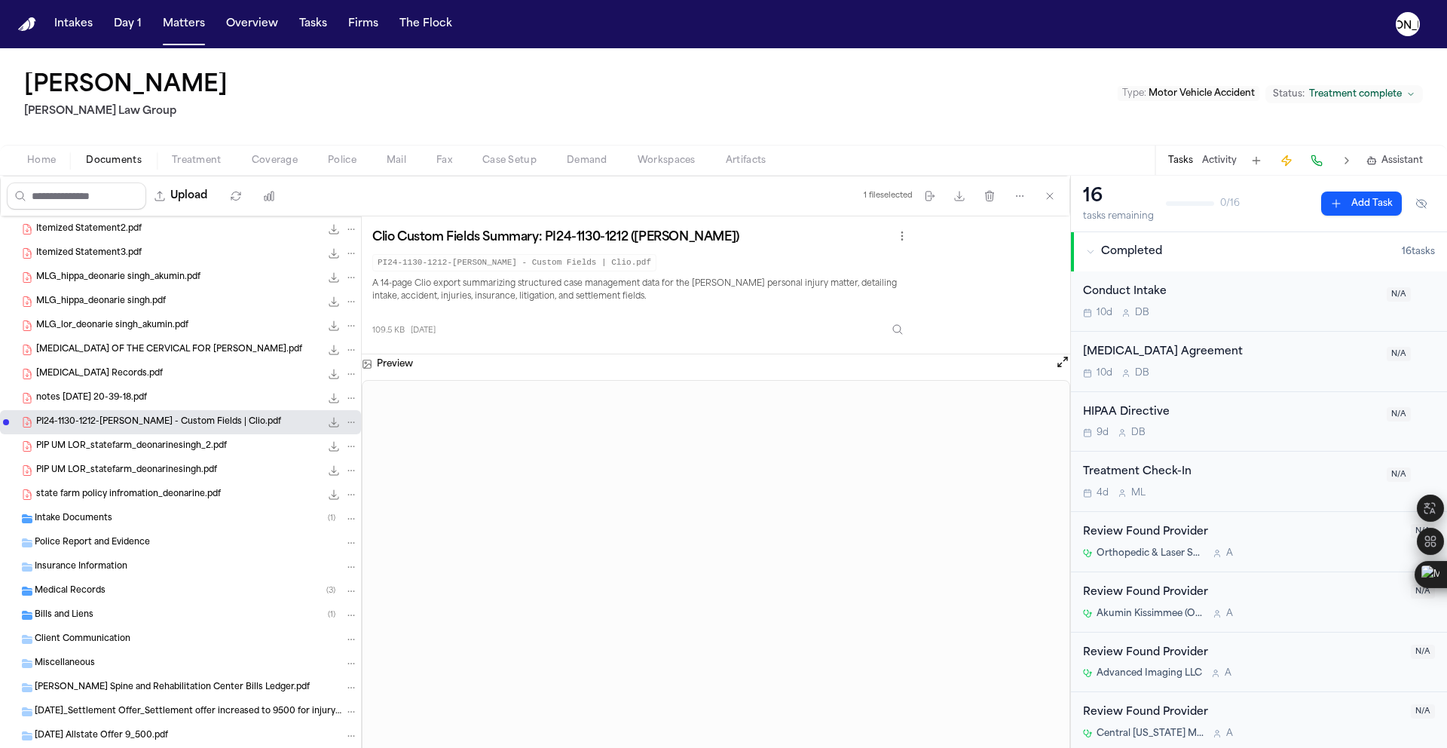
click at [121, 501] on div "state farm policy infromation_deonarine.pdf 245.0 KB • PDF" at bounding box center [197, 494] width 322 height 15
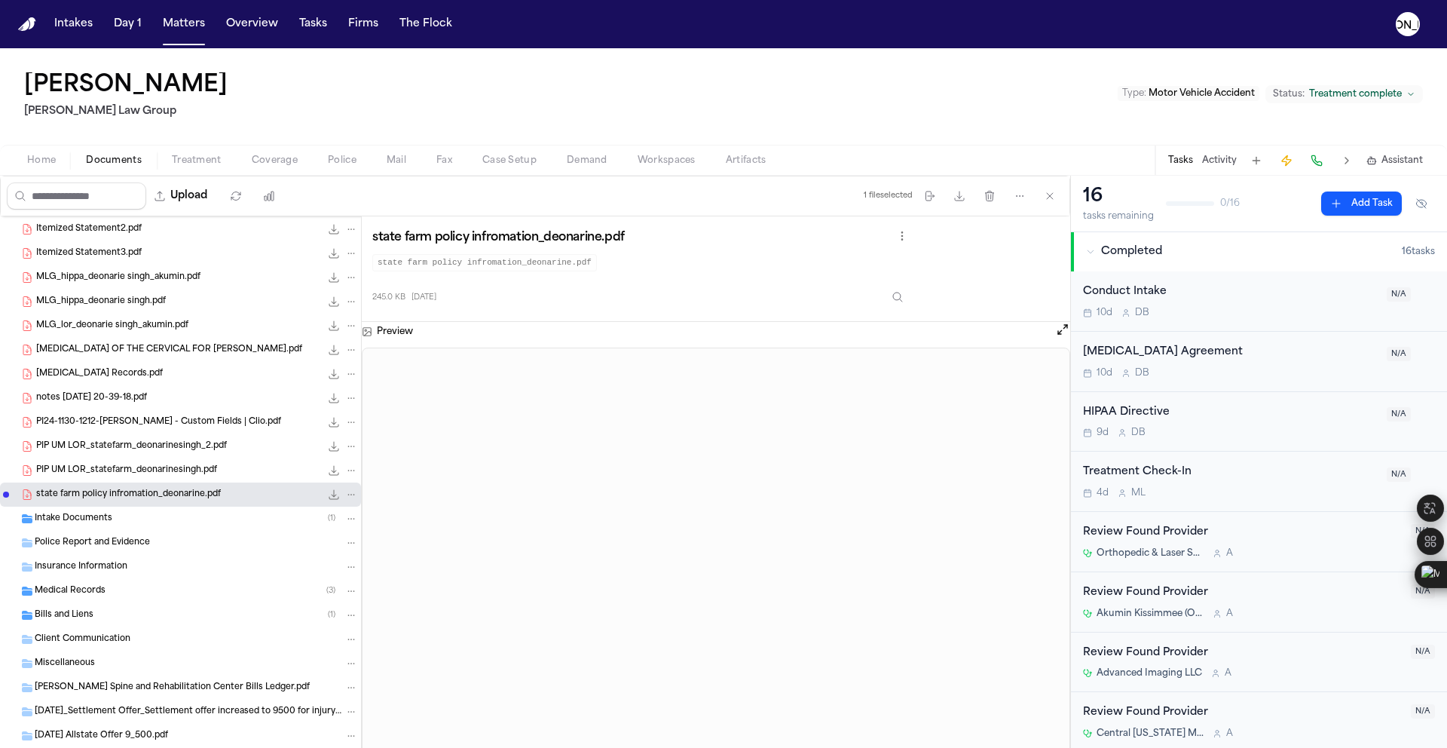
click at [192, 467] on span "PIP UM LOR_statefarm_deonarinesingh.pdf" at bounding box center [126, 470] width 181 height 13
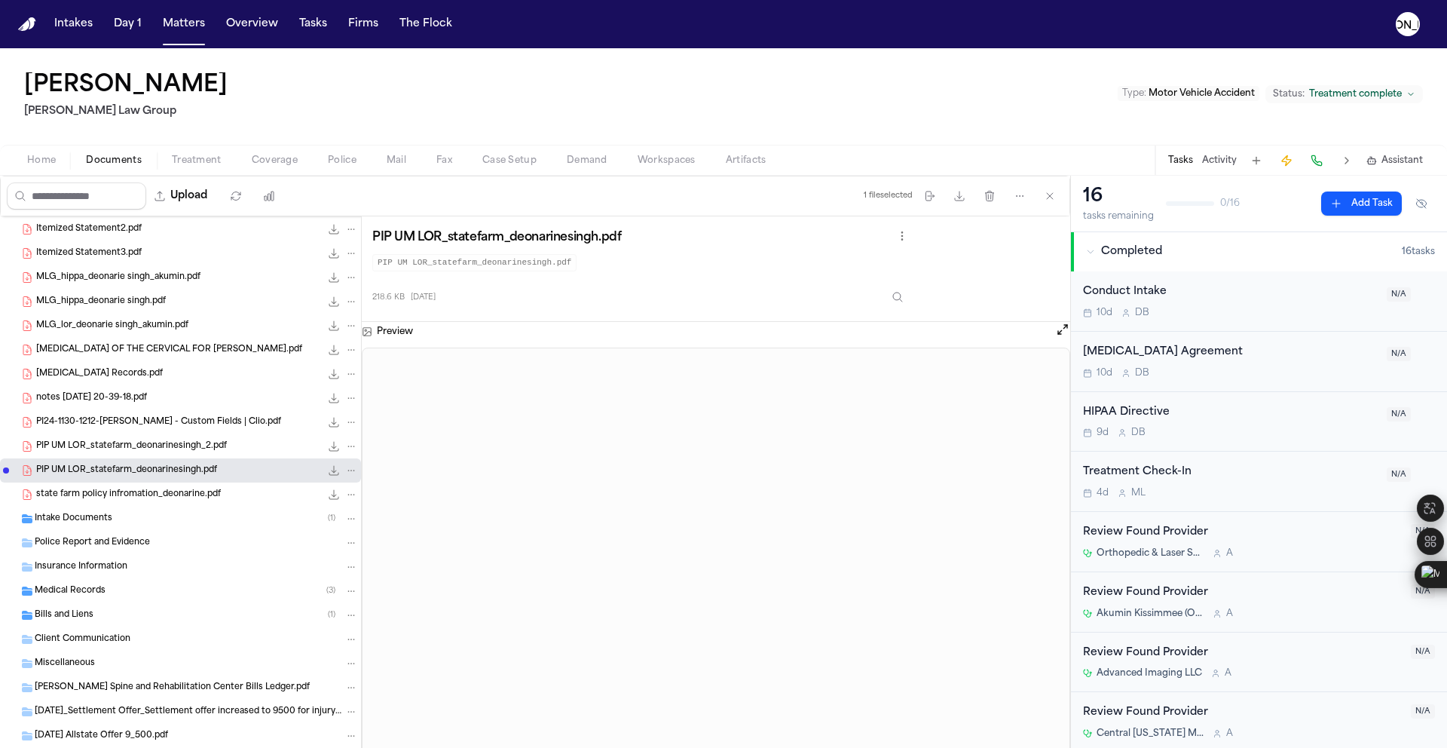
click at [163, 436] on div "PIP UM LOR_statefarm_deonarinesingh_2.pdf 234.9 KB • PDF" at bounding box center [180, 446] width 361 height 24
click at [162, 418] on span "PI24-1130-1212-Deonarine Singh - Custom Fields | Clio.pdf" at bounding box center [158, 422] width 245 height 13
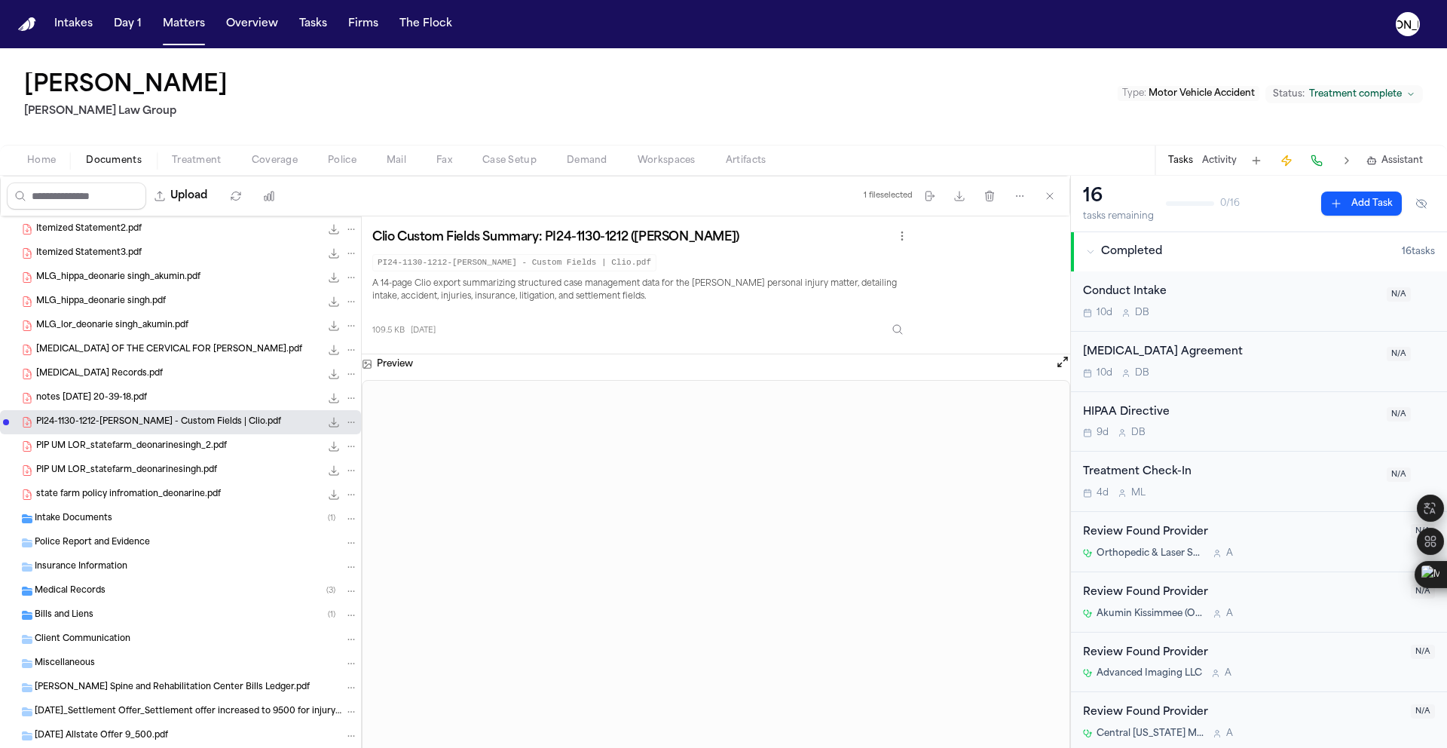
click at [117, 396] on span "notes 2025-08-12 20-39-18.pdf" at bounding box center [91, 398] width 111 height 13
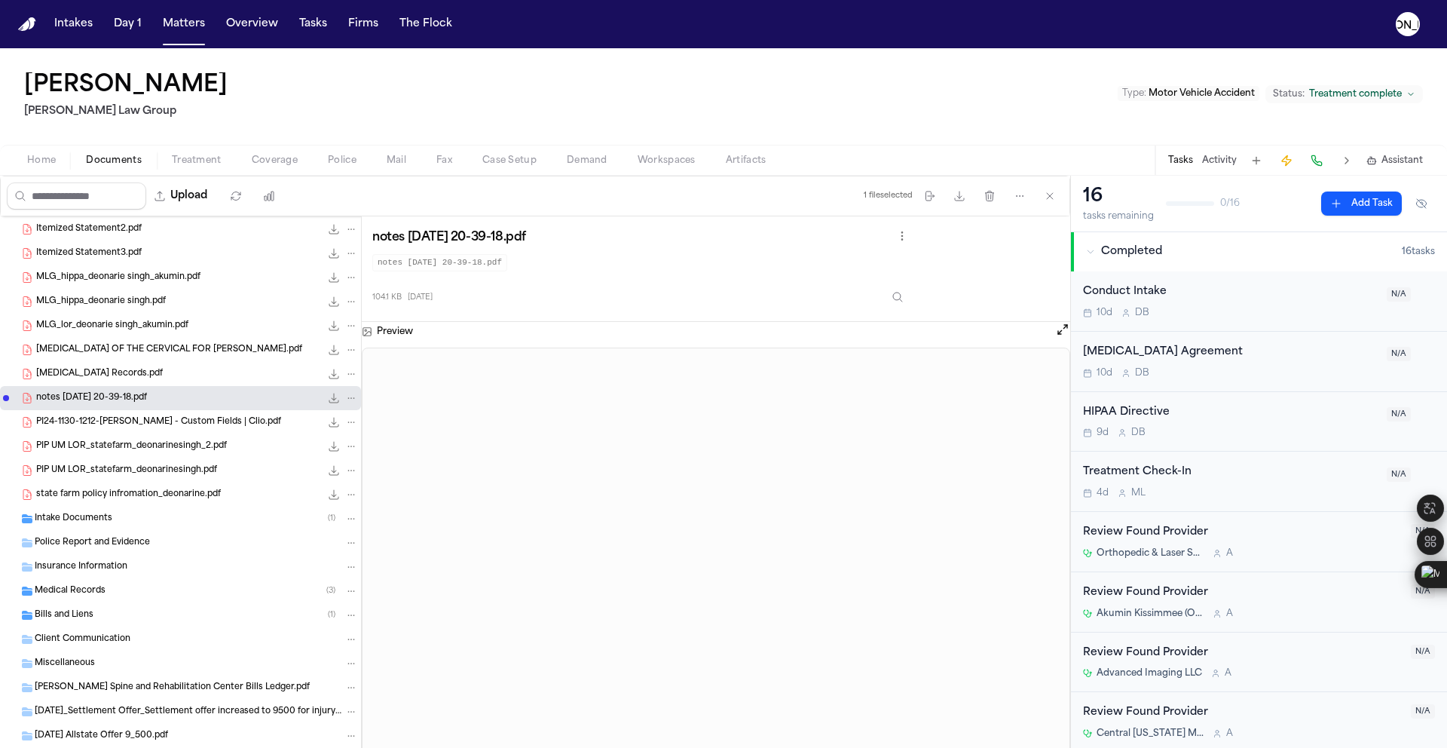
click at [107, 362] on div "MRI Records.pdf 261.6 KB • PDF" at bounding box center [180, 374] width 361 height 24
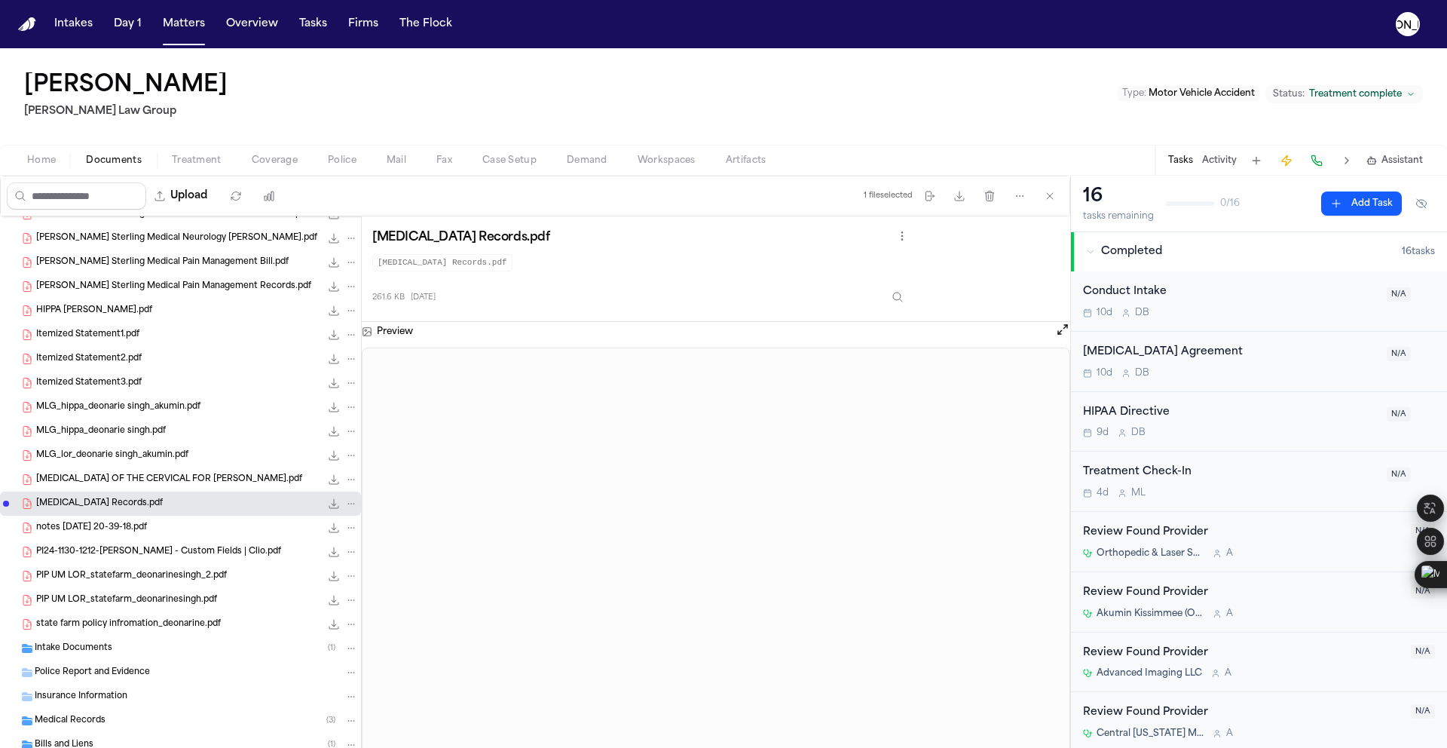
click at [107, 312] on span "HIPPA Deonarine Singh.pdf" at bounding box center [94, 310] width 116 height 13
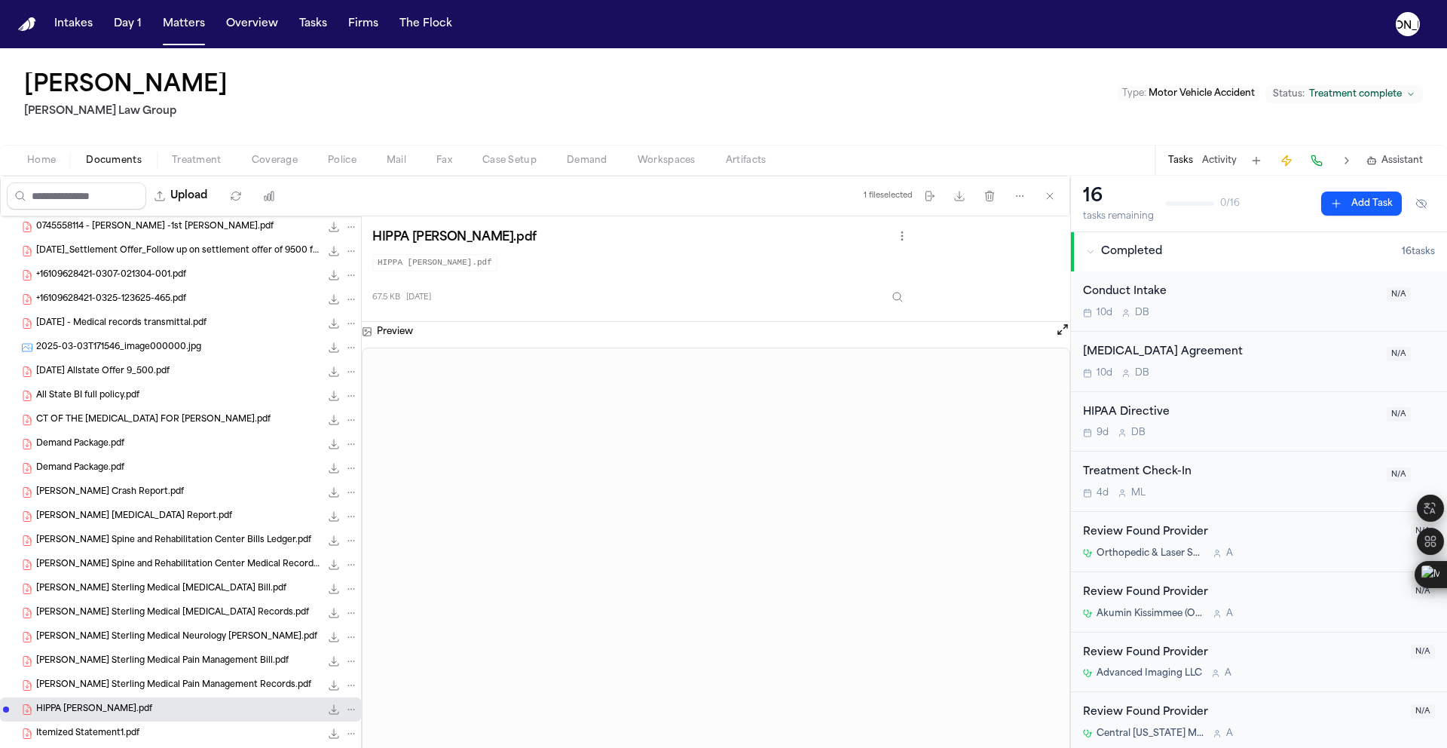
scroll to position [116, 0]
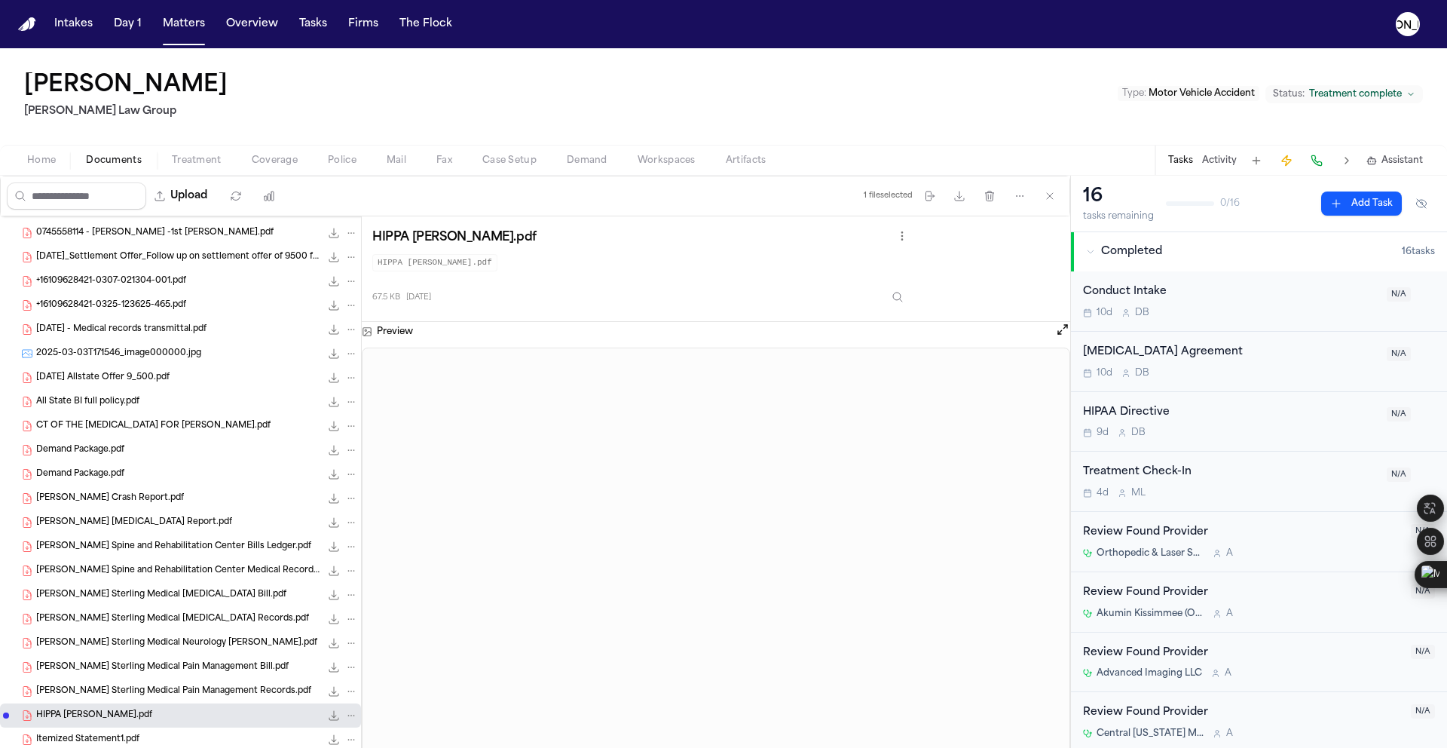
click at [103, 396] on span "All State BI full policy.pdf" at bounding box center [87, 402] width 103 height 13
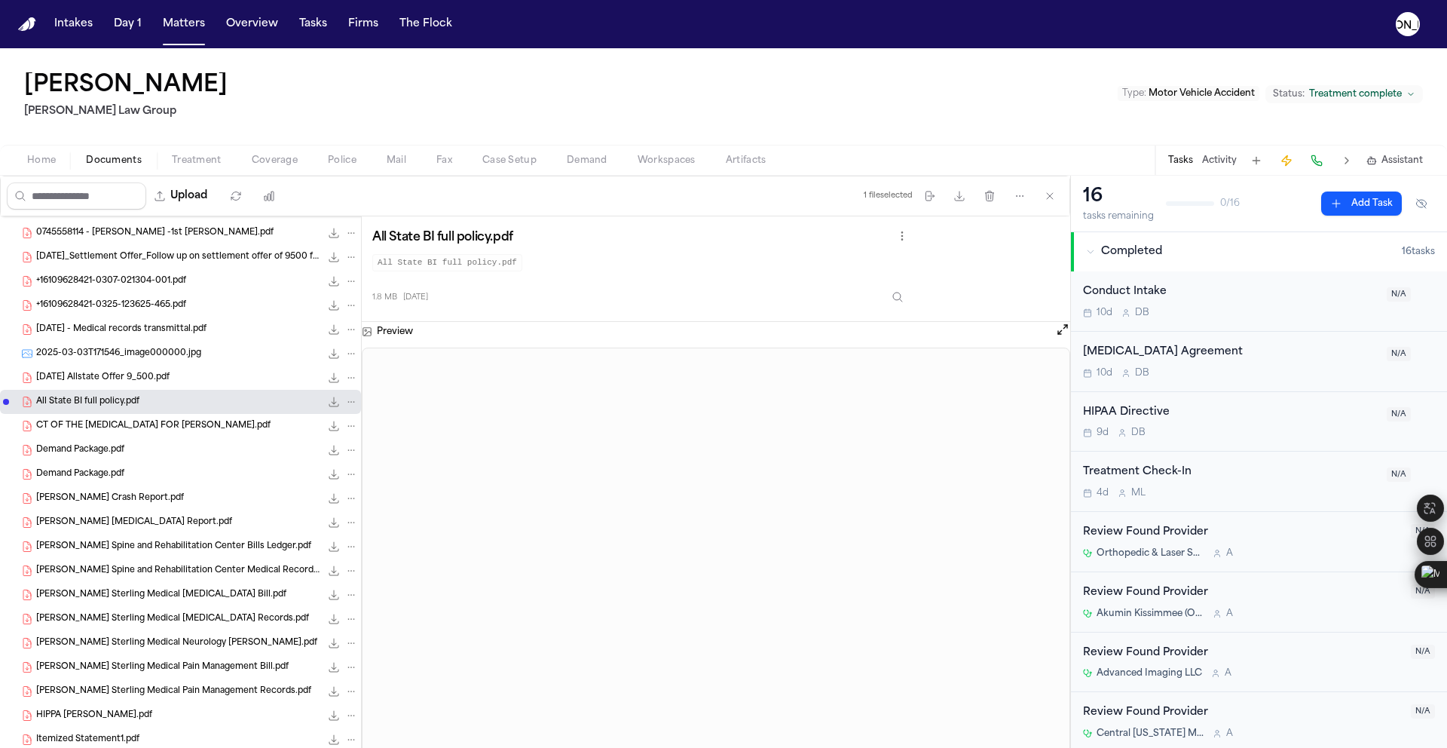
click at [188, 375] on div "2025-06-25 Allstate Offer 9_500.pdf 141.4 KB • PDF" at bounding box center [197, 377] width 322 height 15
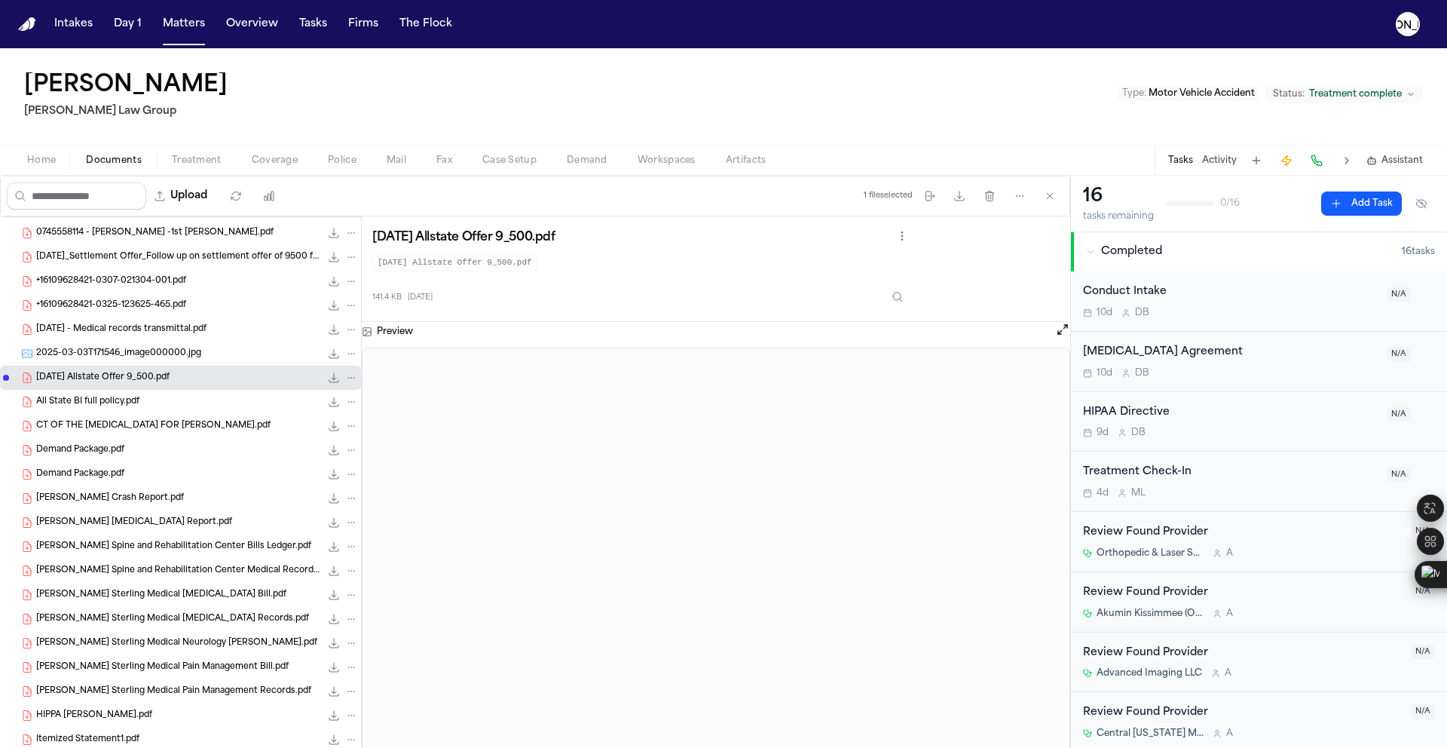
click at [199, 361] on div "2025-03-03T171546_image000000.jpg 108.8 KB • JPG" at bounding box center [180, 353] width 361 height 24
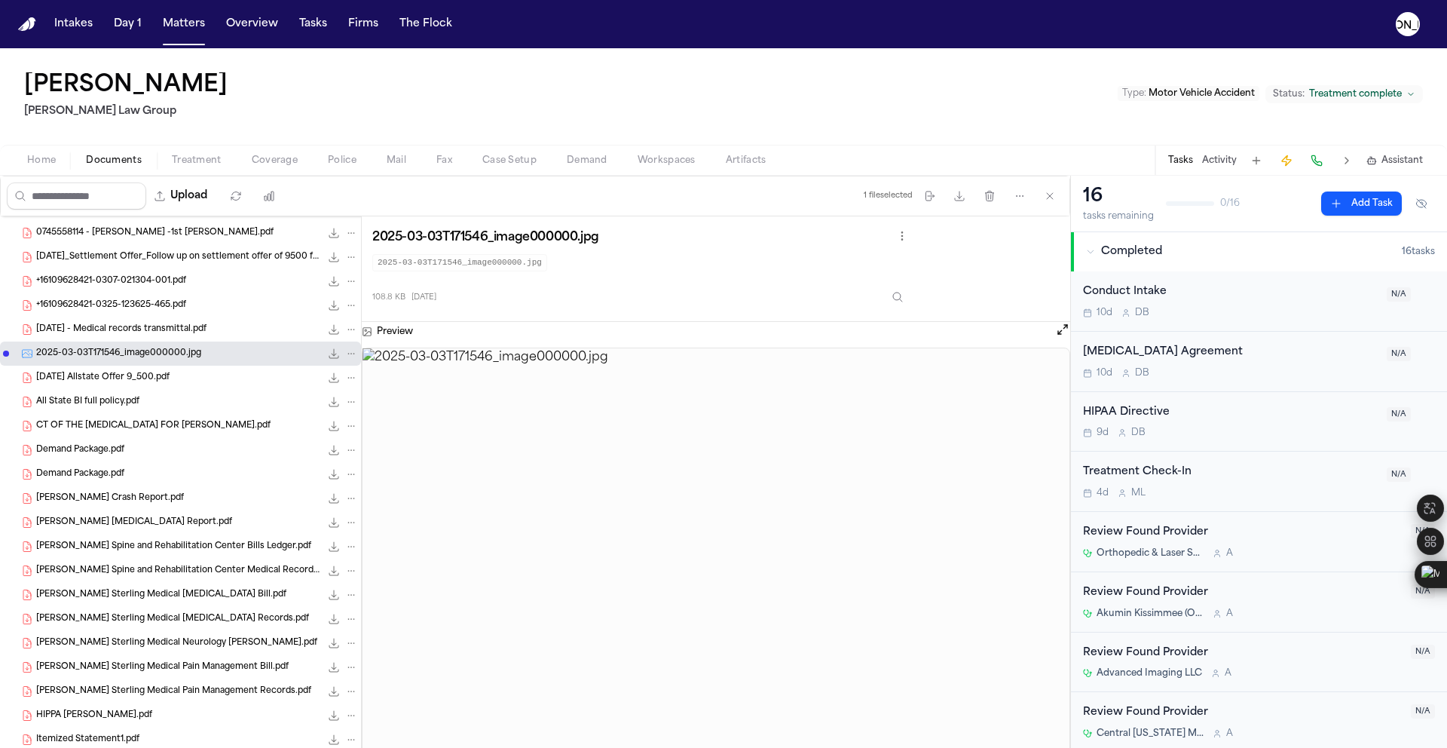
click at [189, 335] on span "2025.02.10 - Medical records transmittal.pdf" at bounding box center [121, 329] width 170 height 13
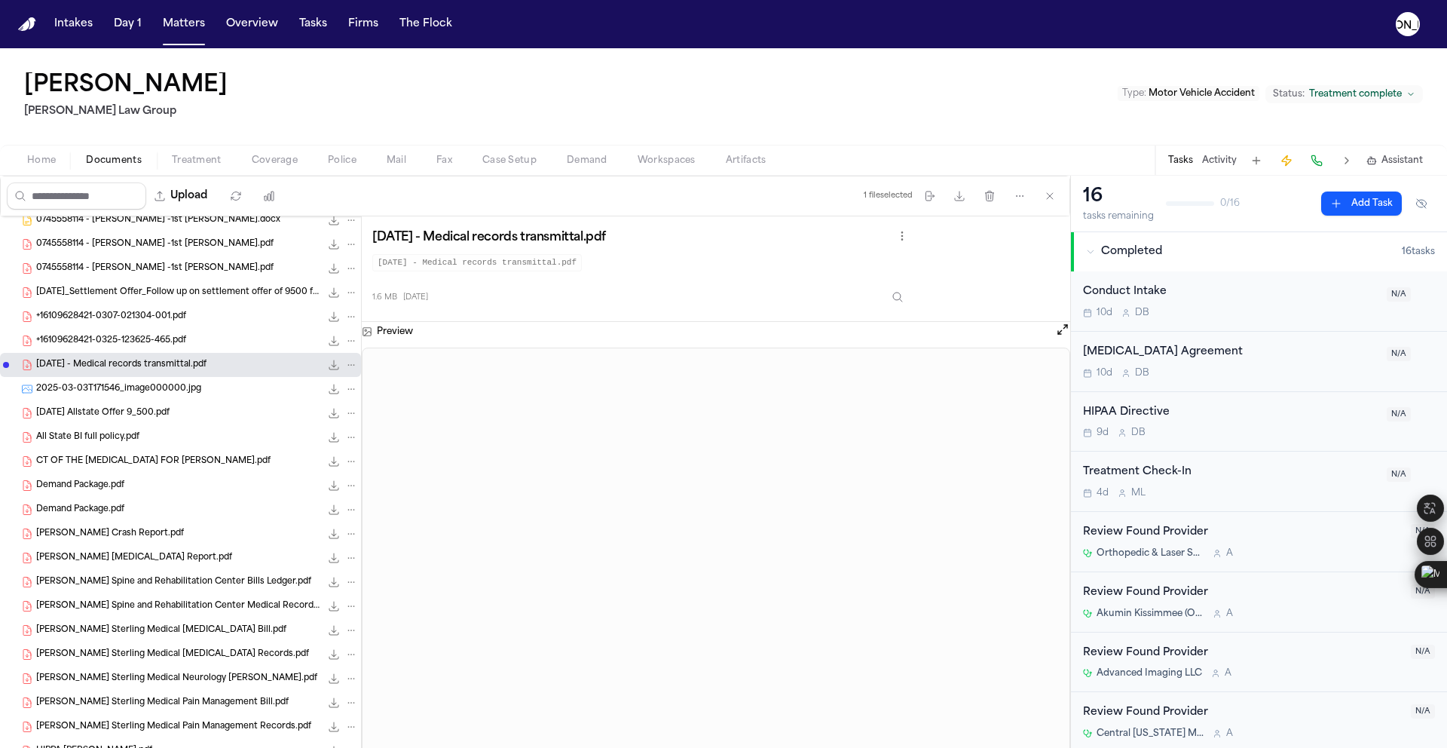
scroll to position [66, 0]
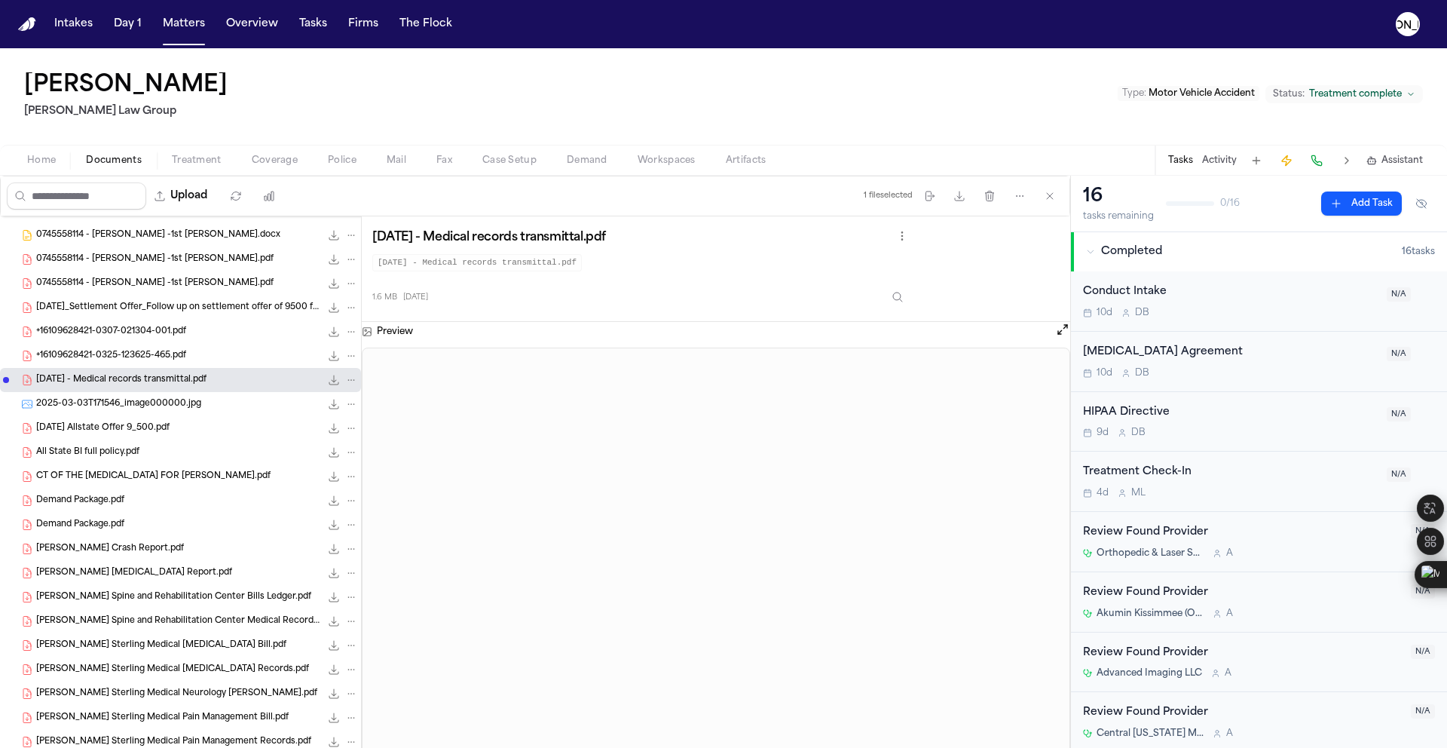
click at [154, 350] on span "+16109628421-0325-123625-465.pdf" at bounding box center [111, 356] width 150 height 13
click at [154, 341] on div "+16109628421-0307-021304-001.pdf 49.3 KB • PDF" at bounding box center [180, 332] width 361 height 24
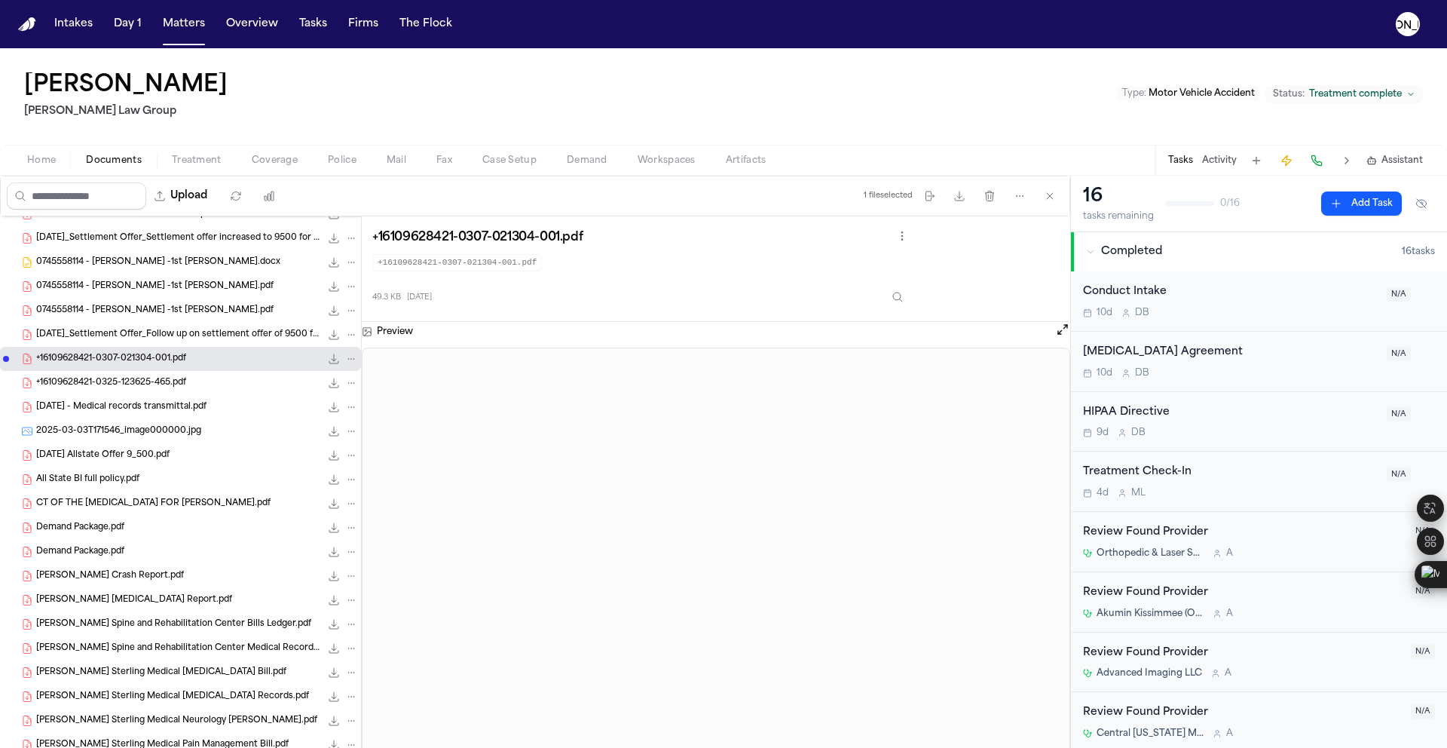
click at [93, 336] on span "08.06.25_Settlement Offer_Follow up on settlement offer of 9500 for injury clai…" at bounding box center [178, 335] width 284 height 13
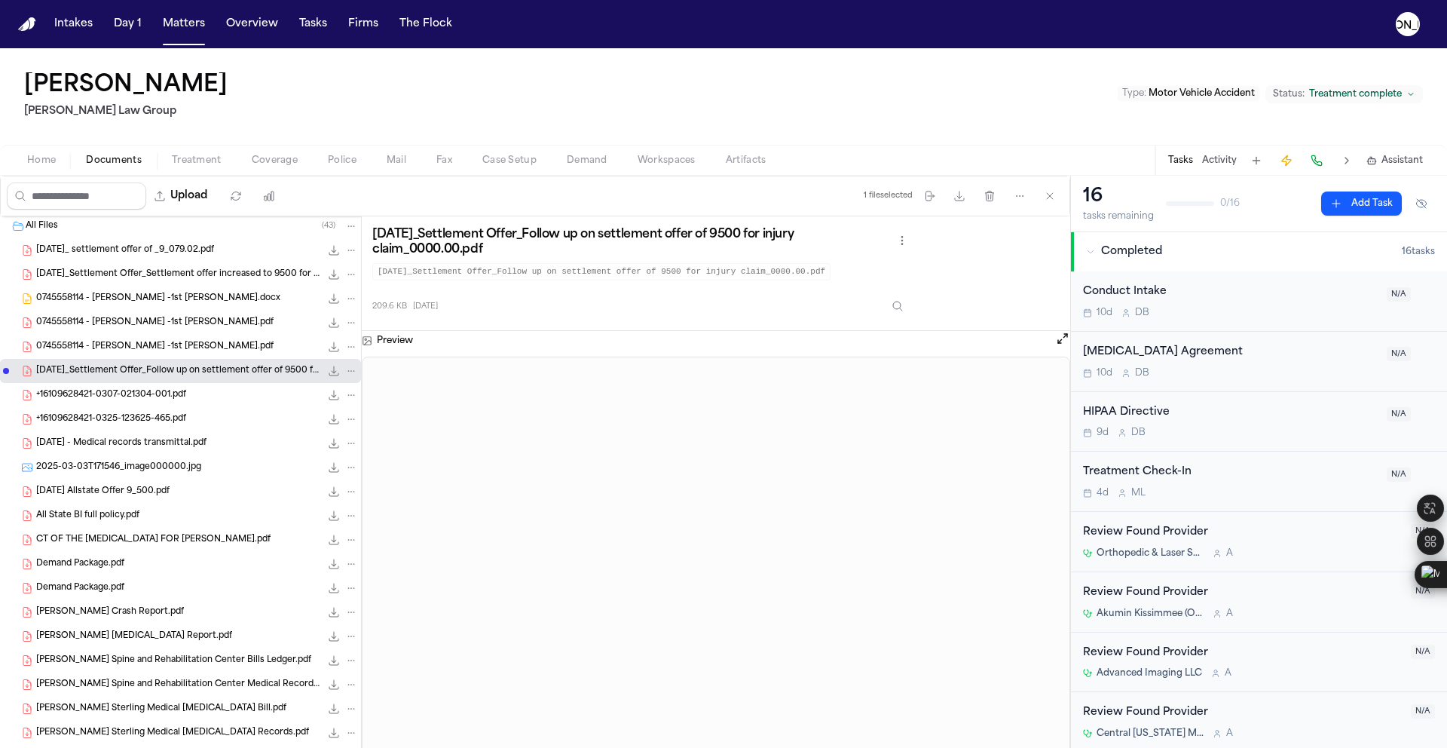
scroll to position [0, 0]
click at [106, 355] on div "0745558114 - Deonarine Singh -1st LOR.pdf 434.5 KB • PDF" at bounding box center [197, 348] width 322 height 15
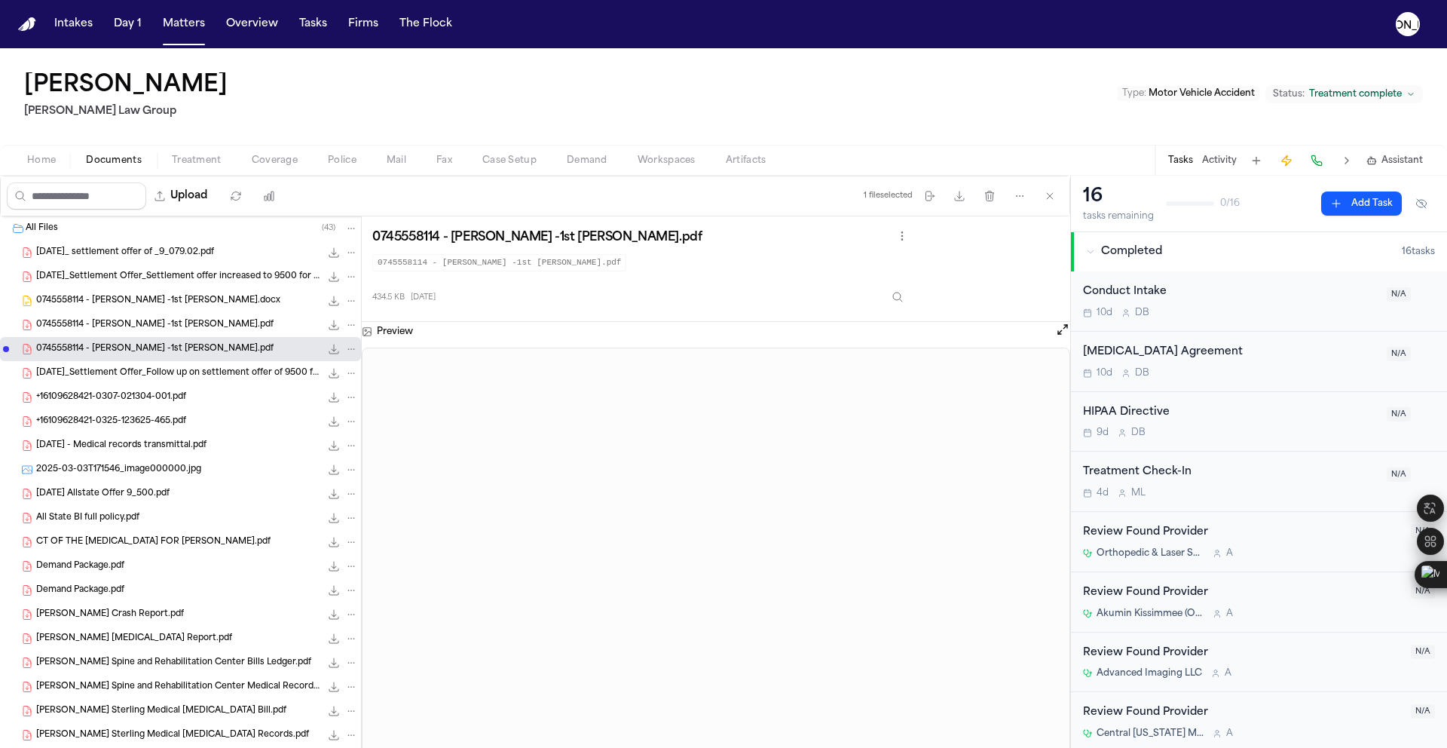
click at [205, 322] on span "0745558114 - Deonarine Singh -1st LOR.pdf" at bounding box center [154, 325] width 237 height 13
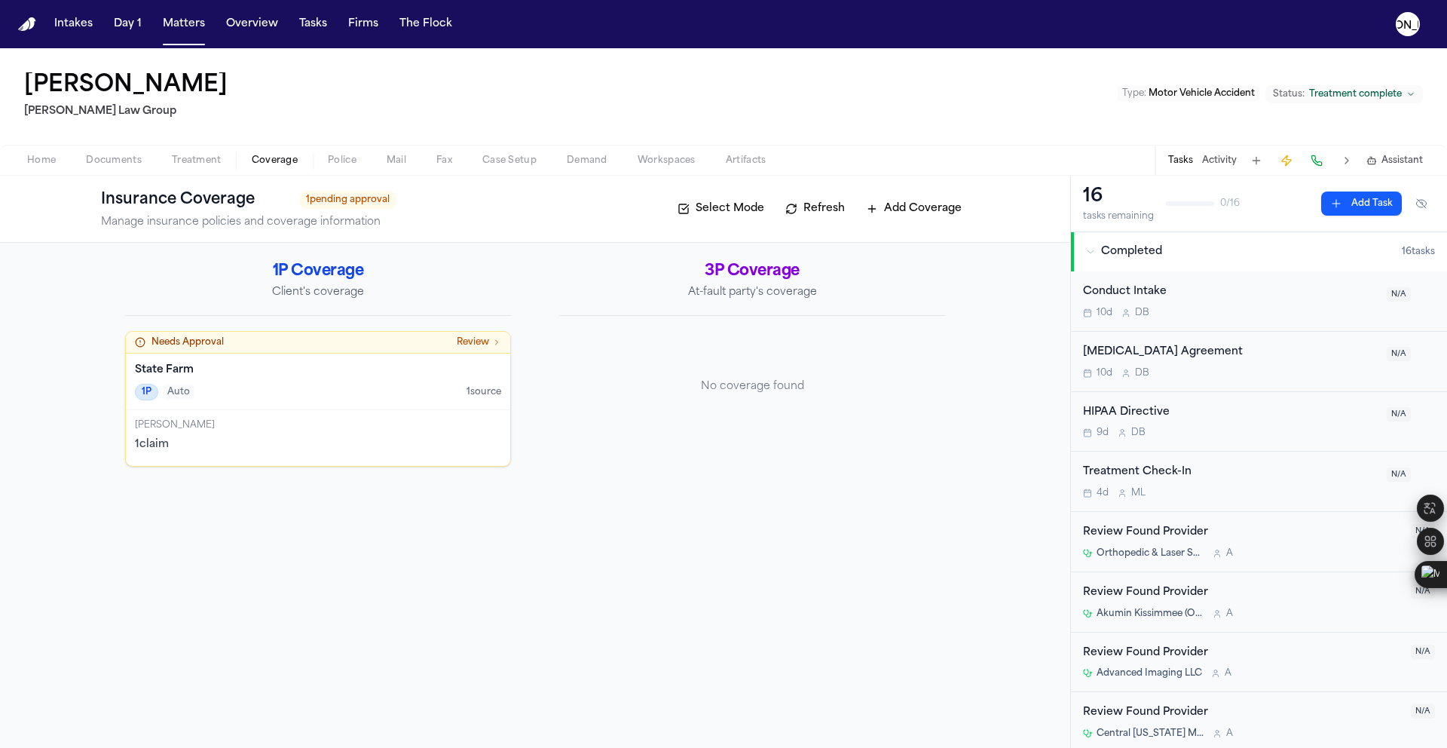
click at [281, 157] on span "Coverage" at bounding box center [275, 161] width 46 height 12
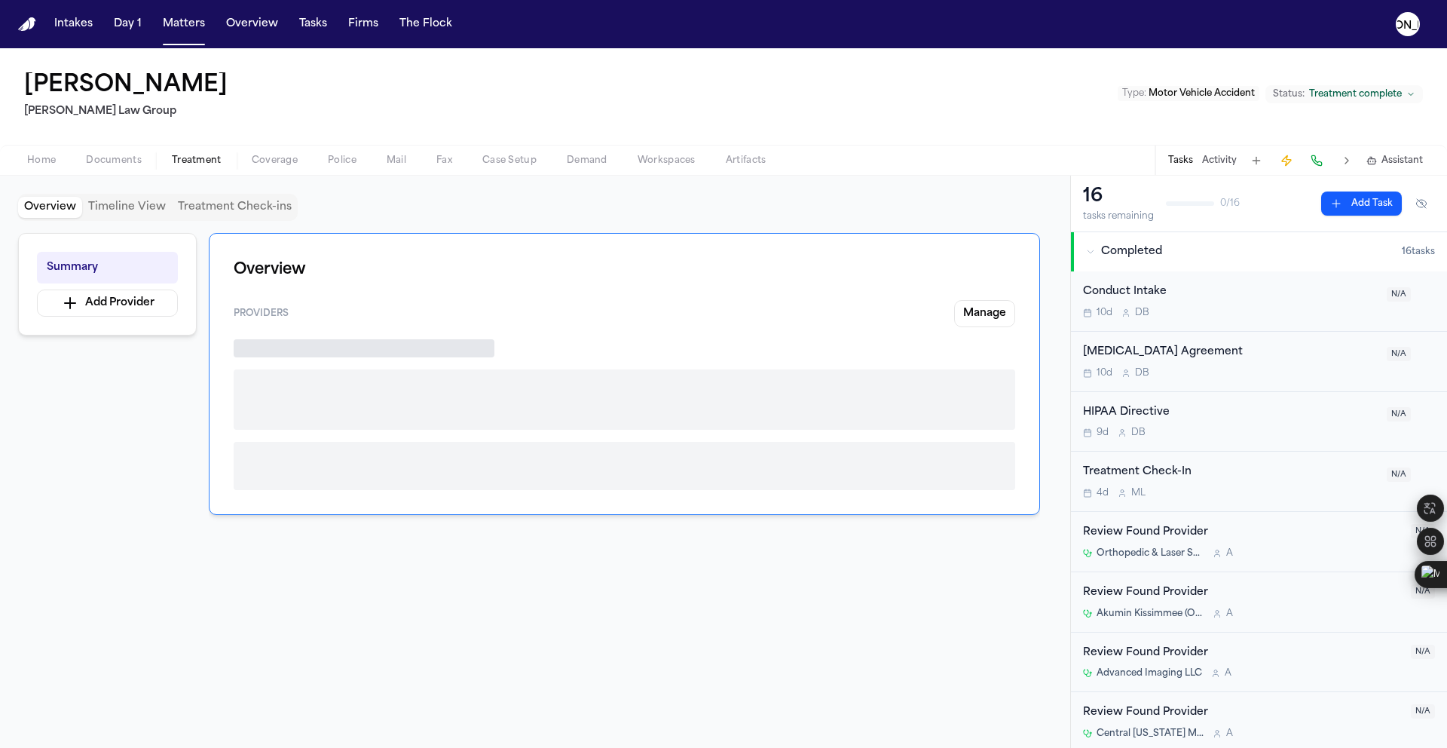
click at [180, 160] on span "Treatment" at bounding box center [197, 161] width 50 height 12
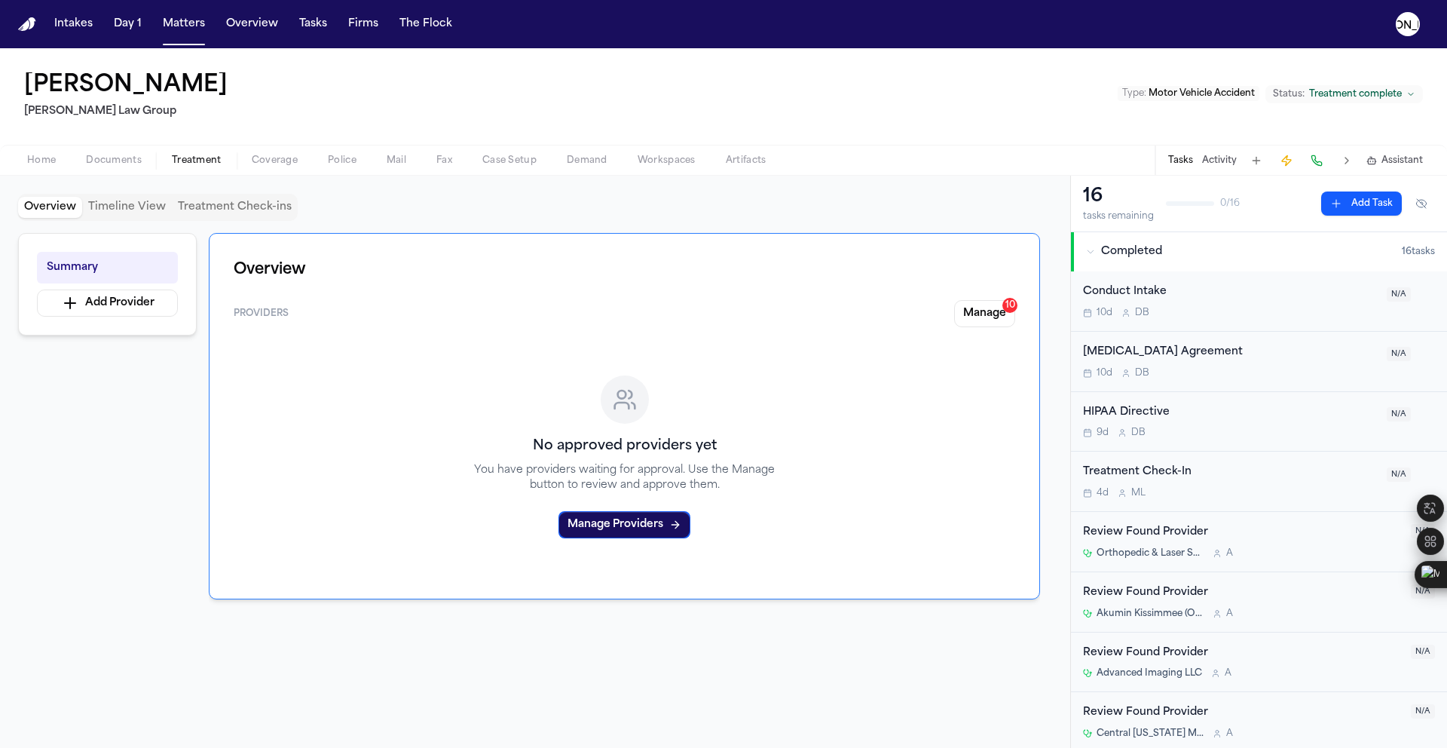
click at [93, 166] on span "Documents" at bounding box center [114, 161] width 56 height 12
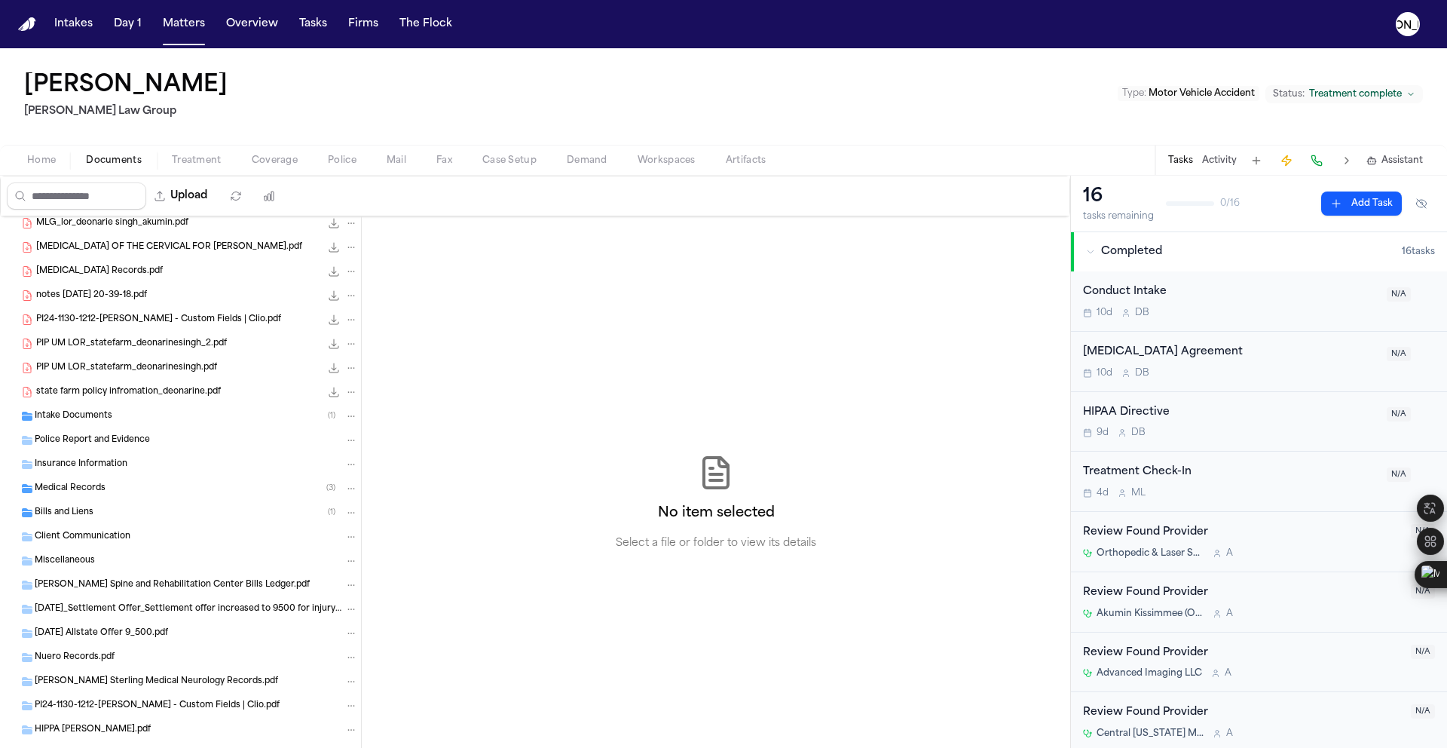
scroll to position [756, 0]
click at [124, 504] on div "Bills and Liens ( 1 )" at bounding box center [196, 510] width 323 height 14
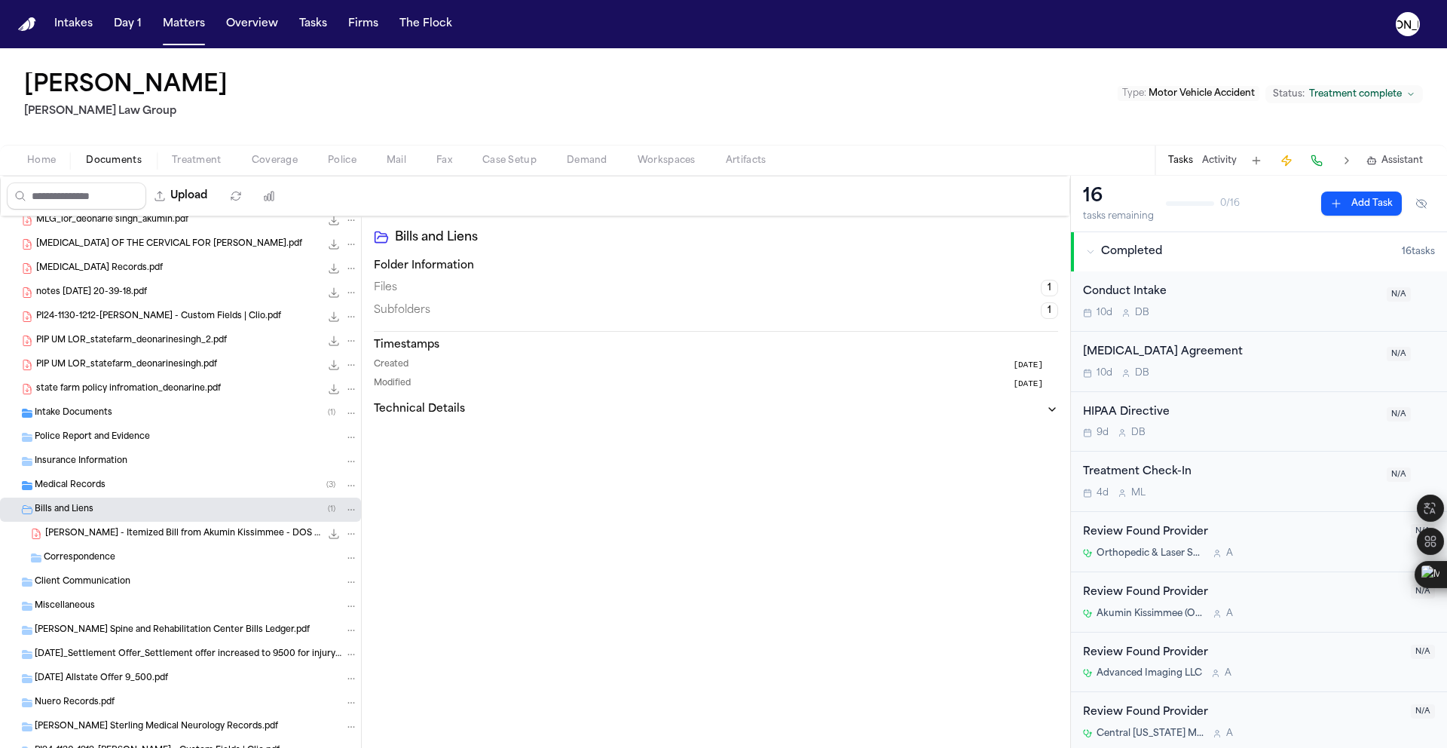
click at [110, 479] on div "Medical Records ( 3 )" at bounding box center [196, 486] width 323 height 14
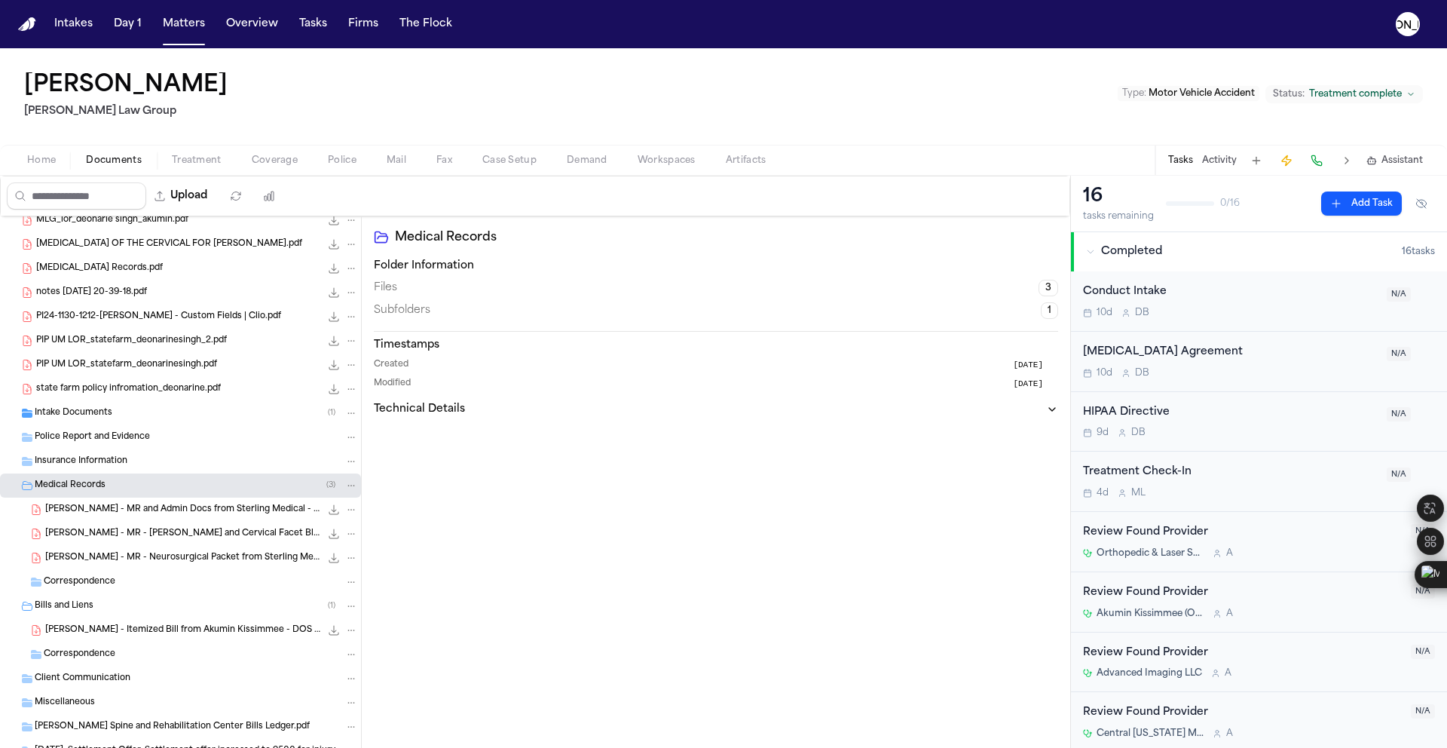
click at [109, 445] on div "Police Report and Evidence" at bounding box center [180, 437] width 361 height 24
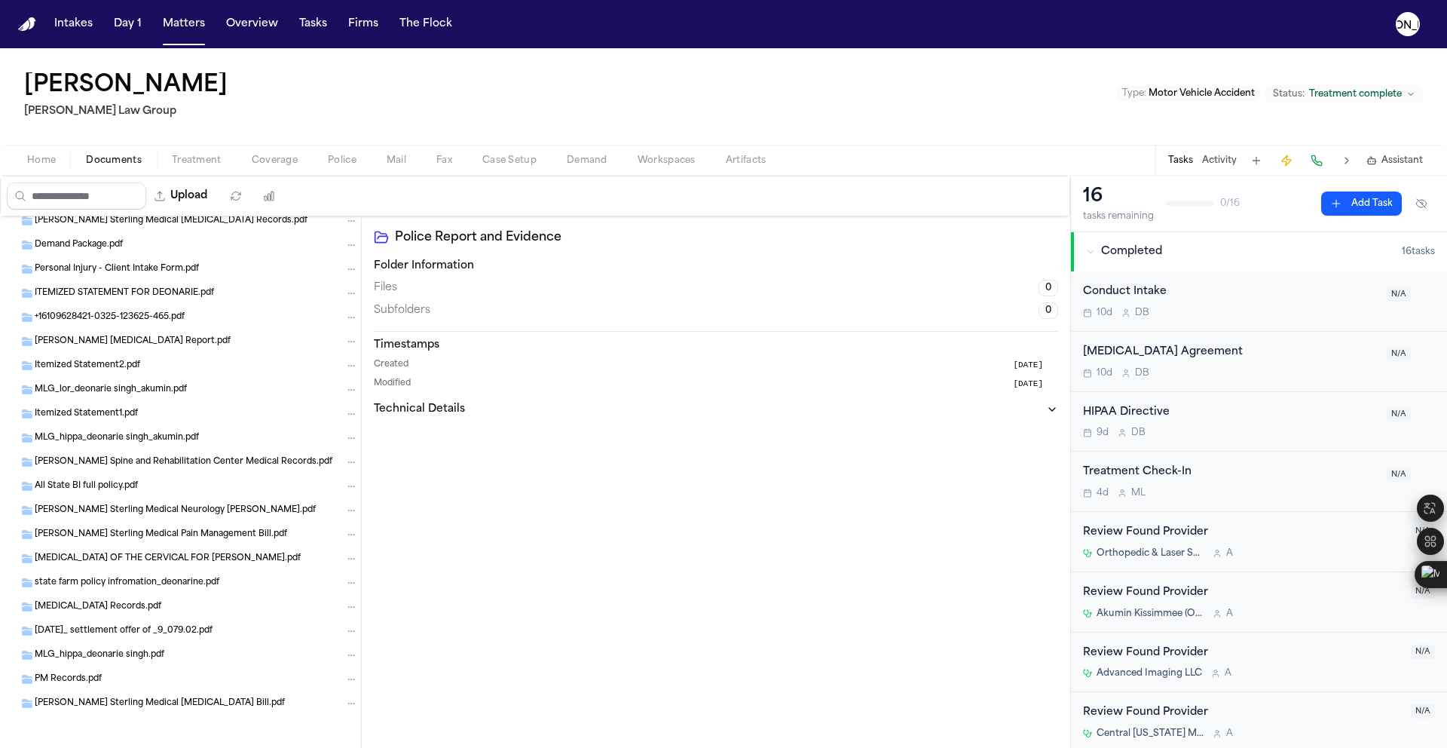
scroll to position [1671, 0]
click at [317, 164] on button "Police" at bounding box center [342, 160] width 59 height 18
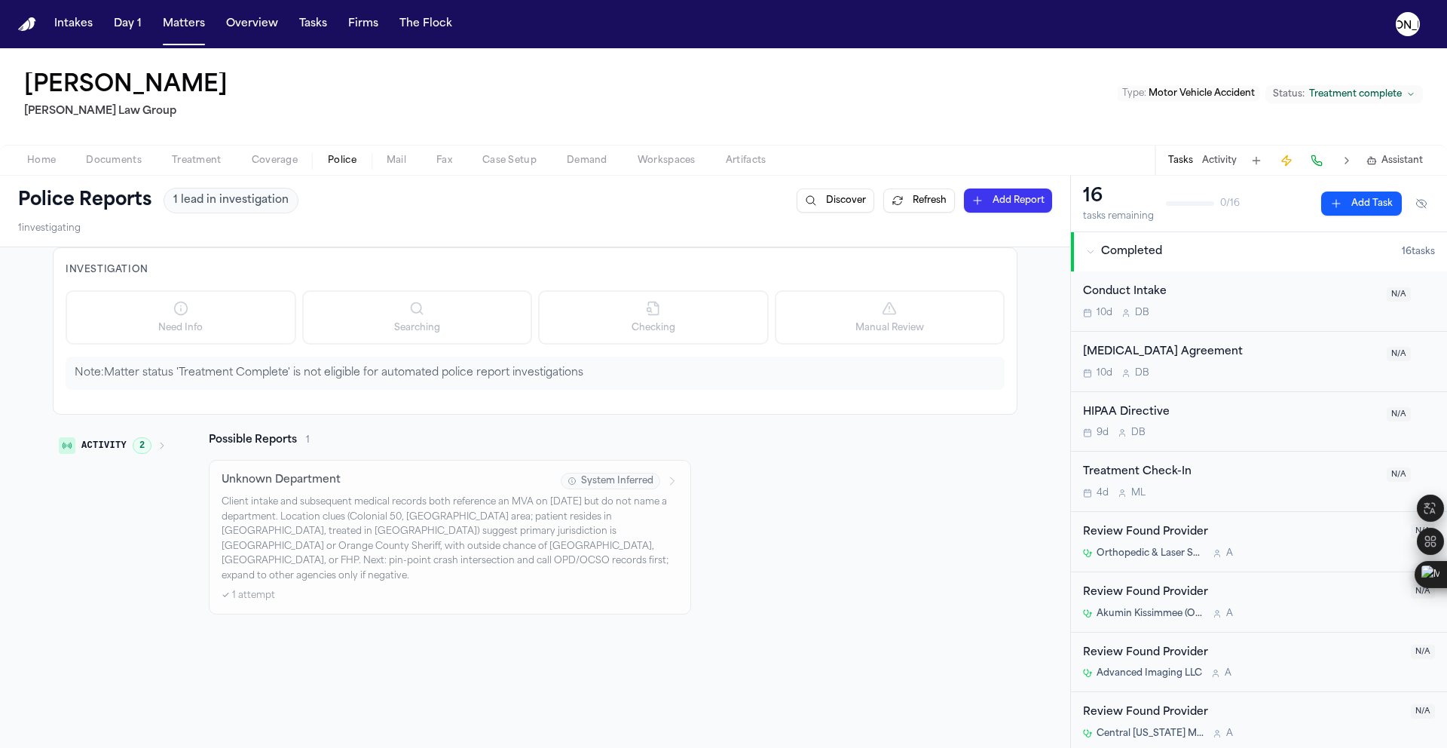
click at [354, 514] on p "Client intake and subsequent medical records both reference an MVA on 2/14/2024…" at bounding box center [450, 539] width 457 height 88
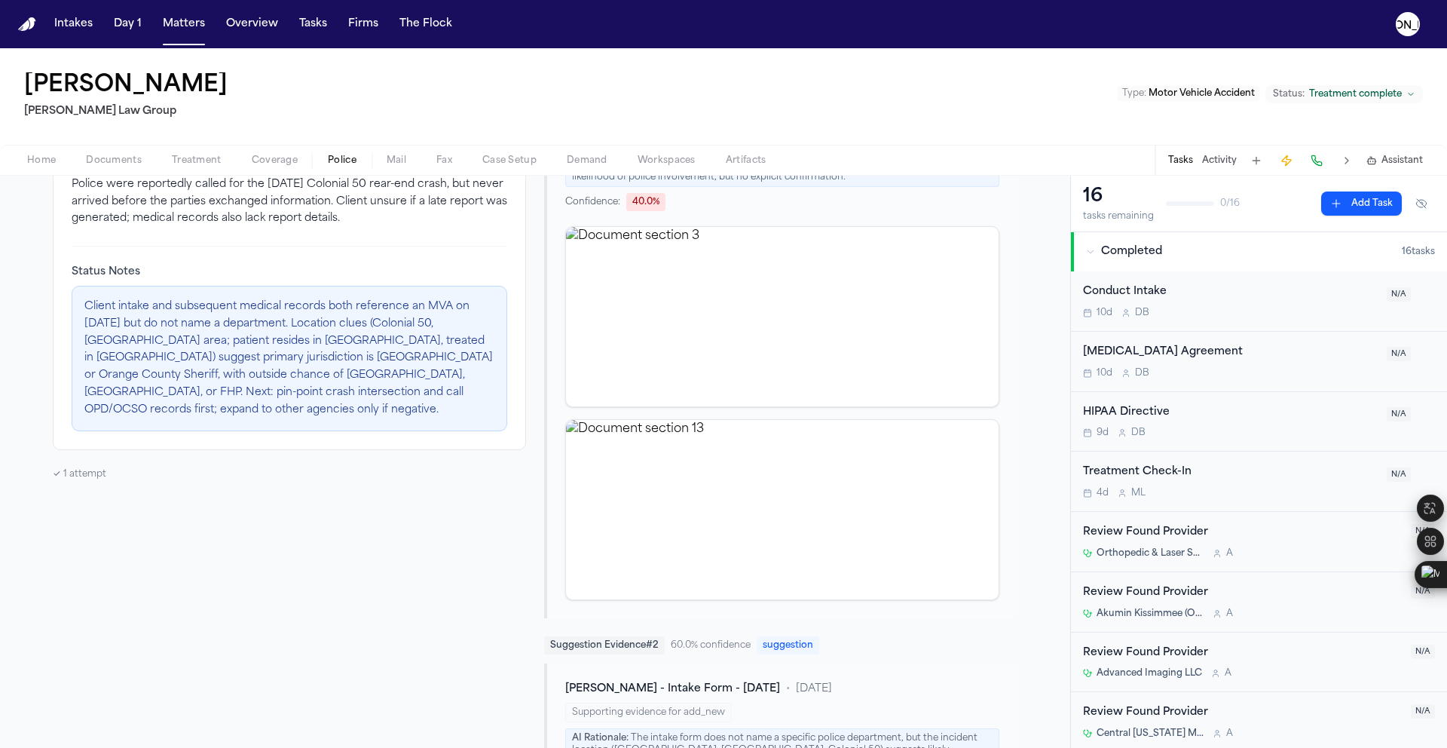
scroll to position [381, 0]
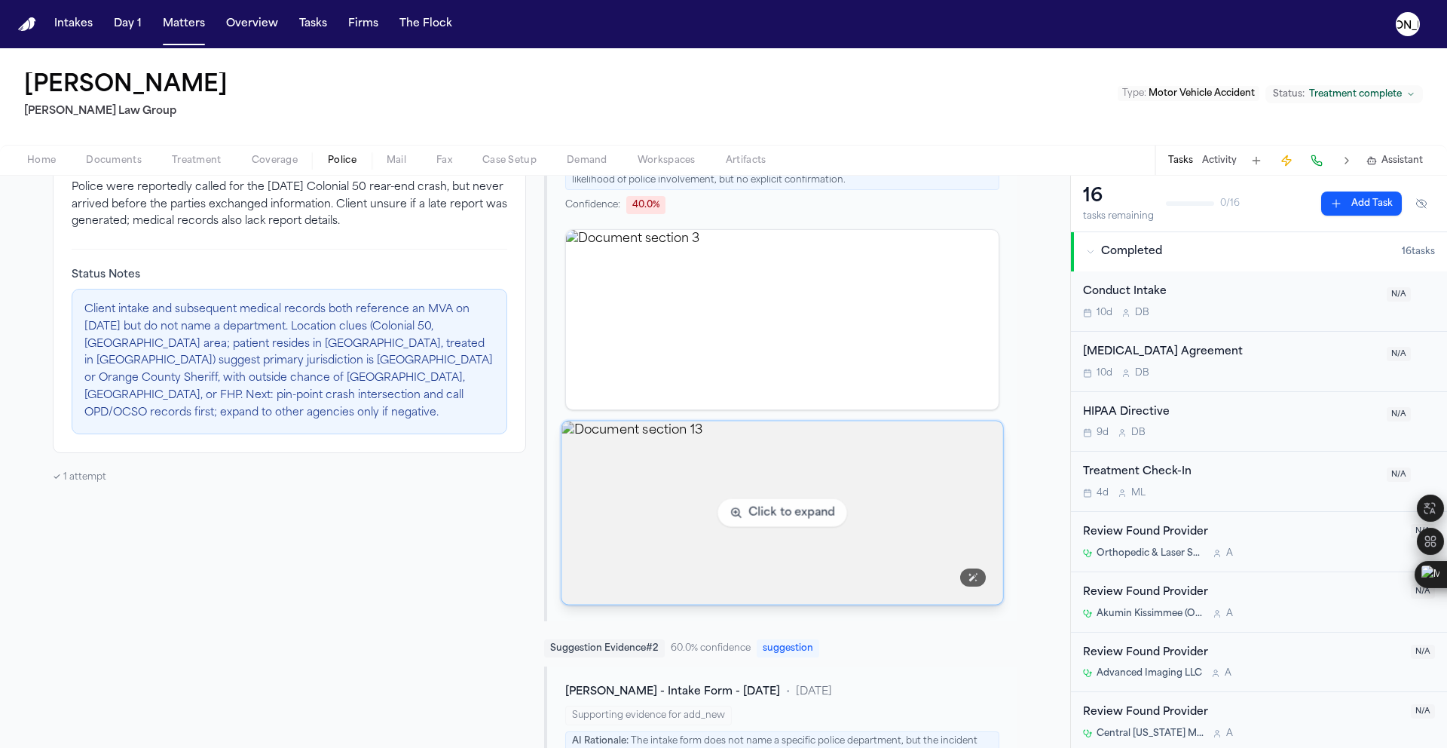
click at [724, 453] on img "View document section 13" at bounding box center [782, 512] width 441 height 183
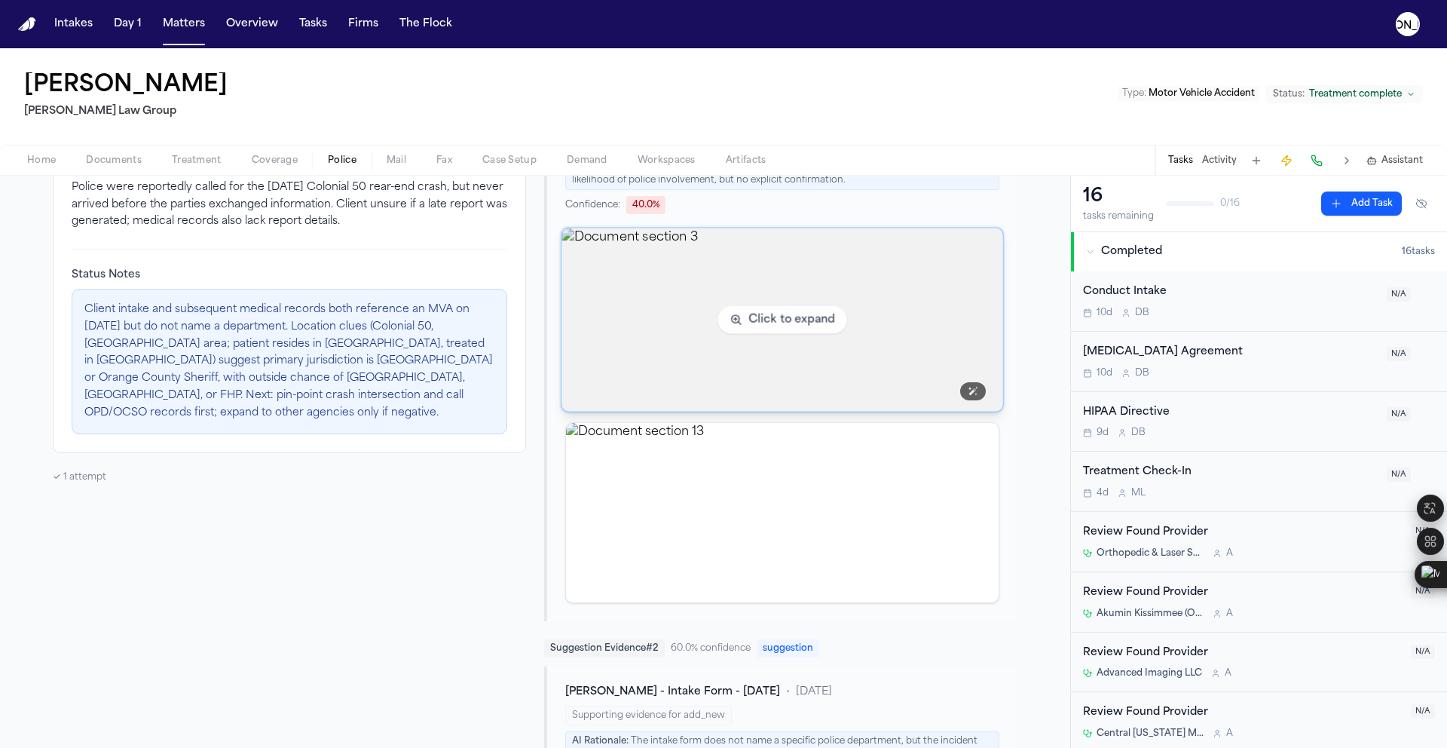
click at [649, 340] on img "View document section 3" at bounding box center [782, 319] width 441 height 183
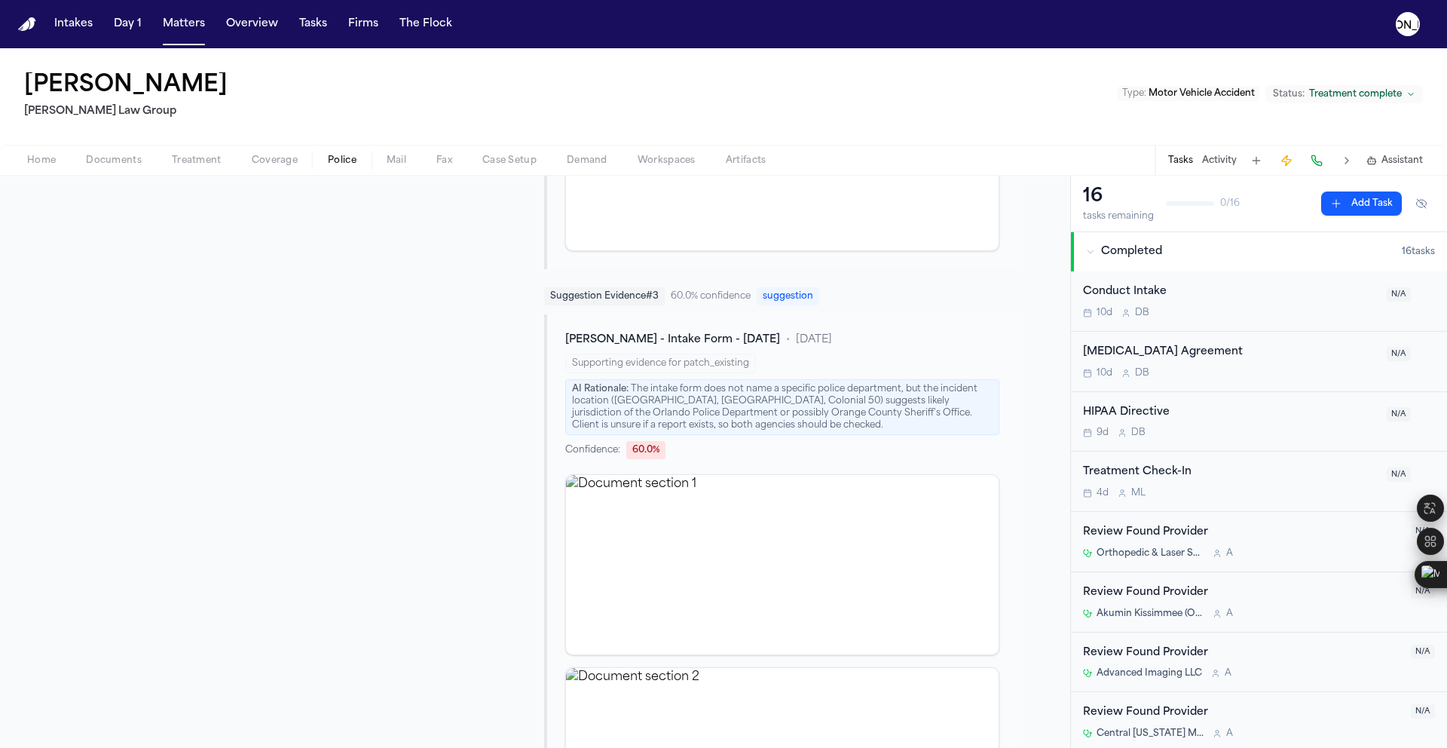
scroll to position [1038, 0]
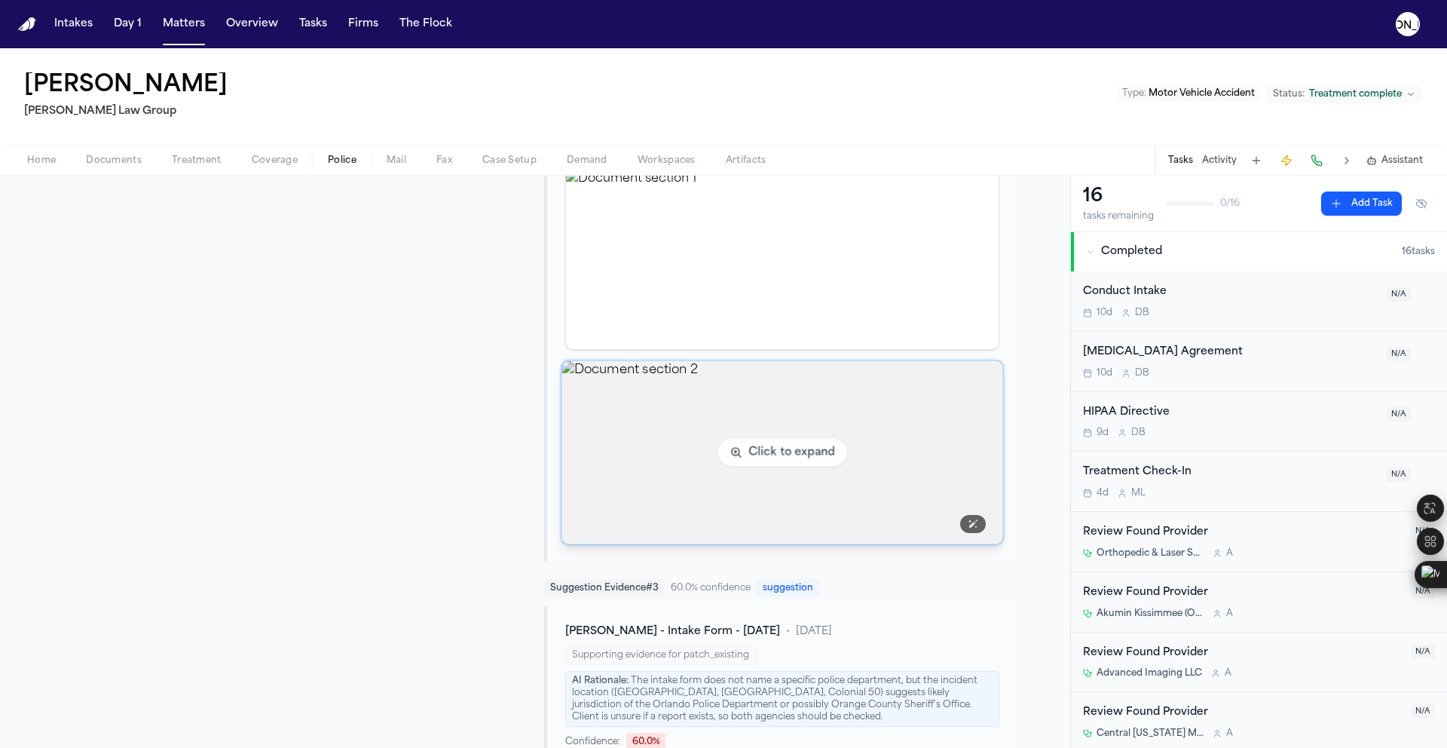
click at [722, 394] on img "View document section 2" at bounding box center [782, 452] width 441 height 183
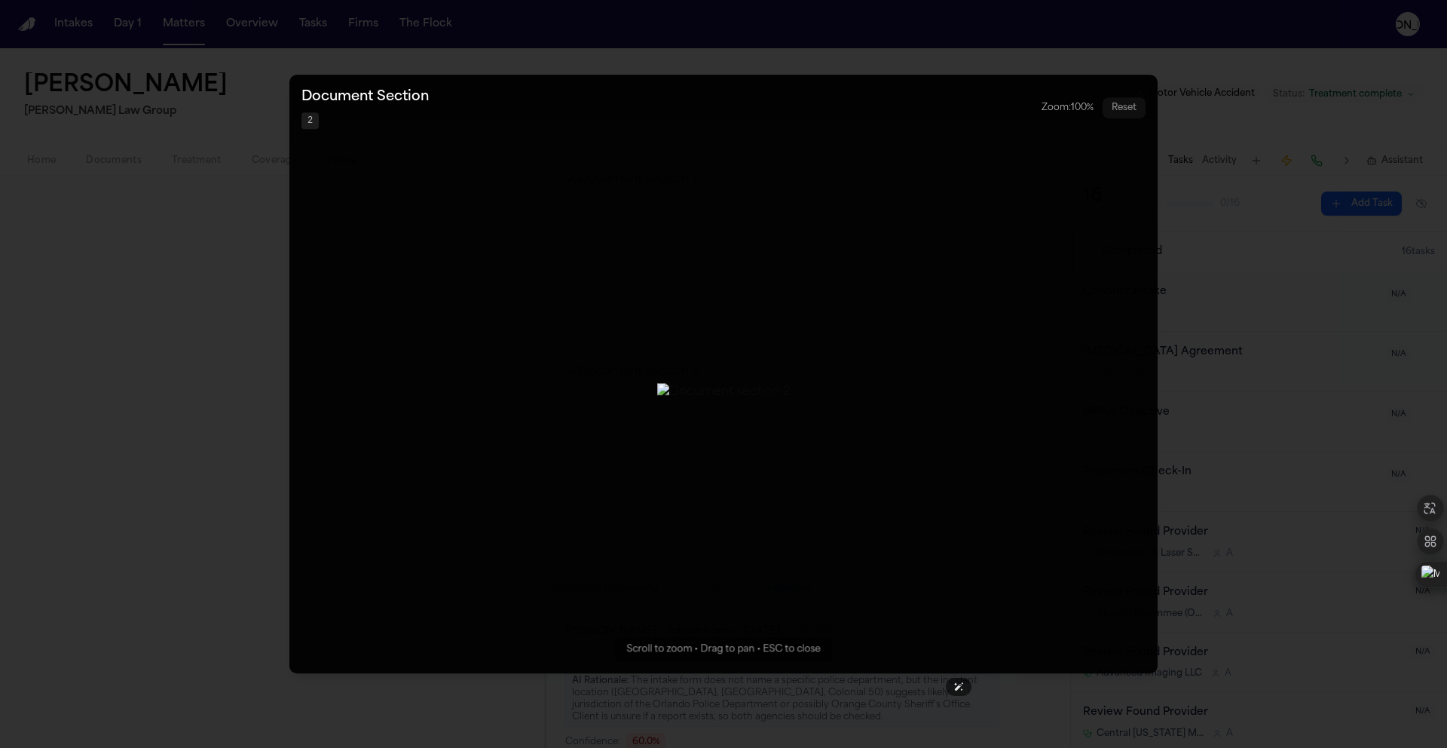
drag, startPoint x: 740, startPoint y: 638, endPoint x: 507, endPoint y: 633, distance: 232.9
click at [657, 401] on img "Zoomable image viewer. Use mouse wheel to zoom, drag to pan, or press R to rese…" at bounding box center [723, 392] width 133 height 18
drag, startPoint x: 490, startPoint y: 635, endPoint x: 625, endPoint y: 639, distance: 135.0
click at [657, 401] on img "Zoomable image viewer. Use mouse wheel to zoom, drag to pan, or press R to rese…" at bounding box center [723, 392] width 133 height 18
click at [290, 400] on button "Zoomable image viewer. Use mouse wheel to zoom, drag to pan, or press R to rese…" at bounding box center [723, 374] width 868 height 598
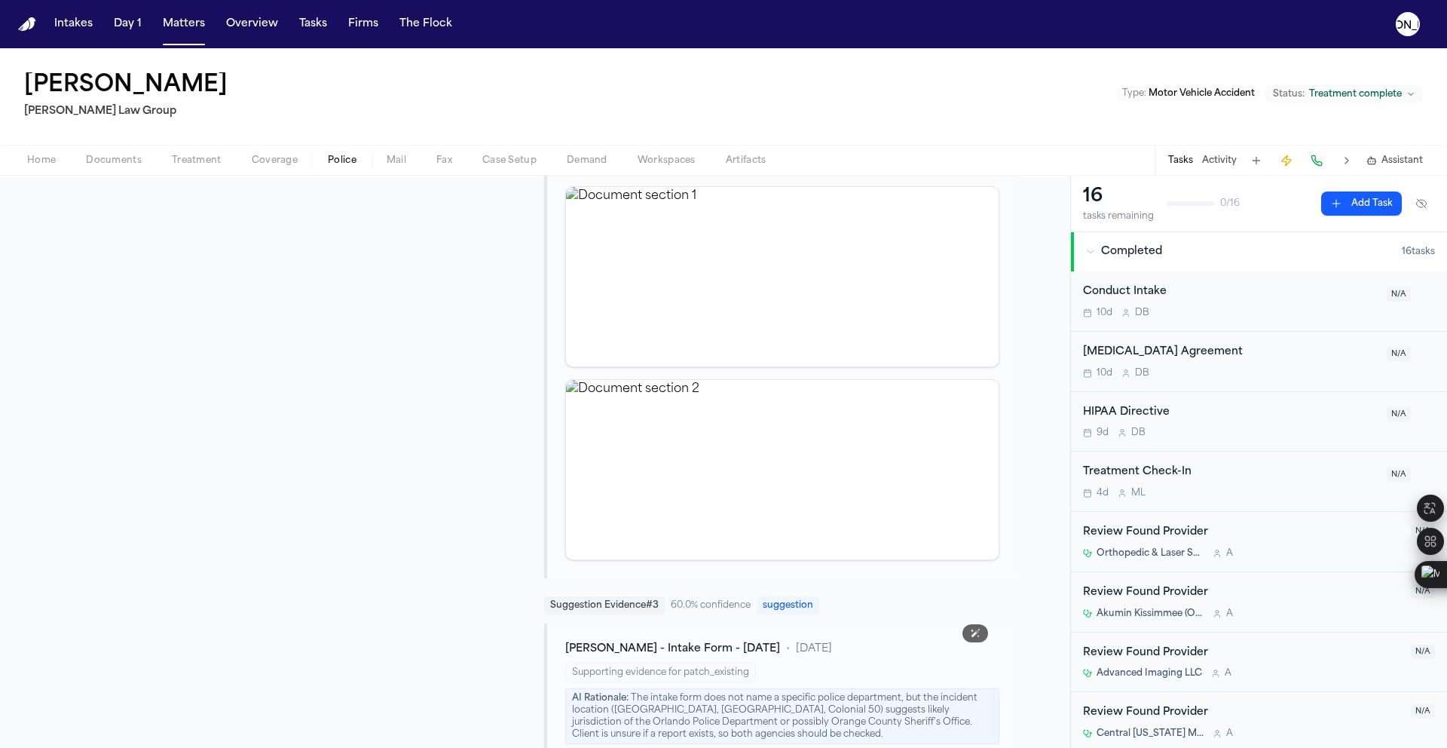
scroll to position [1016, 0]
click at [157, 25] on button "Matters" at bounding box center [184, 24] width 54 height 27
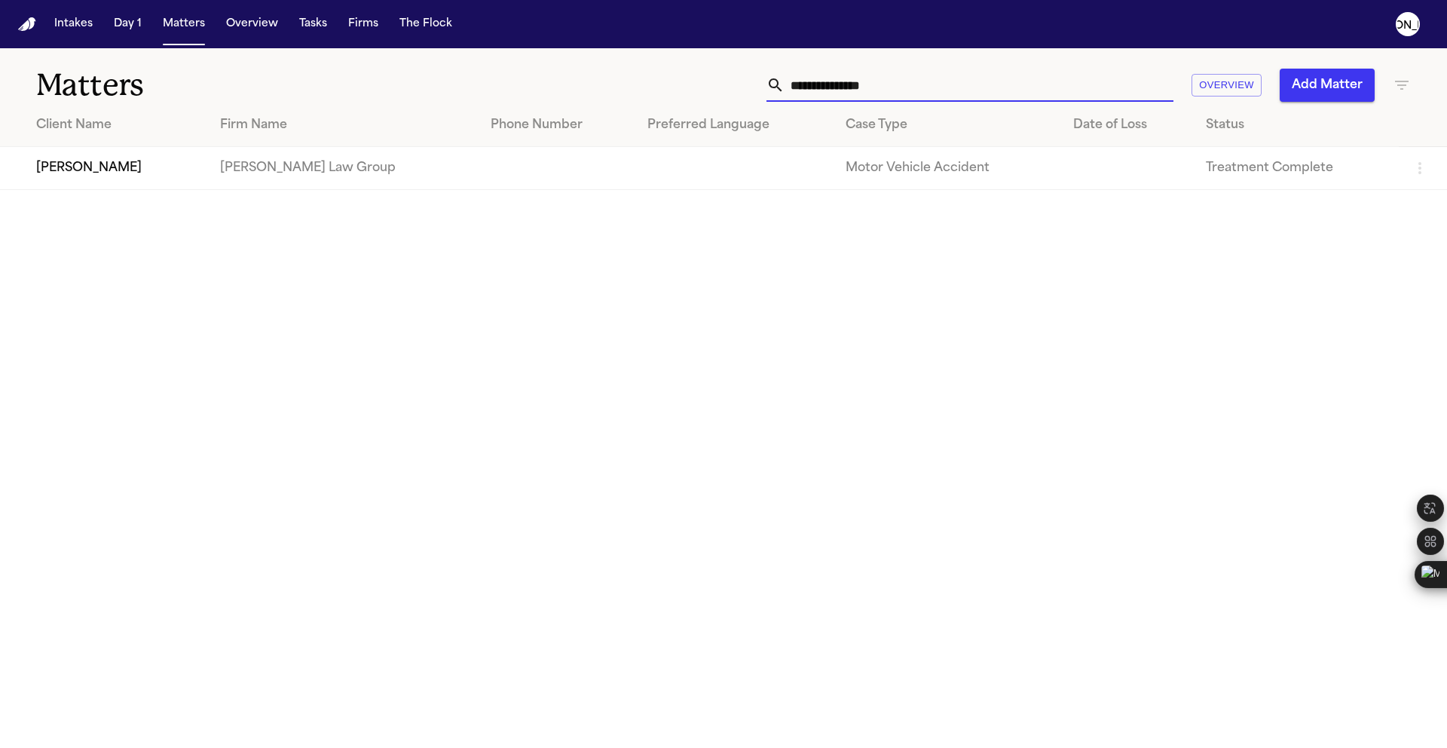
drag, startPoint x: 921, startPoint y: 78, endPoint x: 473, endPoint y: 63, distance: 447.9
click at [483, 63] on div "**********" at bounding box center [723, 76] width 1447 height 56
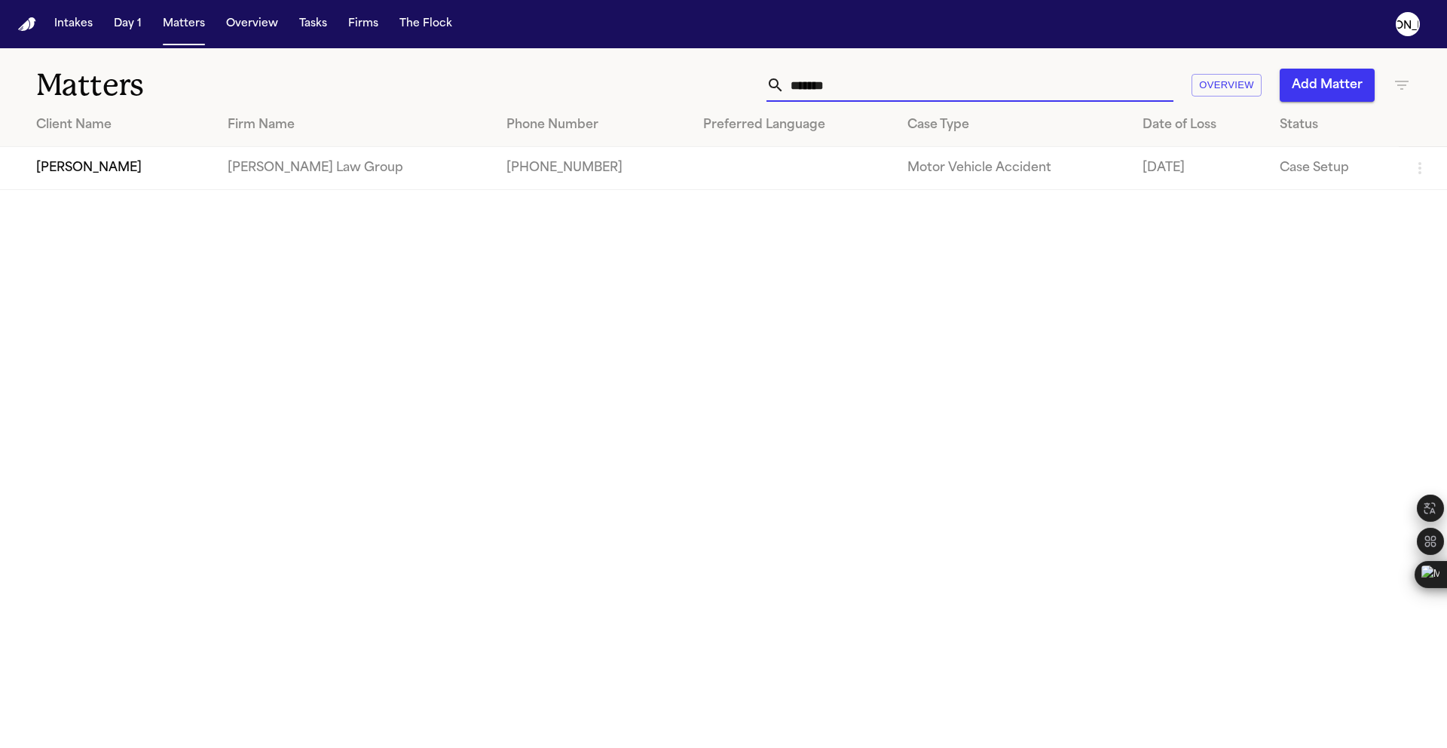
type input "******"
click at [306, 164] on td "[PERSON_NAME] Law Group" at bounding box center [356, 168] width 280 height 43
click at [302, 165] on td "[PERSON_NAME] Law Group" at bounding box center [356, 168] width 280 height 43
click at [155, 167] on td "[PERSON_NAME]" at bounding box center [108, 168] width 216 height 43
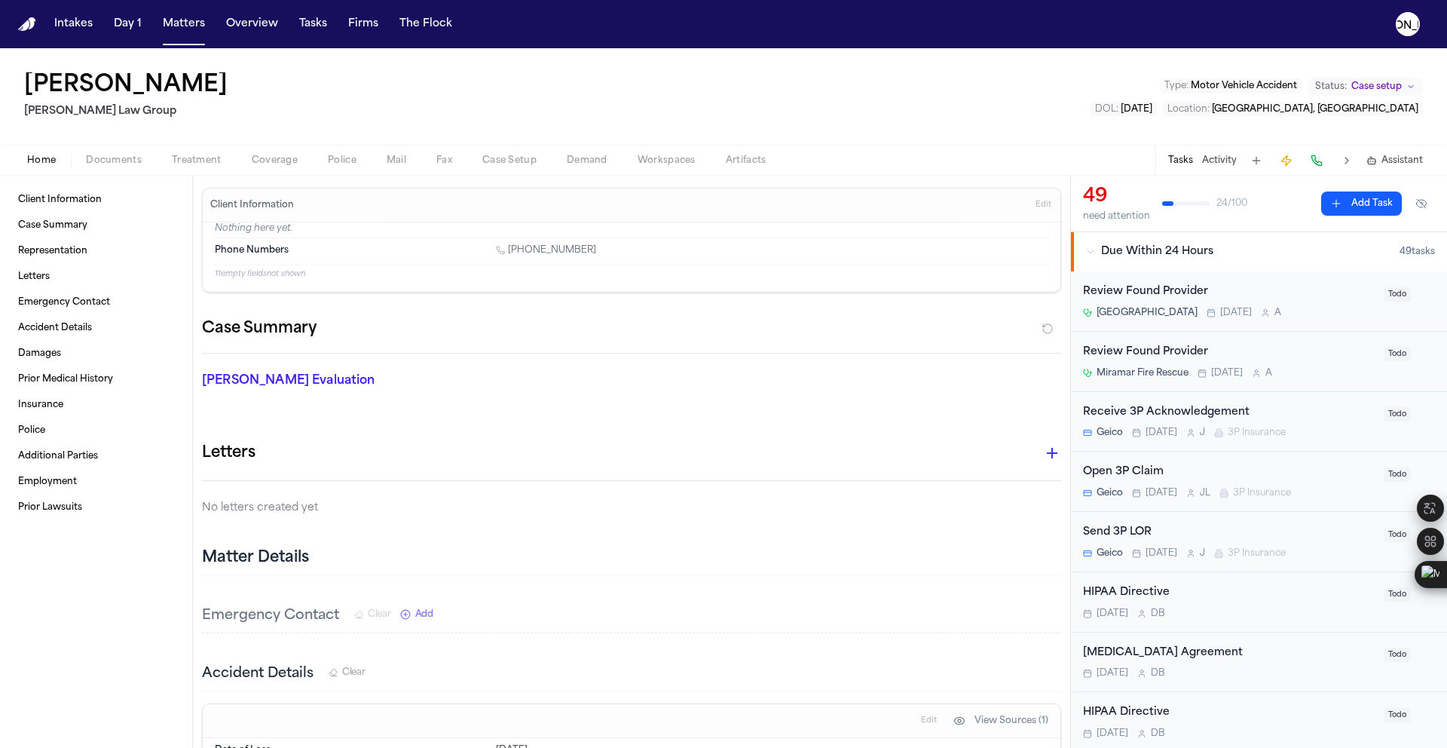
click at [122, 168] on span "button" at bounding box center [114, 169] width 74 height 2
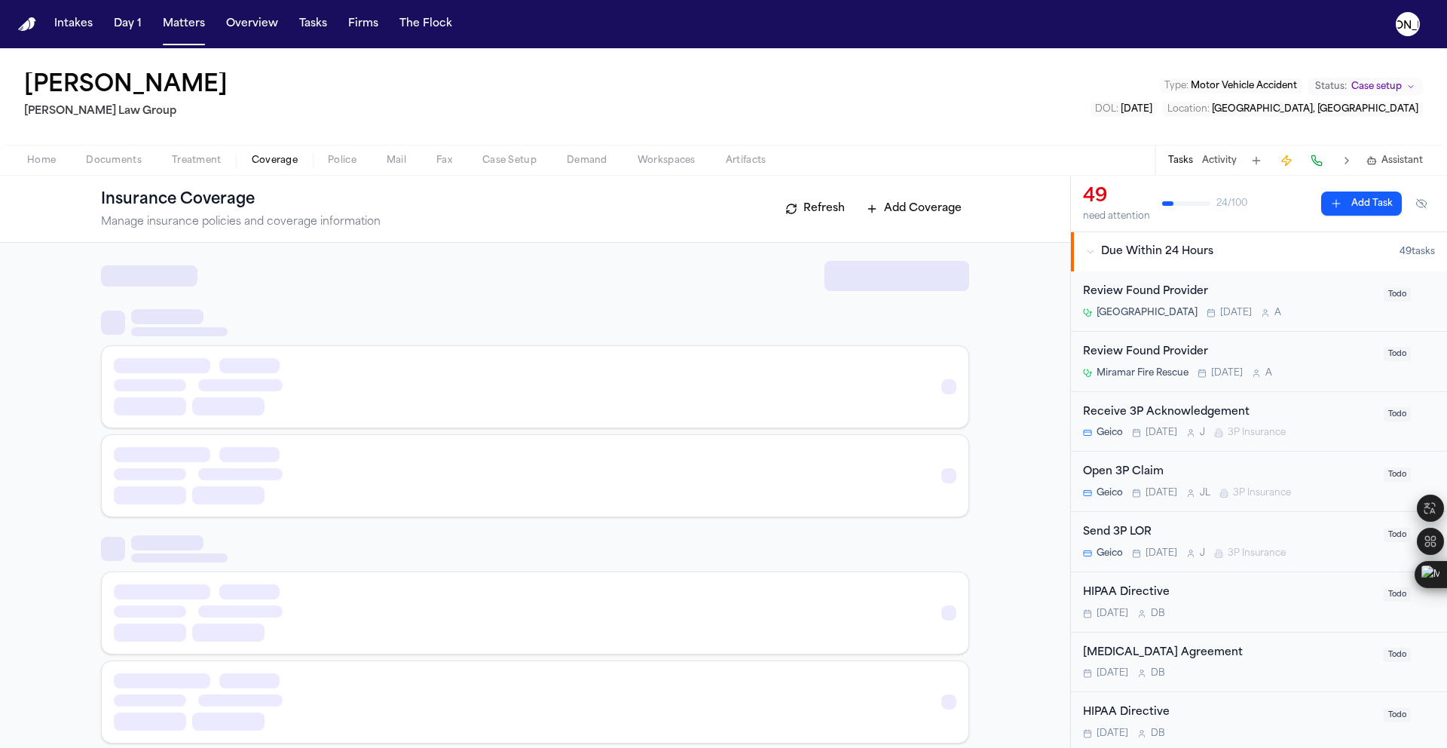
click at [276, 164] on span "Coverage" at bounding box center [275, 161] width 46 height 12
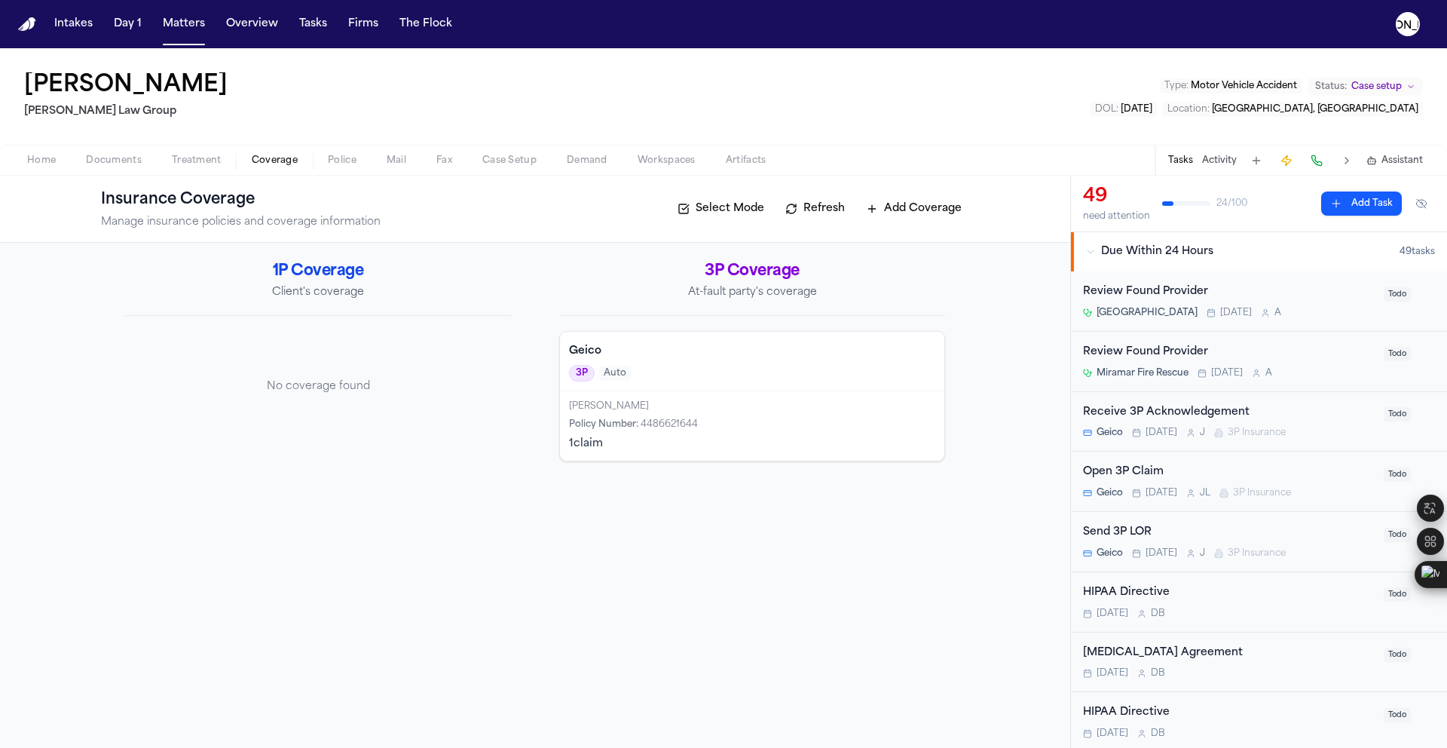
click at [610, 409] on div "Michele Stacie Ramdhansingh" at bounding box center [752, 406] width 366 height 12
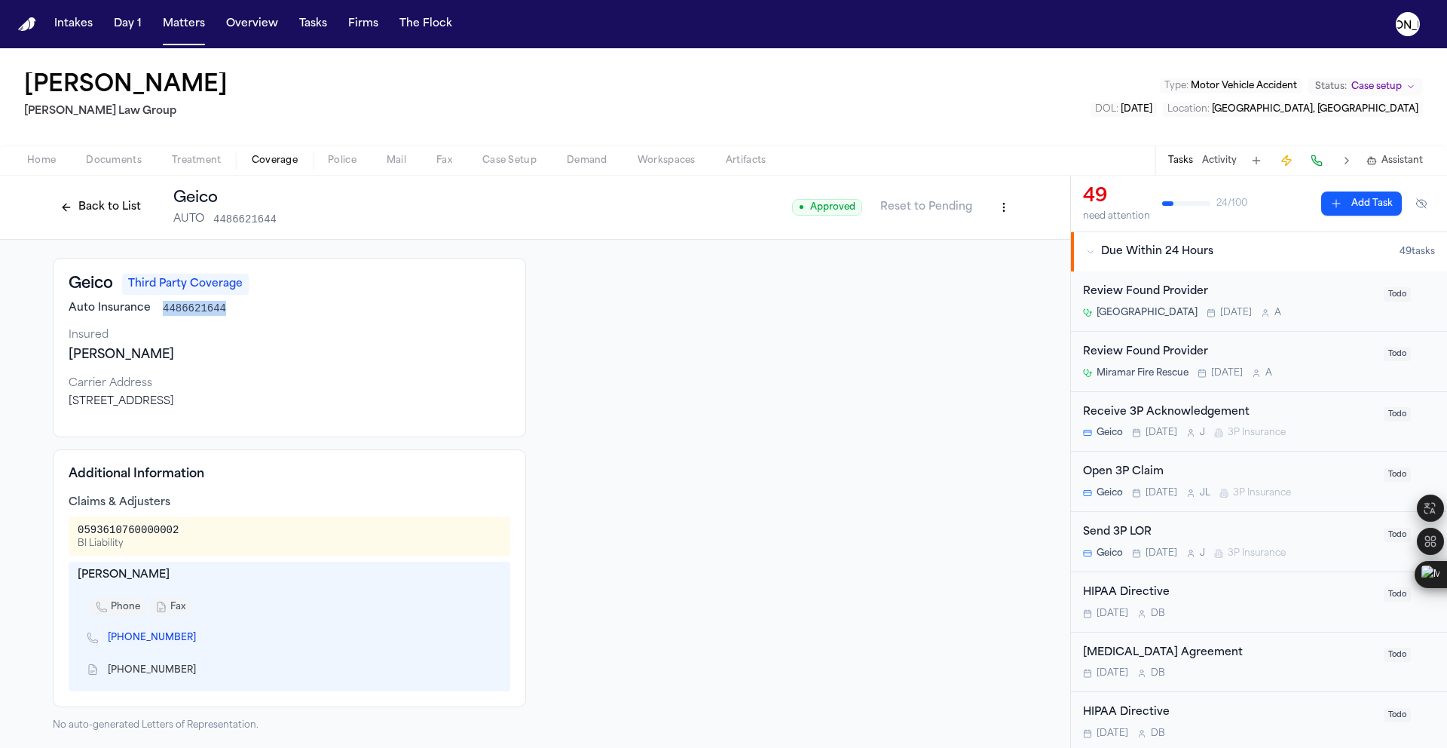
drag, startPoint x: 225, startPoint y: 308, endPoint x: 155, endPoint y: 309, distance: 69.4
click at [155, 309] on div "Auto Insurance 4486621644" at bounding box center [290, 308] width 442 height 15
drag, startPoint x: 192, startPoint y: 528, endPoint x: 61, endPoint y: 531, distance: 131.2
click at [61, 531] on div "Additional Information Claims & Adjusters 0593610760000002 BI Liability Candace…" at bounding box center [289, 578] width 473 height 258
click at [118, 166] on span "Documents" at bounding box center [114, 161] width 56 height 12
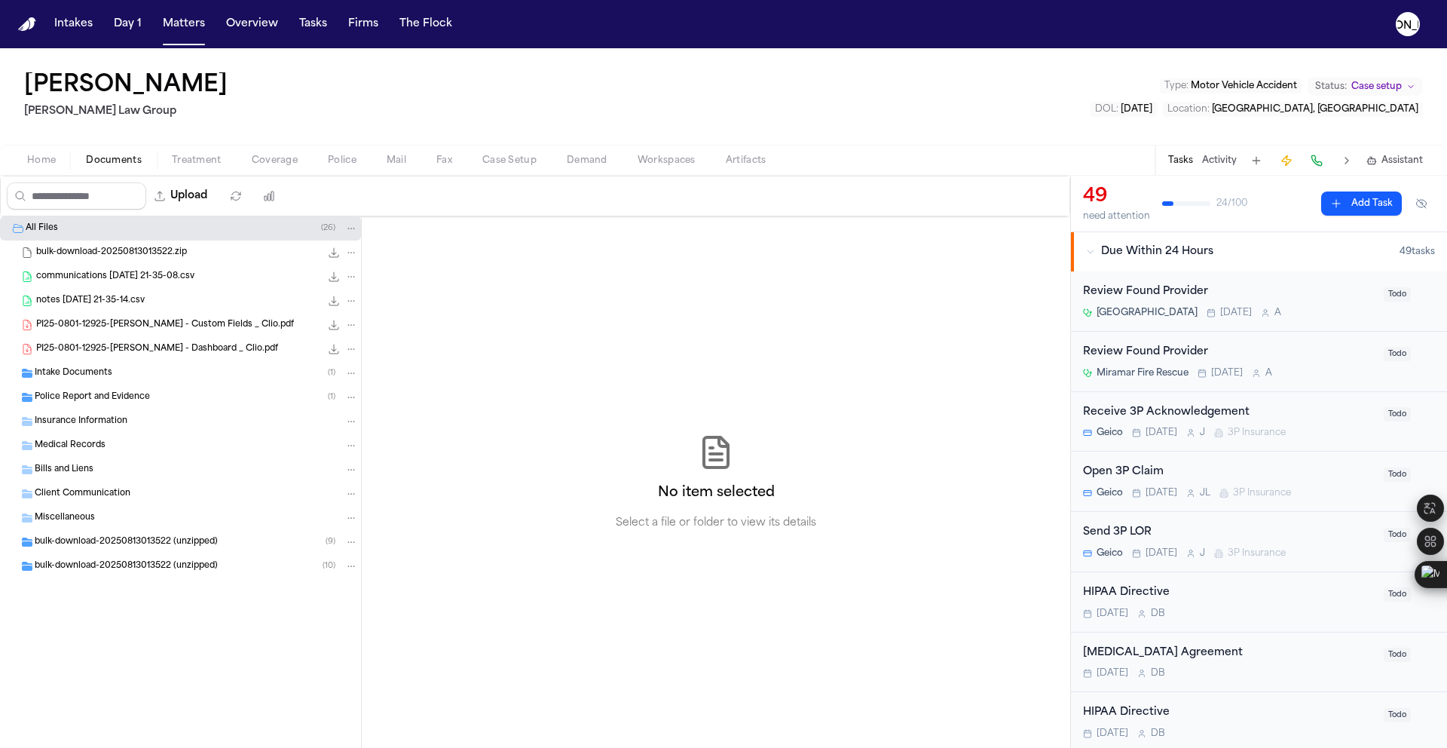
click at [98, 402] on span "Police Report and Evidence" at bounding box center [92, 397] width 115 height 13
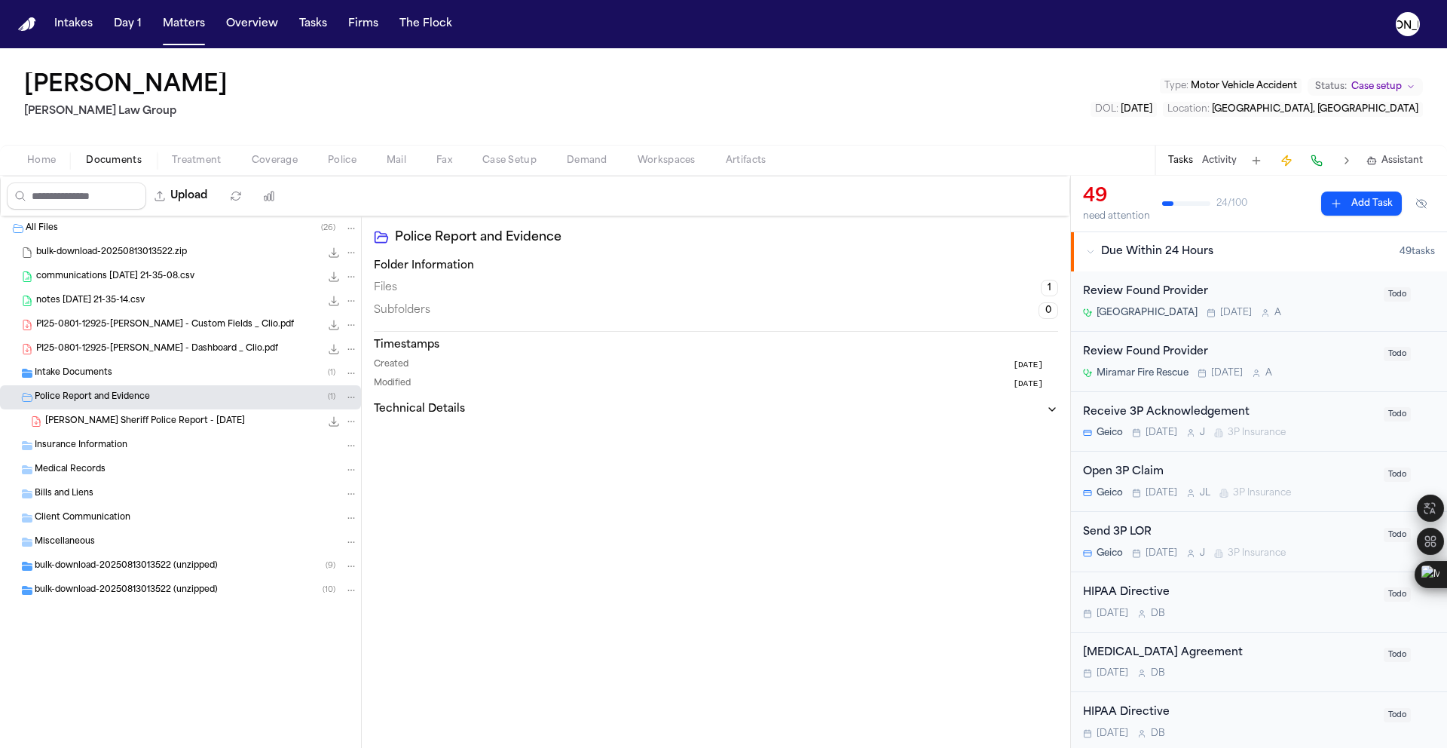
click at [179, 424] on span "W. Pierre - Broward Sheriff Police Report - 4.14.25" at bounding box center [145, 421] width 200 height 13
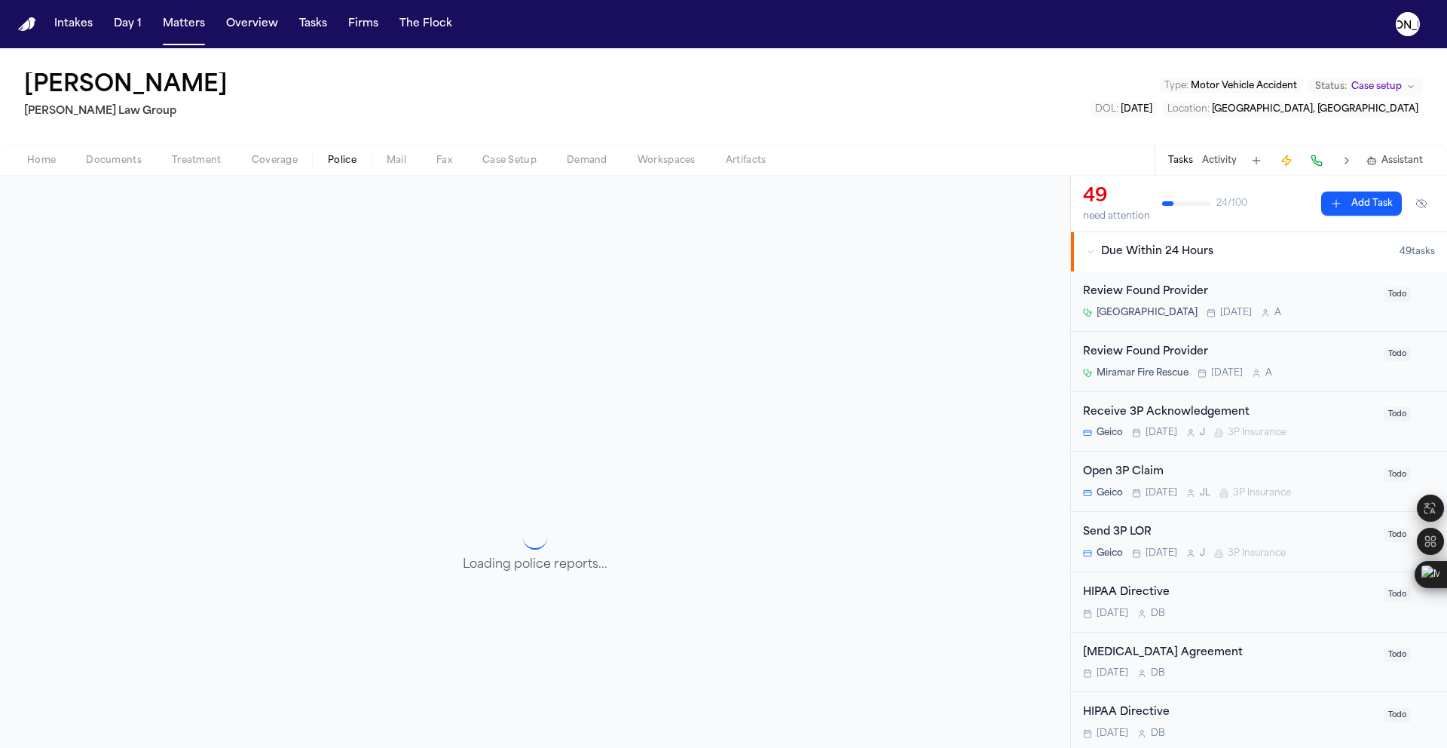
click at [360, 167] on button "Police" at bounding box center [342, 160] width 59 height 18
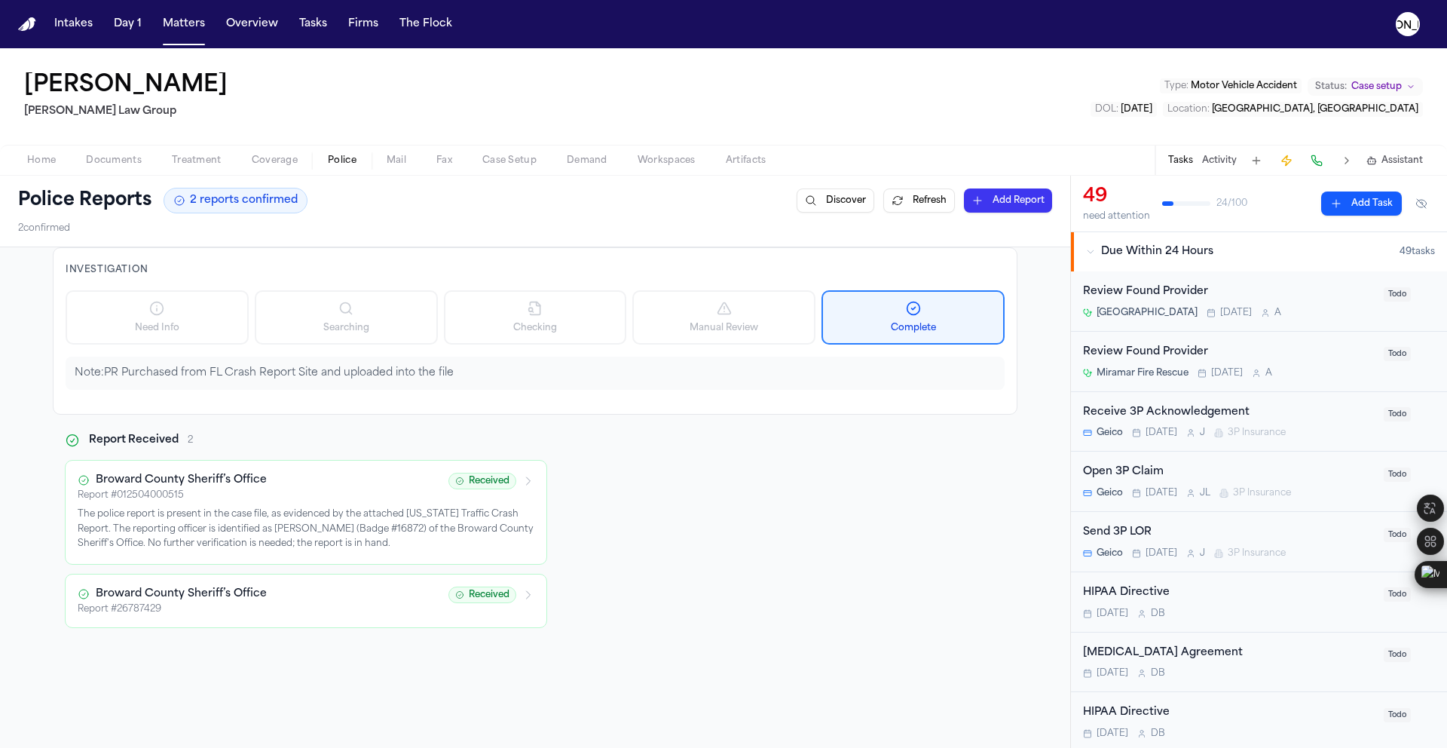
click at [233, 503] on div "Broward County Sheriff’s Office Report # 012504000515 Received The police repor…" at bounding box center [306, 512] width 457 height 79
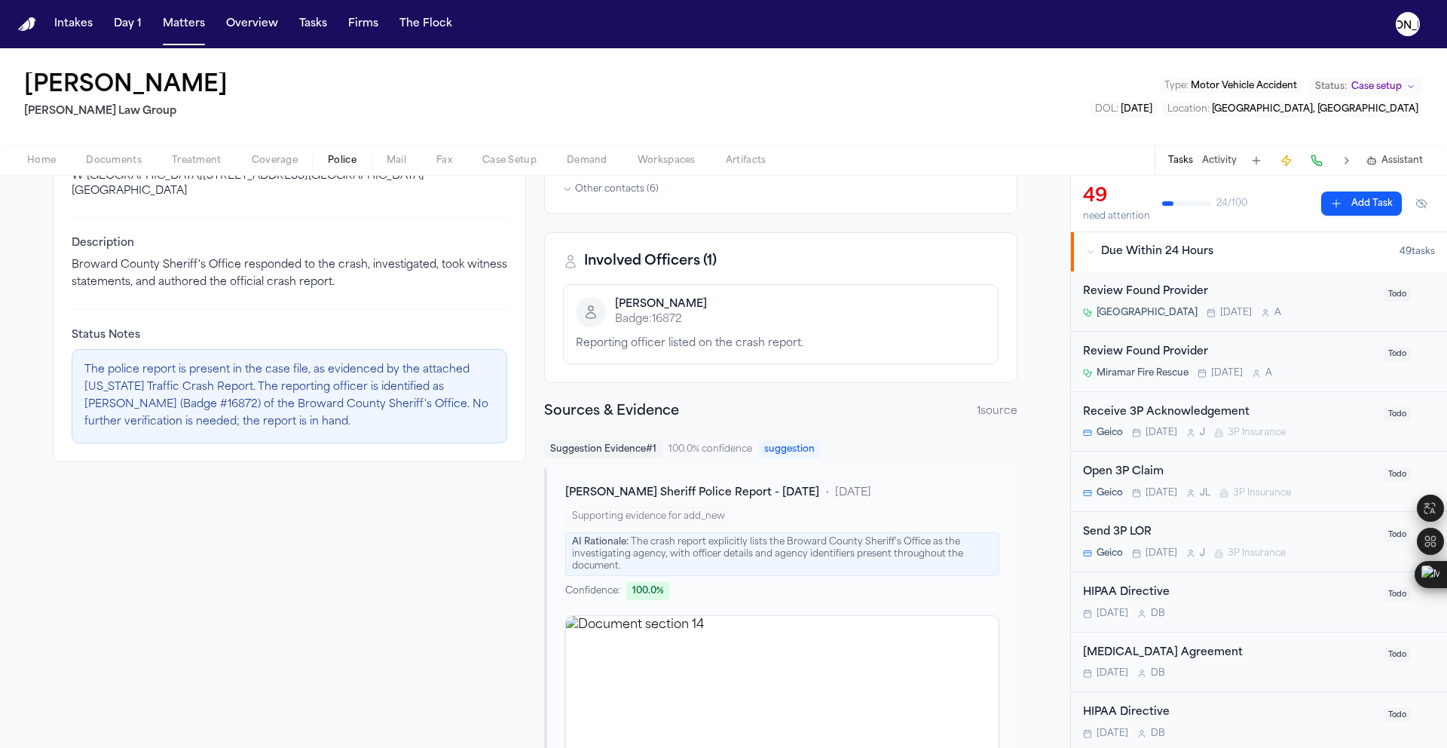
scroll to position [347, 0]
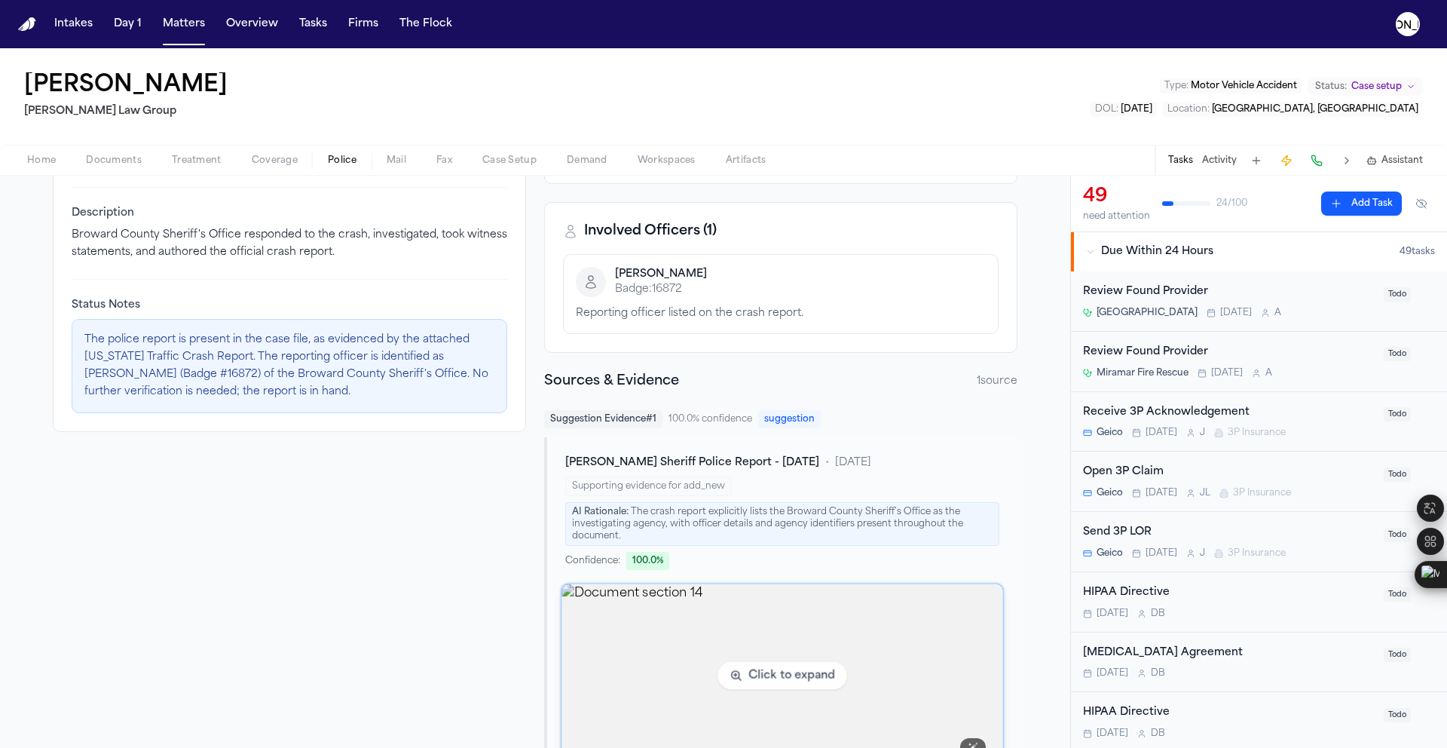
click at [666, 653] on img "View document section 14" at bounding box center [782, 675] width 441 height 183
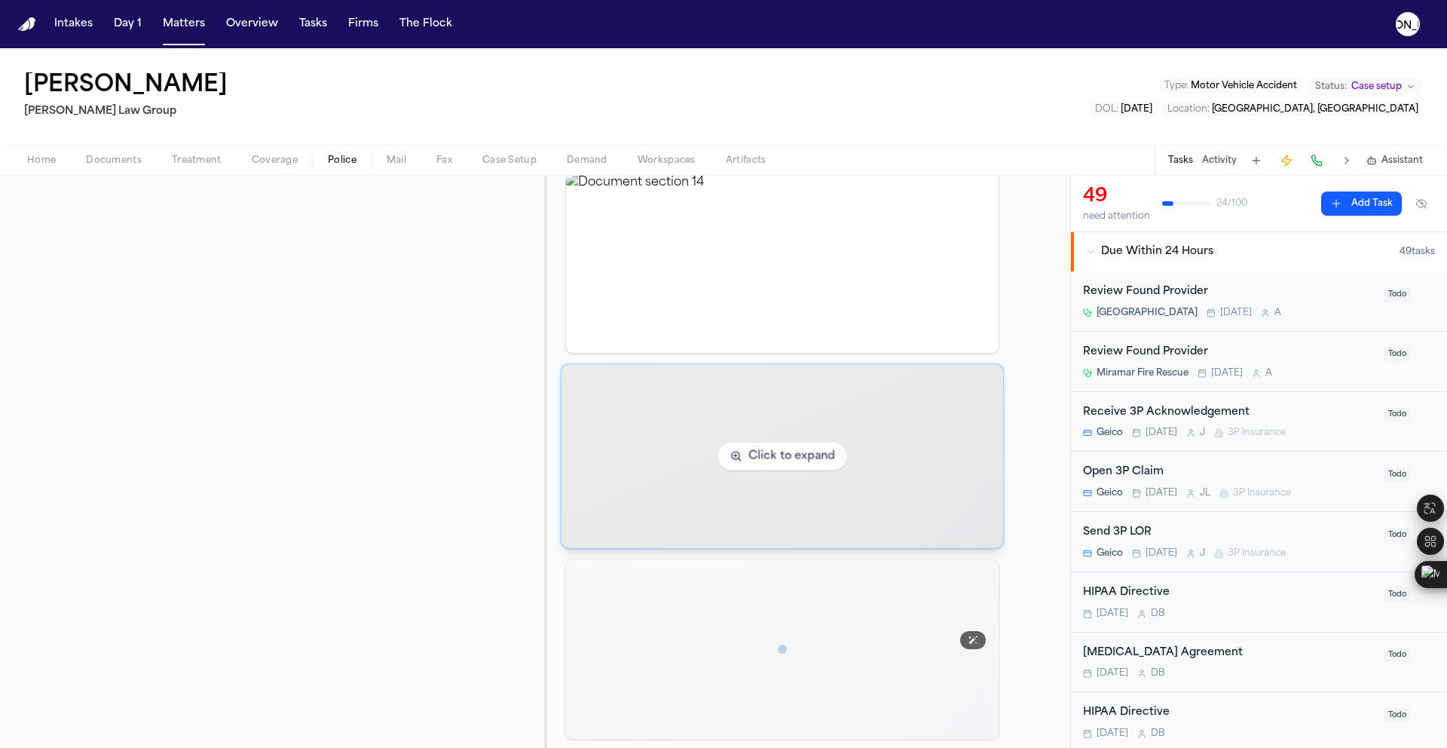
scroll to position [981, 0]
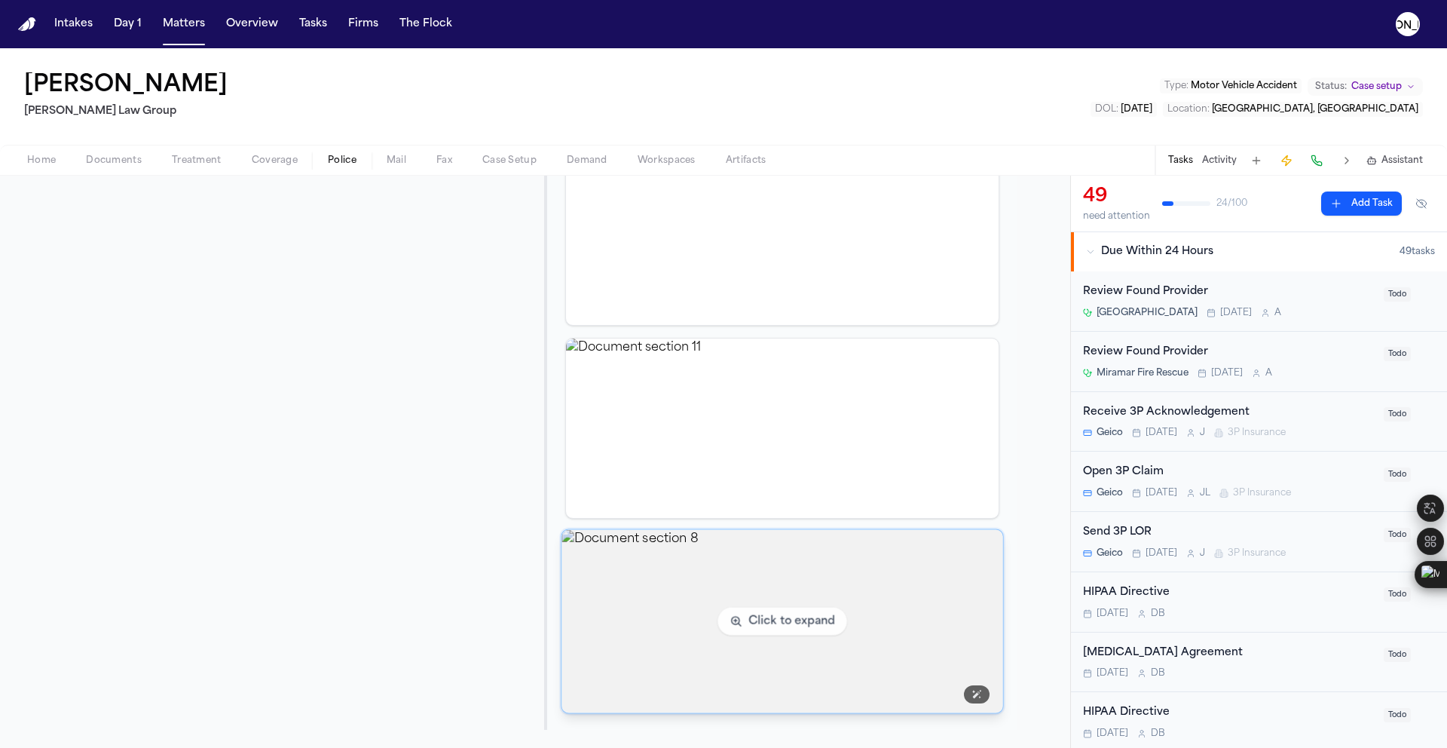
click at [672, 562] on img "View document section 8" at bounding box center [782, 621] width 441 height 183
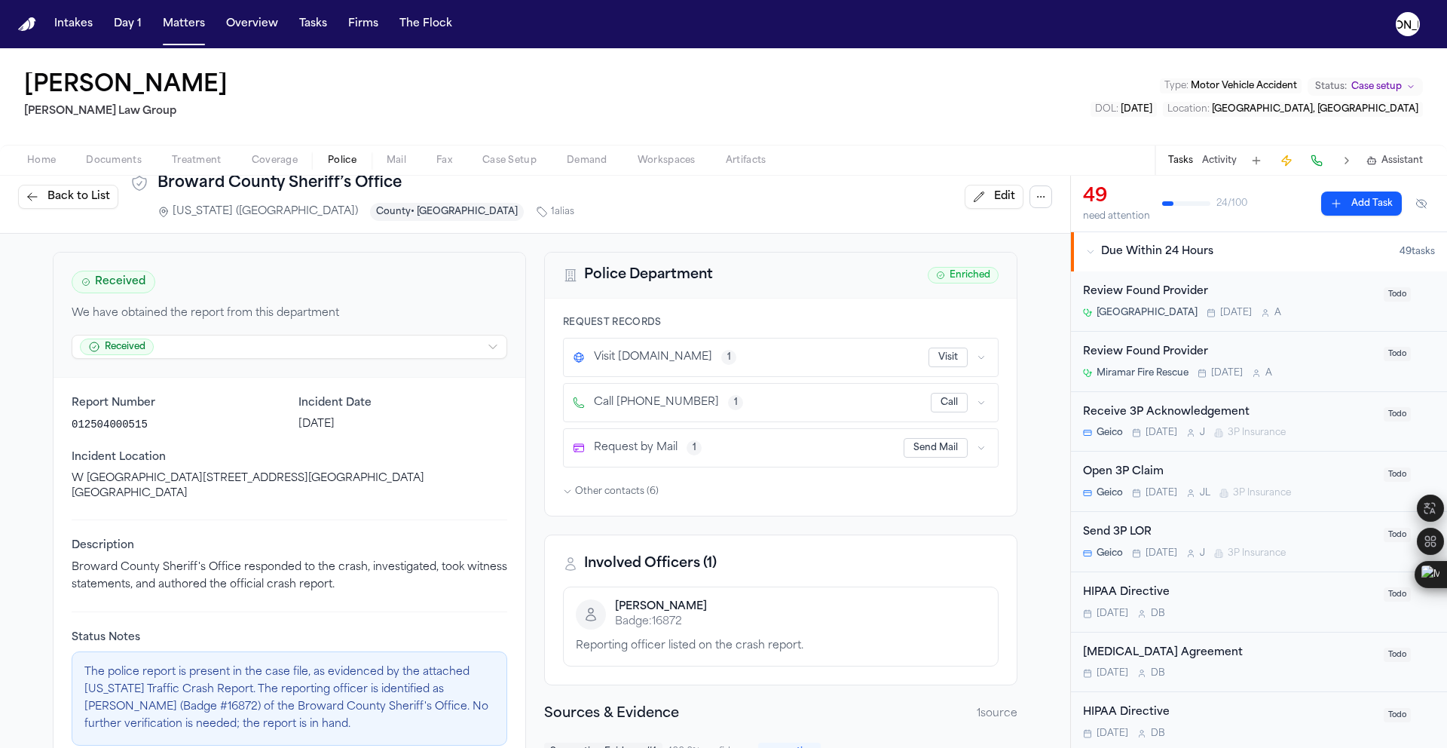
scroll to position [0, 0]
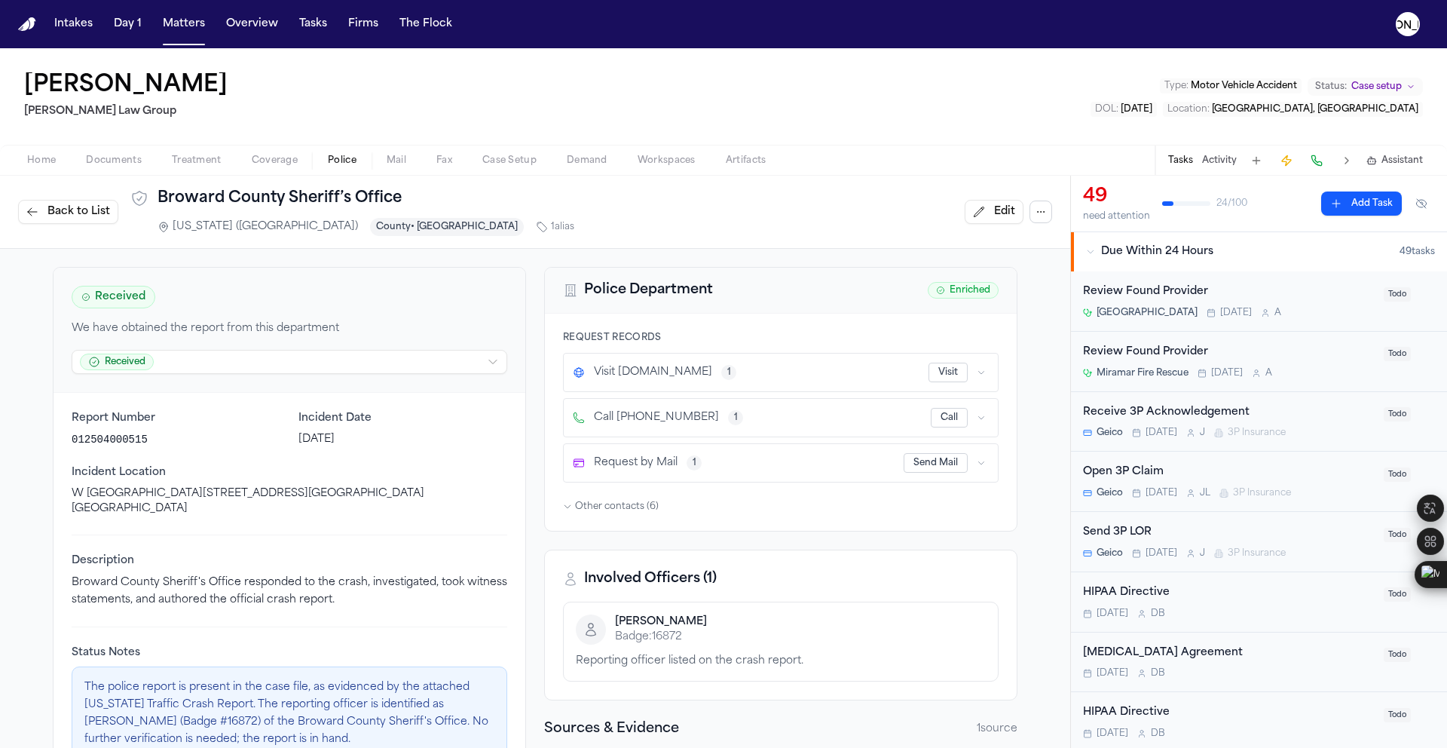
click at [96, 166] on span "Documents" at bounding box center [114, 161] width 56 height 12
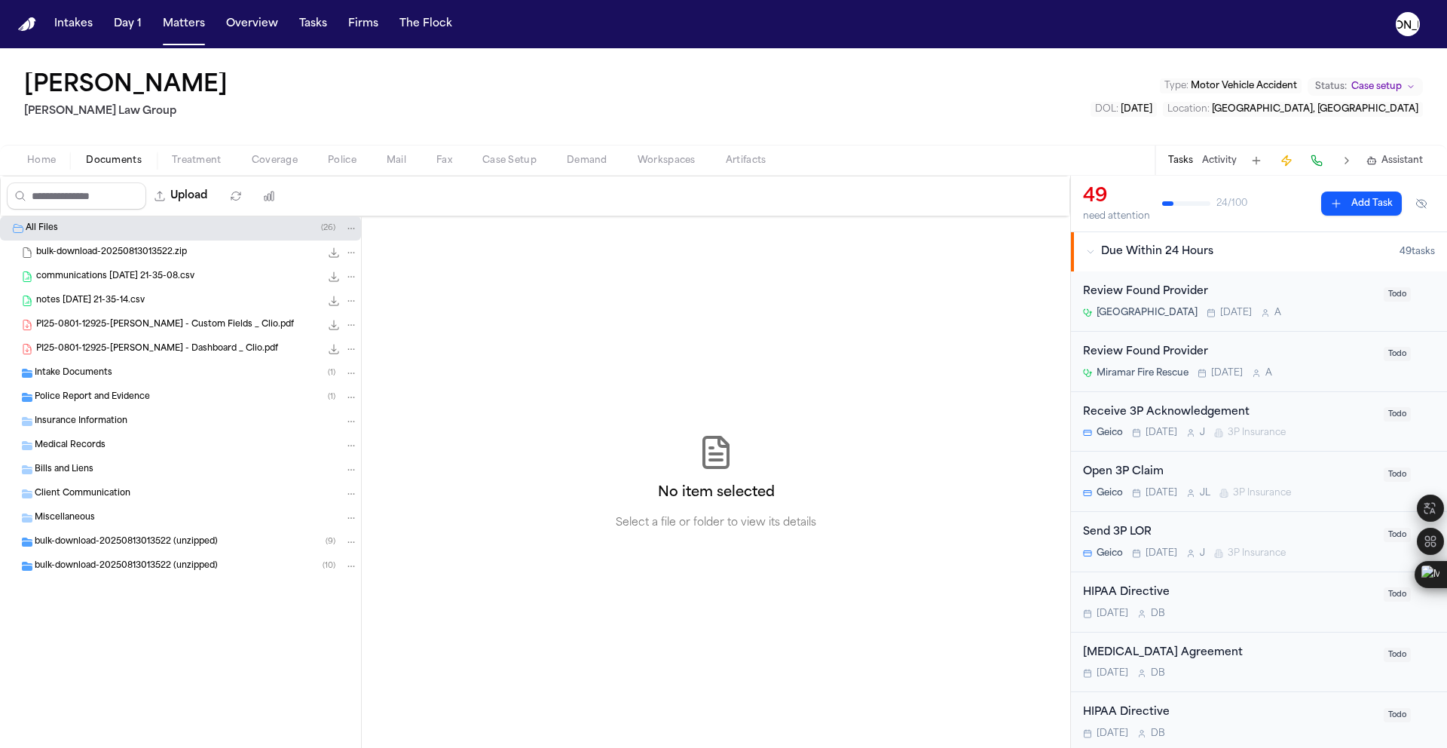
click at [99, 360] on div "PI25-0801-12925-Watson Pierre - Dashboard _ Clio.pdf 313.9 KB • PDF" at bounding box center [180, 349] width 361 height 24
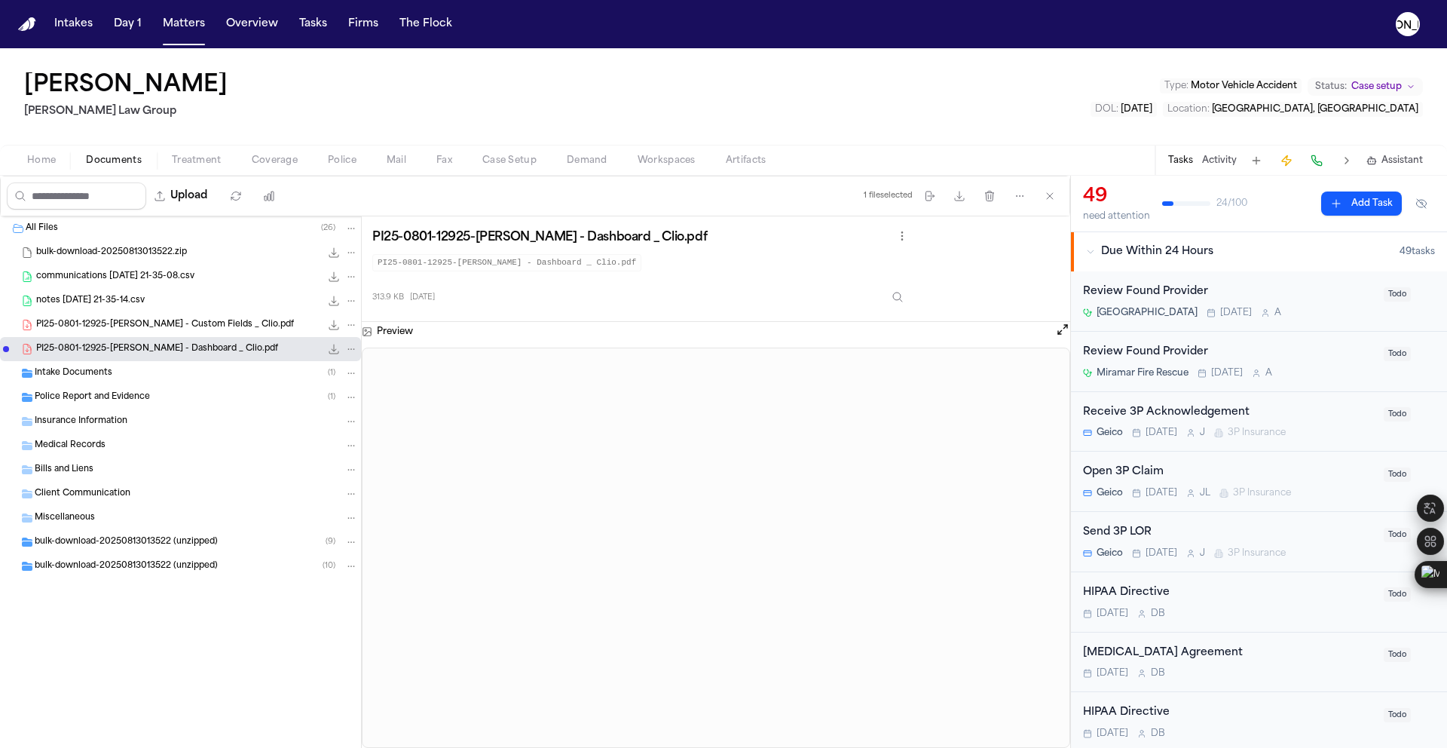
click at [98, 332] on div "PI25-0801-12925-Watson Pierre - Custom Fields _ Clio.pdf 439.6 KB • PDF" at bounding box center [197, 324] width 322 height 15
click at [93, 298] on span "notes 2025-08-12 21-35-14.csv" at bounding box center [90, 301] width 109 height 13
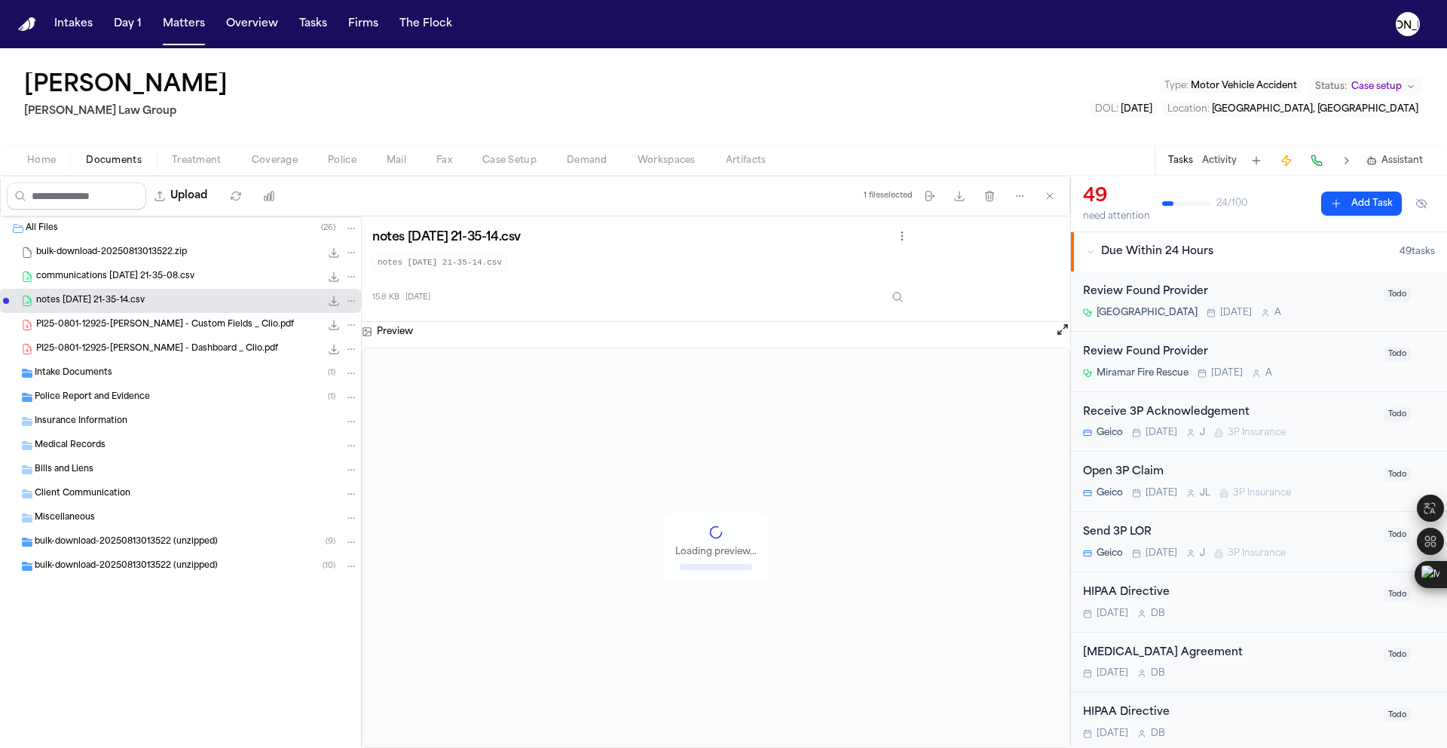
click at [103, 402] on span "Police Report and Evidence" at bounding box center [92, 397] width 115 height 13
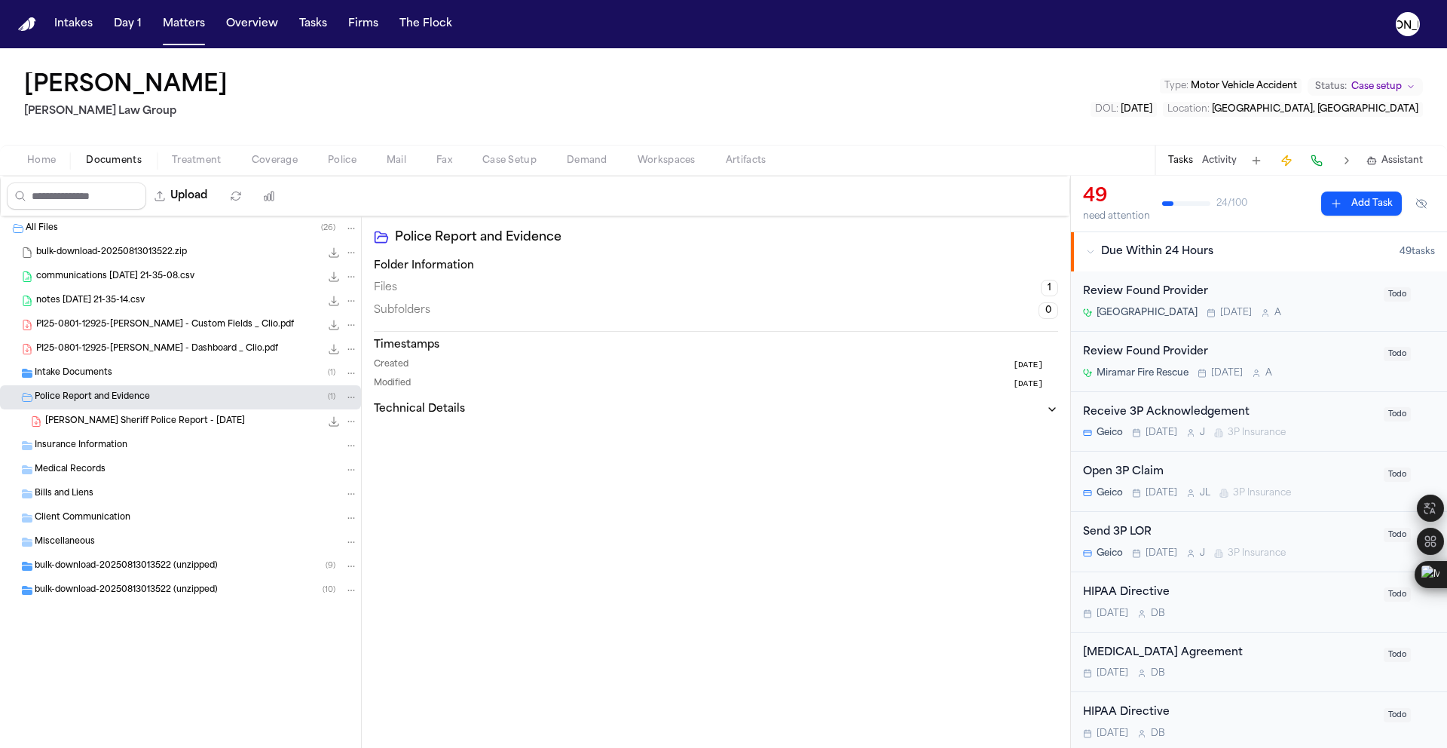
click at [171, 424] on span "W. Pierre - Broward Sheriff Police Report - 4.14.25" at bounding box center [145, 421] width 200 height 13
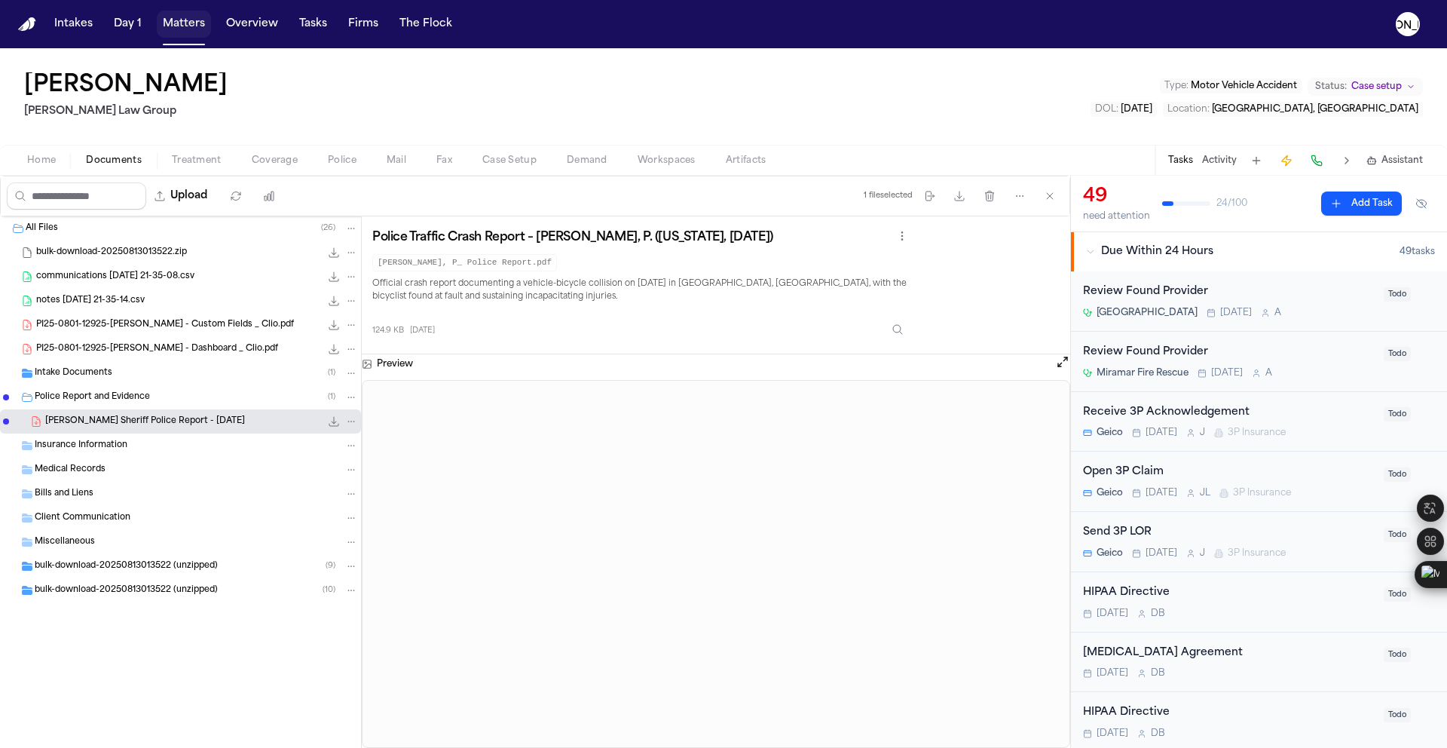
click at [173, 29] on button "Matters" at bounding box center [184, 24] width 54 height 27
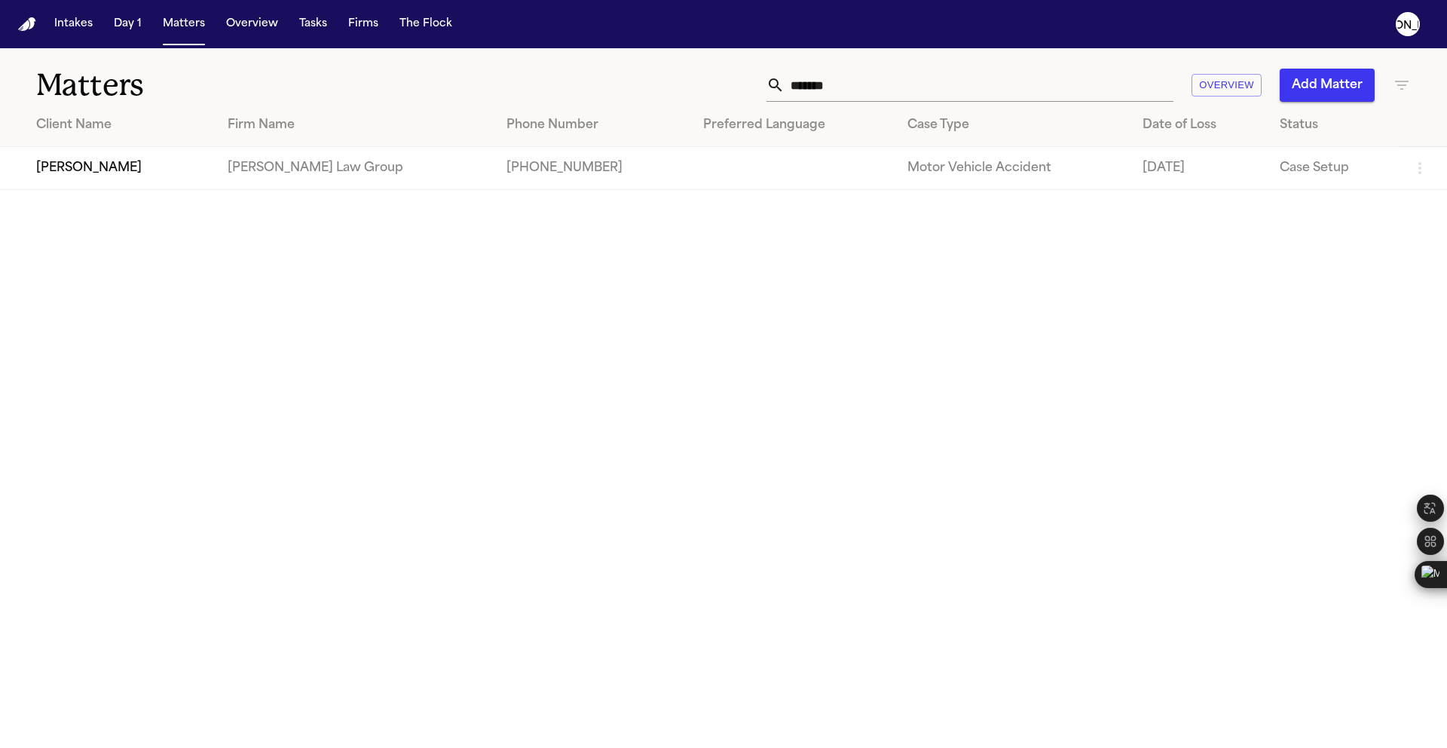
click at [822, 90] on input "******" at bounding box center [979, 85] width 389 height 33
drag, startPoint x: 875, startPoint y: 90, endPoint x: 406, endPoint y: 50, distance: 470.4
click at [432, 52] on div "Matters ****** Overview Add Matter" at bounding box center [723, 76] width 1447 height 56
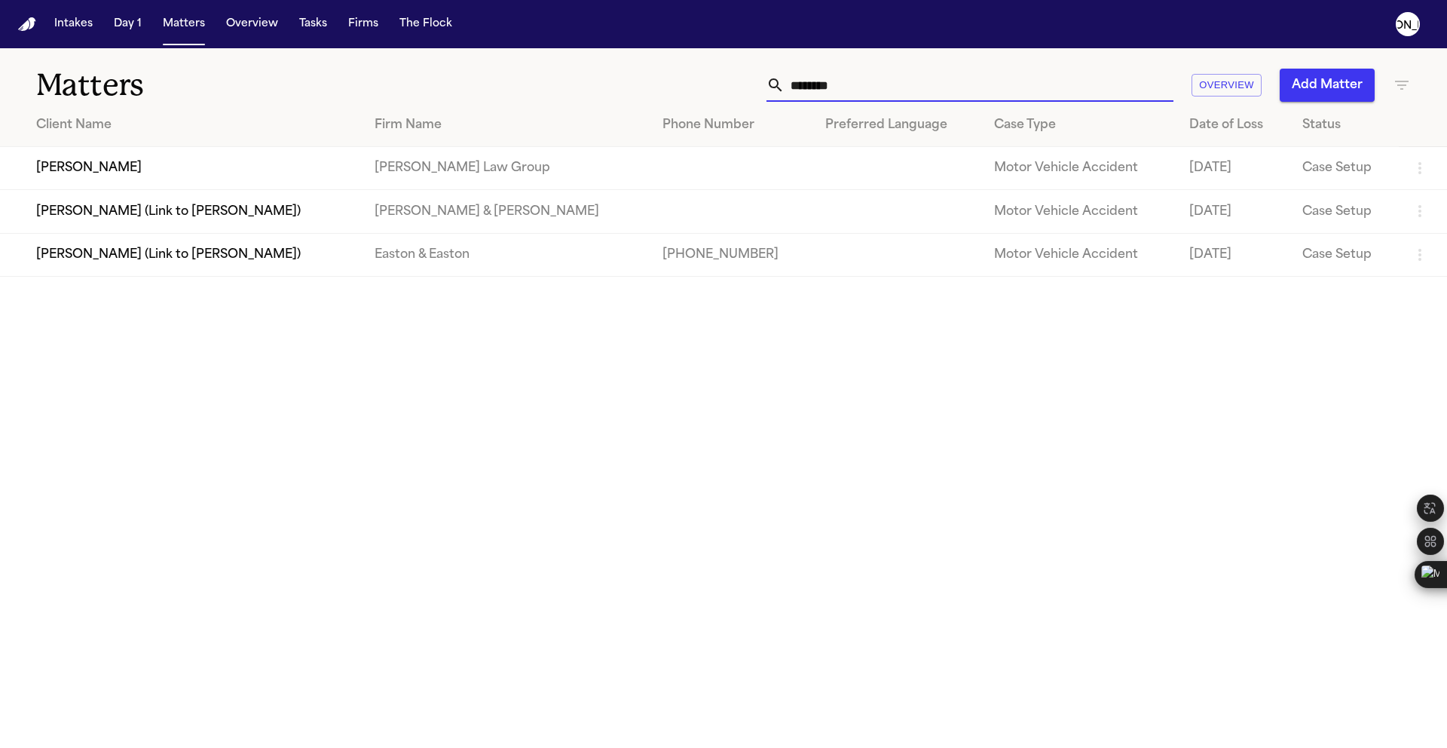
type input "********"
click at [143, 179] on td "[PERSON_NAME]" at bounding box center [181, 168] width 363 height 43
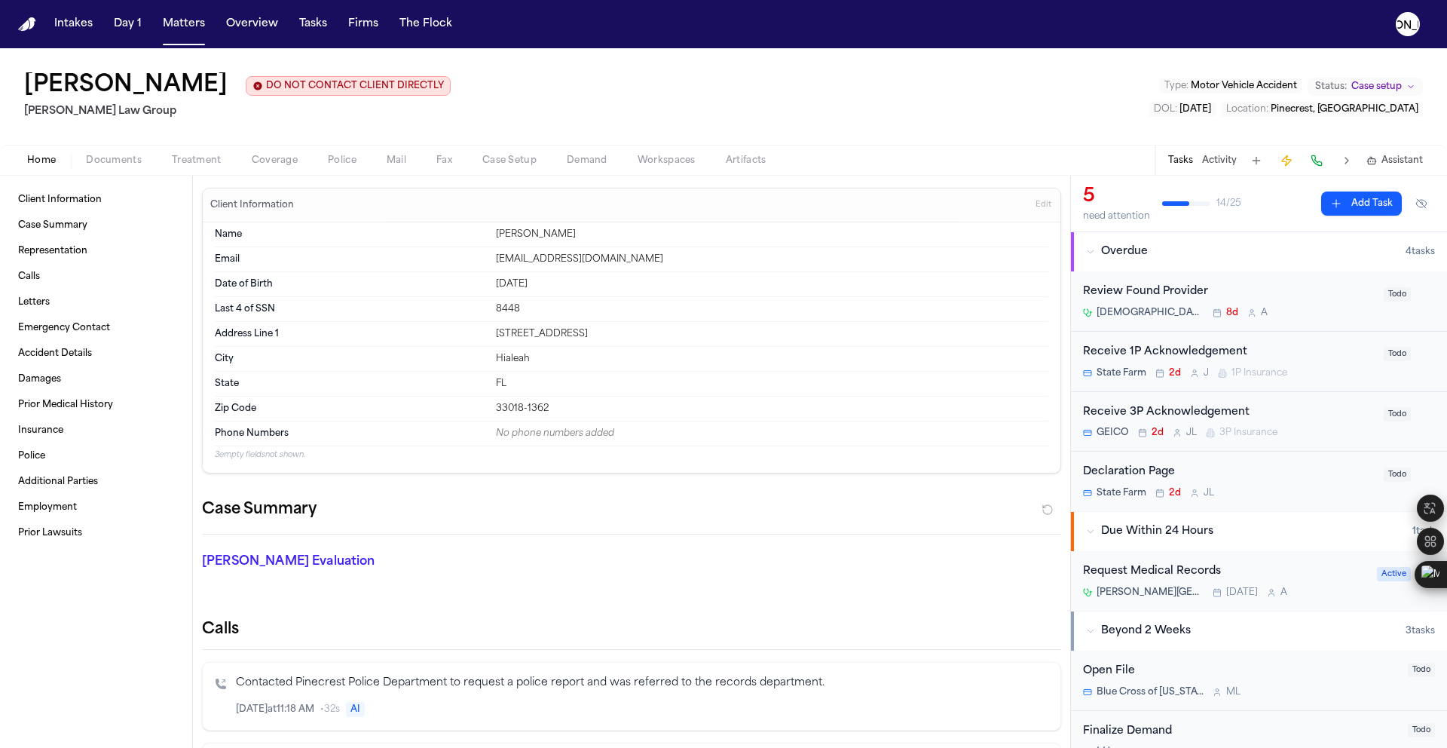
click at [343, 162] on span "Police" at bounding box center [342, 161] width 29 height 12
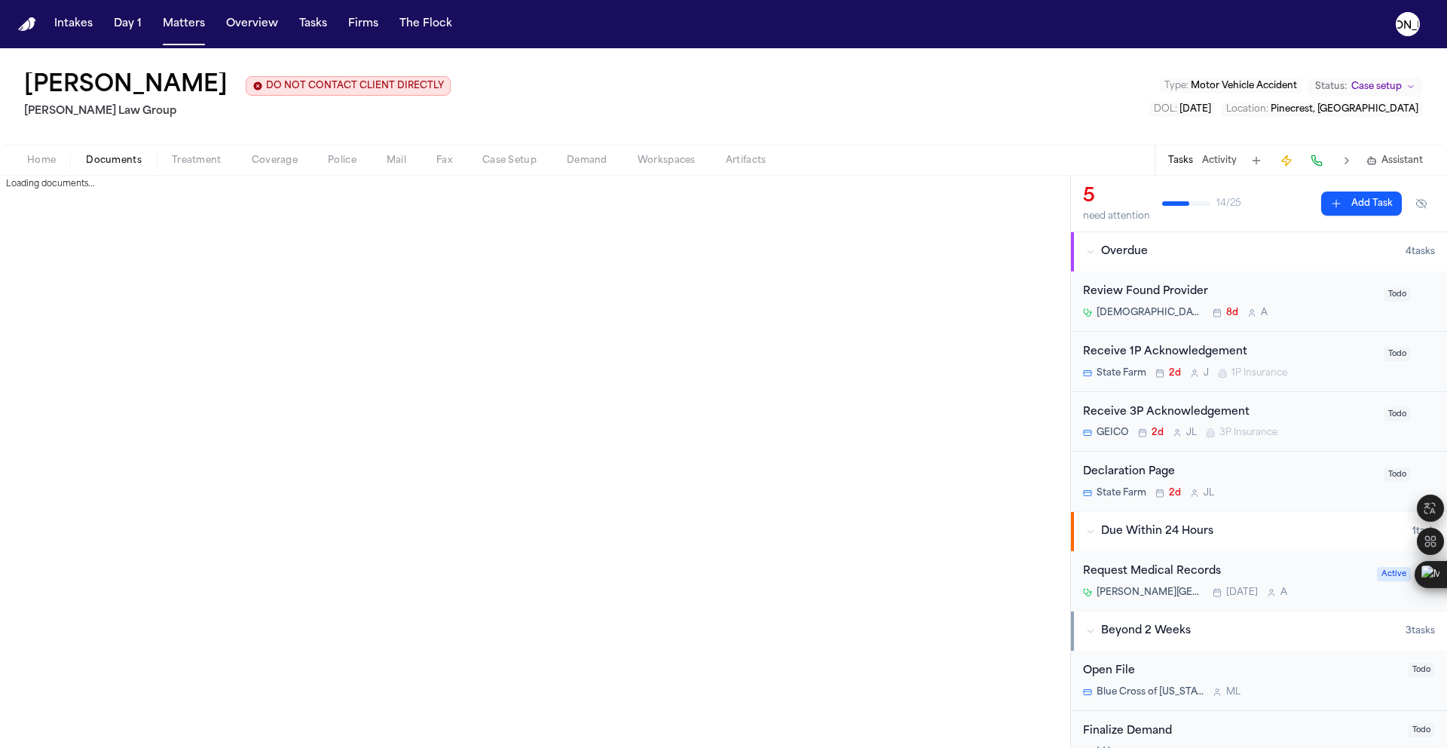
click at [108, 169] on span "button" at bounding box center [114, 169] width 74 height 2
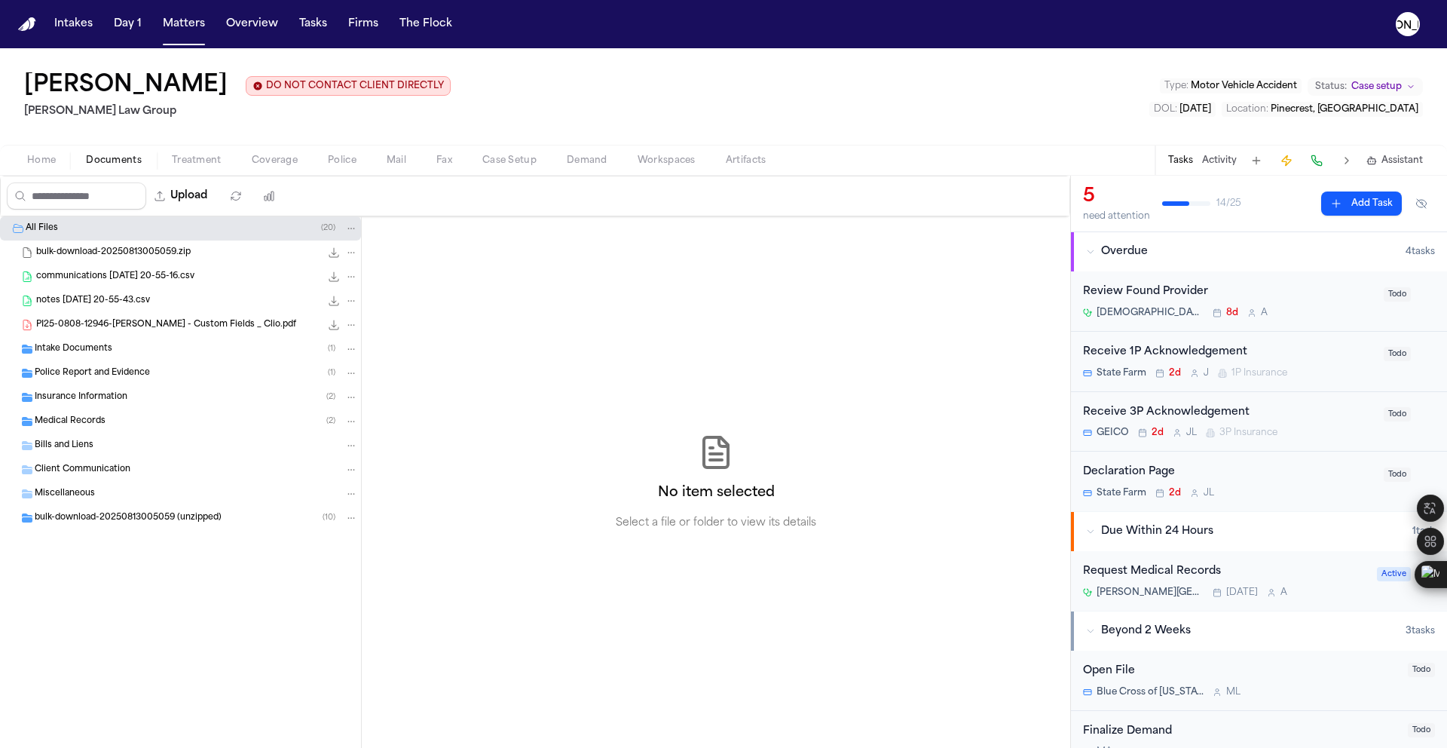
click at [108, 169] on span "button" at bounding box center [114, 169] width 74 height 2
click at [121, 372] on span "Police Report and Evidence" at bounding box center [92, 373] width 115 height 13
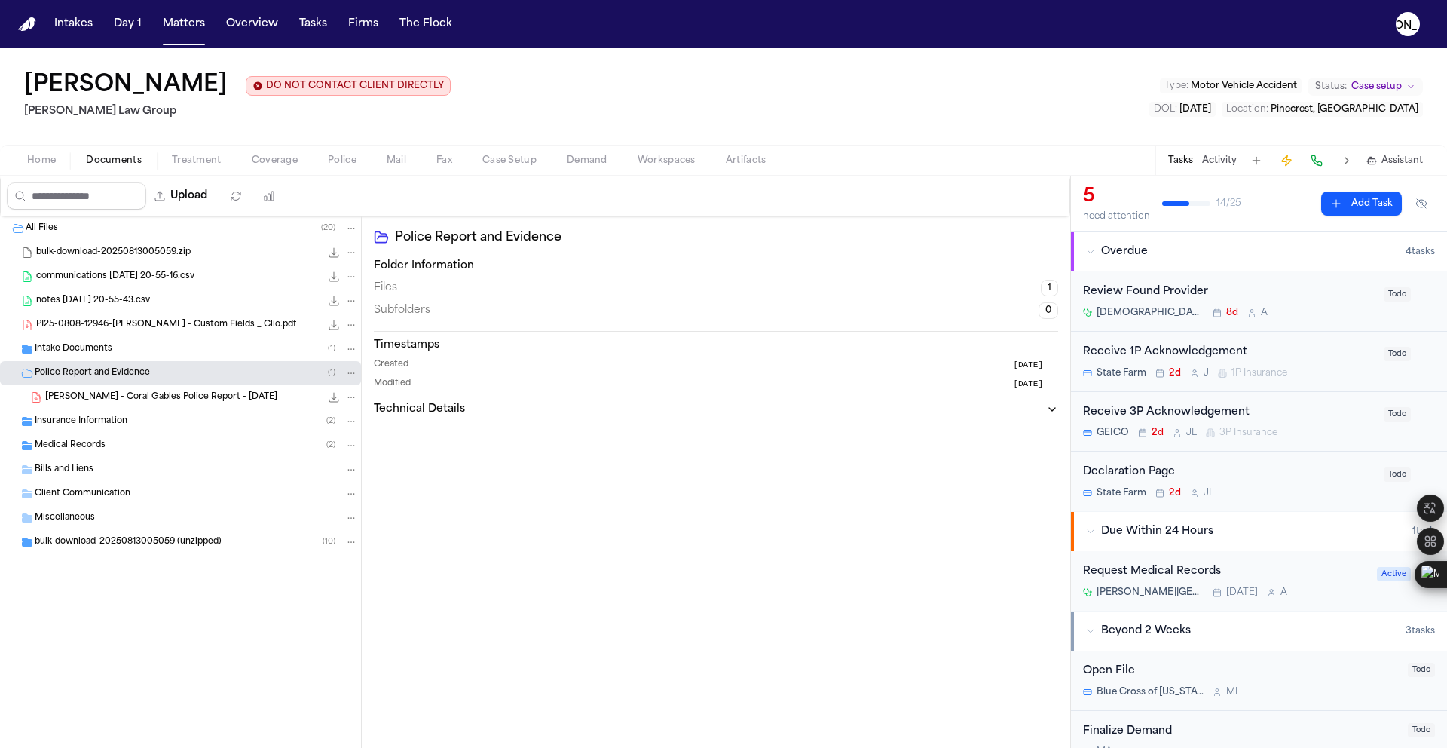
click at [203, 411] on div "Insurance Information ( 2 )" at bounding box center [180, 421] width 361 height 24
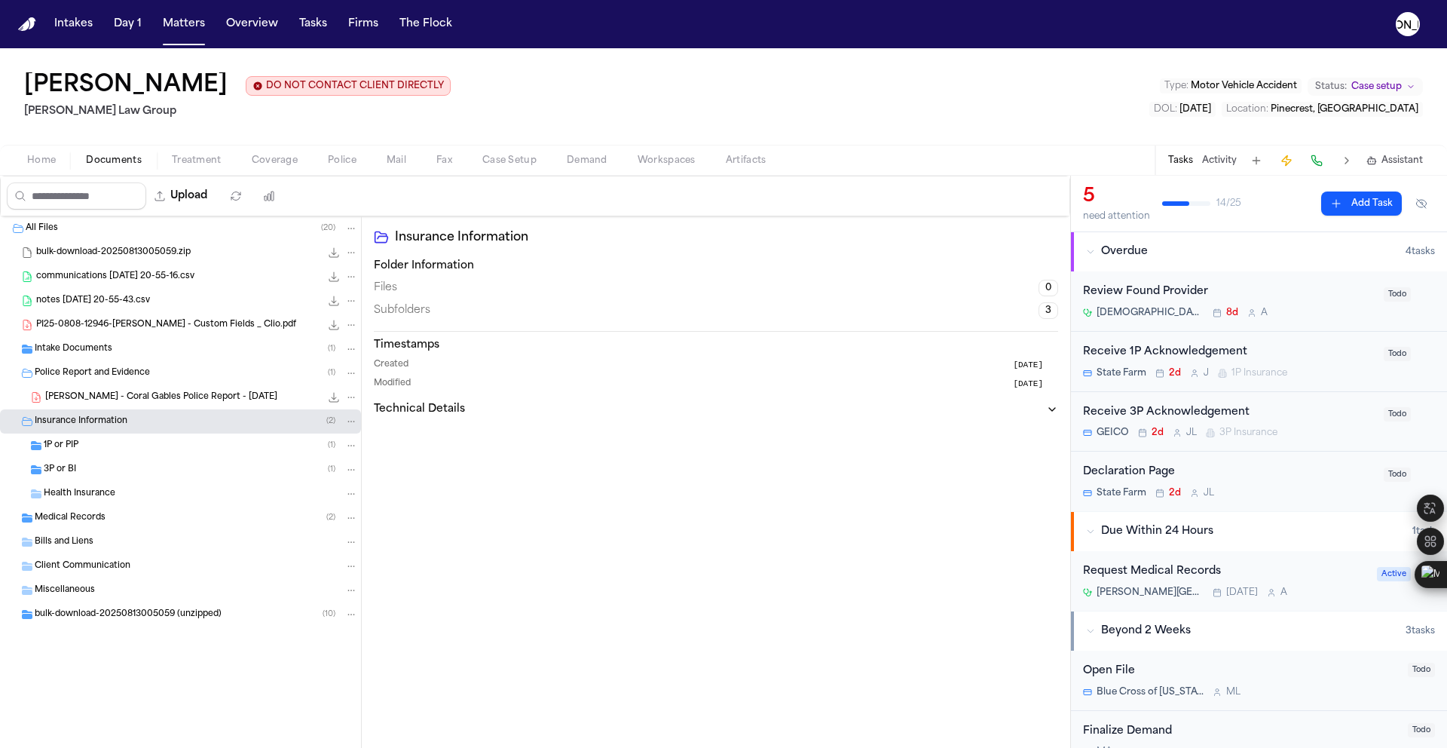
click at [197, 399] on span "M. Sofo - Coral Gables Police Report - 8.1.25" at bounding box center [161, 397] width 232 height 13
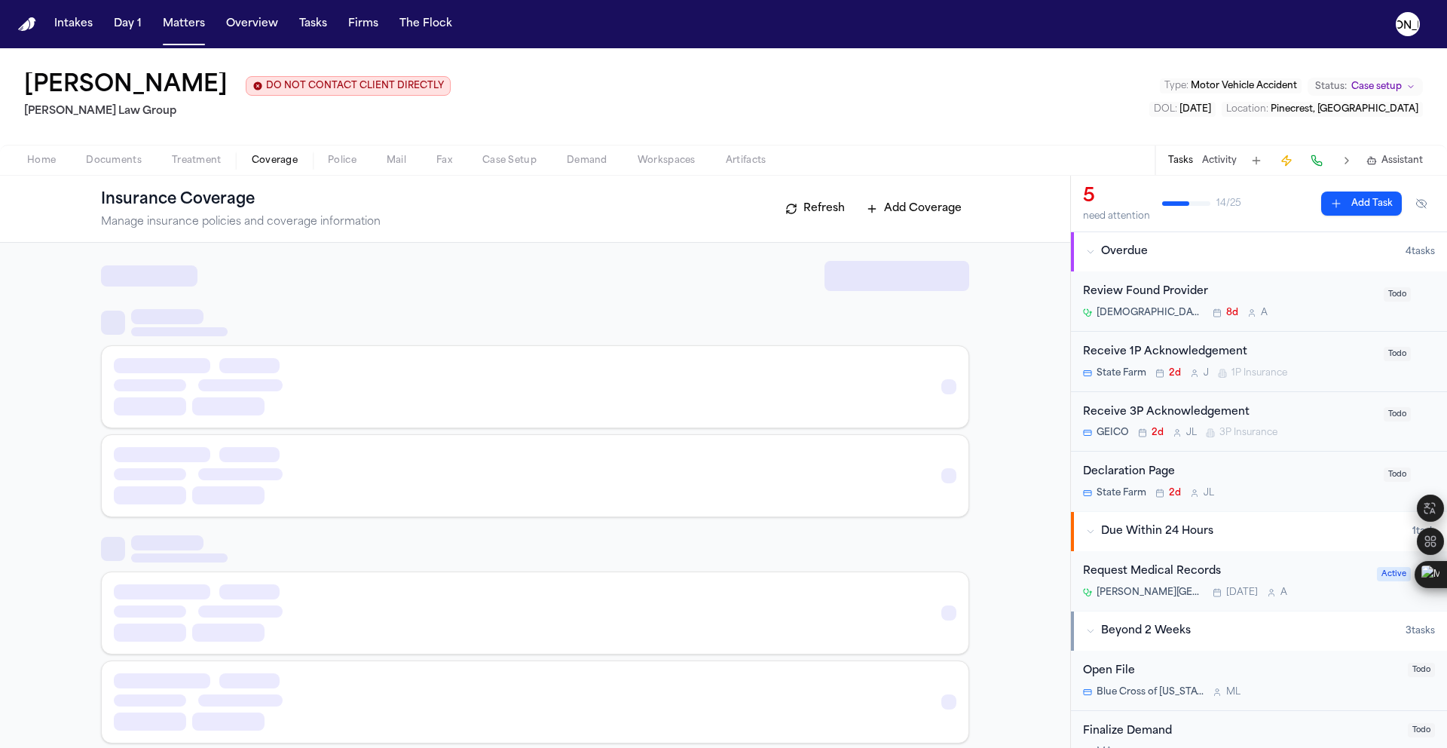
click at [262, 167] on span "Coverage" at bounding box center [275, 161] width 46 height 12
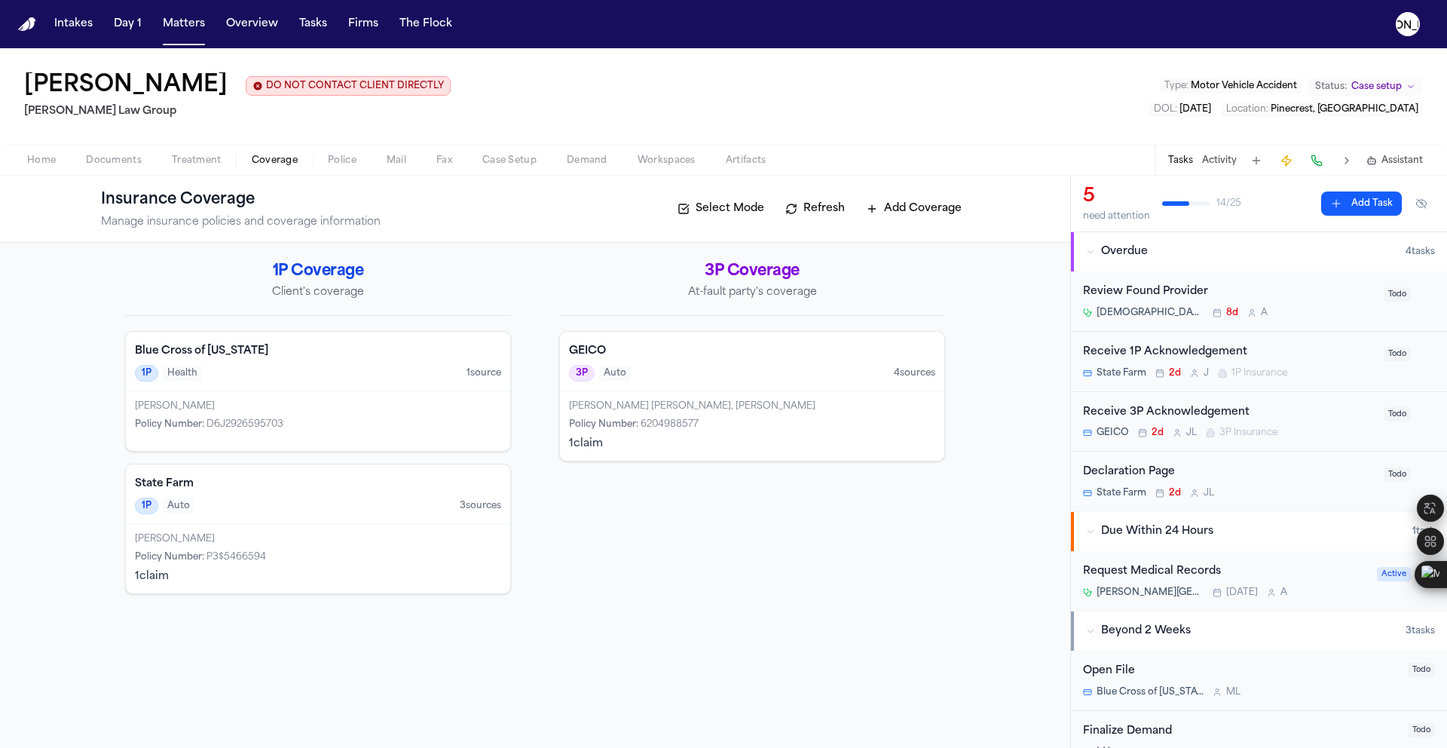
click at [250, 501] on div "1P Auto 3 source s" at bounding box center [318, 505] width 366 height 17
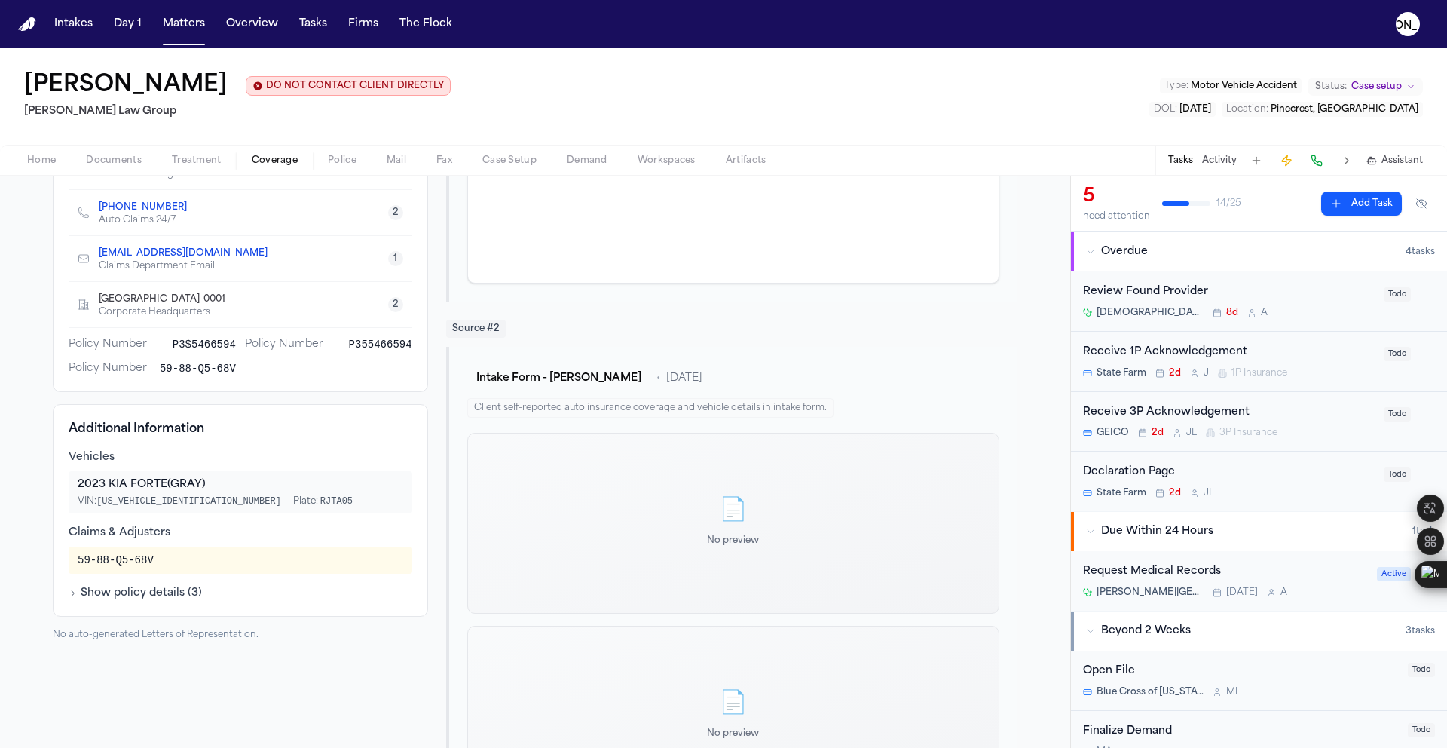
scroll to position [328, 0]
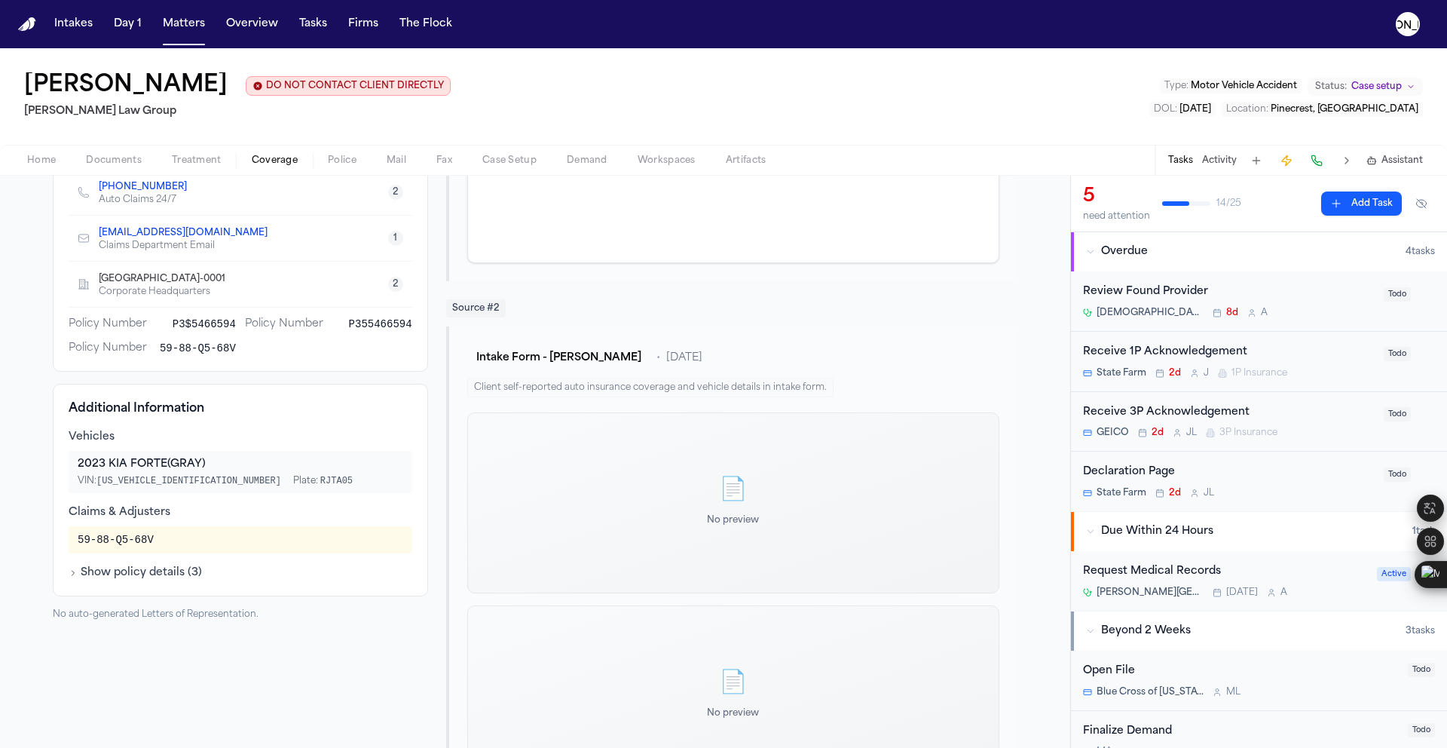
click at [272, 163] on span "Coverage" at bounding box center [275, 161] width 46 height 12
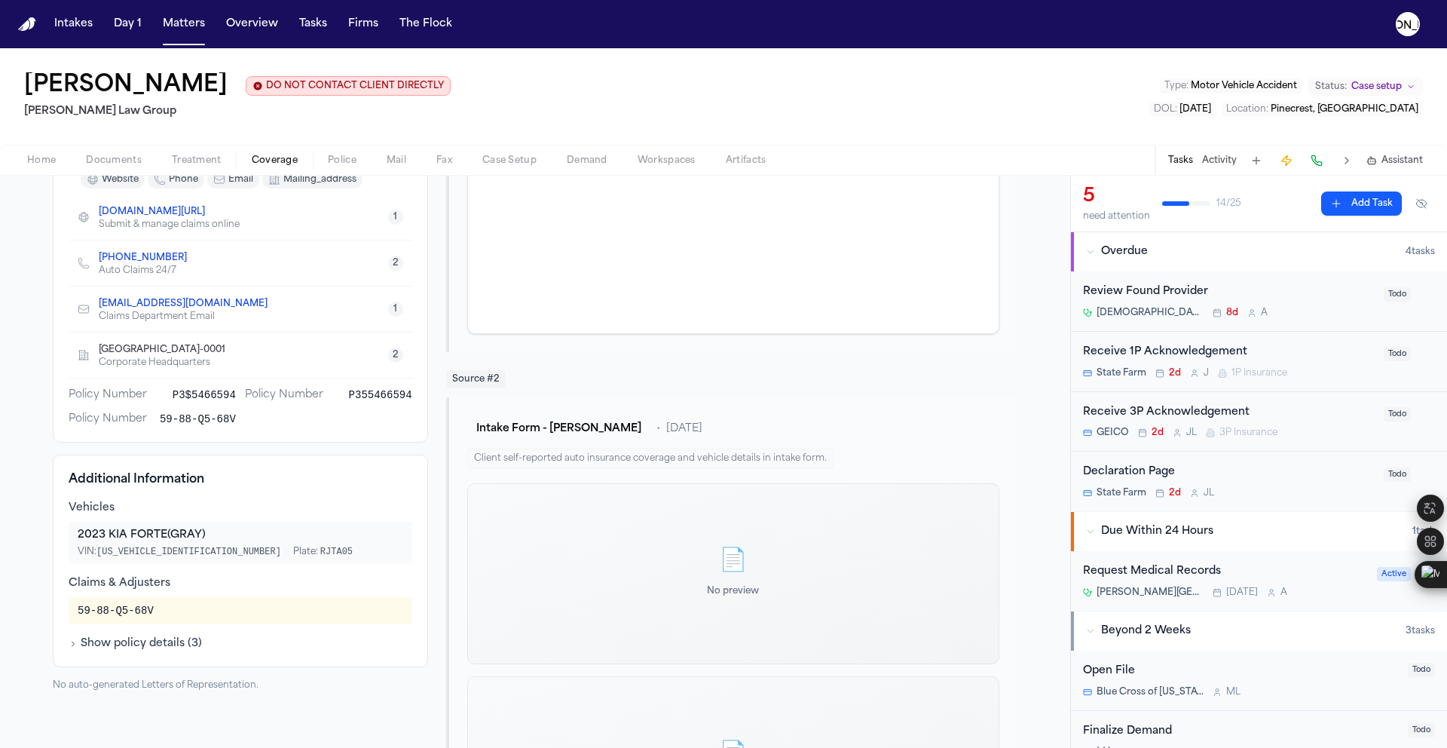
scroll to position [22, 0]
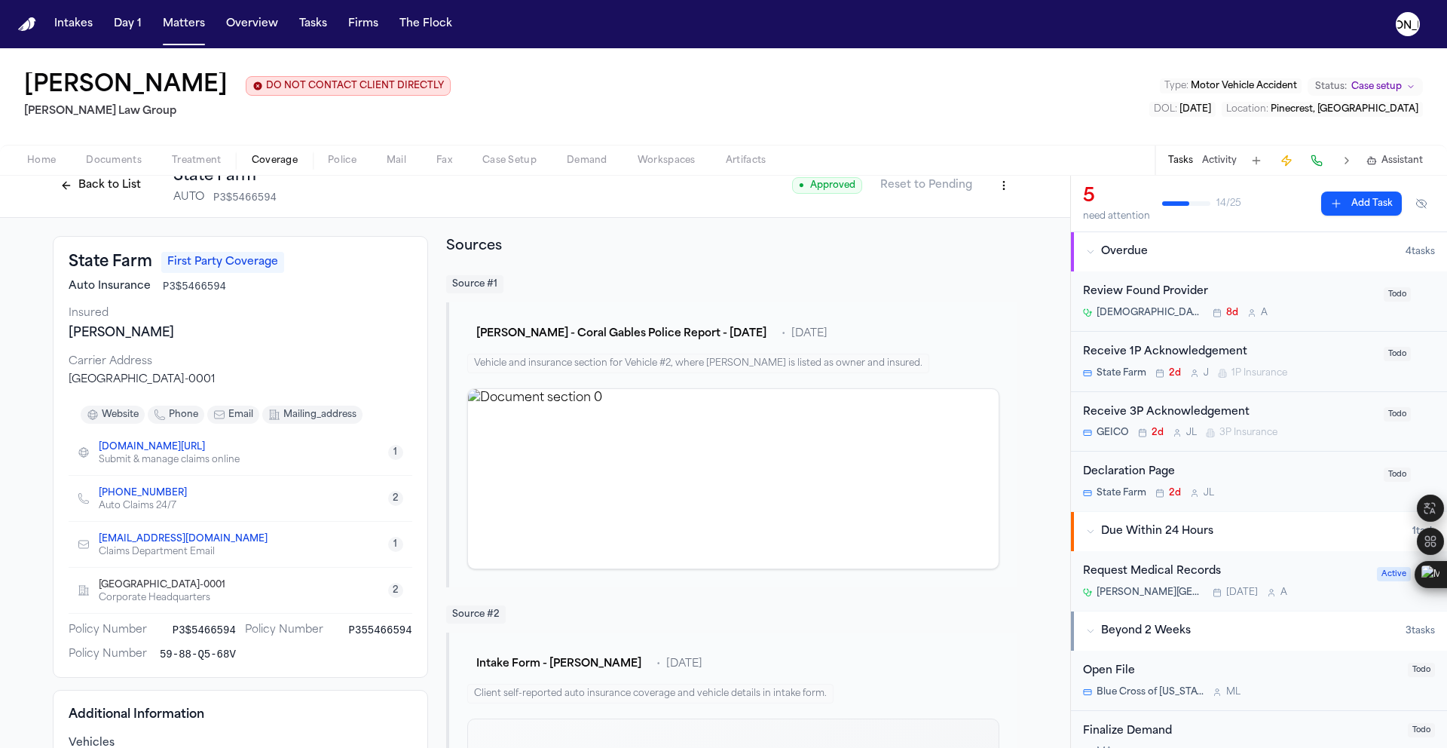
click at [93, 191] on button "Back to List" at bounding box center [101, 185] width 96 height 24
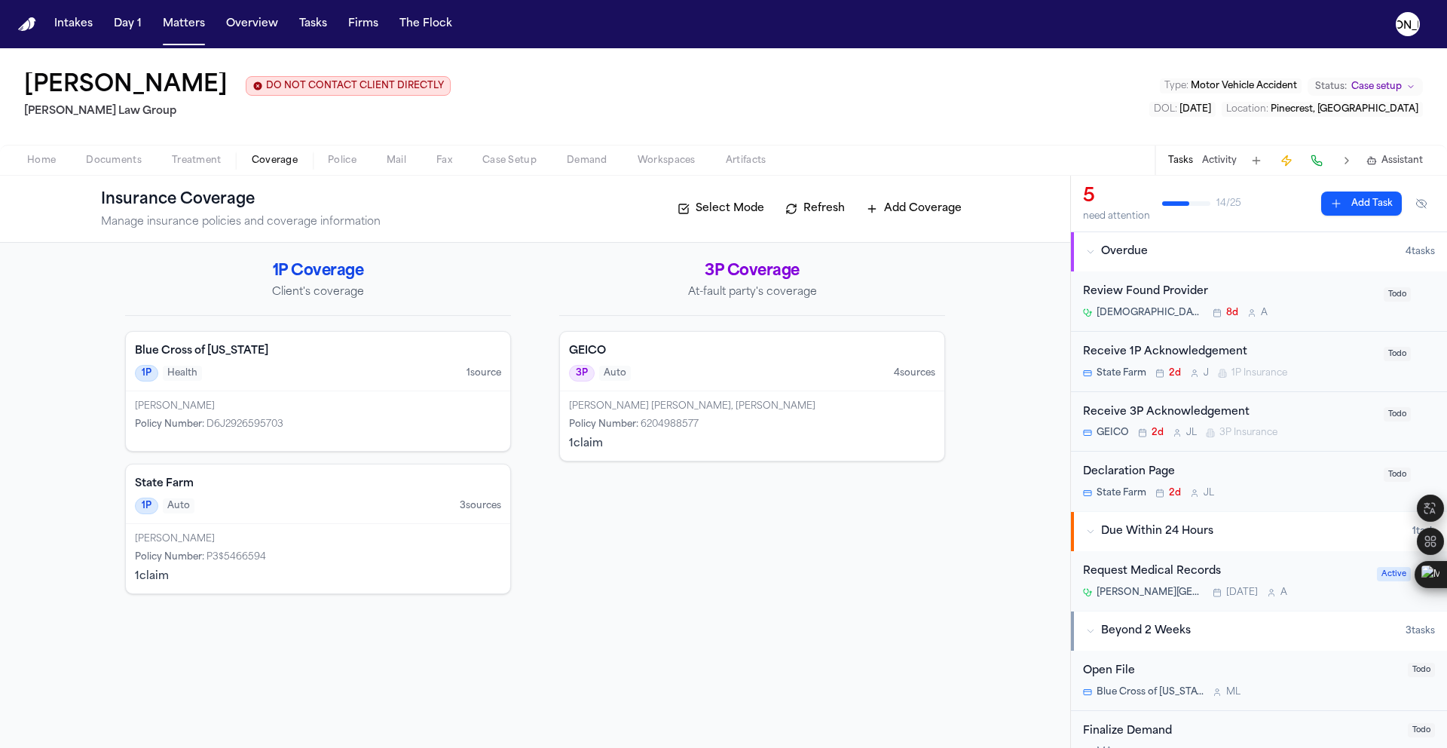
click at [204, 388] on div "Blue Cross of Florida 1P Health 1 source" at bounding box center [318, 362] width 384 height 60
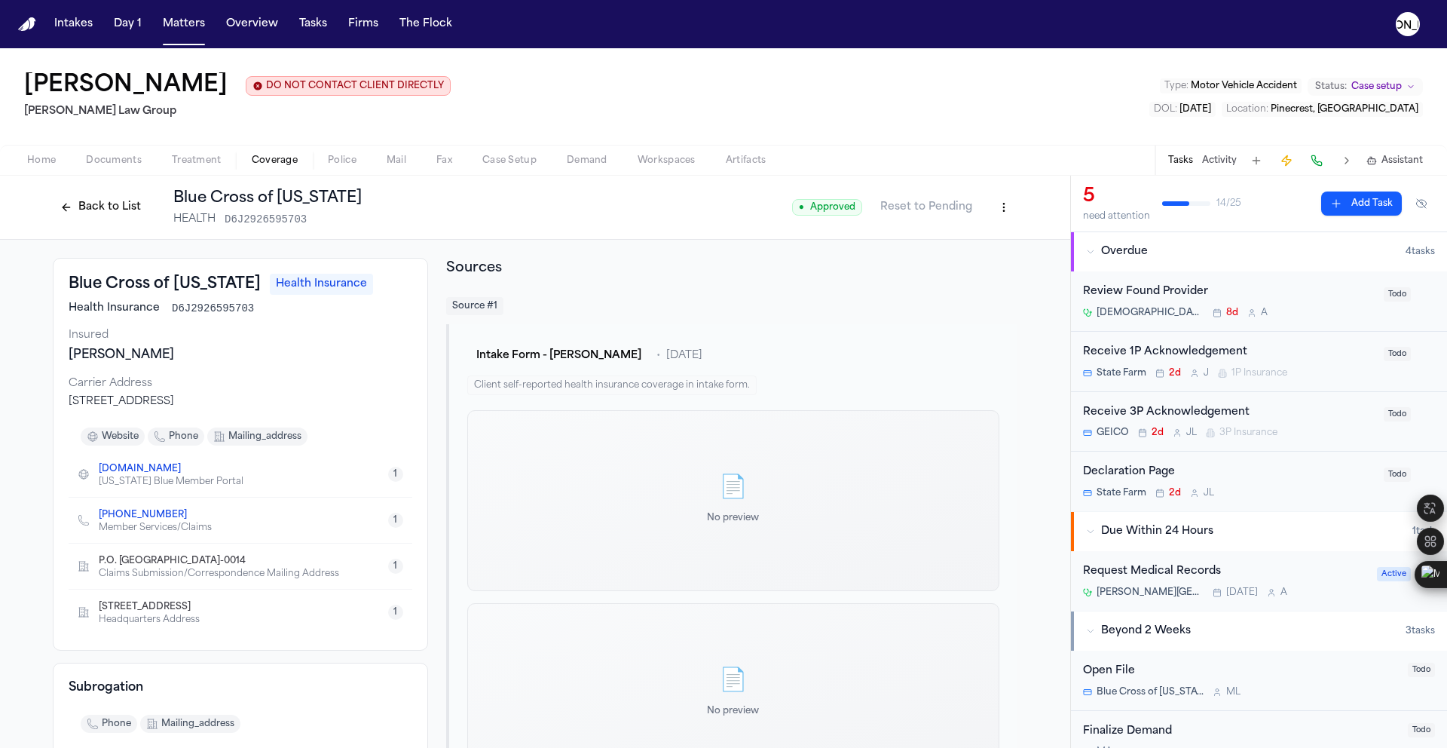
click at [61, 206] on button "Back to List" at bounding box center [101, 207] width 96 height 24
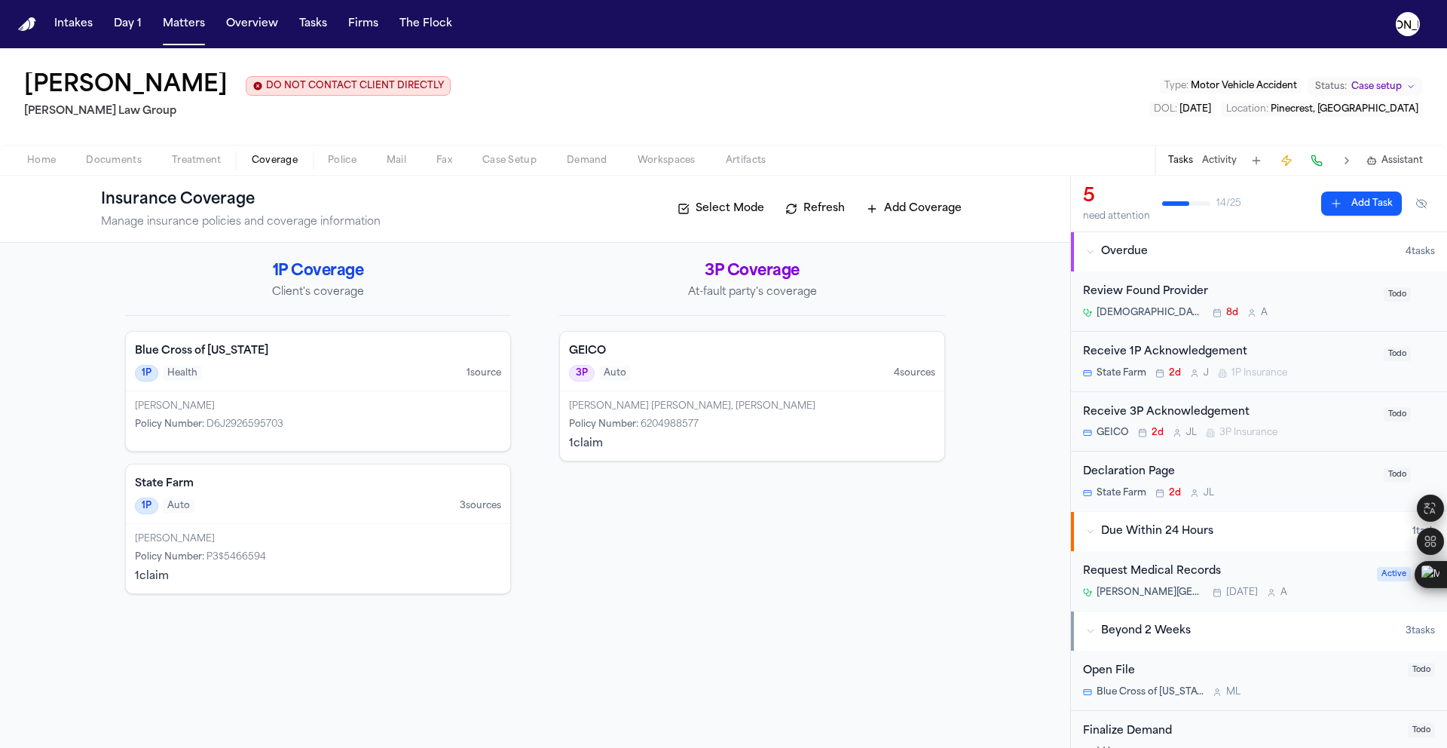
click at [232, 509] on div "1P Auto 3 source s" at bounding box center [318, 505] width 366 height 17
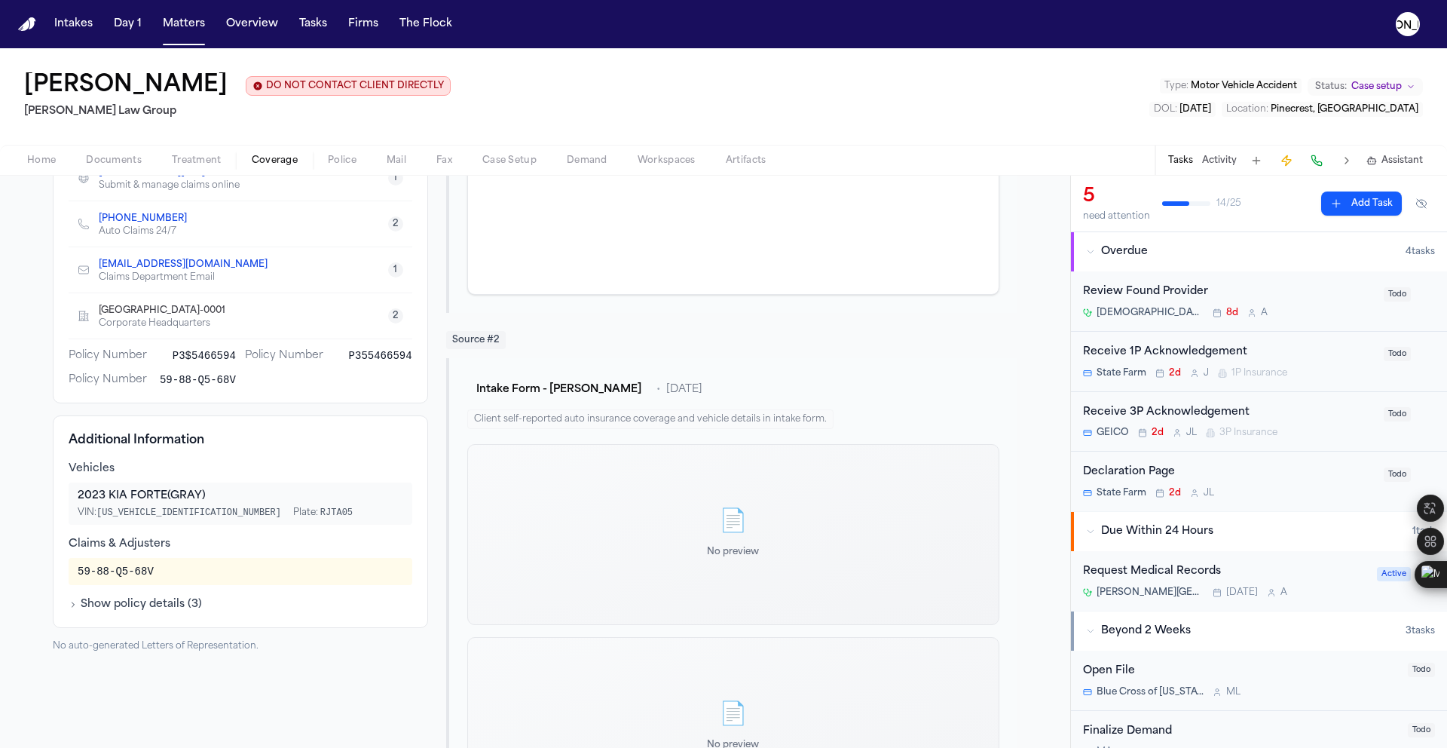
scroll to position [318, 0]
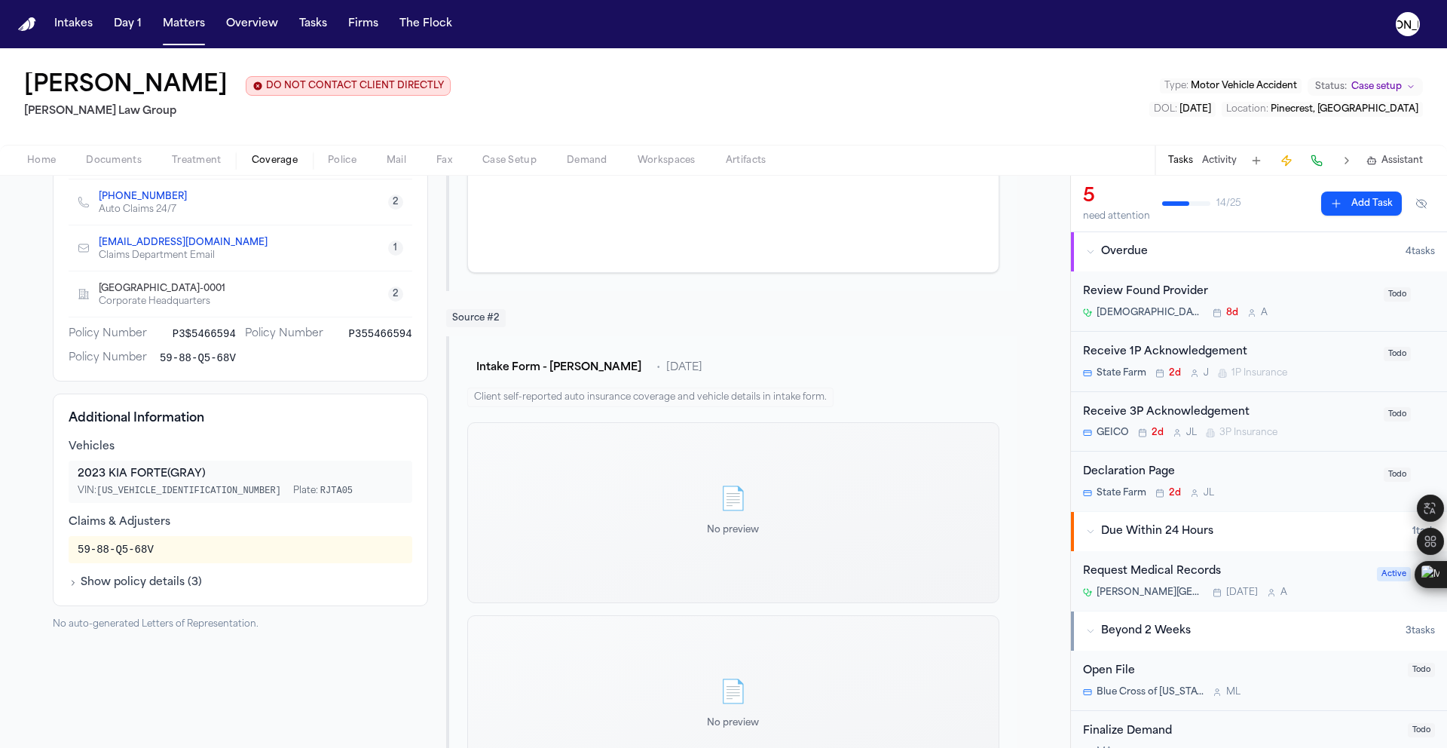
click at [75, 581] on button "Show policy details ( 3 )" at bounding box center [135, 582] width 133 height 15
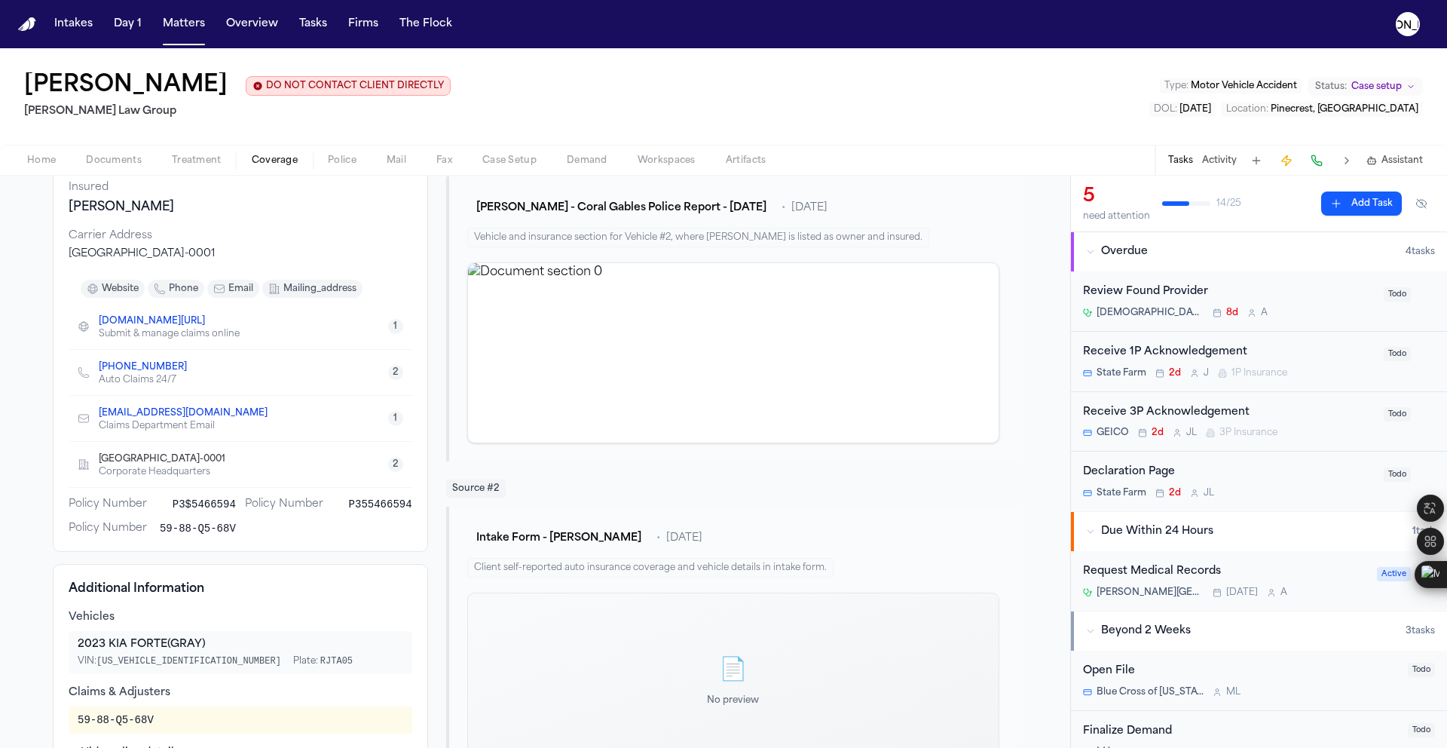
scroll to position [172, 0]
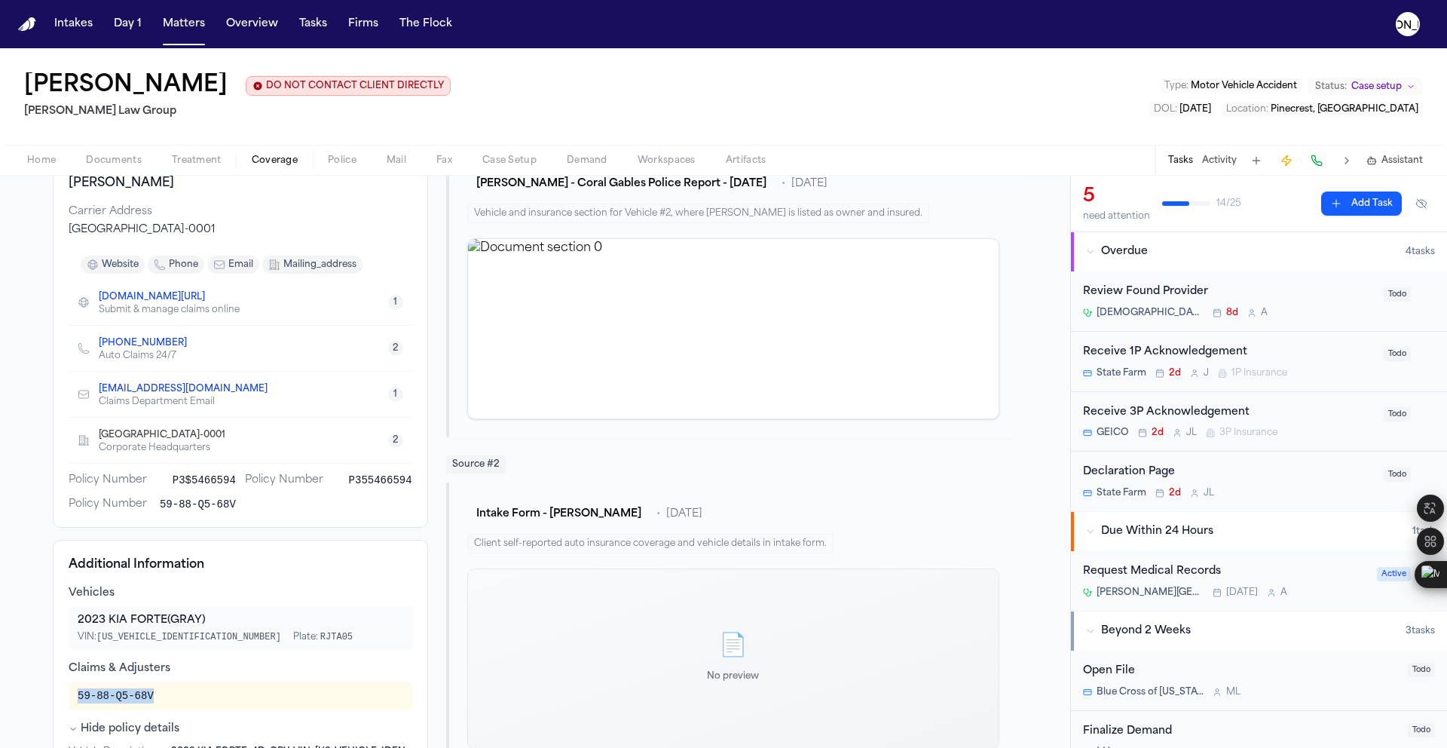
drag, startPoint x: 181, startPoint y: 697, endPoint x: 31, endPoint y: 701, distance: 150.0
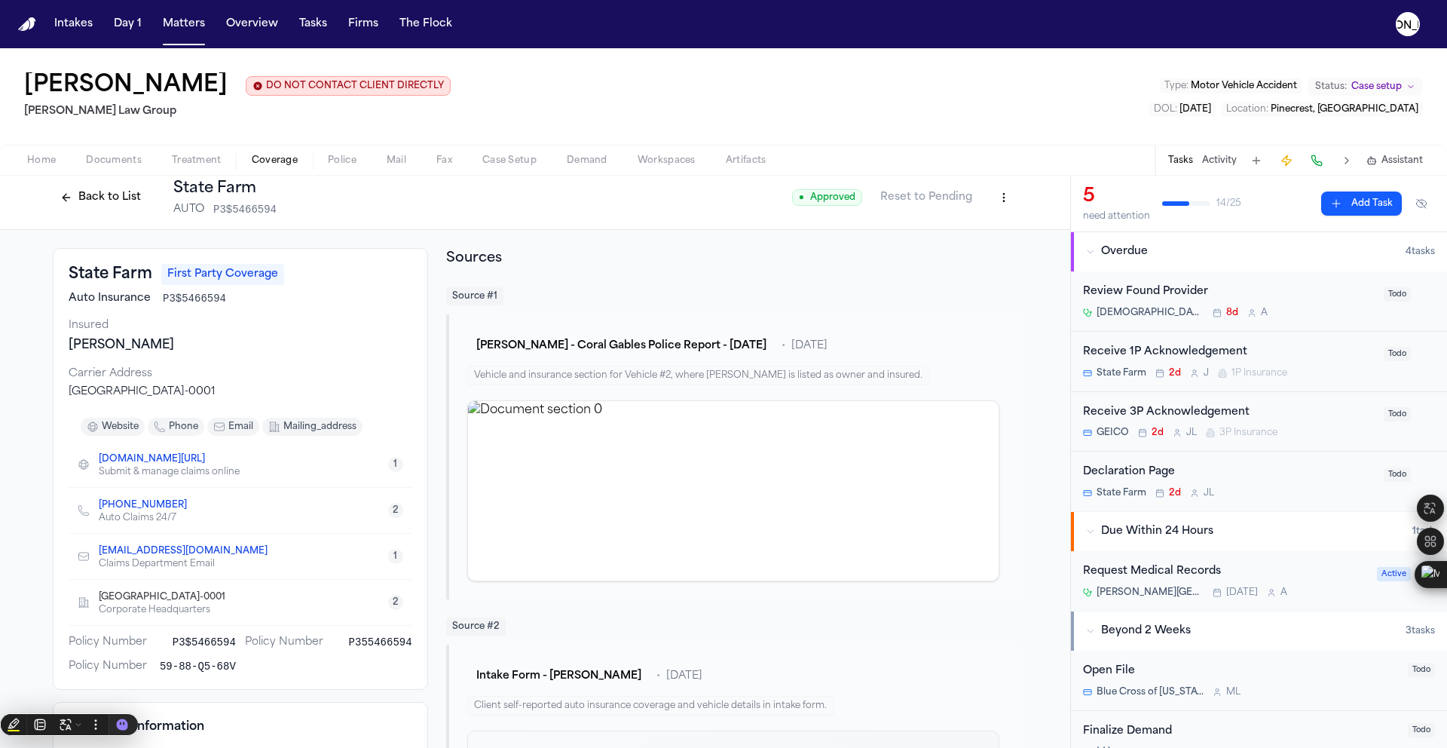
scroll to position [0, 0]
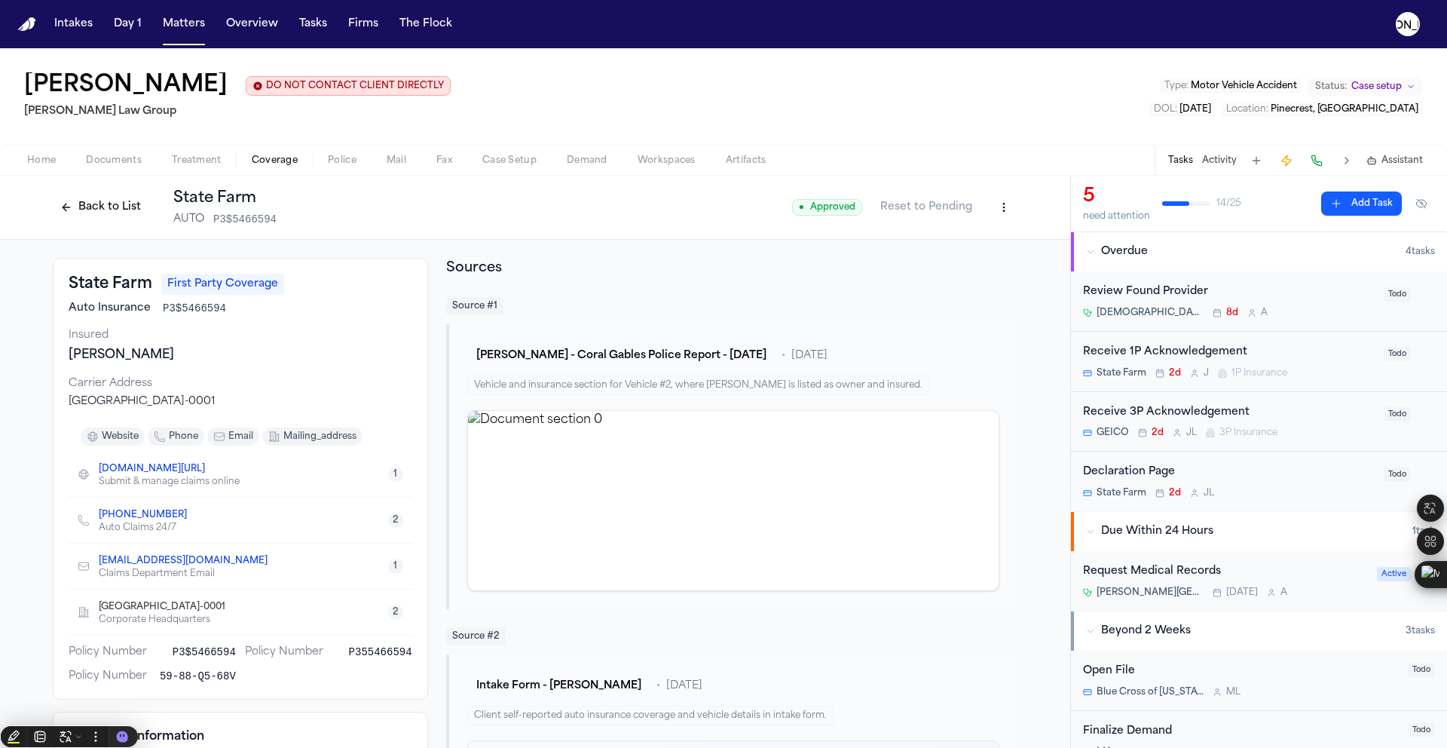
click at [119, 167] on span "Documents" at bounding box center [114, 161] width 56 height 12
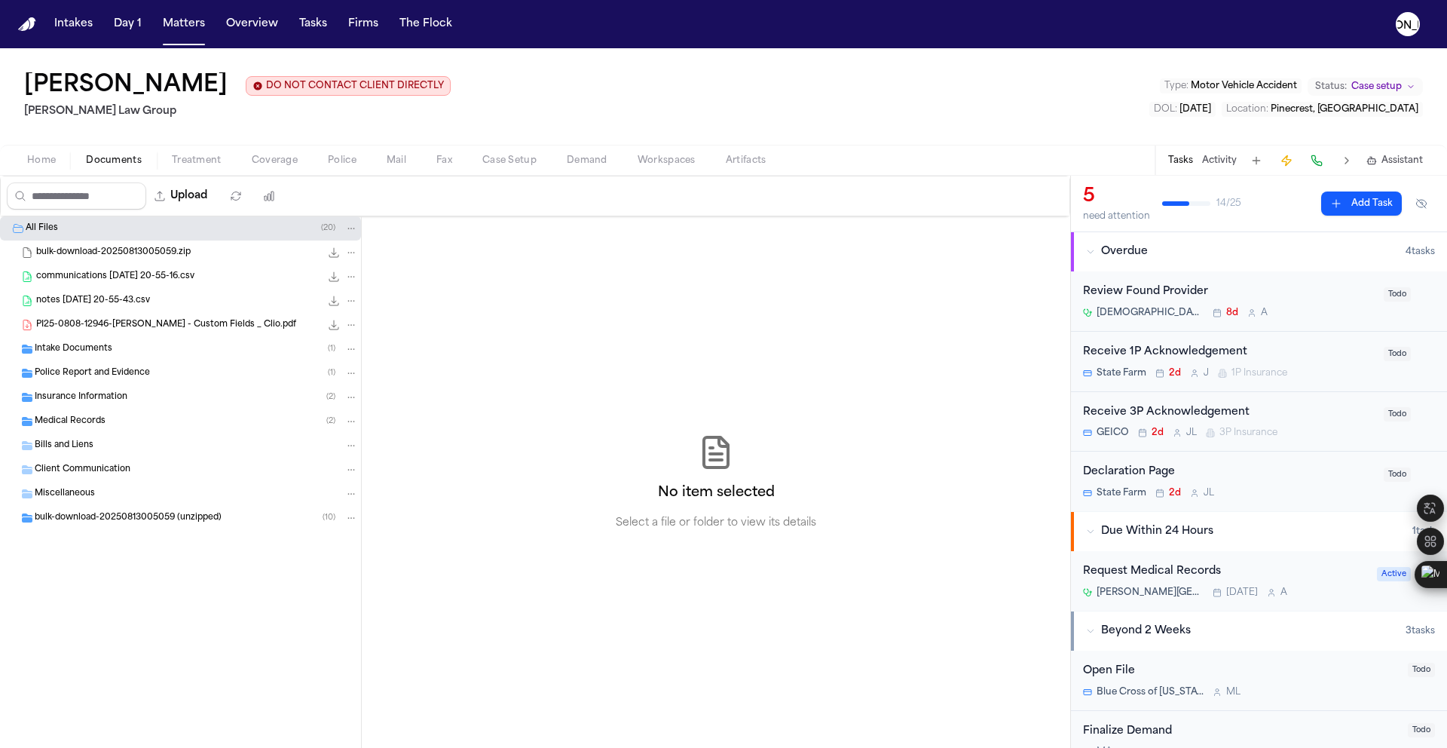
click at [117, 366] on div "Police Report and Evidence ( 1 )" at bounding box center [180, 373] width 361 height 24
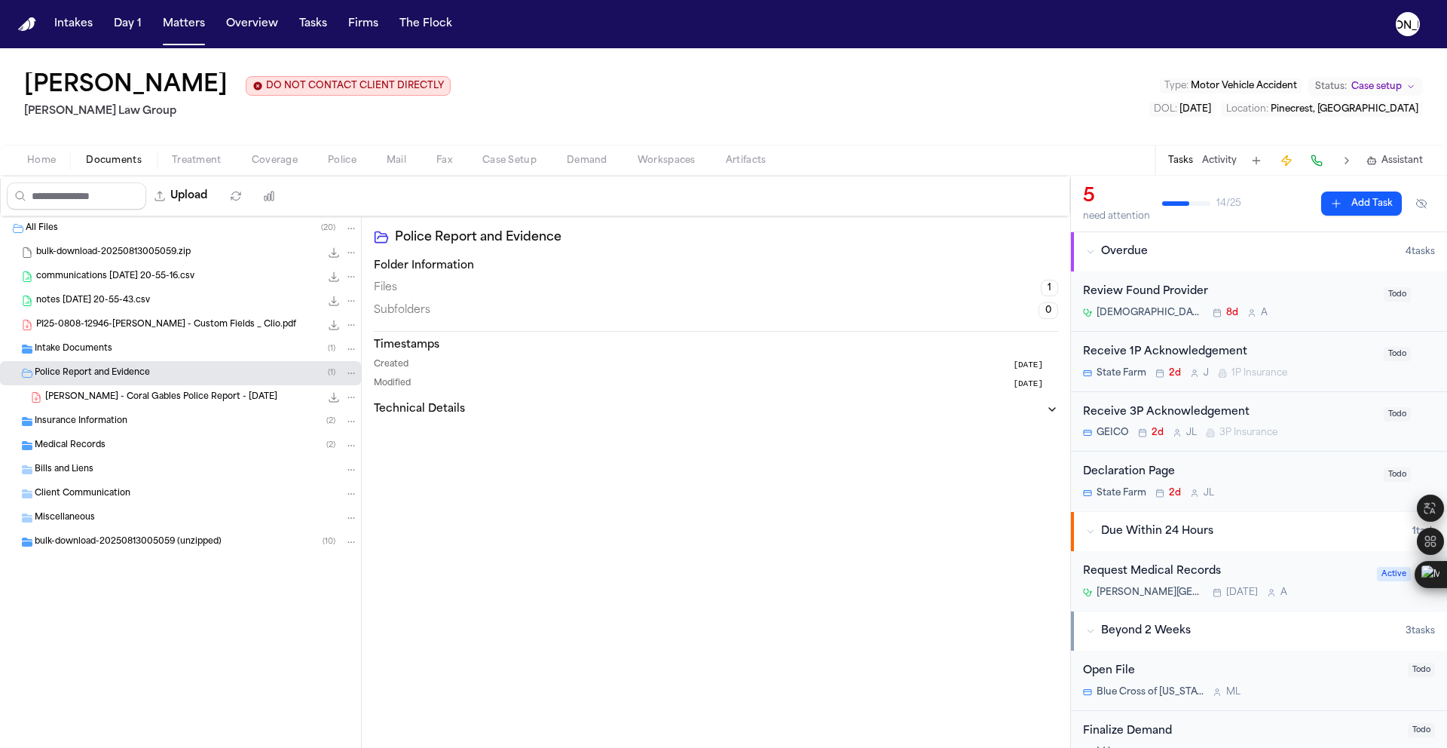
click at [129, 393] on span "M. Sofo - Coral Gables Police Report - 8.1.25" at bounding box center [161, 397] width 232 height 13
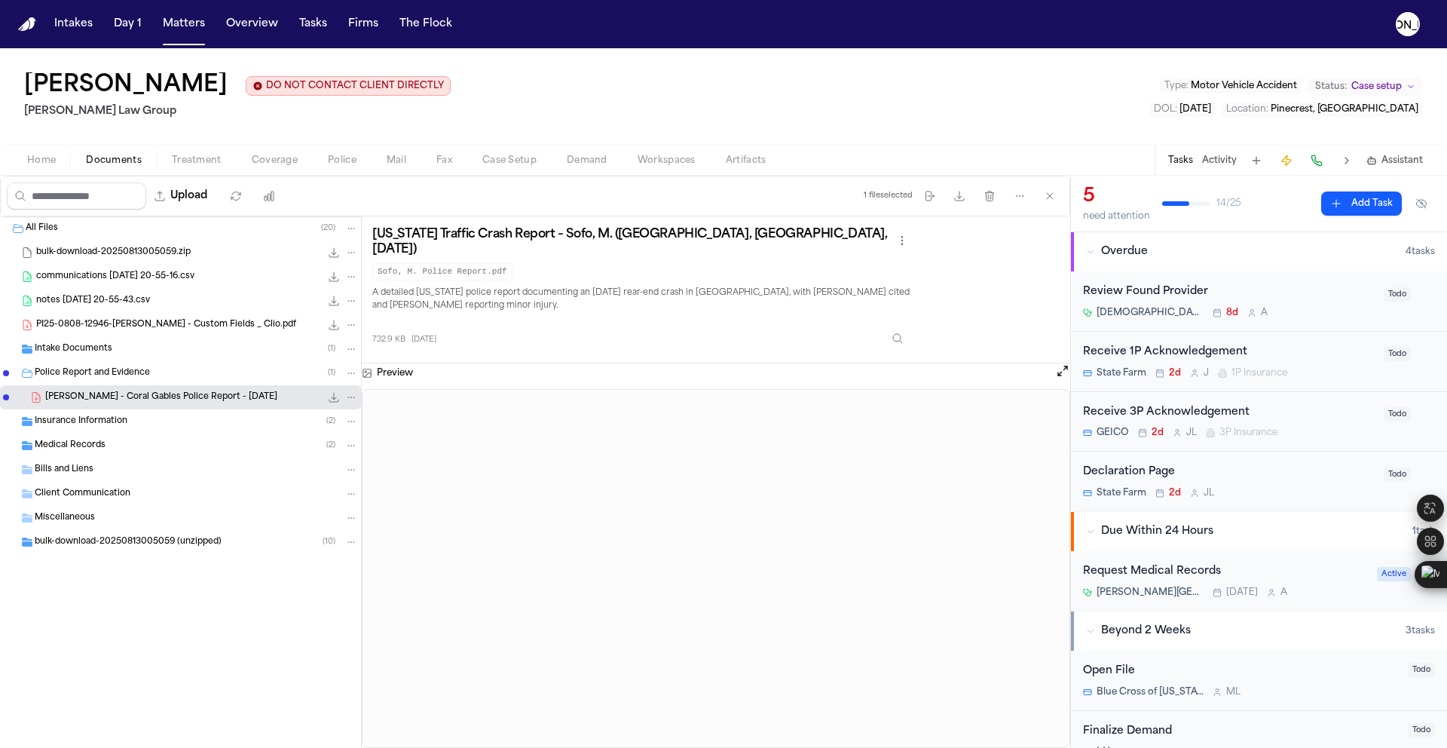
click at [274, 161] on span "Coverage" at bounding box center [275, 161] width 46 height 12
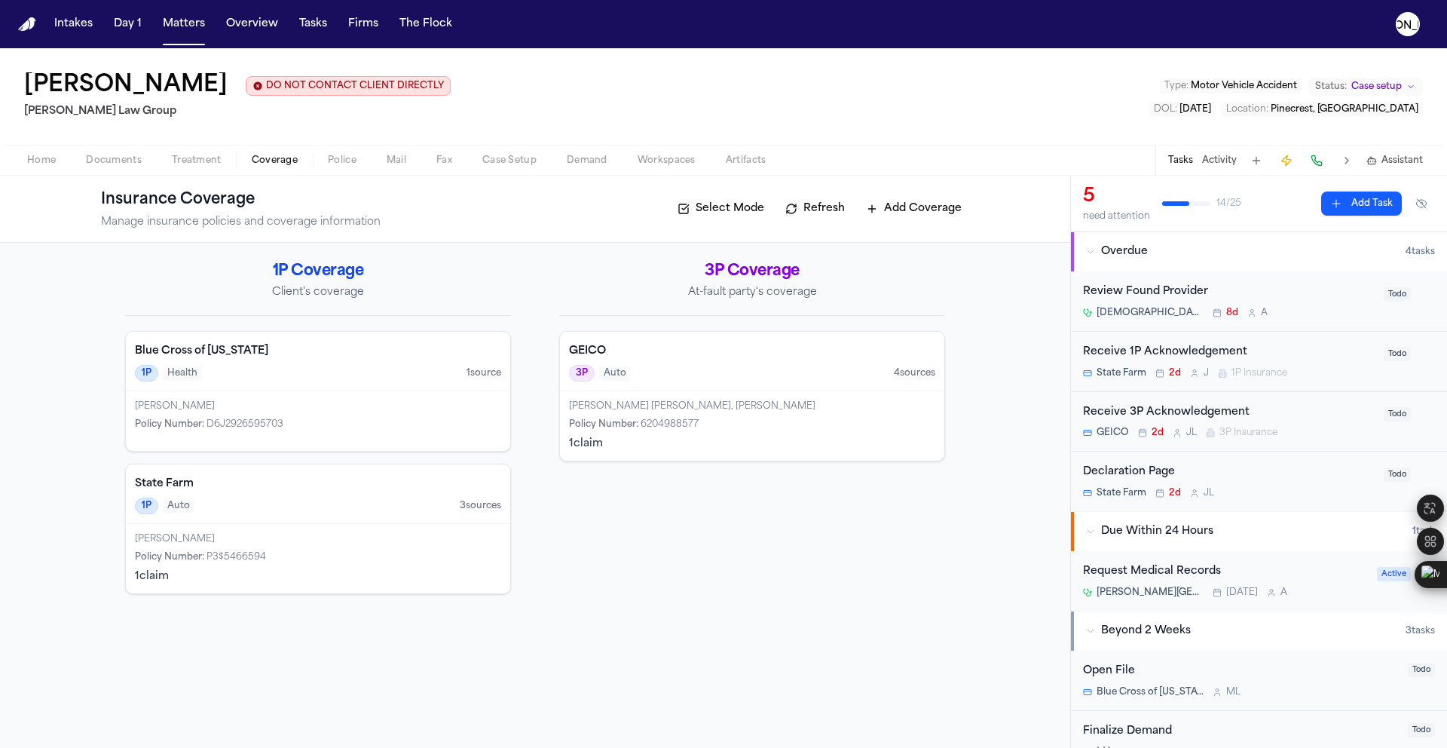
click at [633, 374] on div "3P Auto 4 source s" at bounding box center [752, 373] width 366 height 17
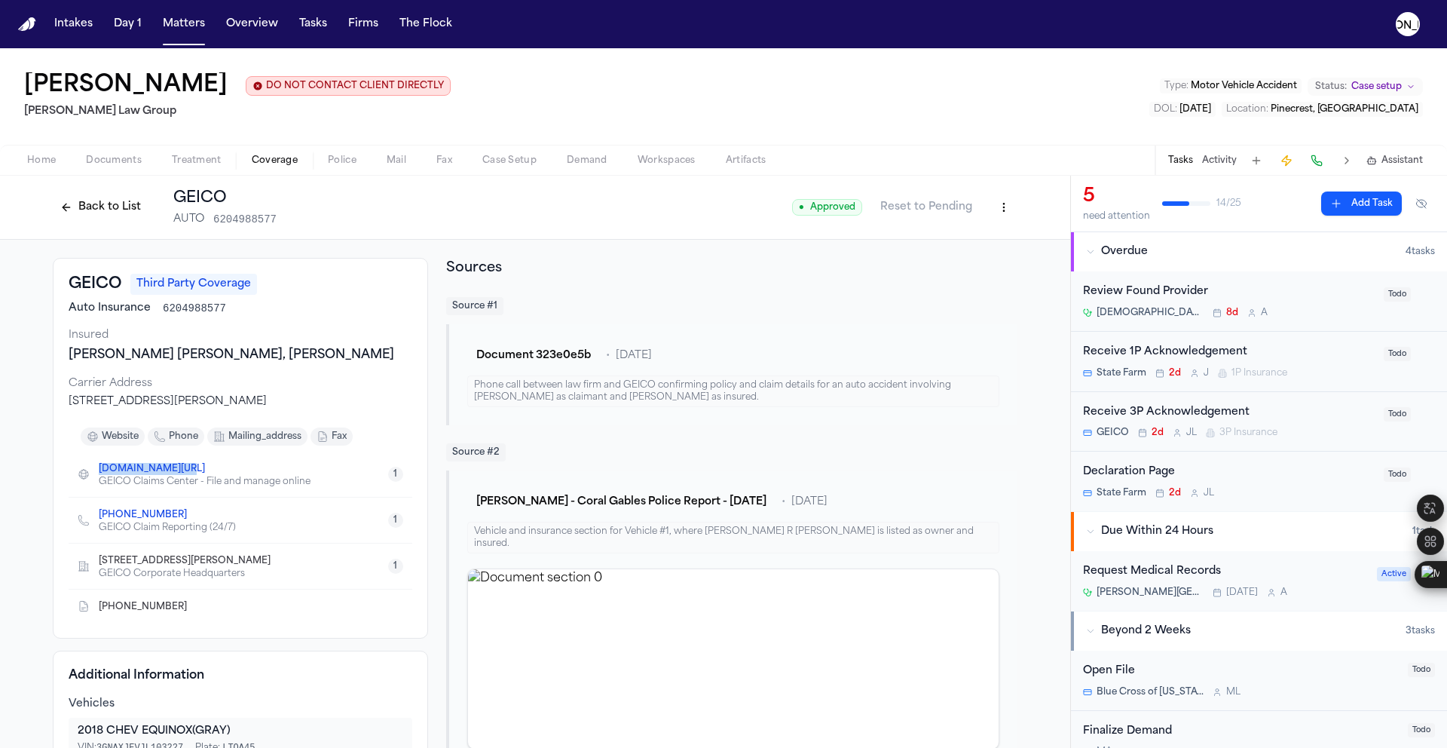
drag, startPoint x: 85, startPoint y: 470, endPoint x: 173, endPoint y: 470, distance: 88.2
click at [173, 470] on div "geico.com/claims GEICO Claims Center - File and manage online" at bounding box center [194, 474] width 233 height 27
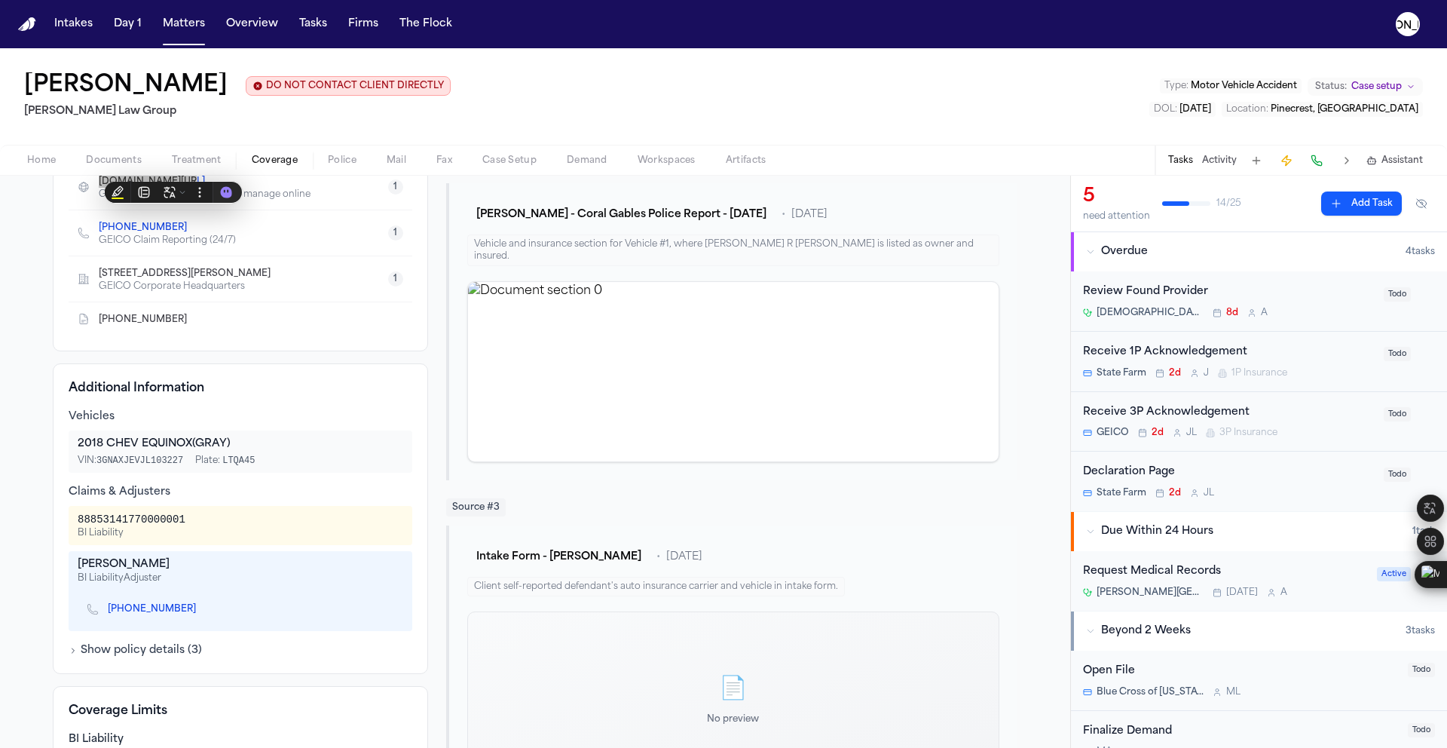
scroll to position [279, 0]
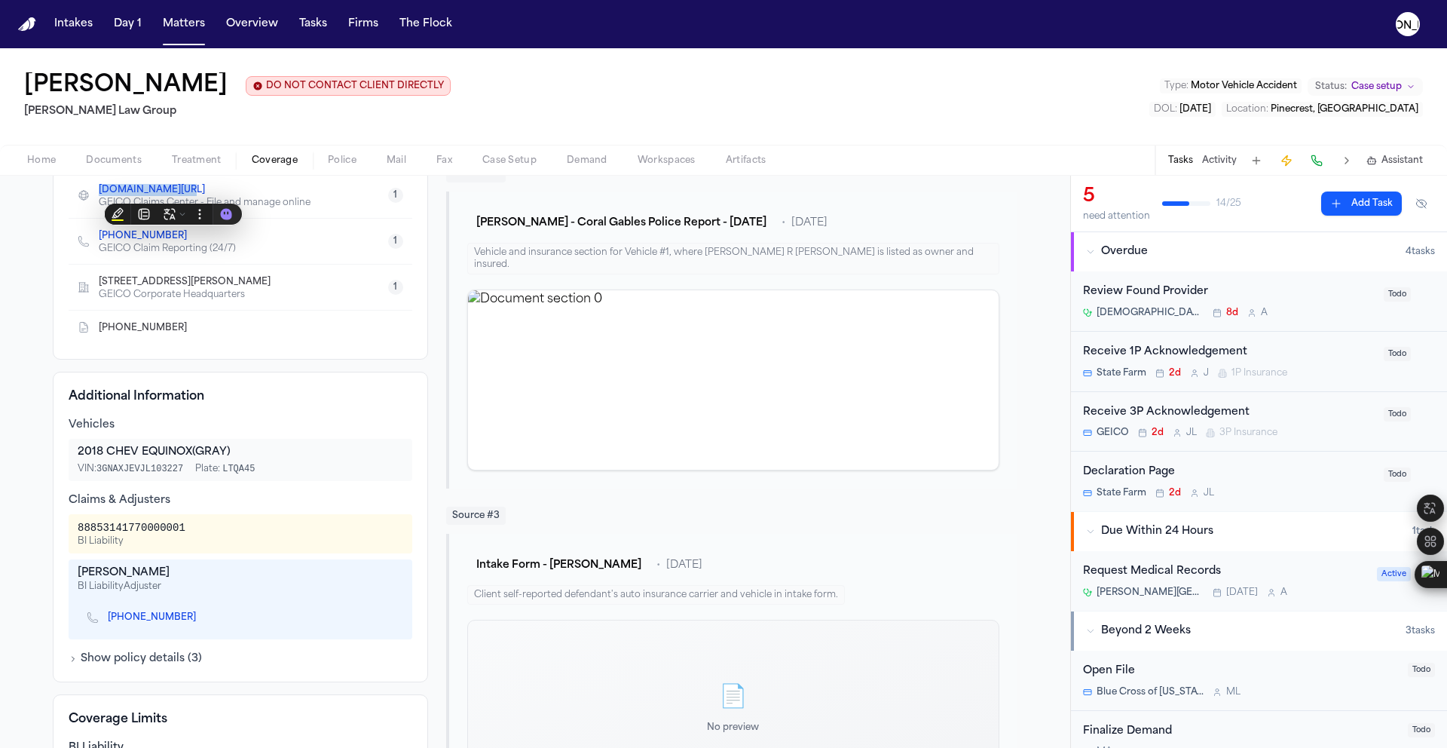
click at [127, 163] on span "Documents" at bounding box center [114, 161] width 56 height 12
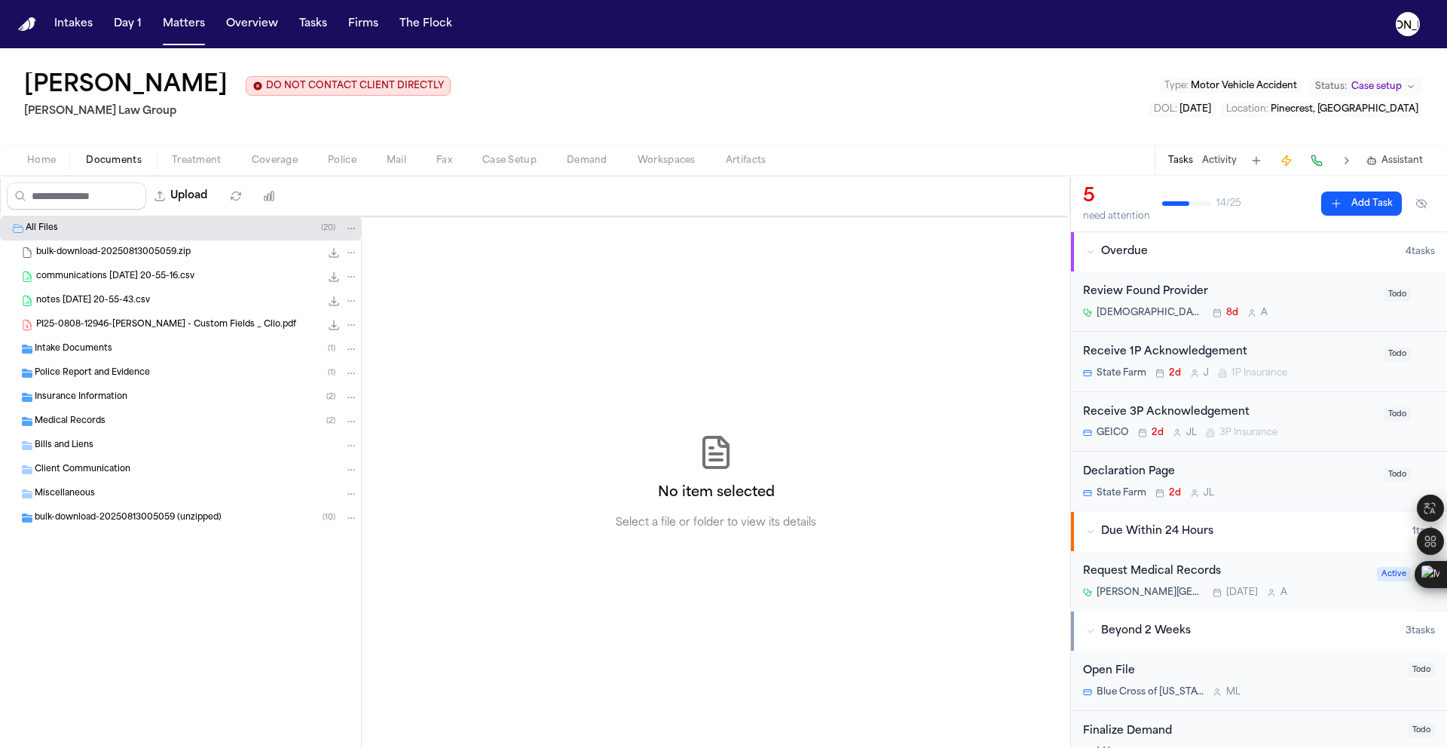
click at [124, 377] on span "Police Report and Evidence" at bounding box center [92, 373] width 115 height 13
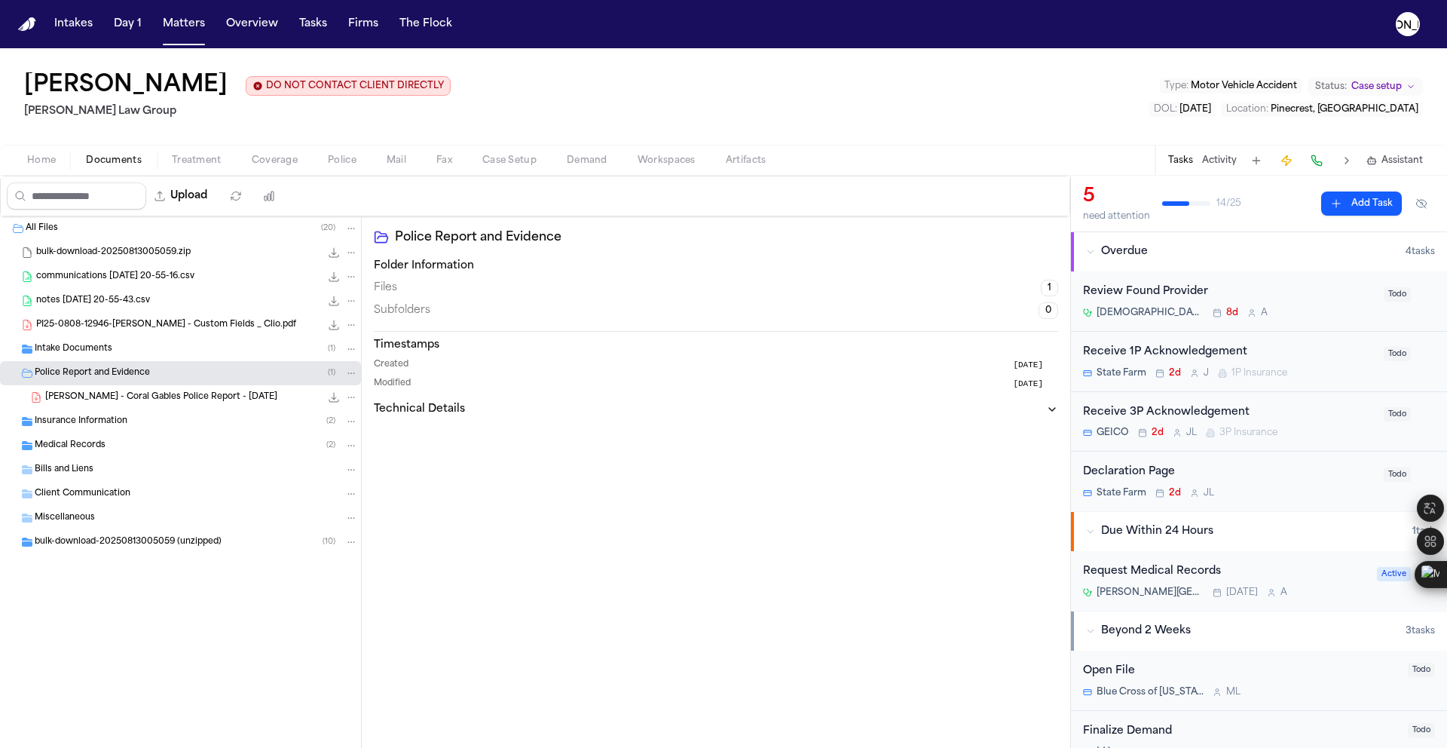
click at [212, 396] on span "M. Sofo - Coral Gables Police Report - 8.1.25" at bounding box center [161, 397] width 232 height 13
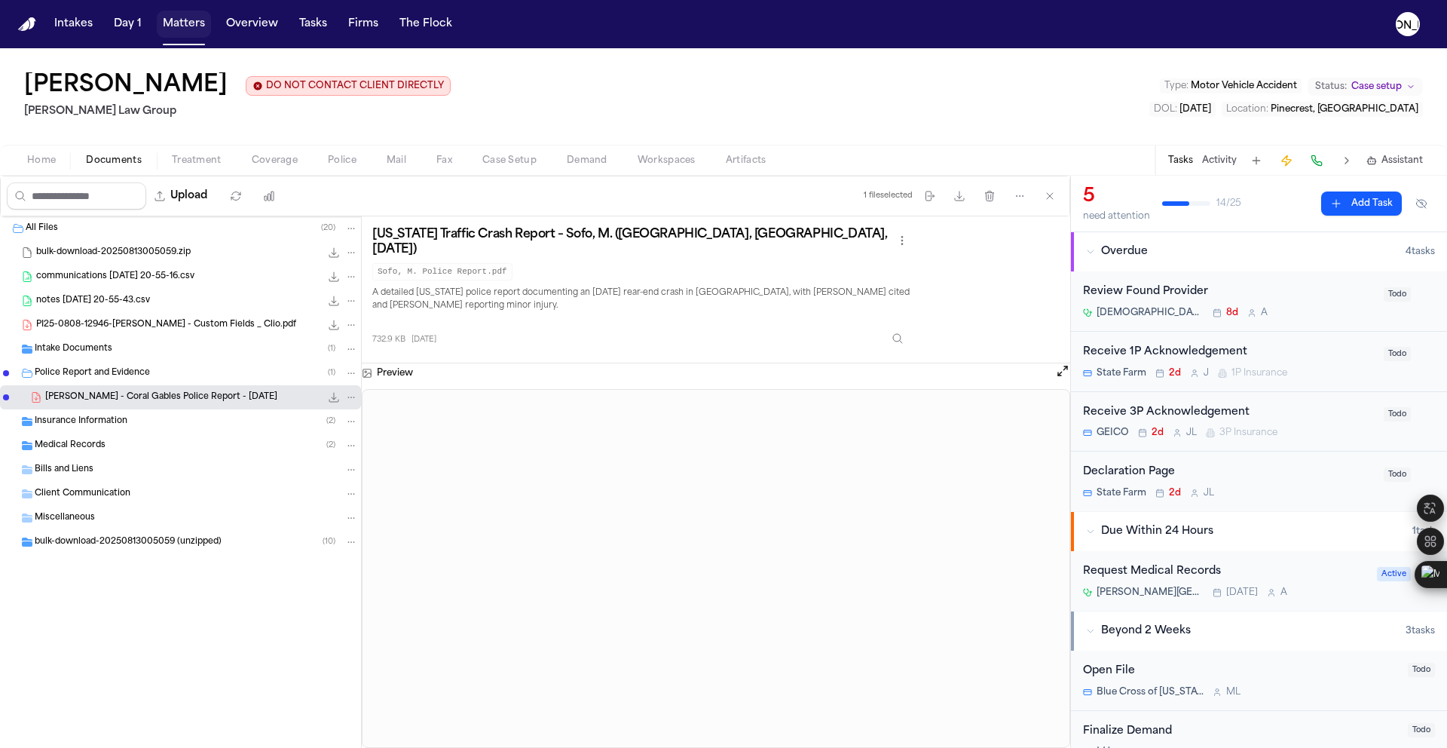
click at [187, 33] on button "Matters" at bounding box center [184, 24] width 54 height 27
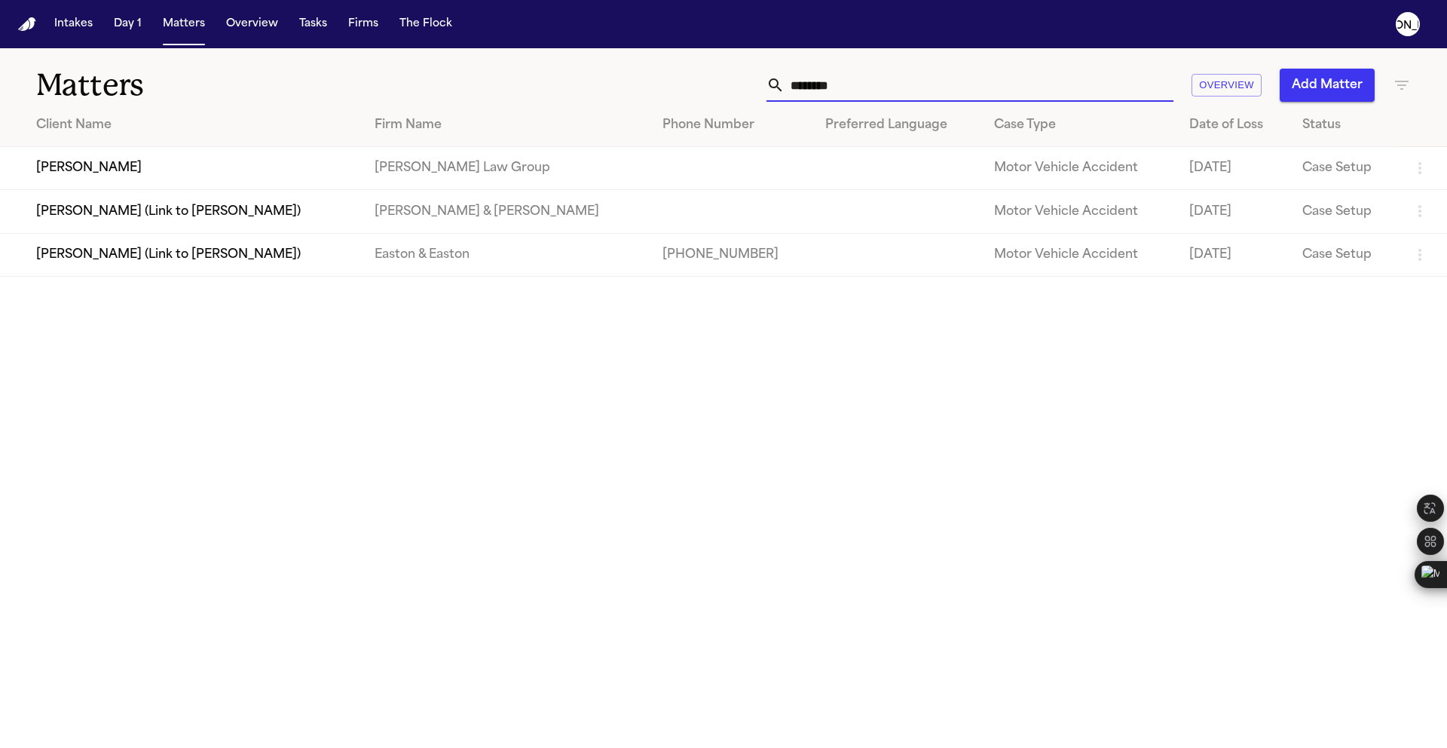
click at [866, 87] on input "********" at bounding box center [979, 85] width 389 height 33
drag, startPoint x: 866, startPoint y: 87, endPoint x: 470, endPoint y: 51, distance: 398.1
click at [472, 51] on div "Matters ******** Overview Add Matter" at bounding box center [723, 76] width 1447 height 56
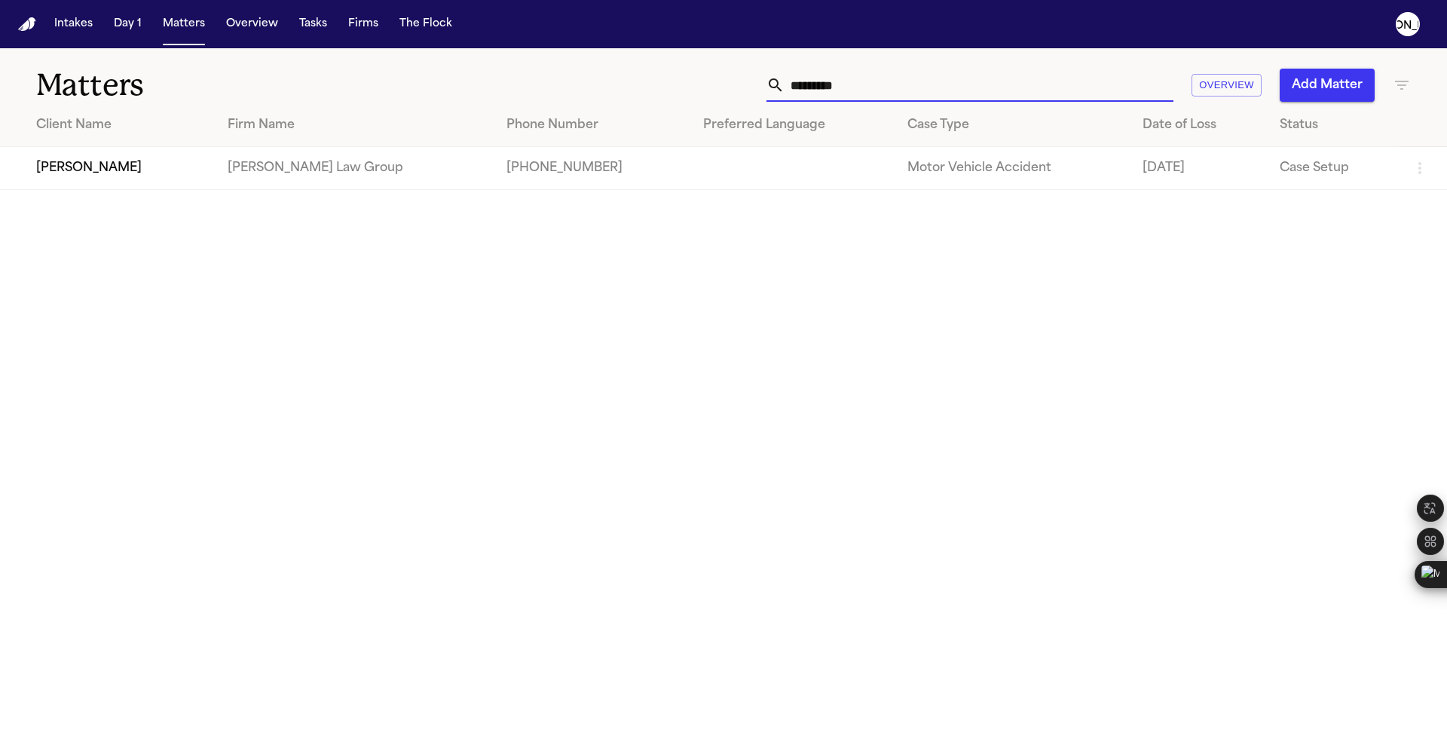
type input "*********"
click at [311, 184] on td "[PERSON_NAME] Law Group" at bounding box center [356, 168] width 280 height 43
click at [298, 205] on main "Matters ********* Overview Add Matter Client Name Firm Name Phone Number Prefer…" at bounding box center [723, 397] width 1447 height 699
click at [274, 173] on td "[PERSON_NAME] Law Group" at bounding box center [356, 168] width 280 height 43
click at [250, 158] on td "[PERSON_NAME] Law Group" at bounding box center [356, 168] width 280 height 43
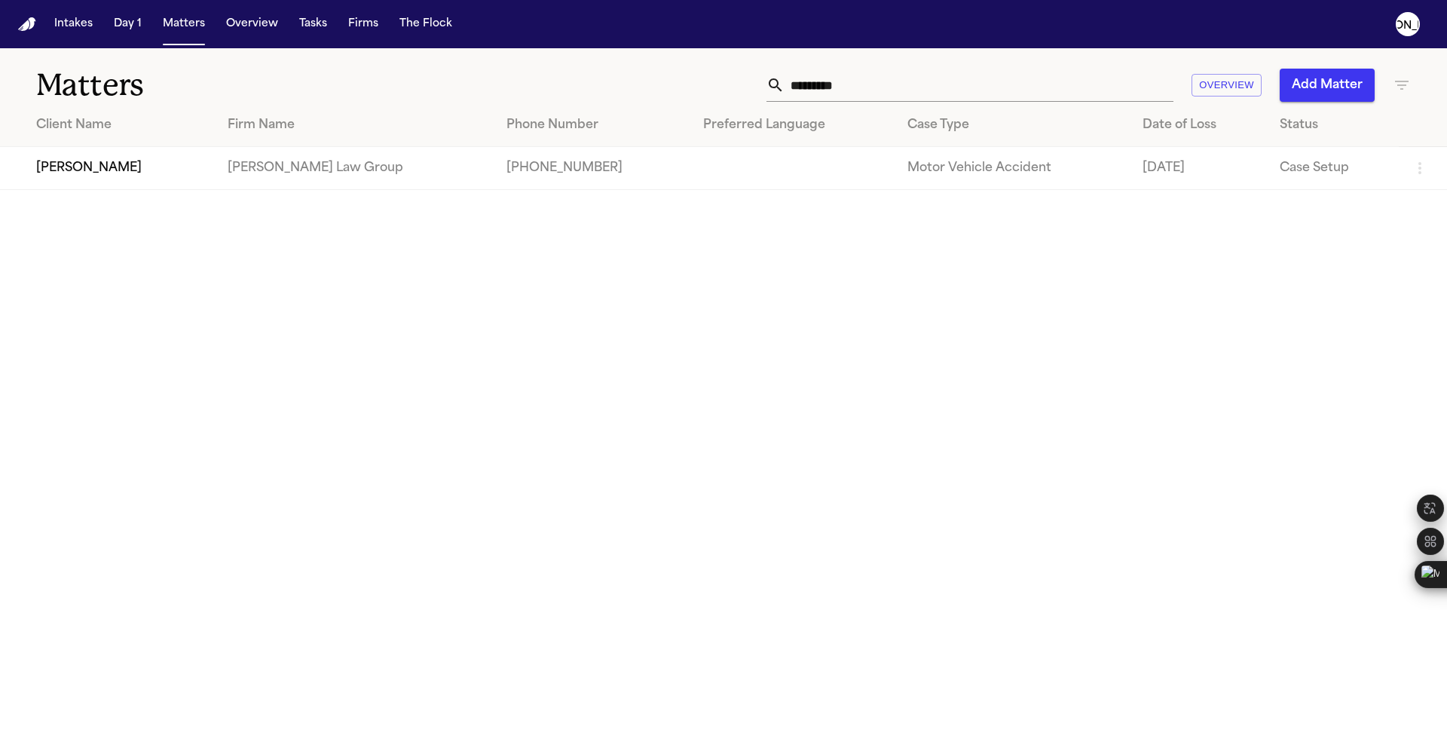
click at [130, 185] on td "[PERSON_NAME]" at bounding box center [108, 168] width 216 height 43
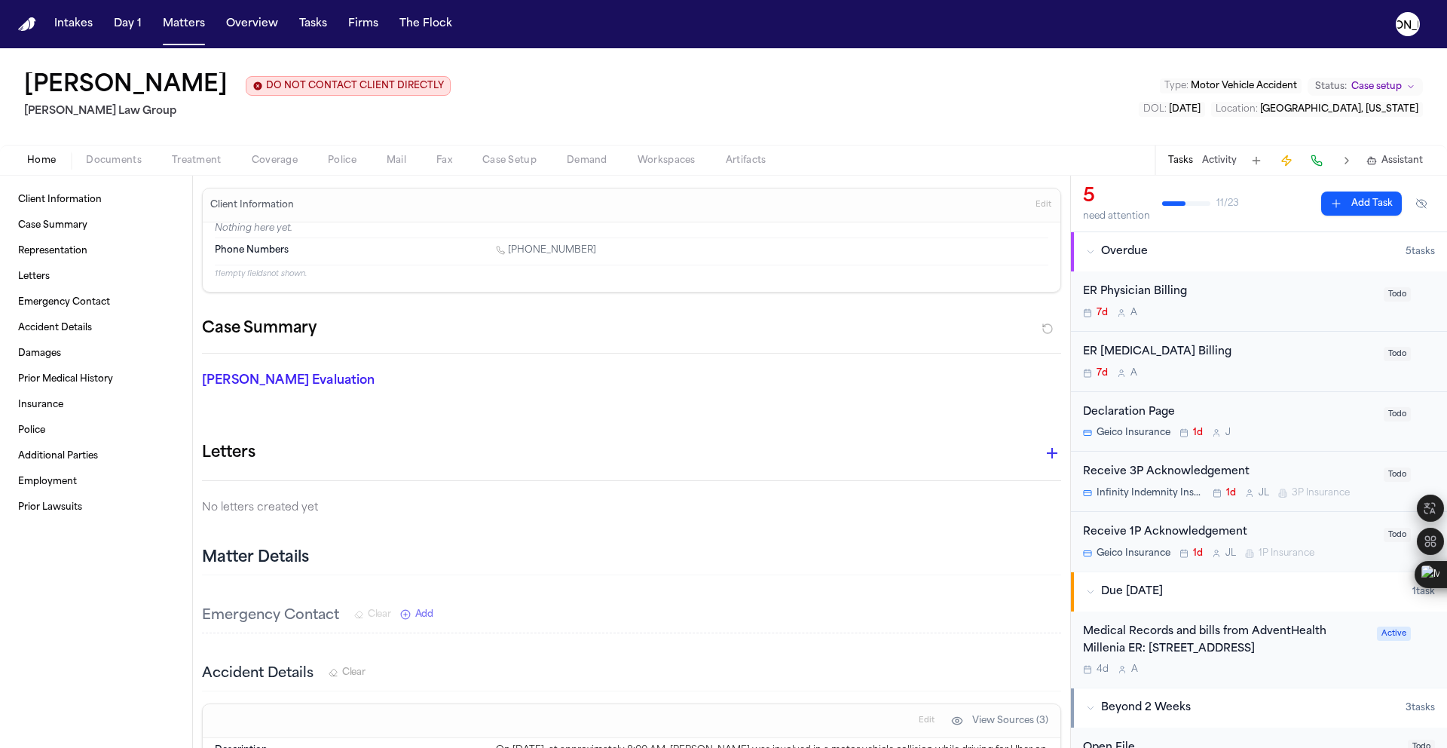
click at [284, 164] on span "Coverage" at bounding box center [275, 161] width 46 height 12
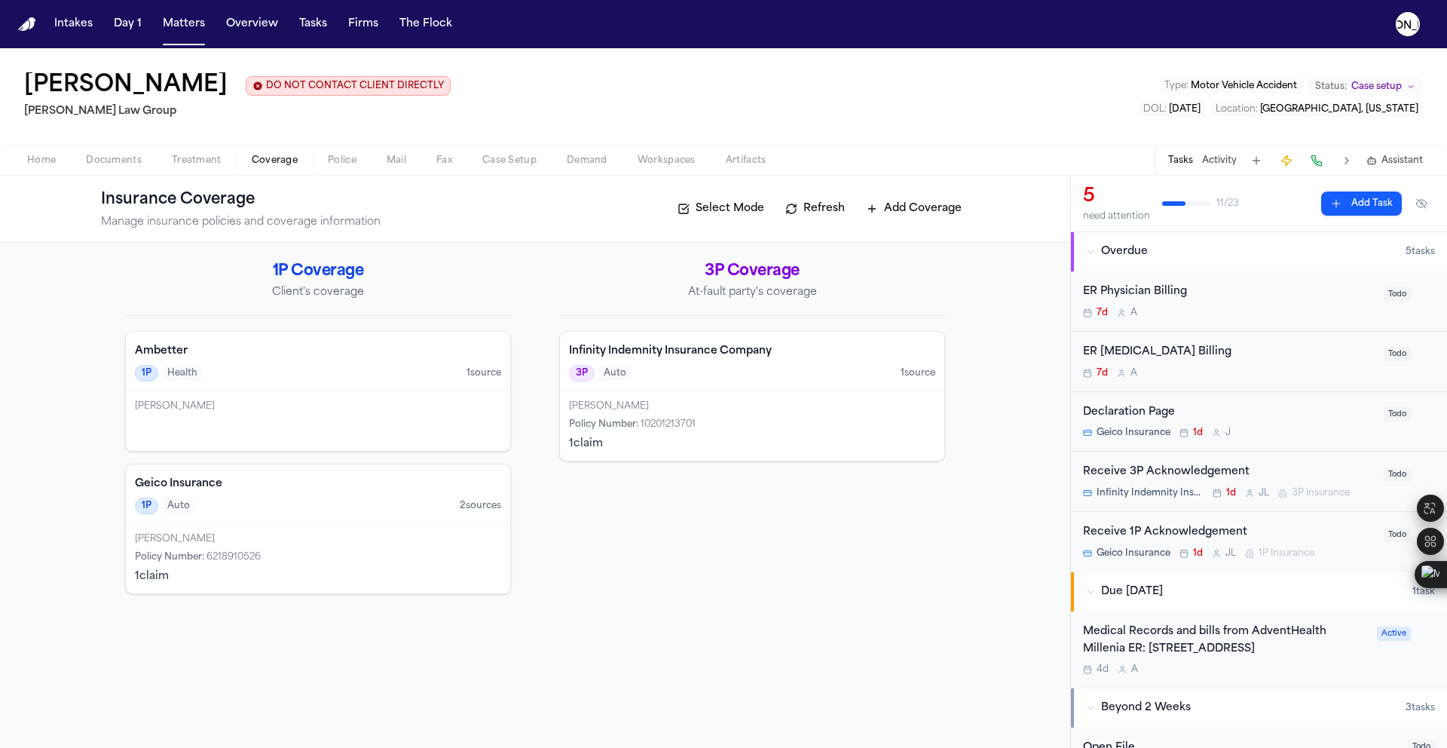
click at [649, 355] on h4 "Infinity Indemnity Insurance Company" at bounding box center [752, 351] width 366 height 15
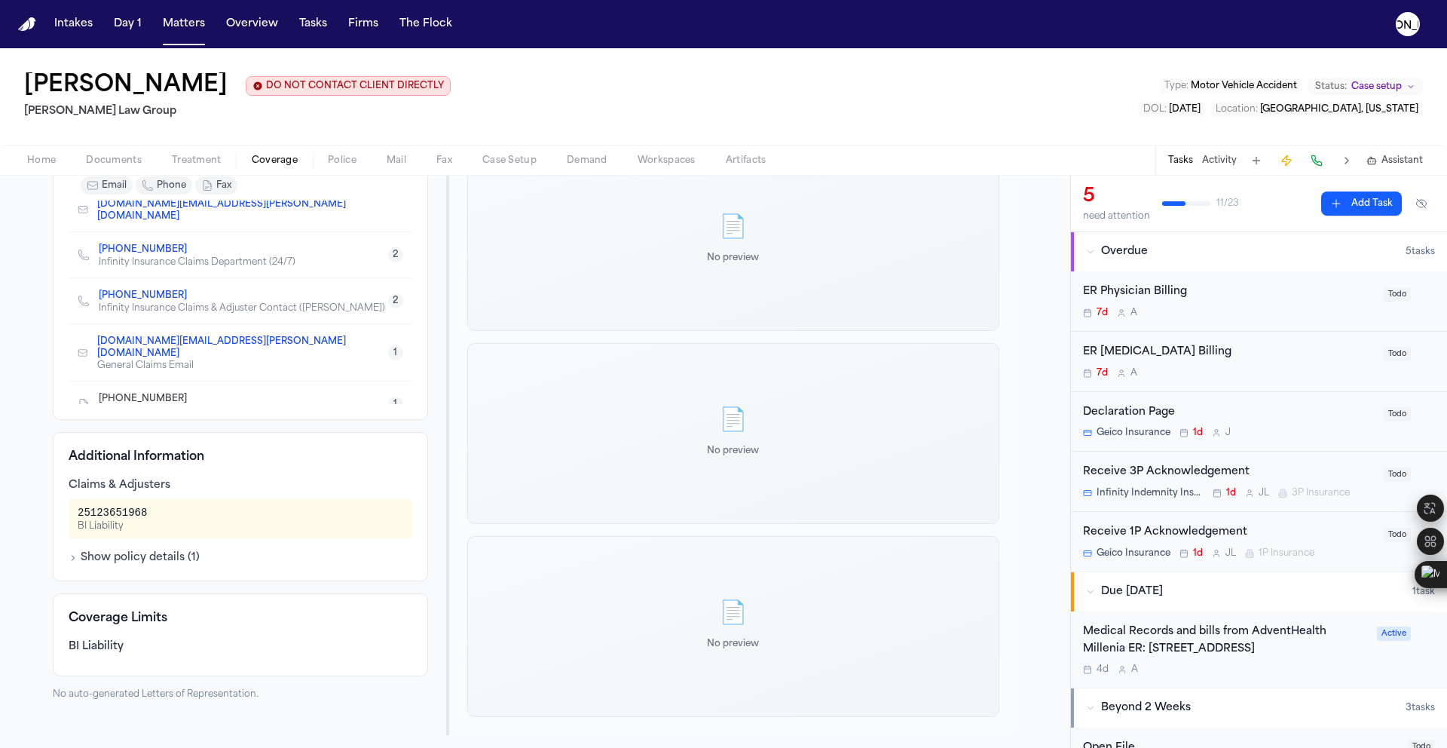
scroll to position [279, 0]
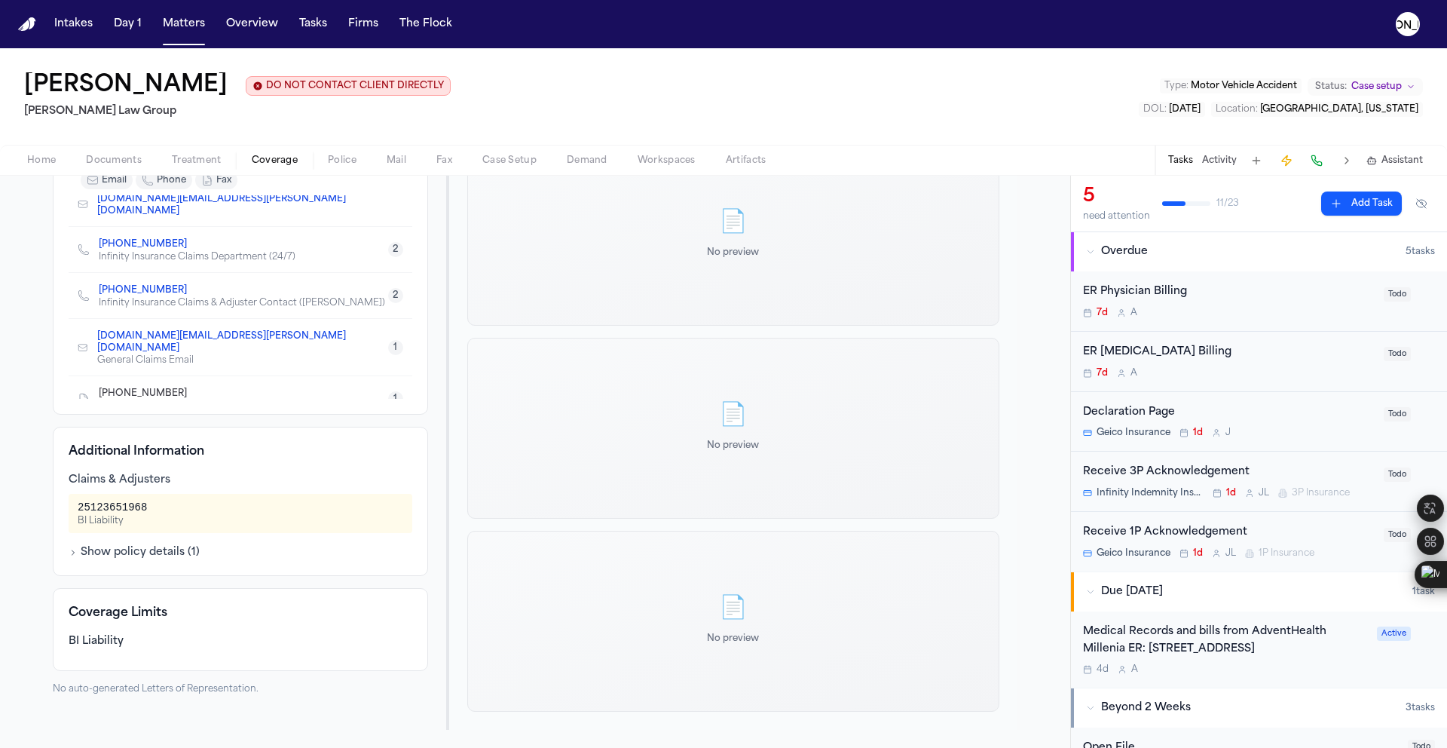
click at [69, 555] on icon "button" at bounding box center [73, 552] width 9 height 9
click at [99, 166] on span "Documents" at bounding box center [114, 161] width 56 height 12
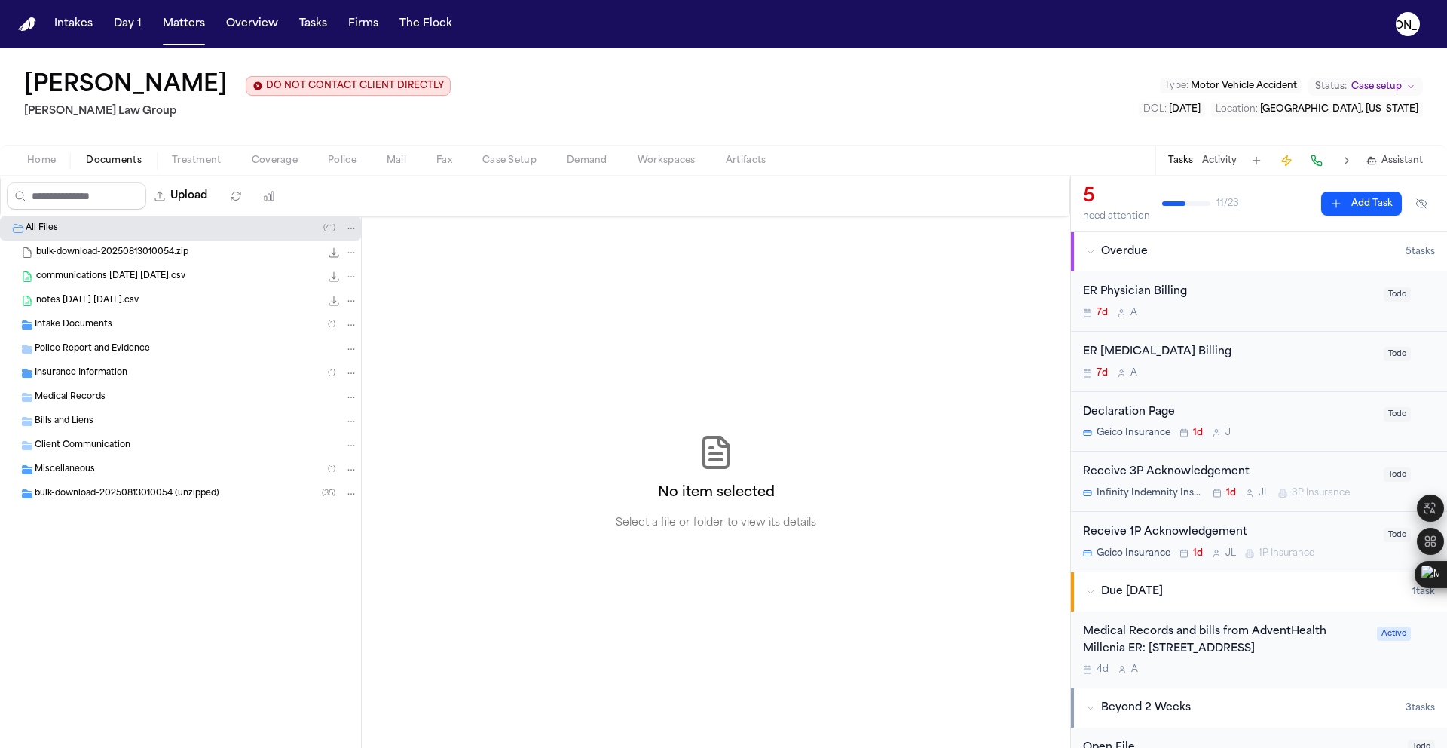
click at [115, 360] on div "Police Report and Evidence" at bounding box center [180, 349] width 361 height 24
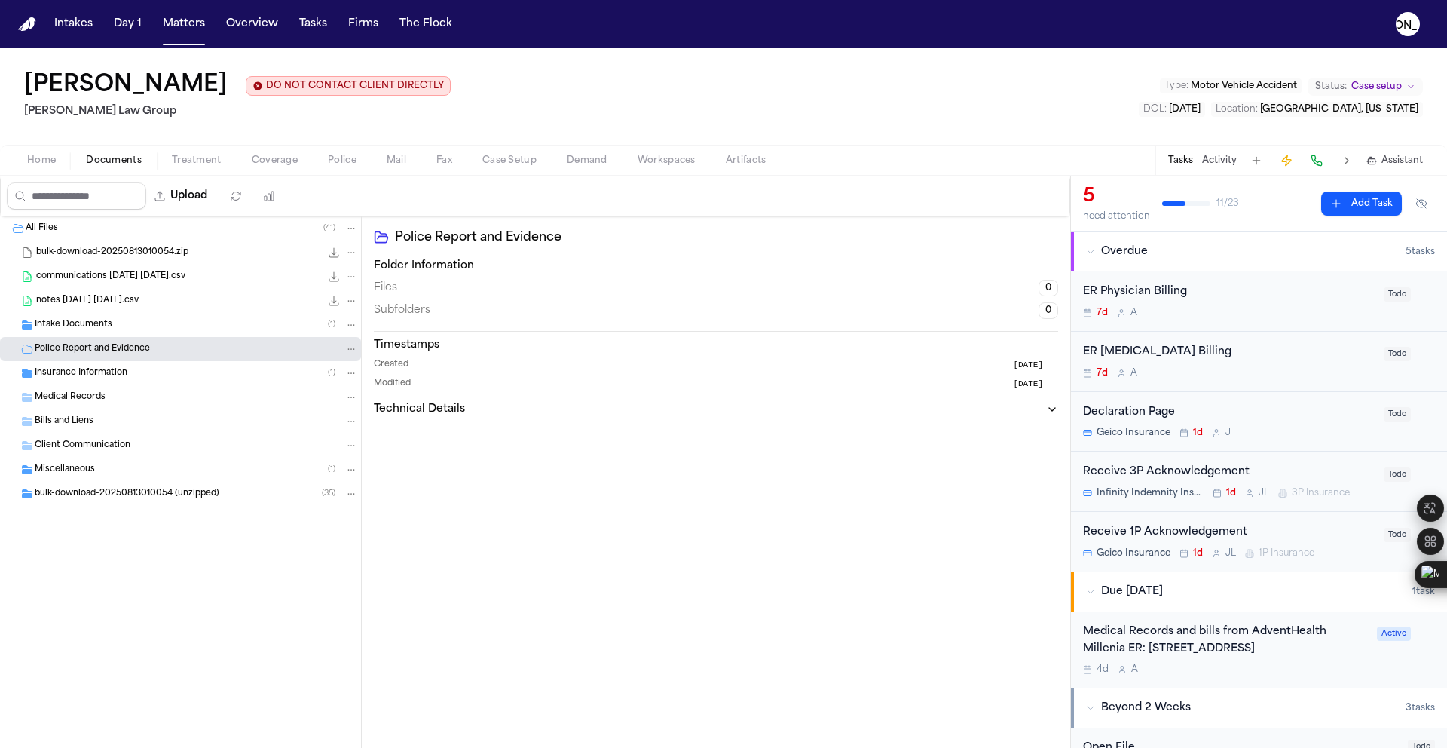
click at [97, 310] on div "notes 2025-08-12 21-01-11.csv 24.9 KB • CSV" at bounding box center [180, 301] width 361 height 24
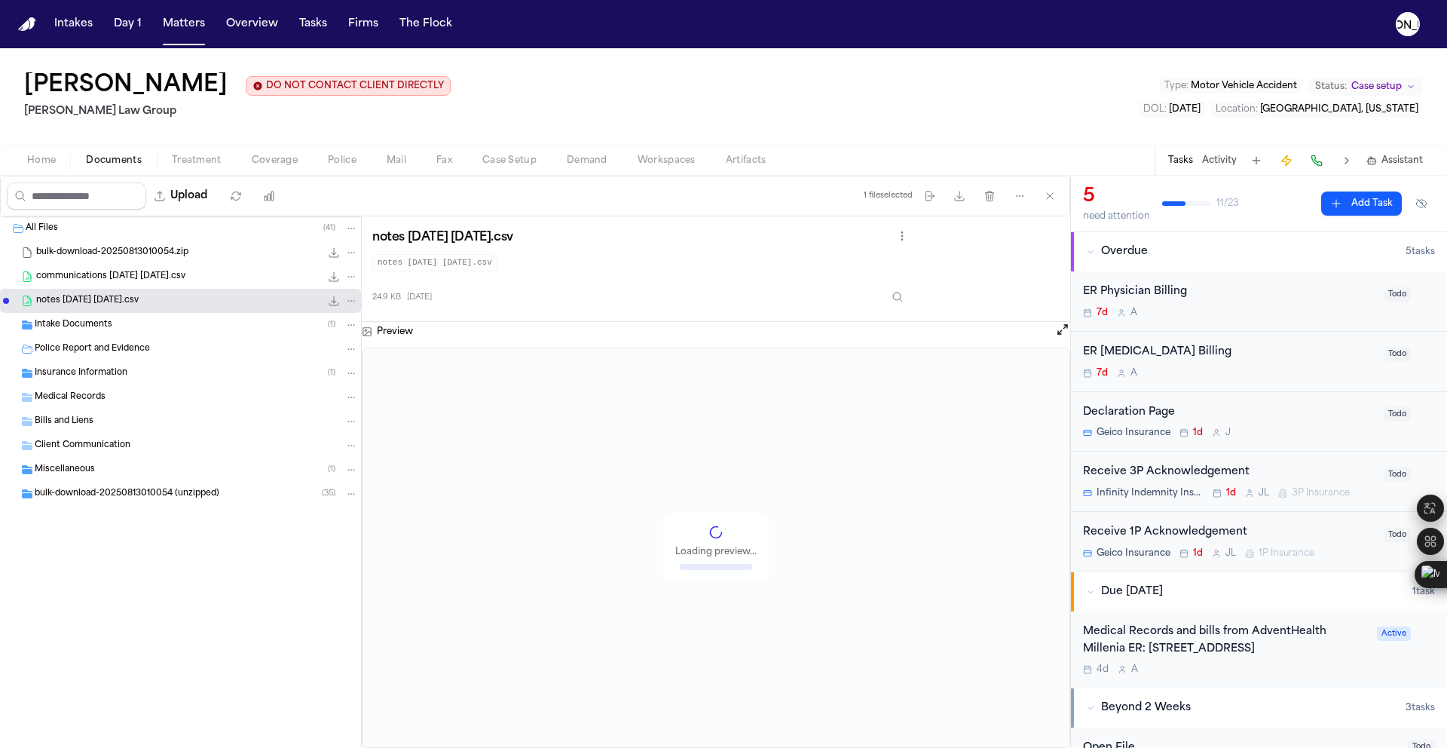
click at [98, 286] on div "communications 2025-08-12 21-01-22.csv 5.4 KB • CSV" at bounding box center [180, 277] width 361 height 24
click at [95, 258] on span "bulk-download-20250813010054.zip" at bounding box center [112, 252] width 152 height 13
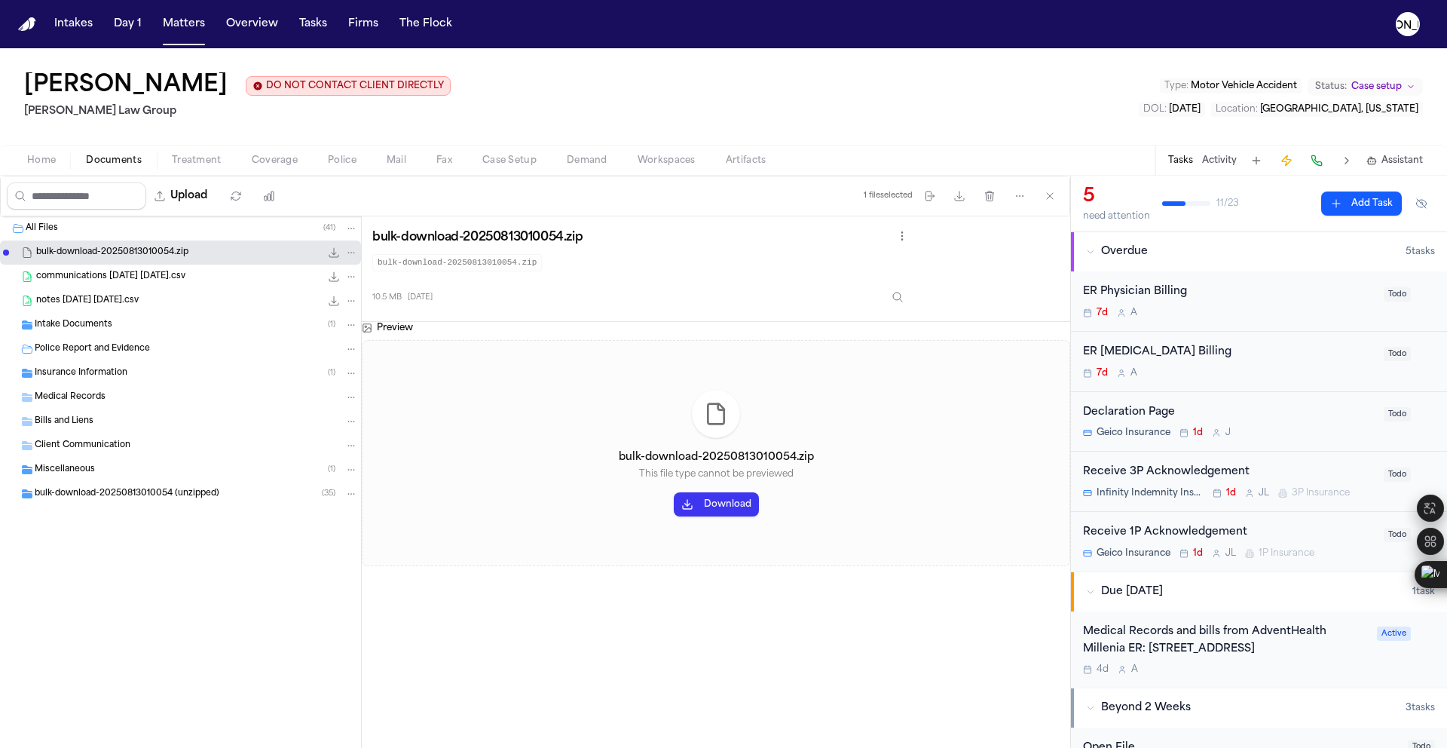
click at [99, 326] on span "Intake Documents" at bounding box center [74, 325] width 78 height 13
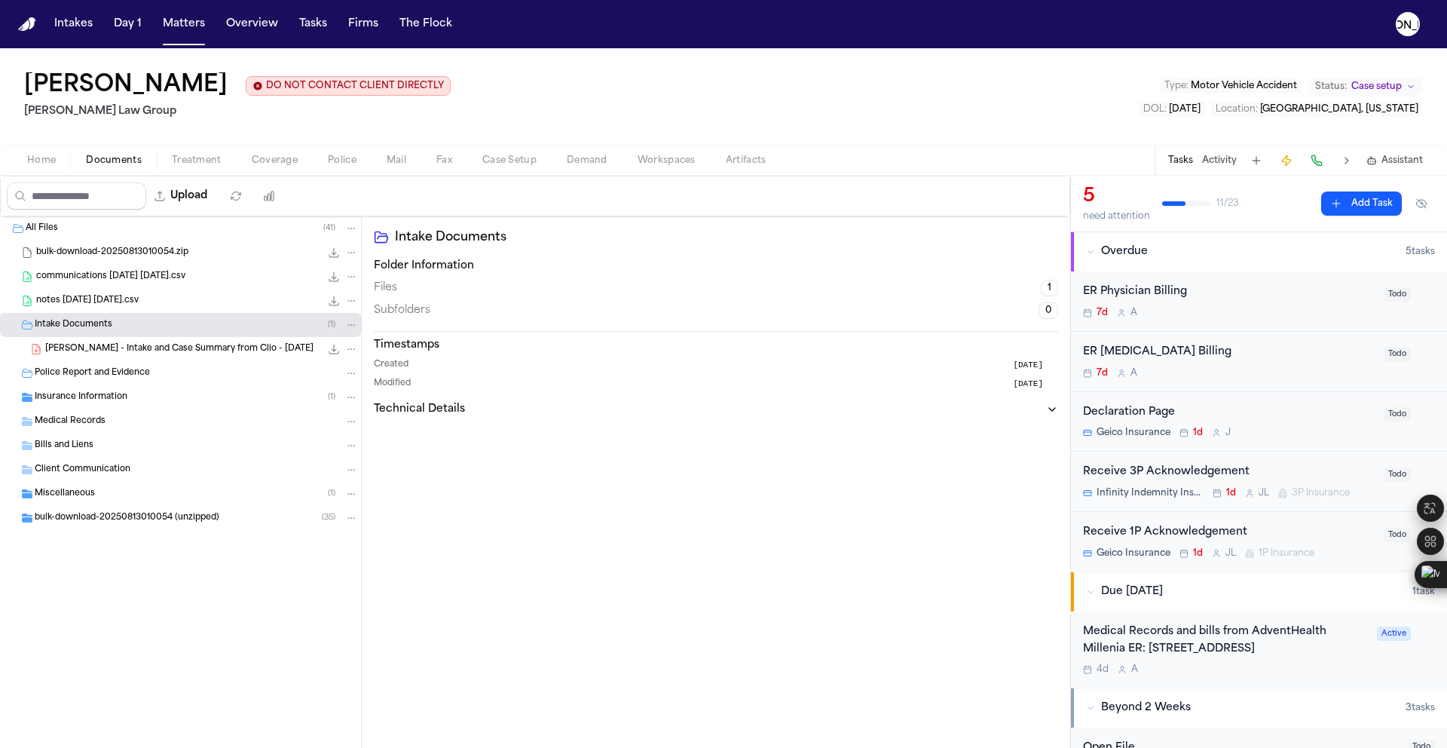
click at [151, 355] on span "F. Ramirez - Intake and Case Summary from Clio - 8.8.25" at bounding box center [179, 349] width 268 height 13
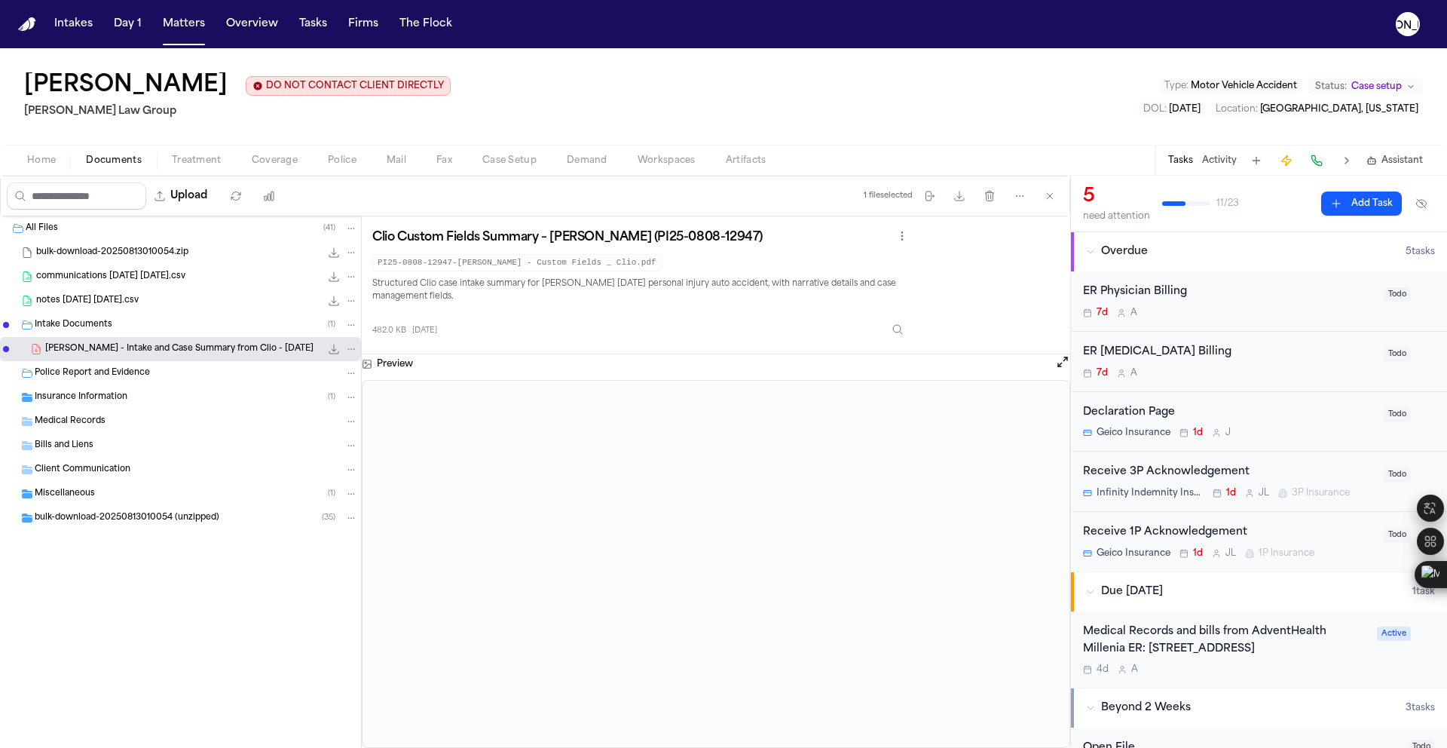
click at [271, 163] on span "Coverage" at bounding box center [275, 161] width 46 height 12
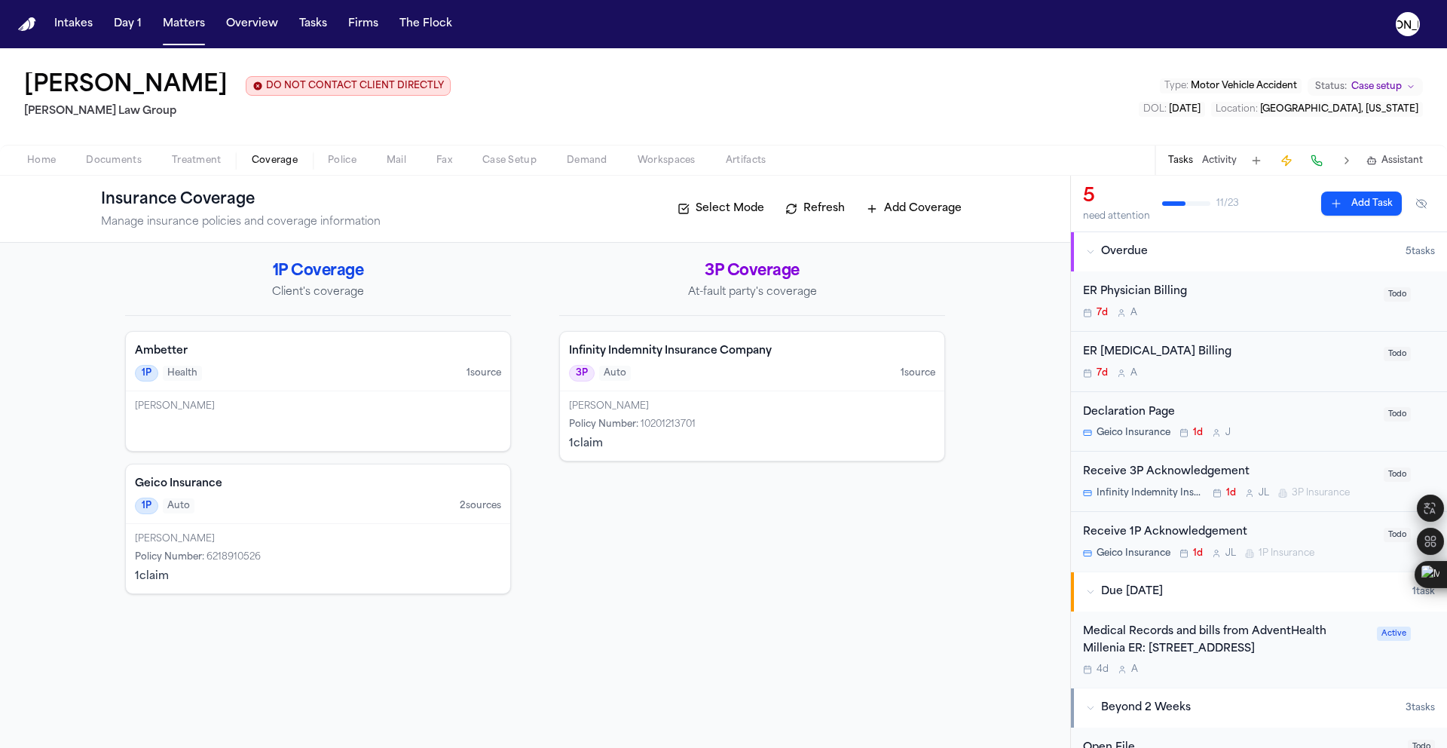
click at [669, 362] on div "Infinity Indemnity Insurance Company 3P Auto 1 source" at bounding box center [752, 362] width 384 height 60
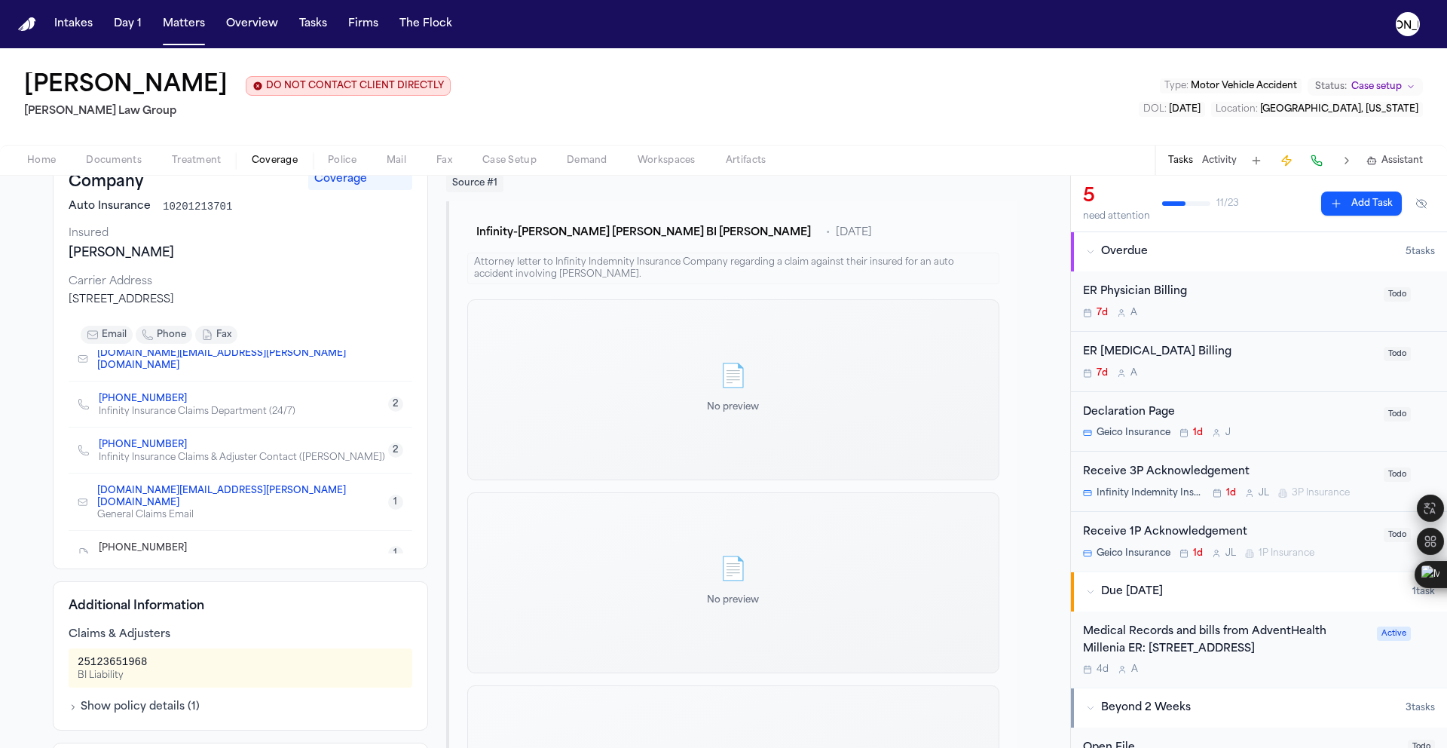
scroll to position [279, 0]
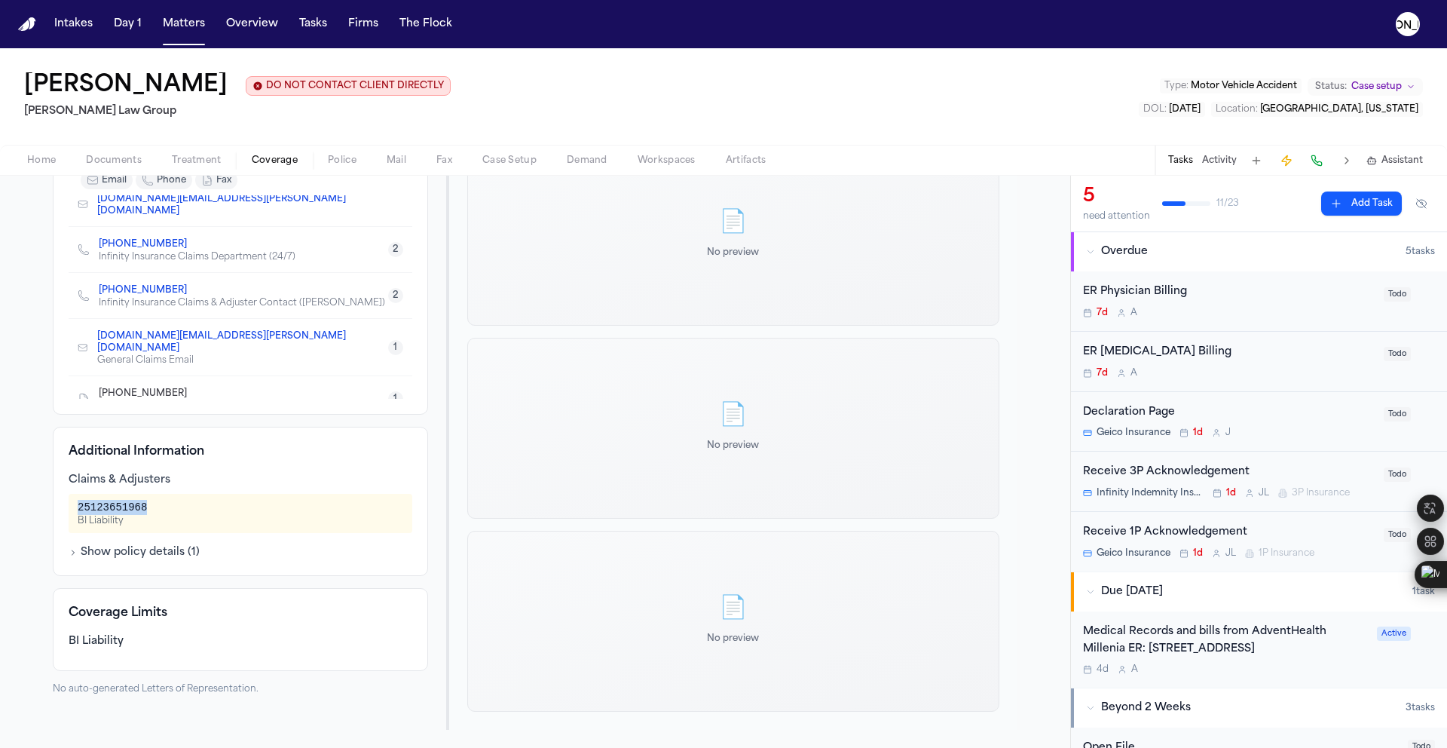
drag, startPoint x: 170, startPoint y: 508, endPoint x: 66, endPoint y: 510, distance: 103.3
click at [69, 510] on div "25123651968 BI Liability" at bounding box center [241, 513] width 344 height 39
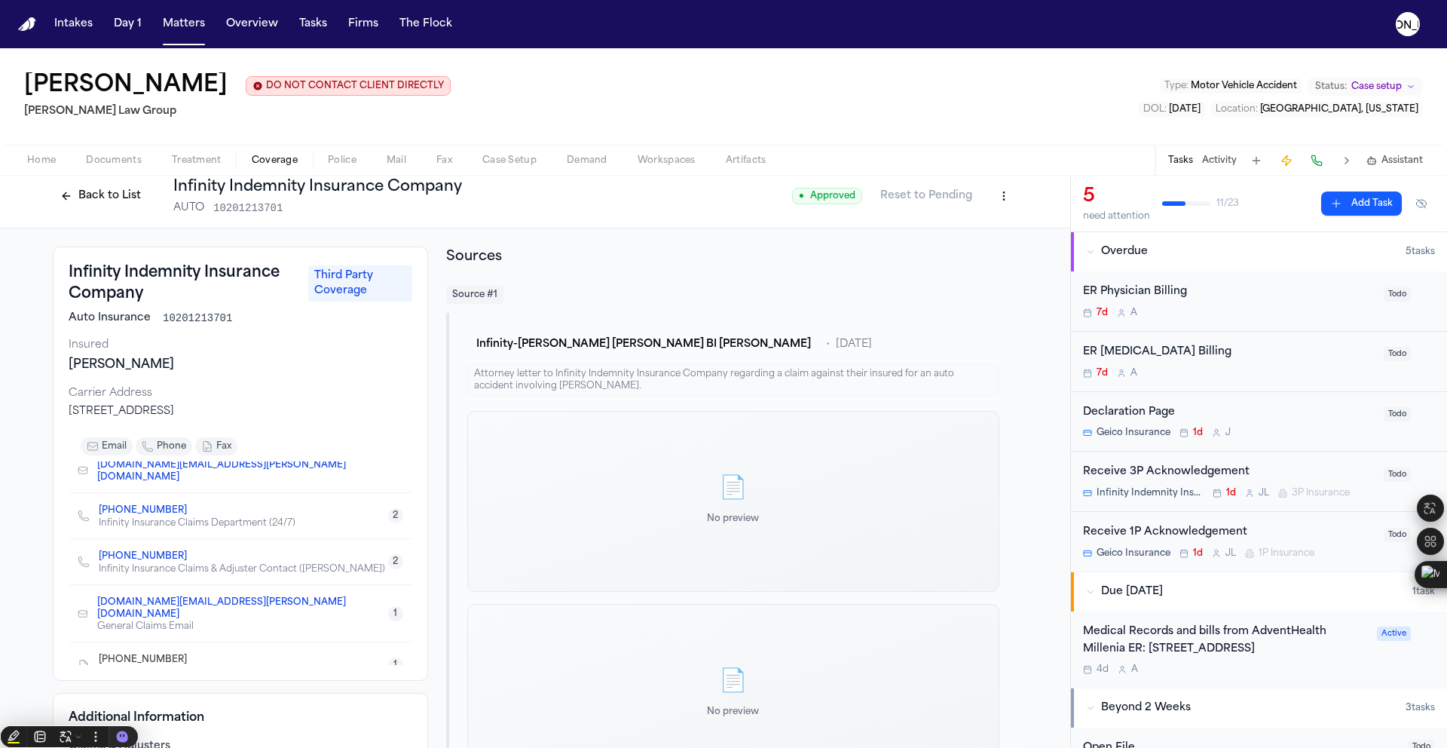
scroll to position [0, 0]
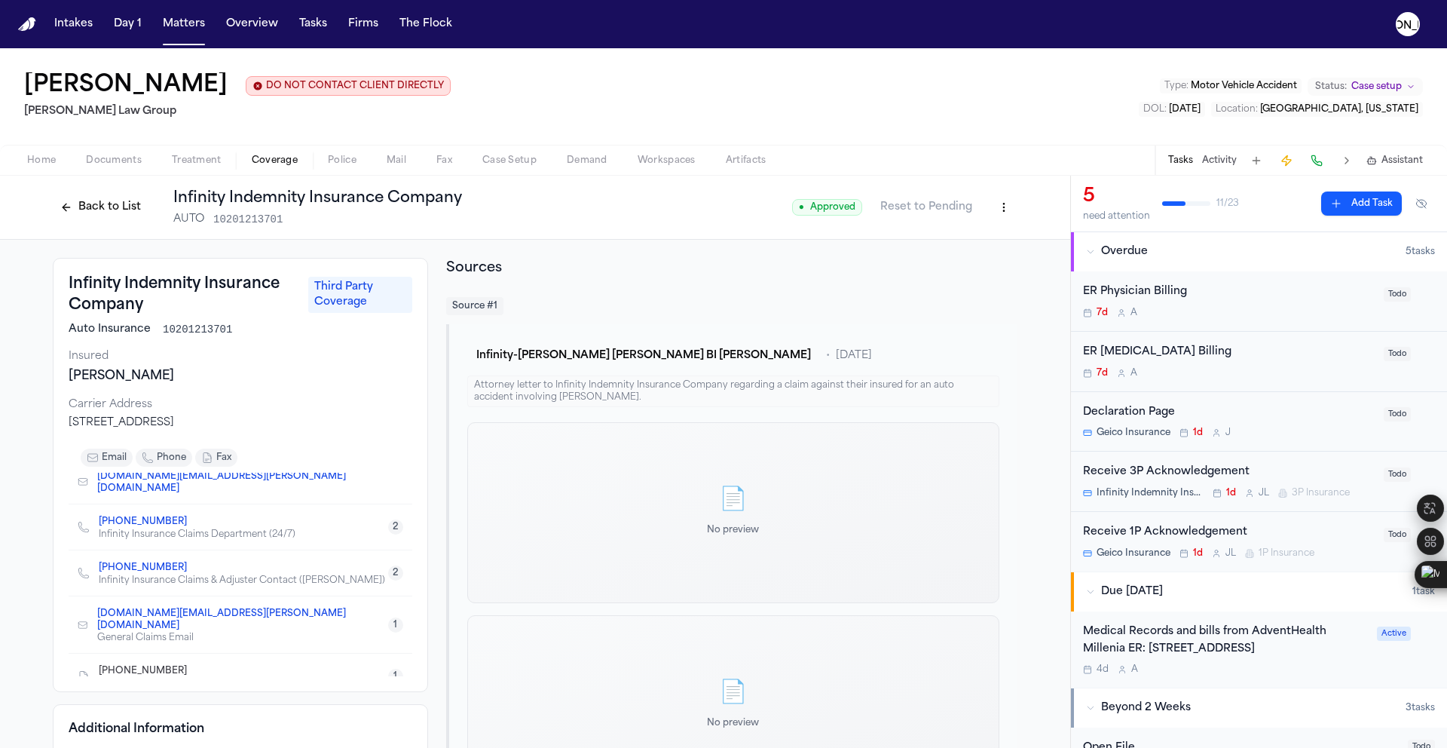
click at [90, 210] on button "Back to List" at bounding box center [101, 207] width 96 height 24
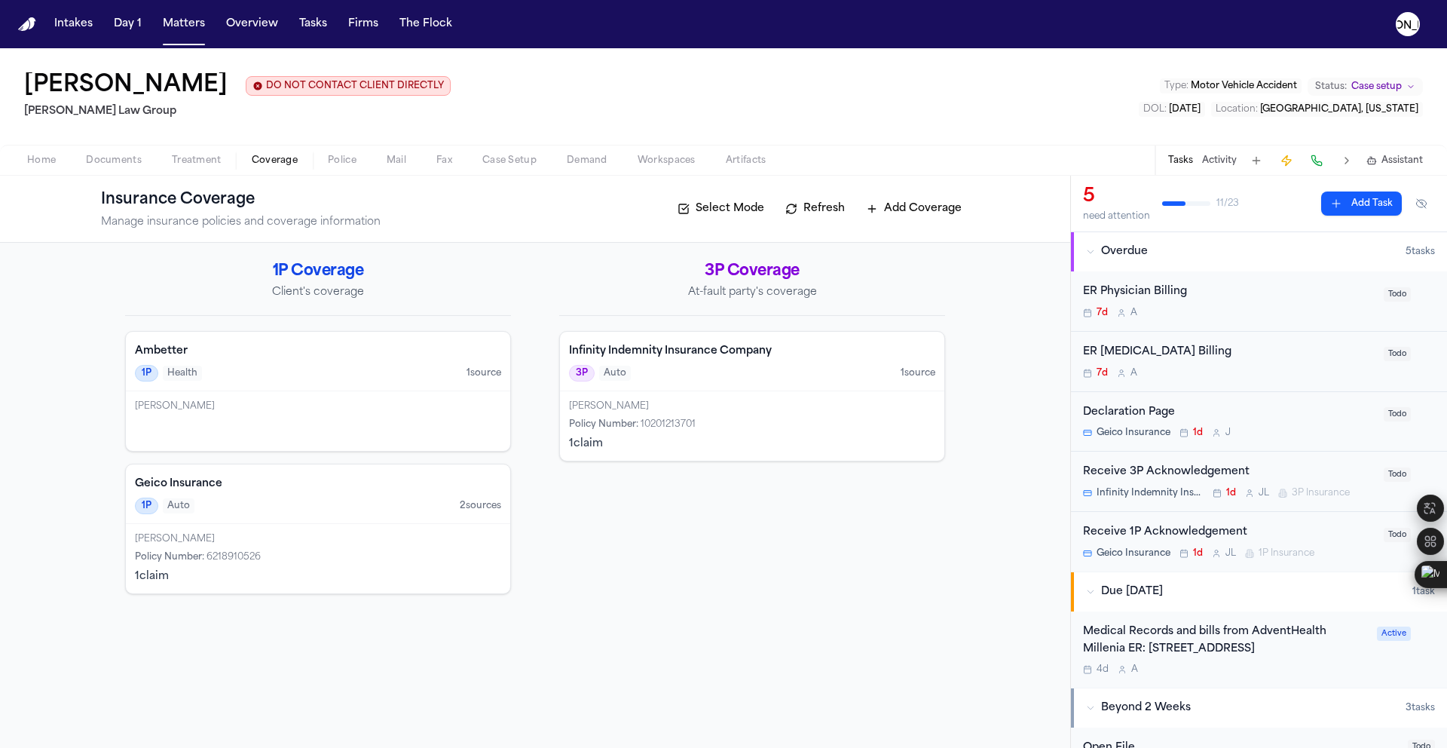
click at [632, 417] on div "Fredy Ramirez Policy Number : 10201213701 1 claim" at bounding box center [752, 425] width 384 height 69
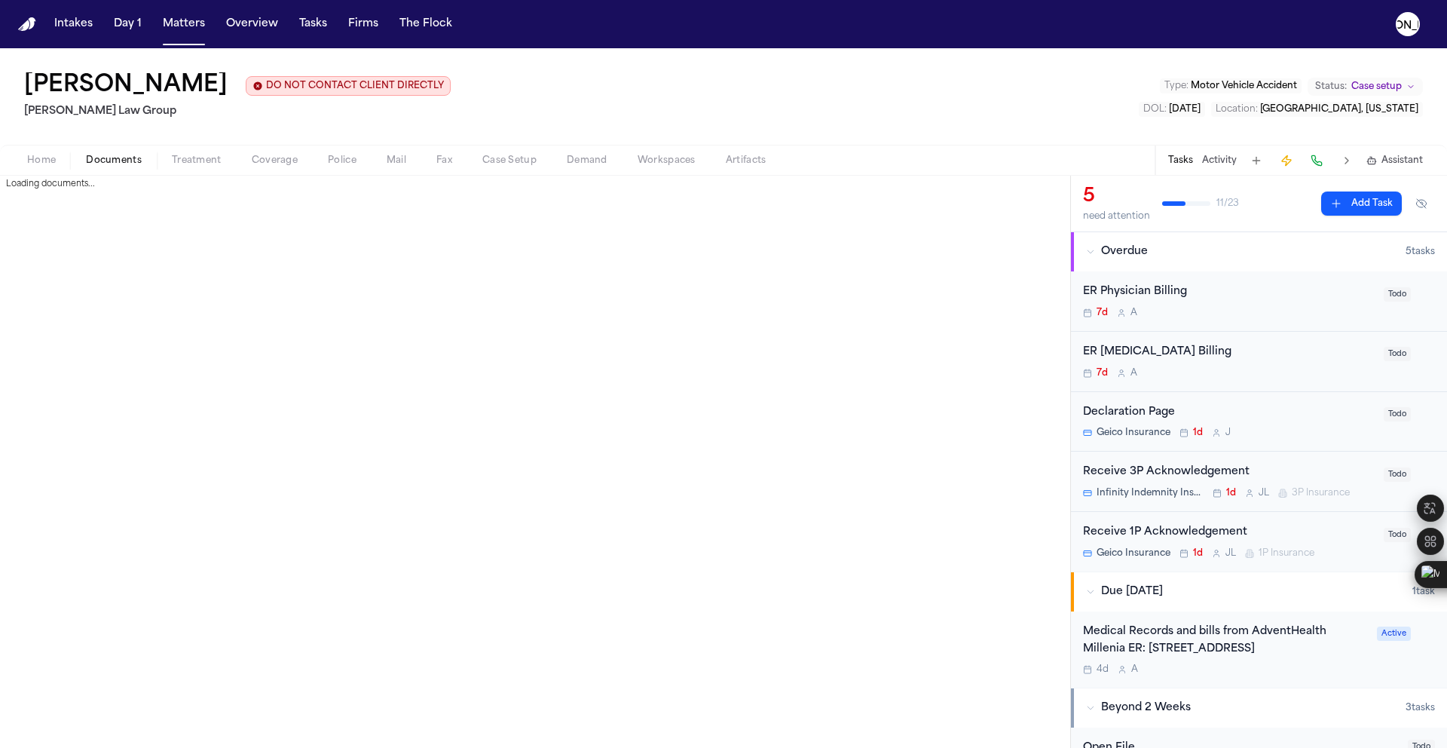
click at [100, 164] on span "Documents" at bounding box center [114, 161] width 56 height 12
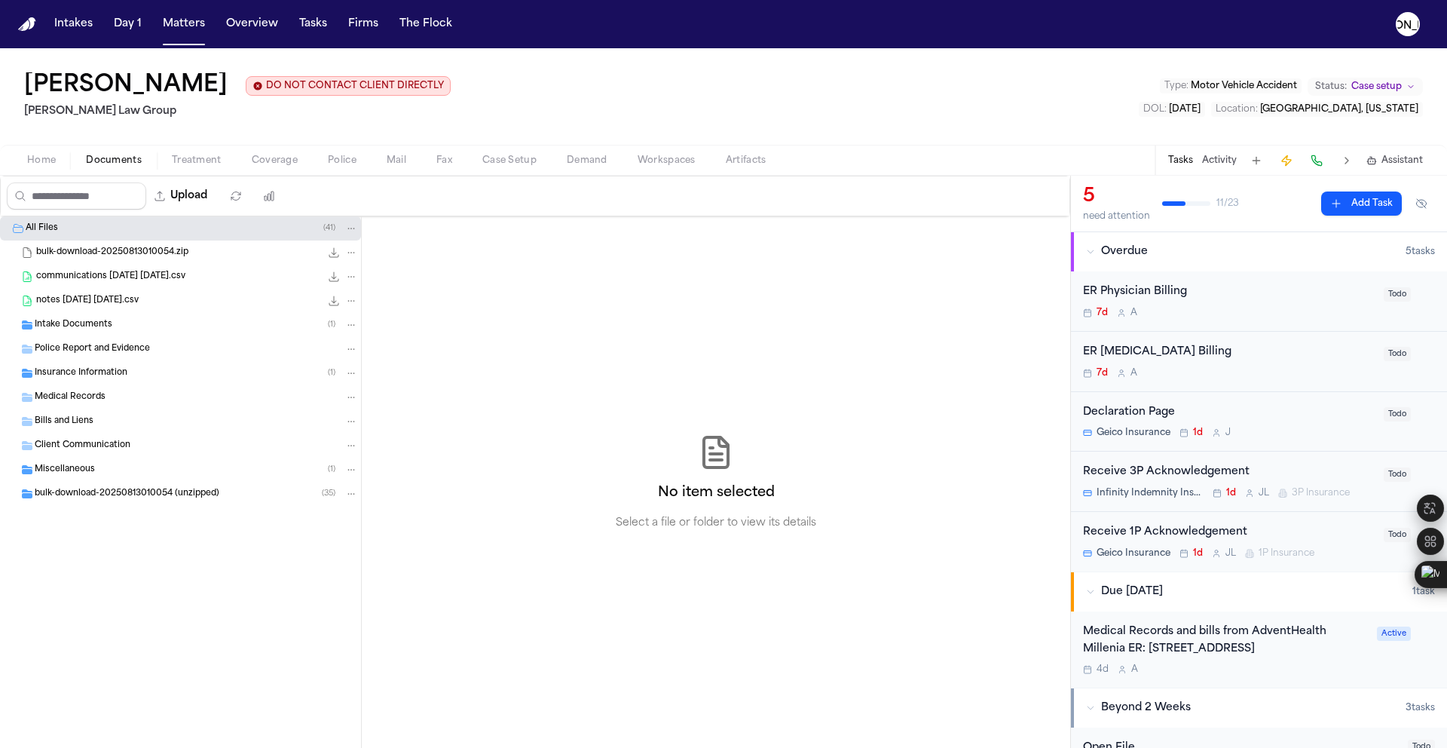
click at [105, 380] on div "Insurance Information ( 1 )" at bounding box center [196, 373] width 323 height 14
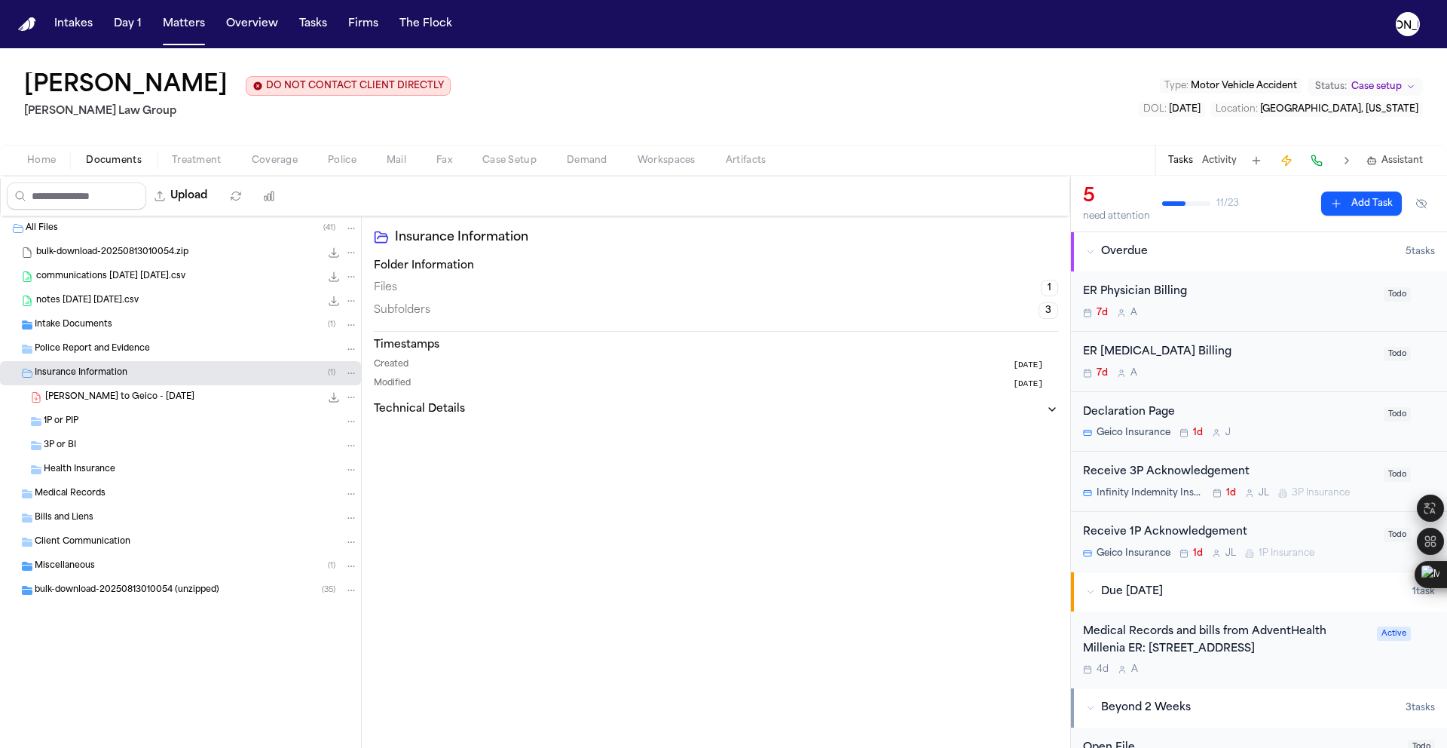
click at [106, 400] on span "F. Ramirez - LOR to Geico - 8.12.25" at bounding box center [119, 397] width 149 height 13
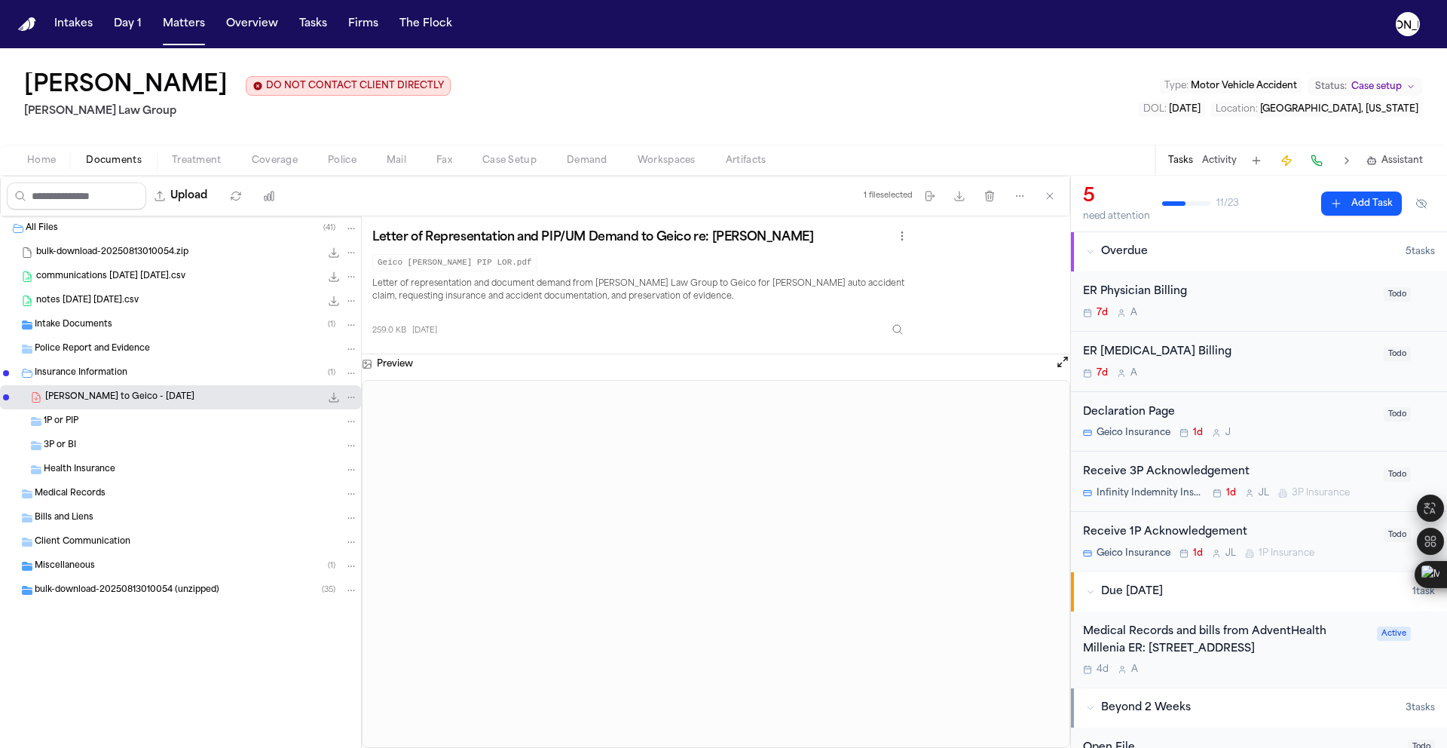
click at [68, 451] on span "3P or BI" at bounding box center [60, 445] width 32 height 13
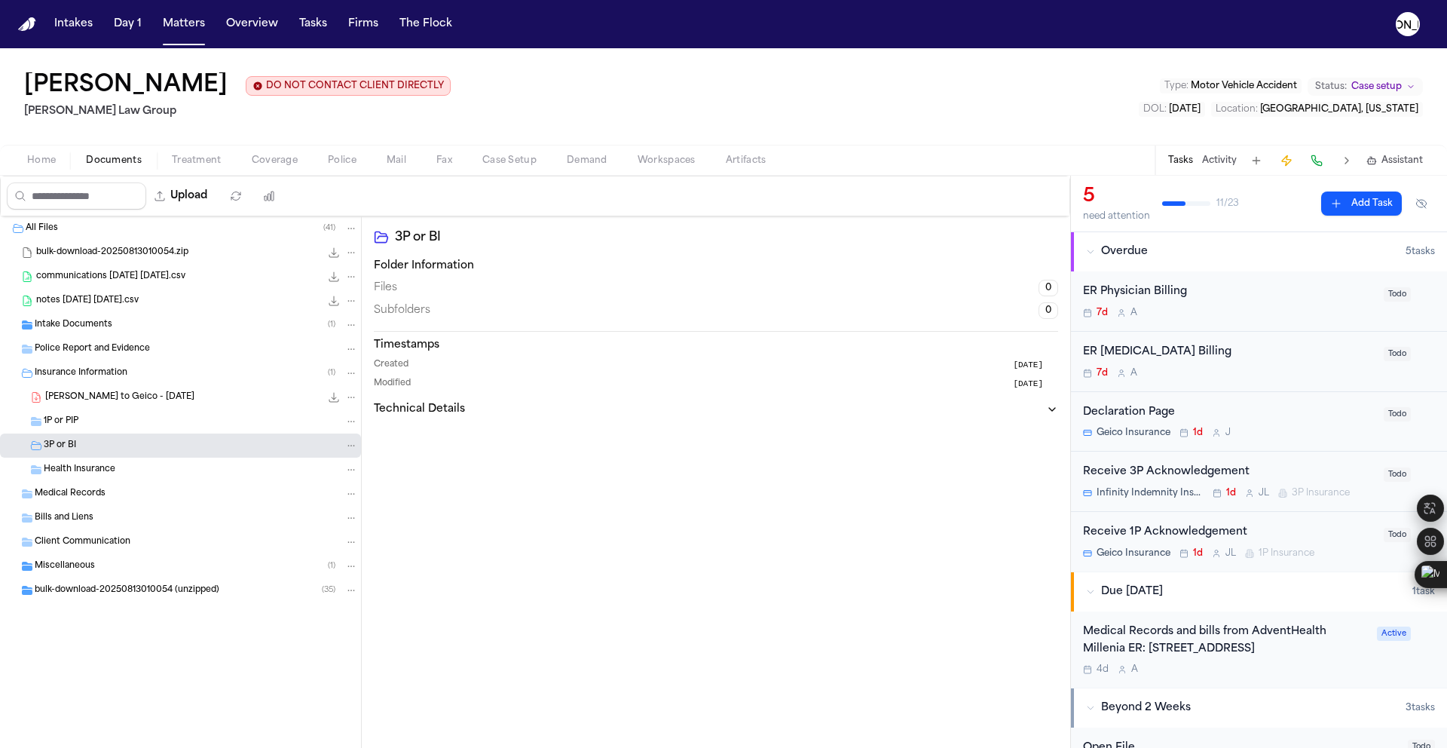
click at [85, 396] on span "F. Ramirez - LOR to Geico - 8.12.25" at bounding box center [119, 397] width 149 height 13
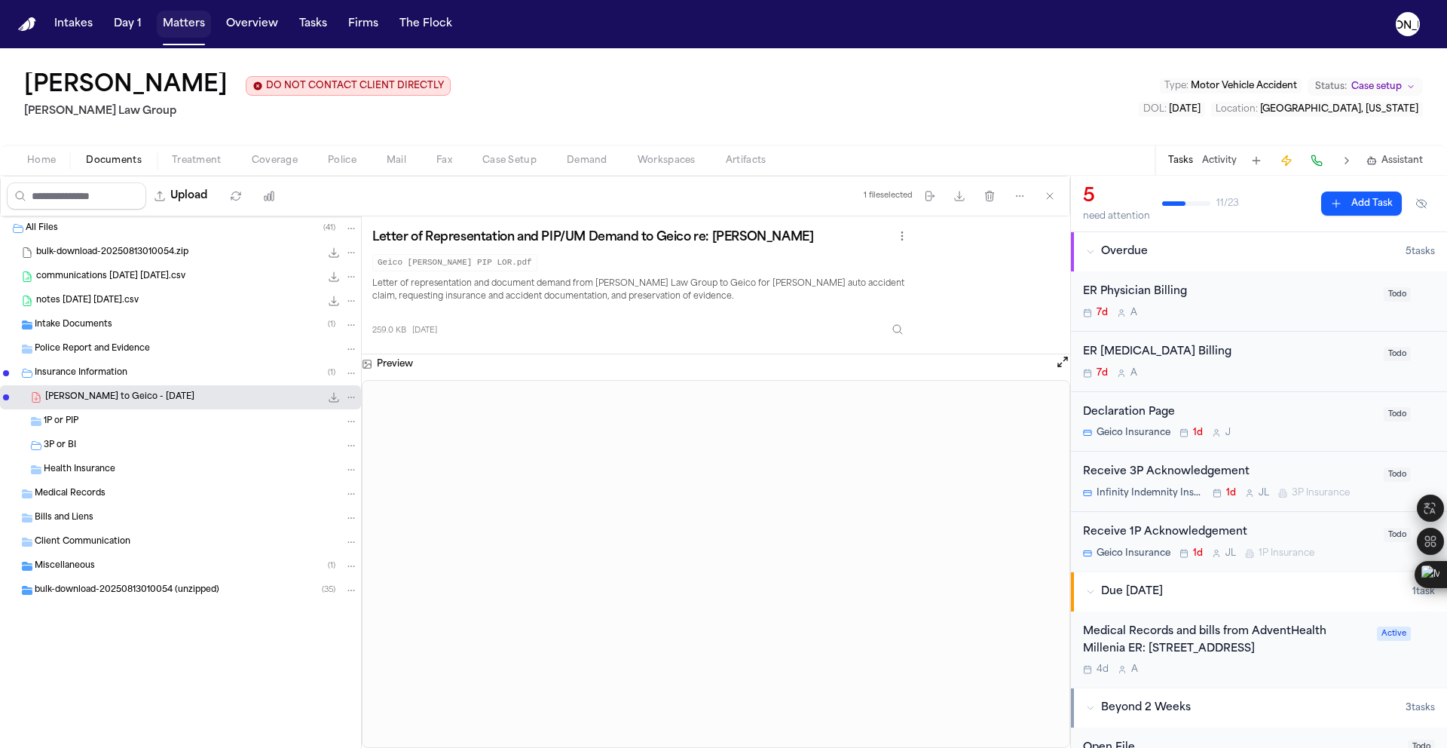
click at [181, 31] on button "Matters" at bounding box center [184, 24] width 54 height 27
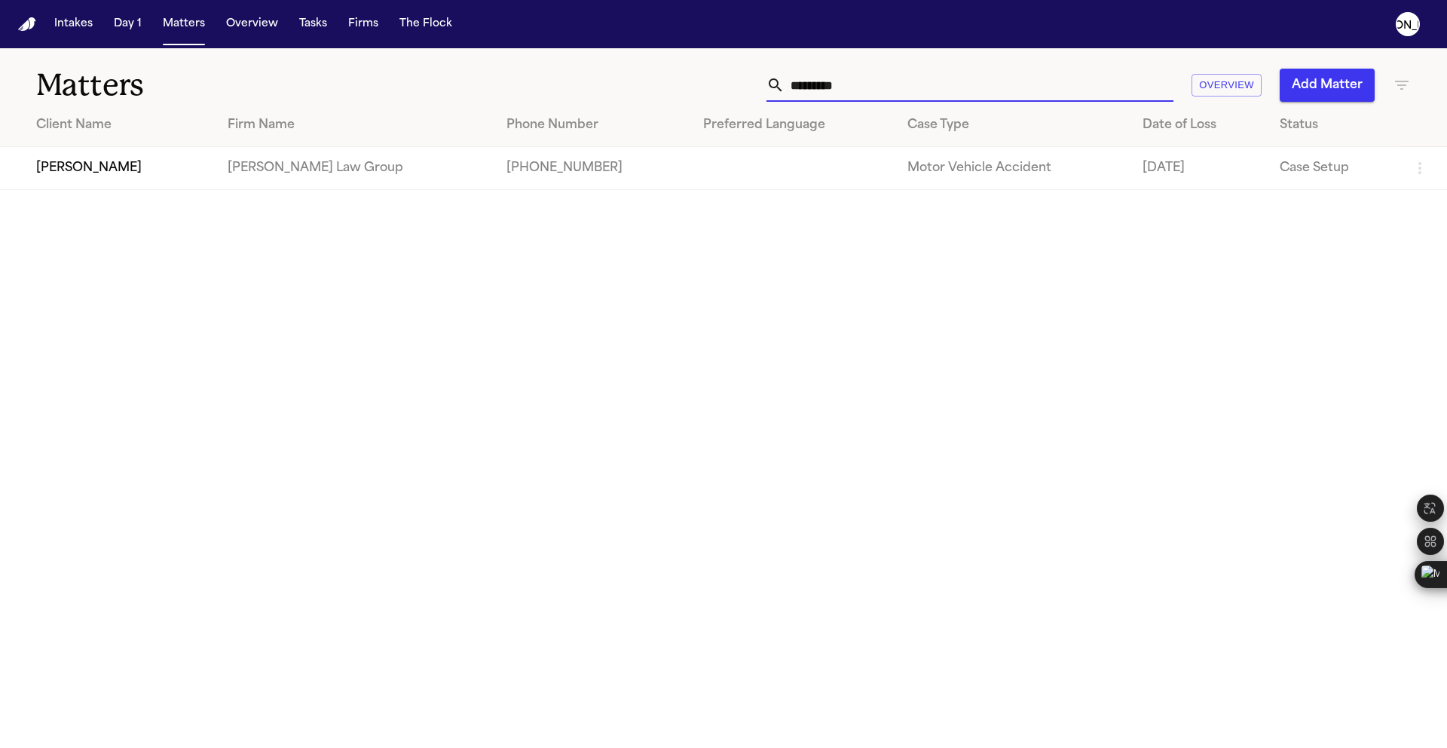
drag, startPoint x: 856, startPoint y: 92, endPoint x: 658, endPoint y: 84, distance: 198.4
click at [658, 84] on div "********* Overview Add Matter" at bounding box center [923, 85] width 975 height 33
paste input "**********"
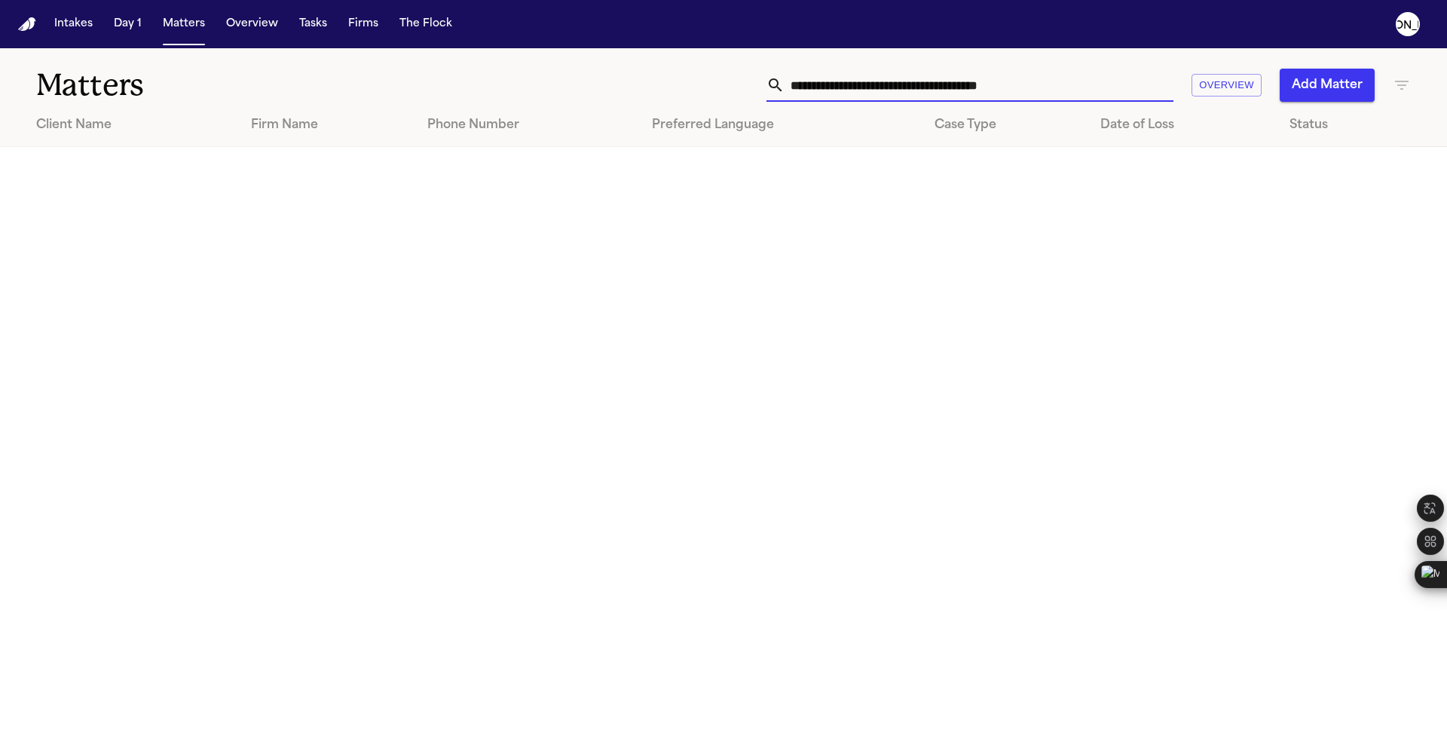
drag, startPoint x: 911, startPoint y: 87, endPoint x: 399, endPoint y: 73, distance: 512.7
click at [401, 72] on div "**********" at bounding box center [723, 76] width 1447 height 56
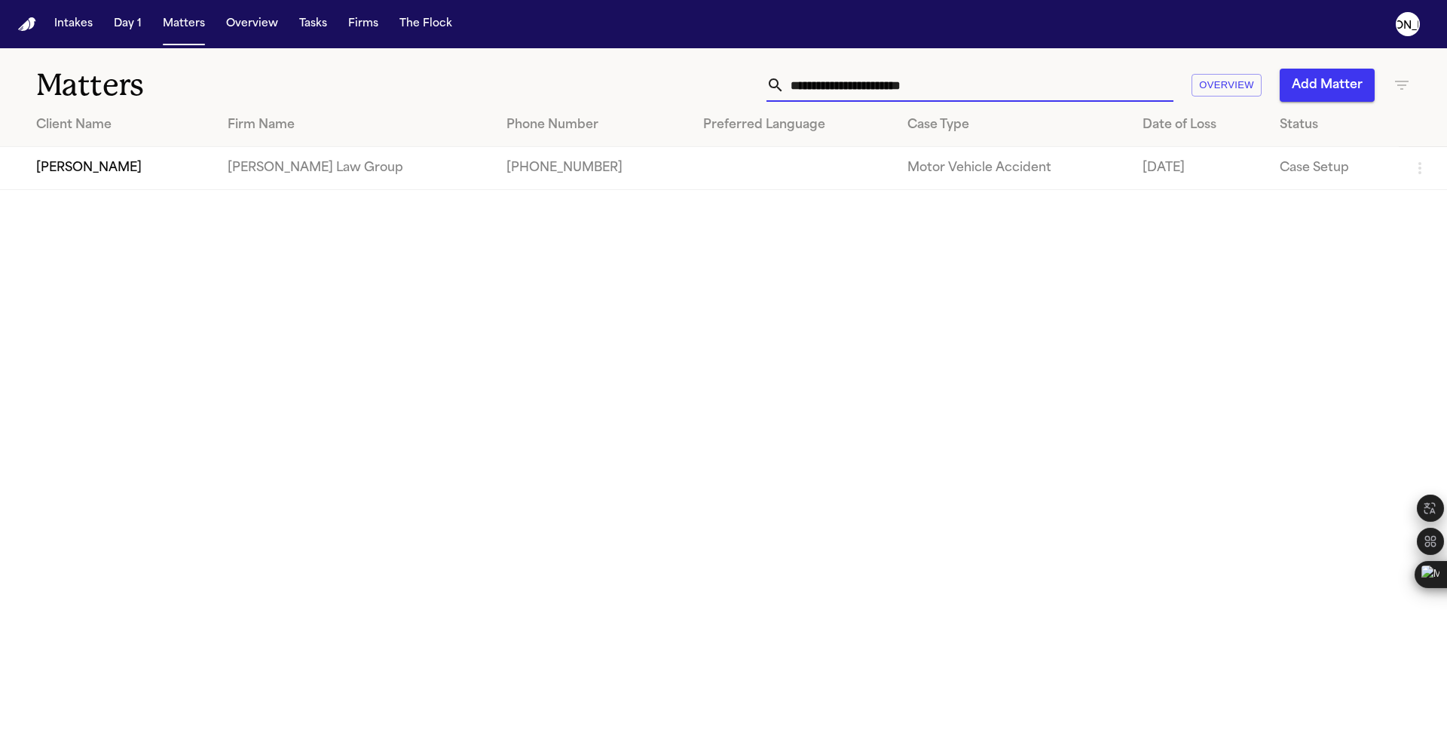
type input "**********"
click at [212, 171] on td "[PERSON_NAME]" at bounding box center [108, 168] width 216 height 43
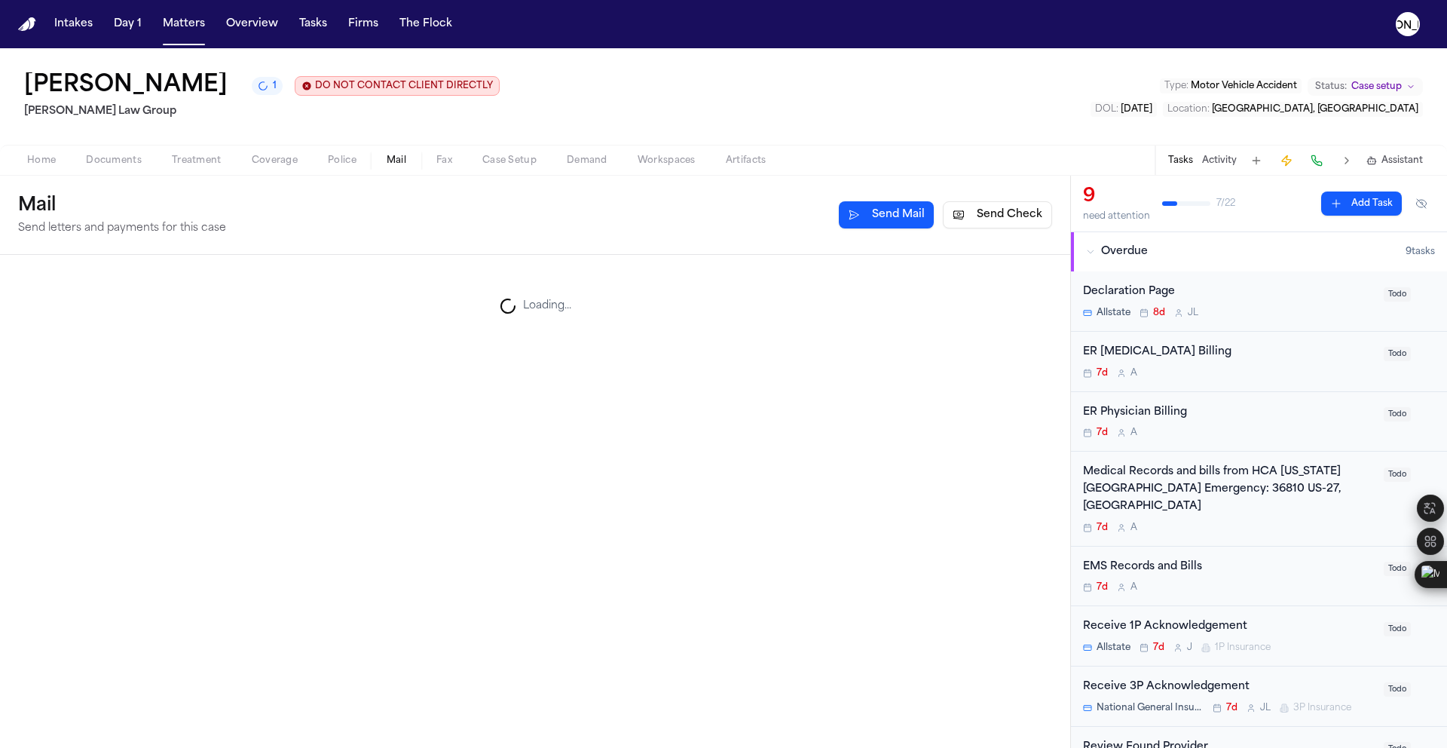
click at [372, 168] on button "Mail" at bounding box center [397, 160] width 50 height 18
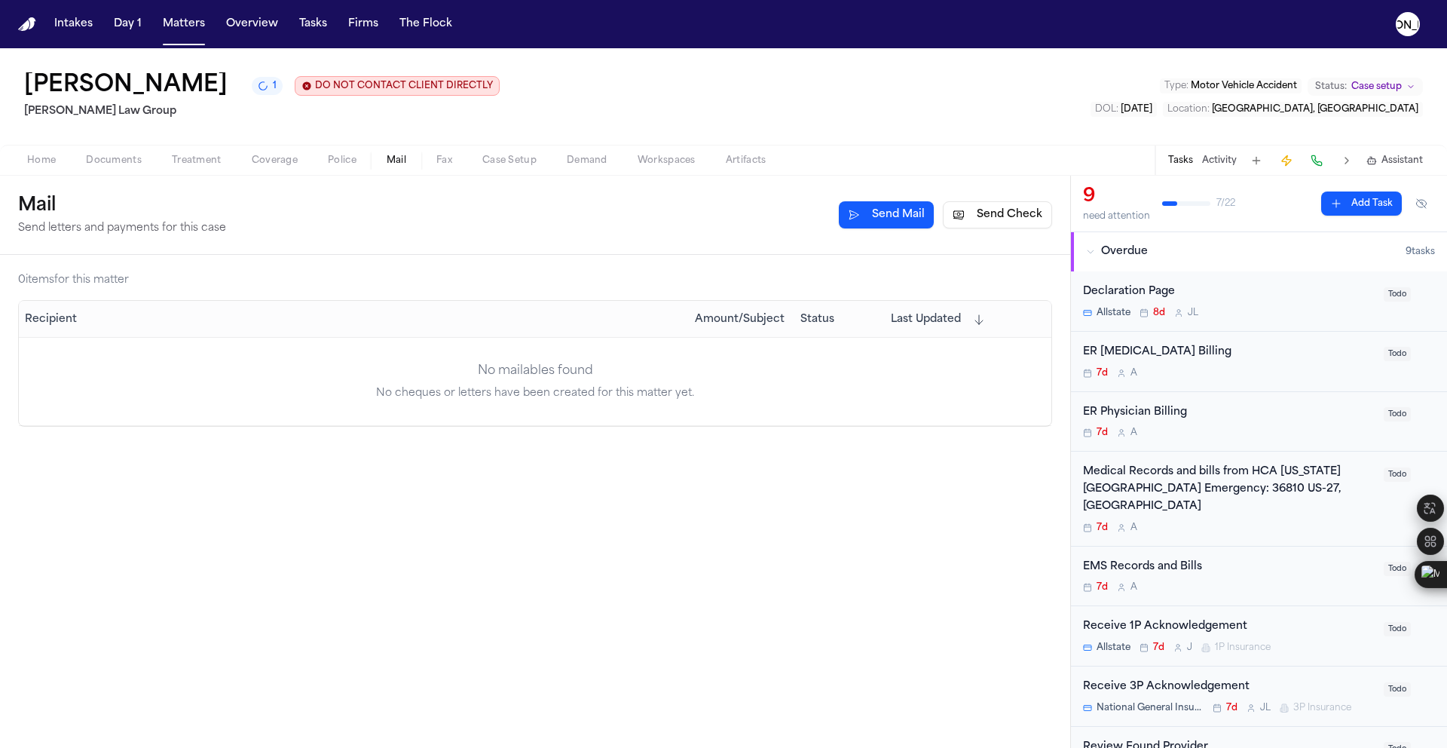
click at [315, 164] on button "Police" at bounding box center [342, 160] width 59 height 18
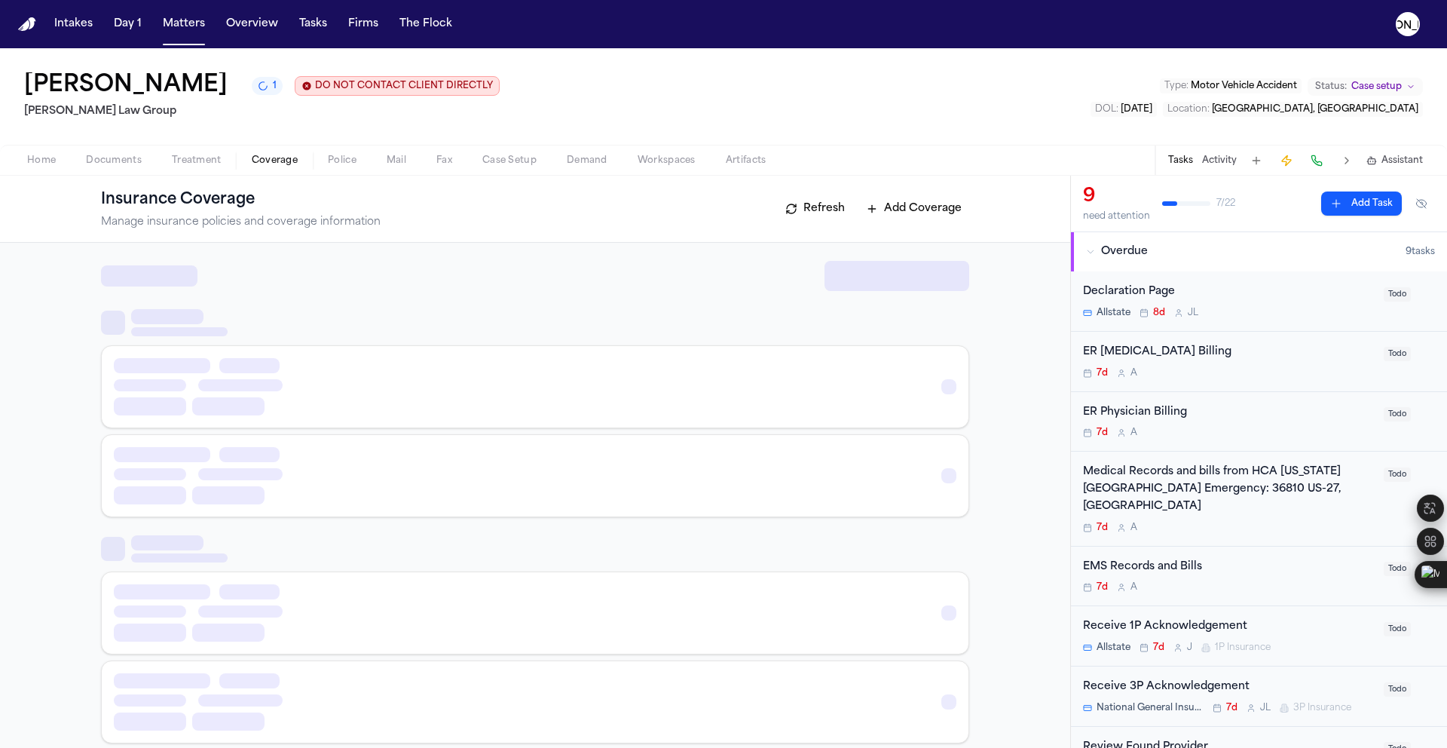
click at [292, 165] on span "Coverage" at bounding box center [275, 161] width 46 height 12
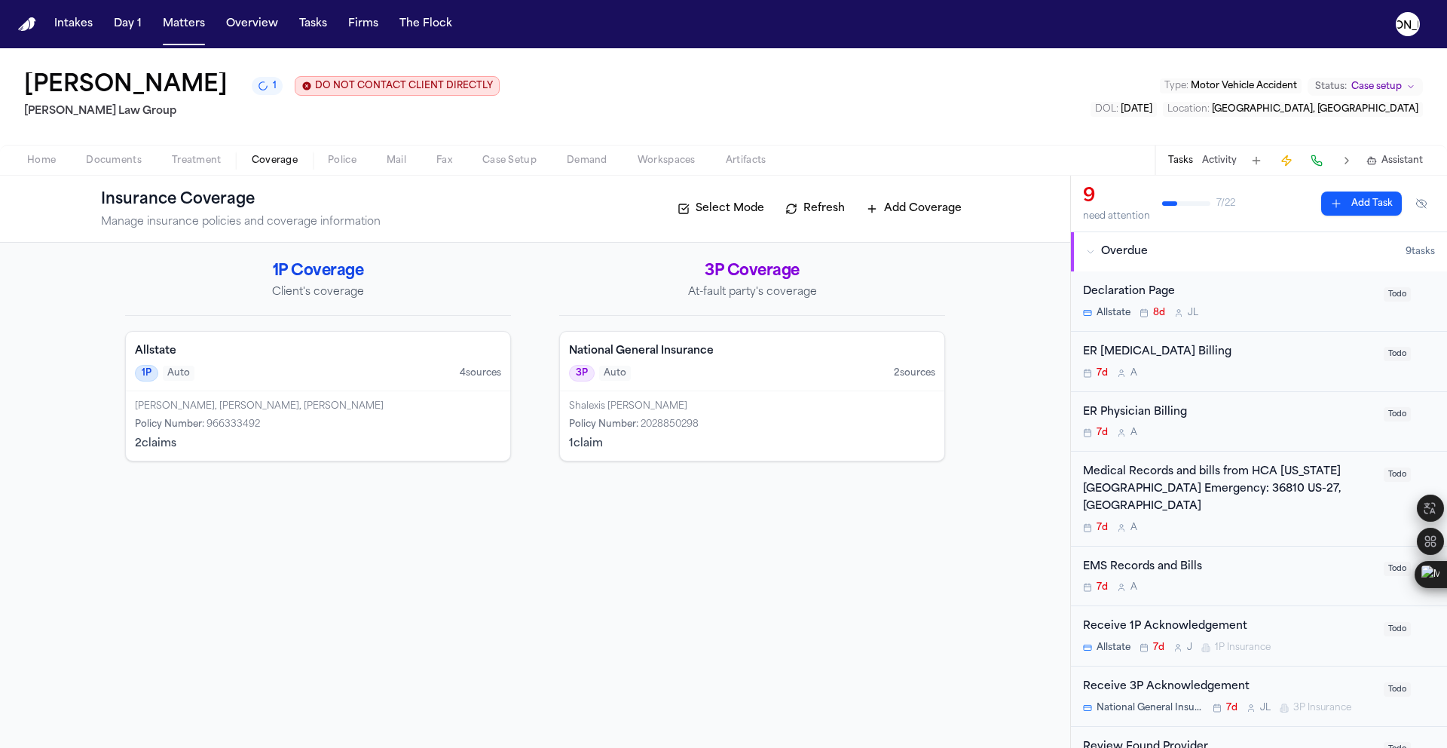
click at [694, 381] on div "3P Auto 2 source s" at bounding box center [752, 373] width 366 height 17
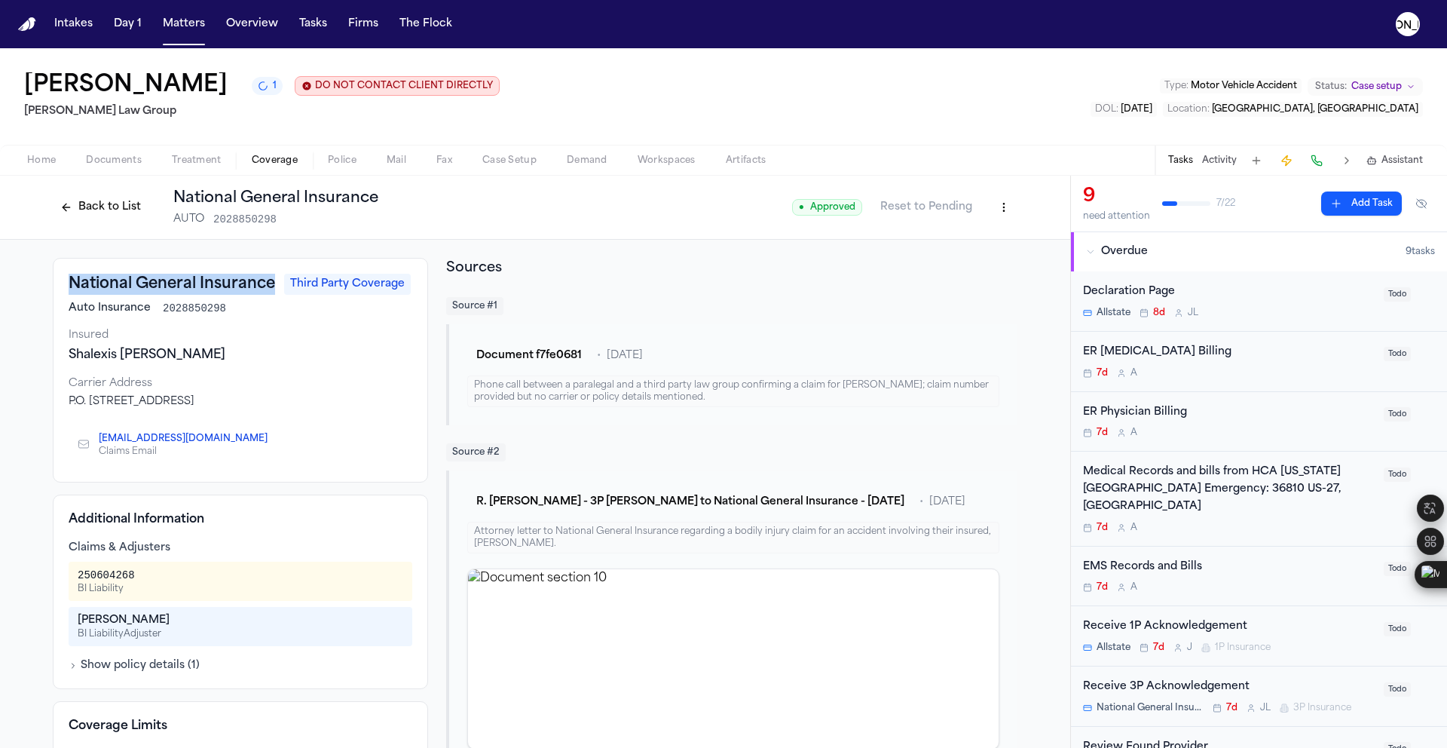
drag, startPoint x: 269, startPoint y: 286, endPoint x: 57, endPoint y: 289, distance: 212.6
click at [57, 289] on div "National General Insurance Third Party Coverage Auto Insurance 2028850298 Insur…" at bounding box center [240, 370] width 375 height 225
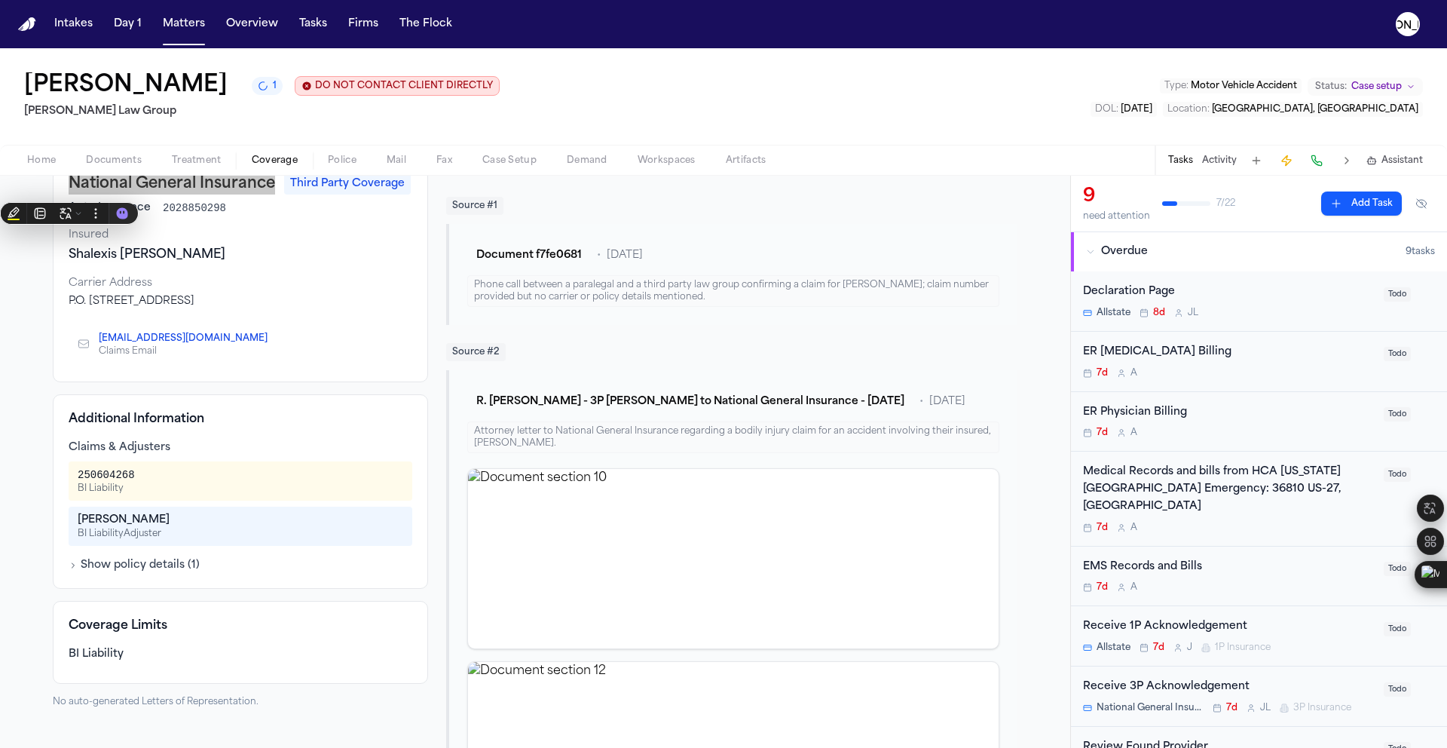
scroll to position [101, 0]
drag, startPoint x: 142, startPoint y: 485, endPoint x: 72, endPoint y: 485, distance: 69.3
click at [71, 485] on div "250604268 BI Liability" at bounding box center [241, 480] width 344 height 39
drag, startPoint x: 142, startPoint y: 477, endPoint x: 53, endPoint y: 476, distance: 89.7
click at [53, 476] on div "Additional Information Claims & Adjusters 250604268 BI Liability Johnesha Radfo…" at bounding box center [240, 490] width 375 height 194
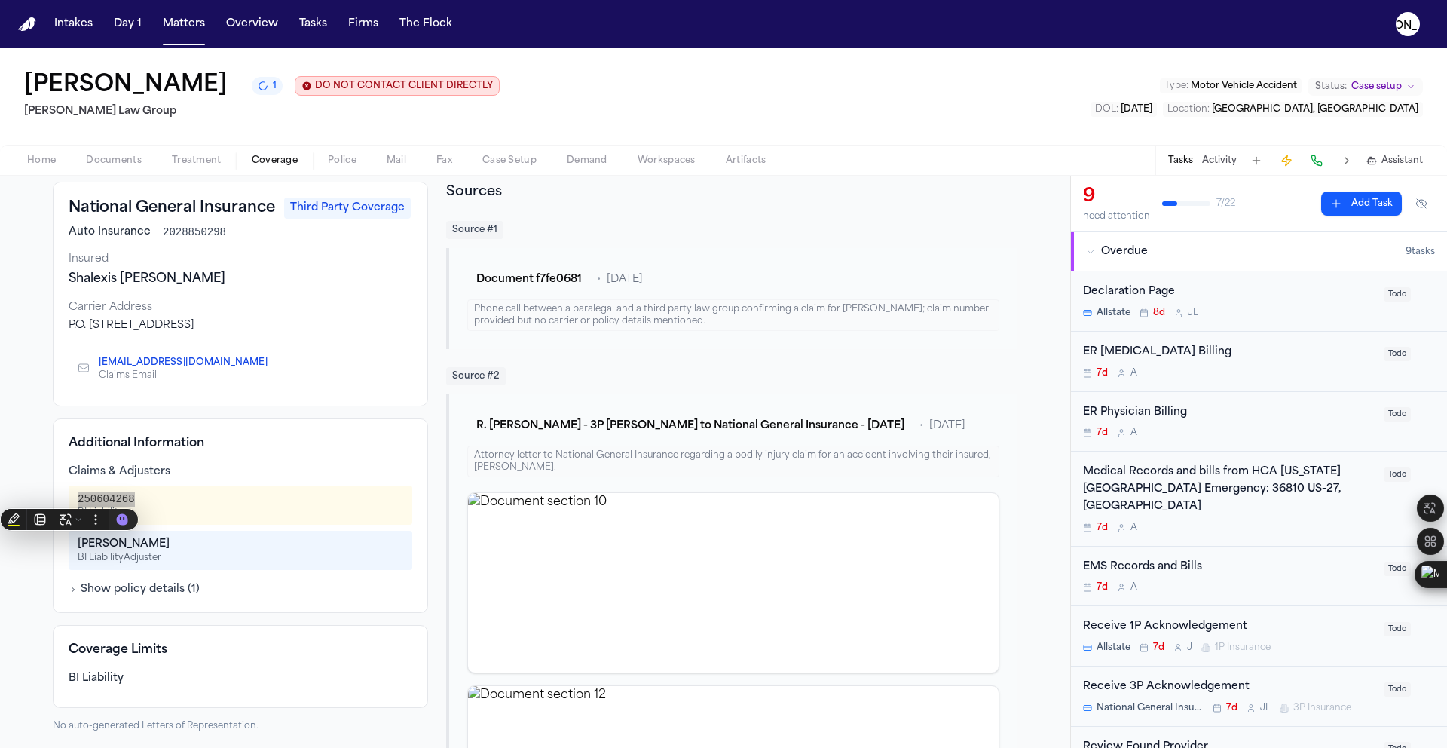
scroll to position [75, 0]
drag, startPoint x: 157, startPoint y: 235, endPoint x: 228, endPoint y: 238, distance: 70.9
click at [228, 238] on div "Auto Insurance 2028850298" at bounding box center [241, 233] width 344 height 15
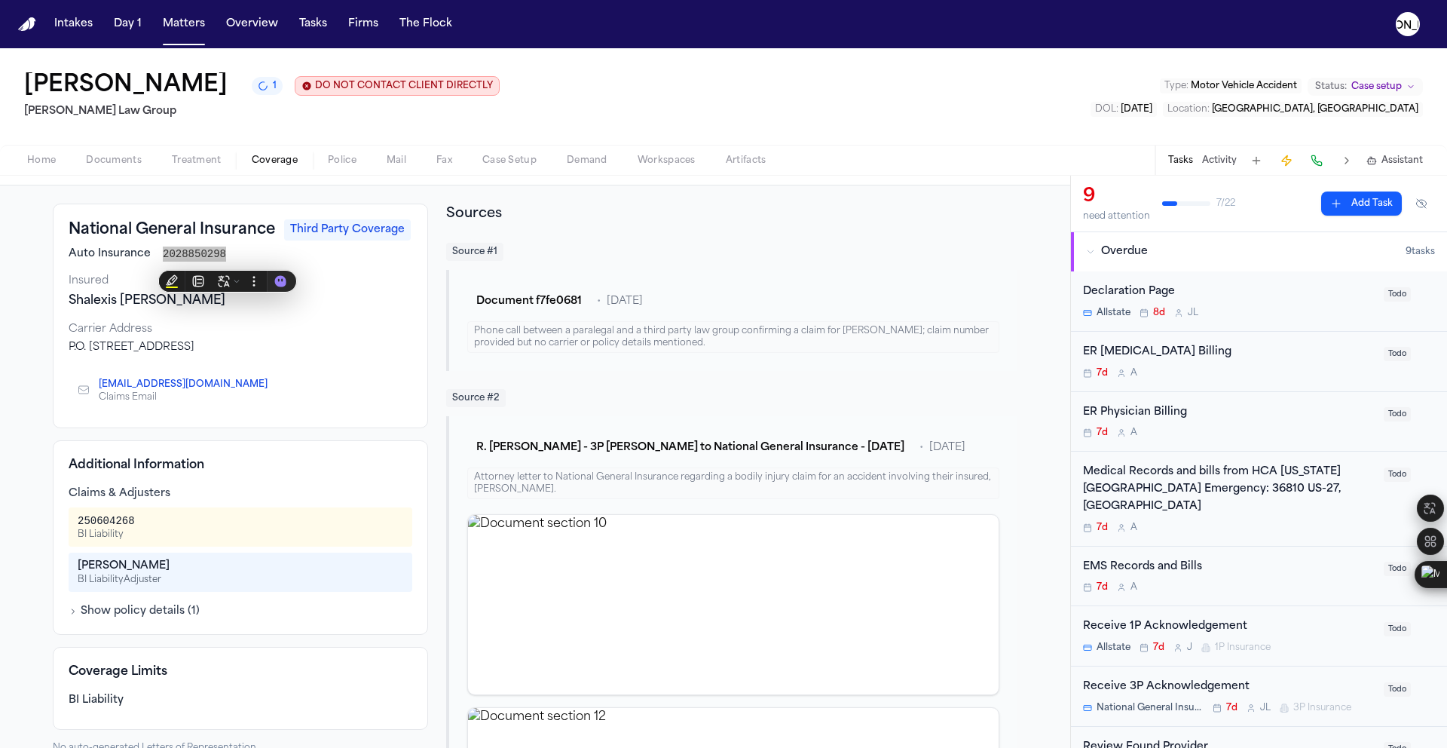
scroll to position [51, 0]
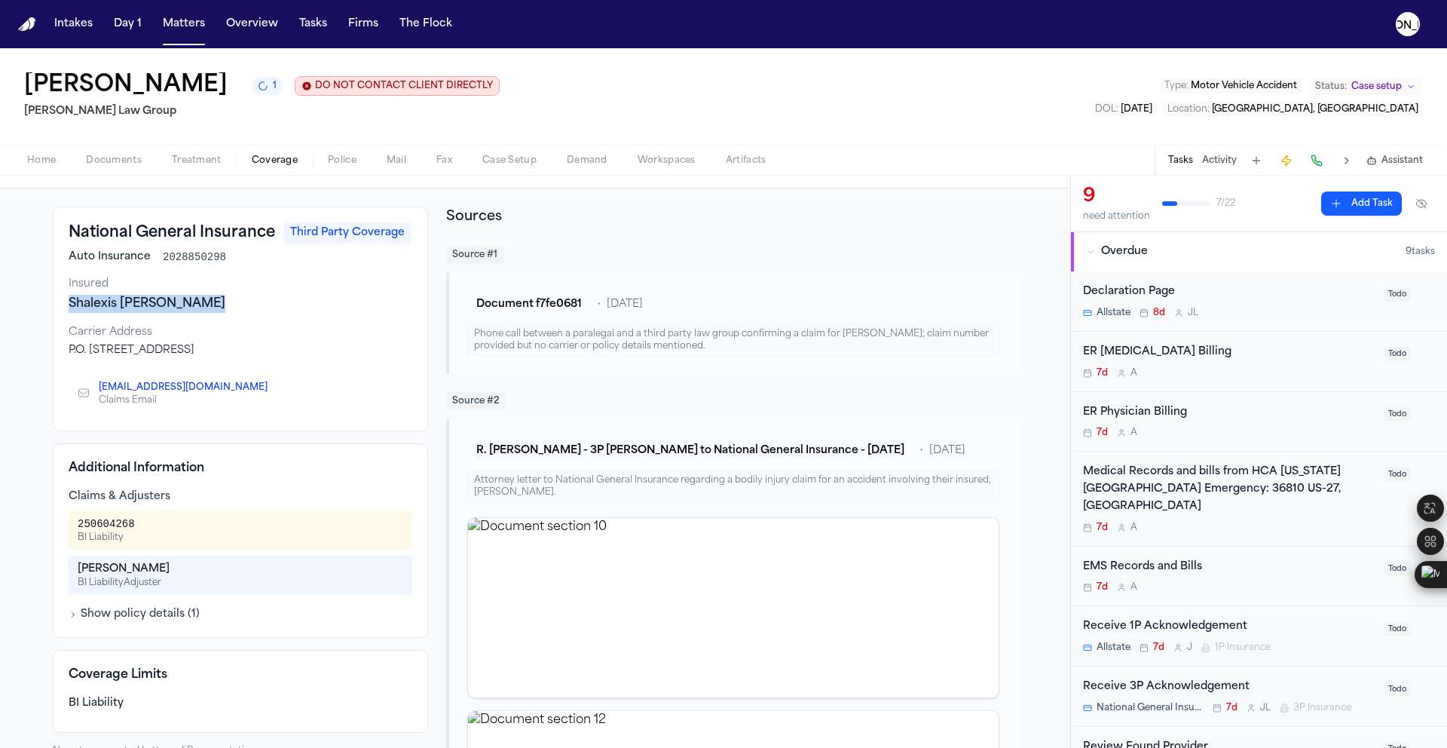
drag, startPoint x: 206, startPoint y: 308, endPoint x: 63, endPoint y: 311, distance: 143.2
click at [69, 311] on div "Shalexis Labre Worrell" at bounding box center [241, 304] width 344 height 18
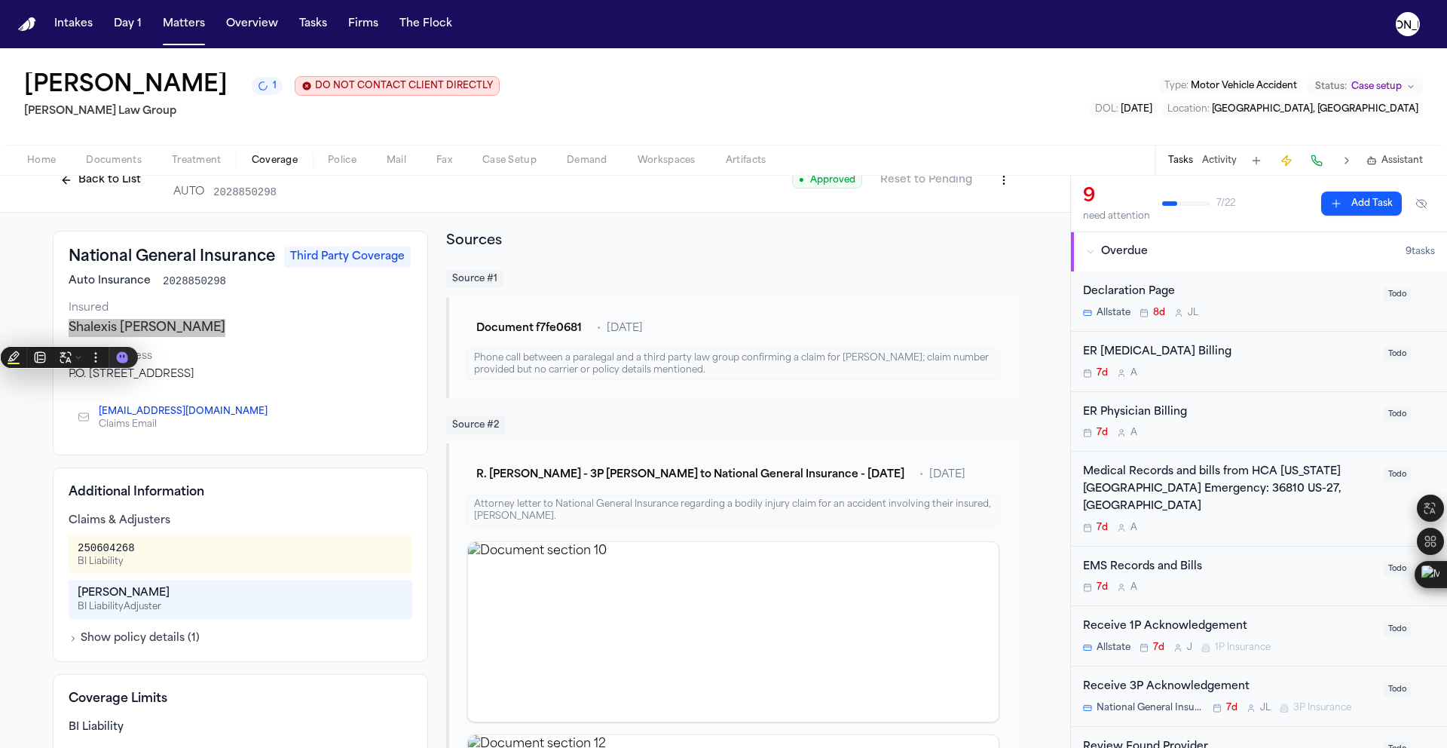
scroll to position [24, 0]
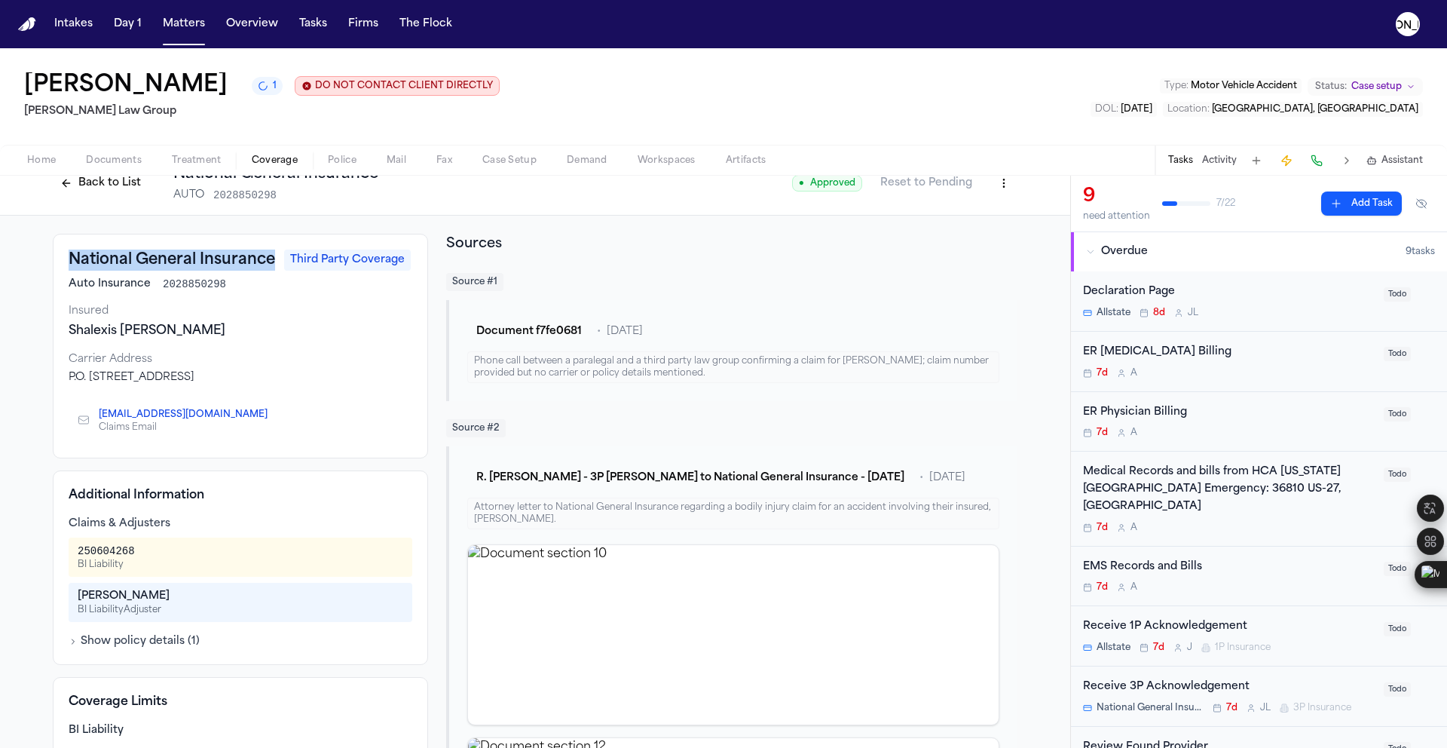
drag, startPoint x: 66, startPoint y: 259, endPoint x: 266, endPoint y: 265, distance: 200.6
click at [266, 265] on h3 "National General Insurance" at bounding box center [172, 259] width 207 height 21
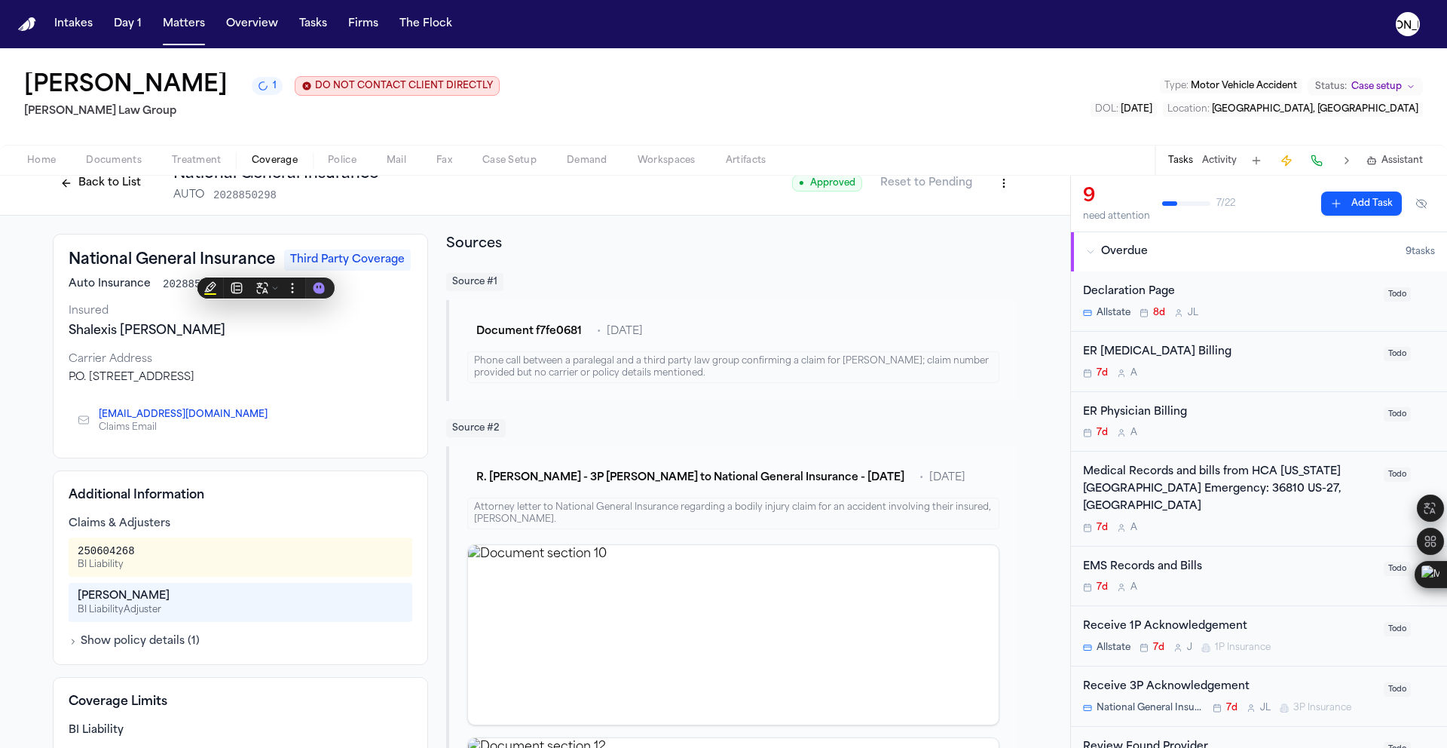
click at [47, 163] on span "Home" at bounding box center [41, 161] width 29 height 12
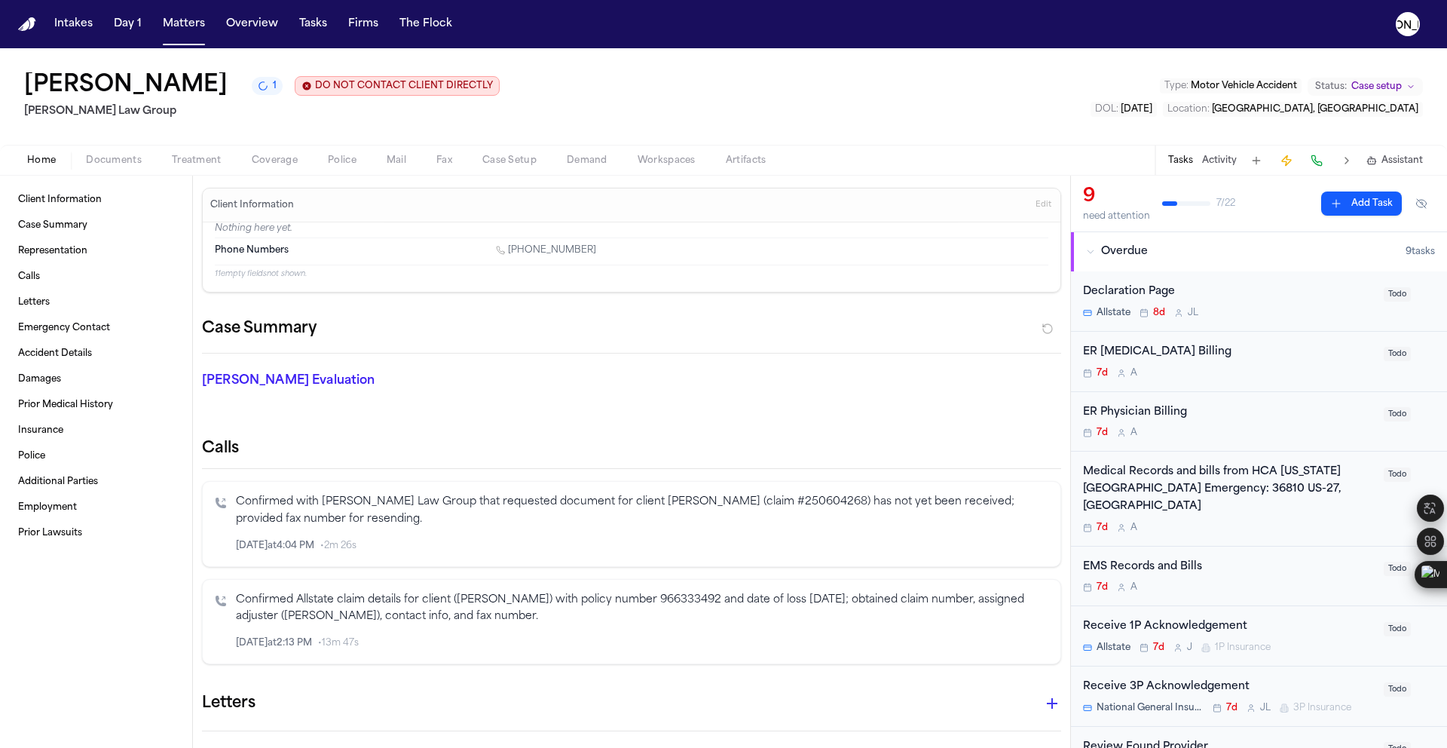
click at [117, 159] on span "Documents" at bounding box center [114, 161] width 56 height 12
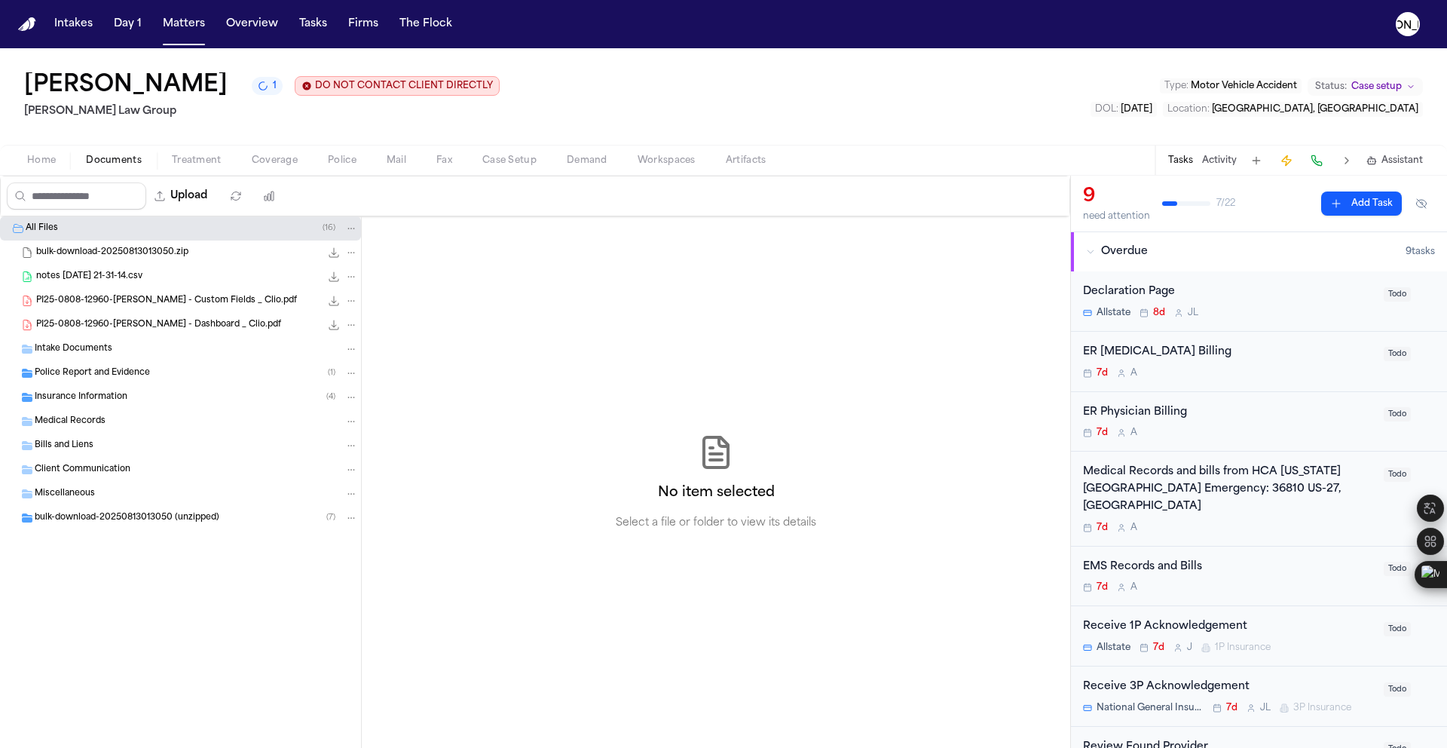
click at [113, 375] on span "Police Report and Evidence" at bounding box center [92, 373] width 115 height 13
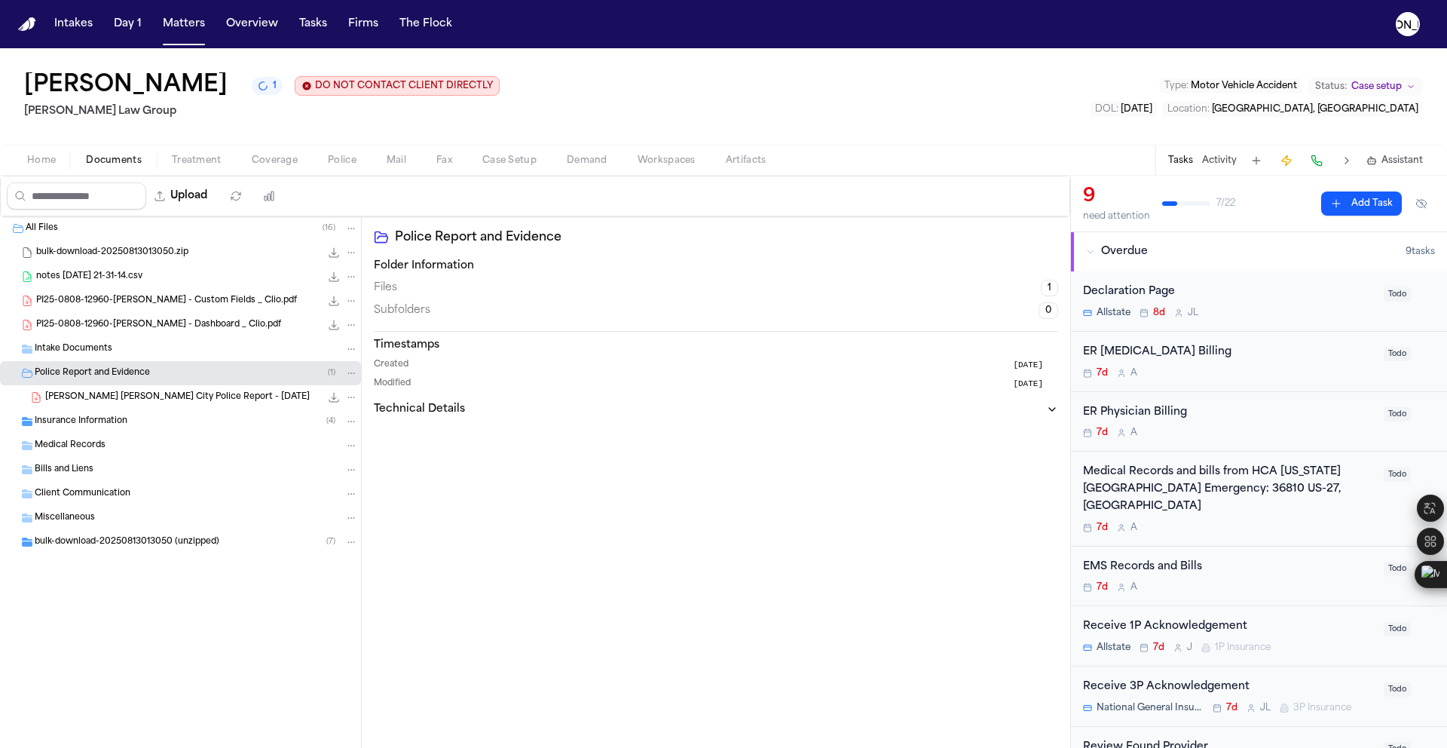
click at [198, 397] on span "R. Valencia Rodriguez - Haines City Police Report - 7.25.25" at bounding box center [177, 397] width 265 height 13
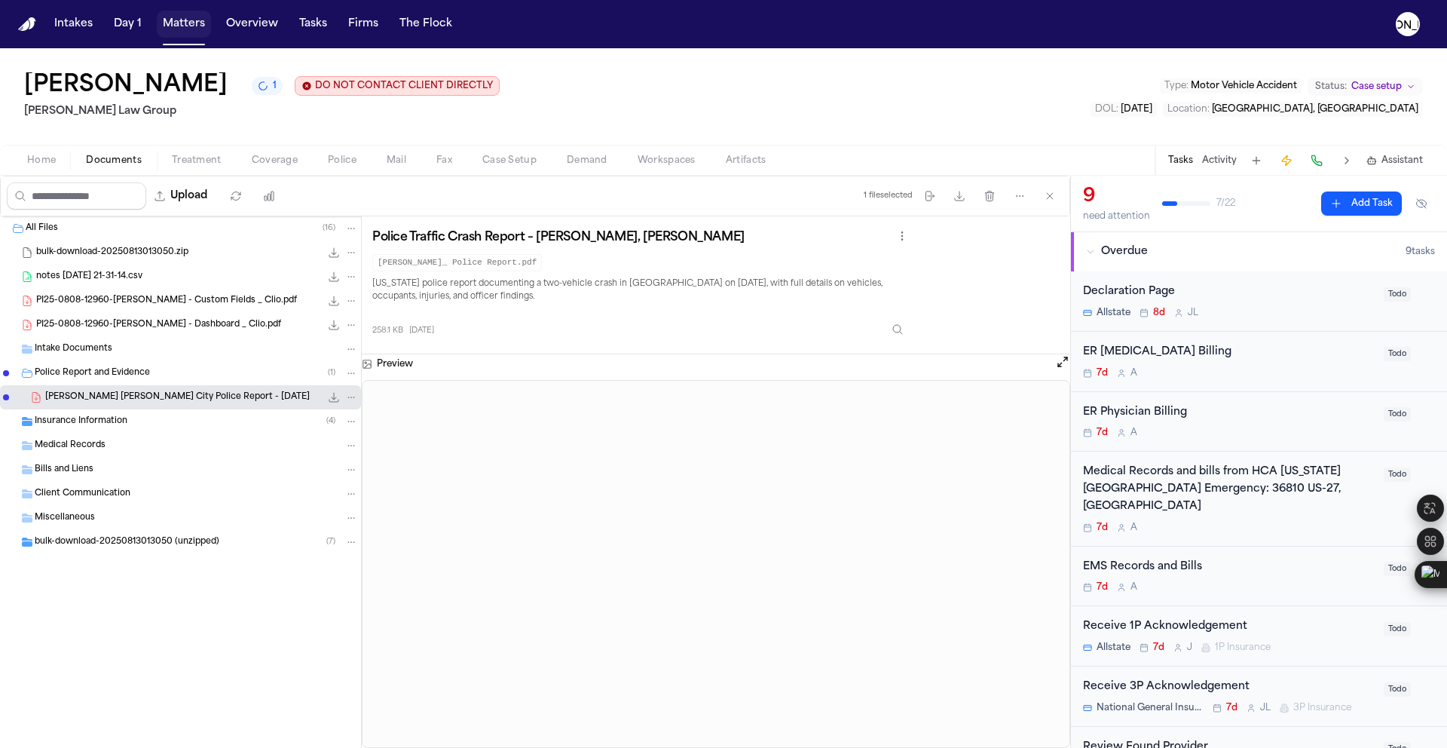
click at [174, 27] on button "Matters" at bounding box center [184, 24] width 54 height 27
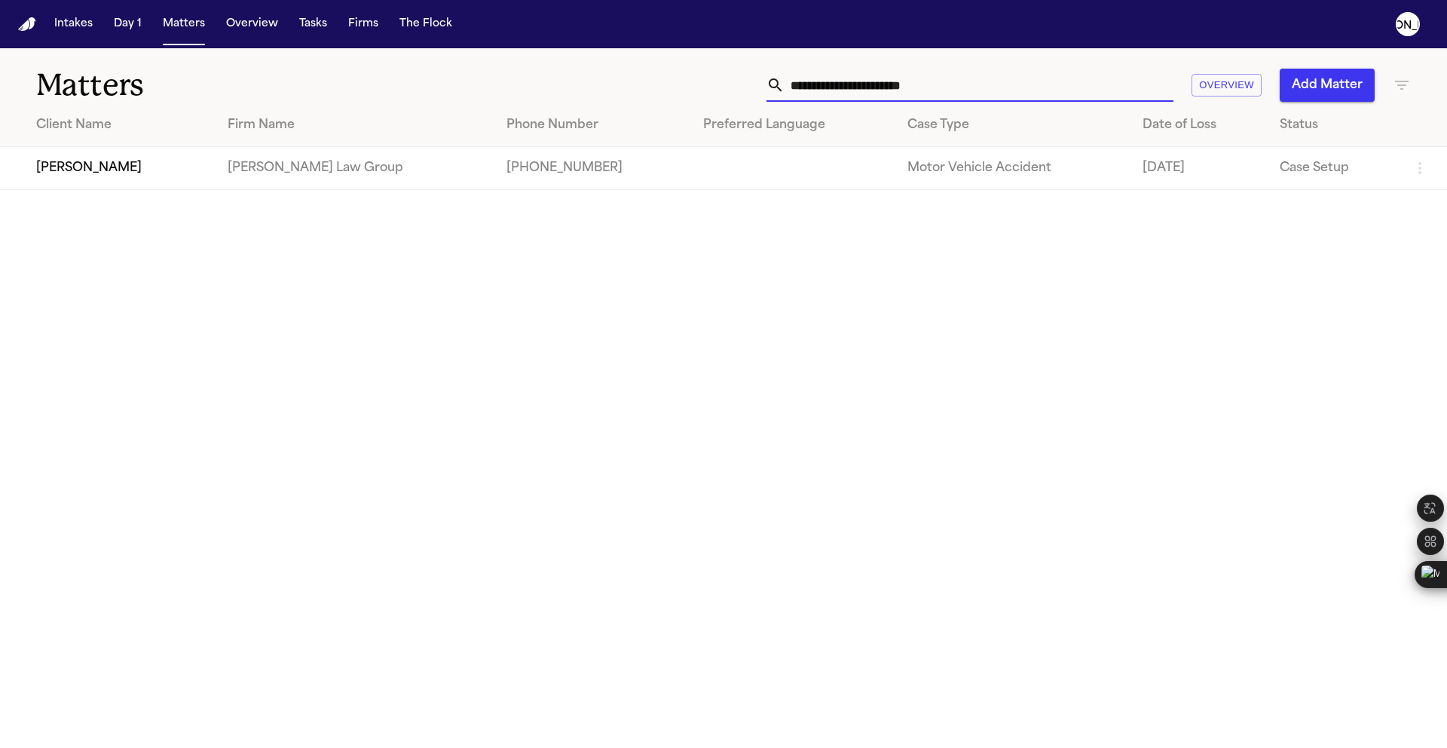
drag, startPoint x: 964, startPoint y: 87, endPoint x: 355, endPoint y: 35, distance: 611.2
click at [369, 48] on div "**********" at bounding box center [723, 76] width 1447 height 56
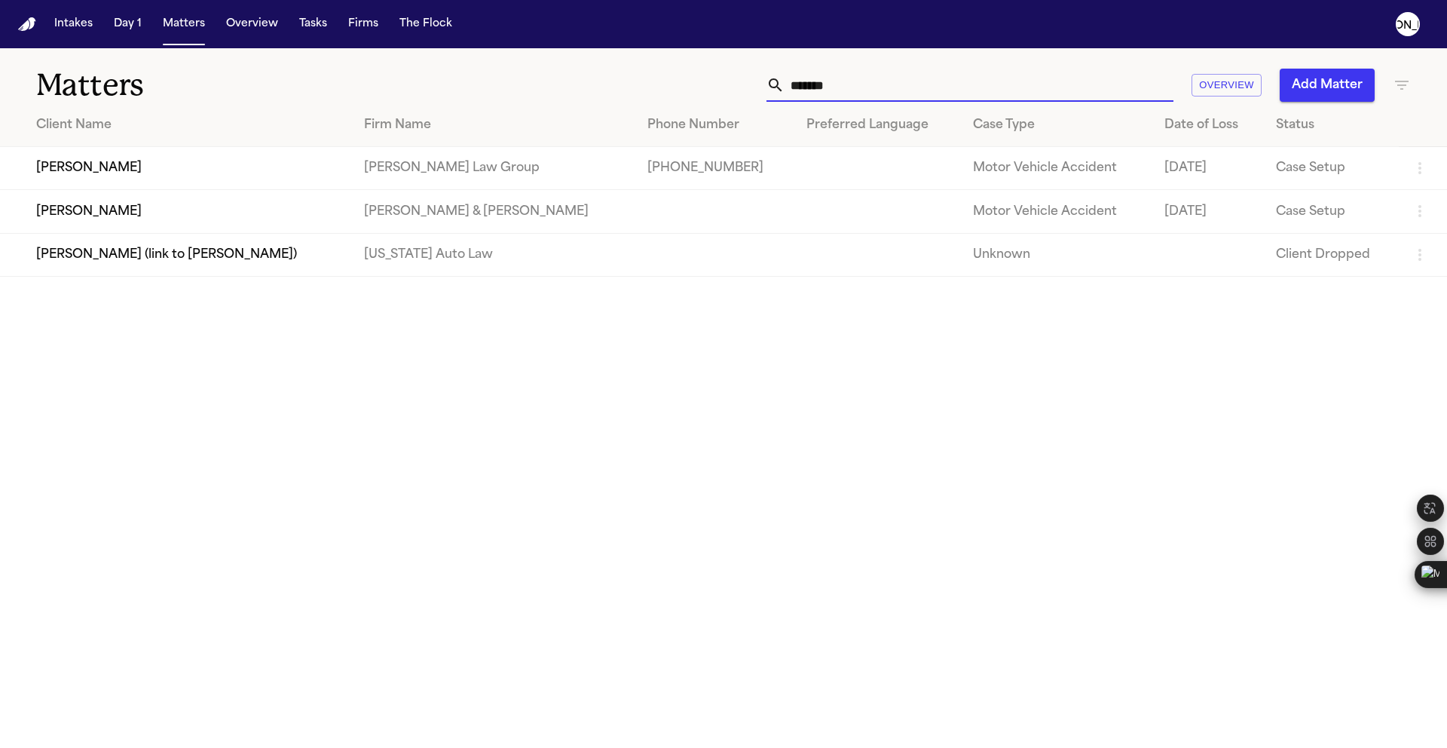
type input "*******"
click at [170, 190] on td "[PERSON_NAME]" at bounding box center [176, 168] width 352 height 43
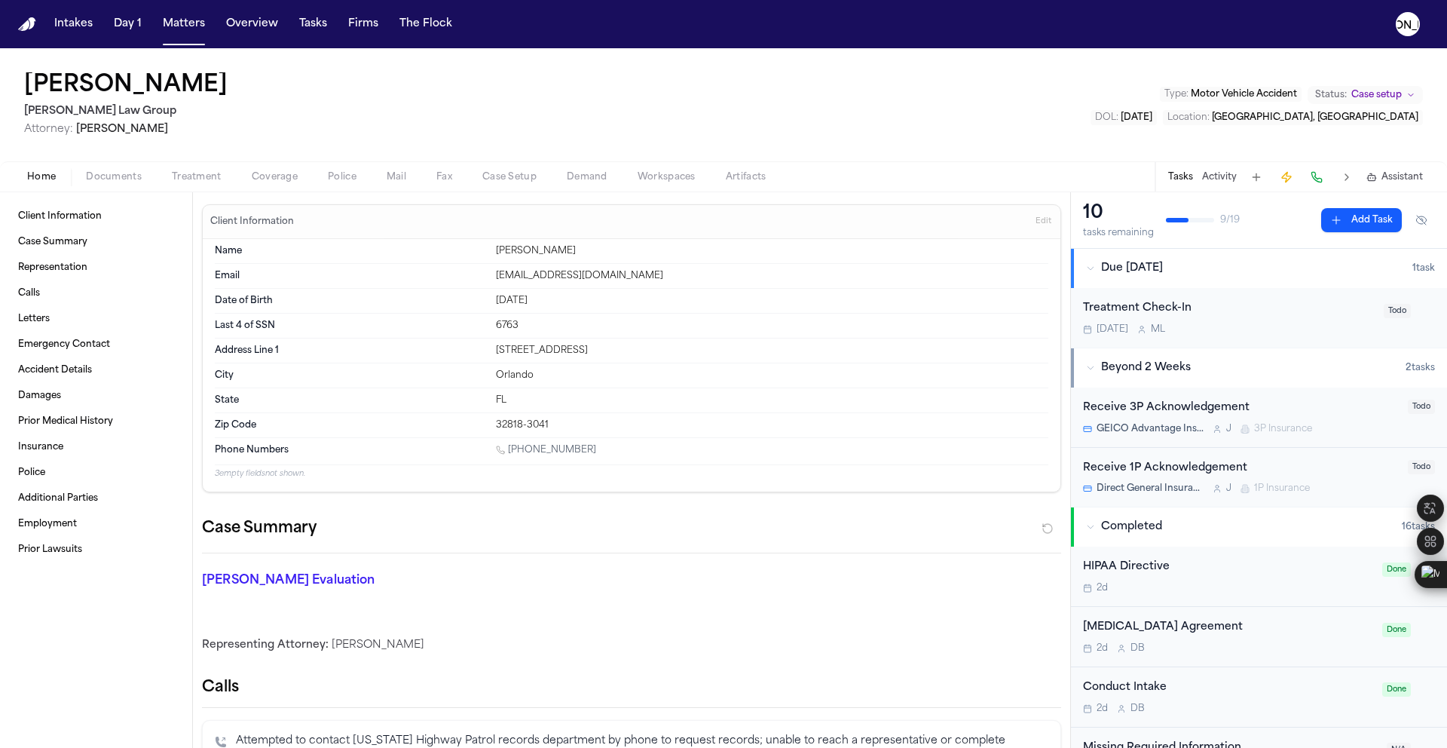
click at [115, 178] on span "Documents" at bounding box center [114, 177] width 56 height 12
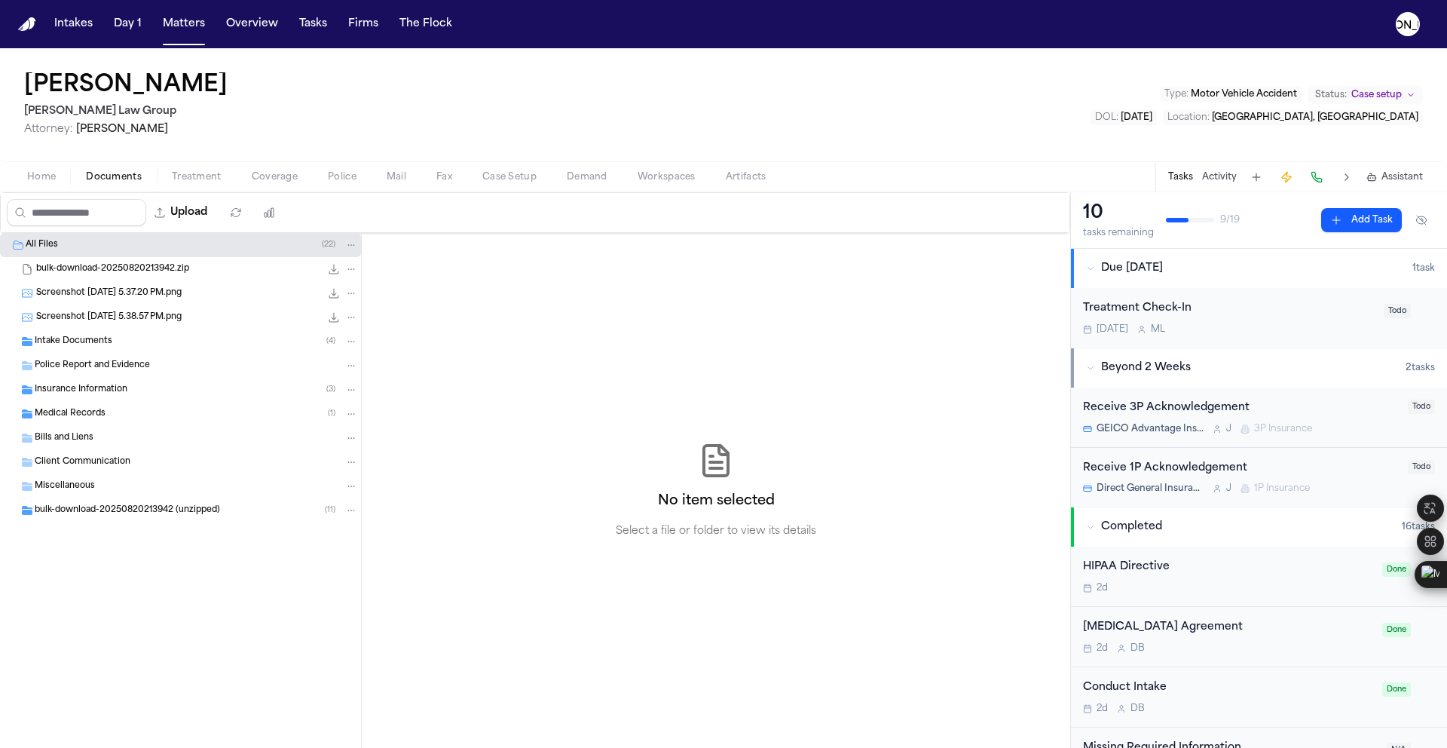
click at [47, 178] on span "Home" at bounding box center [41, 177] width 29 height 12
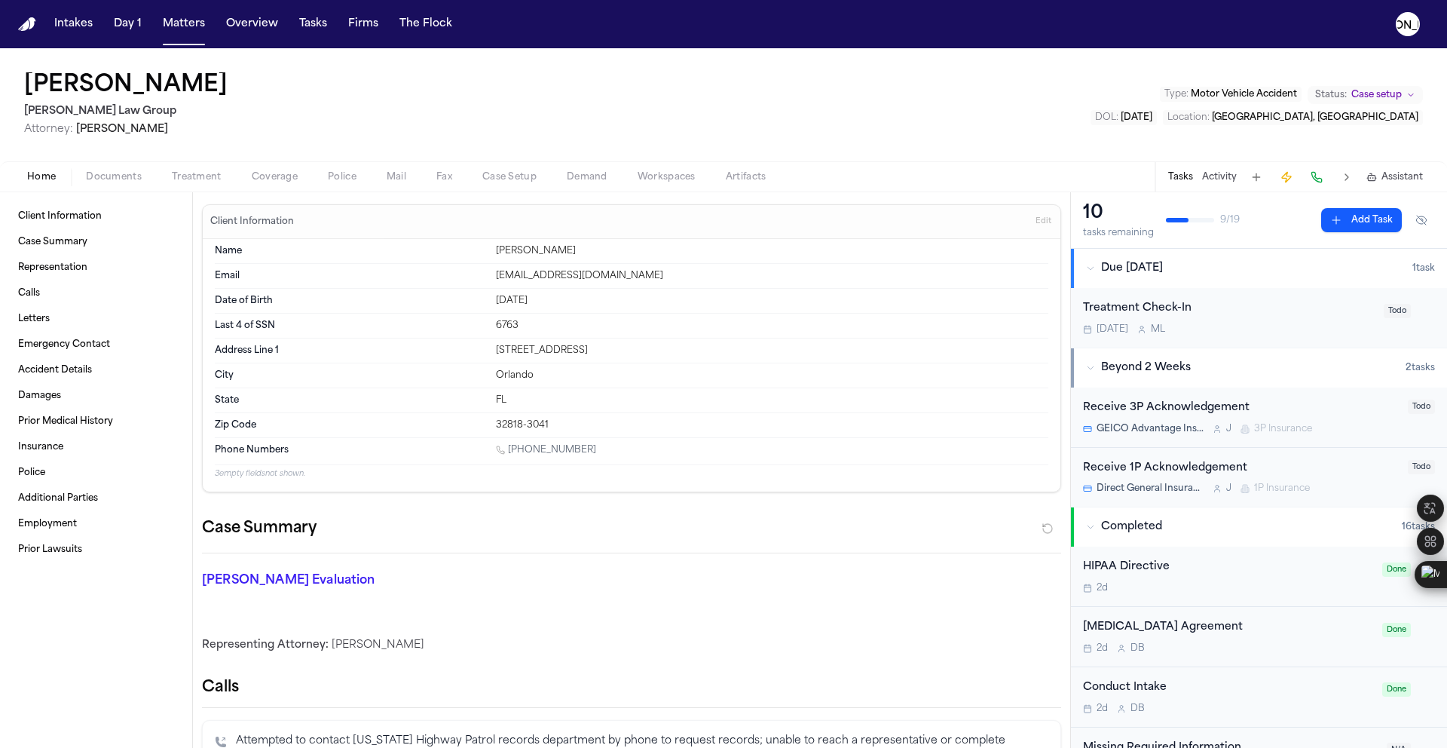
click at [338, 179] on span "Police" at bounding box center [342, 177] width 29 height 12
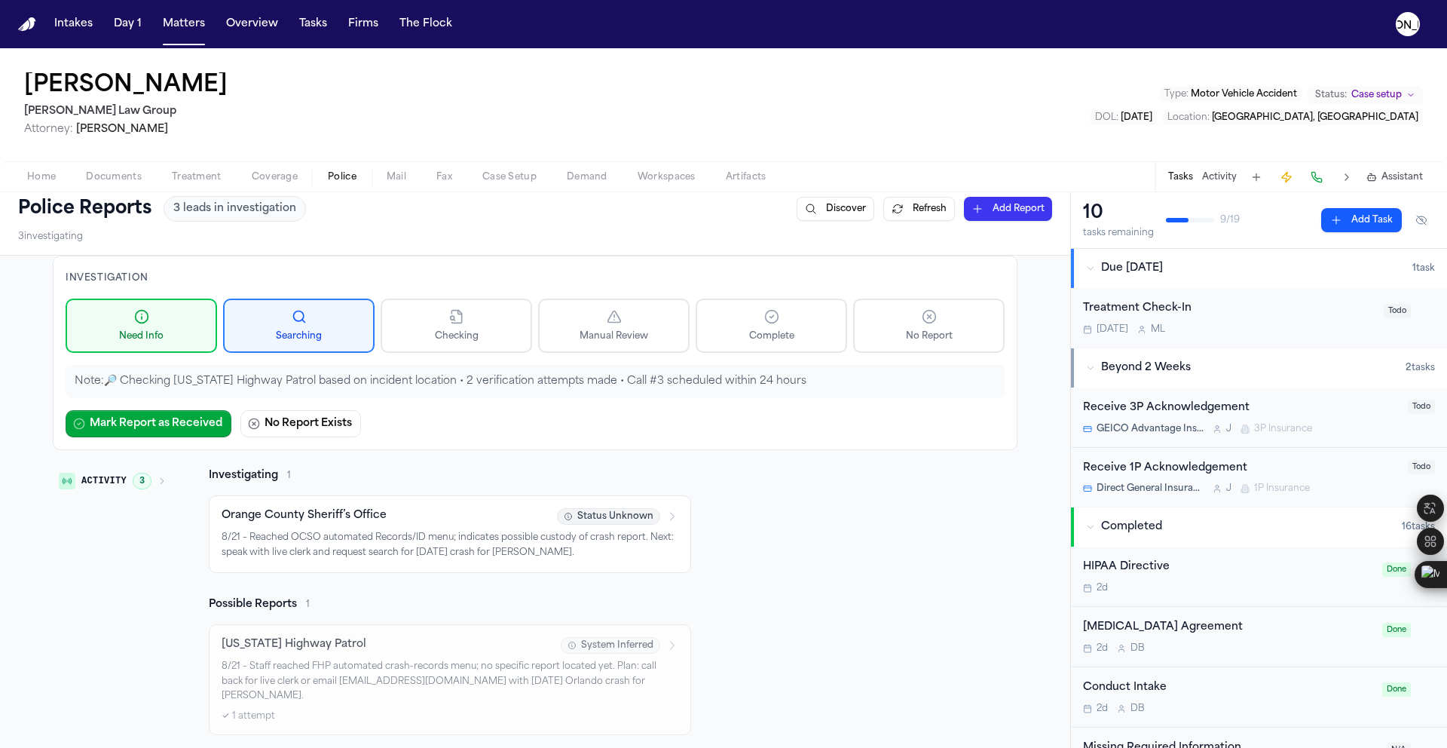
scroll to position [25, 0]
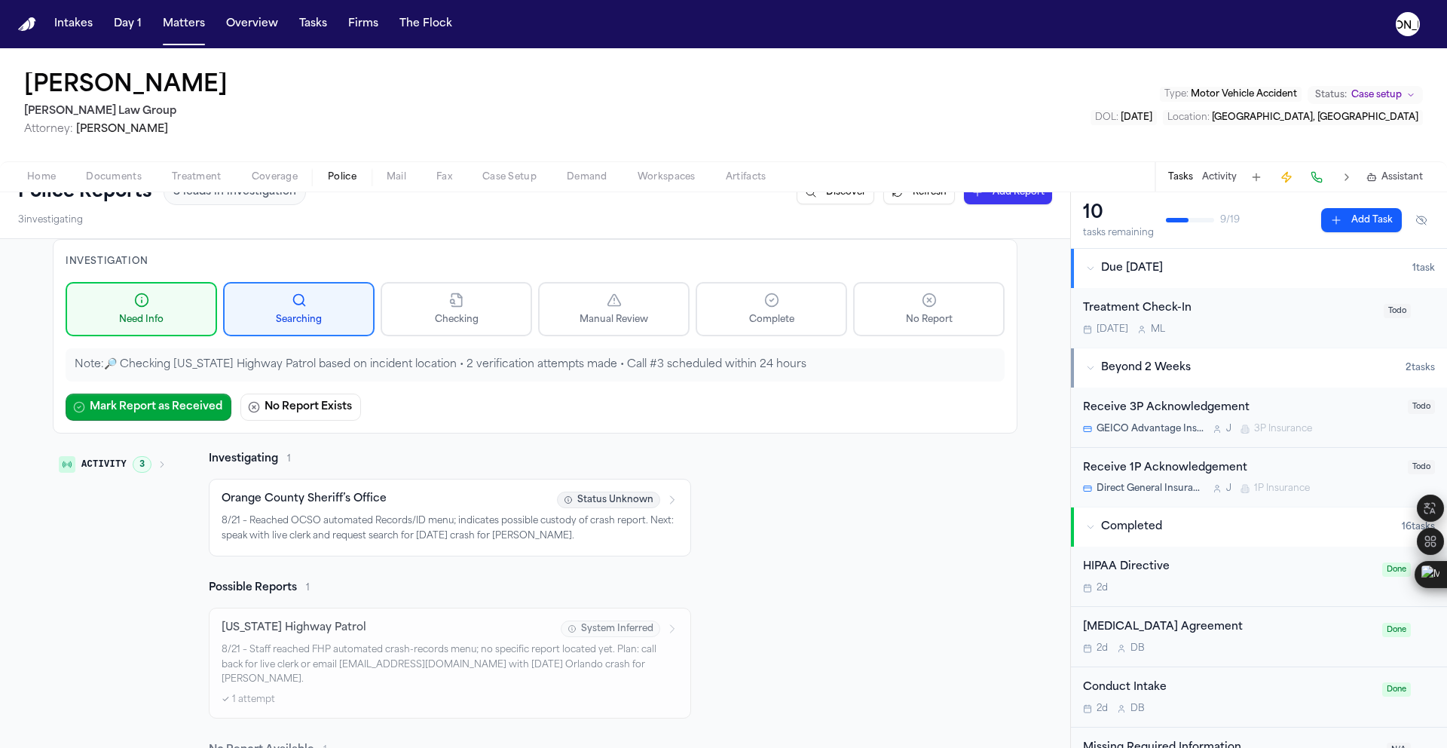
click at [48, 177] on span "Home" at bounding box center [41, 177] width 29 height 12
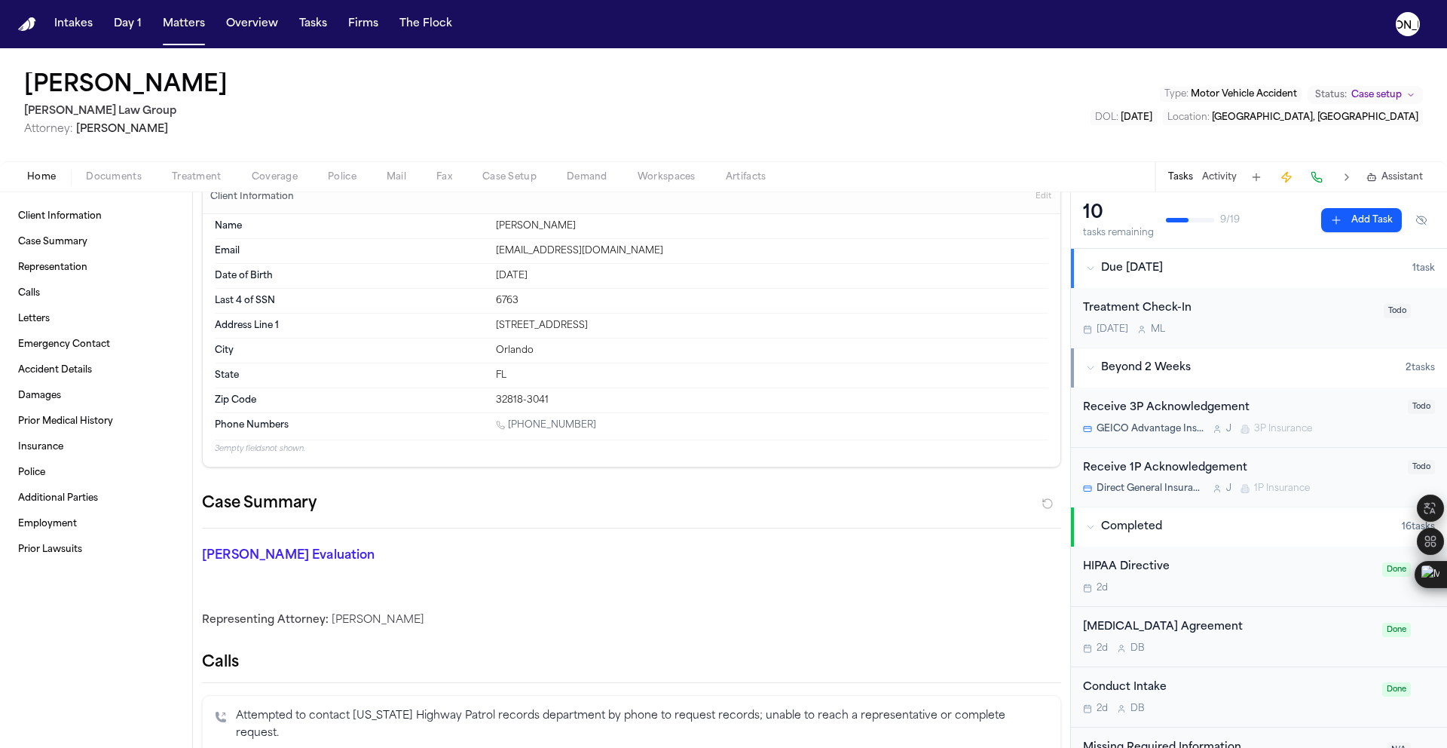
click at [105, 189] on div "Home Documents Treatment Coverage Police Mail Fax Case Setup Demand Workspaces …" at bounding box center [723, 176] width 1447 height 30
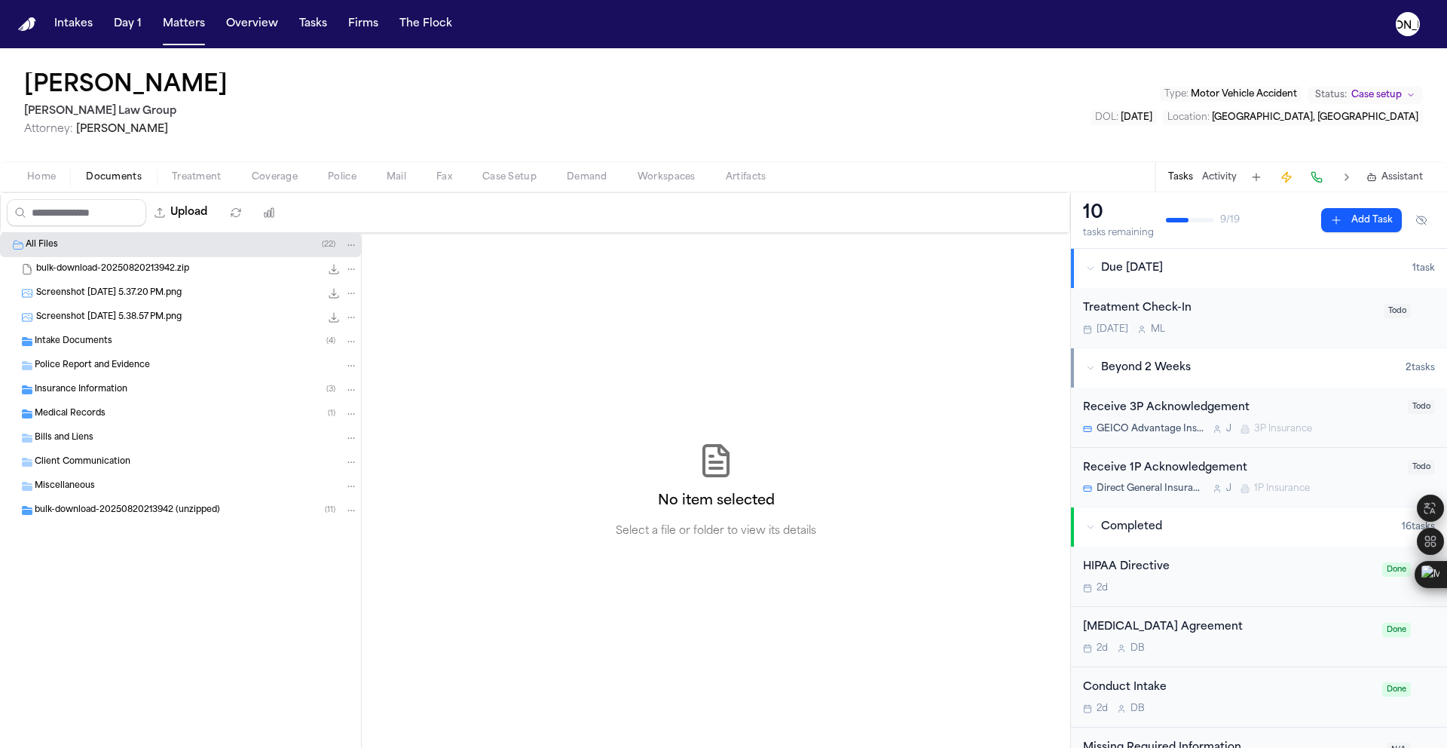
click at [110, 176] on span "Documents" at bounding box center [114, 177] width 56 height 12
click at [106, 308] on div "Screenshot 2025-08-20 at 5.38.57 PM.png 32.9 KB • PNG" at bounding box center [180, 317] width 361 height 24
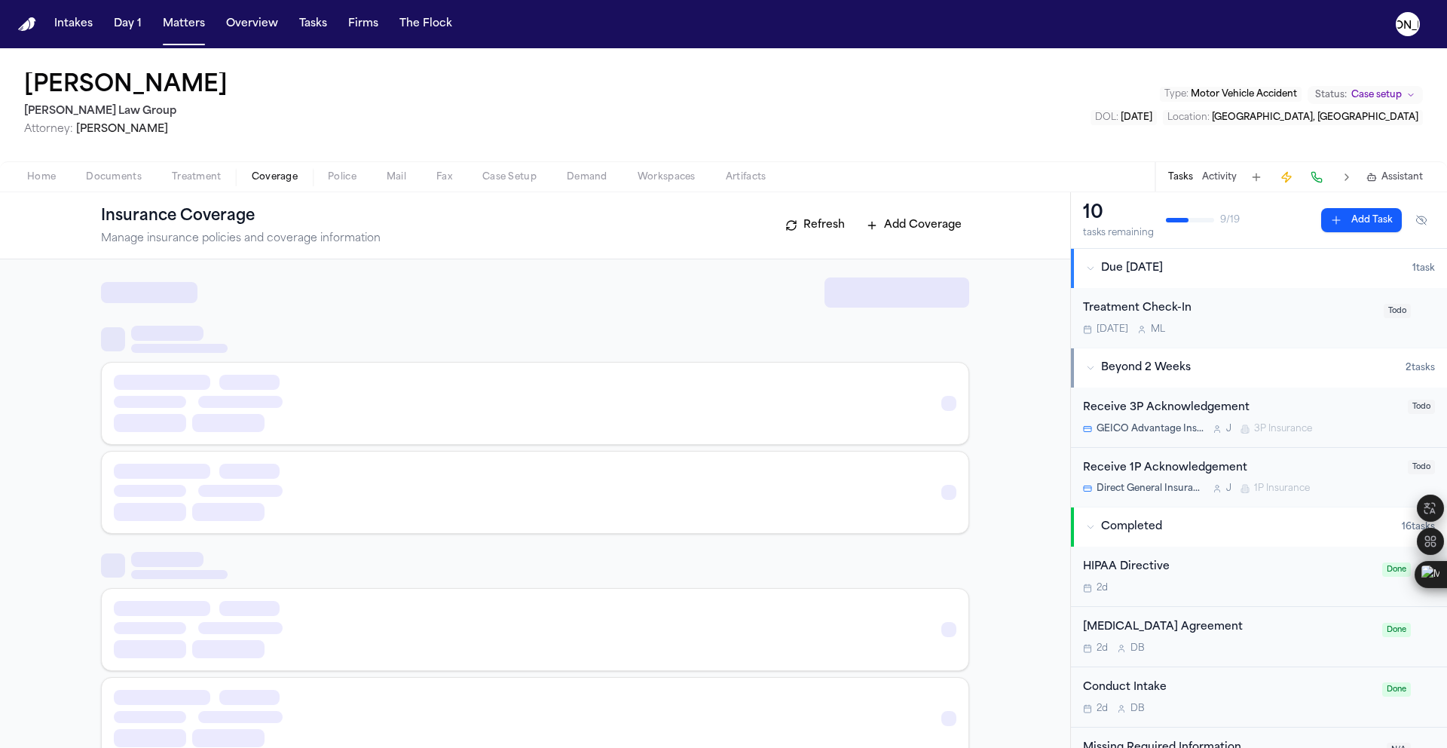
click at [265, 185] on span "button" at bounding box center [275, 186] width 64 height 2
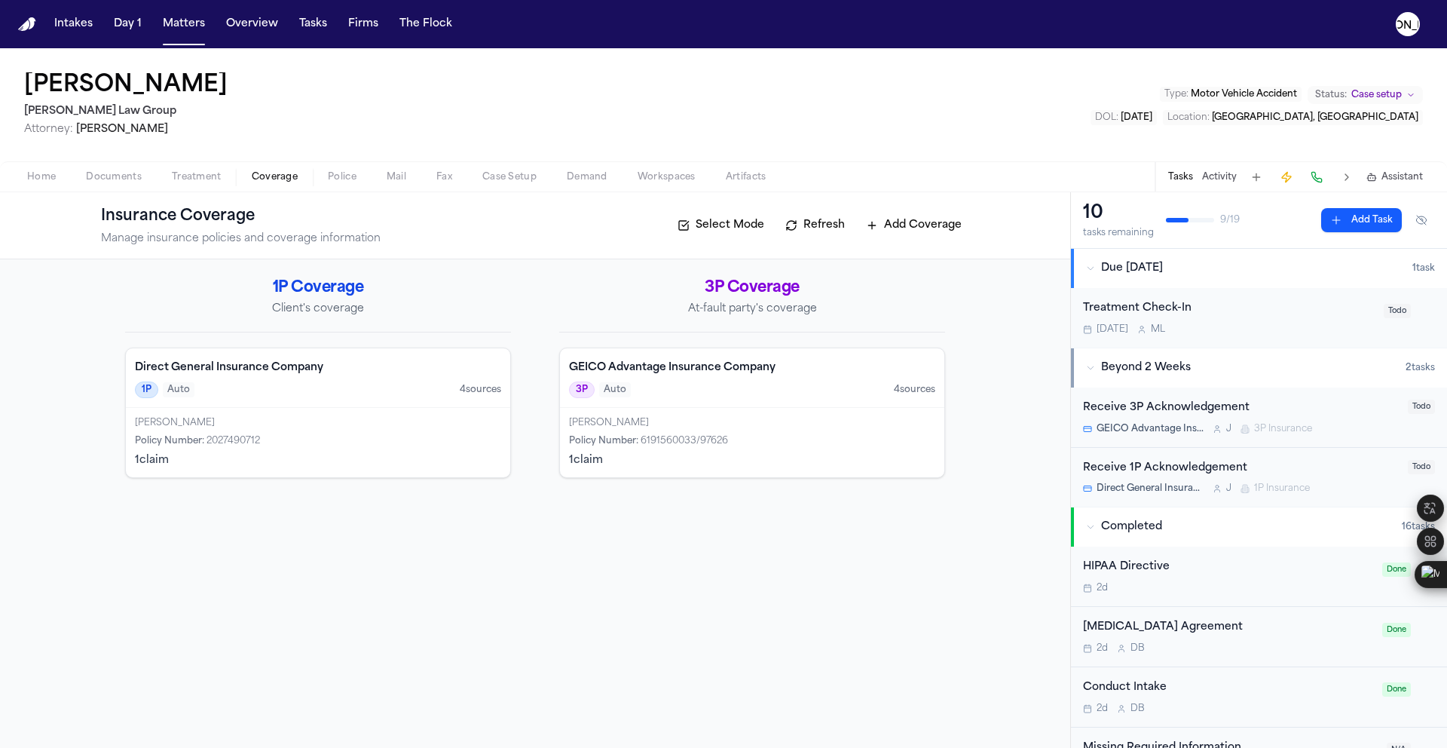
click at [698, 405] on div "GEICO Advantage Insurance Company 3P Auto 4 source s" at bounding box center [752, 378] width 384 height 60
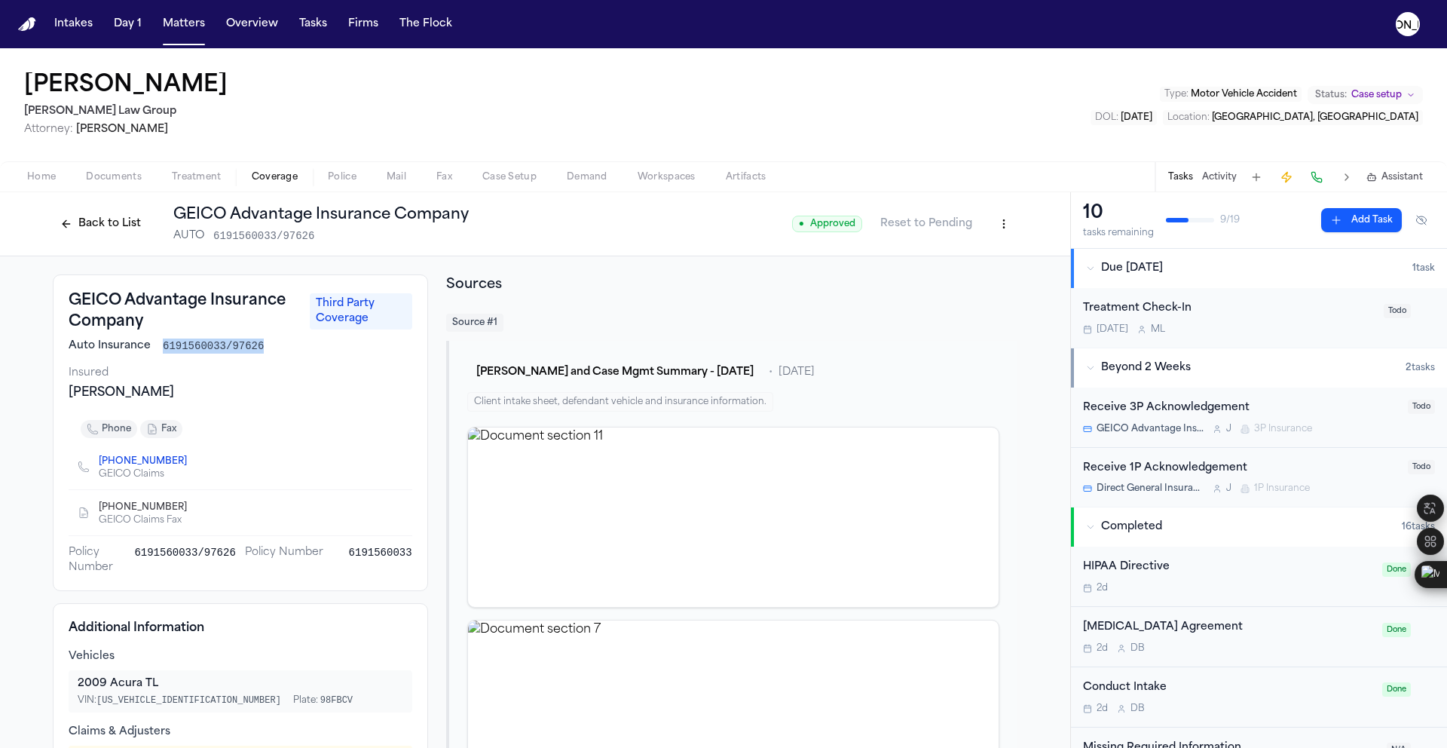
drag, startPoint x: 264, startPoint y: 350, endPoint x: 157, endPoint y: 347, distance: 107.1
click at [157, 347] on div "Auto Insurance 6191560033/97626" at bounding box center [241, 345] width 344 height 15
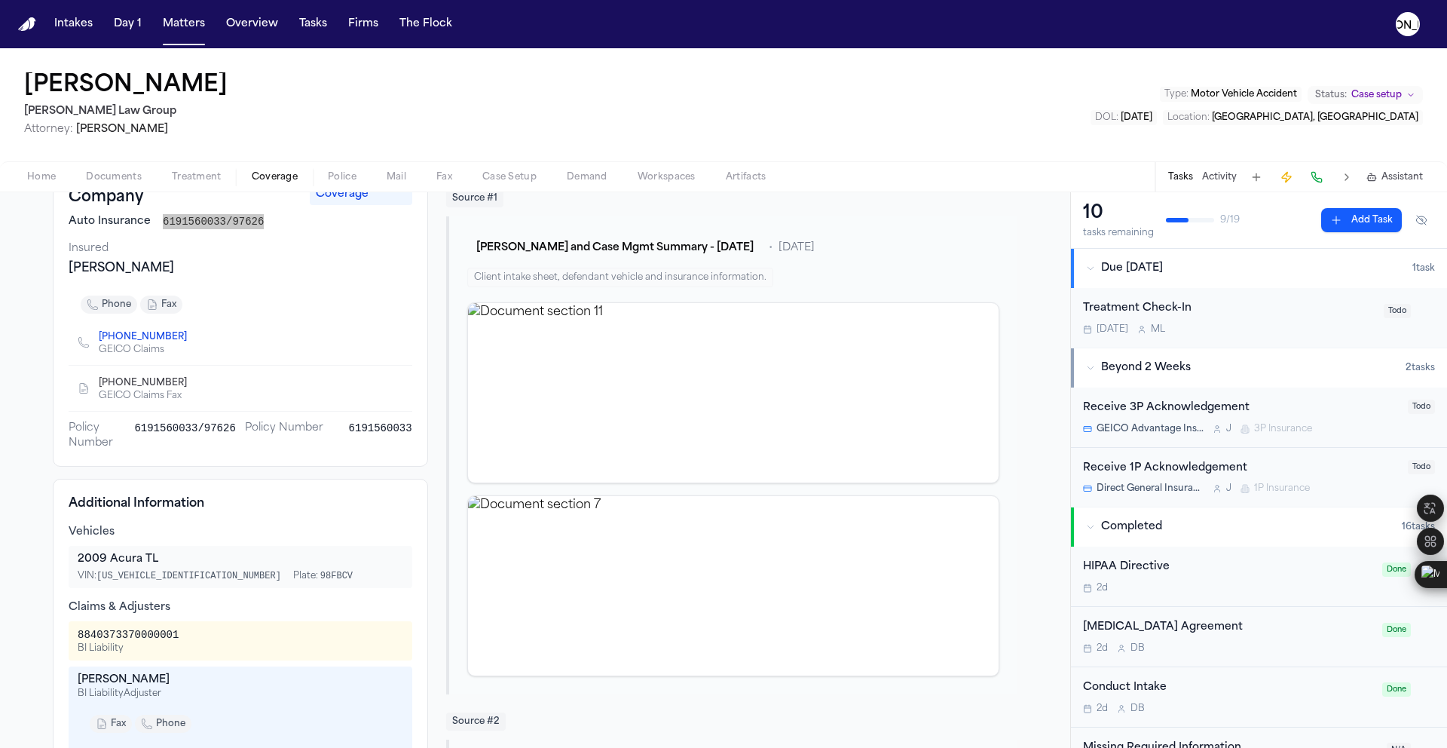
scroll to position [125, 0]
drag, startPoint x: 71, startPoint y: 635, endPoint x: 188, endPoint y: 631, distance: 117.7
click at [188, 631] on div "8840373370000001 BI Liability" at bounding box center [241, 639] width 344 height 39
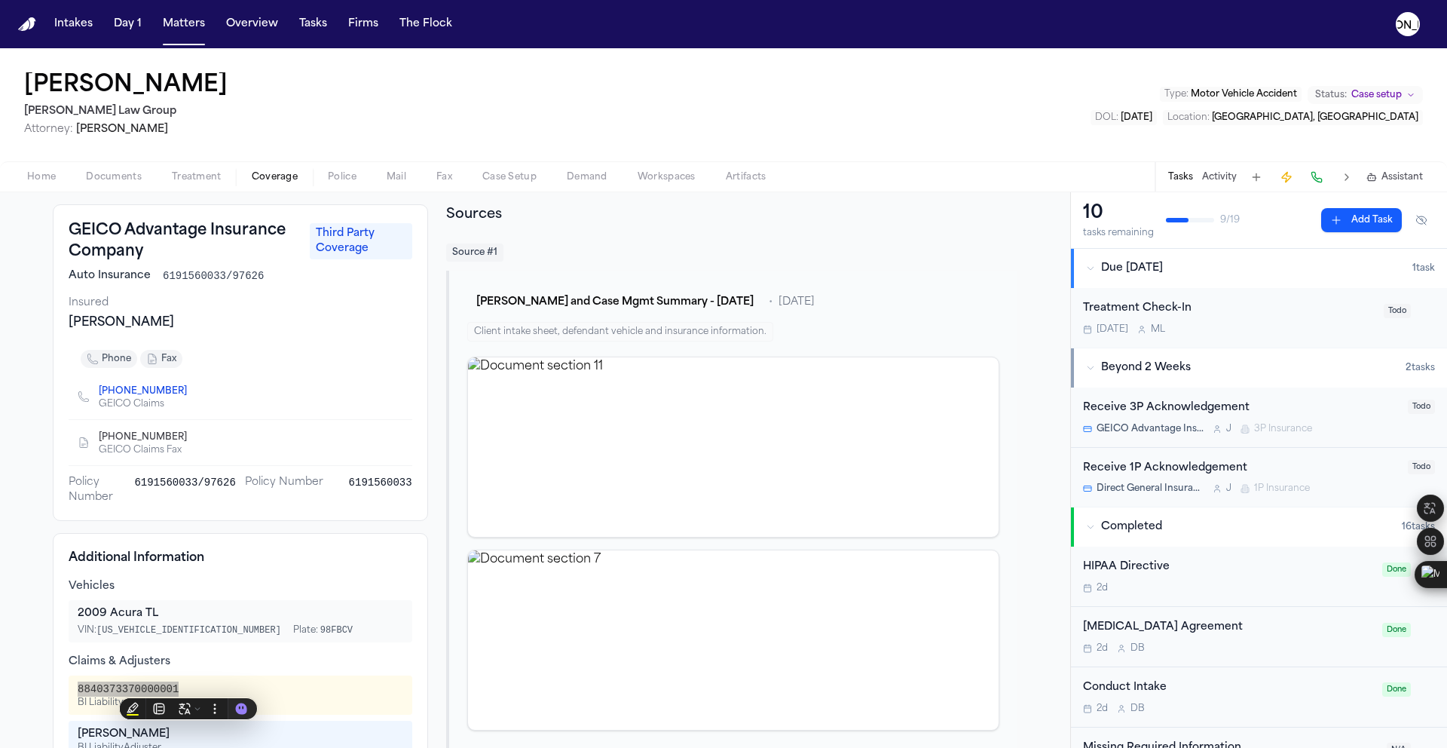
scroll to position [66, 0]
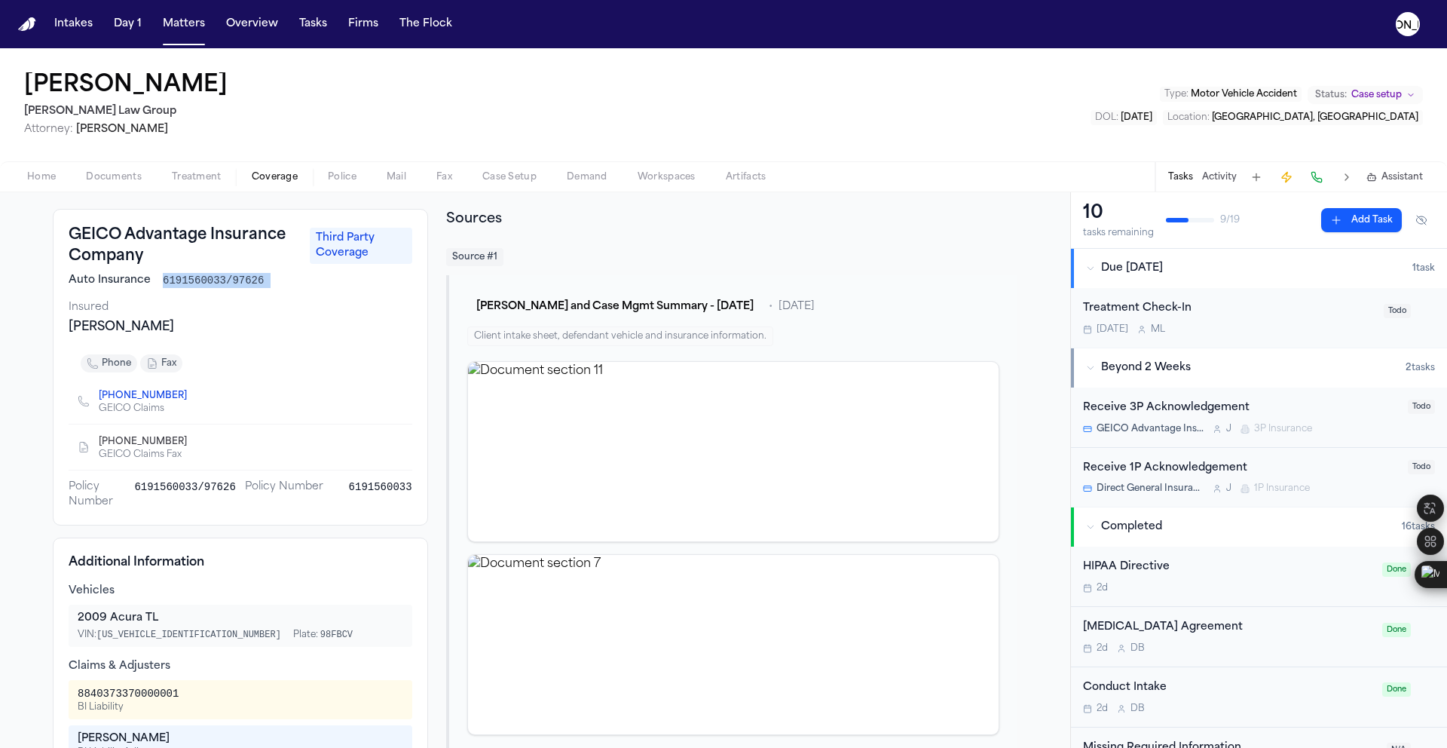
drag, startPoint x: 157, startPoint y: 280, endPoint x: 269, endPoint y: 288, distance: 112.6
click at [269, 288] on div "GEICO Advantage Insurance Company Third Party Coverage Auto Insurance 619156003…" at bounding box center [240, 367] width 375 height 317
drag, startPoint x: 57, startPoint y: 327, endPoint x: 170, endPoint y: 333, distance: 114.0
click at [170, 333] on div "GEICO Advantage Insurance Company Third Party Coverage Auto Insurance 619156003…" at bounding box center [240, 367] width 375 height 317
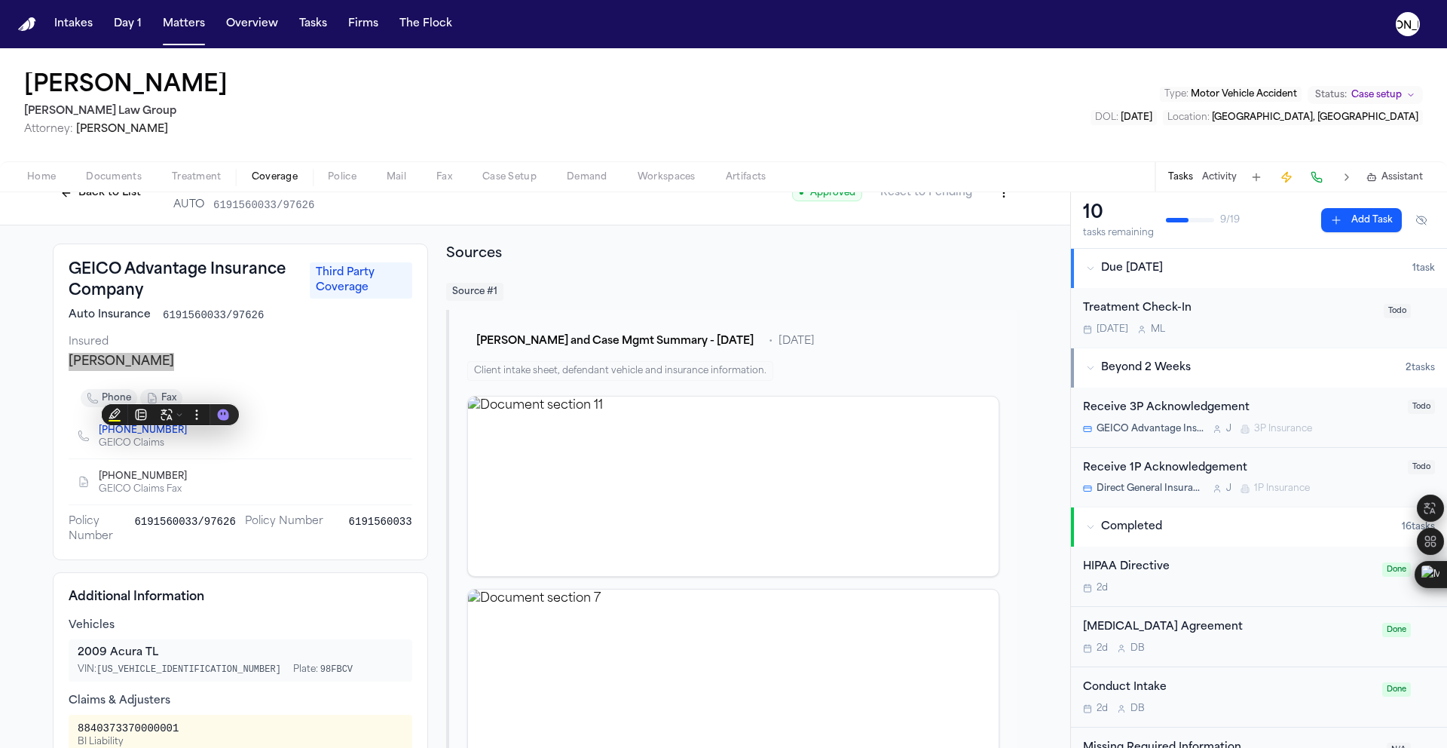
scroll to position [0, 0]
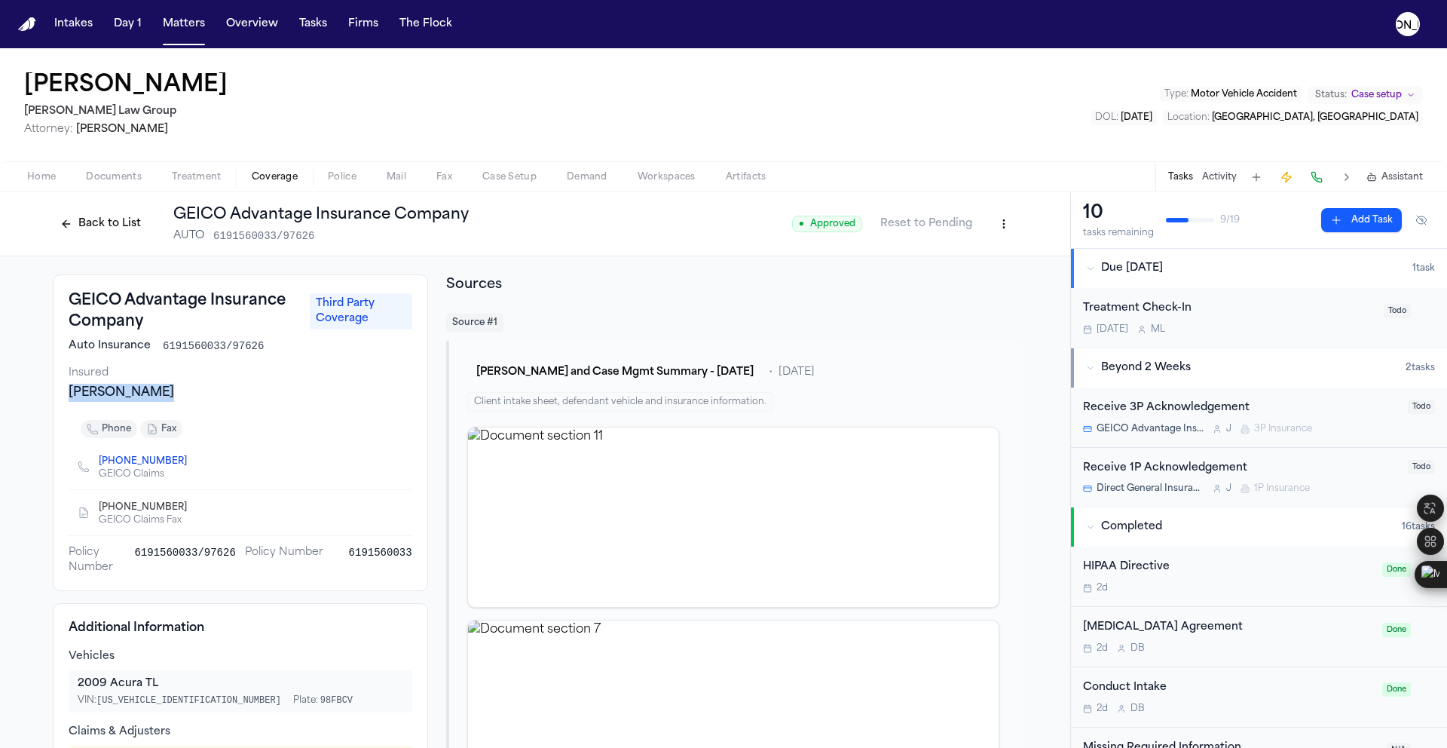
click at [102, 231] on button "Back to List" at bounding box center [101, 224] width 96 height 24
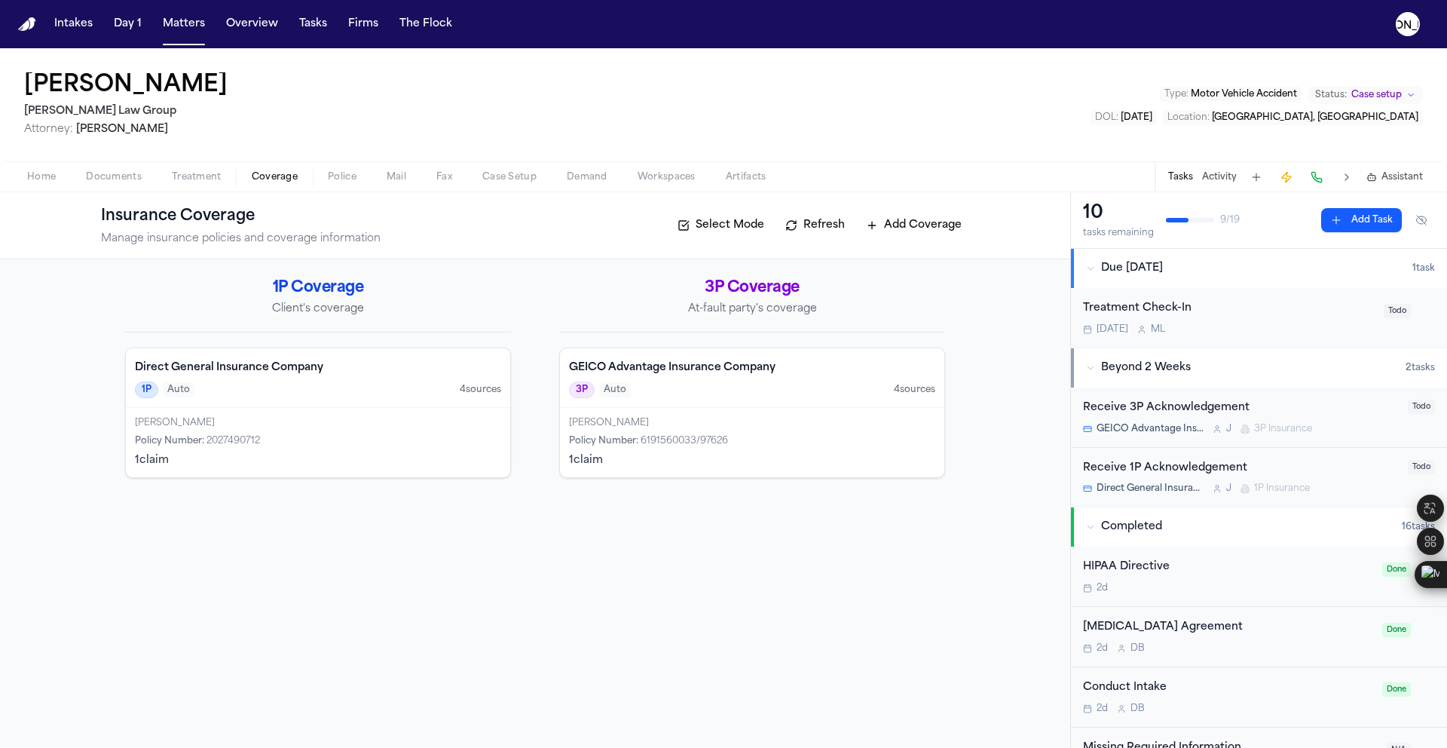
click at [270, 384] on div "1P Auto 4 source s" at bounding box center [318, 389] width 366 height 17
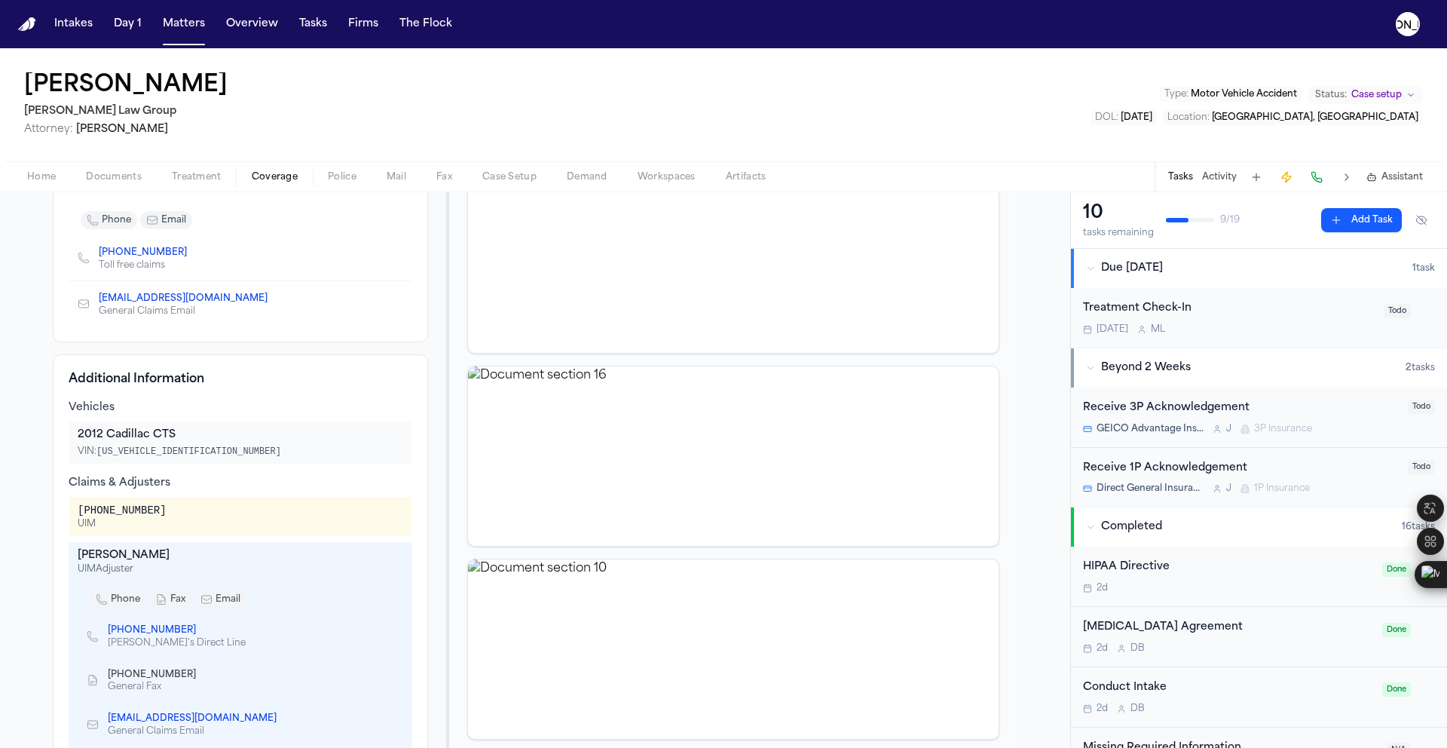
scroll to position [297, 0]
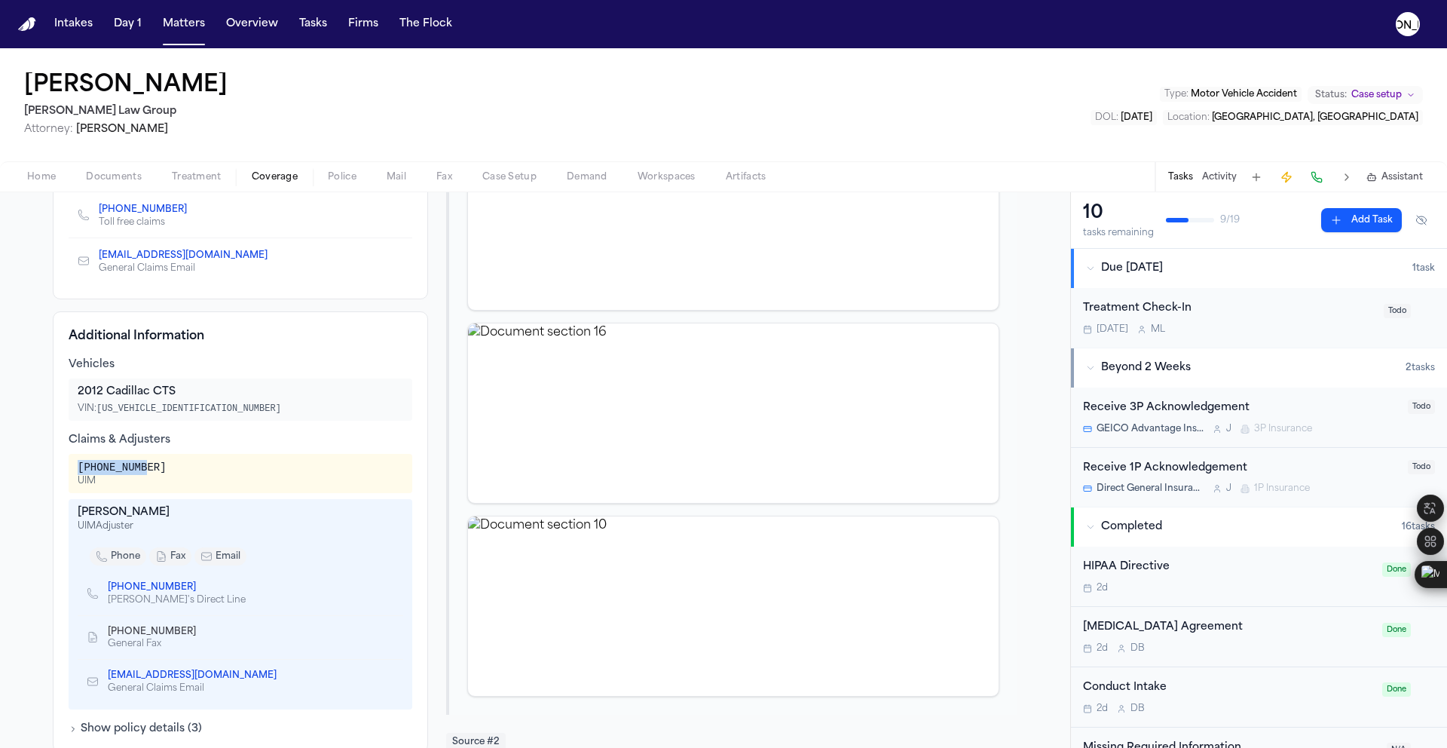
drag, startPoint x: 154, startPoint y: 469, endPoint x: 54, endPoint y: 469, distance: 100.2
click at [54, 469] on div "Additional Information Vehicles 2012 Cadillac CTS VIN: 1G6DA1E37C0142277 Claims…" at bounding box center [240, 531] width 375 height 441
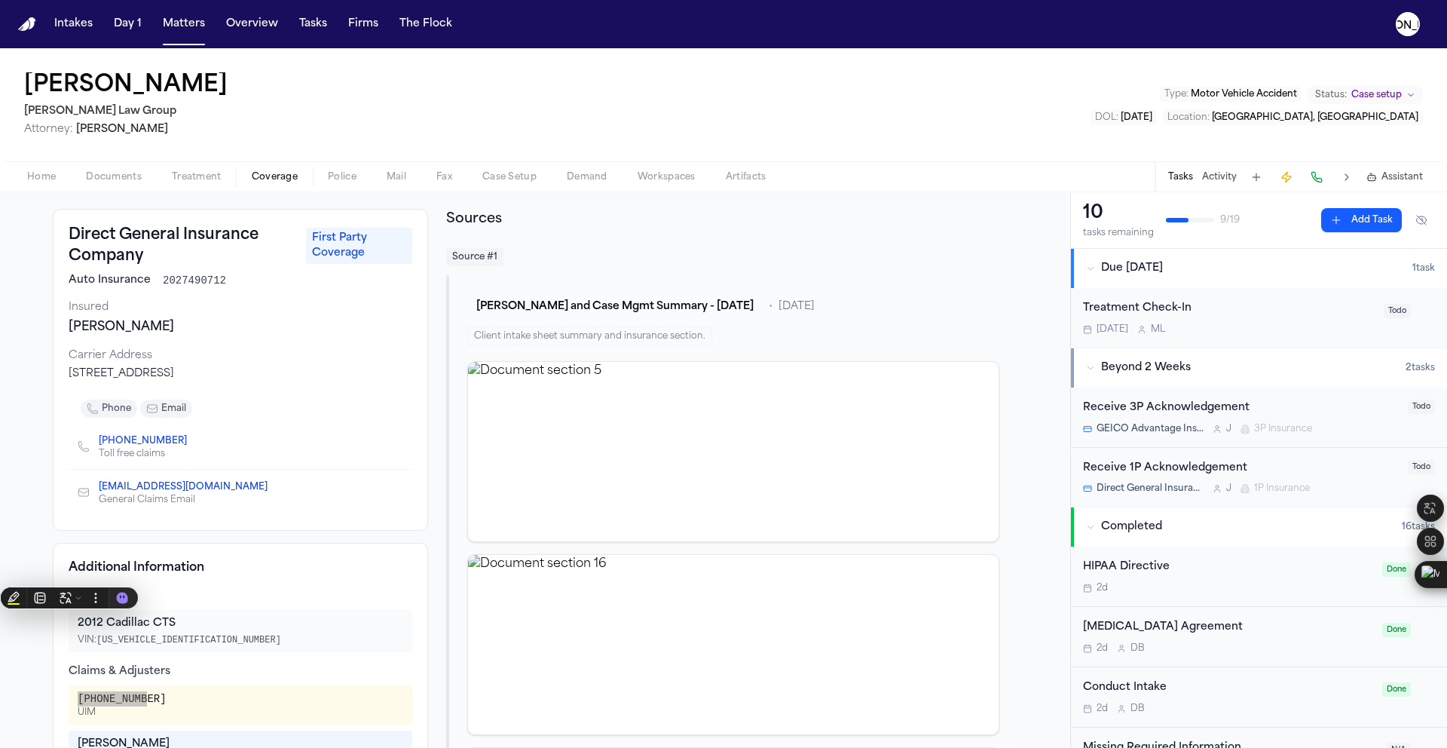
scroll to position [62, 0]
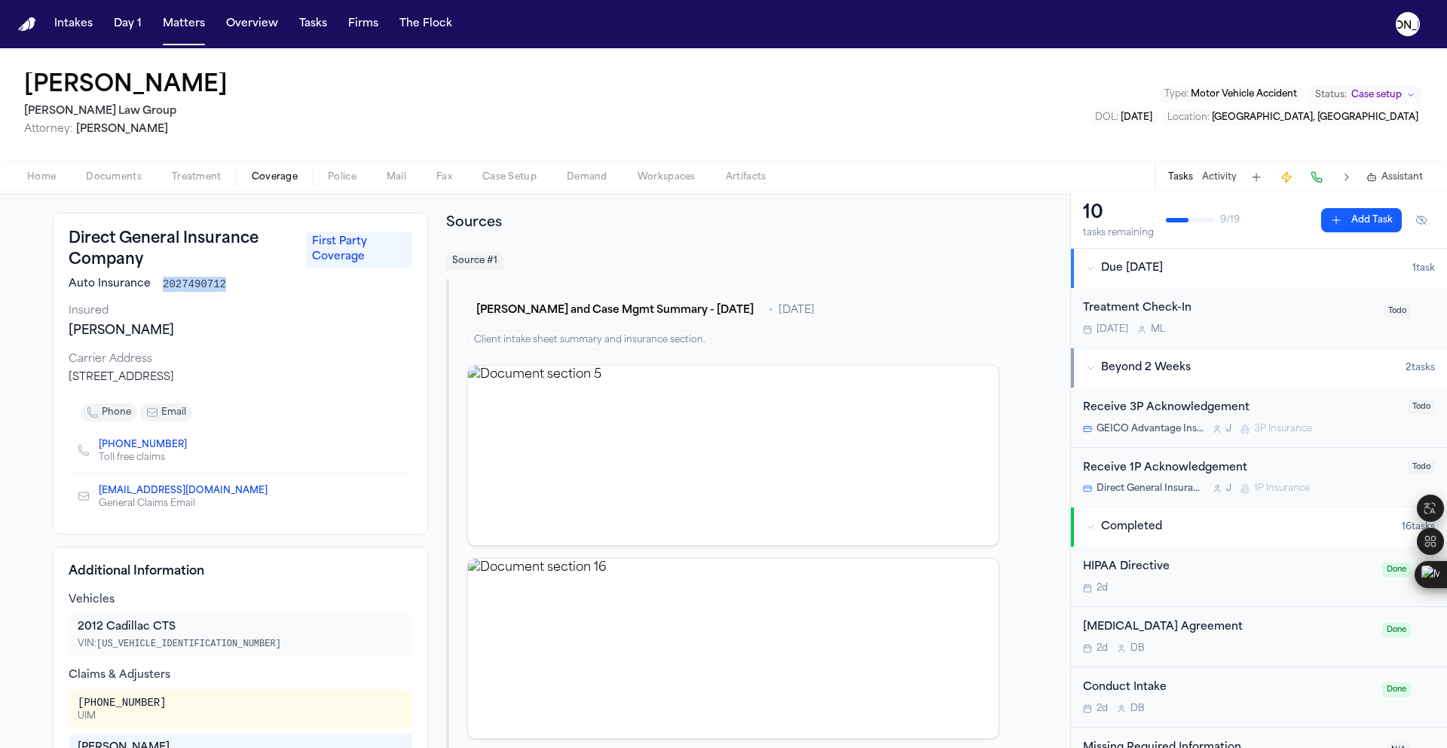
drag, startPoint x: 155, startPoint y: 283, endPoint x: 228, endPoint y: 287, distance: 73.2
click at [228, 287] on div "Auto Insurance 2027490712" at bounding box center [241, 284] width 344 height 15
click at [168, 26] on button "Matters" at bounding box center [184, 24] width 54 height 27
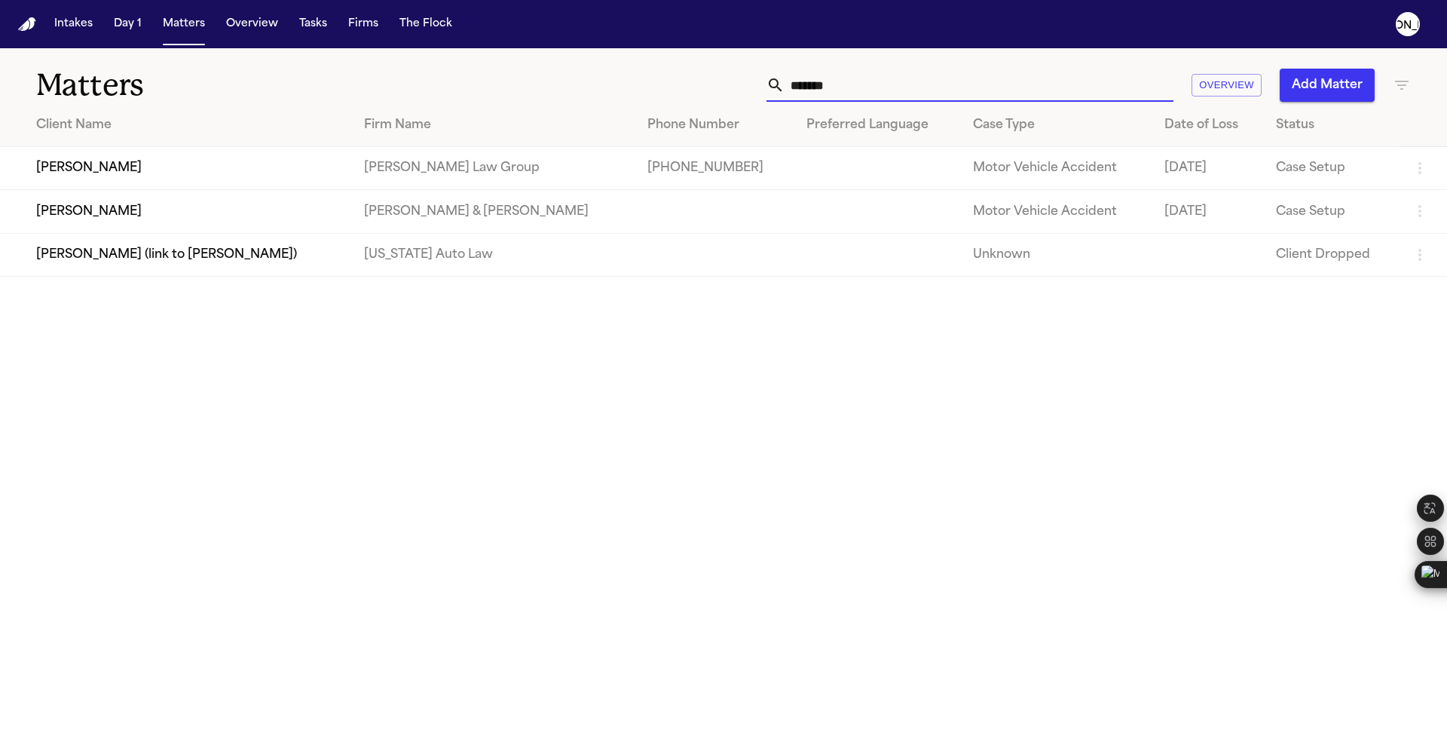
drag, startPoint x: 867, startPoint y: 87, endPoint x: 659, endPoint y: 86, distance: 208.0
click at [659, 86] on div "******* Overview Add Matter" at bounding box center [923, 85] width 975 height 33
paste input "**********"
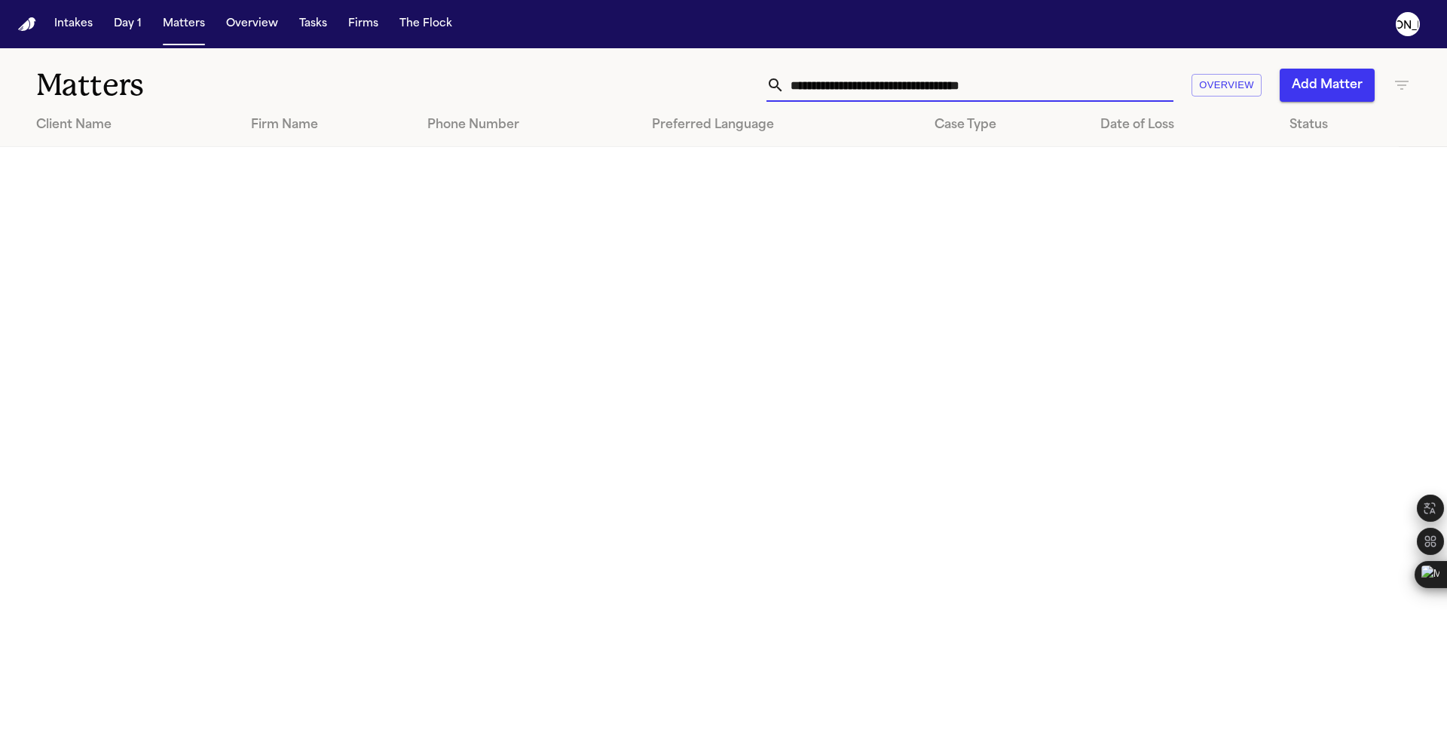
drag, startPoint x: 895, startPoint y: 89, endPoint x: 274, endPoint y: 58, distance: 621.1
click at [335, 60] on div "**********" at bounding box center [723, 76] width 1447 height 56
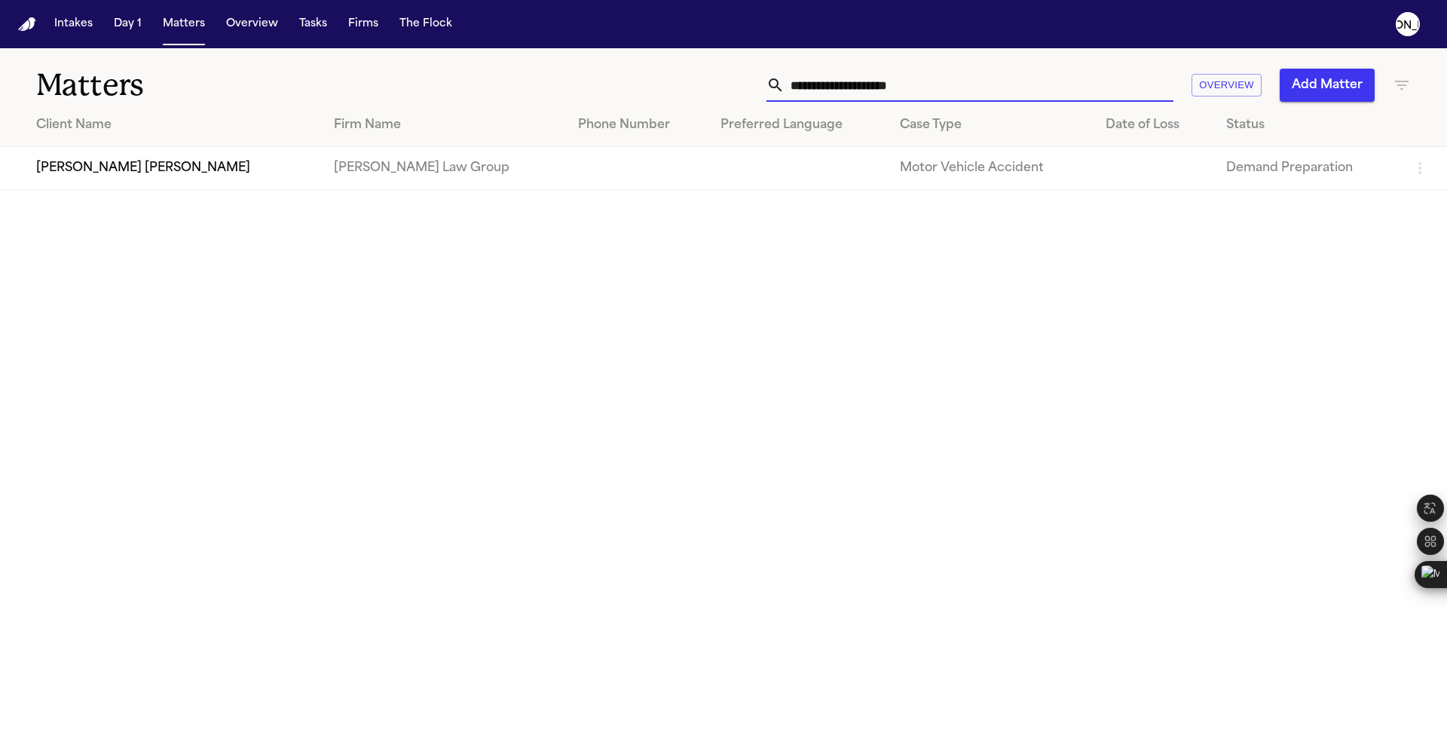
type input "**********"
click at [98, 148] on td "[PERSON_NAME] [PERSON_NAME]" at bounding box center [161, 168] width 322 height 43
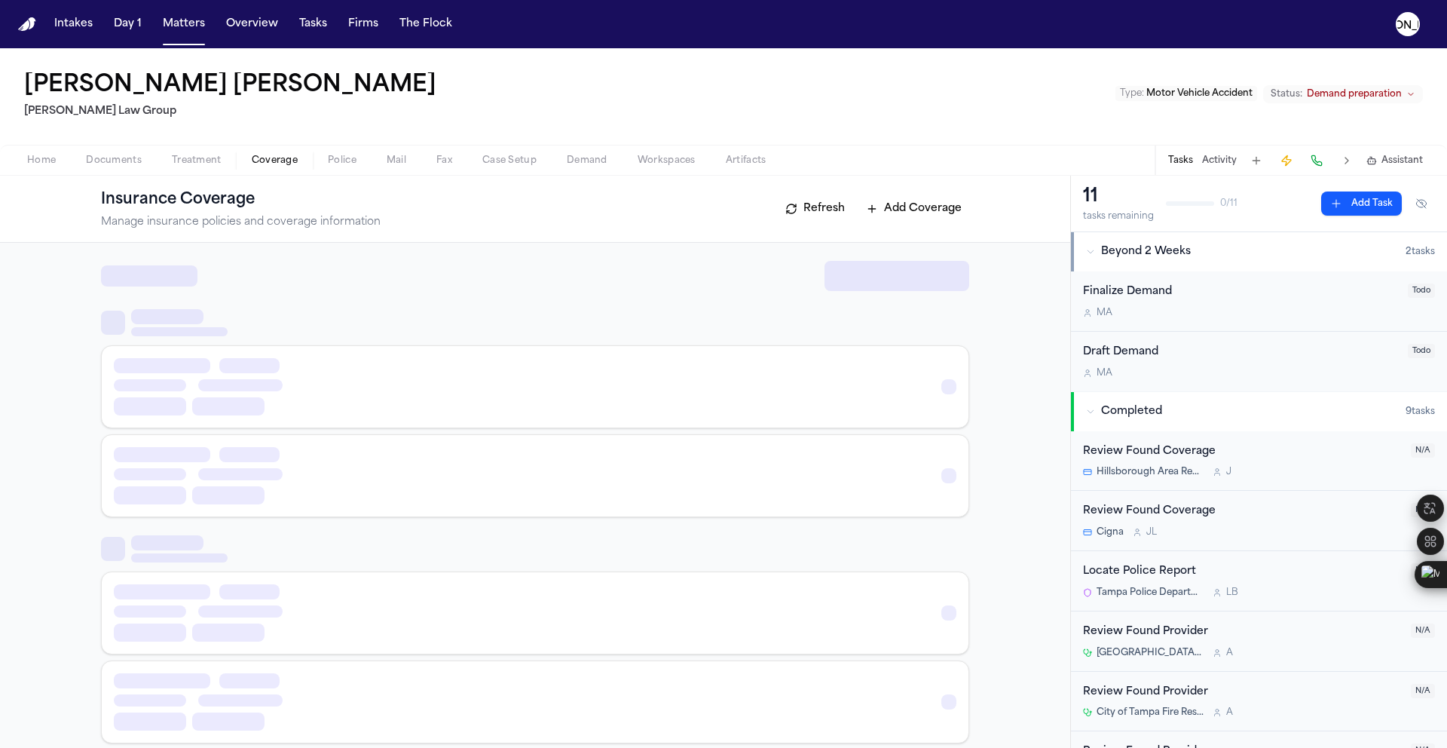
click at [260, 166] on span "Coverage" at bounding box center [275, 161] width 46 height 12
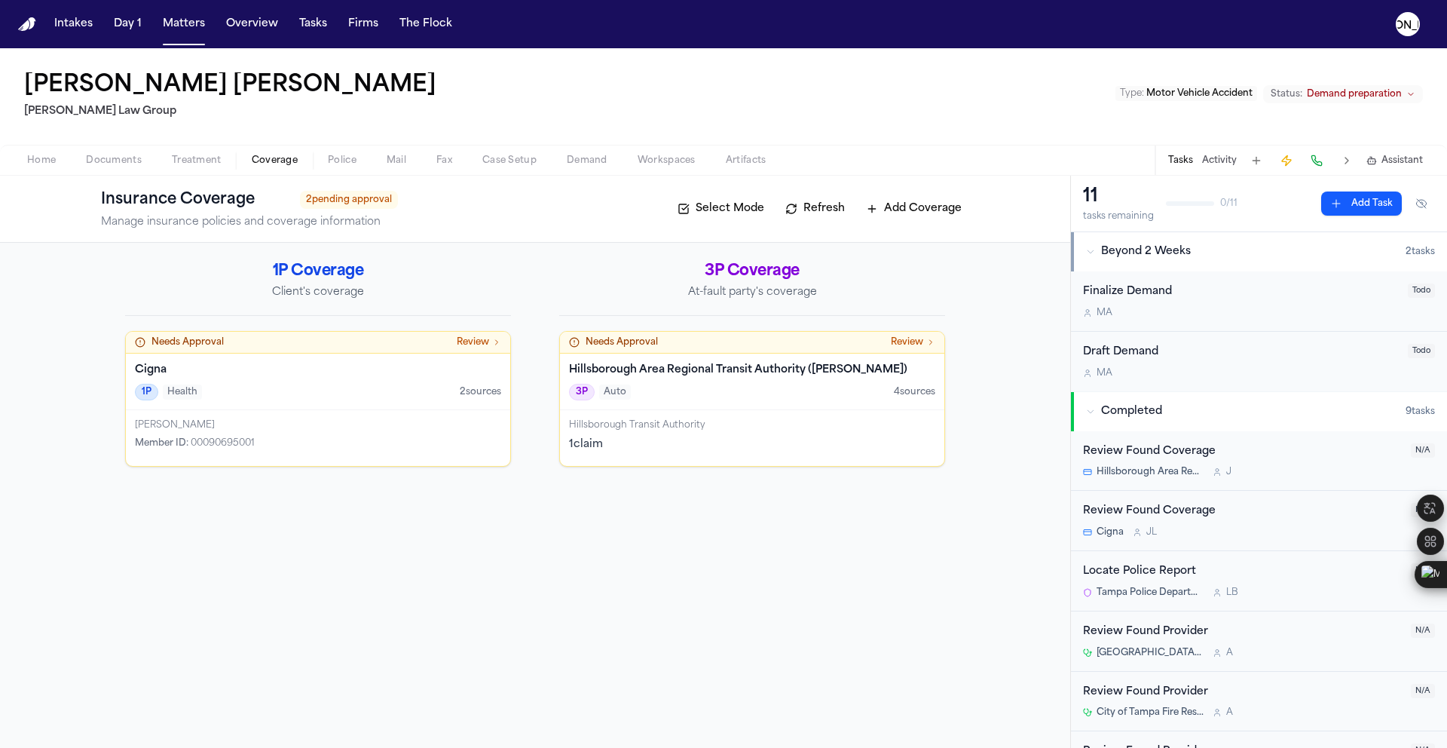
click at [656, 344] on span "Needs Approval" at bounding box center [622, 342] width 72 height 12
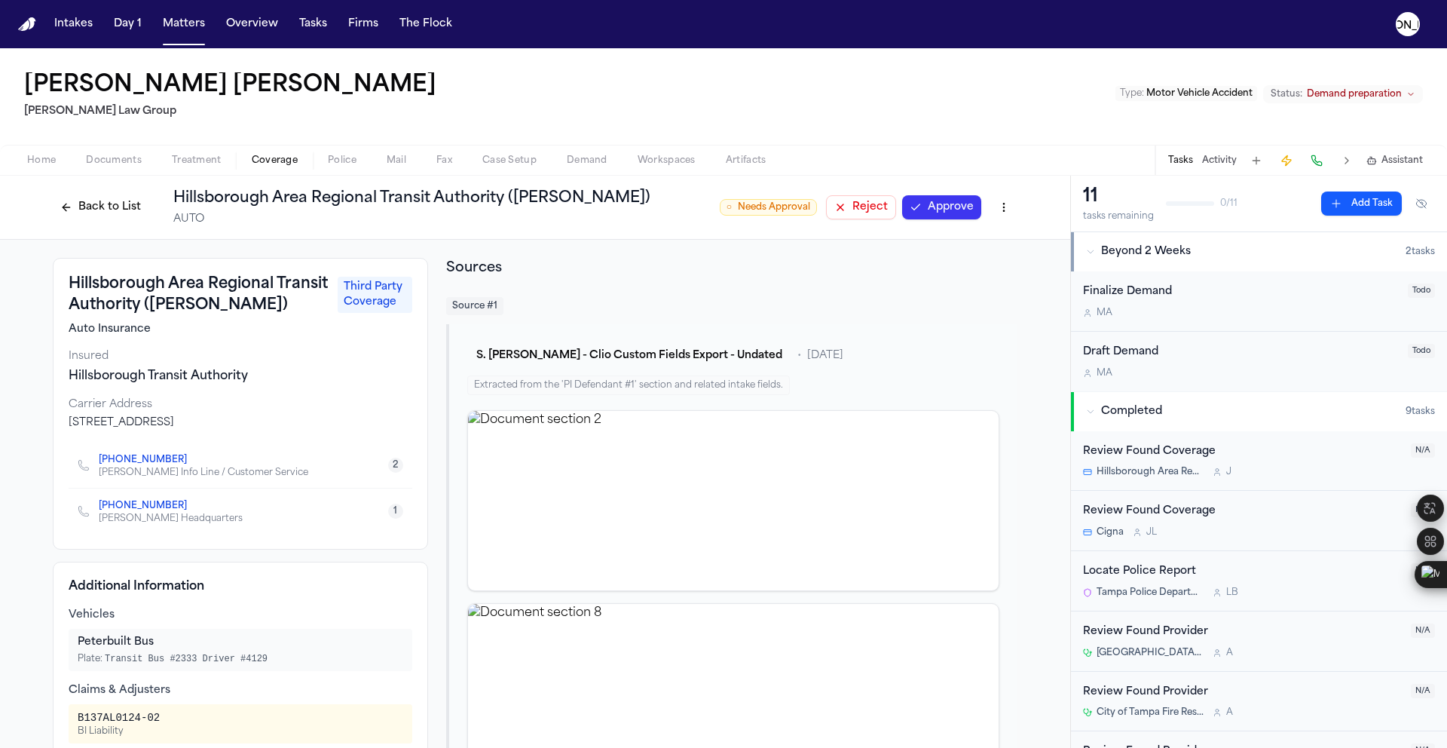
click at [84, 213] on button "Back to List" at bounding box center [101, 207] width 96 height 24
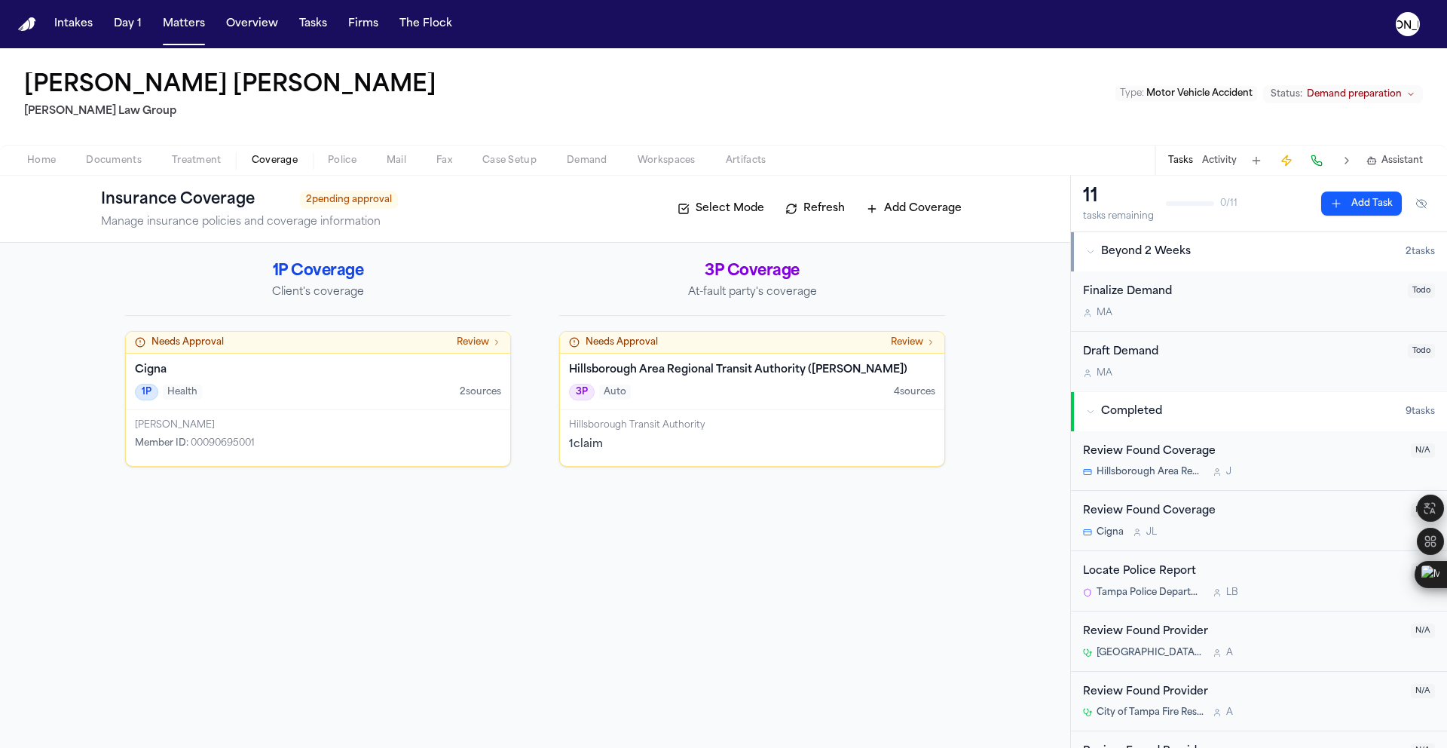
click at [212, 385] on div "1P Health 2 source s" at bounding box center [318, 392] width 366 height 17
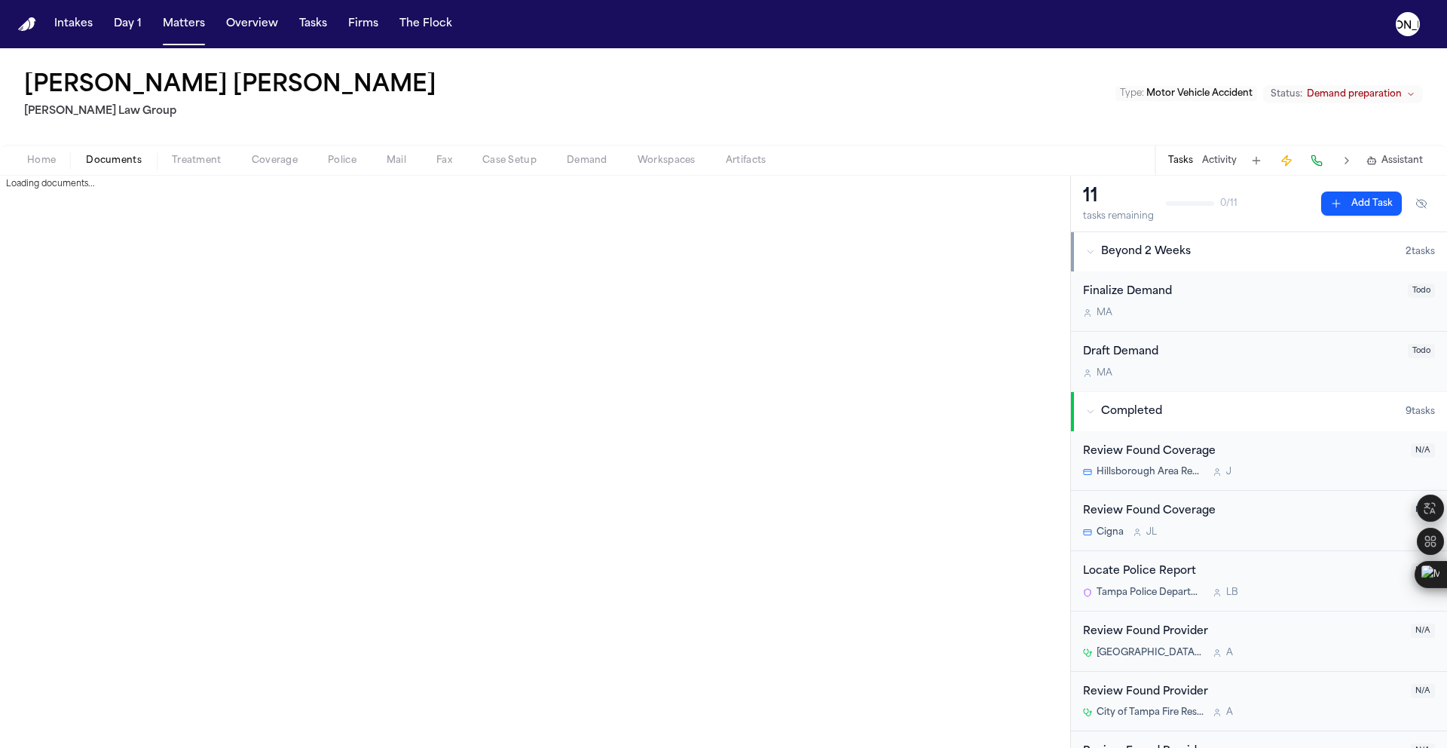
click at [127, 164] on span "Documents" at bounding box center [114, 161] width 56 height 12
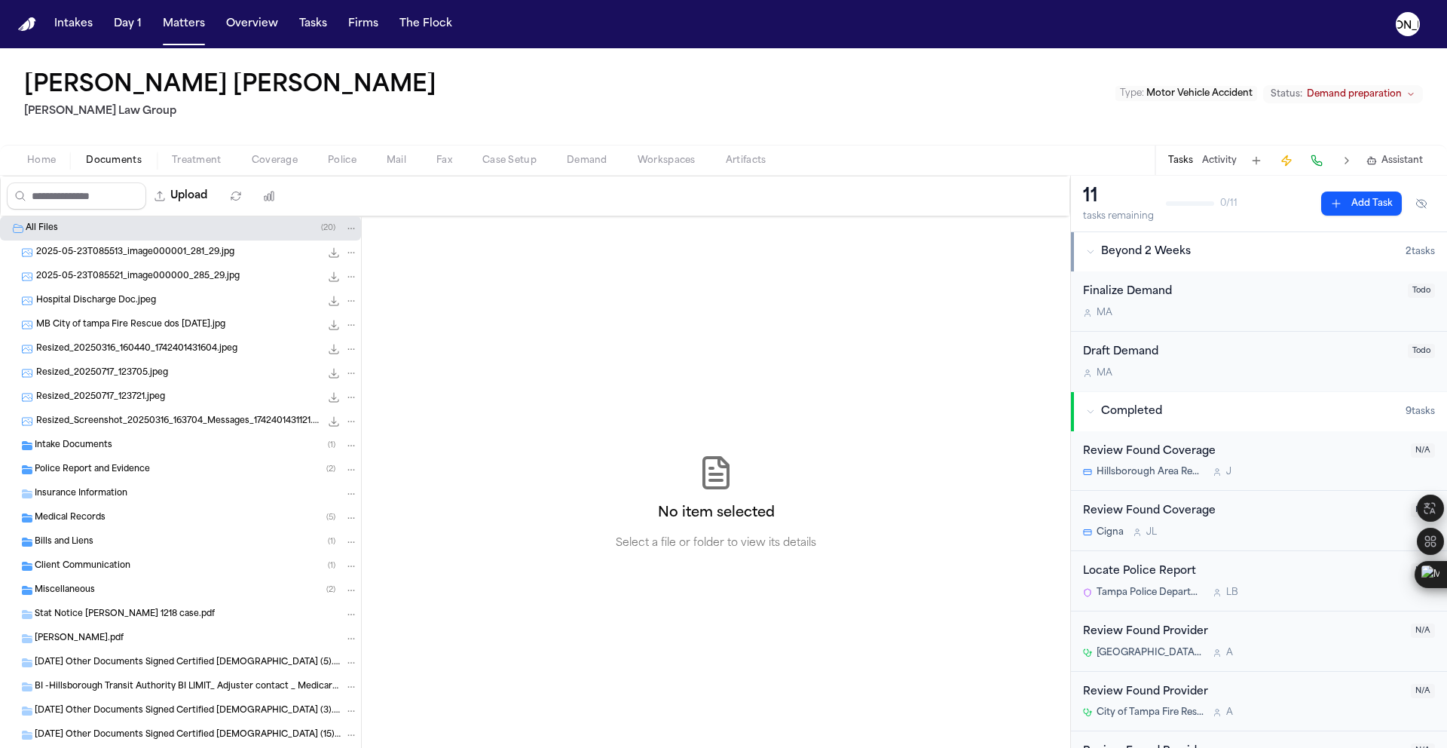
click at [252, 160] on span "Coverage" at bounding box center [275, 161] width 46 height 12
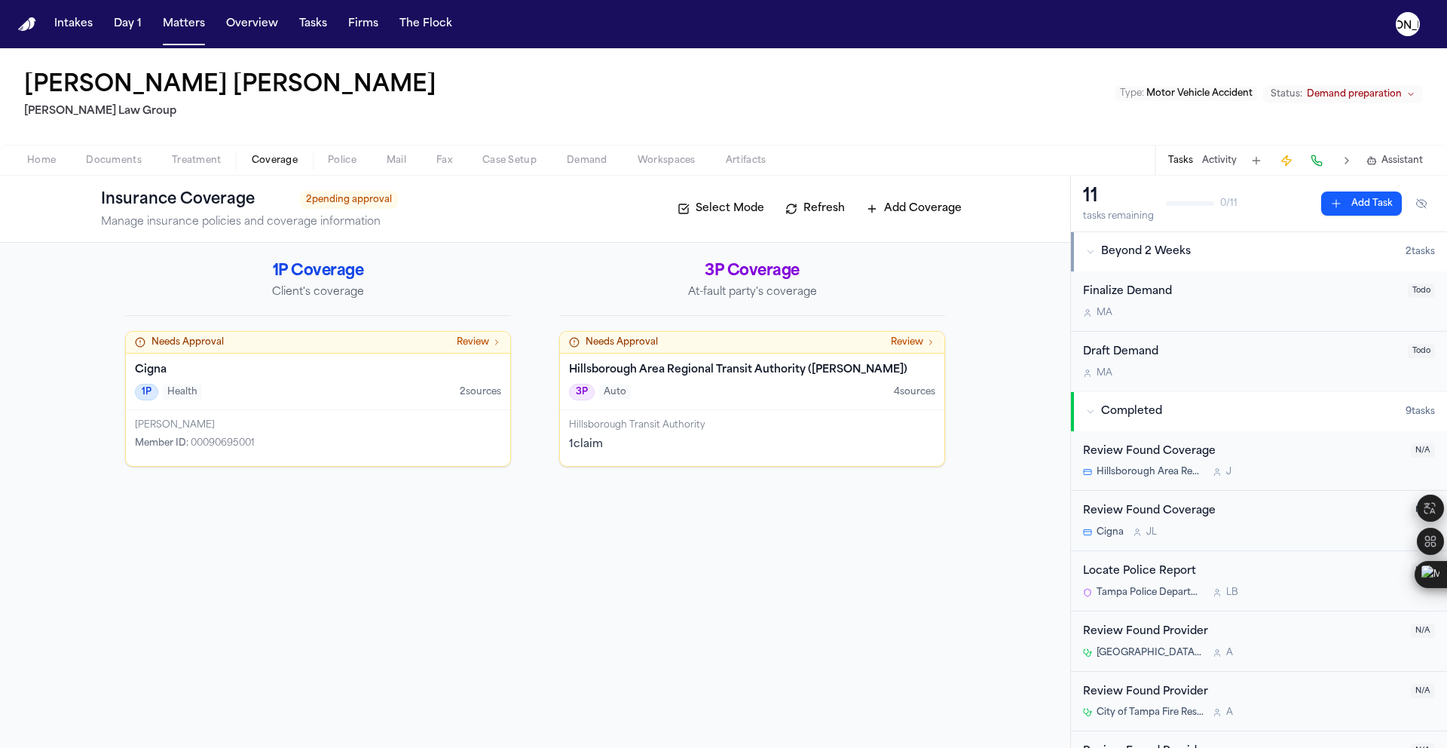
click at [702, 364] on h4 "Hillsborough Area Regional Transit Authority (HART)" at bounding box center [752, 370] width 366 height 15
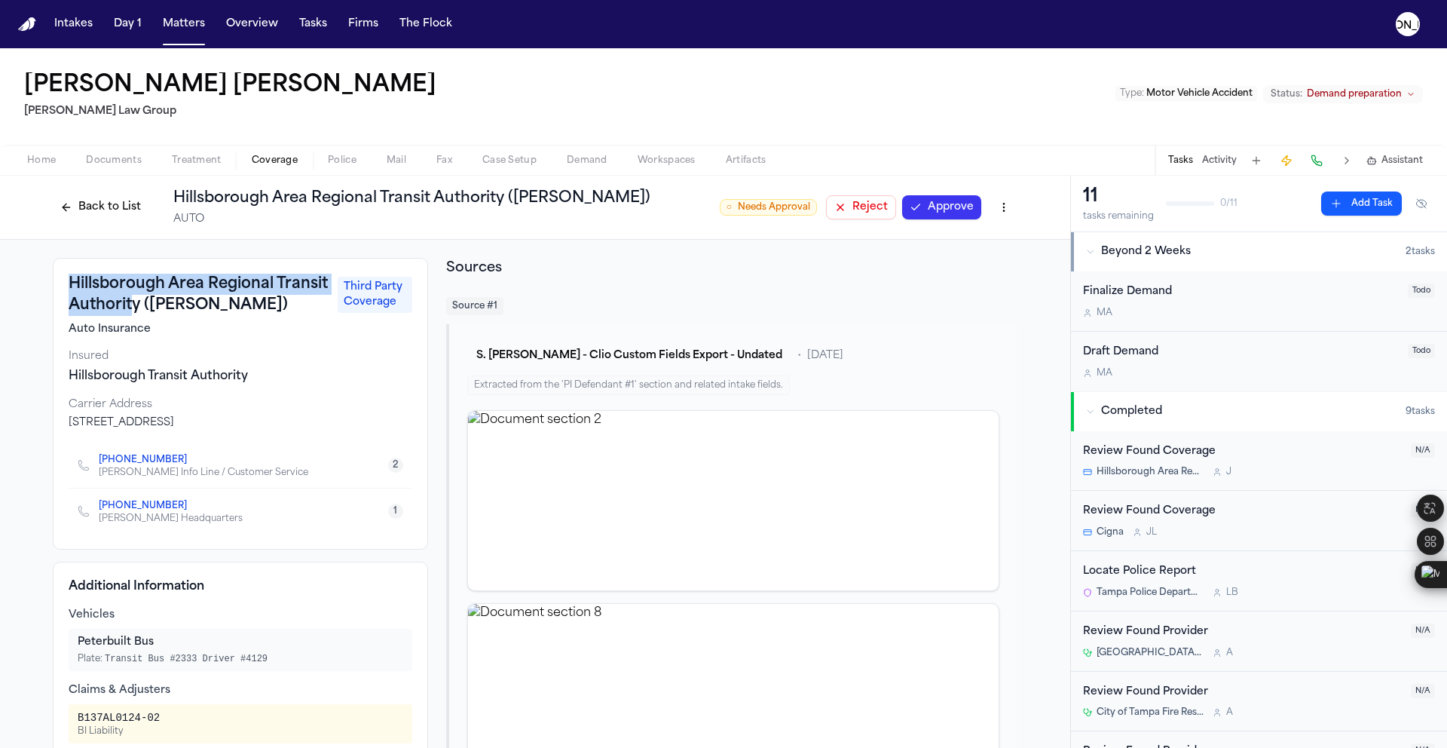
drag, startPoint x: 63, startPoint y: 284, endPoint x: 181, endPoint y: 296, distance: 118.9
click at [181, 296] on h3 "Hillsborough Area Regional Transit Authority (HART)" at bounding box center [199, 295] width 260 height 42
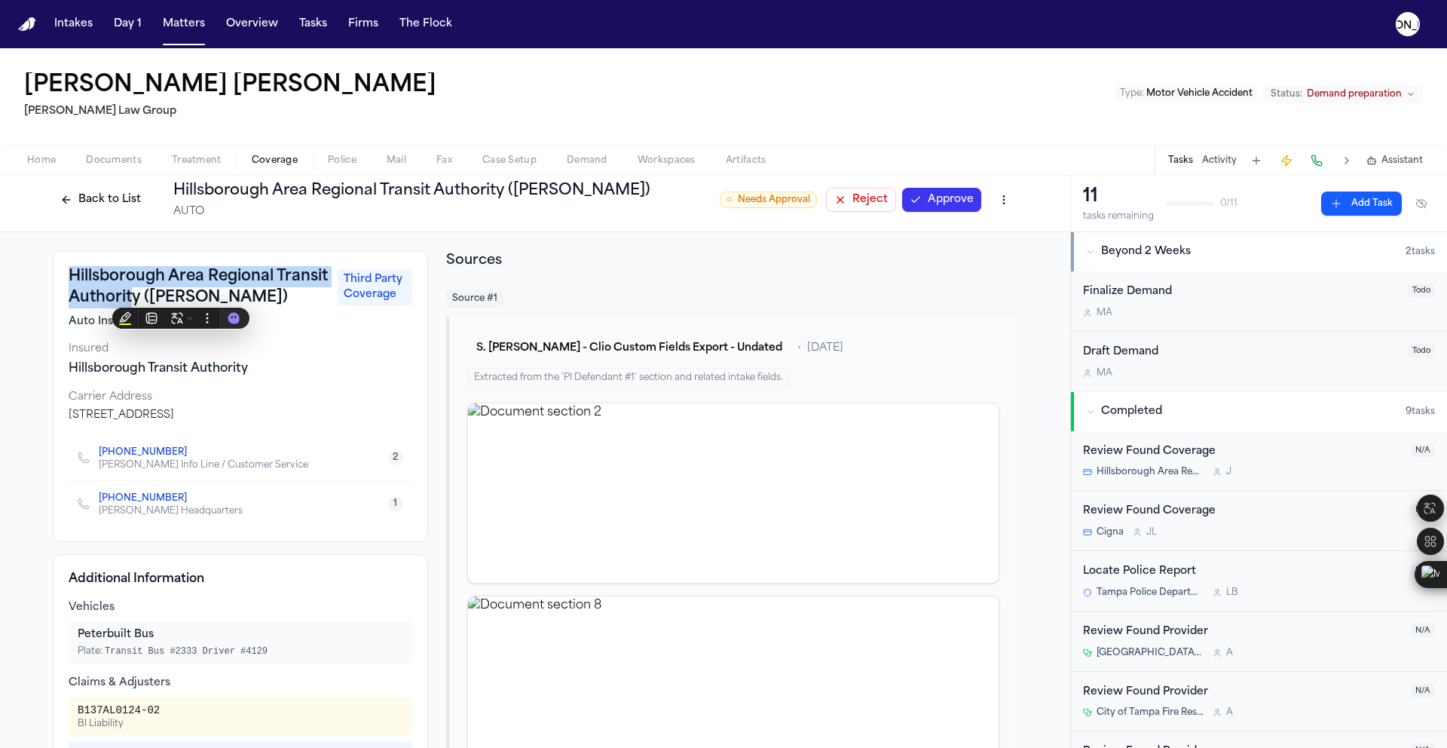
scroll to position [11, 0]
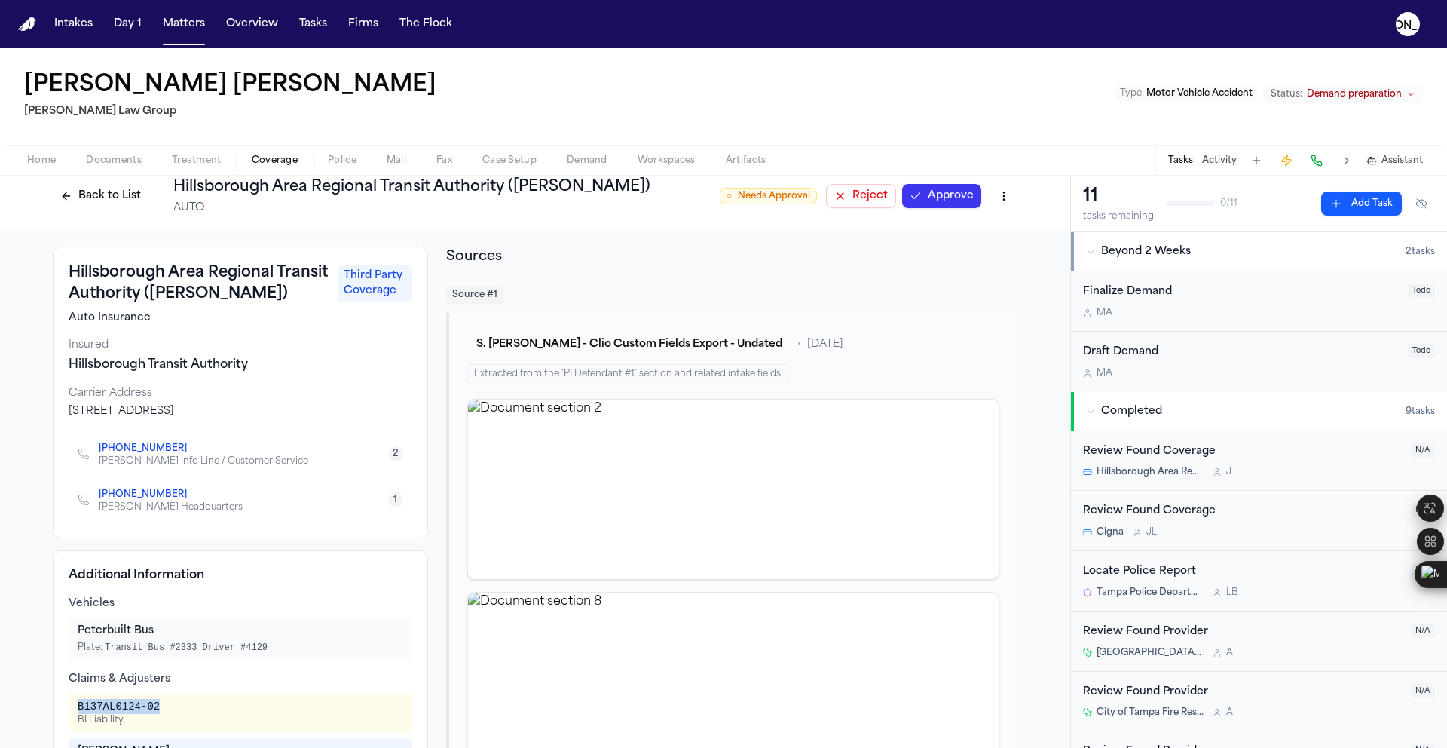
drag, startPoint x: 164, startPoint y: 708, endPoint x: 58, endPoint y: 711, distance: 106.3
click at [58, 711] on div "Additional Information Vehicles Peterbuilt Bus Plate: Transit Bus #2333 Driver …" at bounding box center [240, 748] width 375 height 396
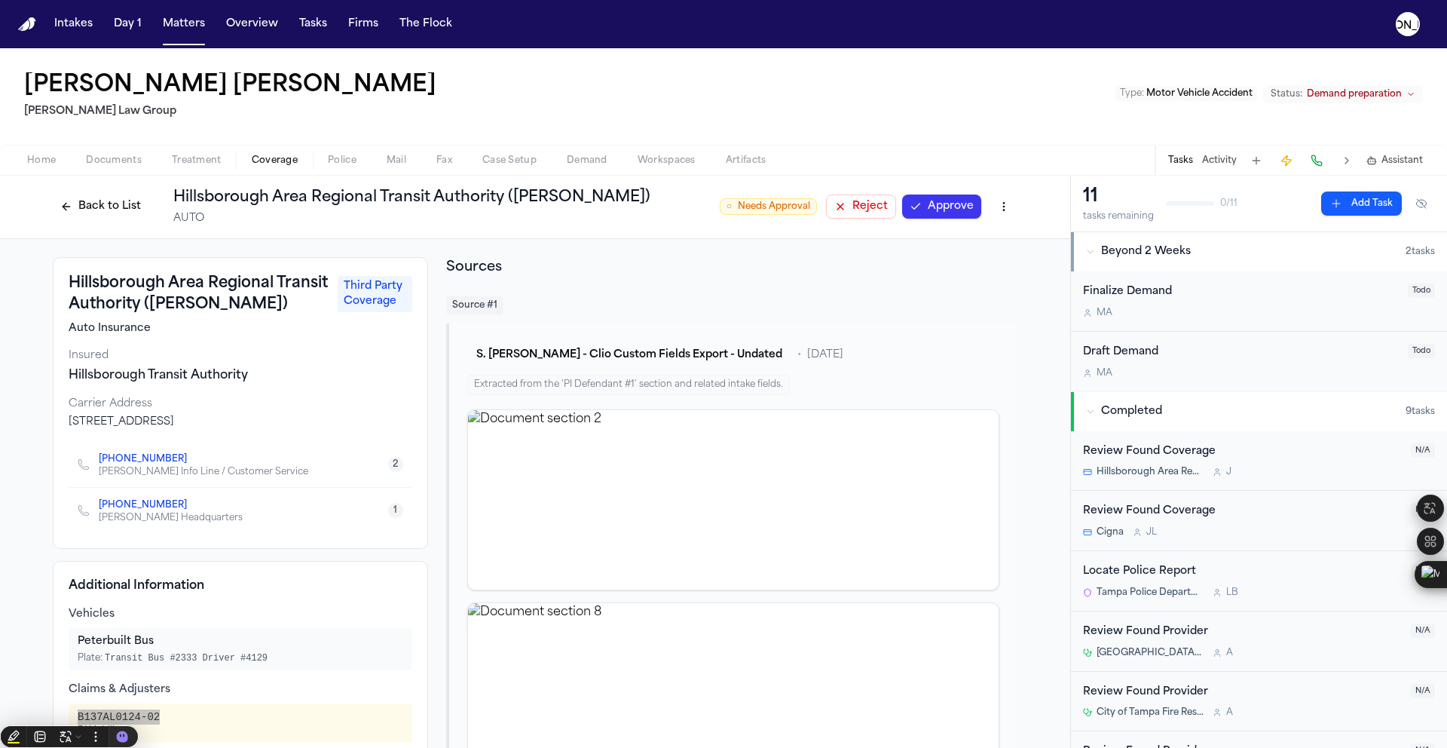
scroll to position [0, 0]
click at [194, 31] on button "Matters" at bounding box center [184, 24] width 54 height 27
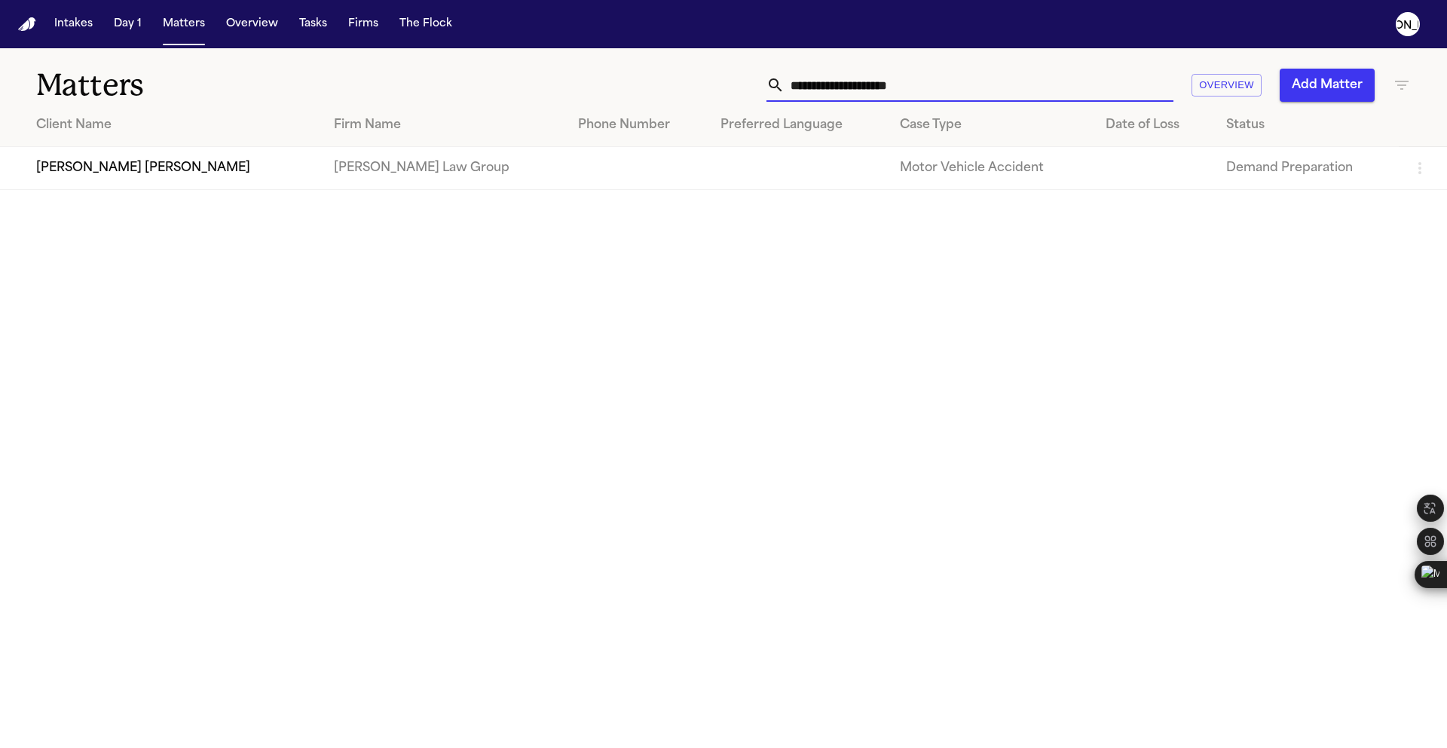
drag, startPoint x: 938, startPoint y: 93, endPoint x: 565, endPoint y: 79, distance: 374.1
click at [565, 79] on div "**********" at bounding box center [923, 85] width 975 height 33
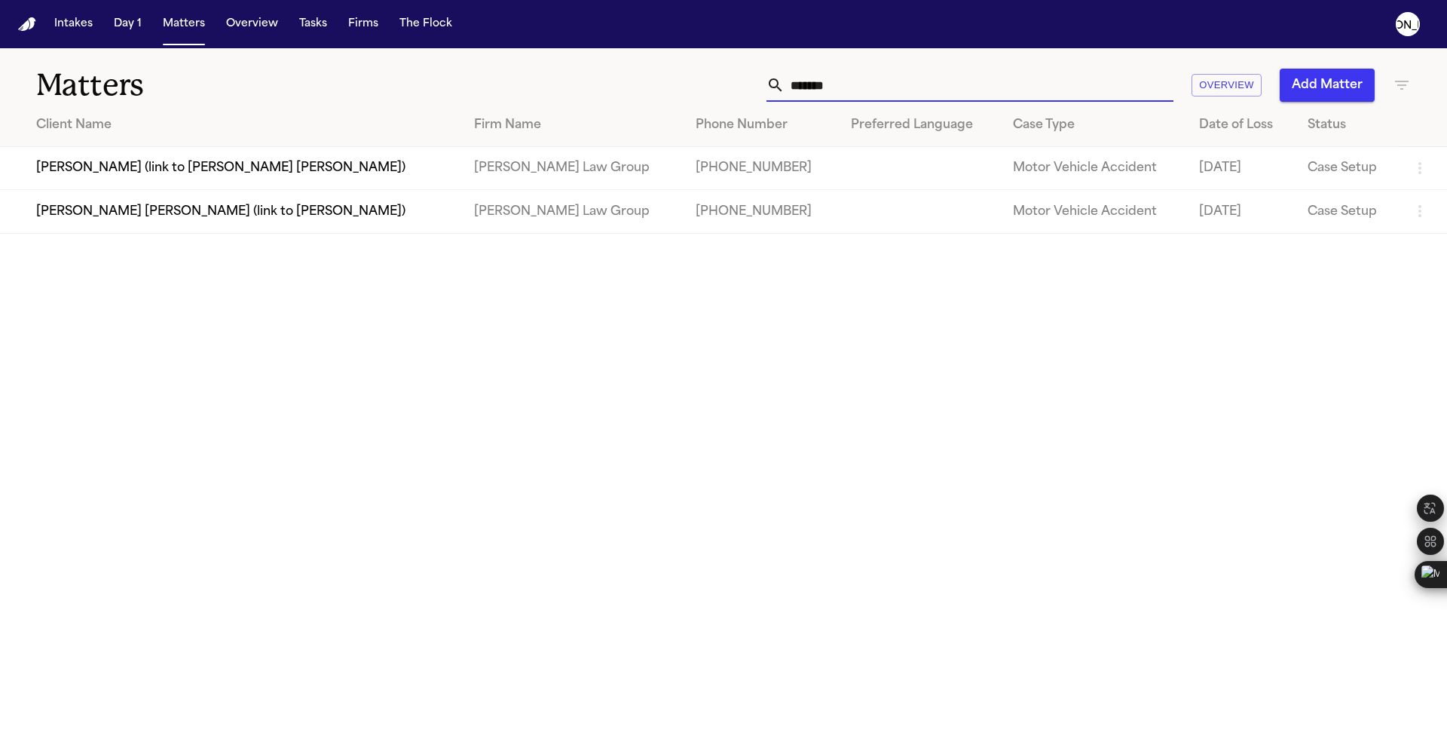
type input "*******"
click at [265, 179] on td "[PERSON_NAME] (link to [PERSON_NAME] [PERSON_NAME])" at bounding box center [231, 168] width 462 height 43
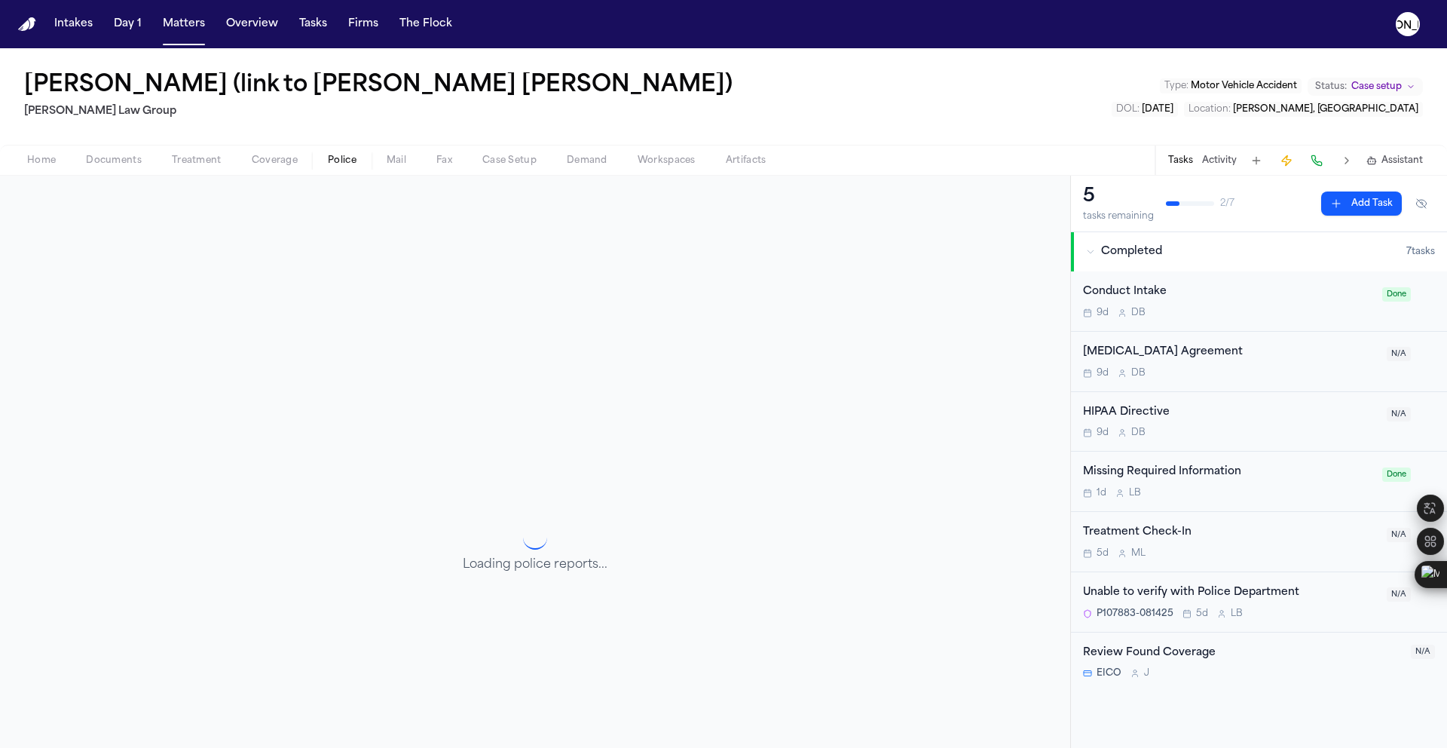
click at [319, 168] on span "button" at bounding box center [342, 169] width 47 height 2
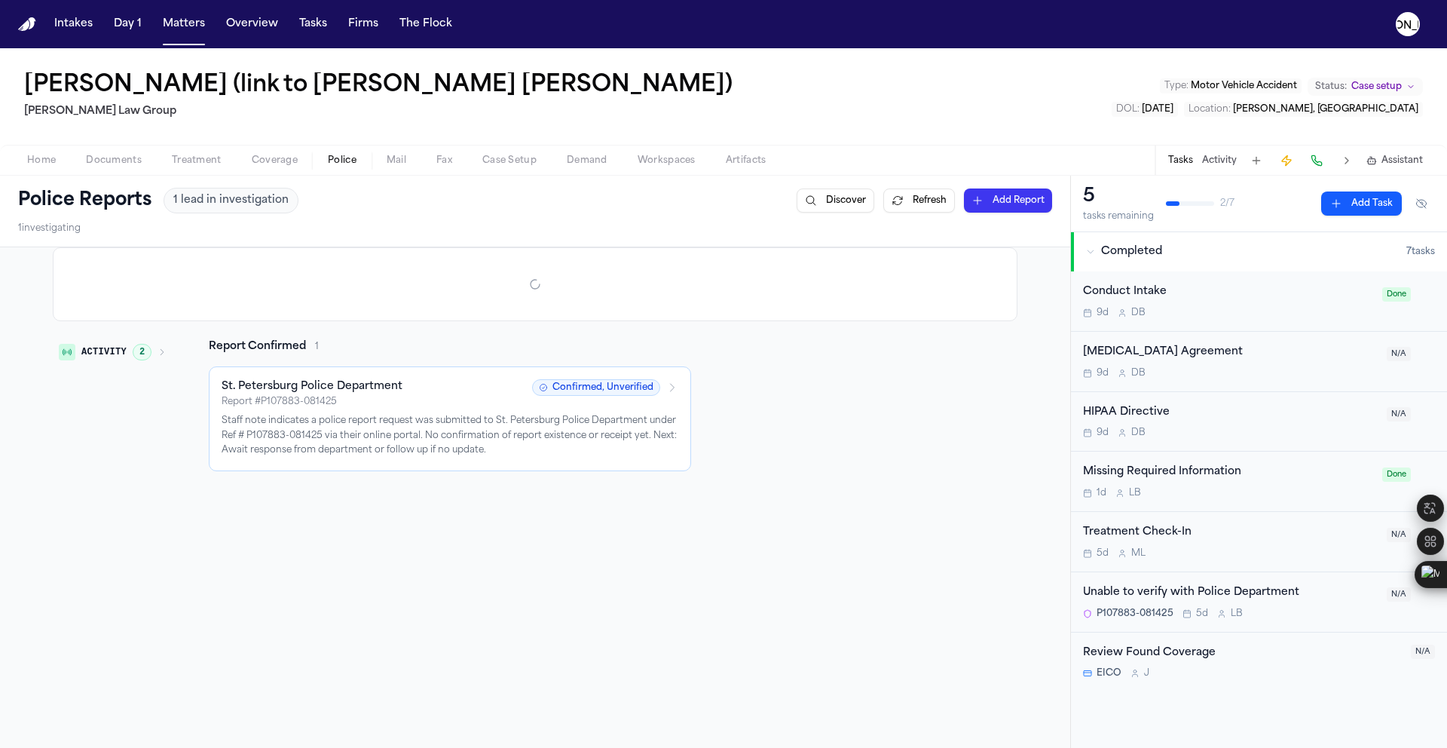
click at [280, 168] on span "button" at bounding box center [275, 169] width 64 height 2
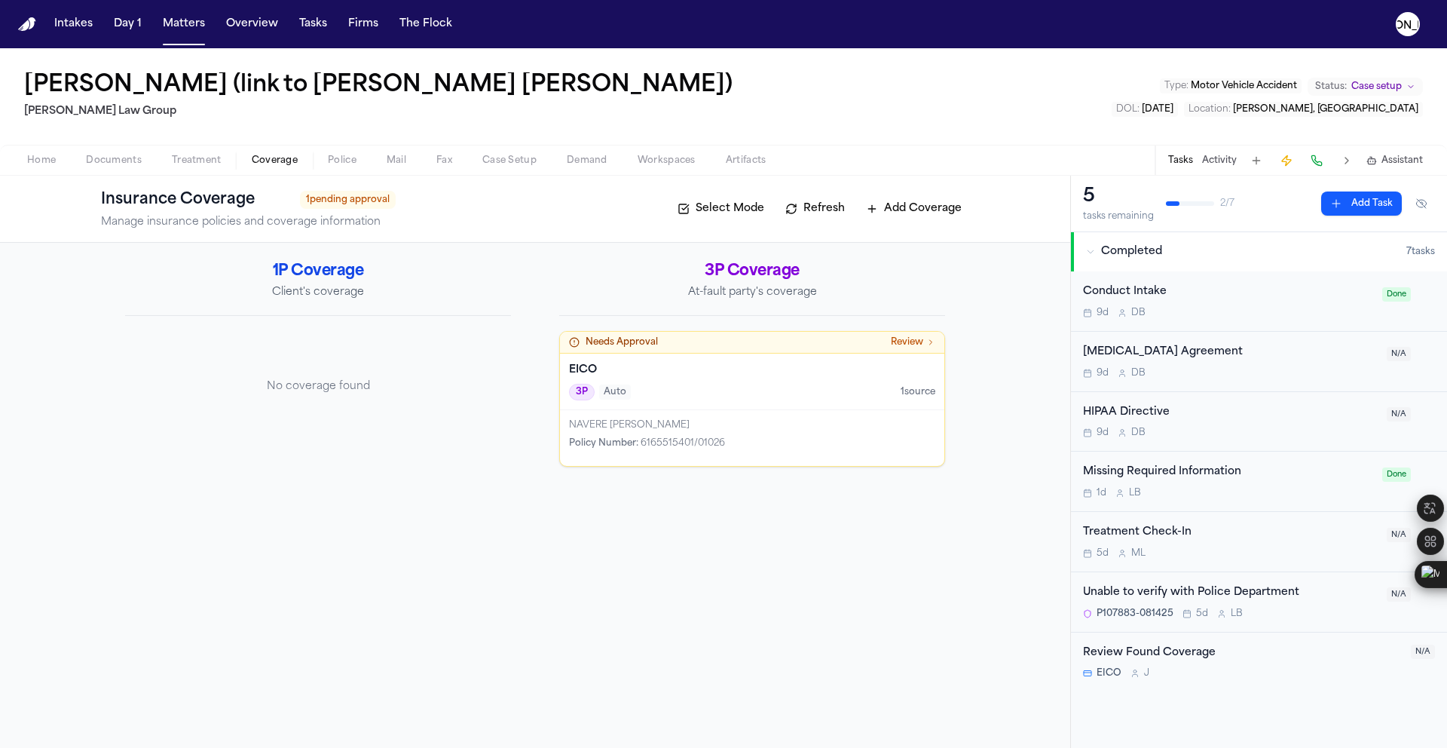
click at [659, 369] on h4 "EICO" at bounding box center [752, 370] width 366 height 15
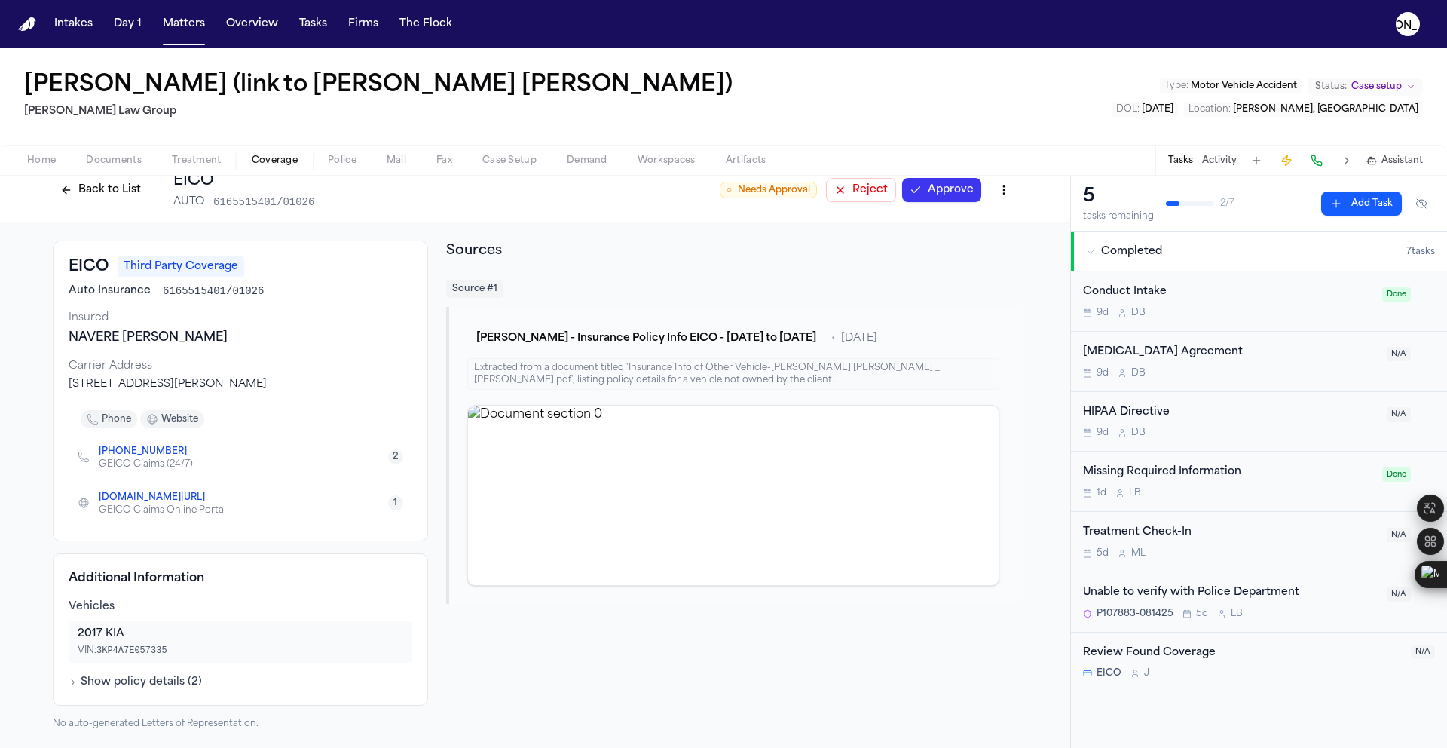
scroll to position [19, 0]
drag, startPoint x: 63, startPoint y: 339, endPoint x: 244, endPoint y: 346, distance: 181.0
click at [244, 346] on div "EICO Third Party Coverage Auto Insurance 6165515401/01026 Insured NAVERE JONATA…" at bounding box center [240, 390] width 375 height 301
drag, startPoint x: 151, startPoint y: 289, endPoint x: 268, endPoint y: 300, distance: 116.6
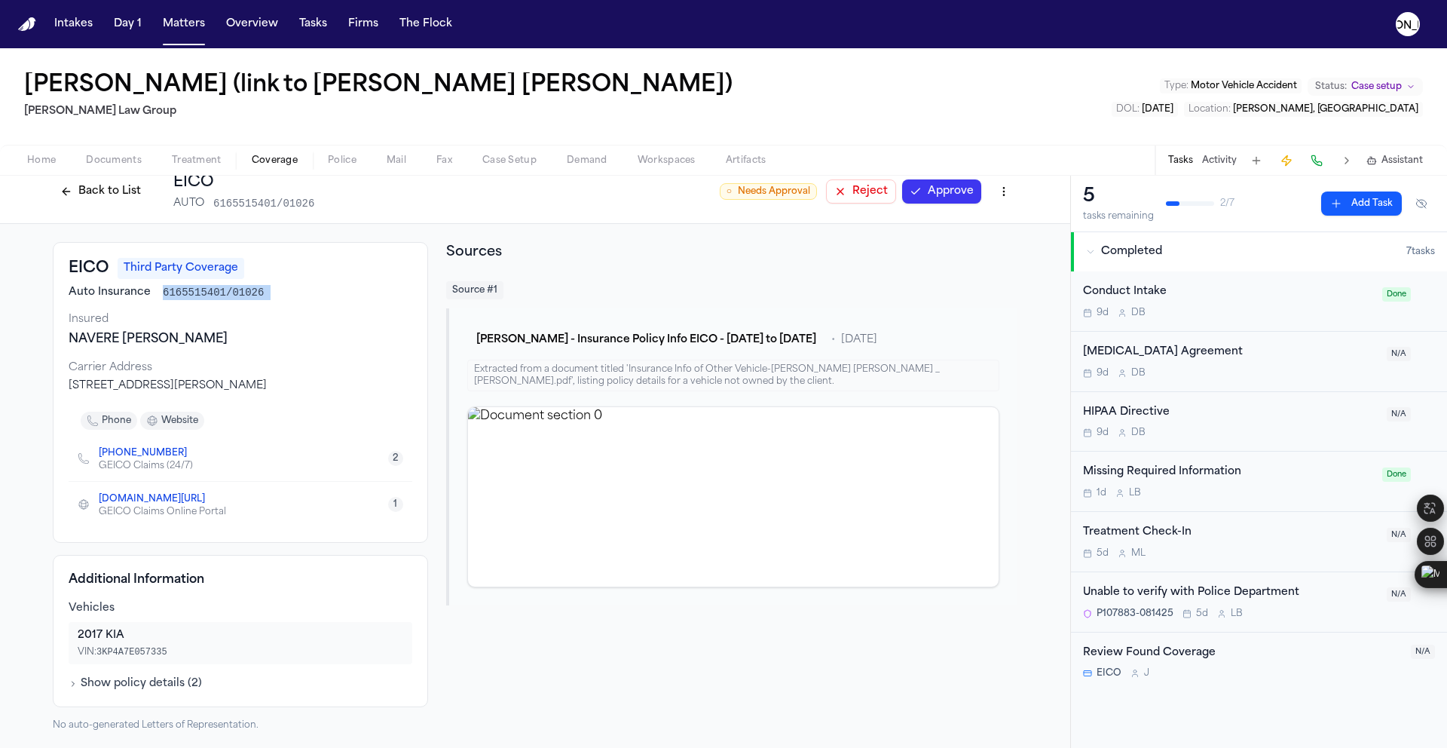
click at [268, 300] on div "EICO Third Party Coverage Auto Insurance 6165515401/01026 Insured NAVERE JONATA…" at bounding box center [240, 392] width 375 height 301
click at [109, 684] on button "Show policy details ( 2 )" at bounding box center [135, 682] width 133 height 15
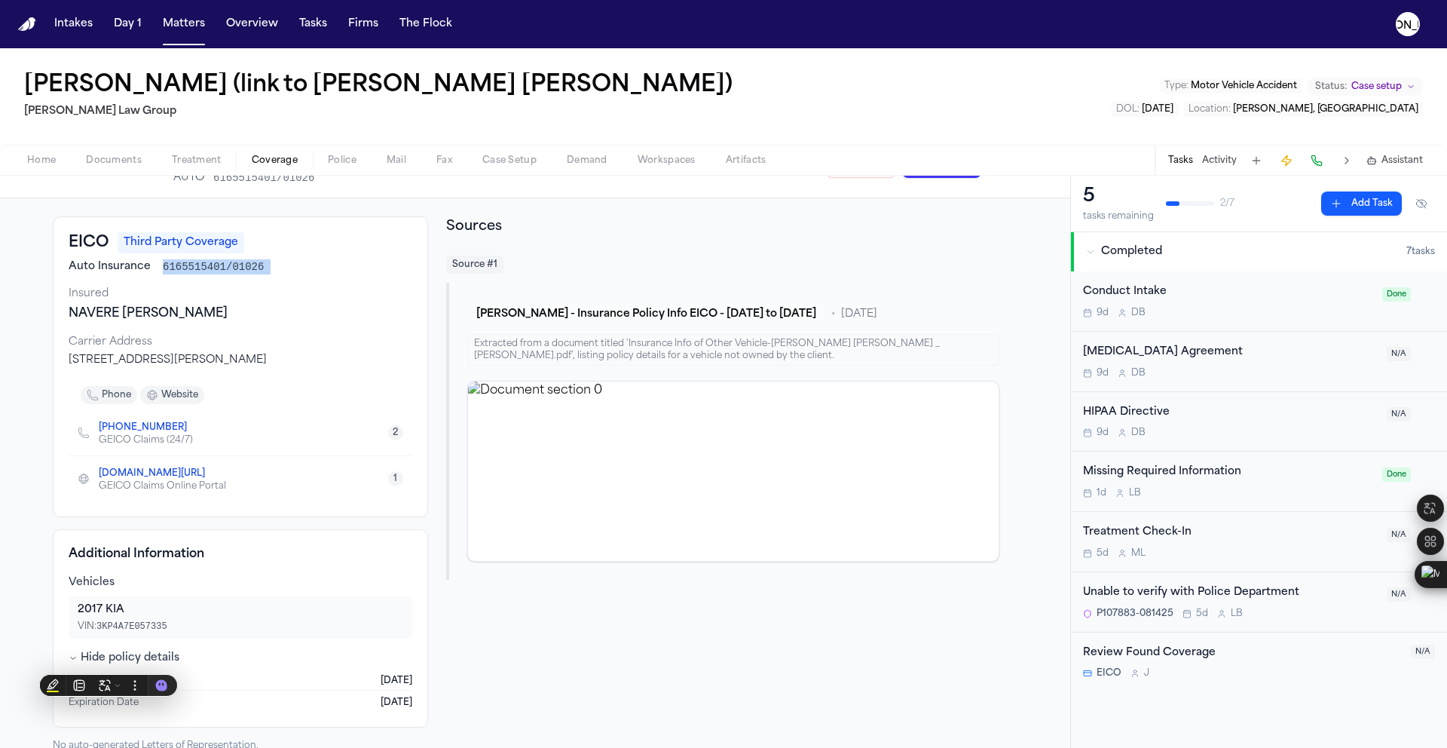
scroll to position [40, 0]
click at [240, 164] on button "Coverage" at bounding box center [275, 160] width 76 height 18
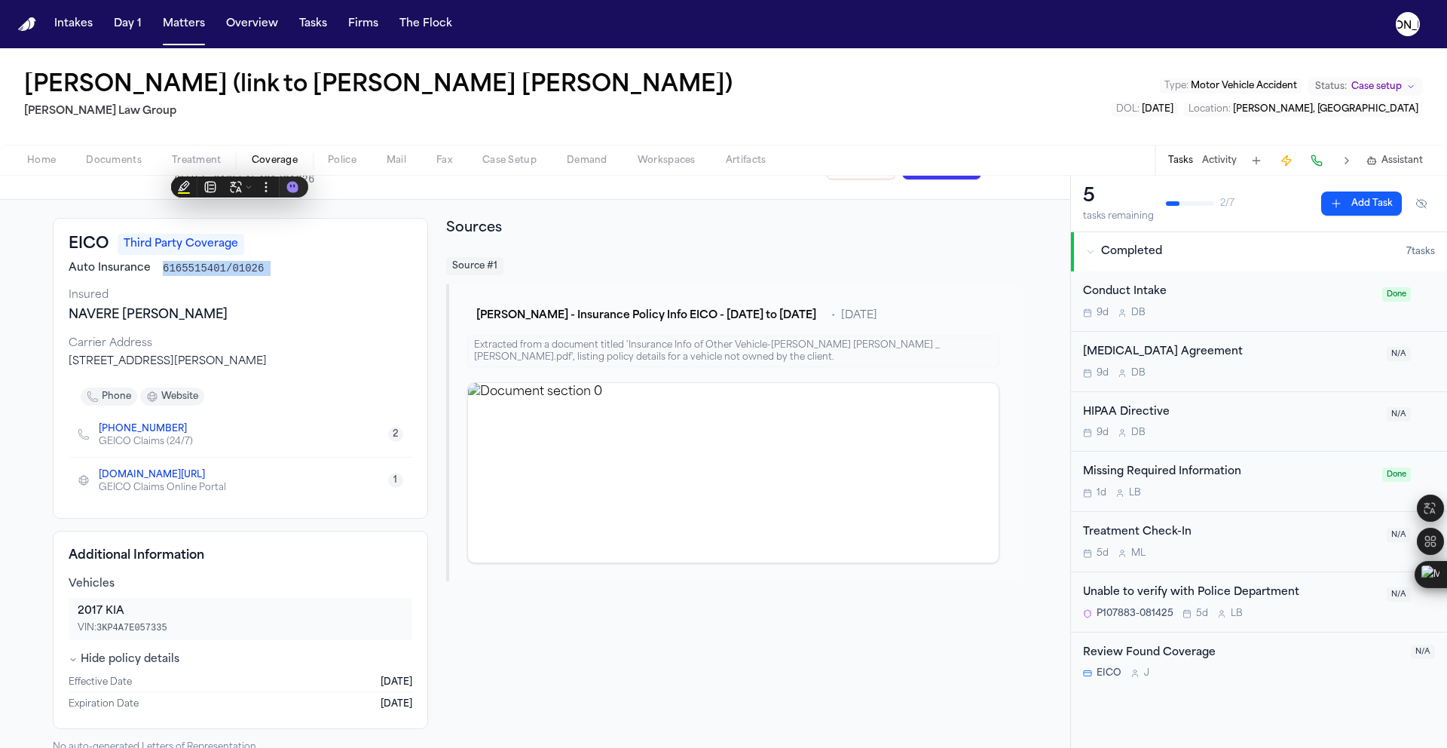
click at [271, 168] on span "button" at bounding box center [275, 169] width 64 height 2
click at [277, 160] on span "Coverage" at bounding box center [275, 161] width 46 height 12
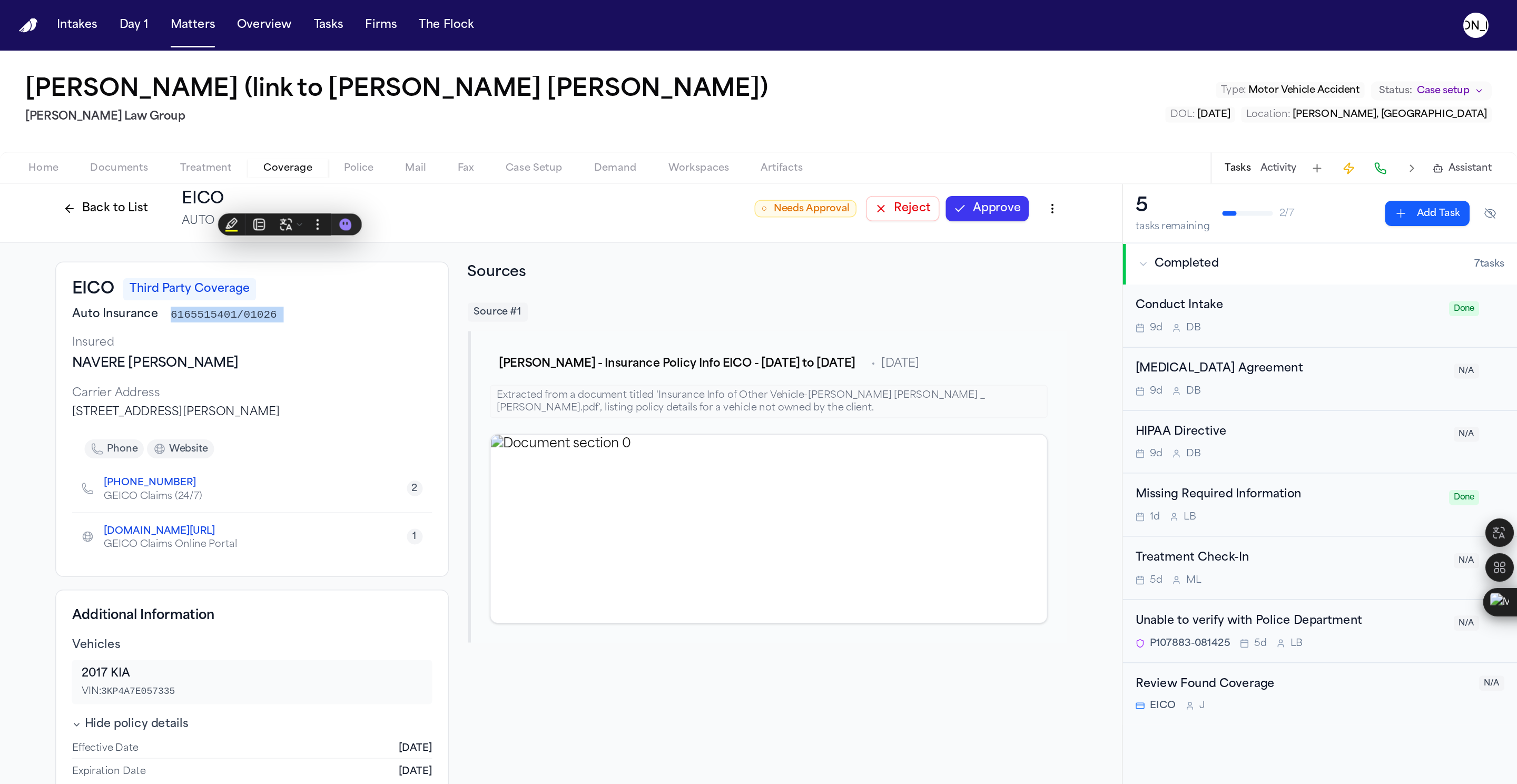
scroll to position [0, 0]
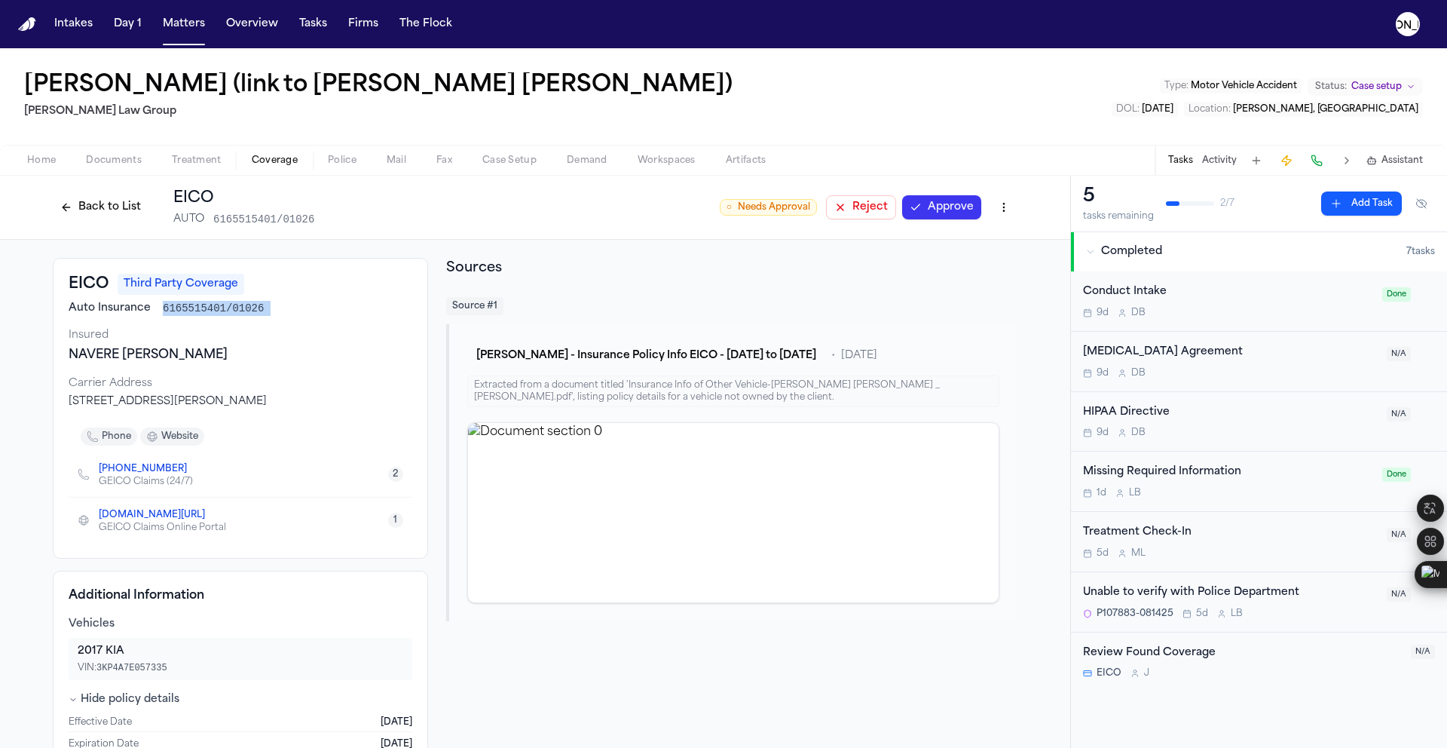
click at [74, 210] on button "Back to List" at bounding box center [101, 207] width 96 height 24
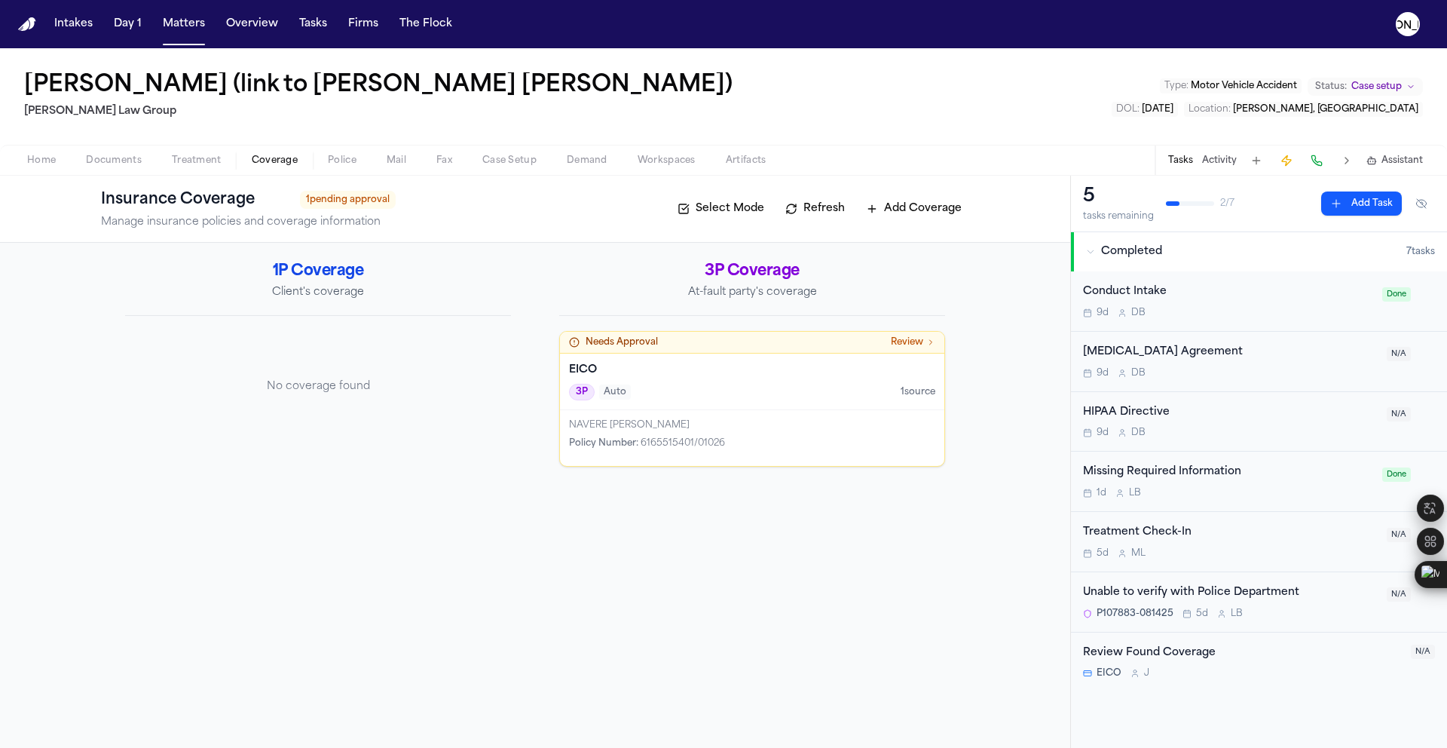
click at [287, 292] on p "Client's coverage" at bounding box center [318, 292] width 386 height 15
click at [118, 164] on span "Documents" at bounding box center [114, 161] width 56 height 12
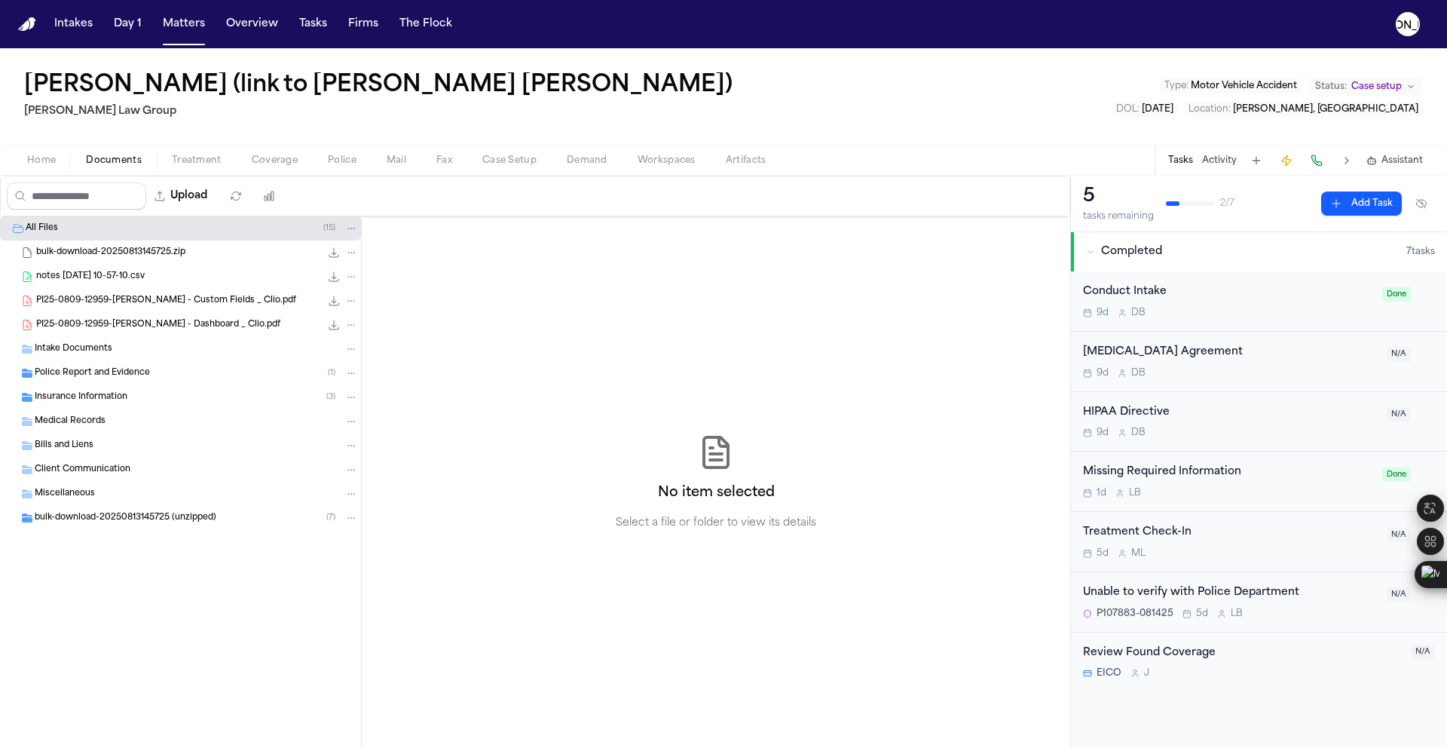
click at [102, 372] on span "Police Report and Evidence" at bounding box center [92, 373] width 115 height 13
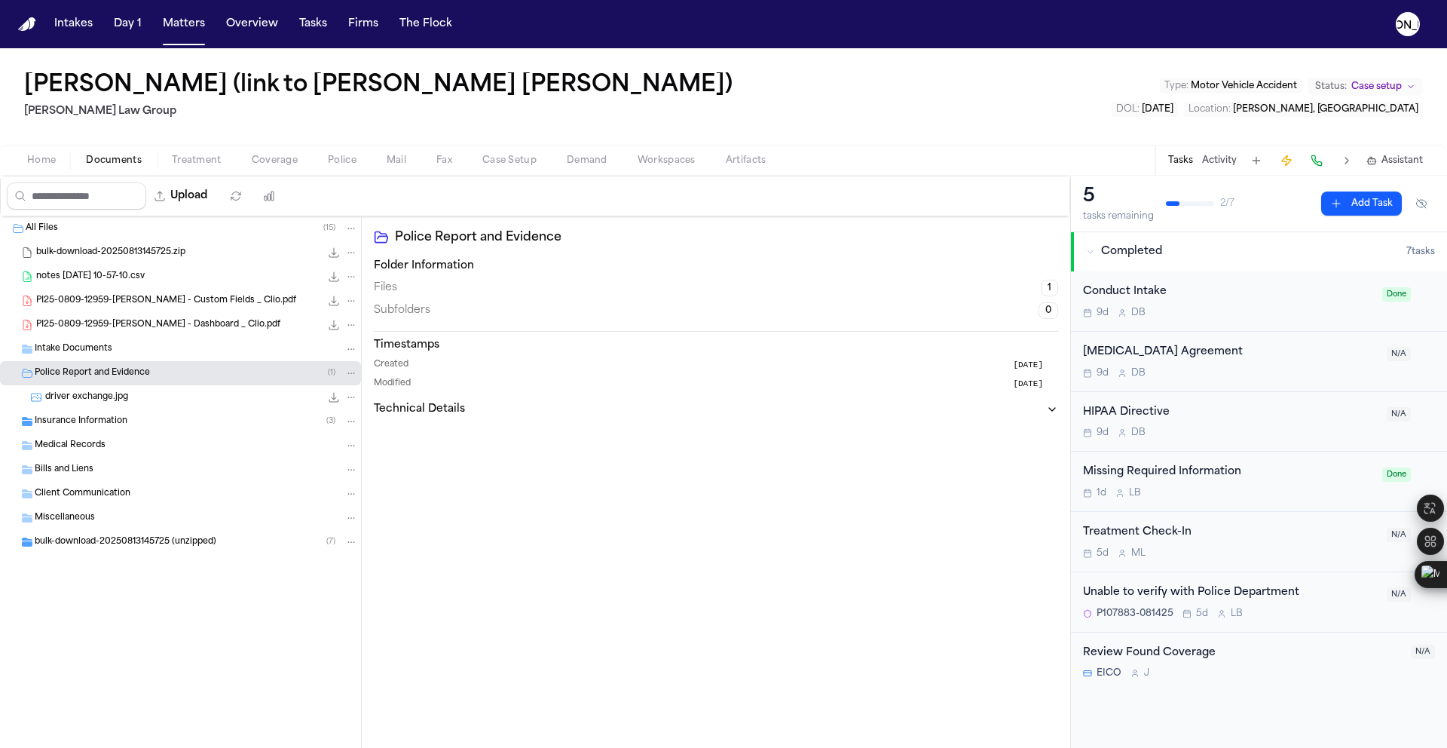
click at [132, 396] on div "driver exchange.jpg 968.8 KB • JPG" at bounding box center [201, 397] width 313 height 15
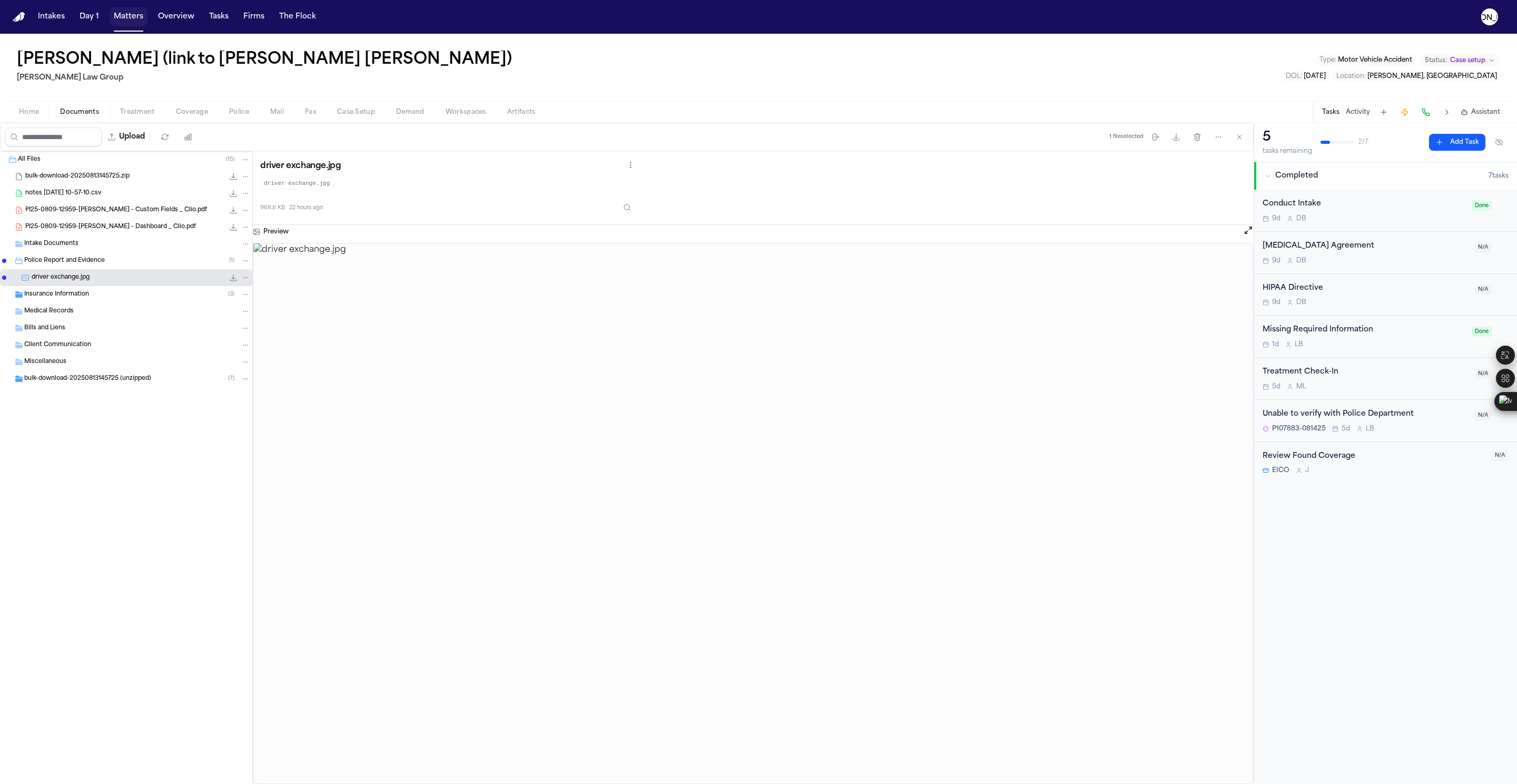
click at [129, 22] on button "Matters" at bounding box center [129, 17] width 38 height 19
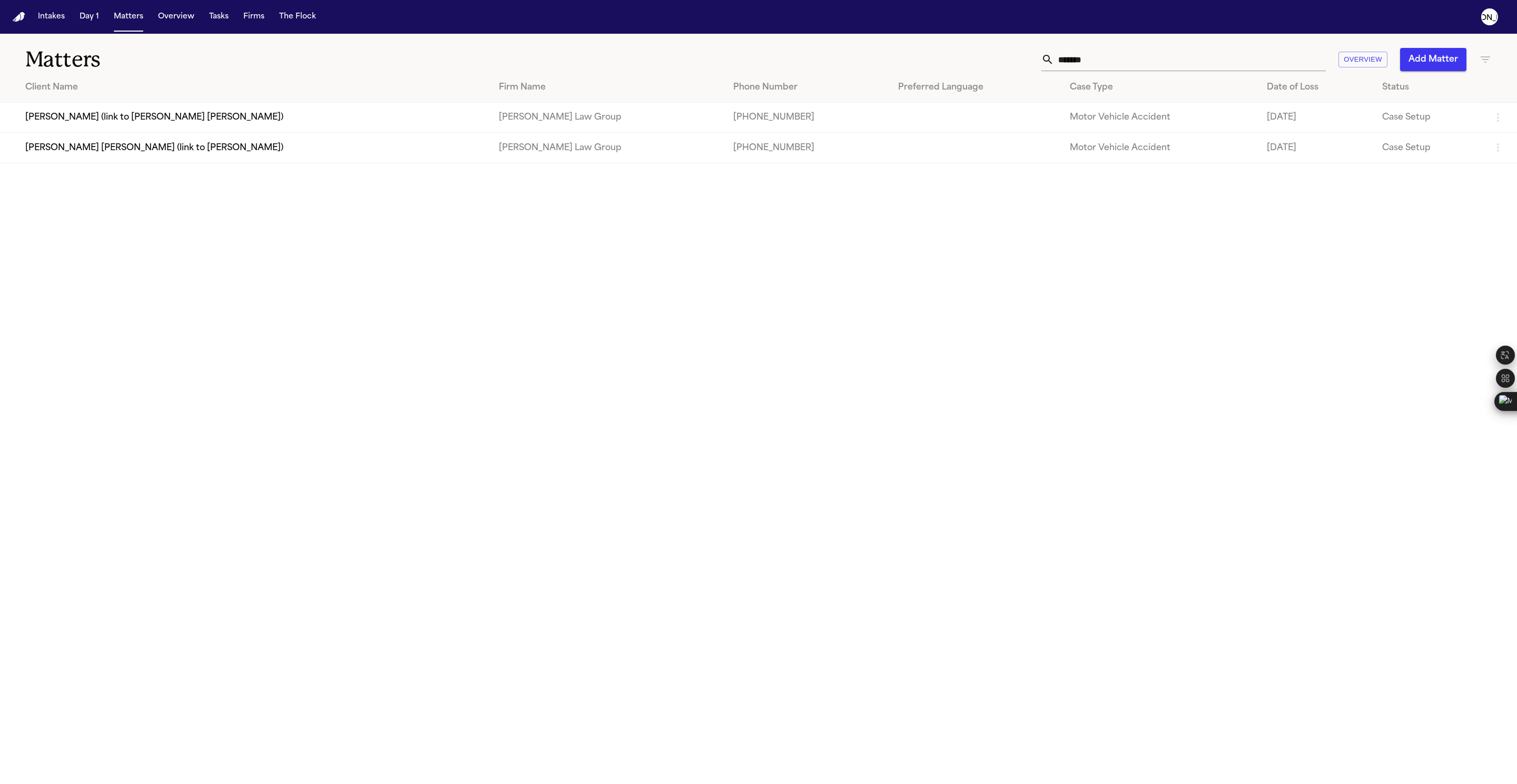
click at [1010, 42] on div "Matters ******* Overview Add Matter" at bounding box center [758, 53] width 1517 height 39
drag, startPoint x: 1096, startPoint y: 59, endPoint x: 852, endPoint y: 45, distance: 244.4
click at [863, 45] on div "Matters ******* Overview Add Matter" at bounding box center [758, 53] width 1517 height 39
paste input "**********"
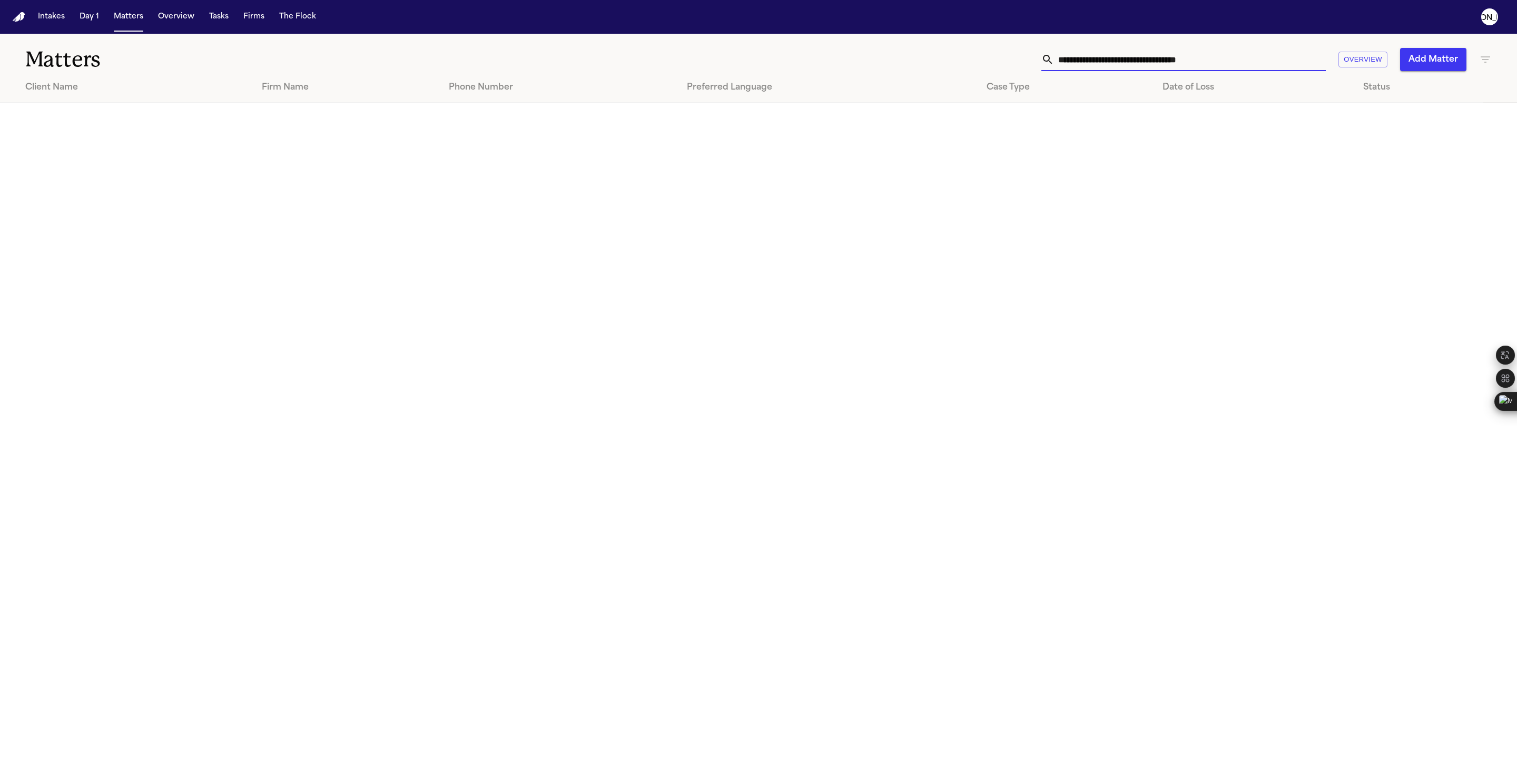
drag, startPoint x: 1142, startPoint y: 61, endPoint x: 696, endPoint y: -10, distance: 451.6
click at [696, 0] on html "**********" at bounding box center [758, 392] width 1517 height 784
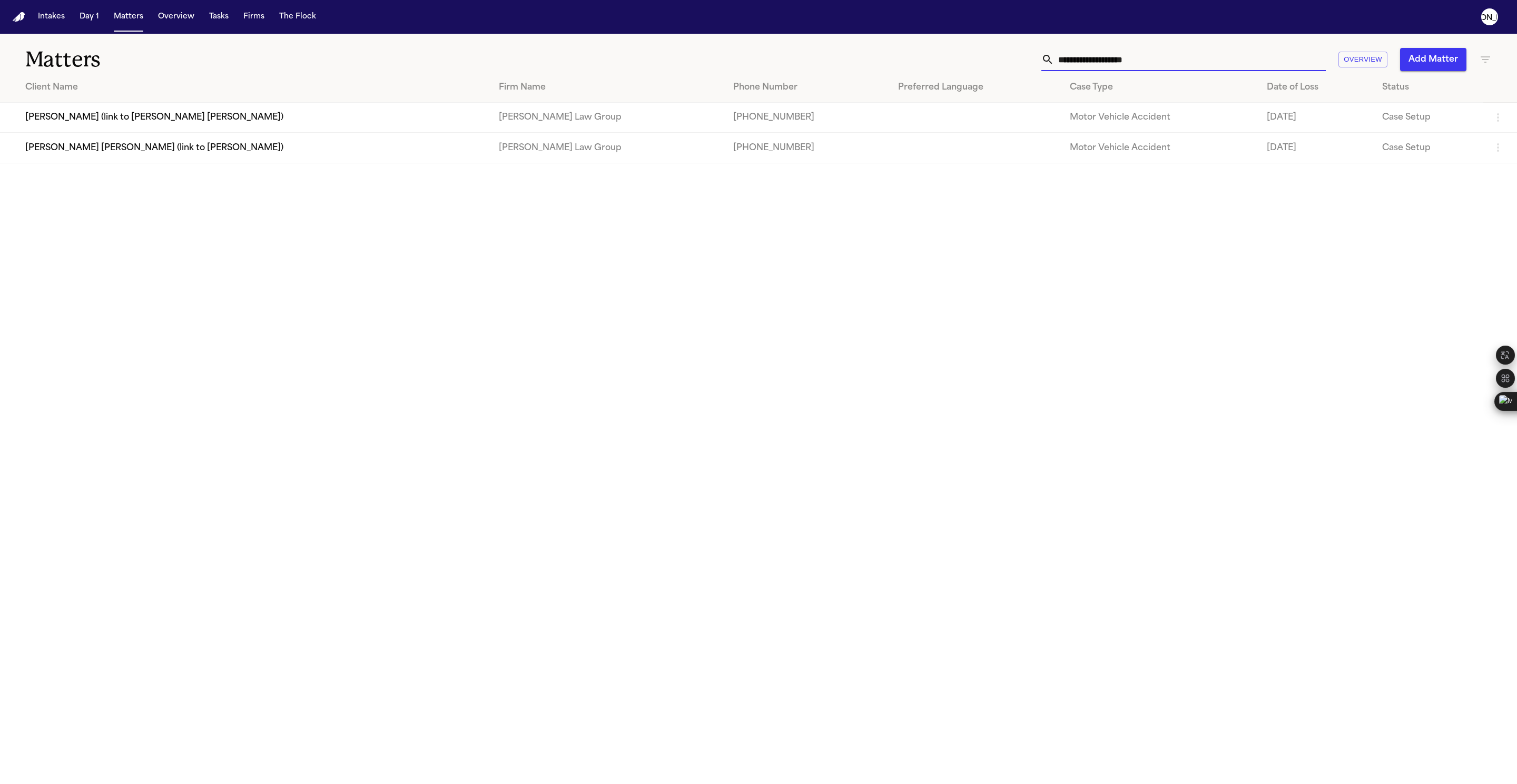
type input "**********"
click at [131, 161] on td "[PERSON_NAME] [PERSON_NAME] (link to [PERSON_NAME])" at bounding box center [245, 147] width 491 height 30
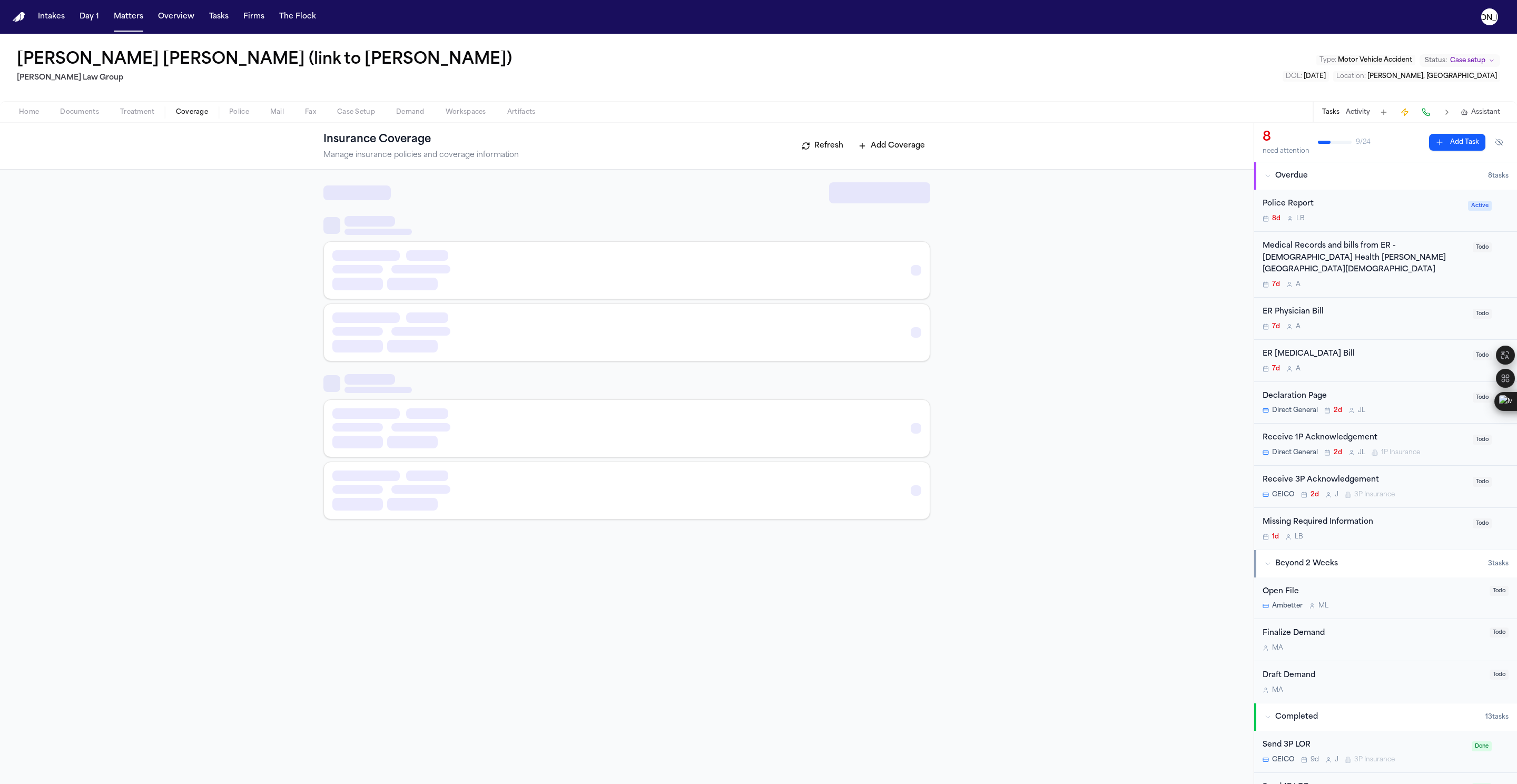
click at [187, 110] on span "Coverage" at bounding box center [192, 112] width 32 height 8
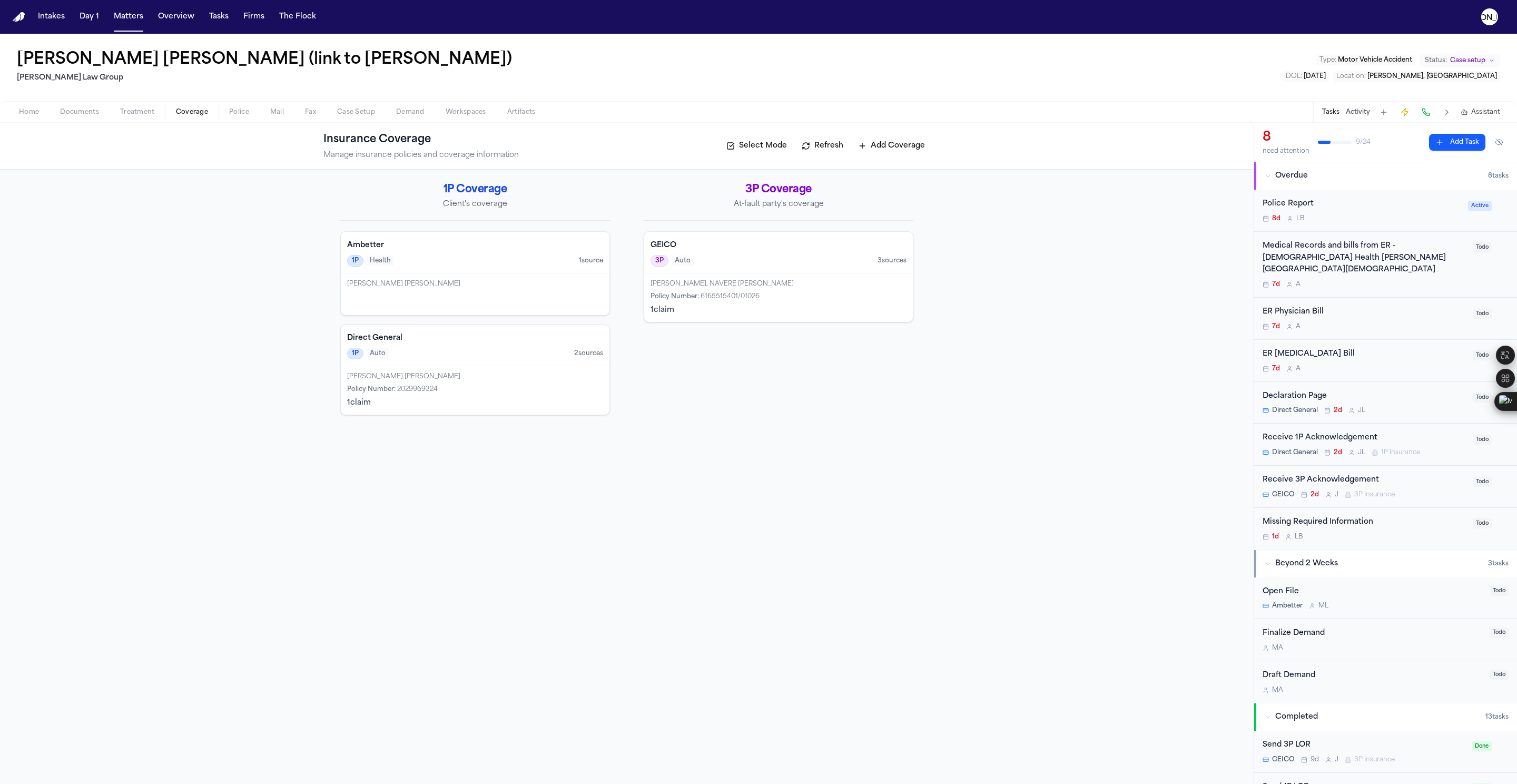
click at [730, 277] on div "Jonathan Sierra, NAVERE JONATAN SIERRA Policy Number : 6165515401/01026 1 claim" at bounding box center [778, 297] width 268 height 48
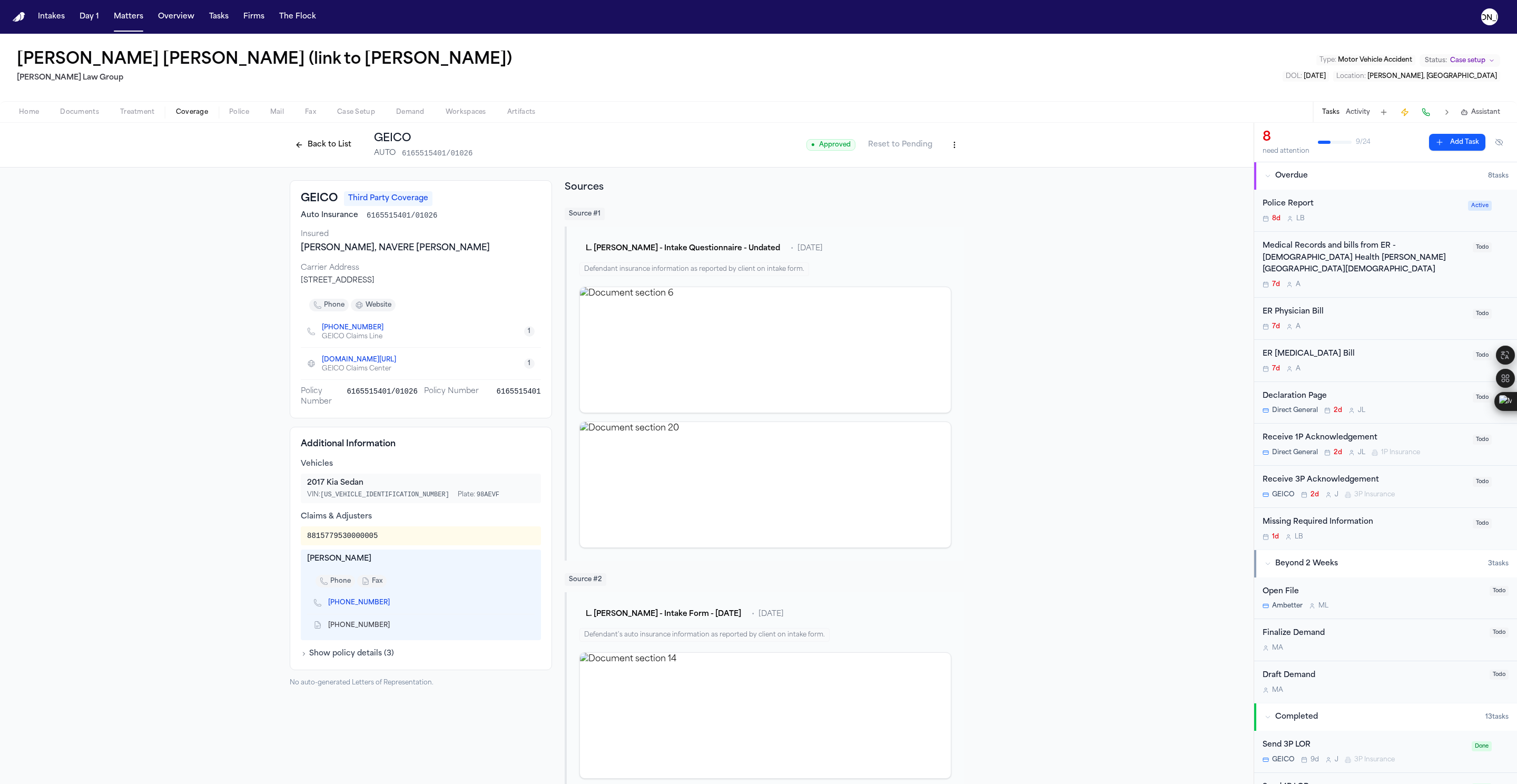
drag, startPoint x: 484, startPoint y: 252, endPoint x: 368, endPoint y: 252, distance: 116.0
click at [368, 252] on div "Jonathan Sierra, NAVERE JONATAN SIERRA" at bounding box center [421, 248] width 240 height 13
drag, startPoint x: 300, startPoint y: 539, endPoint x: 387, endPoint y: 544, distance: 87.1
click at [387, 522] on div "8815779530000005" at bounding box center [421, 535] width 240 height 19
drag, startPoint x: 297, startPoint y: 252, endPoint x: 483, endPoint y: 254, distance: 186.0
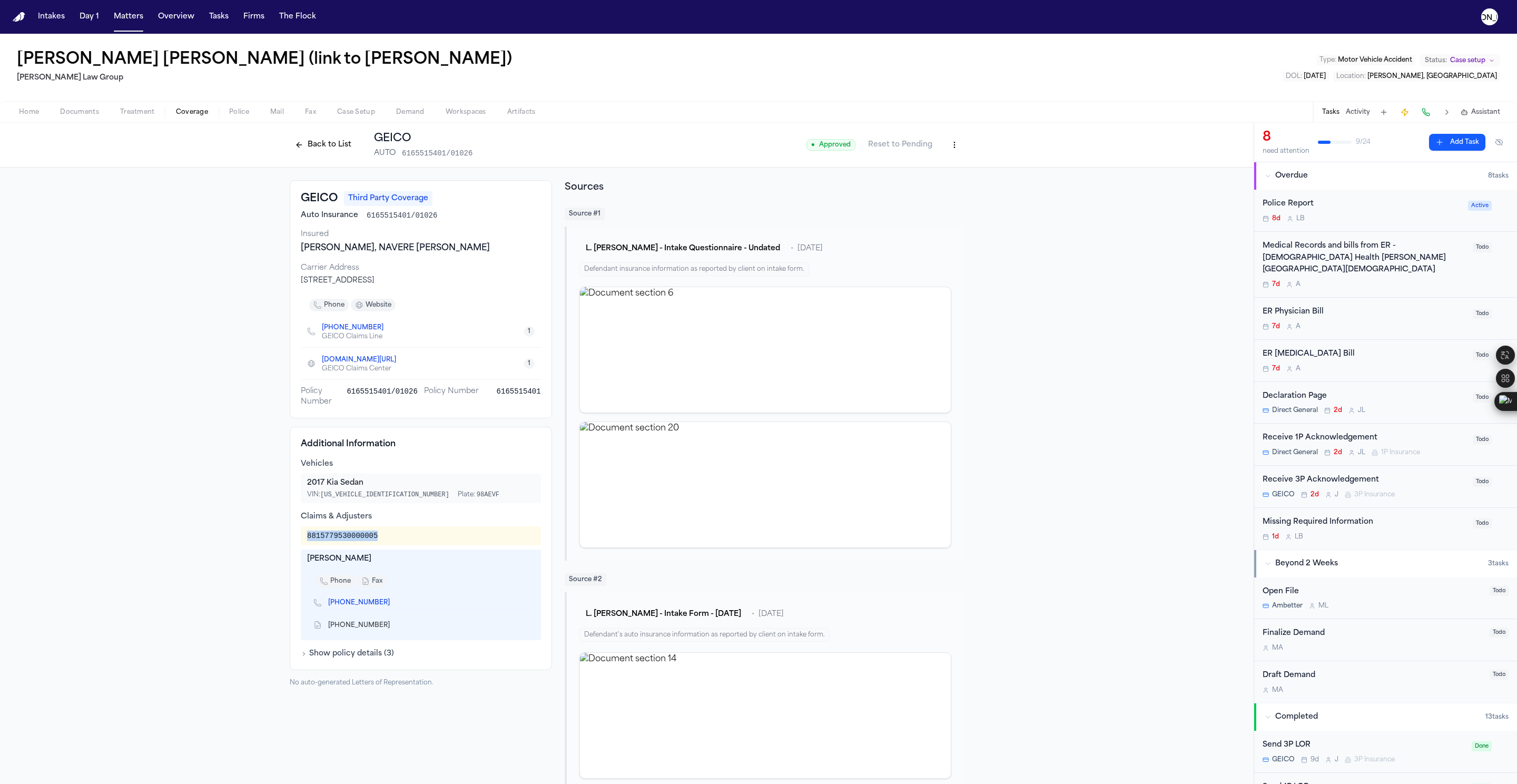
click at [483, 254] on div "Jonathan Sierra, NAVERE JONATAN SIERRA" at bounding box center [421, 248] width 240 height 13
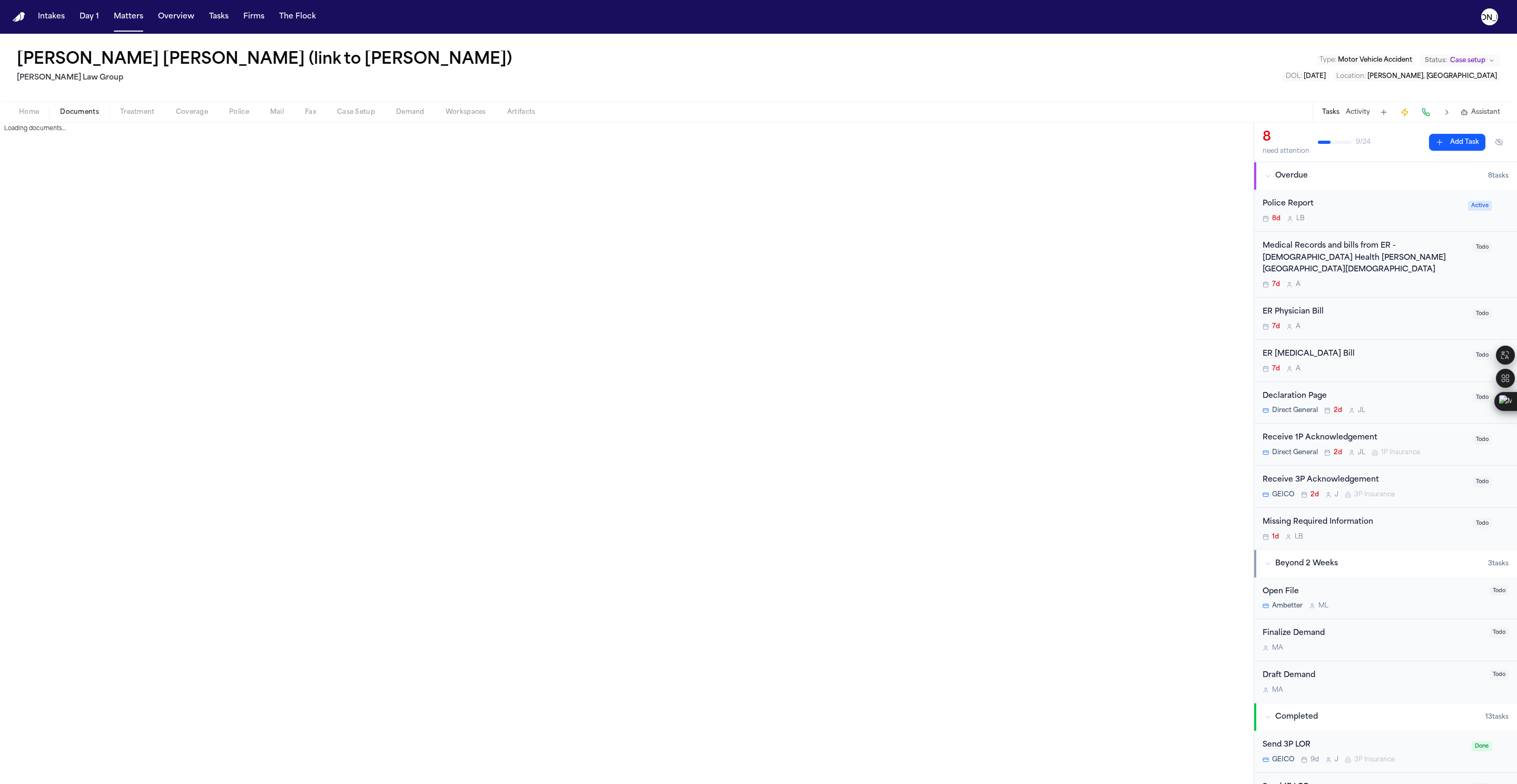
click at [66, 110] on span "Documents" at bounding box center [80, 112] width 39 height 8
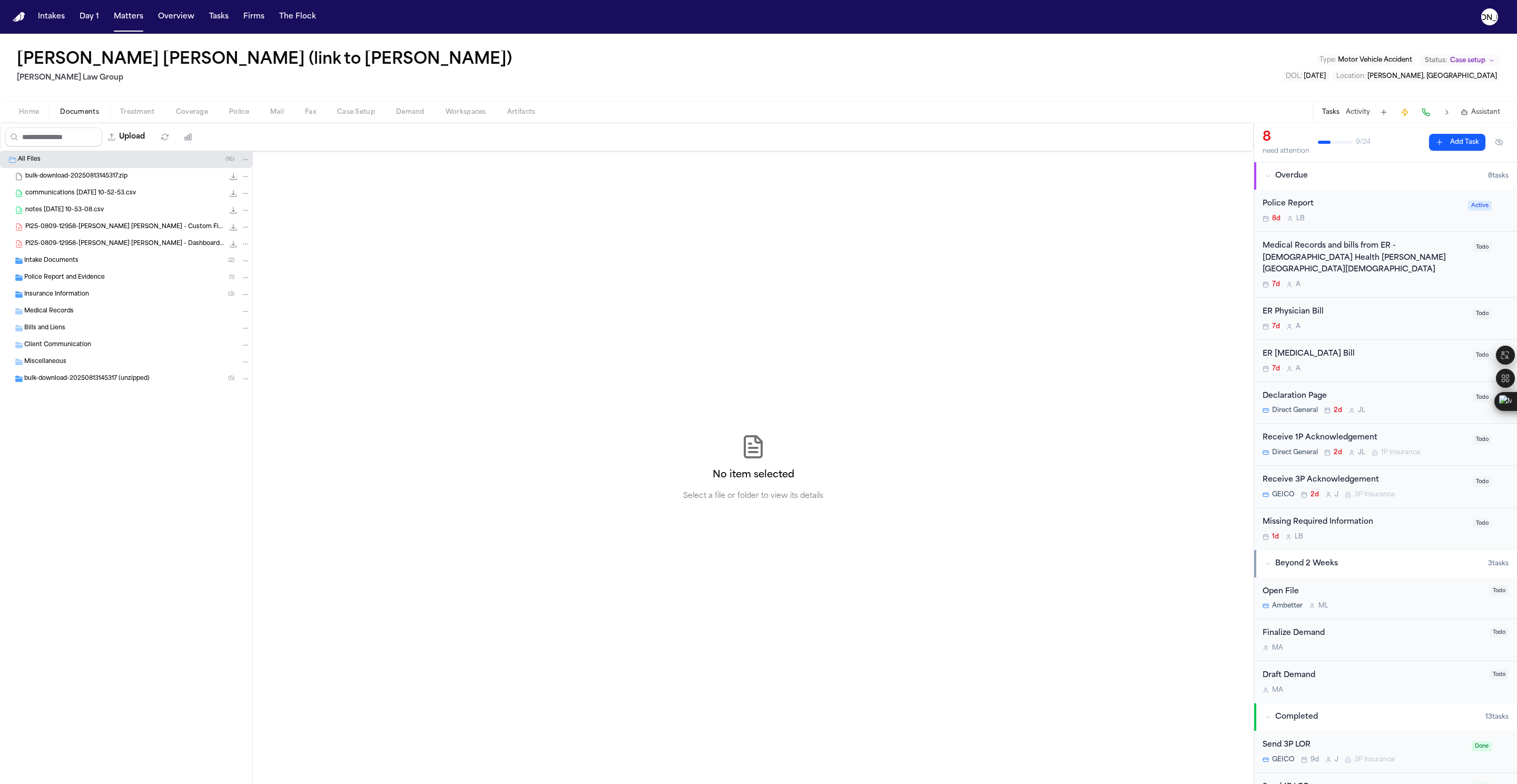
click at [93, 282] on span "Police Report and Evidence" at bounding box center [64, 277] width 80 height 9
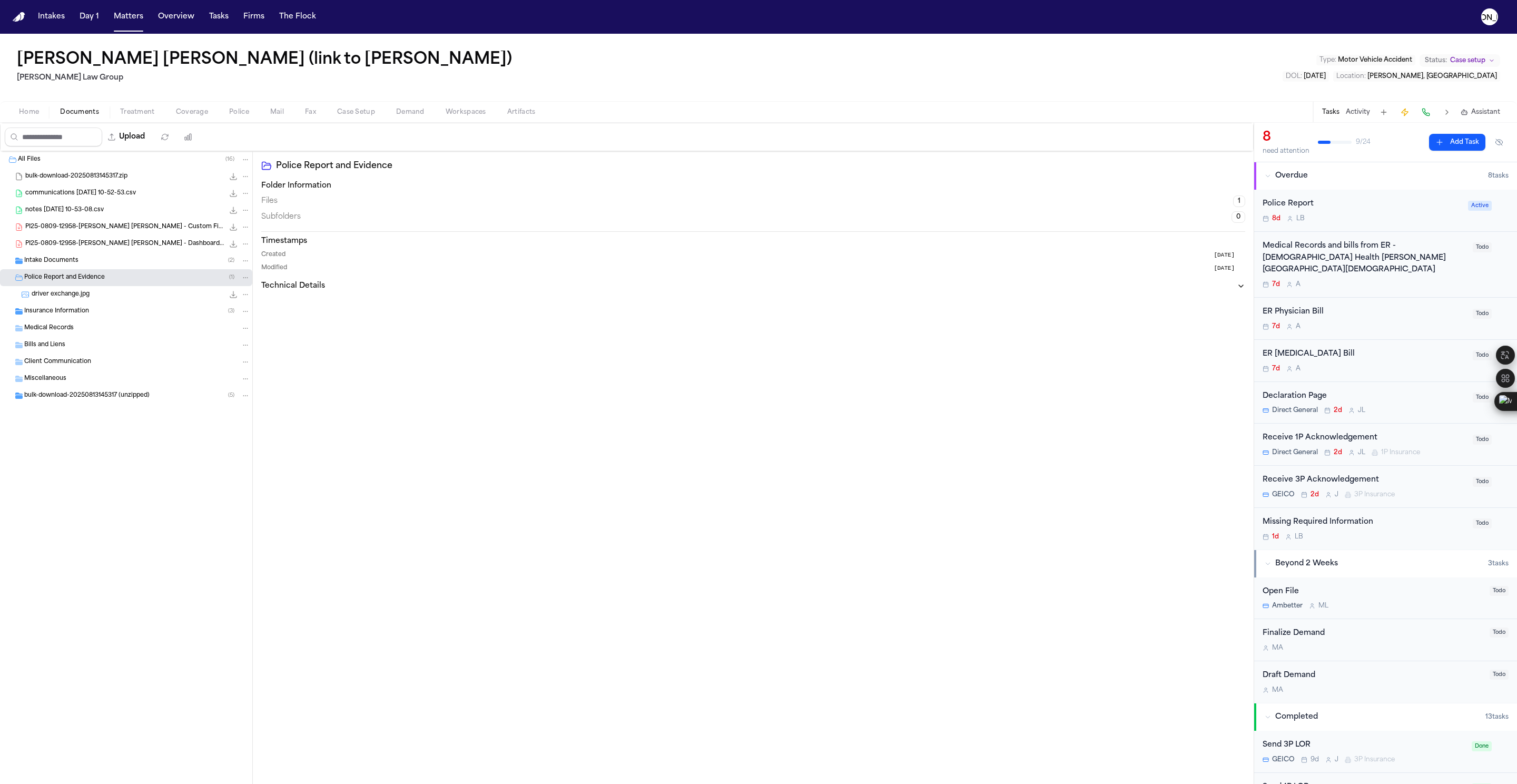
click at [137, 293] on div "driver exchange.jpg 968.8 KB • JPG" at bounding box center [140, 294] width 219 height 10
